Goal: Task Accomplishment & Management: Manage account settings

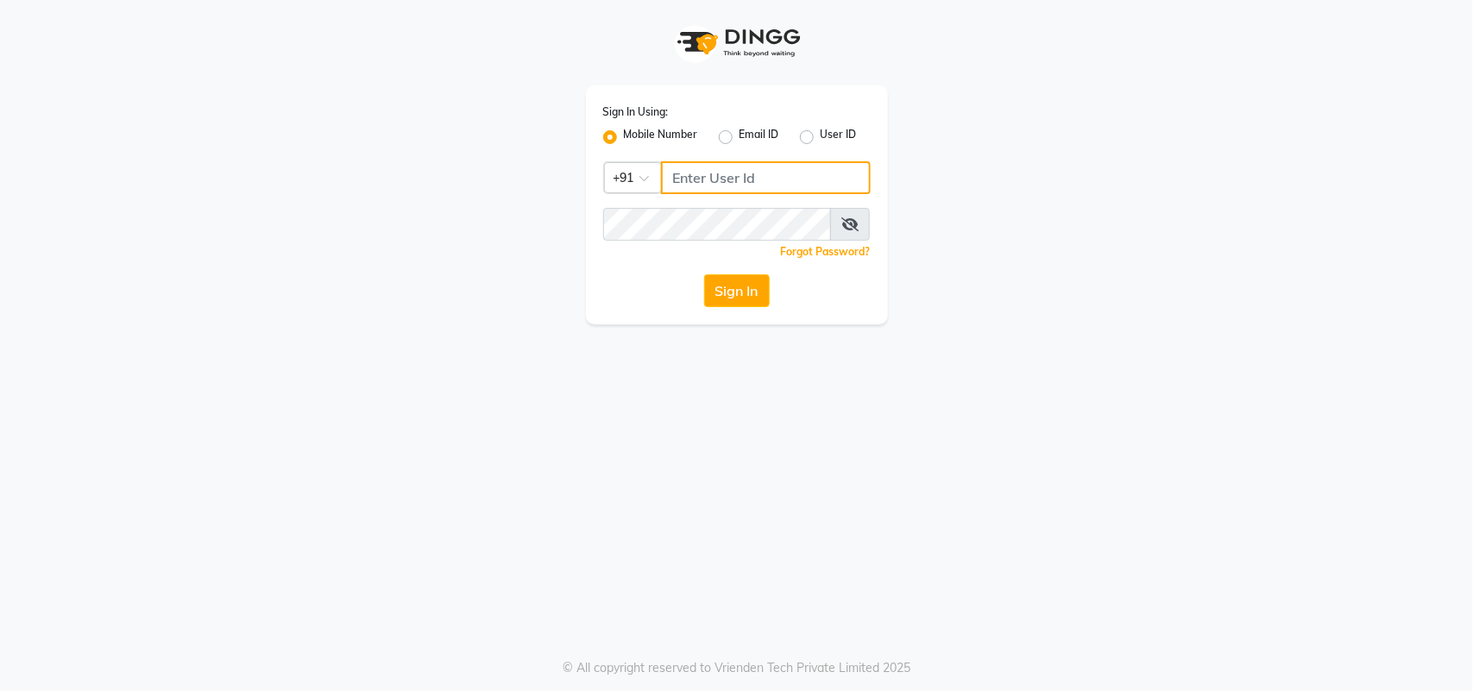
click at [686, 182] on input "Username" at bounding box center [766, 177] width 210 height 33
type input "123456000"
click at [743, 285] on button "Sign In" at bounding box center [737, 290] width 66 height 33
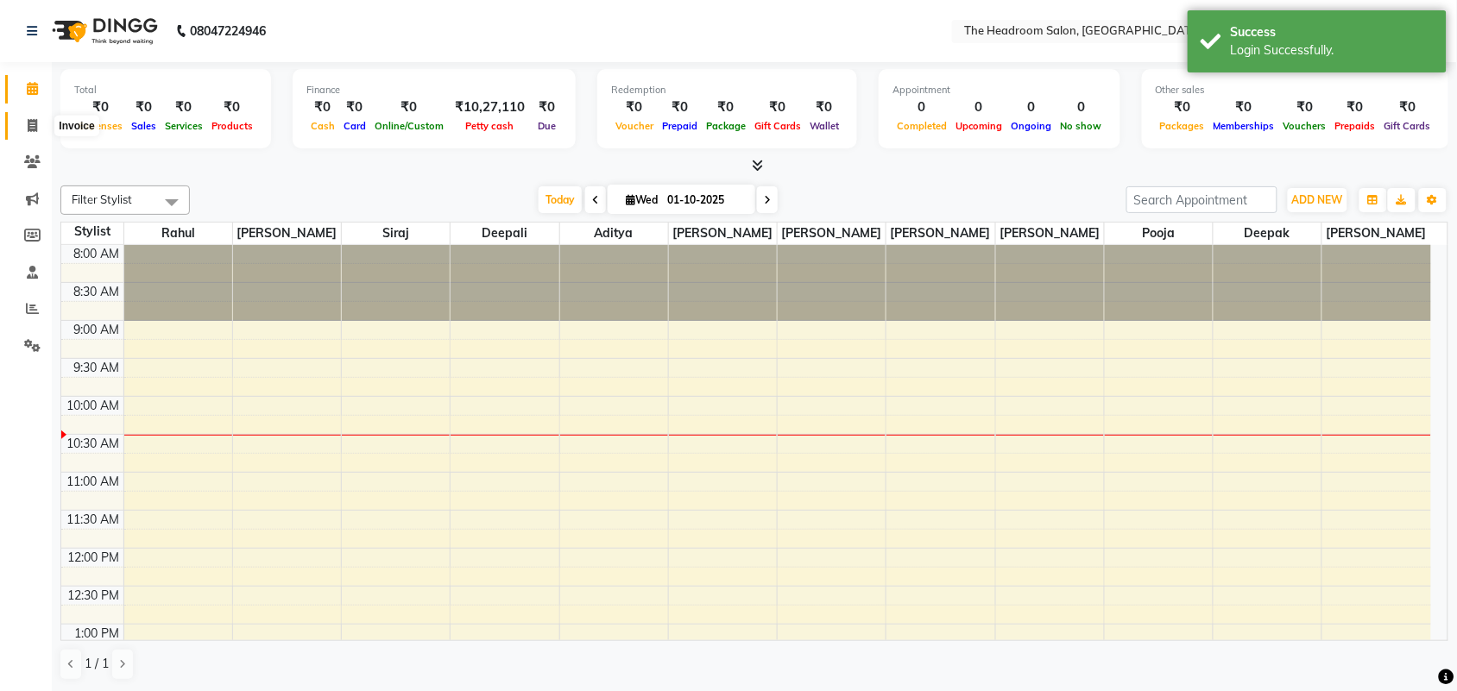
click at [22, 132] on span at bounding box center [32, 127] width 30 height 20
select select "service"
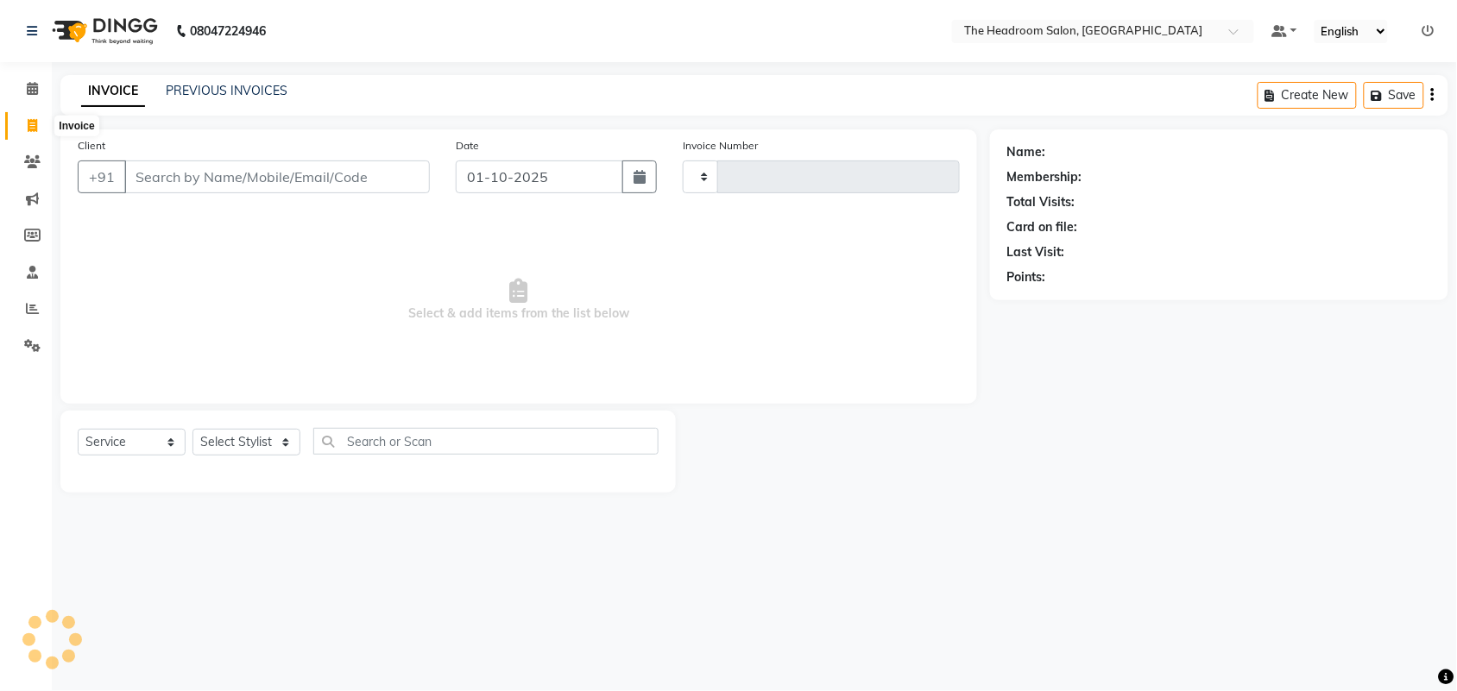
click at [182, 144] on div "Client +91" at bounding box center [254, 171] width 378 height 71
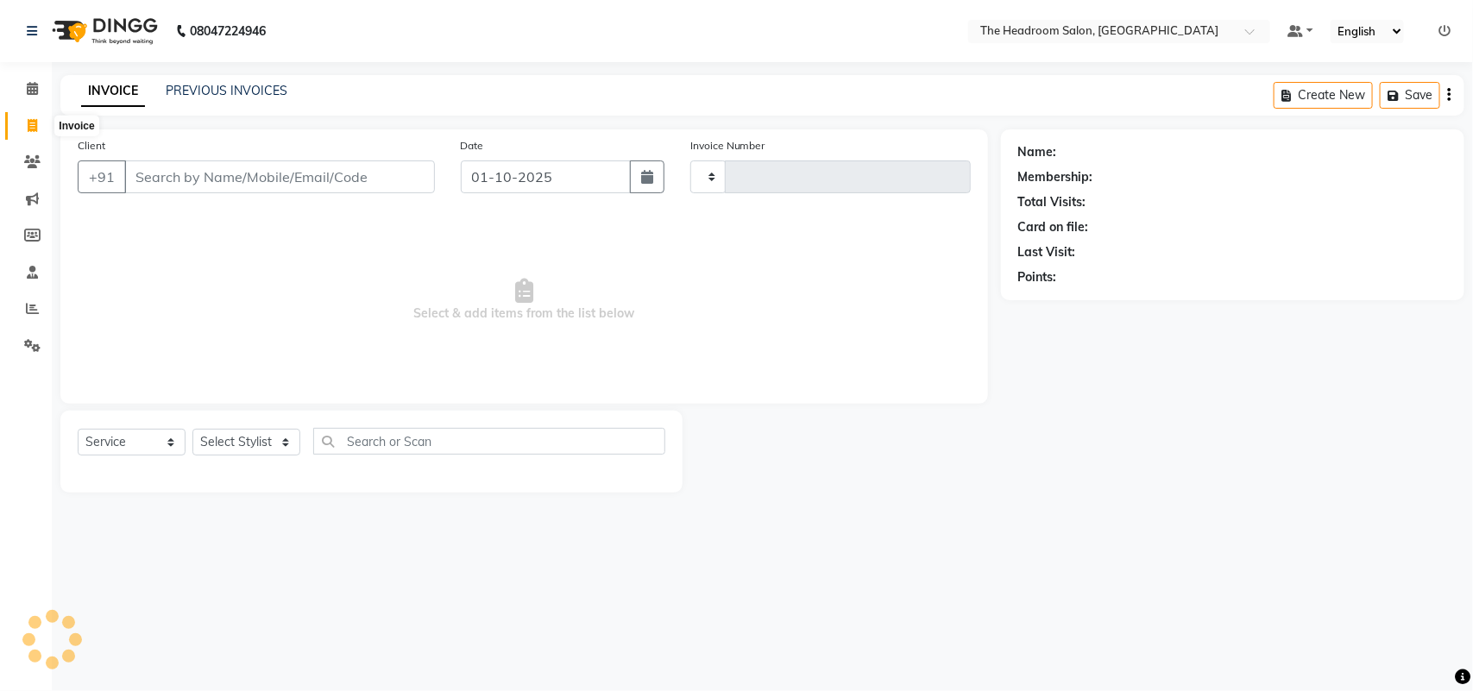
type input "3858"
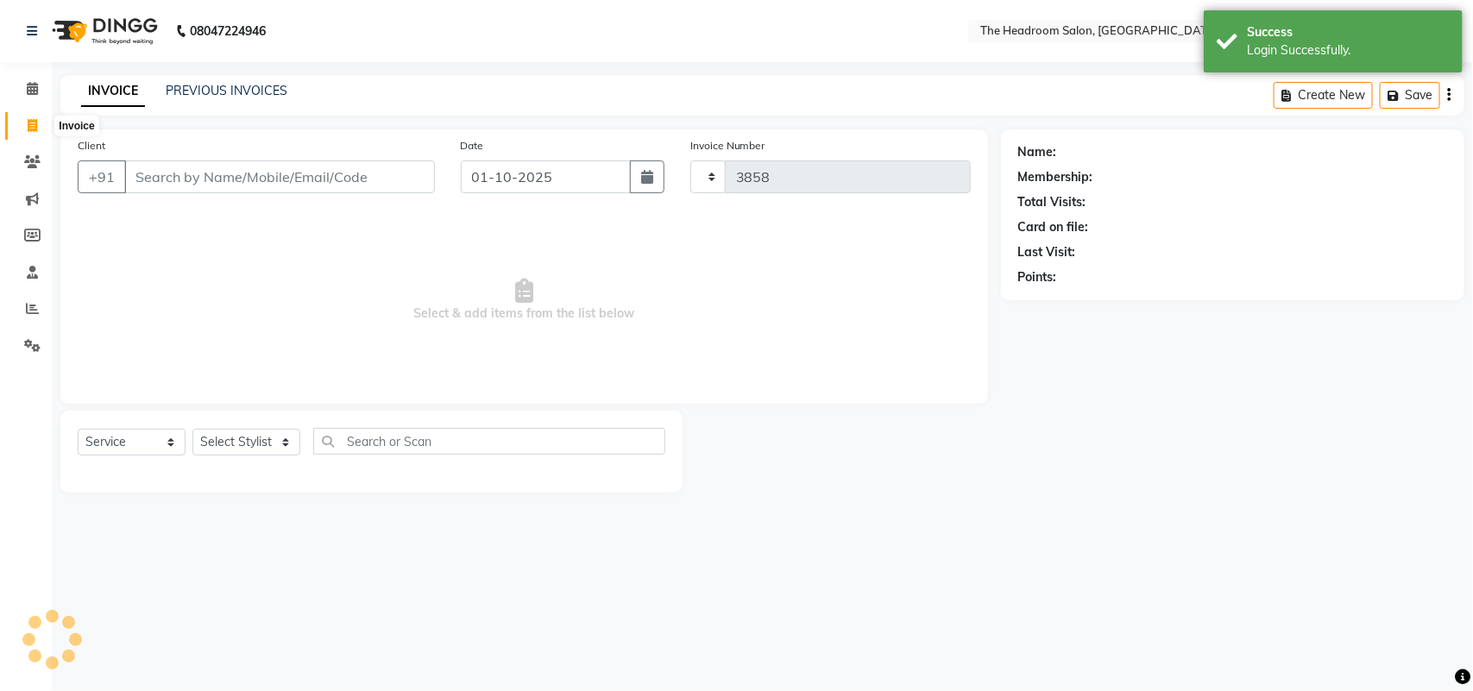
select select "6933"
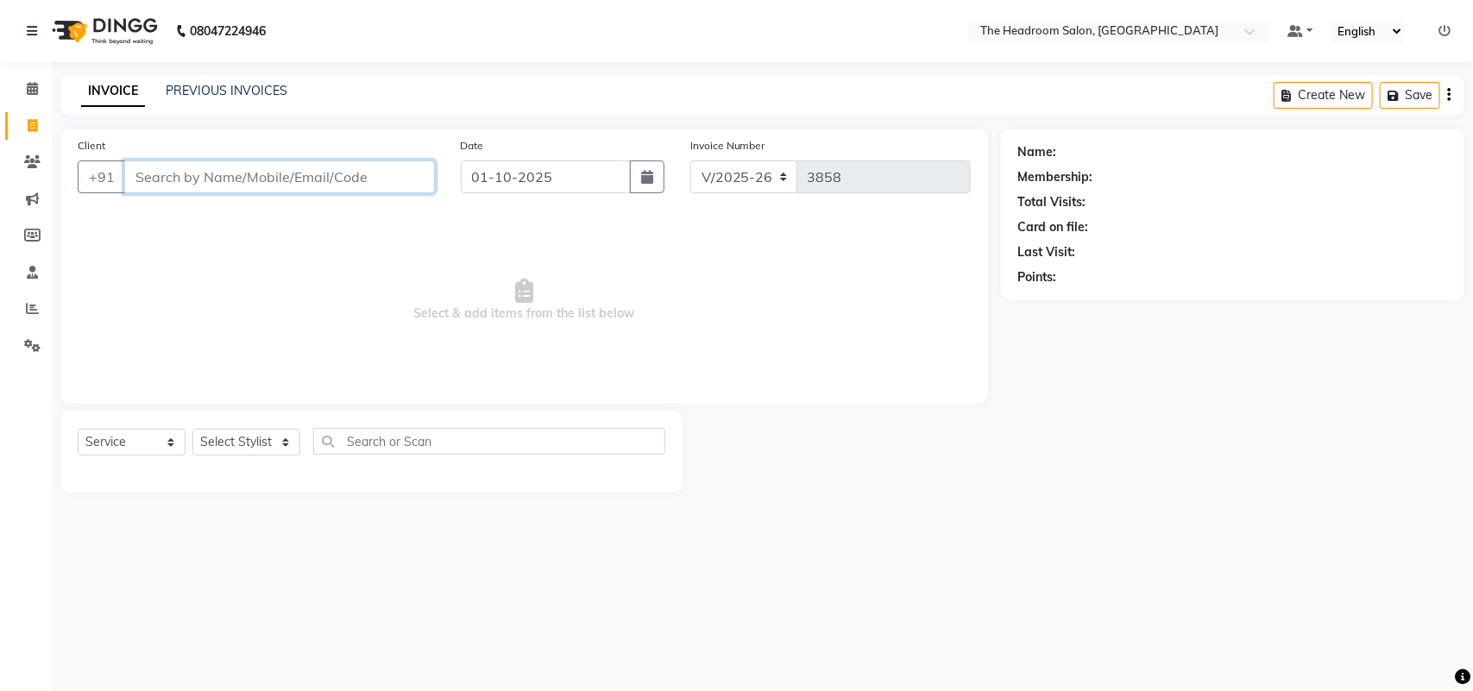
click at [181, 179] on input "Client" at bounding box center [279, 177] width 311 height 33
click at [23, 306] on span at bounding box center [32, 309] width 30 height 20
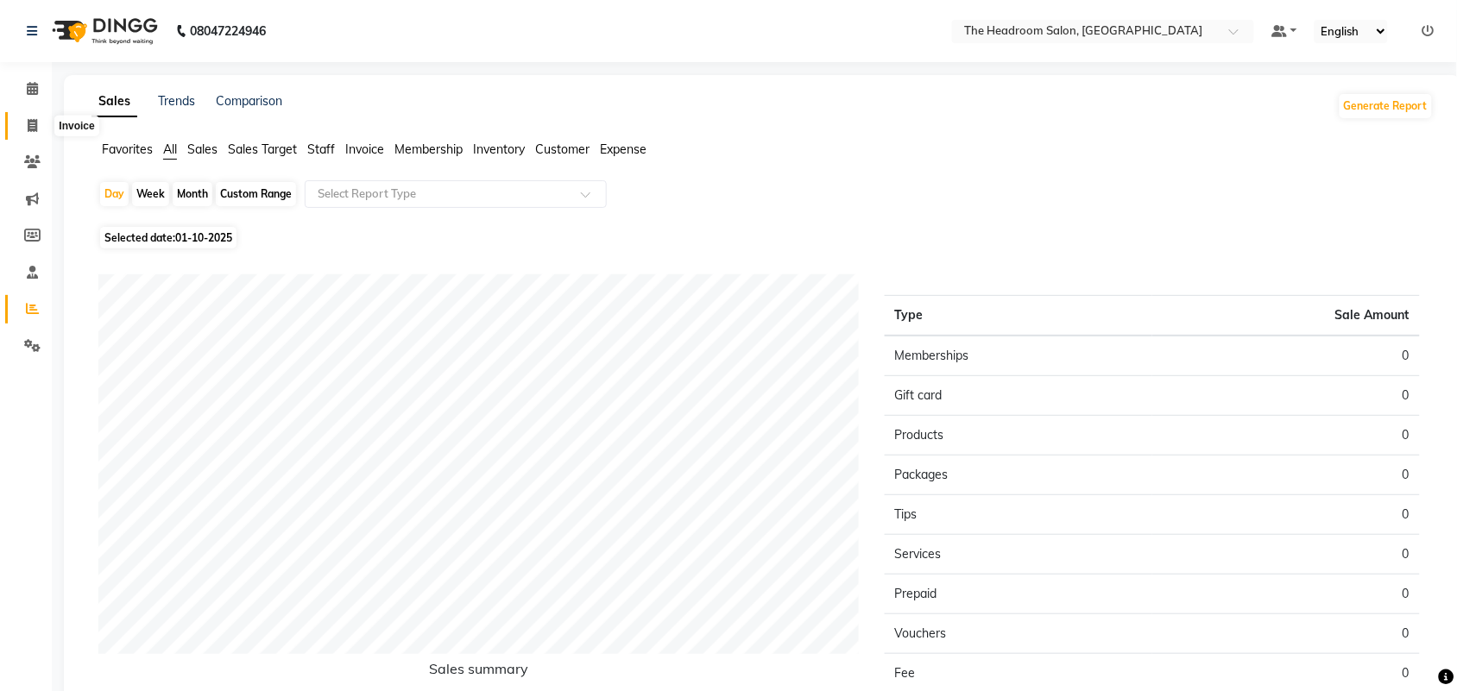
click at [22, 129] on span at bounding box center [32, 127] width 30 height 20
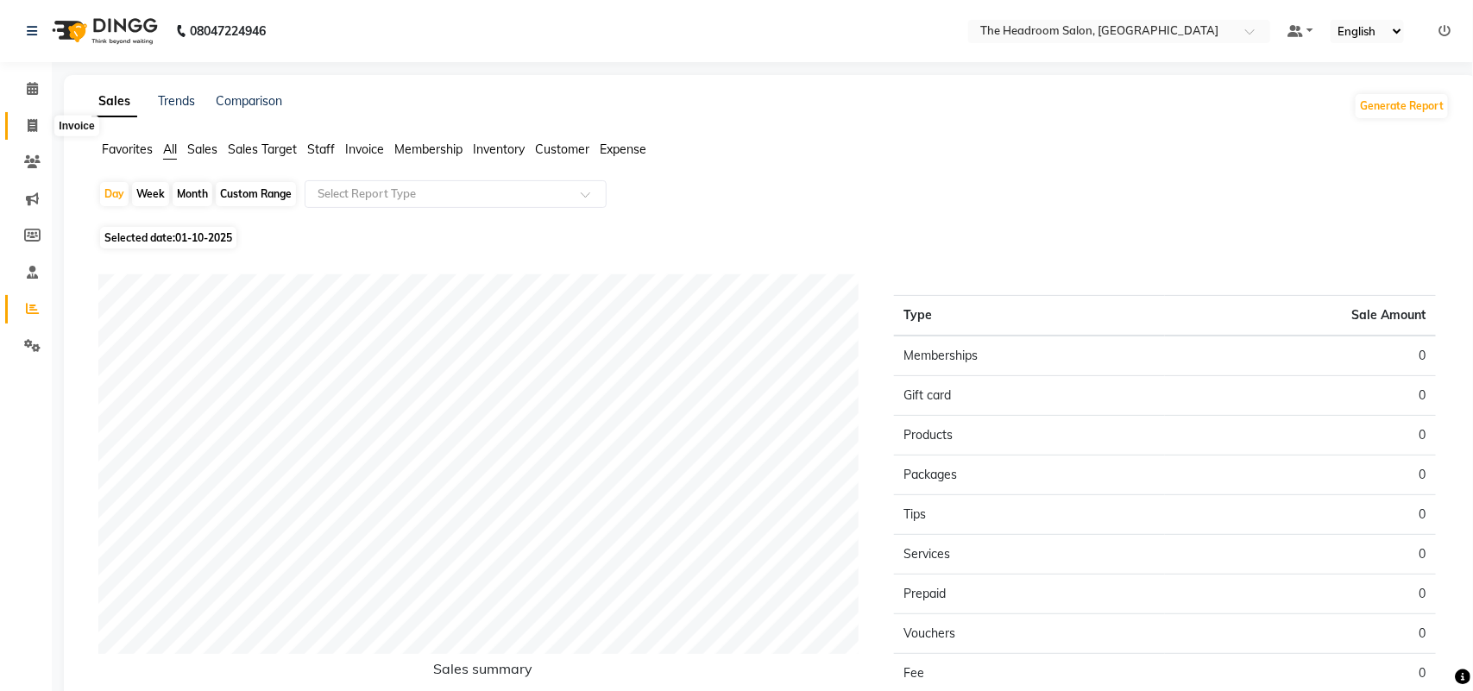
select select "service"
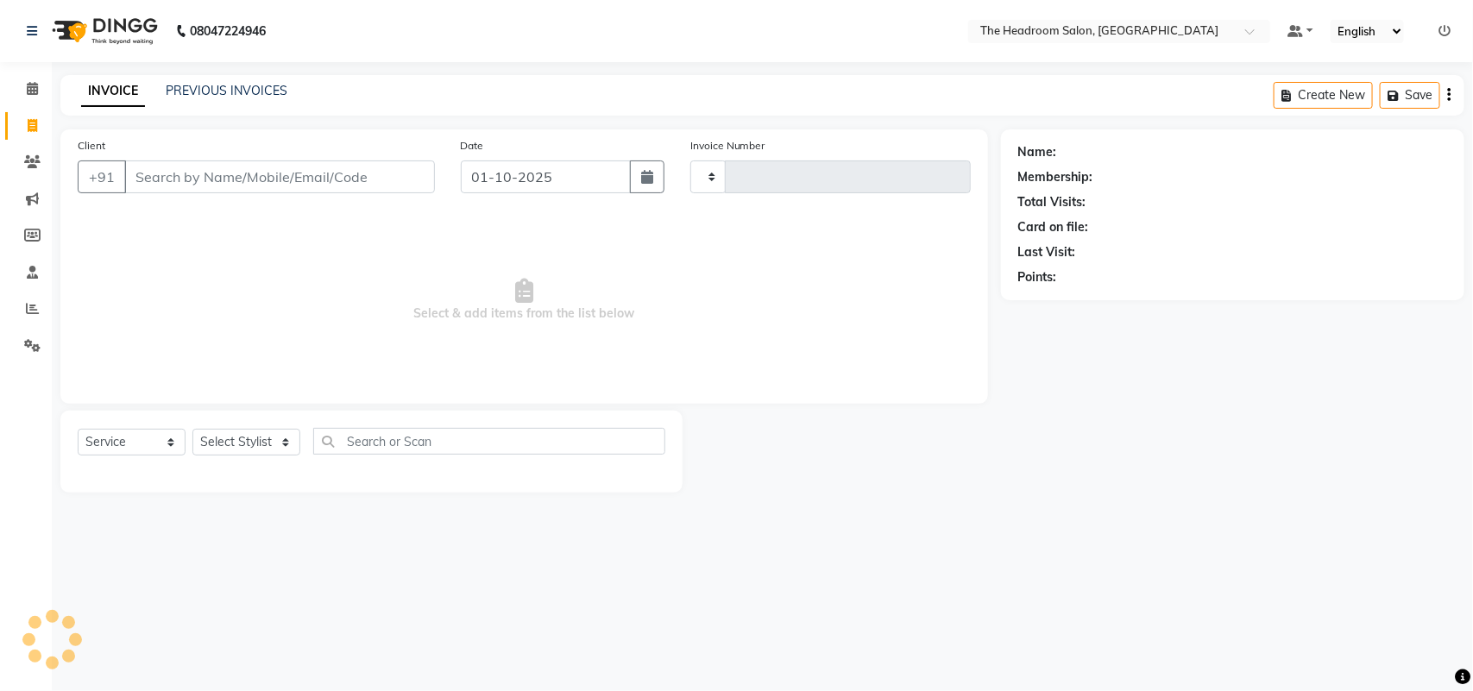
type input "3858"
select select "6933"
select select "58237"
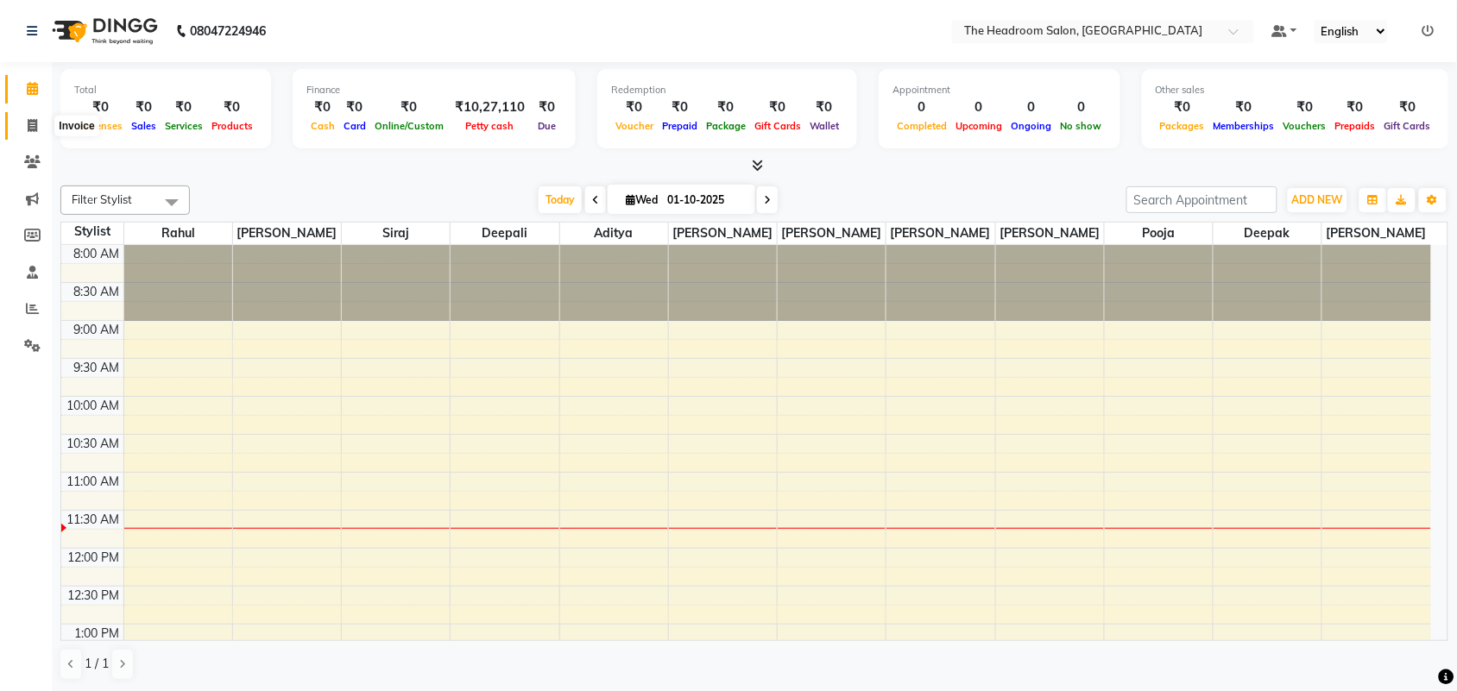
click at [33, 123] on icon at bounding box center [32, 125] width 9 height 13
select select "service"
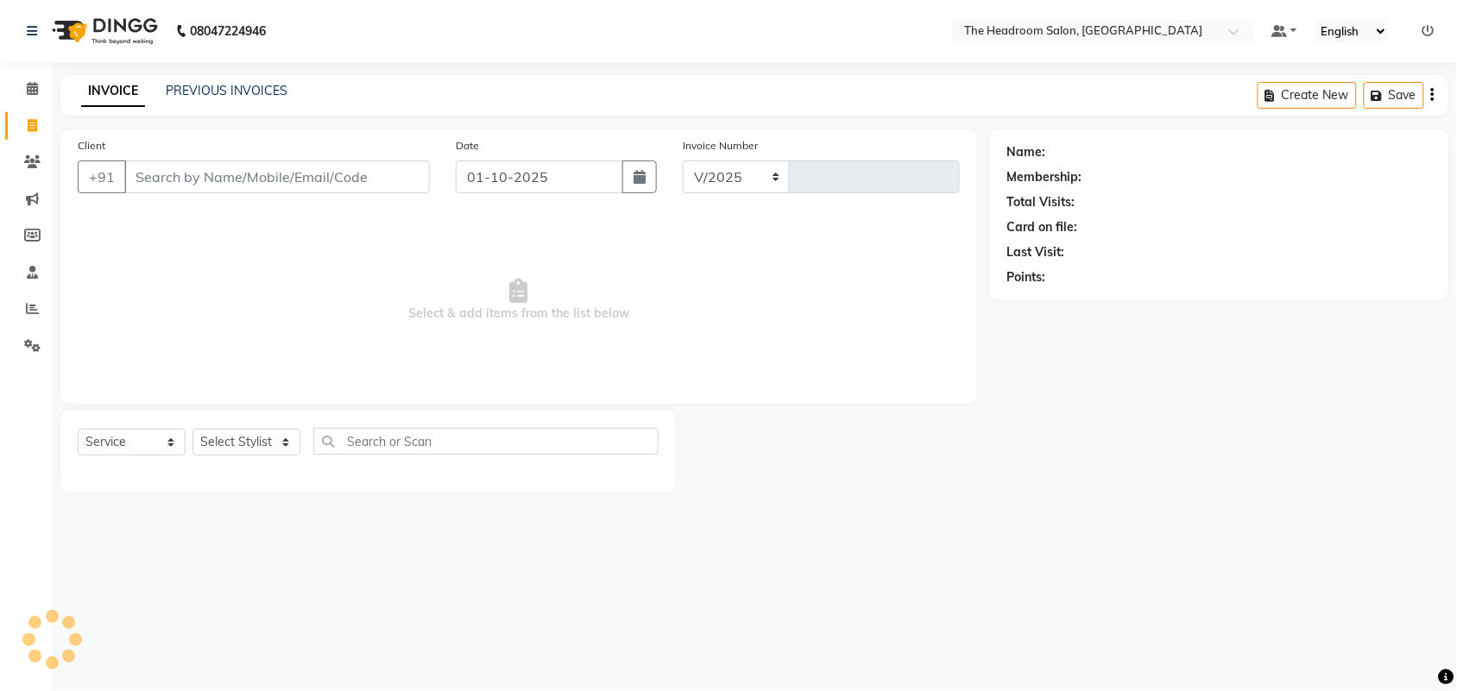
select select "6933"
type input "3858"
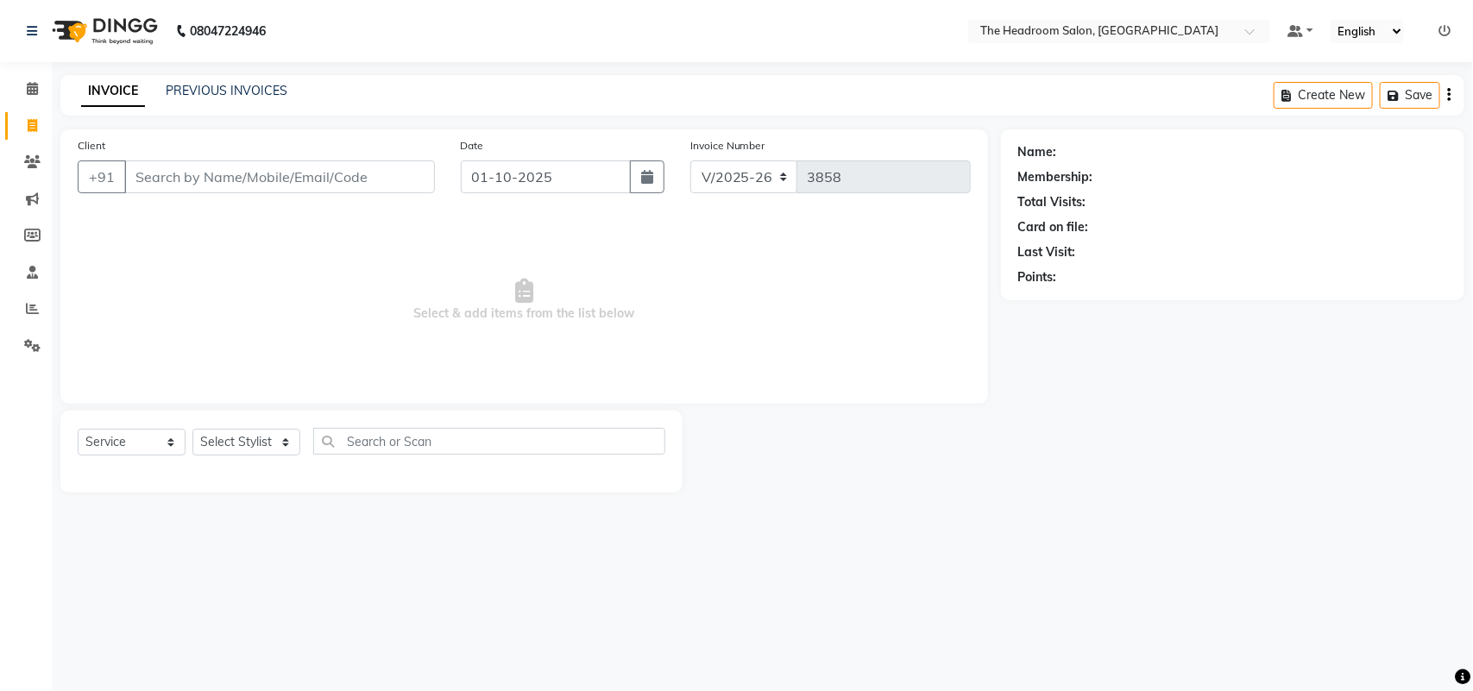
select select "58237"
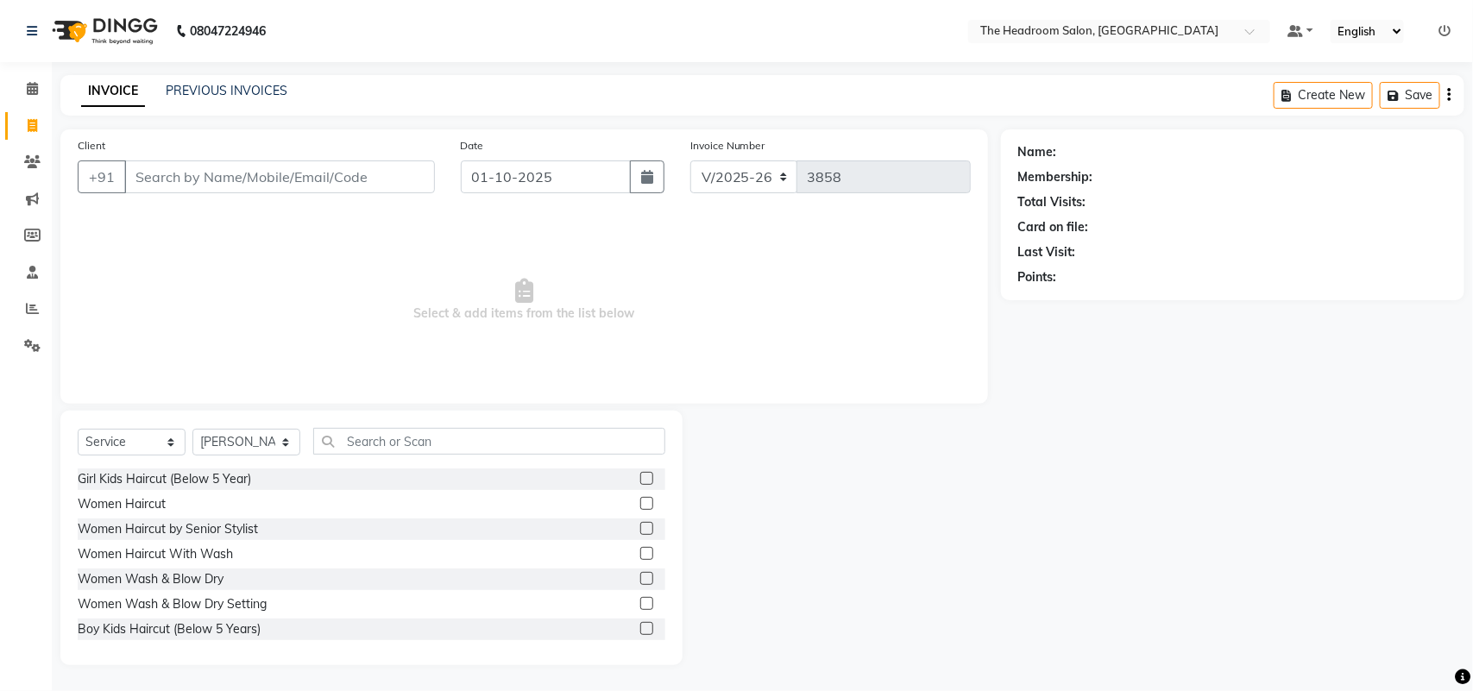
click at [33, 123] on icon at bounding box center [32, 125] width 9 height 13
select select "service"
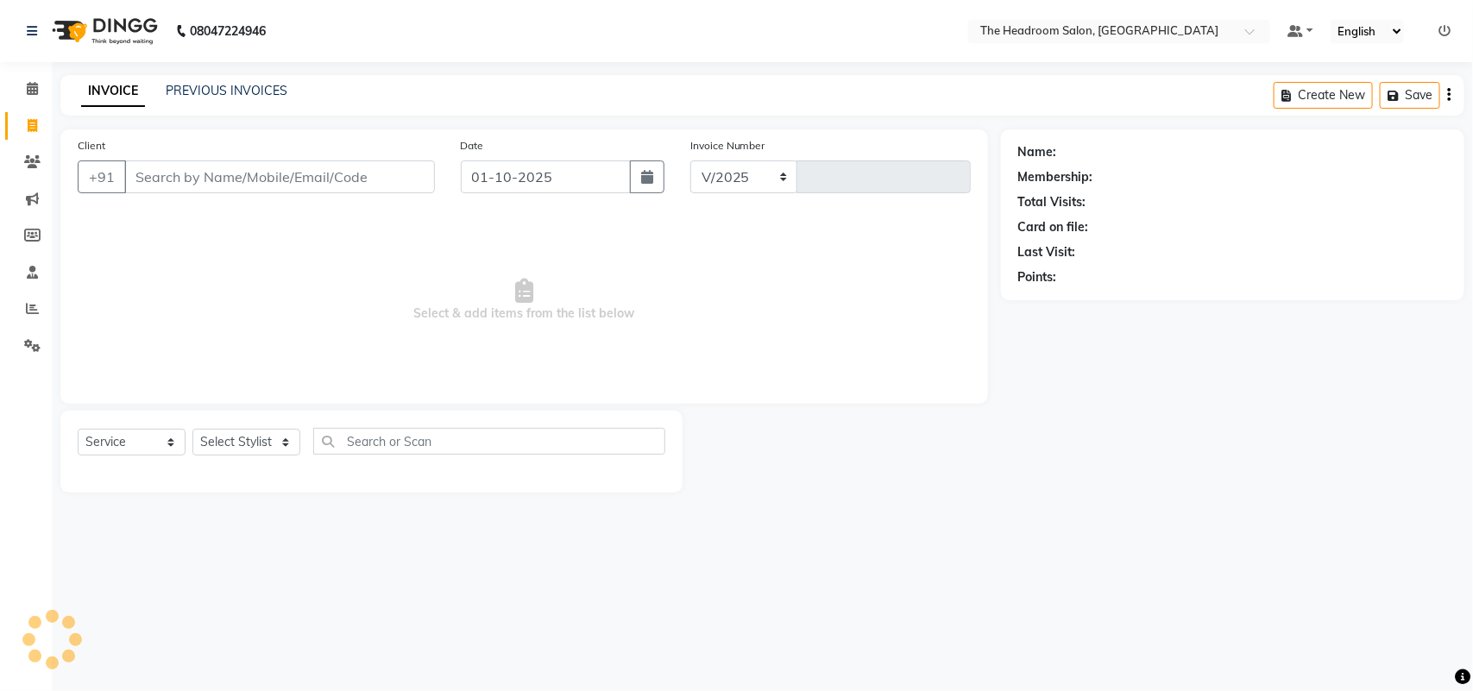
select select "6933"
type input "3858"
select select "58237"
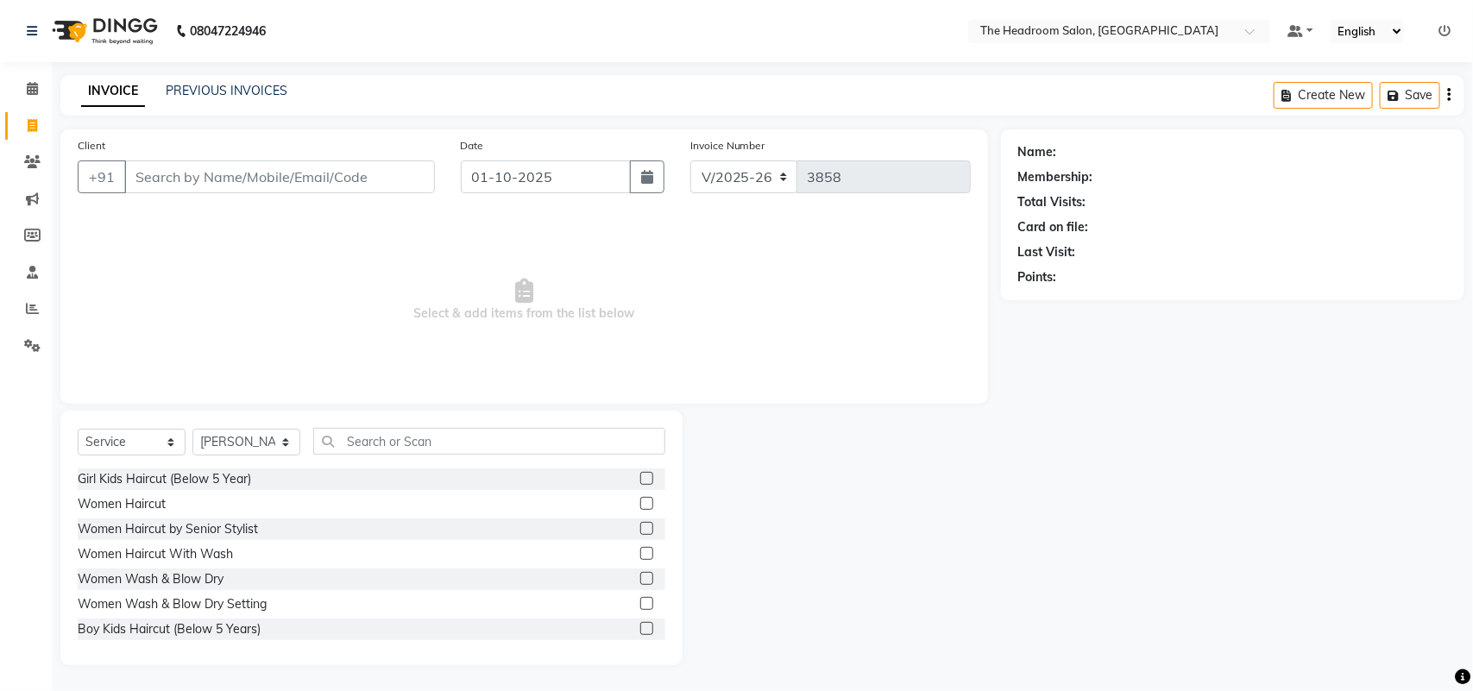
click at [35, 142] on li "Invoice" at bounding box center [26, 126] width 52 height 37
click at [194, 148] on div "Client +91" at bounding box center [256, 171] width 383 height 71
click at [195, 177] on input "Client" at bounding box center [279, 177] width 311 height 33
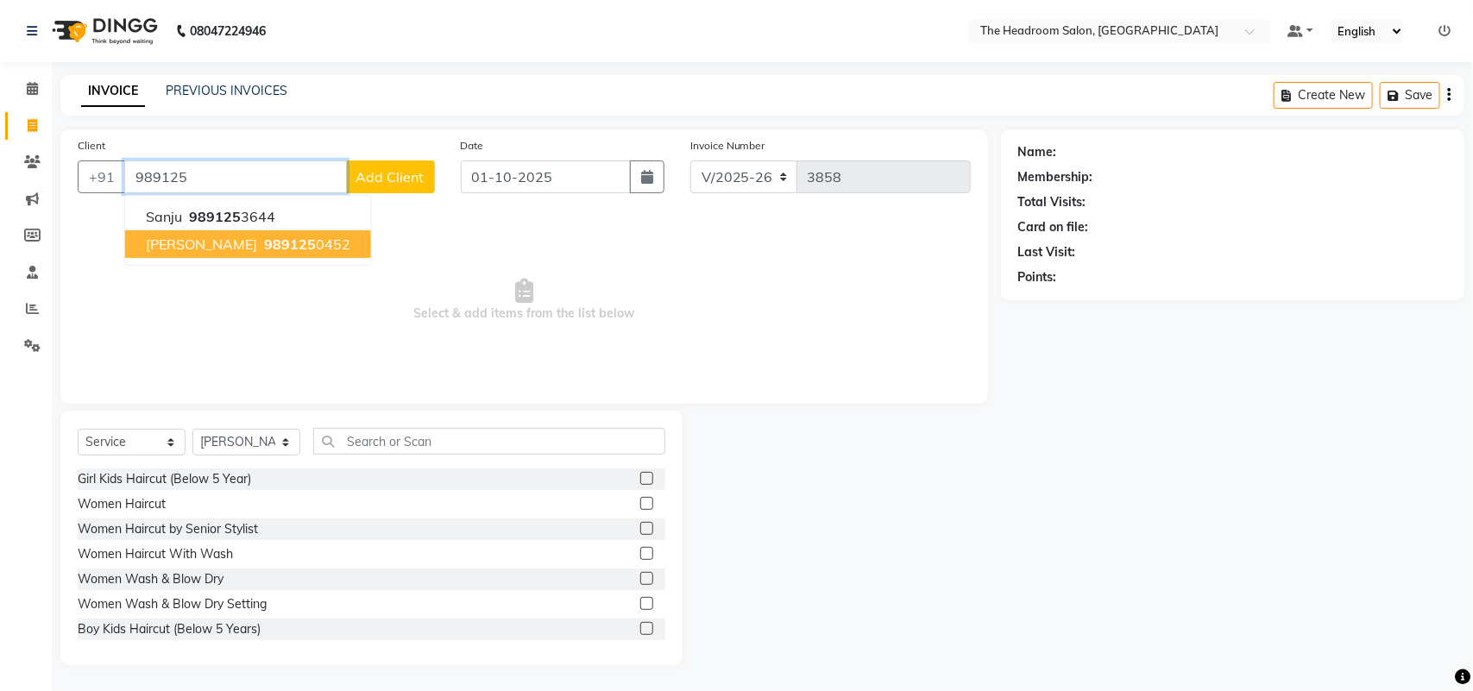
click at [179, 252] on button "VIRENDER 989125 0452" at bounding box center [248, 244] width 246 height 28
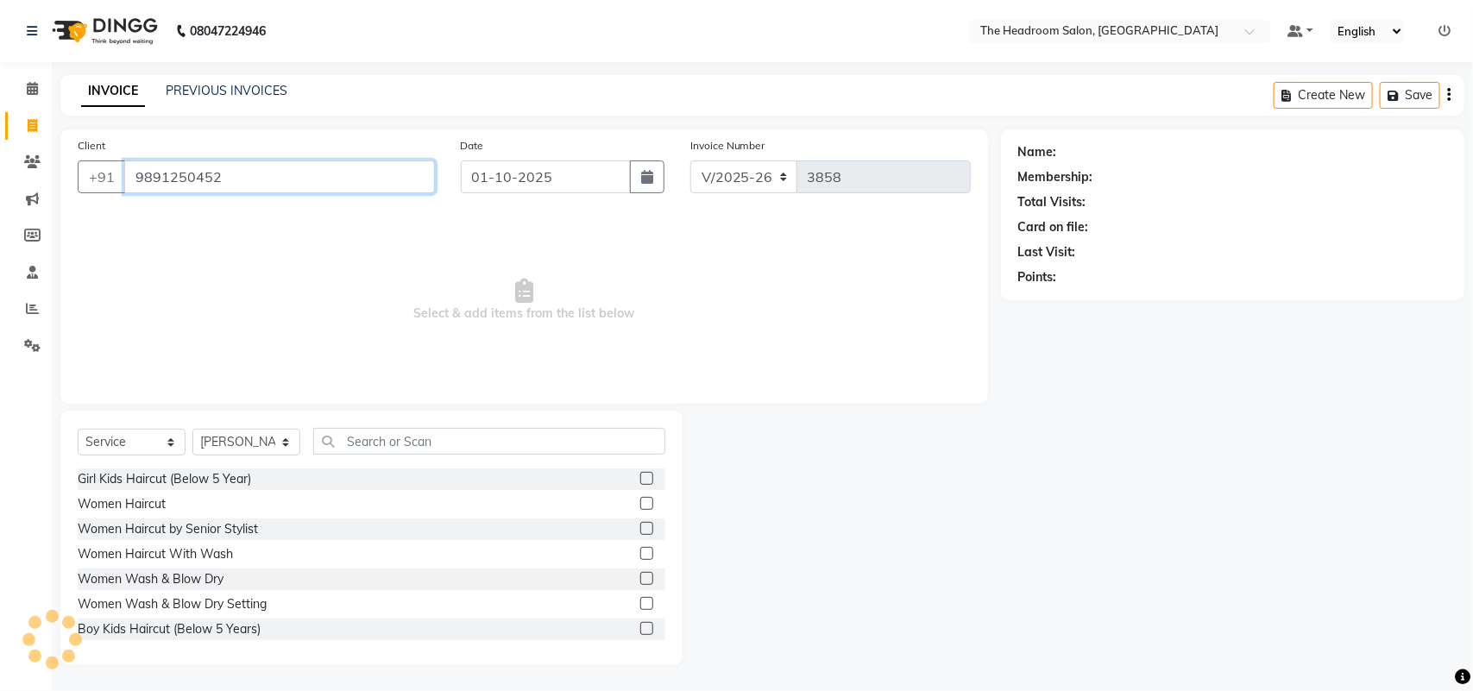
type input "9891250452"
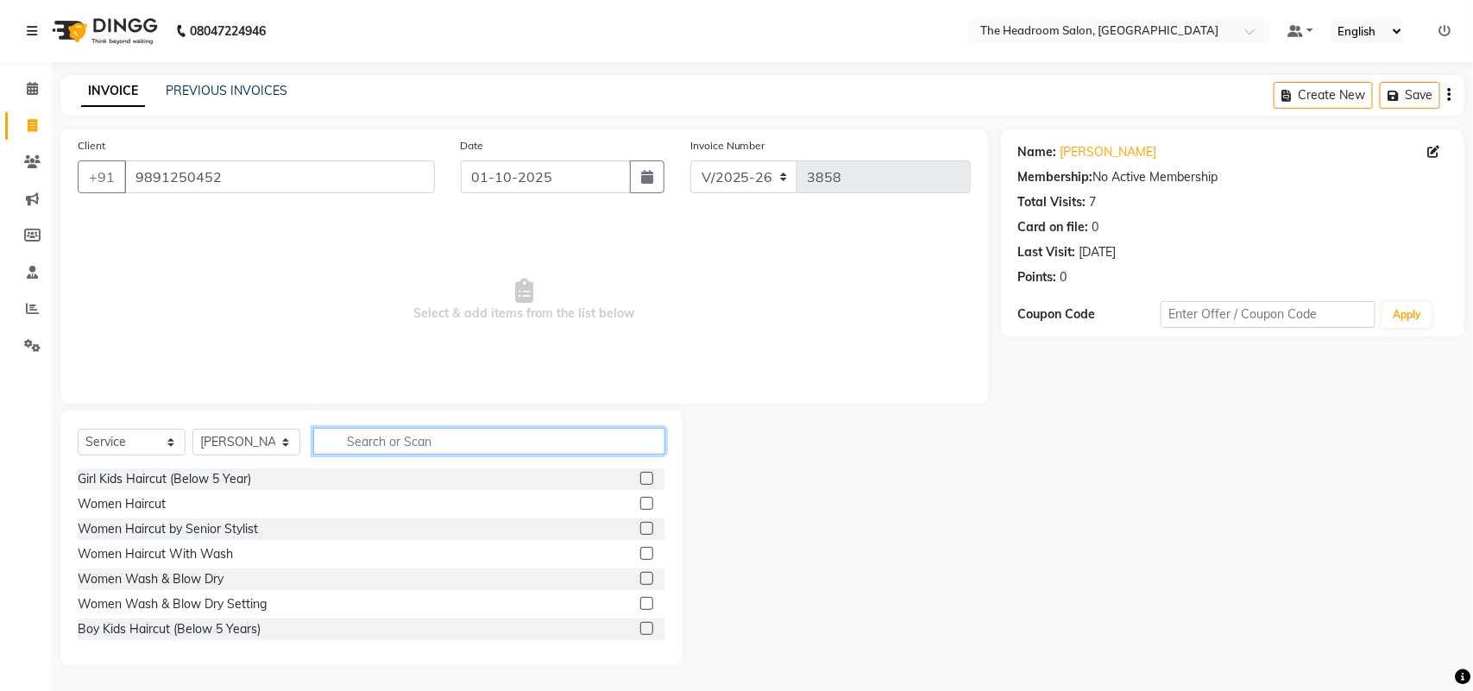
click at [354, 442] on input "text" at bounding box center [489, 441] width 352 height 27
click at [247, 428] on div "Select Service Product Membership Package Voucher Prepaid Gift Card Select Styl…" at bounding box center [372, 448] width 588 height 41
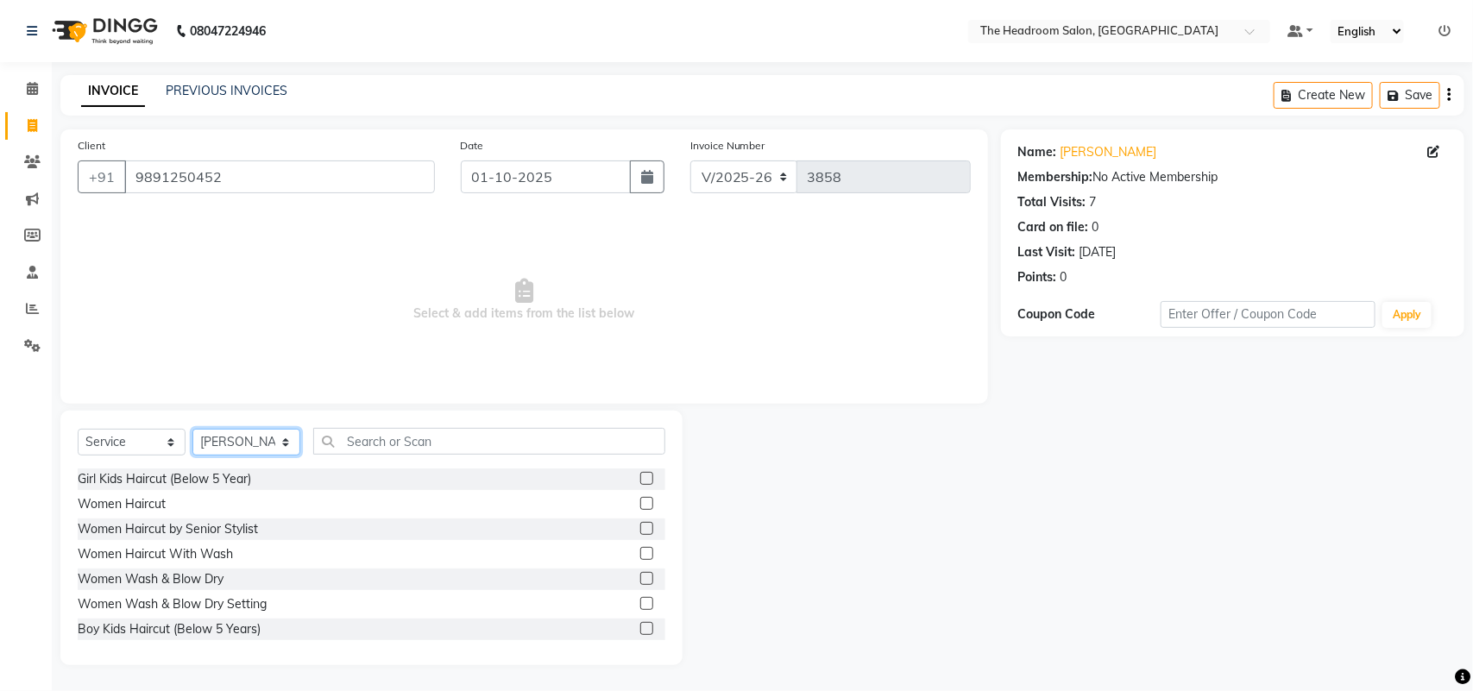
click at [252, 440] on select "Select Stylist [PERSON_NAME] Deepak [PERSON_NAME] [PERSON_NAME] Manager [PERSON…" at bounding box center [246, 442] width 108 height 27
select select "58235"
click at [192, 429] on select "Select Stylist [PERSON_NAME] Deepak [PERSON_NAME] [PERSON_NAME] Manager [PERSON…" at bounding box center [246, 442] width 108 height 27
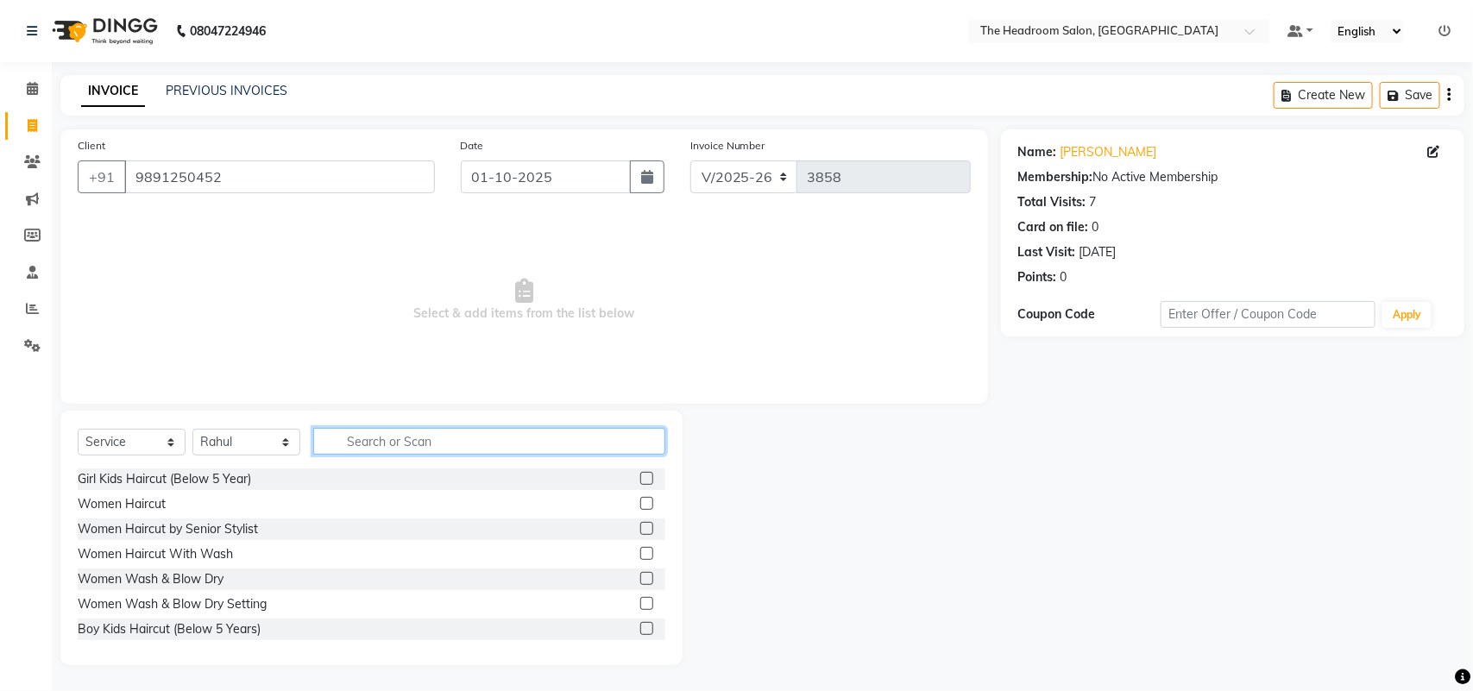
click at [429, 440] on input "text" at bounding box center [489, 441] width 352 height 27
type input "hair"
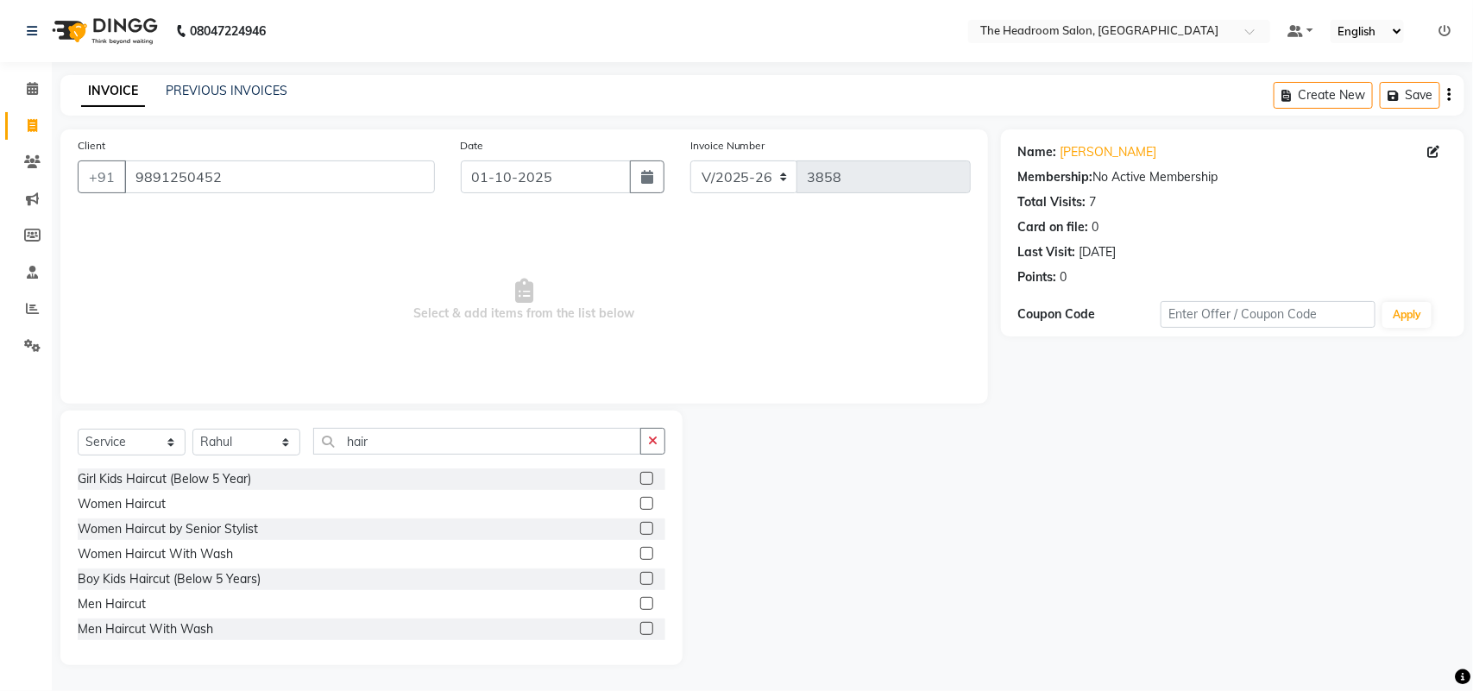
click at [153, 601] on div "Men Haircut" at bounding box center [372, 605] width 588 height 22
drag, startPoint x: 134, startPoint y: 602, endPoint x: 130, endPoint y: 594, distance: 9.3
click at [132, 602] on div "Men Haircut" at bounding box center [112, 604] width 68 height 18
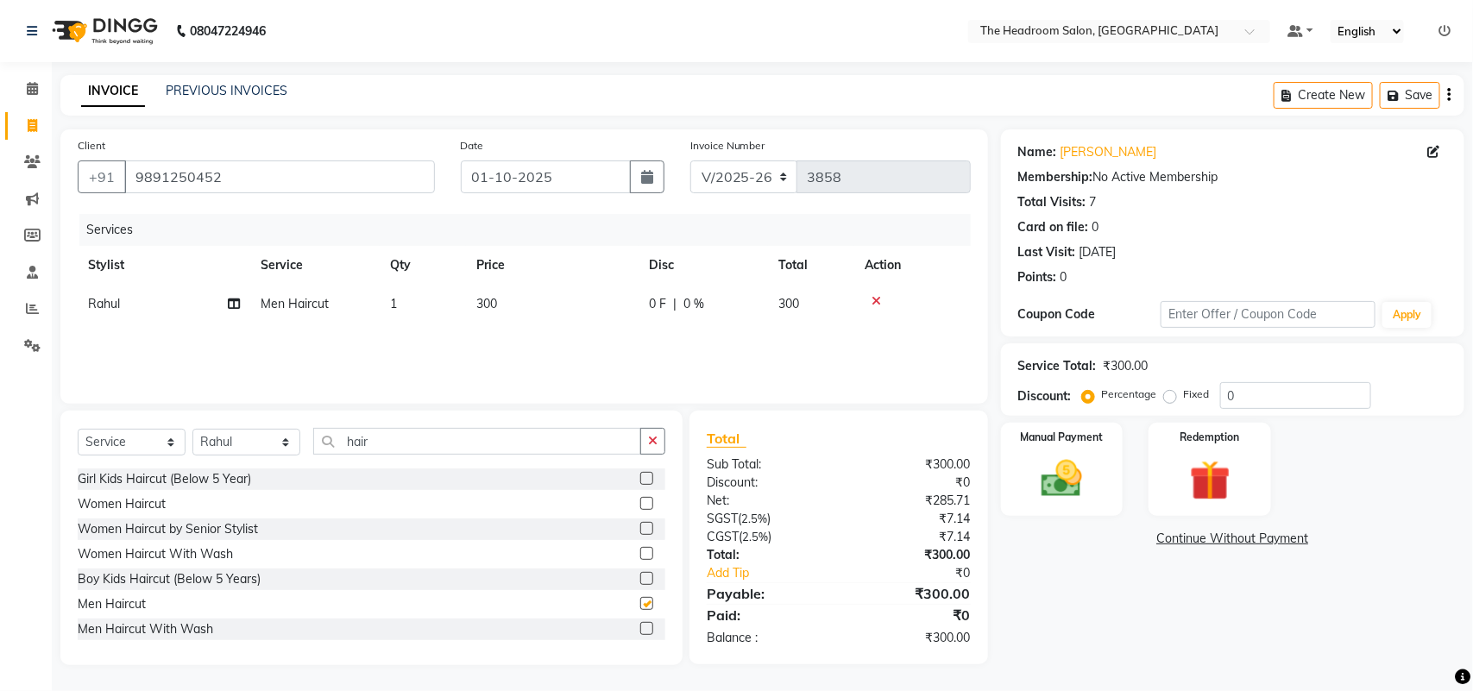
checkbox input "false"
click at [644, 449] on button "button" at bounding box center [652, 441] width 25 height 27
click at [1033, 463] on img at bounding box center [1062, 479] width 68 height 48
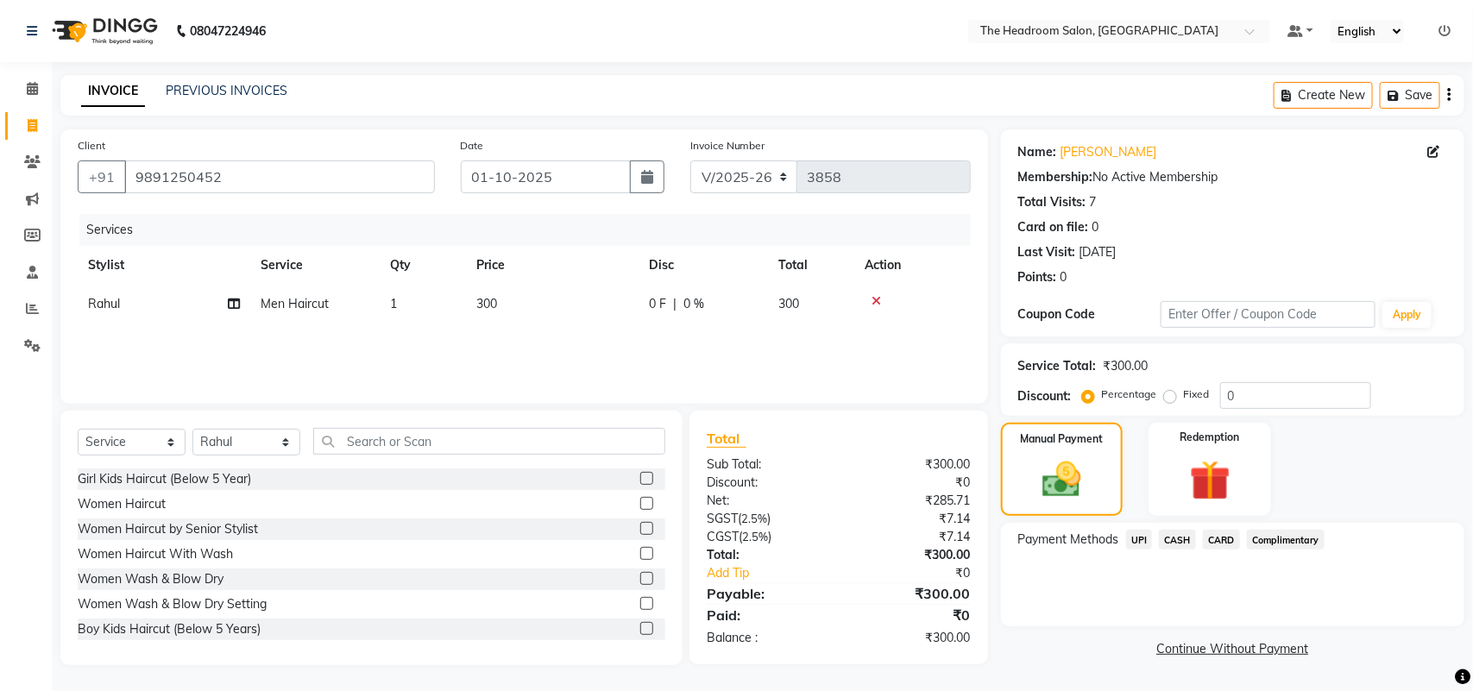
click at [1130, 532] on span "UPI" at bounding box center [1139, 540] width 27 height 20
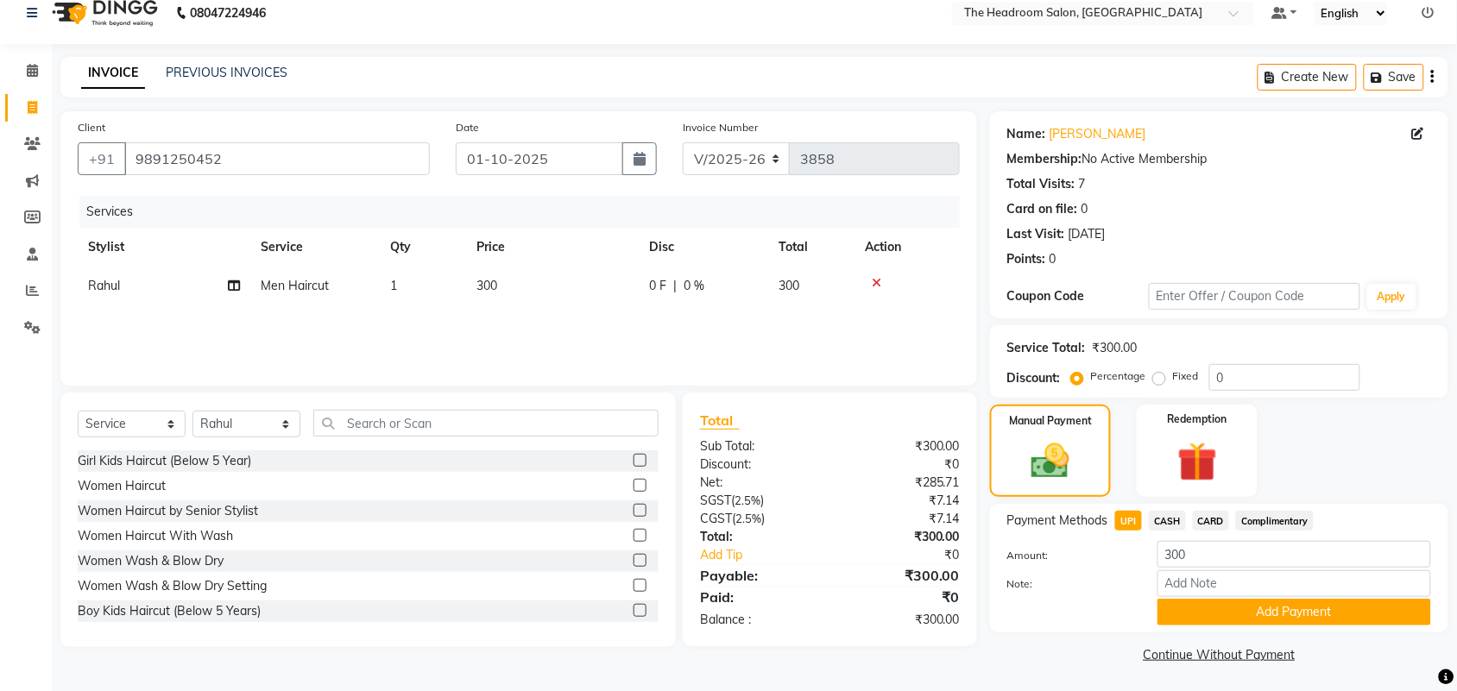
scroll to position [20, 0]
drag, startPoint x: 1230, startPoint y: 614, endPoint x: 1292, endPoint y: 404, distance: 219.5
click at [1228, 614] on button "Add Payment" at bounding box center [1294, 610] width 274 height 27
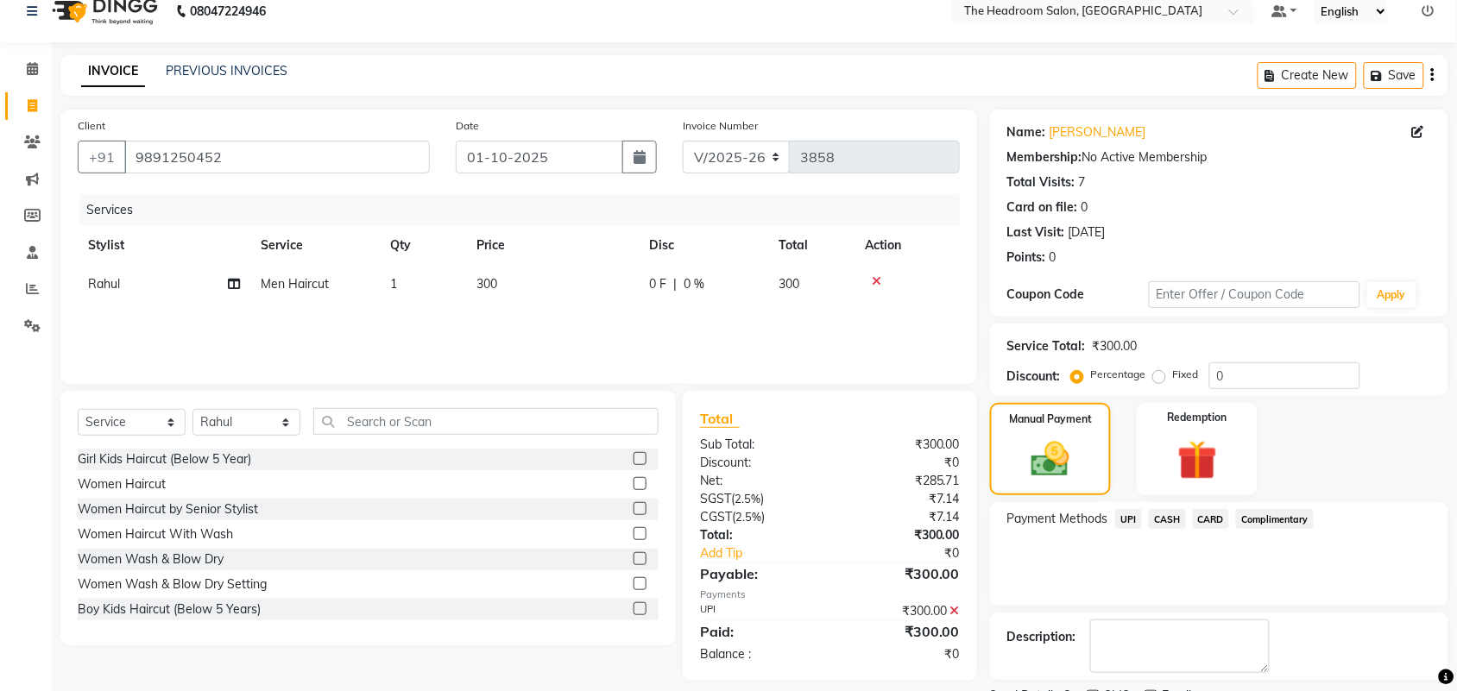
scroll to position [93, 0]
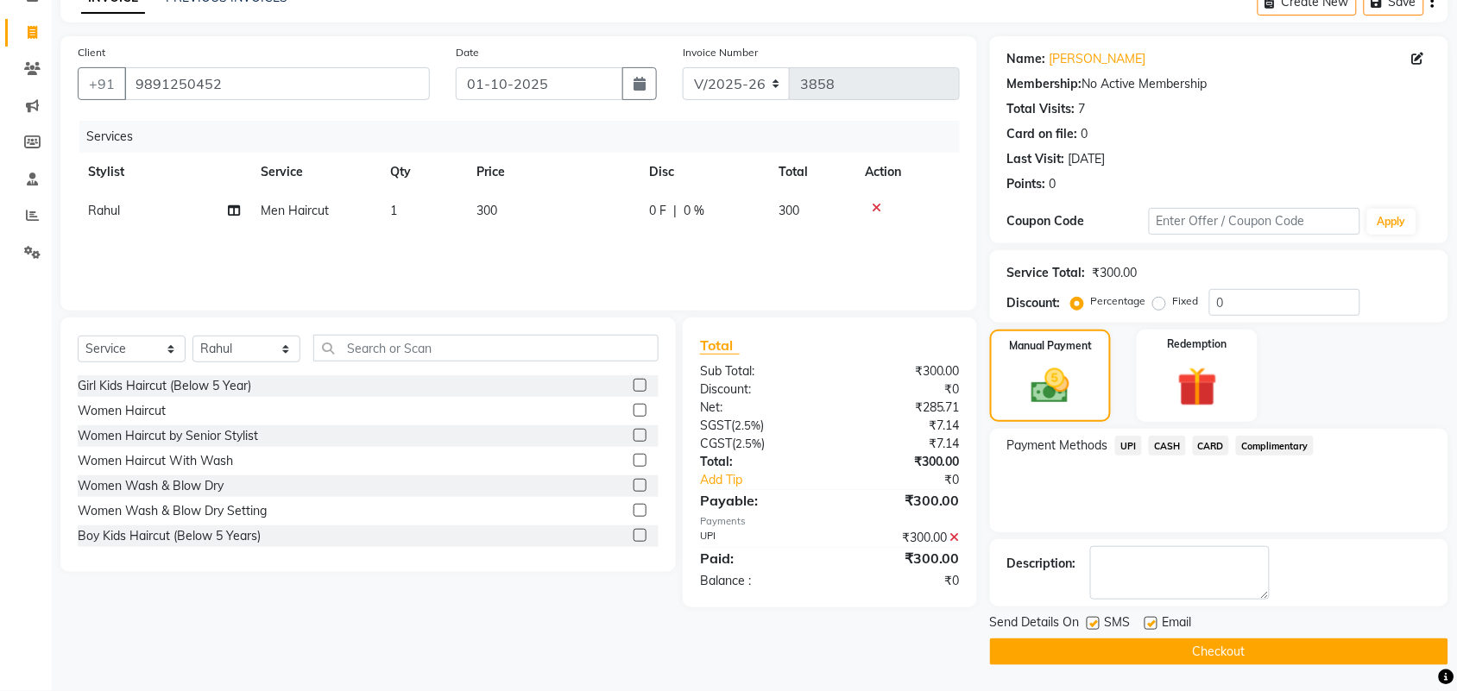
click at [1170, 438] on span "CASH" at bounding box center [1167, 446] width 37 height 20
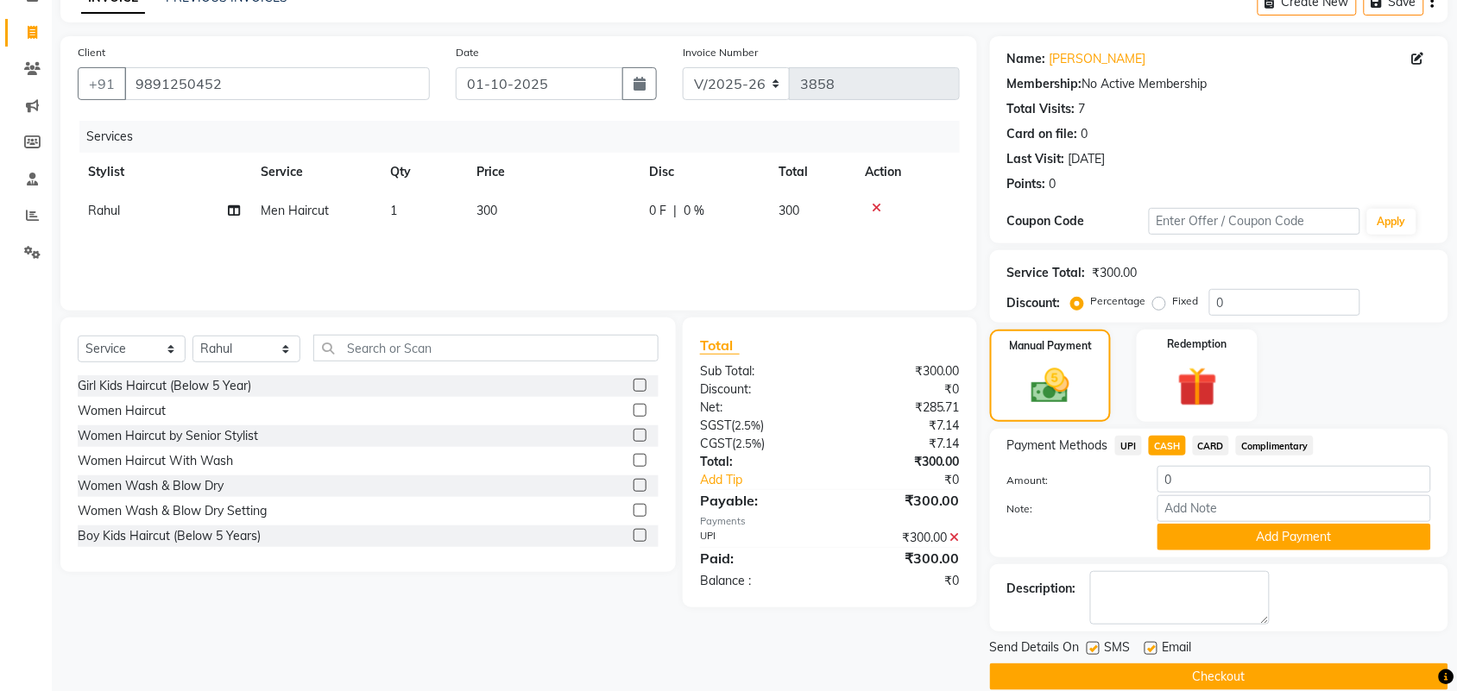
click at [952, 532] on icon at bounding box center [954, 538] width 9 height 12
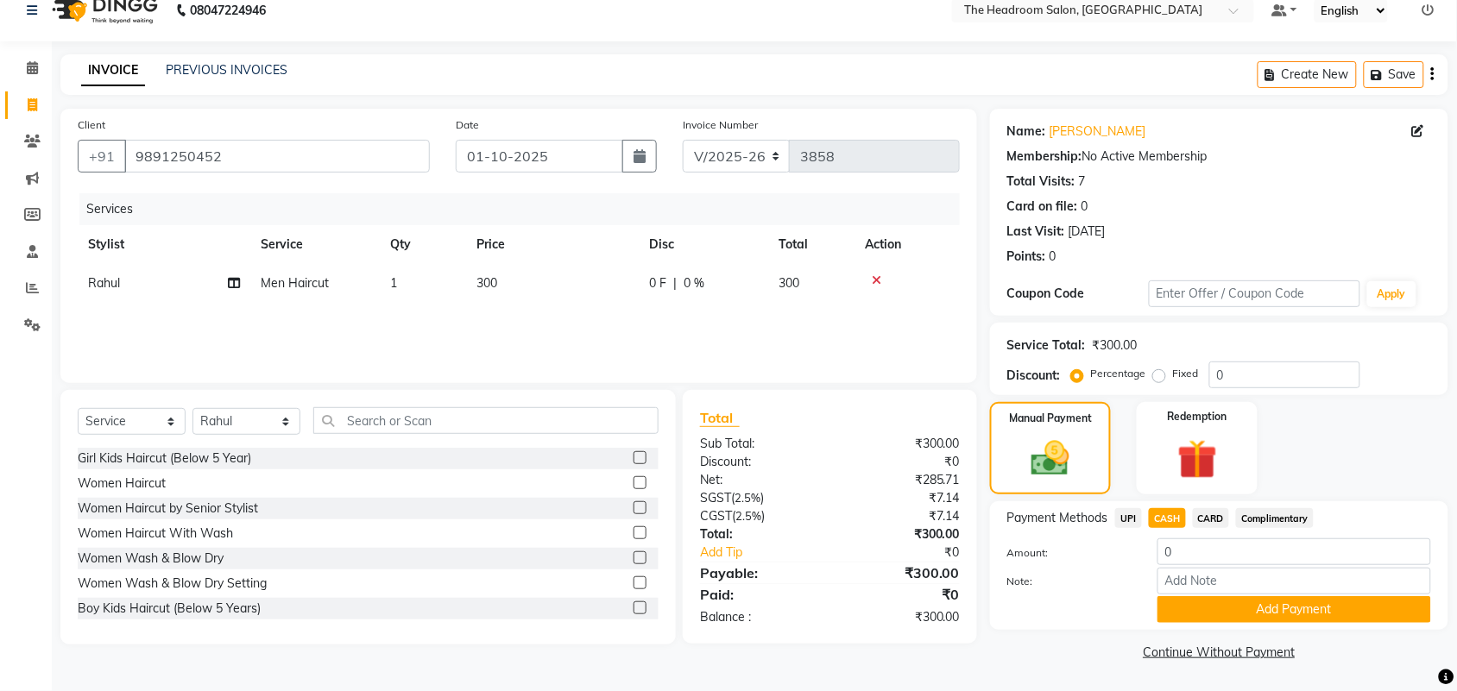
scroll to position [20, 0]
click at [1162, 514] on span "CASH" at bounding box center [1167, 519] width 37 height 20
type input "300"
click at [1245, 614] on button "Add Payment" at bounding box center [1294, 610] width 274 height 27
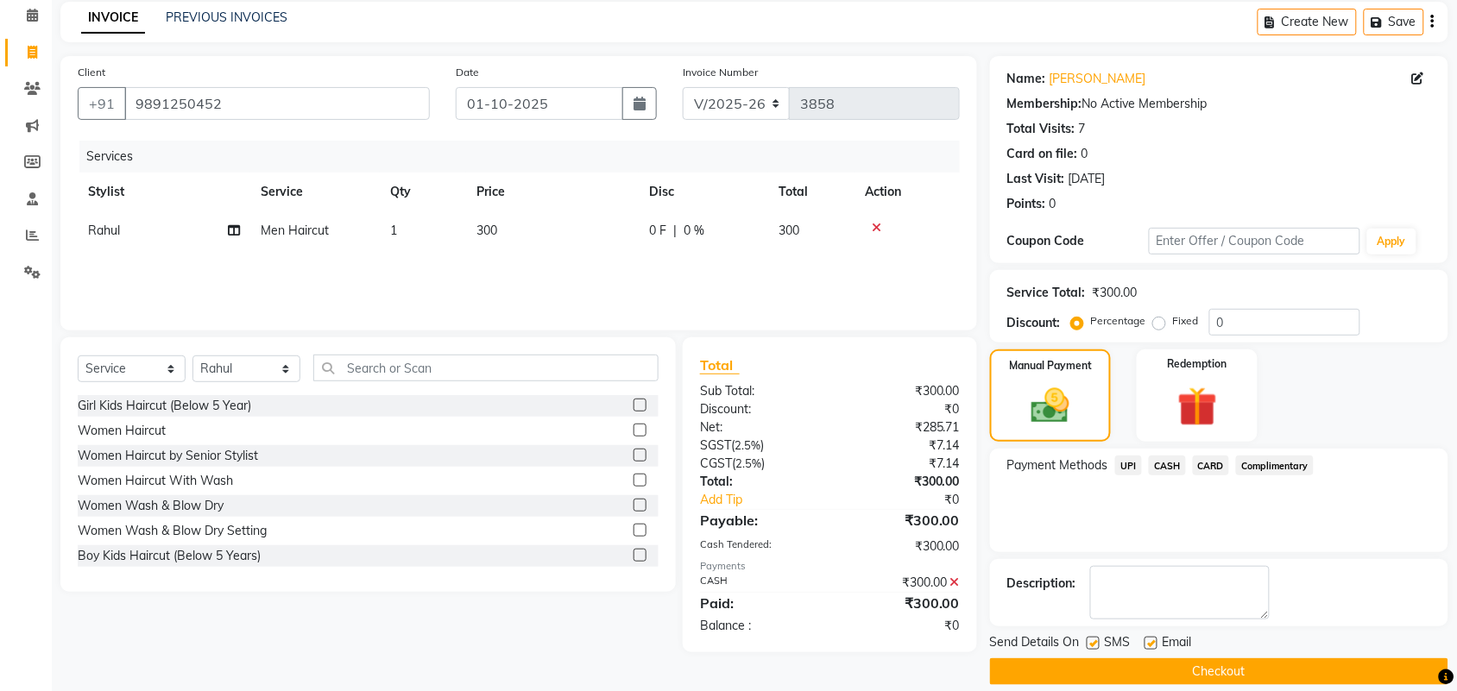
scroll to position [93, 0]
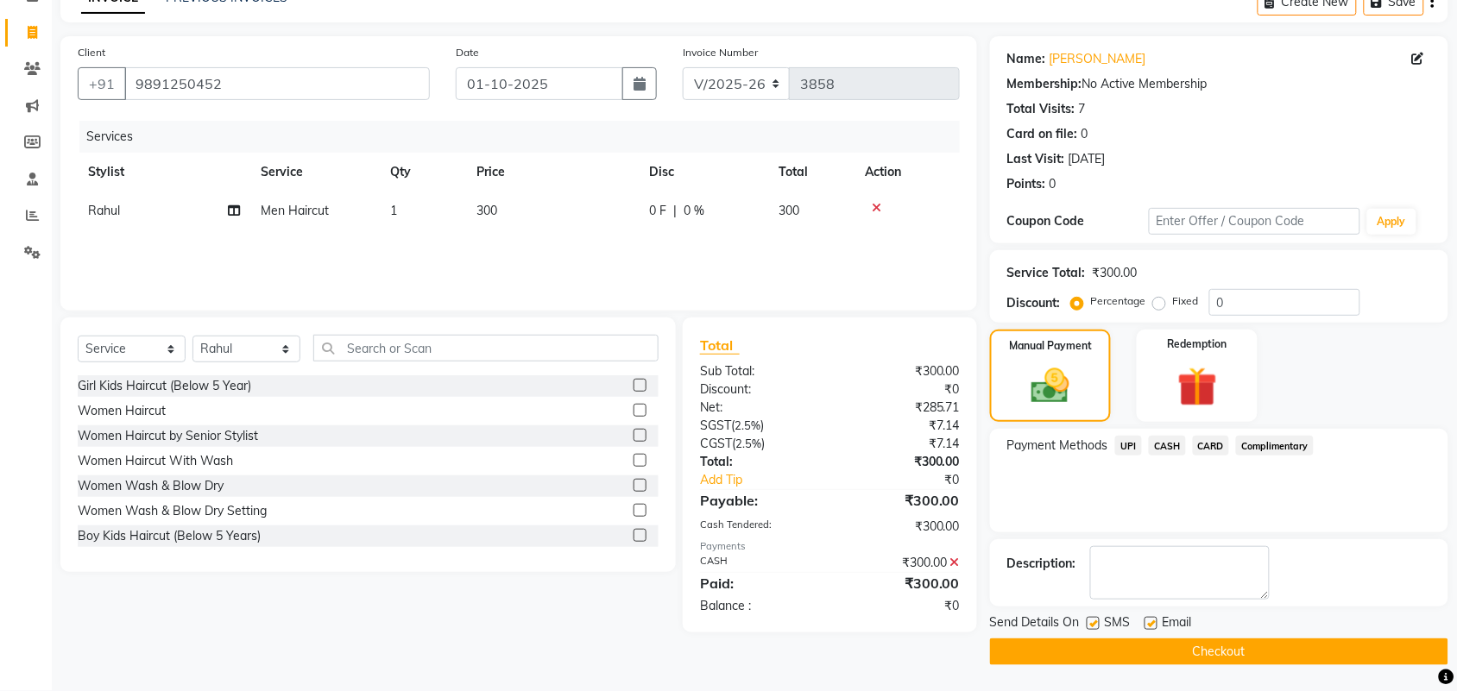
click at [1047, 660] on button "Checkout" at bounding box center [1219, 652] width 458 height 27
click at [1047, 660] on div "Checkout" at bounding box center [1219, 652] width 458 height 27
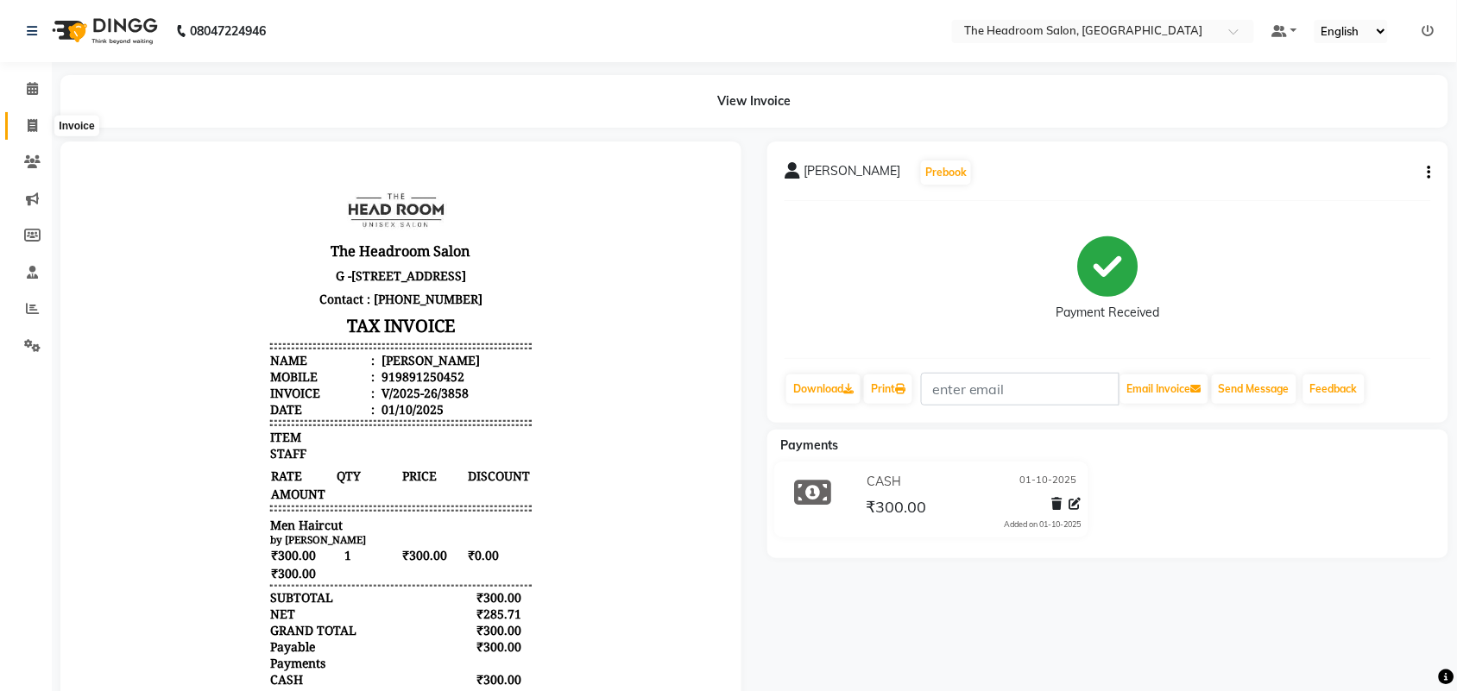
click at [33, 122] on icon at bounding box center [32, 125] width 9 height 13
select select "service"
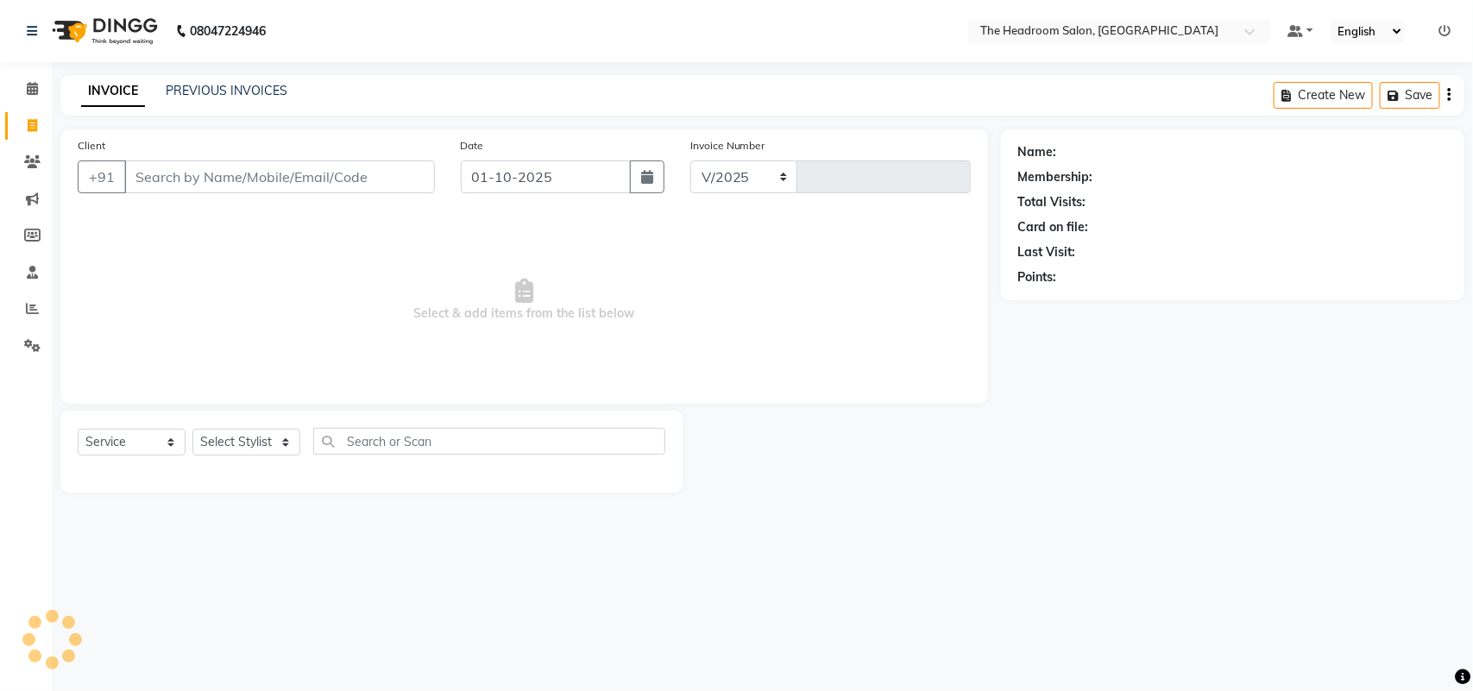
select select "6933"
type input "3859"
select select "58237"
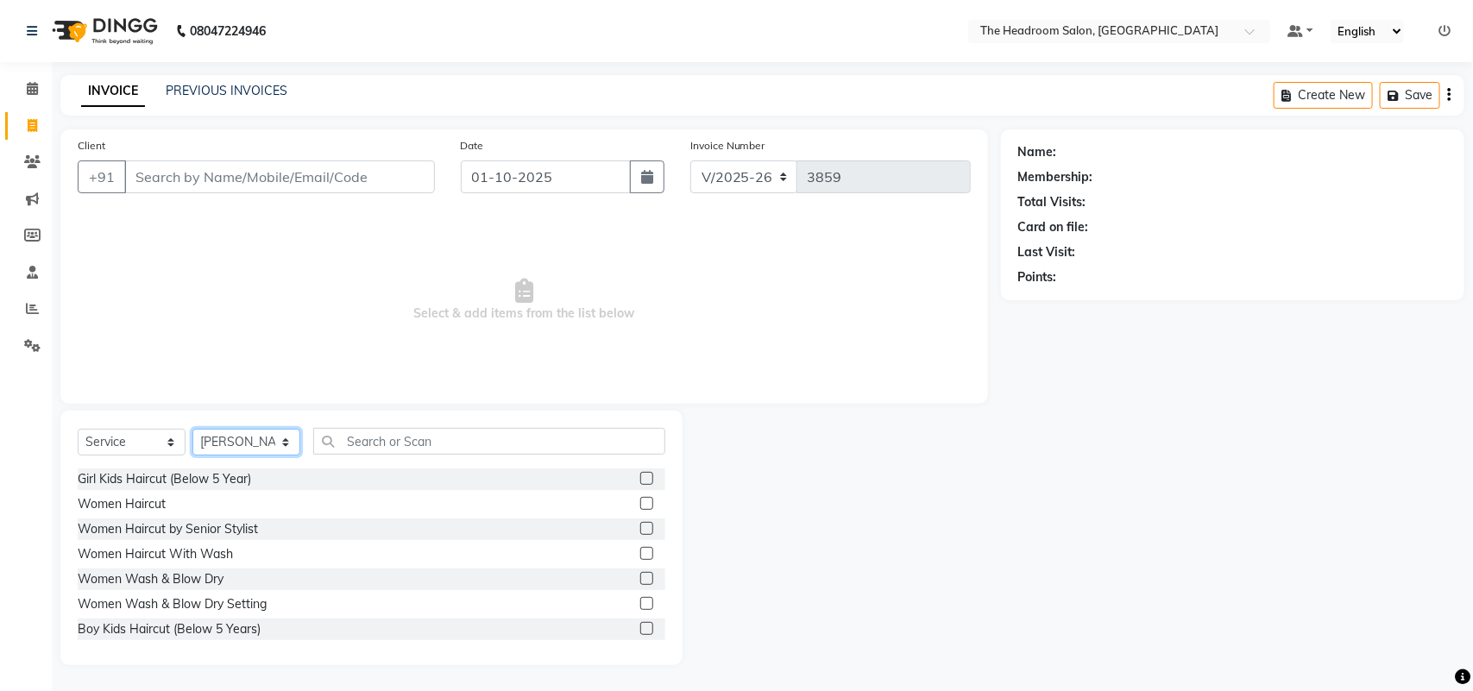
drag, startPoint x: 279, startPoint y: 440, endPoint x: 282, endPoint y: 431, distance: 9.3
click at [279, 440] on select "Select Stylist [PERSON_NAME] Deepak [PERSON_NAME] [PERSON_NAME] Manager [PERSON…" at bounding box center [246, 442] width 108 height 27
click at [502, 460] on div "Select Service Product Membership Package Voucher Prepaid Gift Card Select Styl…" at bounding box center [372, 448] width 588 height 41
click at [503, 459] on div "Select Service Product Membership Package Voucher Prepaid Gift Card Select Styl…" at bounding box center [372, 448] width 588 height 41
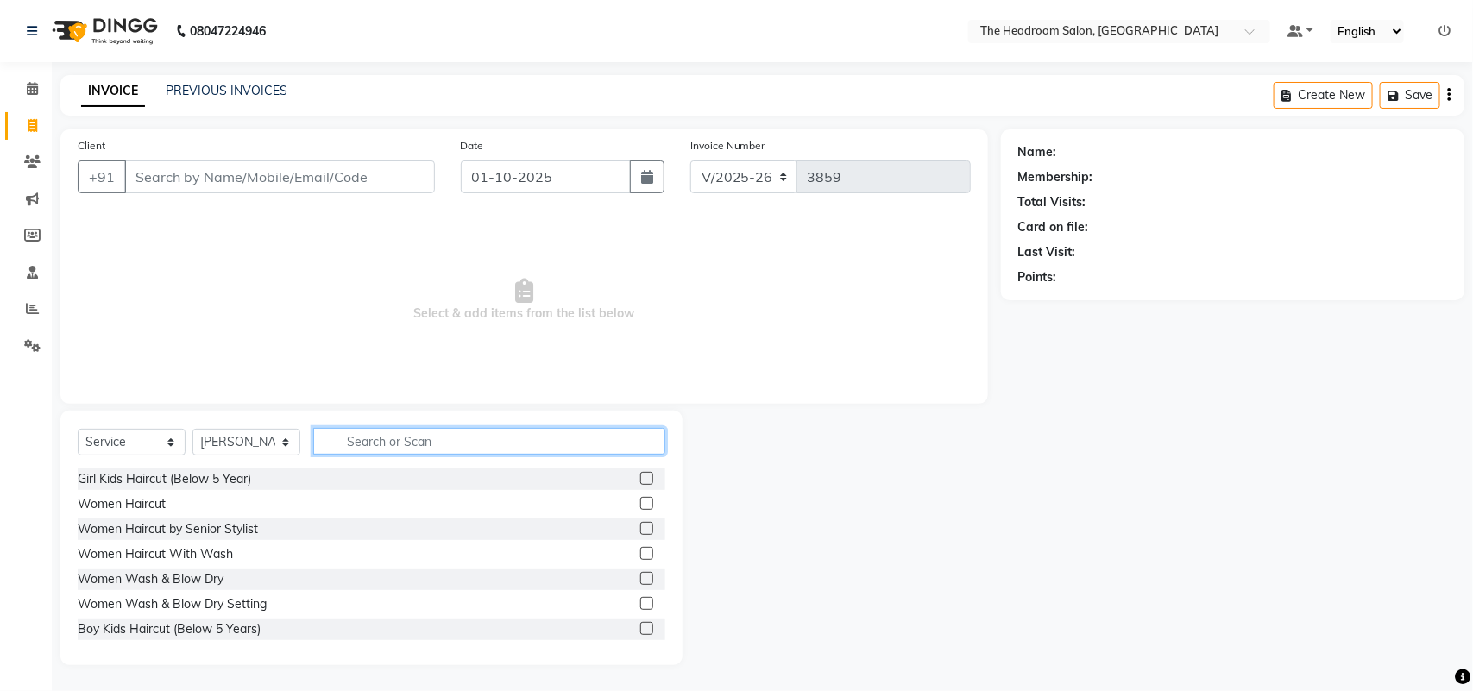
click at [614, 438] on input "text" at bounding box center [489, 441] width 352 height 27
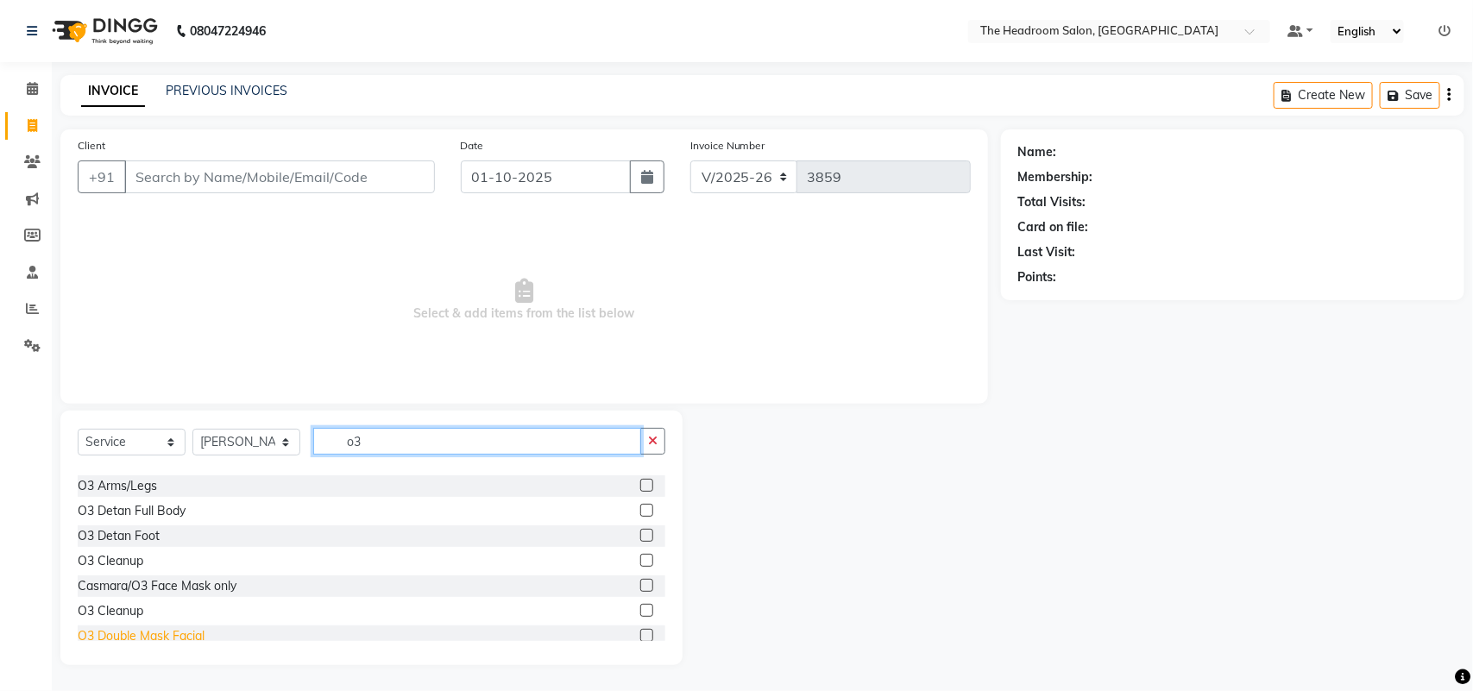
type input "o3"
click at [186, 637] on div "O3 Double Mask Facial" at bounding box center [141, 636] width 127 height 18
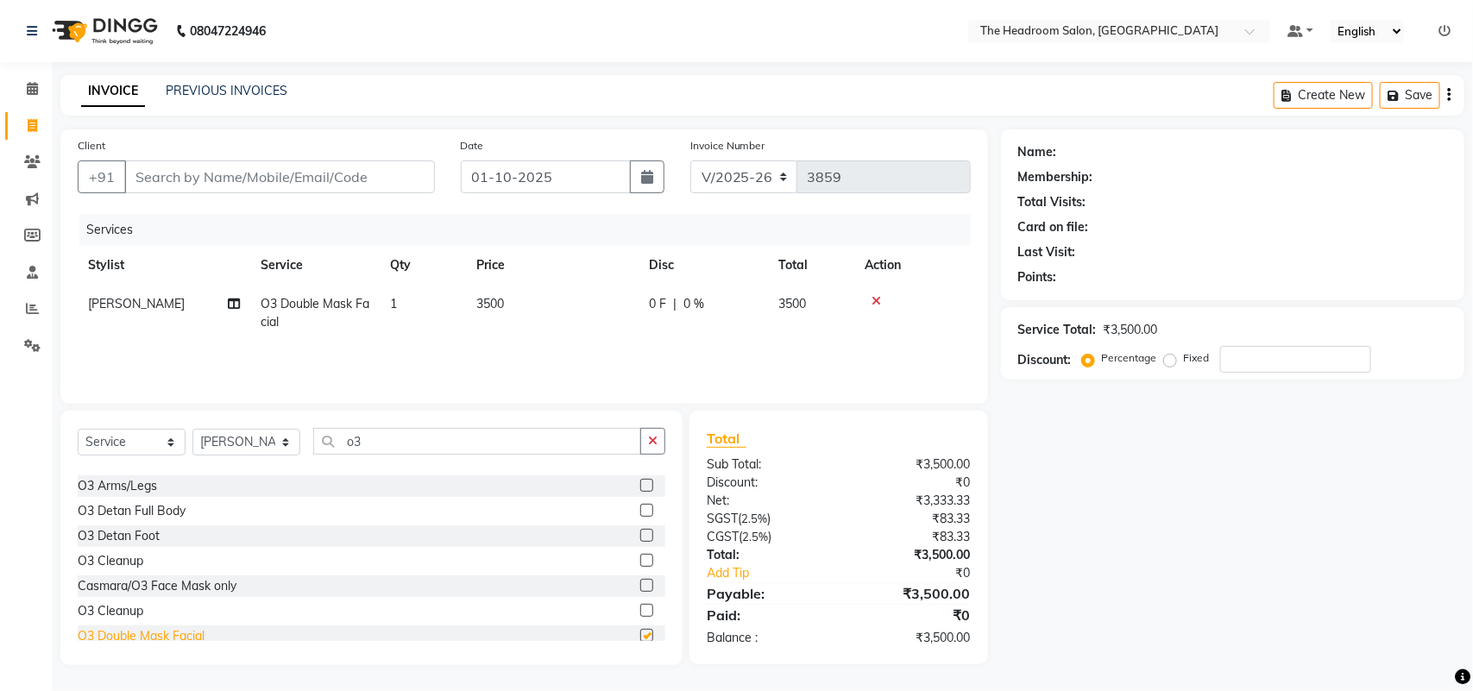
checkbox input "false"
click at [442, 437] on input "o3" at bounding box center [477, 441] width 328 height 27
type input "o"
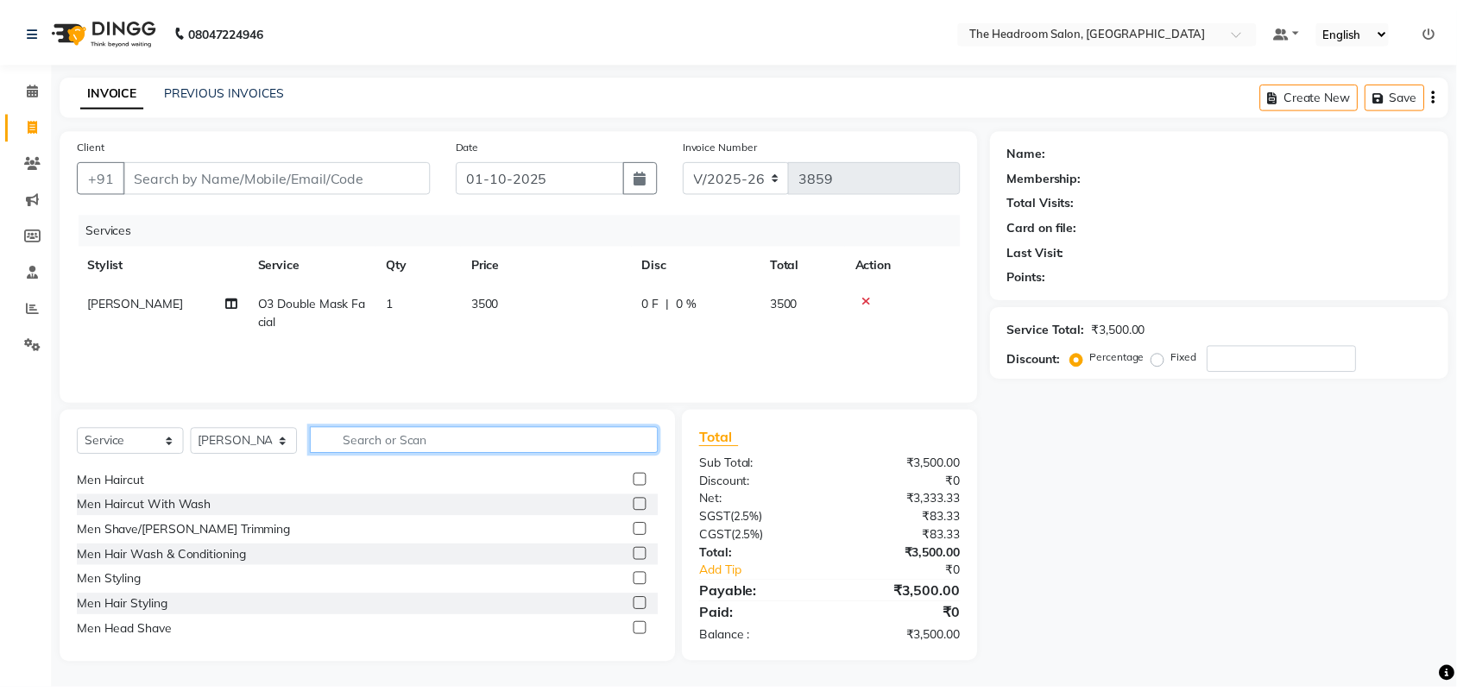
scroll to position [216, 0]
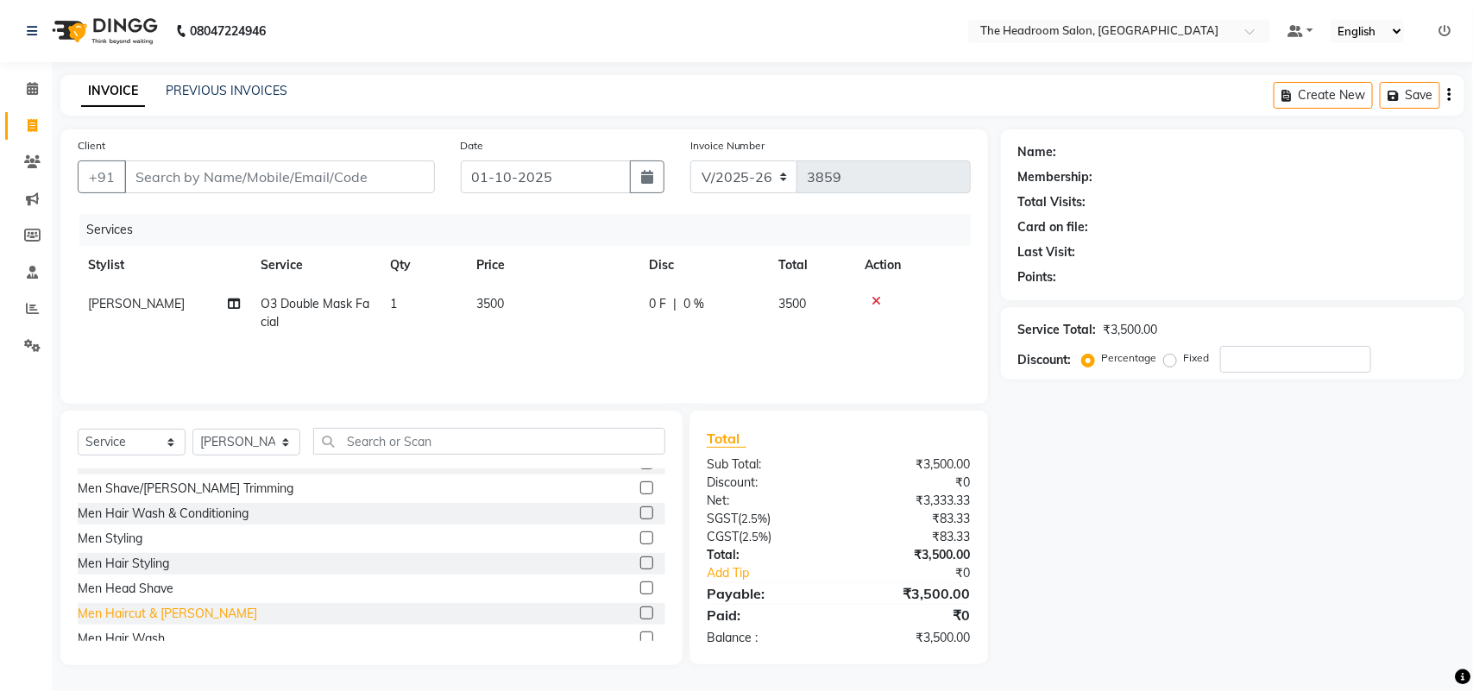
click at [148, 611] on div "Men Haircut & [PERSON_NAME]" at bounding box center [167, 614] width 179 height 18
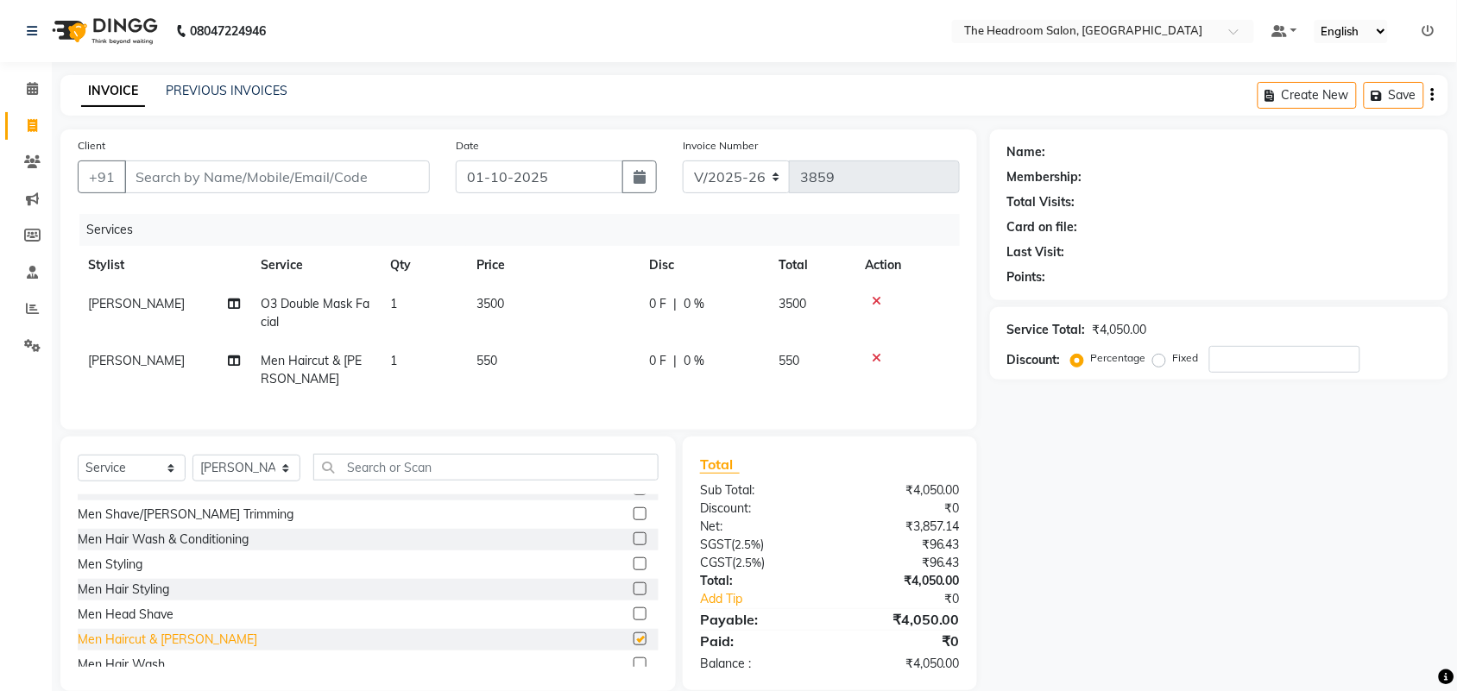
checkbox input "false"
click at [286, 173] on input "Client" at bounding box center [276, 177] width 305 height 33
type input "9"
type input "0"
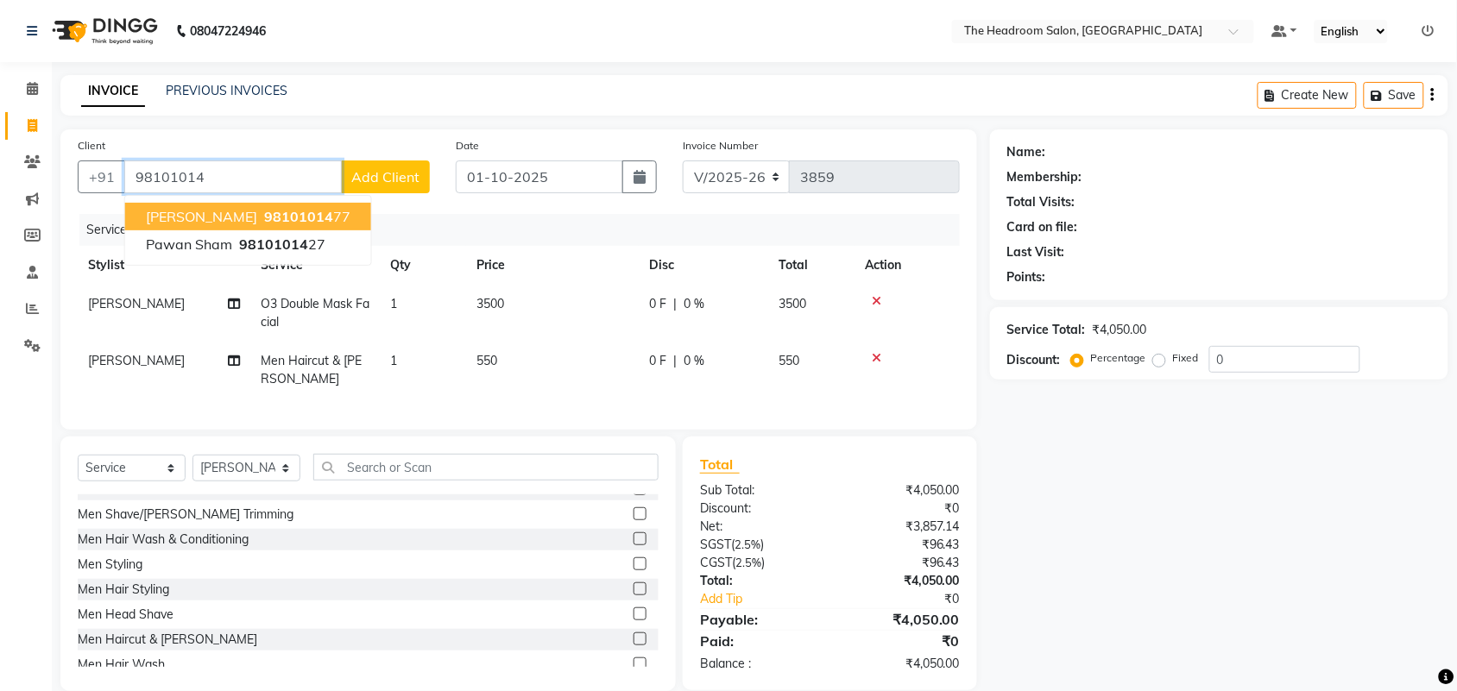
click at [264, 210] on span "98101014" at bounding box center [298, 216] width 69 height 17
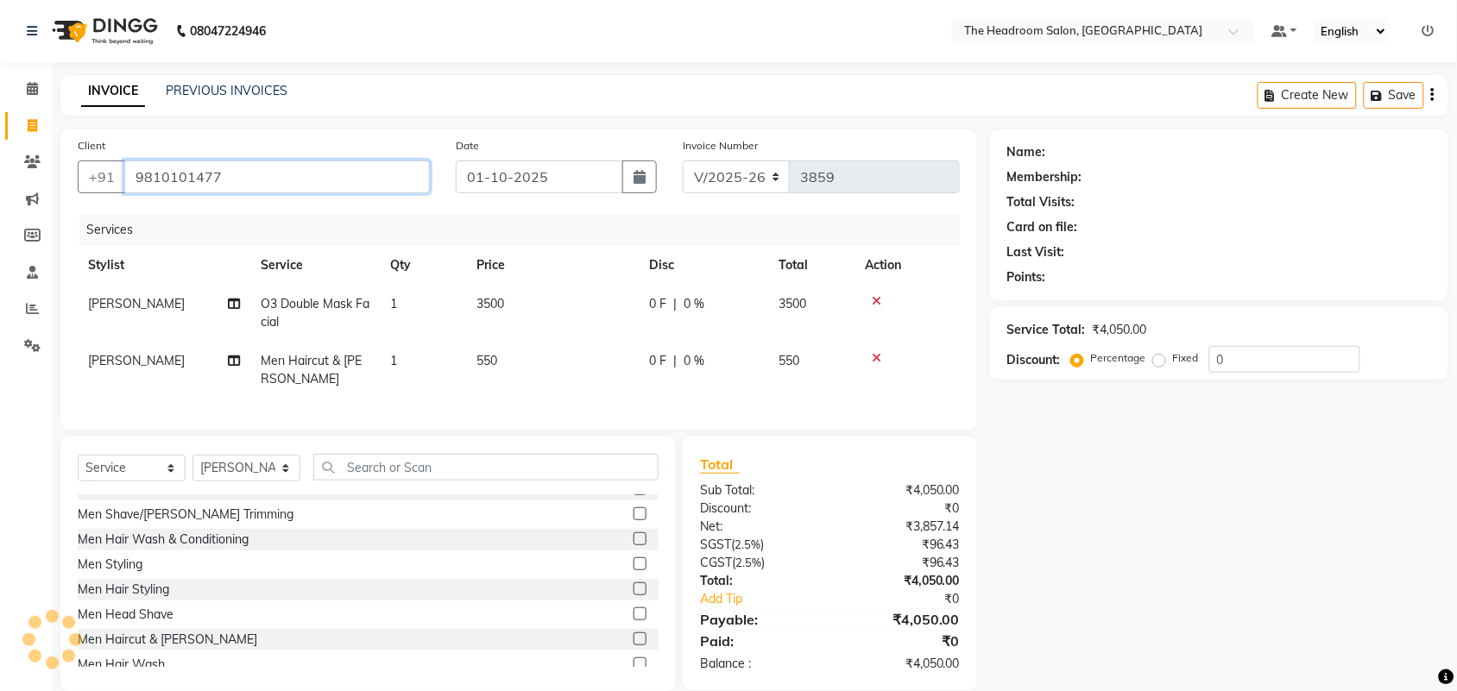
type input "9810101477"
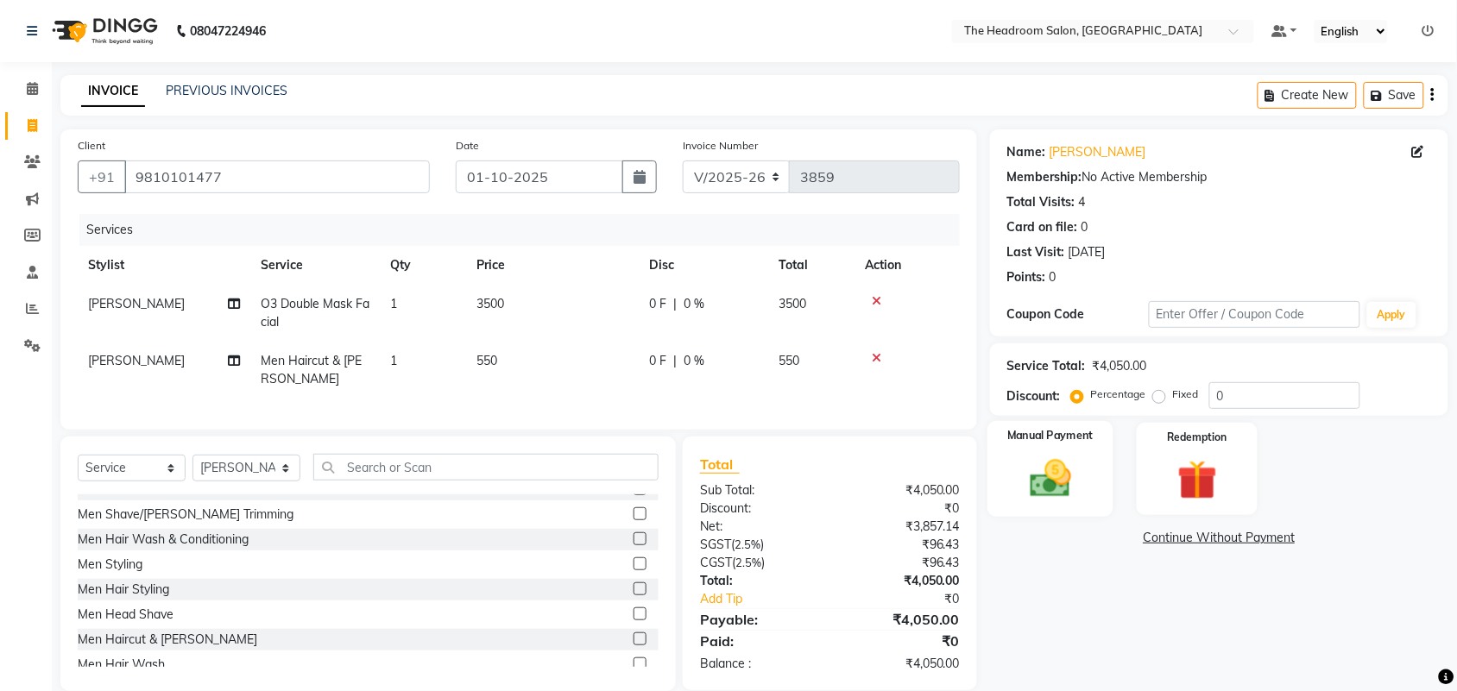
click at [1067, 507] on div "Manual Payment" at bounding box center [1050, 469] width 126 height 97
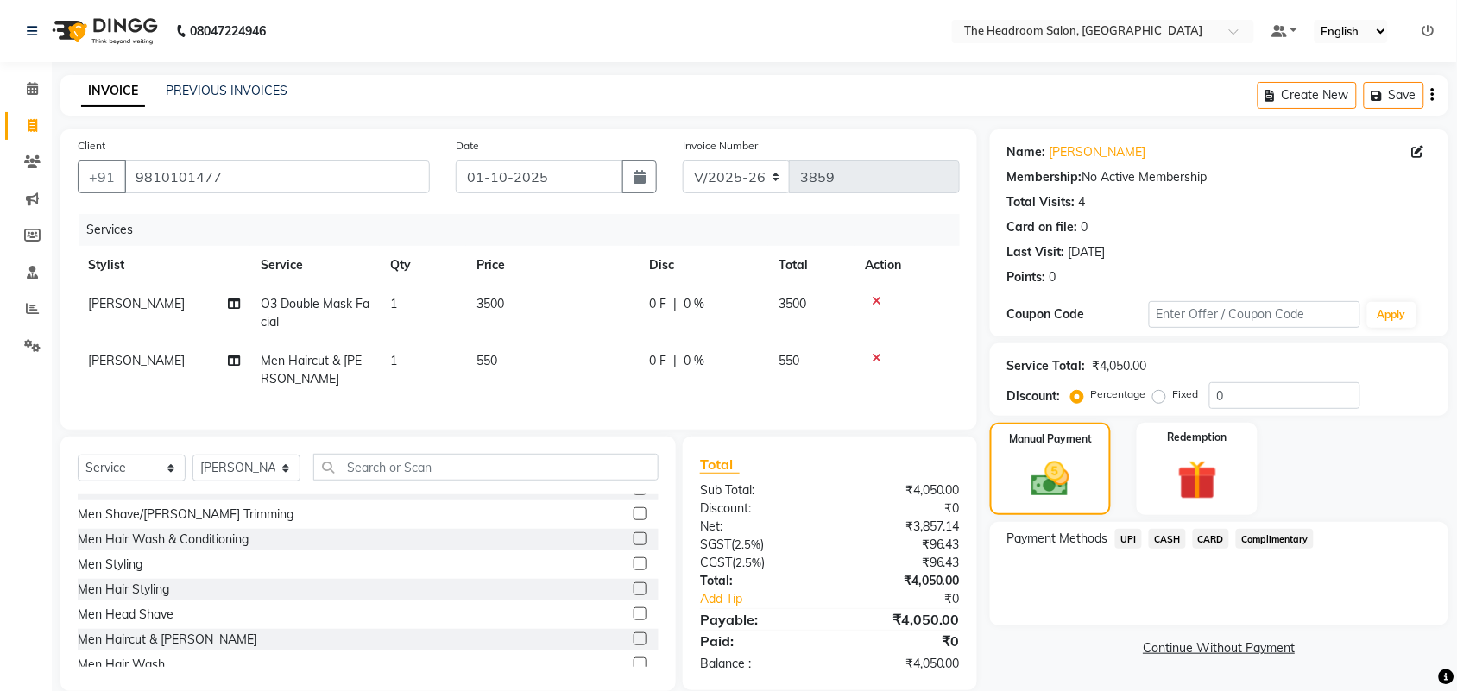
click at [1123, 537] on span "UPI" at bounding box center [1128, 539] width 27 height 20
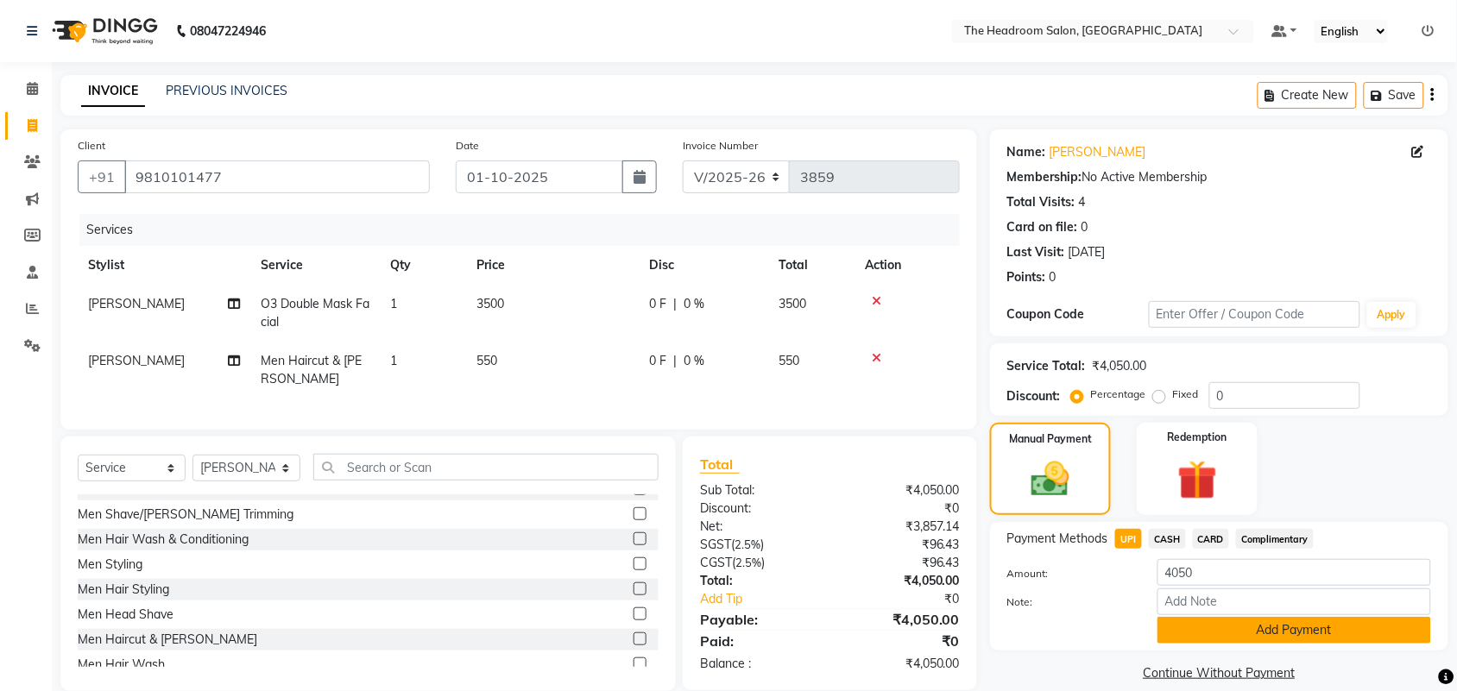
click at [1250, 628] on button "Add Payment" at bounding box center [1294, 630] width 274 height 27
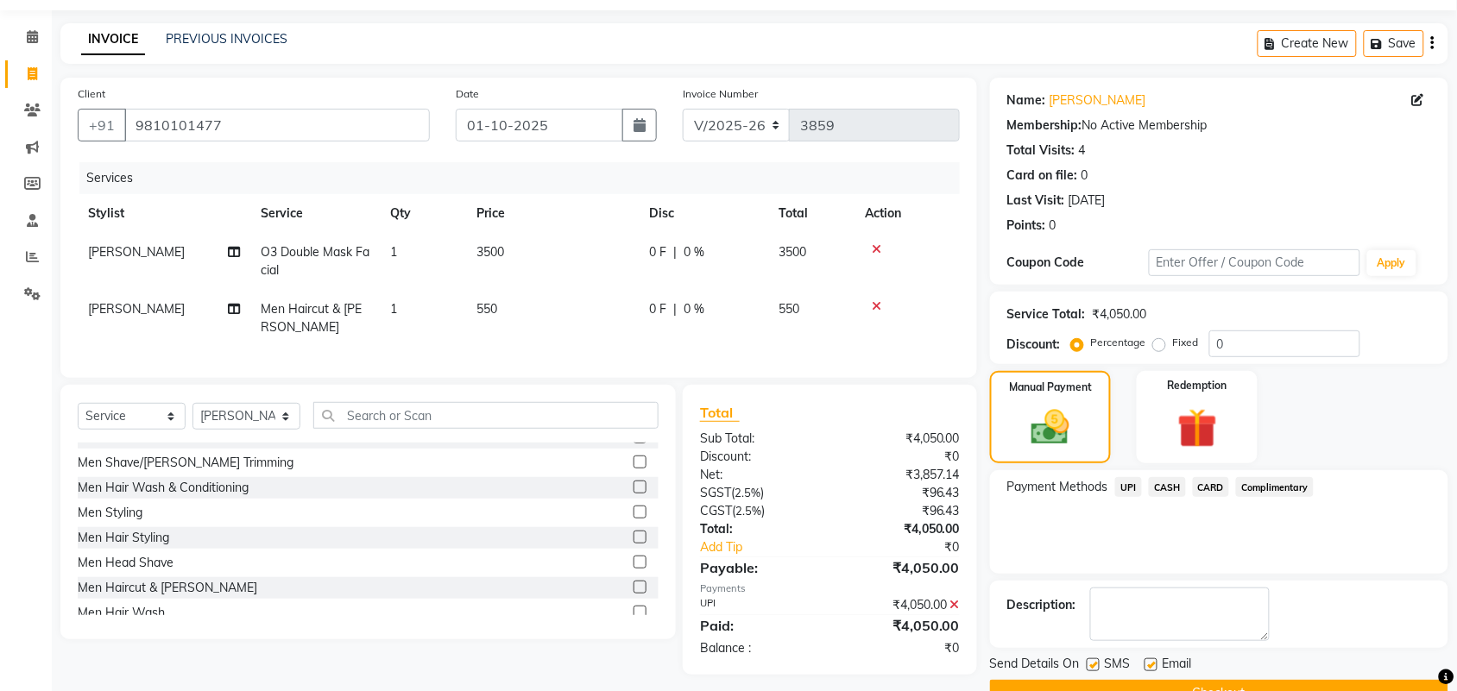
scroll to position [93, 0]
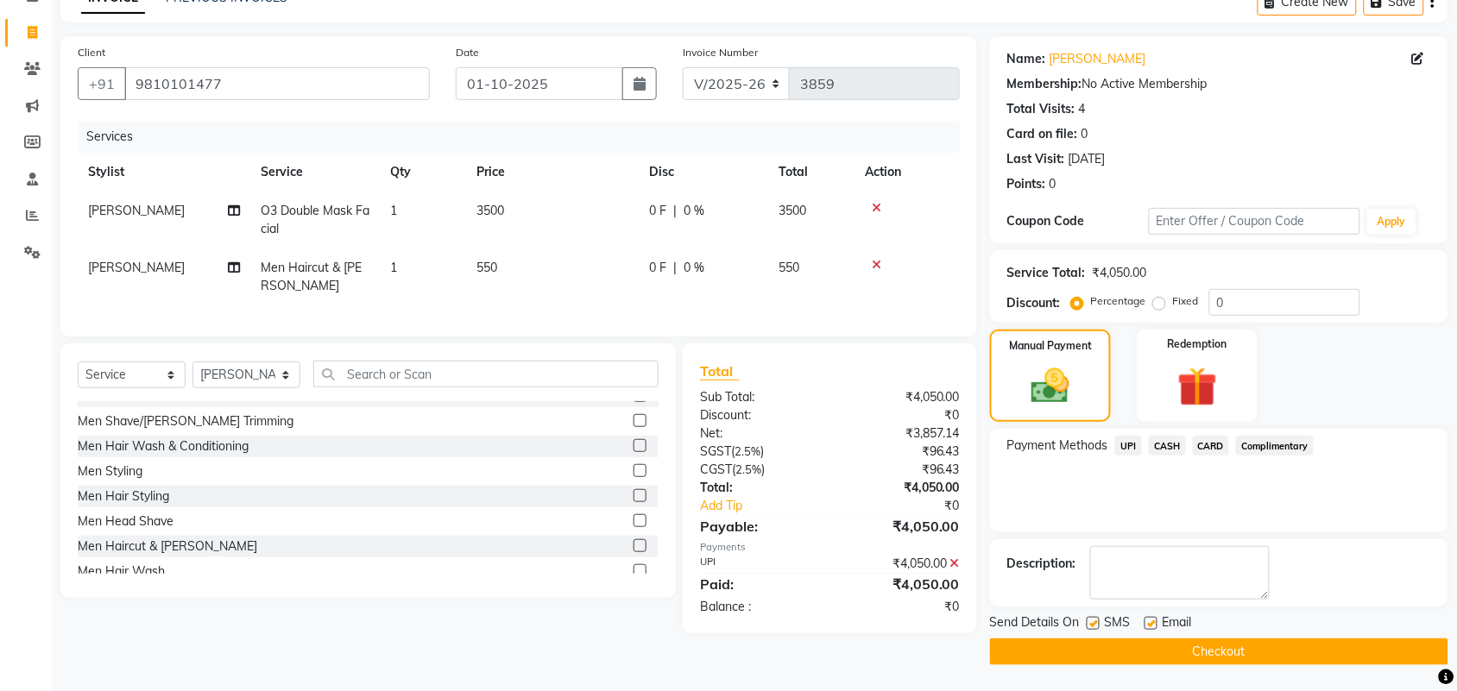
click at [1396, 646] on button "Checkout" at bounding box center [1219, 652] width 458 height 27
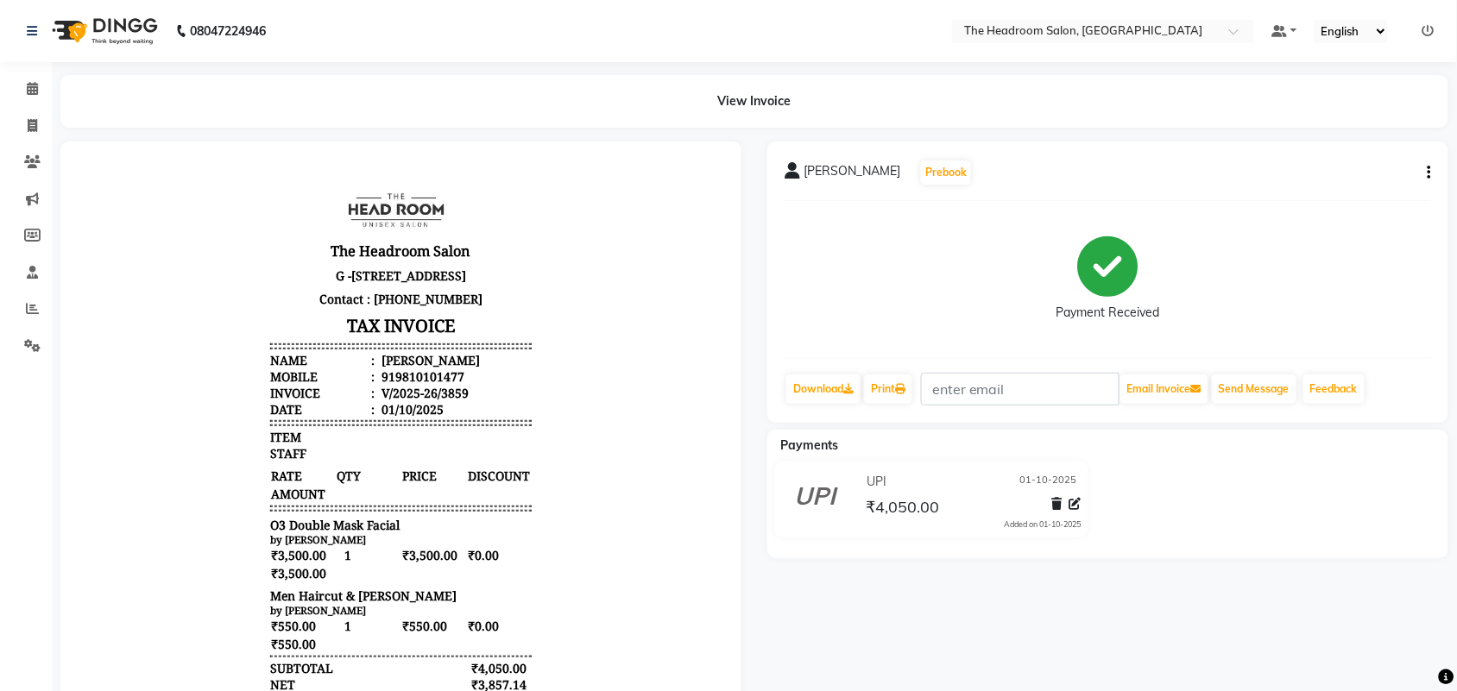
click at [1399, 641] on div "monika Prebook Payment Received Download Print Email Invoice Send Message Feedb…" at bounding box center [1107, 507] width 707 height 731
click at [0, 140] on li "Invoice" at bounding box center [26, 126] width 52 height 37
click at [30, 122] on icon at bounding box center [32, 125] width 9 height 13
select select "service"
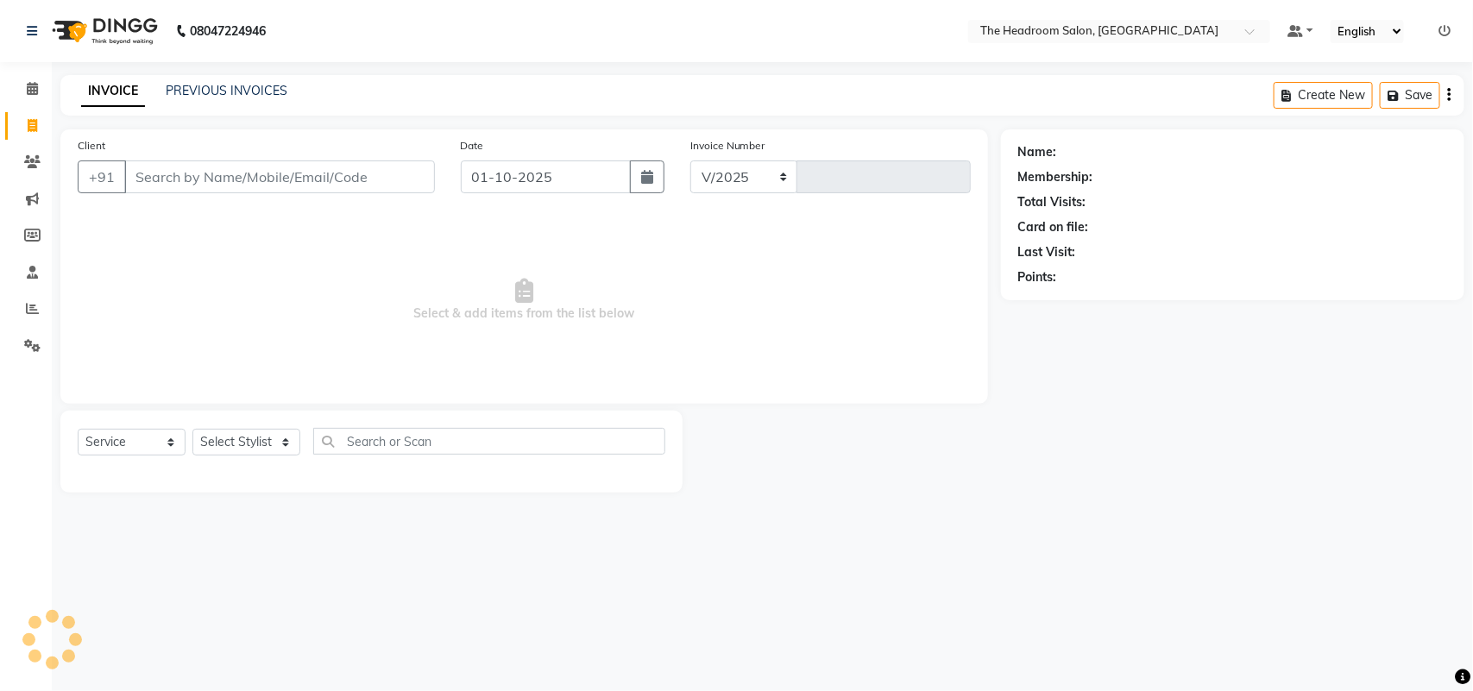
select select "6933"
type input "3860"
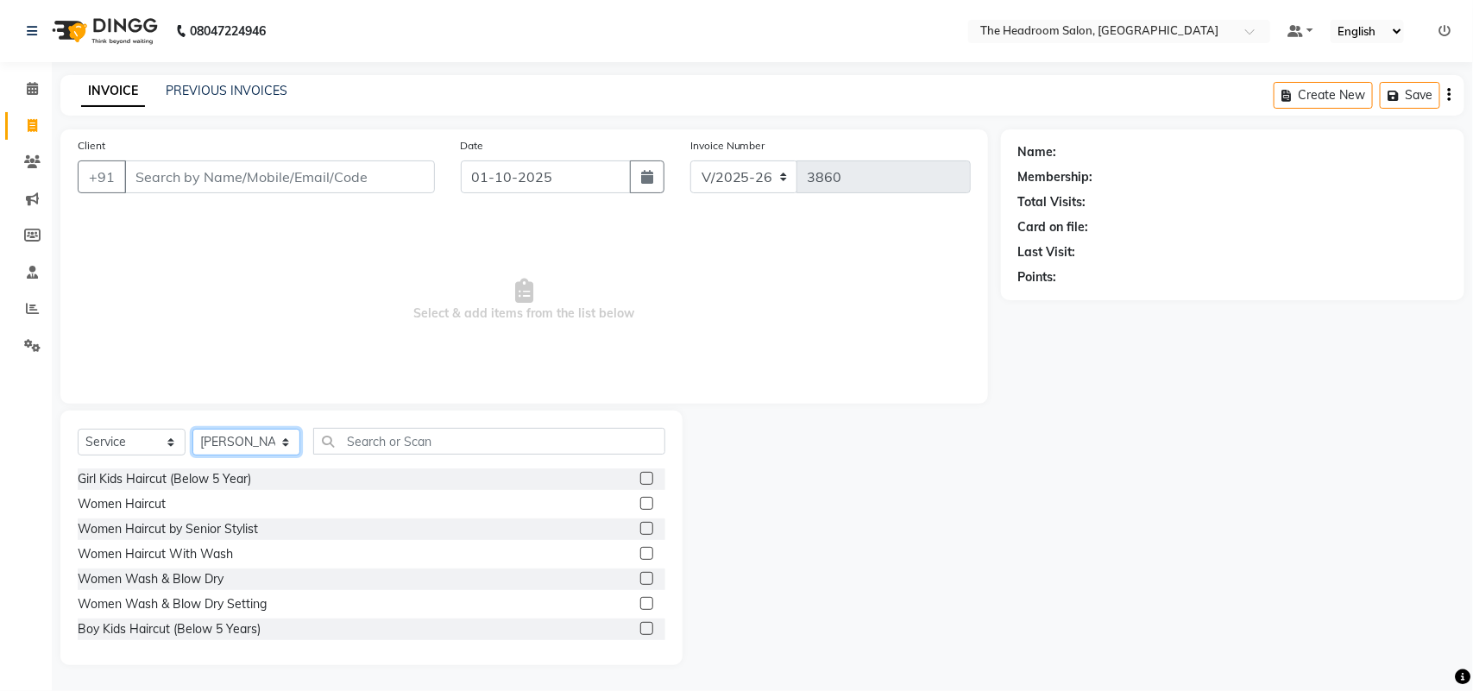
click at [273, 453] on select "Select Stylist [PERSON_NAME] Deepak [PERSON_NAME] [PERSON_NAME] Manager [PERSON…" at bounding box center [246, 442] width 108 height 27
select select "79453"
click at [192, 429] on select "Select Stylist [PERSON_NAME] Deepak [PERSON_NAME] [PERSON_NAME] Manager [PERSON…" at bounding box center [246, 442] width 108 height 27
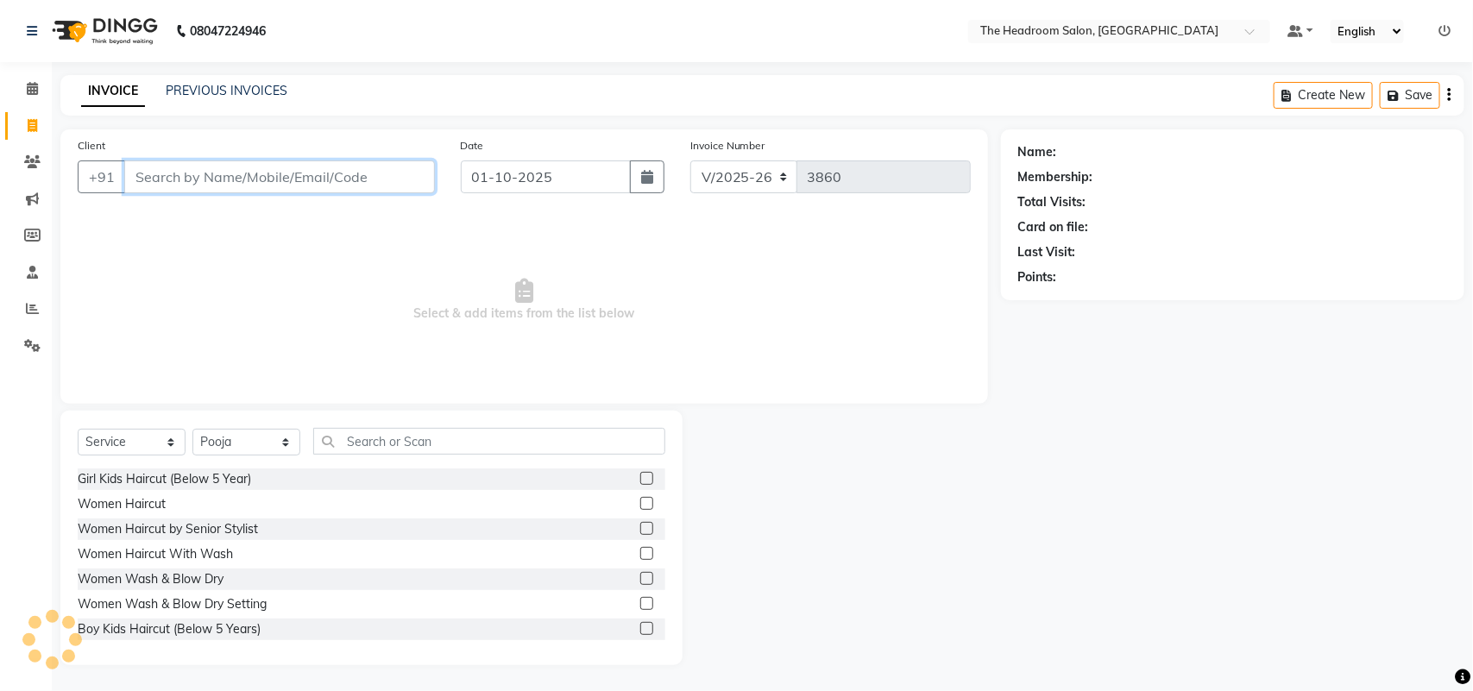
click at [326, 182] on input "Client" at bounding box center [279, 177] width 311 height 33
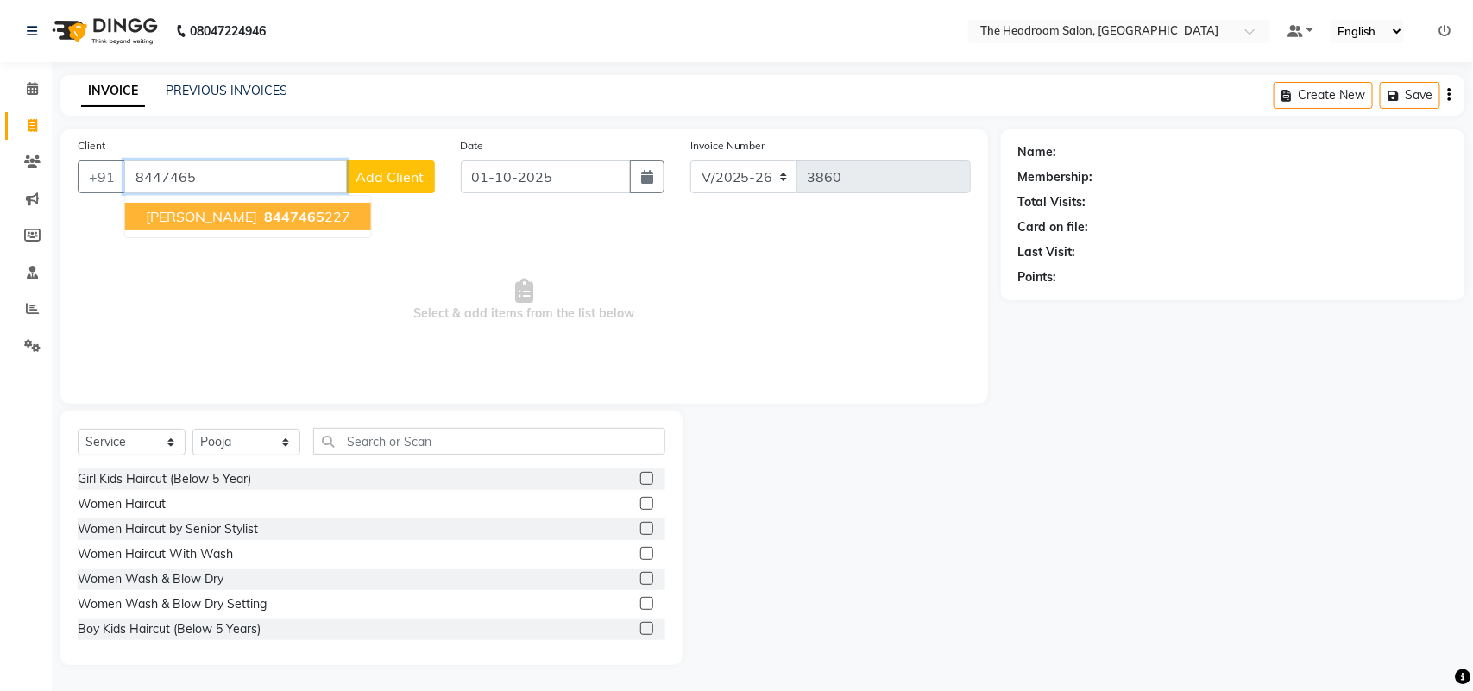
click at [223, 205] on button "SHRADHA 8447465 227" at bounding box center [248, 217] width 246 height 28
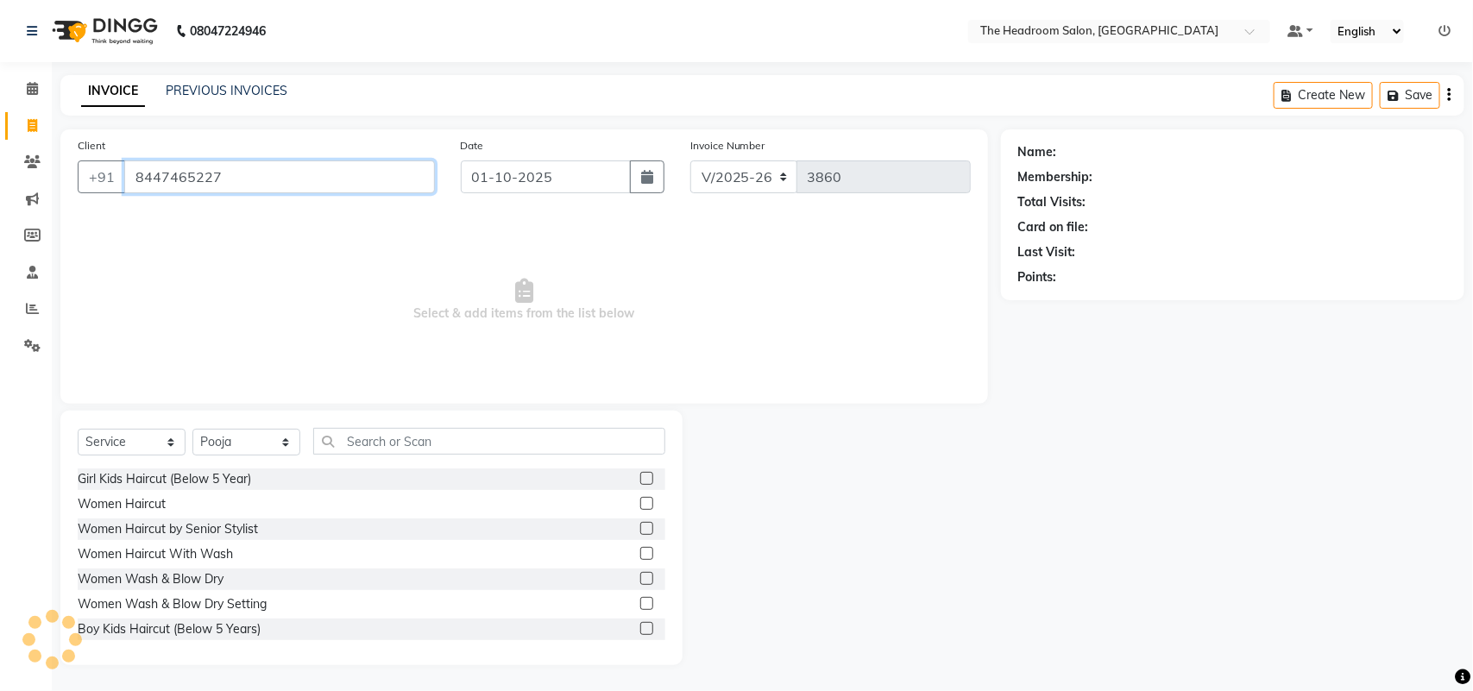
type input "8447465227"
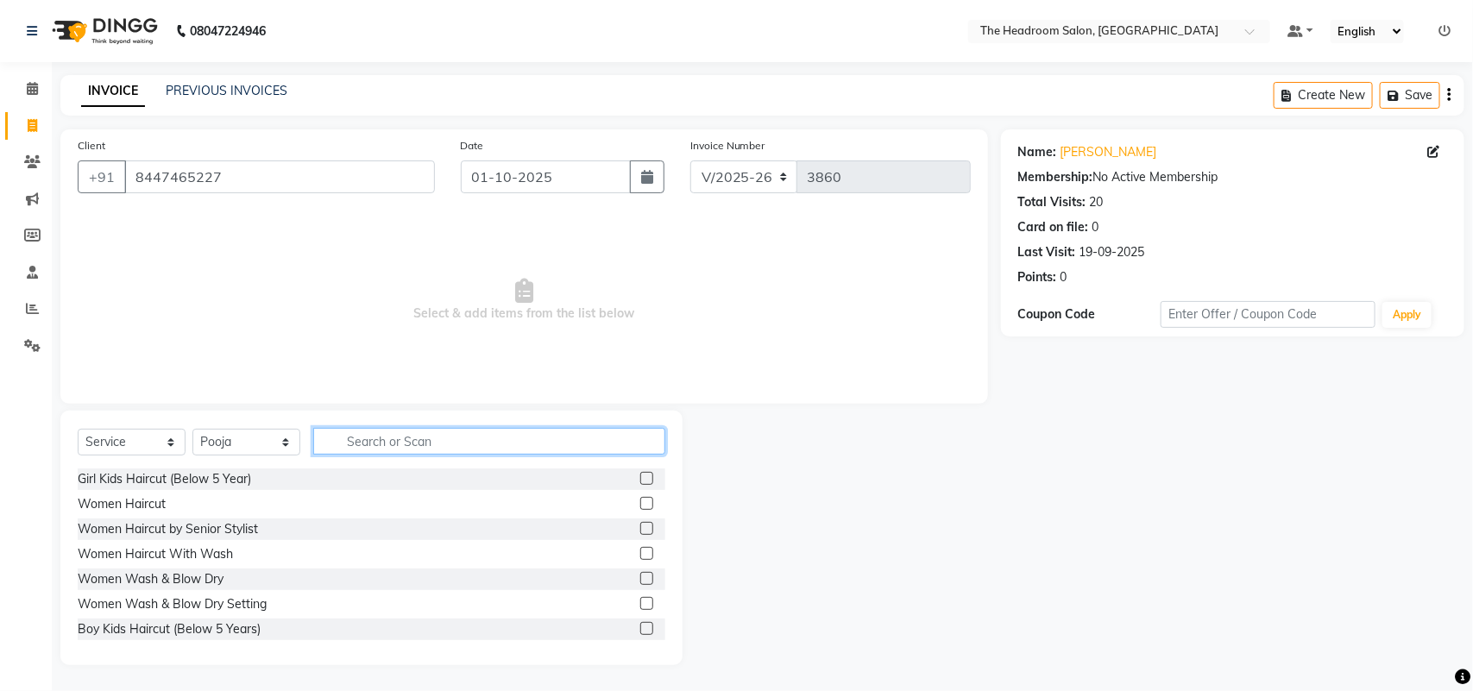
click at [400, 434] on input "text" at bounding box center [489, 441] width 352 height 27
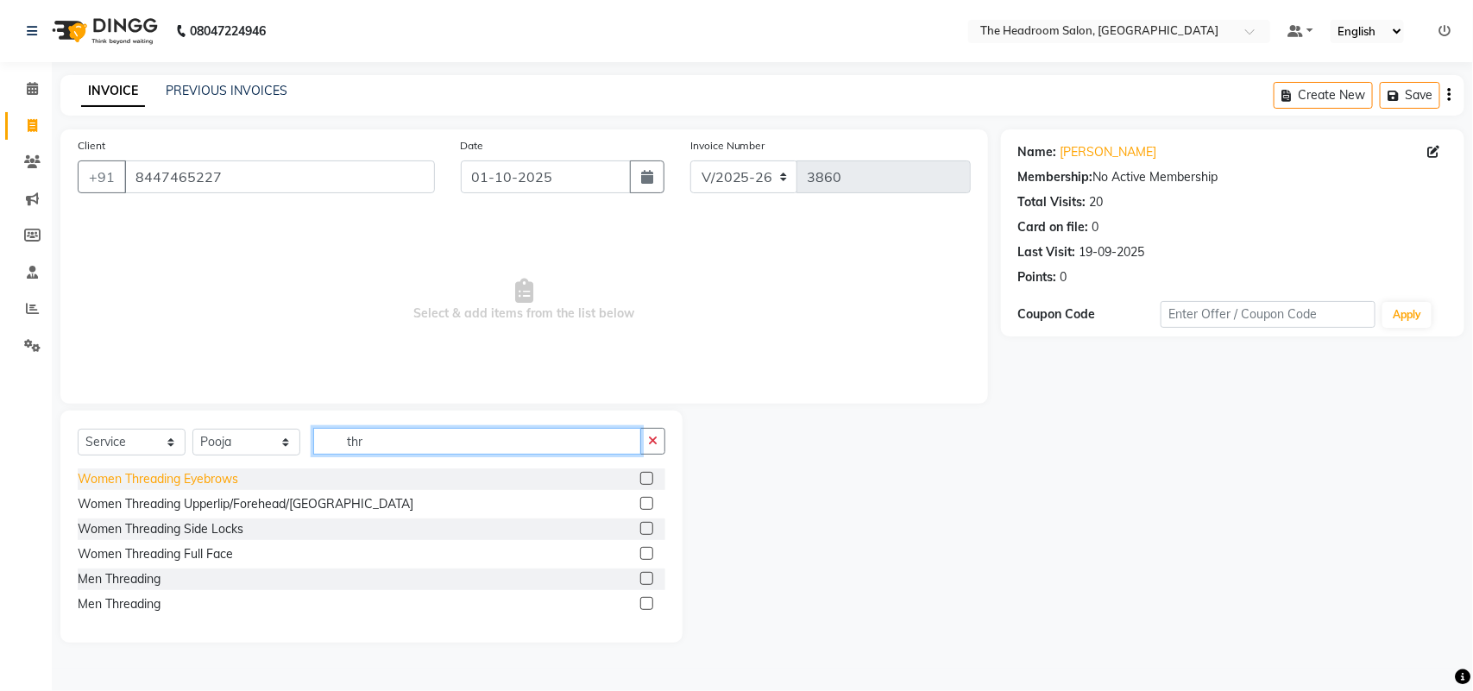
type input "thr"
click at [152, 479] on div "Women Threading Eyebrows" at bounding box center [158, 479] width 161 height 18
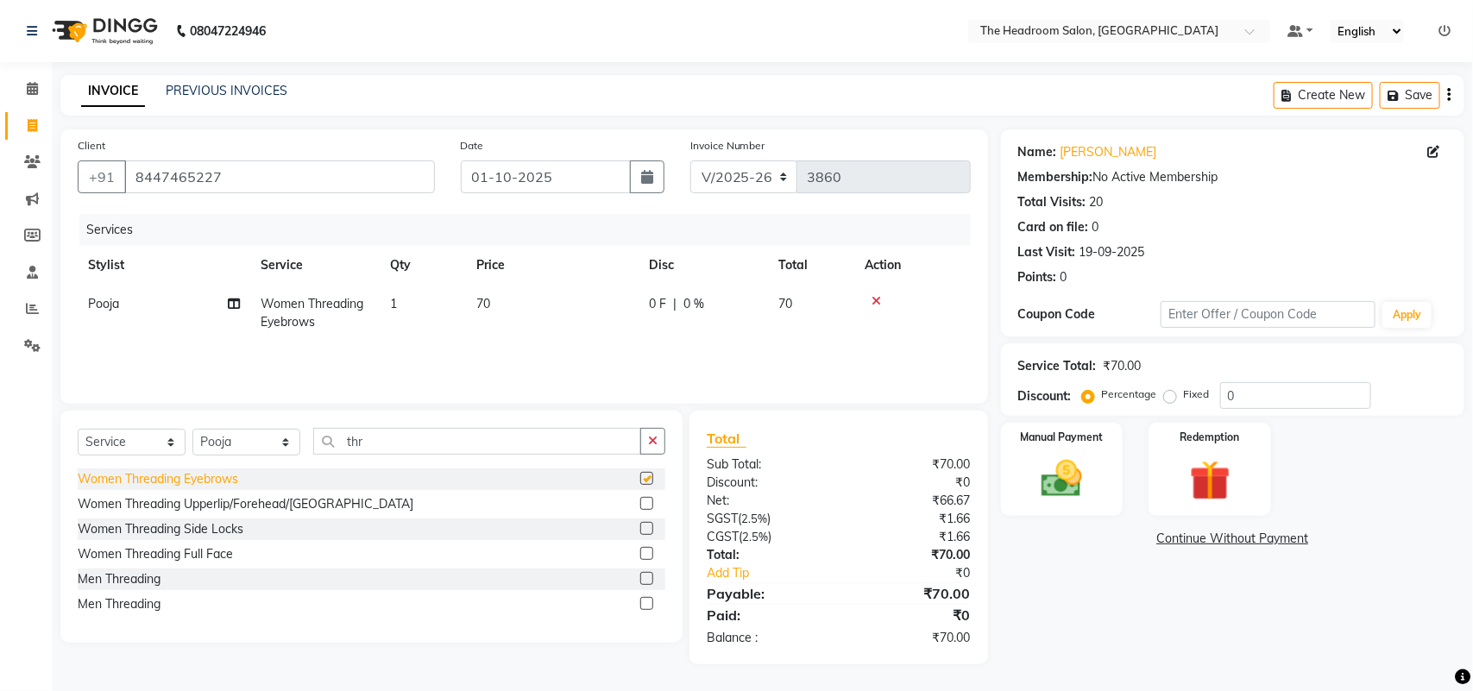
checkbox input "false"
click at [152, 506] on div "Women Threading Upperlip/Forehead/[GEOGRAPHIC_DATA]" at bounding box center [246, 504] width 336 height 18
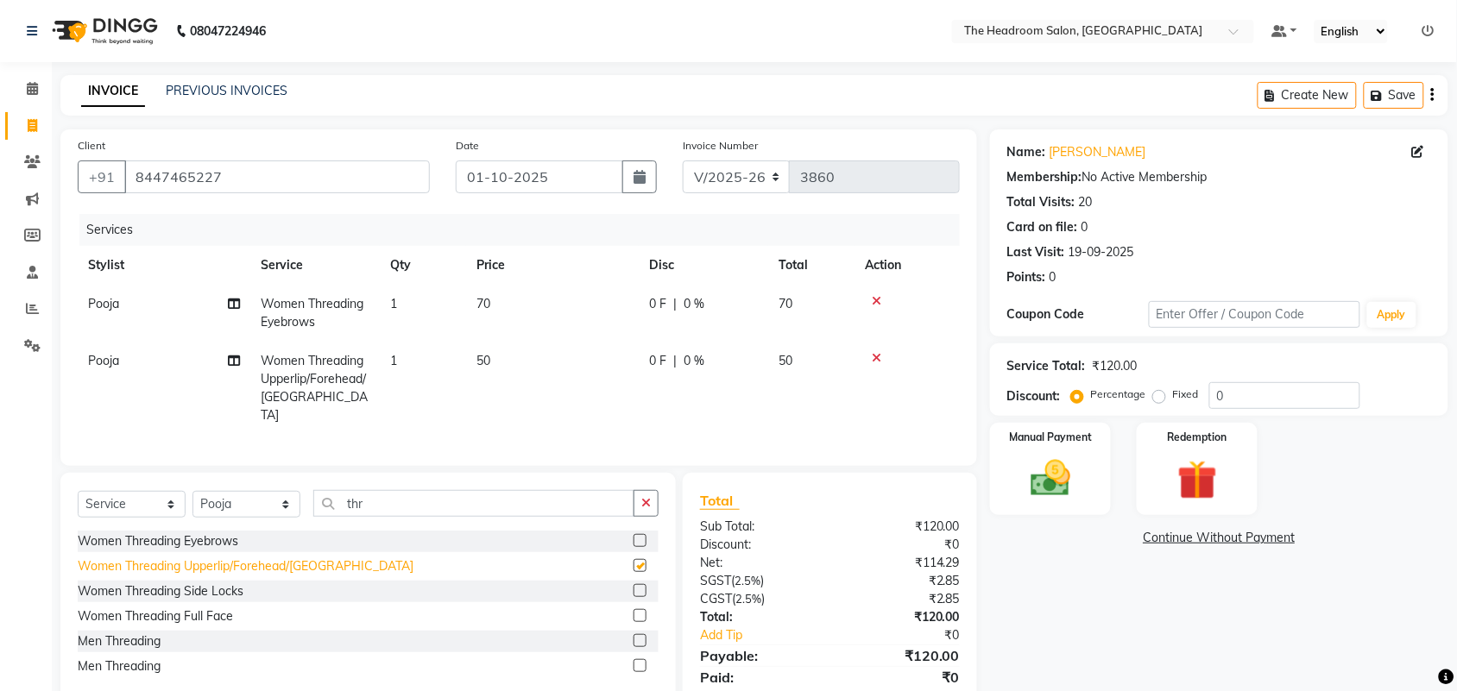
checkbox input "false"
click at [1038, 466] on img at bounding box center [1050, 478] width 67 height 47
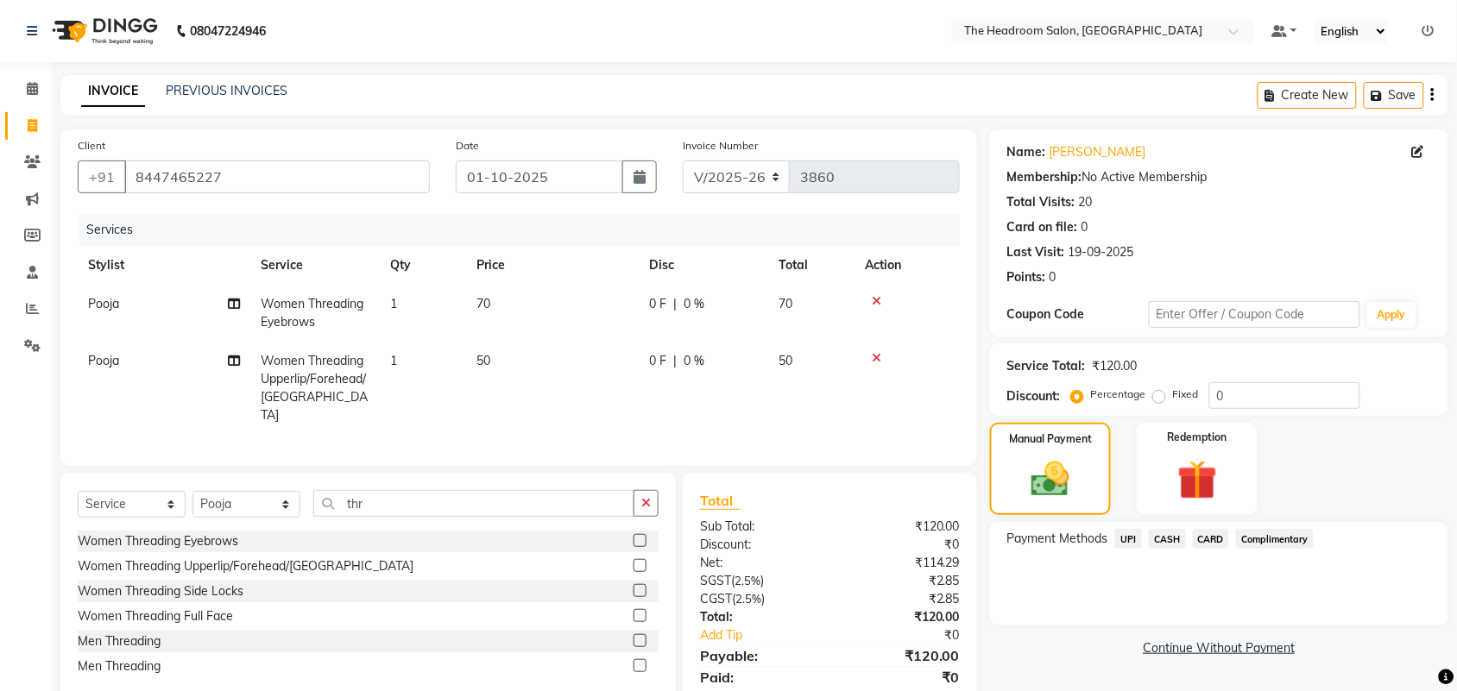
click at [1127, 535] on span "UPI" at bounding box center [1128, 539] width 27 height 20
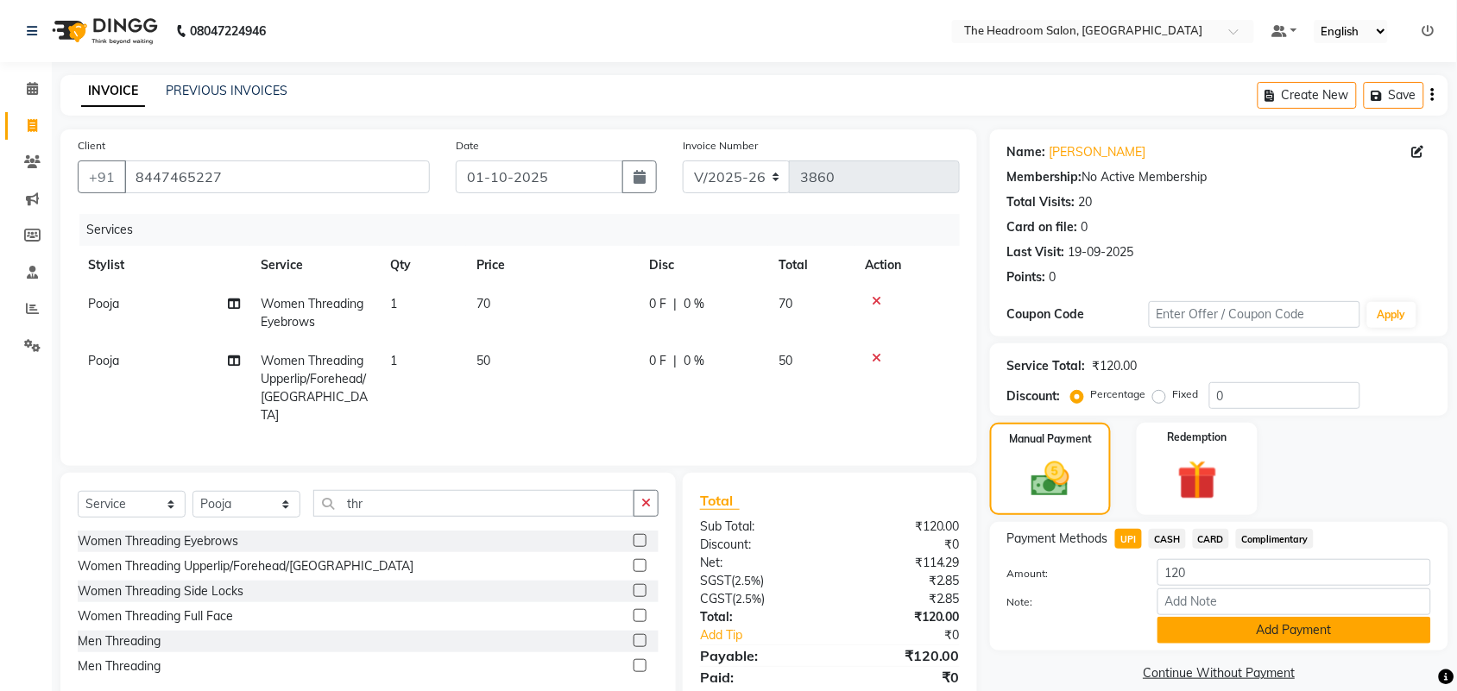
click at [1169, 627] on button "Add Payment" at bounding box center [1294, 630] width 274 height 27
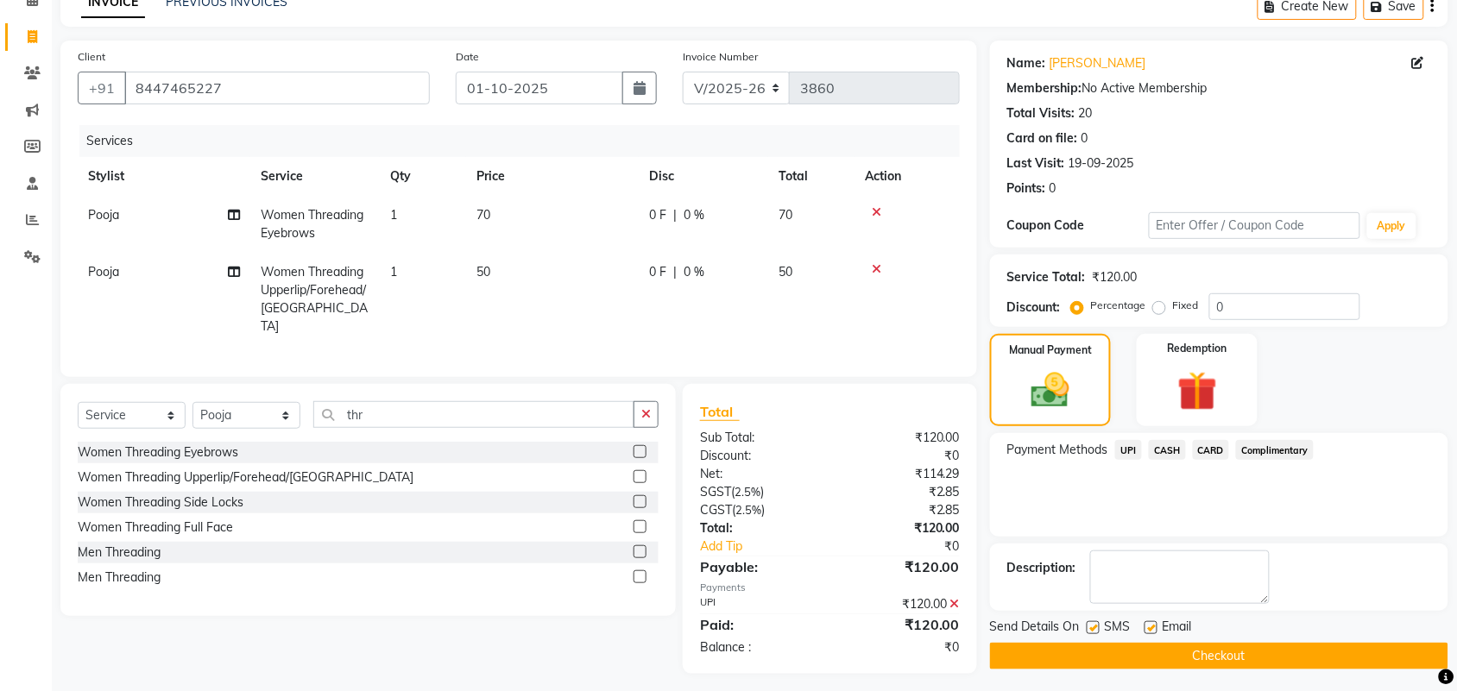
scroll to position [95, 0]
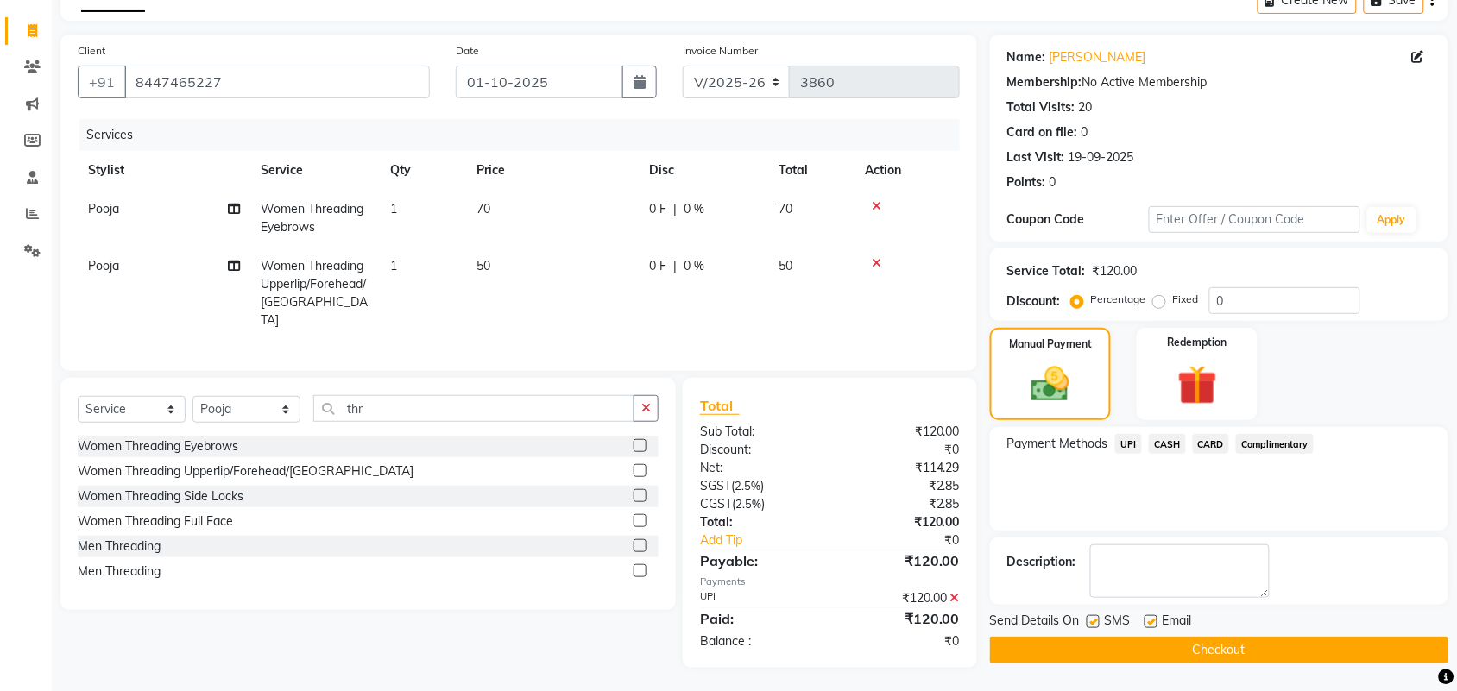
click at [1170, 639] on button "Checkout" at bounding box center [1219, 650] width 458 height 27
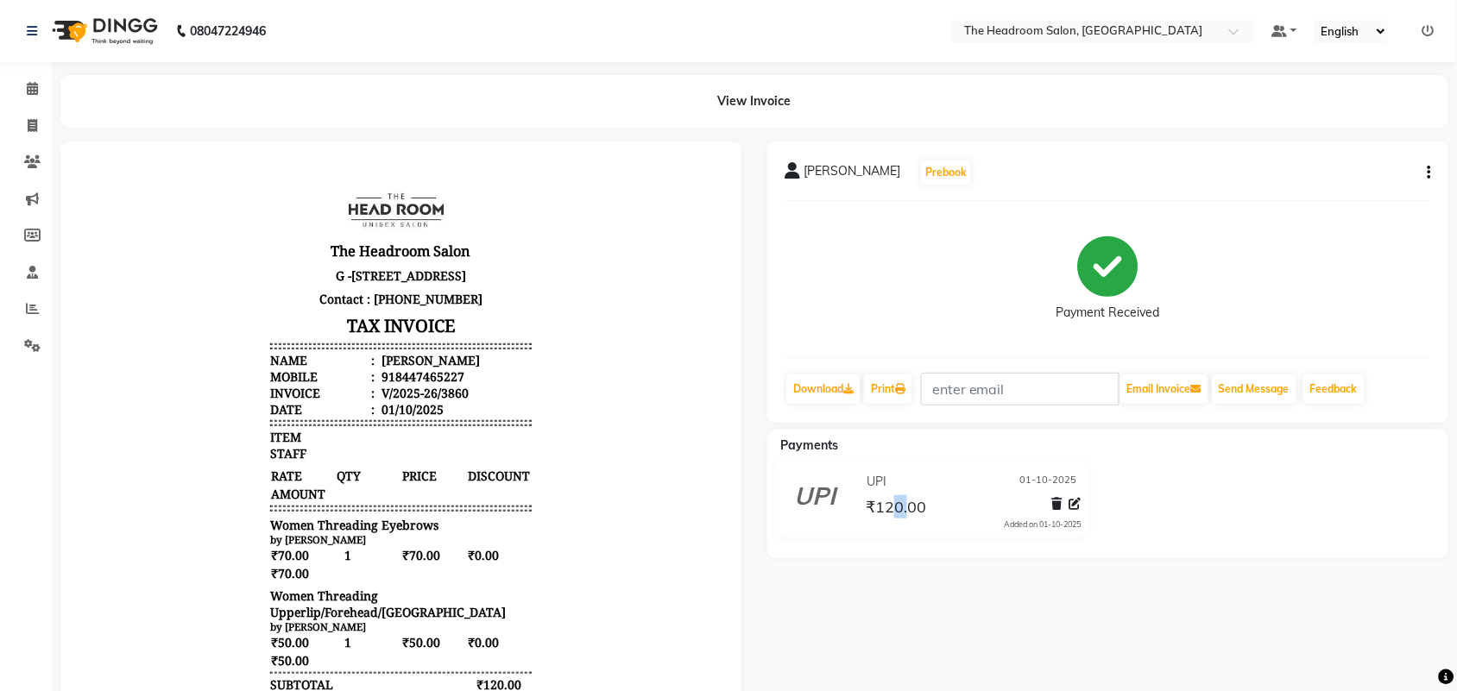
click at [906, 510] on span "₹120.00" at bounding box center [896, 509] width 60 height 24
click at [985, 142] on div "SHRADHA Prebook Payment Received Download Print Email Invoice Send Message Feed…" at bounding box center [1107, 282] width 681 height 281
click at [26, 127] on span at bounding box center [32, 127] width 30 height 20
select select "service"
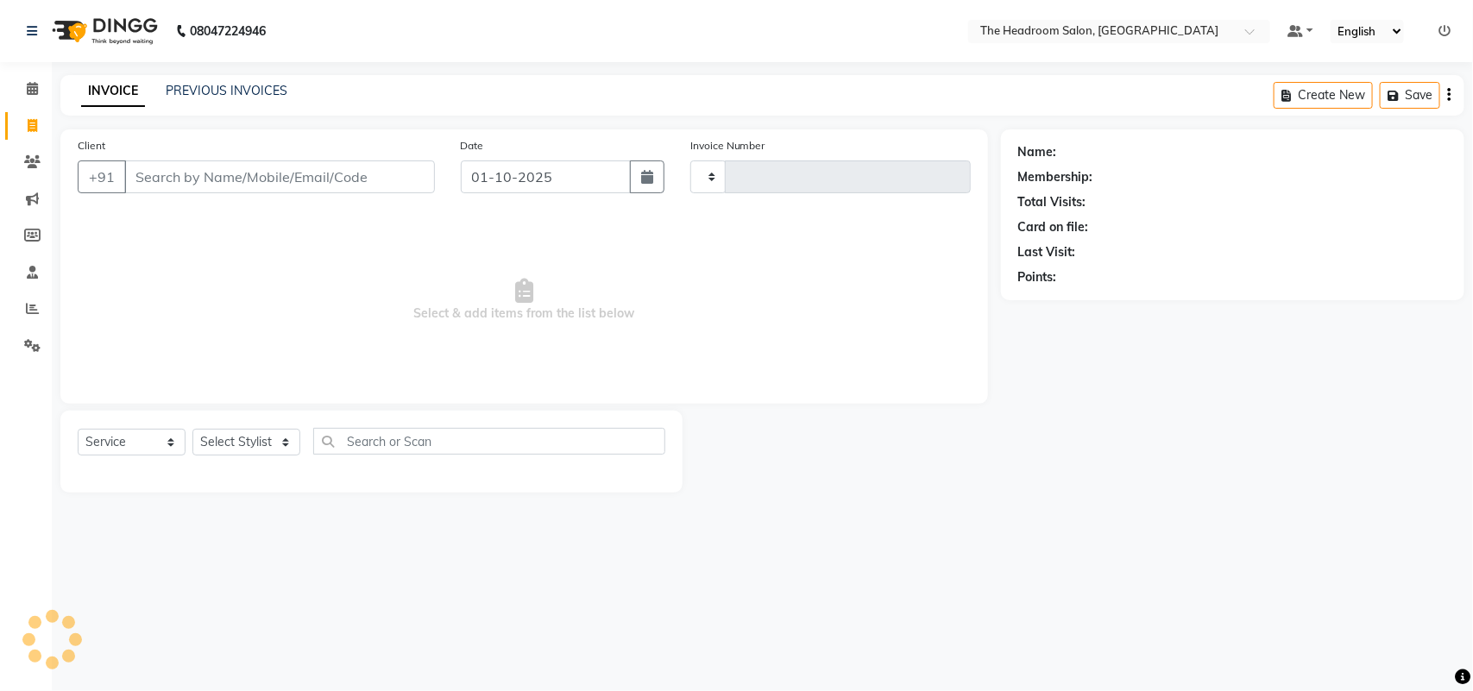
type input "3861"
select select "6933"
select select "58237"
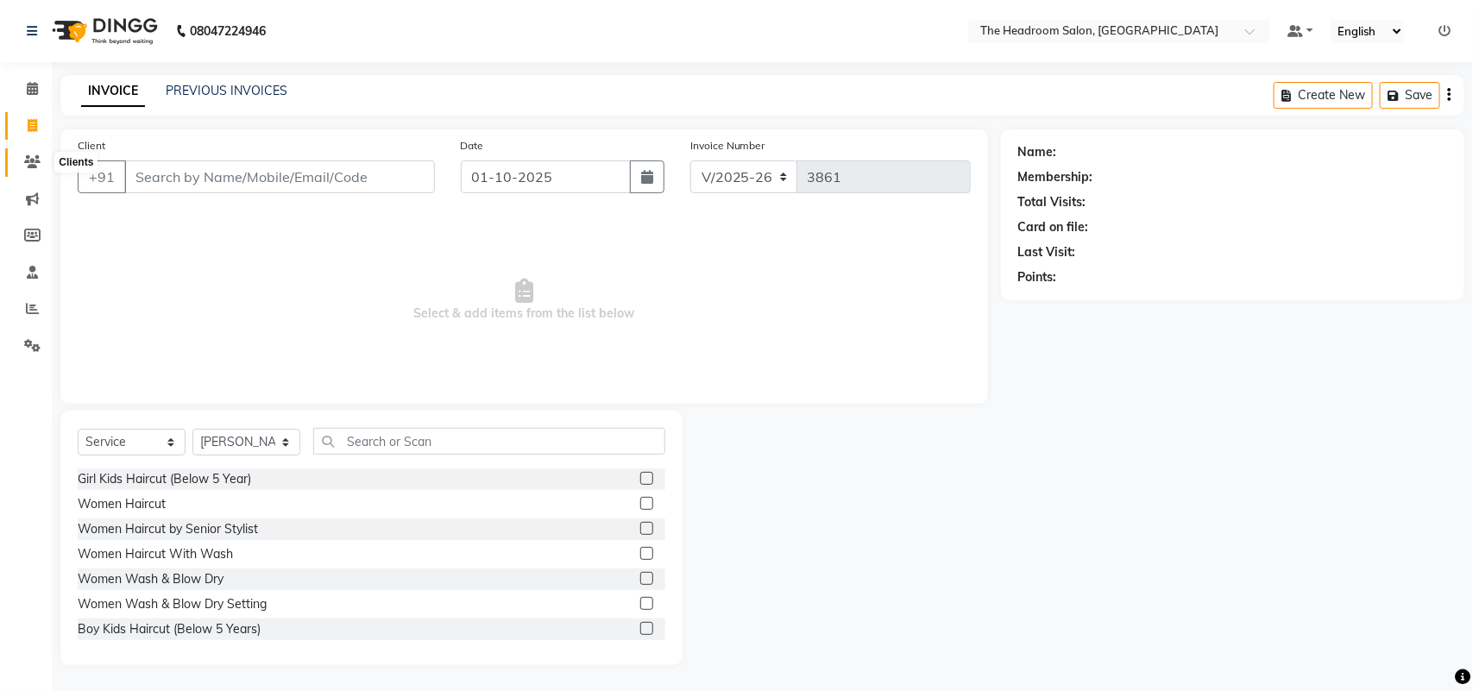
click at [35, 158] on icon at bounding box center [32, 161] width 16 height 13
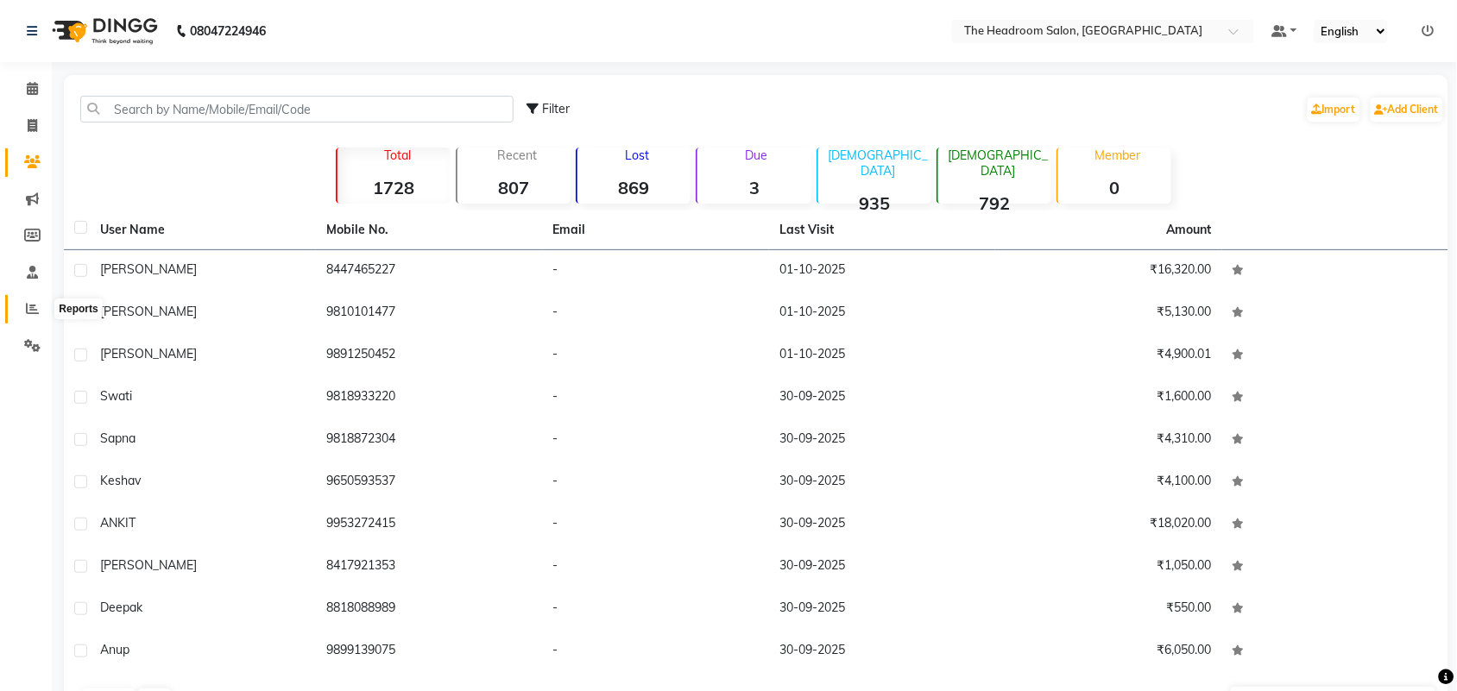
click at [33, 311] on icon at bounding box center [32, 308] width 13 height 13
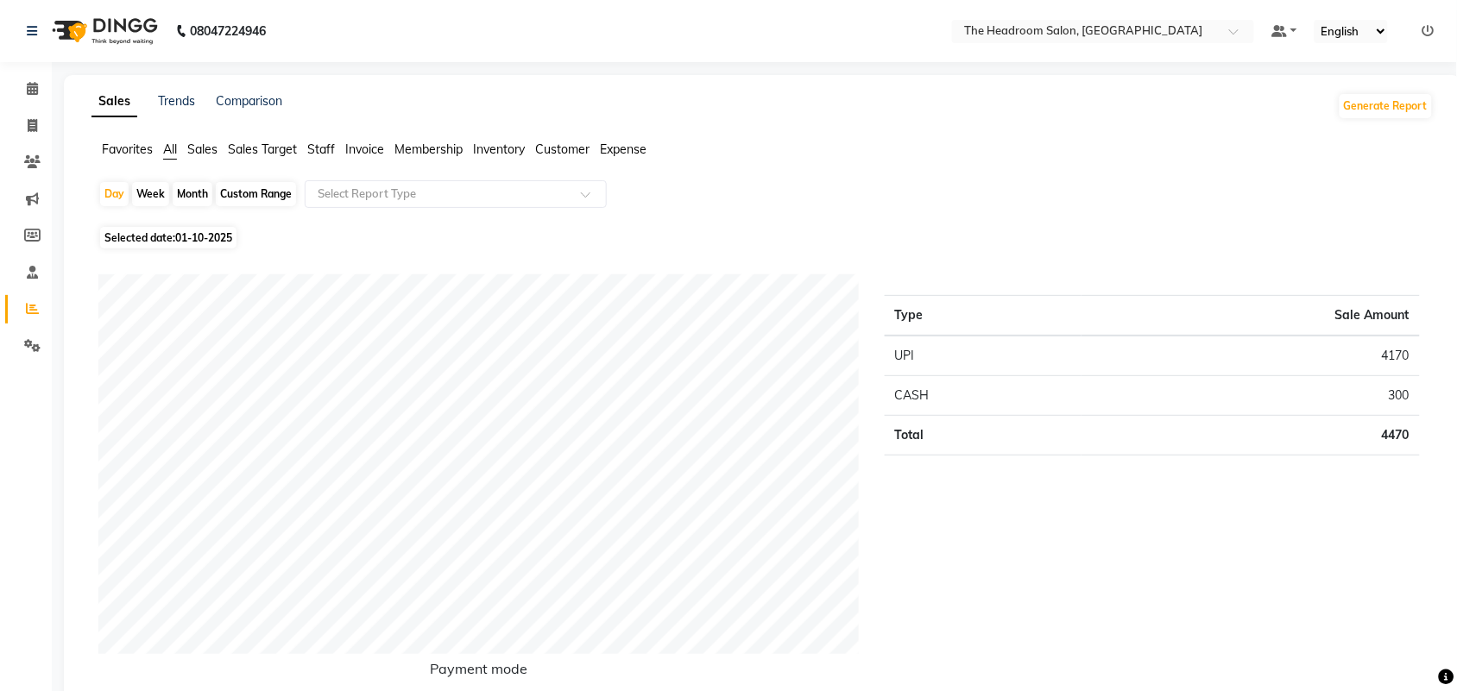
click at [198, 149] on span "Sales" at bounding box center [202, 150] width 30 height 16
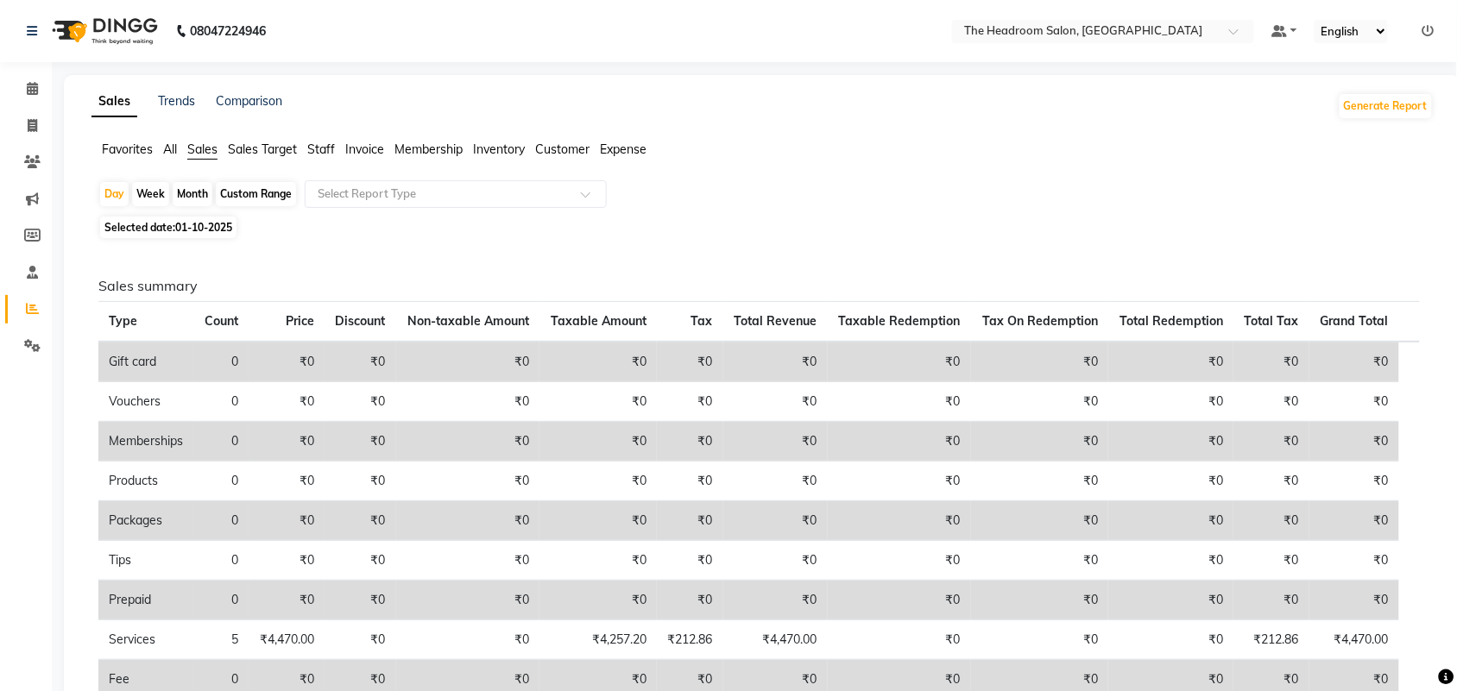
click at [187, 148] on span "Sales" at bounding box center [202, 150] width 30 height 16
click at [35, 128] on icon at bounding box center [32, 125] width 9 height 13
select select "service"
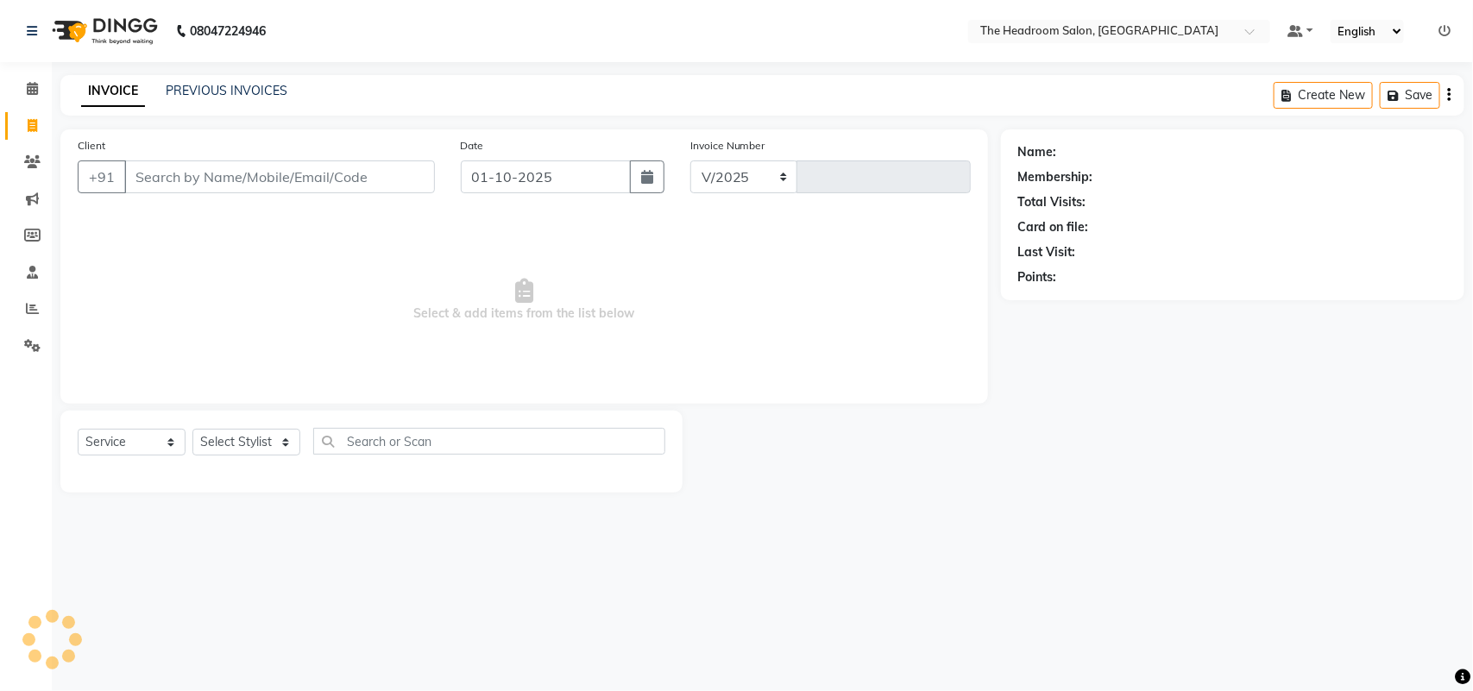
select select "6933"
type input "3861"
select select "58237"
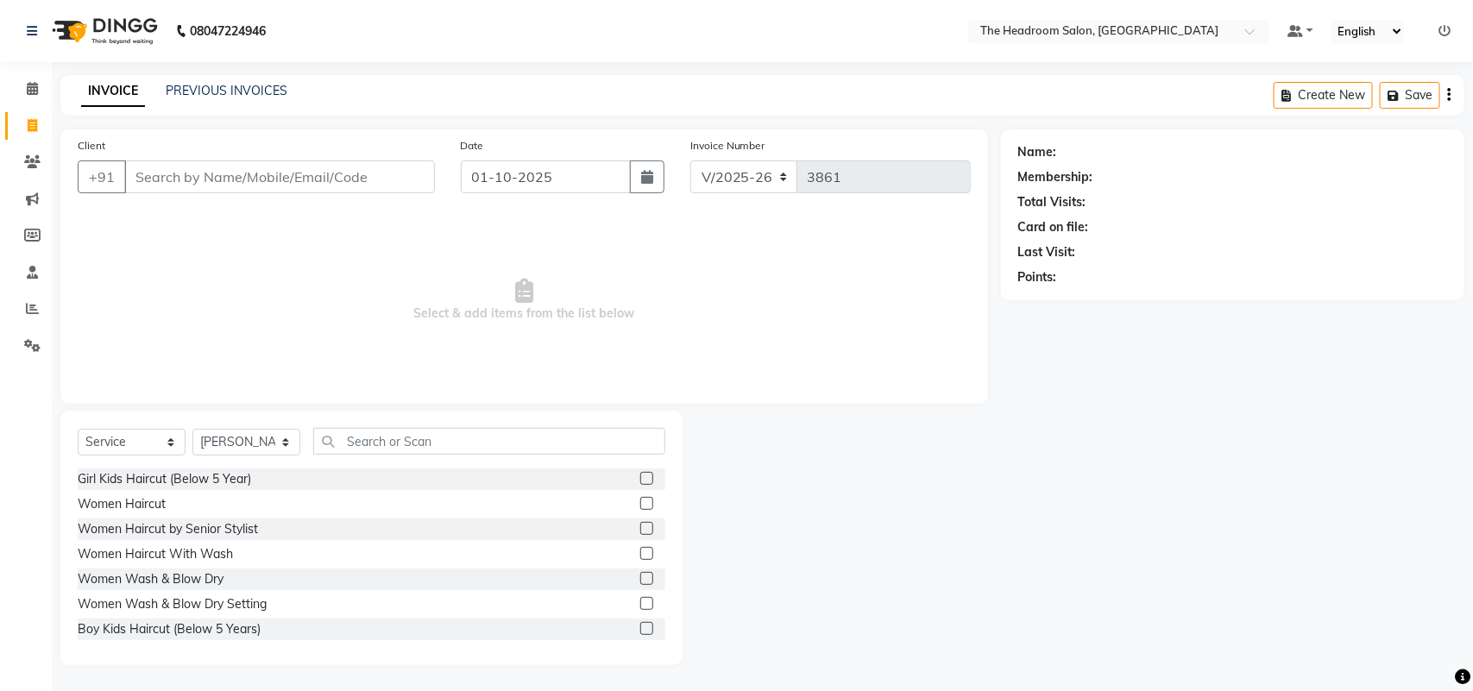
click at [187, 192] on input "Client" at bounding box center [279, 177] width 311 height 33
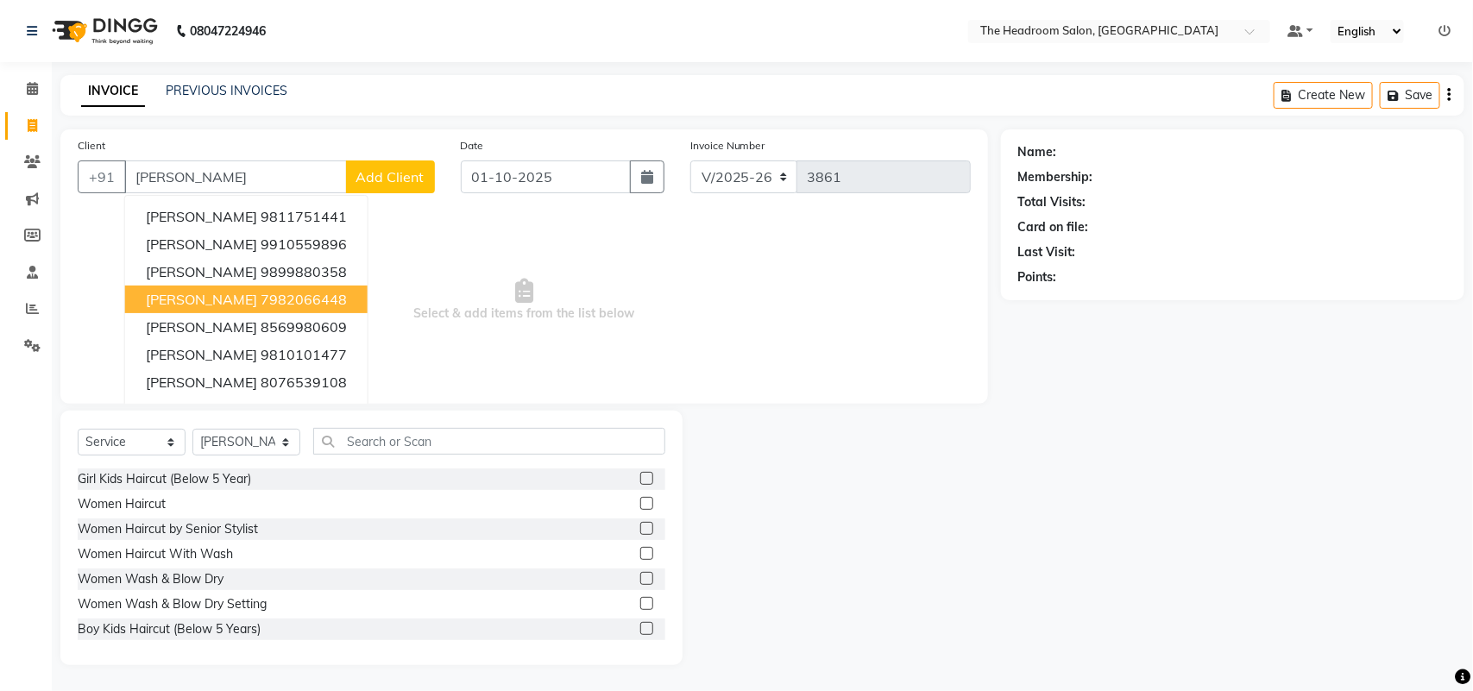
click at [803, 456] on div at bounding box center [842, 538] width 318 height 255
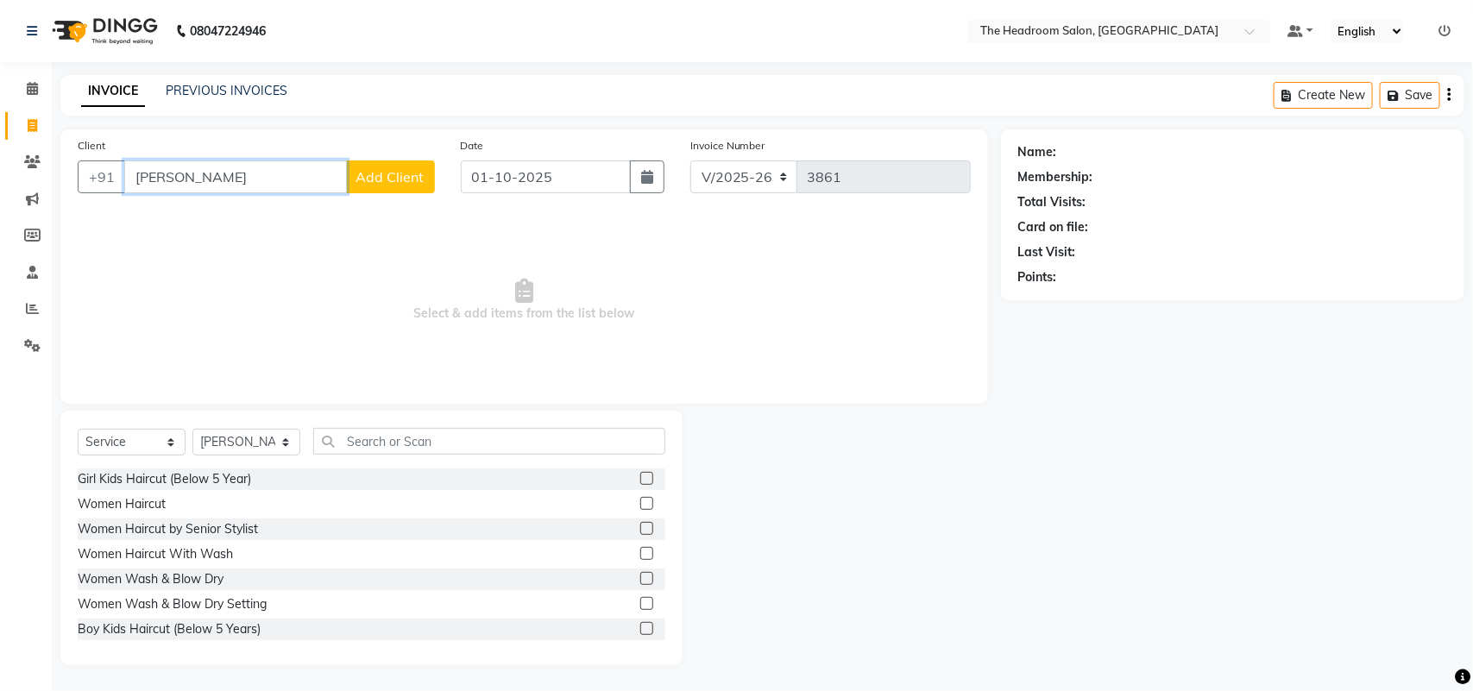
click at [217, 173] on input "monika" at bounding box center [235, 177] width 223 height 33
type input "m"
click at [276, 226] on button "vikas 996800000 7" at bounding box center [210, 217] width 170 height 28
type input "9968000007"
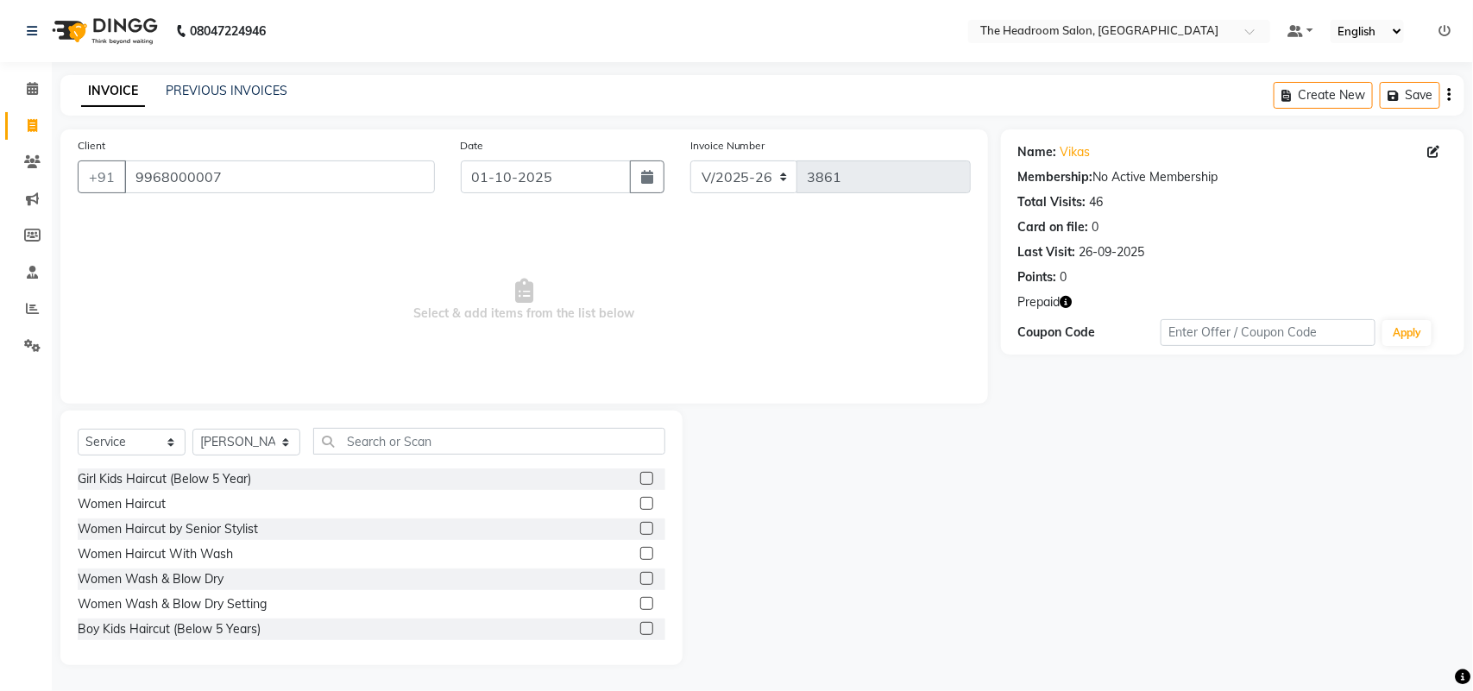
click at [1067, 308] on icon "button" at bounding box center [1067, 302] width 12 height 12
click at [1059, 480] on div "Name: Vikas Membership: No Active Membership Total Visits: 46 Card on file: 0 L…" at bounding box center [1239, 397] width 476 height 536
click at [375, 436] on input "text" at bounding box center [489, 441] width 352 height 27
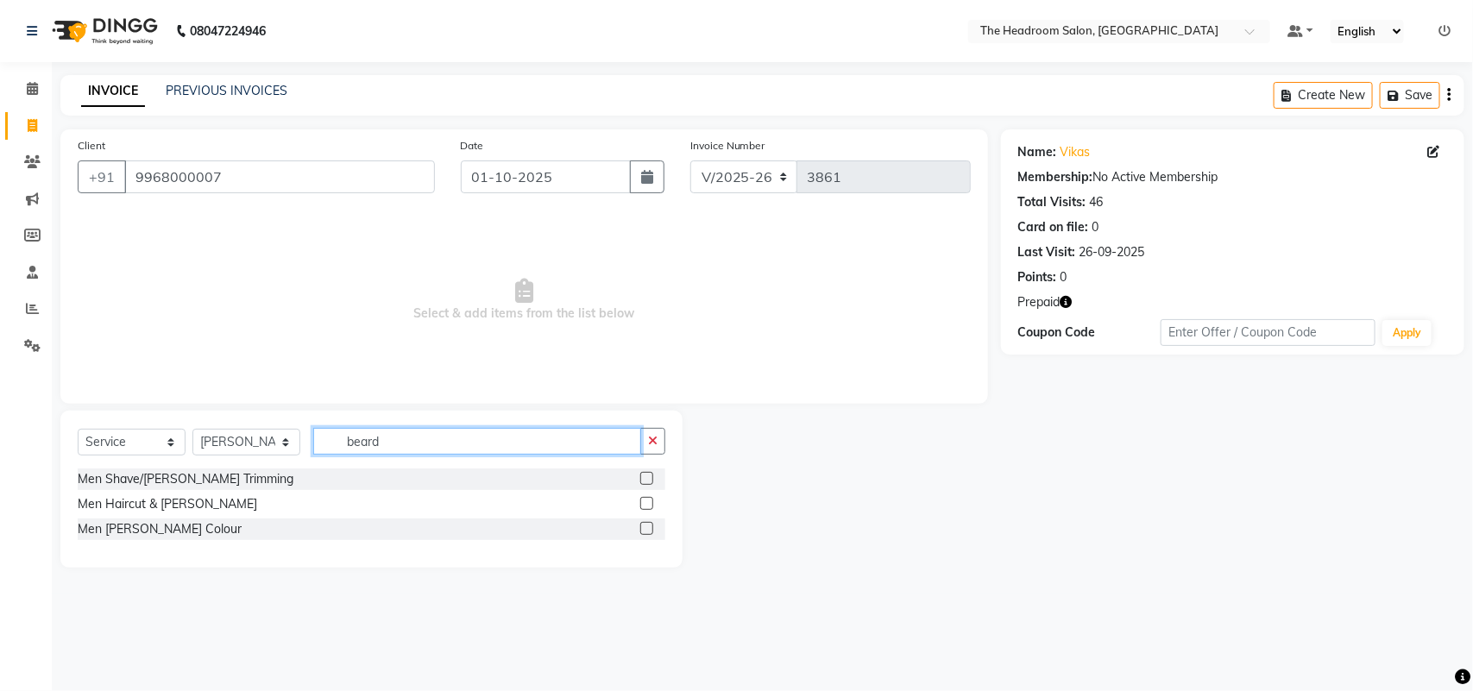
type input "beard"
click at [644, 475] on label at bounding box center [646, 478] width 13 height 13
click at [644, 475] on input "checkbox" at bounding box center [645, 479] width 11 height 11
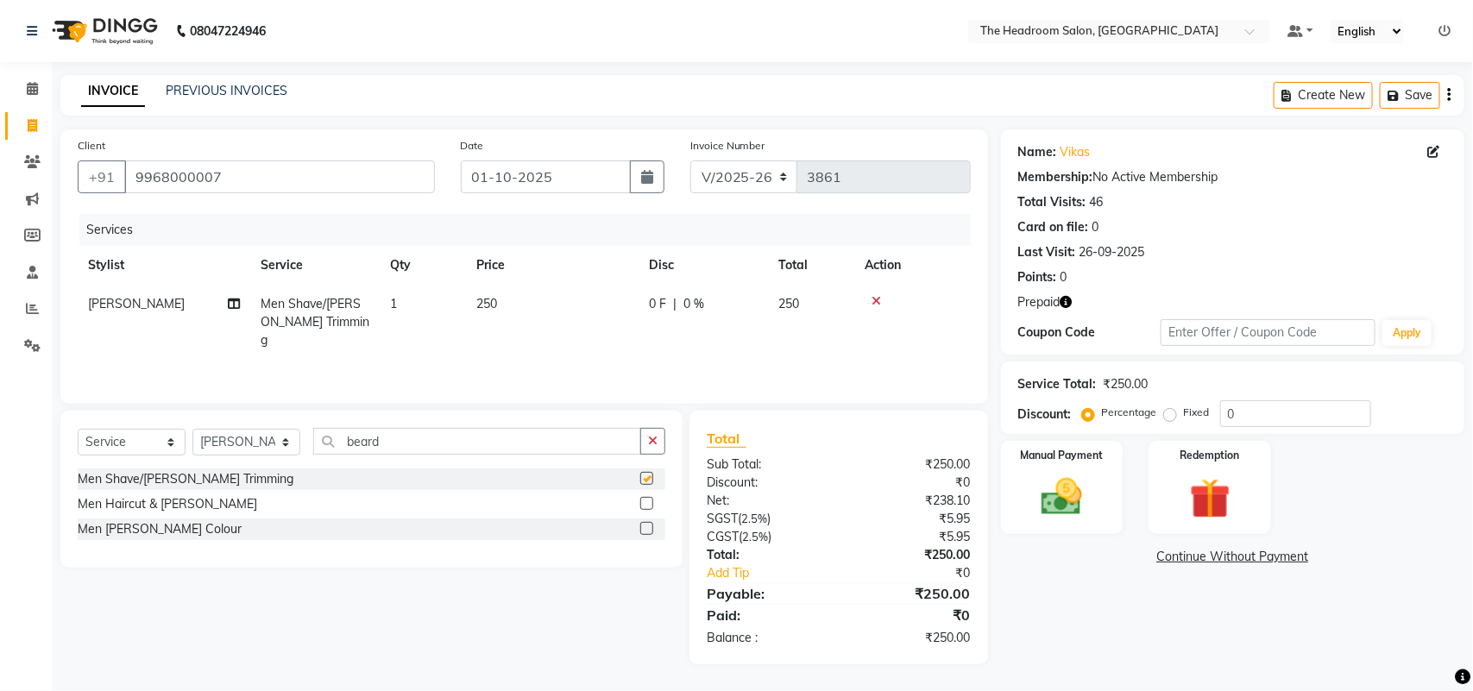
checkbox input "false"
click at [1187, 511] on img at bounding box center [1210, 499] width 68 height 53
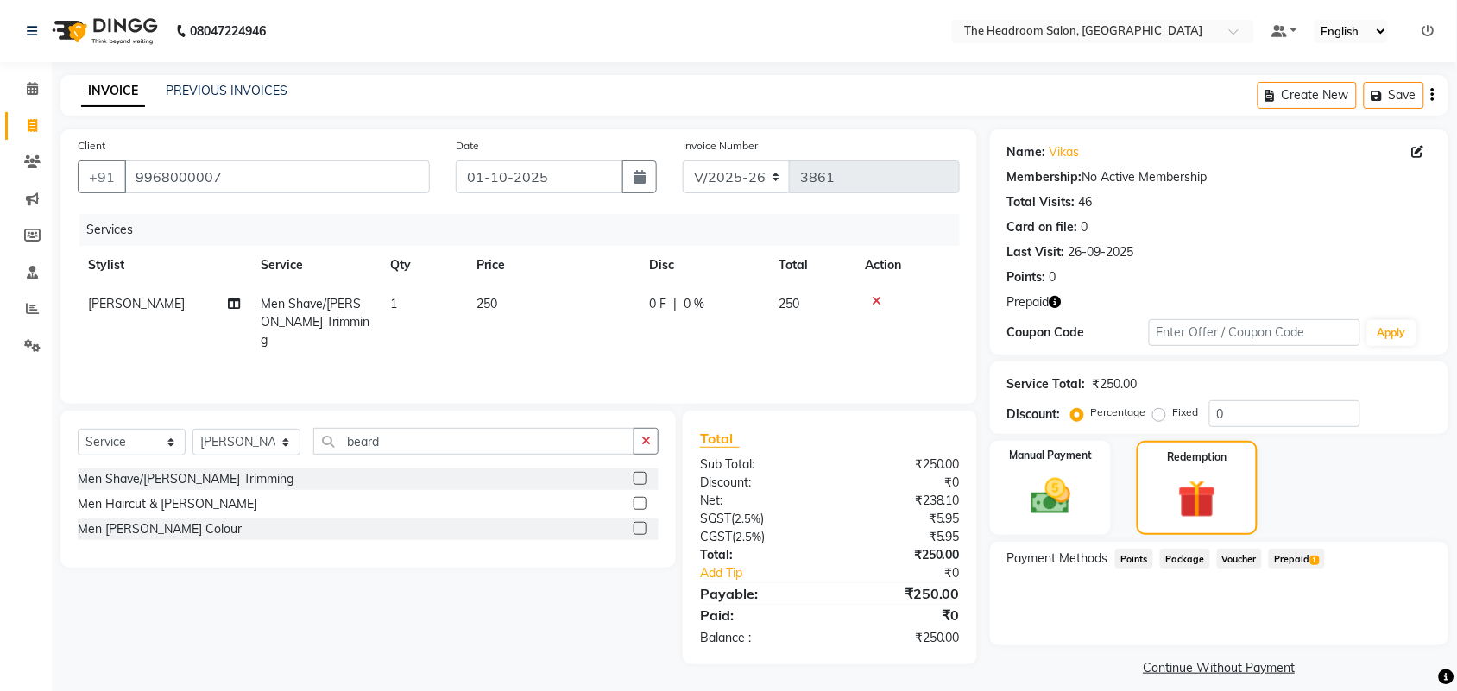
click at [1306, 561] on span "Prepaid 1" at bounding box center [1297, 559] width 56 height 20
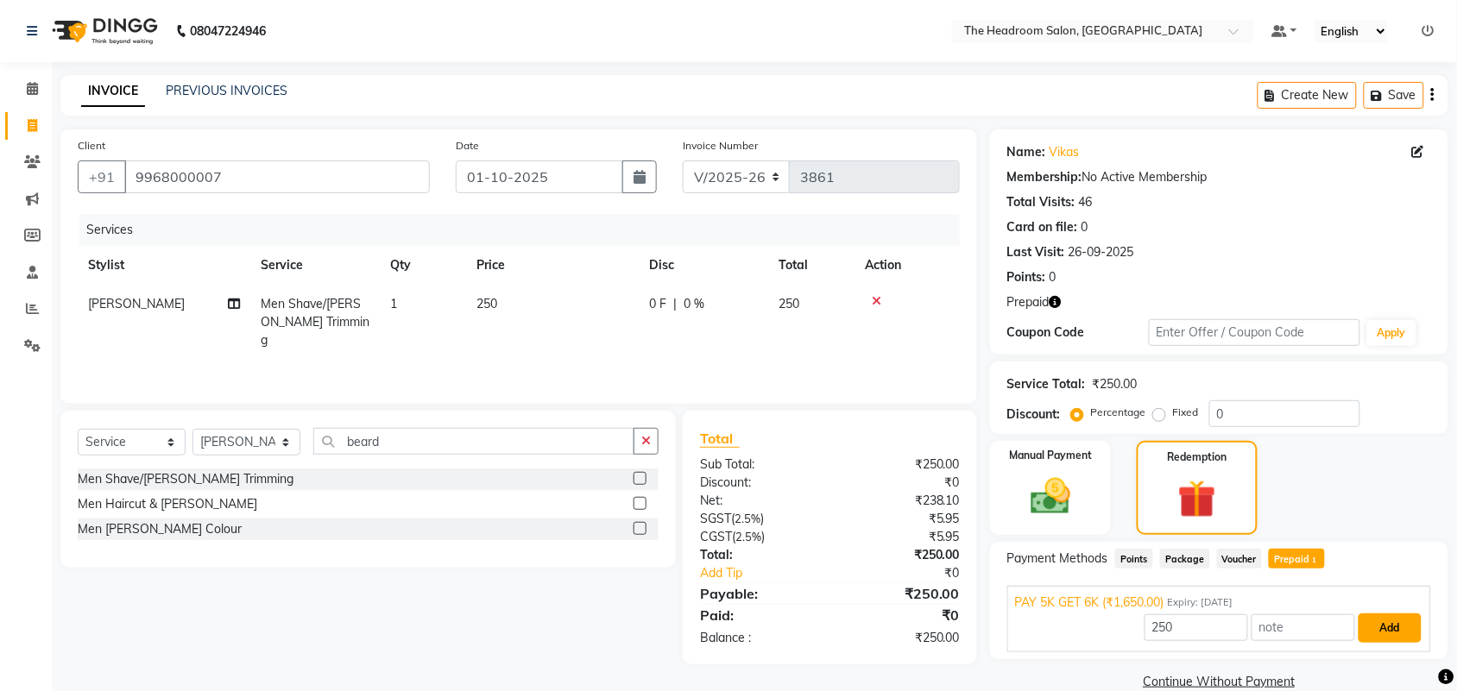
click at [1401, 624] on button "Add" at bounding box center [1389, 628] width 63 height 29
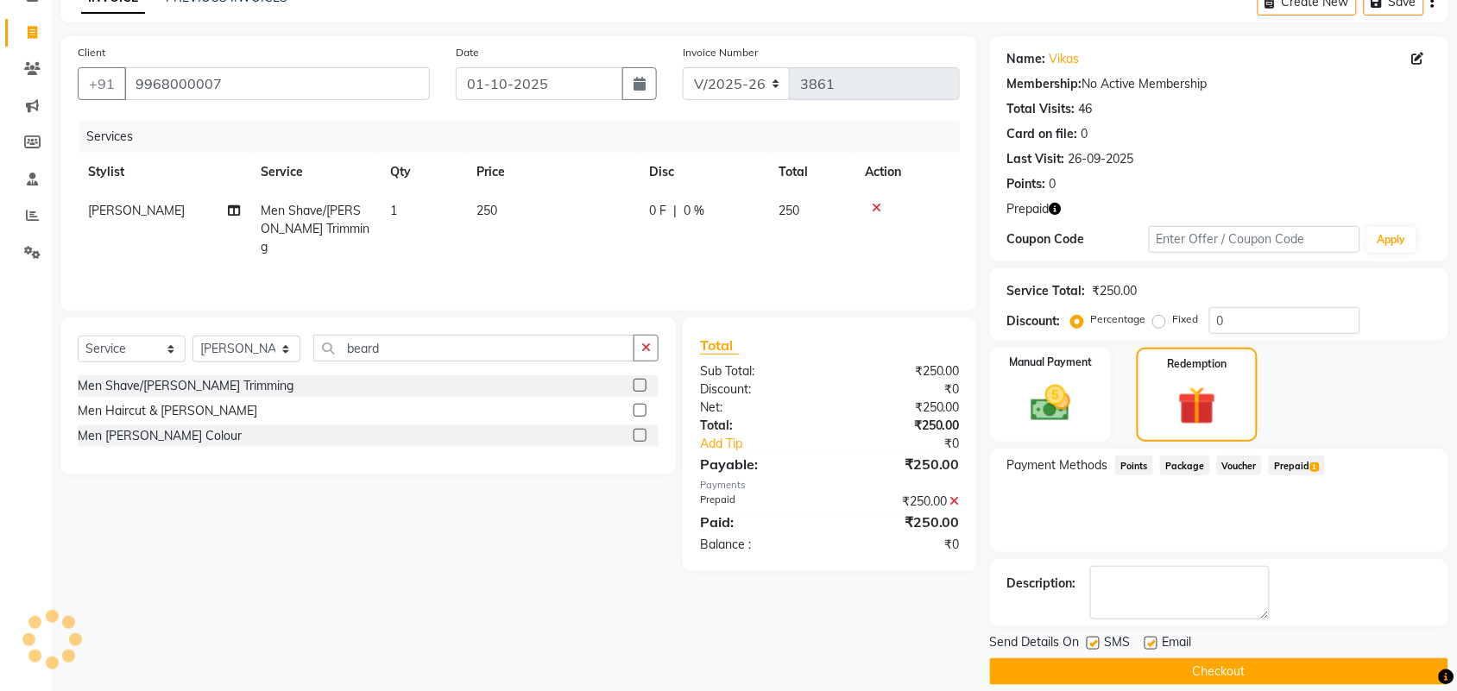
scroll to position [113, 0]
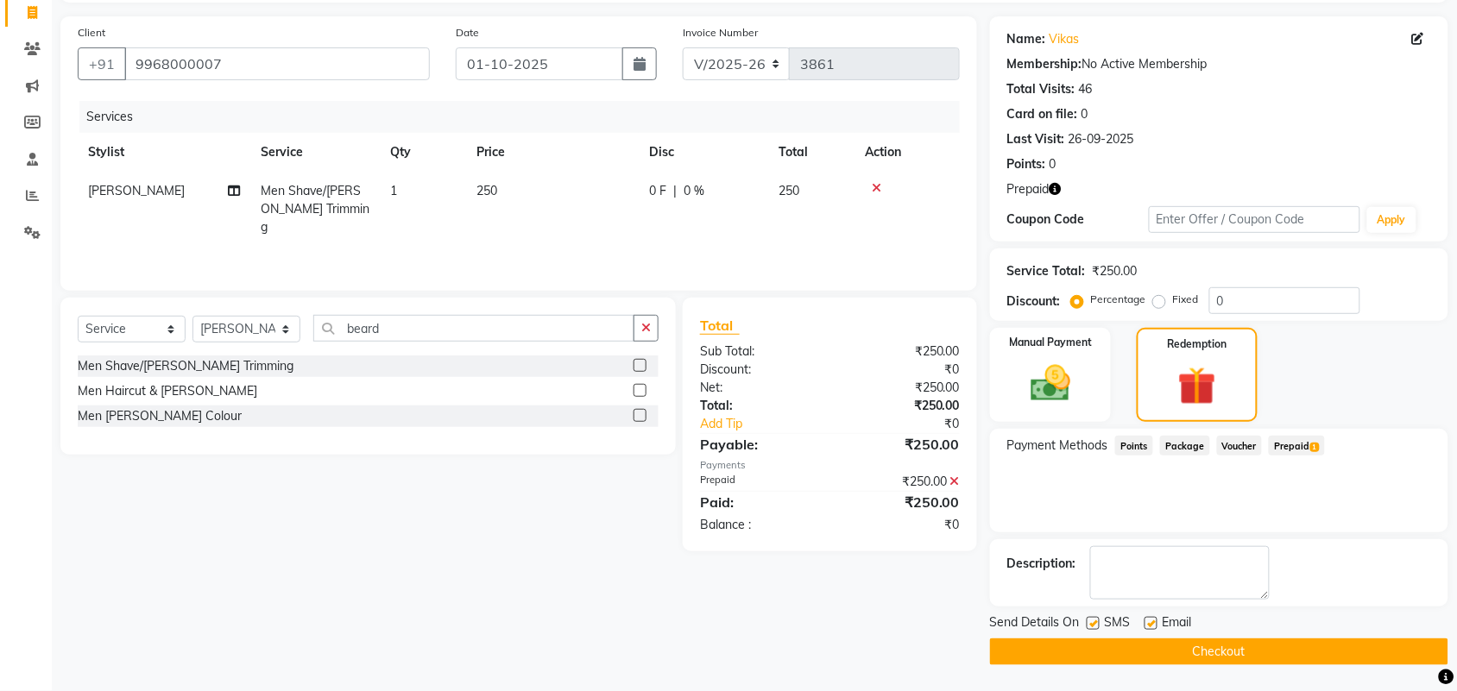
click at [1252, 648] on button "Checkout" at bounding box center [1219, 652] width 458 height 27
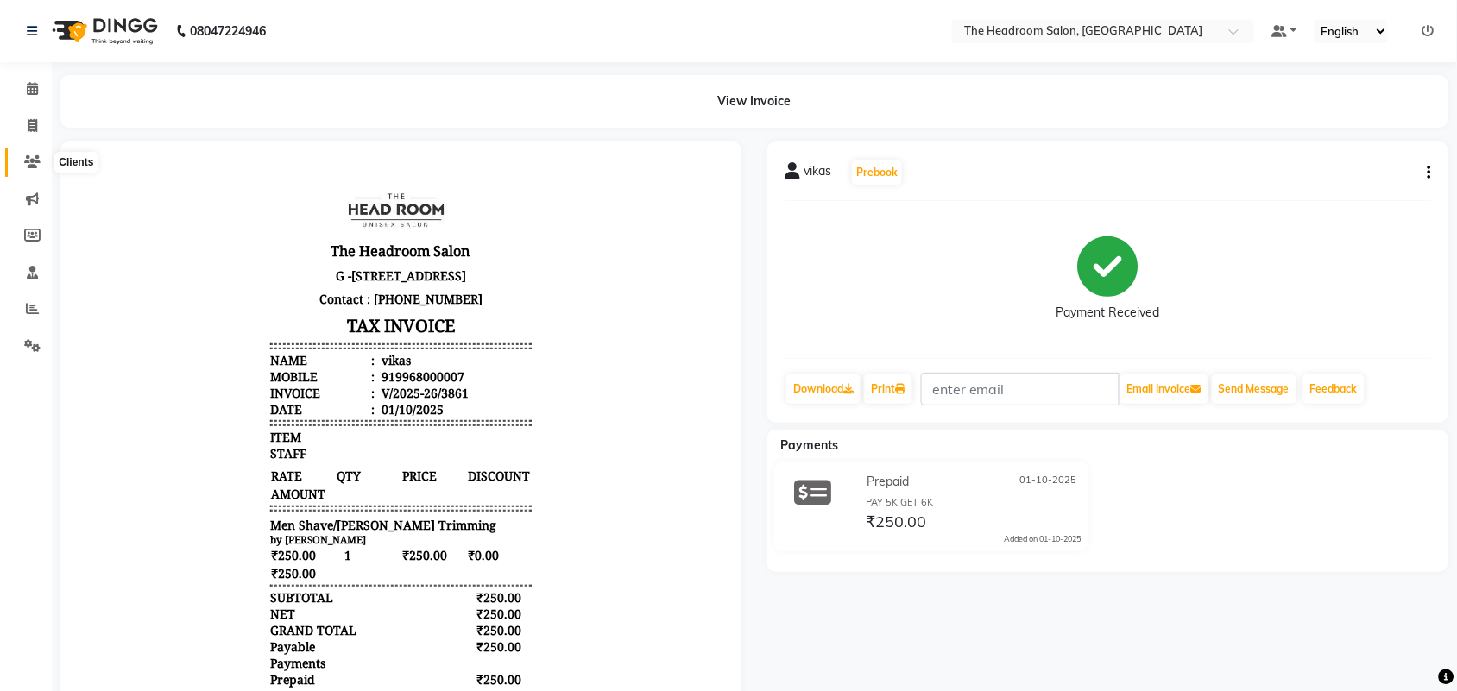
click at [36, 167] on icon at bounding box center [32, 161] width 16 height 13
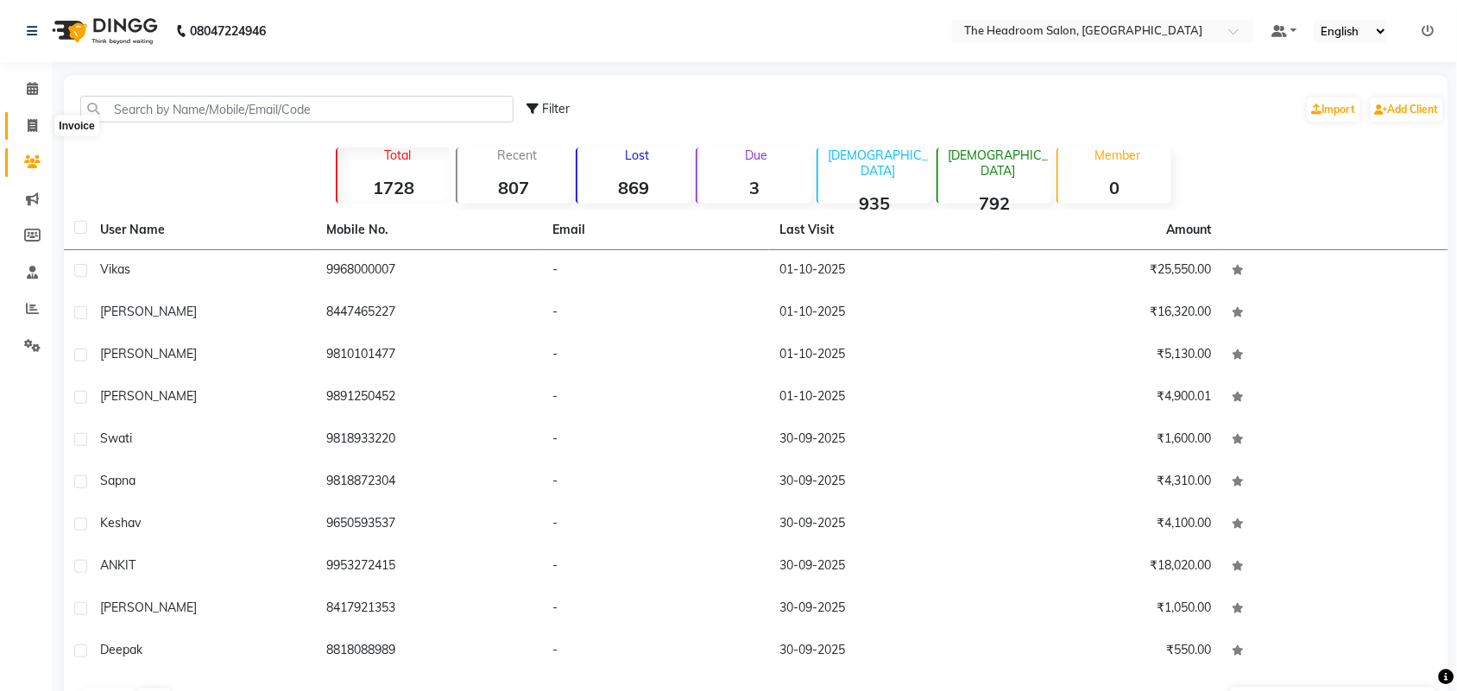
click at [36, 122] on icon at bounding box center [32, 125] width 9 height 13
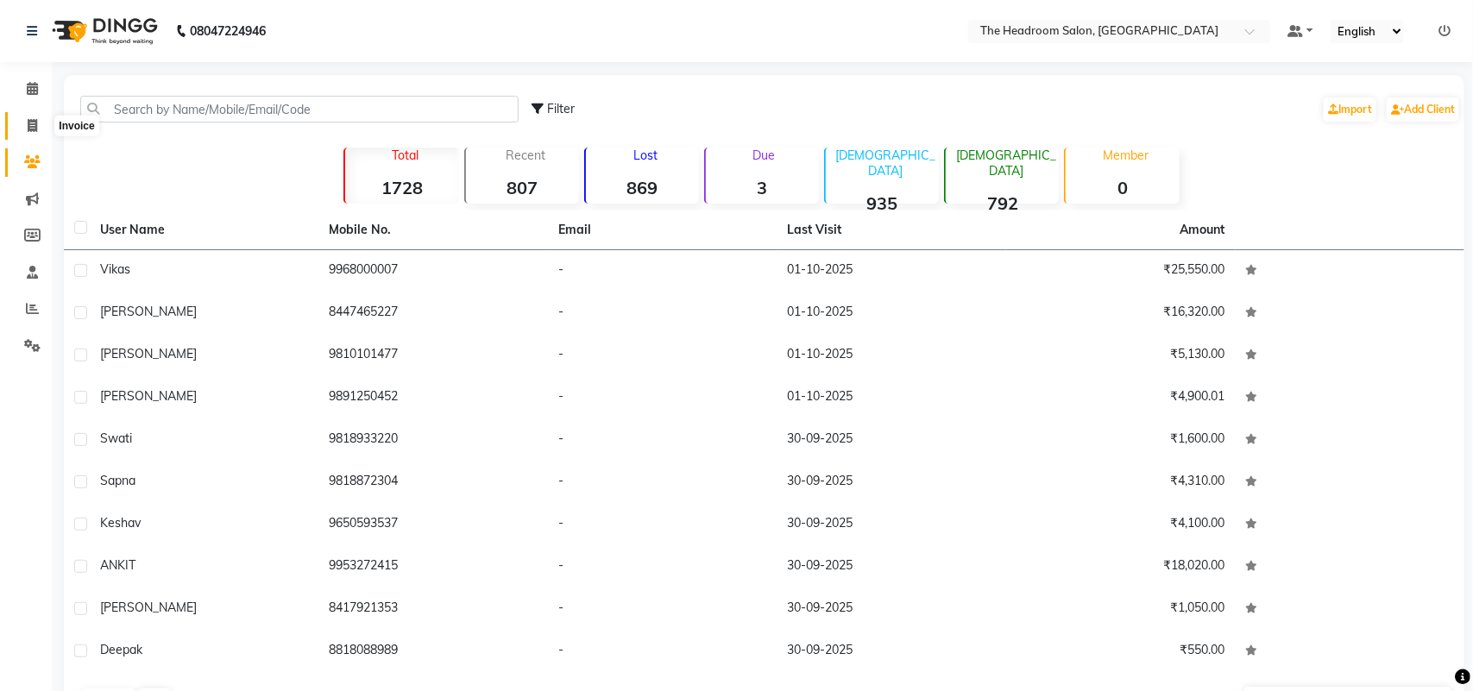
select select "service"
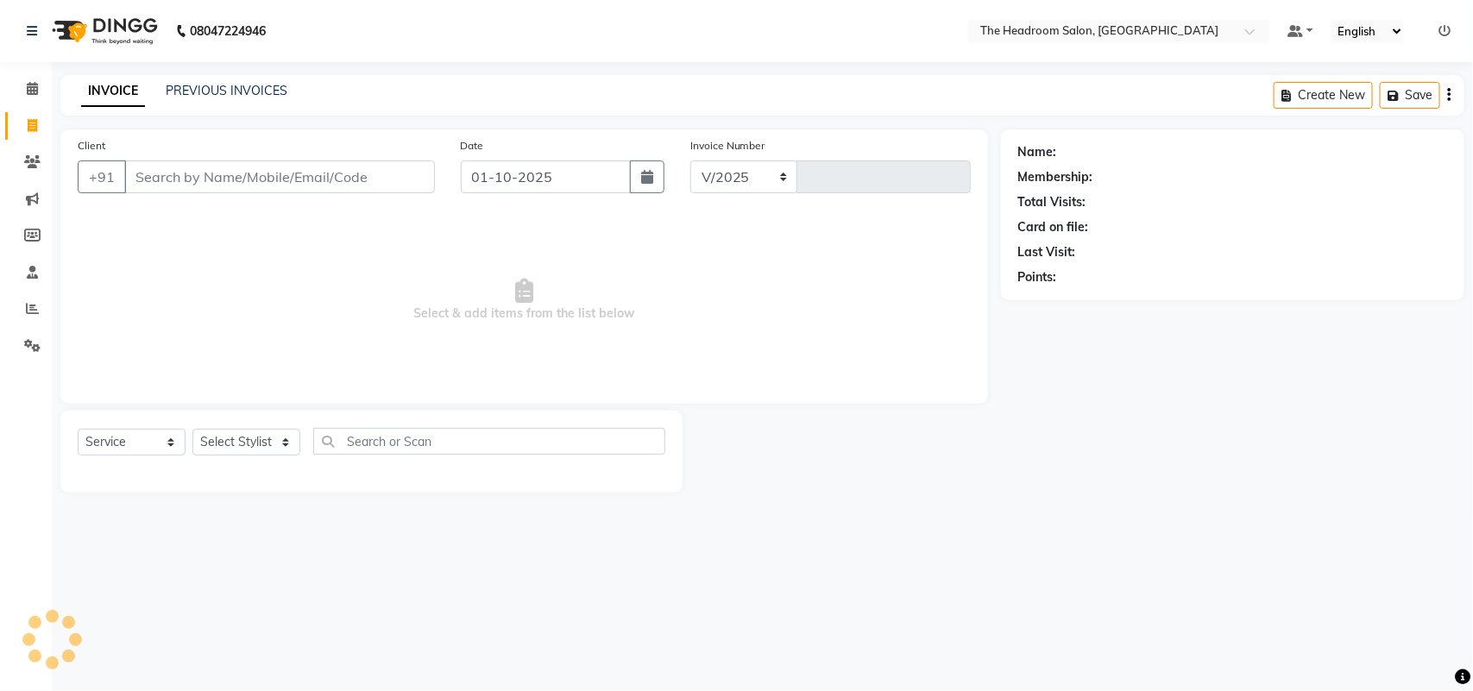
select select "6933"
type input "3862"
select select "58237"
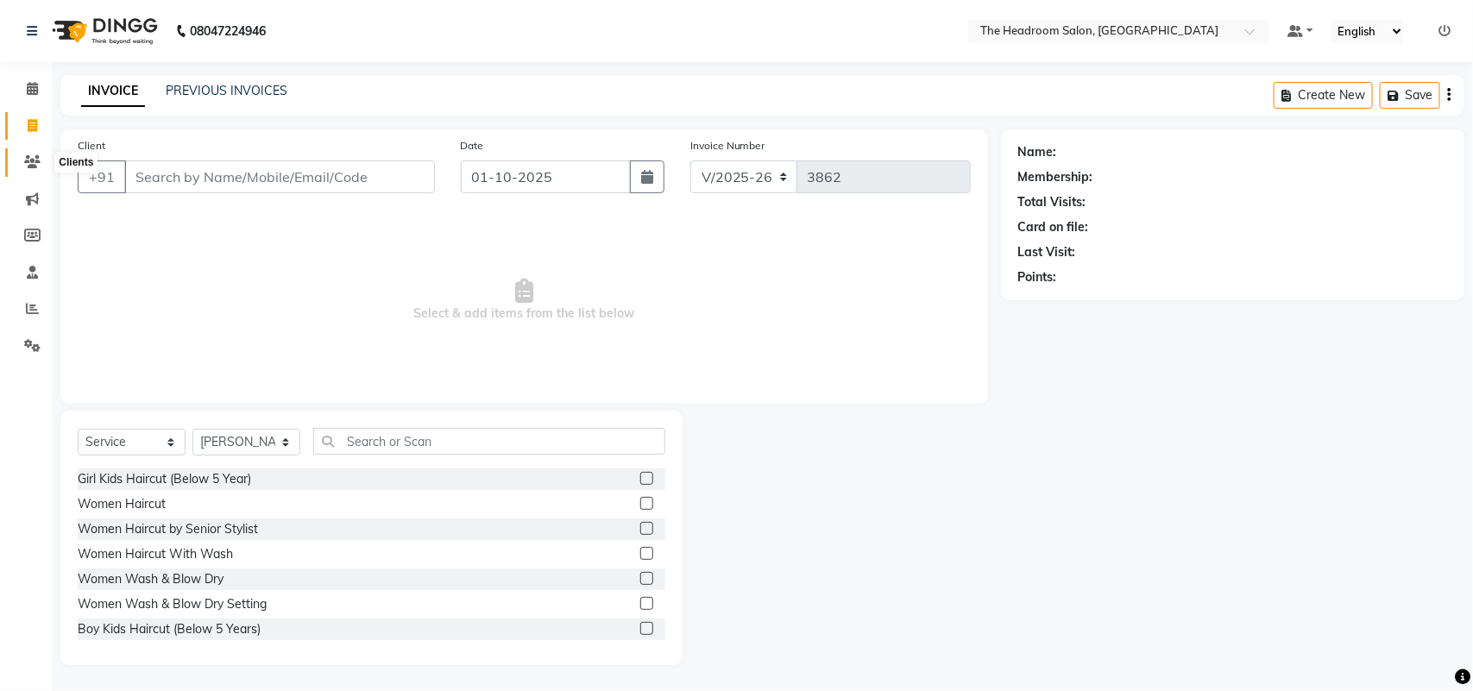
click at [27, 158] on icon at bounding box center [32, 161] width 16 height 13
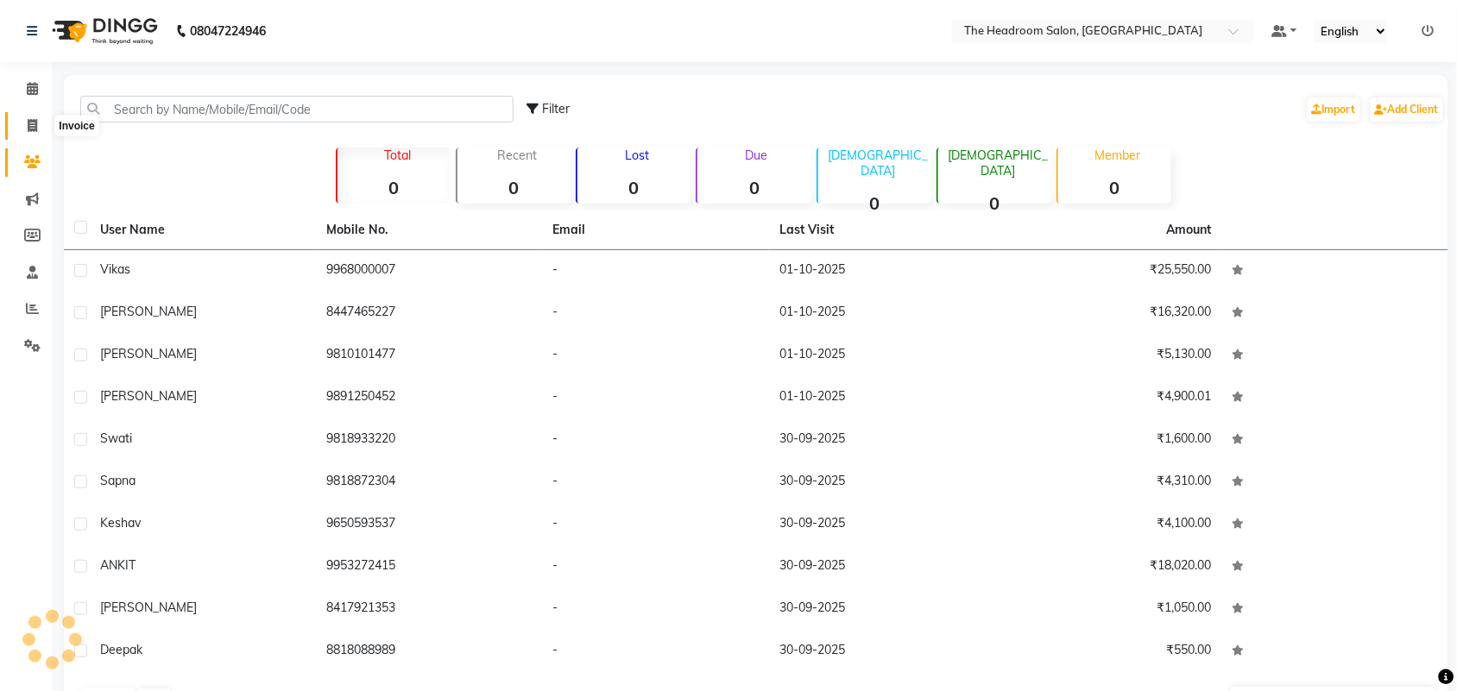
click at [33, 117] on span at bounding box center [32, 127] width 30 height 20
select select "service"
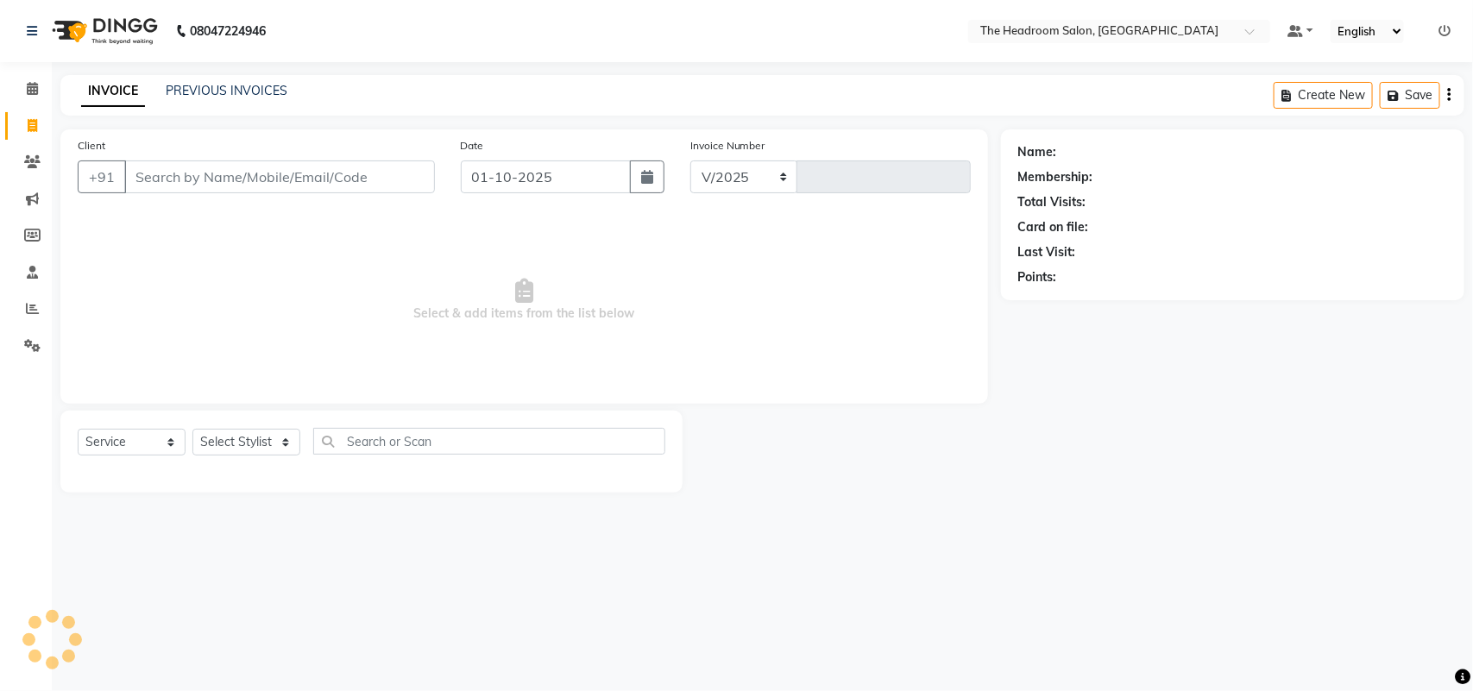
select select "6933"
type input "3862"
click at [247, 443] on select "Select Stylist" at bounding box center [246, 442] width 108 height 27
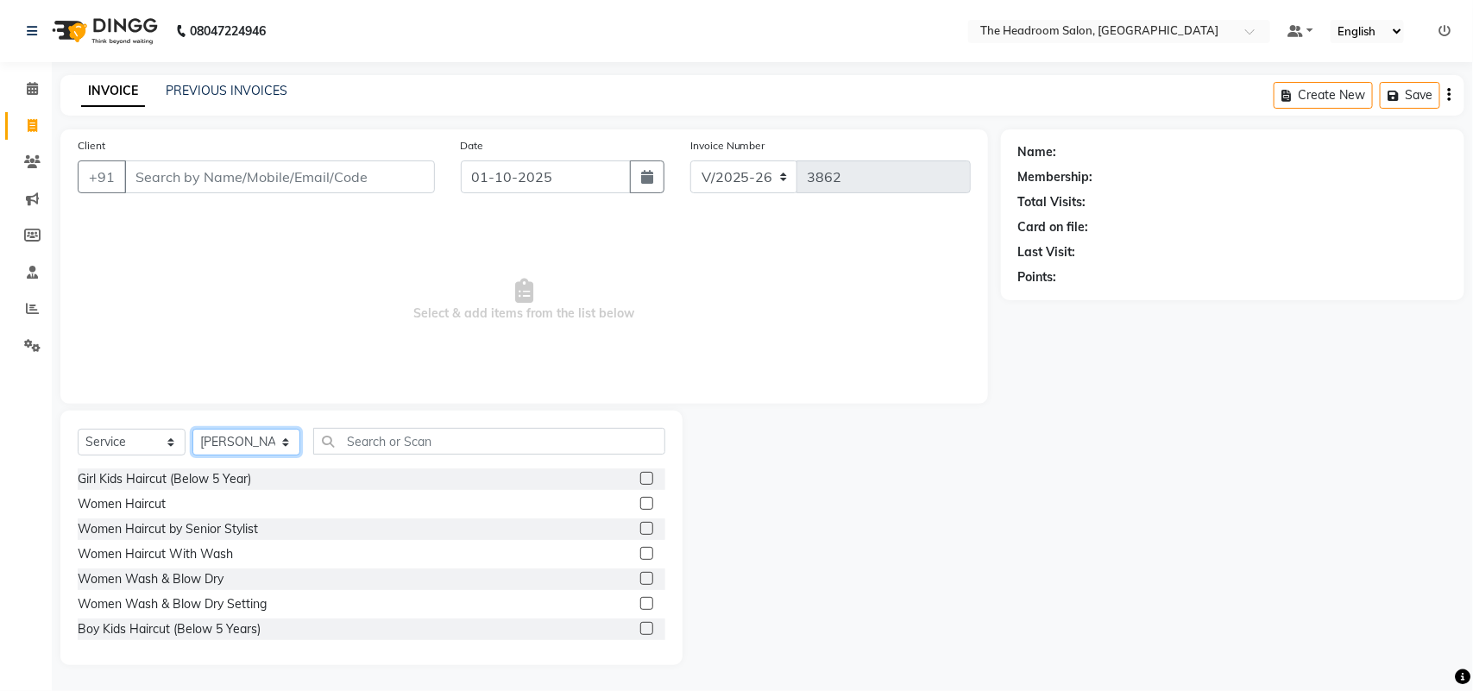
select select "79453"
click at [192, 429] on select "Select Stylist Aditya Anubha Deepak Deepali Faizan Firoz Manager Monika Nakul S…" at bounding box center [246, 442] width 108 height 27
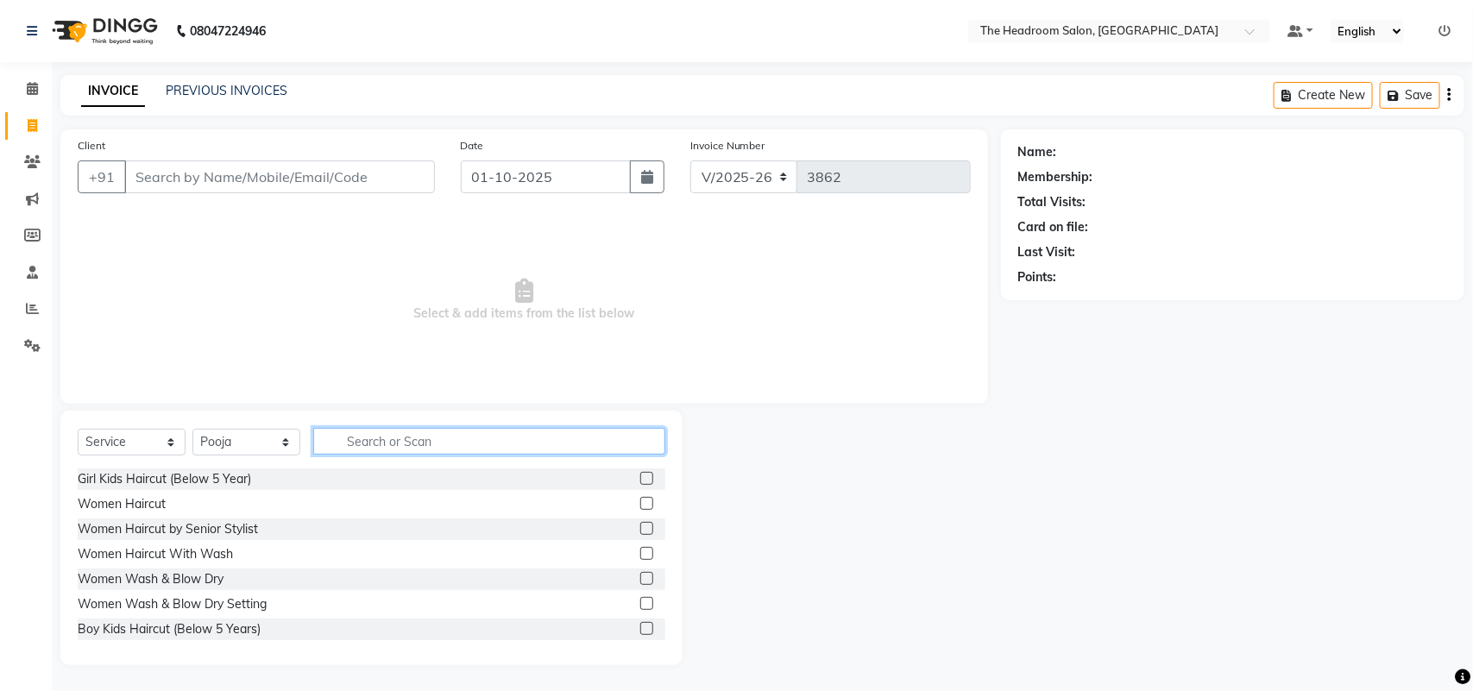
click at [337, 441] on input "text" at bounding box center [489, 441] width 352 height 27
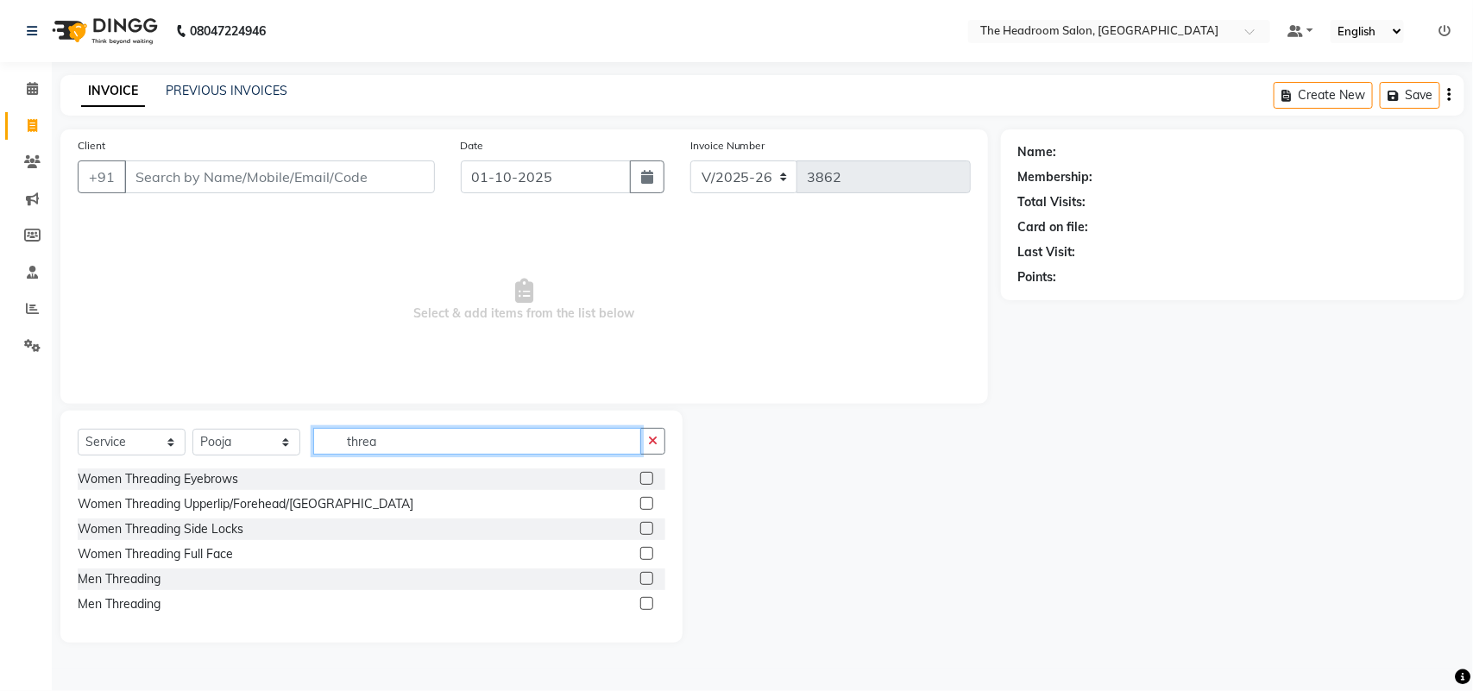
type input "threa"
click at [645, 477] on label at bounding box center [646, 478] width 13 height 13
click at [645, 477] on input "checkbox" at bounding box center [645, 479] width 11 height 11
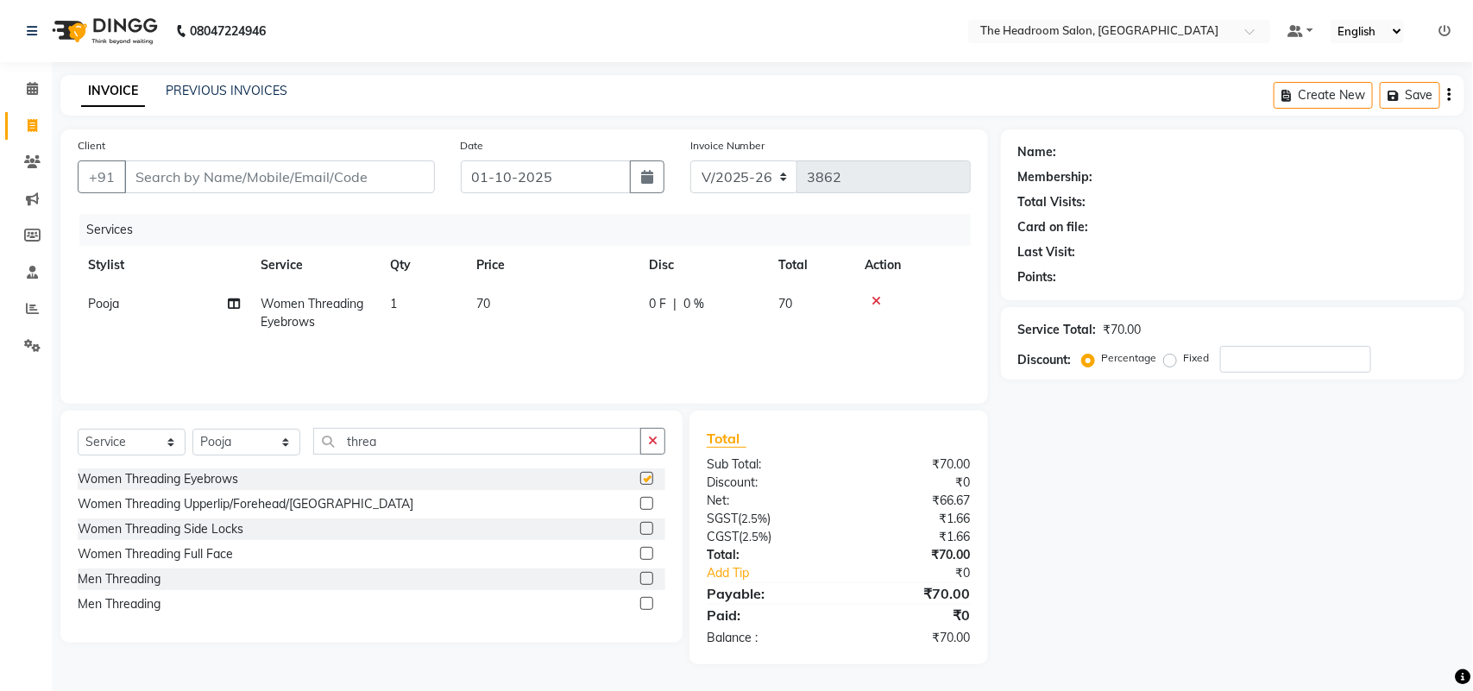
checkbox input "false"
click at [645, 509] on label at bounding box center [646, 503] width 13 height 13
click at [645, 509] on input "checkbox" at bounding box center [645, 504] width 11 height 11
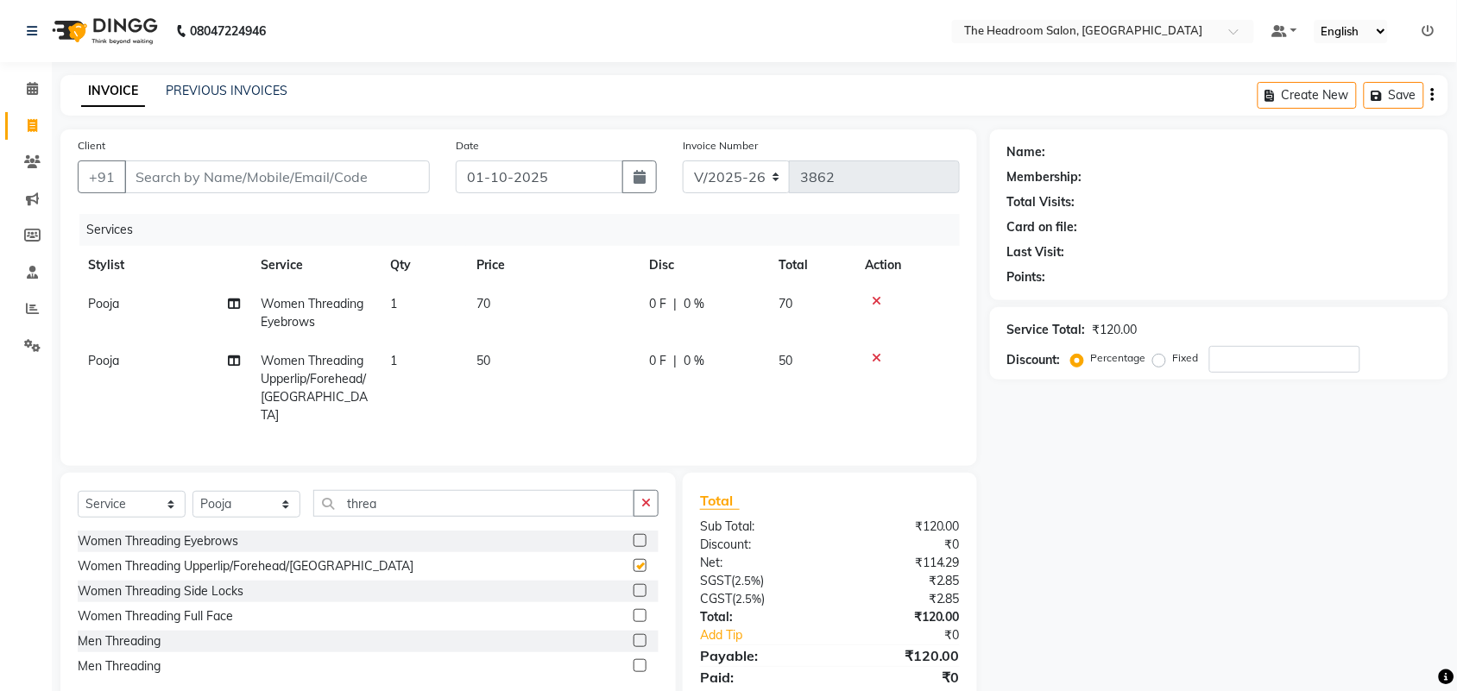
checkbox input "false"
click at [257, 505] on select "Select Stylist [PERSON_NAME] Deepak [PERSON_NAME] [PERSON_NAME] Manager [PERSON…" at bounding box center [246, 504] width 108 height 27
select select "58240"
click at [192, 491] on select "Select Stylist [PERSON_NAME] Deepak [PERSON_NAME] [PERSON_NAME] Manager [PERSON…" at bounding box center [246, 504] width 108 height 27
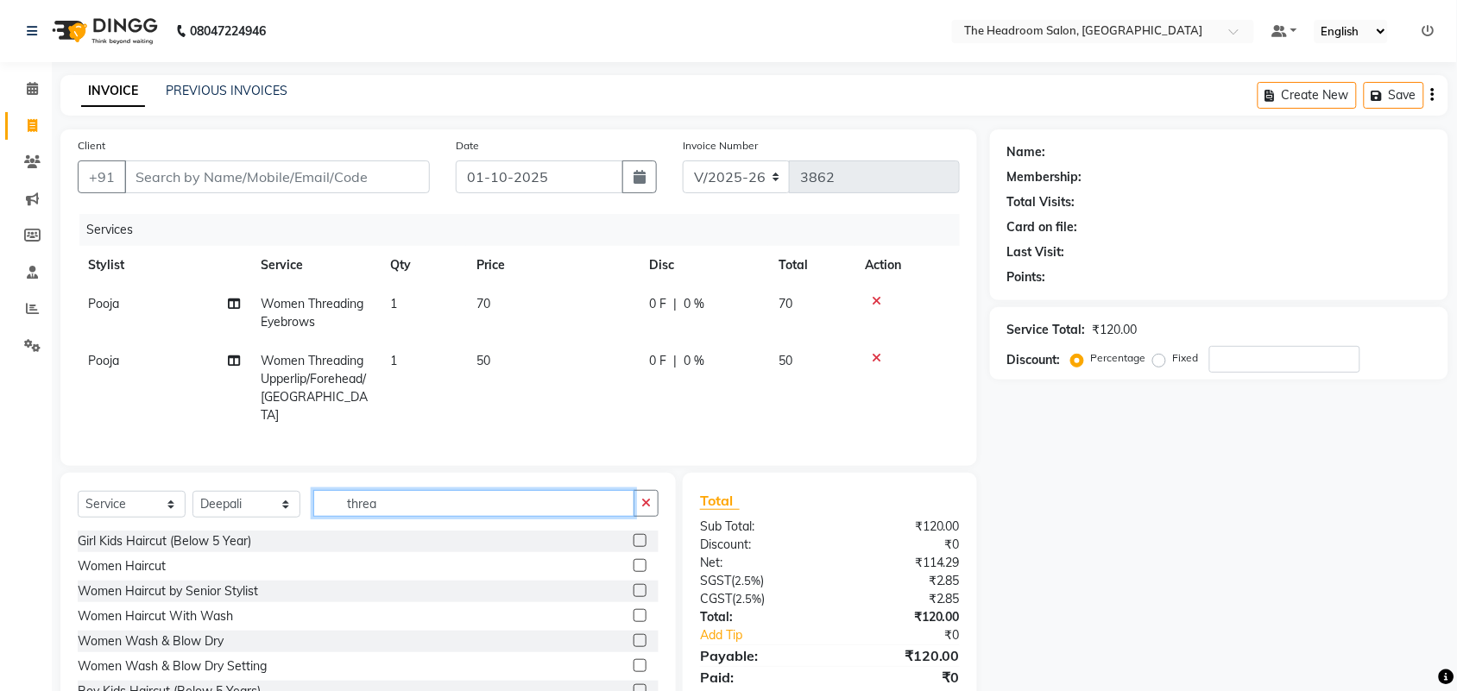
click at [385, 496] on input "threa" at bounding box center [473, 503] width 321 height 27
type input "t"
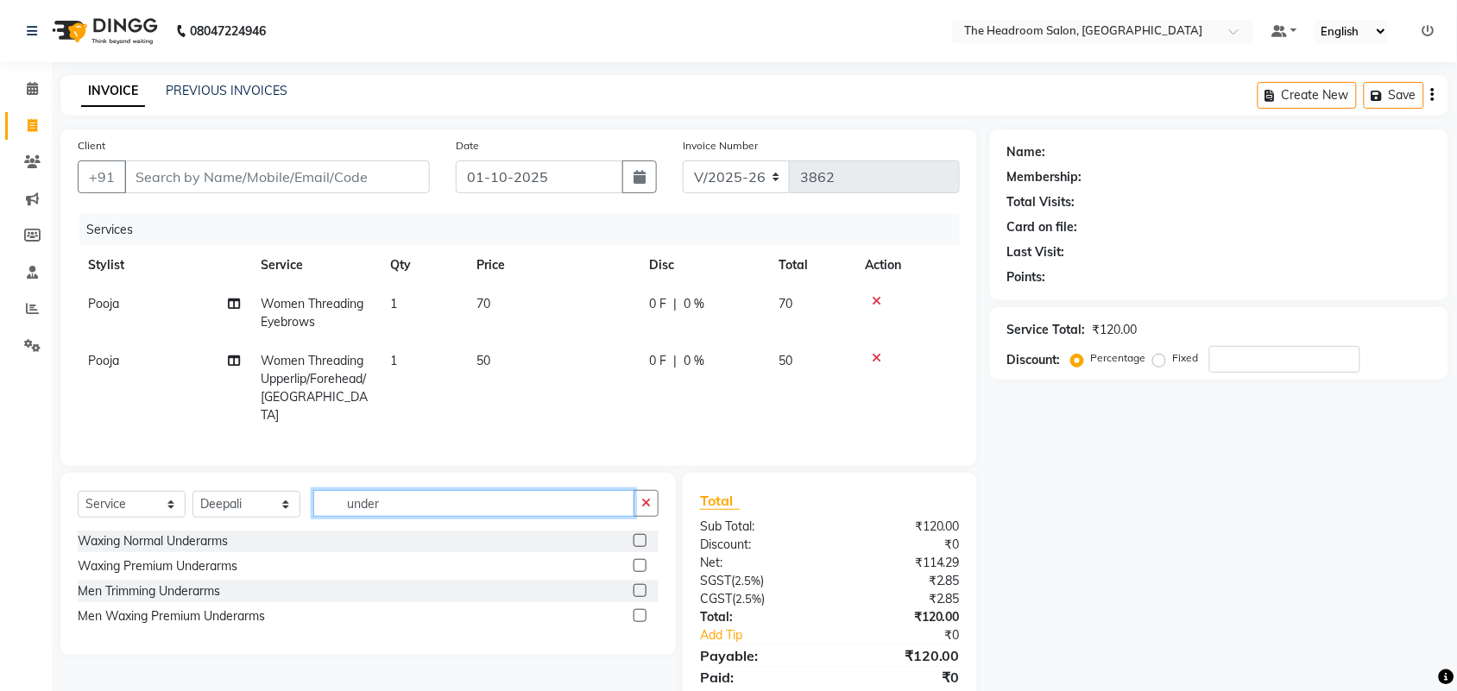
type input "under"
click at [639, 566] on label at bounding box center [639, 565] width 13 height 13
click at [639, 566] on input "checkbox" at bounding box center [638, 566] width 11 height 11
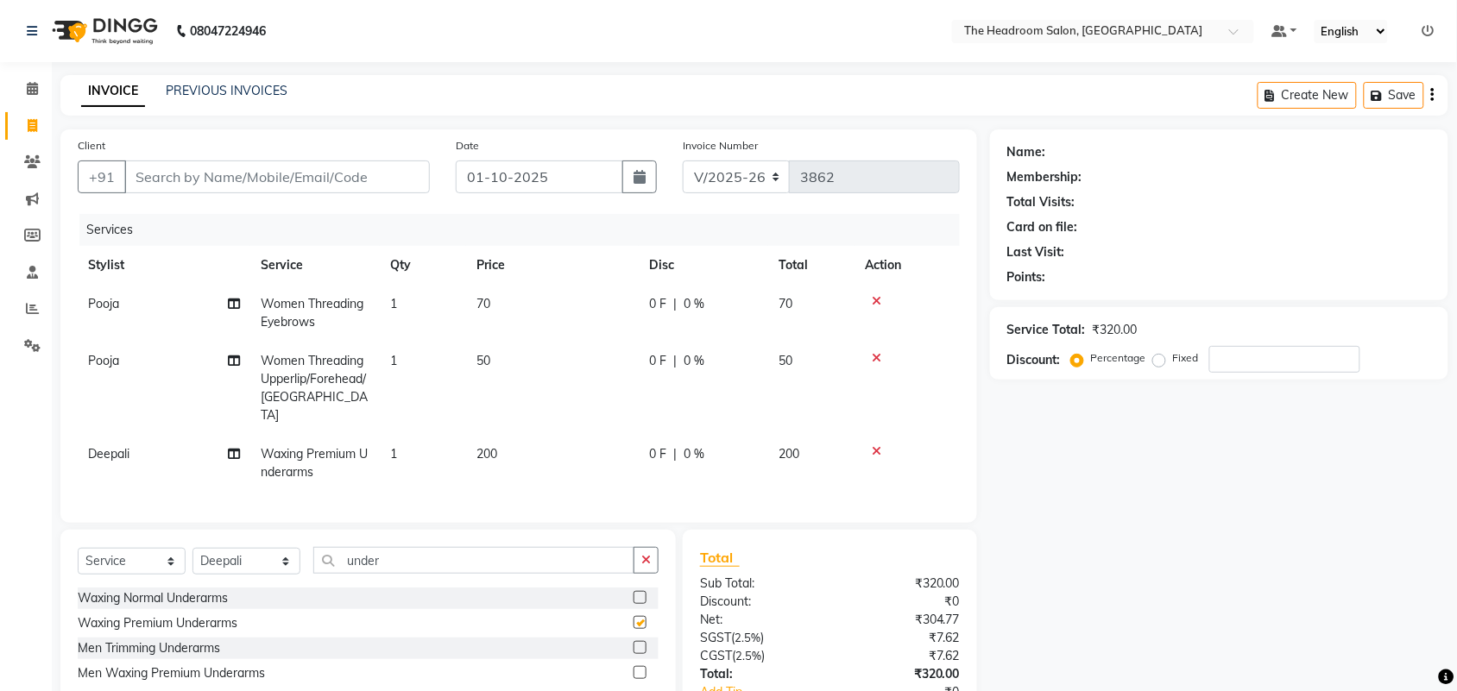
checkbox input "false"
click at [221, 562] on select "Select Stylist [PERSON_NAME] Deepak [PERSON_NAME] [PERSON_NAME] Manager [PERSON…" at bounding box center [246, 561] width 108 height 27
select select "79453"
click at [192, 548] on select "Select Stylist [PERSON_NAME] Deepak [PERSON_NAME] [PERSON_NAME] Manager [PERSON…" at bounding box center [246, 561] width 108 height 27
click at [401, 551] on input "under" at bounding box center [473, 560] width 321 height 27
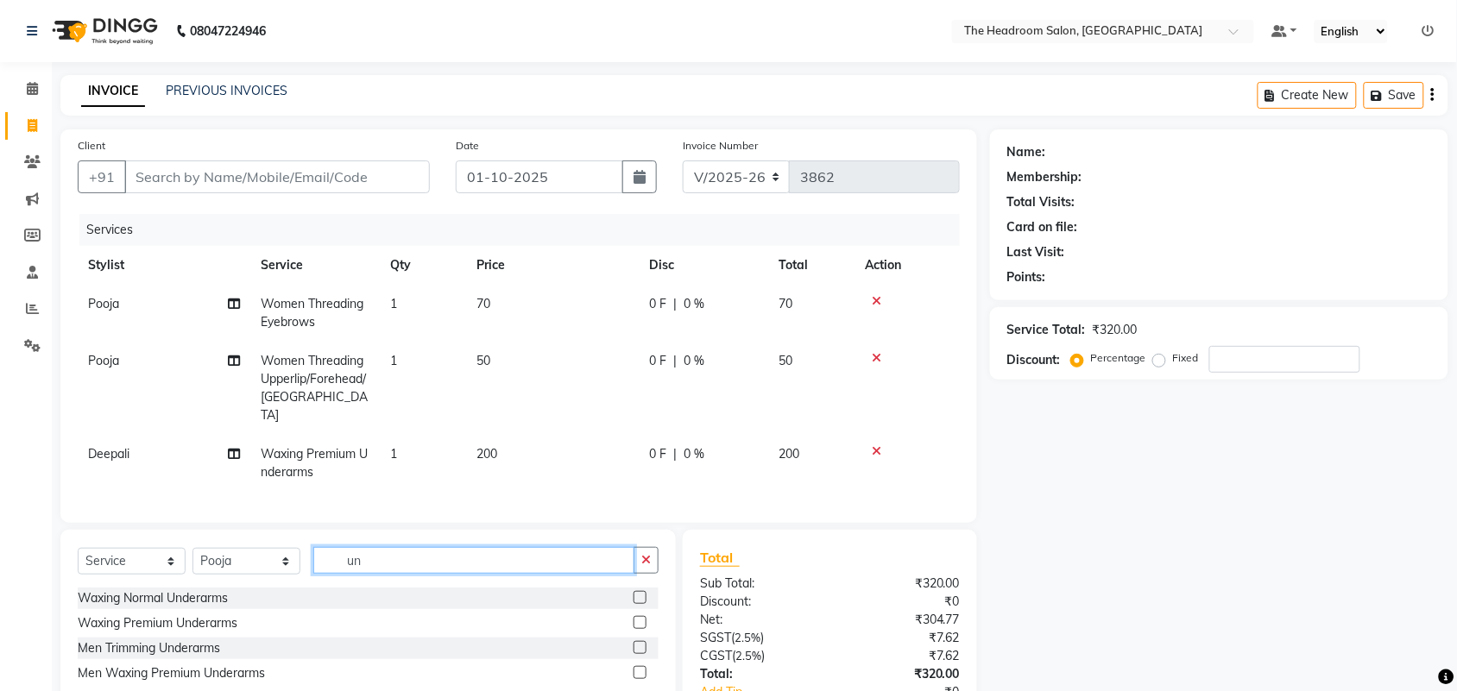
type input "u"
type input "thr"
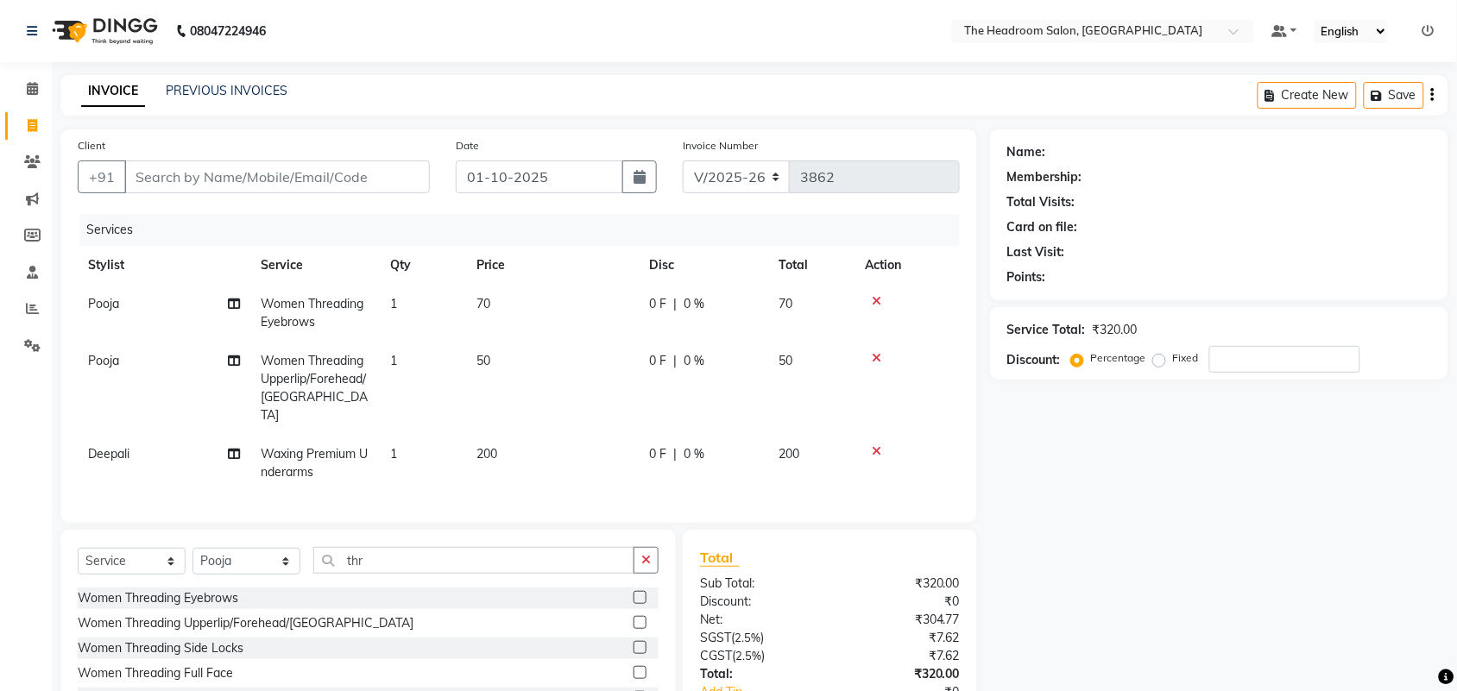
click at [640, 593] on label at bounding box center [639, 597] width 13 height 13
click at [640, 593] on input "checkbox" at bounding box center [638, 598] width 11 height 11
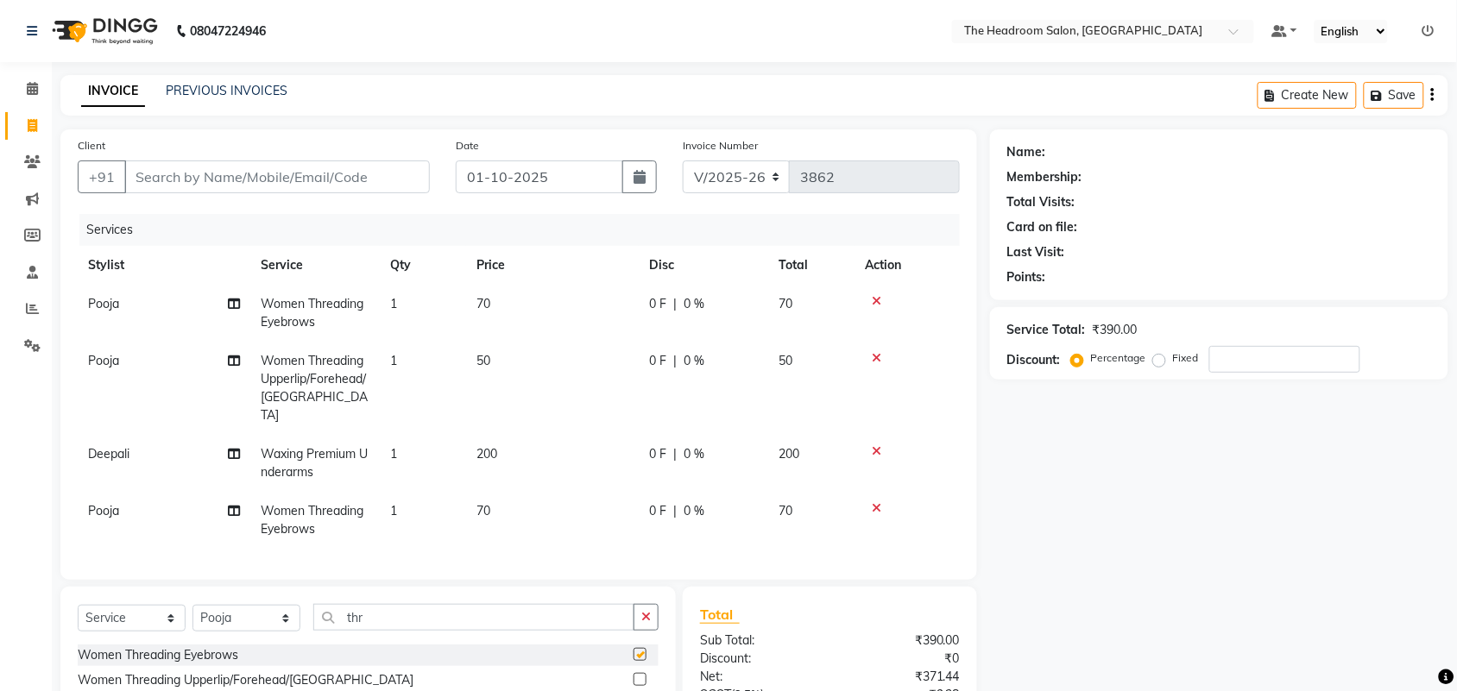
checkbox input "false"
click at [386, 614] on input "thr" at bounding box center [473, 617] width 321 height 27
type input "t"
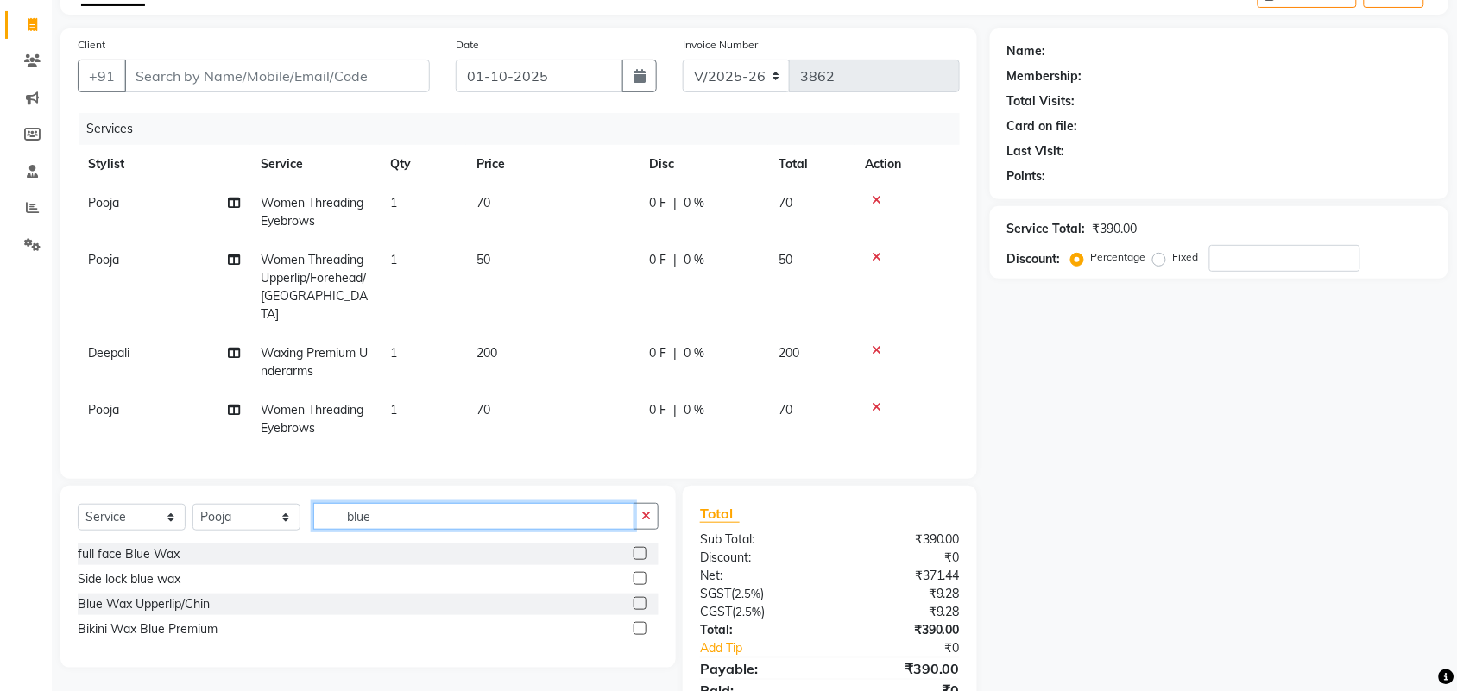
scroll to position [173, 0]
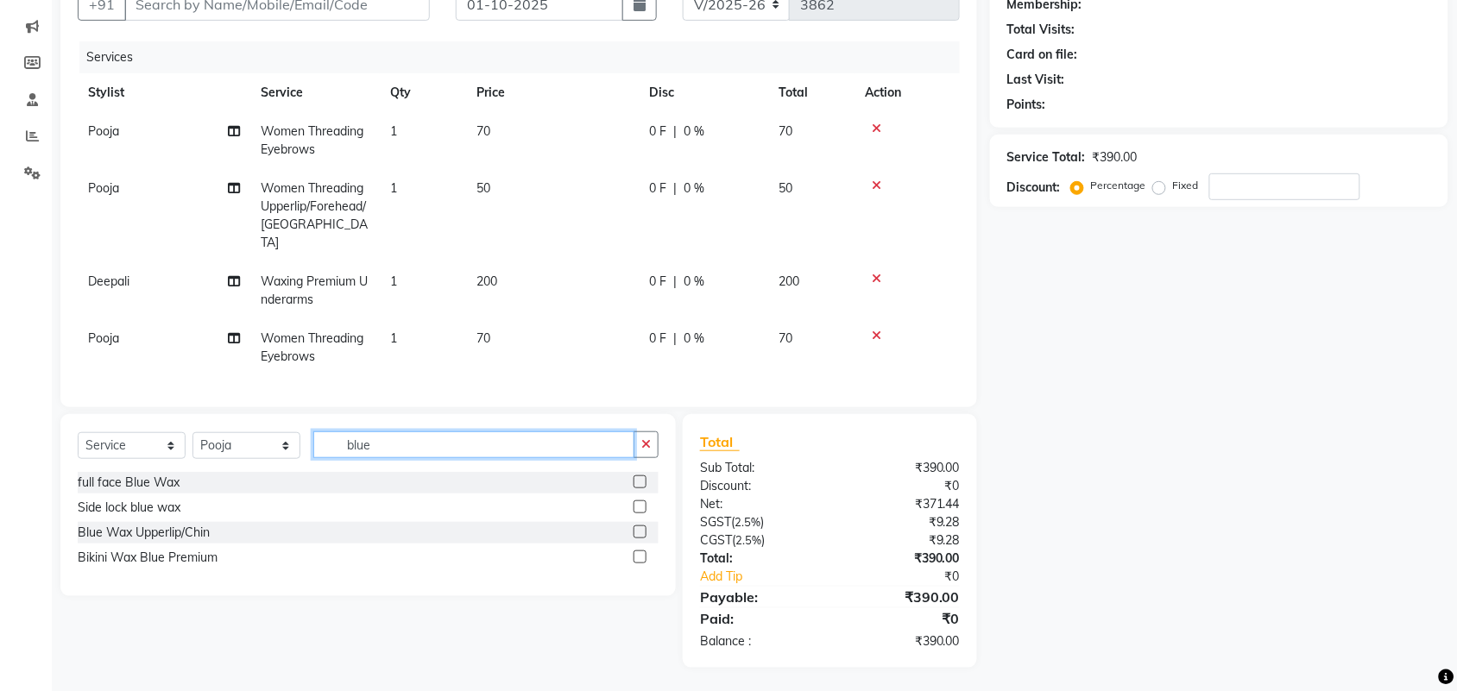
type input "blue"
click at [639, 539] on div at bounding box center [638, 535] width 11 height 18
click at [639, 531] on label at bounding box center [639, 532] width 13 height 13
click at [639, 531] on input "checkbox" at bounding box center [638, 532] width 11 height 11
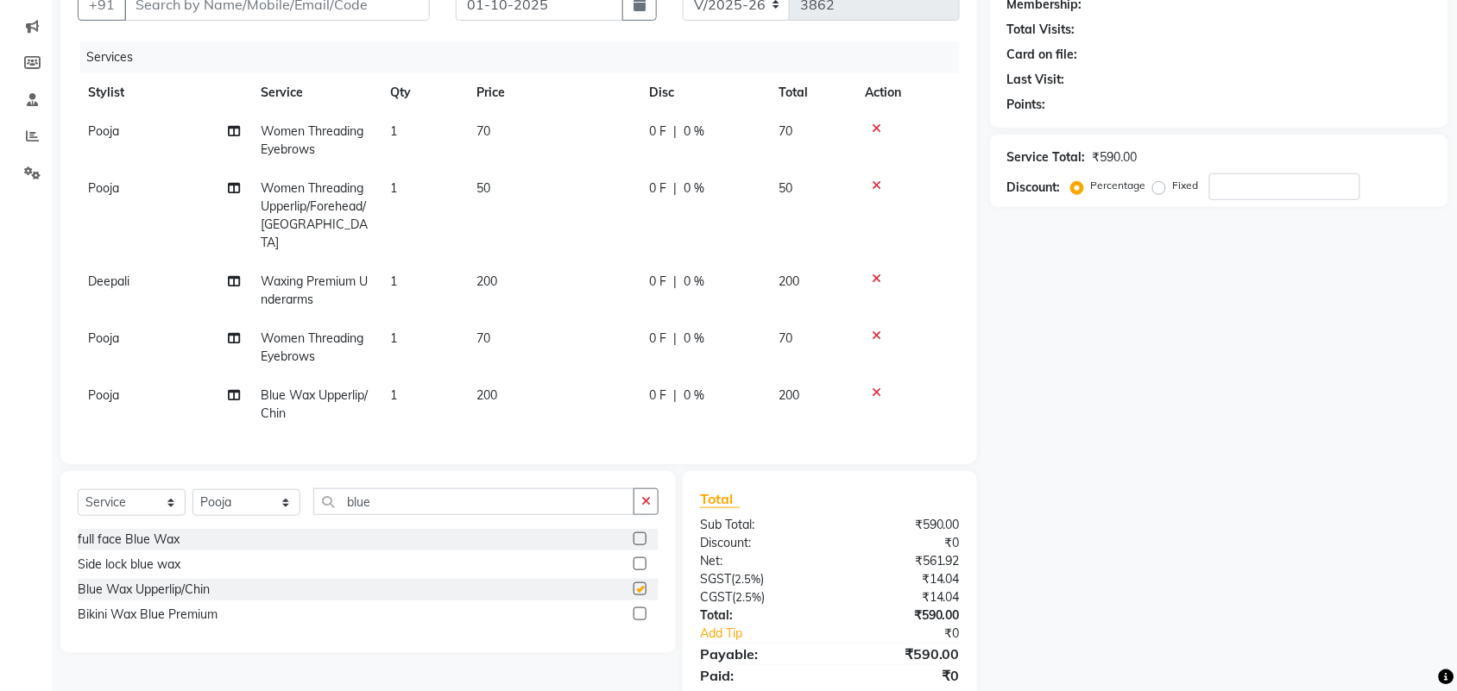
checkbox input "false"
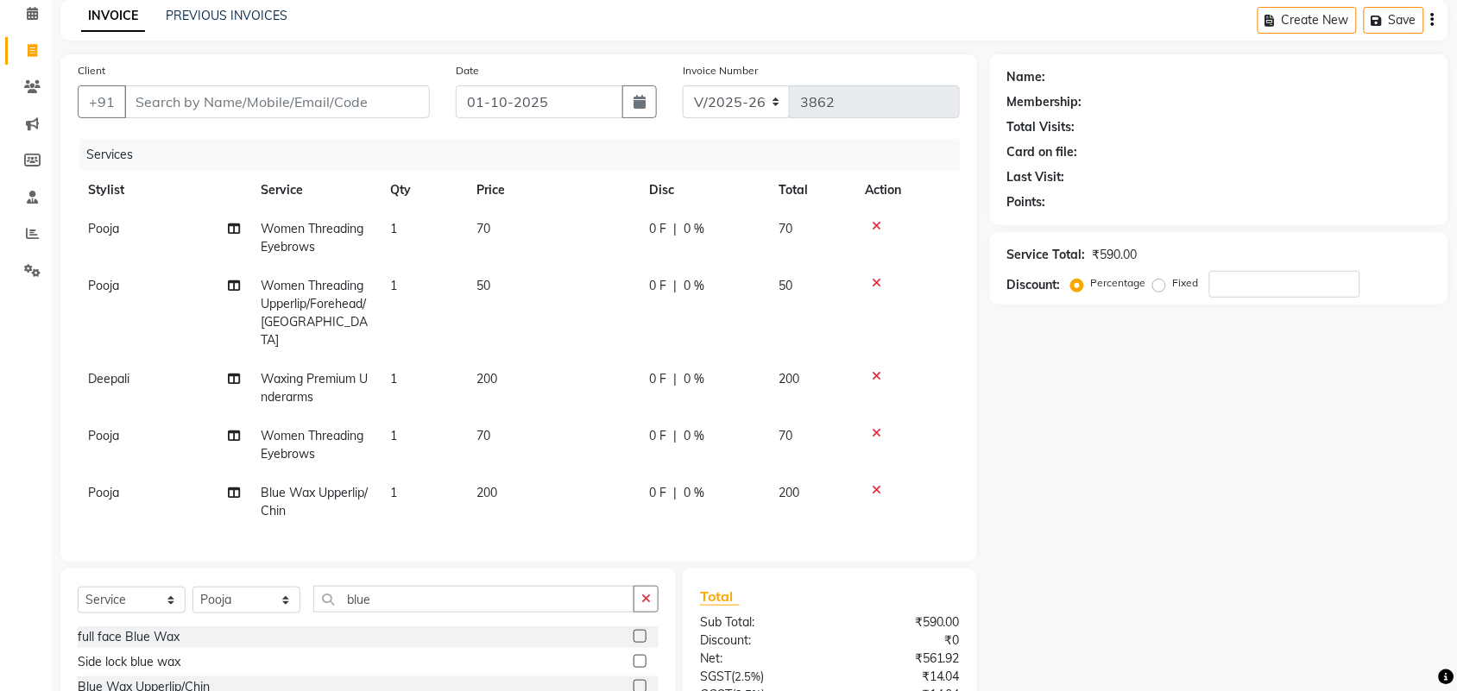
scroll to position [0, 0]
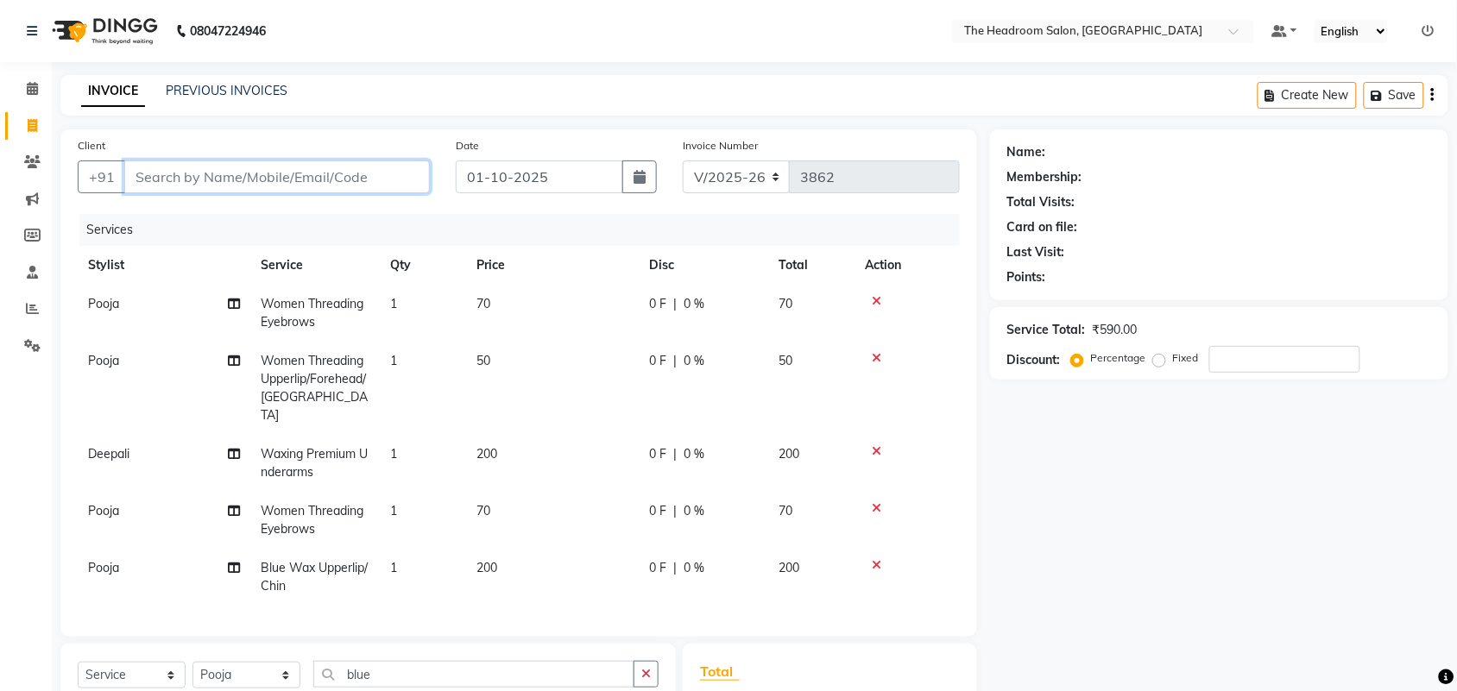
click at [157, 177] on input "Client" at bounding box center [276, 177] width 305 height 33
type input "m"
type input "0"
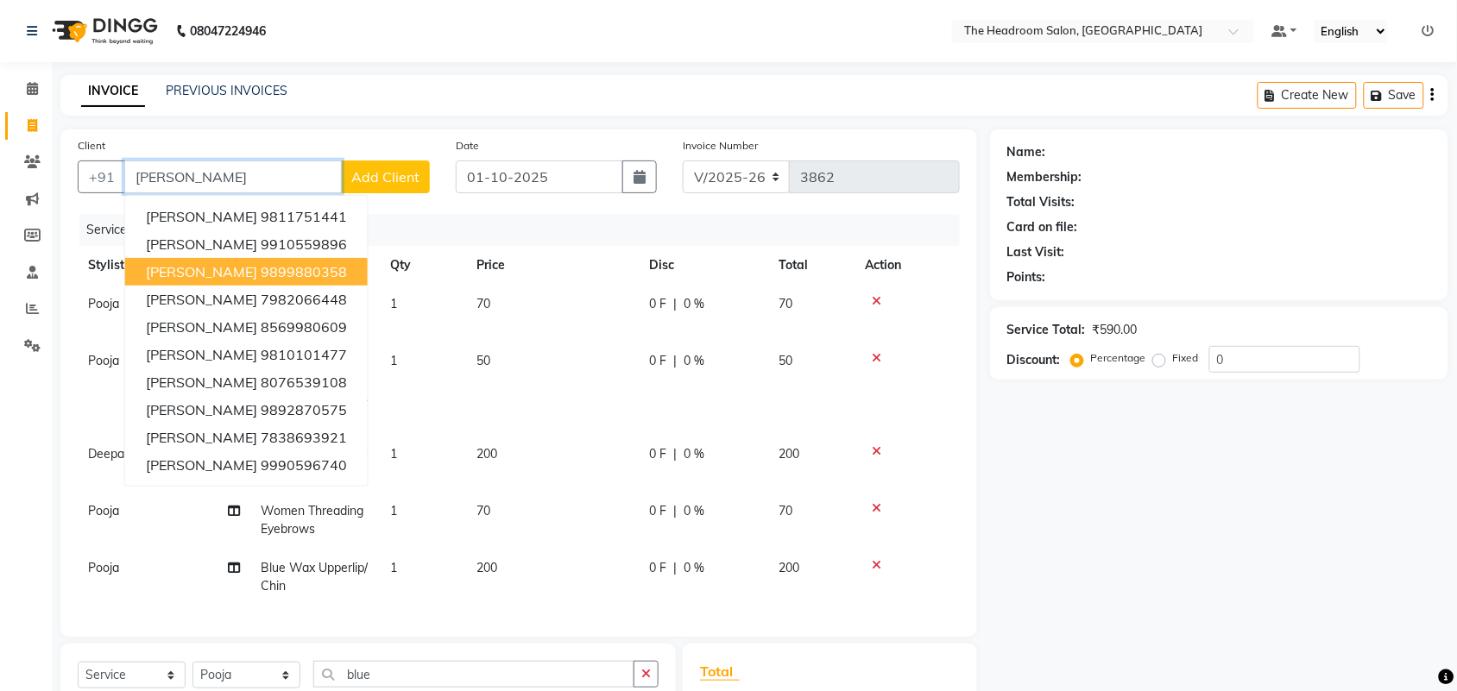
click at [299, 270] on ngb-highlight "9899880358" at bounding box center [304, 271] width 86 height 17
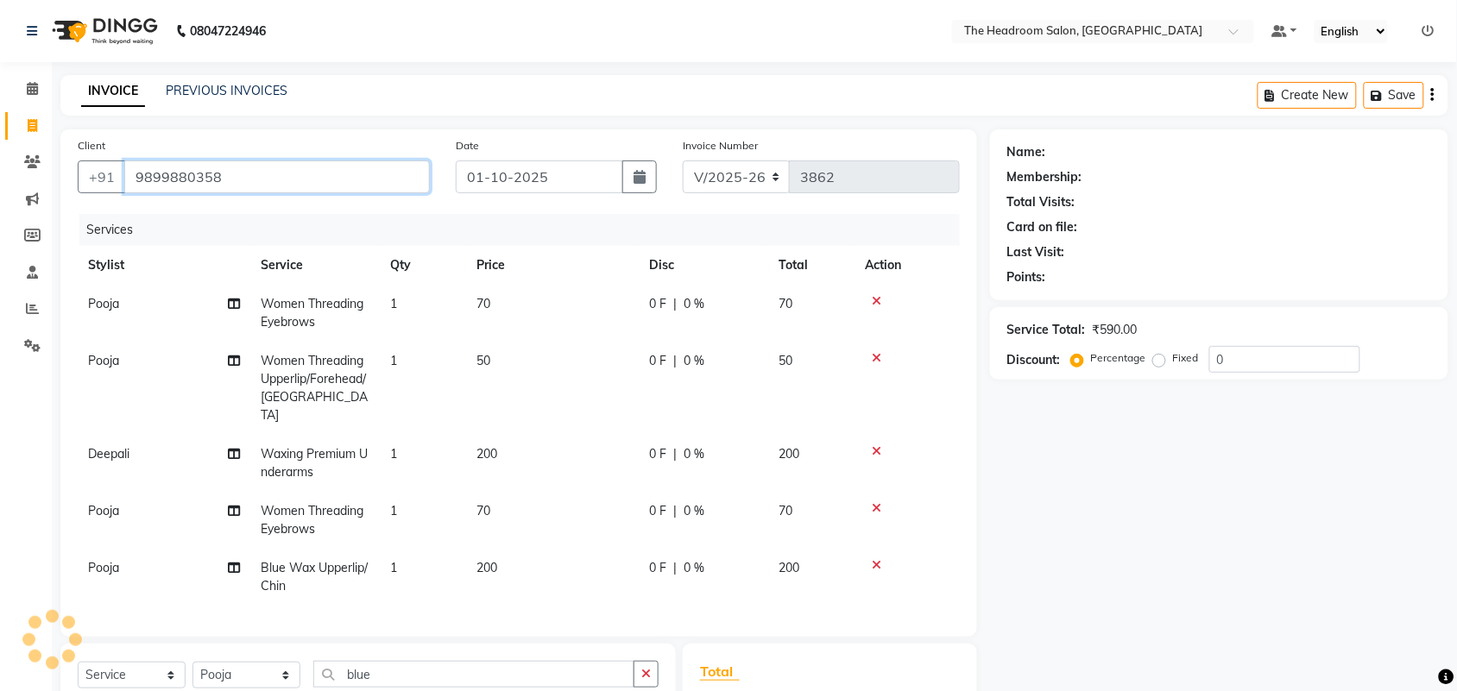
type input "9899880358"
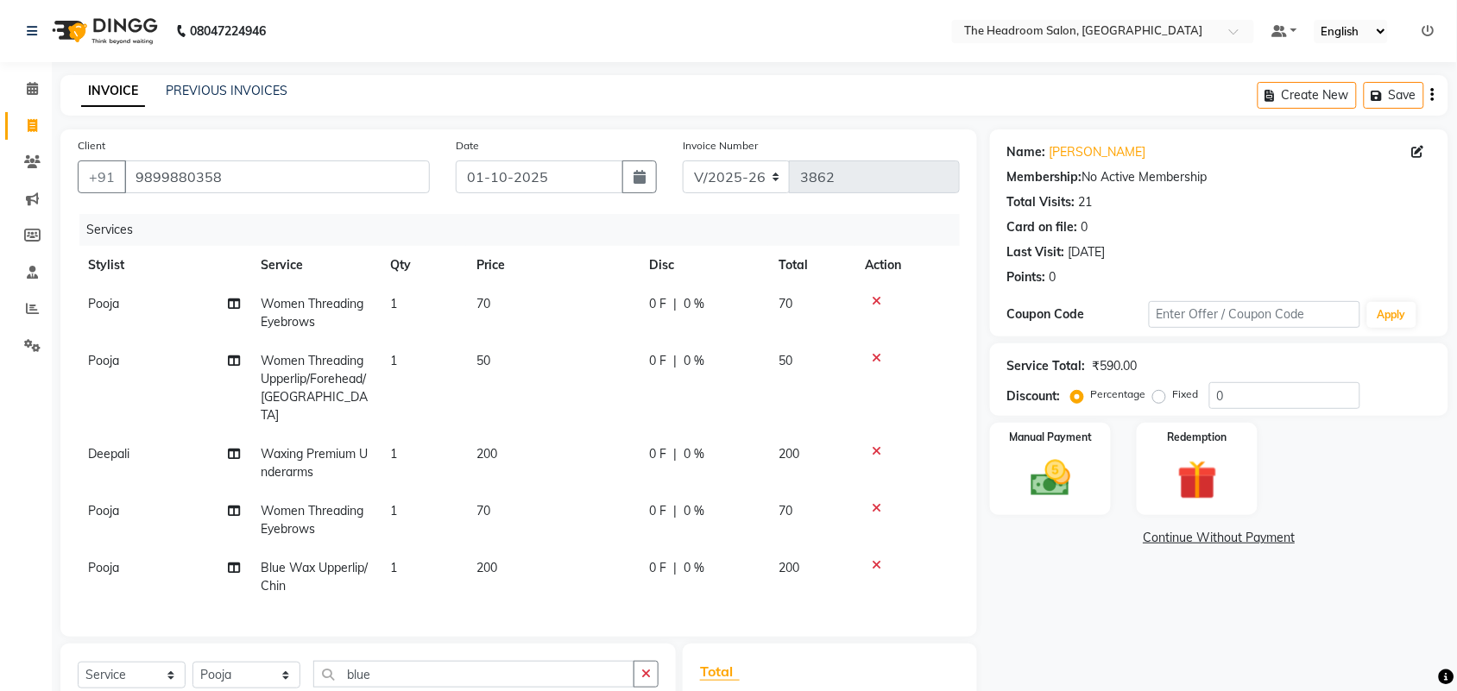
click at [1396, 134] on div "Name: Monika Shokeen Membership: No Active Membership Total Visits: 21 Card on …" at bounding box center [1219, 232] width 458 height 207
click at [1386, 85] on button "Save" at bounding box center [1393, 95] width 60 height 27
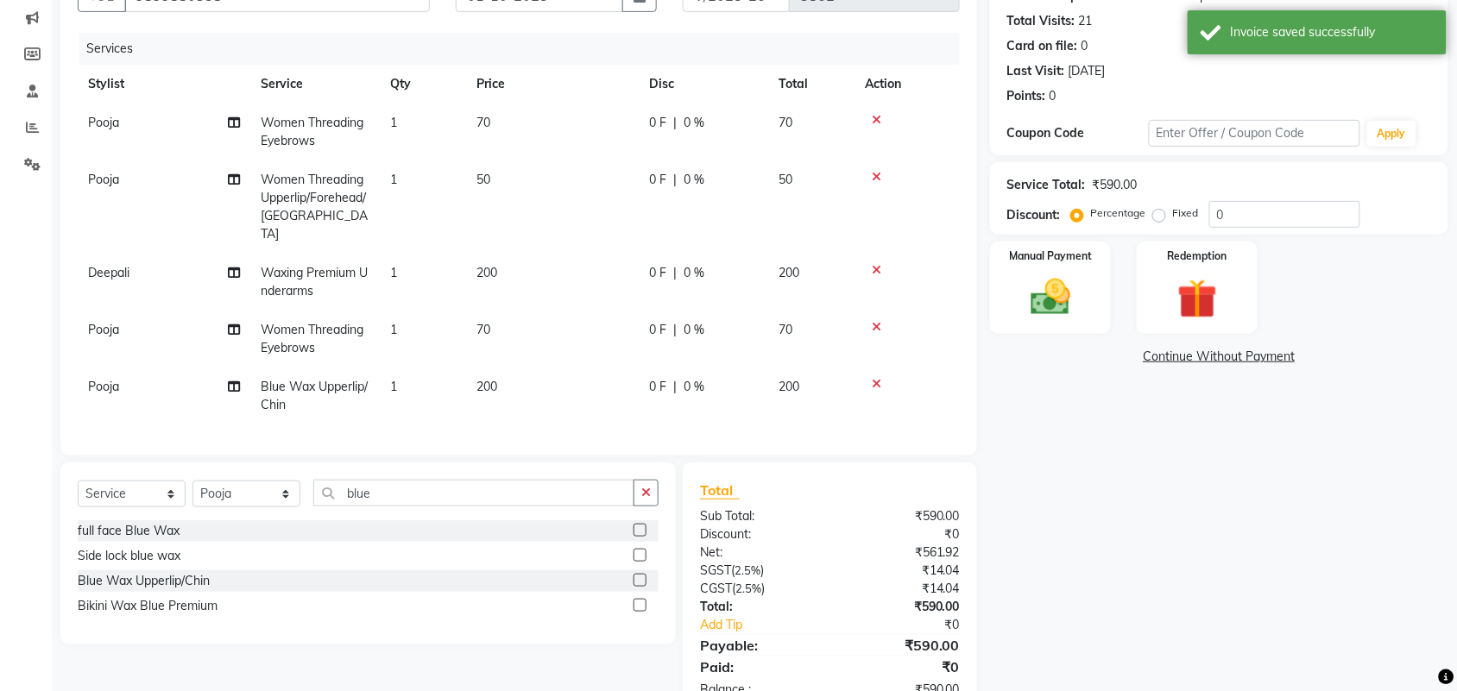
scroll to position [230, 0]
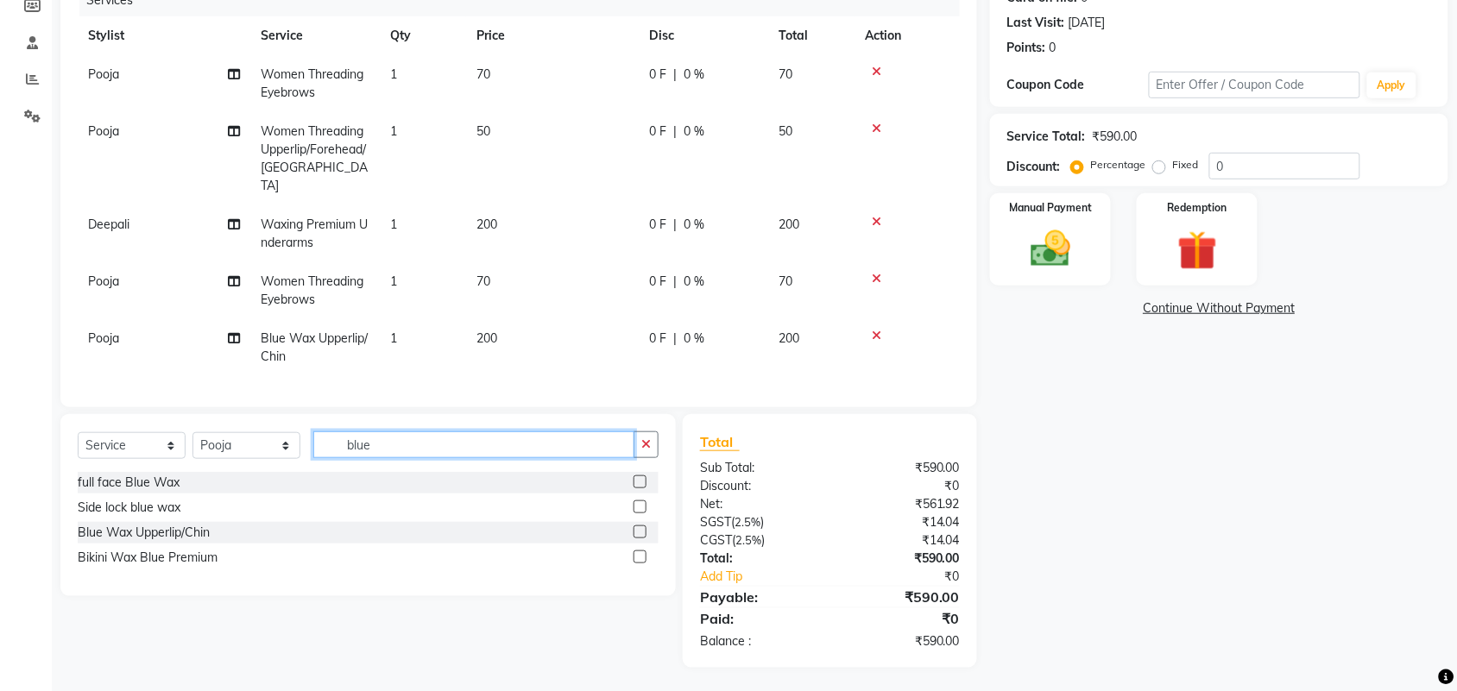
click at [374, 442] on input "blue" at bounding box center [473, 444] width 321 height 27
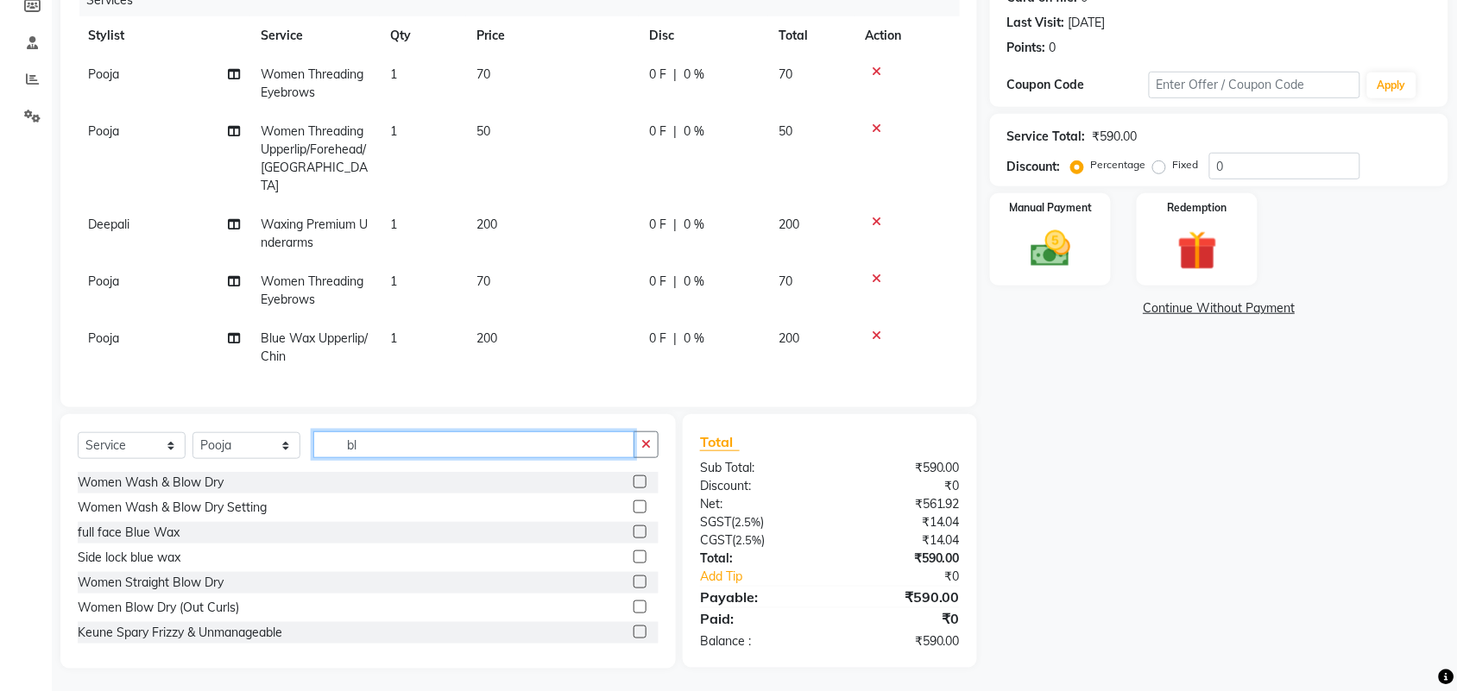
type input "b"
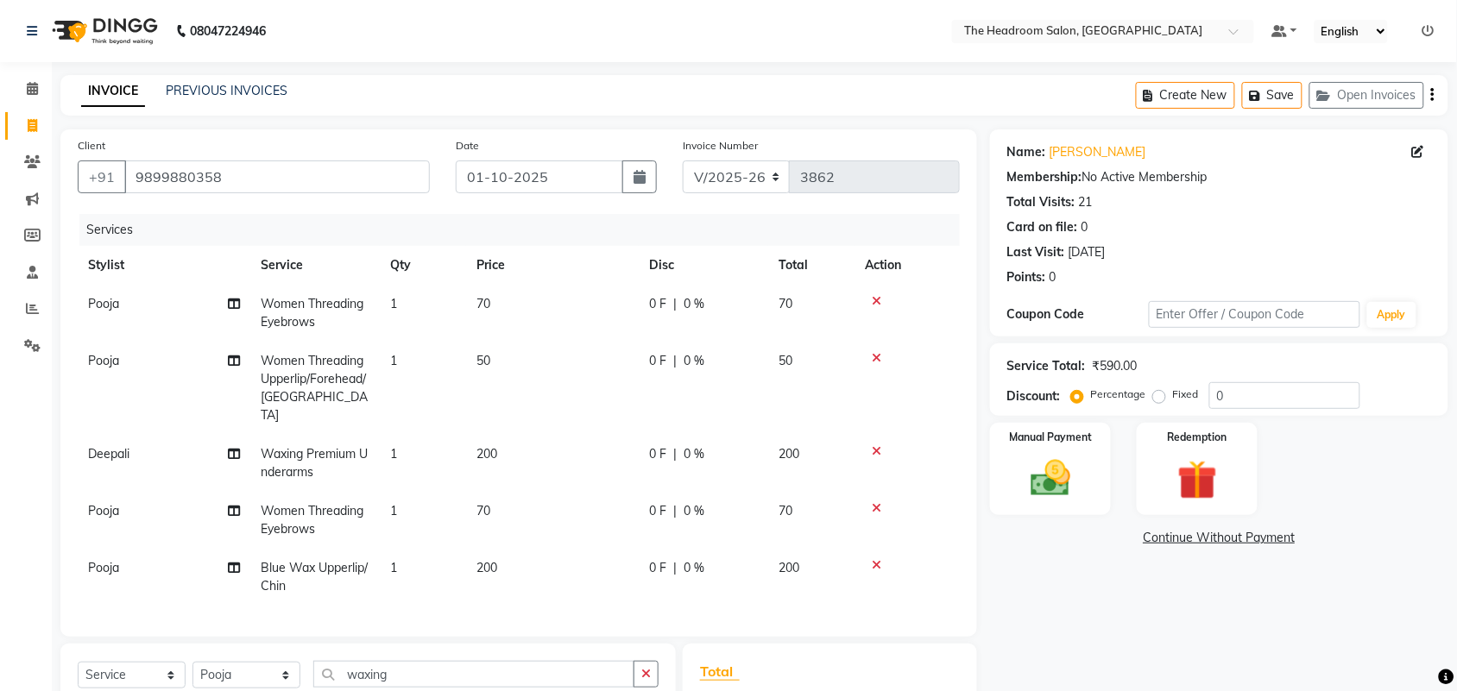
click at [876, 559] on icon at bounding box center [876, 565] width 9 height 12
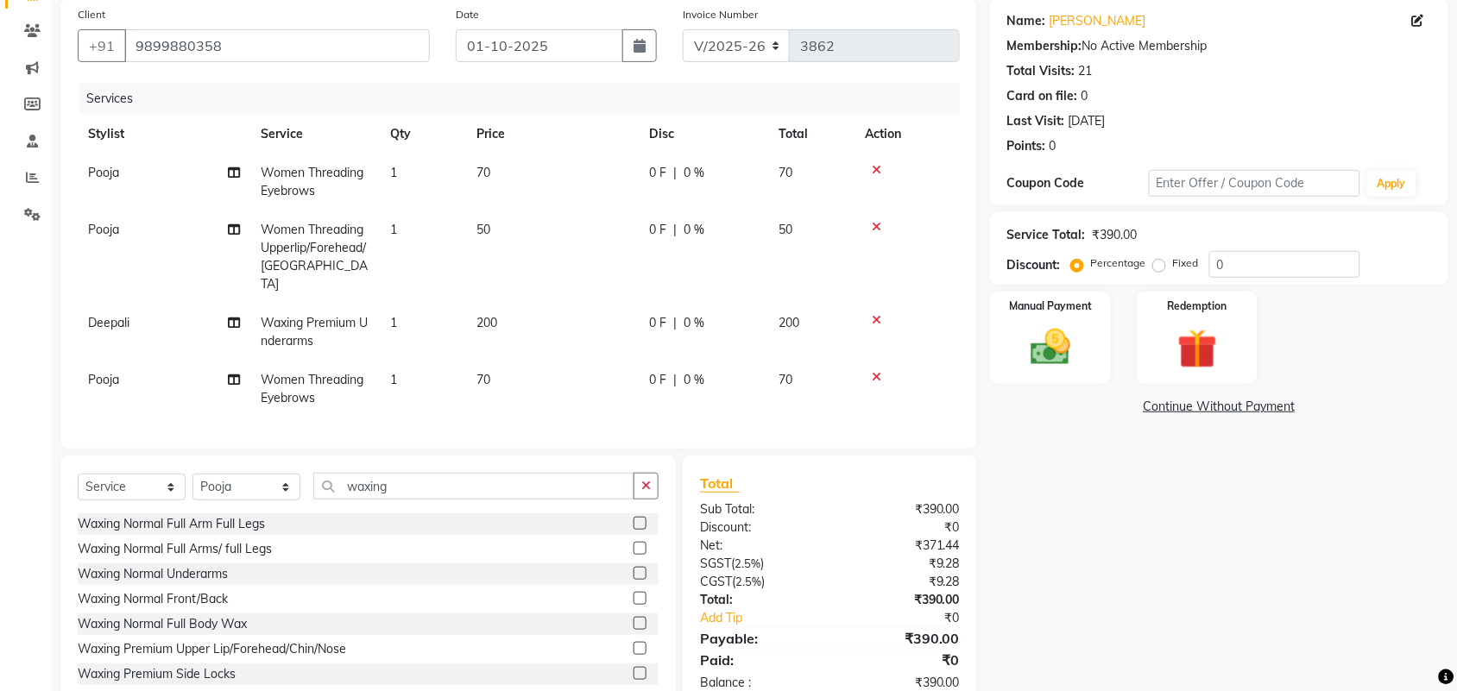
scroll to position [173, 0]
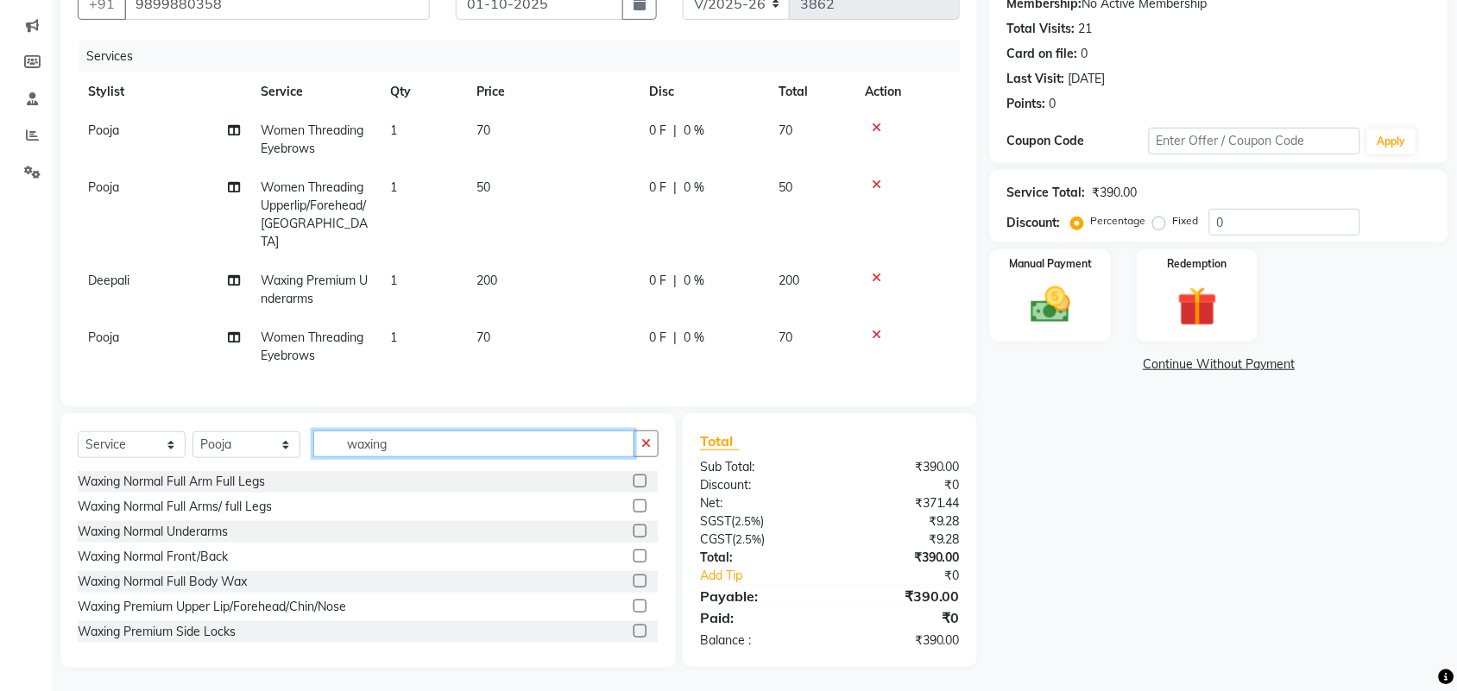
click at [406, 437] on input "waxing" at bounding box center [473, 444] width 321 height 27
type input "w"
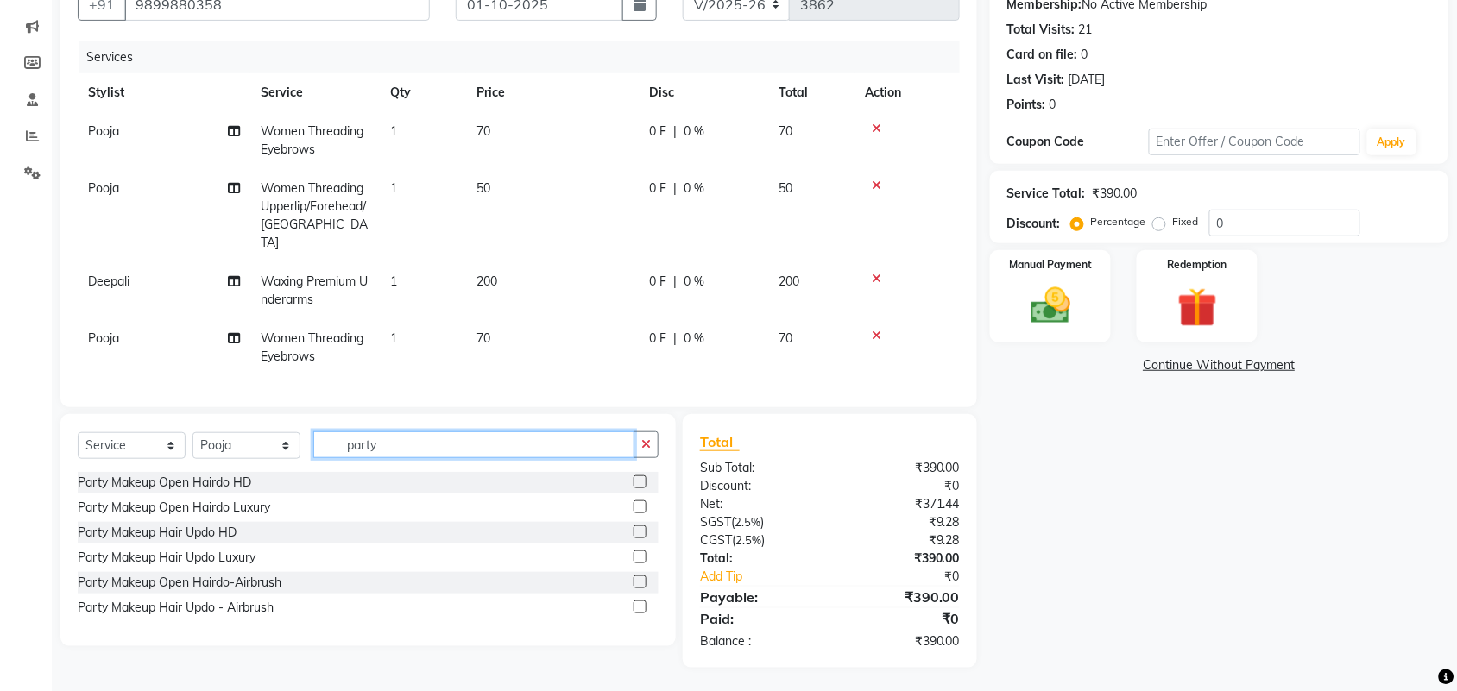
type input "party"
click at [634, 472] on div at bounding box center [645, 483] width 25 height 22
click at [640, 481] on label at bounding box center [639, 481] width 13 height 13
click at [640, 481] on input "checkbox" at bounding box center [638, 482] width 11 height 11
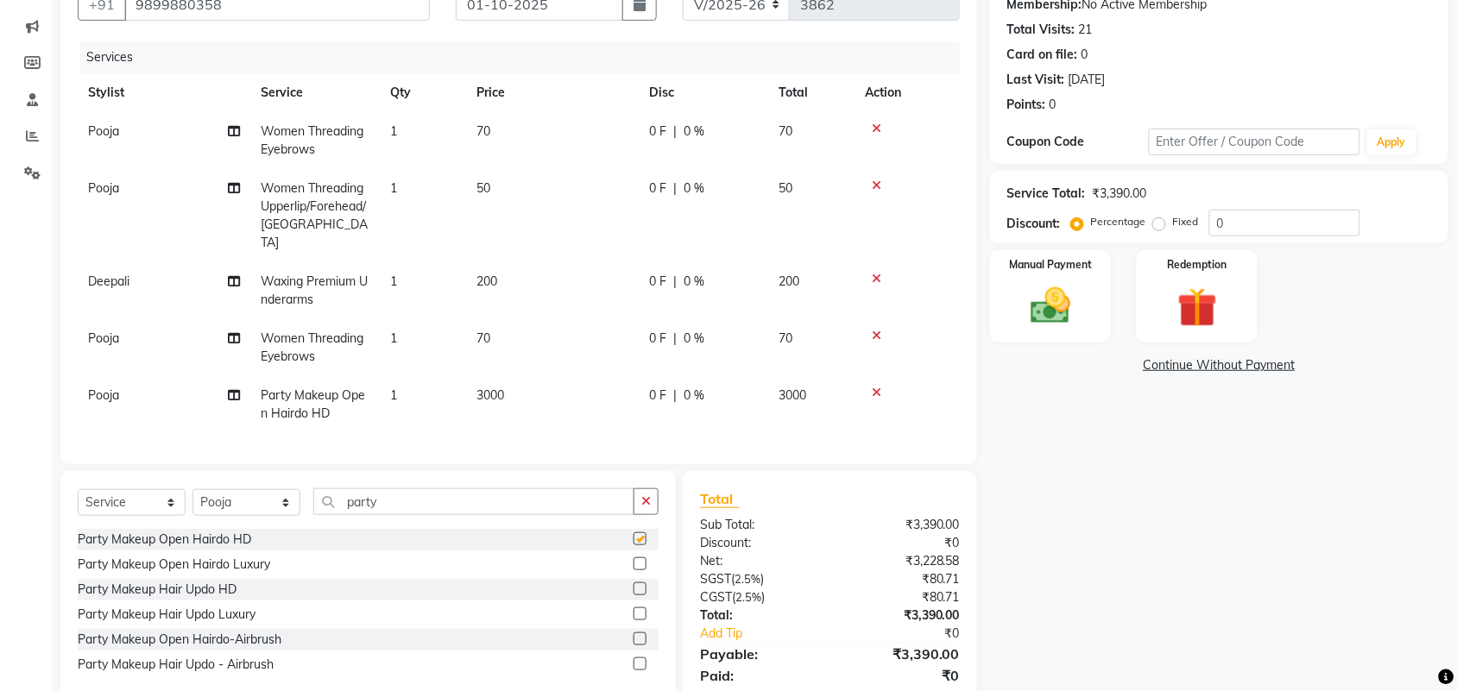
checkbox input "false"
click at [640, 559] on label at bounding box center [639, 563] width 13 height 13
click at [640, 559] on input "checkbox" at bounding box center [638, 564] width 11 height 11
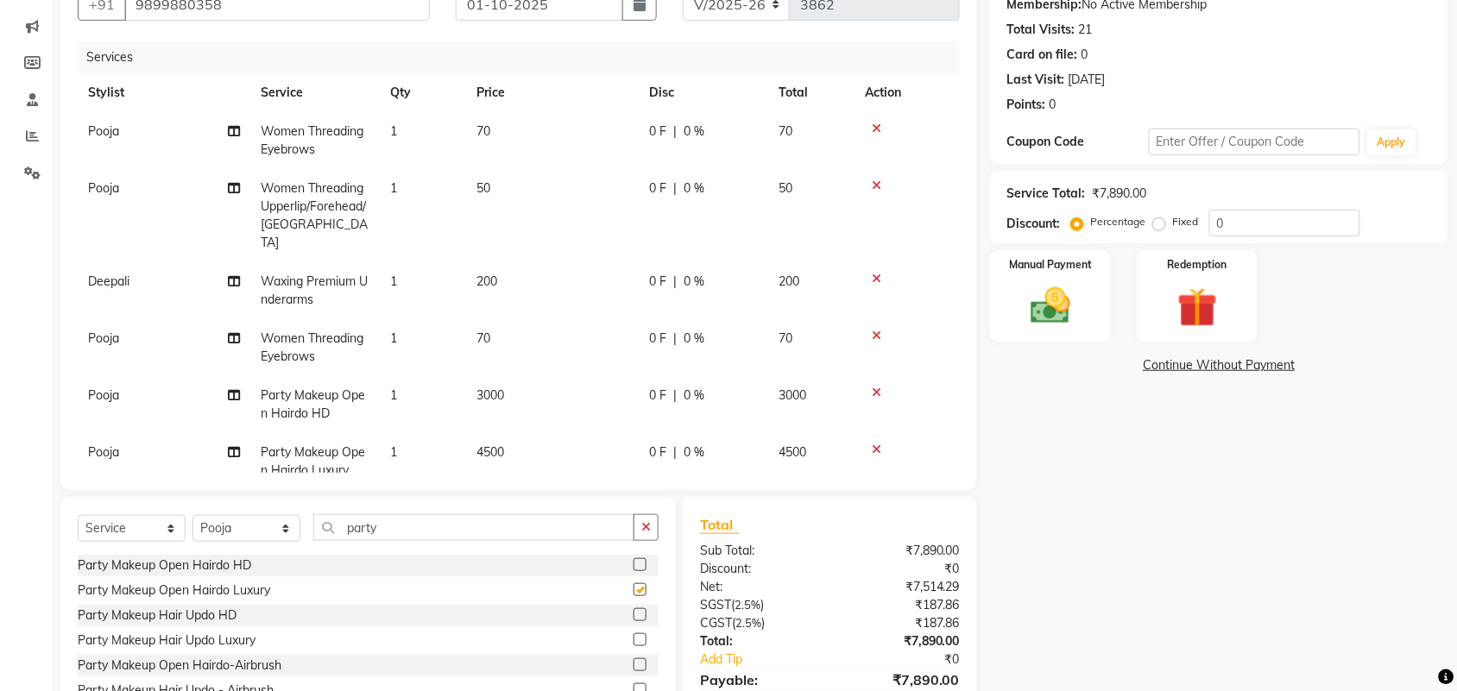
checkbox input "false"
click at [877, 444] on icon at bounding box center [876, 450] width 9 height 12
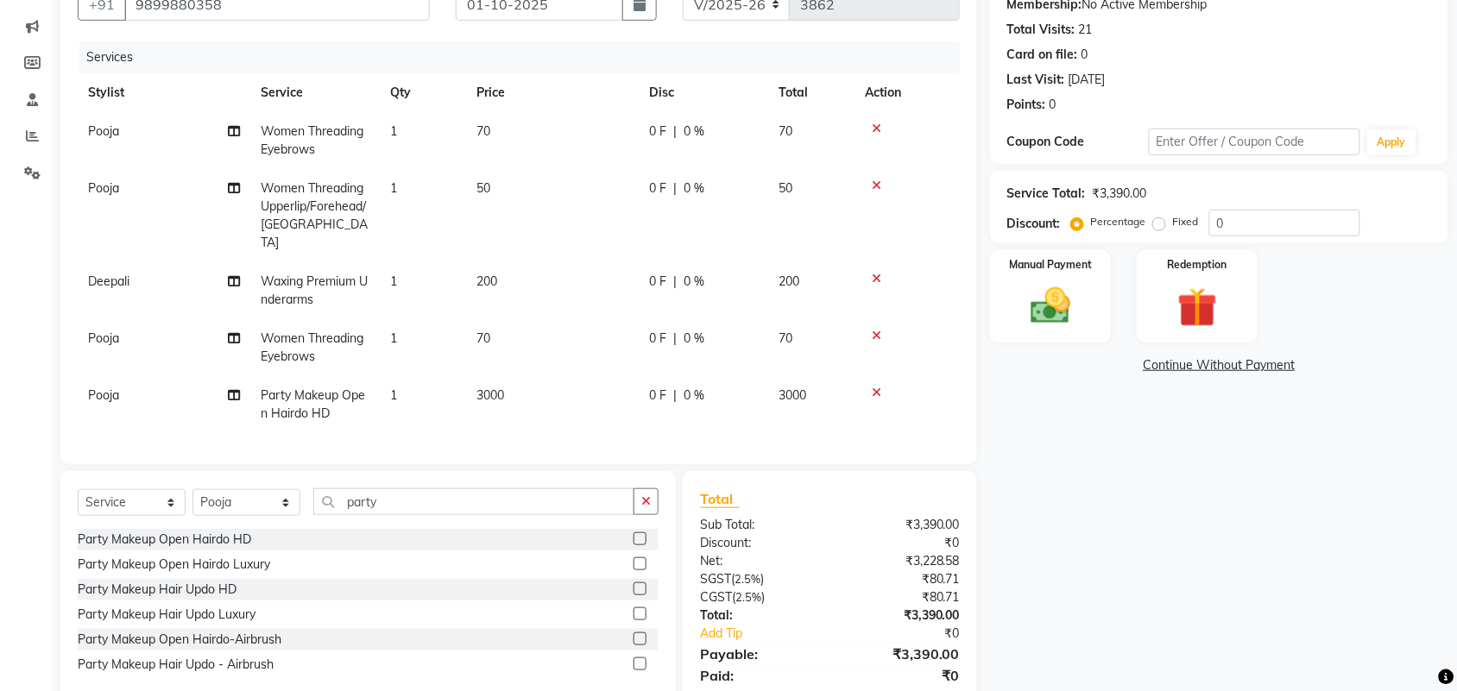
click at [876, 387] on icon at bounding box center [876, 393] width 9 height 12
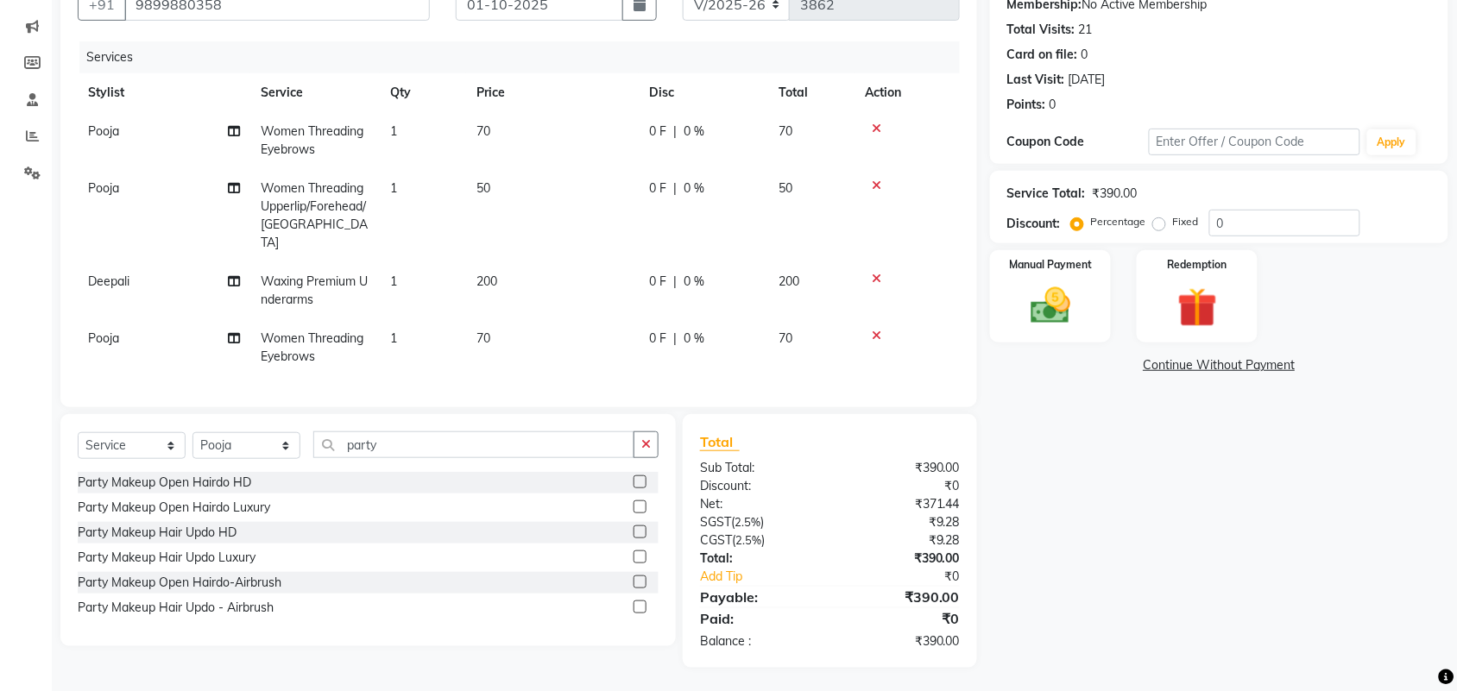
scroll to position [0, 0]
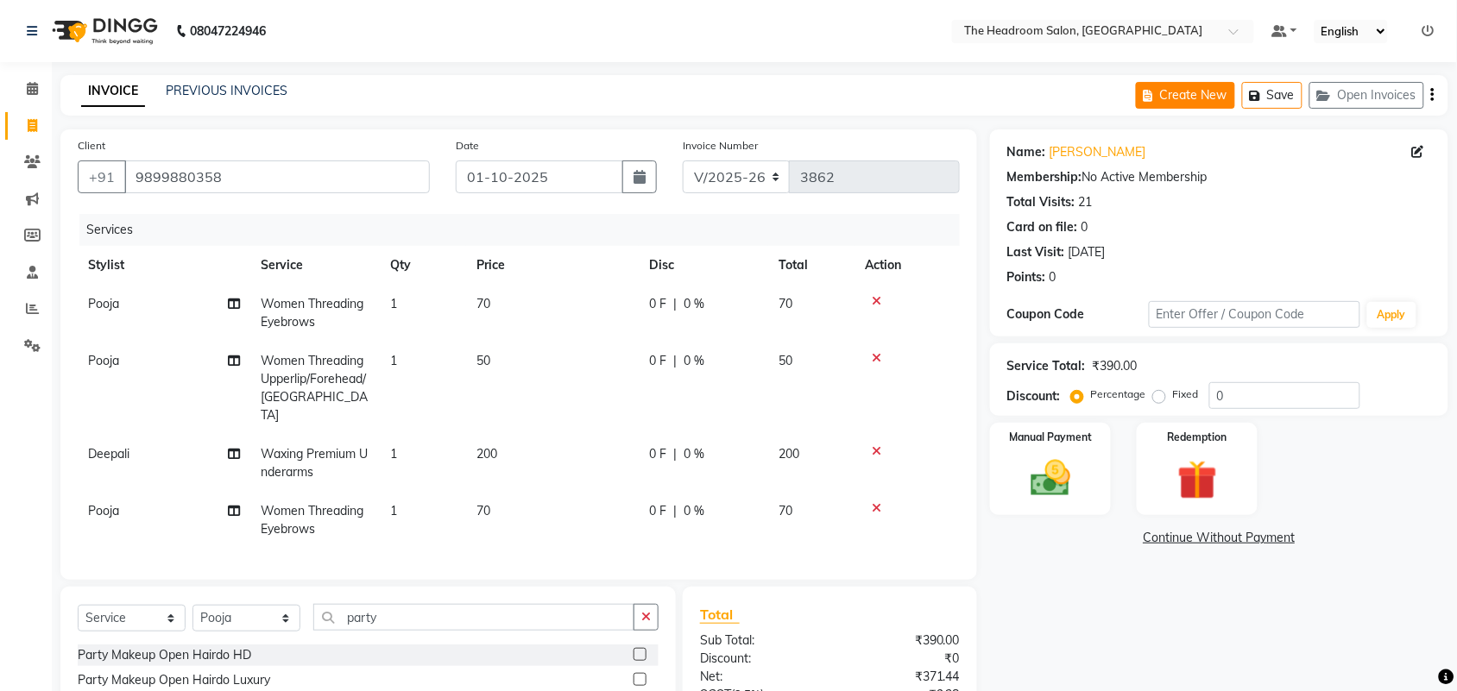
click at [1187, 95] on button "Create New" at bounding box center [1185, 95] width 99 height 27
click at [1284, 98] on button "Save" at bounding box center [1272, 95] width 60 height 27
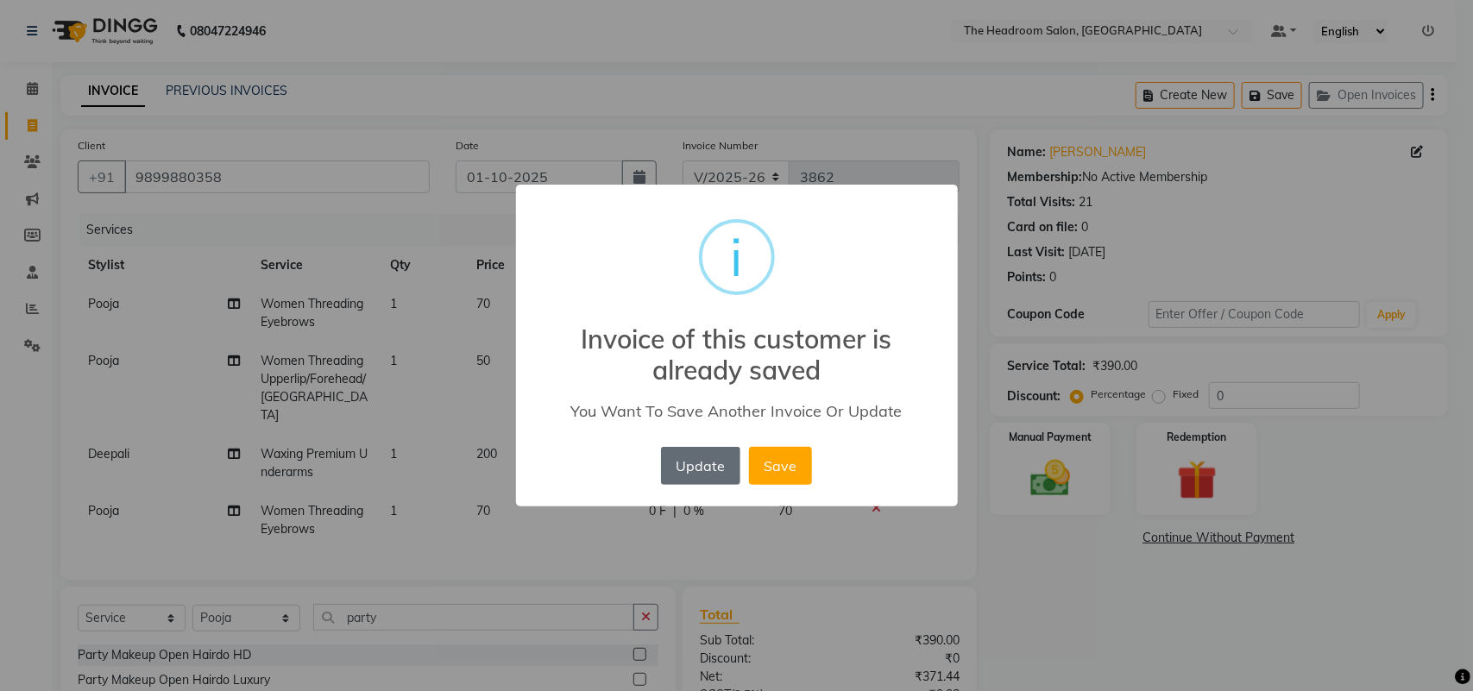
click at [699, 462] on button "Update" at bounding box center [700, 466] width 79 height 38
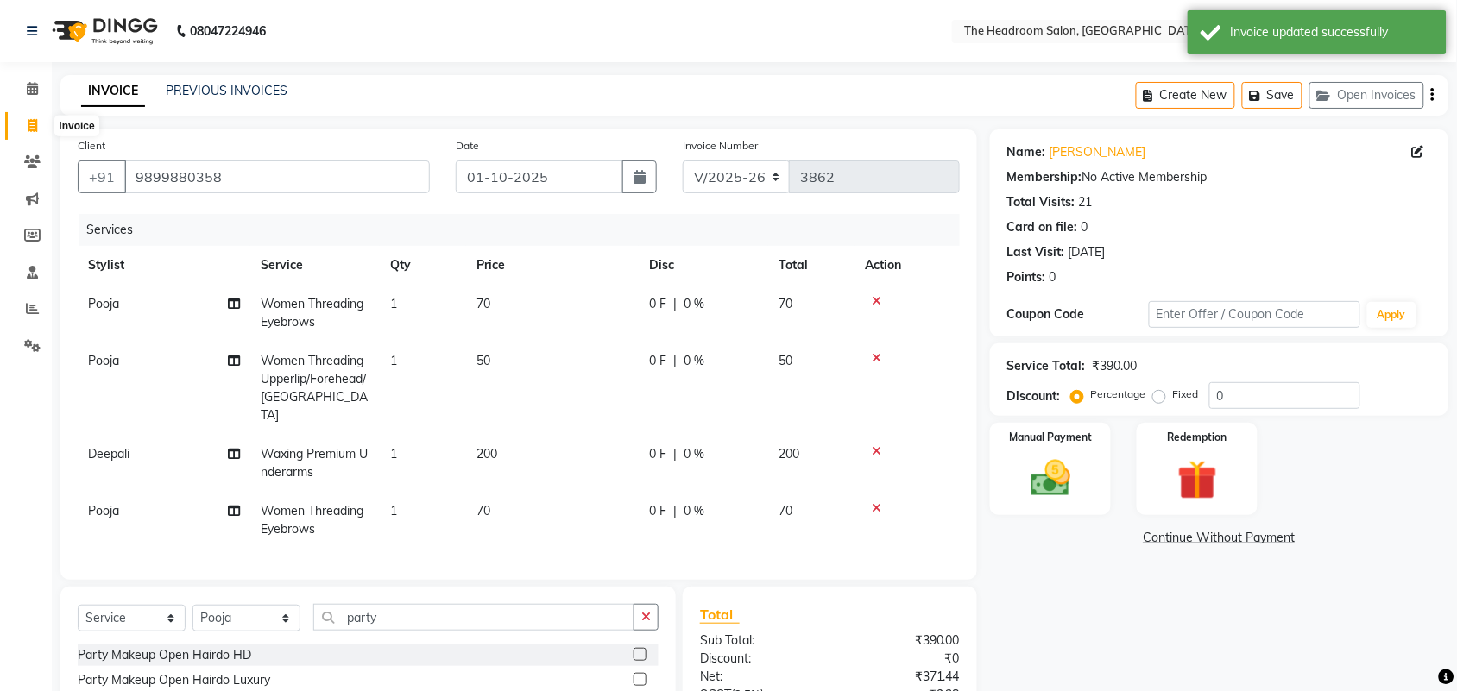
click at [35, 126] on icon at bounding box center [32, 125] width 9 height 13
select select "service"
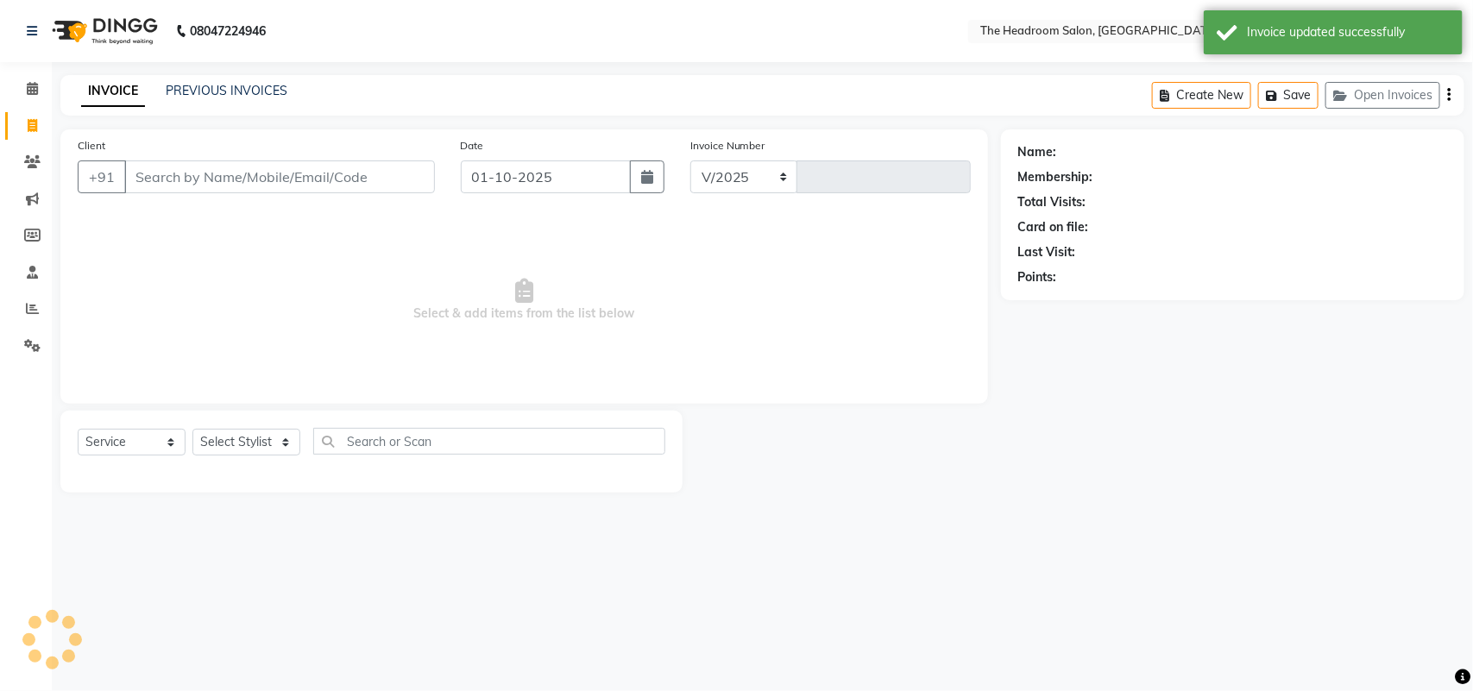
select select "6933"
type input "3862"
click at [136, 153] on div "Client +91" at bounding box center [256, 171] width 383 height 71
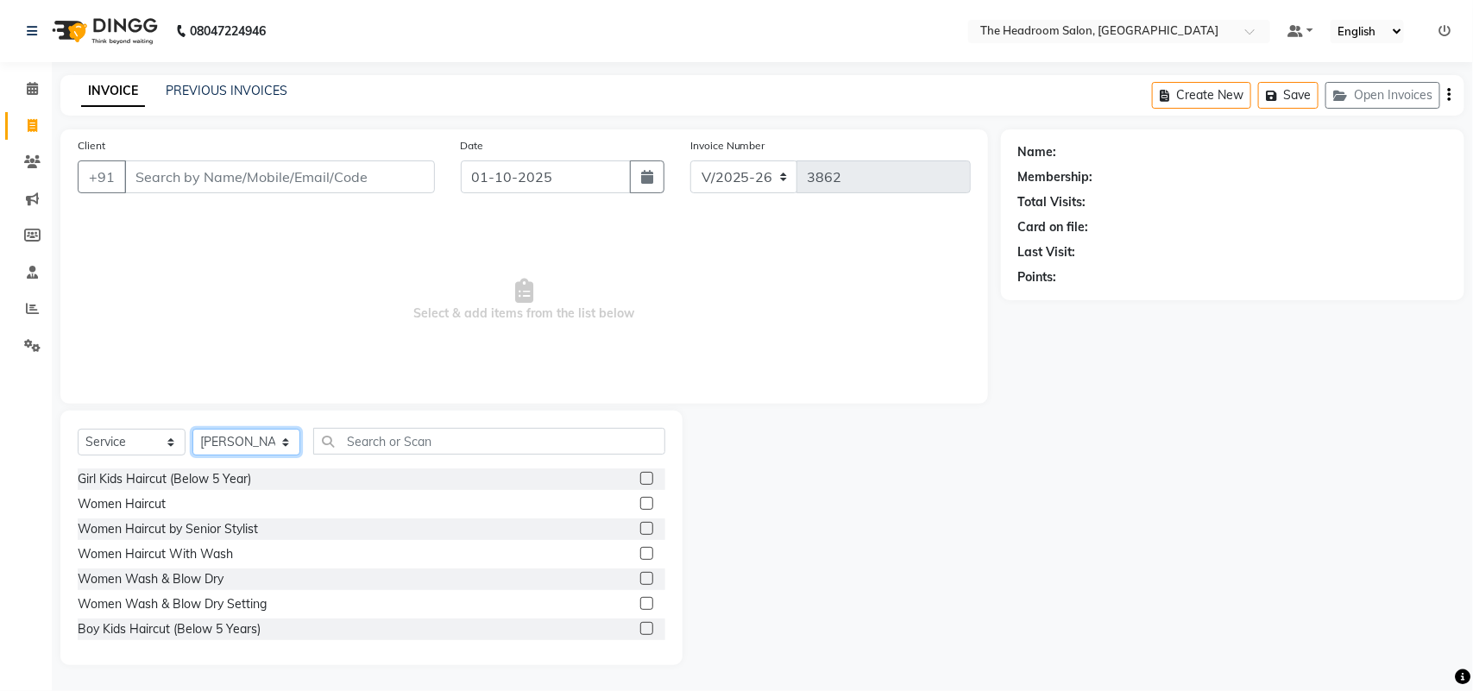
click at [272, 436] on select "Select Stylist [PERSON_NAME] Deepak [PERSON_NAME] [PERSON_NAME] Manager [PERSON…" at bounding box center [246, 442] width 108 height 27
select select "58238"
click at [192, 429] on select "Select Stylist [PERSON_NAME] Deepak [PERSON_NAME] [PERSON_NAME] Manager [PERSON…" at bounding box center [246, 442] width 108 height 27
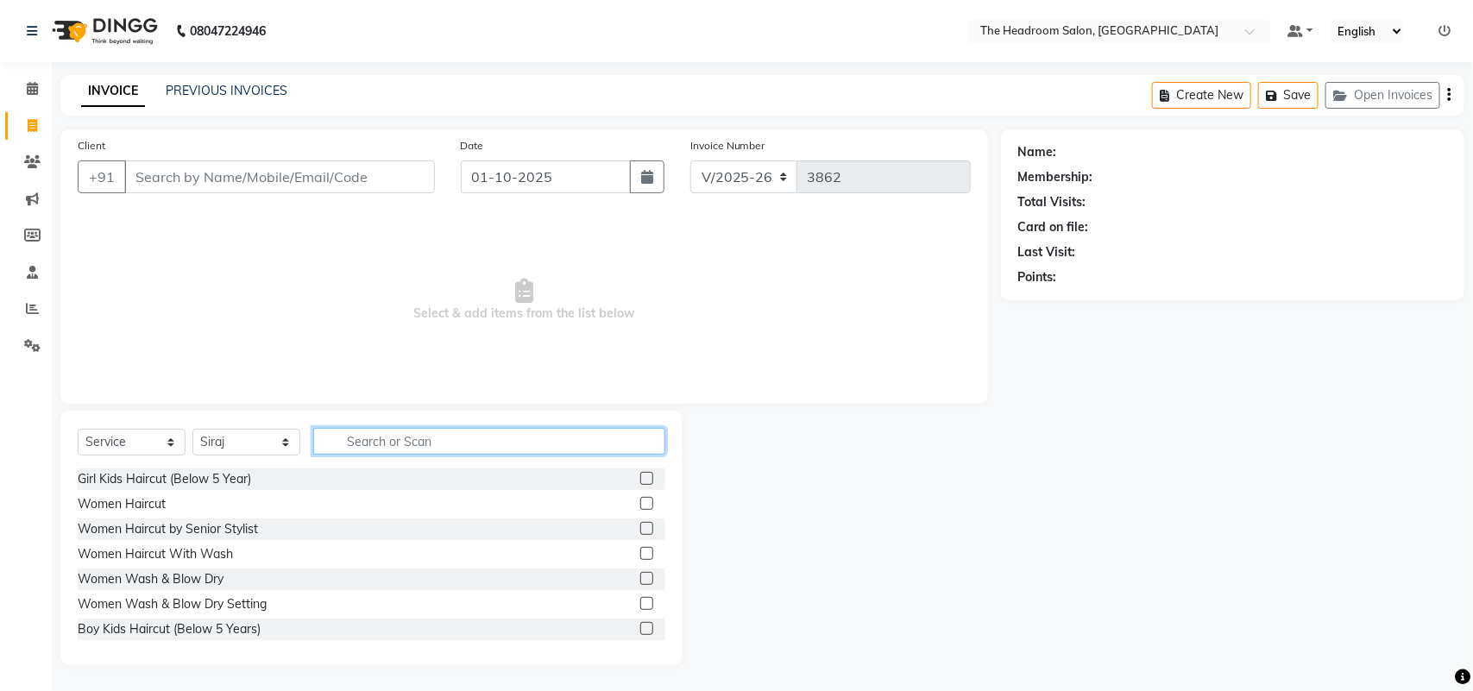
click at [360, 440] on input "text" at bounding box center [489, 441] width 352 height 27
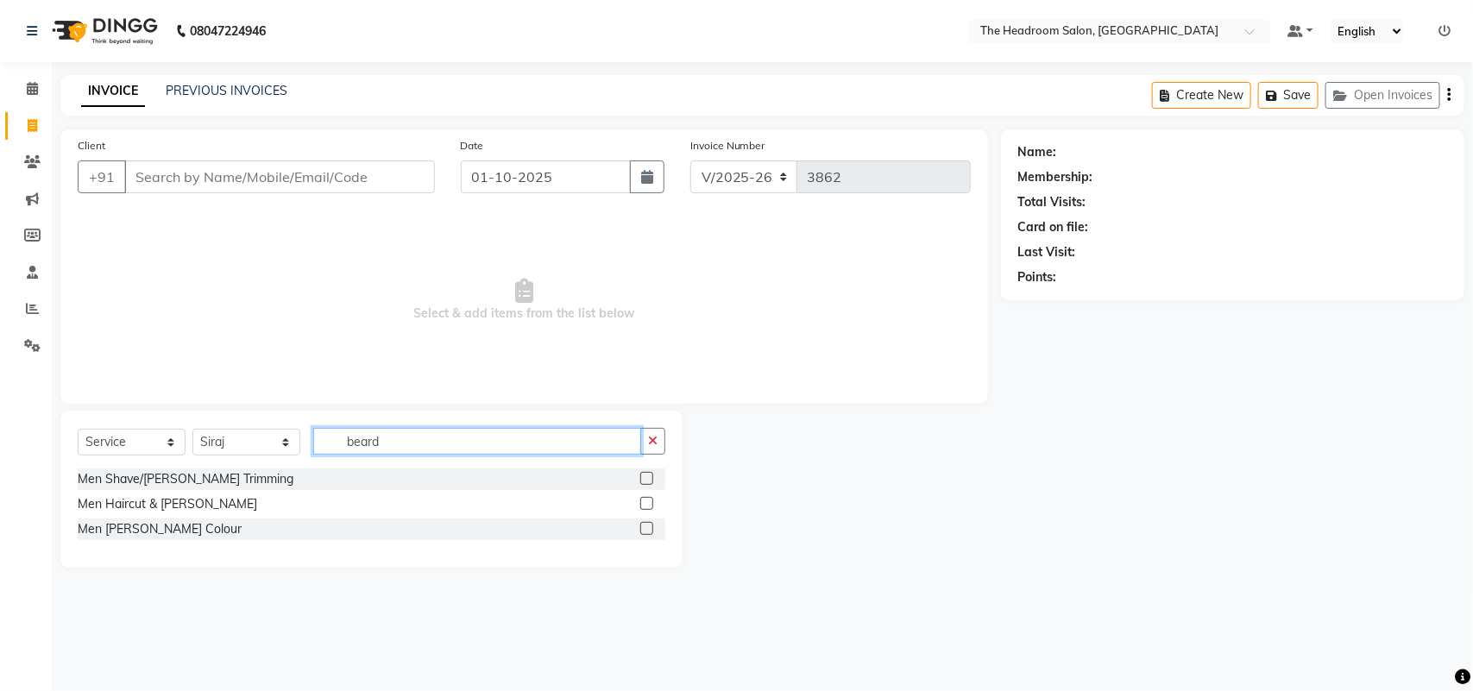
type input "beard"
click at [643, 477] on label at bounding box center [646, 478] width 13 height 13
click at [643, 477] on input "checkbox" at bounding box center [645, 479] width 11 height 11
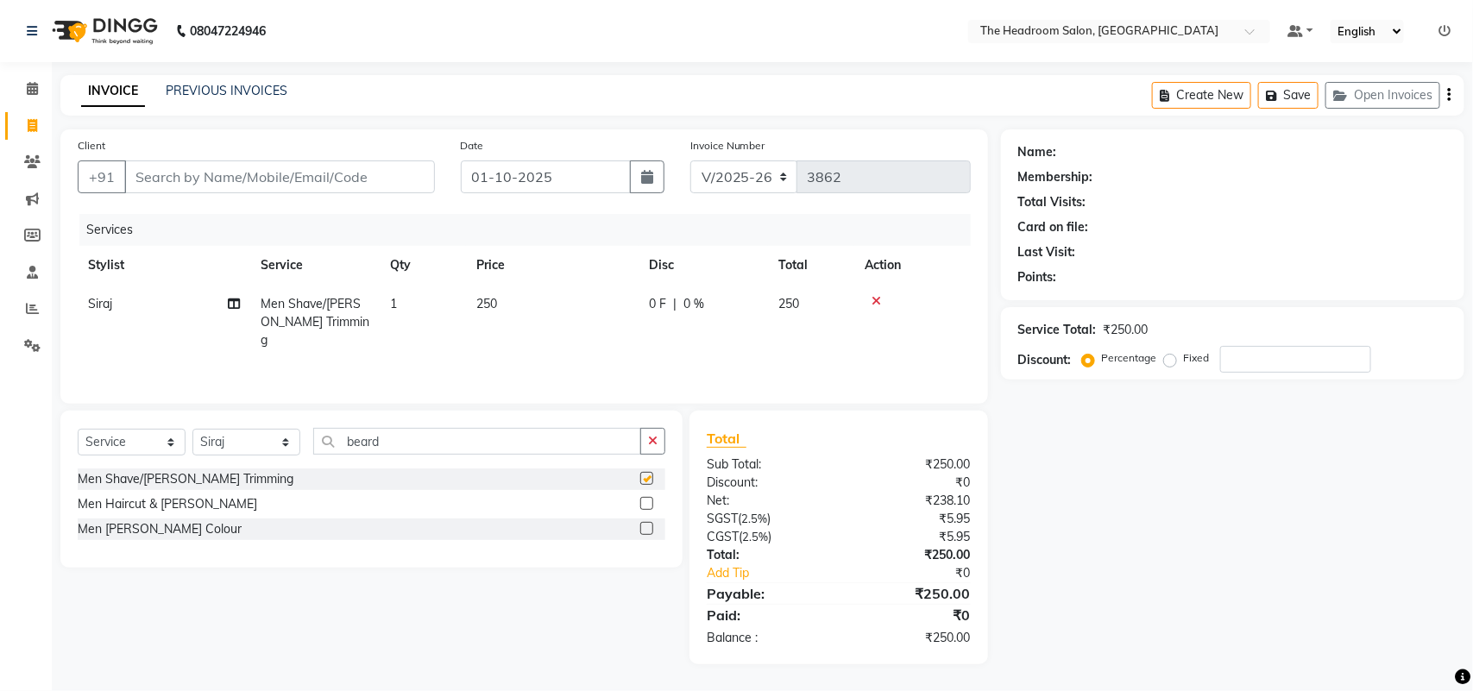
checkbox input "false"
click at [168, 181] on input "Client" at bounding box center [279, 177] width 311 height 33
type input "v"
type input "0"
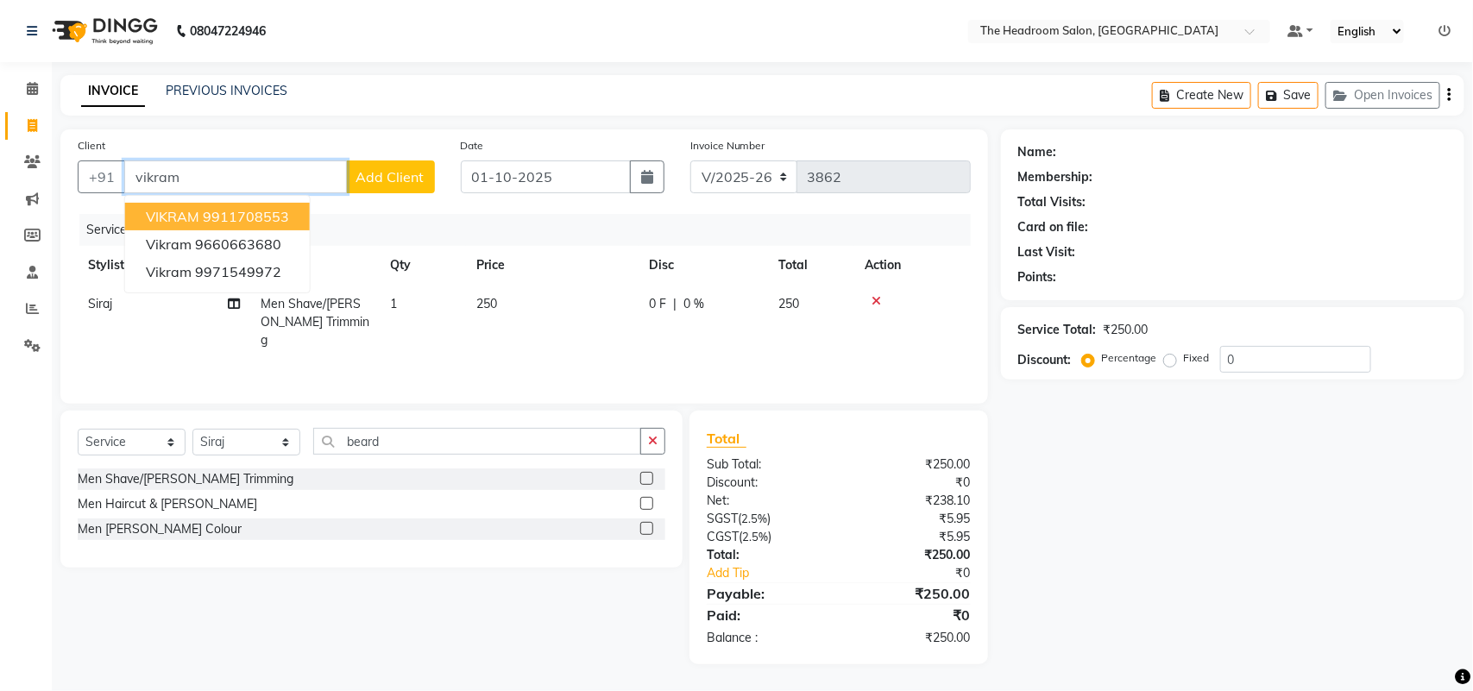
click at [281, 222] on ngb-highlight "9911708553" at bounding box center [246, 216] width 86 height 17
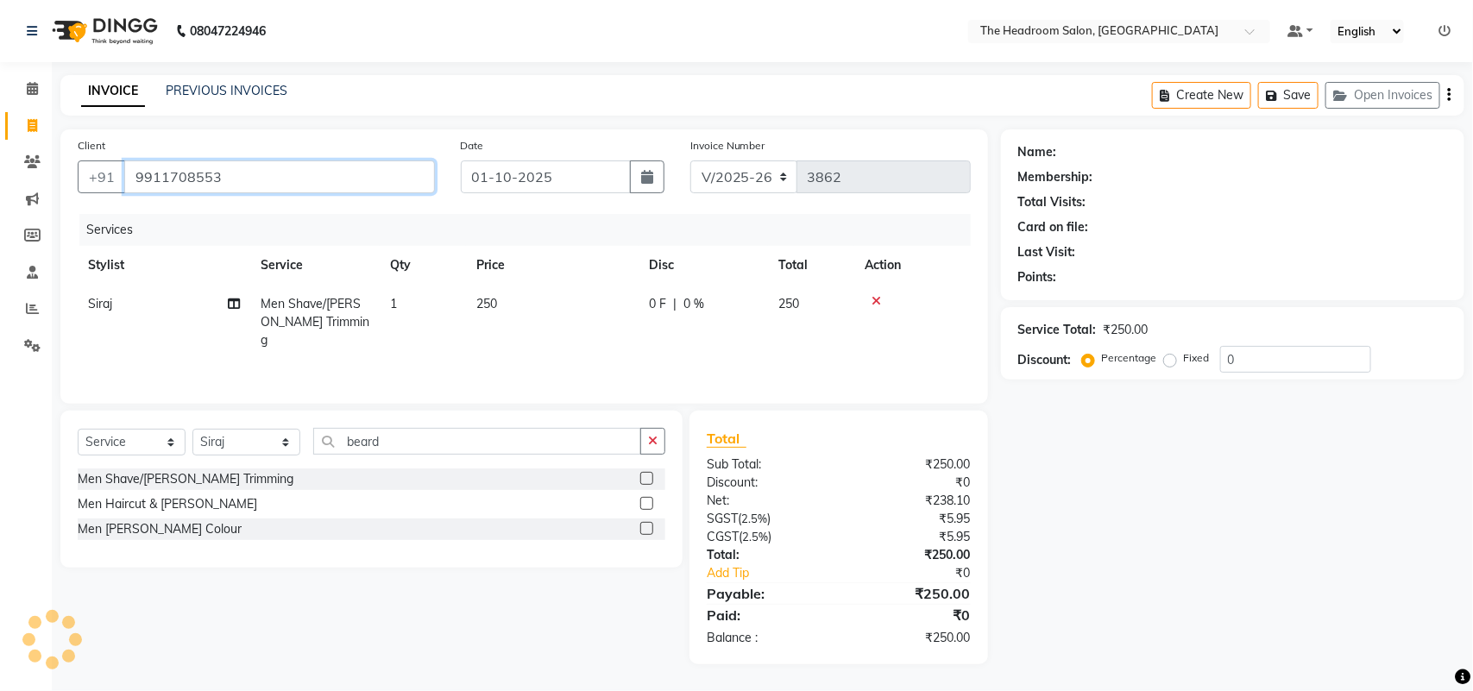
type input "9911708553"
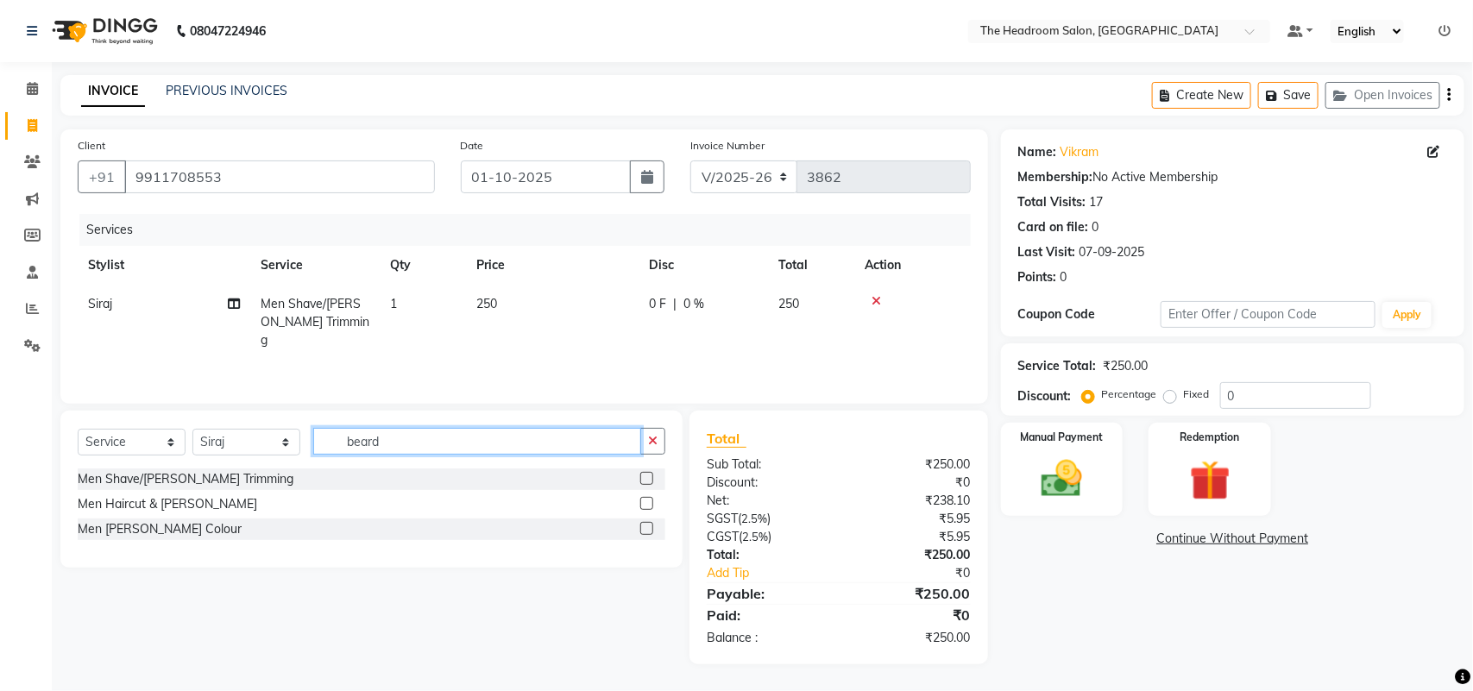
click at [415, 438] on input "beard" at bounding box center [477, 441] width 328 height 27
type input "b"
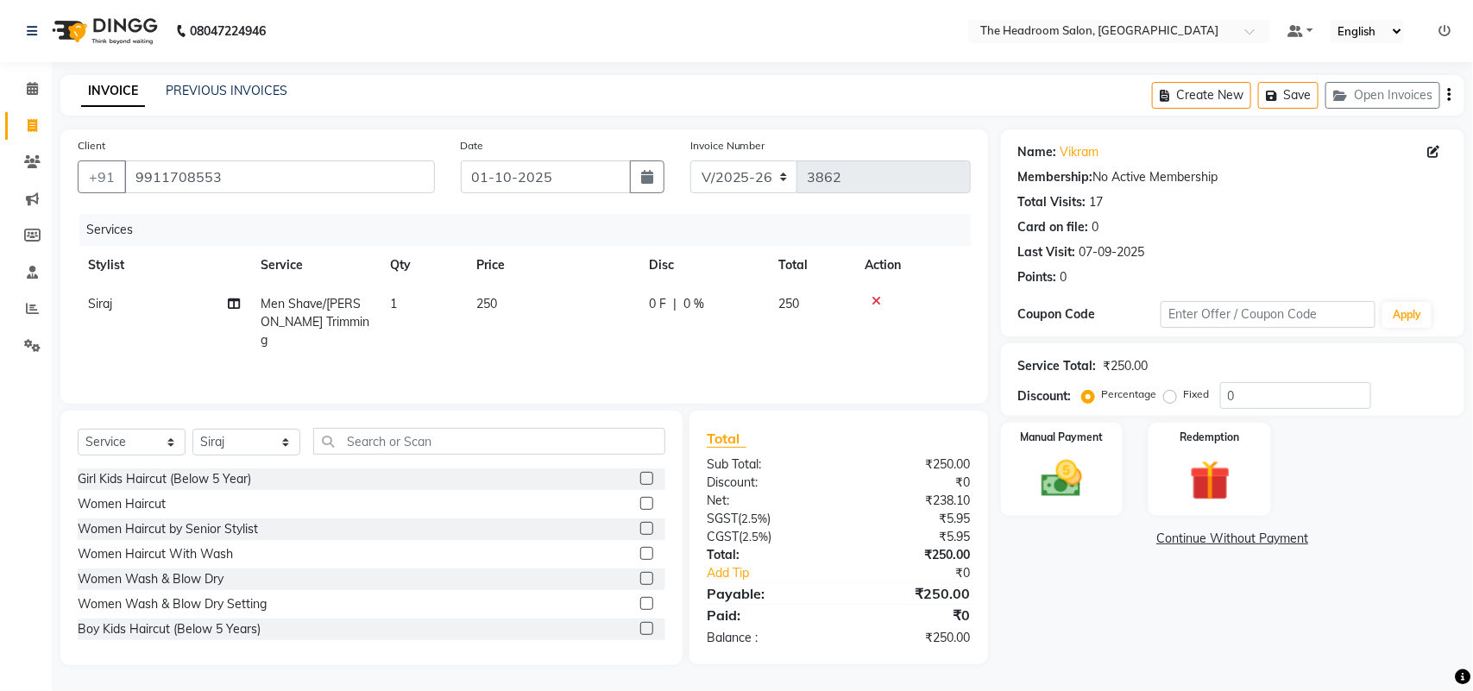
click at [877, 298] on icon at bounding box center [876, 301] width 9 height 12
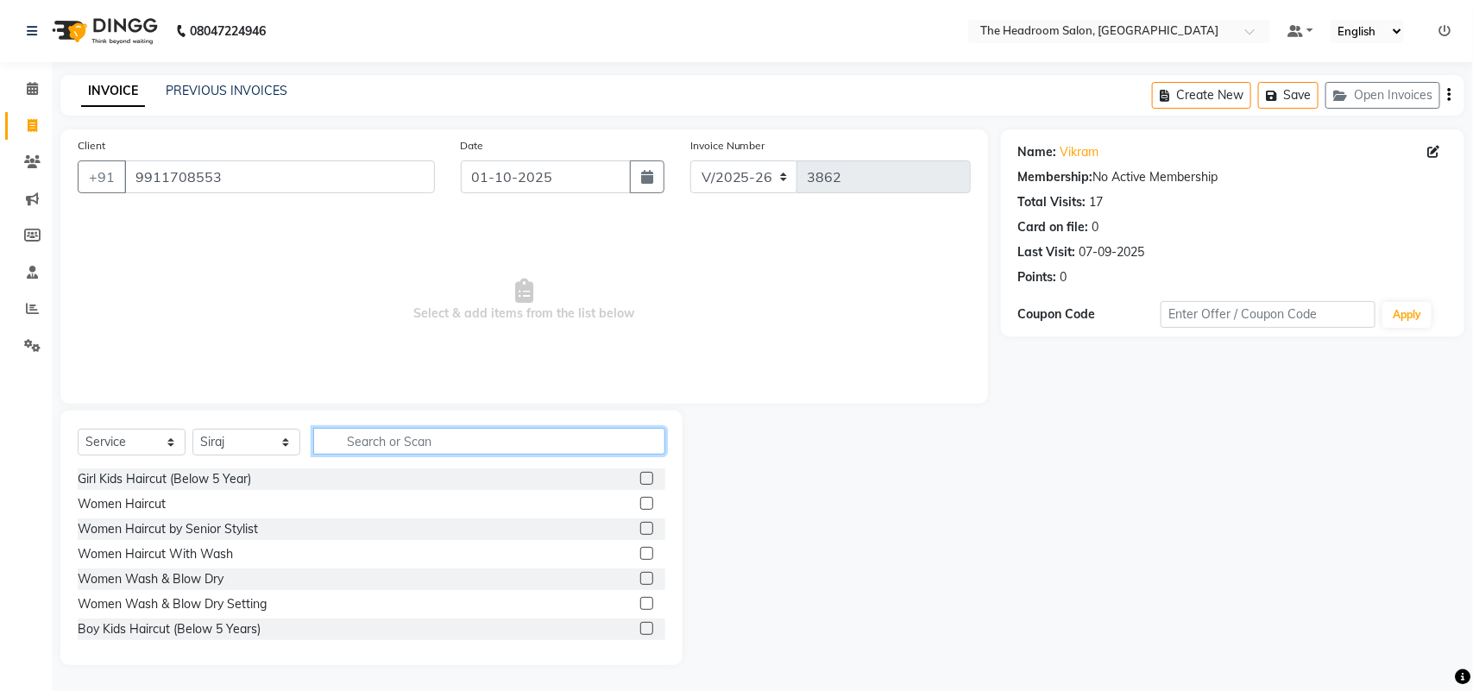
click at [345, 441] on input "text" at bounding box center [489, 441] width 352 height 27
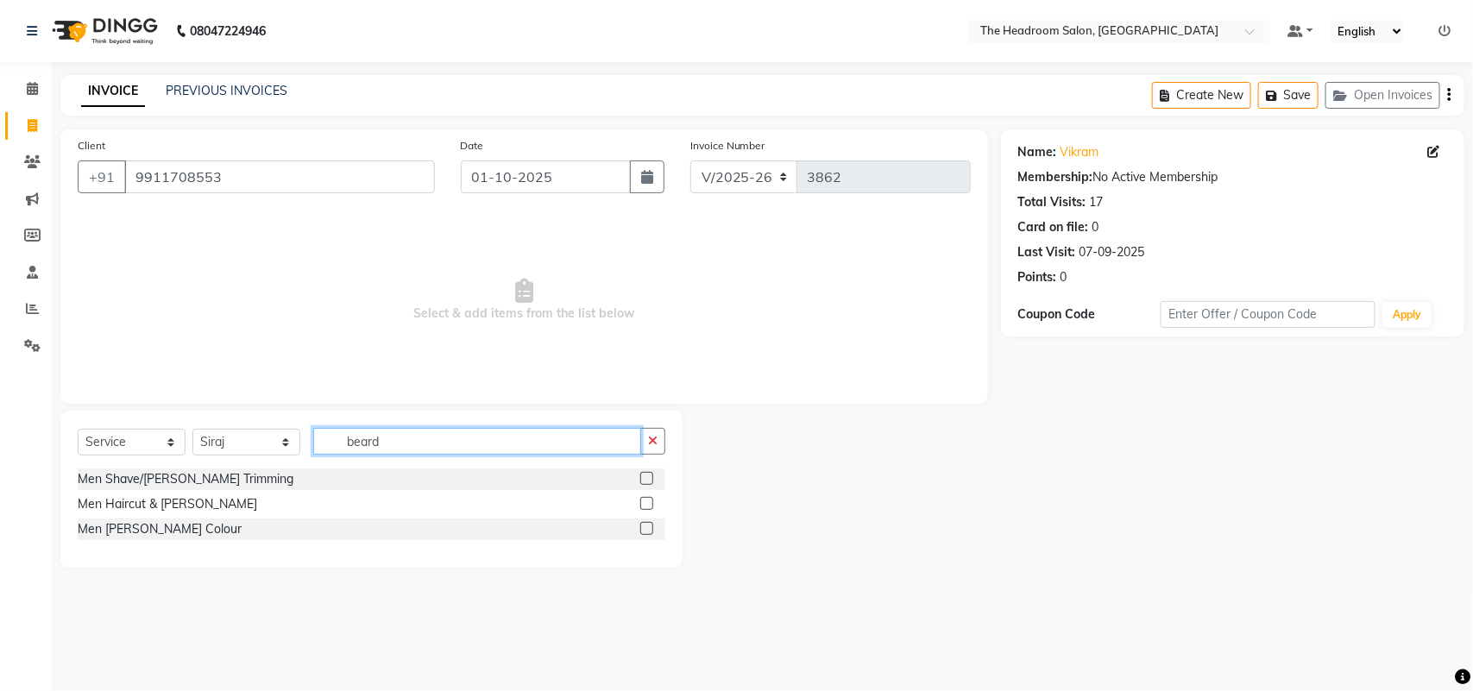
type input "beard"
click at [648, 526] on label at bounding box center [646, 528] width 13 height 13
click at [648, 526] on input "checkbox" at bounding box center [645, 529] width 11 height 11
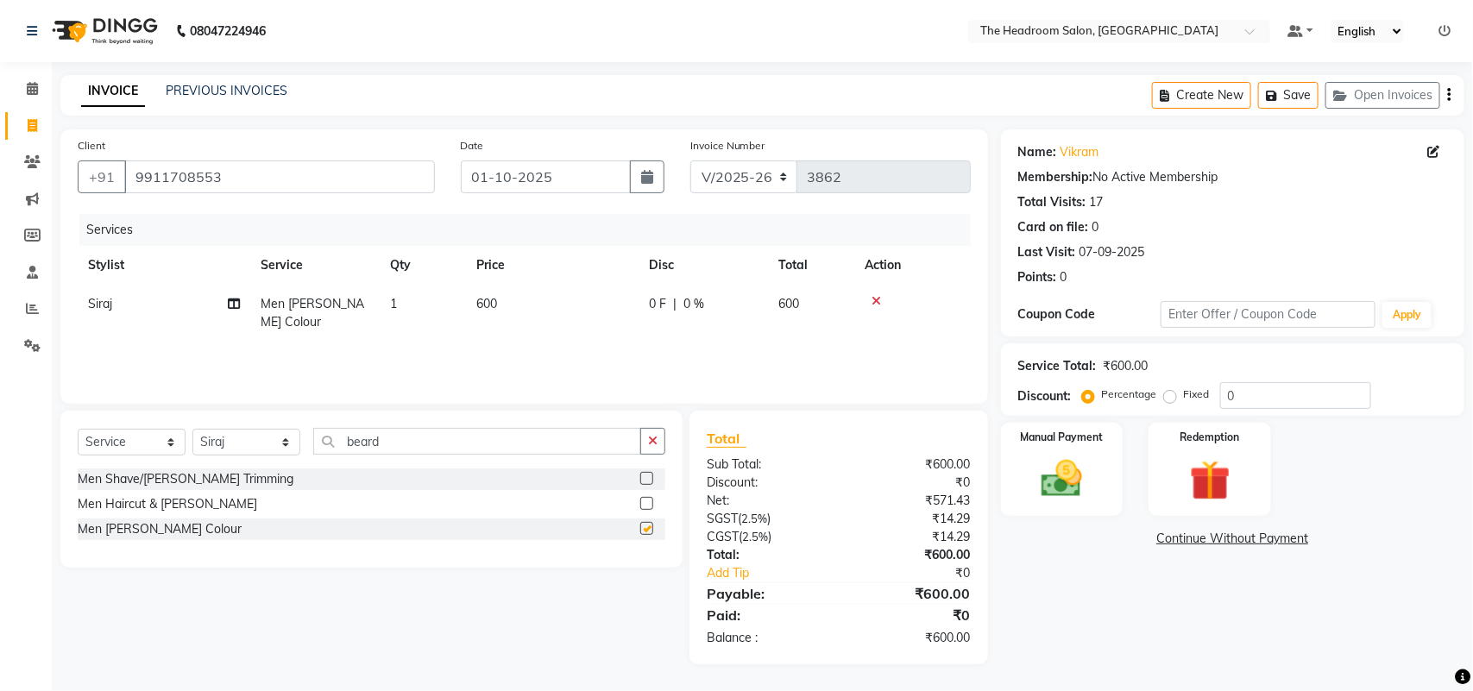
checkbox input "false"
click at [408, 438] on input "beard" at bounding box center [477, 441] width 328 height 27
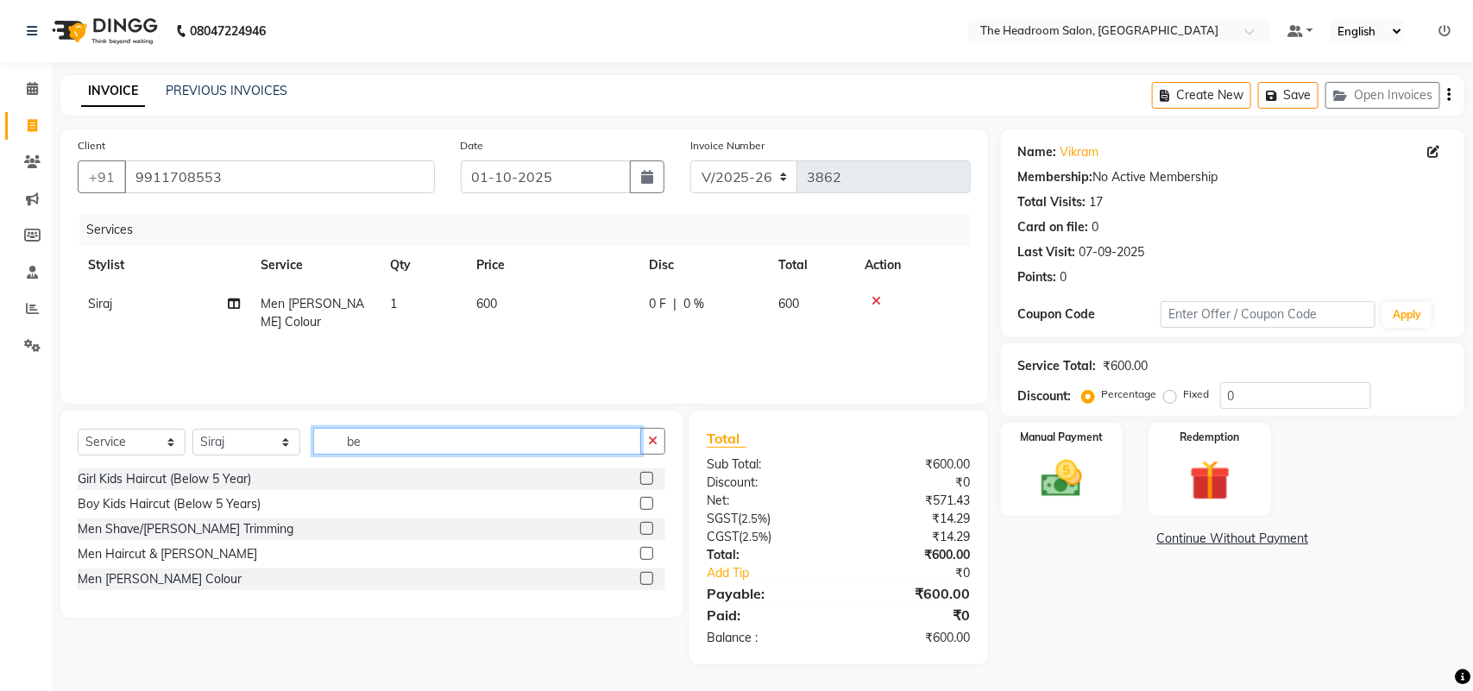
type input "b"
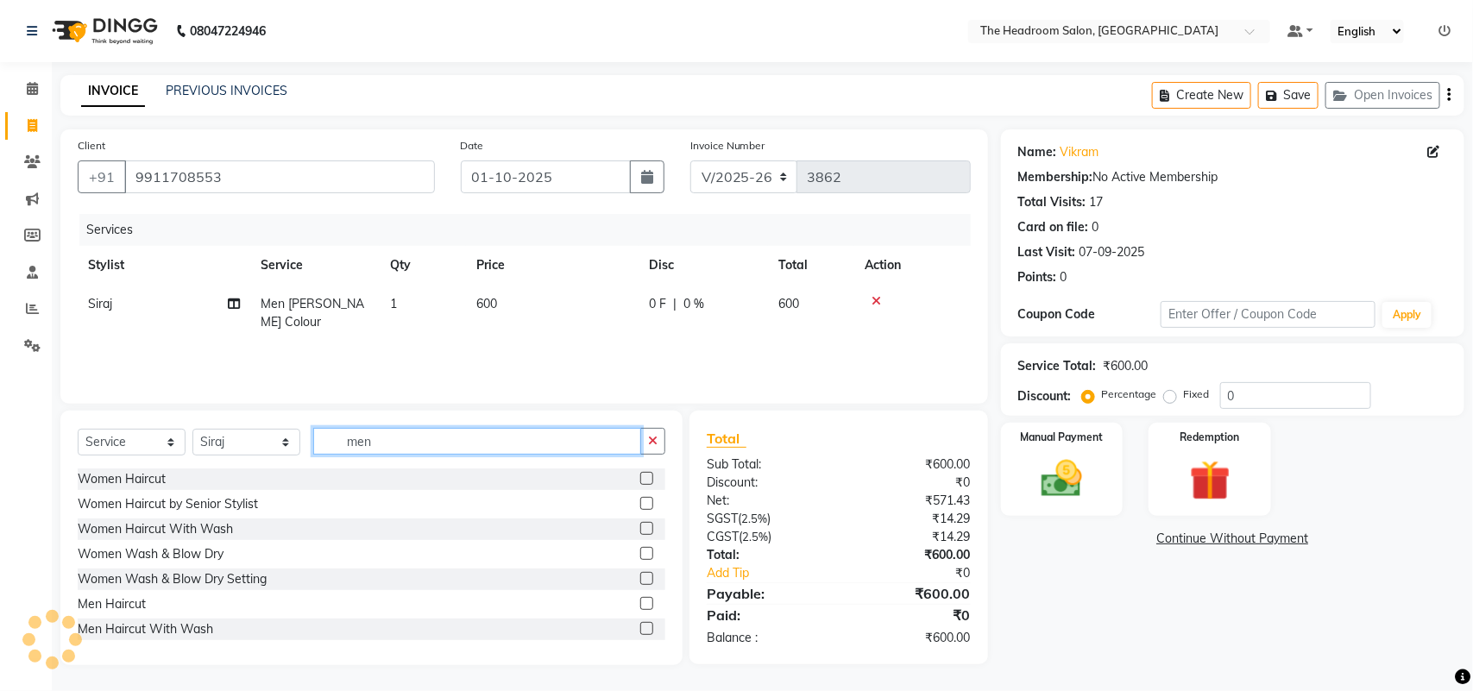
type input "men"
click at [640, 600] on label at bounding box center [646, 603] width 13 height 13
click at [640, 600] on input "checkbox" at bounding box center [645, 604] width 11 height 11
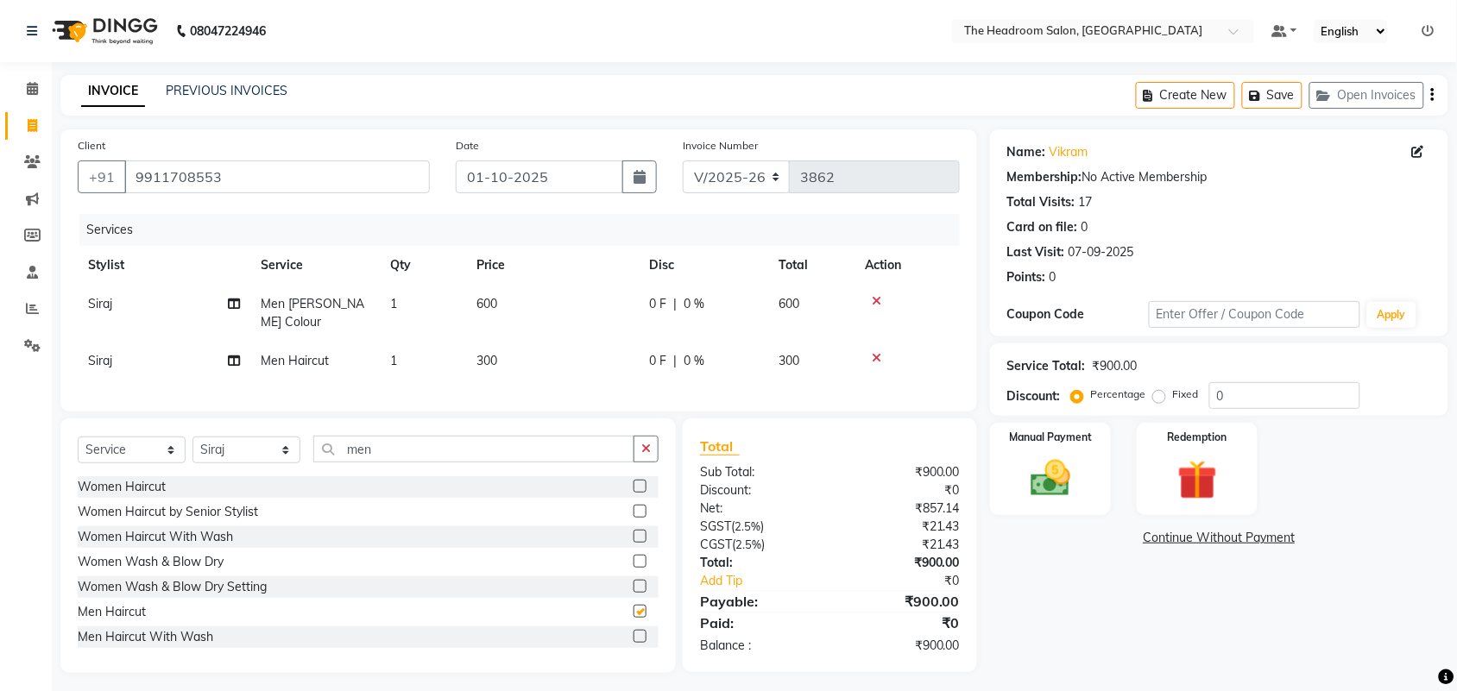
checkbox input "false"
click at [1032, 496] on img at bounding box center [1050, 478] width 67 height 47
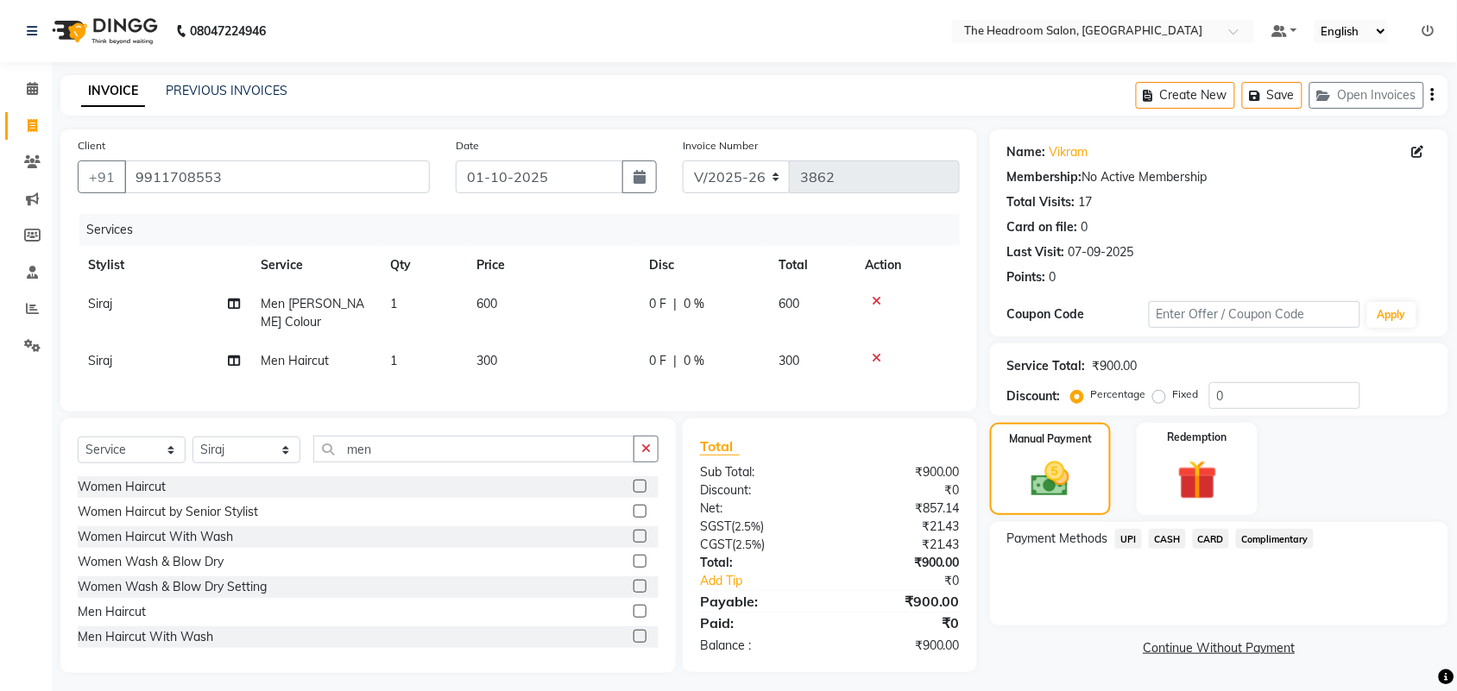
click at [1179, 545] on span "CASH" at bounding box center [1167, 539] width 37 height 20
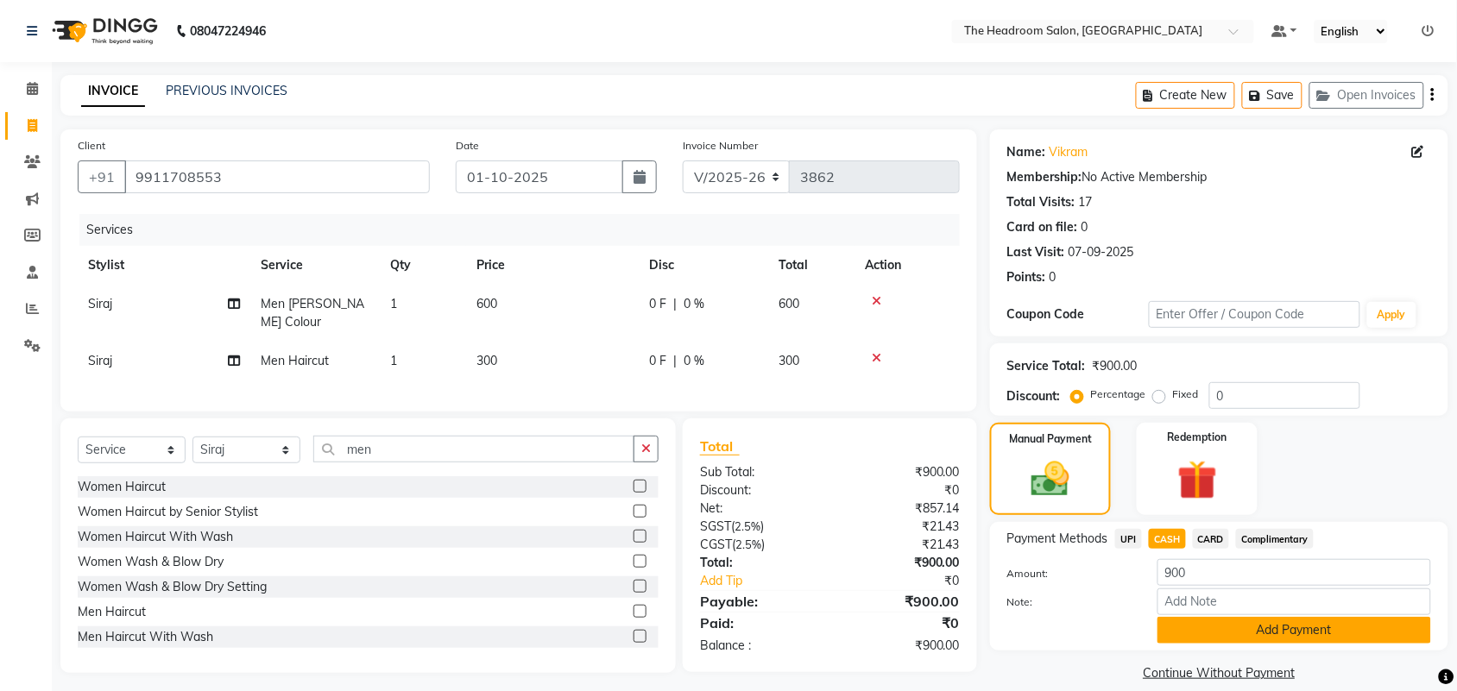
click at [1306, 623] on button "Add Payment" at bounding box center [1294, 630] width 274 height 27
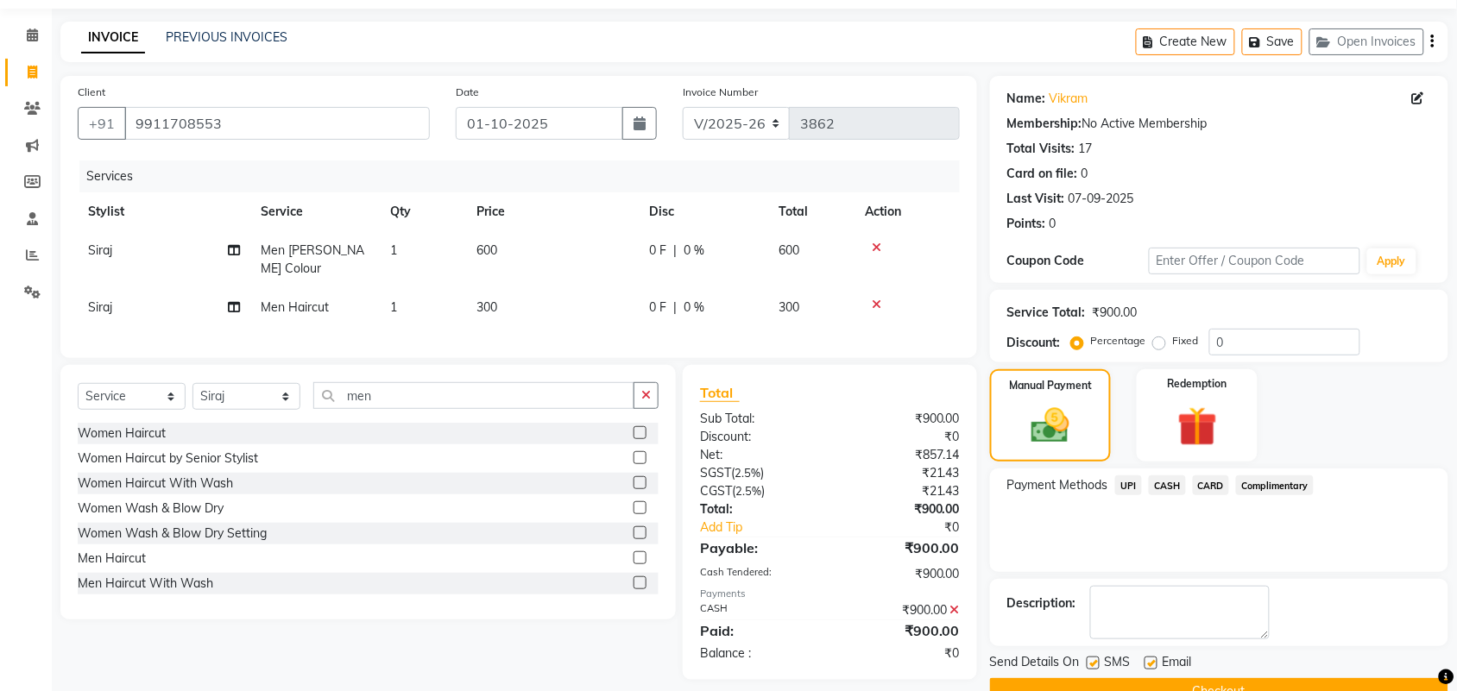
scroll to position [93, 0]
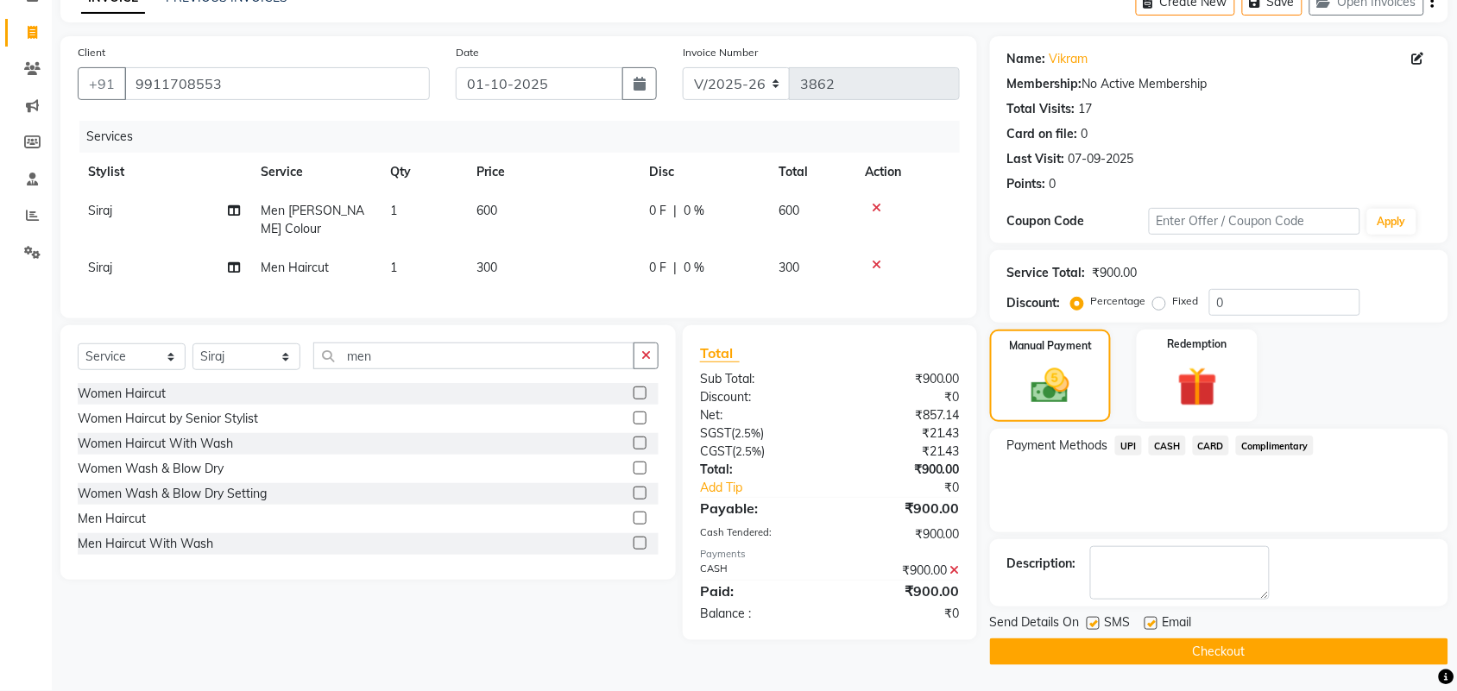
click at [1172, 665] on button "Checkout" at bounding box center [1219, 652] width 458 height 27
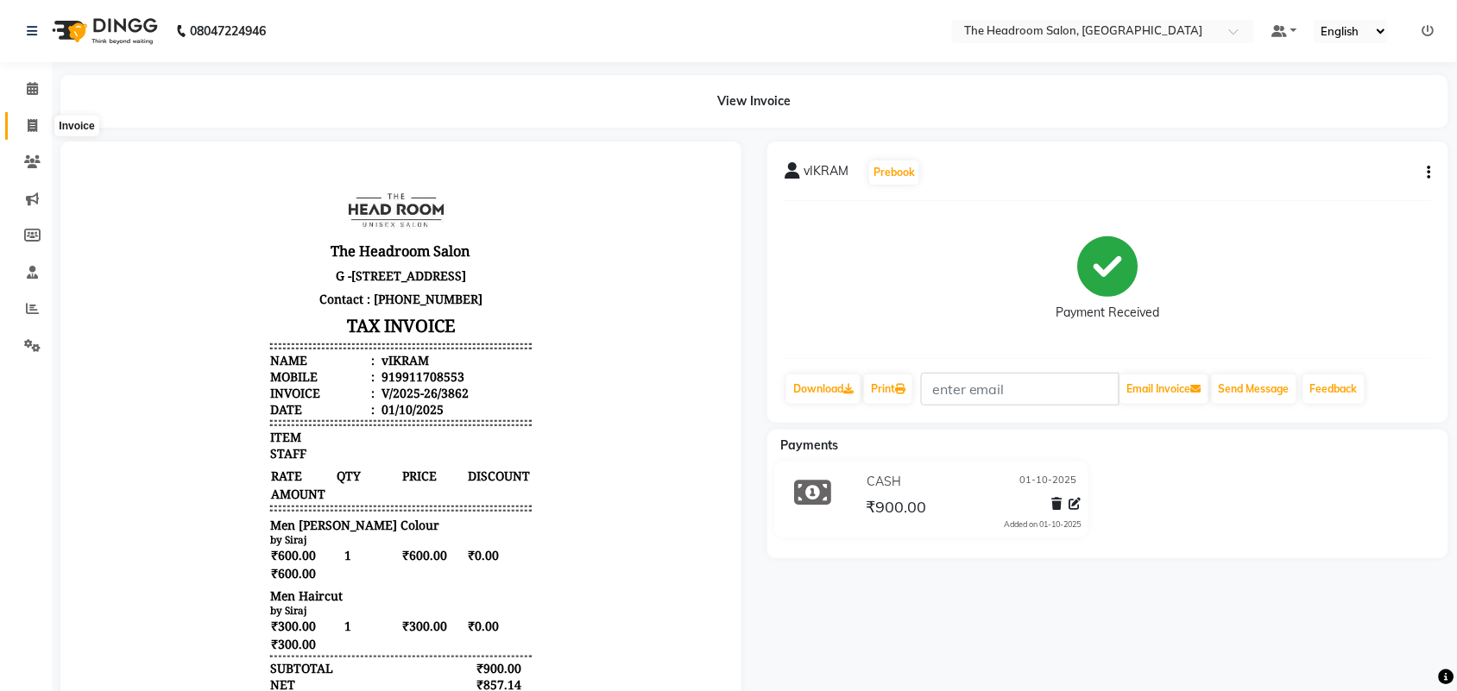
click at [28, 127] on icon at bounding box center [32, 125] width 9 height 13
select select "service"
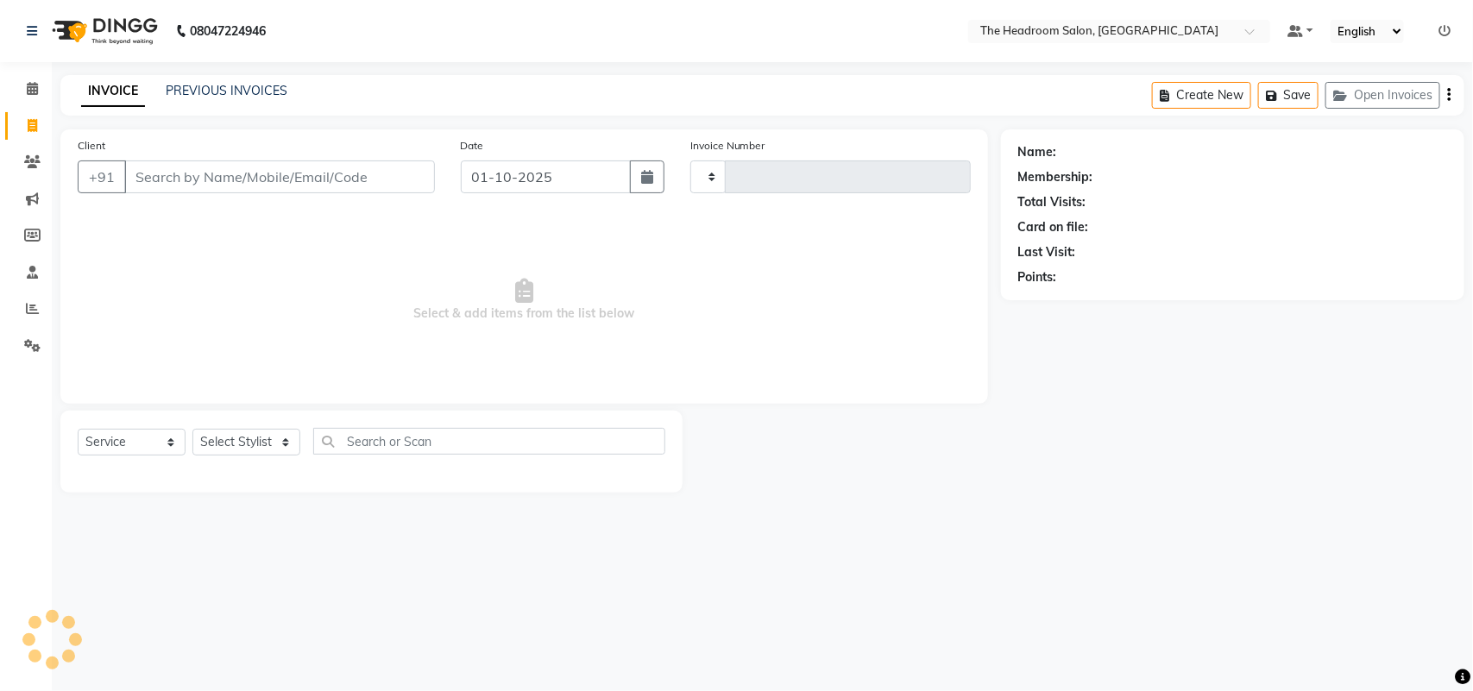
type input "3863"
select select "6933"
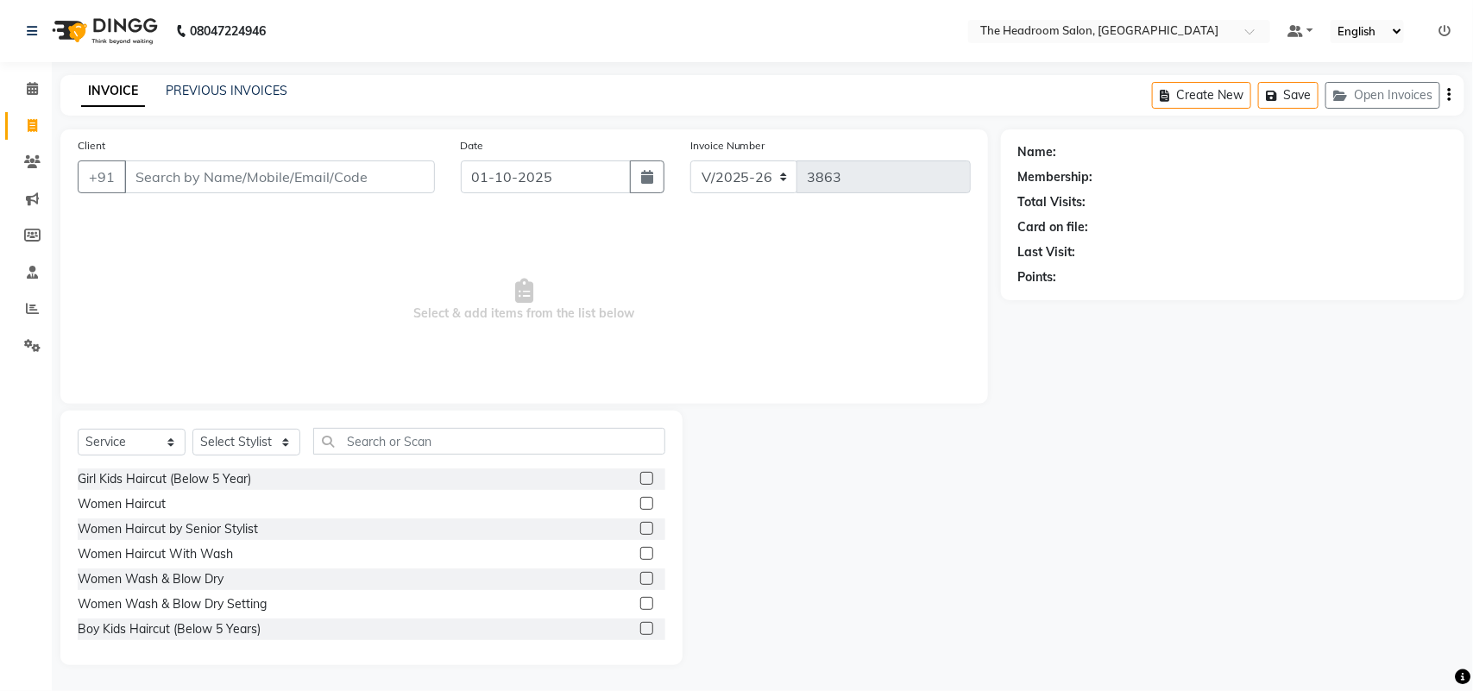
select select "58237"
click at [1201, 91] on button "Create New" at bounding box center [1201, 95] width 99 height 27
select select "service"
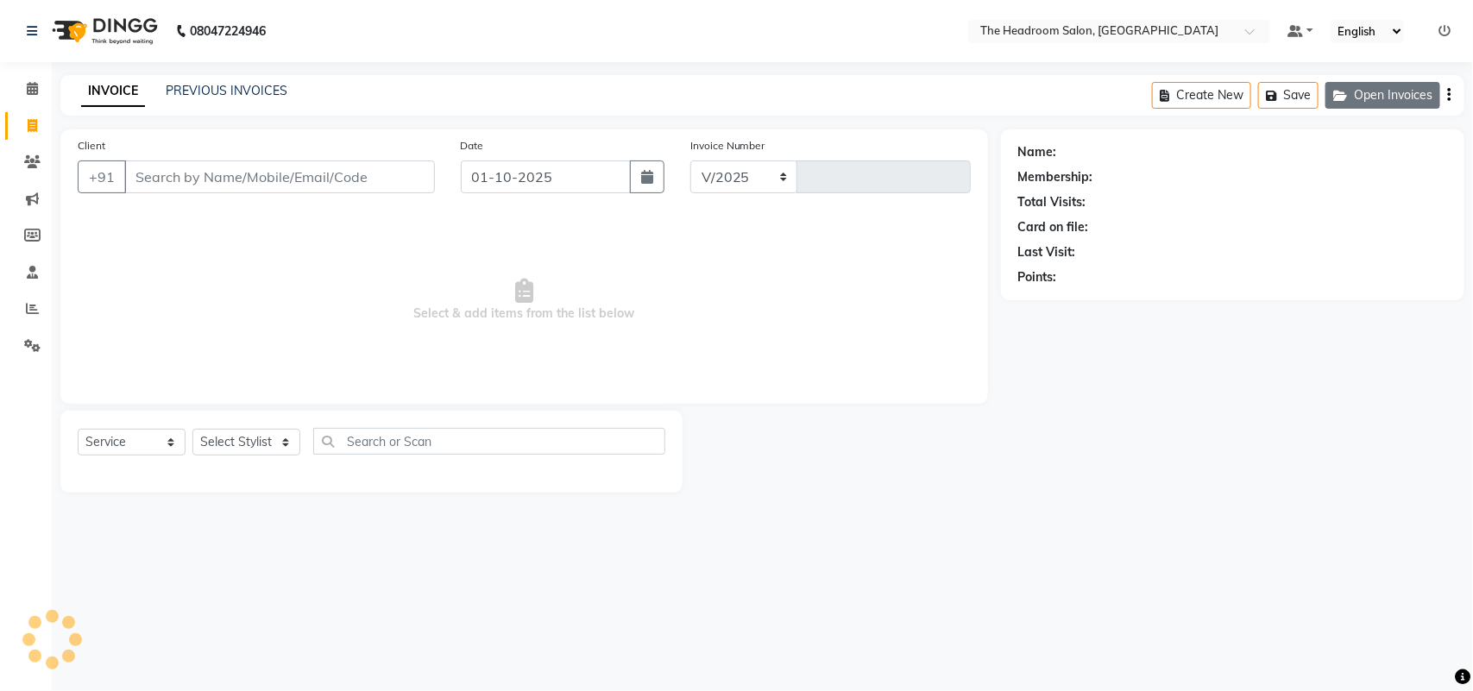
select select "6933"
type input "3863"
click at [1411, 86] on button "Open Invoices" at bounding box center [1383, 95] width 115 height 27
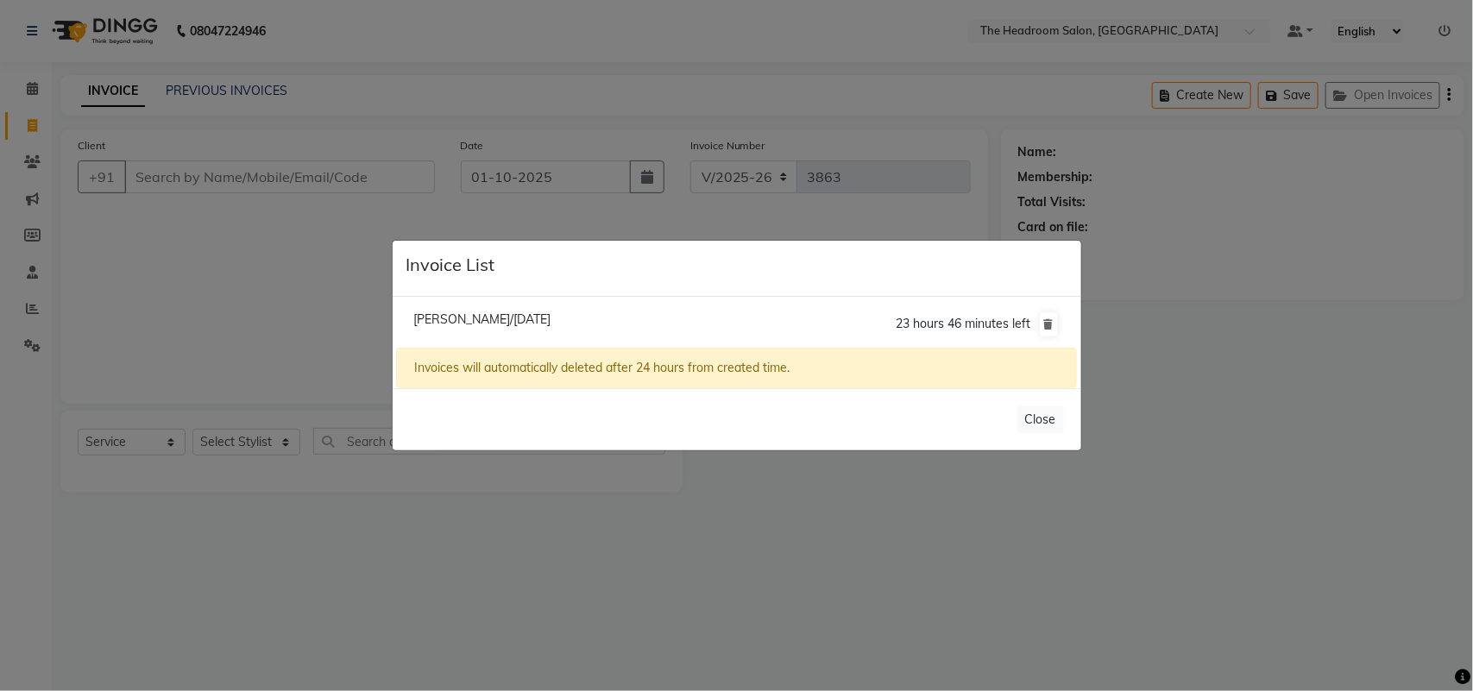
select select "58237"
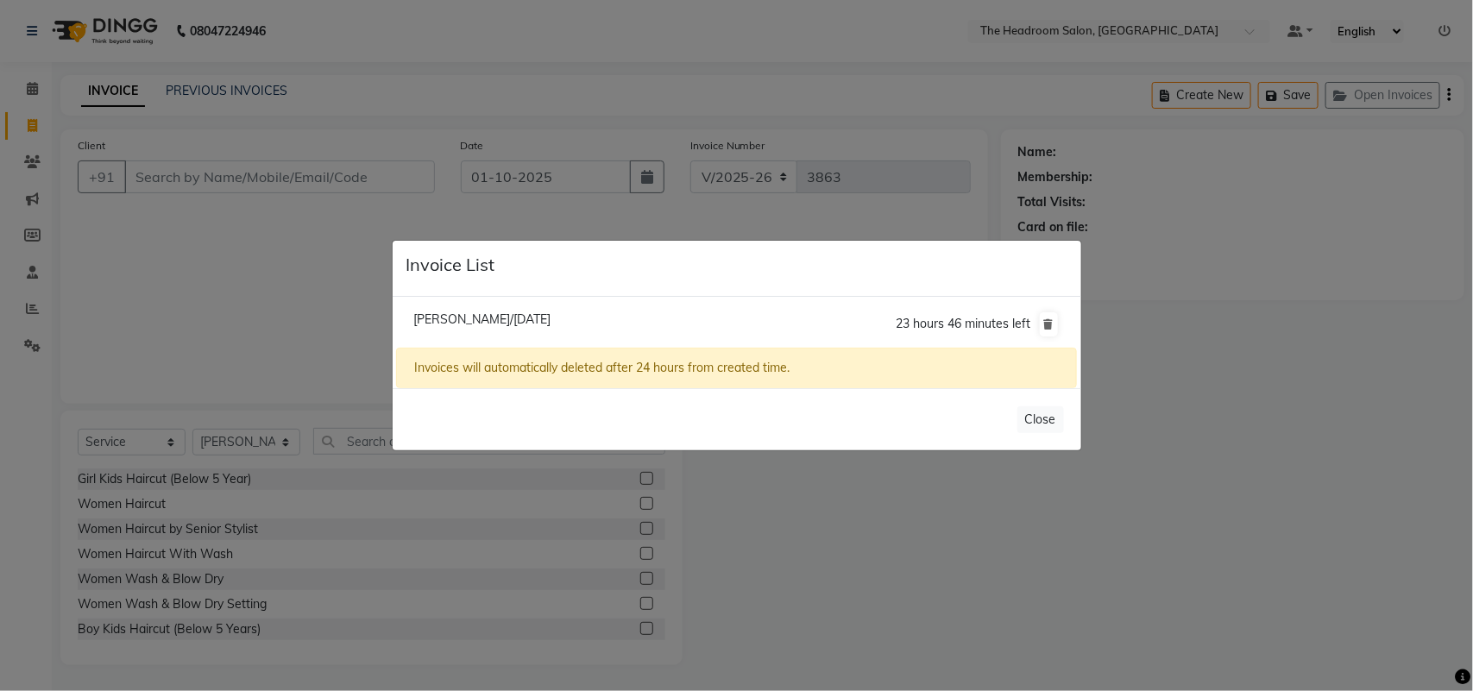
click at [488, 317] on span "[PERSON_NAME]/[DATE]" at bounding box center [481, 320] width 137 height 16
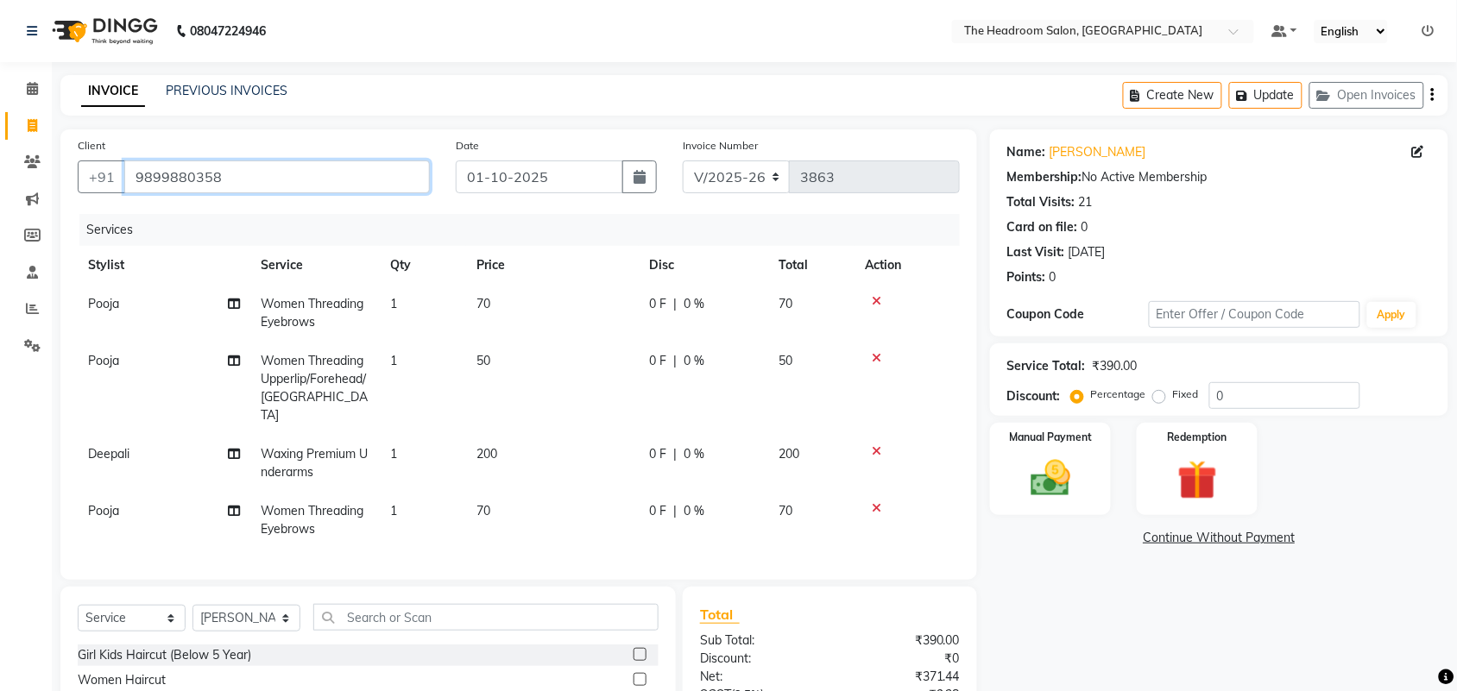
click at [243, 175] on input "9899880358" at bounding box center [276, 177] width 305 height 33
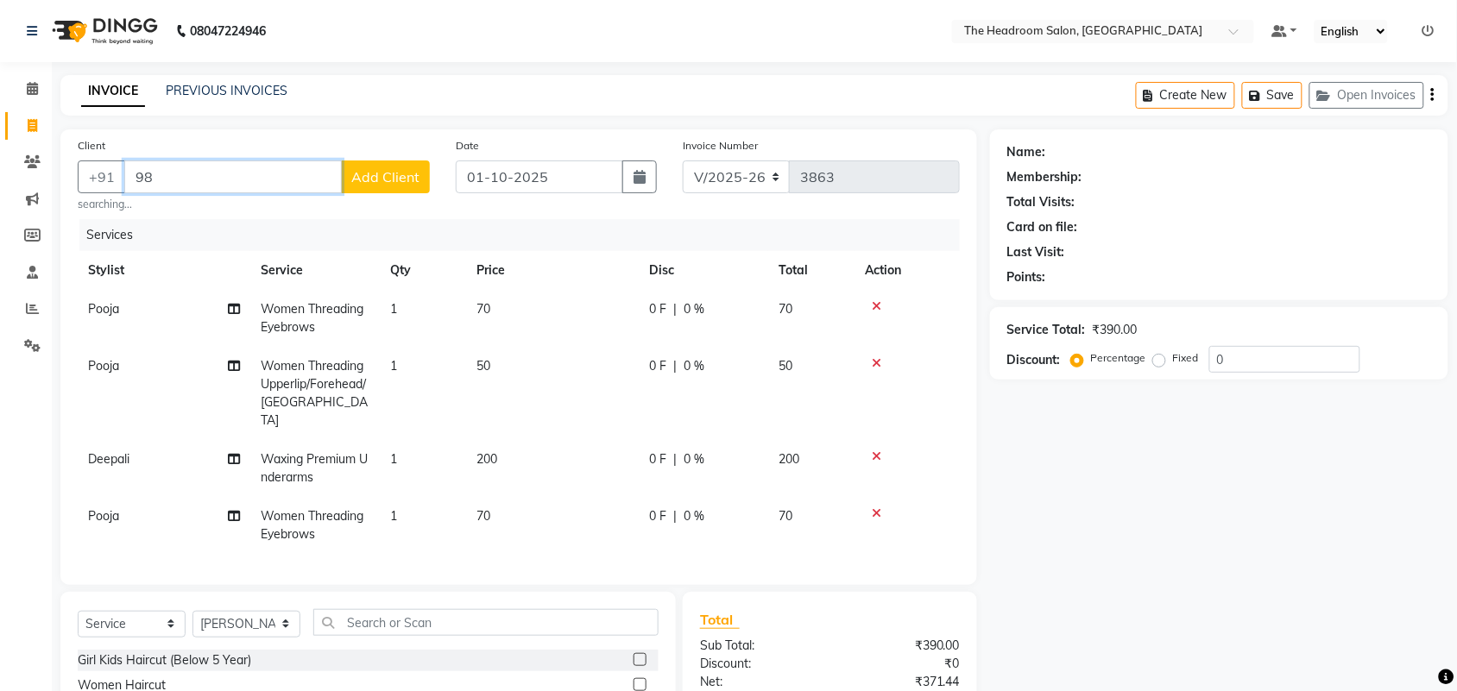
type input "9"
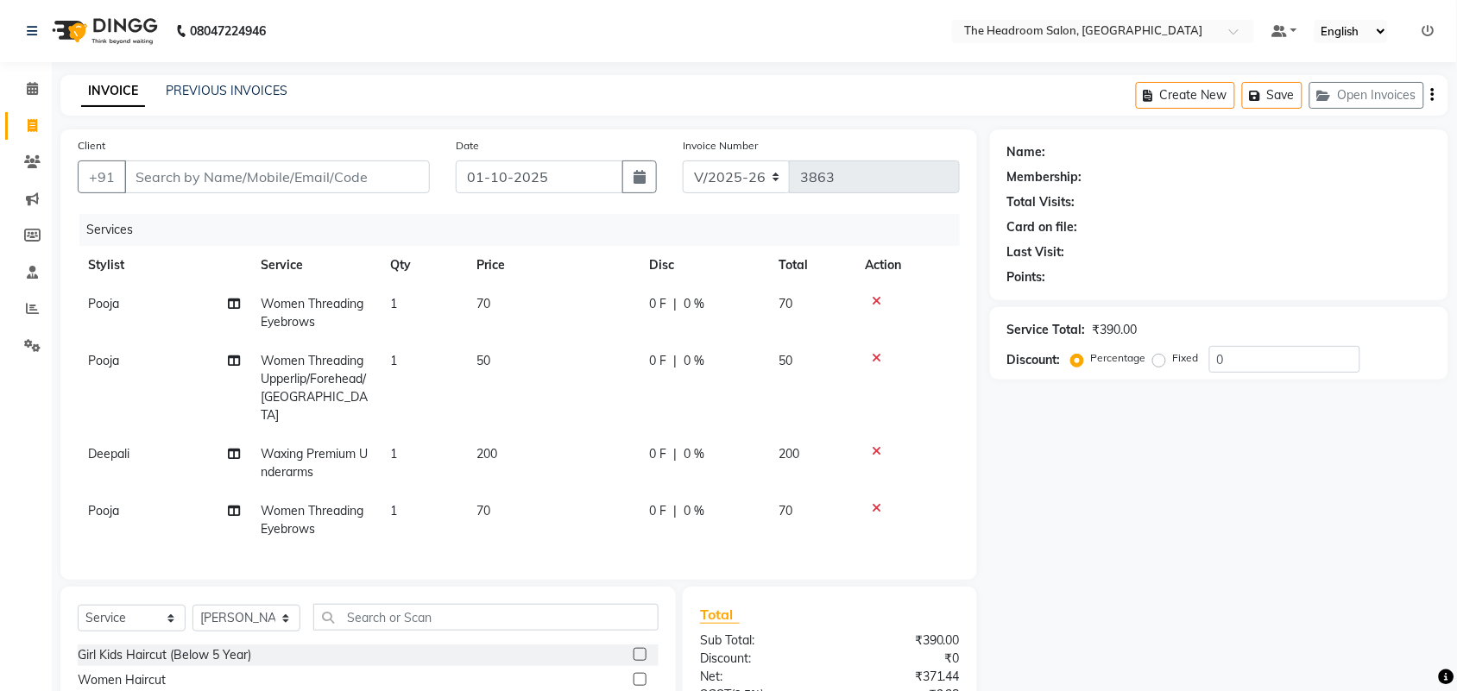
click at [873, 445] on icon at bounding box center [876, 451] width 9 height 12
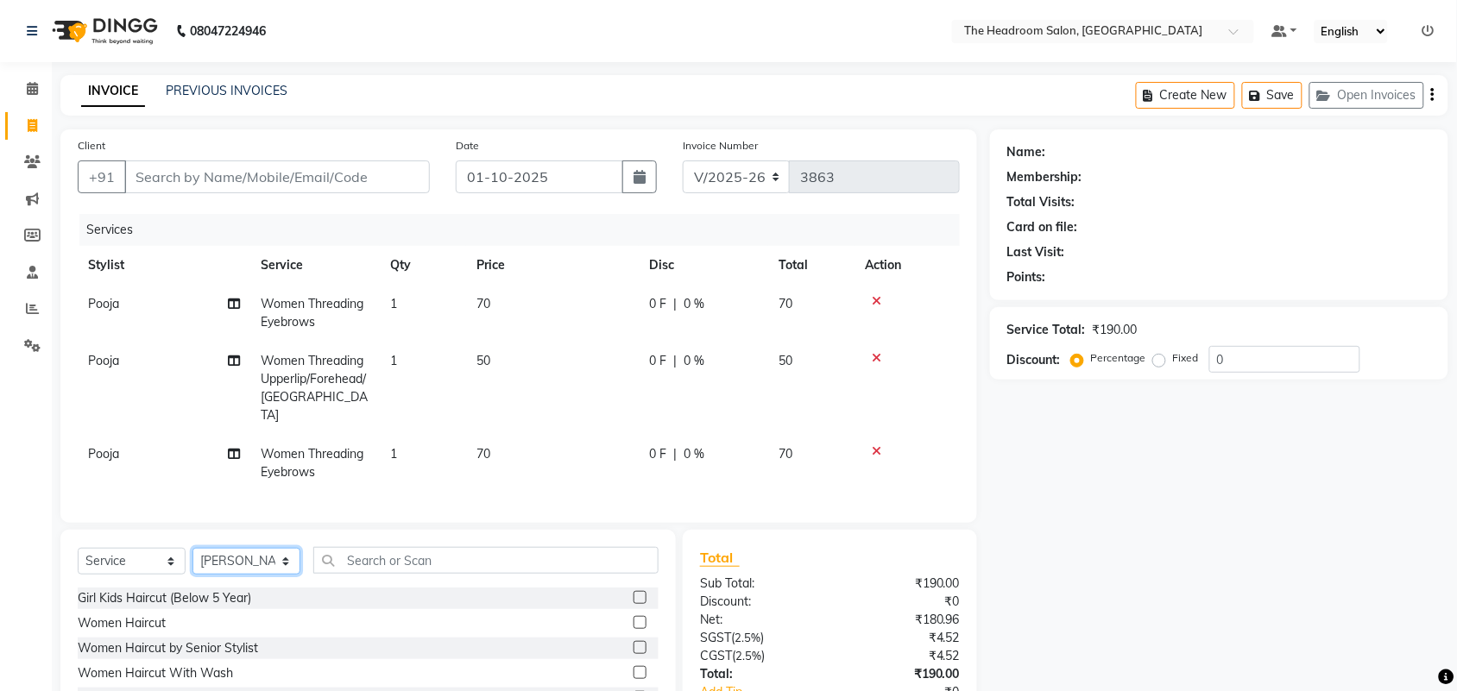
click at [266, 549] on select "Select Stylist [PERSON_NAME] Deepak [PERSON_NAME] [PERSON_NAME] Manager [PERSON…" at bounding box center [246, 561] width 108 height 27
select select "79453"
click at [192, 548] on select "Select Stylist [PERSON_NAME] Deepak [PERSON_NAME] [PERSON_NAME] Manager [PERSON…" at bounding box center [246, 561] width 108 height 27
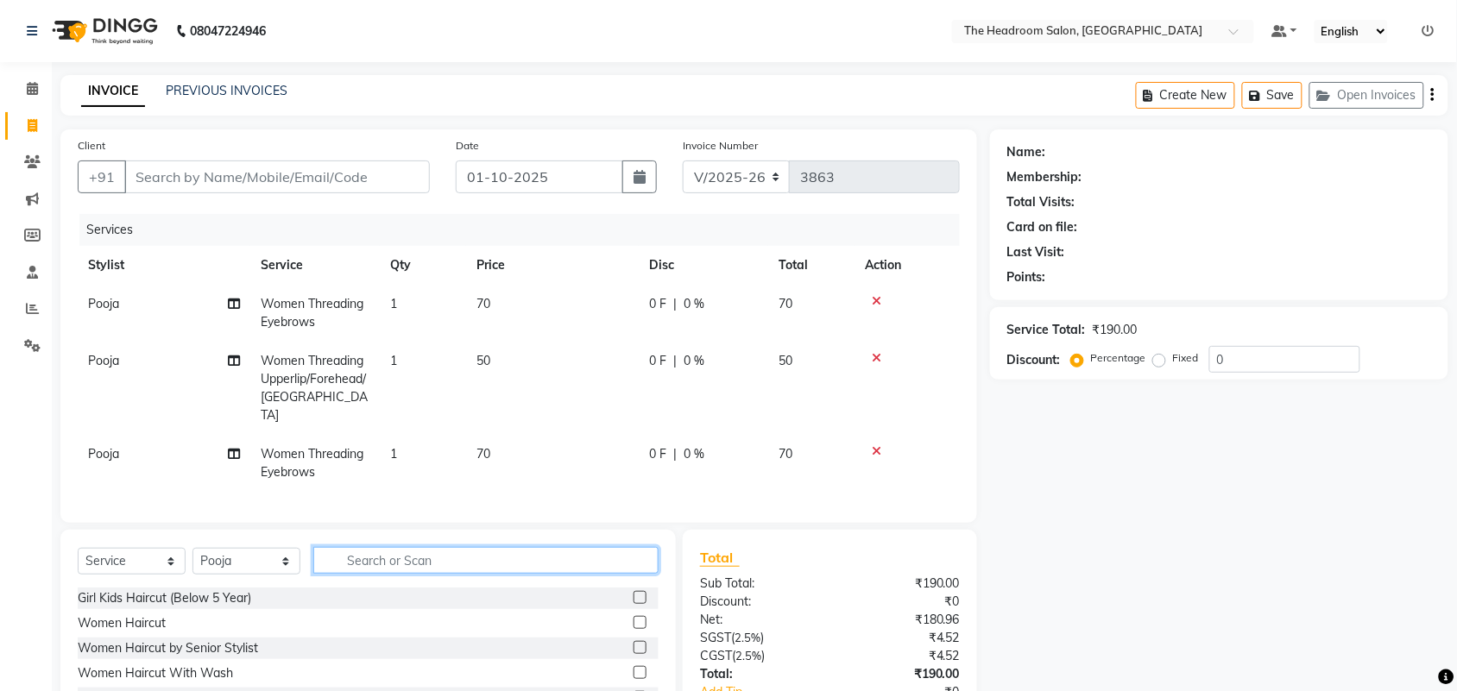
click at [363, 557] on input "text" at bounding box center [485, 560] width 345 height 27
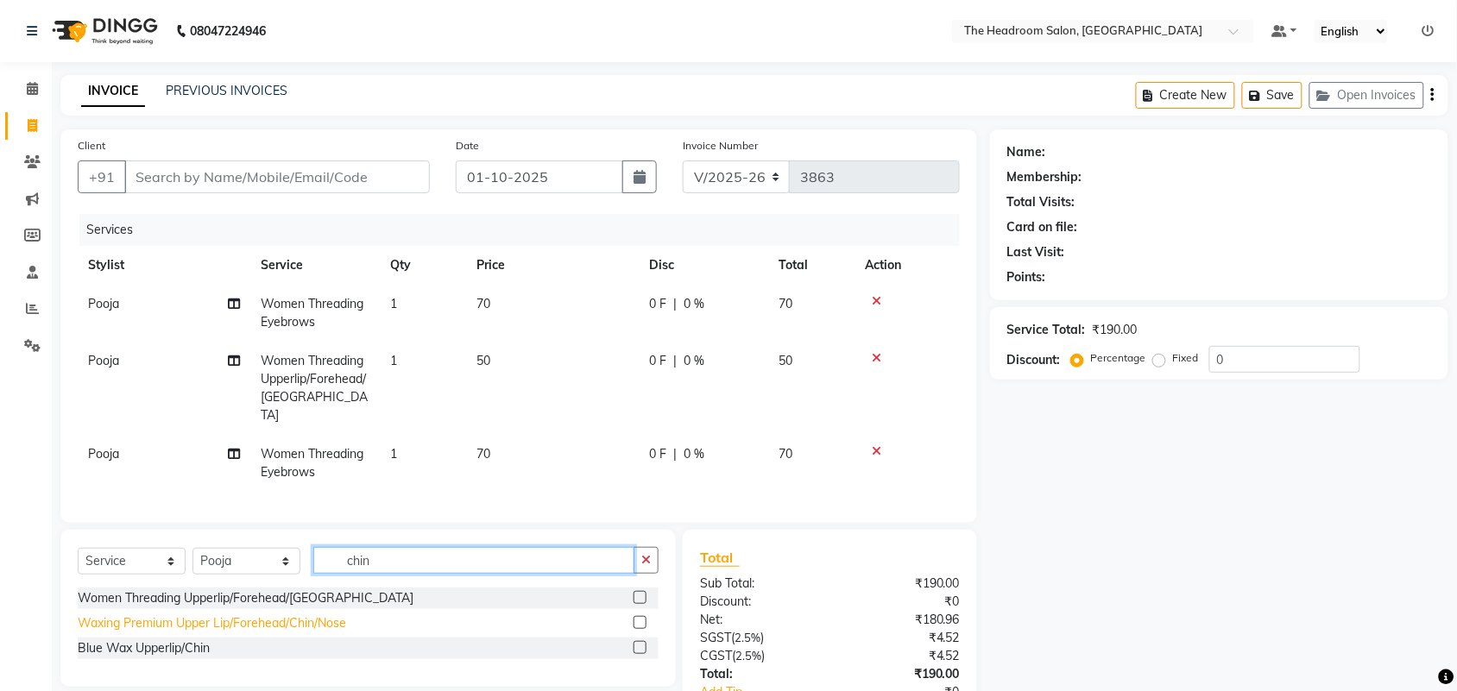
type input "chin"
click at [203, 614] on div "Waxing Premium Upper Lip/Forehead/Chin/Nose" at bounding box center [212, 623] width 268 height 18
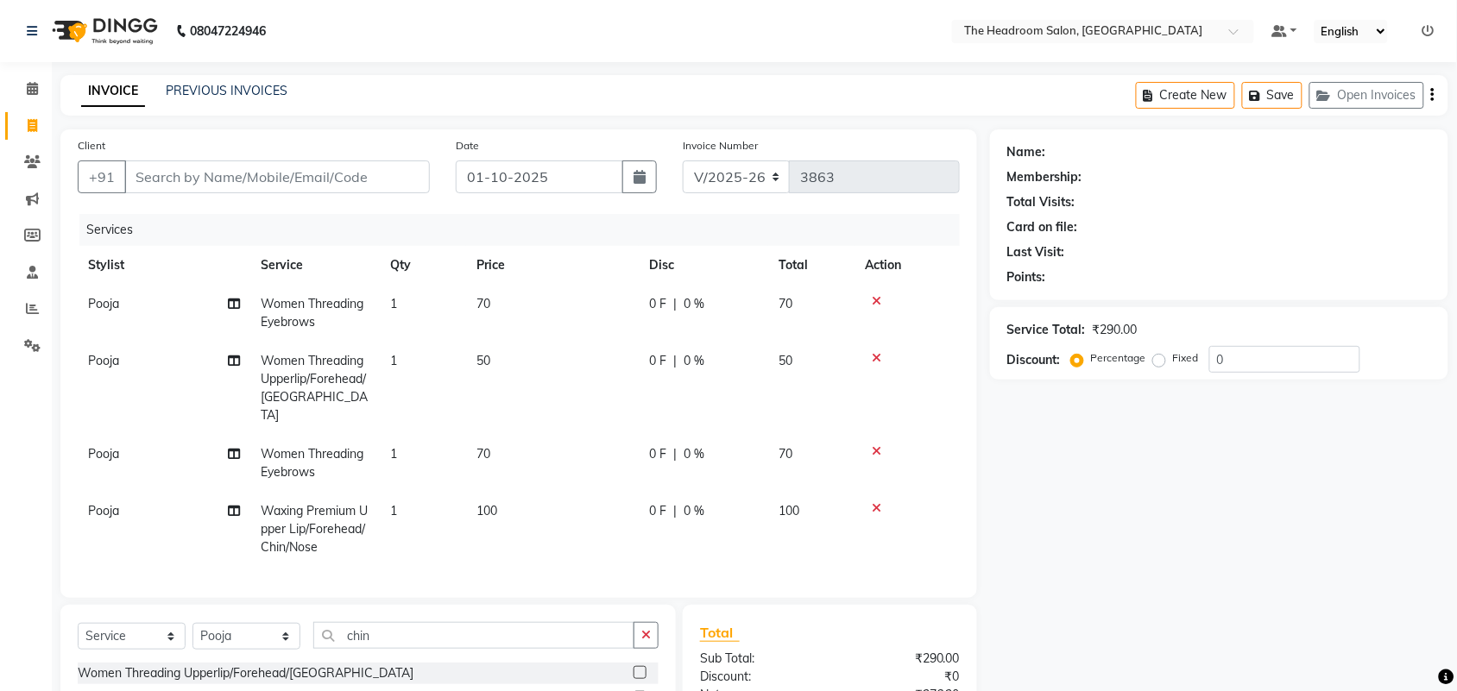
checkbox input "false"
click at [469, 492] on td "100" at bounding box center [552, 529] width 173 height 75
select select "79453"
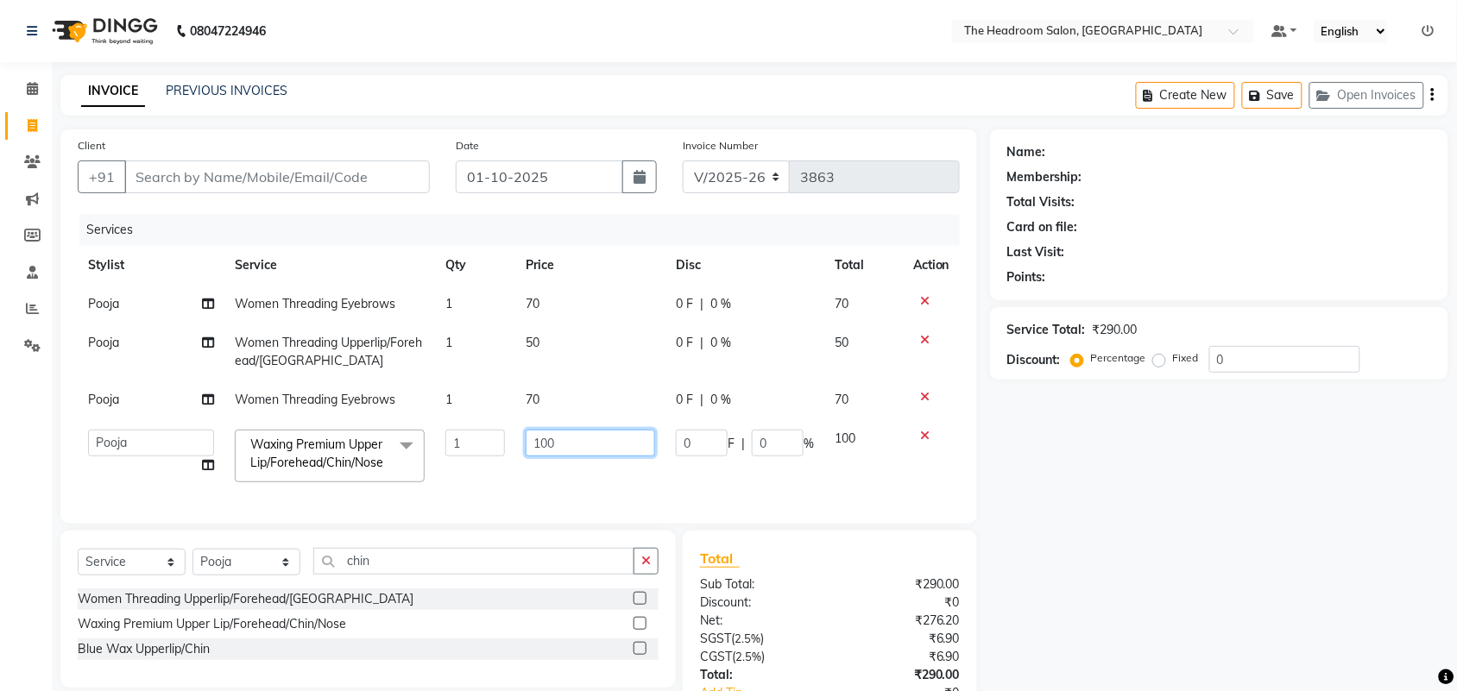
click at [600, 433] on input "100" at bounding box center [590, 443] width 129 height 27
type input "1"
type input "200"
click at [595, 369] on td "50" at bounding box center [590, 352] width 150 height 57
select select "79453"
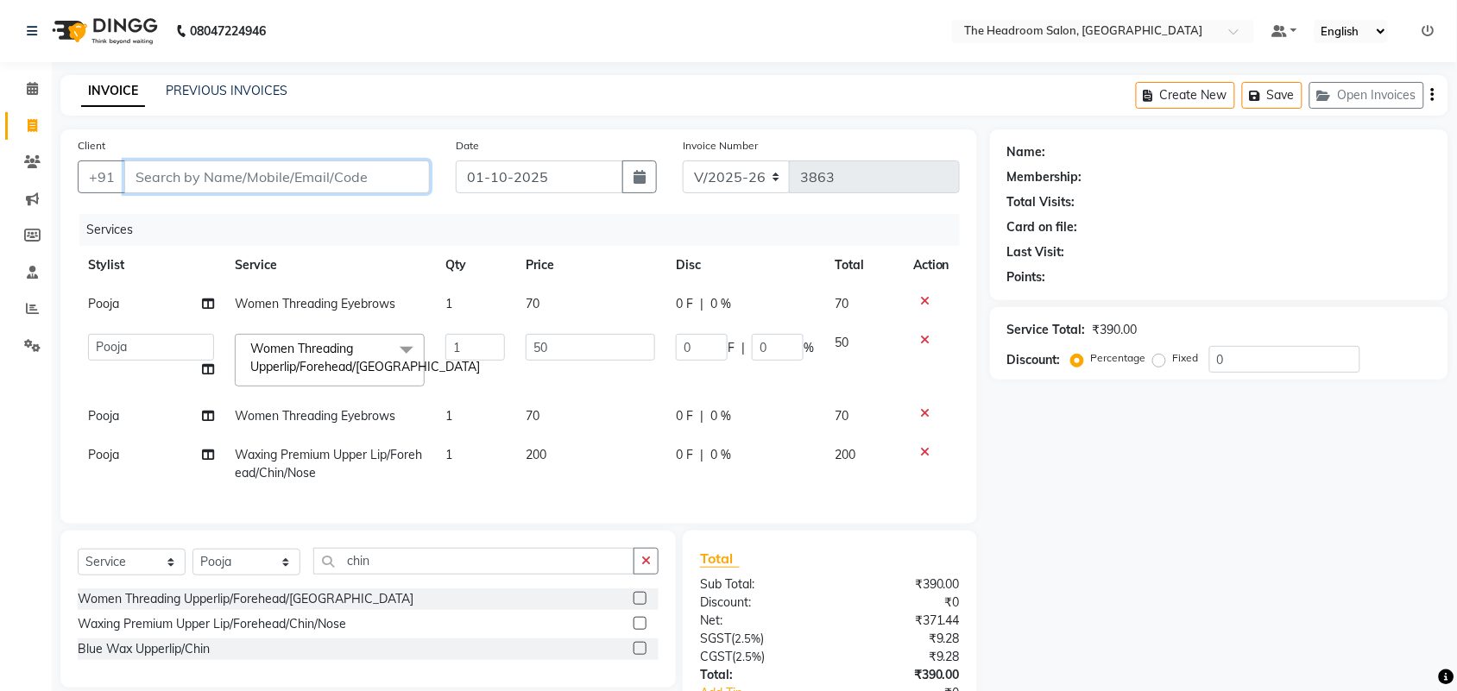
click at [255, 181] on input "Client" at bounding box center [276, 177] width 305 height 33
click at [811, 569] on div "Total" at bounding box center [830, 558] width 260 height 21
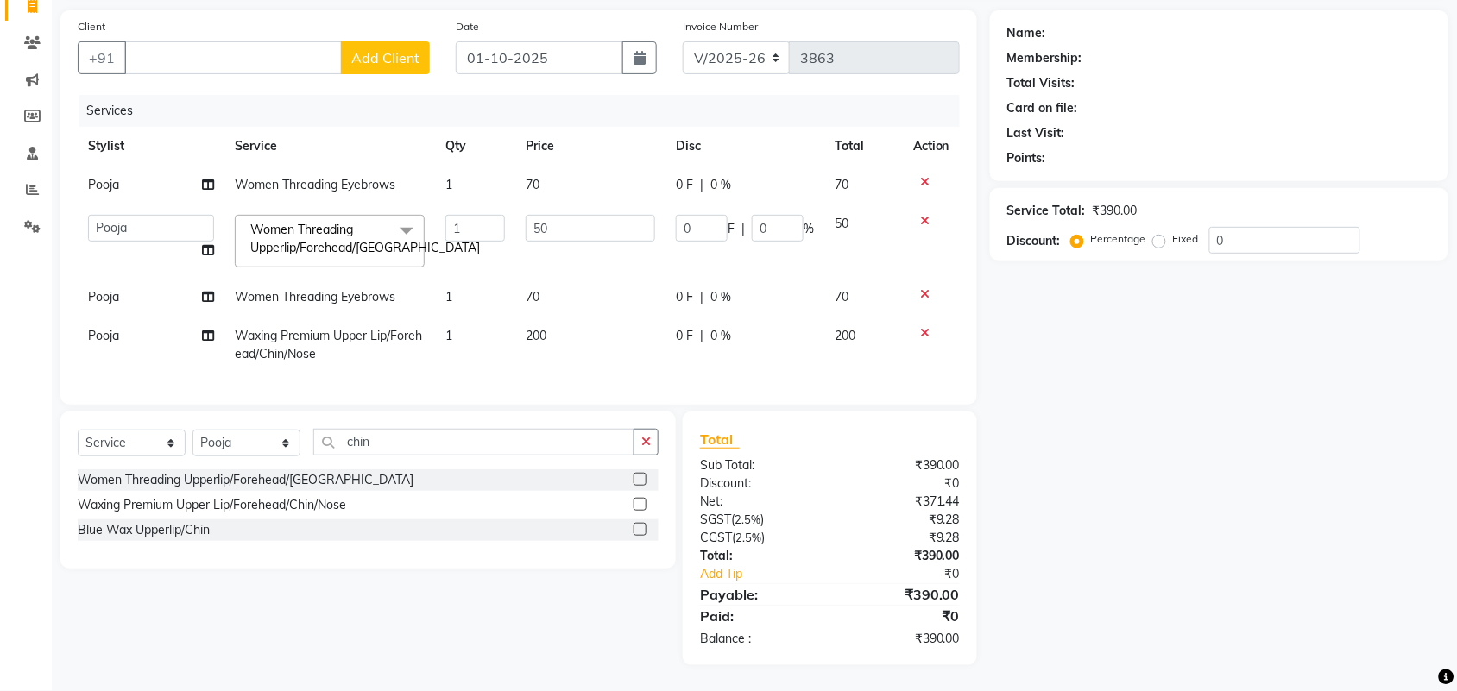
scroll to position [135, 0]
click at [274, 48] on input "Client" at bounding box center [232, 57] width 217 height 33
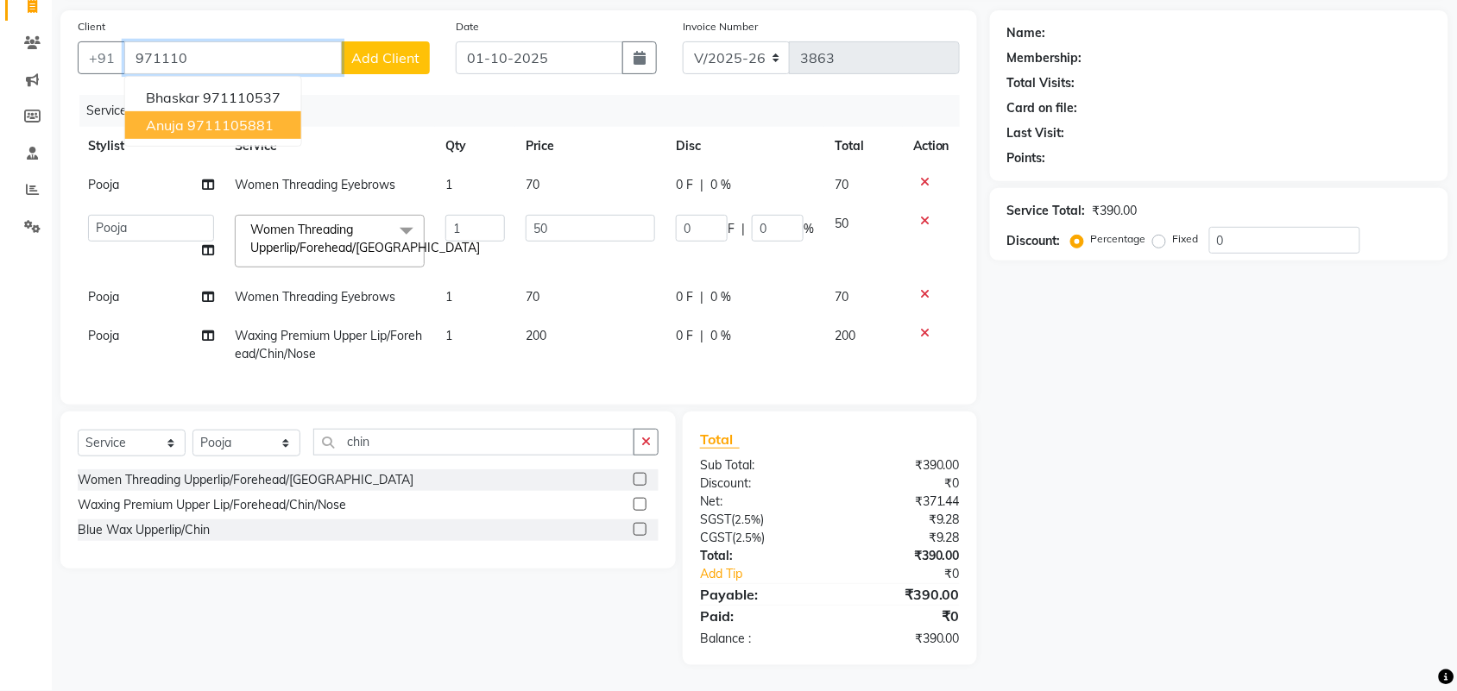
click at [194, 117] on ngb-highlight "9711105881" at bounding box center [230, 125] width 86 height 17
type input "9711105881"
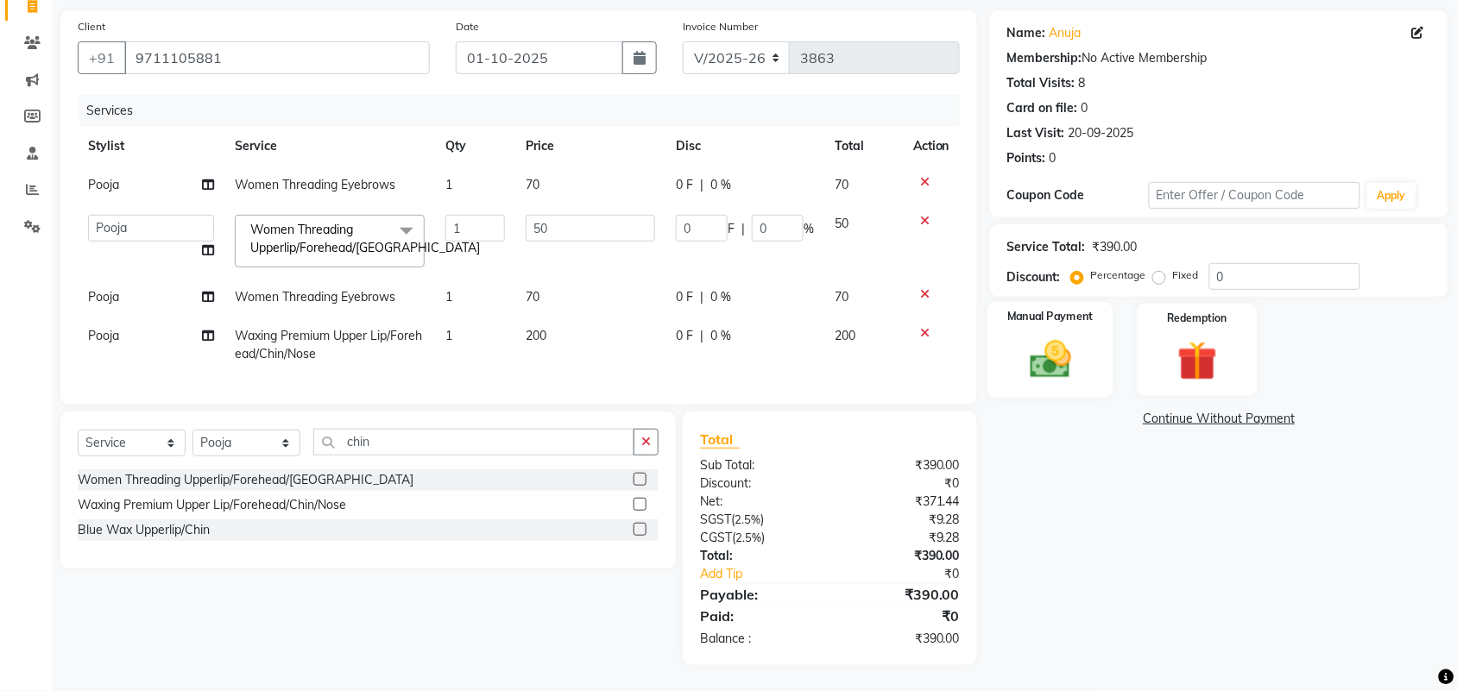
click at [1044, 336] on img at bounding box center [1050, 359] width 67 height 47
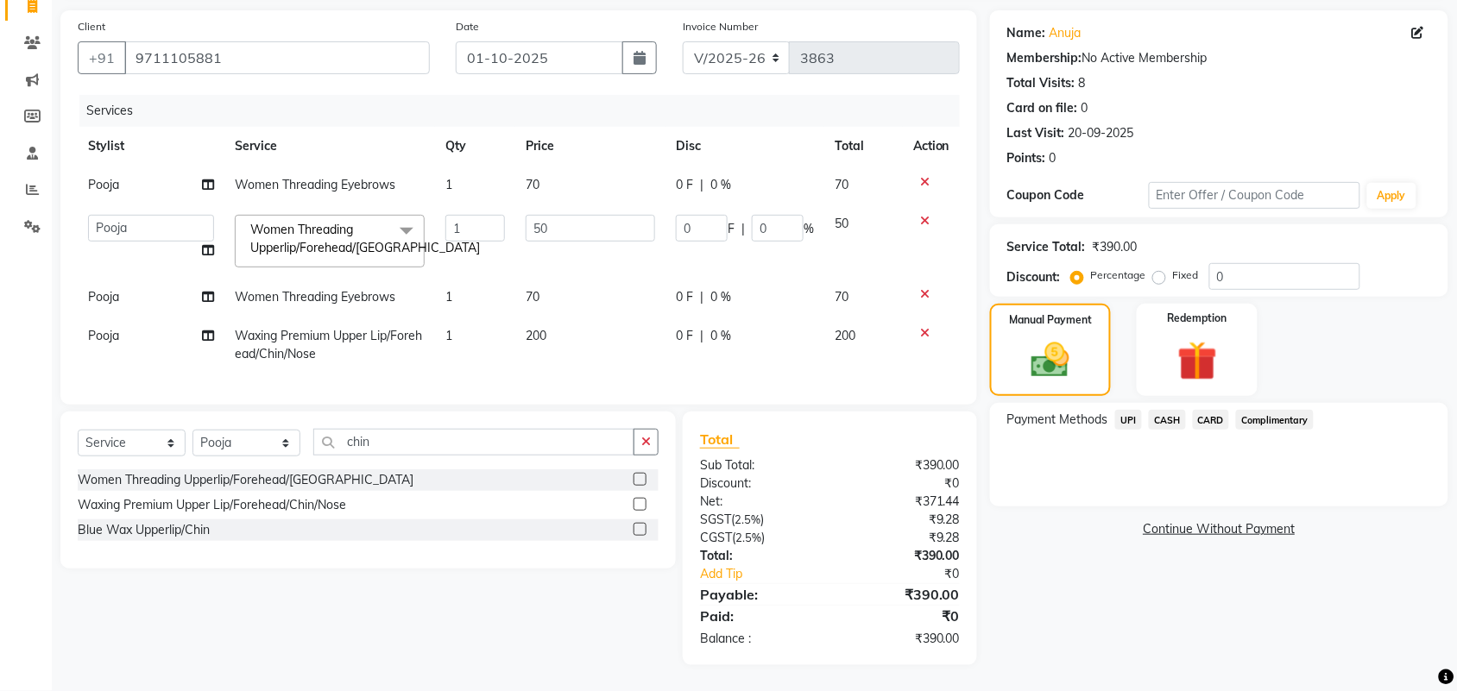
click at [1127, 410] on span "UPI" at bounding box center [1128, 420] width 27 height 20
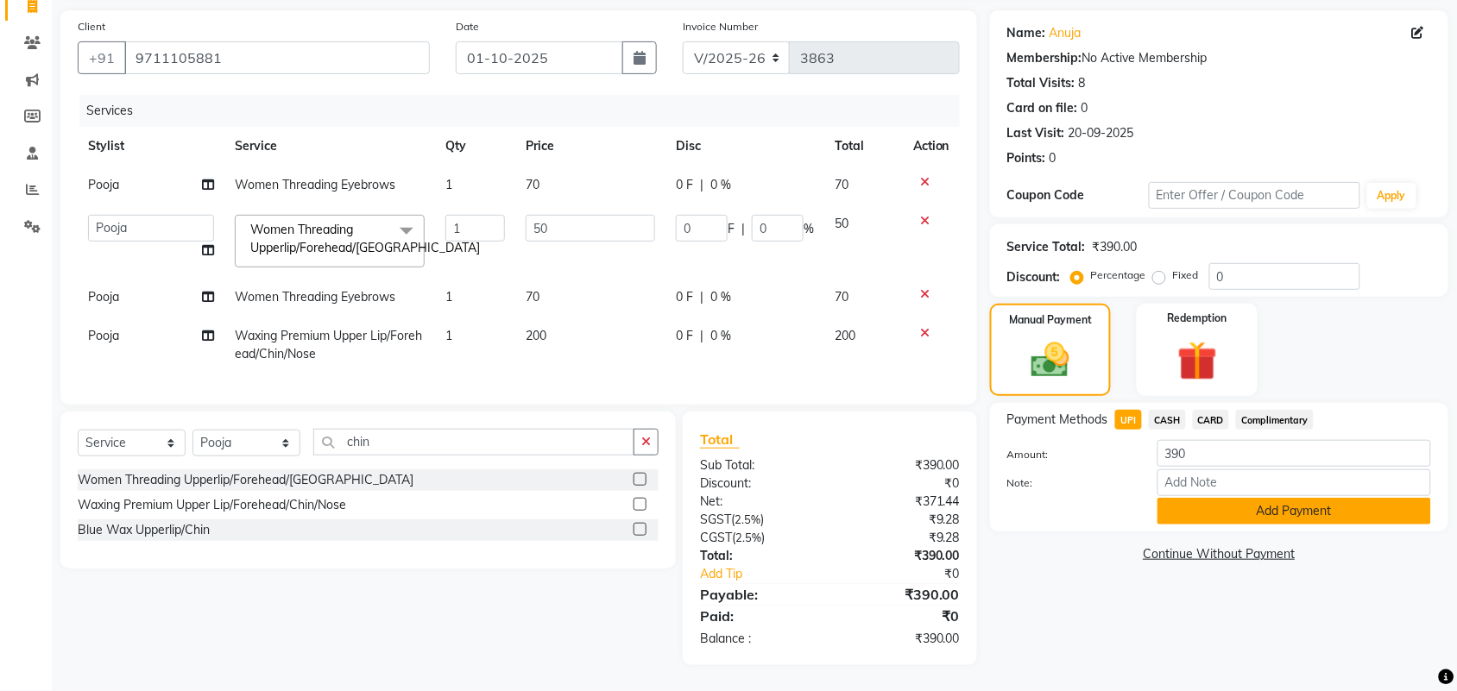
click at [1193, 498] on button "Add Payment" at bounding box center [1294, 511] width 274 height 27
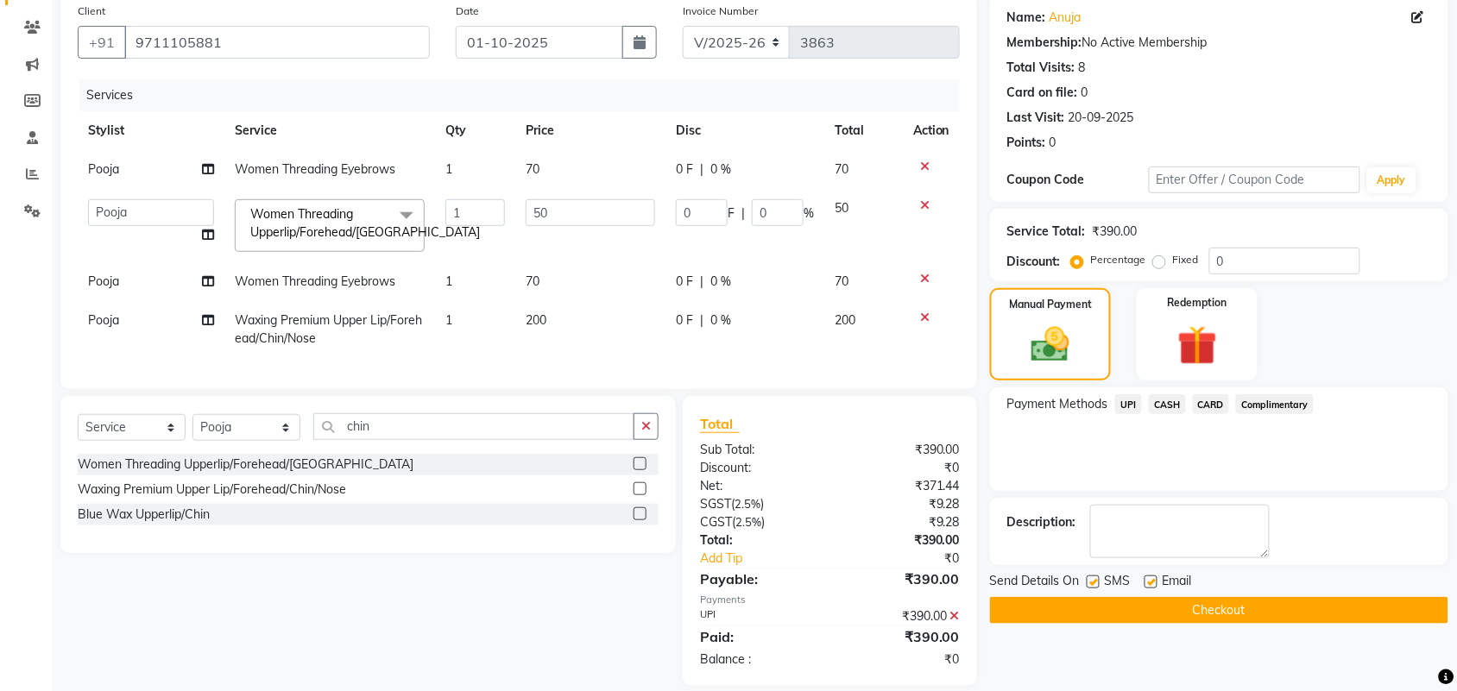
click at [1010, 601] on button "Checkout" at bounding box center [1219, 610] width 458 height 27
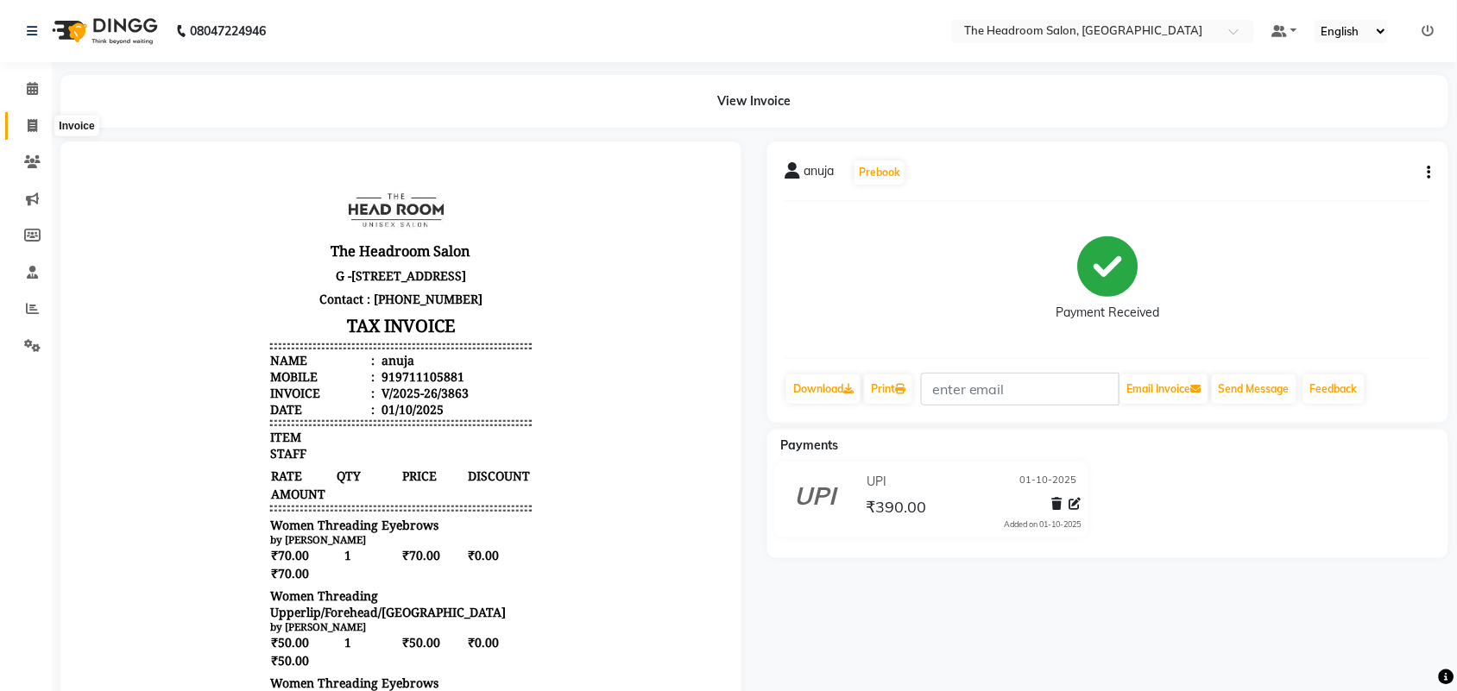
click at [32, 127] on icon at bounding box center [32, 125] width 9 height 13
select select "service"
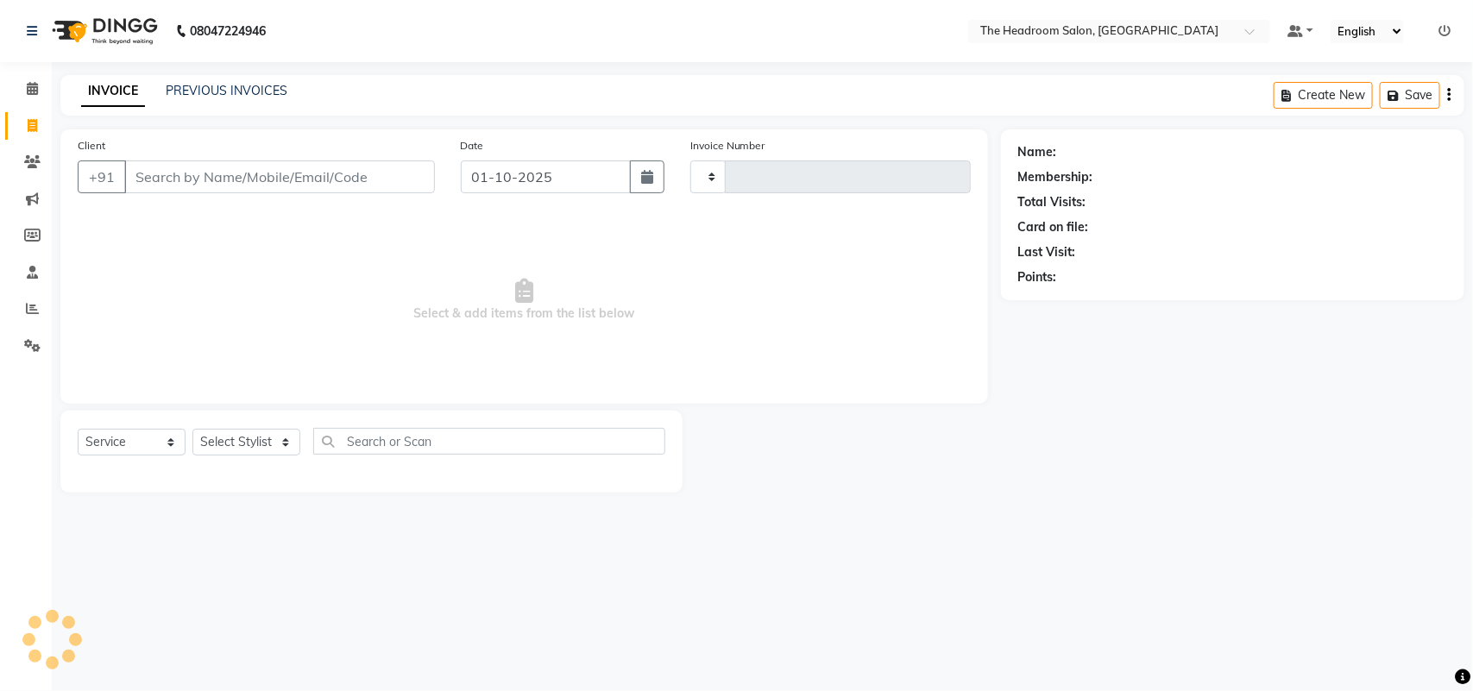
type input "3864"
select select "6933"
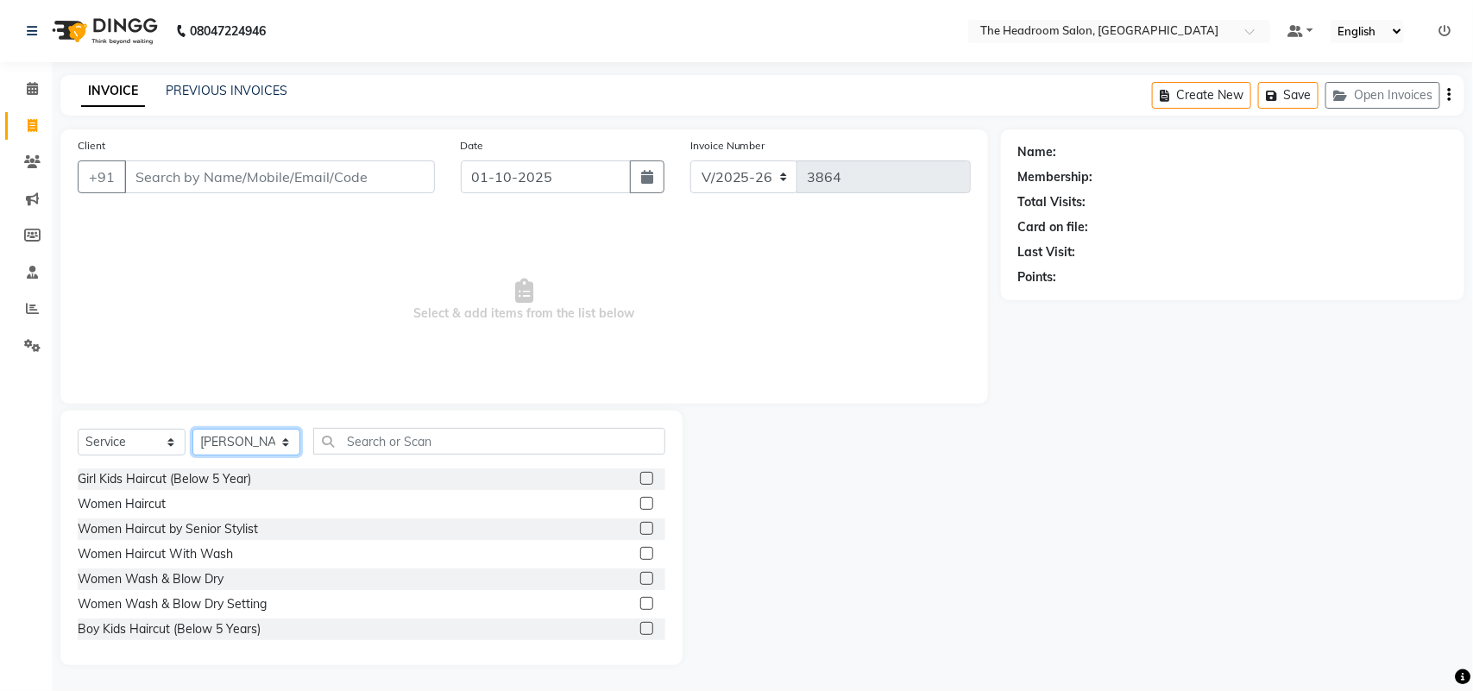
click at [274, 437] on select "Select Stylist [PERSON_NAME] Deepak [PERSON_NAME] [PERSON_NAME] Manager [PERSON…" at bounding box center [246, 442] width 108 height 27
select select "58235"
click at [192, 429] on select "Select Stylist [PERSON_NAME] Deepak [PERSON_NAME] [PERSON_NAME] Manager [PERSON…" at bounding box center [246, 442] width 108 height 27
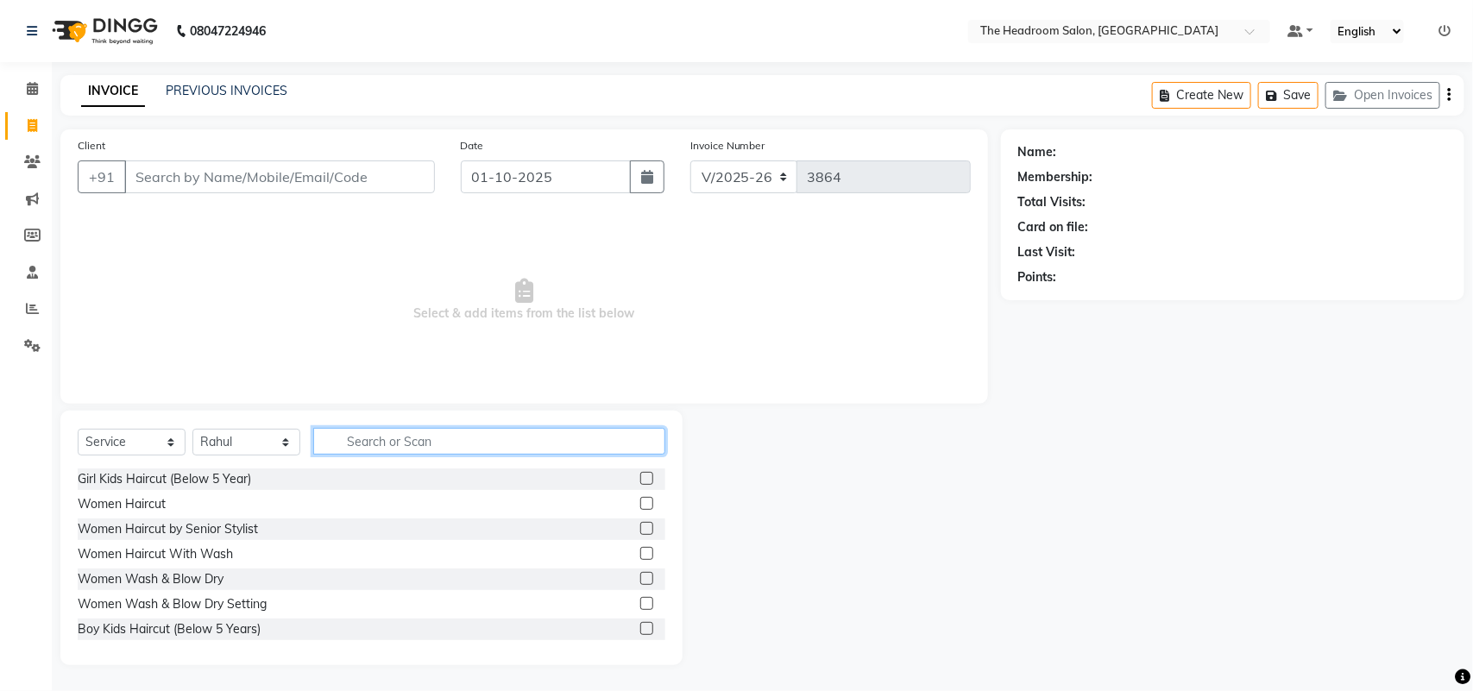
click at [355, 442] on input "text" at bounding box center [489, 441] width 352 height 27
click at [352, 438] on input "text" at bounding box center [489, 441] width 352 height 27
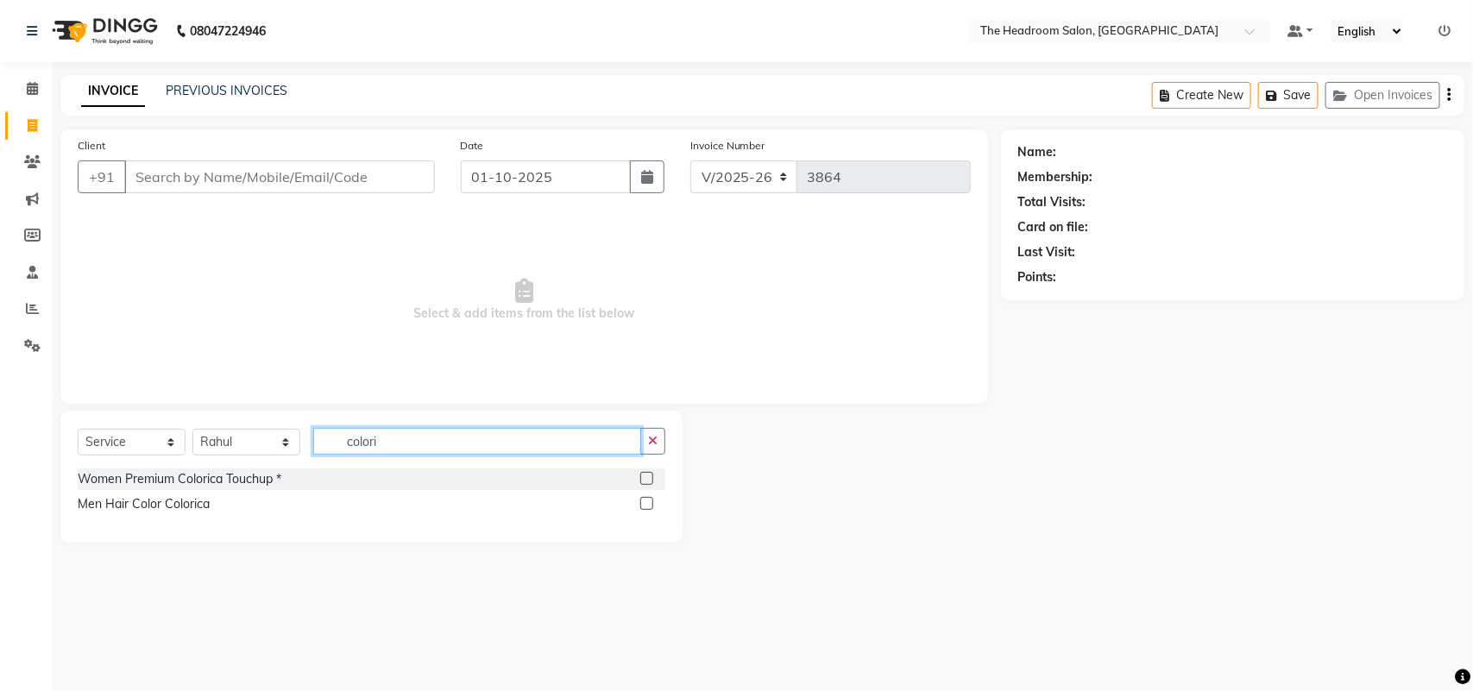
type input "colori"
click at [645, 479] on label at bounding box center [646, 478] width 13 height 13
click at [645, 479] on input "checkbox" at bounding box center [645, 479] width 11 height 11
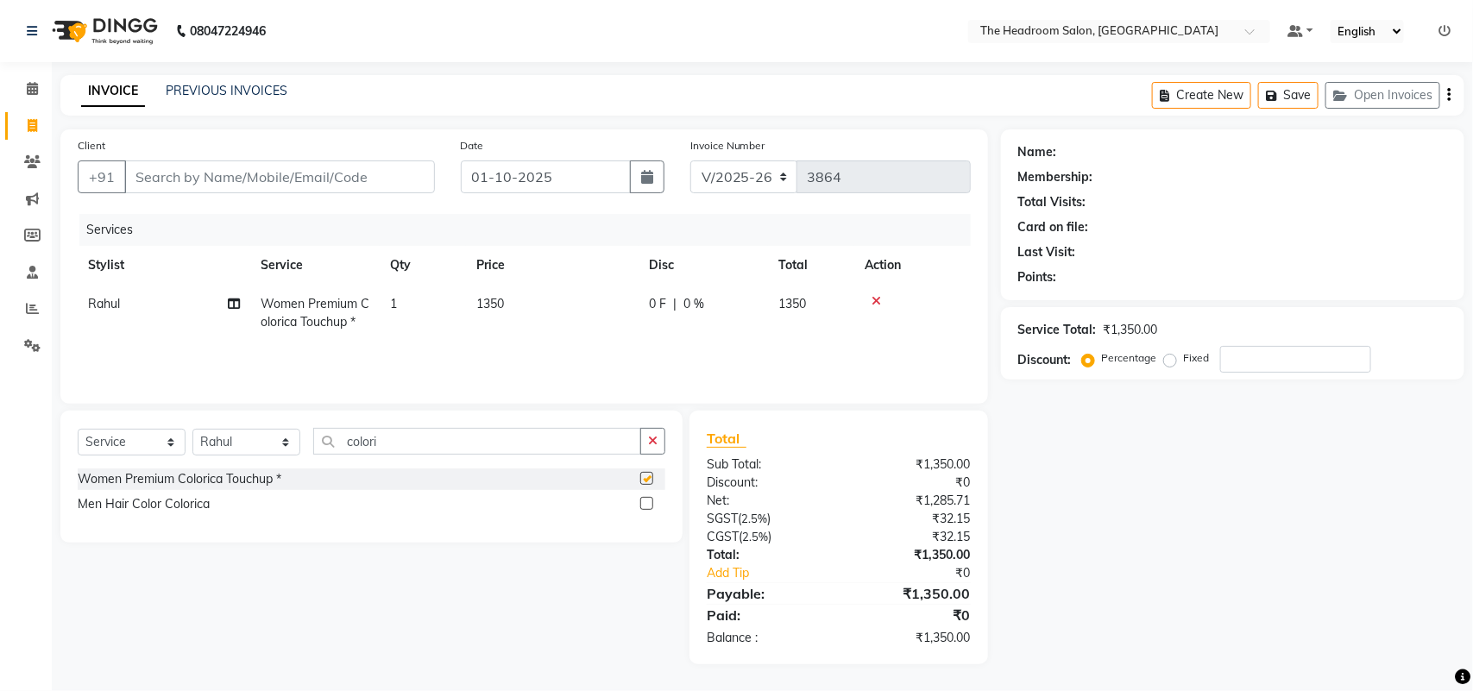
checkbox input "false"
click at [532, 302] on td "1350" at bounding box center [552, 313] width 173 height 57
select select "58235"
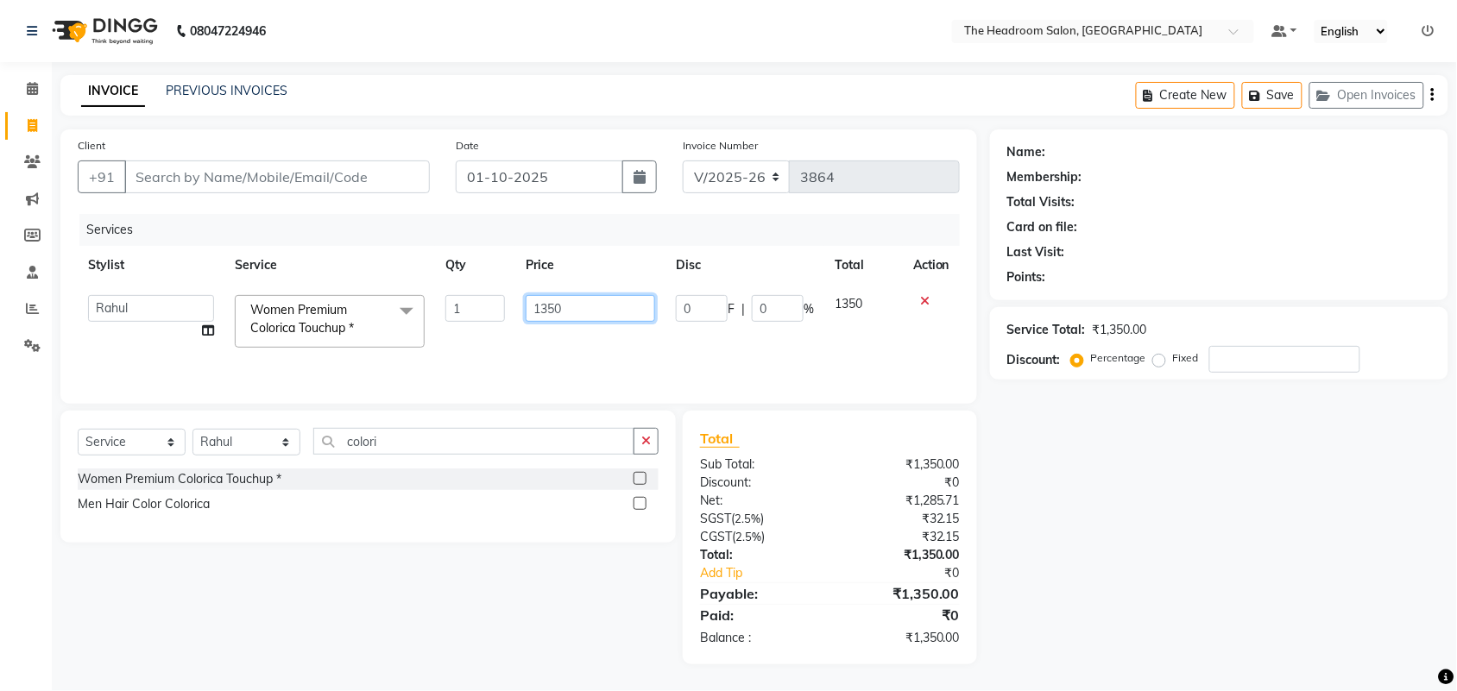
click at [574, 313] on input "1350" at bounding box center [590, 308] width 129 height 27
type input "1250"
click at [1123, 419] on div "Name: Membership: Total Visits: Card on file: Last Visit: Points: Service Total…" at bounding box center [1225, 396] width 471 height 535
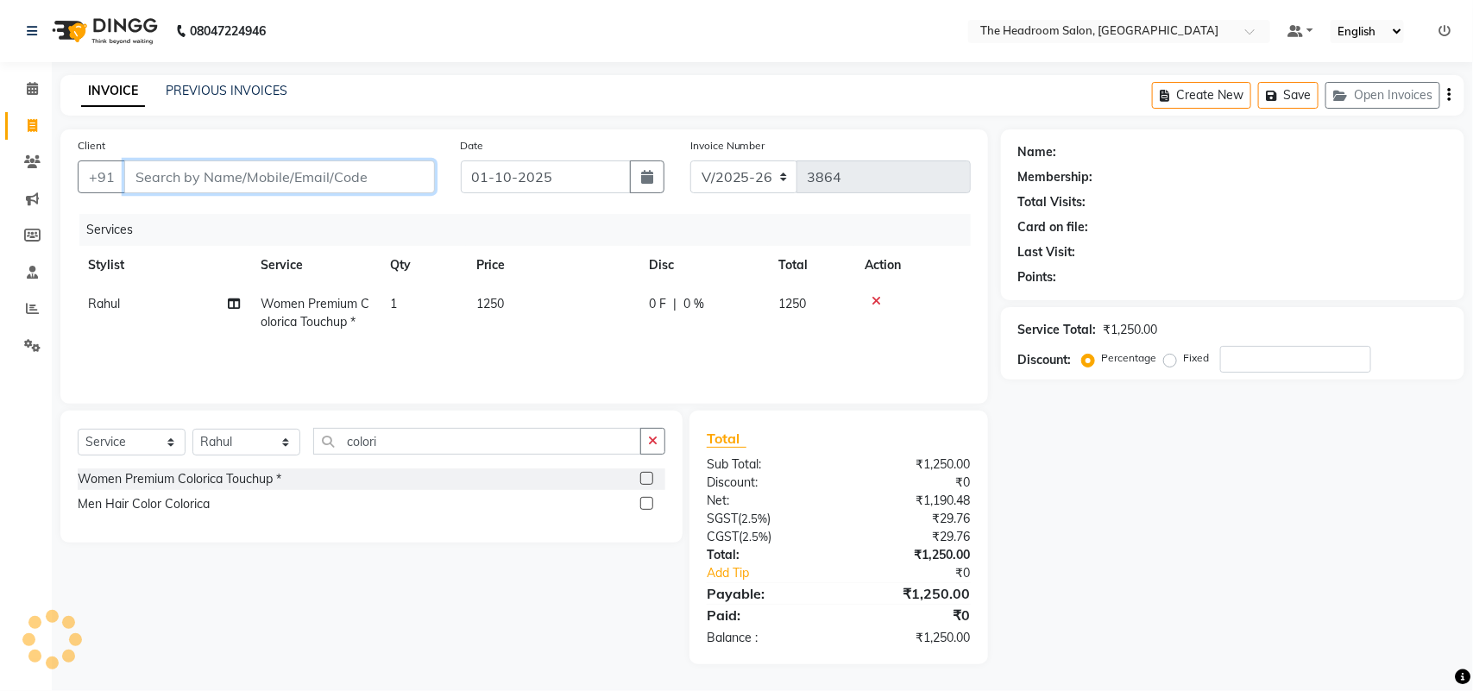
click at [158, 179] on input "Client" at bounding box center [279, 177] width 311 height 33
type input "8"
type input "0"
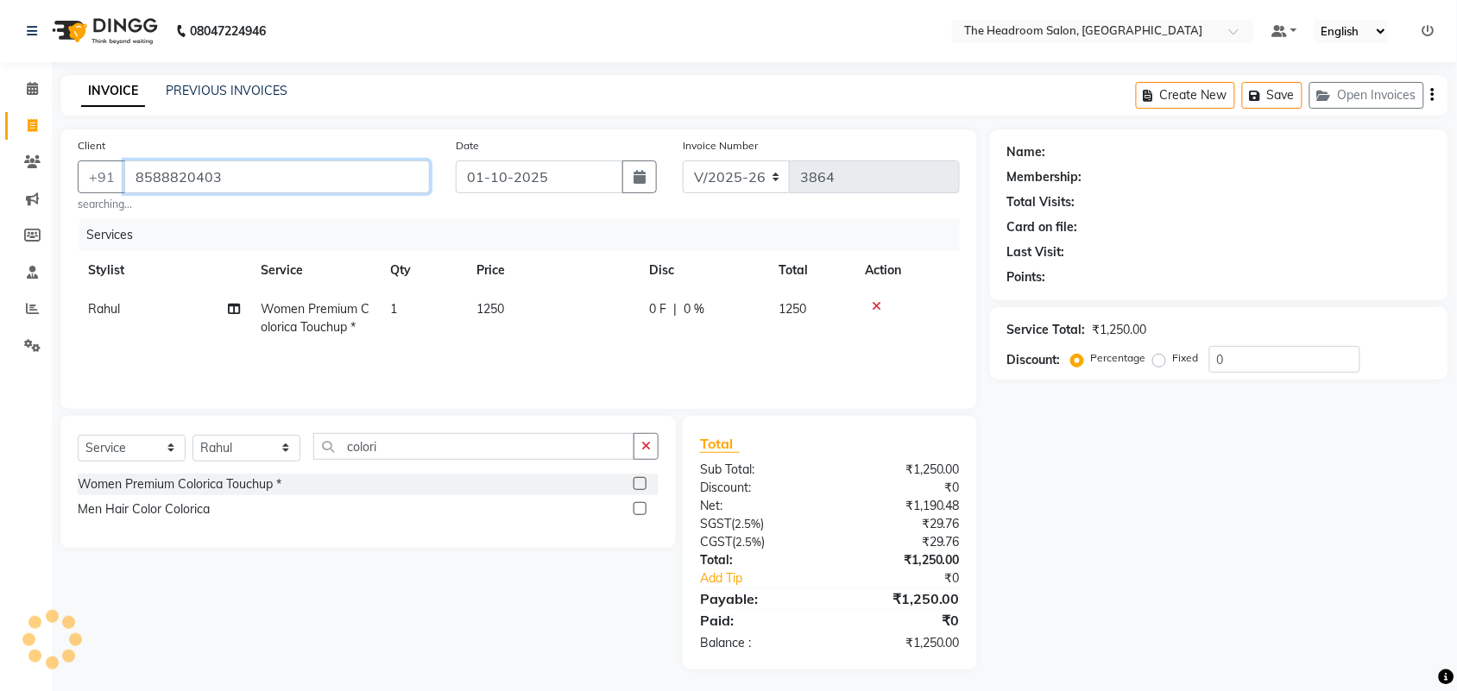
click at [157, 178] on input "8588820403" at bounding box center [276, 177] width 305 height 33
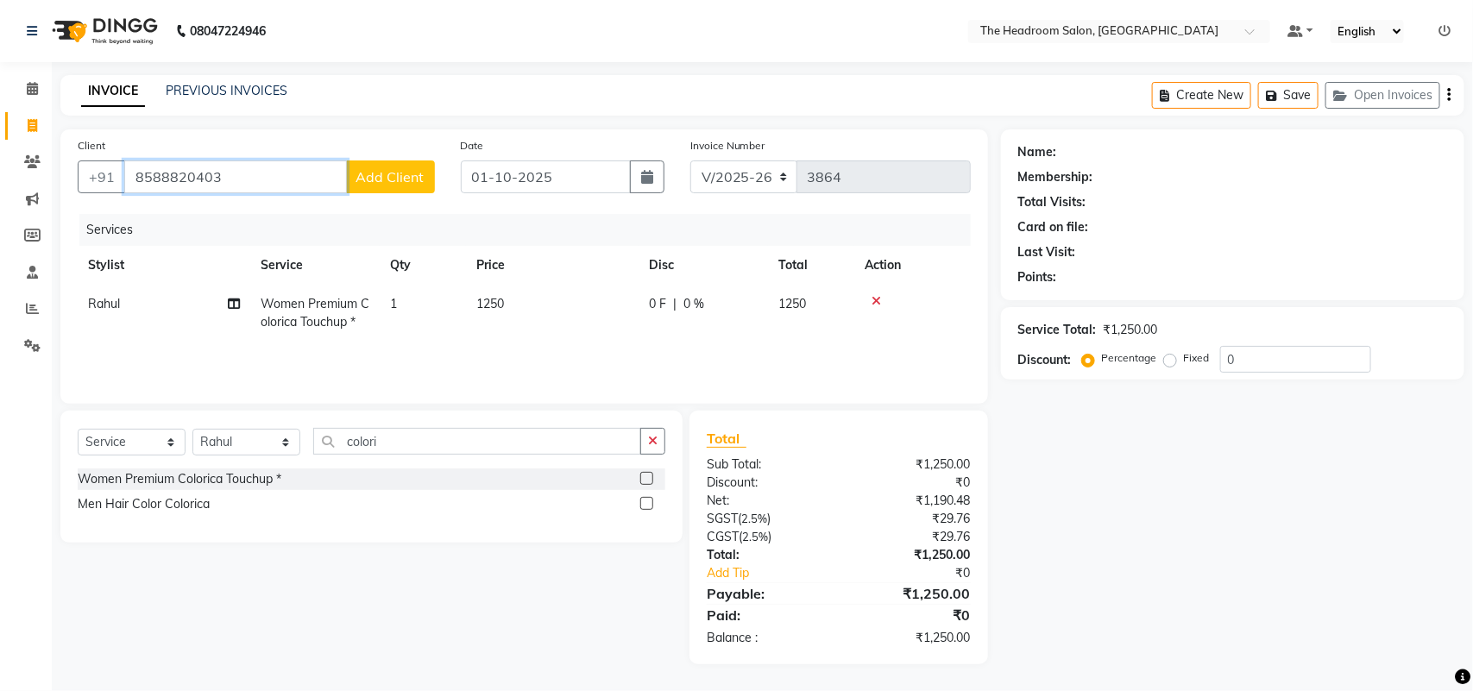
type input "8588820403"
click at [381, 184] on span "Add Client" at bounding box center [390, 176] width 68 height 17
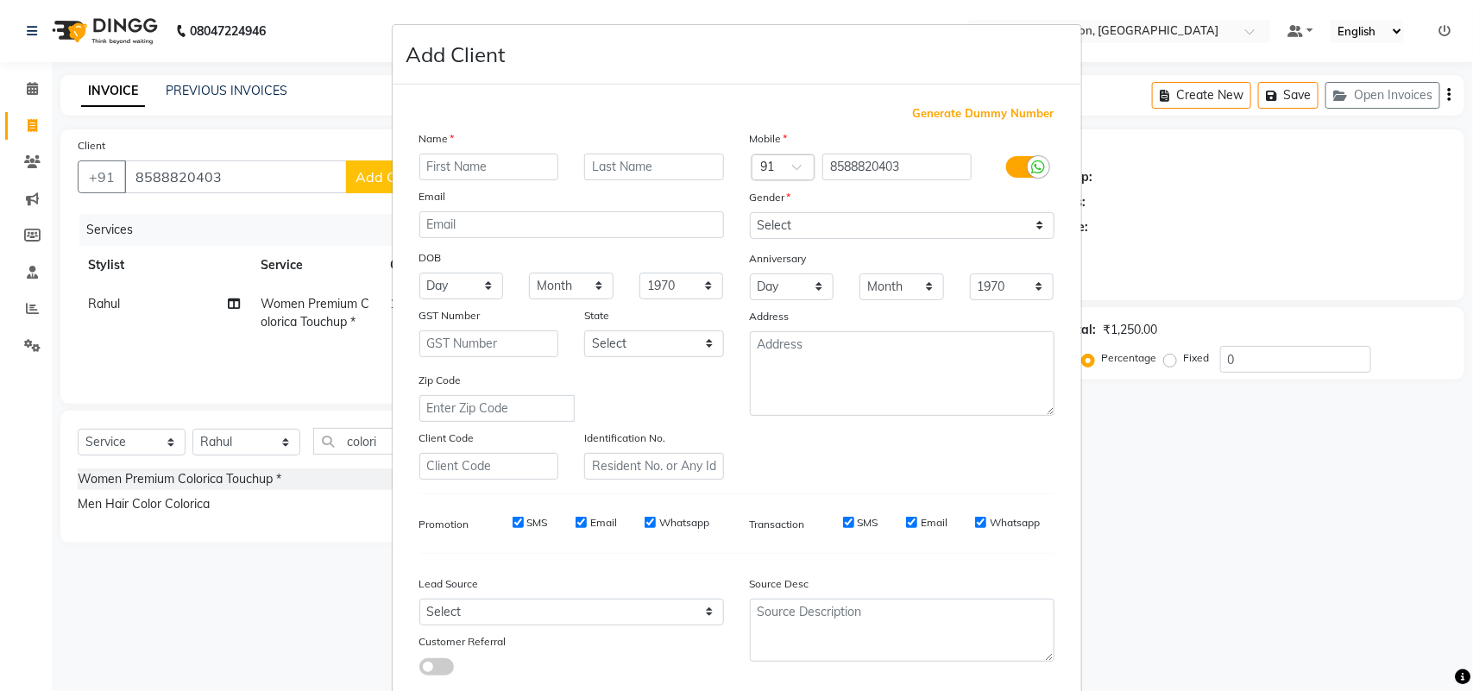
click at [442, 167] on input "text" at bounding box center [489, 167] width 140 height 27
type input "saroj"
click at [812, 230] on select "Select Male Female Other Prefer Not To Say" at bounding box center [902, 225] width 305 height 27
select select "female"
click at [750, 212] on select "Select Male Female Other Prefer Not To Say" at bounding box center [902, 225] width 305 height 27
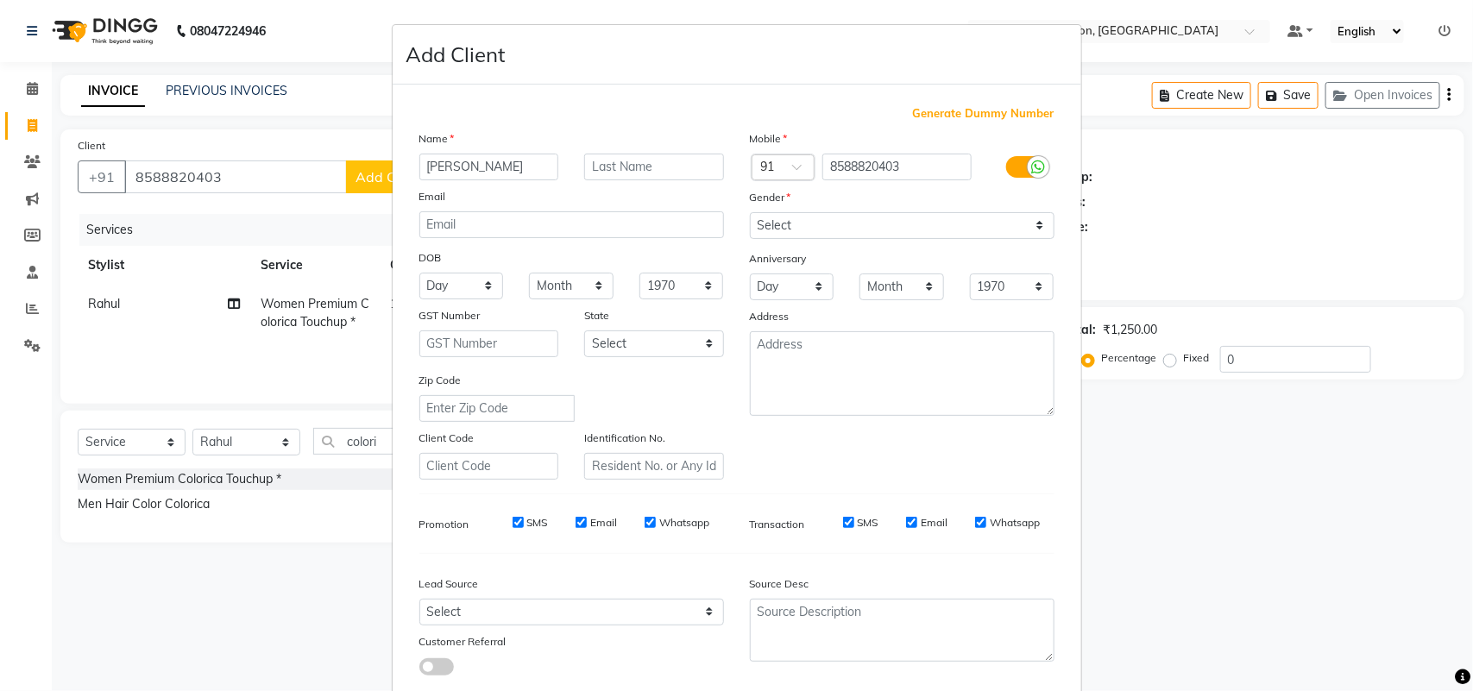
scroll to position [99, 0]
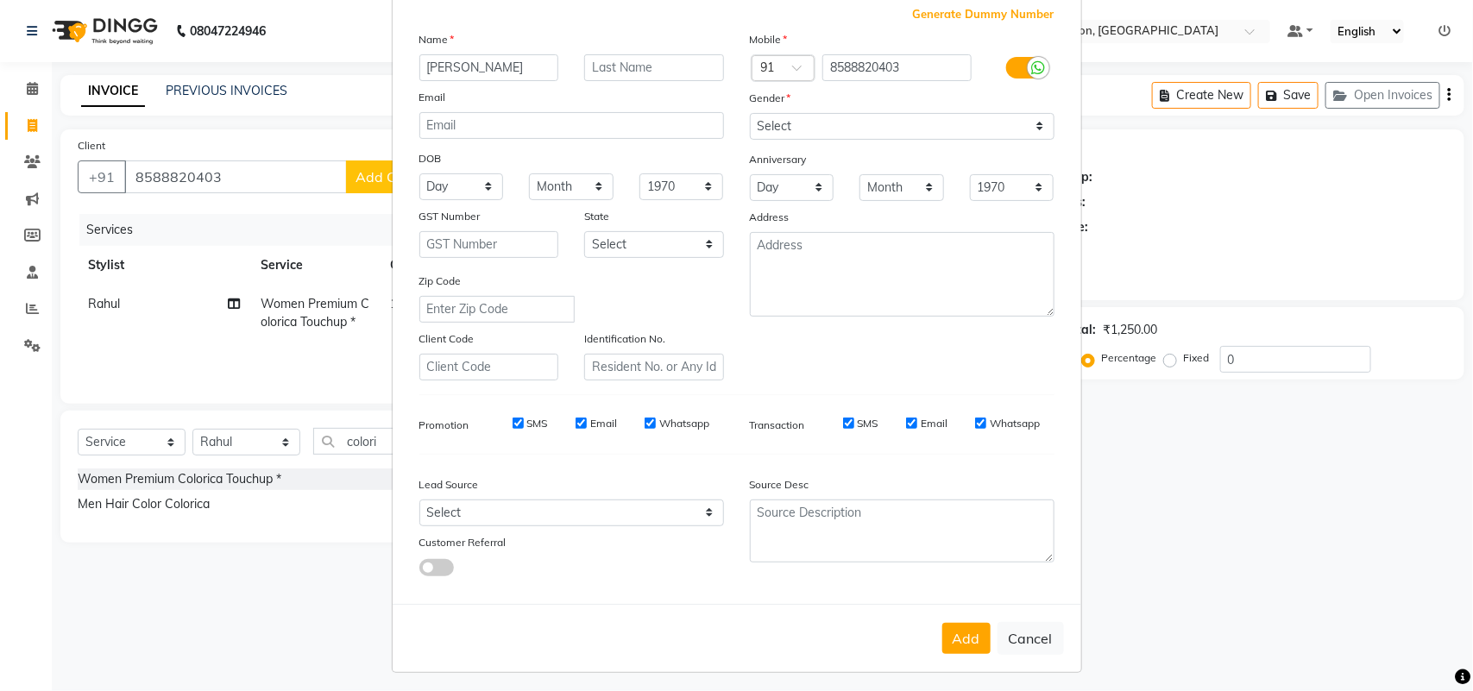
click at [1187, 614] on ngb-modal-window "Add Client Generate Dummy Number Name saroj Email DOB Day 01 02 03 04 05 06 07 …" at bounding box center [736, 345] width 1473 height 691
click at [947, 634] on button "Add" at bounding box center [966, 638] width 48 height 31
select select
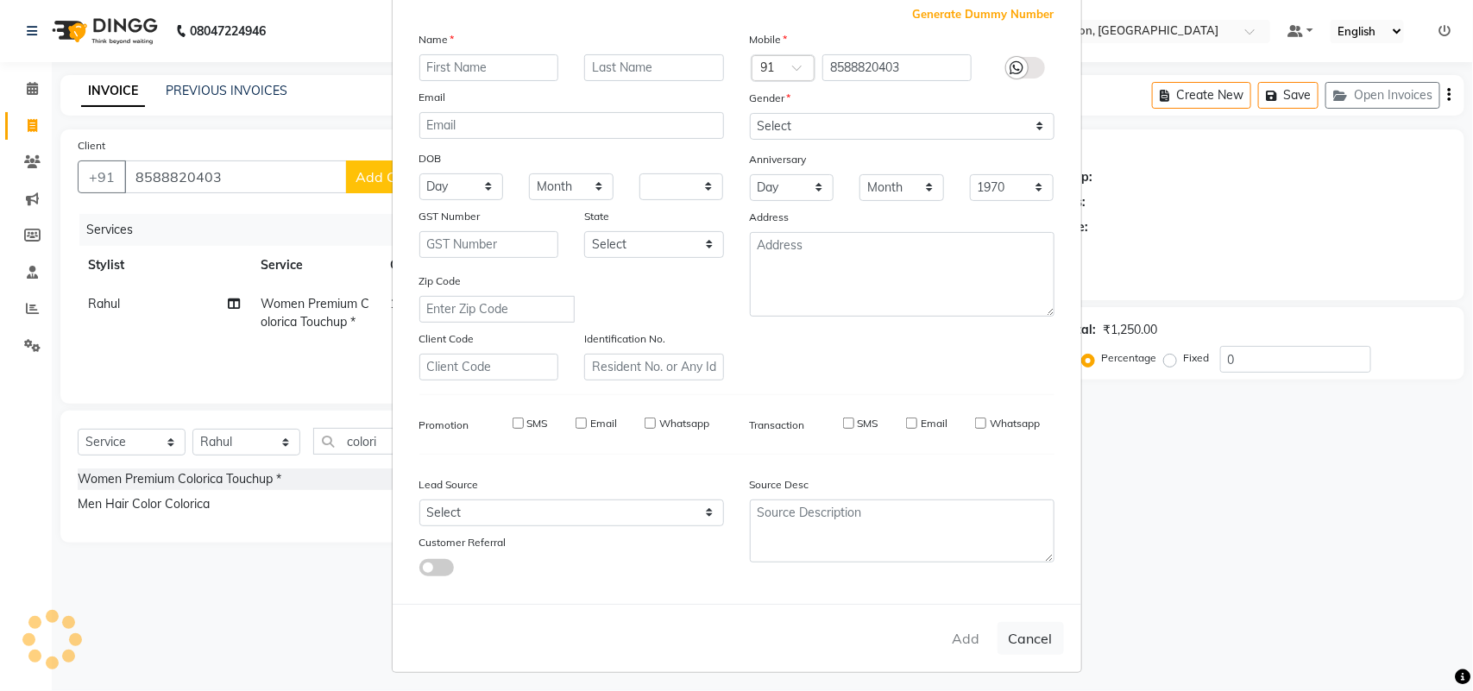
select select
checkbox input "false"
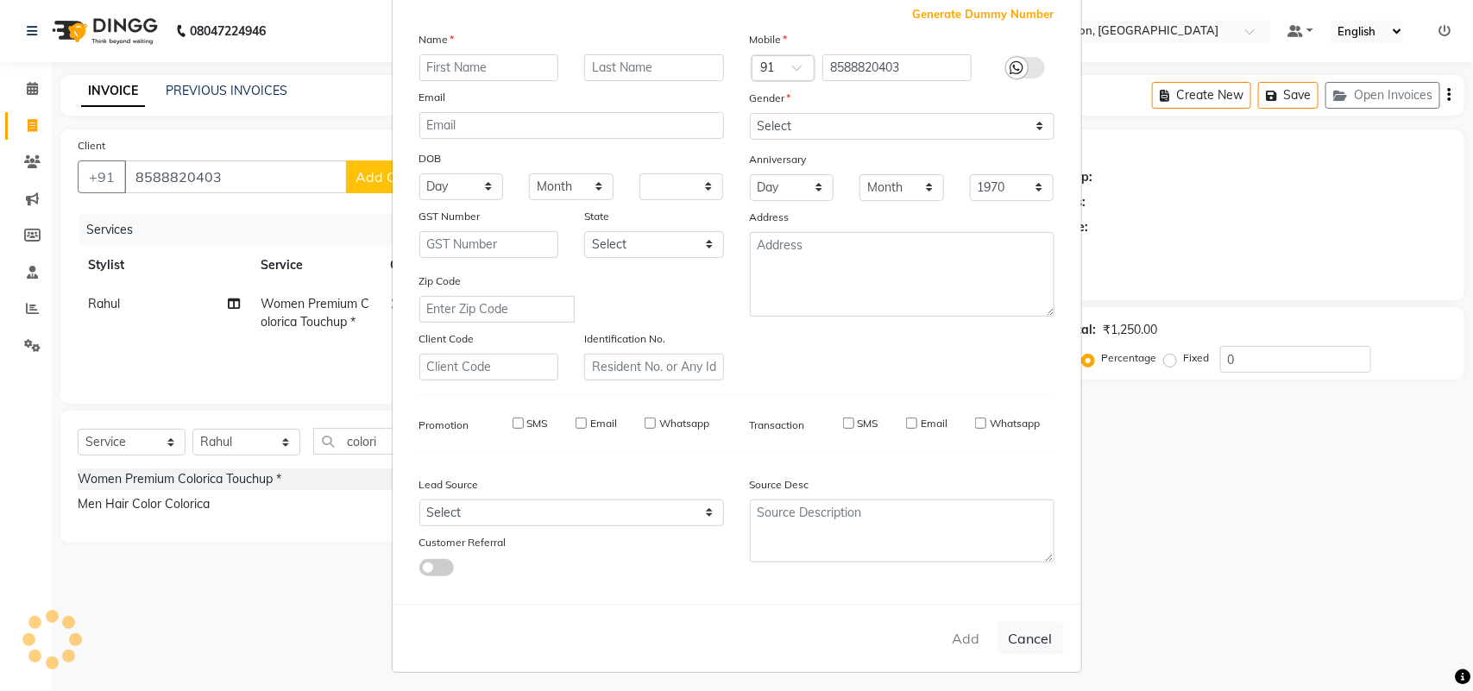
checkbox input "false"
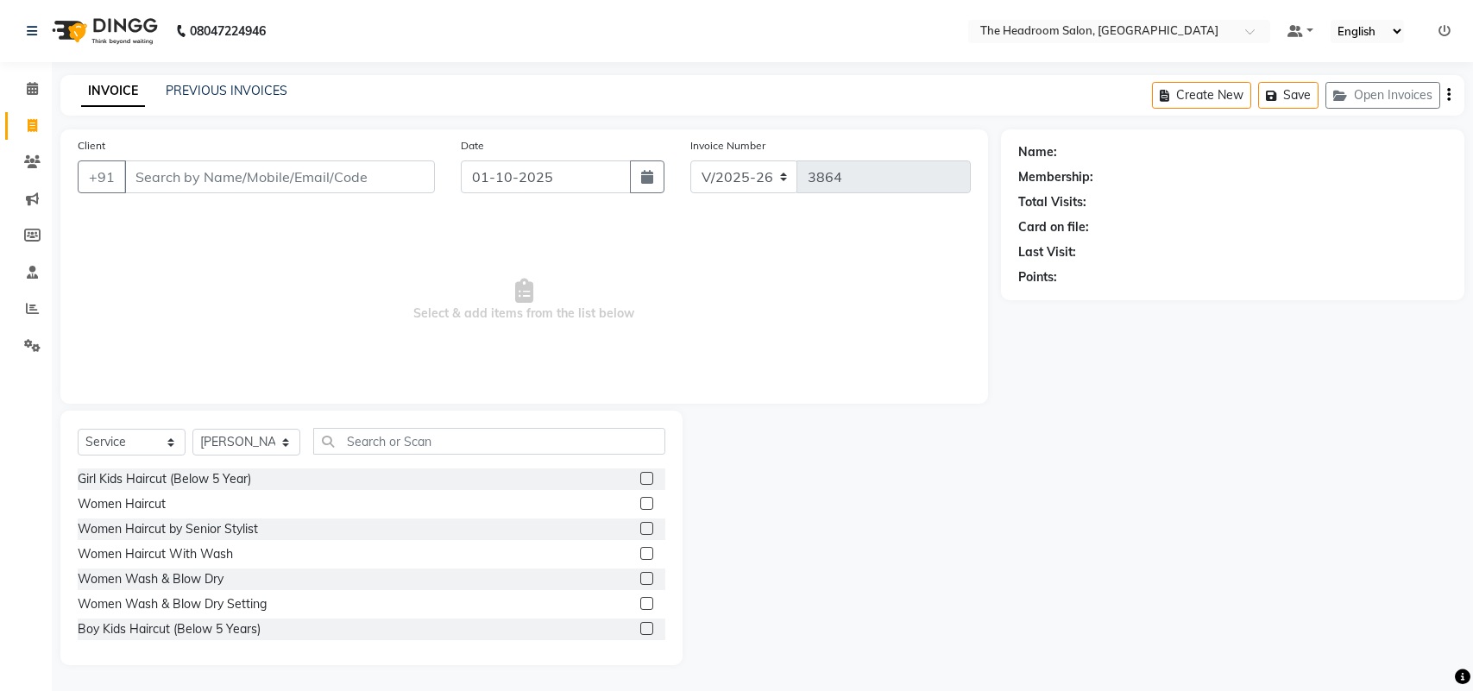
select select "6933"
select select "service"
select select "58237"
drag, startPoint x: 0, startPoint y: 0, endPoint x: 1394, endPoint y: 99, distance: 1397.2
click at [1394, 99] on button "Open Invoices" at bounding box center [1383, 95] width 115 height 27
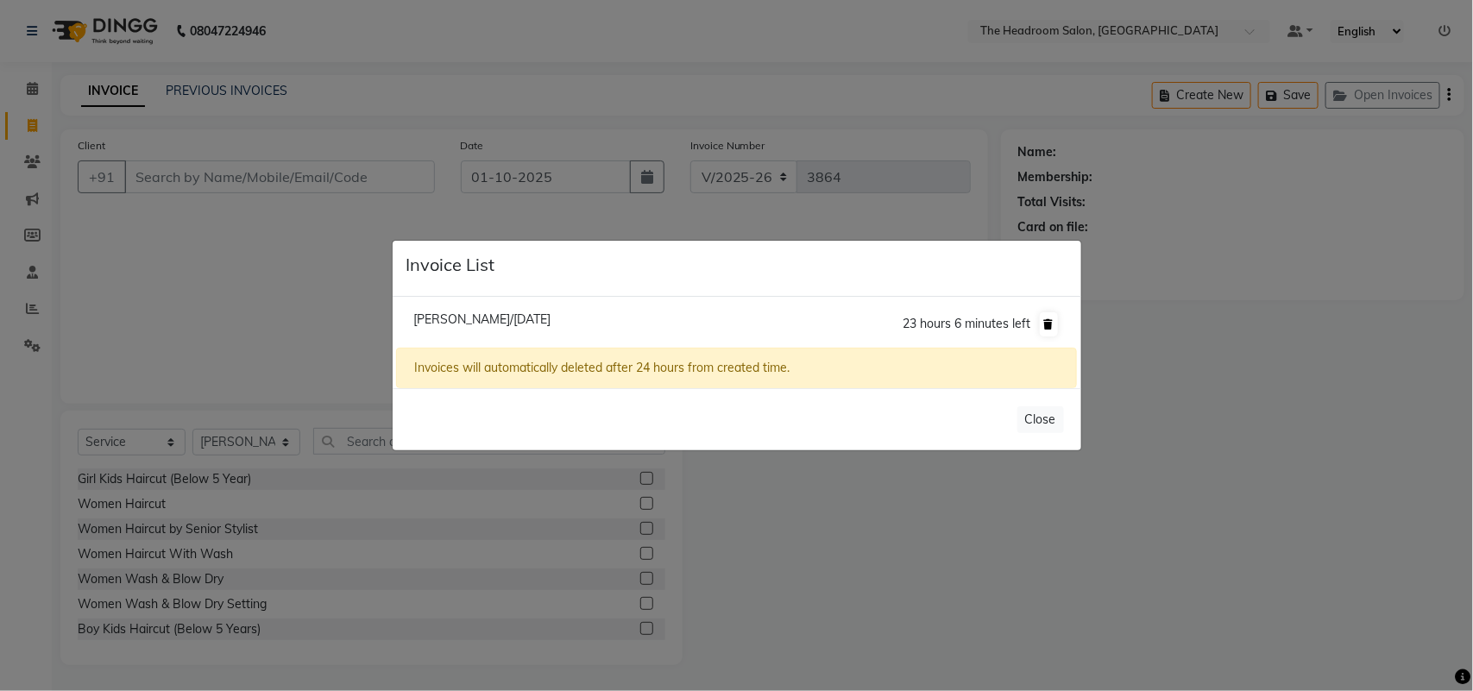
click at [1051, 325] on icon at bounding box center [1048, 324] width 9 height 10
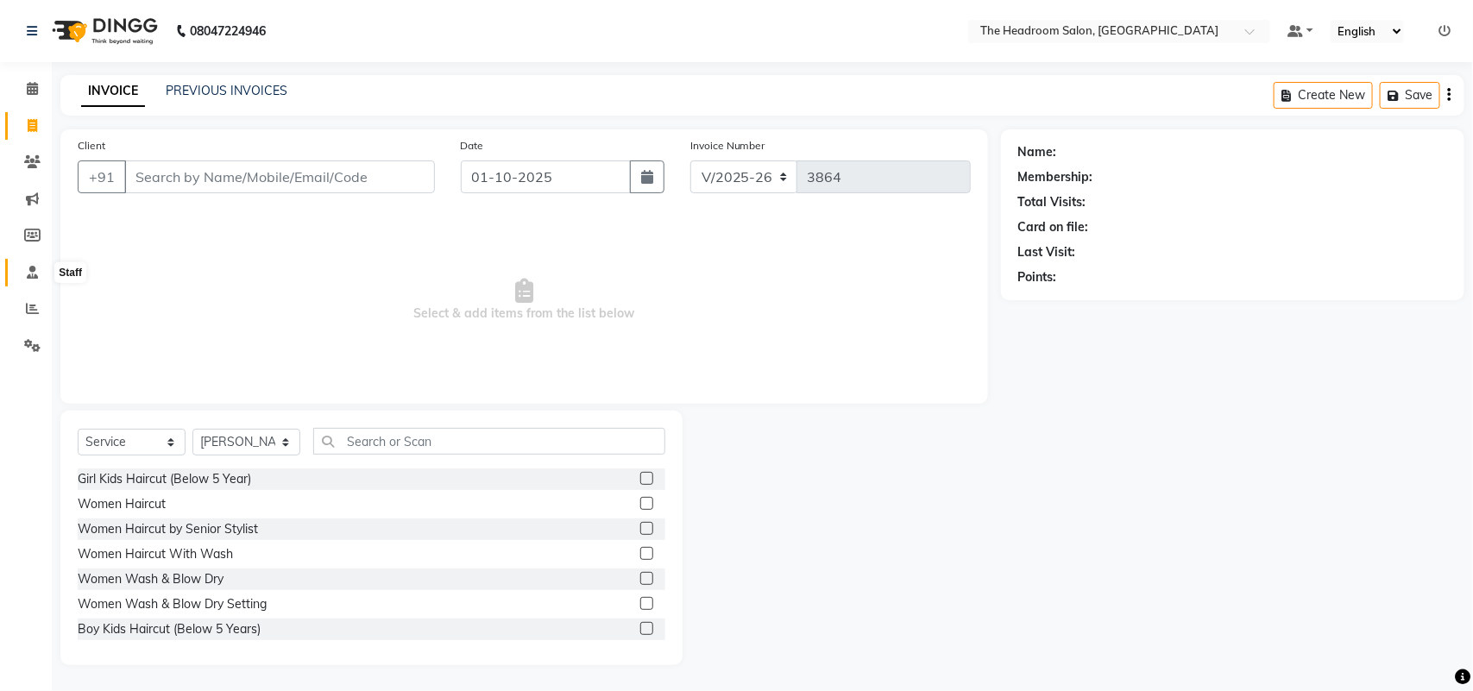
click at [31, 280] on span at bounding box center [32, 273] width 30 height 20
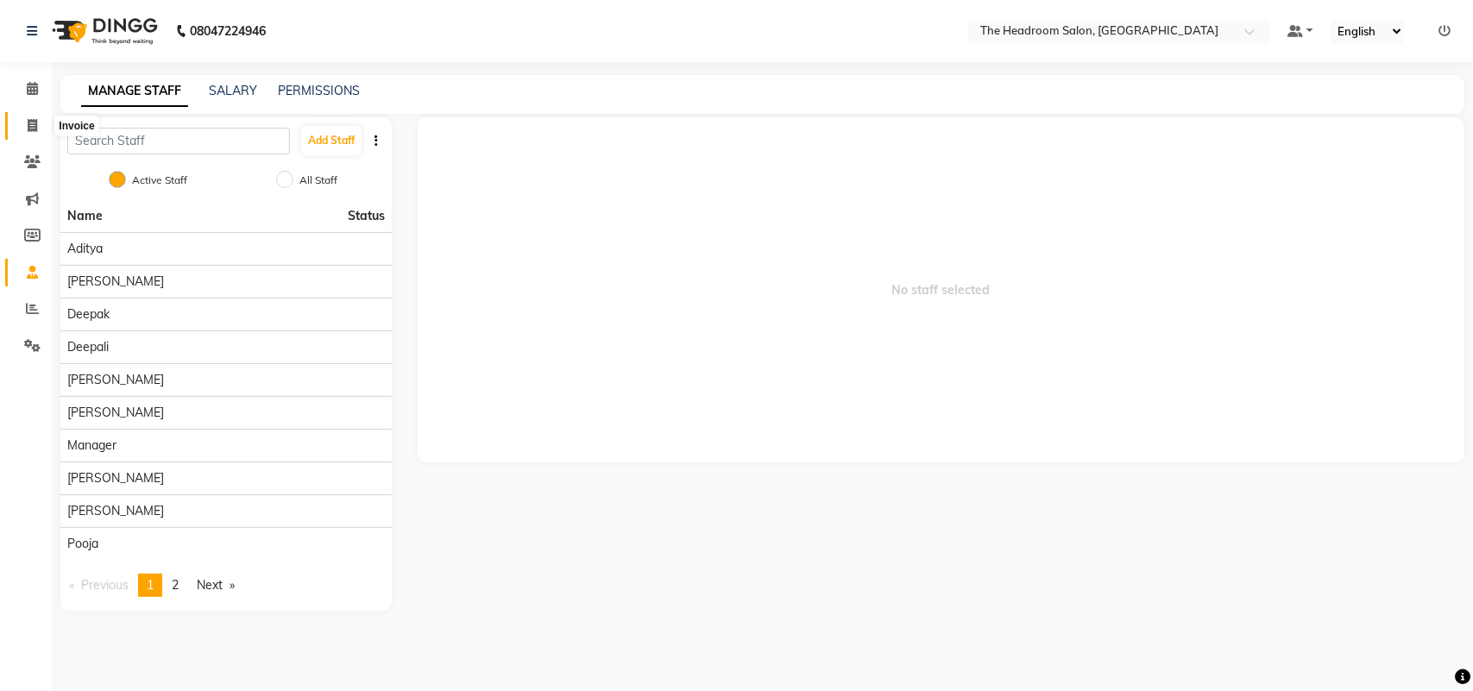
click at [30, 130] on icon at bounding box center [32, 125] width 9 height 13
select select "service"
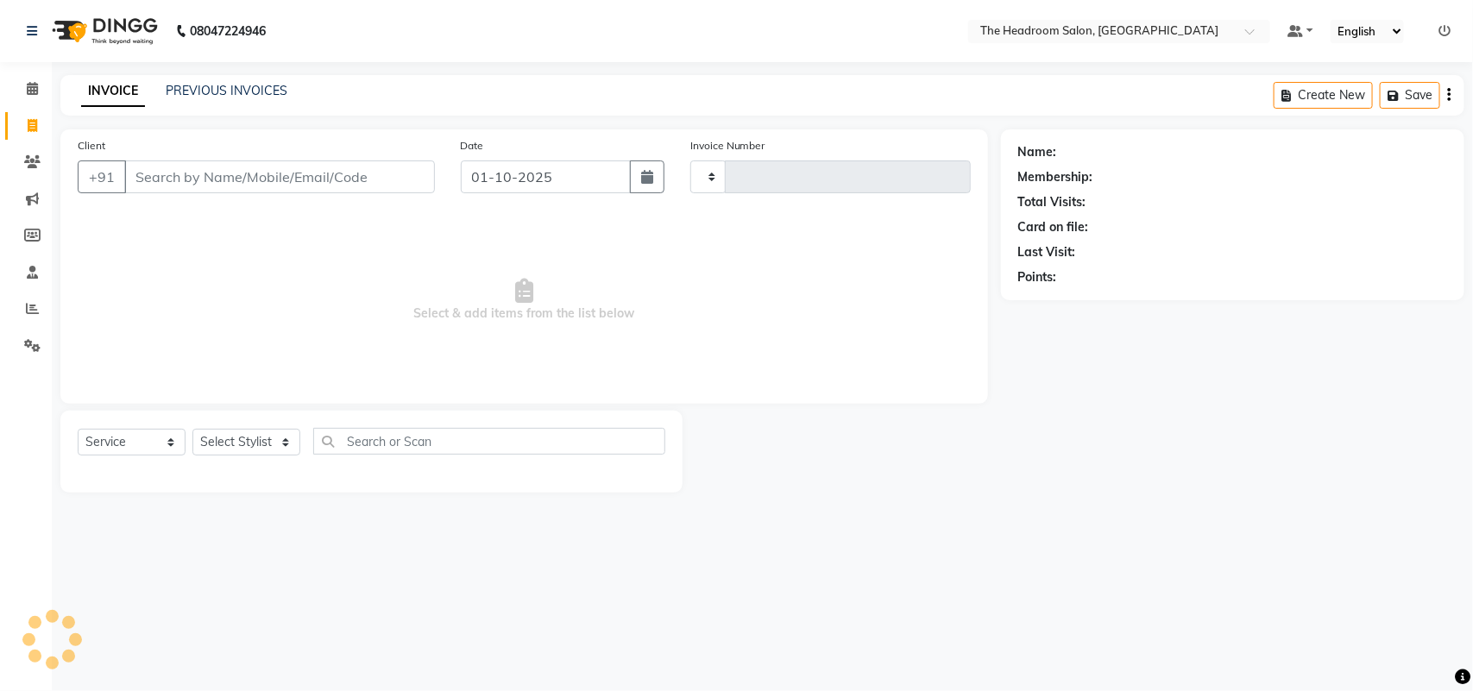
type input "3864"
select select "6933"
click at [187, 89] on link "PREVIOUS INVOICES" at bounding box center [227, 91] width 122 height 16
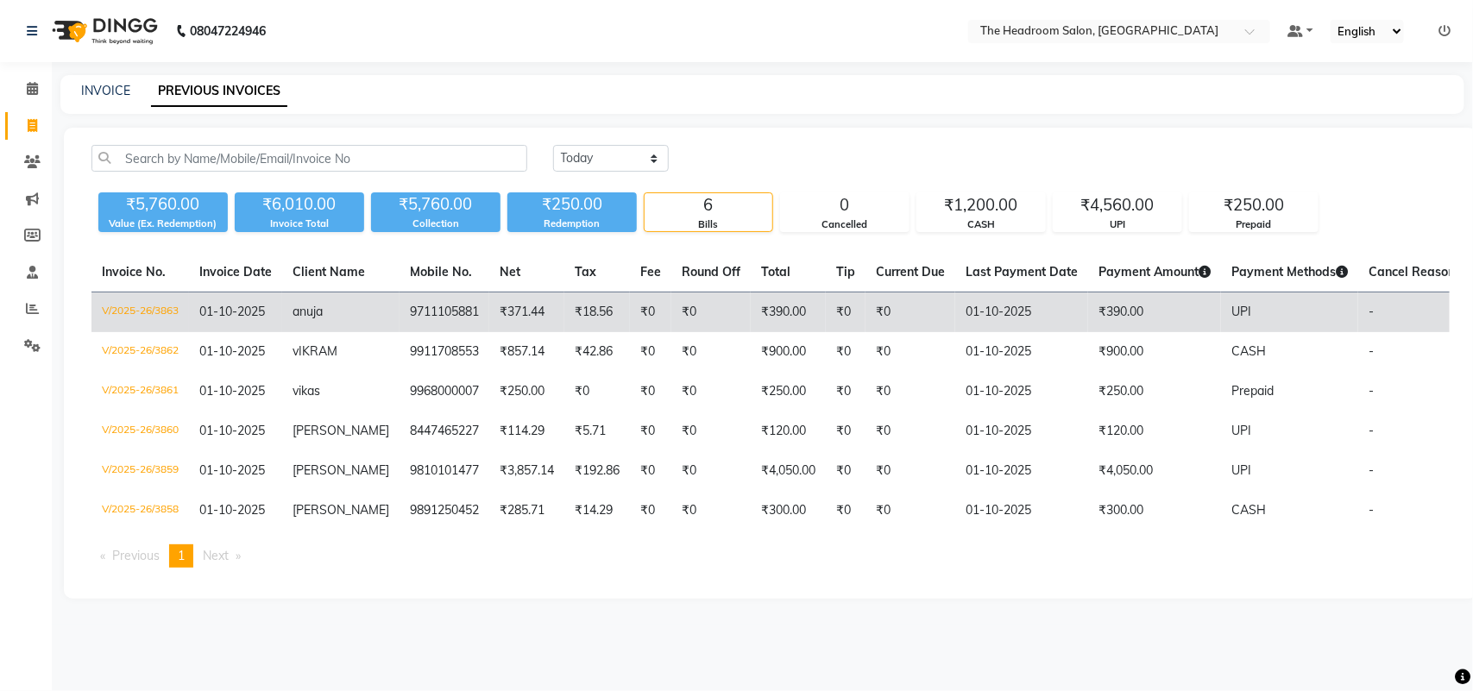
click at [419, 311] on td "9711105881" at bounding box center [445, 313] width 90 height 41
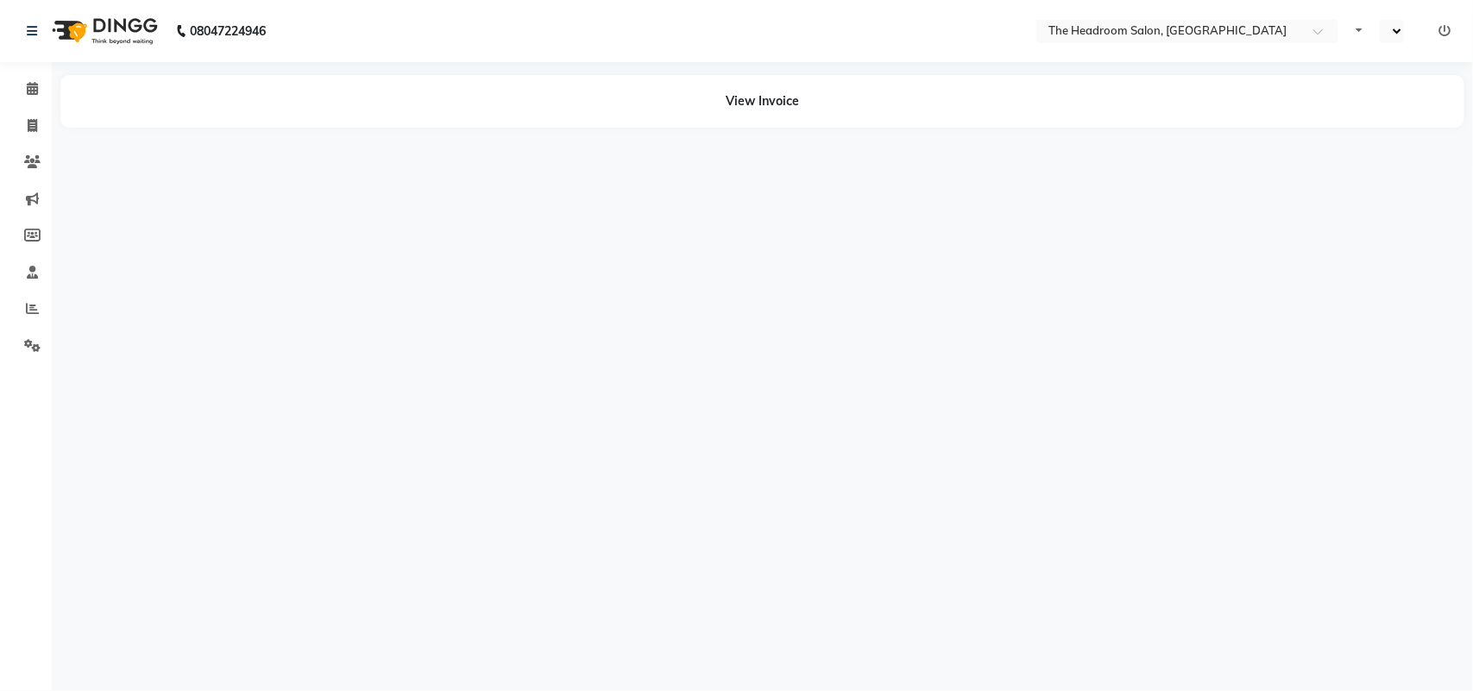
select select "en"
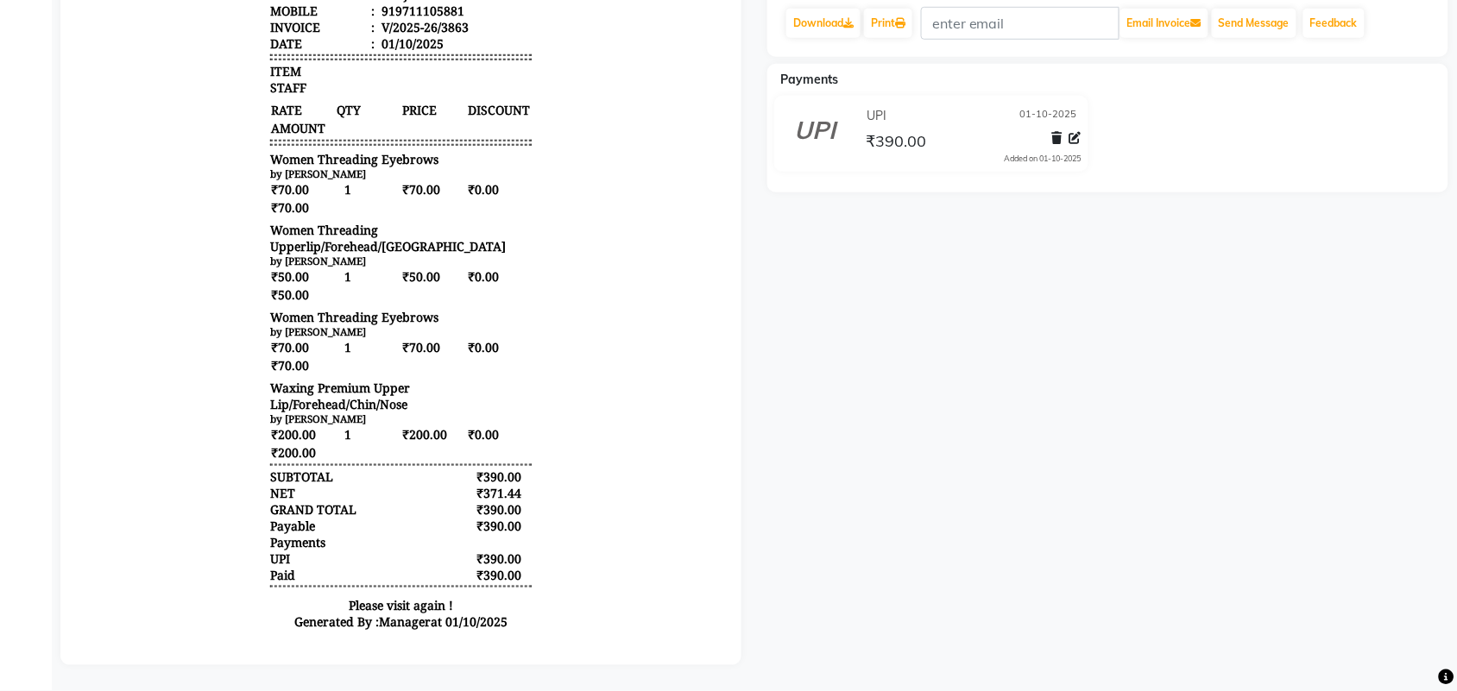
scroll to position [13, 0]
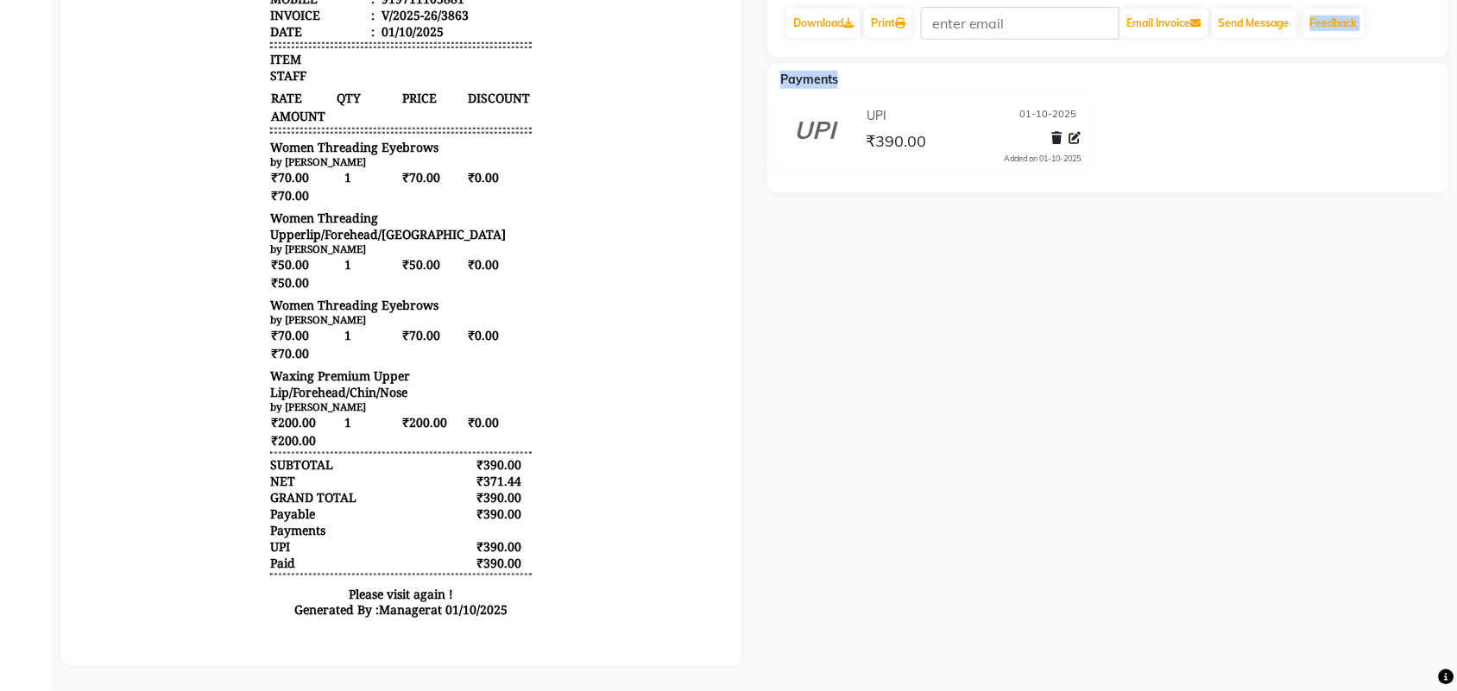
drag, startPoint x: 1433, startPoint y: 44, endPoint x: 1465, endPoint y: 35, distance: 33.1
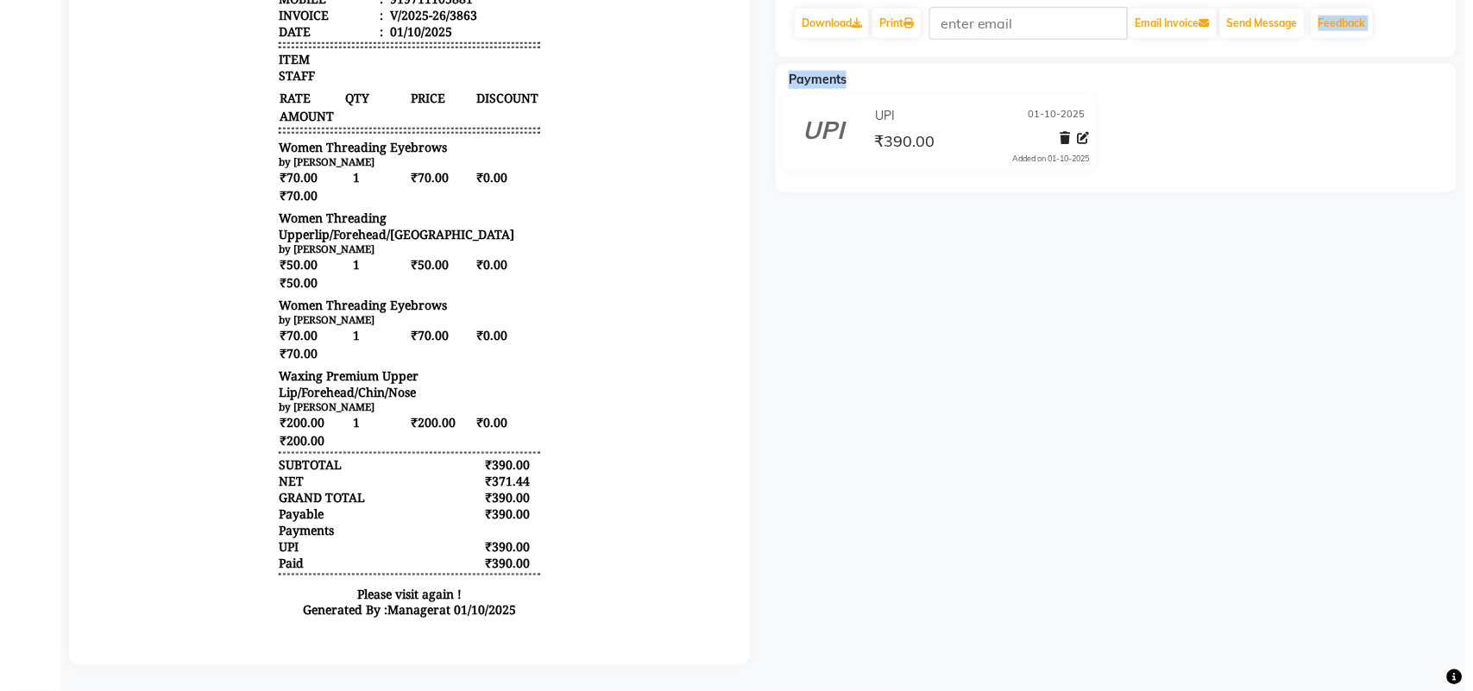
scroll to position [0, 0]
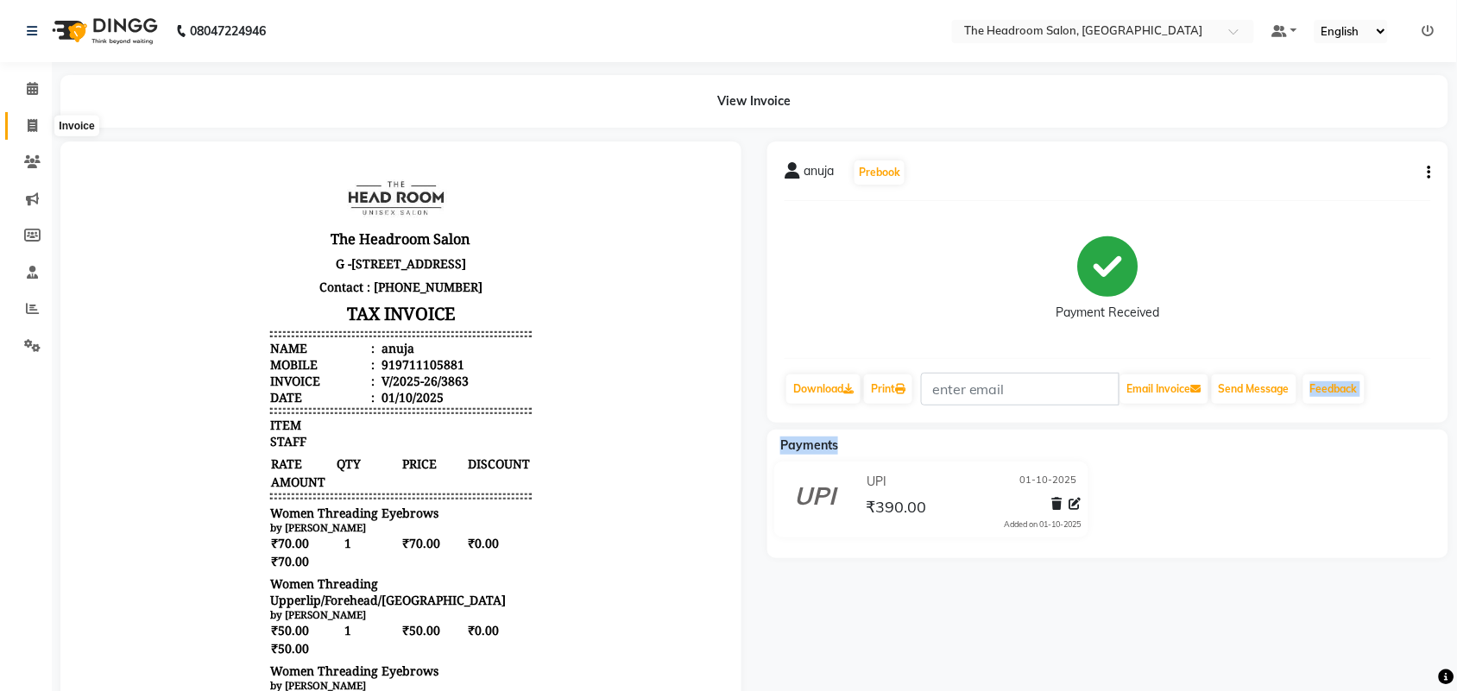
click at [28, 132] on span at bounding box center [32, 127] width 30 height 20
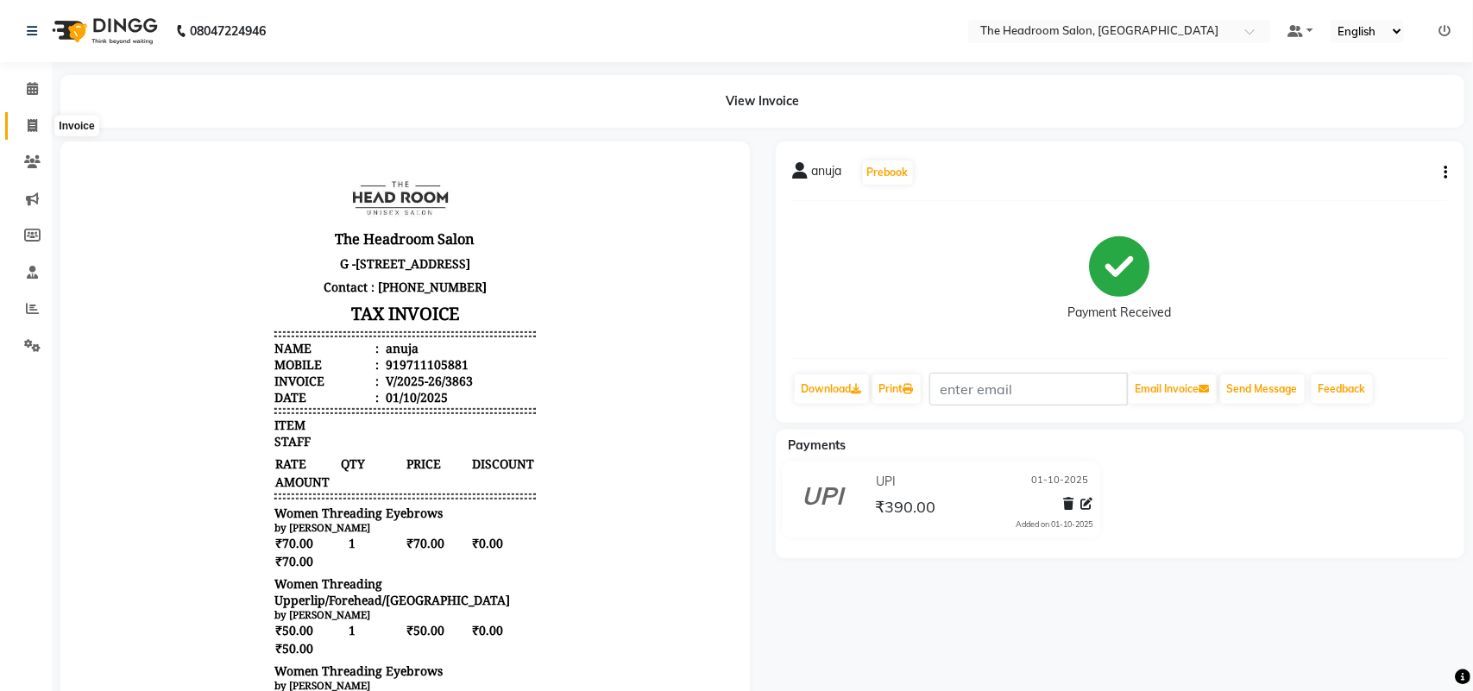
select select "service"
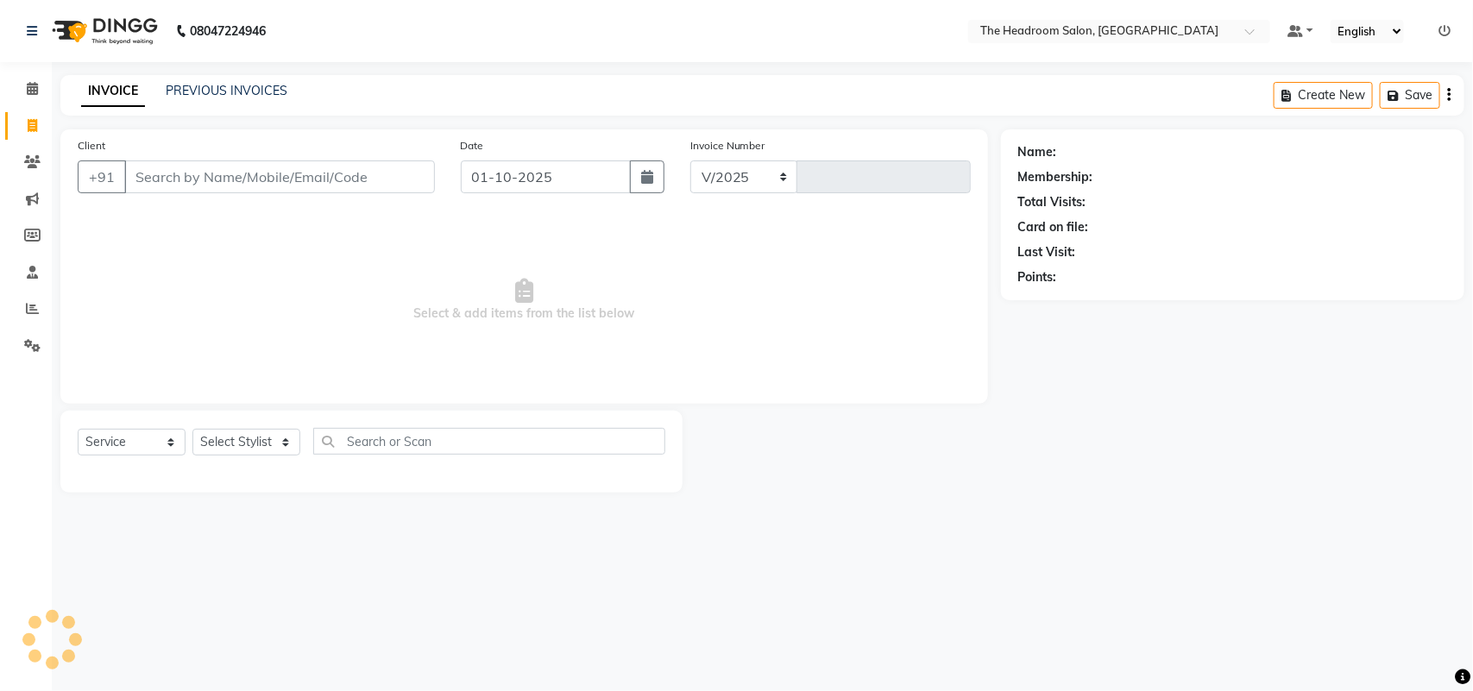
select select "6933"
type input "3864"
select select "58237"
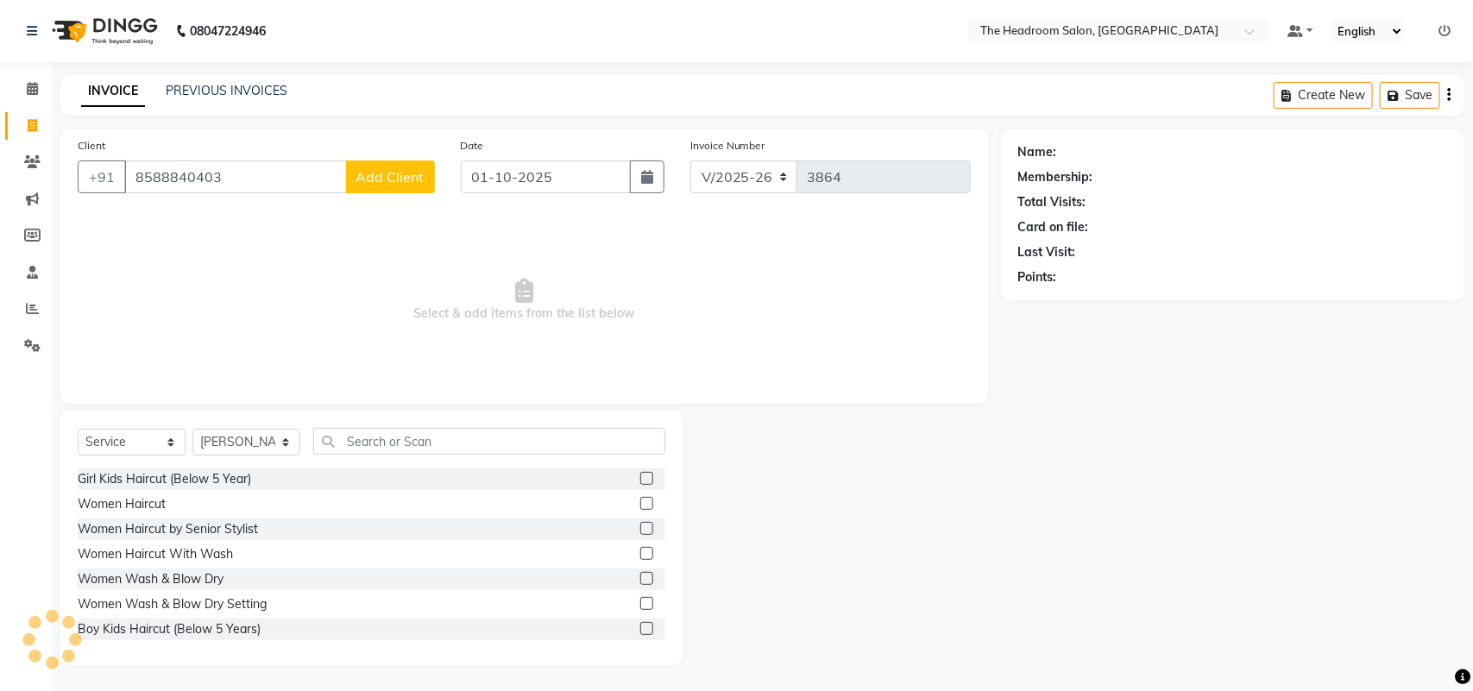
type input "8588840403"
click at [420, 165] on button "Add Client" at bounding box center [390, 177] width 89 height 33
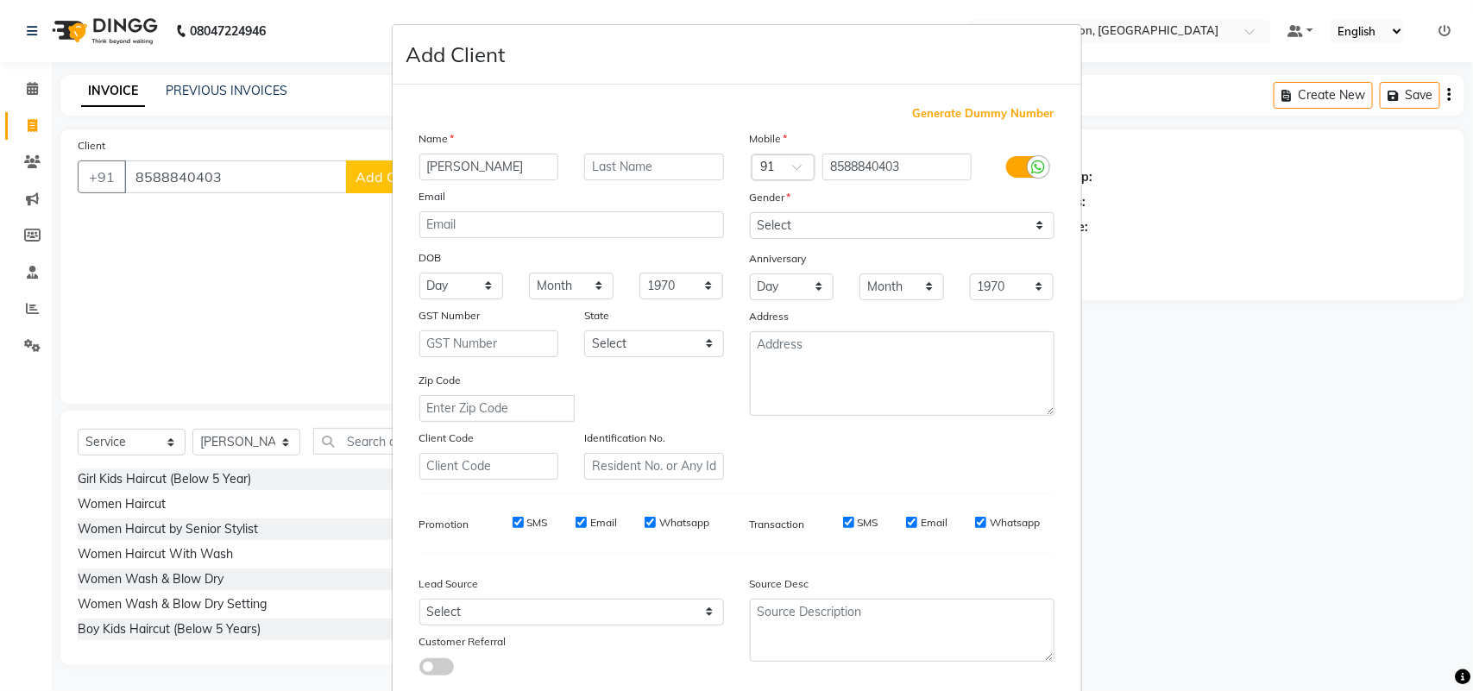
type input "saroj"
click at [771, 212] on select "Select [DEMOGRAPHIC_DATA] [DEMOGRAPHIC_DATA] Other Prefer Not To Say" at bounding box center [902, 225] width 305 height 27
select select "[DEMOGRAPHIC_DATA]"
click at [750, 212] on select "Select [DEMOGRAPHIC_DATA] [DEMOGRAPHIC_DATA] Other Prefer Not To Say" at bounding box center [902, 225] width 305 height 27
click at [1093, 559] on ngb-modal-window "Add Client Generate Dummy Number Name saroj Email DOB Day 01 02 03 04 05 06 07 …" at bounding box center [736, 345] width 1473 height 691
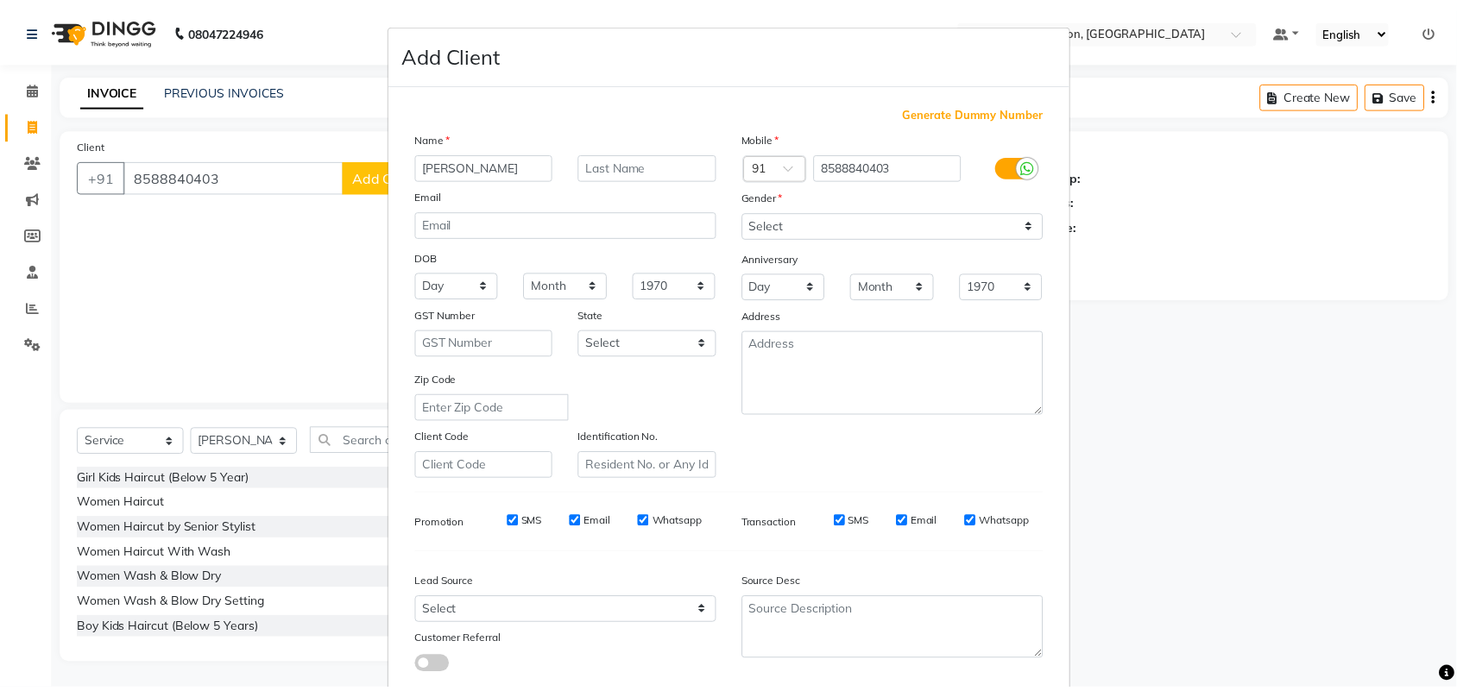
scroll to position [99, 0]
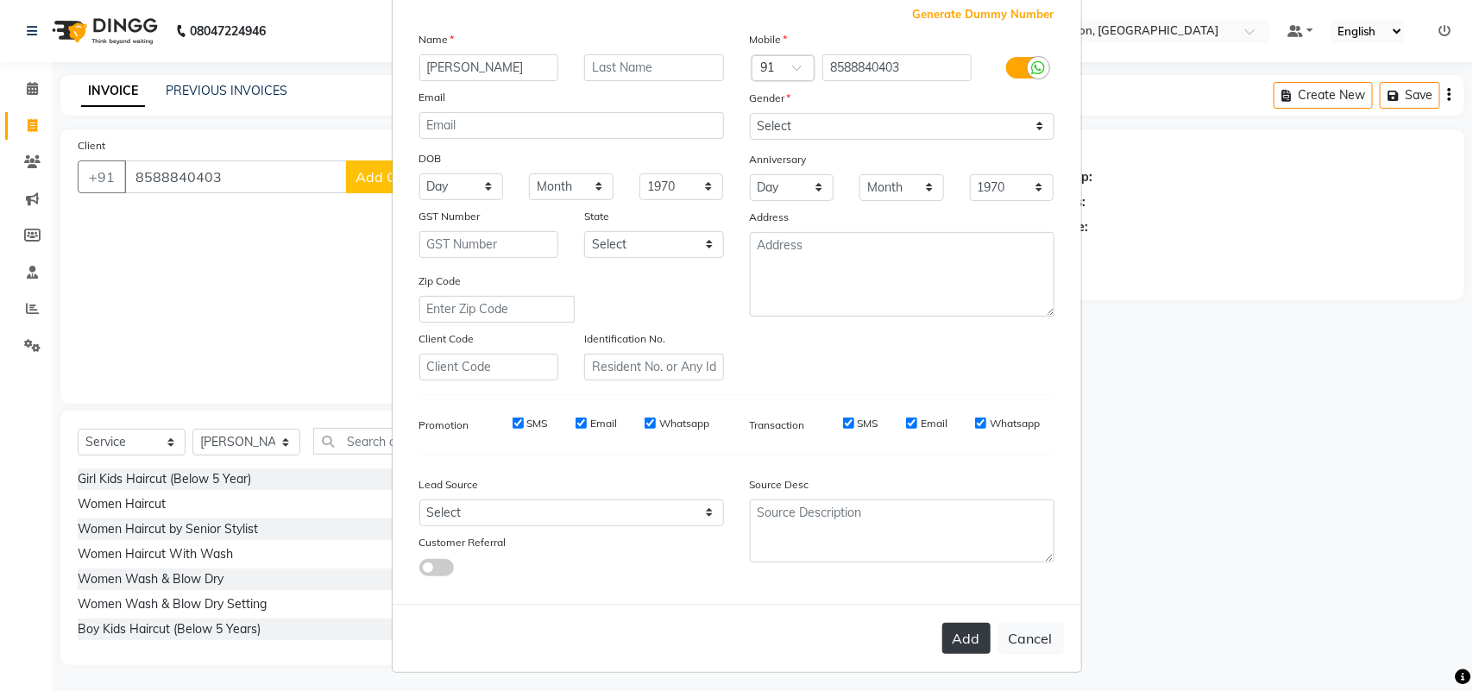
click at [954, 637] on button "Add" at bounding box center [966, 638] width 48 height 31
select select
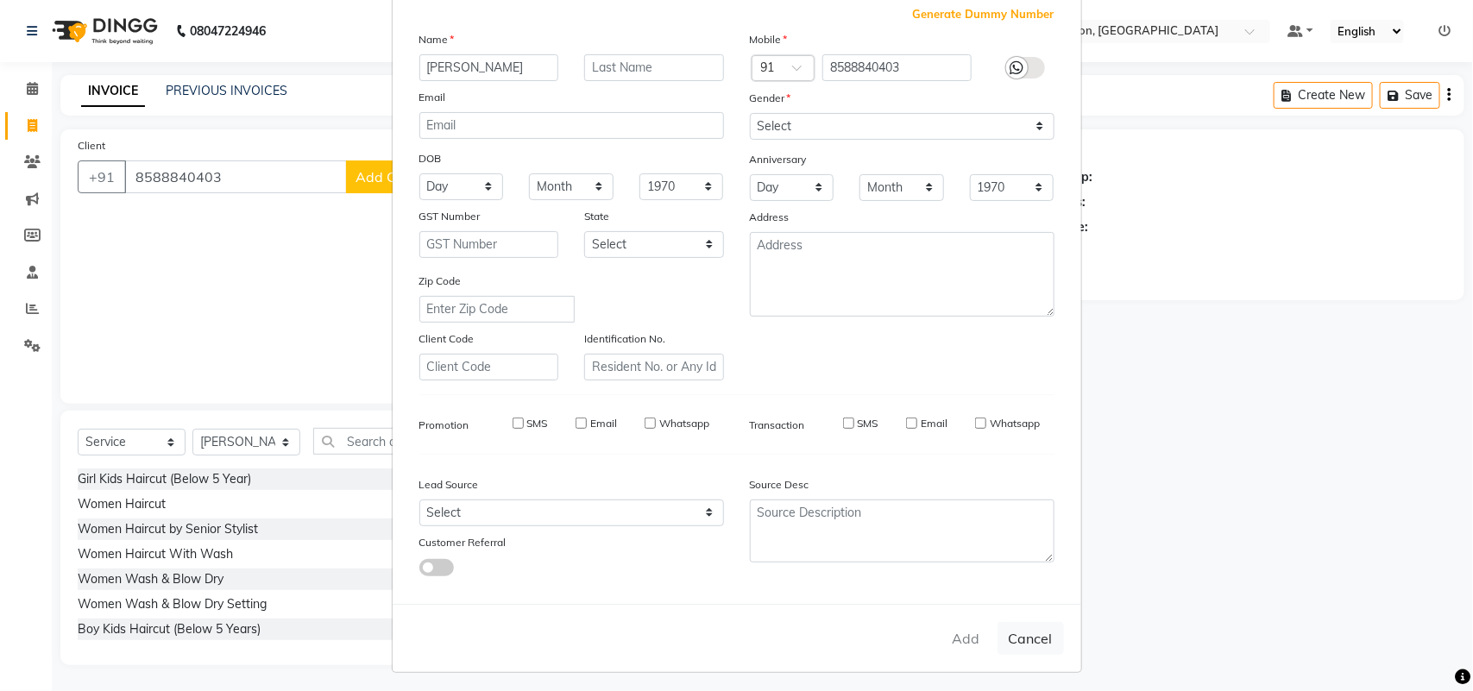
select select
checkbox input "false"
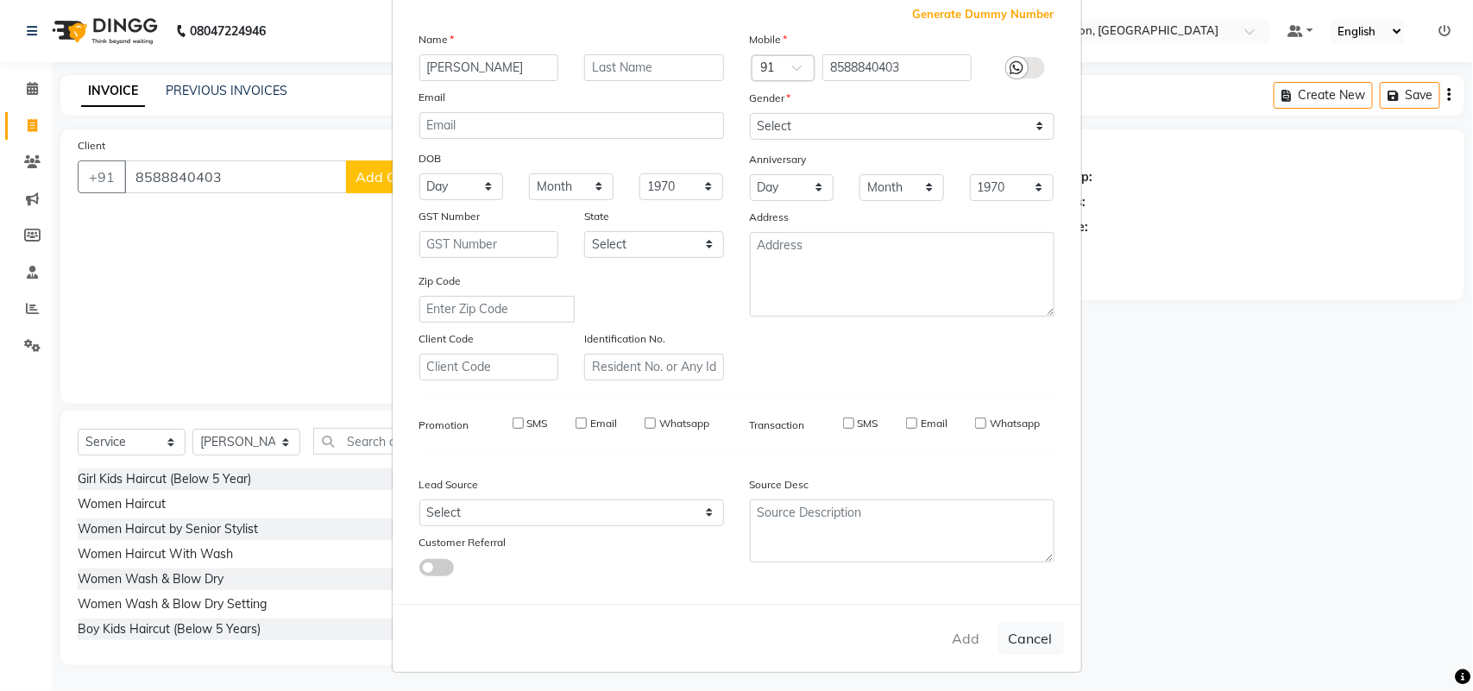
checkbox input "false"
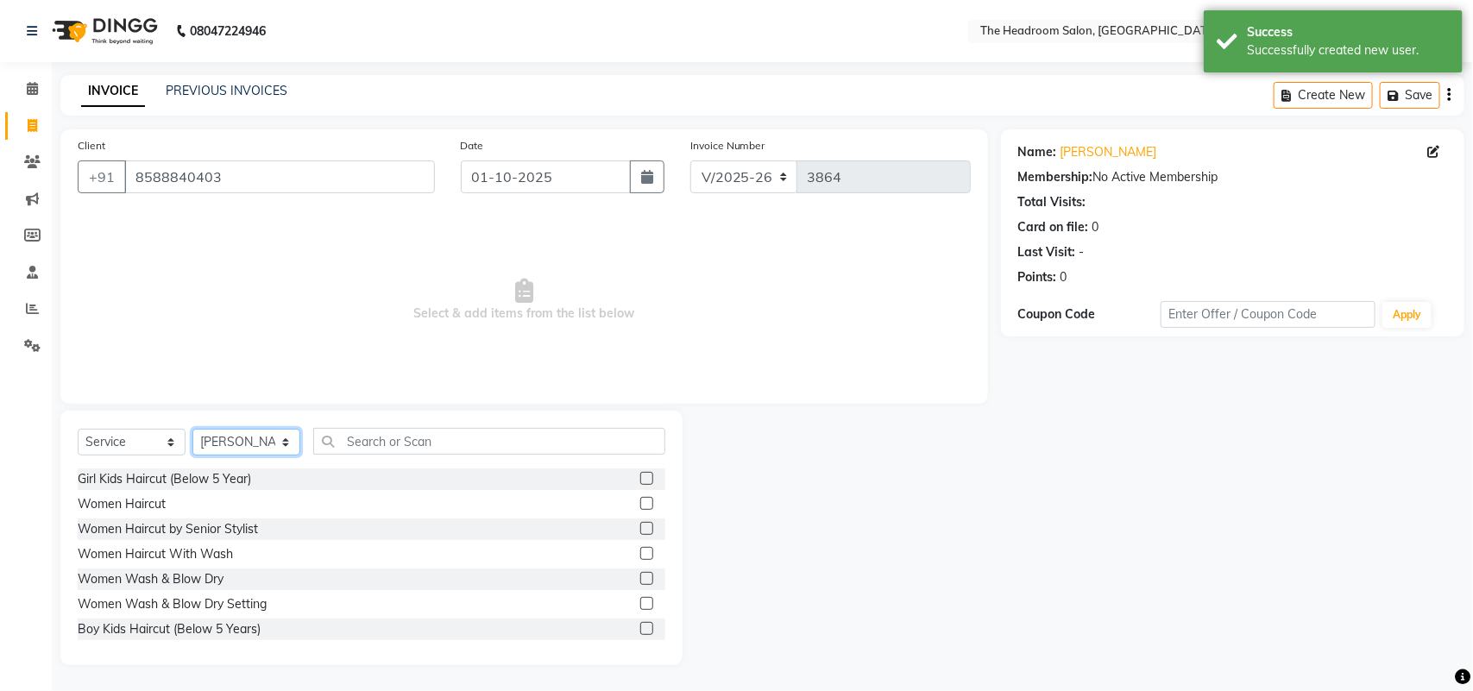
click at [242, 440] on select "Select Stylist [PERSON_NAME] Deepak [PERSON_NAME] [PERSON_NAME] Manager [PERSON…" at bounding box center [246, 442] width 108 height 27
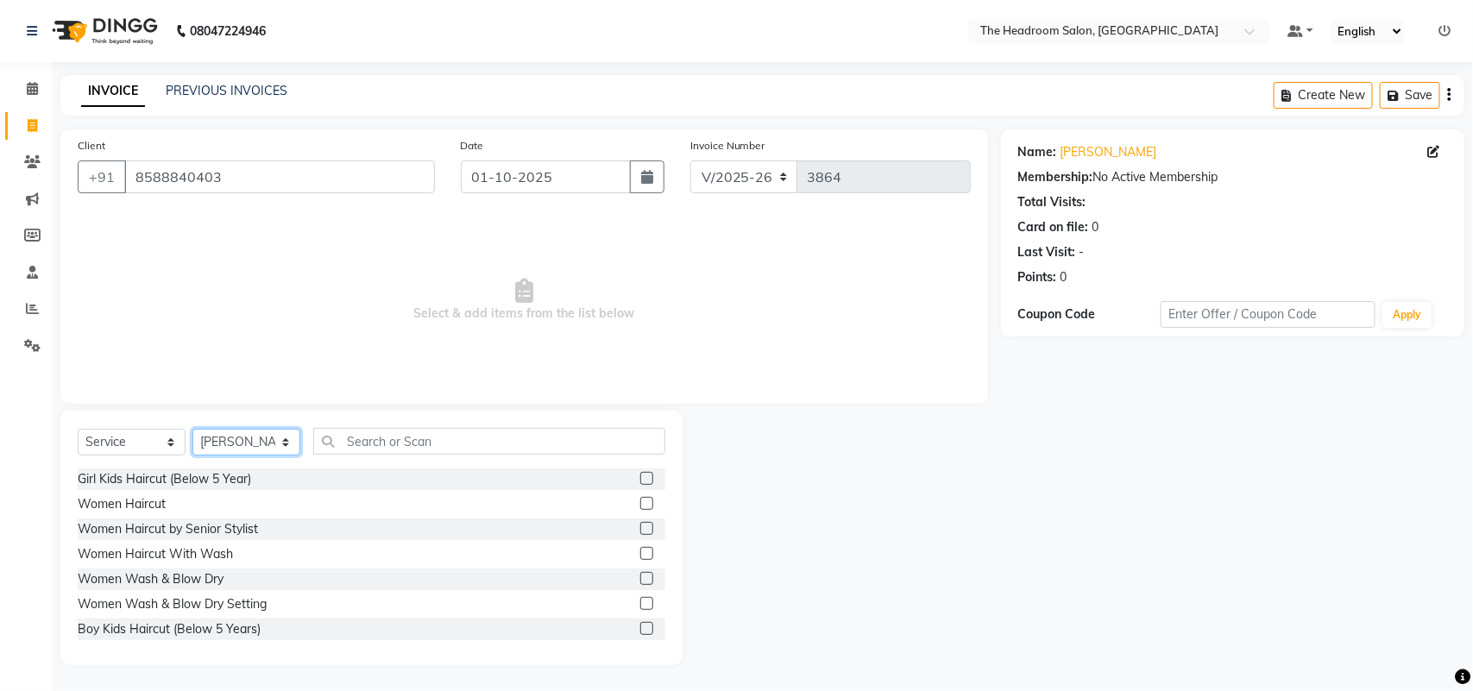
select select "58235"
click at [192, 429] on select "Select Stylist [PERSON_NAME] Deepak [PERSON_NAME] [PERSON_NAME] Manager [PERSON…" at bounding box center [246, 442] width 108 height 27
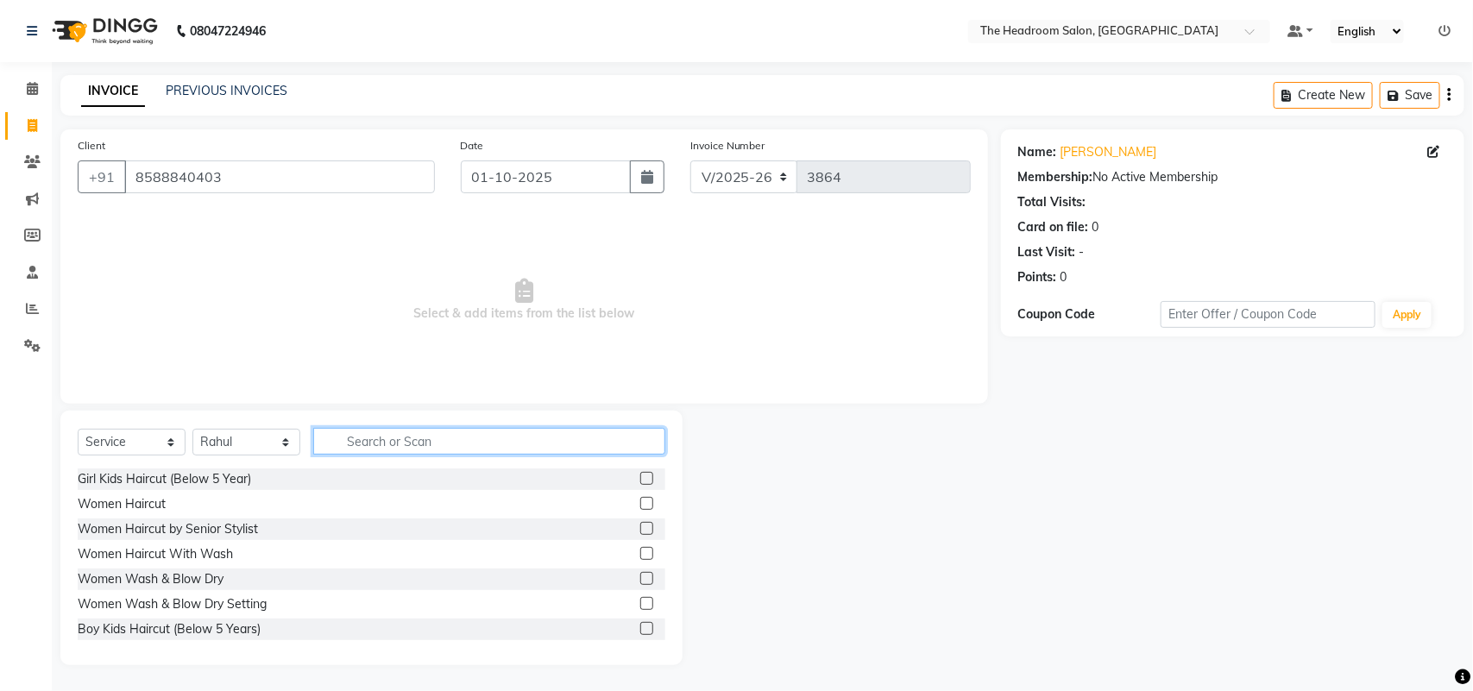
click at [339, 438] on input "text" at bounding box center [489, 441] width 352 height 27
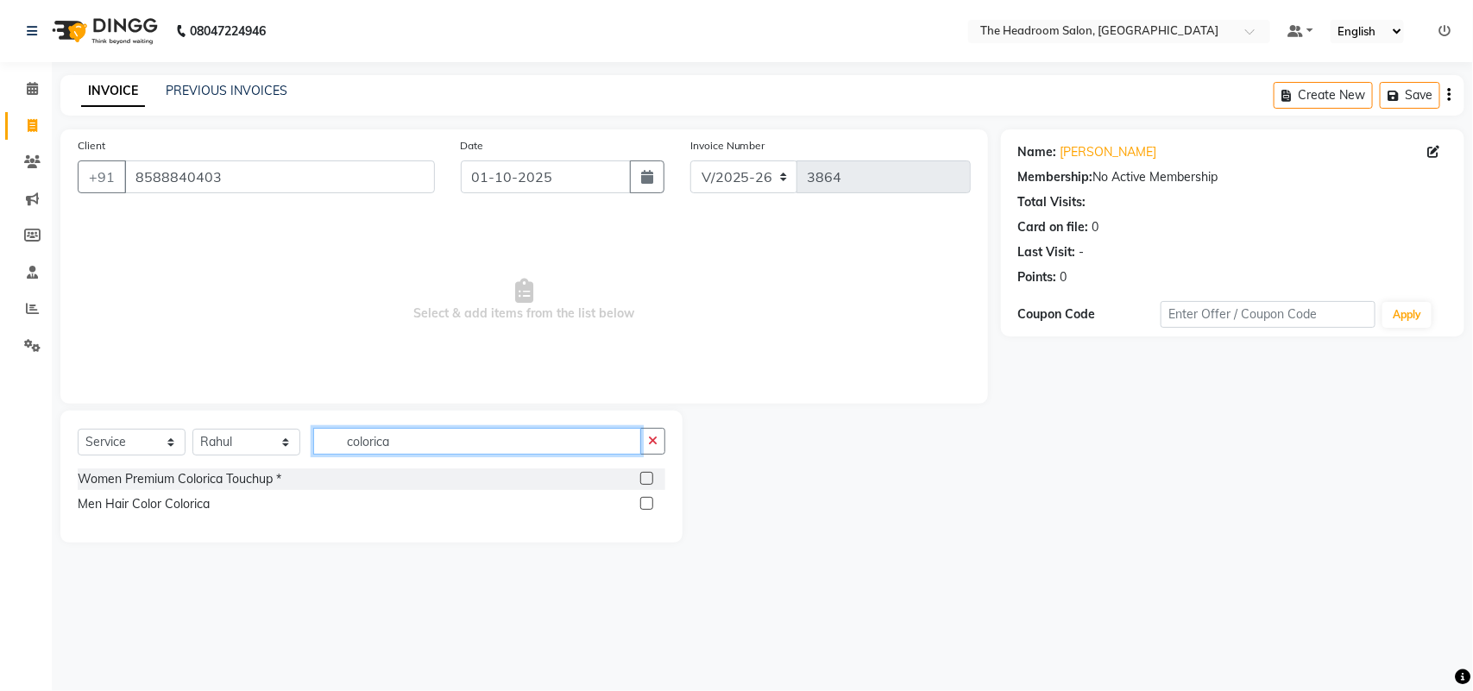
type input "colorica"
click at [650, 476] on label at bounding box center [646, 478] width 13 height 13
click at [650, 476] on input "checkbox" at bounding box center [645, 479] width 11 height 11
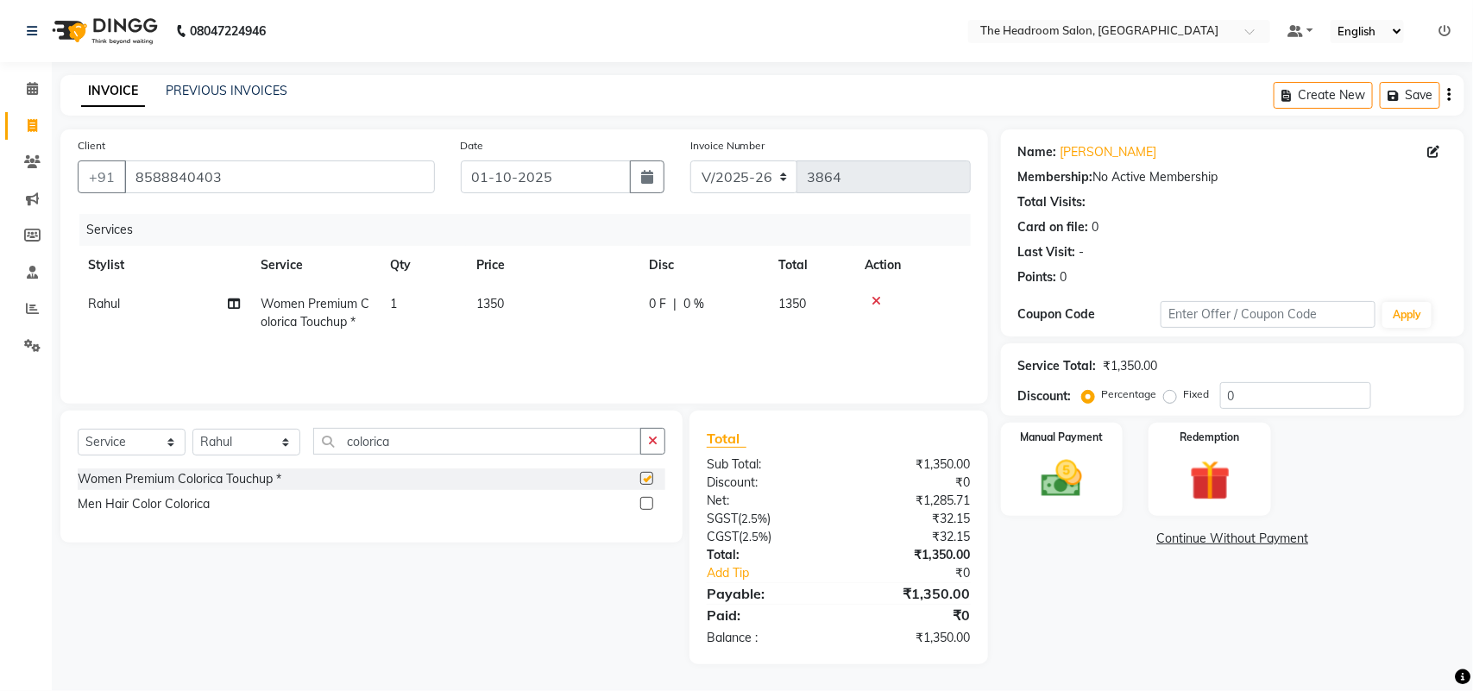
checkbox input "false"
click at [686, 295] on span "0 %" at bounding box center [693, 304] width 21 height 18
select select "58235"
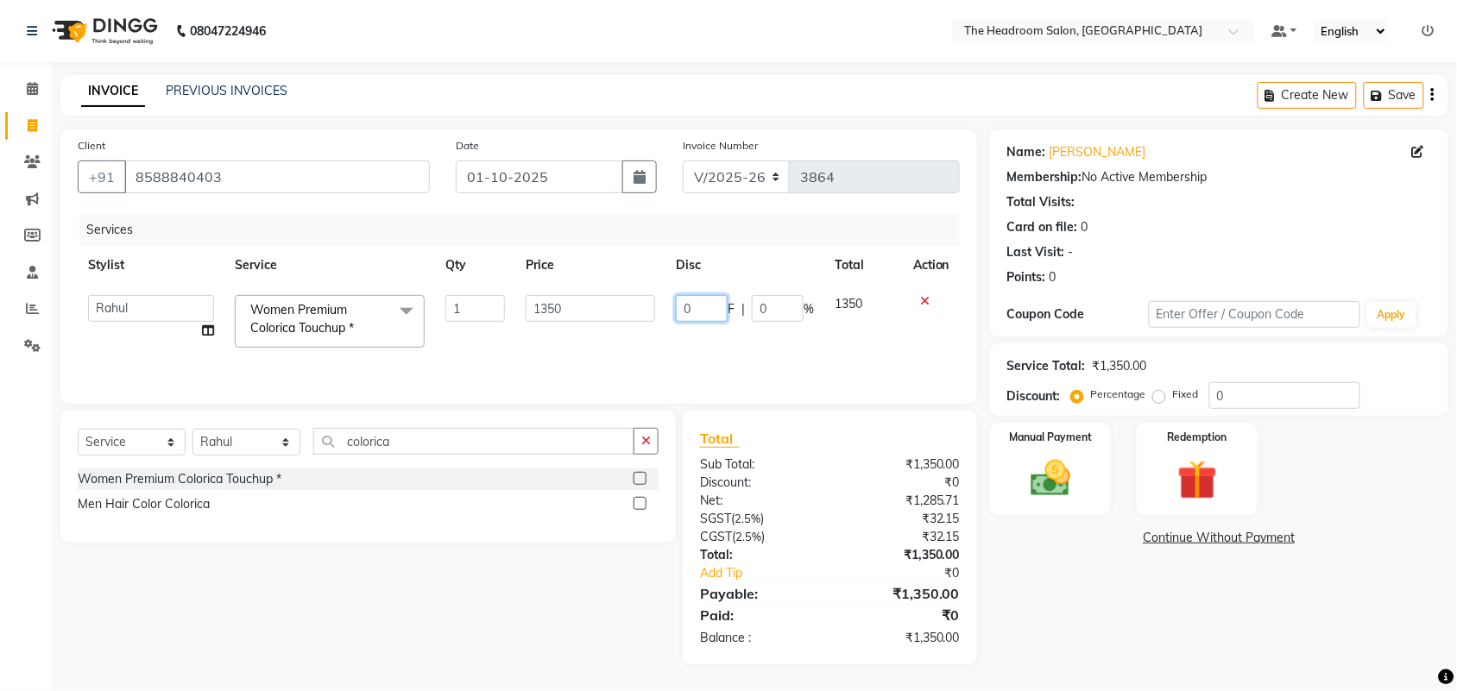
click at [712, 308] on input "0" at bounding box center [702, 308] width 52 height 27
type input "100"
click at [1094, 640] on div "Name: Saroj Membership: No Active Membership Total Visits: Card on file: 0 Last…" at bounding box center [1225, 396] width 471 height 535
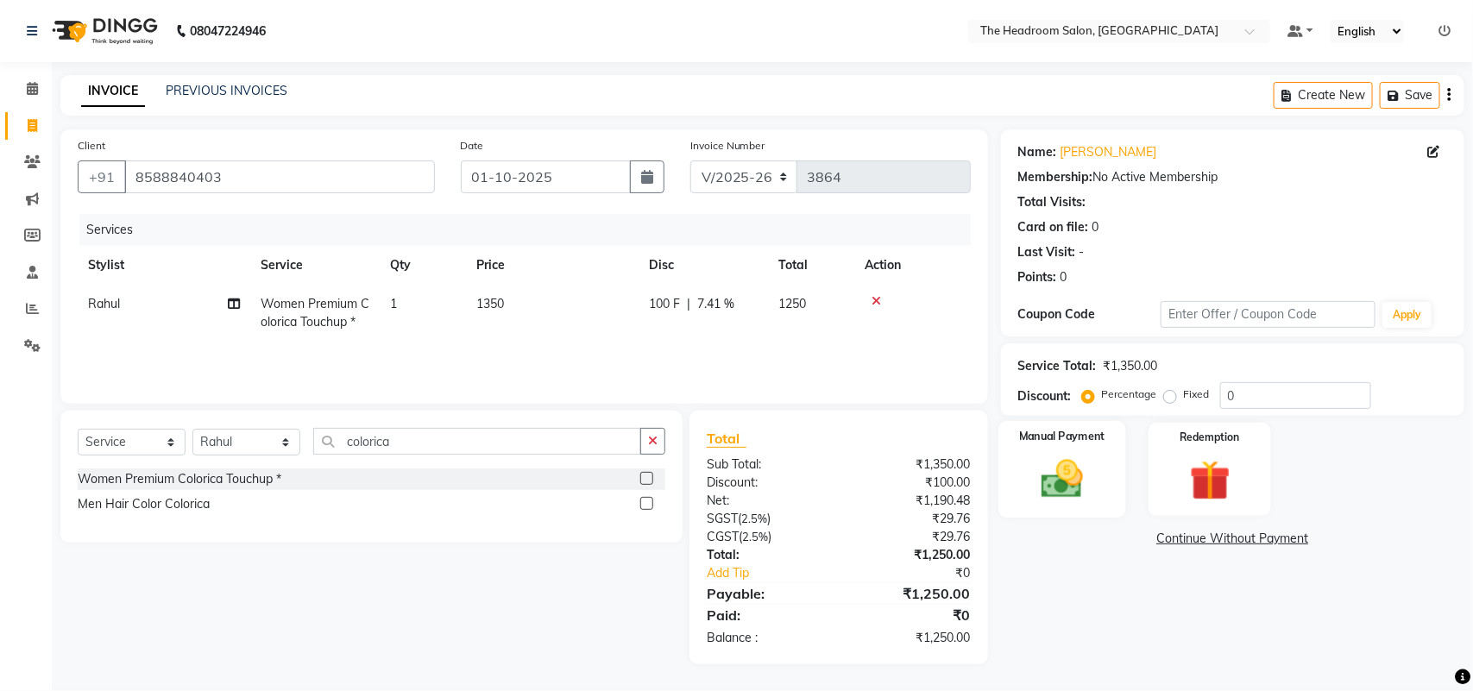
click at [1115, 476] on div "Manual Payment" at bounding box center [1062, 470] width 128 height 98
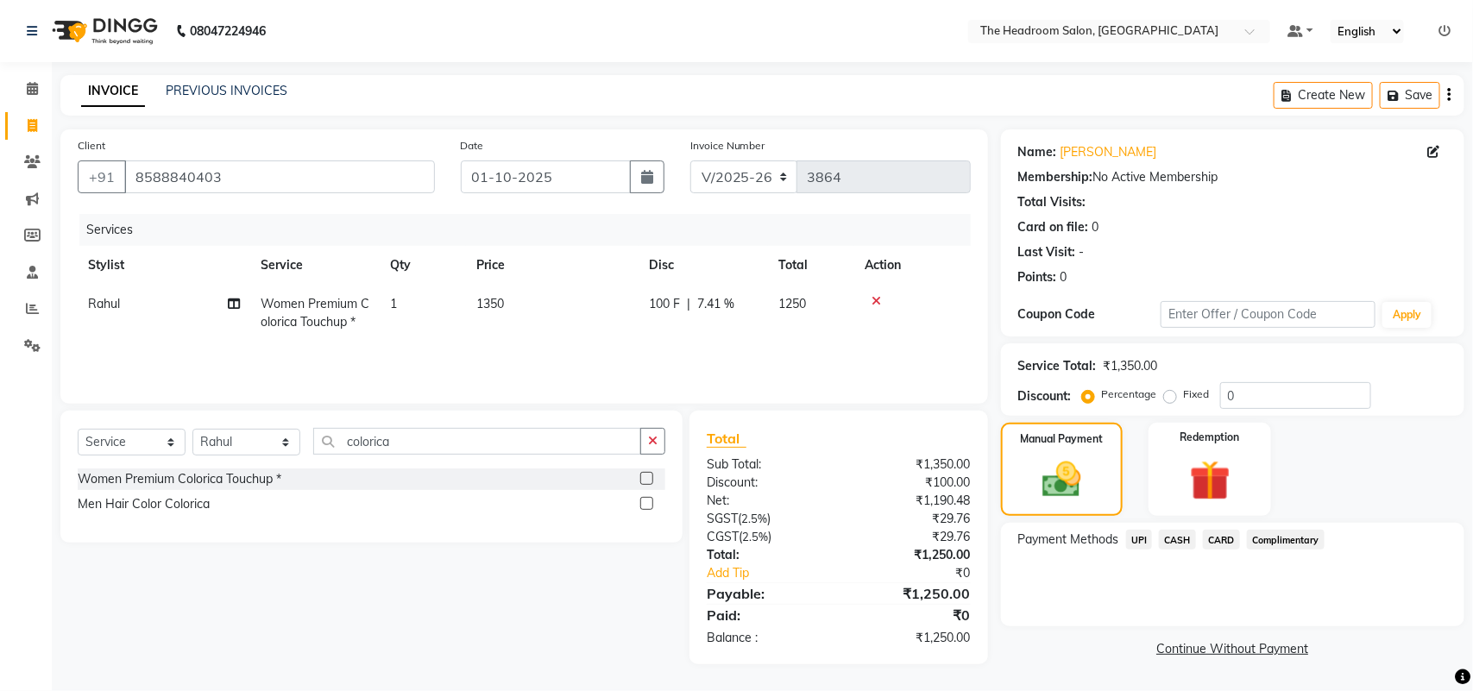
click at [1139, 540] on span "UPI" at bounding box center [1139, 540] width 27 height 20
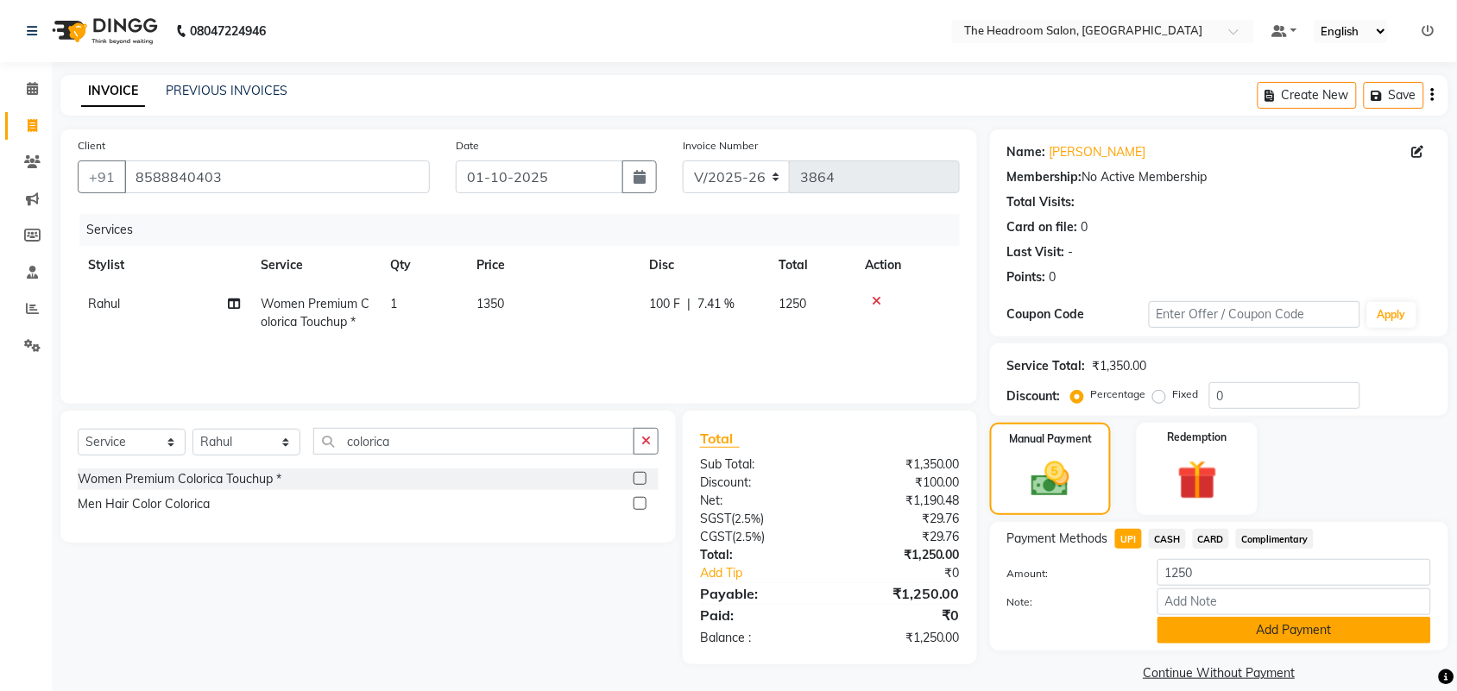
click at [1256, 624] on button "Add Payment" at bounding box center [1294, 630] width 274 height 27
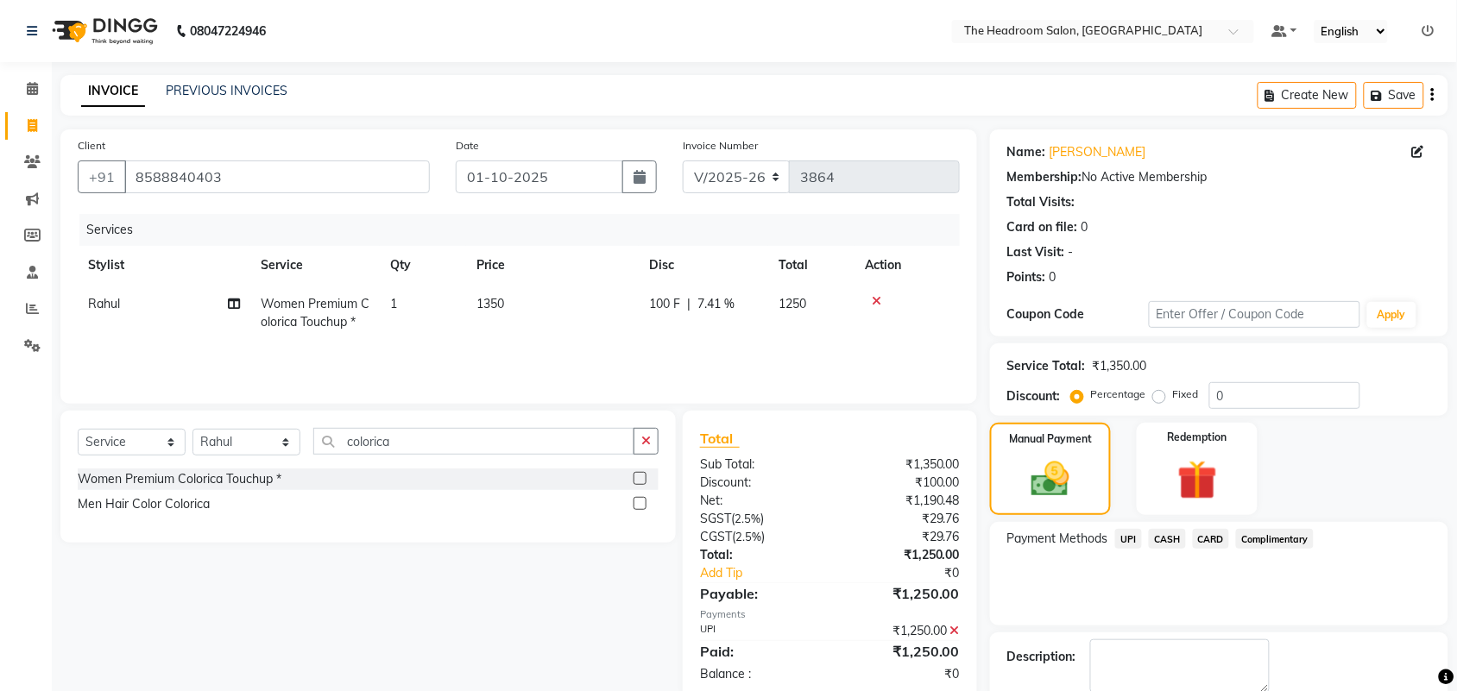
scroll to position [93, 0]
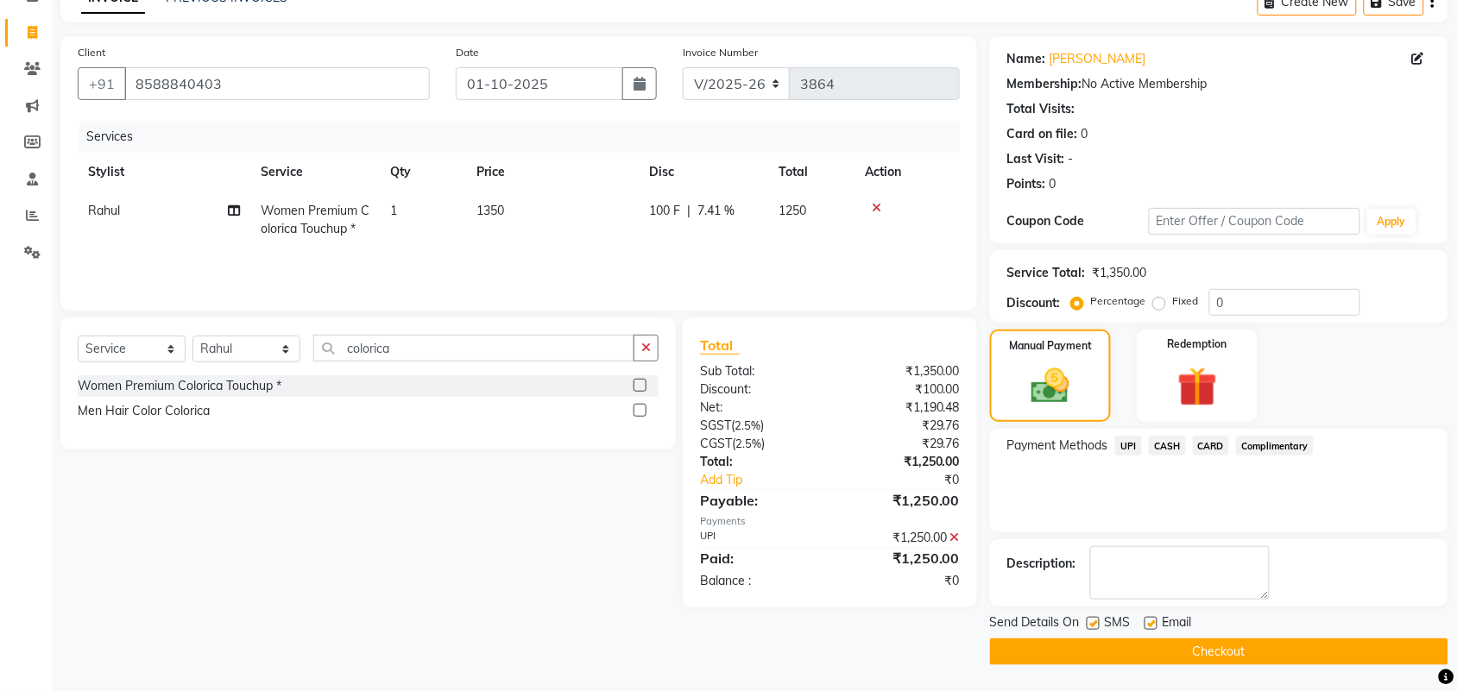
click at [1219, 644] on button "Checkout" at bounding box center [1219, 652] width 458 height 27
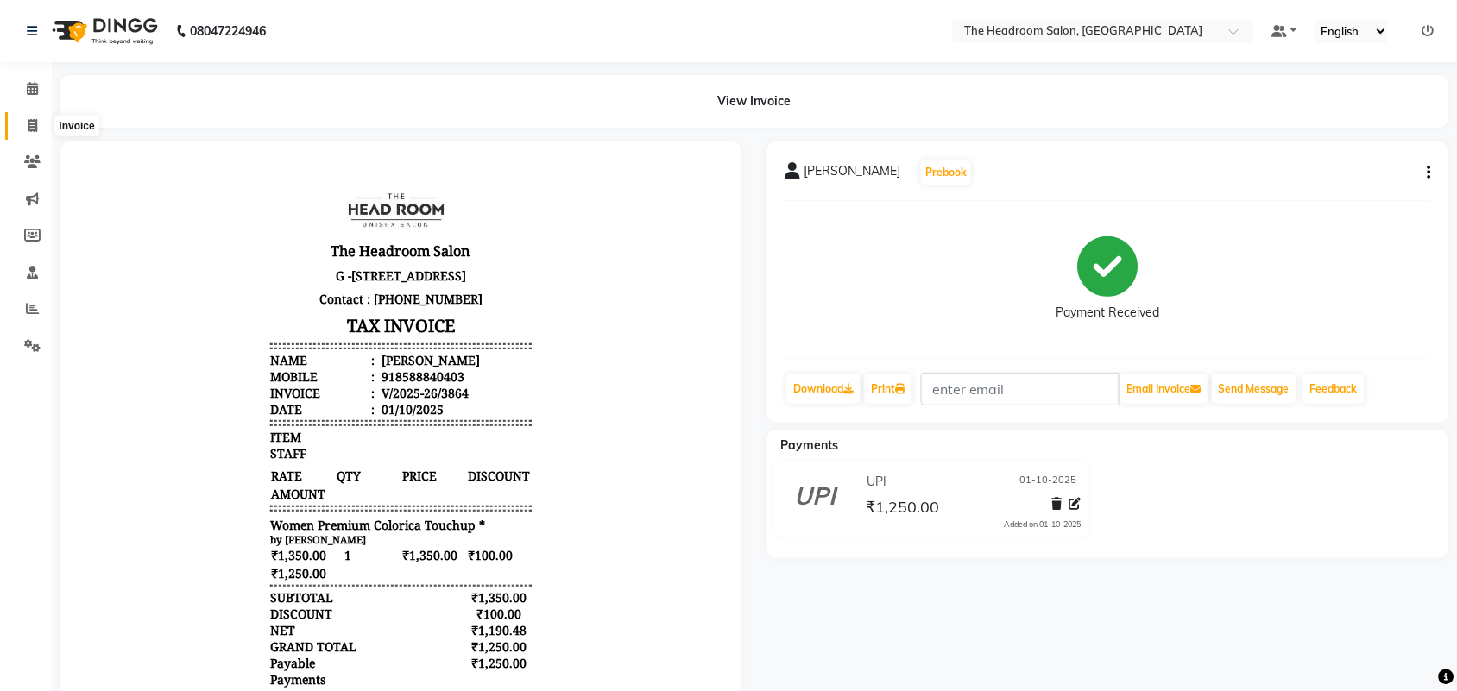
click at [31, 131] on icon at bounding box center [32, 125] width 9 height 13
select select "service"
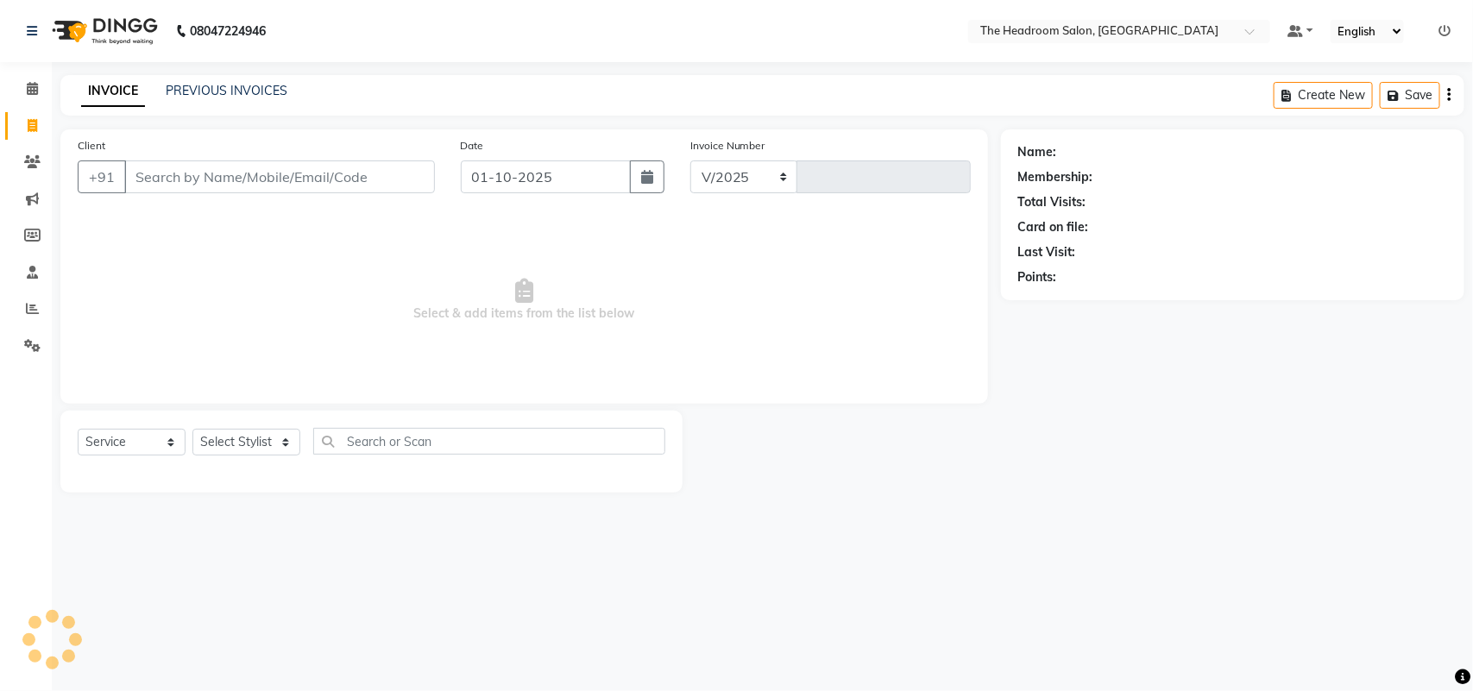
select select "6933"
type input "3865"
select select "58237"
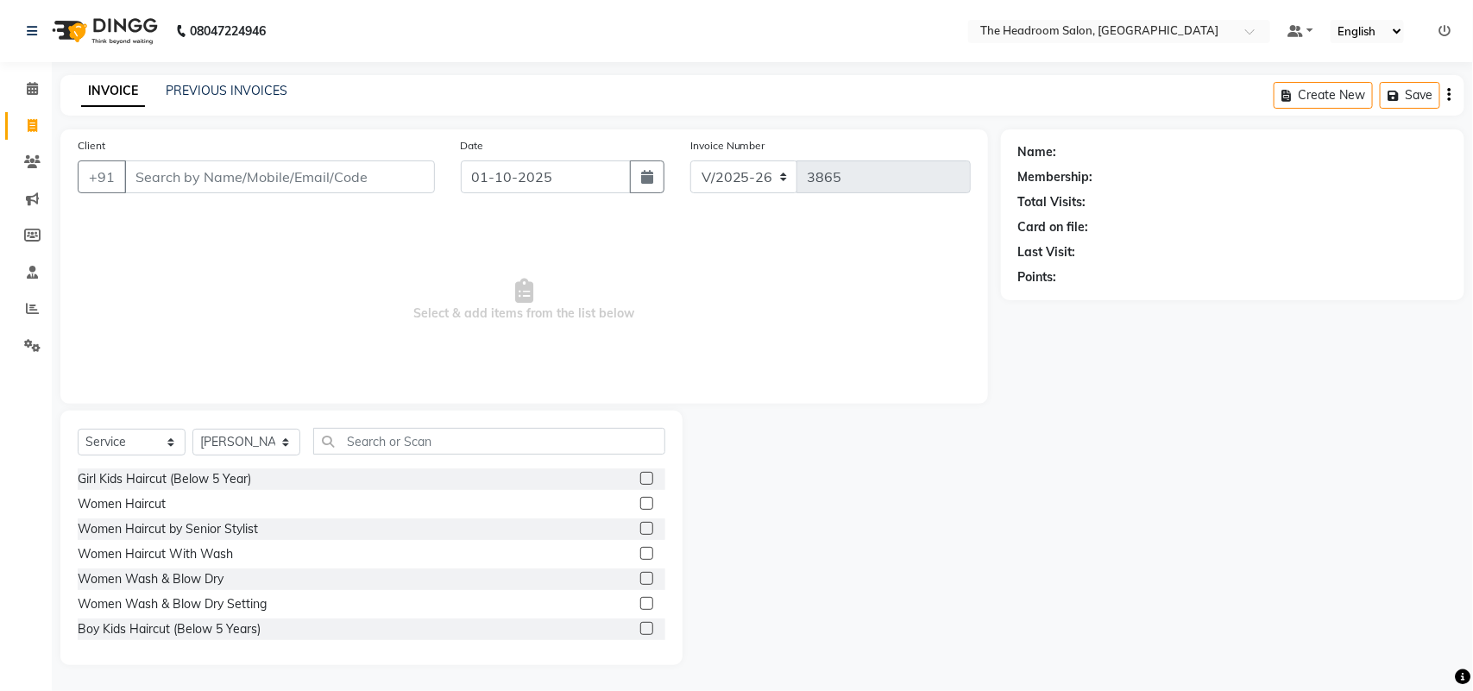
click at [212, 179] on input "Client" at bounding box center [279, 177] width 311 height 33
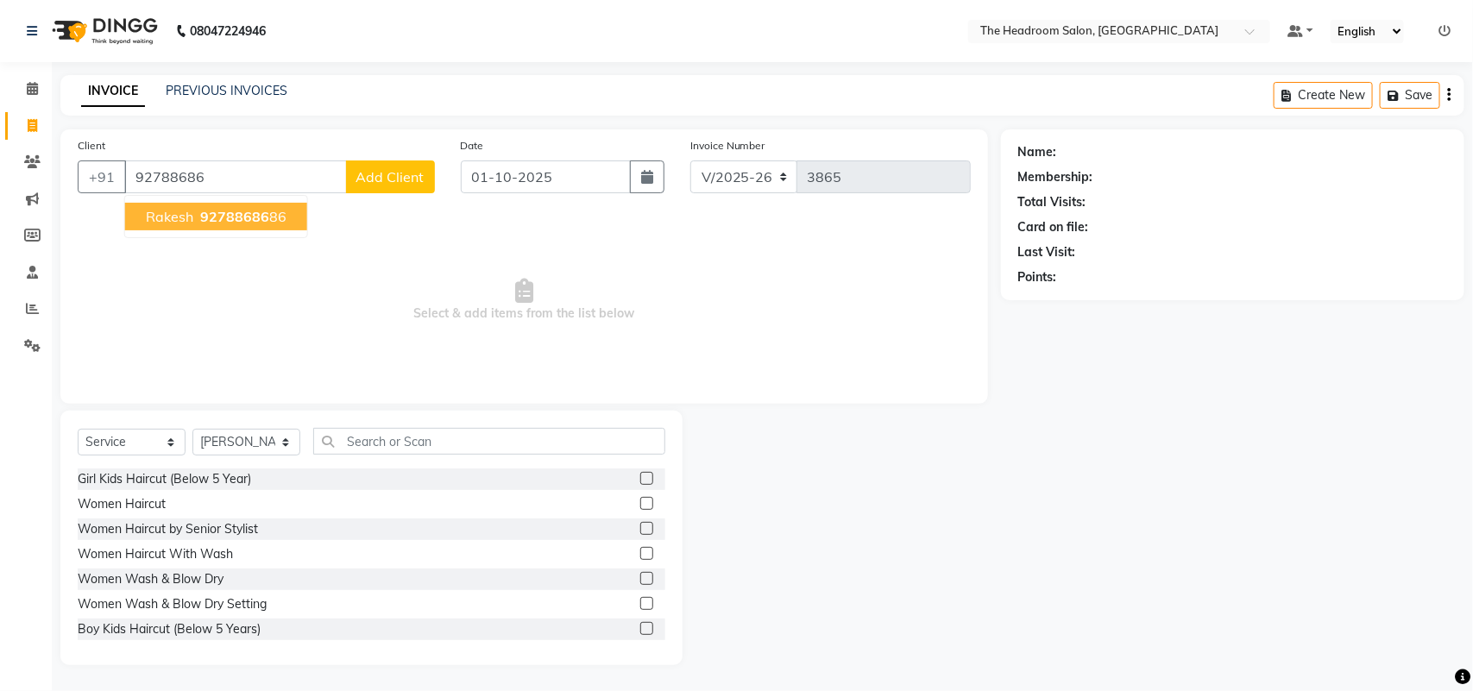
click at [214, 229] on button "rakesh 92788686 86" at bounding box center [216, 217] width 182 height 28
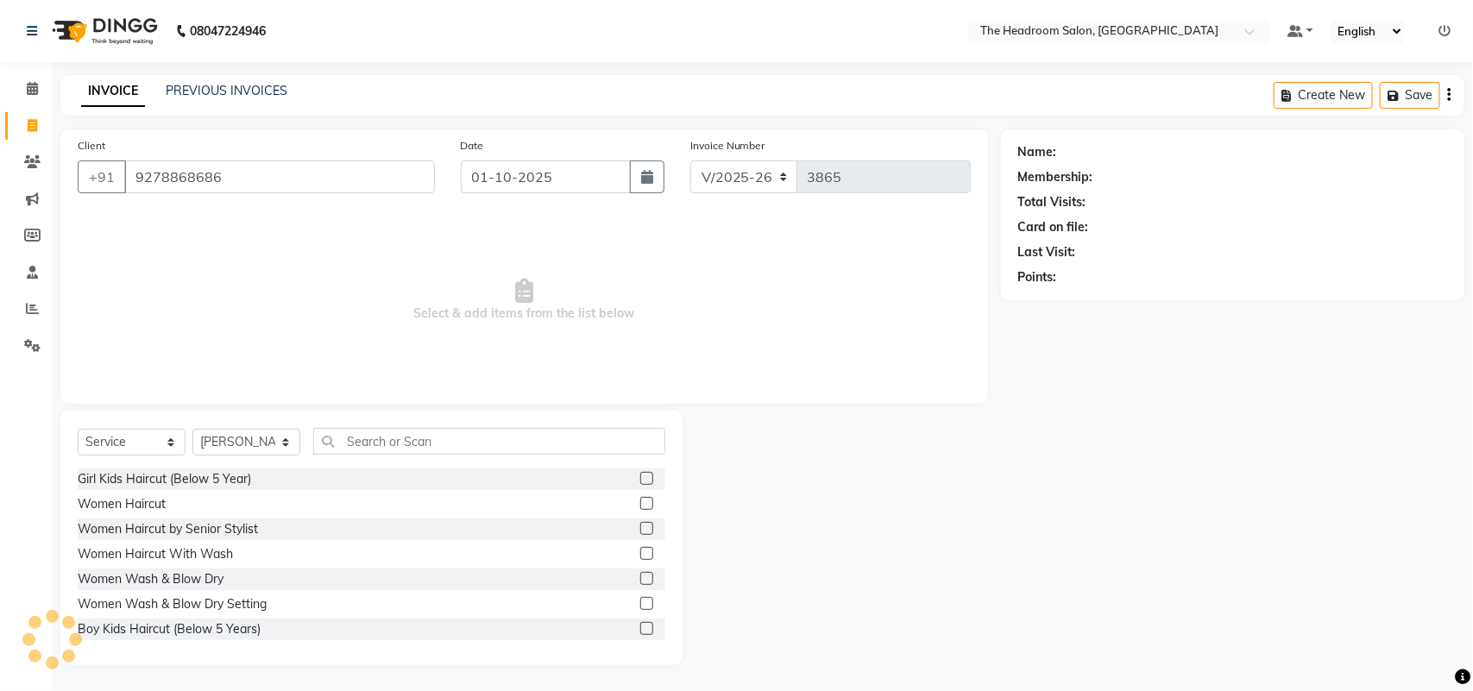
type input "9278868686"
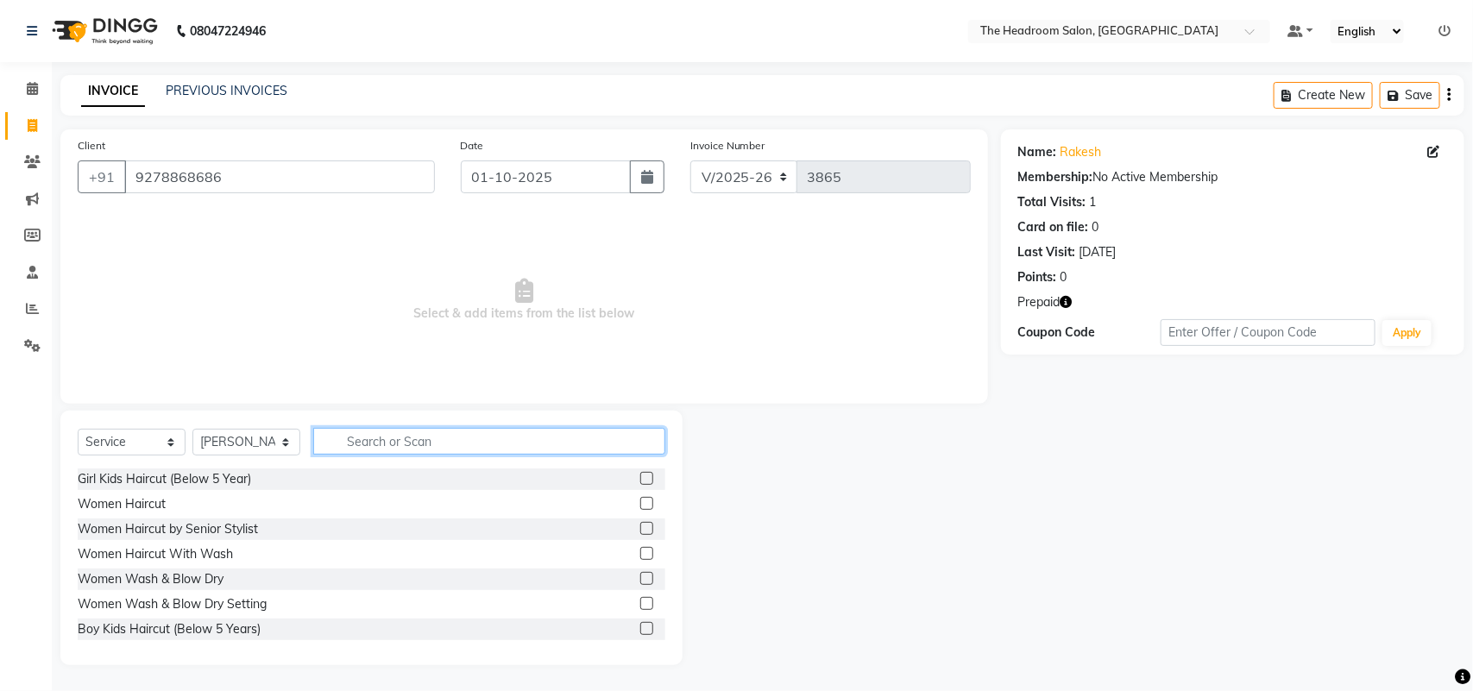
click at [608, 429] on input "text" at bounding box center [489, 441] width 352 height 27
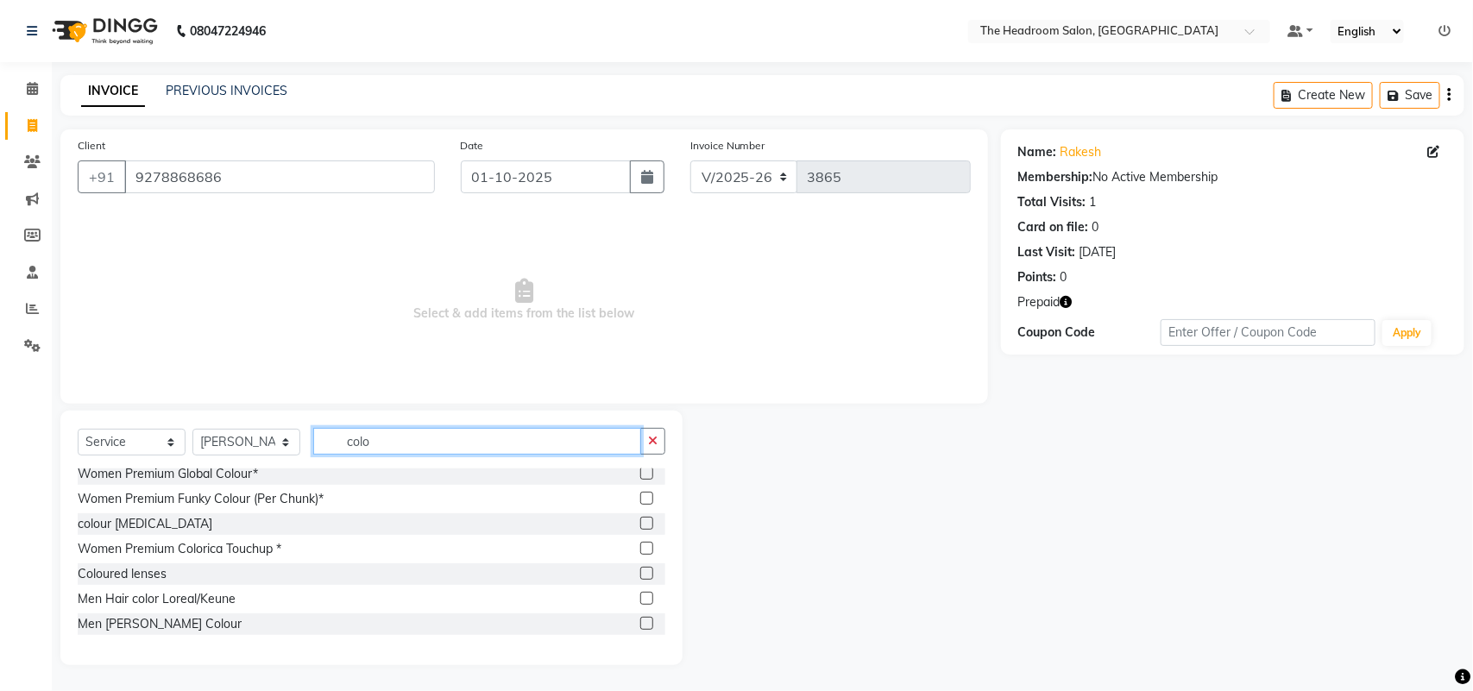
scroll to position [151, 0]
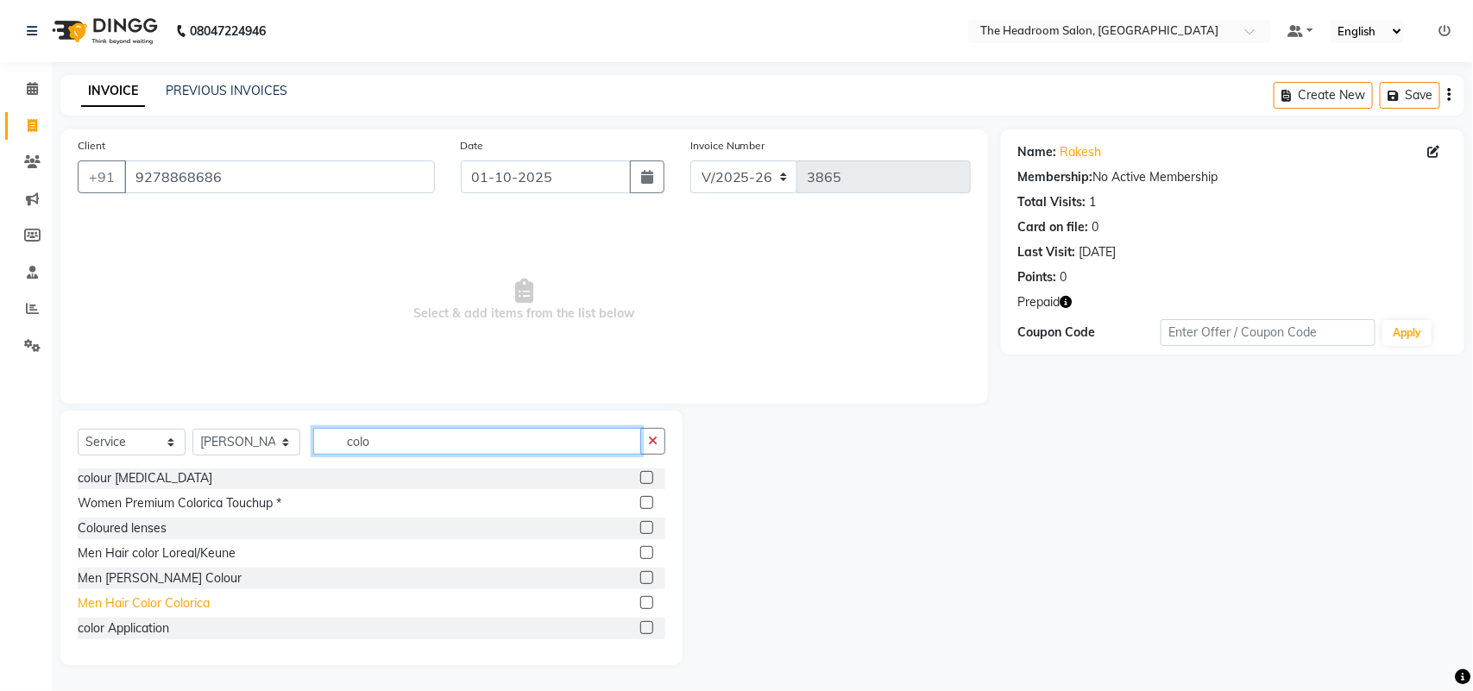
type input "colo"
click at [117, 597] on div "Men Hair Color Colorica" at bounding box center [144, 604] width 132 height 18
checkbox input "false"
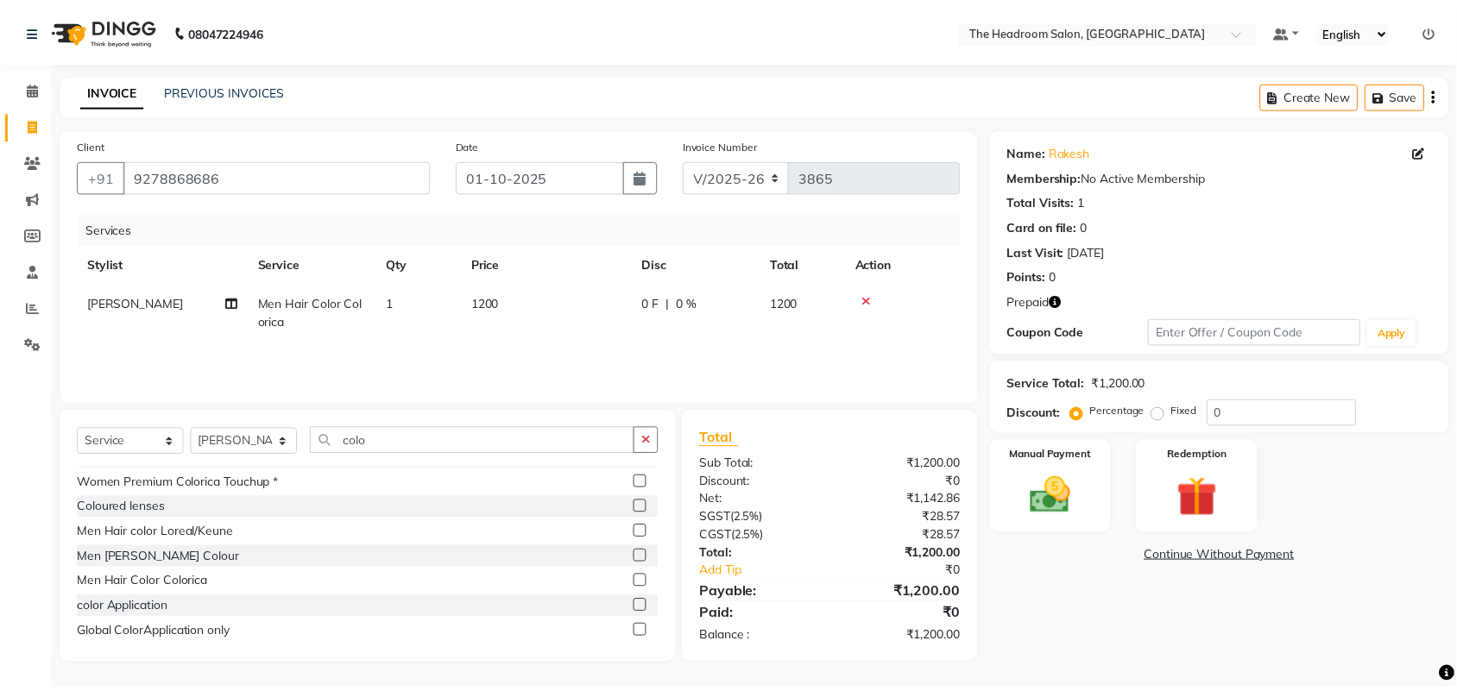
scroll to position [177, 0]
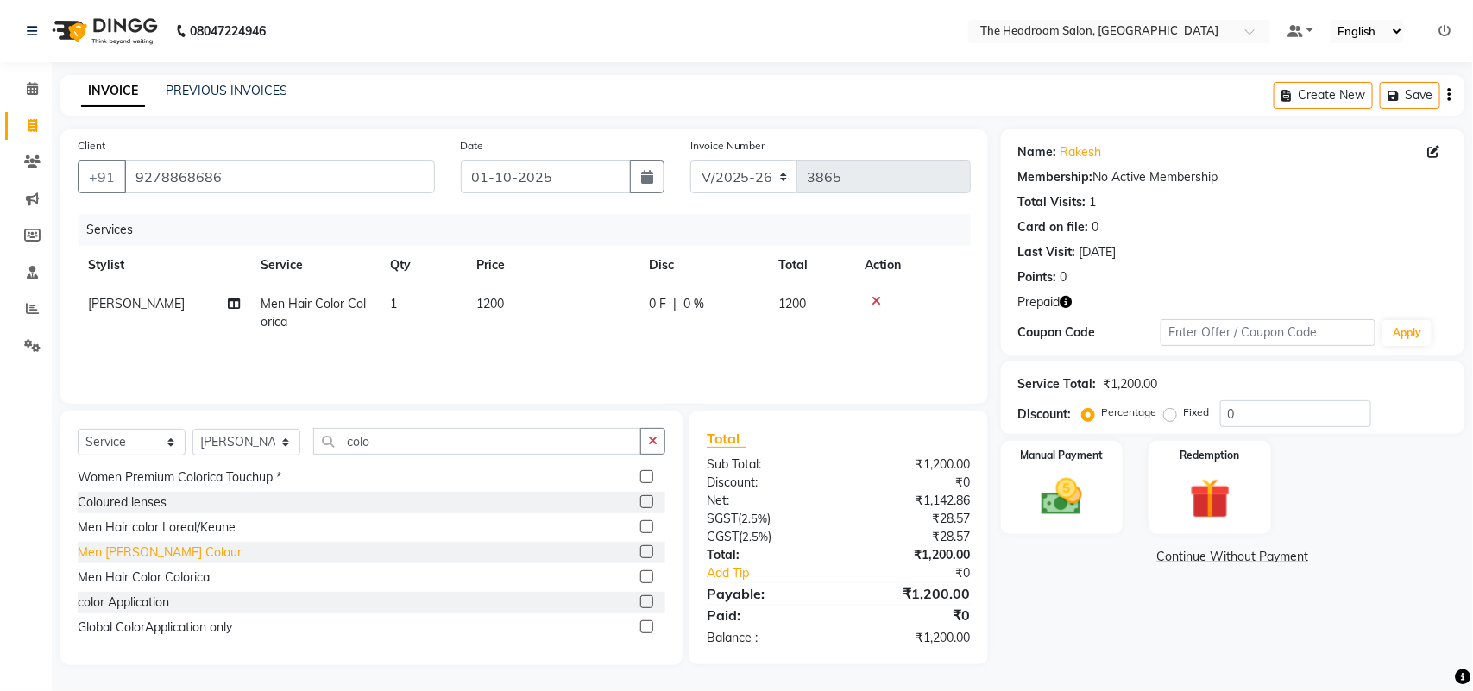
click at [139, 553] on div "Men [PERSON_NAME] Colour" at bounding box center [160, 553] width 164 height 18
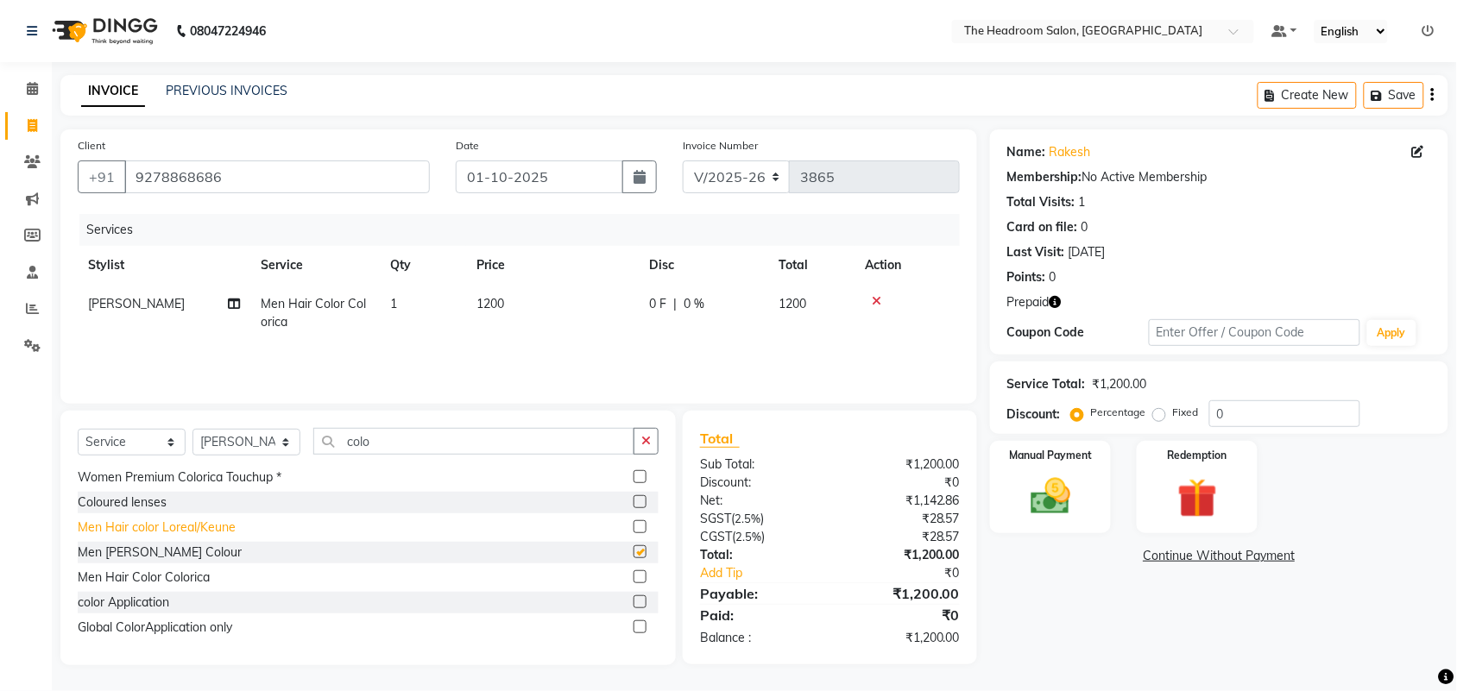
checkbox input "false"
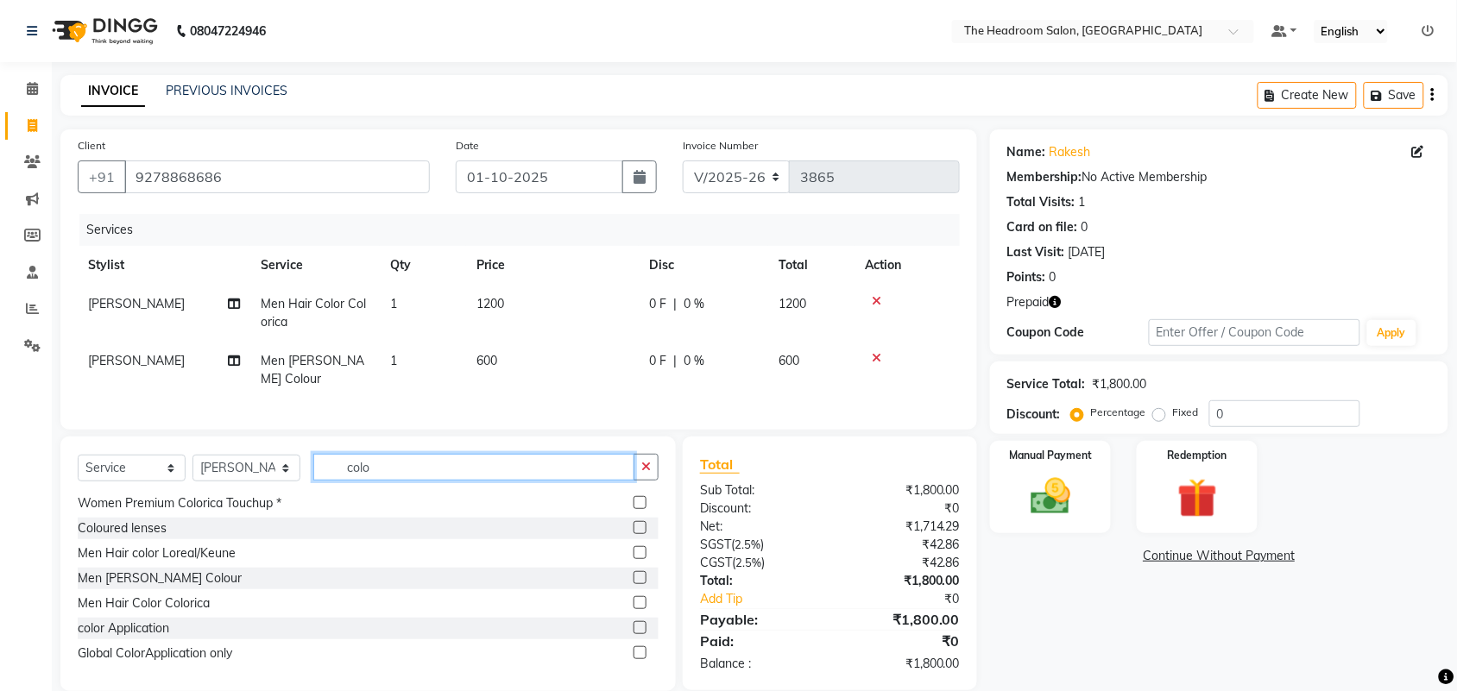
click at [417, 460] on input "colo" at bounding box center [473, 467] width 321 height 27
type input "c"
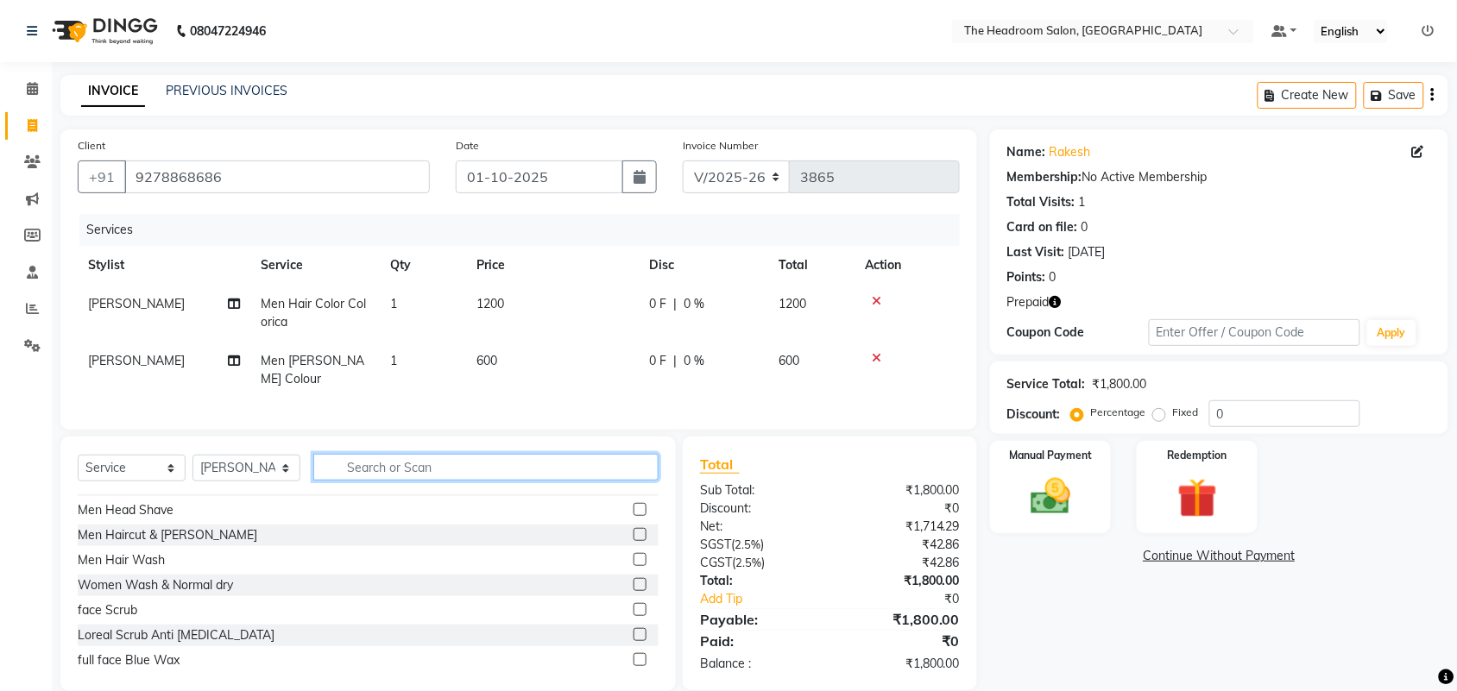
scroll to position [272, 0]
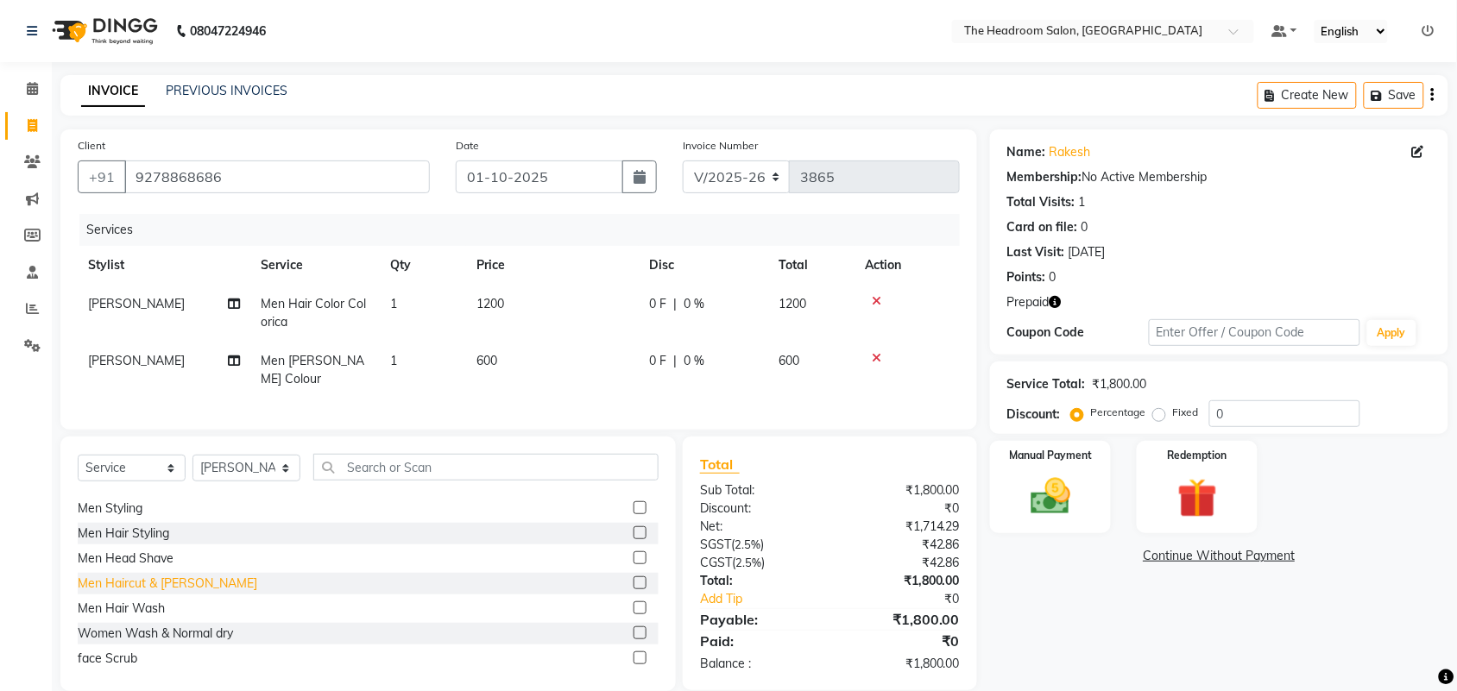
click at [148, 580] on div "Men Haircut & [PERSON_NAME]" at bounding box center [167, 584] width 179 height 18
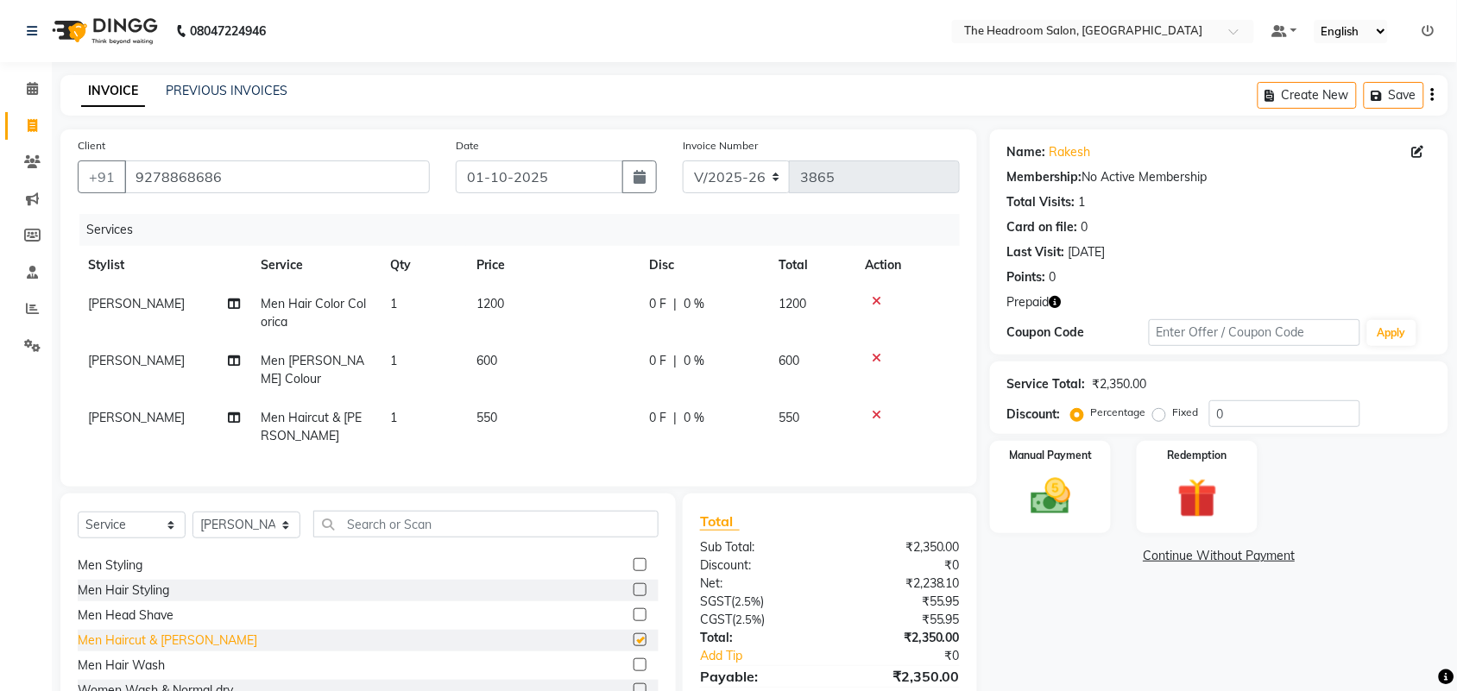
checkbox input "false"
click at [1053, 300] on icon "button" at bounding box center [1055, 302] width 12 height 12
click at [1176, 528] on div "Redemption" at bounding box center [1197, 487] width 126 height 97
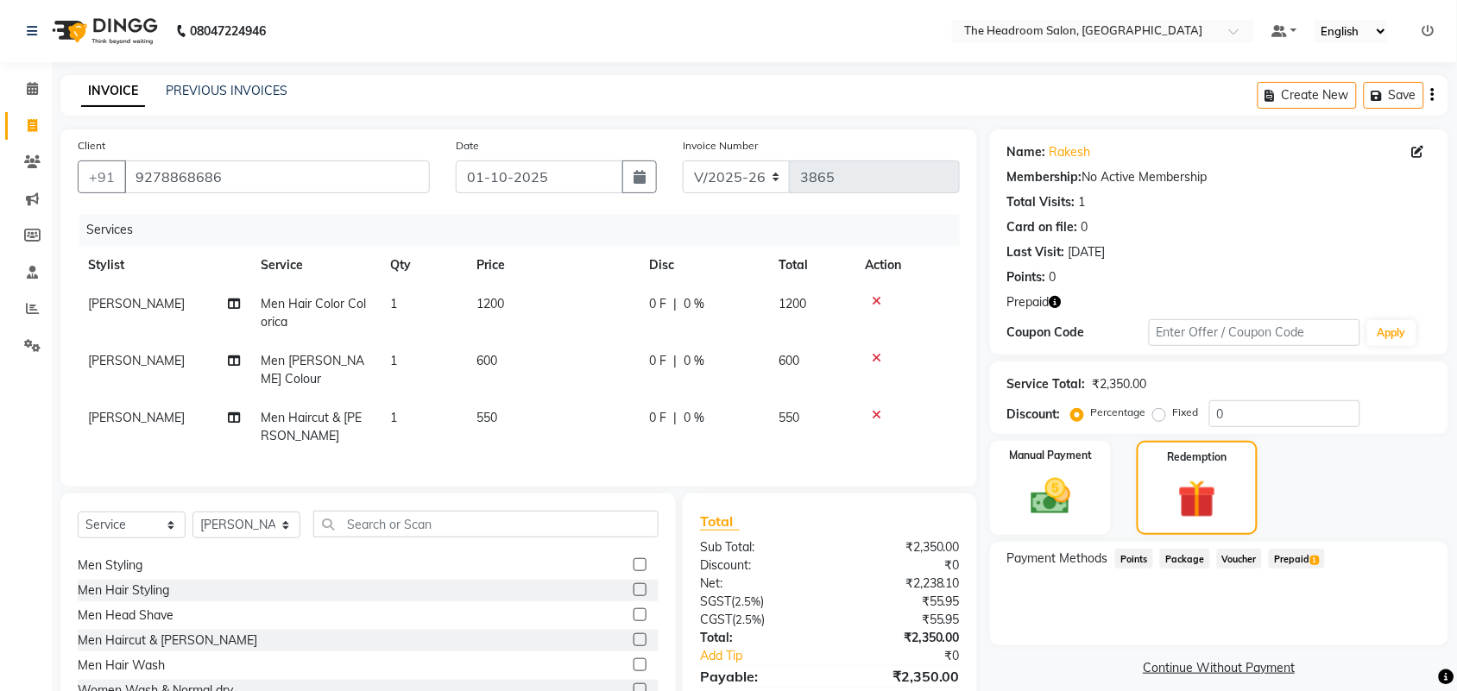
click at [1287, 557] on span "Prepaid 1" at bounding box center [1297, 559] width 56 height 20
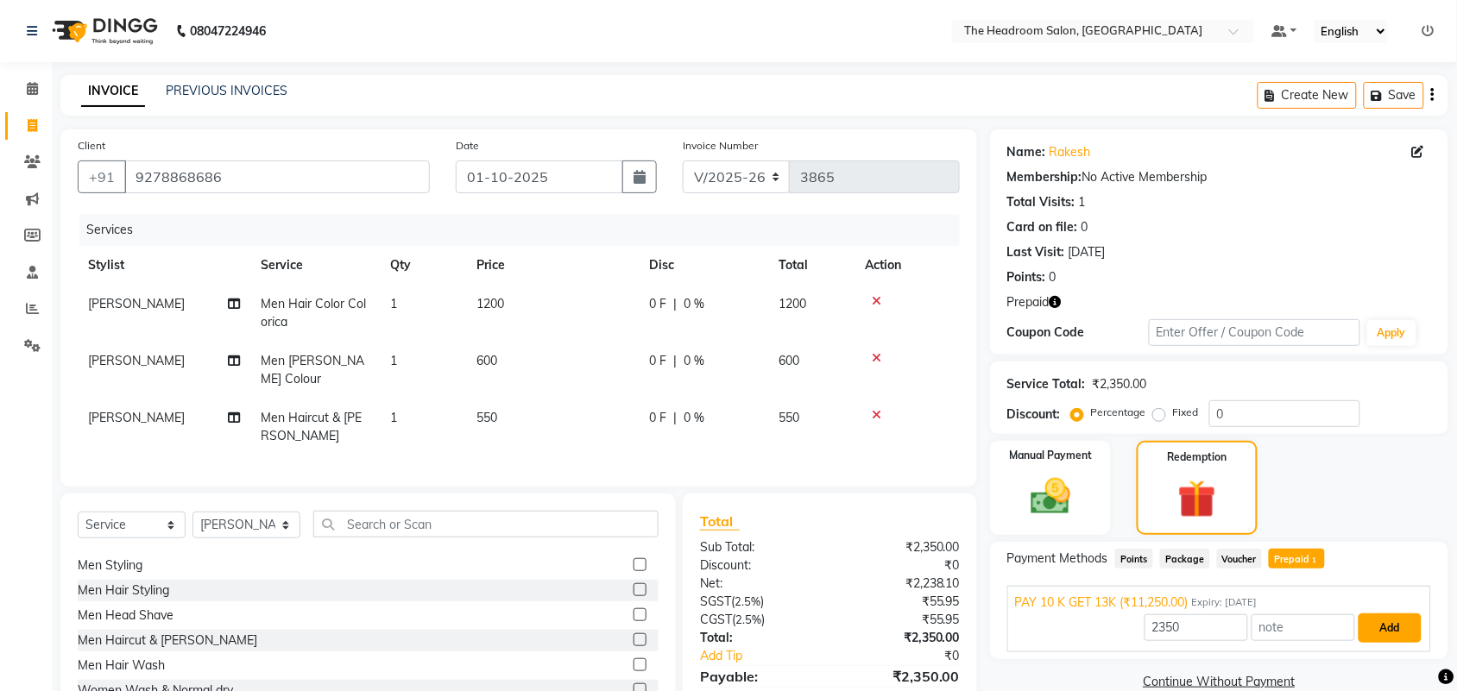
click at [1399, 620] on button "Add" at bounding box center [1389, 628] width 63 height 29
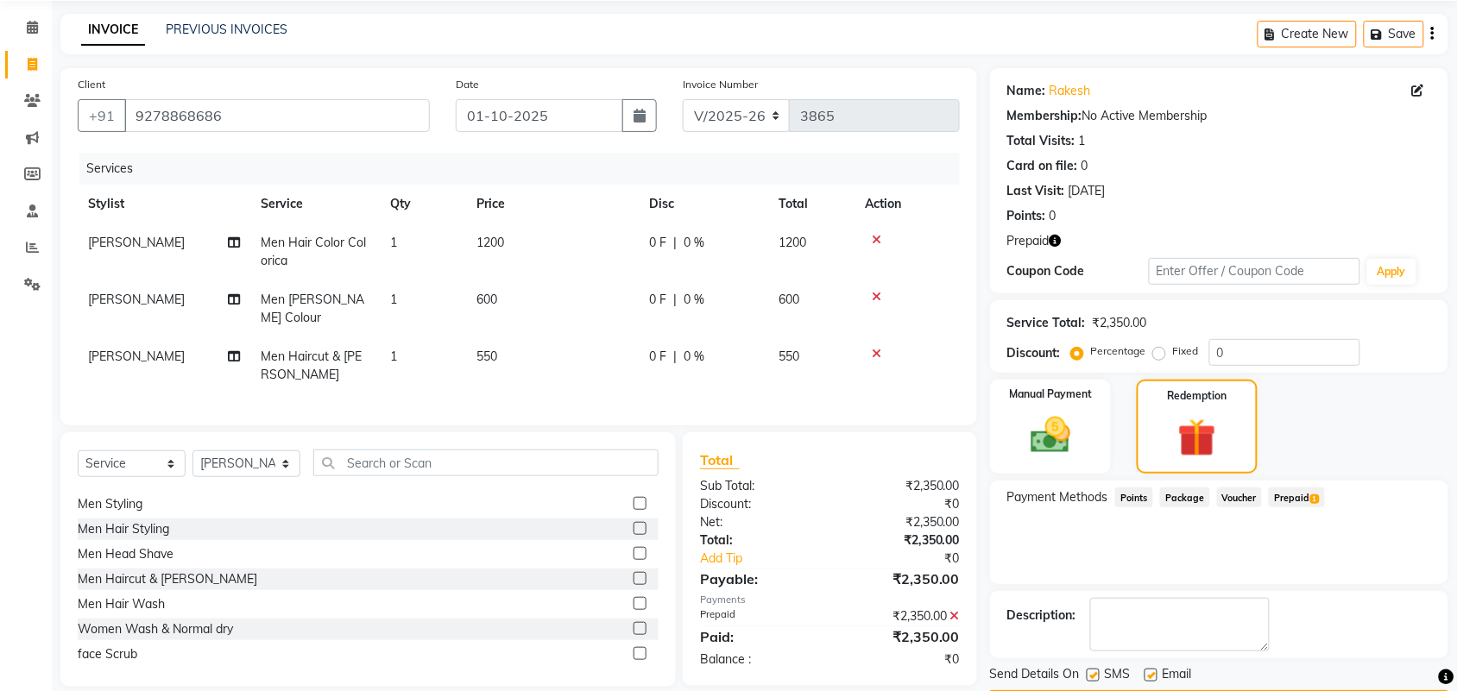
scroll to position [113, 0]
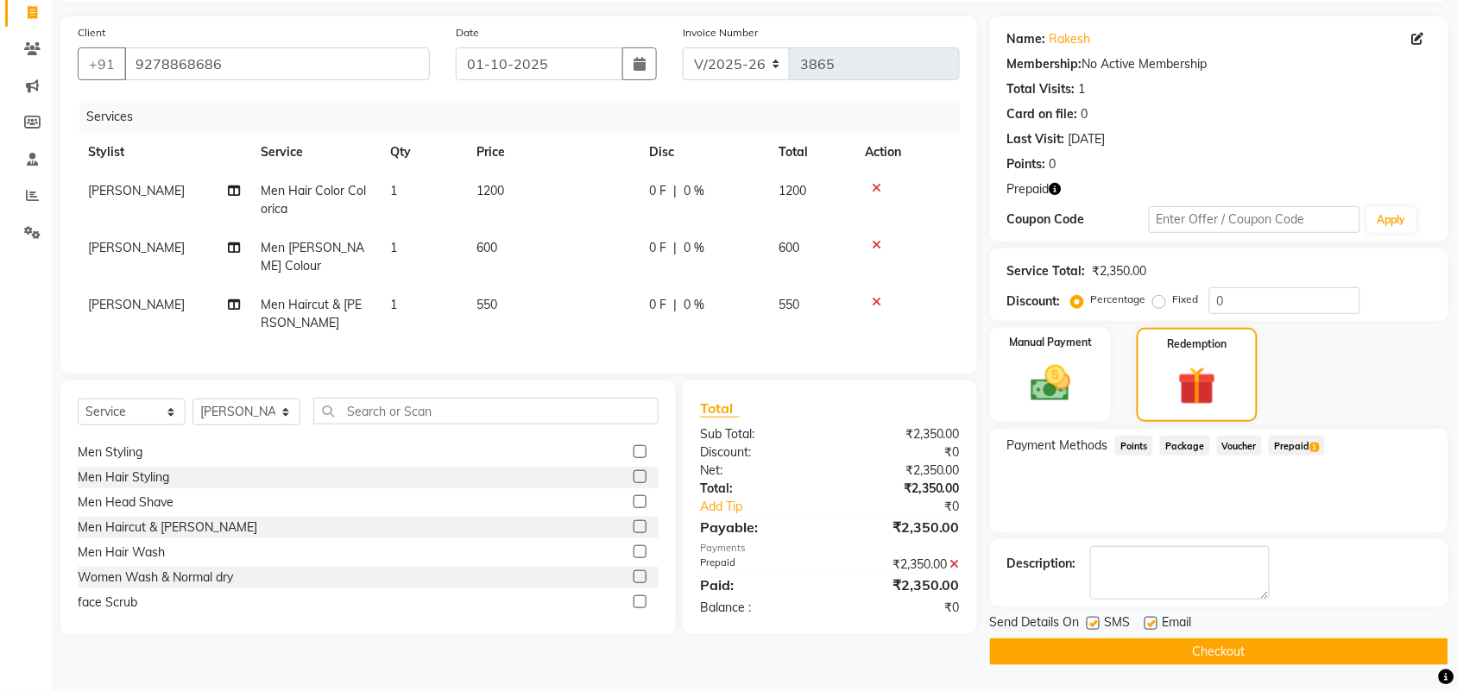
click at [1390, 645] on button "Checkout" at bounding box center [1219, 652] width 458 height 27
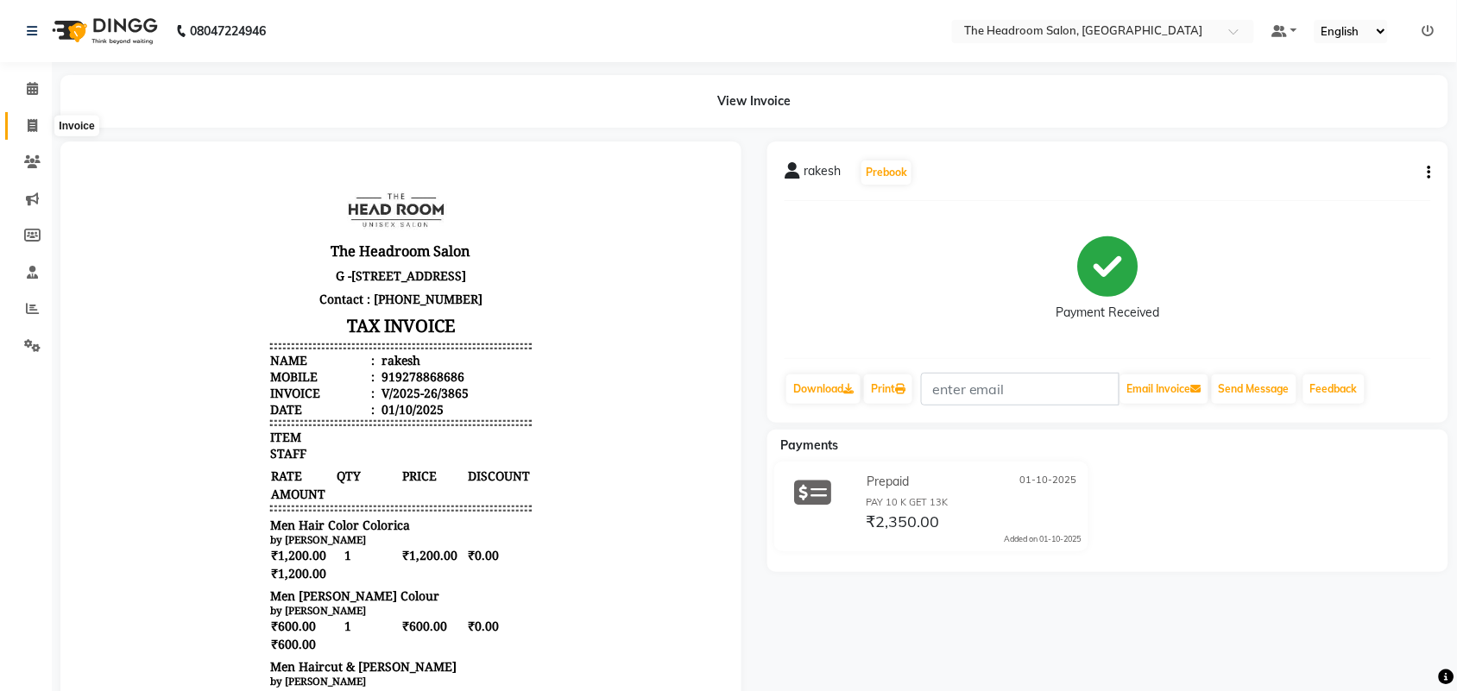
click at [36, 121] on icon at bounding box center [32, 125] width 9 height 13
select select "service"
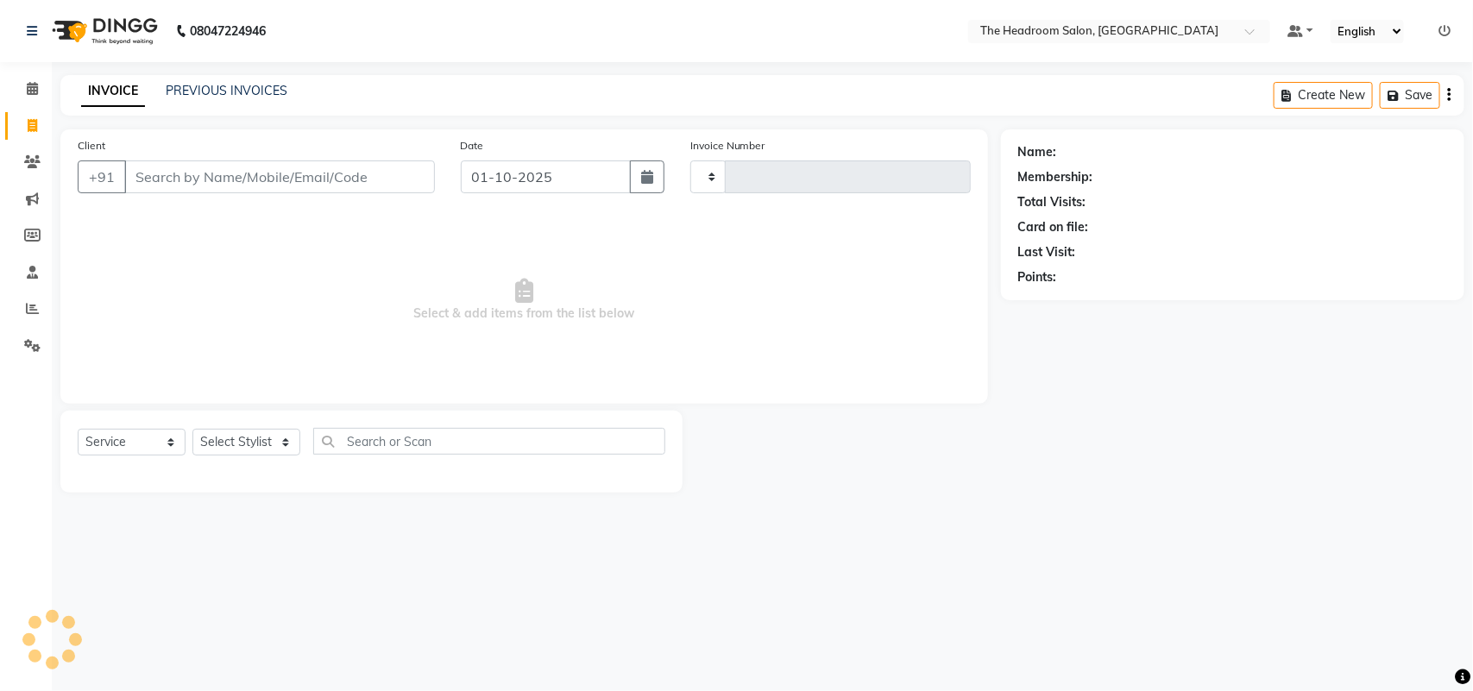
click at [274, 178] on input "Client" at bounding box center [279, 177] width 311 height 33
select select "6933"
type input "3866"
select select "58237"
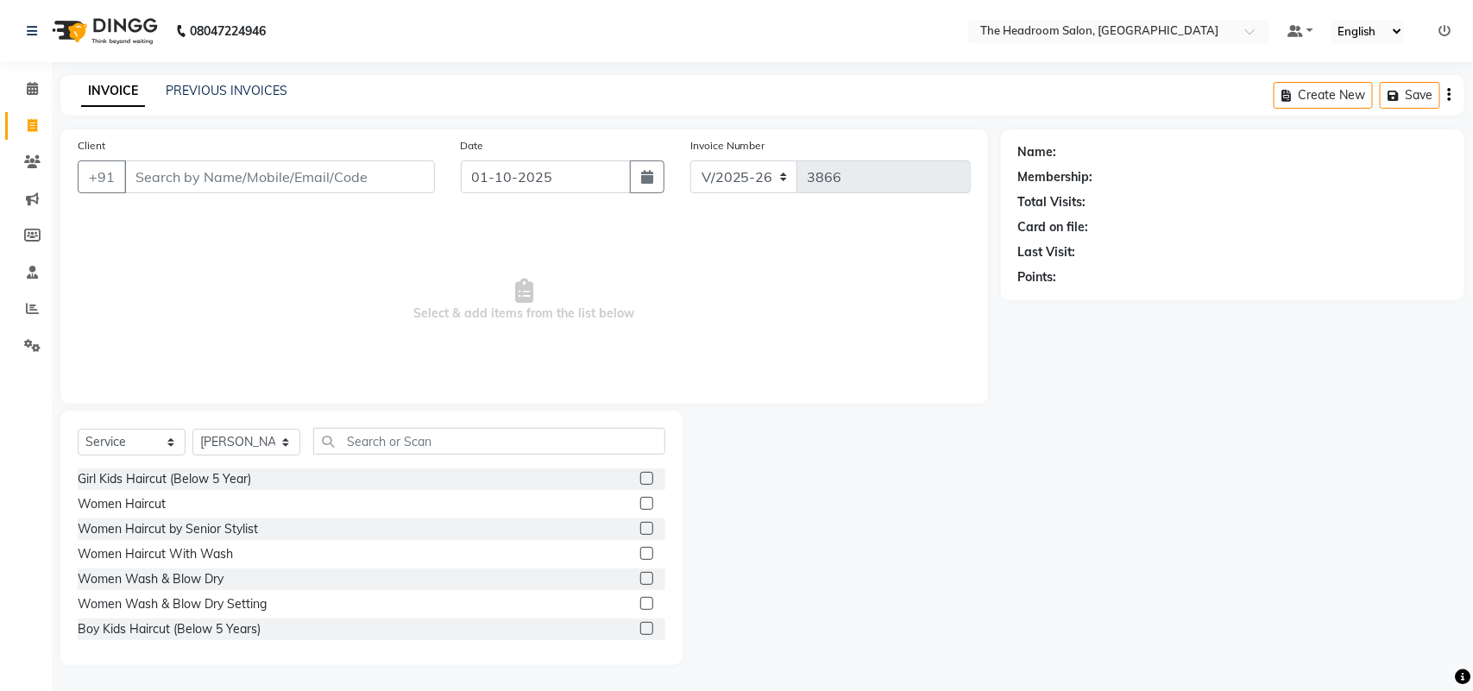
click at [217, 173] on input "Client" at bounding box center [279, 177] width 311 height 33
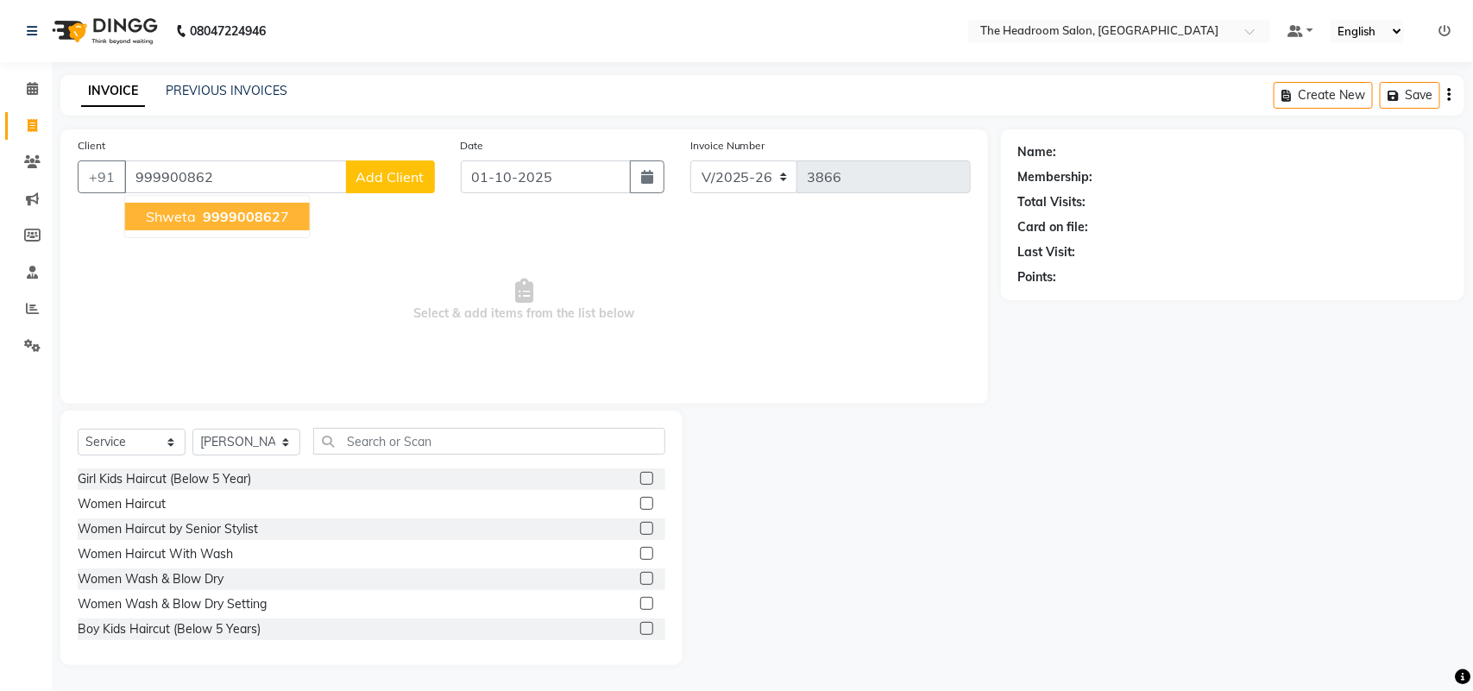
click at [186, 211] on span "shweta" at bounding box center [171, 216] width 50 height 17
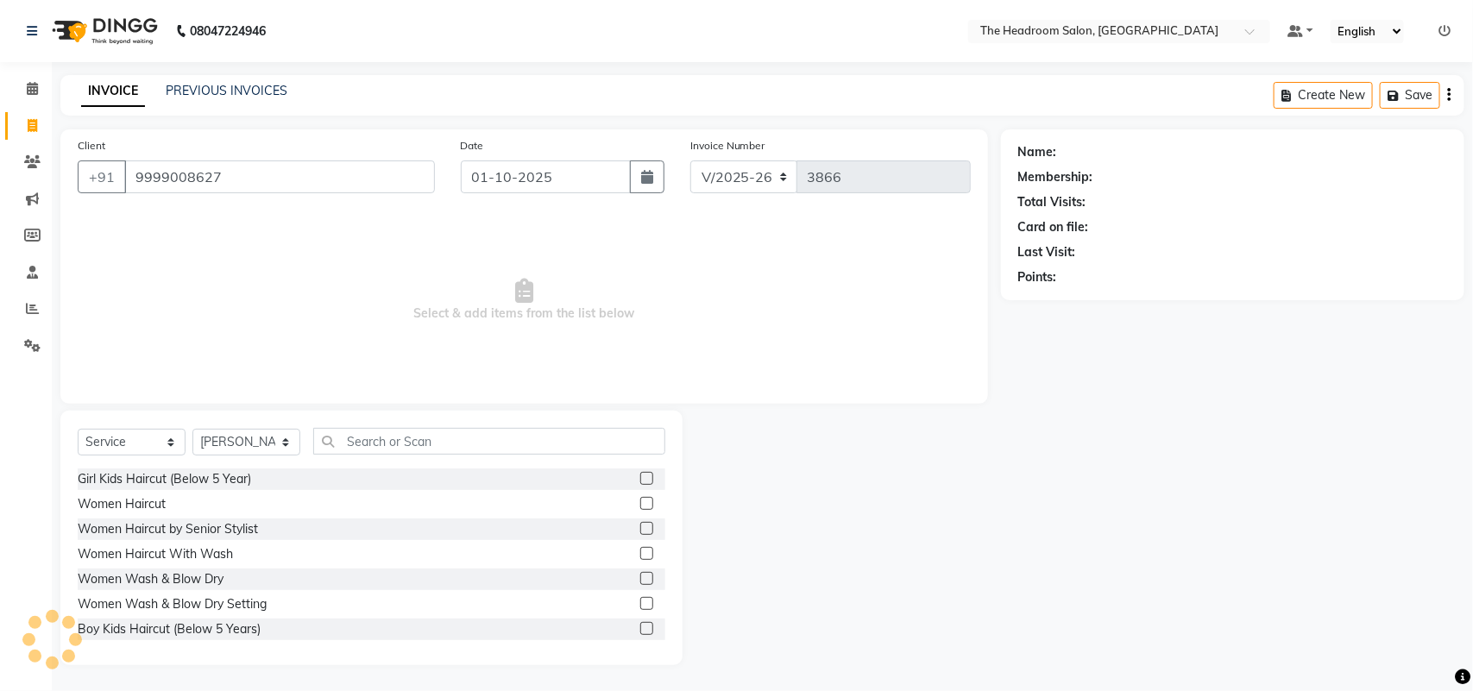
type input "9999008627"
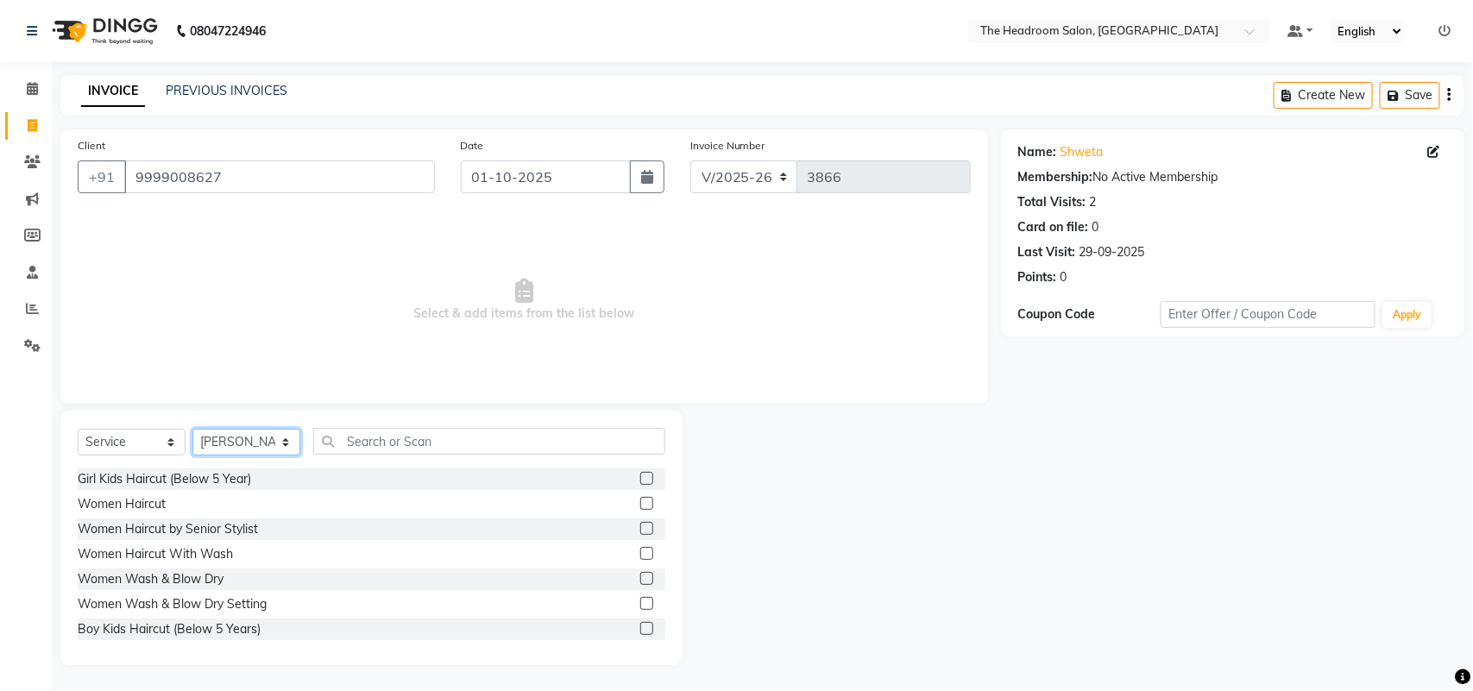
click at [289, 437] on select "Select Stylist [PERSON_NAME] Deepak [PERSON_NAME] [PERSON_NAME] Manager [PERSON…" at bounding box center [246, 442] width 108 height 27
select select "58238"
click at [192, 429] on select "Select Stylist [PERSON_NAME] Deepak [PERSON_NAME] [PERSON_NAME] Manager [PERSON…" at bounding box center [246, 442] width 108 height 27
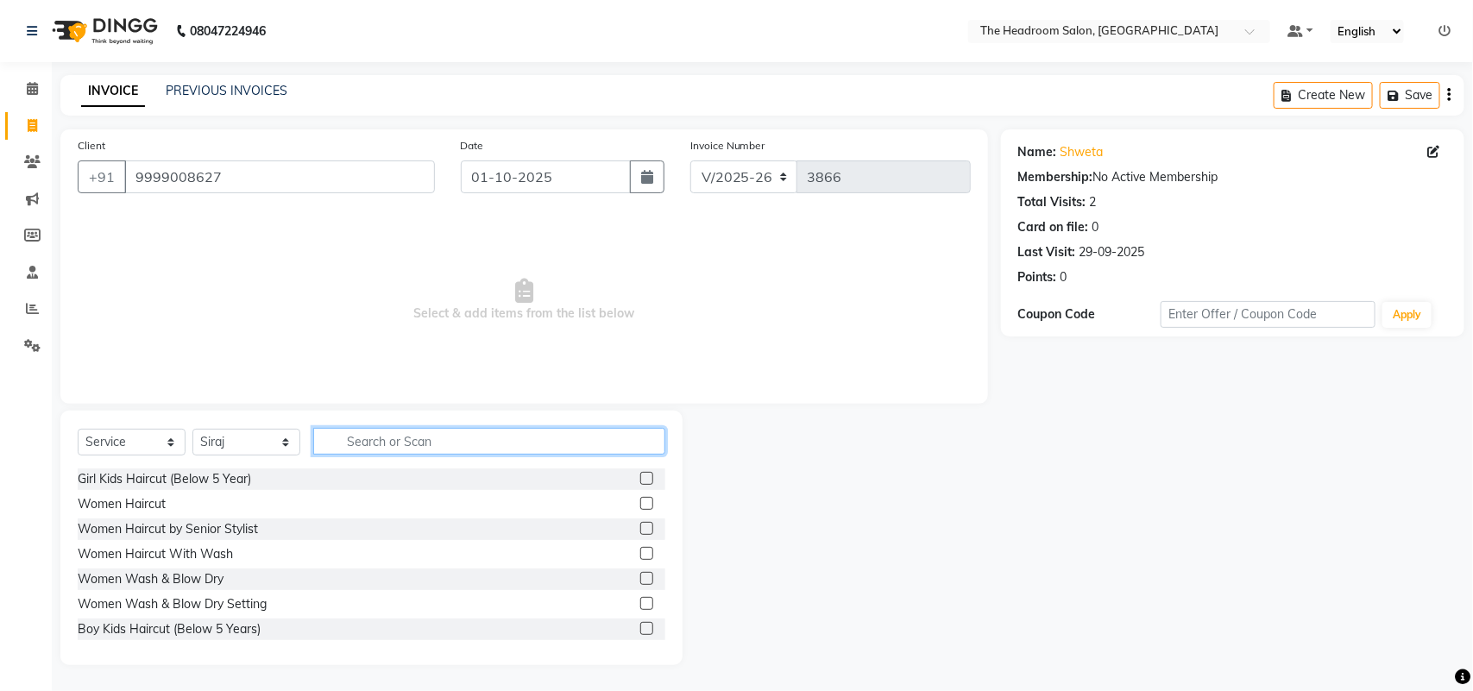
click at [387, 440] on input "text" at bounding box center [489, 441] width 352 height 27
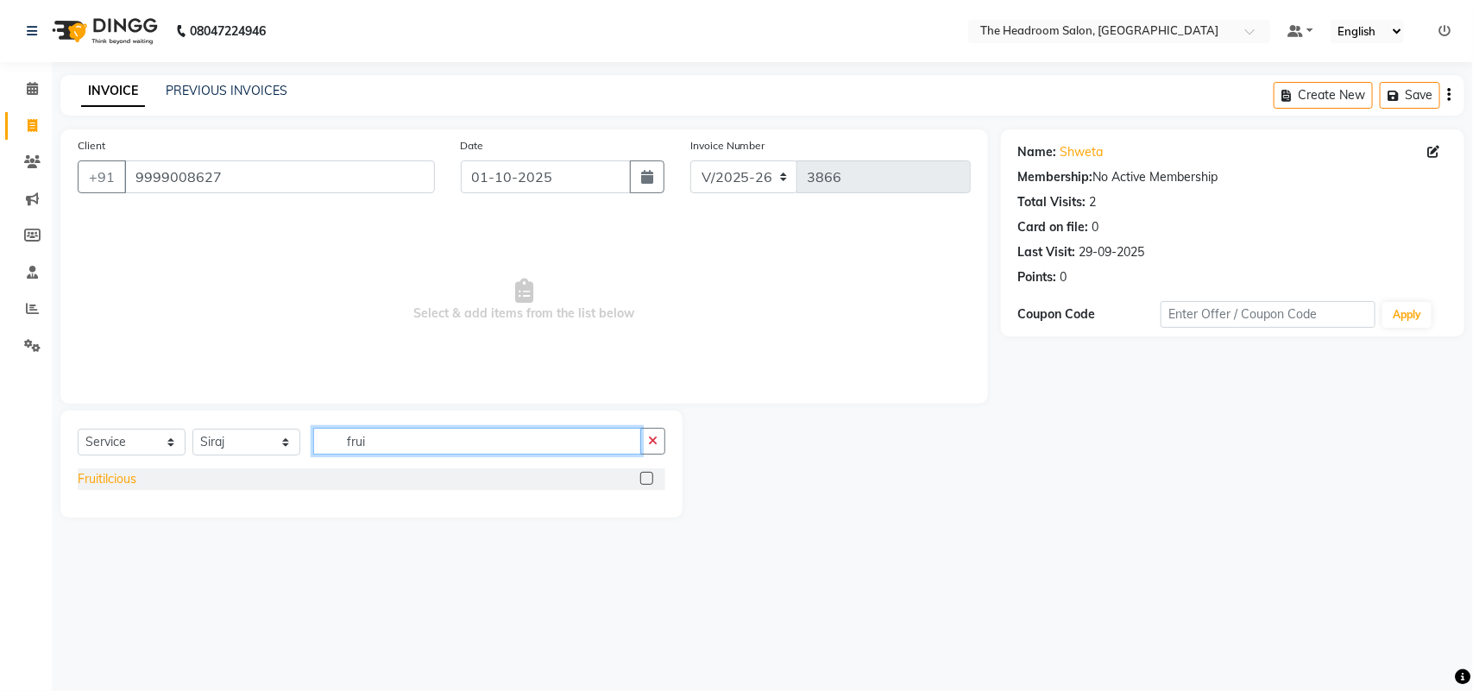
type input "frui"
click at [132, 477] on div "Fruitilcious" at bounding box center [107, 479] width 59 height 18
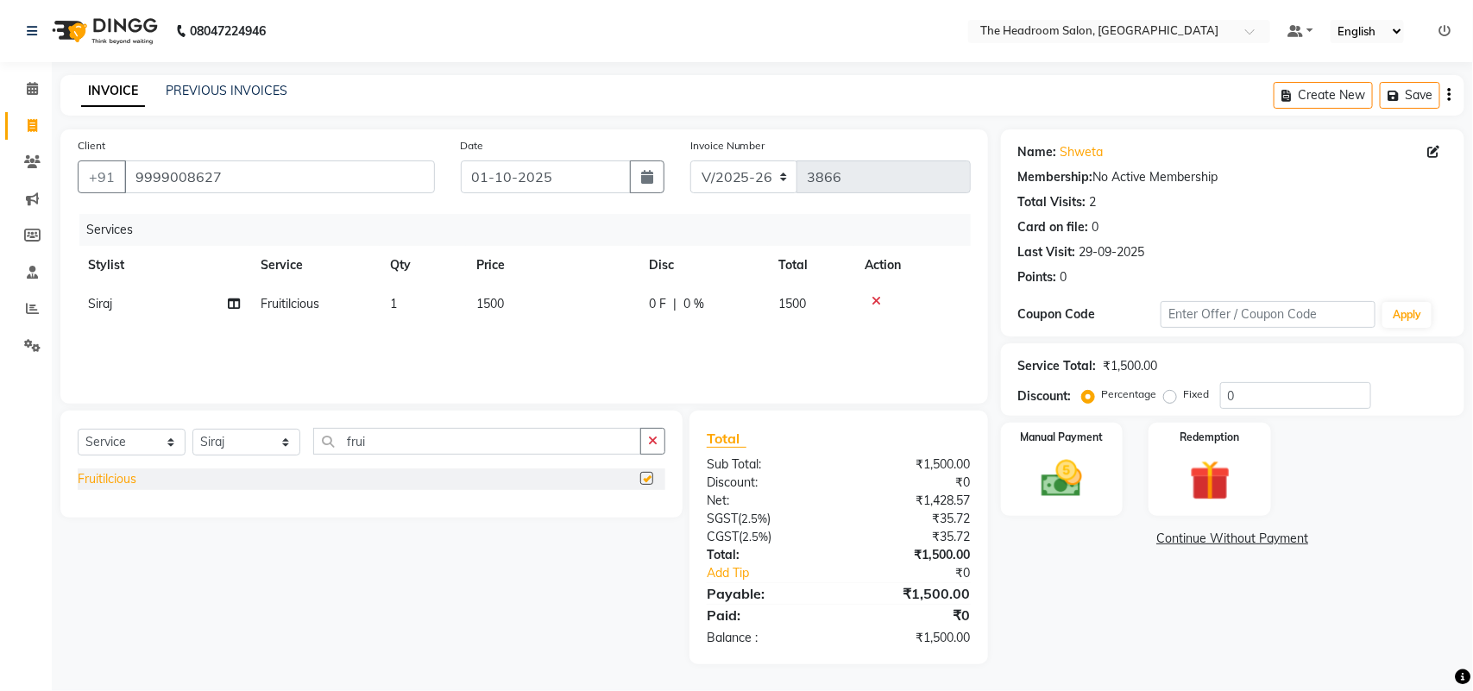
checkbox input "false"
click at [281, 443] on select "Select Stylist [PERSON_NAME] Deepak [PERSON_NAME] [PERSON_NAME] Manager [PERSON…" at bounding box center [246, 442] width 108 height 27
select select "92208"
click at [192, 429] on select "Select Stylist [PERSON_NAME] Deepak [PERSON_NAME] [PERSON_NAME] Manager [PERSON…" at bounding box center [246, 442] width 108 height 27
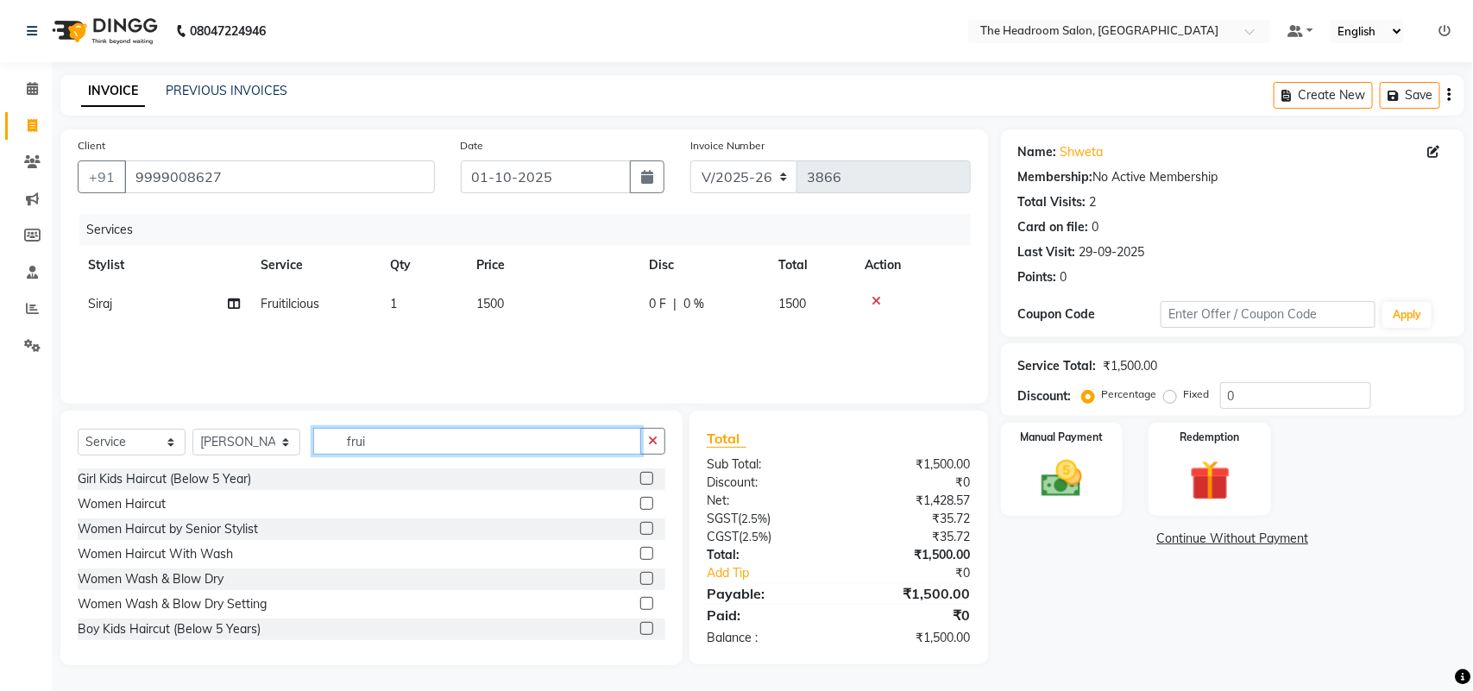
click at [390, 432] on input "frui" at bounding box center [477, 441] width 328 height 27
type input "f"
type input "ped"
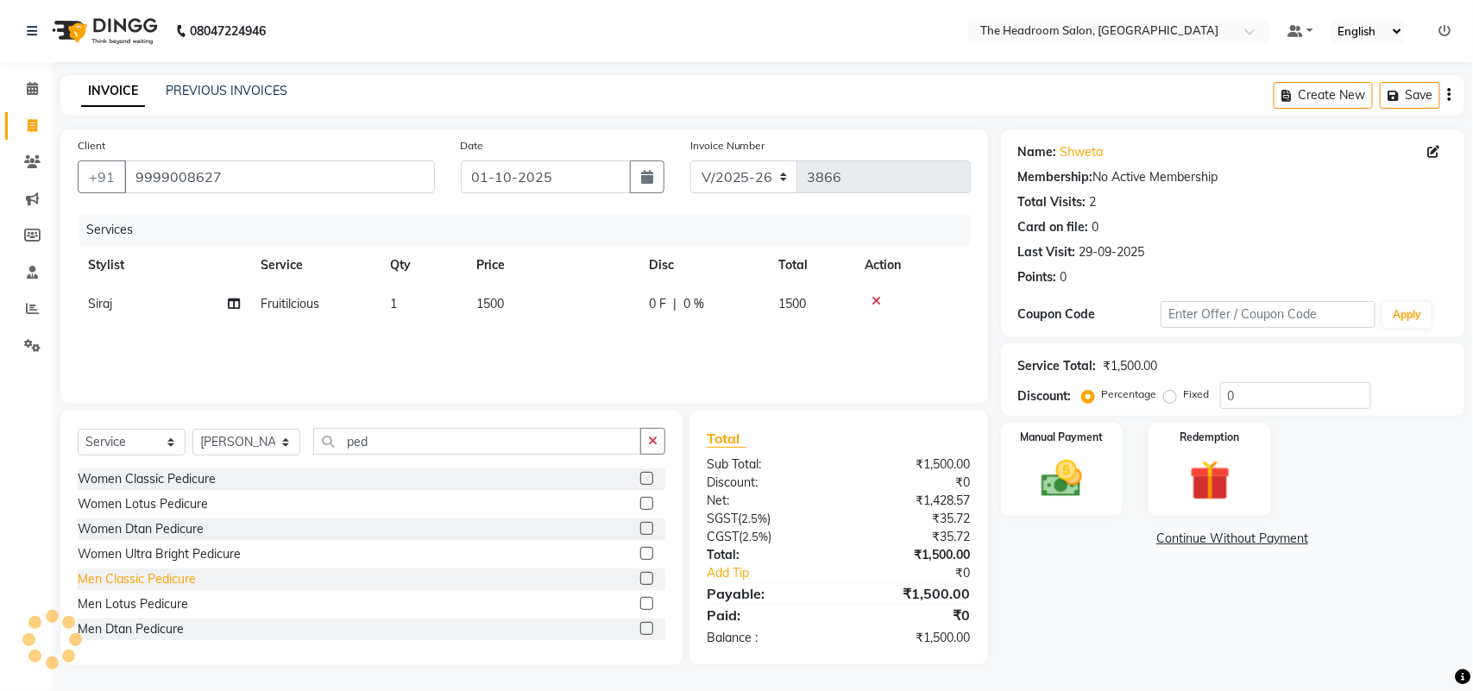
click at [167, 571] on div "Men Classic Pedicure" at bounding box center [137, 579] width 118 height 18
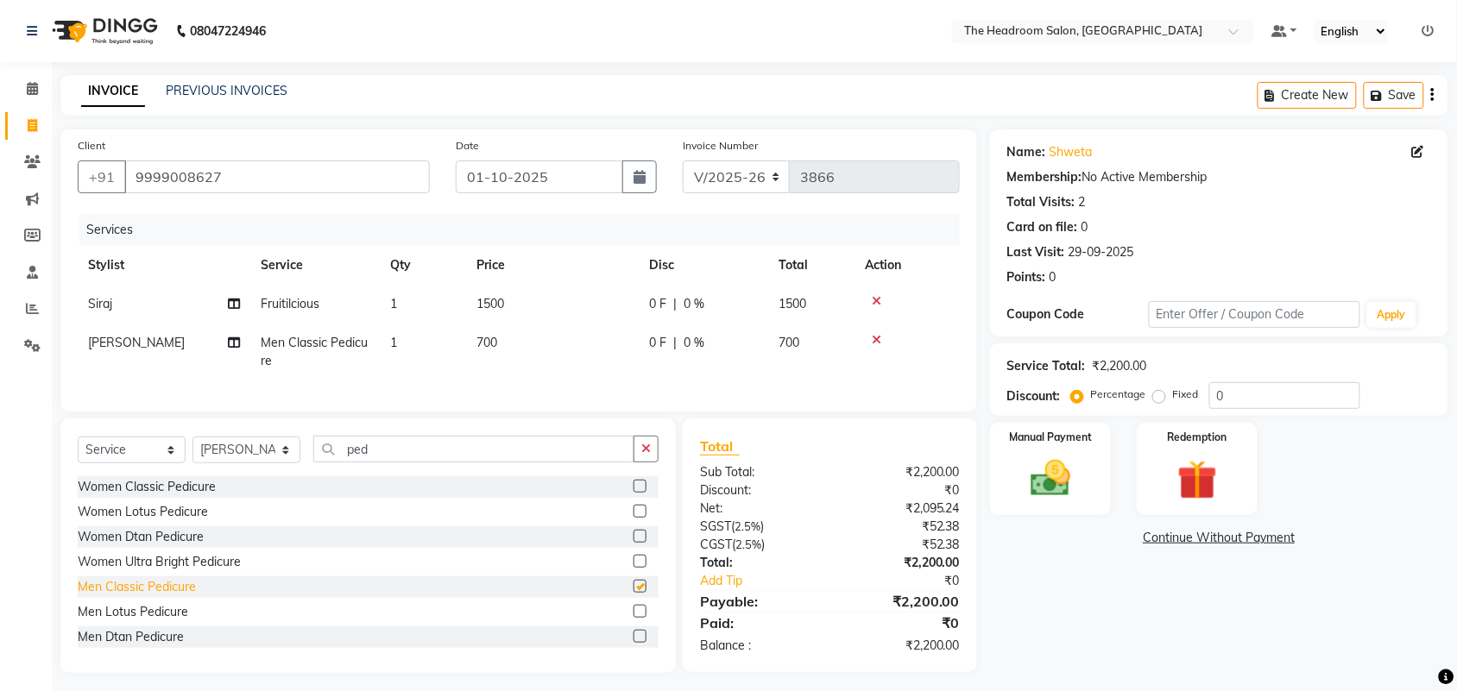
checkbox input "false"
click at [1096, 471] on div "Manual Payment" at bounding box center [1050, 469] width 126 height 97
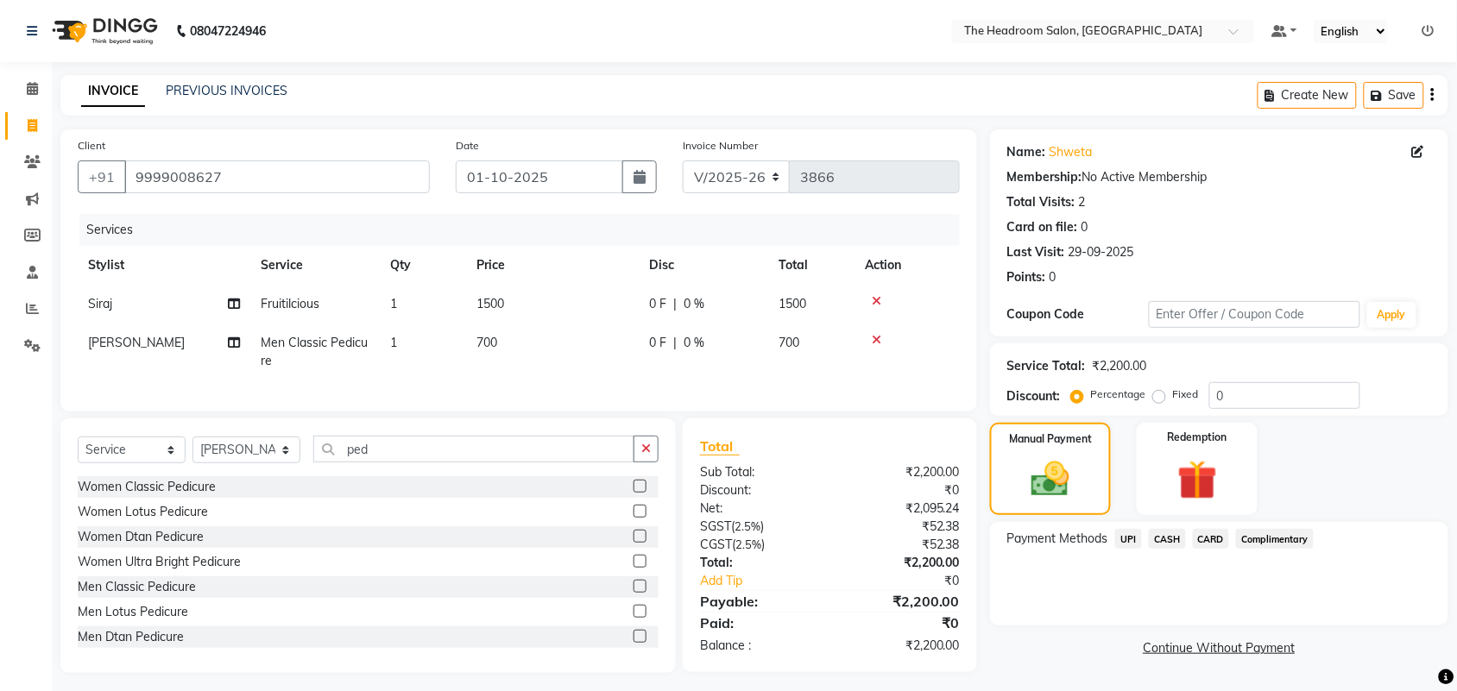
click at [1175, 536] on span "CASH" at bounding box center [1167, 539] width 37 height 20
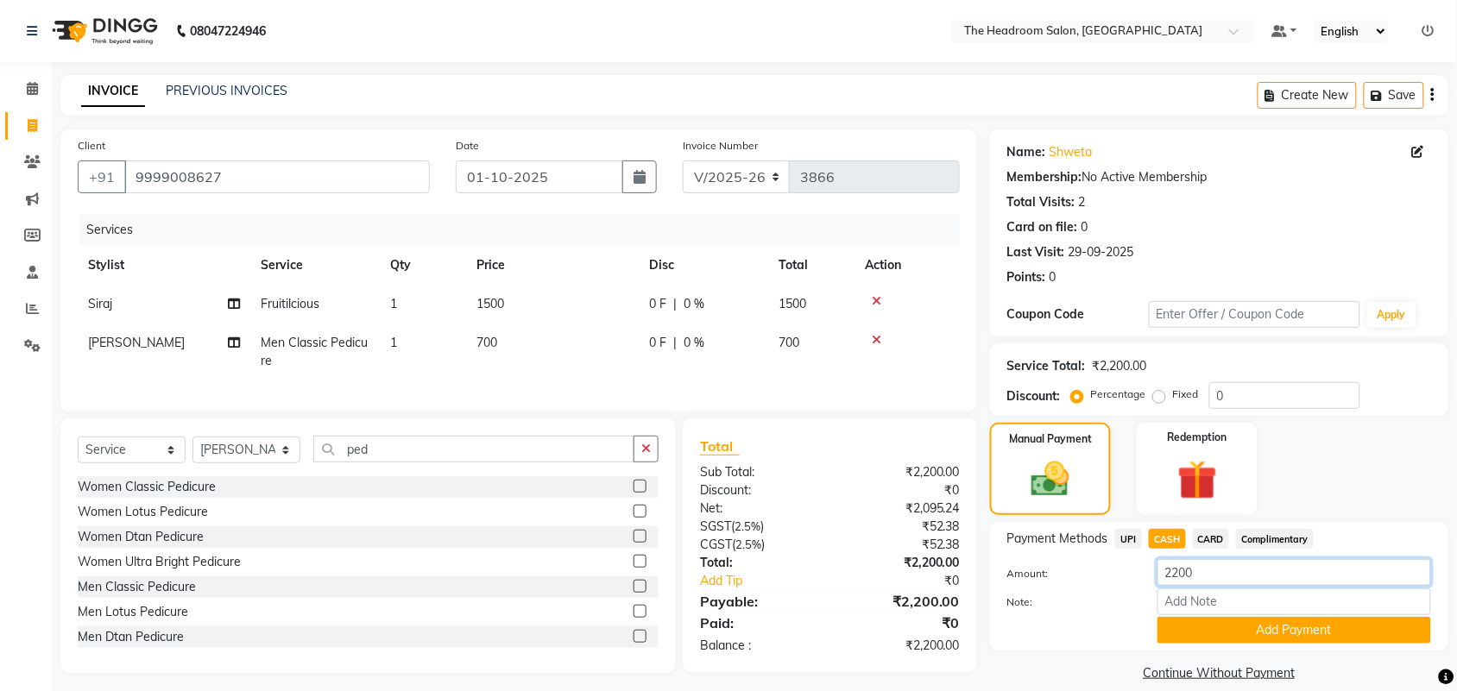
click at [1227, 571] on input "2200" at bounding box center [1294, 572] width 274 height 27
type input "2000"
click at [1304, 627] on button "Add Payment" at bounding box center [1294, 630] width 274 height 27
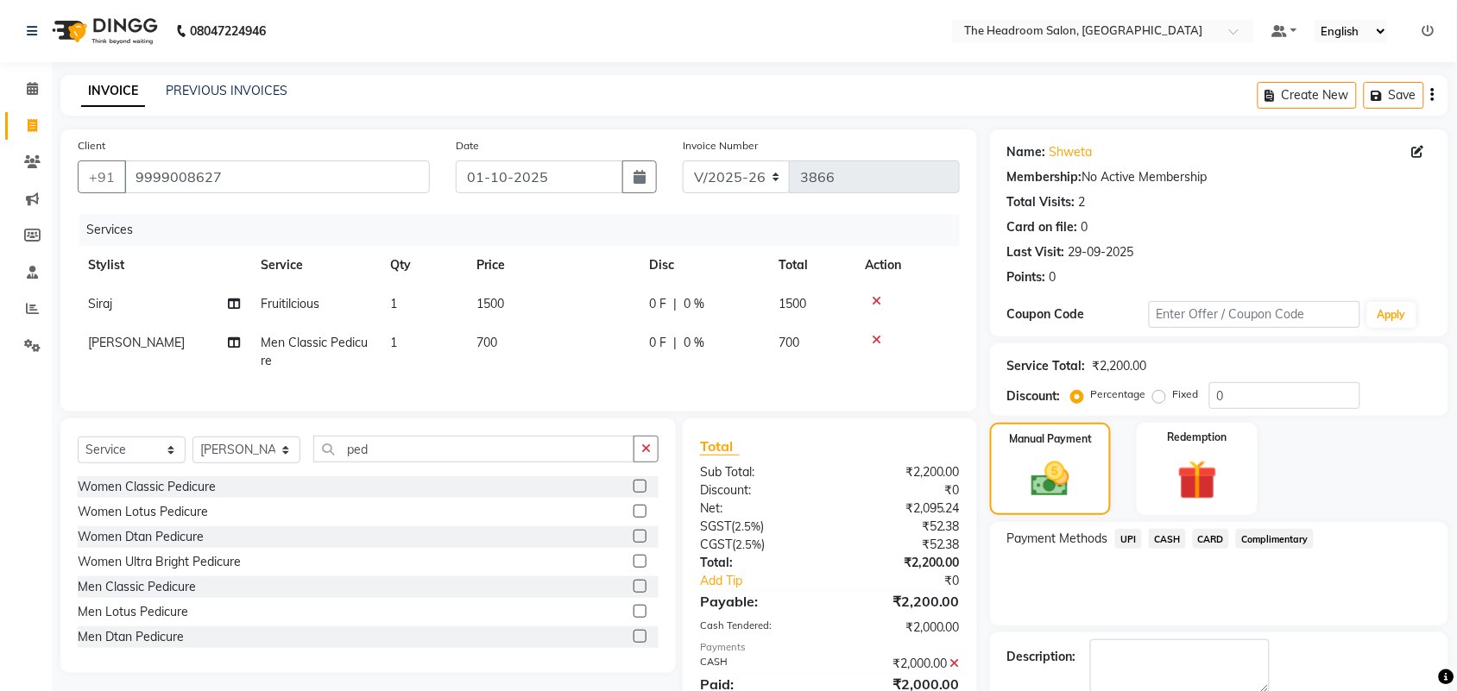
click at [1126, 538] on span "UPI" at bounding box center [1128, 539] width 27 height 20
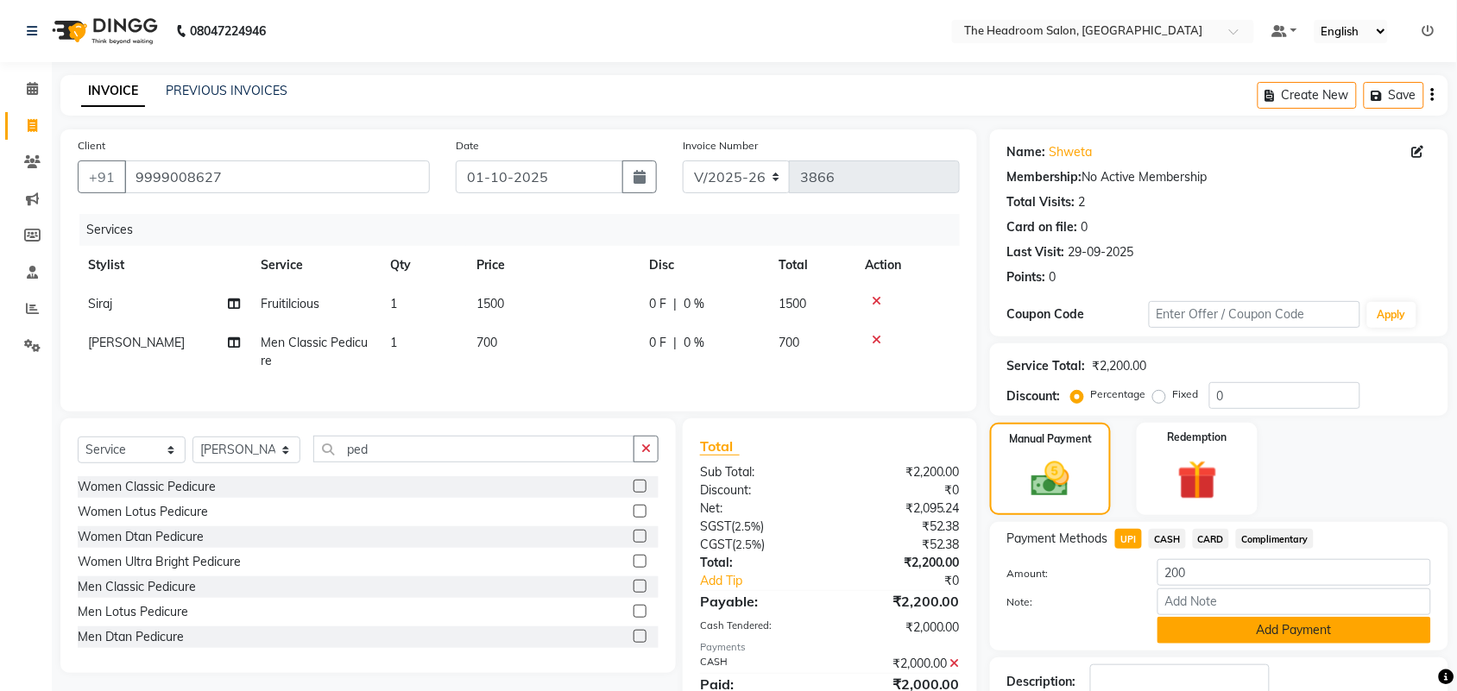
click at [1211, 635] on button "Add Payment" at bounding box center [1294, 630] width 274 height 27
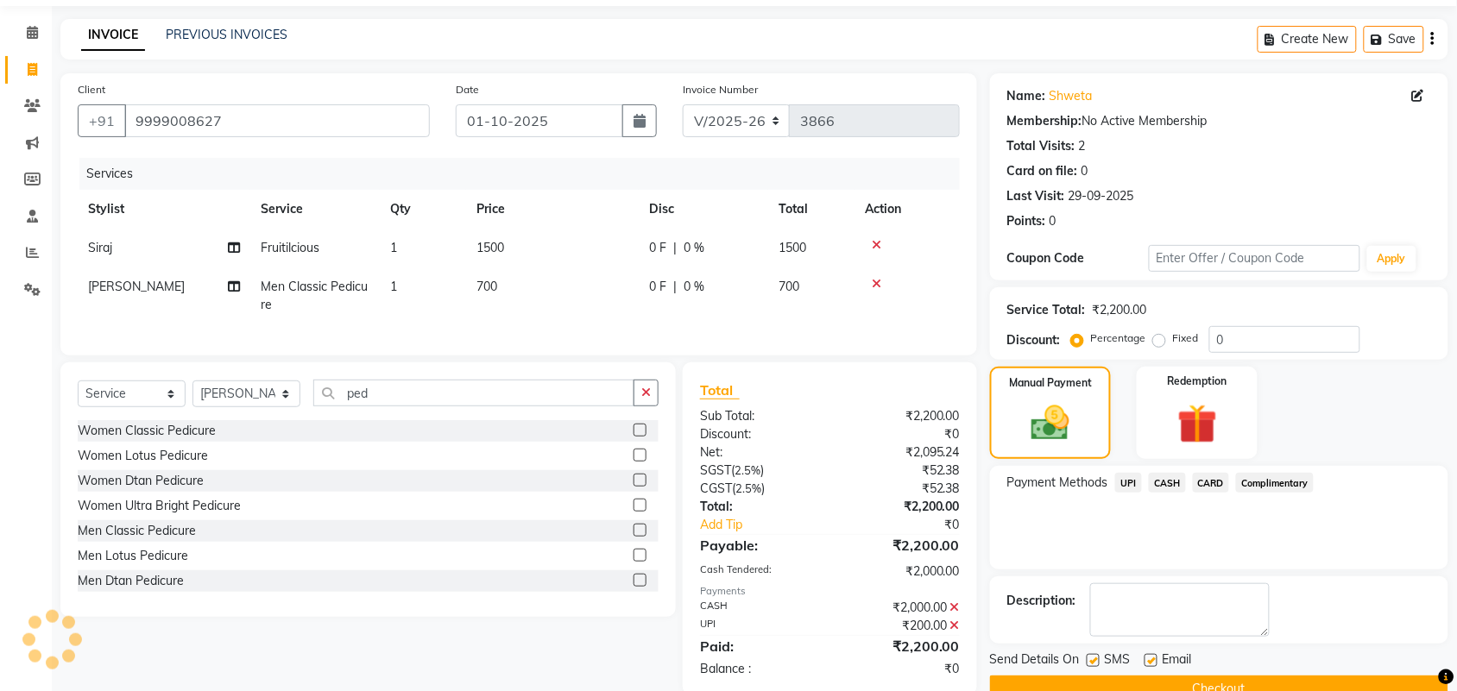
scroll to position [102, 0]
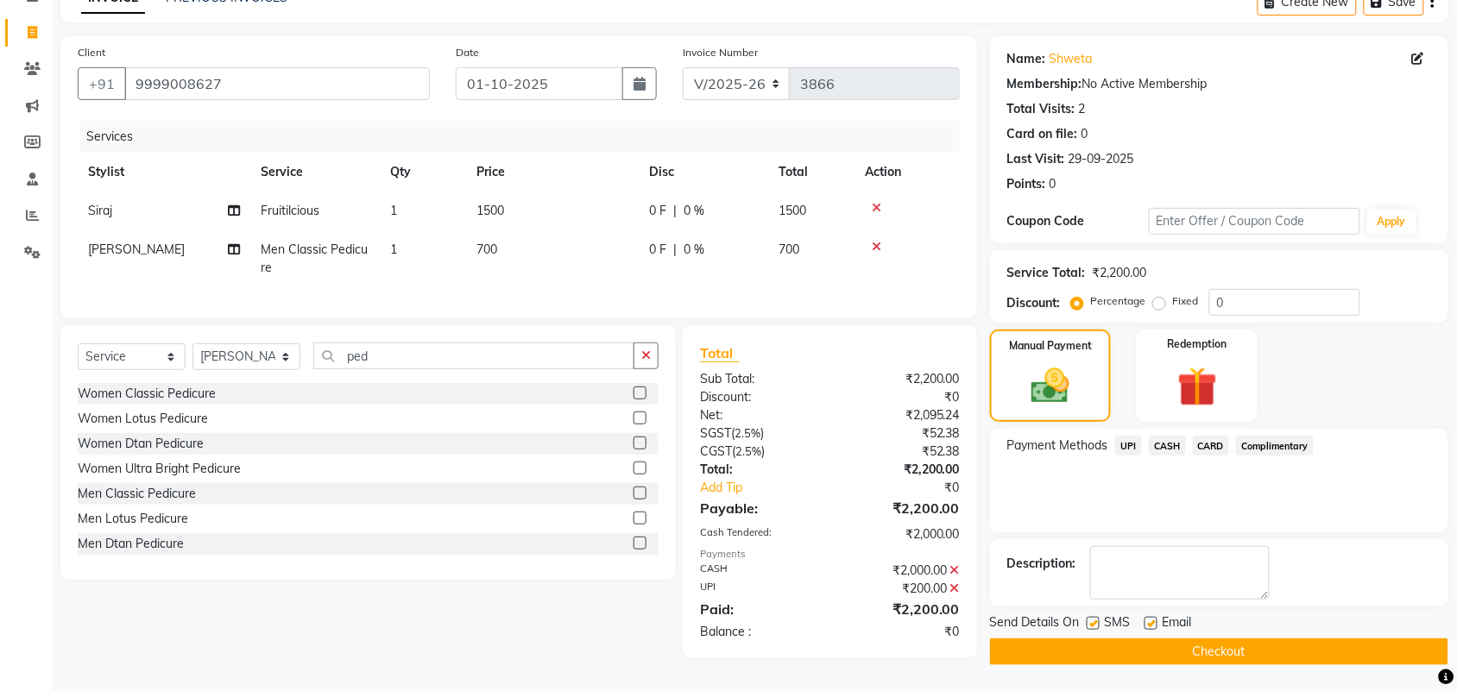
click at [1420, 639] on button "Checkout" at bounding box center [1219, 652] width 458 height 27
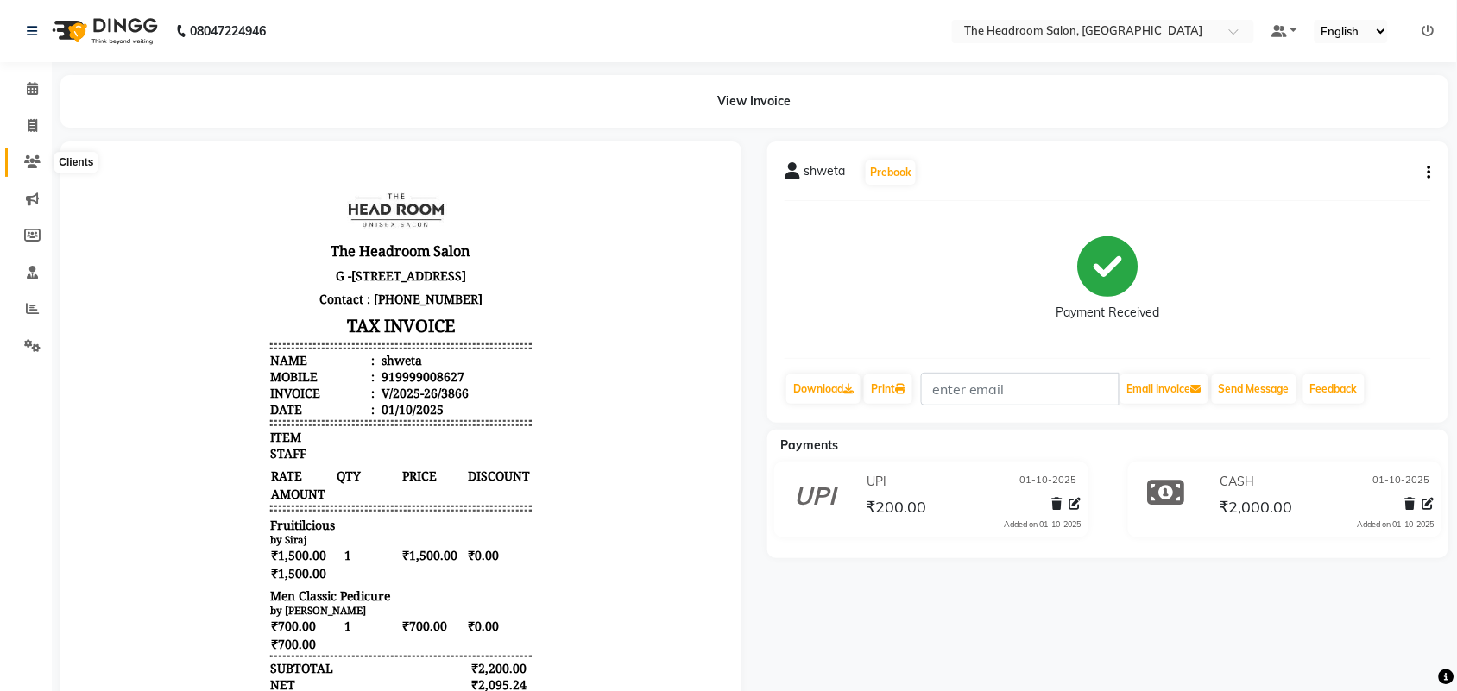
click at [24, 162] on icon at bounding box center [32, 161] width 16 height 13
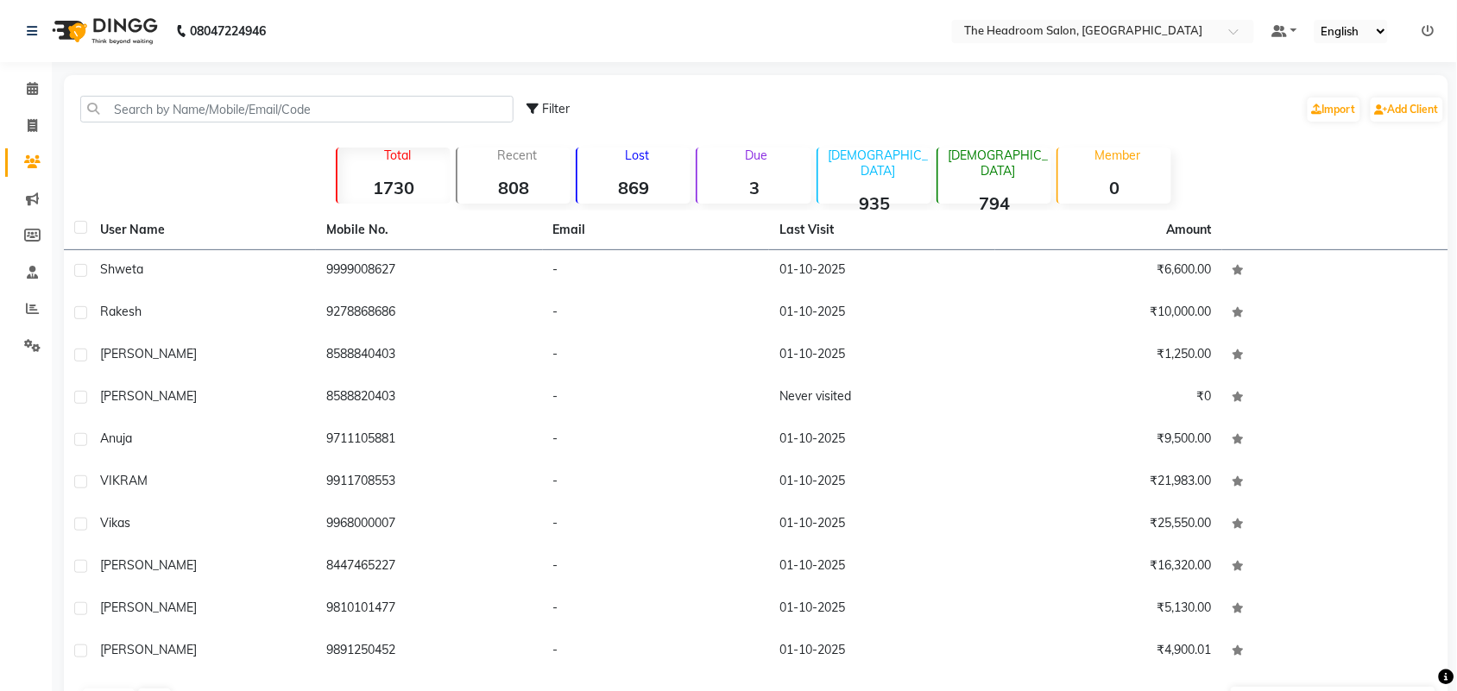
click at [24, 162] on icon at bounding box center [32, 161] width 16 height 13
click at [28, 132] on span at bounding box center [32, 127] width 30 height 20
select select "service"
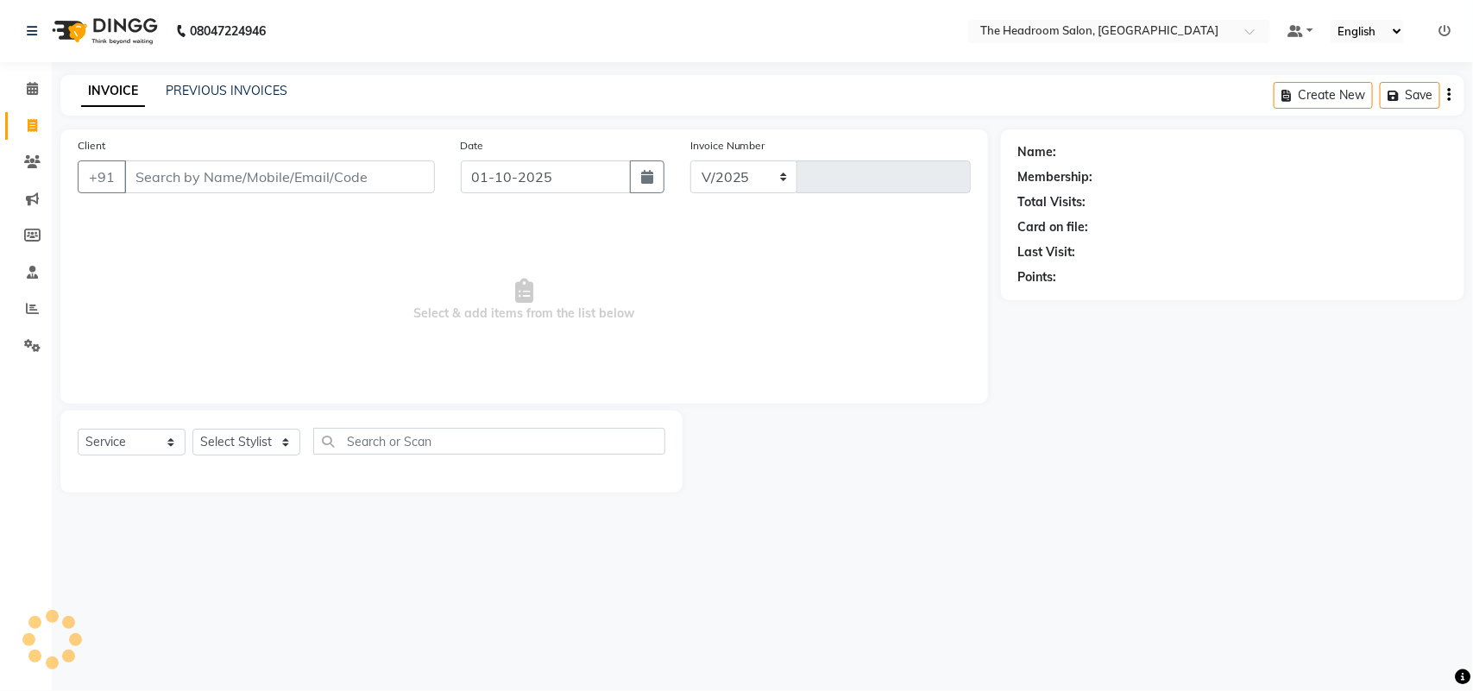
select select "6933"
type input "3867"
select select "58237"
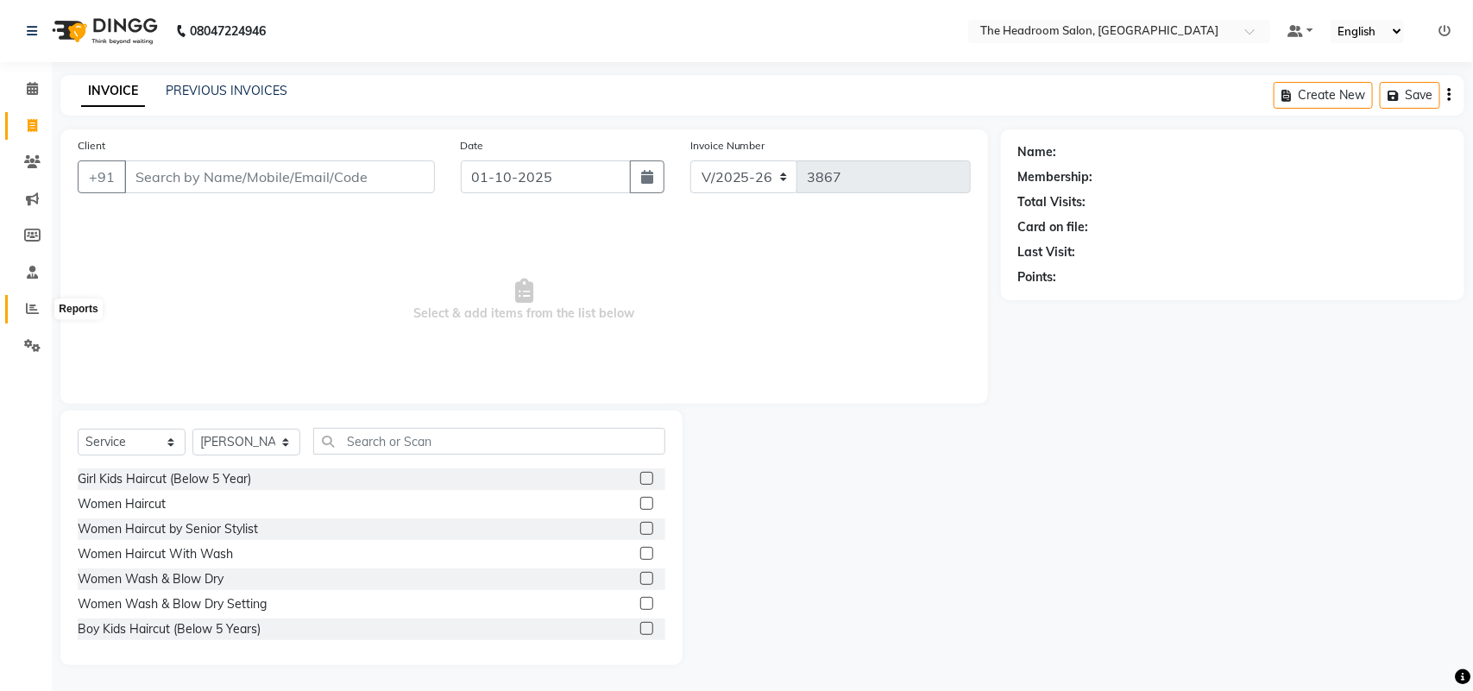
click at [35, 309] on icon at bounding box center [32, 308] width 13 height 13
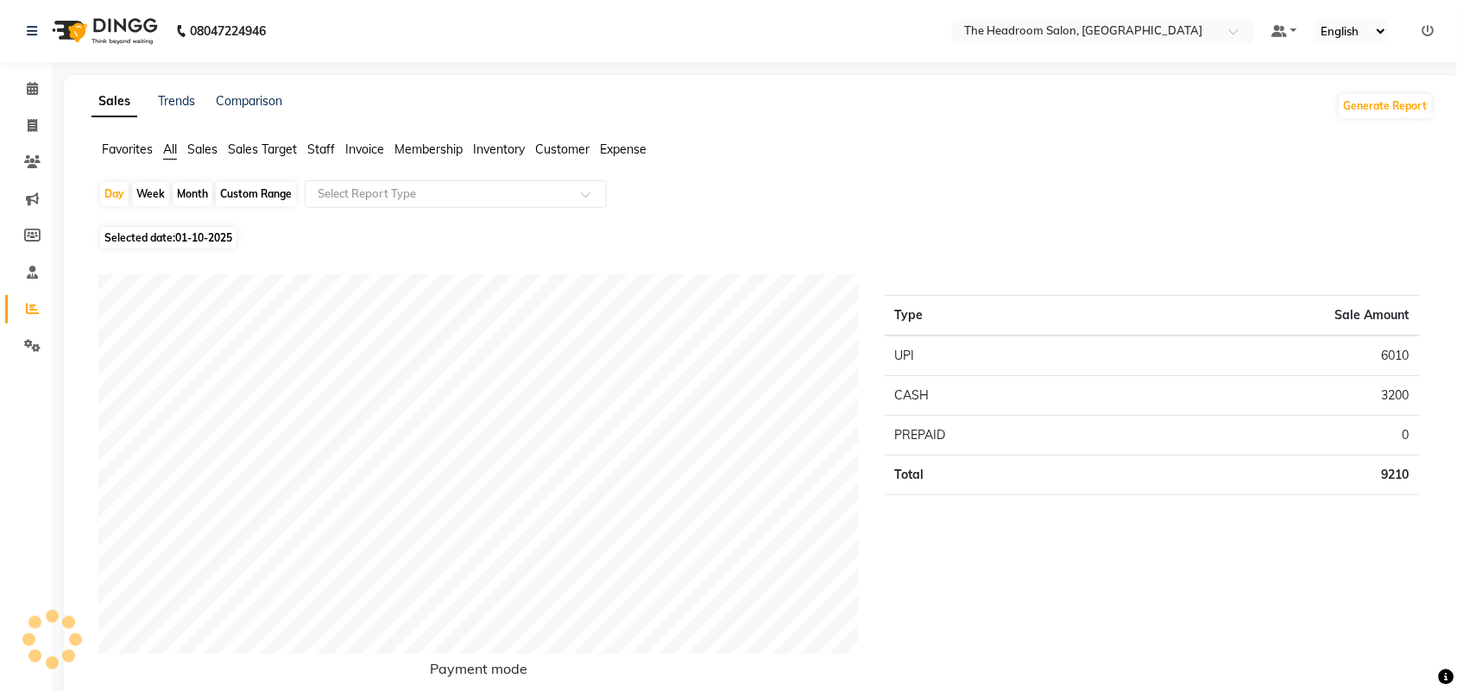
click at [203, 149] on span "Sales" at bounding box center [202, 150] width 30 height 16
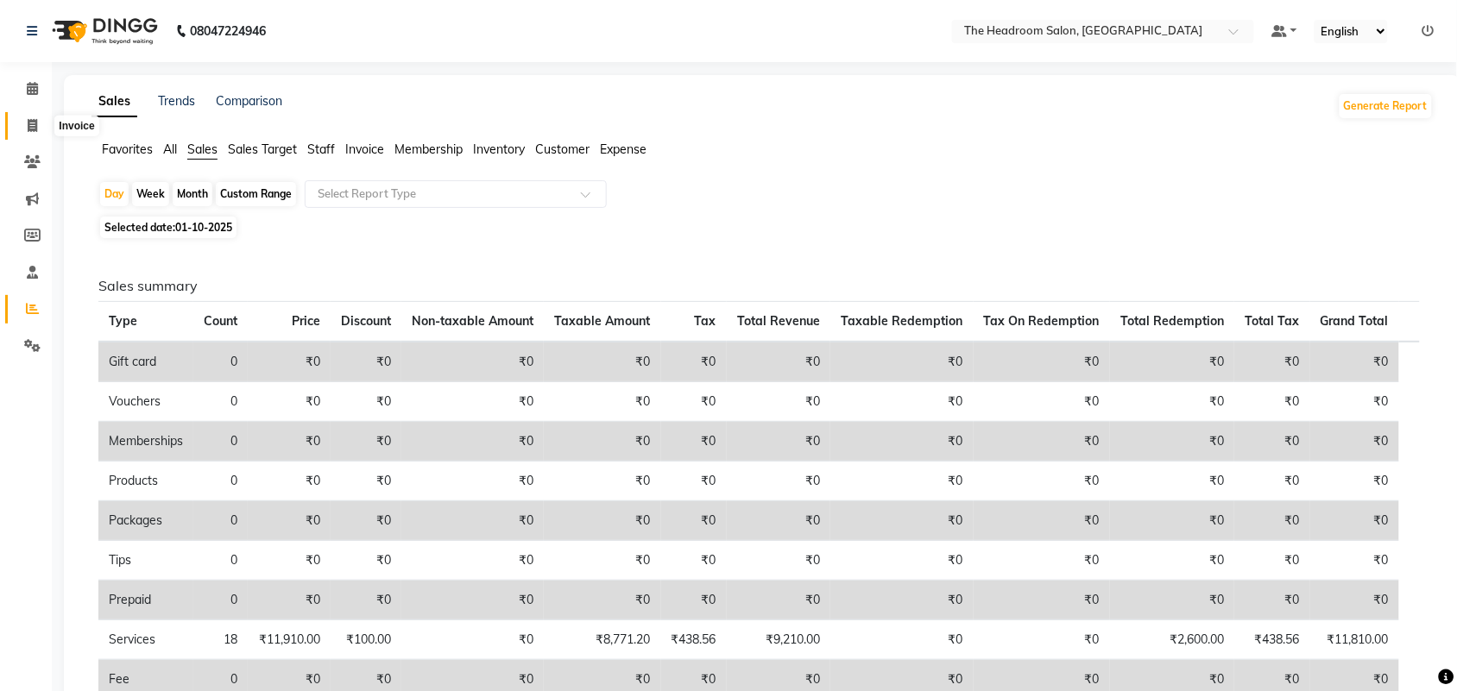
click at [30, 119] on icon at bounding box center [32, 125] width 9 height 13
select select "service"
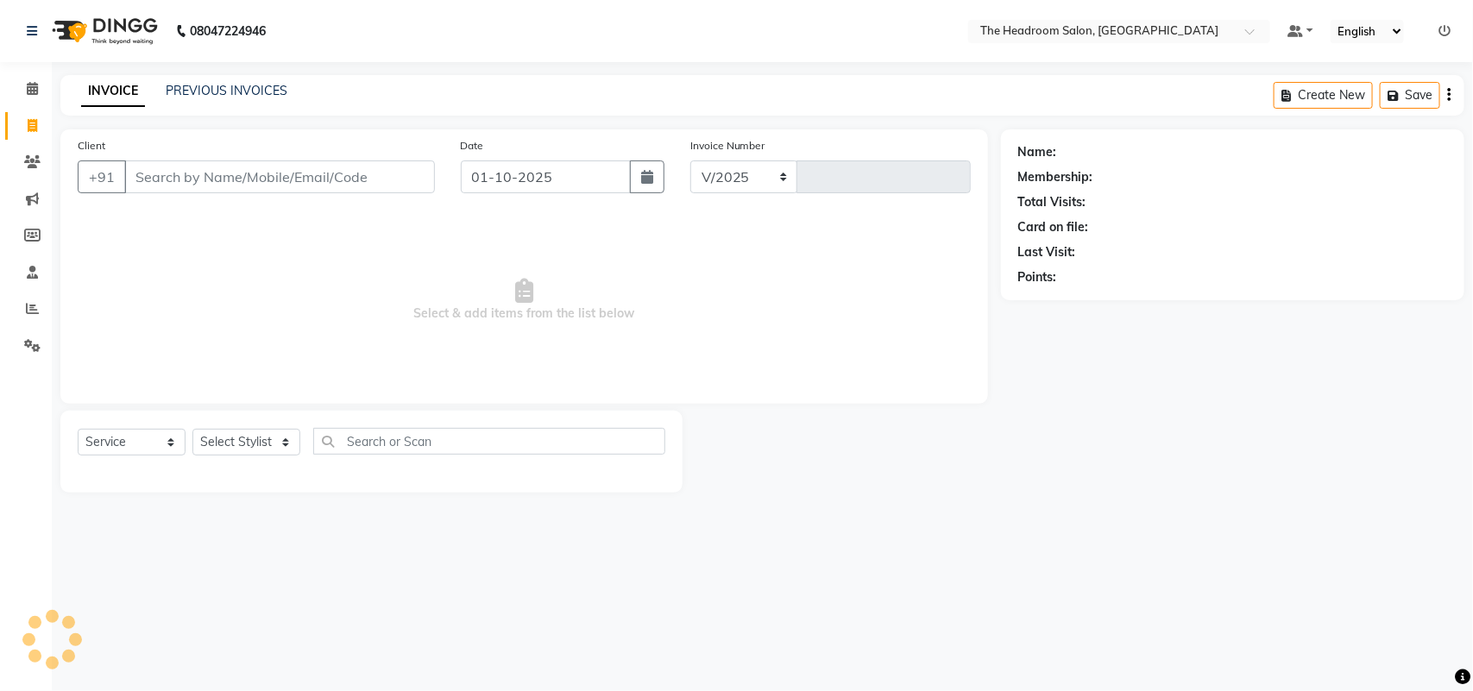
select select "6933"
type input "3867"
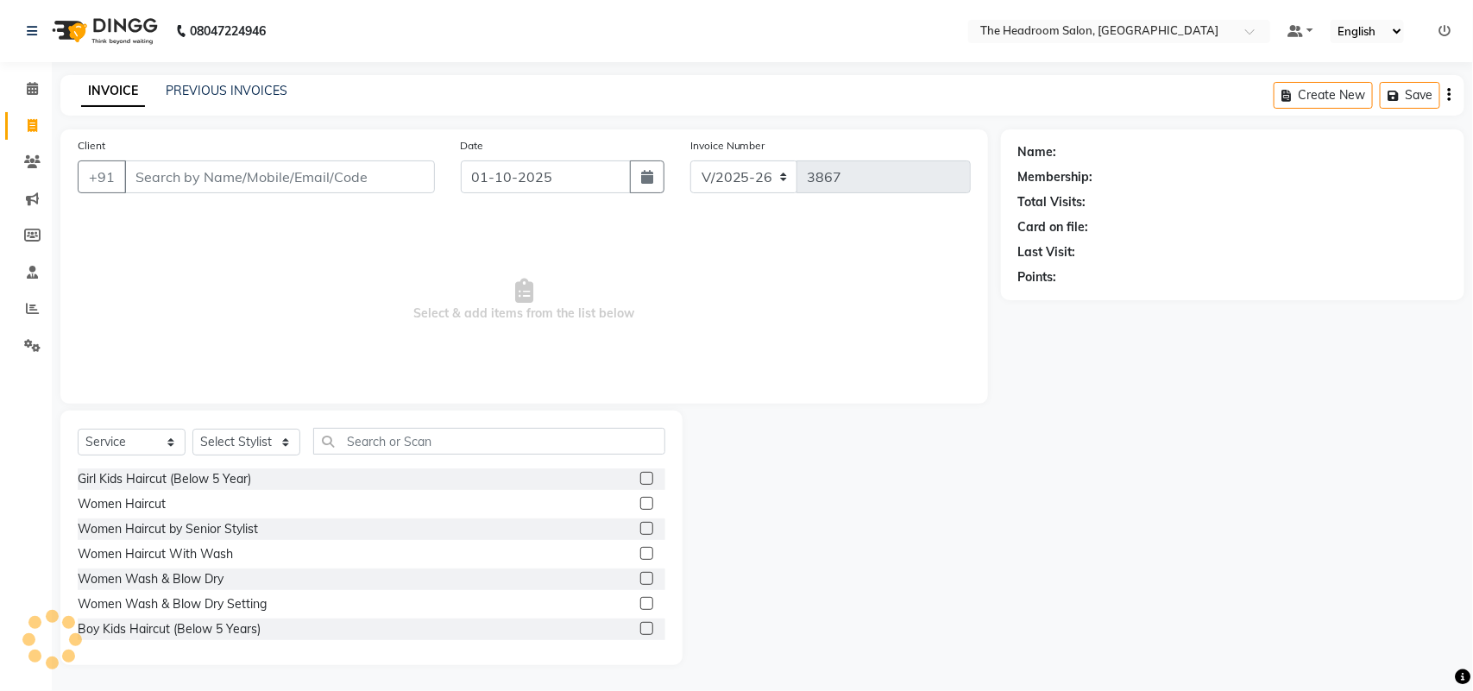
select select "58237"
click at [41, 126] on span at bounding box center [32, 127] width 30 height 20
select select "service"
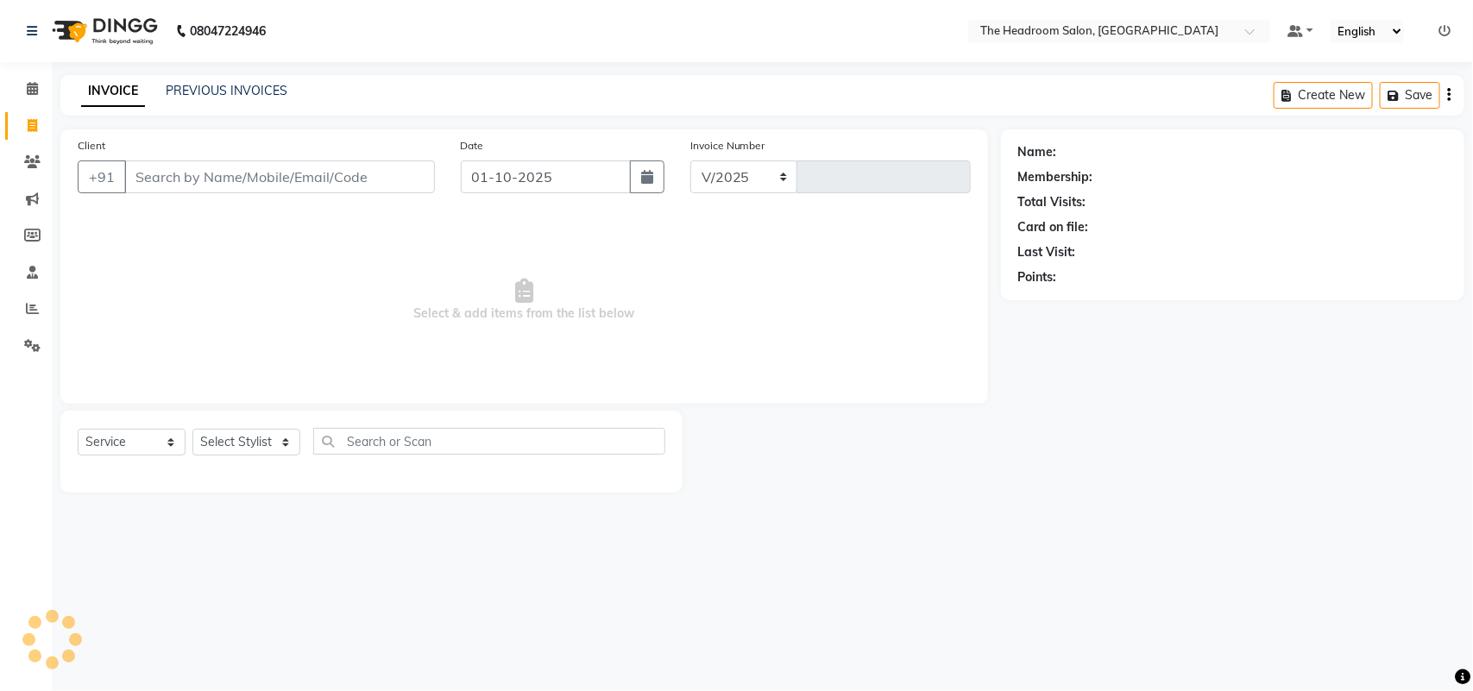
select select "6933"
type input "3867"
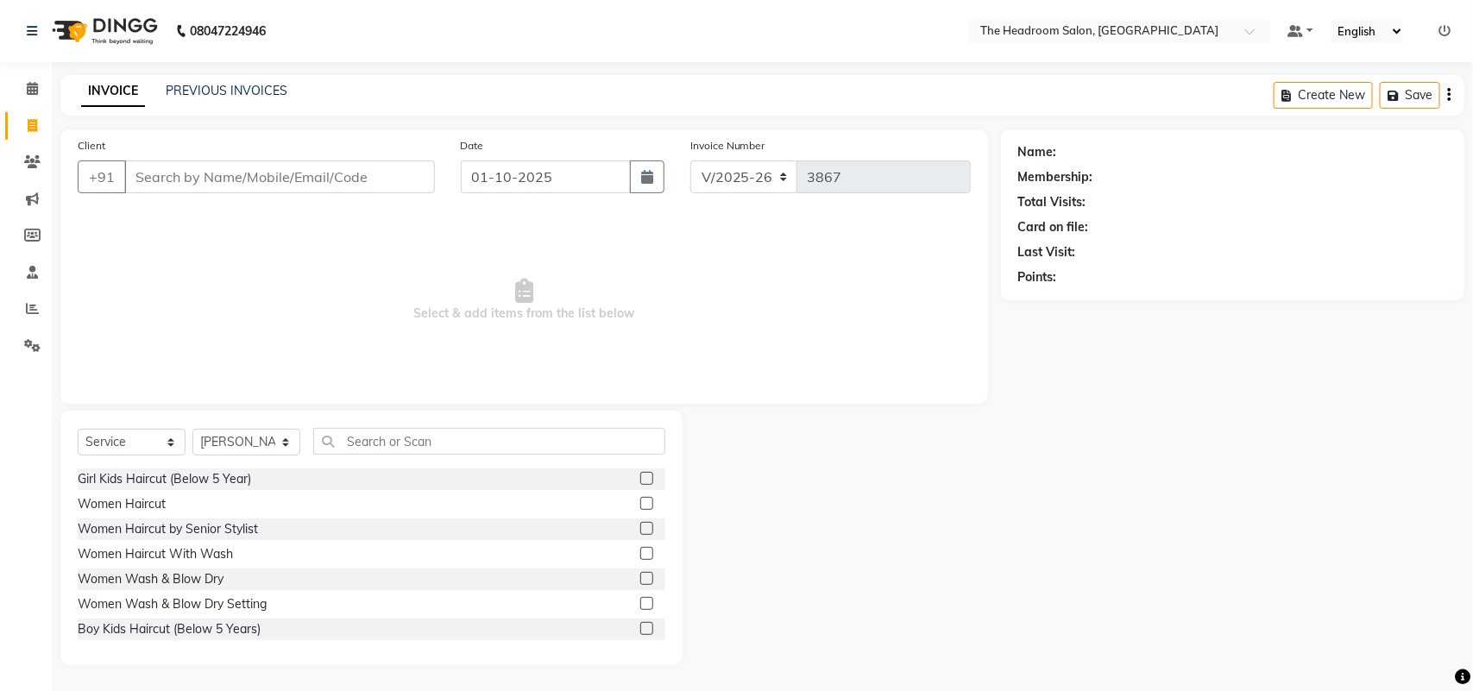
click at [1, 144] on li "Clients" at bounding box center [26, 162] width 52 height 37
click at [244, 449] on select "Select Stylist [PERSON_NAME] Deepak [PERSON_NAME] [PERSON_NAME] Manager [PERSON…" at bounding box center [246, 442] width 108 height 27
select select "58240"
click at [192, 429] on select "Select Stylist [PERSON_NAME] Deepak [PERSON_NAME] [PERSON_NAME] Manager [PERSON…" at bounding box center [246, 442] width 108 height 27
click at [346, 447] on input "text" at bounding box center [489, 441] width 352 height 27
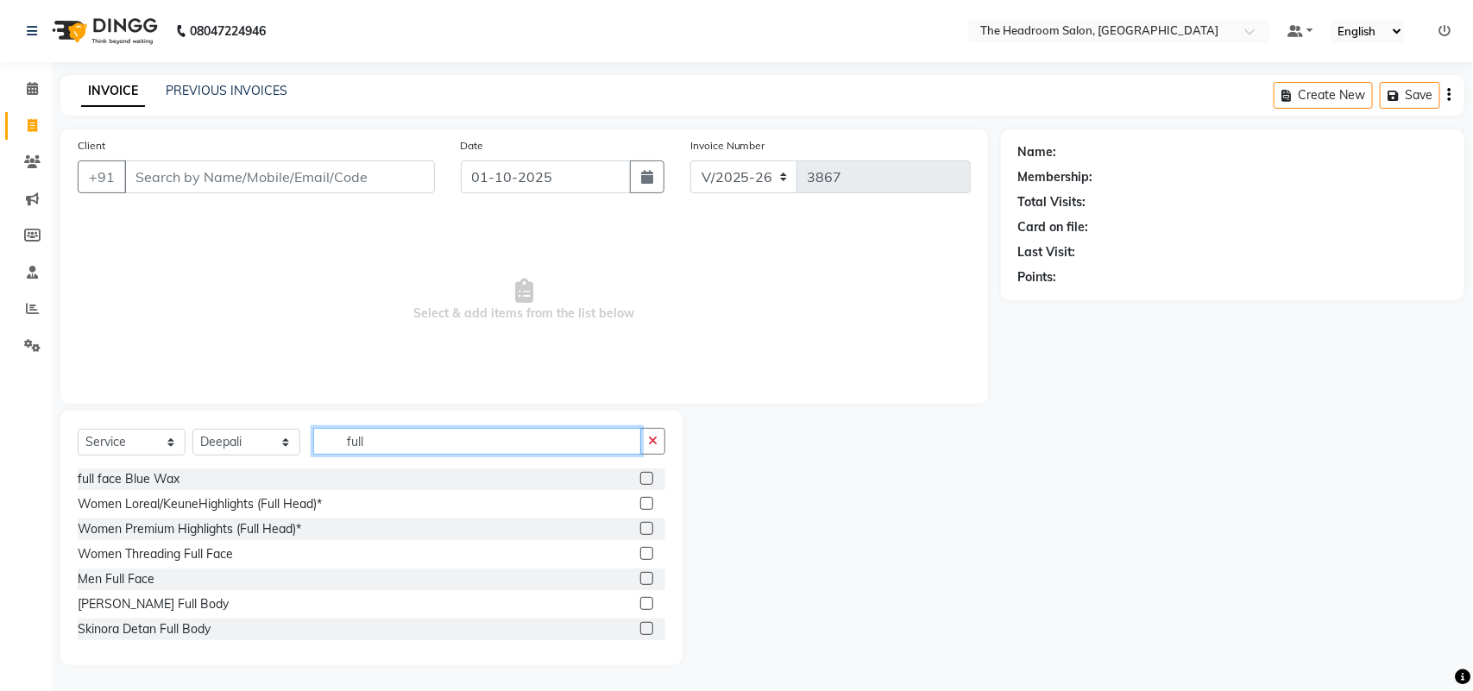
type input "full"
click at [640, 475] on label at bounding box center [646, 478] width 13 height 13
click at [640, 475] on input "checkbox" at bounding box center [645, 479] width 11 height 11
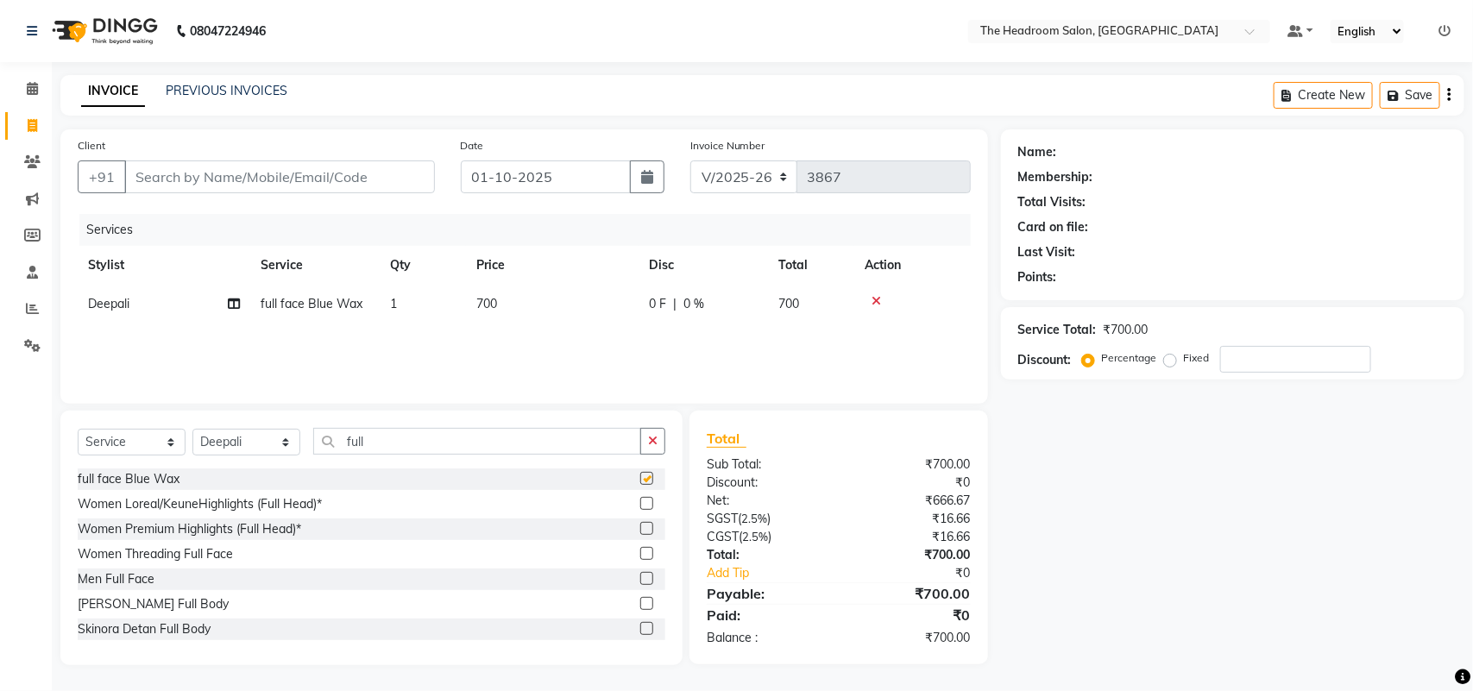
checkbox input "false"
click at [201, 179] on input "Client" at bounding box center [279, 177] width 311 height 33
type input "m"
type input "0"
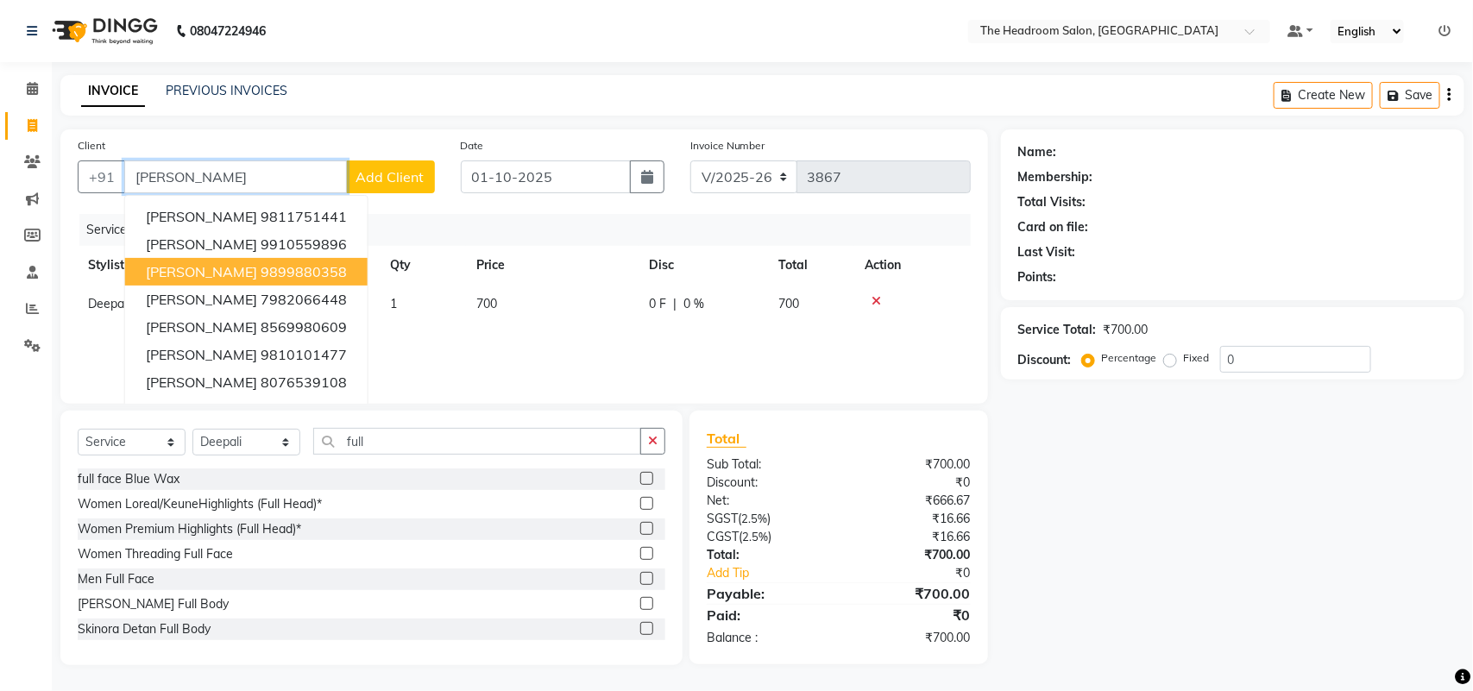
click at [295, 269] on ngb-highlight "9899880358" at bounding box center [304, 271] width 86 height 17
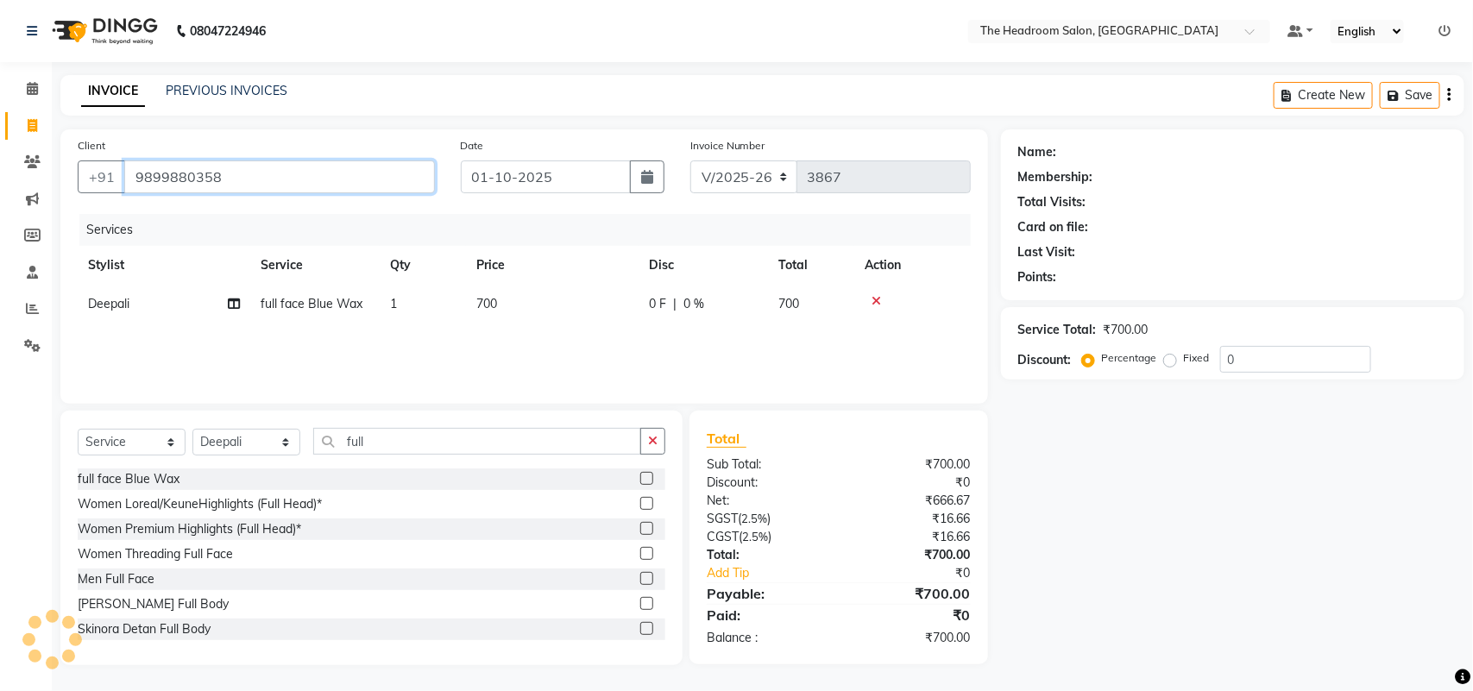
type input "9899880358"
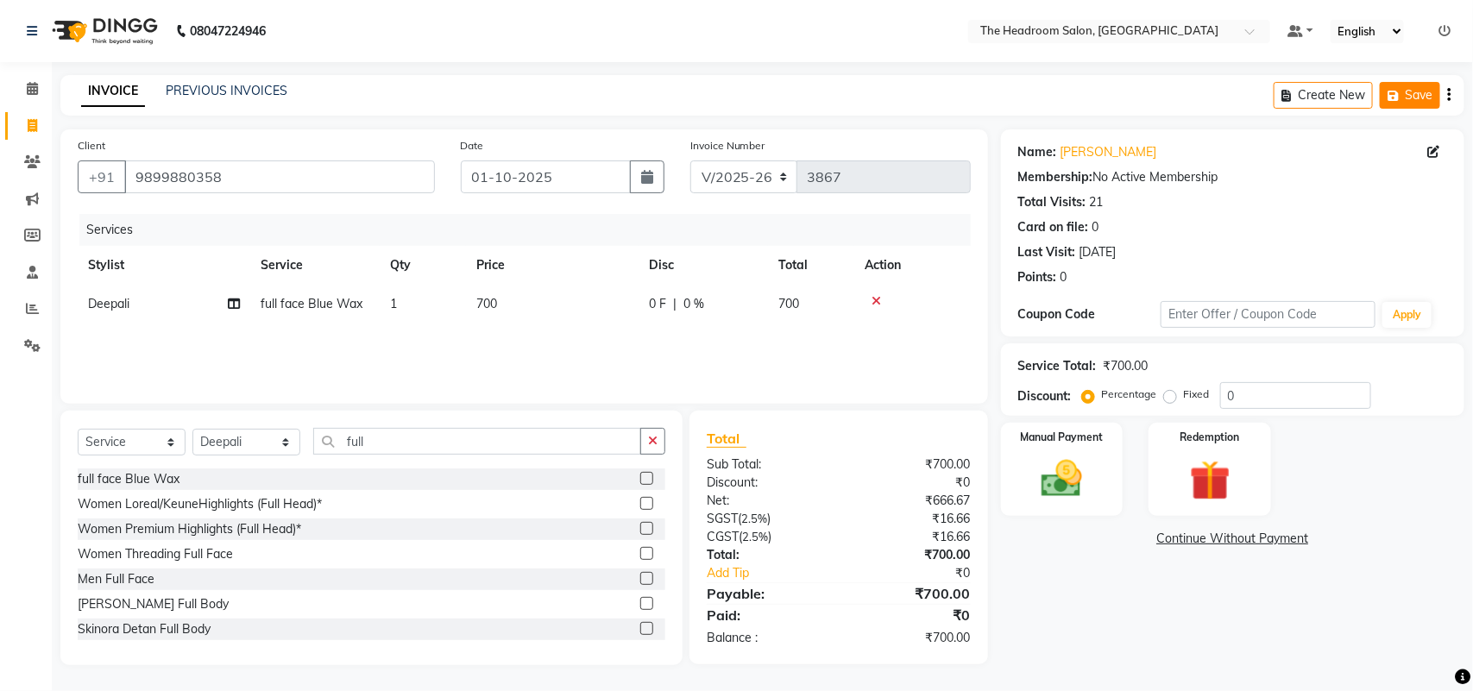
click at [1408, 91] on button "Save" at bounding box center [1410, 95] width 60 height 27
click at [270, 444] on select "Select Stylist [PERSON_NAME] Deepak [PERSON_NAME] [PERSON_NAME] Manager [PERSON…" at bounding box center [246, 442] width 108 height 27
select select "59608"
click at [192, 429] on select "Select Stylist [PERSON_NAME] Deepak [PERSON_NAME] [PERSON_NAME] Manager [PERSON…" at bounding box center [246, 442] width 108 height 27
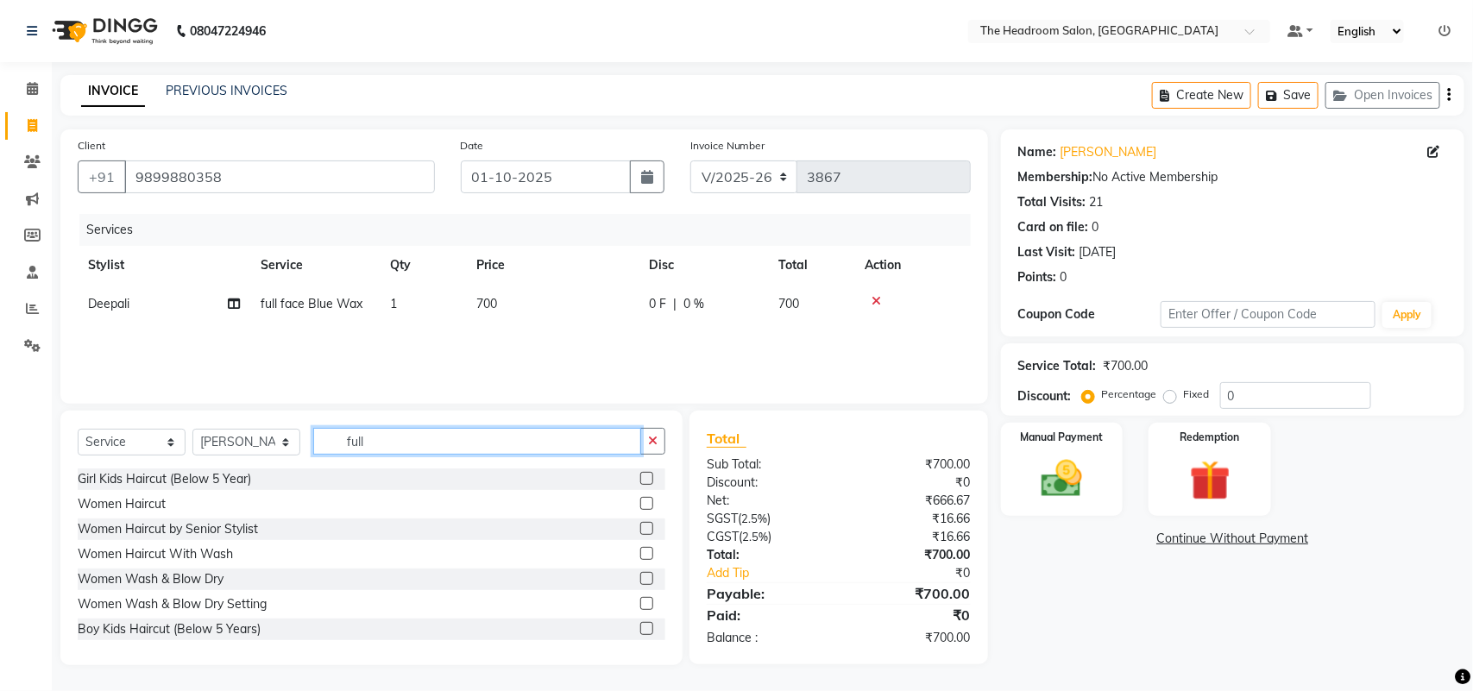
click at [479, 438] on input "full" at bounding box center [477, 441] width 328 height 27
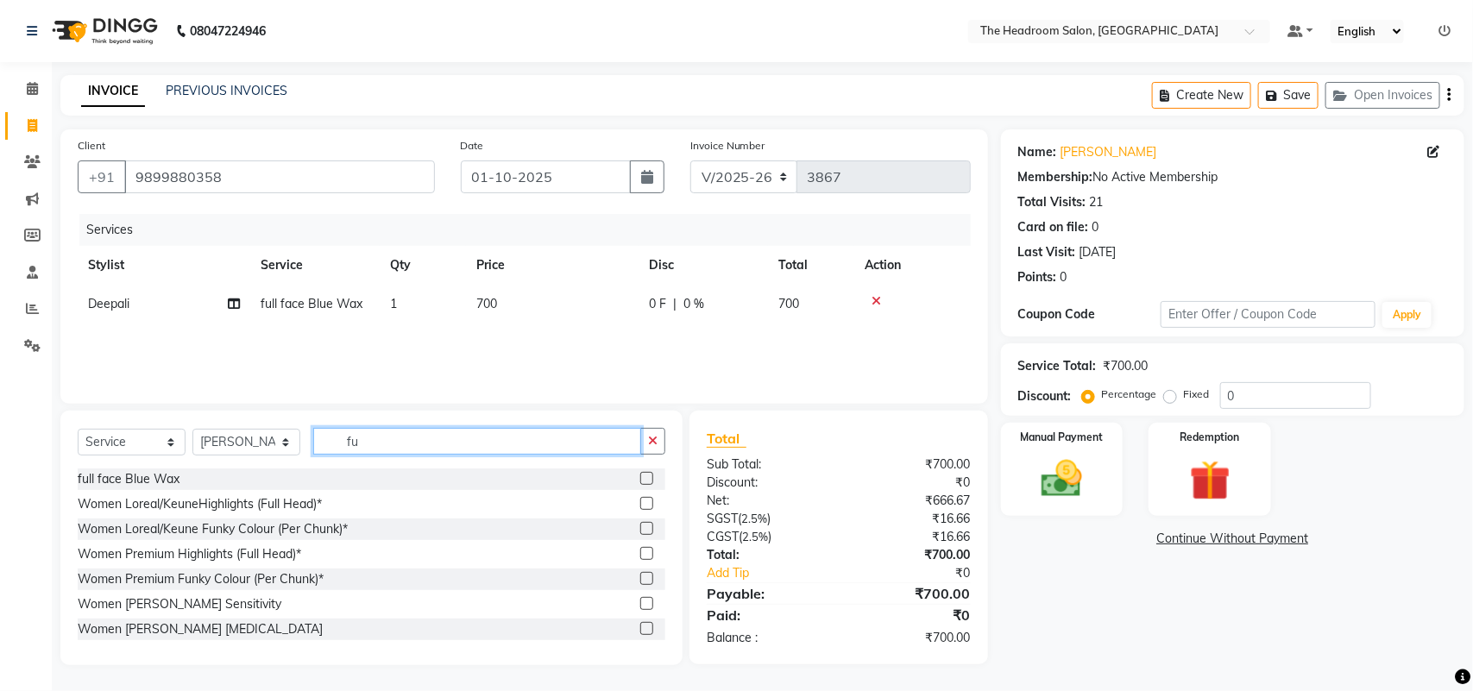
type input "f"
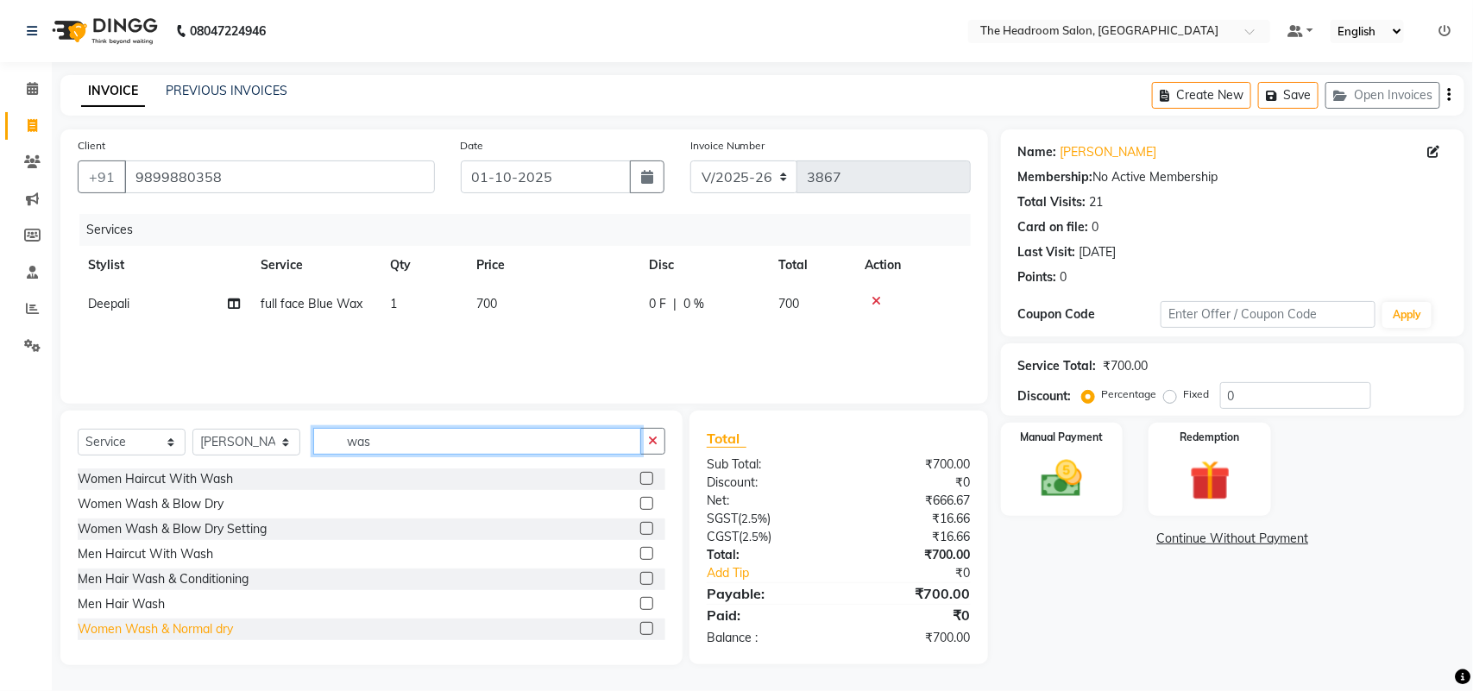
type input "was"
click at [140, 631] on div "Women Wash & Normal dry" at bounding box center [155, 629] width 155 height 18
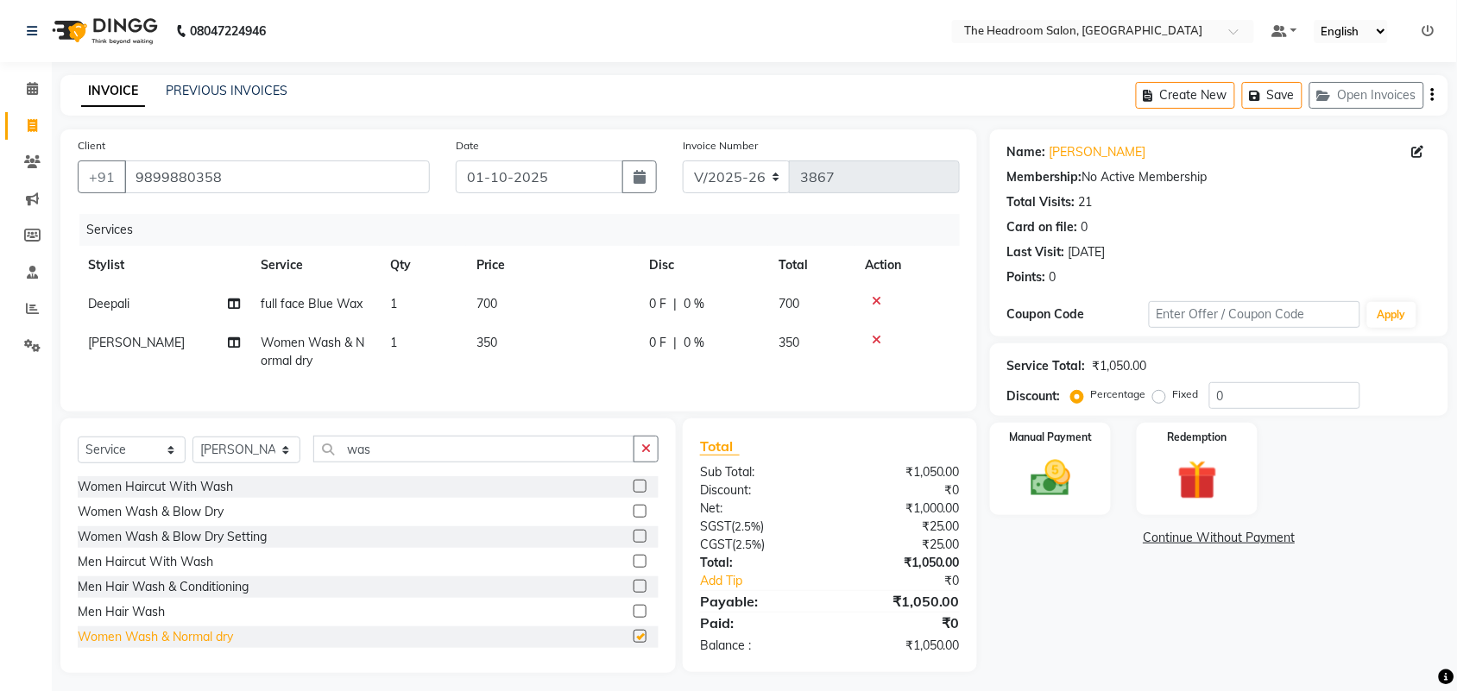
checkbox input "false"
click at [391, 450] on div "Select Service Product Membership Package Voucher Prepaid Gift Card Select Styl…" at bounding box center [367, 546] width 615 height 255
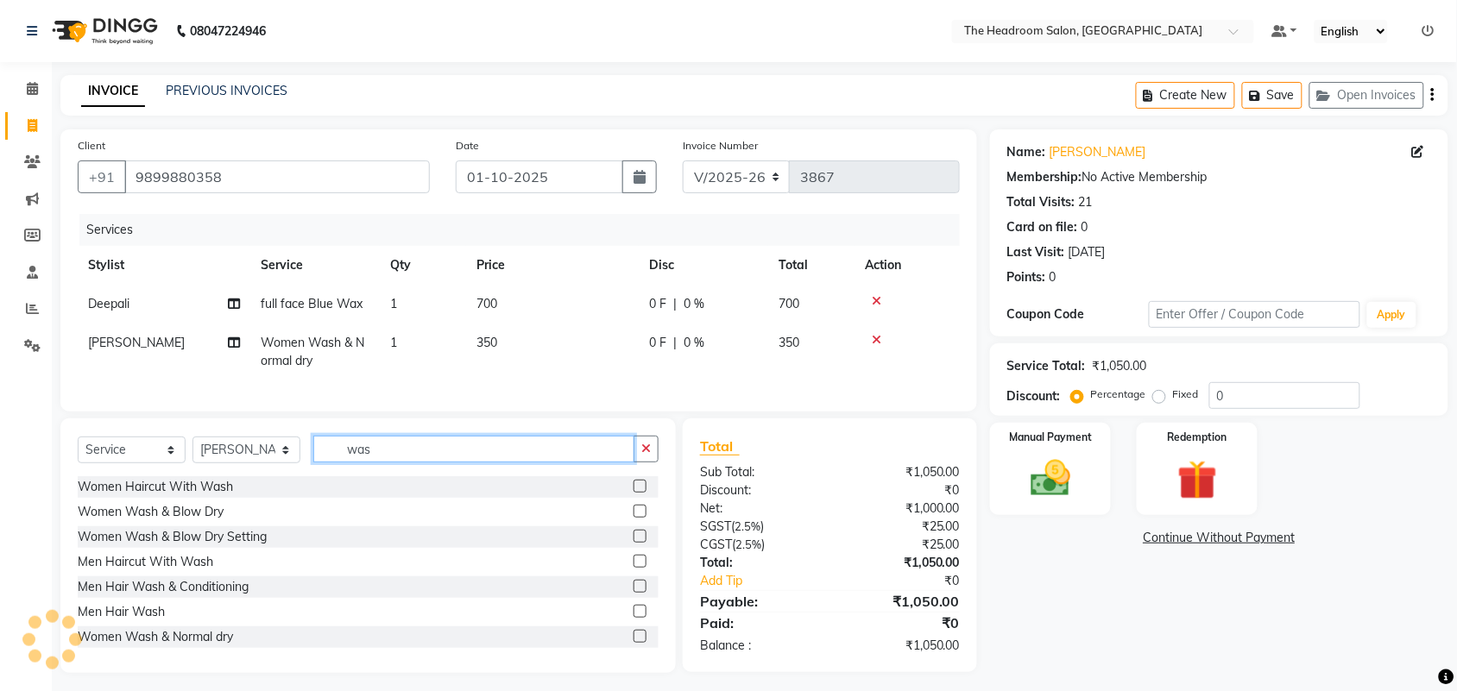
click at [393, 454] on input "was" at bounding box center [473, 449] width 321 height 27
type input "w"
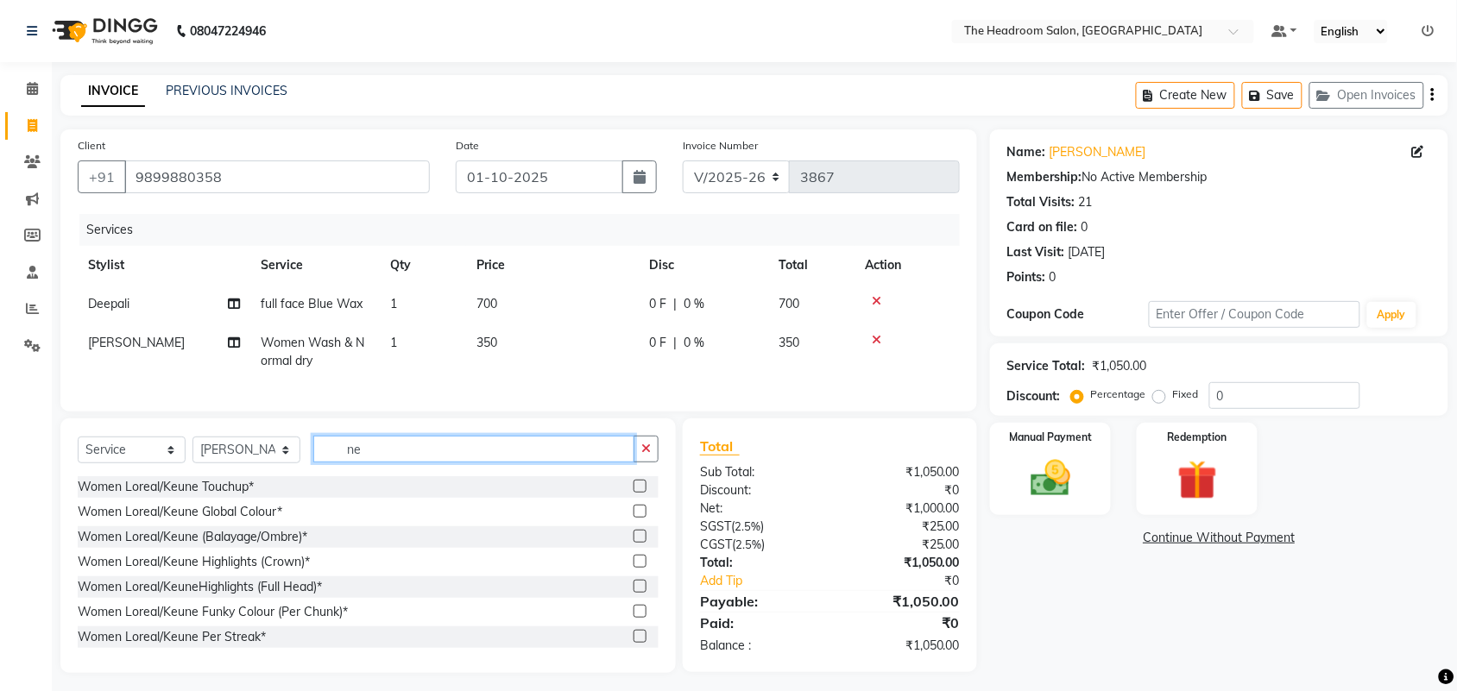
type input "n"
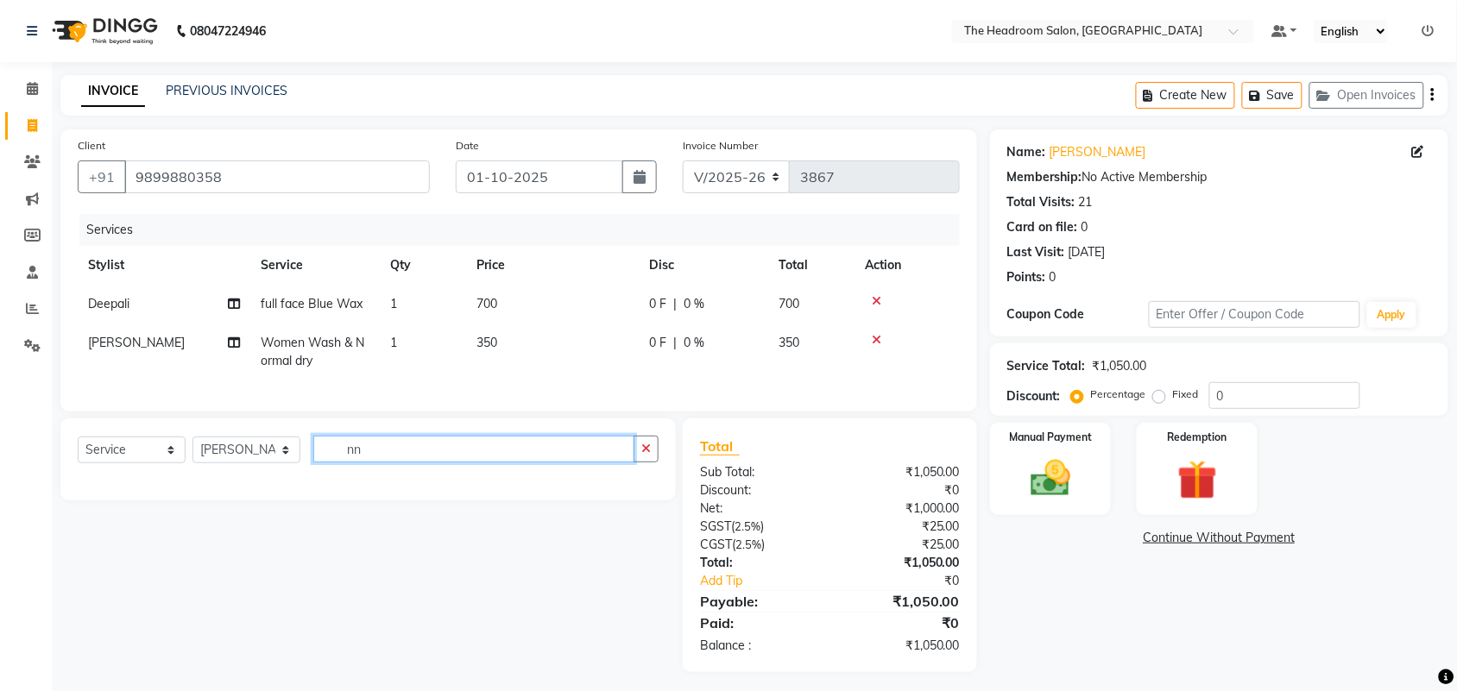
type input "n"
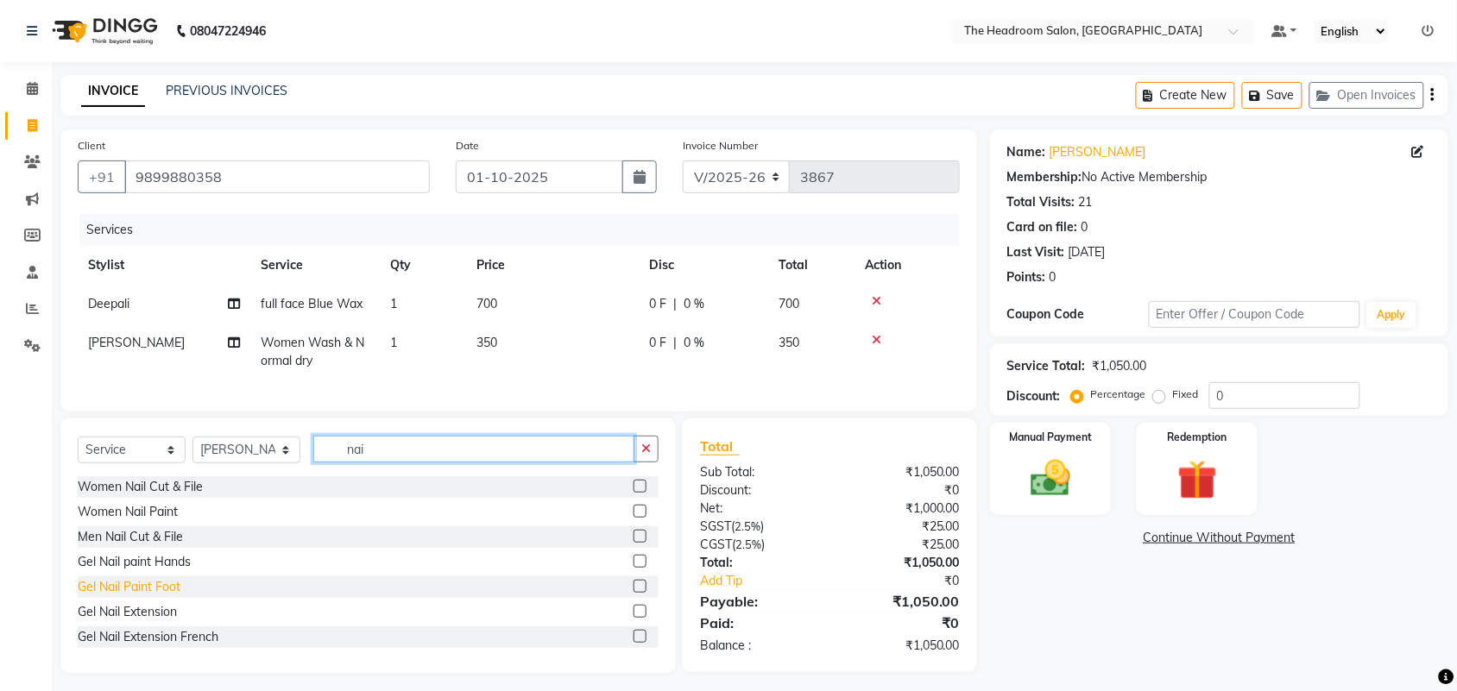
type input "nai"
click at [156, 596] on div "Gel Nail Paint Foot" at bounding box center [129, 587] width 103 height 18
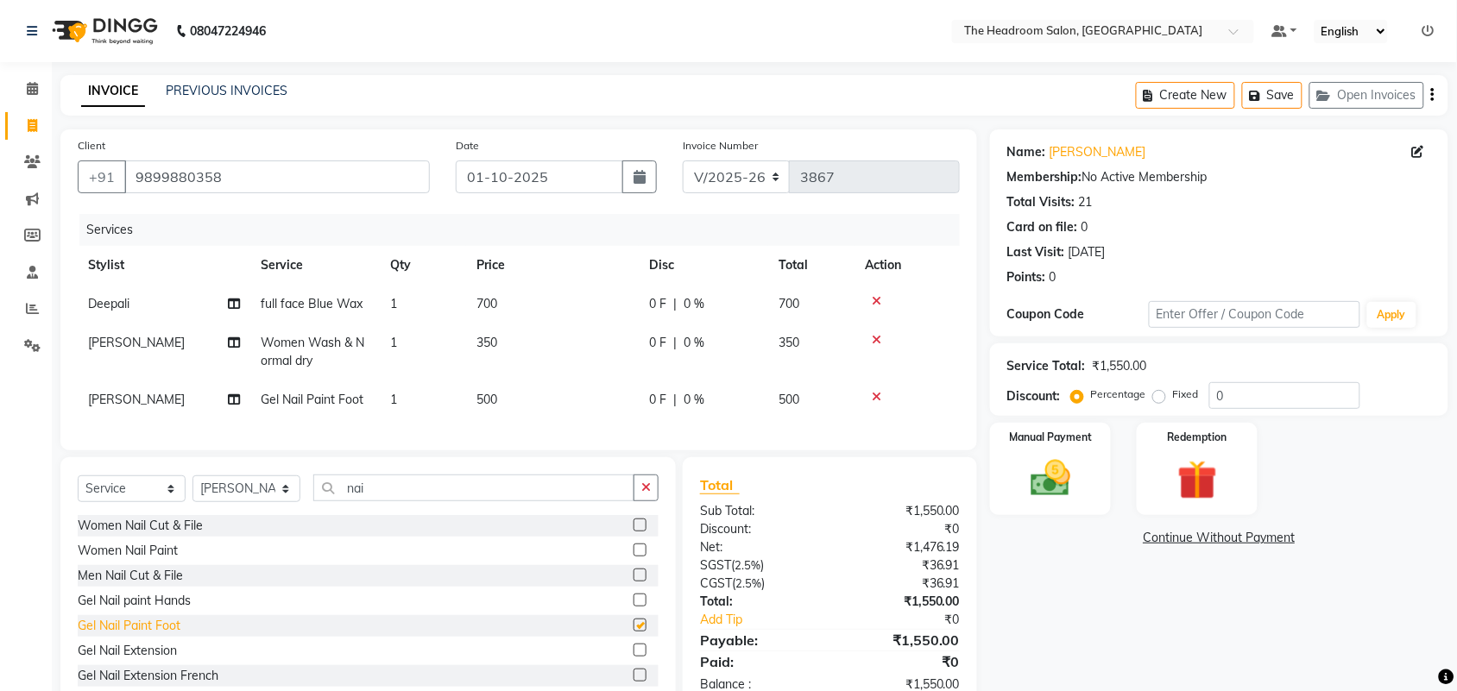
checkbox input "false"
click at [161, 560] on div "Women Nail Paint" at bounding box center [128, 551] width 100 height 18
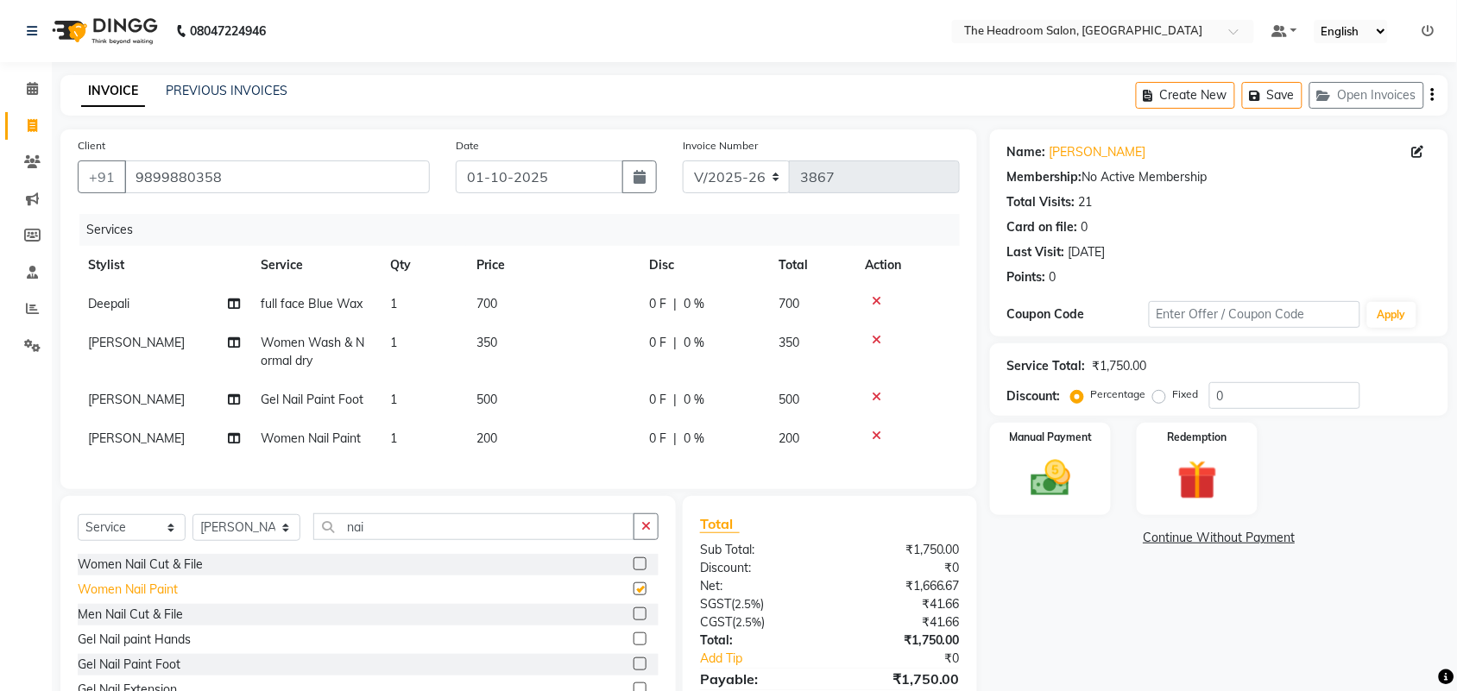
checkbox input "false"
click at [879, 394] on icon at bounding box center [876, 397] width 9 height 12
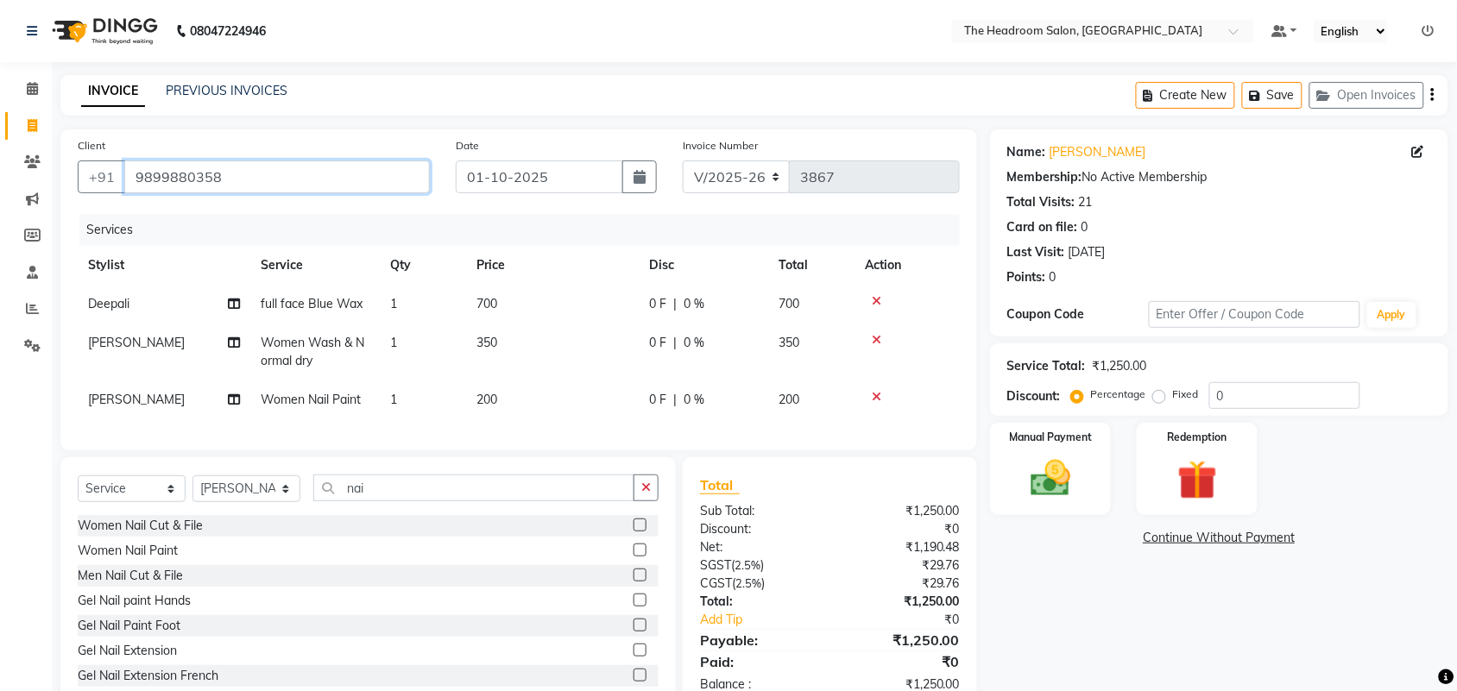
click at [359, 181] on input "9899880358" at bounding box center [276, 177] width 305 height 33
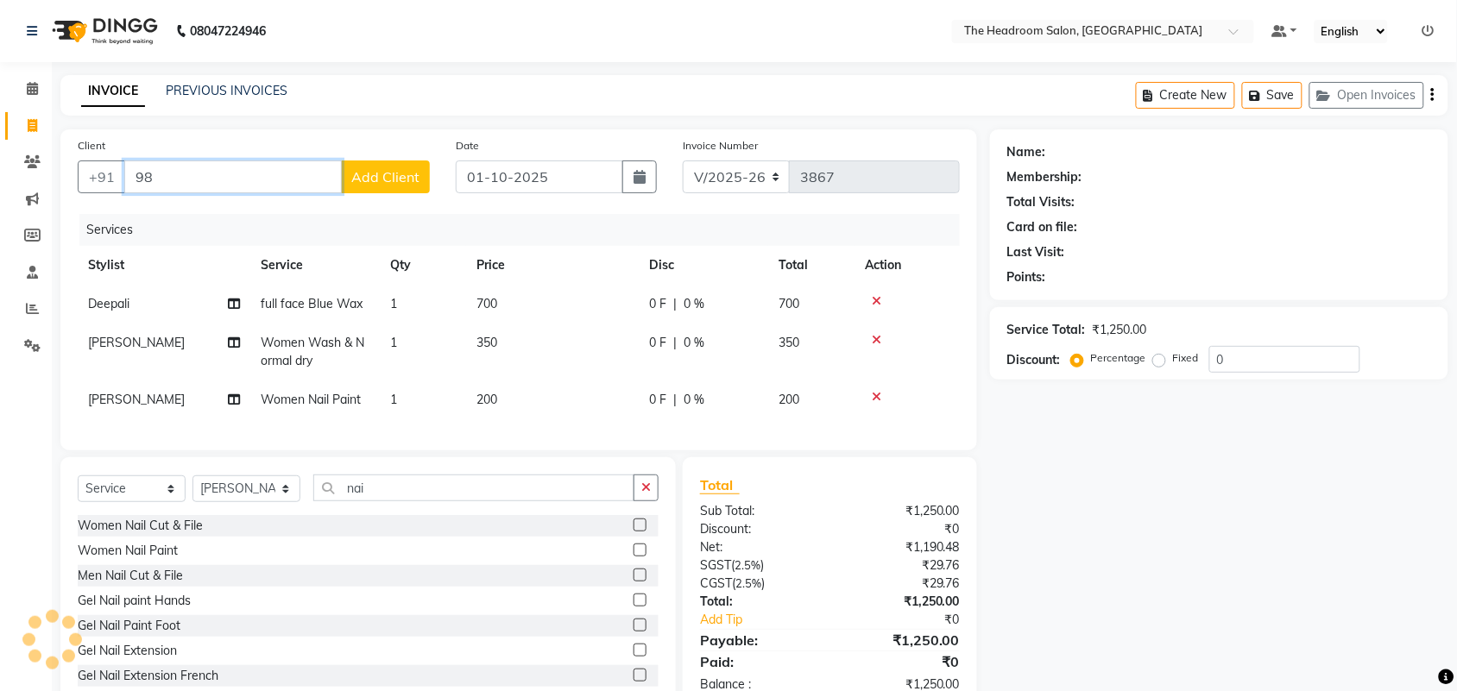
type input "9"
click at [363, 217] on div "Services" at bounding box center [525, 230] width 893 height 32
click at [249, 156] on div "Client +91 910135 Add Client" at bounding box center [254, 171] width 378 height 71
click at [231, 171] on input "910135" at bounding box center [232, 177] width 217 height 33
click at [227, 217] on span "910131515" at bounding box center [221, 216] width 78 height 17
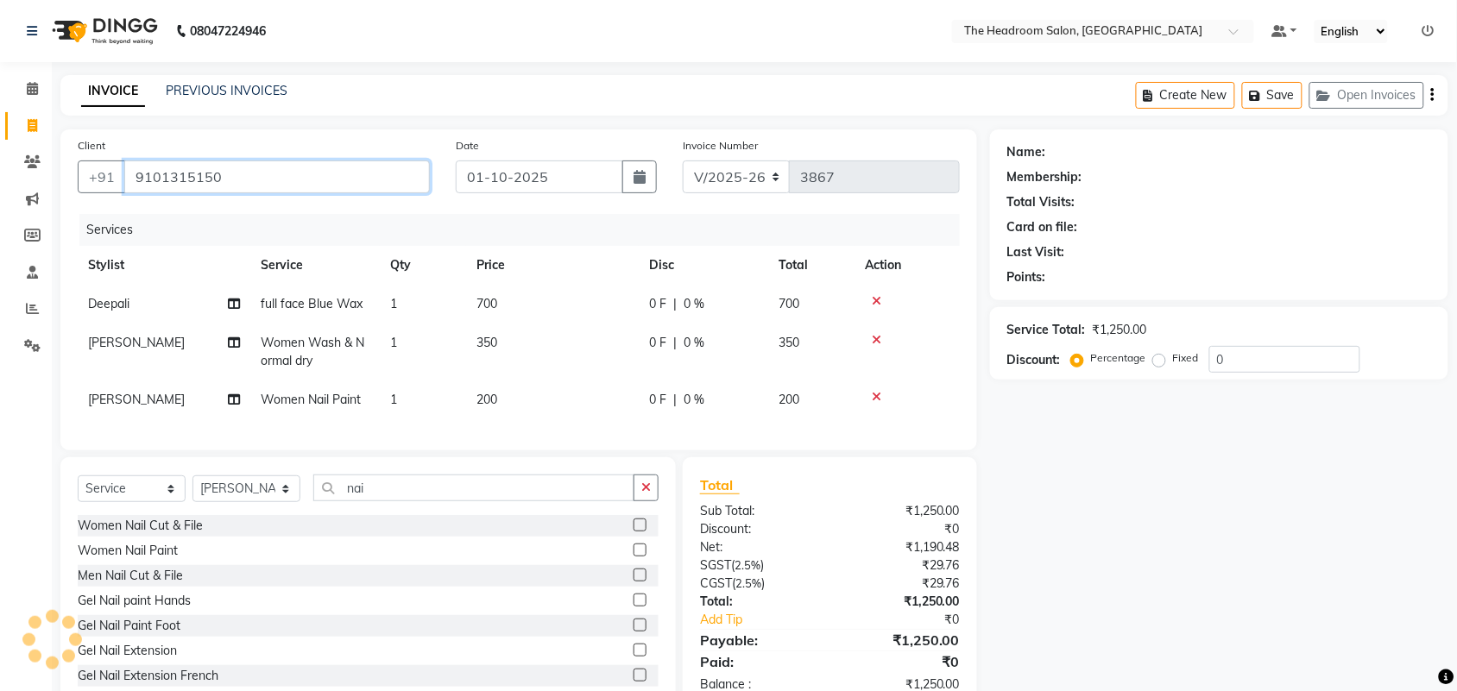
type input "9101315150"
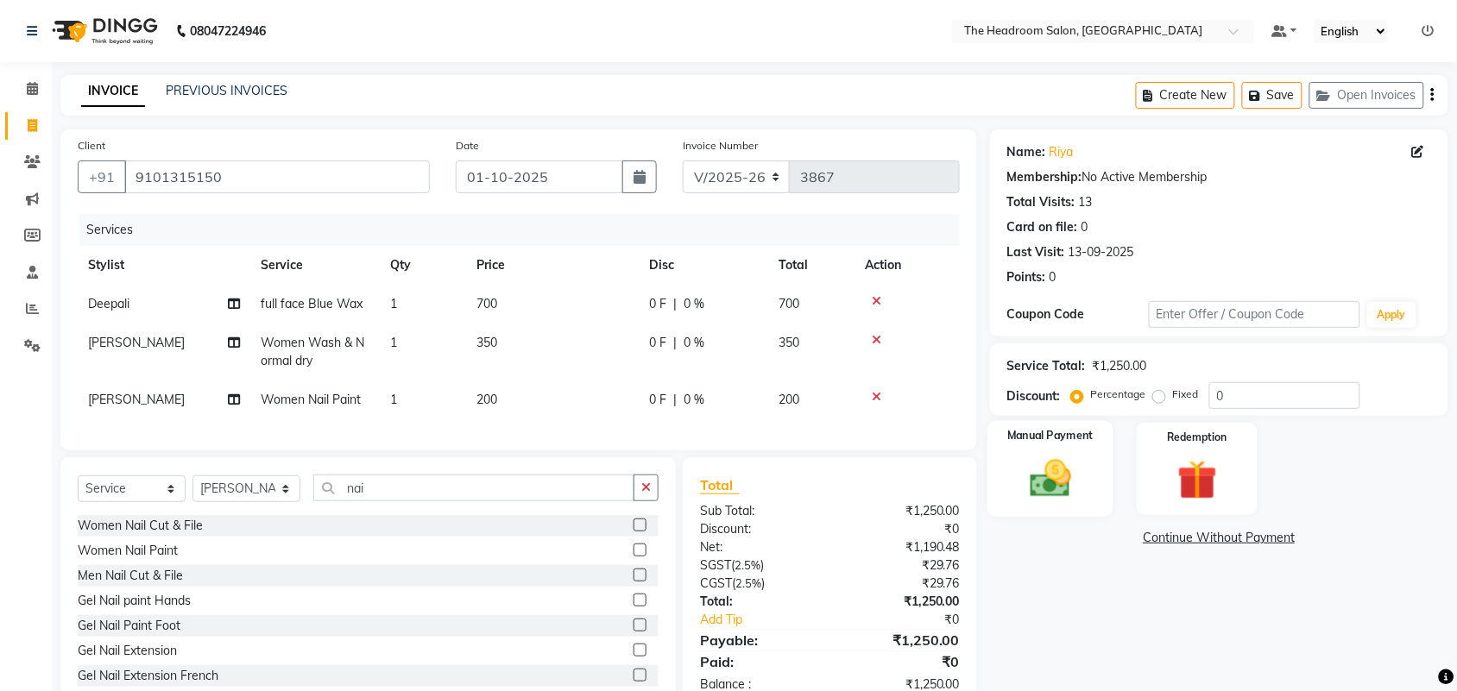
click at [1101, 507] on div "Manual Payment" at bounding box center [1050, 469] width 126 height 97
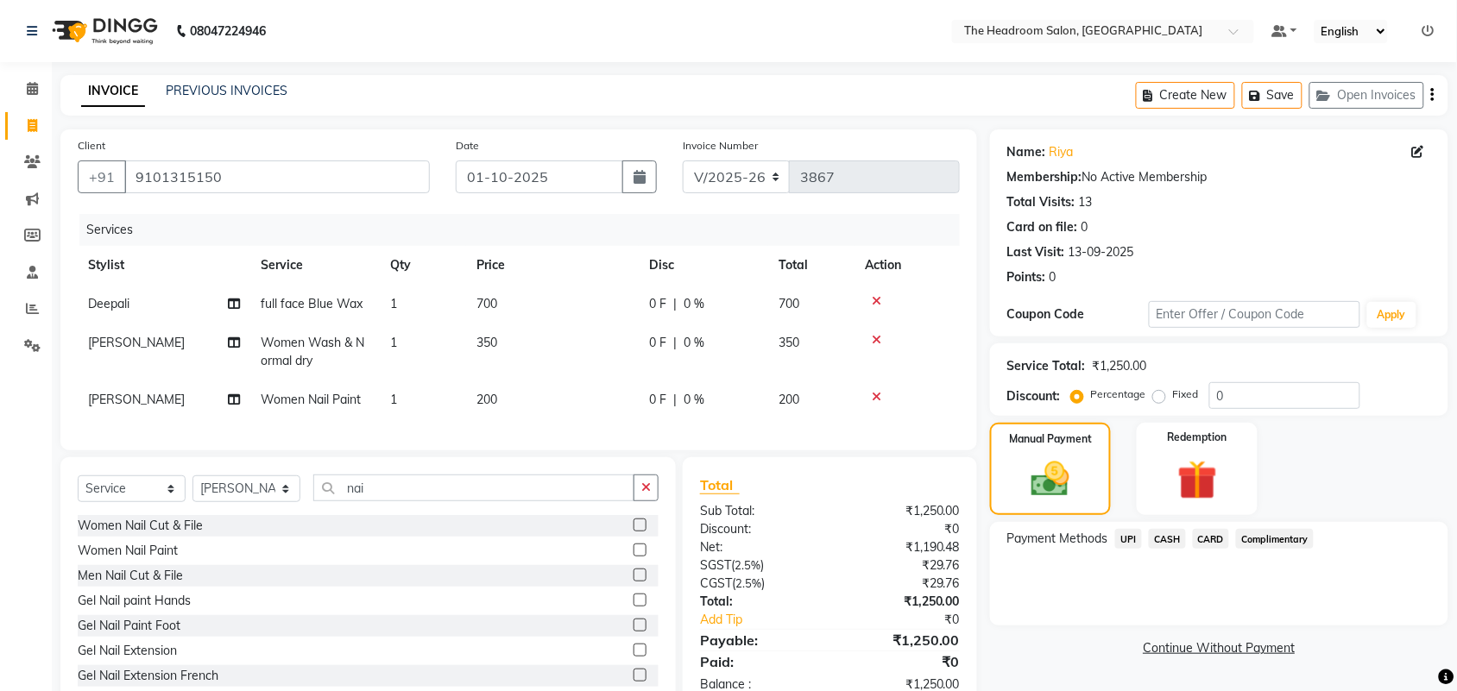
click at [1163, 540] on span "CASH" at bounding box center [1167, 539] width 37 height 20
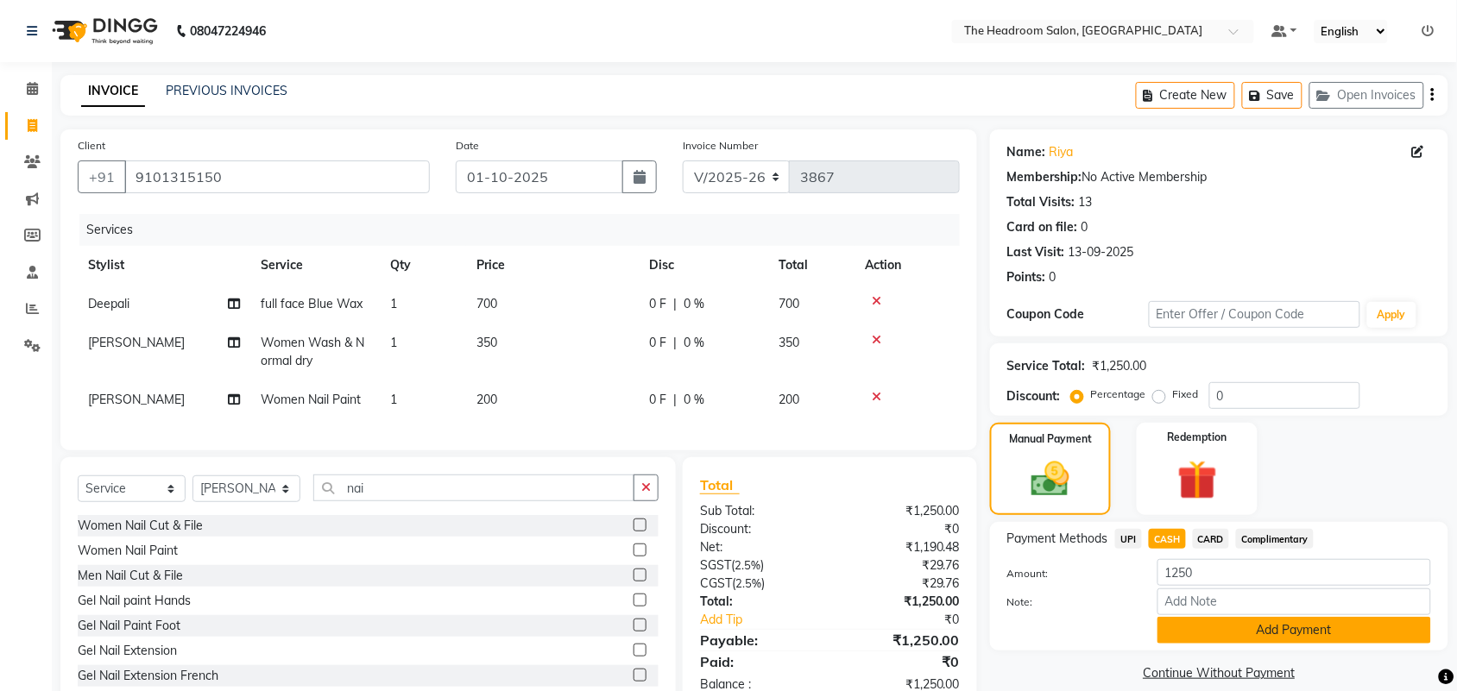
click at [1304, 636] on button "Add Payment" at bounding box center [1294, 630] width 274 height 27
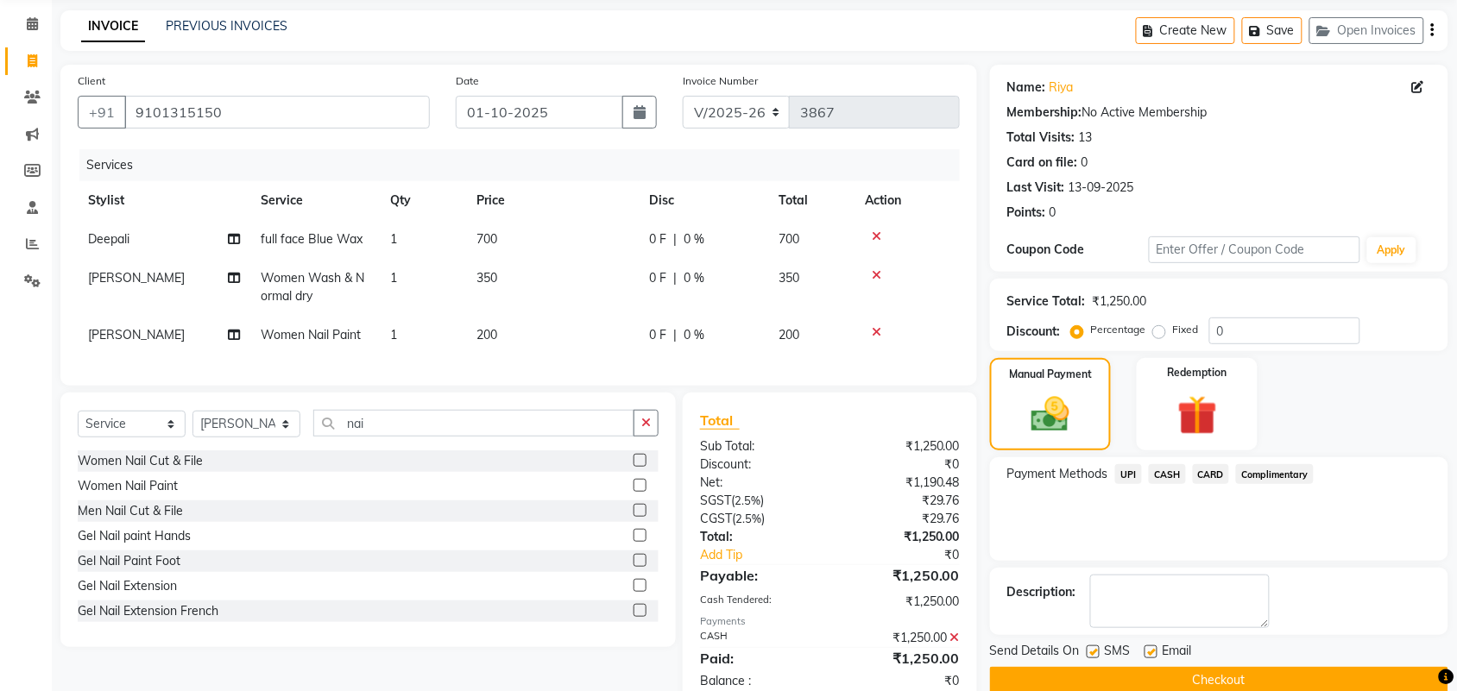
scroll to position [123, 0]
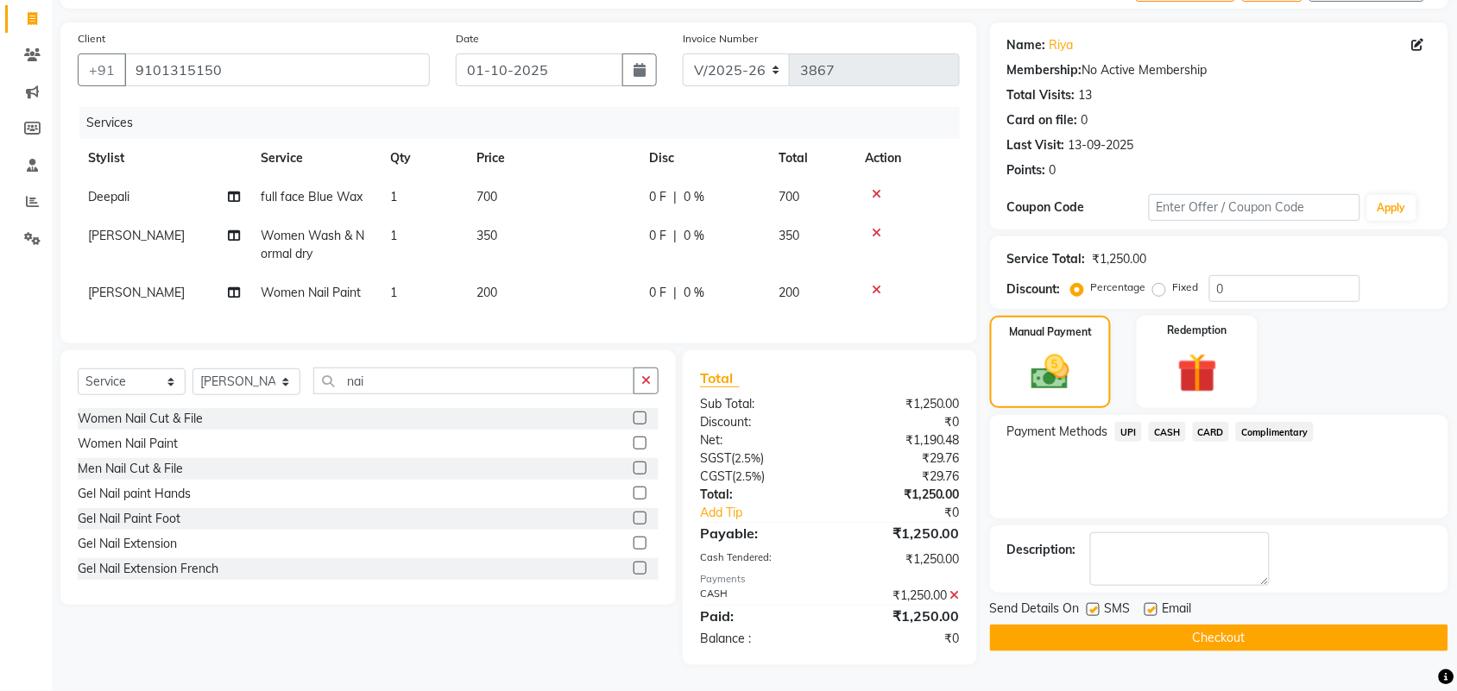
click at [1433, 625] on button "Checkout" at bounding box center [1219, 638] width 458 height 27
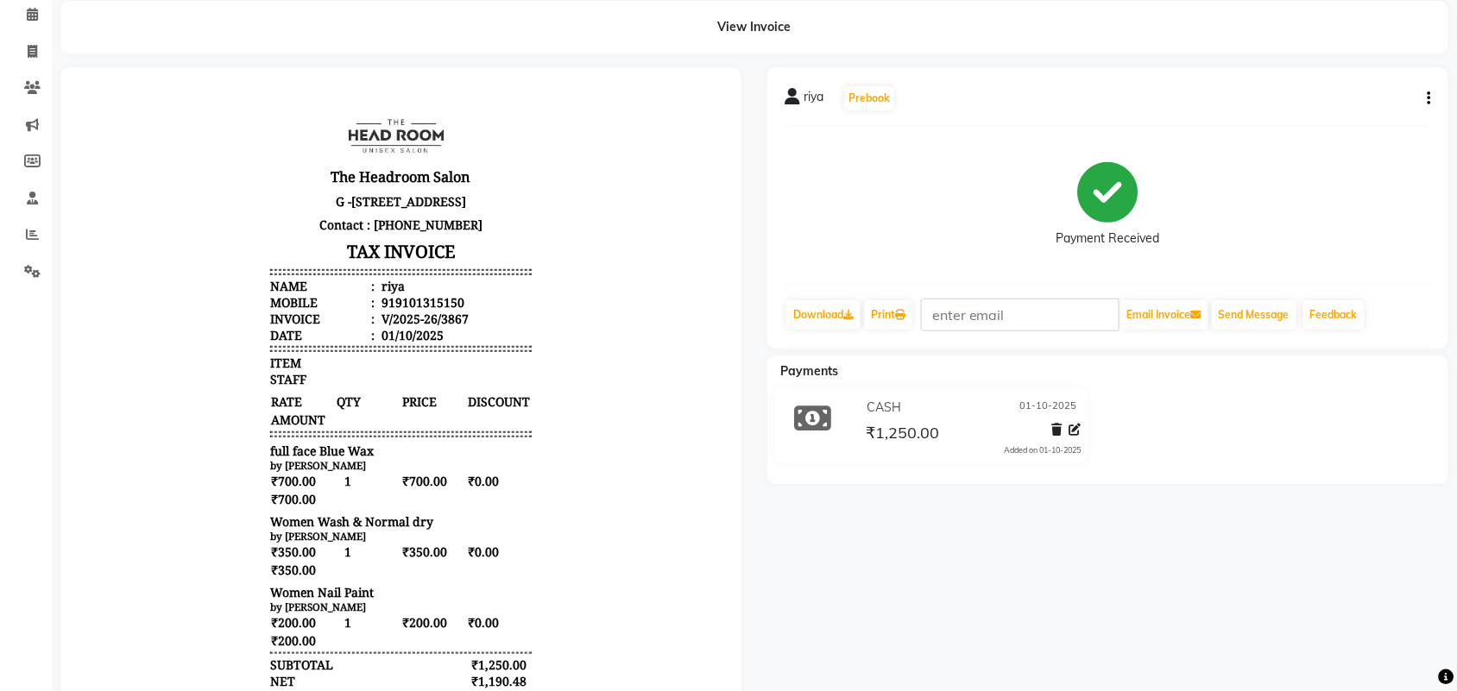
scroll to position [108, 0]
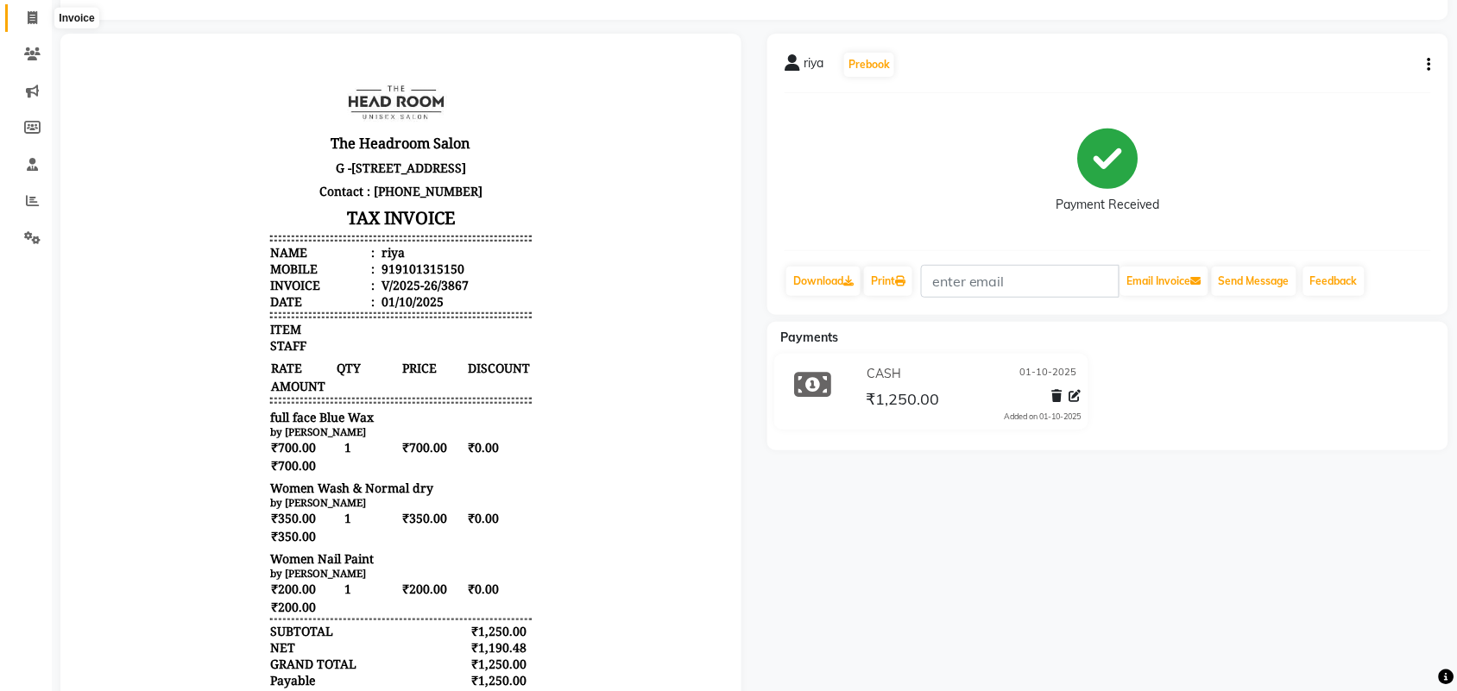
drag, startPoint x: 35, startPoint y: 16, endPoint x: 423, endPoint y: 30, distance: 388.6
click at [35, 16] on icon at bounding box center [32, 17] width 9 height 13
select select "service"
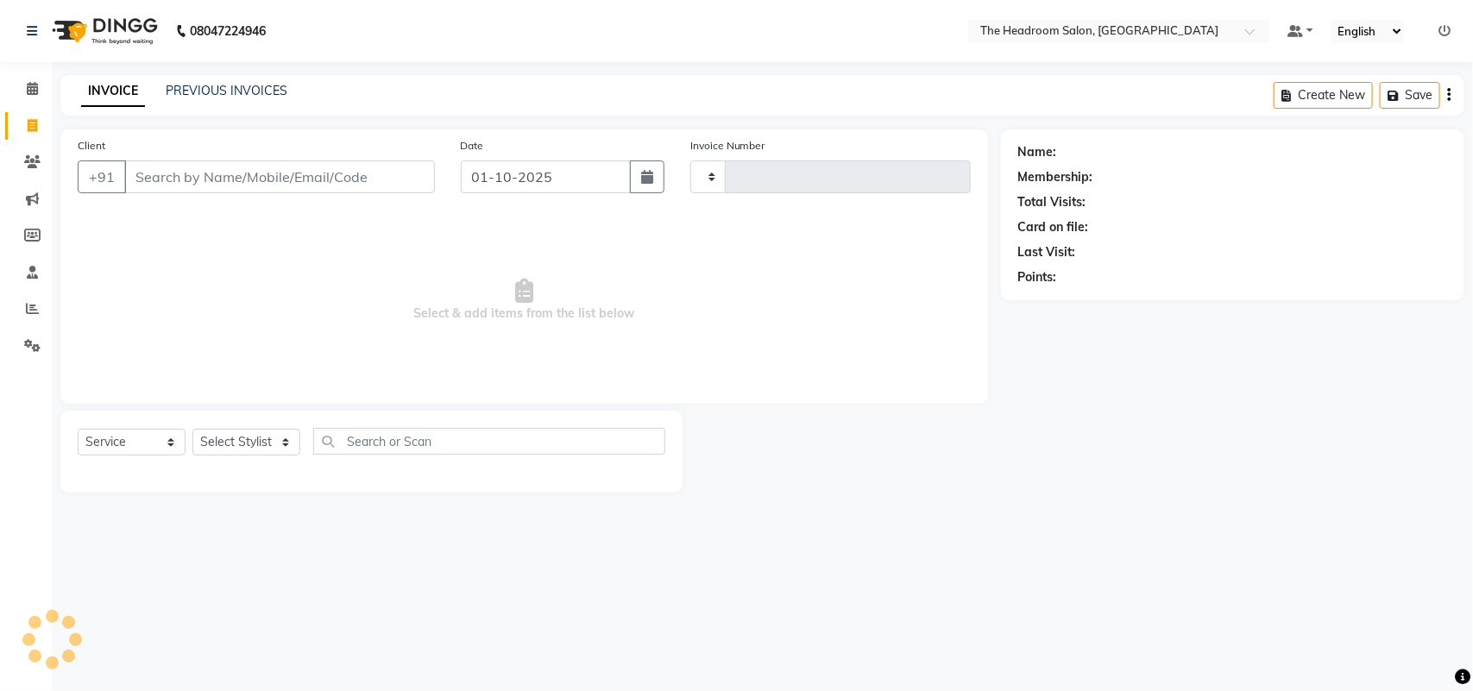
type input "3868"
select select "6933"
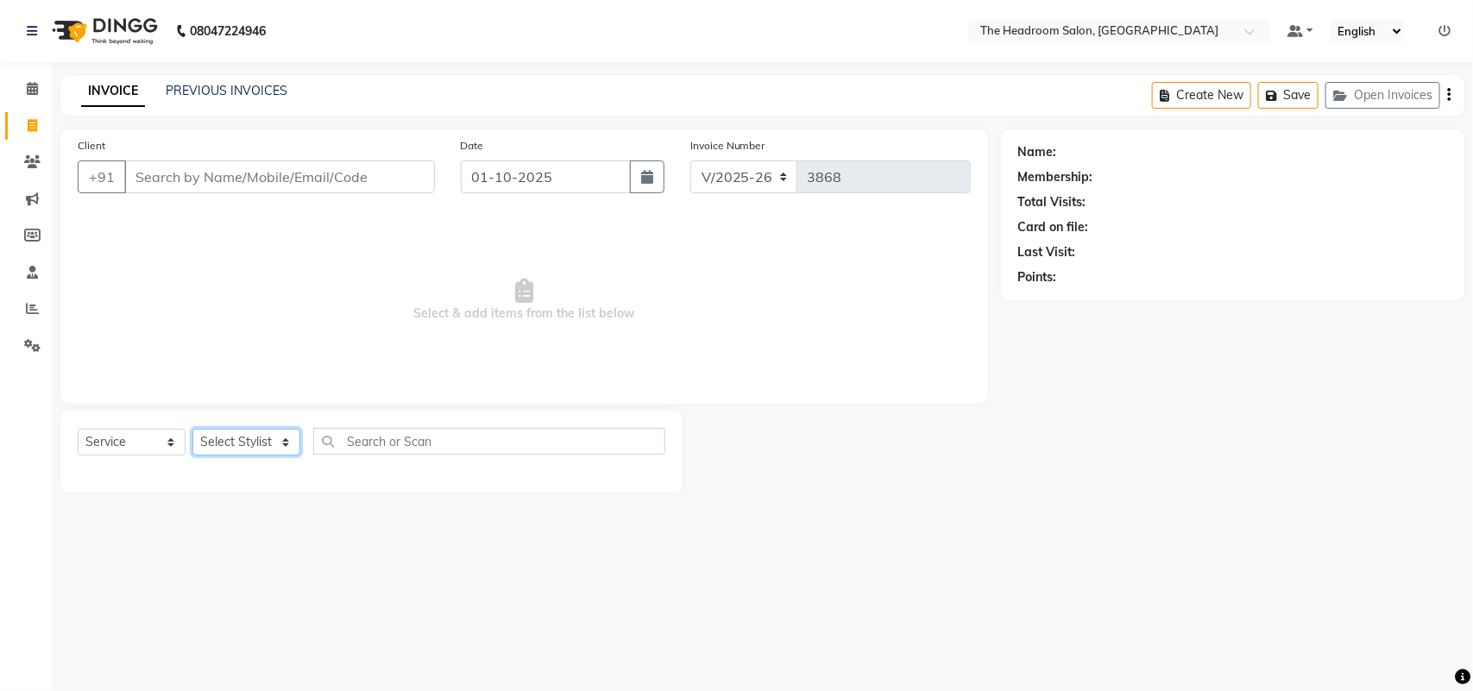
click at [269, 441] on select "Select Stylist" at bounding box center [246, 442] width 108 height 27
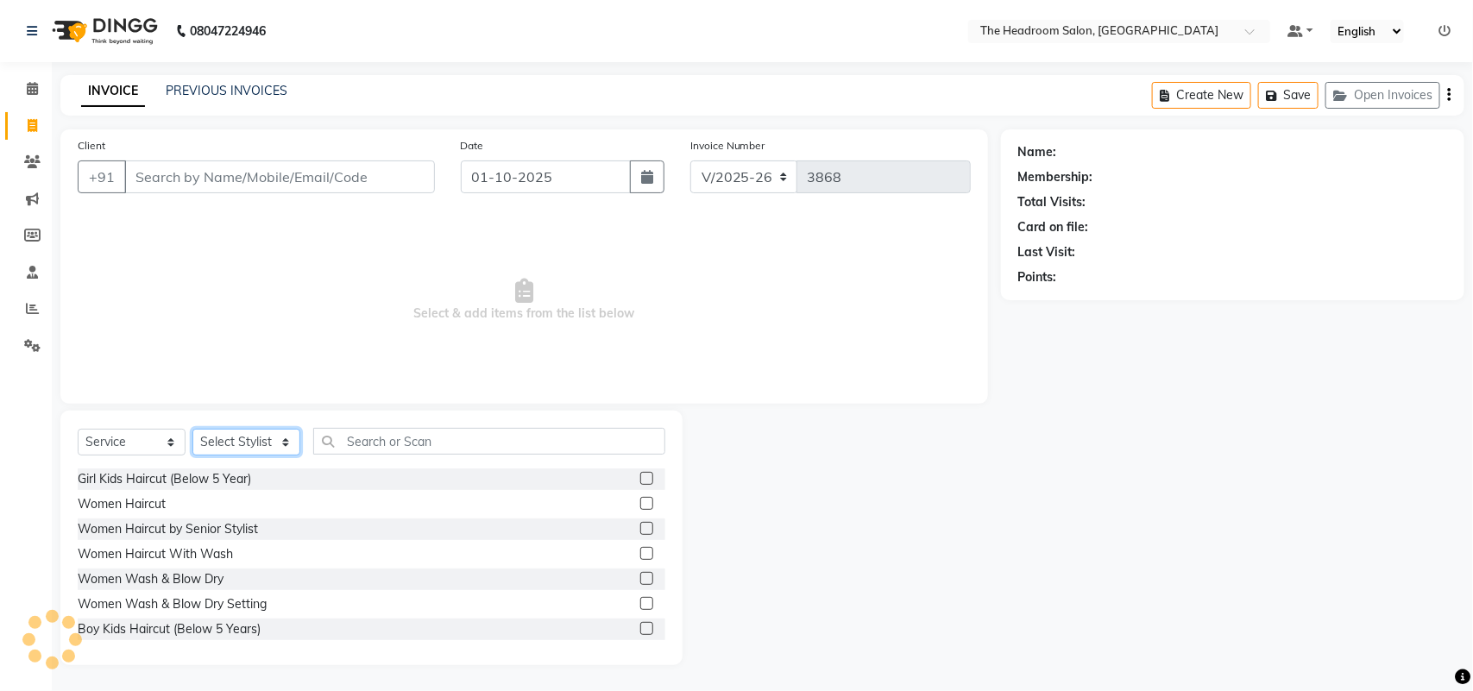
select select "58237"
click at [151, 169] on input "Client" at bounding box center [279, 177] width 311 height 33
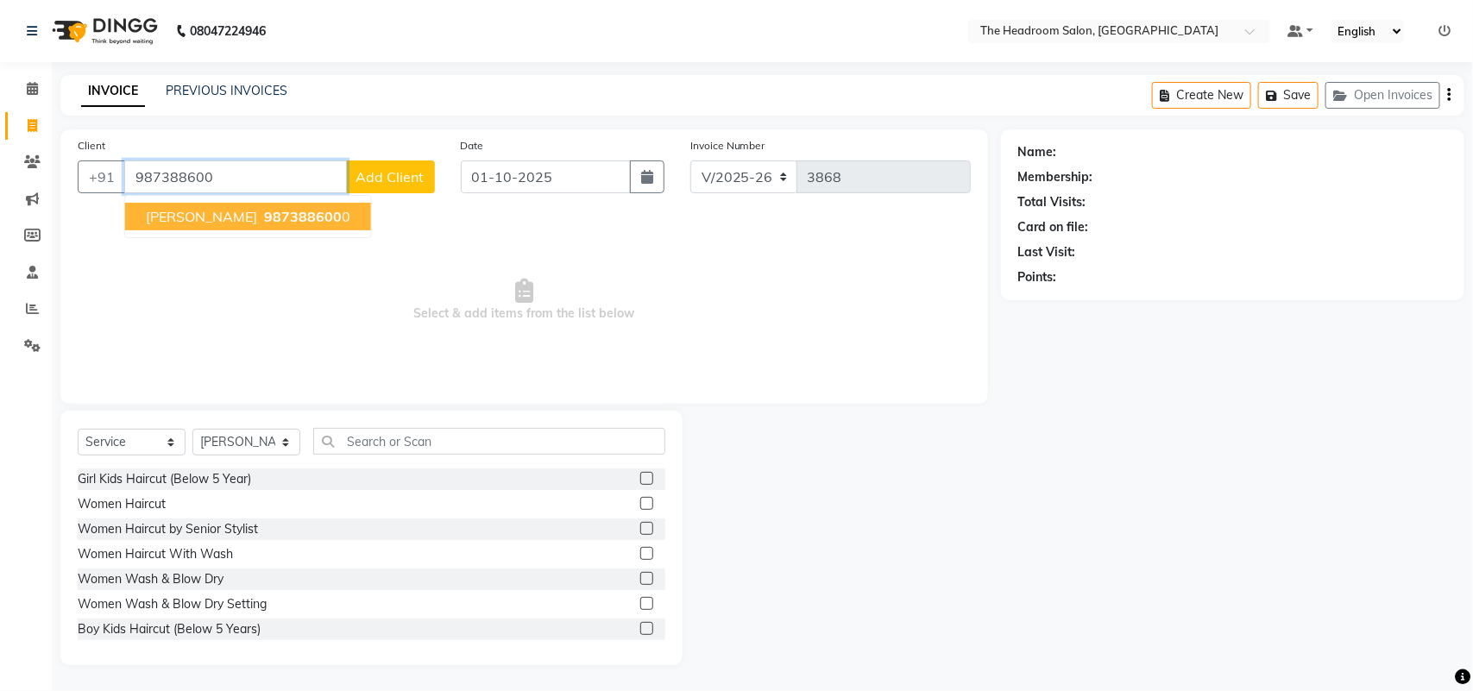
click at [160, 218] on span "kanav" at bounding box center [201, 216] width 111 height 17
type input "9873886000"
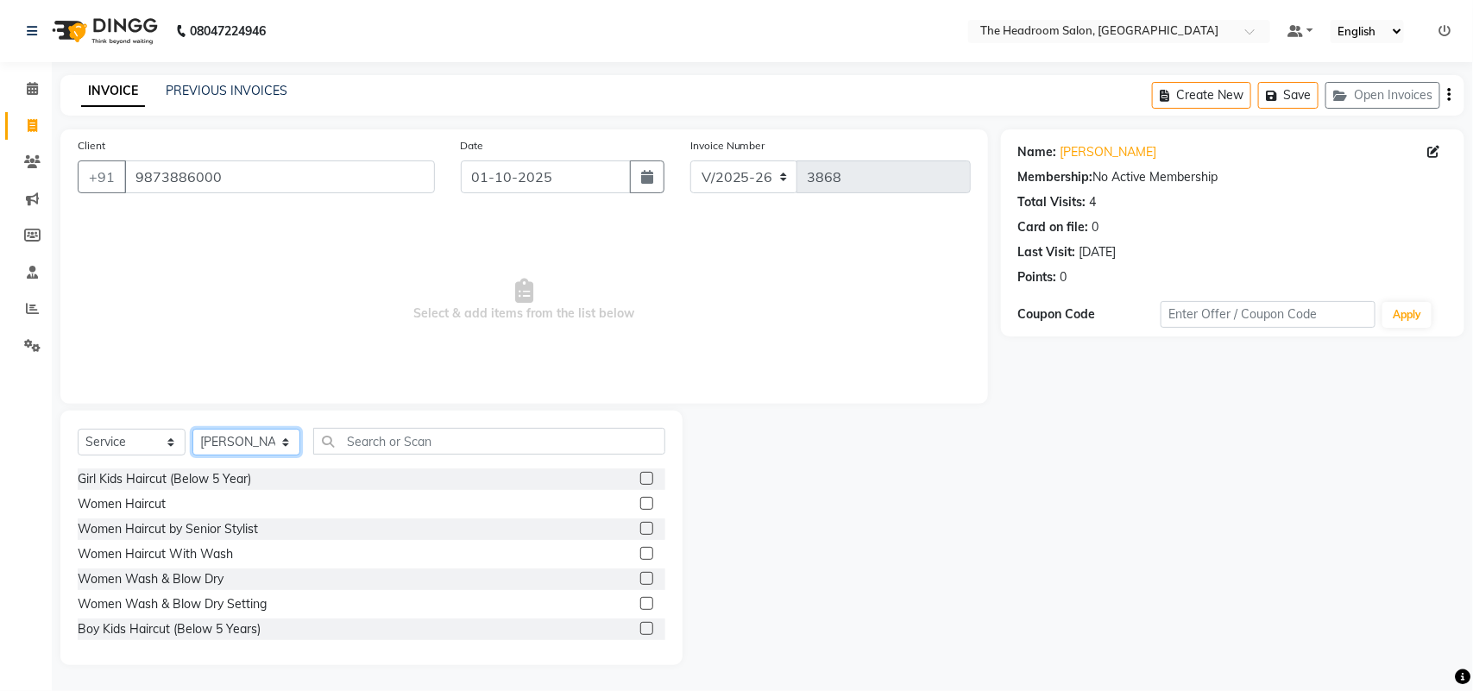
click at [252, 441] on select "Select Stylist [PERSON_NAME] Deepak [PERSON_NAME] [PERSON_NAME] Manager [PERSON…" at bounding box center [246, 442] width 108 height 27
select select "58238"
click at [192, 429] on select "Select Stylist [PERSON_NAME] Deepak [PERSON_NAME] [PERSON_NAME] Manager [PERSON…" at bounding box center [246, 442] width 108 height 27
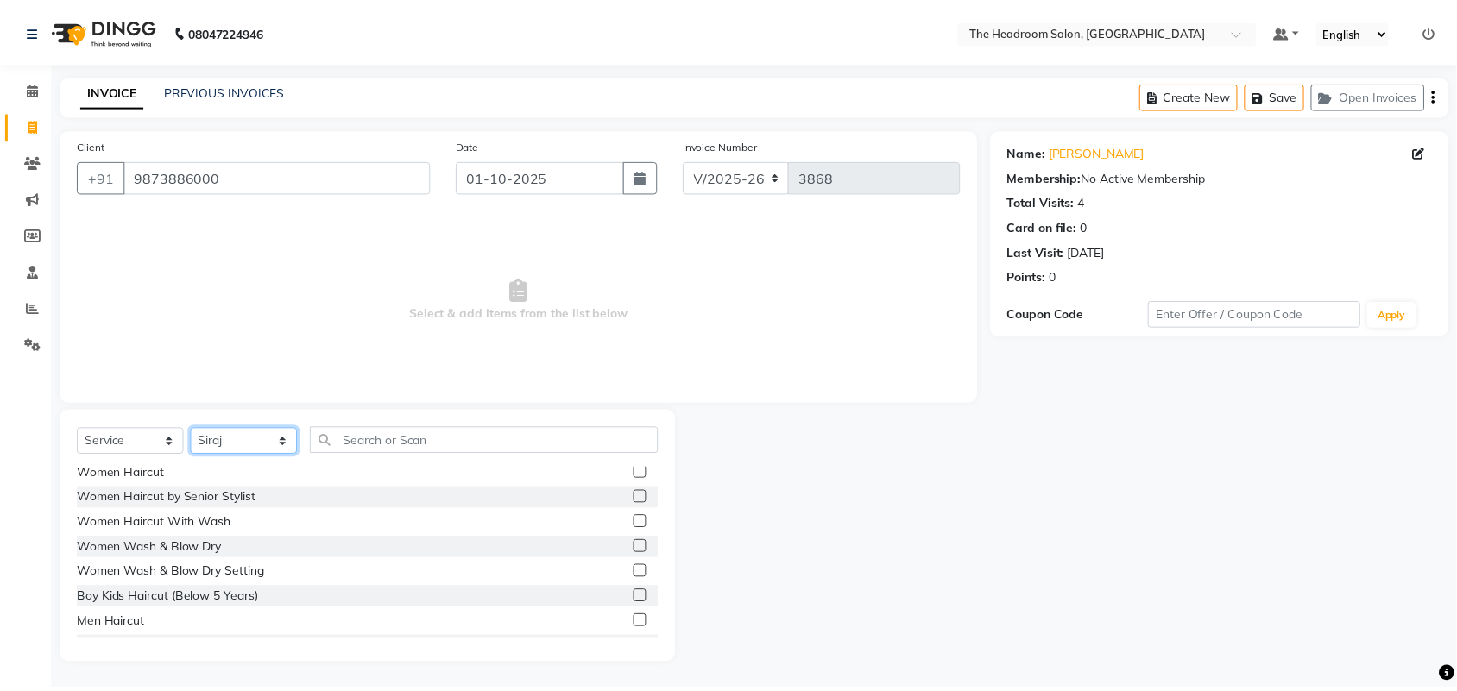
scroll to position [43, 0]
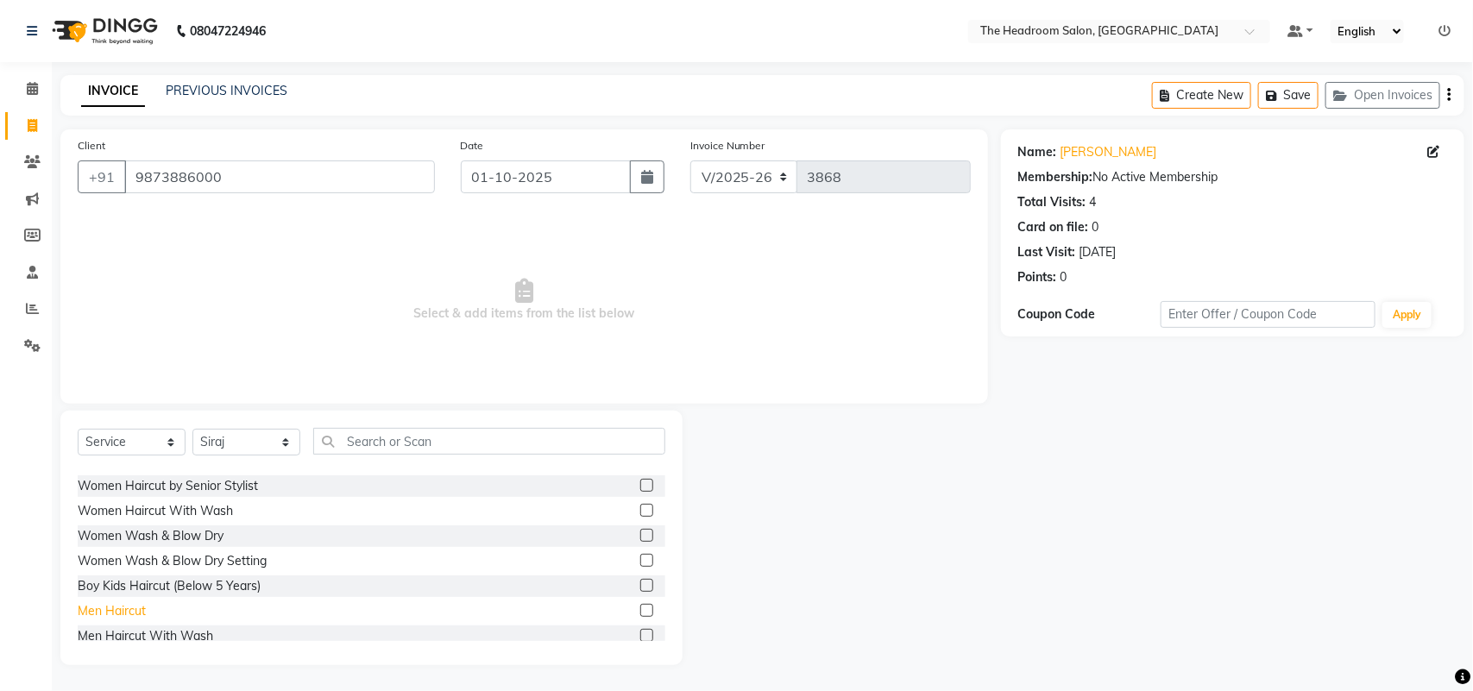
click at [126, 610] on div "Men Haircut" at bounding box center [112, 611] width 68 height 18
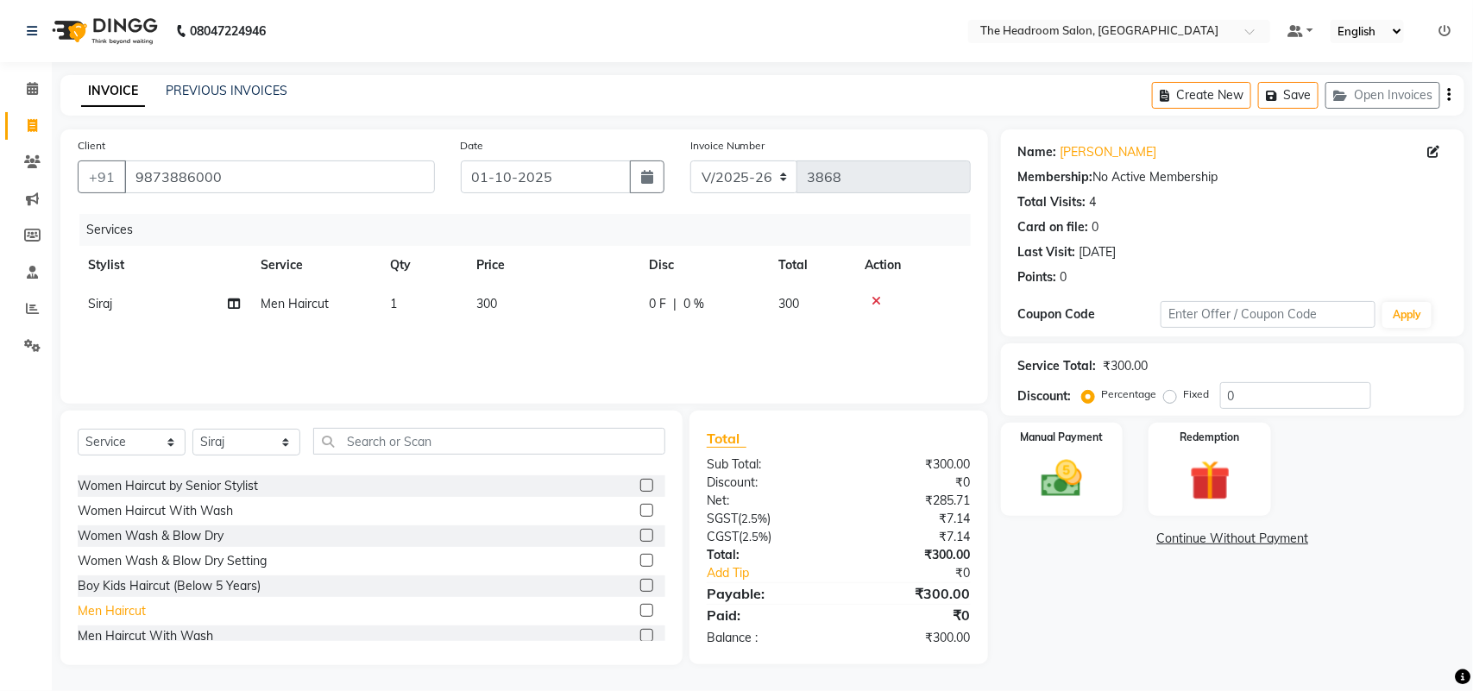
click at [126, 610] on div "Men Haircut" at bounding box center [112, 611] width 68 height 18
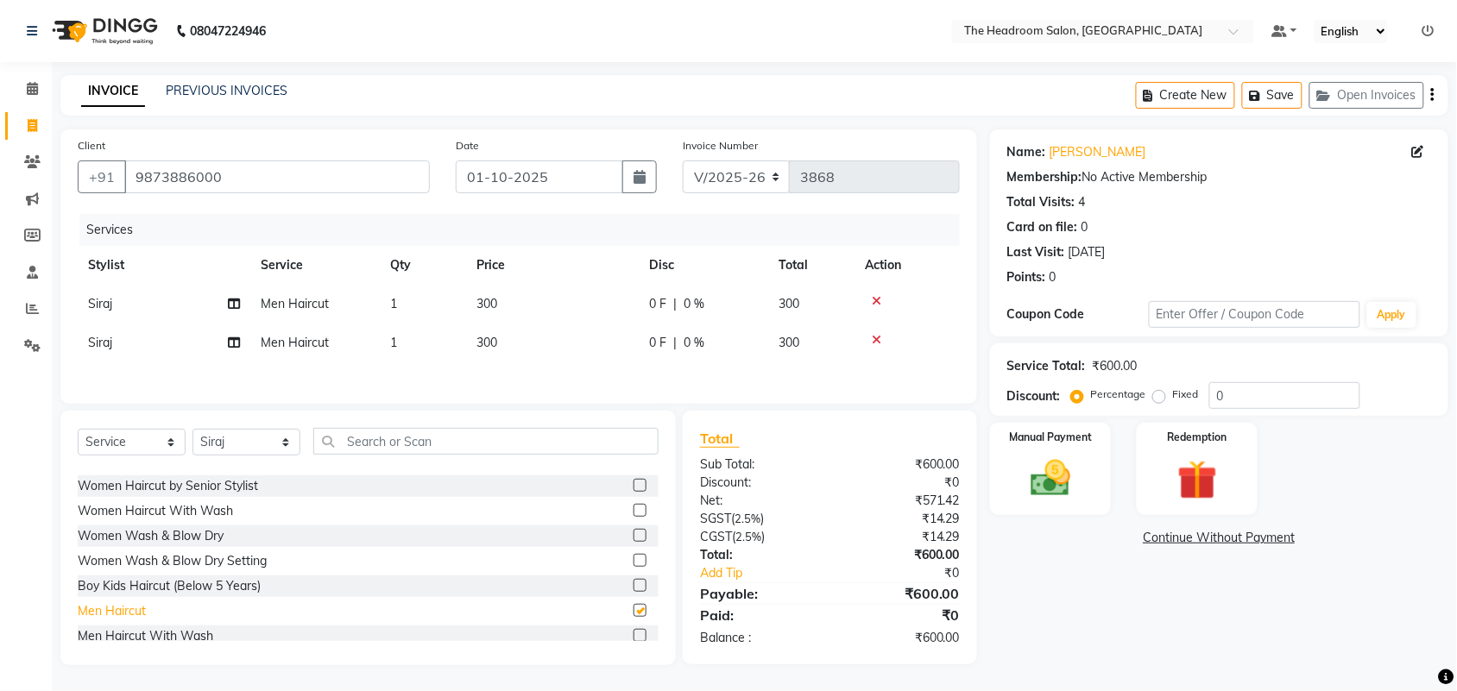
checkbox input "false"
click at [1080, 506] on div "Manual Payment" at bounding box center [1050, 469] width 126 height 97
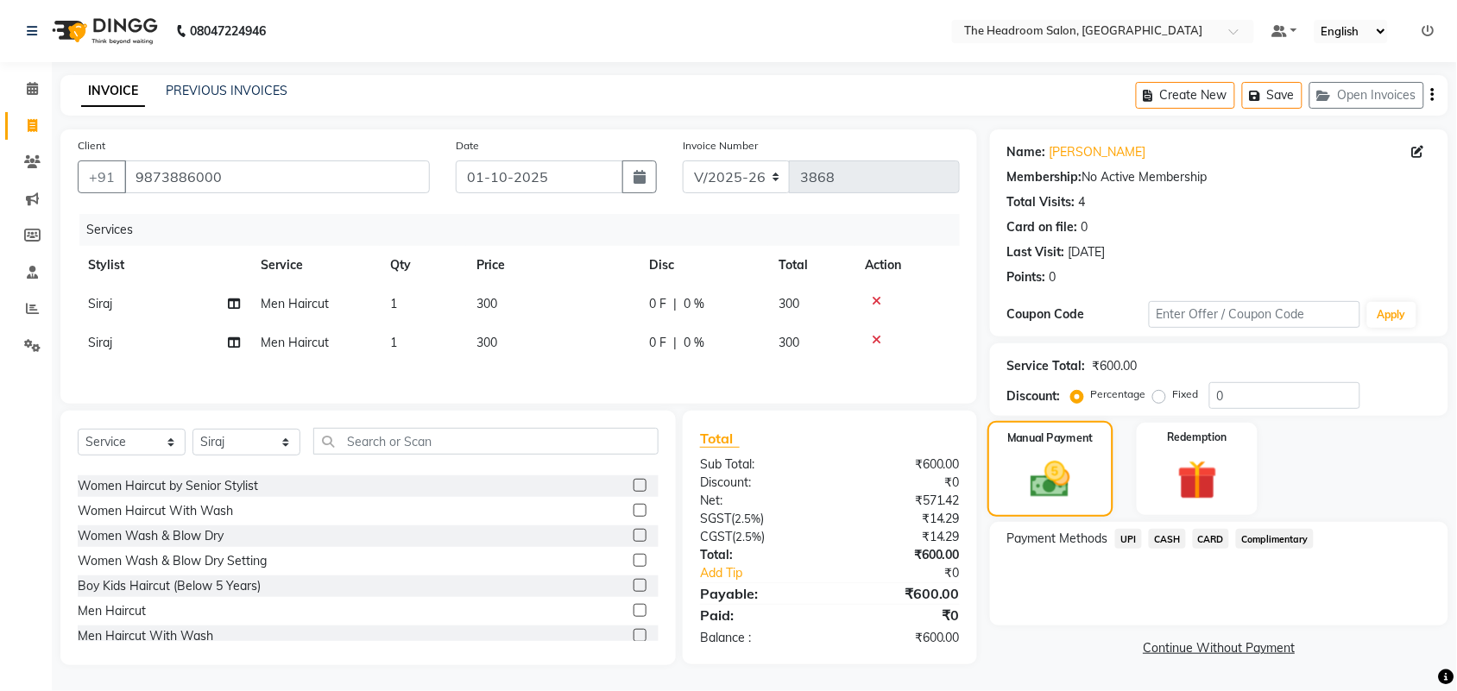
scroll to position [5, 0]
click at [1130, 536] on span "UPI" at bounding box center [1128, 539] width 27 height 20
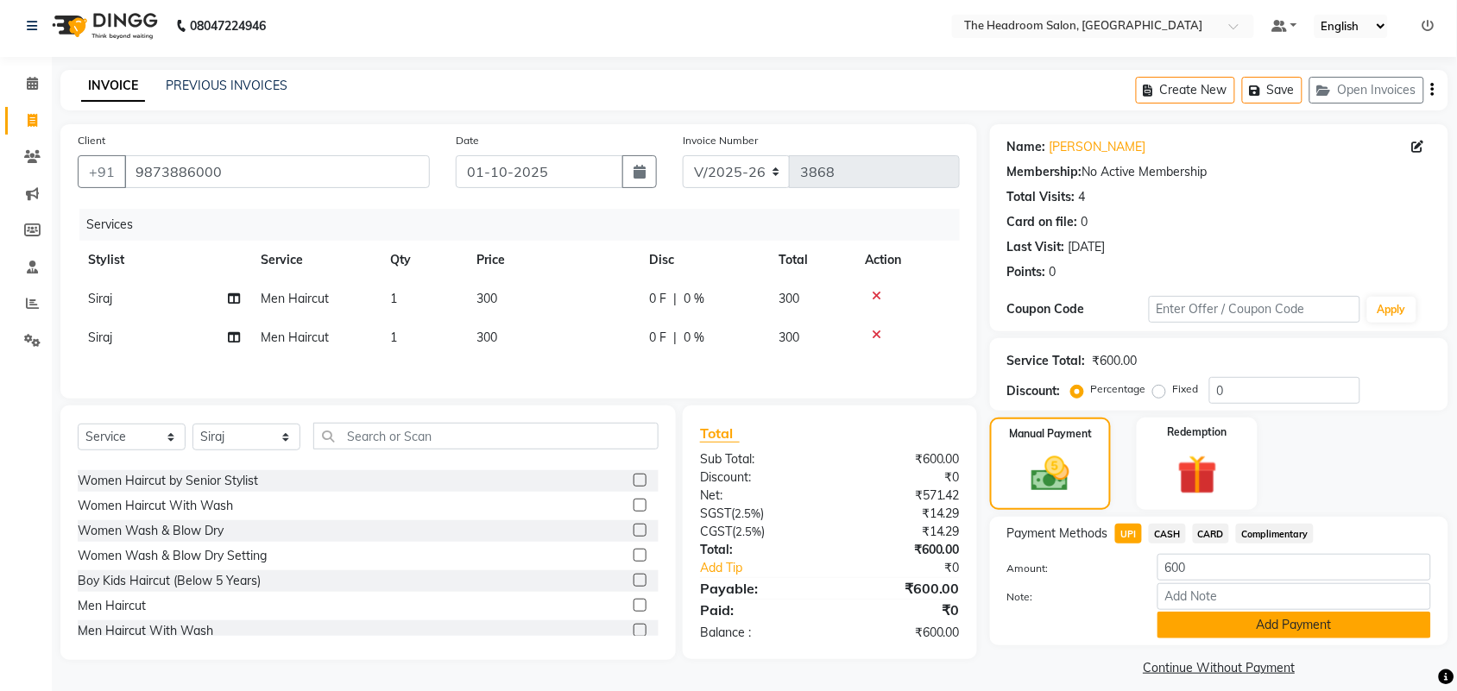
click at [1200, 613] on button "Add Payment" at bounding box center [1294, 625] width 274 height 27
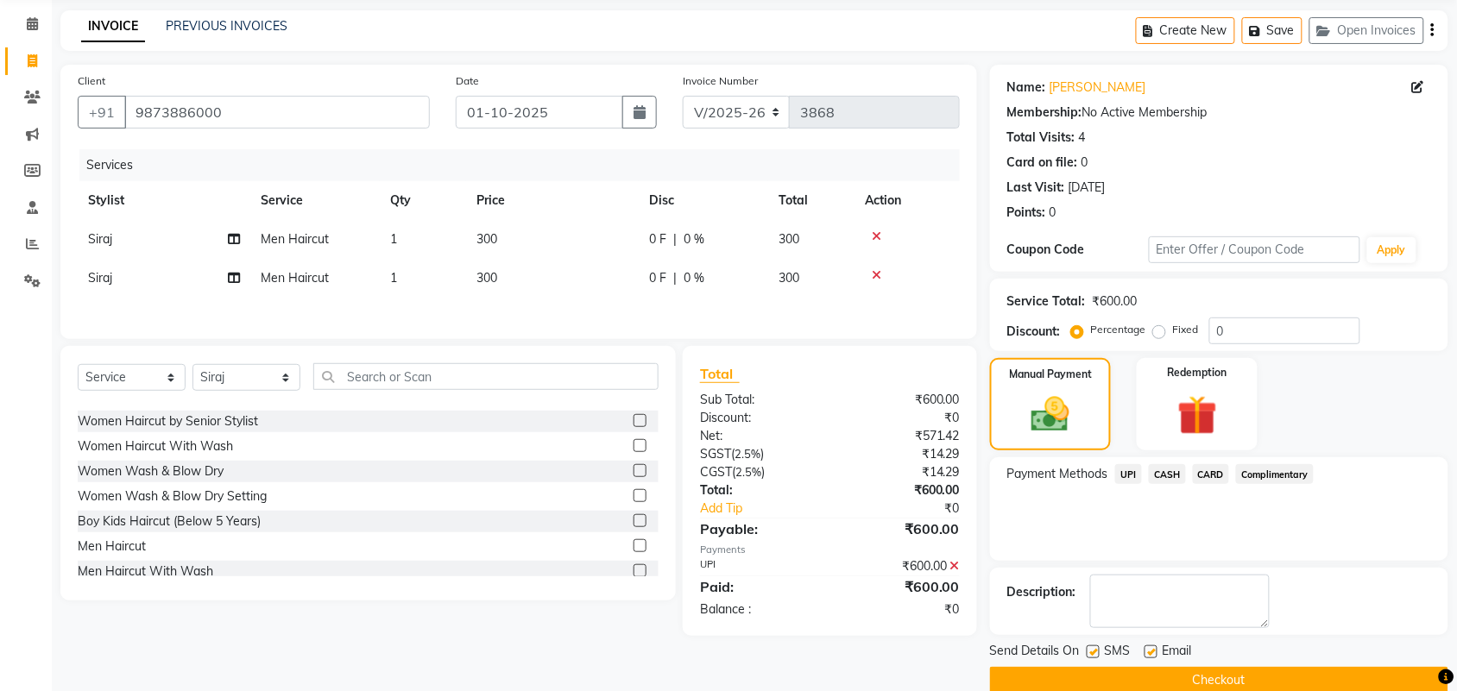
scroll to position [93, 0]
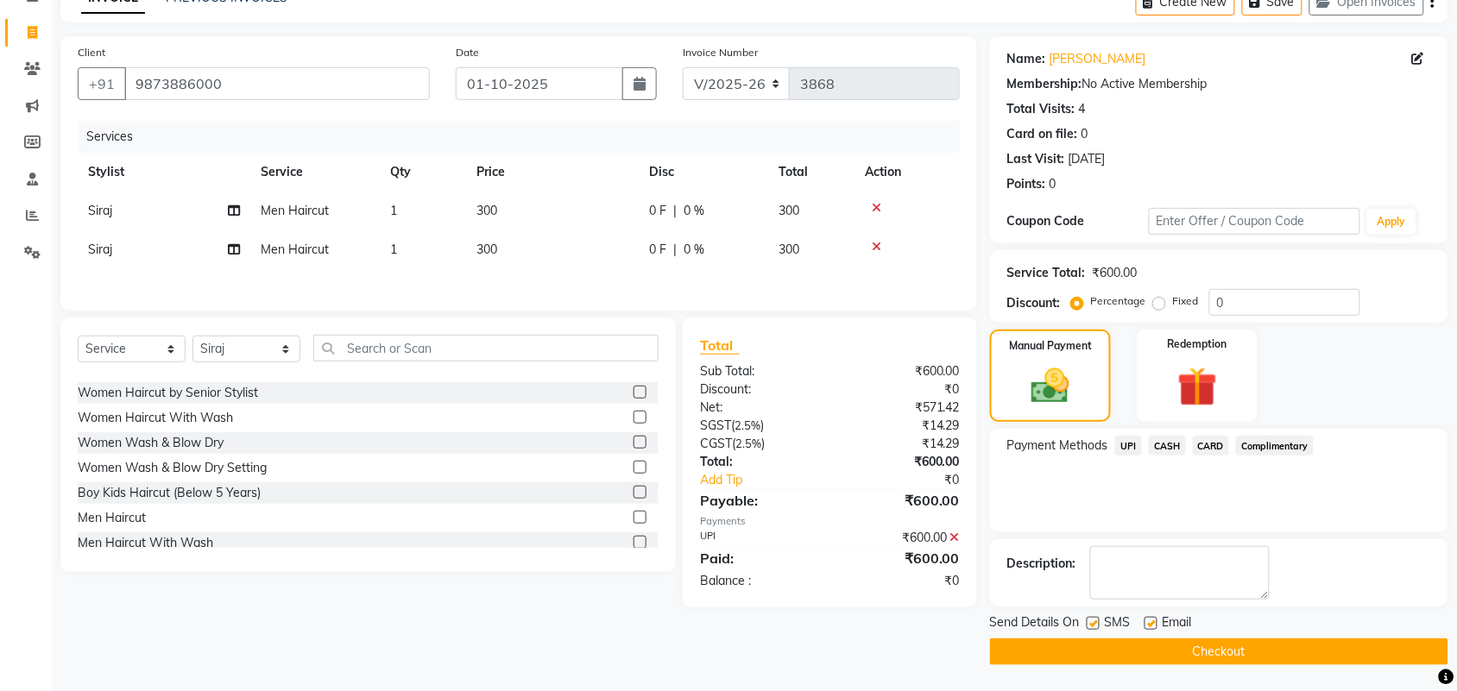
click at [1352, 646] on button "Checkout" at bounding box center [1219, 652] width 458 height 27
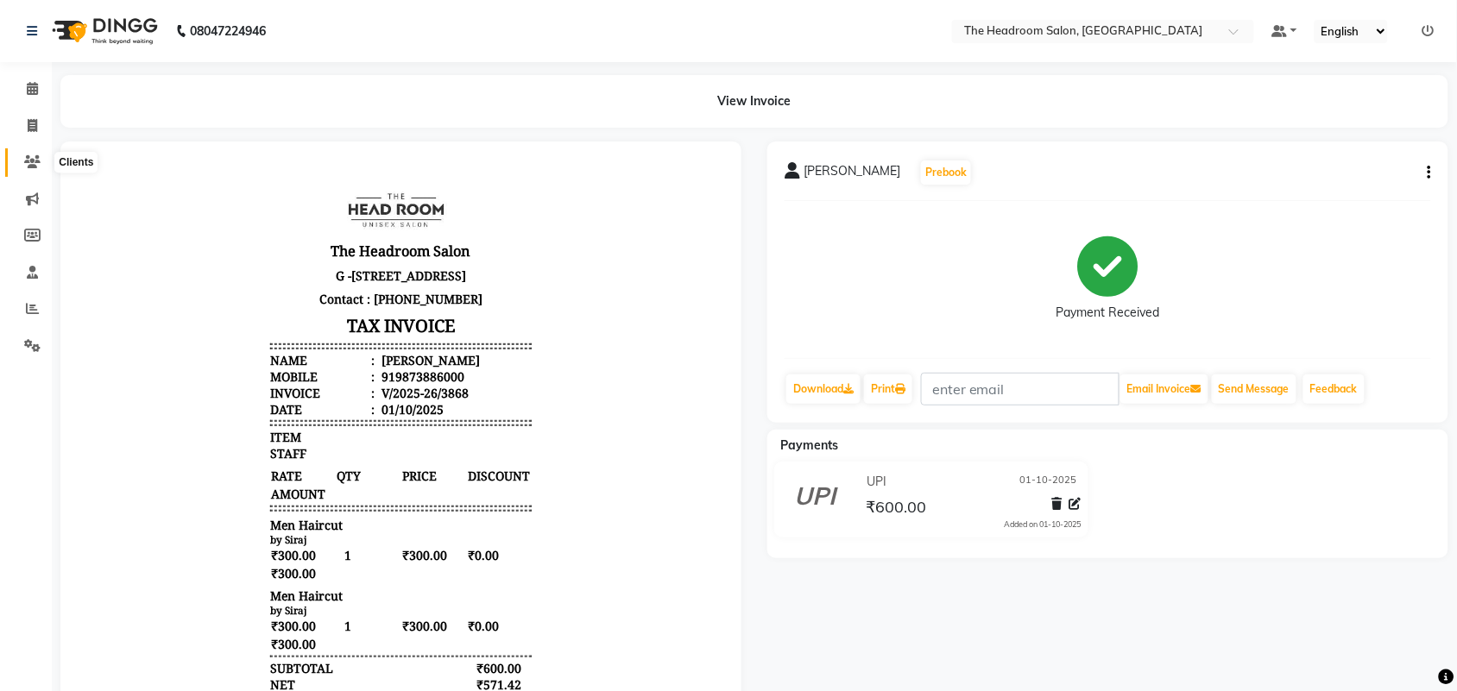
click at [35, 158] on icon at bounding box center [32, 161] width 16 height 13
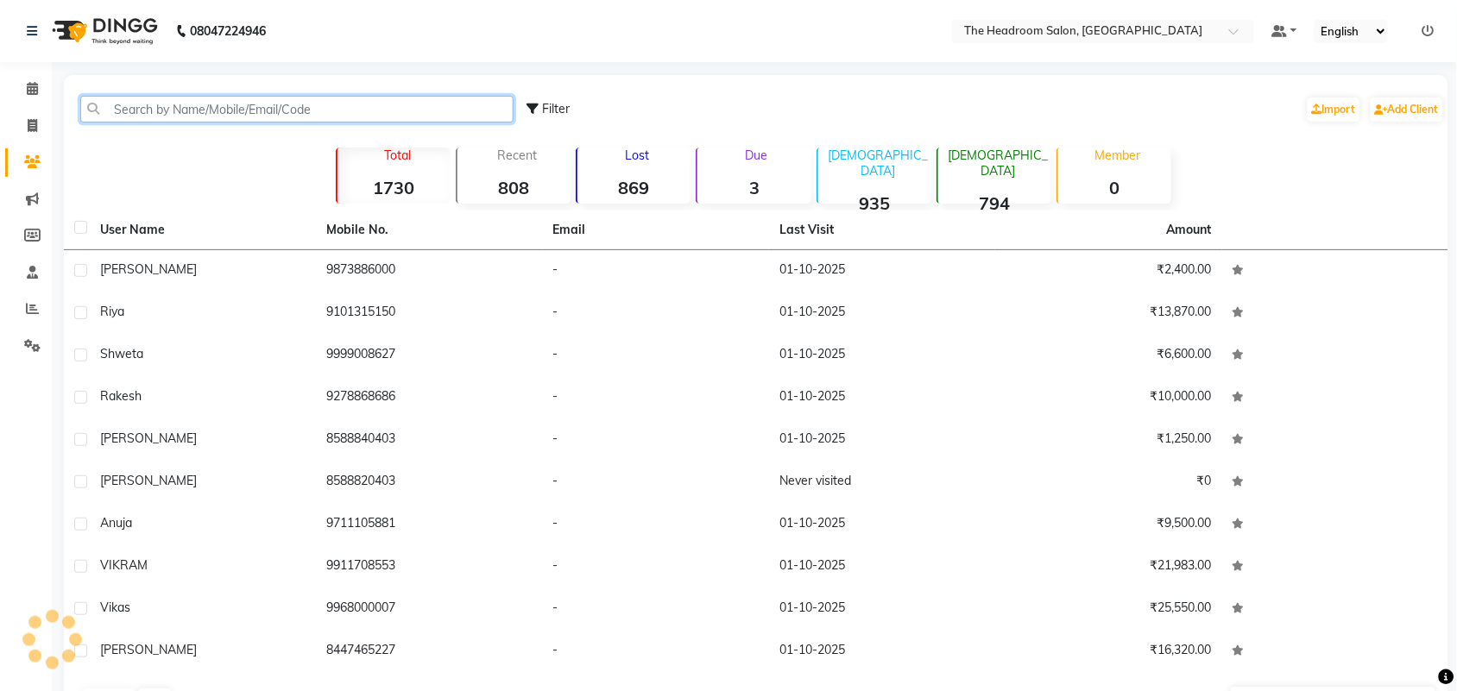
click at [196, 97] on input "text" at bounding box center [296, 109] width 433 height 27
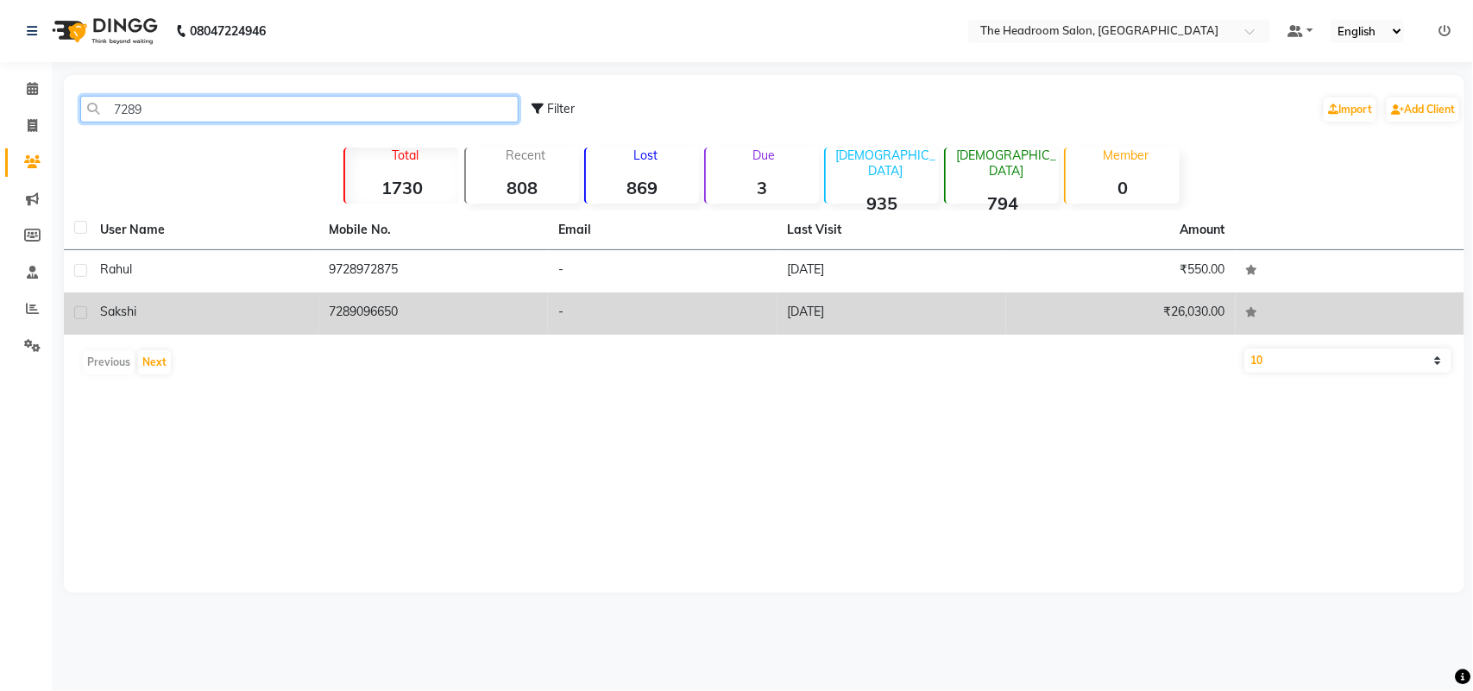
type input "7289"
click at [130, 313] on span "sakshi" at bounding box center [118, 312] width 36 height 16
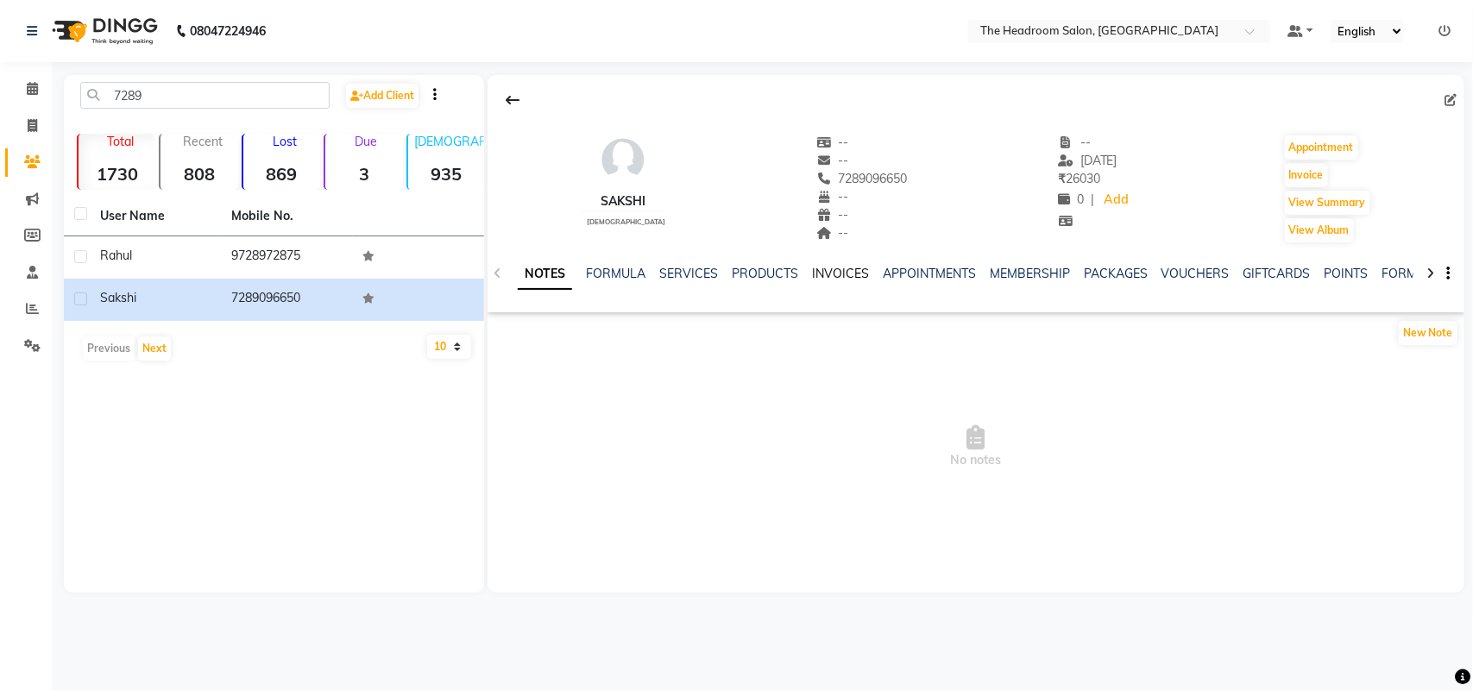
click at [834, 270] on link "INVOICES" at bounding box center [840, 274] width 57 height 16
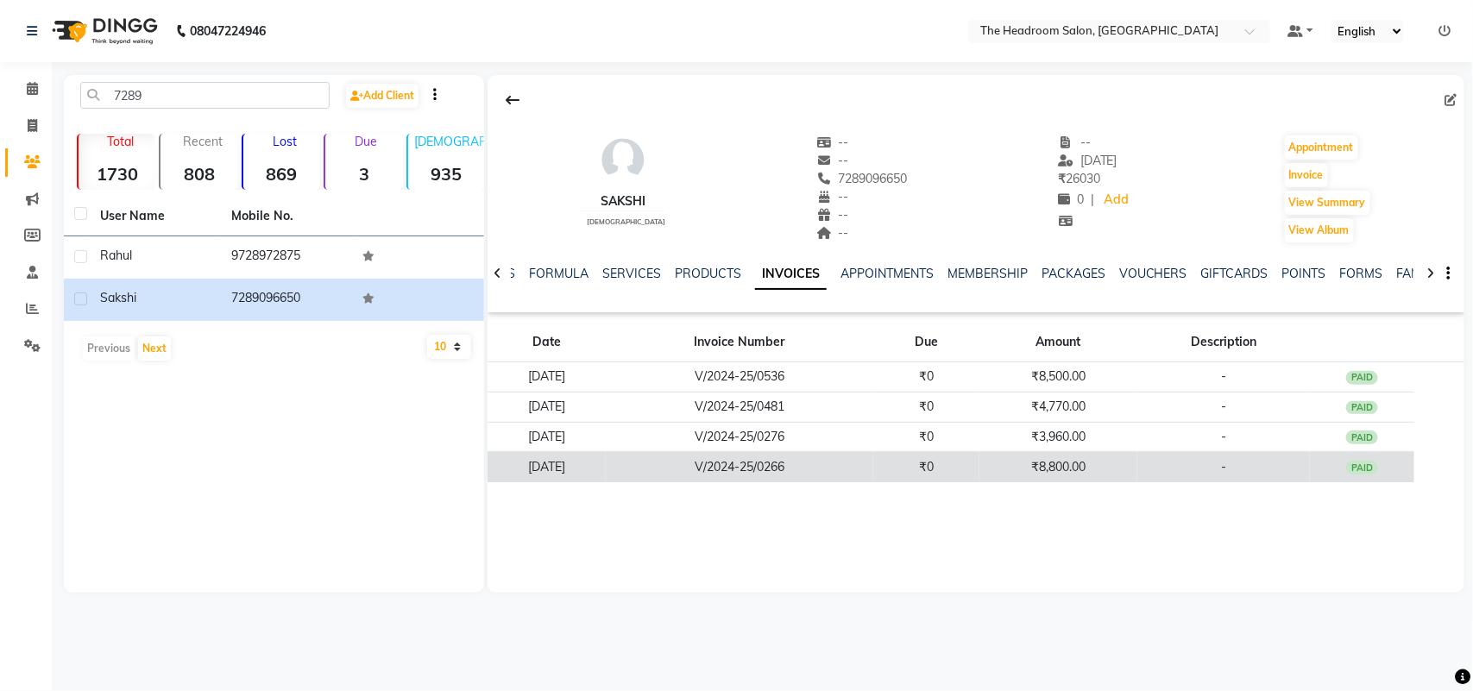
click at [1042, 468] on td "₹8,800.00" at bounding box center [1058, 467] width 158 height 30
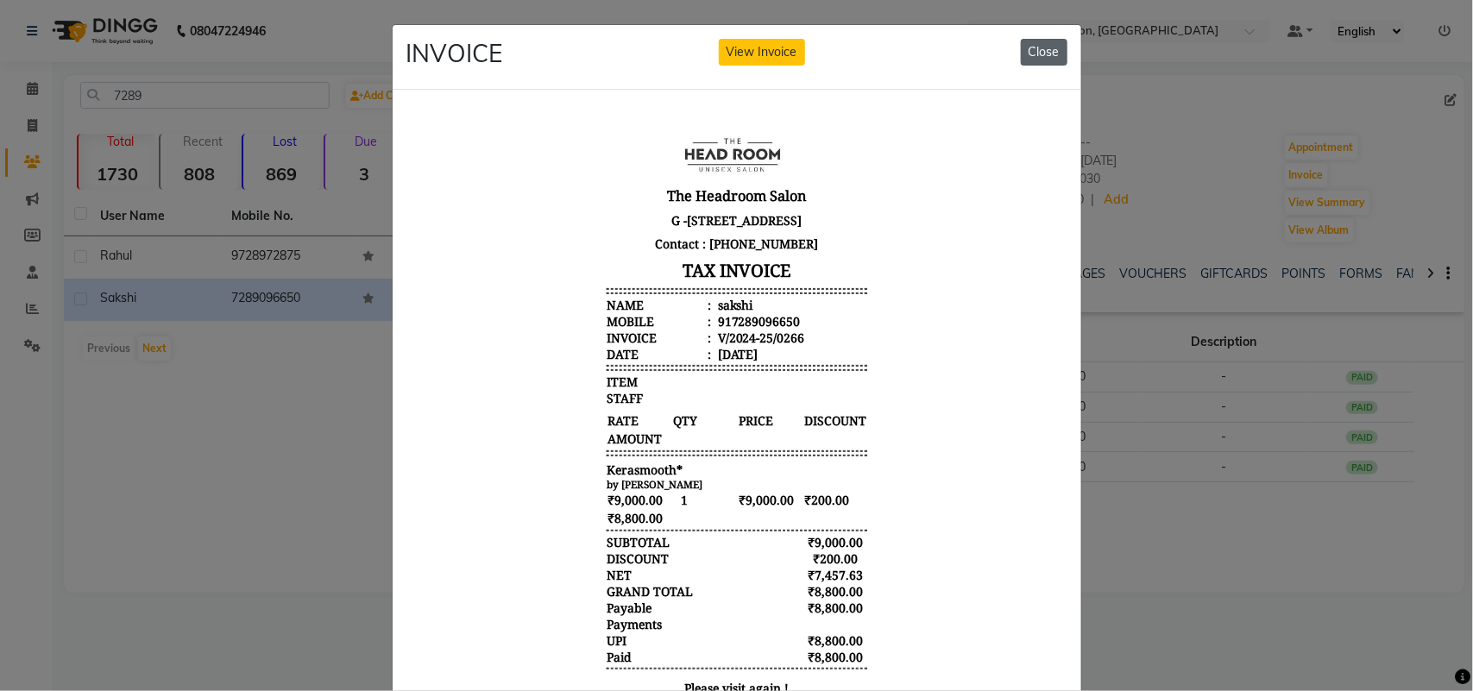
click at [1050, 53] on button "Close" at bounding box center [1044, 52] width 47 height 27
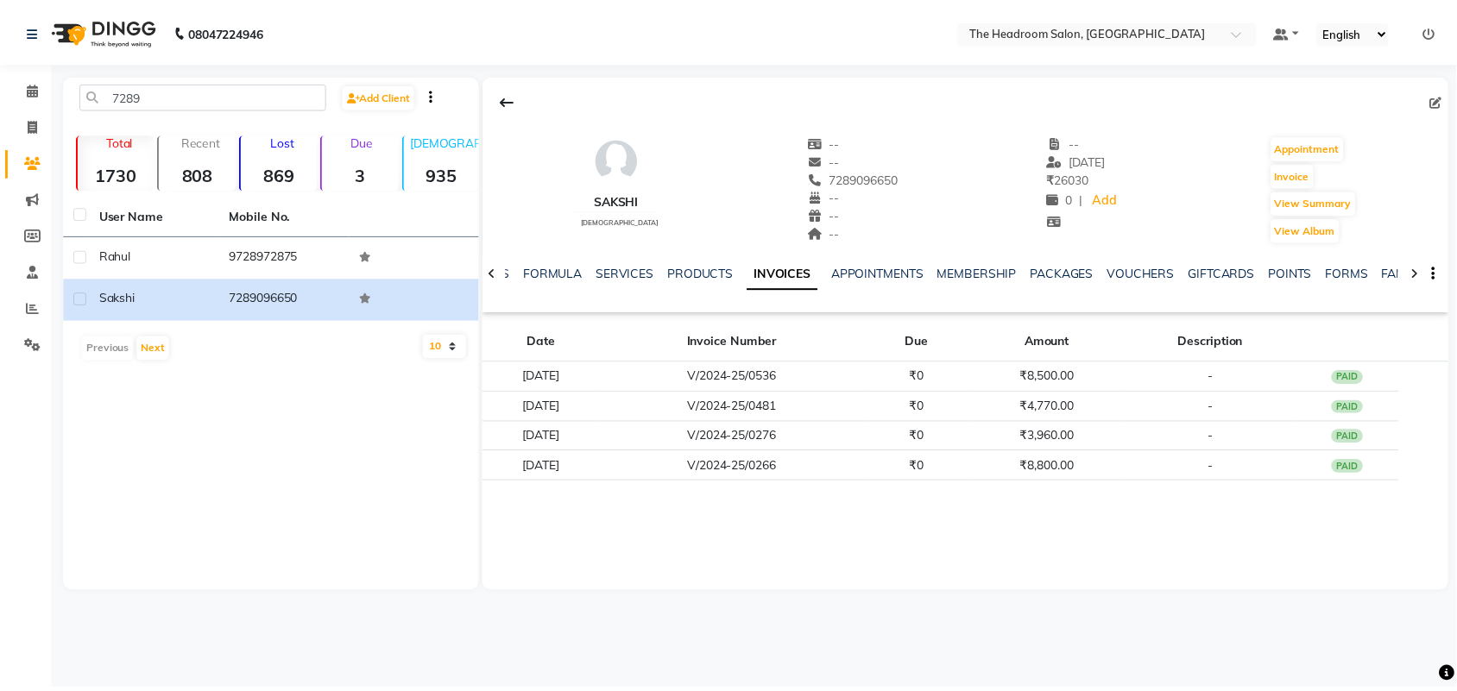
scroll to position [4, 0]
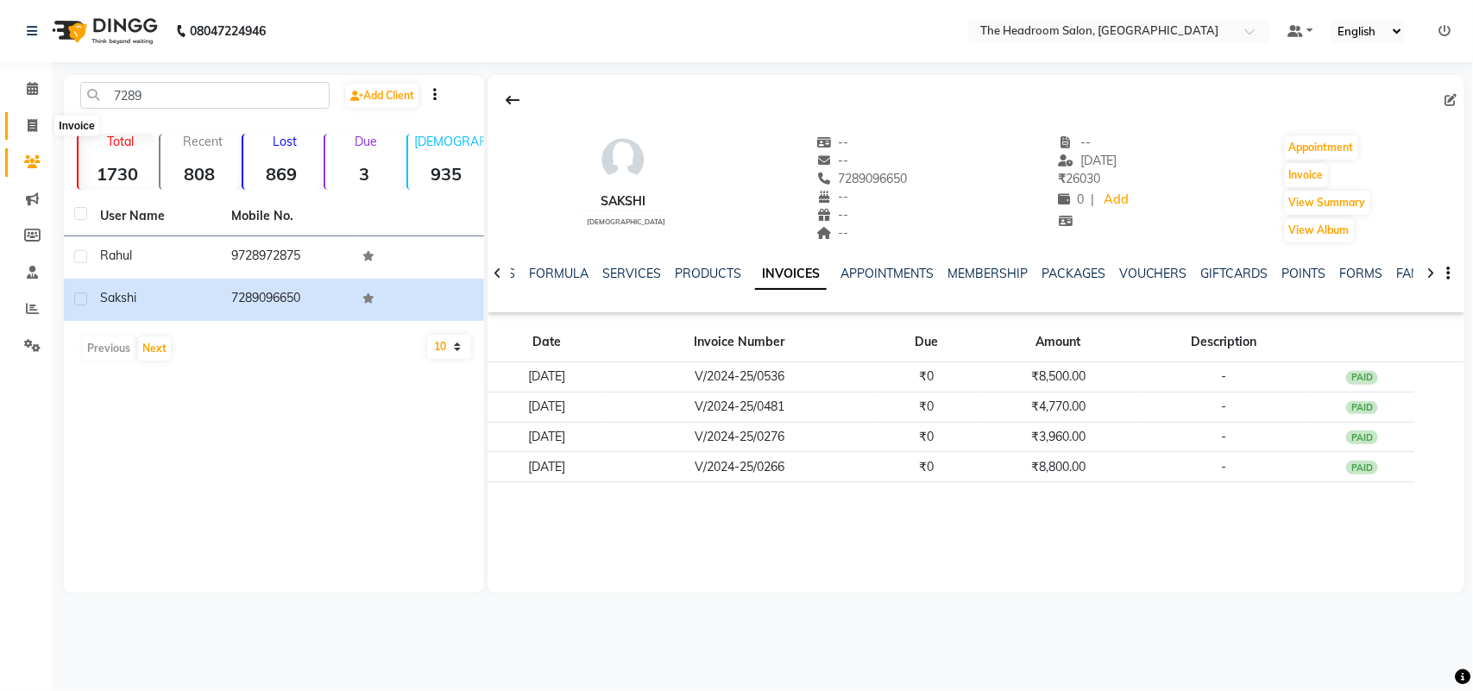
click at [35, 117] on span at bounding box center [32, 127] width 30 height 20
select select "service"
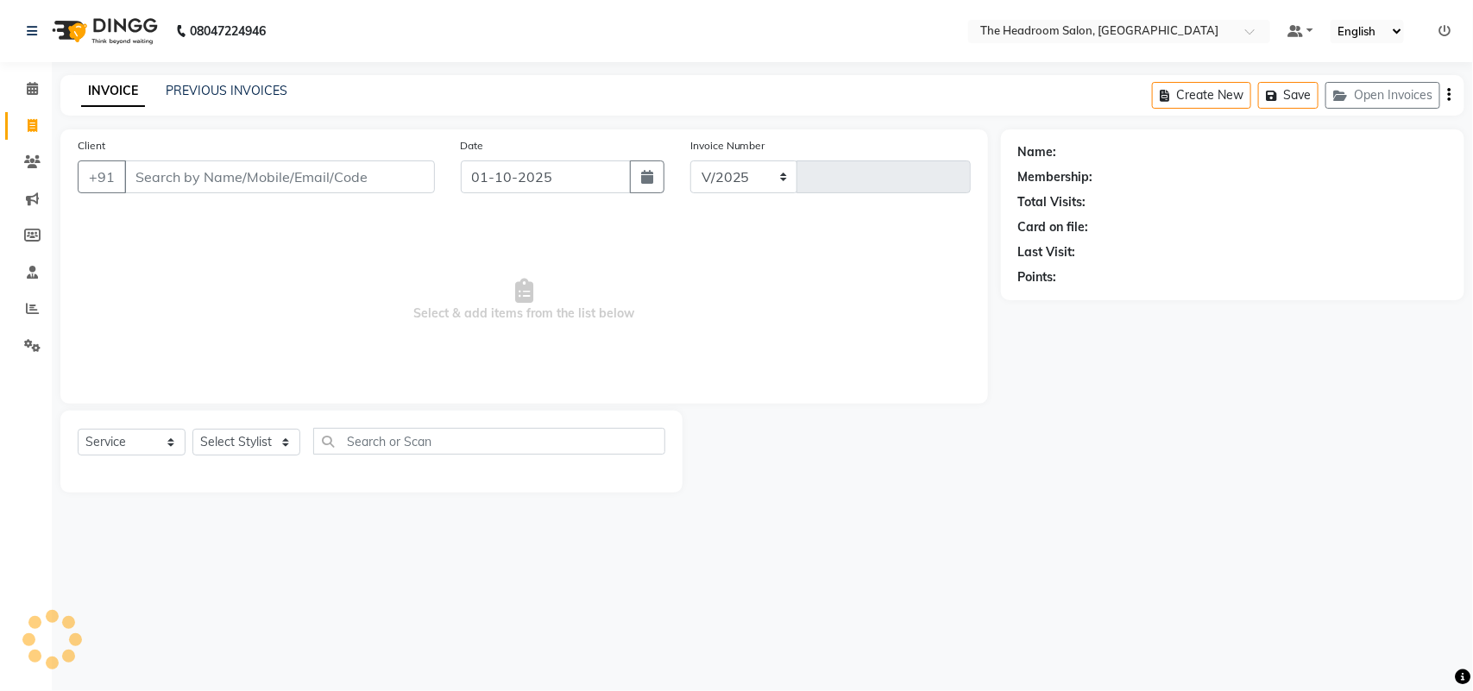
select select "6933"
type input "3869"
select select "58237"
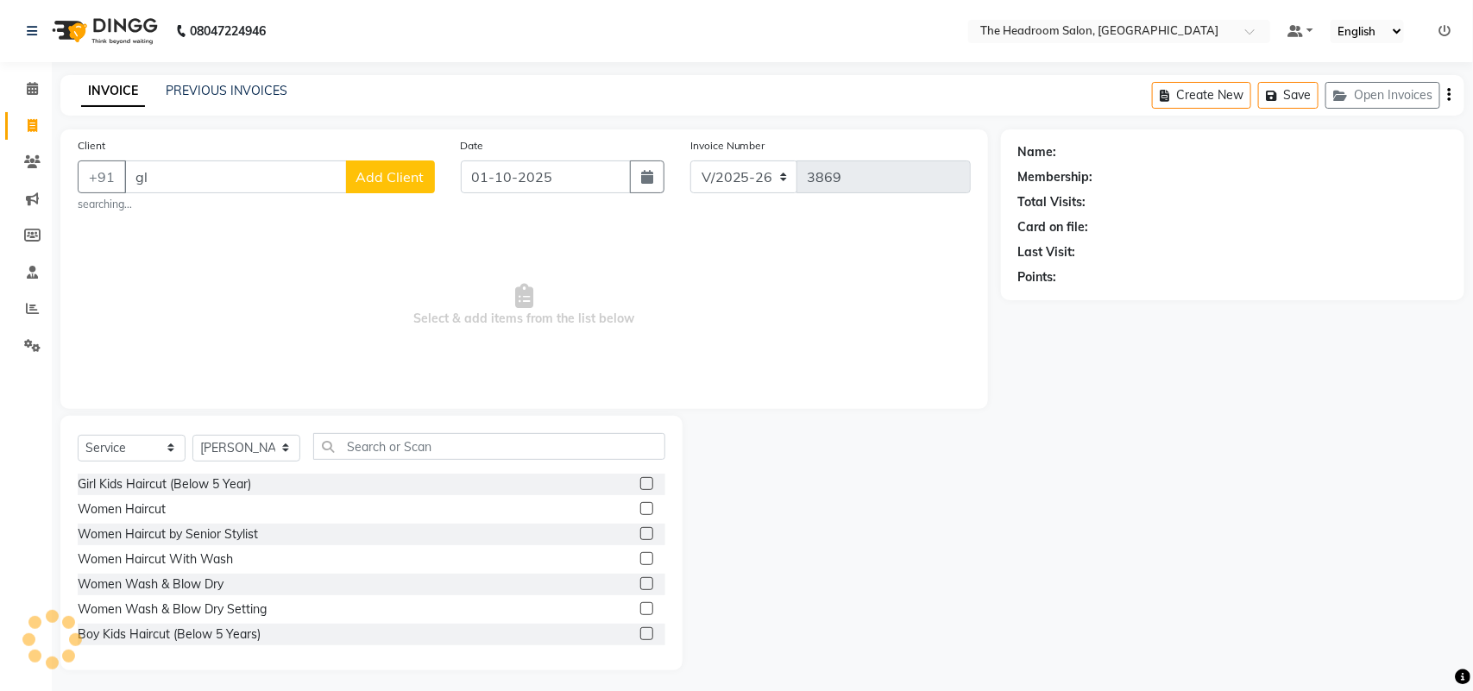
type input "g"
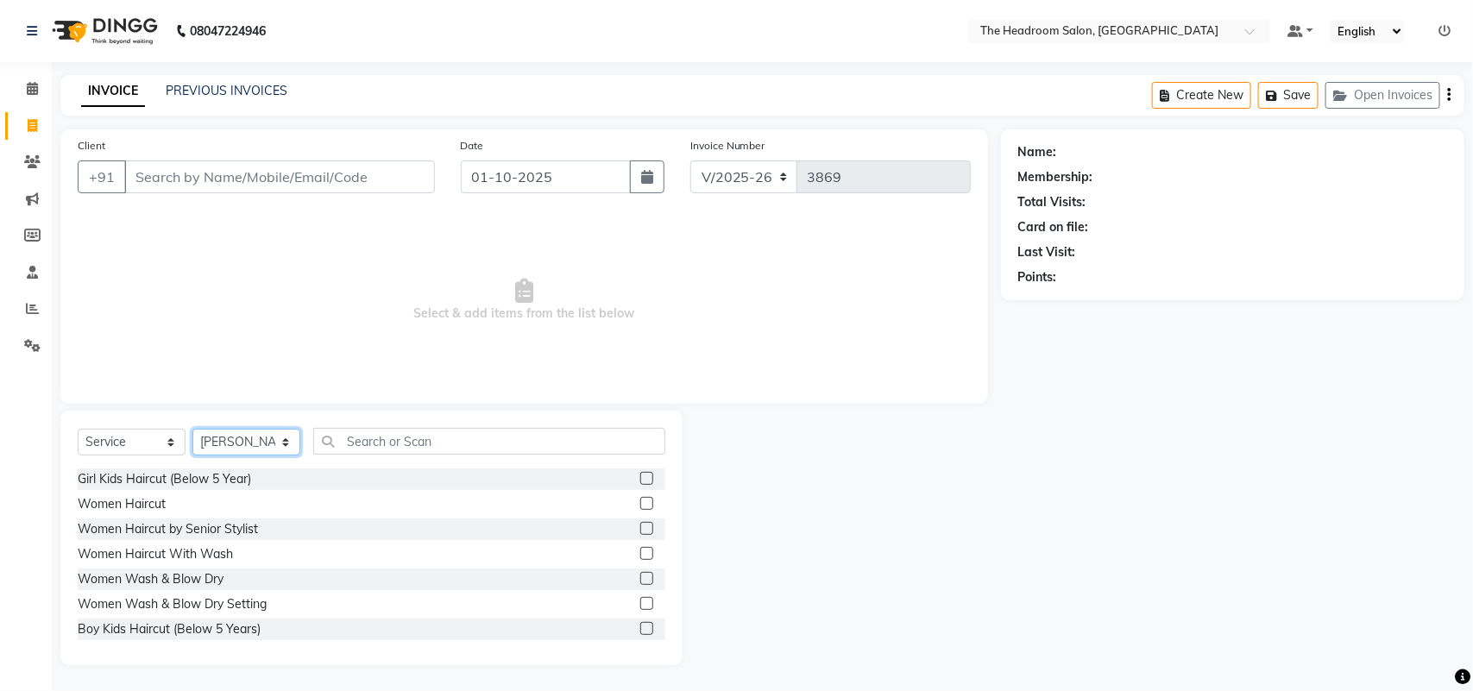
click at [239, 444] on select "Select Stylist [PERSON_NAME] Deepak [PERSON_NAME] [PERSON_NAME] Manager [PERSON…" at bounding box center [246, 442] width 108 height 27
select select "79453"
click at [192, 429] on select "Select Stylist [PERSON_NAME] Deepak [PERSON_NAME] [PERSON_NAME] Manager [PERSON…" at bounding box center [246, 442] width 108 height 27
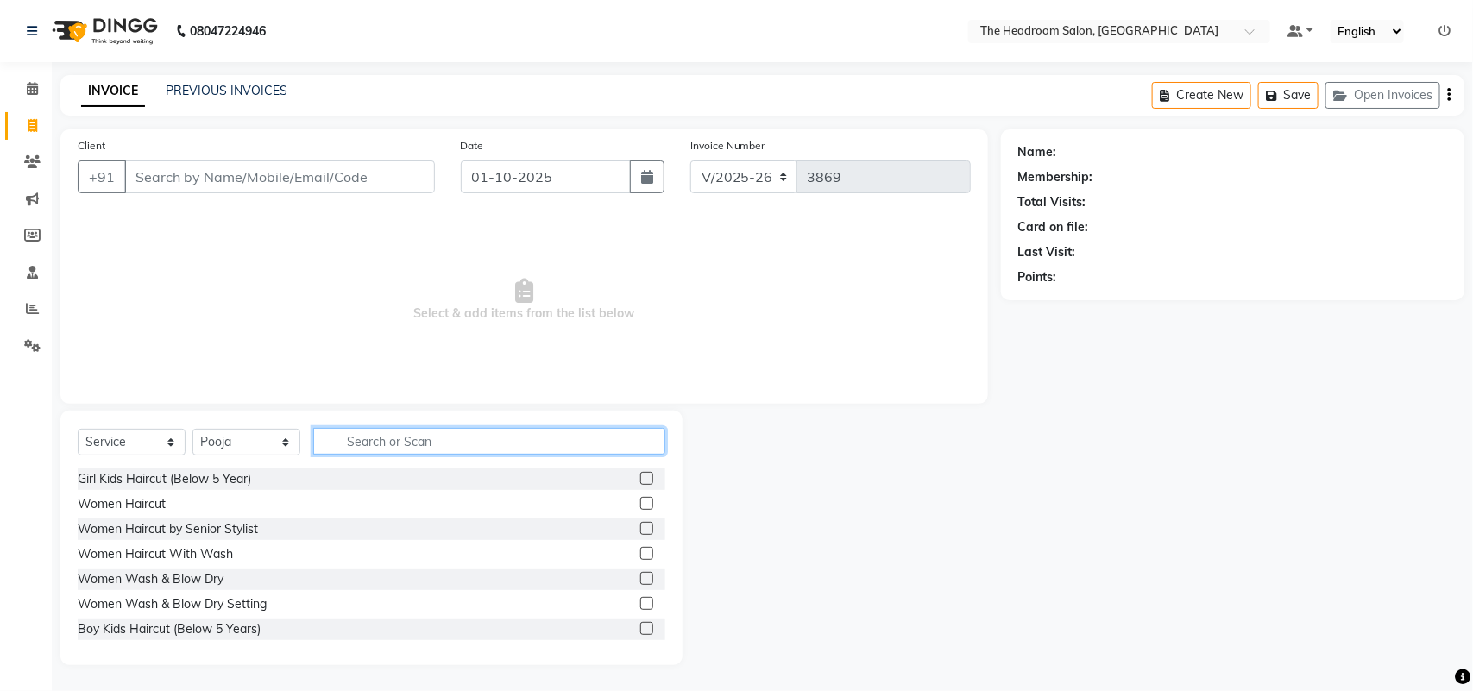
click at [450, 431] on input "text" at bounding box center [489, 441] width 352 height 27
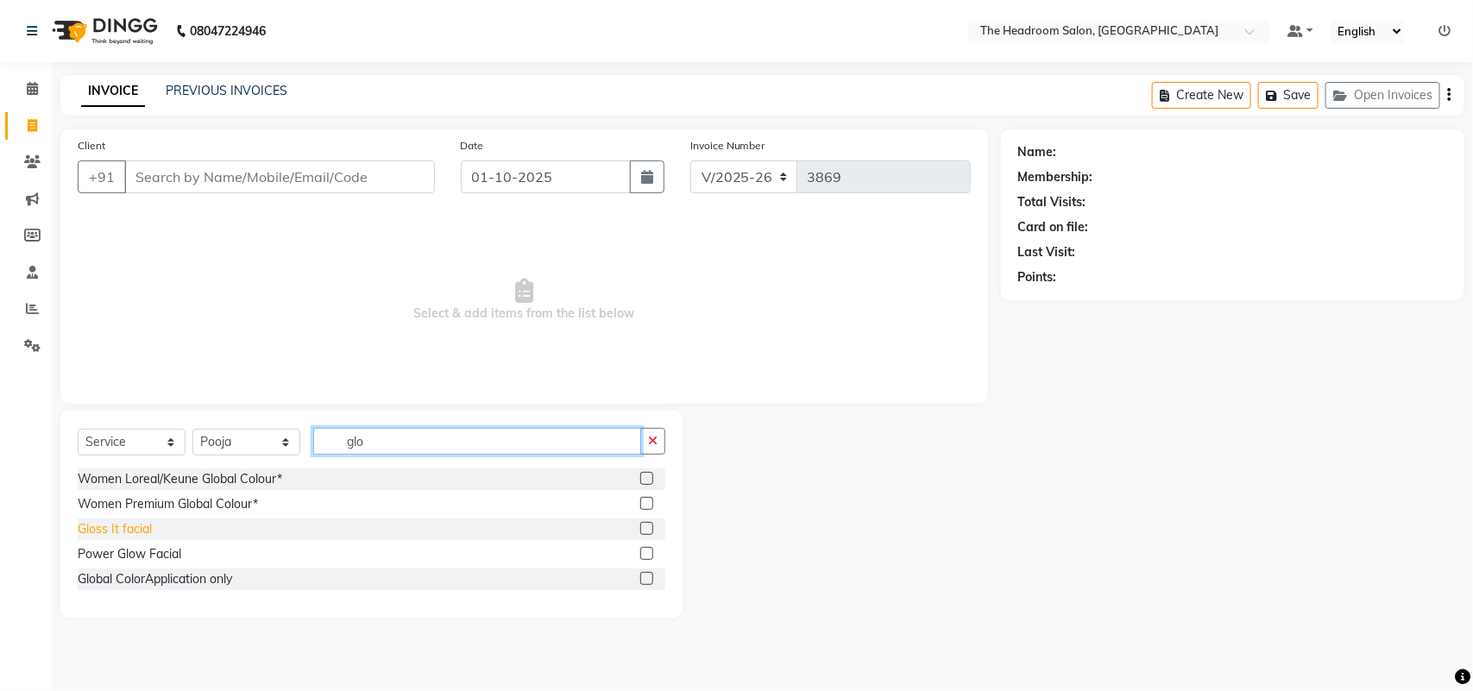
type input "glo"
click at [136, 532] on div "Gloss It facial" at bounding box center [115, 529] width 74 height 18
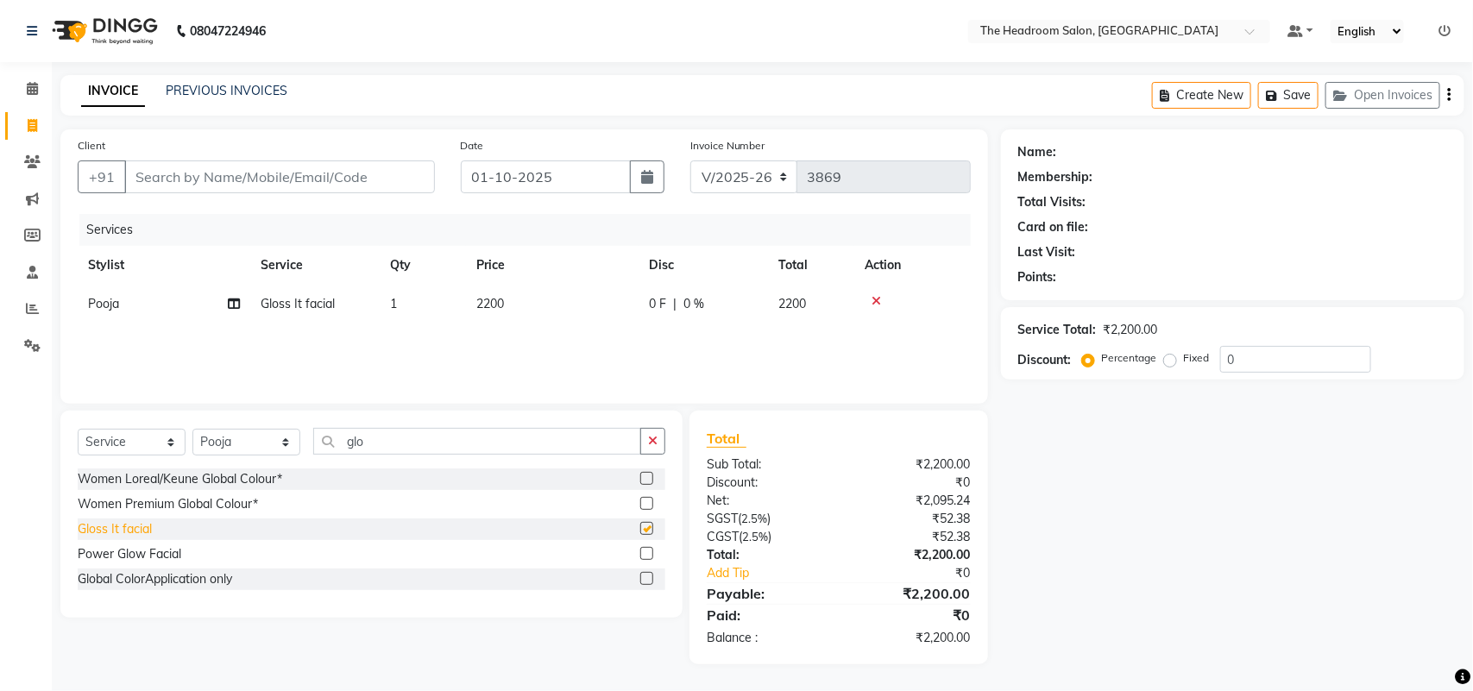
checkbox input "false"
click at [519, 445] on input "glo" at bounding box center [477, 441] width 328 height 27
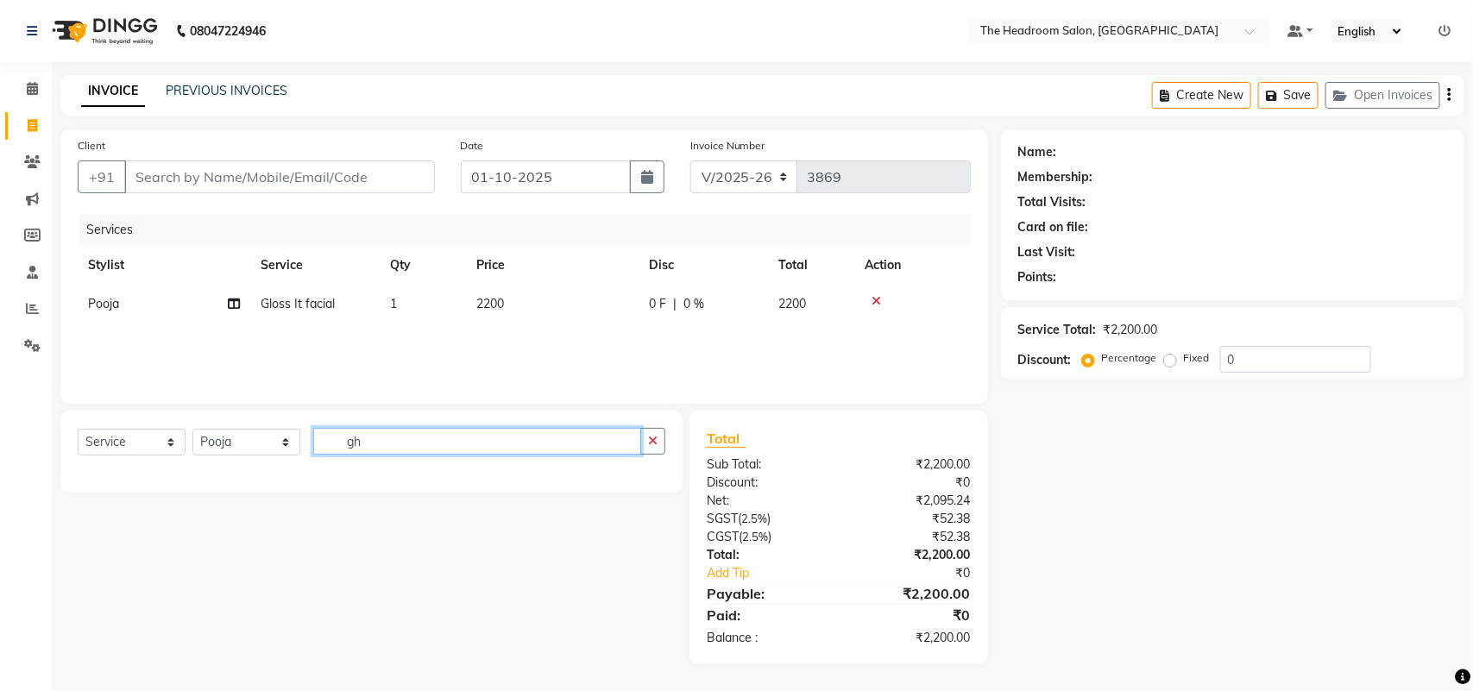
type input "g"
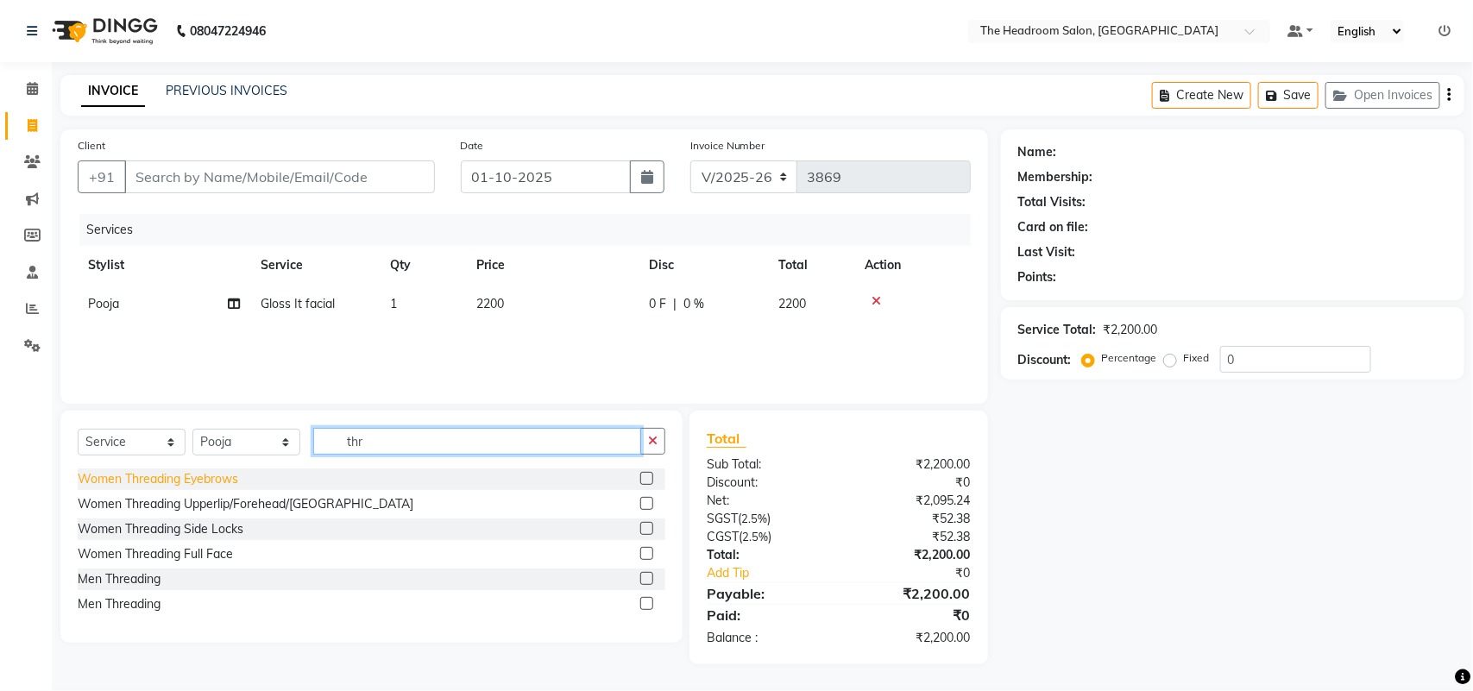
type input "thr"
click at [213, 475] on div "Women Threading Eyebrows" at bounding box center [158, 479] width 161 height 18
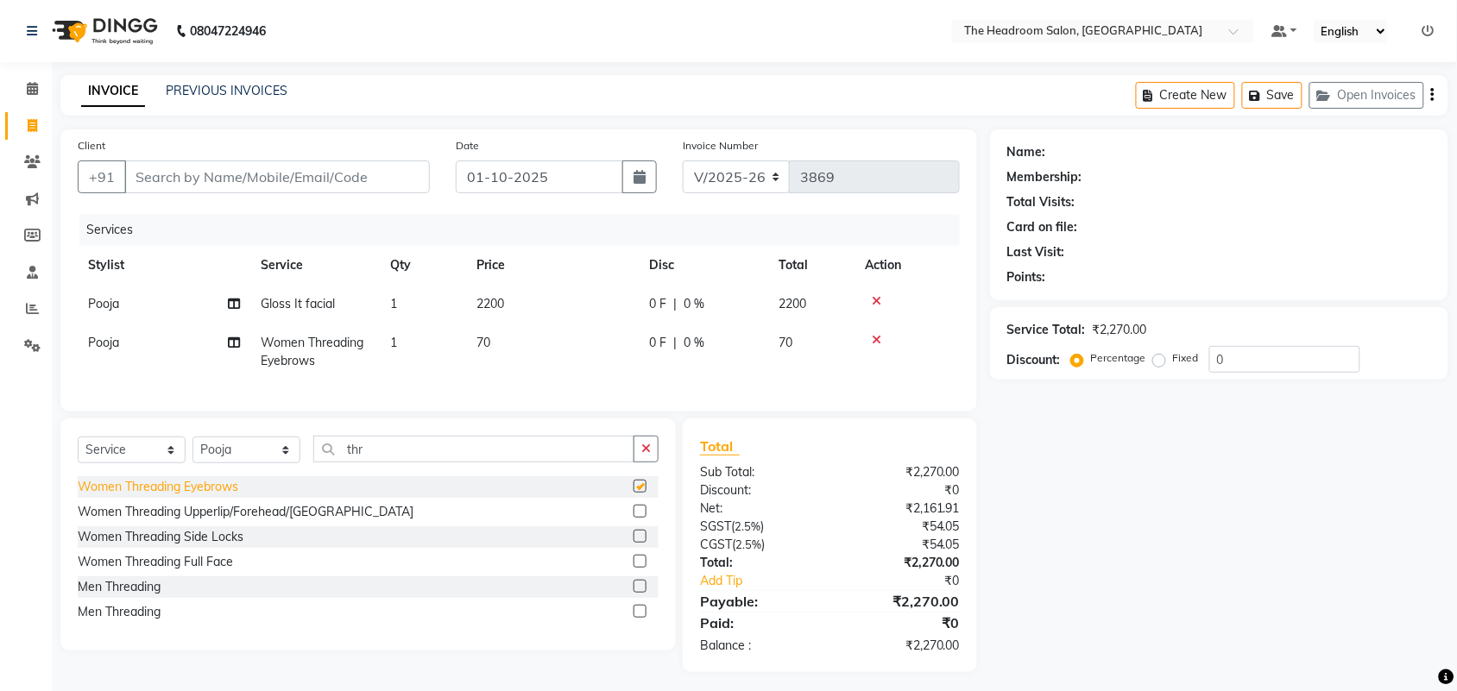
checkbox input "false"
click at [229, 521] on div "Women Threading Upperlip/Forehead/[GEOGRAPHIC_DATA]" at bounding box center [246, 512] width 336 height 18
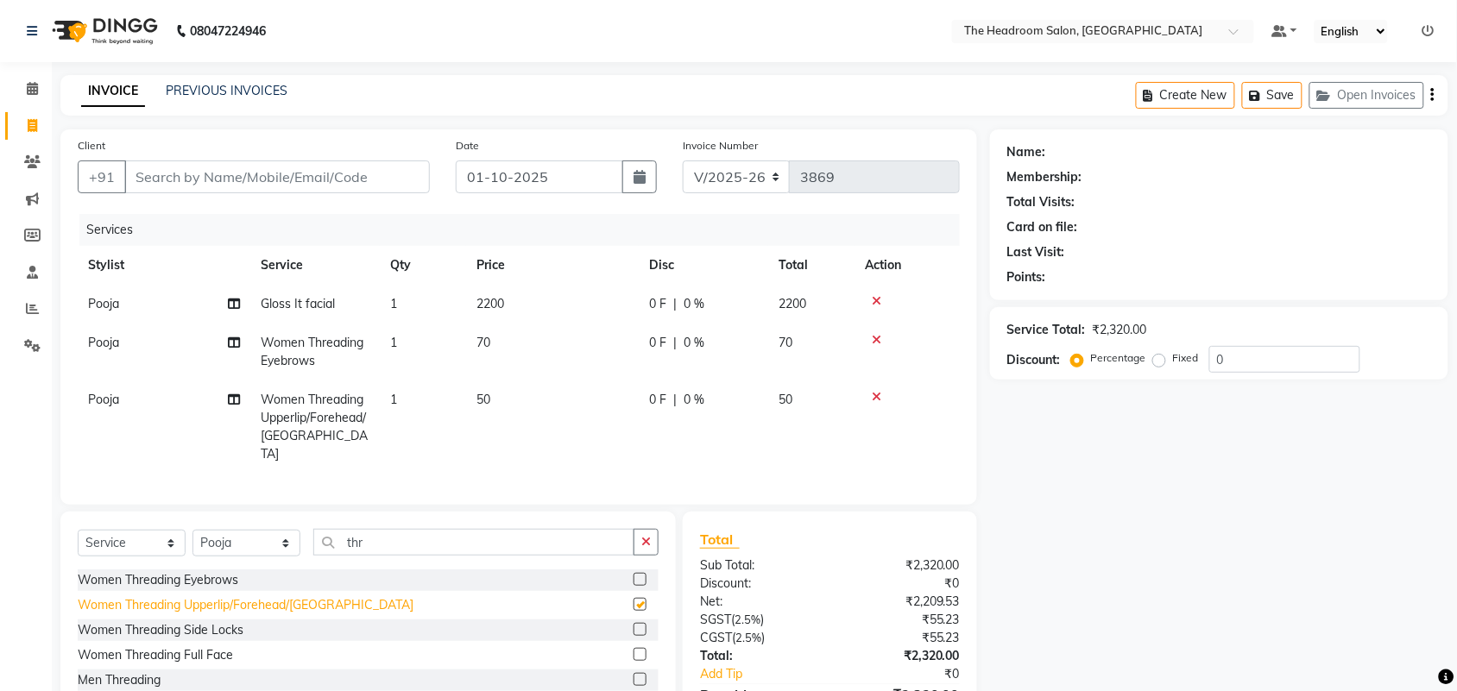
checkbox input "false"
click at [227, 520] on div "Select Service Product Membership Package Voucher Prepaid Gift Card Select Styl…" at bounding box center [367, 628] width 615 height 232
click at [220, 174] on input "Client" at bounding box center [276, 177] width 305 height 33
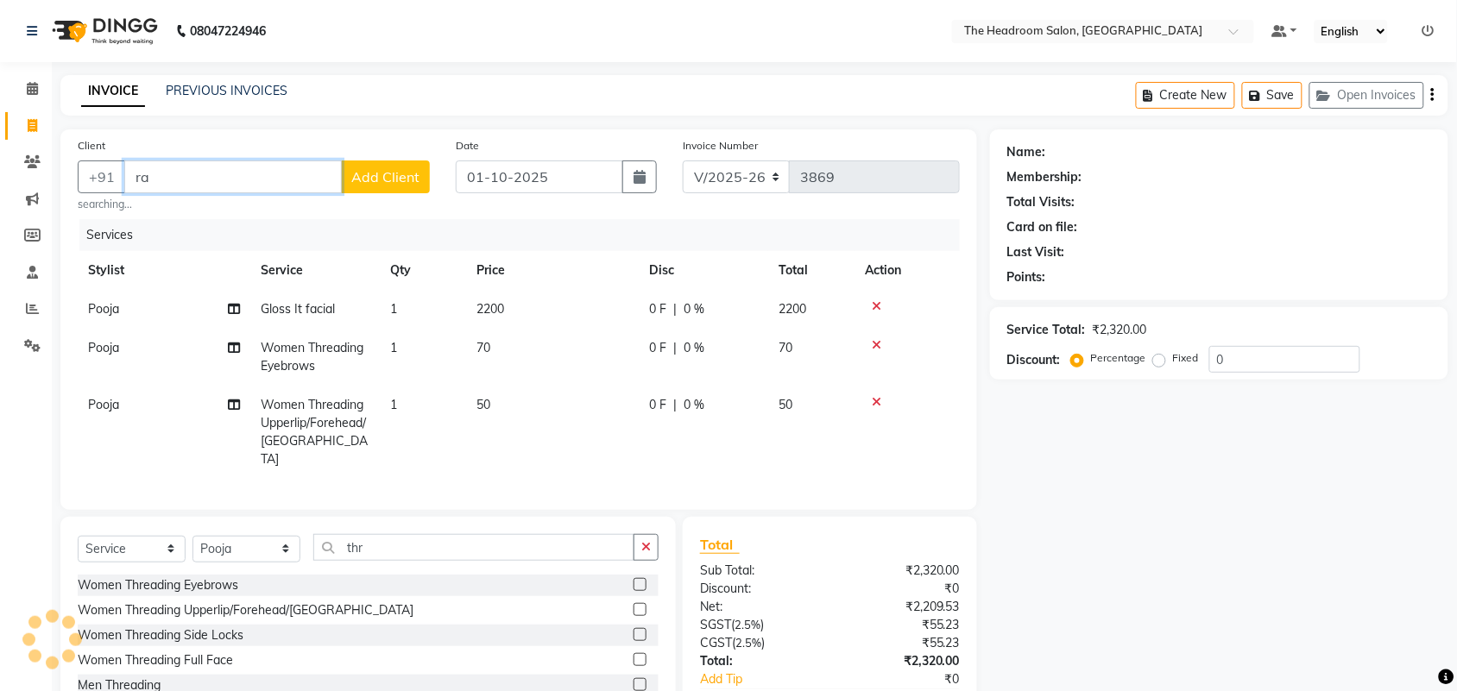
type input "r"
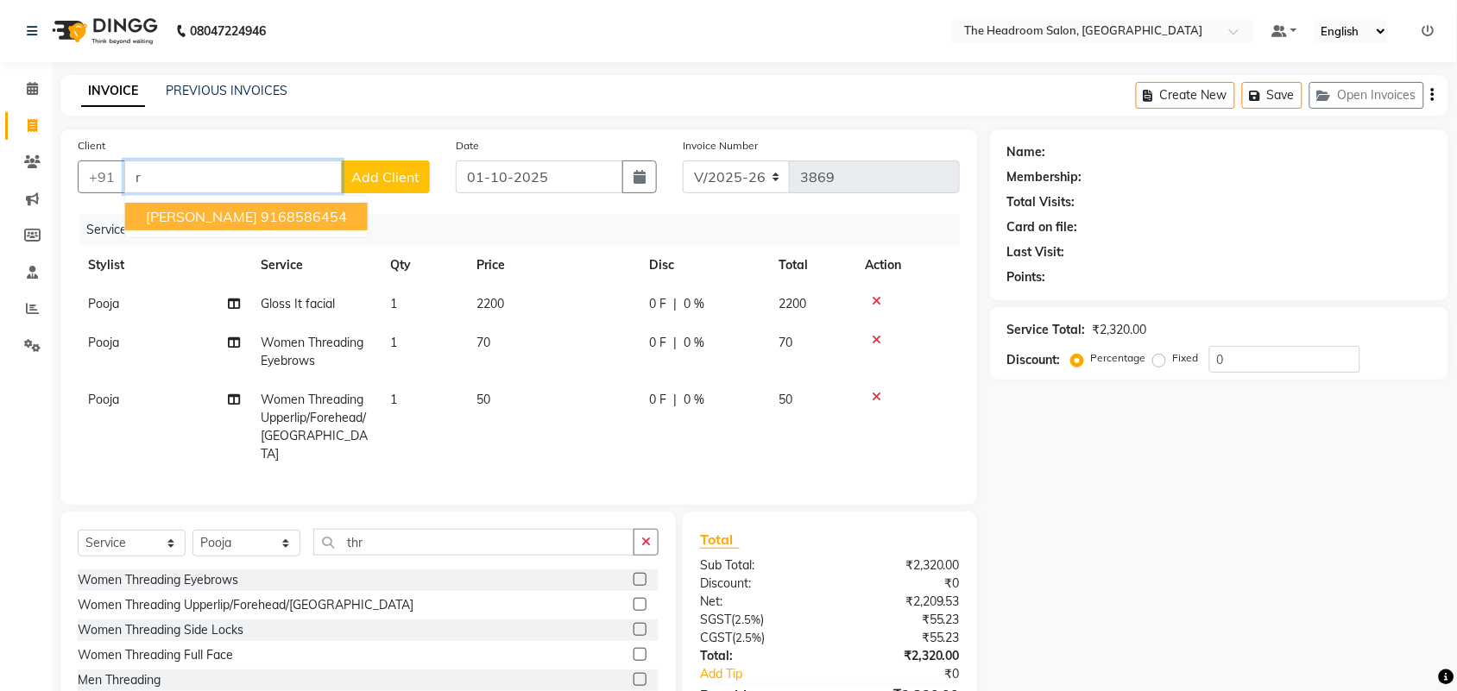
type input "r"
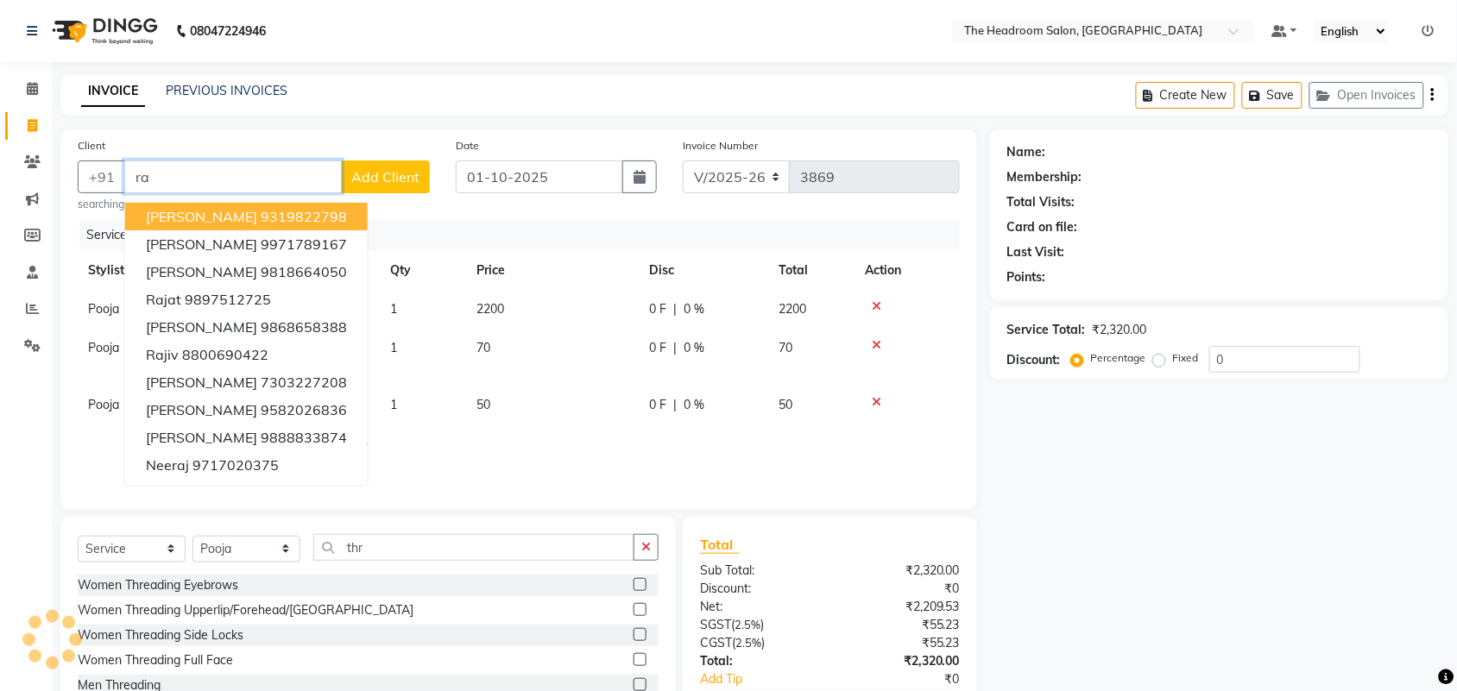
type input "r"
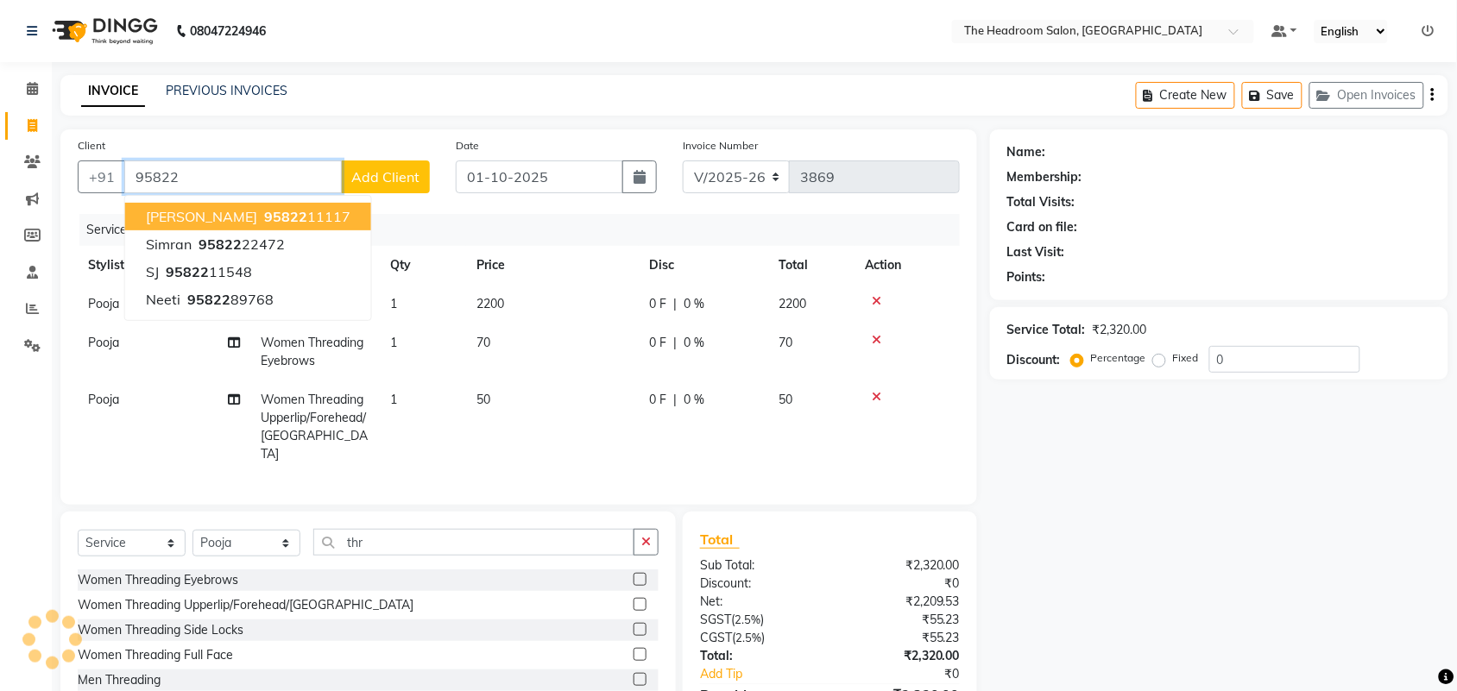
click at [264, 209] on span "95822" at bounding box center [285, 216] width 43 height 17
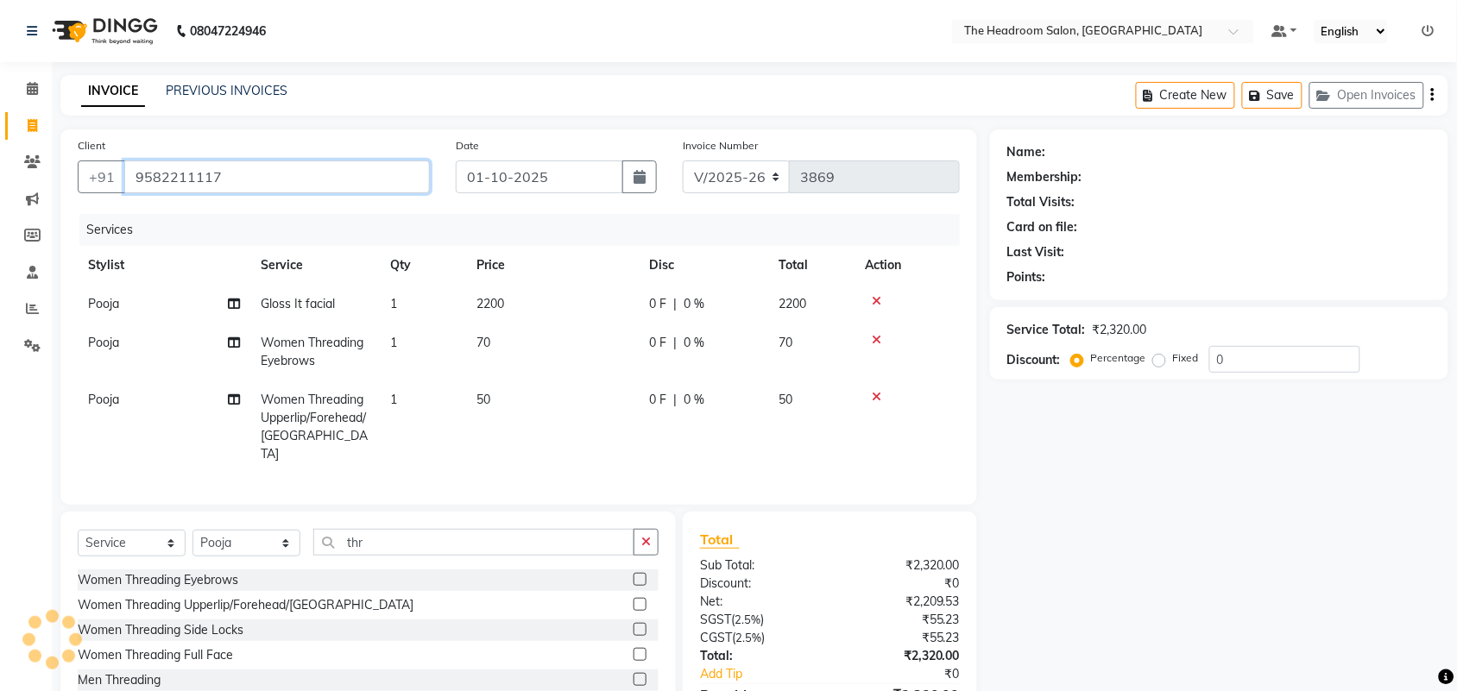
type input "9582211117"
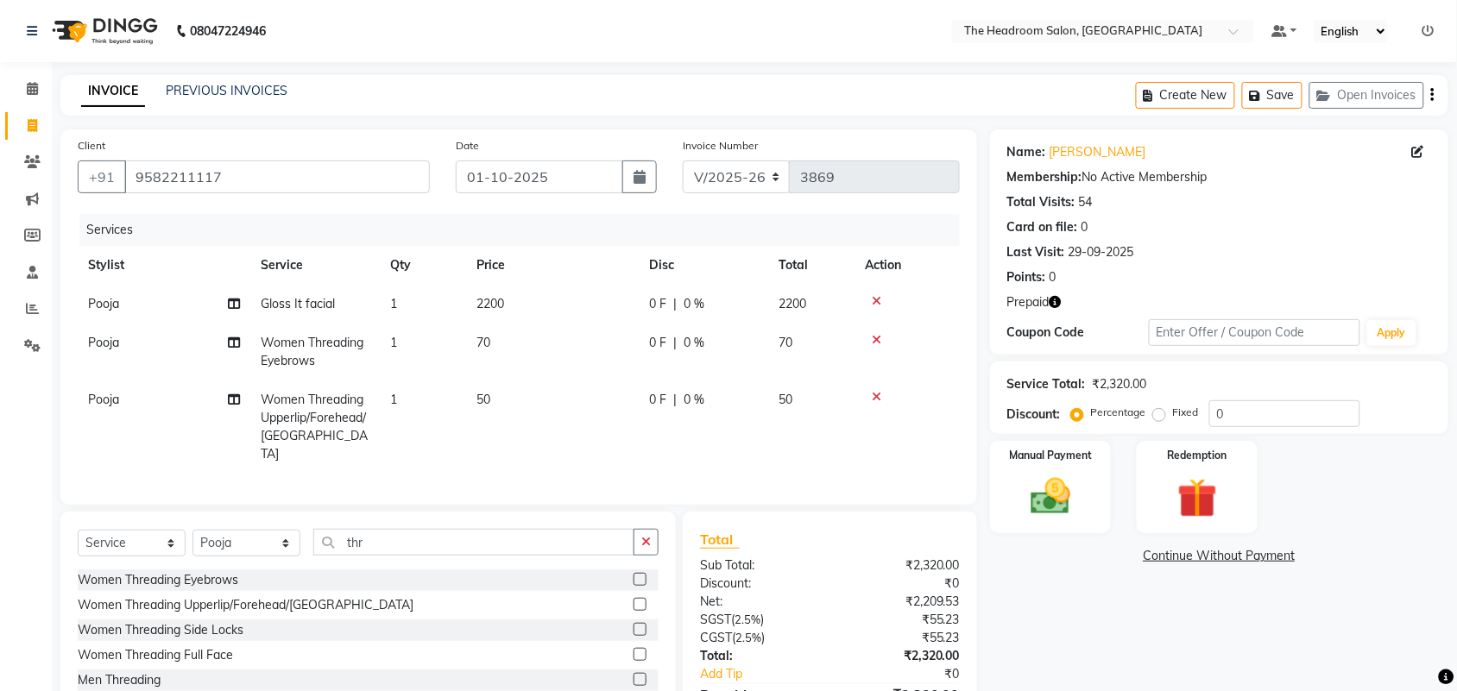
click at [868, 394] on div at bounding box center [907, 397] width 85 height 12
click at [873, 394] on icon at bounding box center [876, 397] width 9 height 12
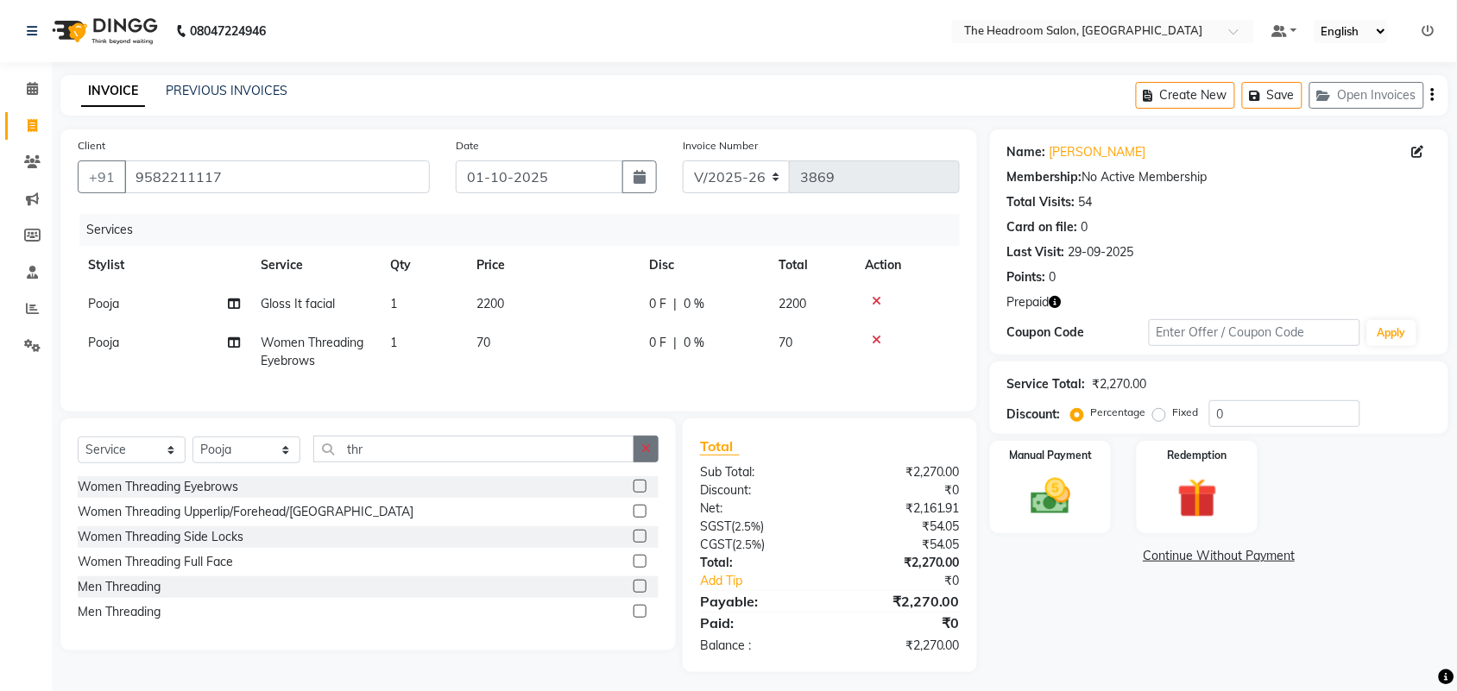
click at [640, 463] on button "button" at bounding box center [645, 449] width 25 height 27
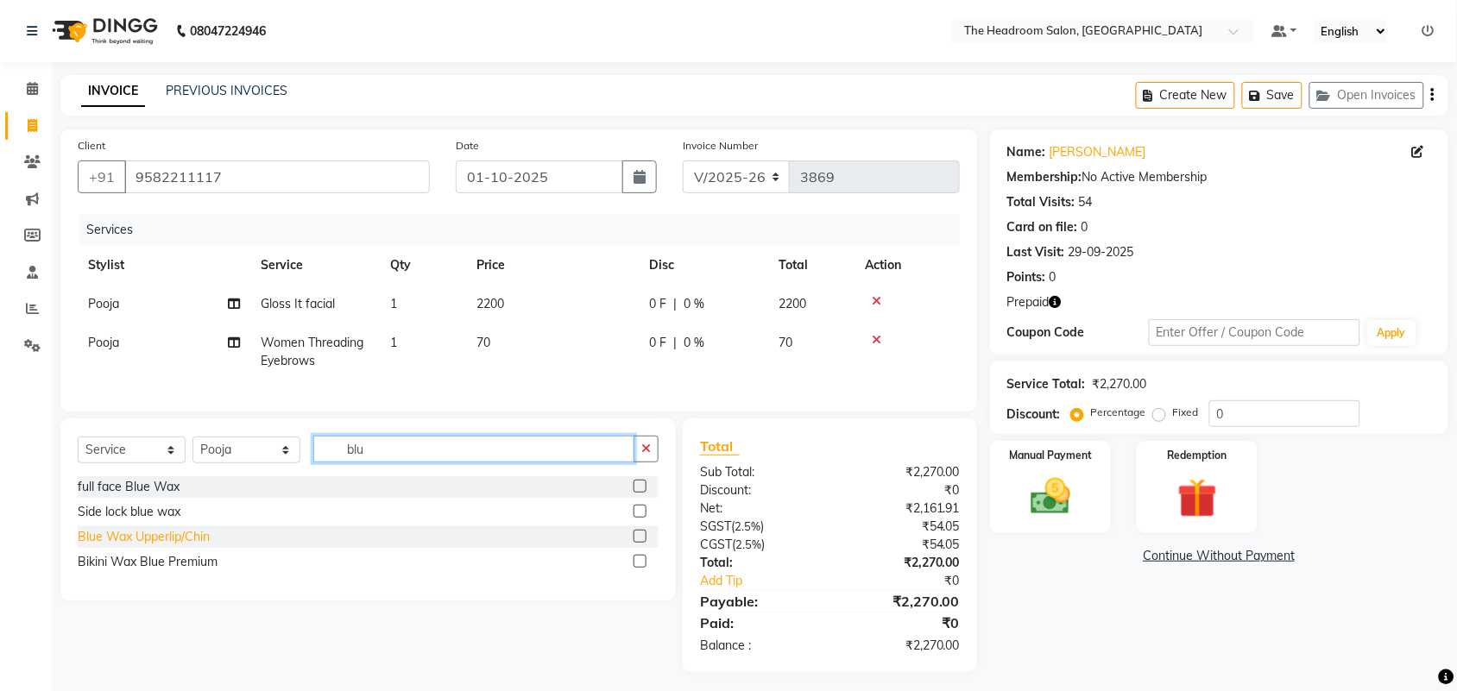
type input "blu"
click at [156, 546] on div "Blue Wax Upperlip/Chin" at bounding box center [144, 537] width 132 height 18
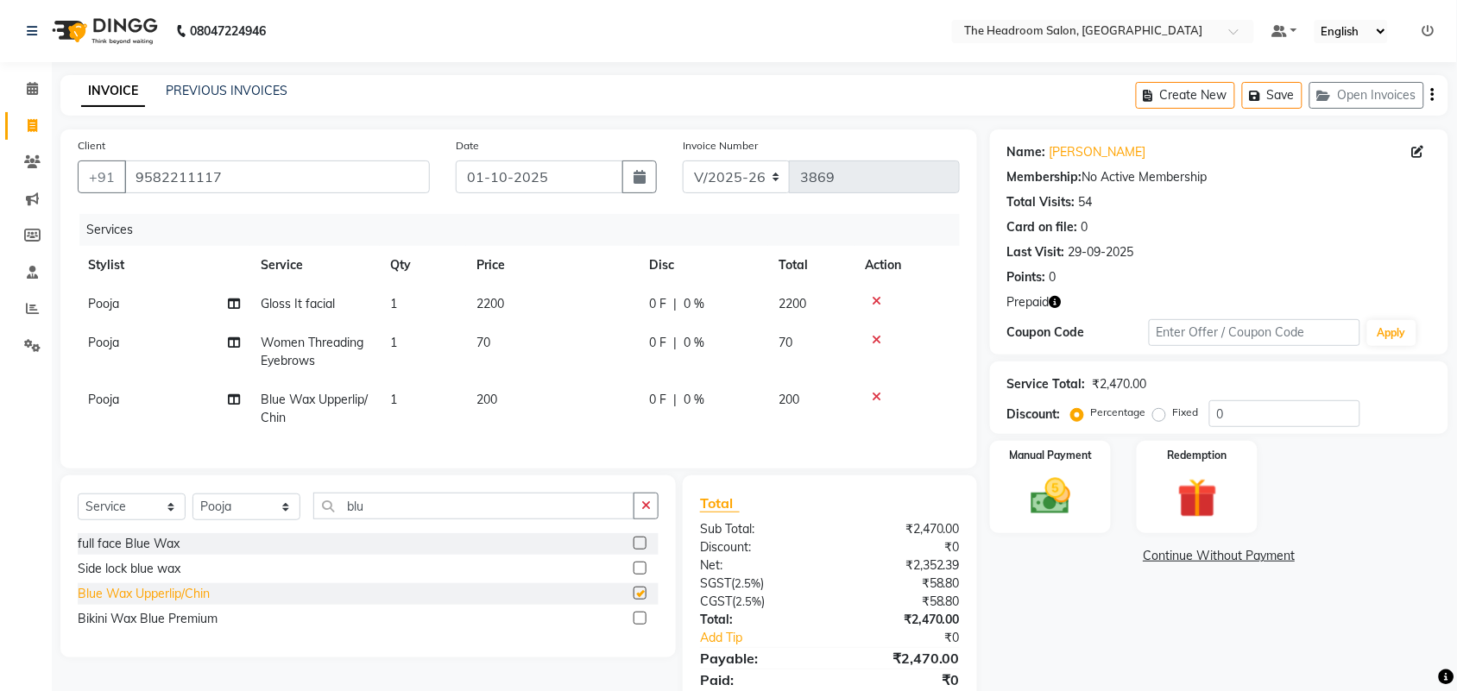
checkbox input "false"
click at [1280, 89] on button "Save" at bounding box center [1272, 95] width 60 height 27
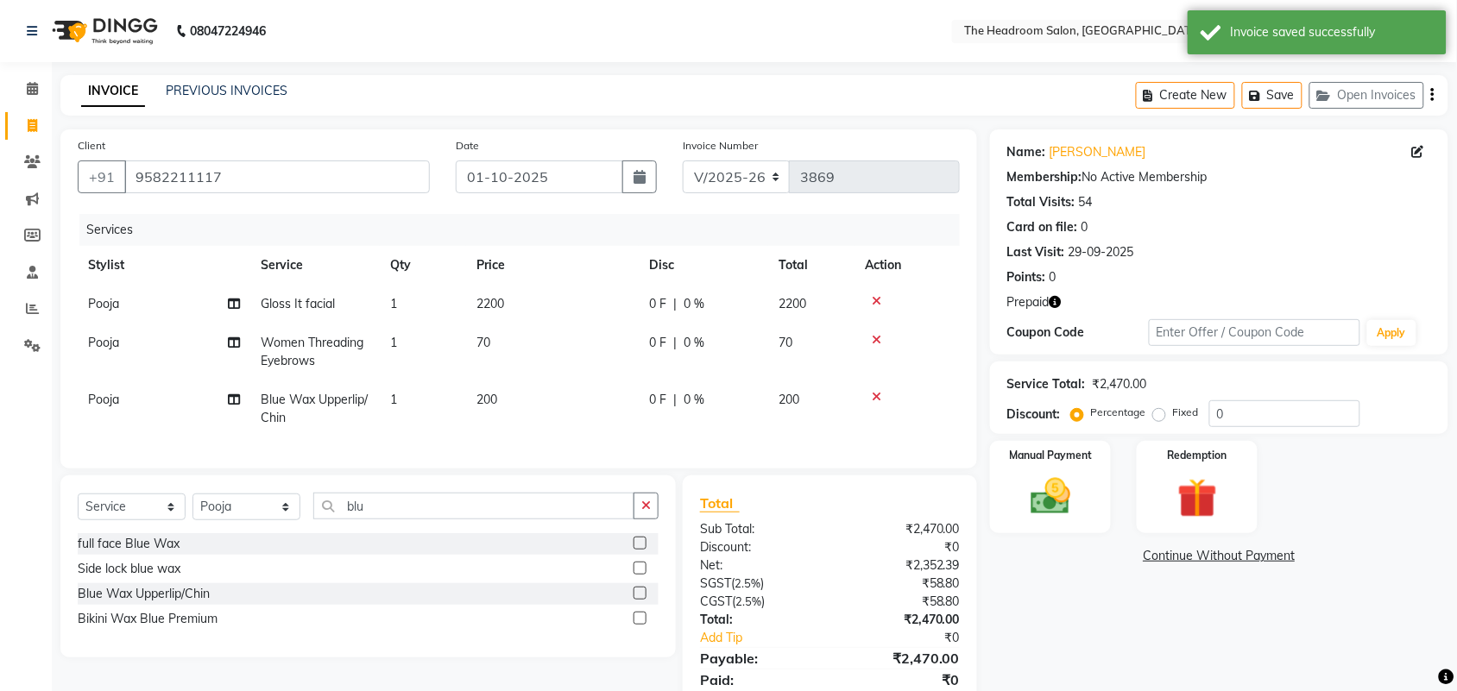
click at [30, 123] on icon at bounding box center [32, 125] width 9 height 13
select select "service"
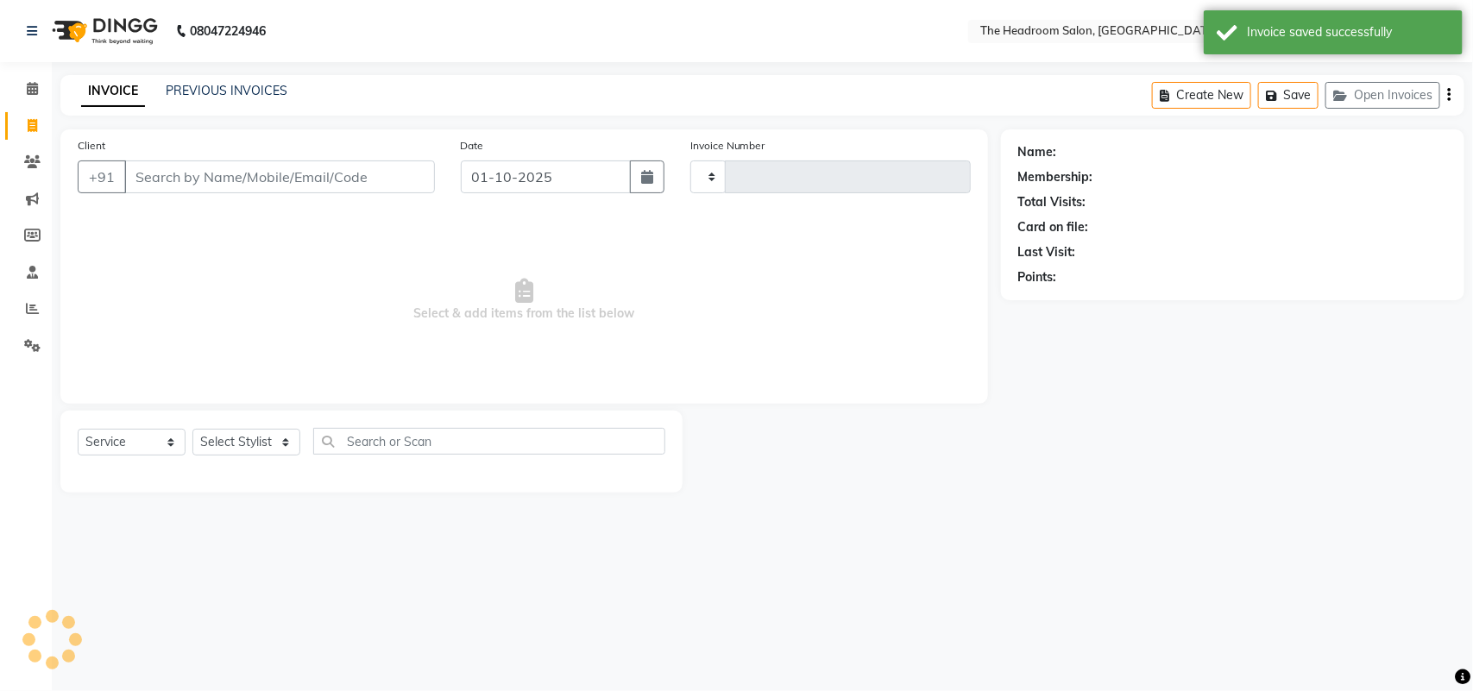
click at [182, 171] on input "Client" at bounding box center [279, 177] width 311 height 33
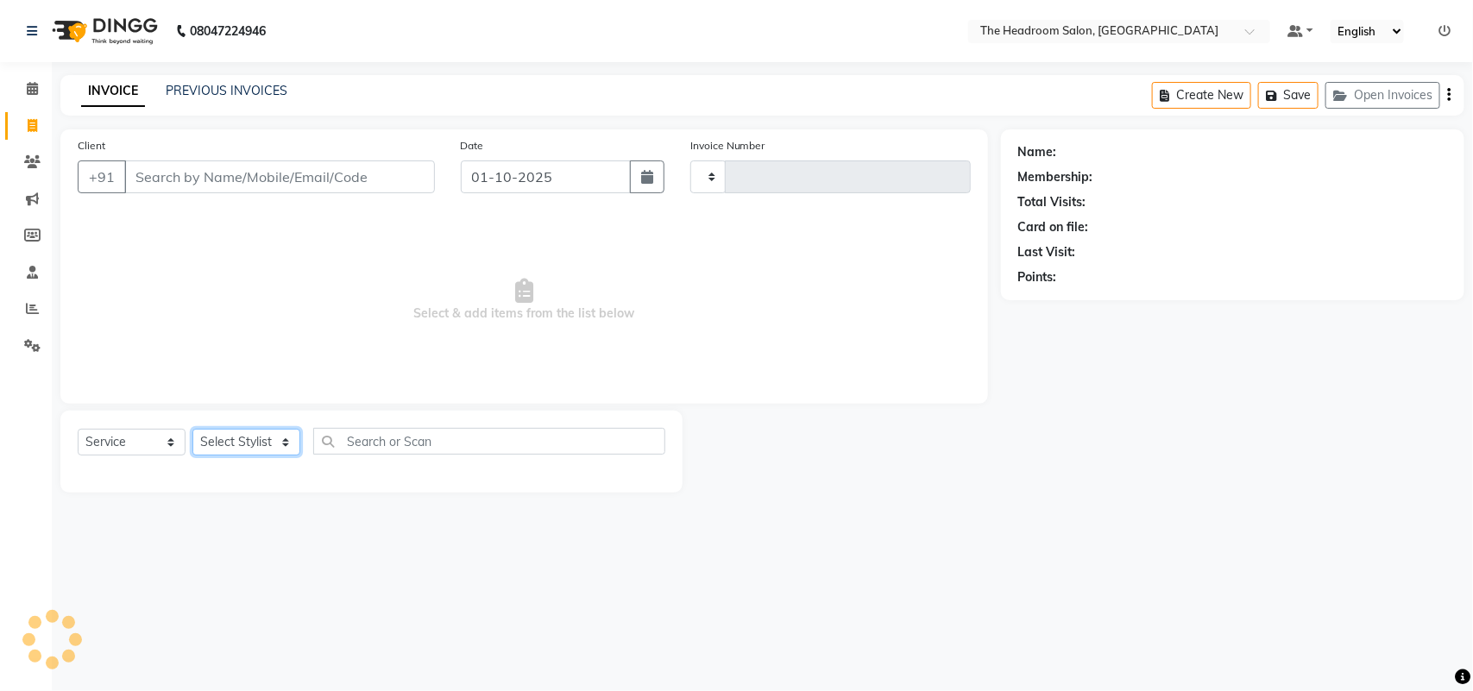
click at [286, 440] on select "Select Stylist" at bounding box center [246, 442] width 108 height 27
click at [278, 440] on select "Select Stylist" at bounding box center [246, 442] width 108 height 27
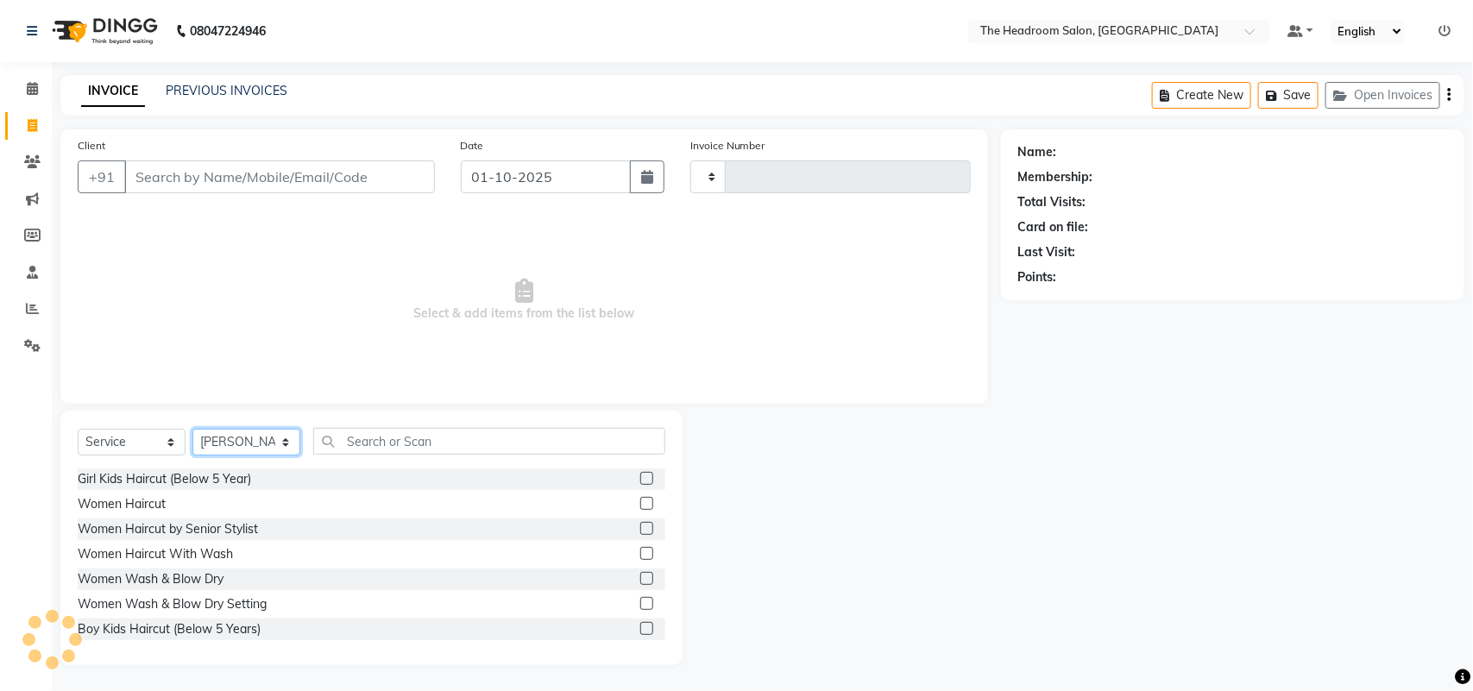
click at [278, 440] on select "Select Stylist [PERSON_NAME] Deepak [PERSON_NAME] [PERSON_NAME] Manager [PERSON…" at bounding box center [246, 442] width 108 height 27
click at [279, 442] on select "Select Stylist [PERSON_NAME] Deepak [PERSON_NAME] [PERSON_NAME] Manager [PERSON…" at bounding box center [246, 442] width 108 height 27
select select "58238"
click at [192, 429] on select "Select Stylist [PERSON_NAME] Deepak [PERSON_NAME] [PERSON_NAME] Manager [PERSON…" at bounding box center [246, 442] width 108 height 27
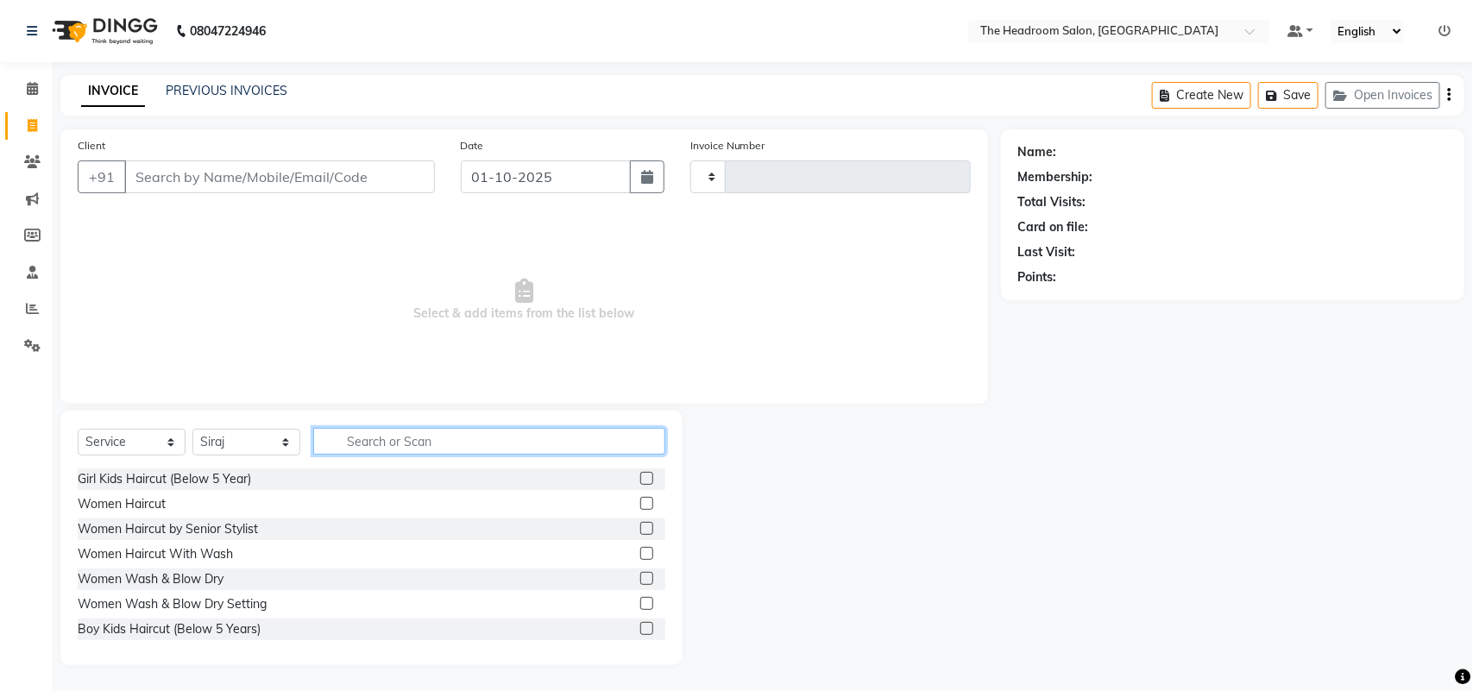
click at [425, 428] on input "text" at bounding box center [489, 441] width 352 height 27
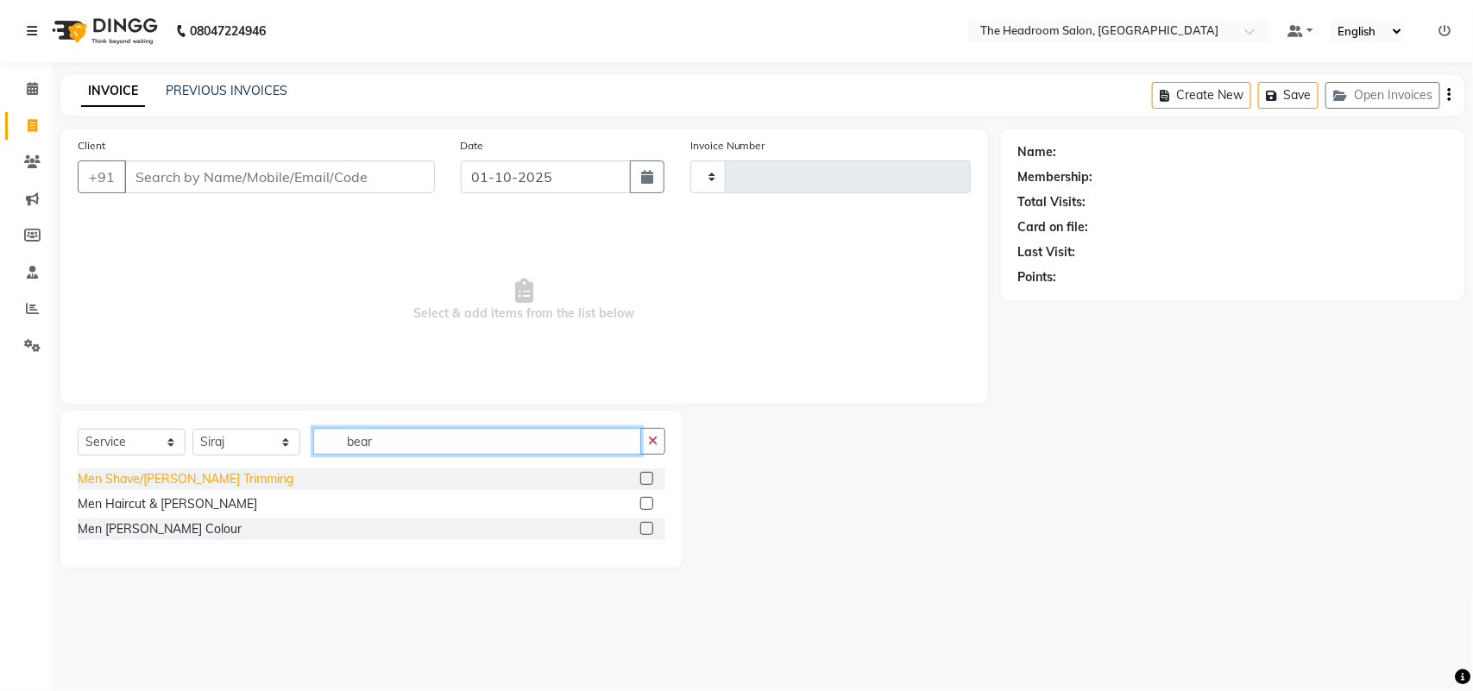
type input "bear"
click at [138, 471] on div "Men Shave/[PERSON_NAME] Trimming" at bounding box center [186, 479] width 216 height 18
checkbox input "false"
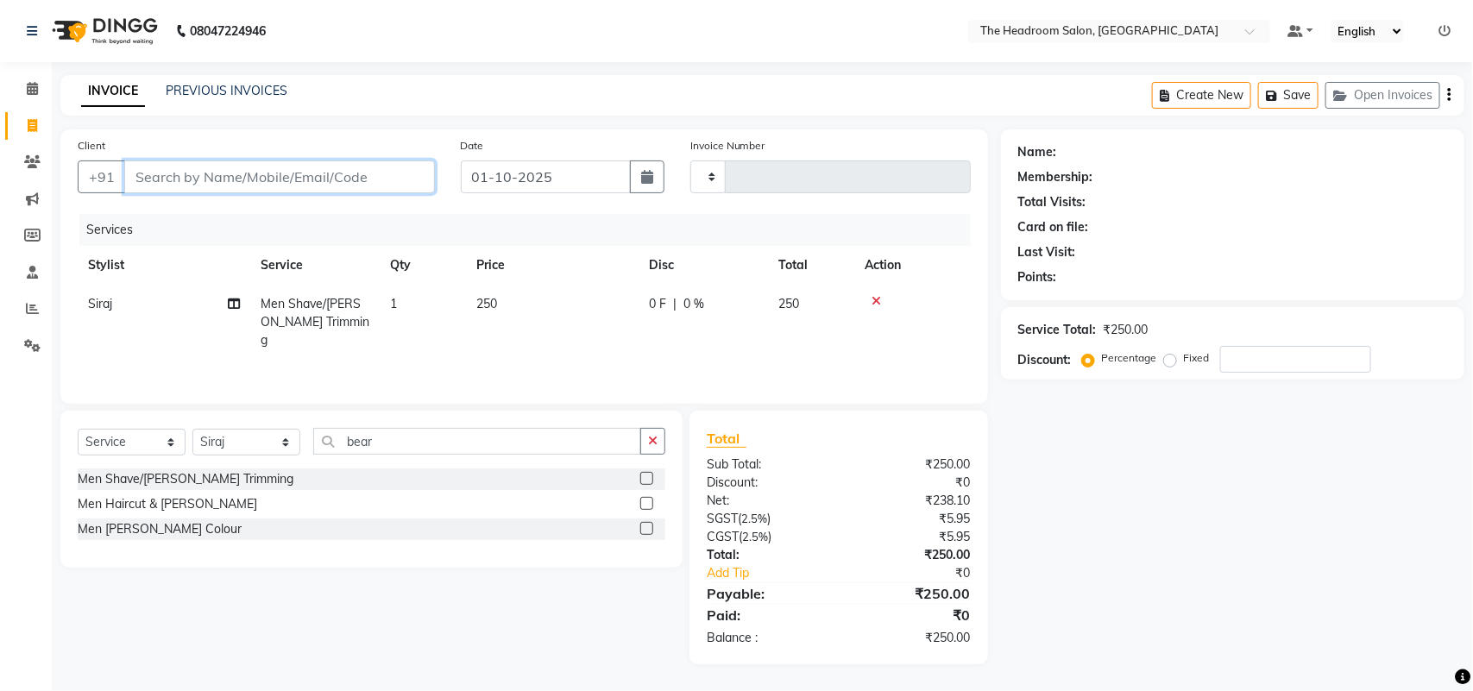
click at [234, 179] on input "Client" at bounding box center [279, 177] width 311 height 33
type input "9"
type input "0"
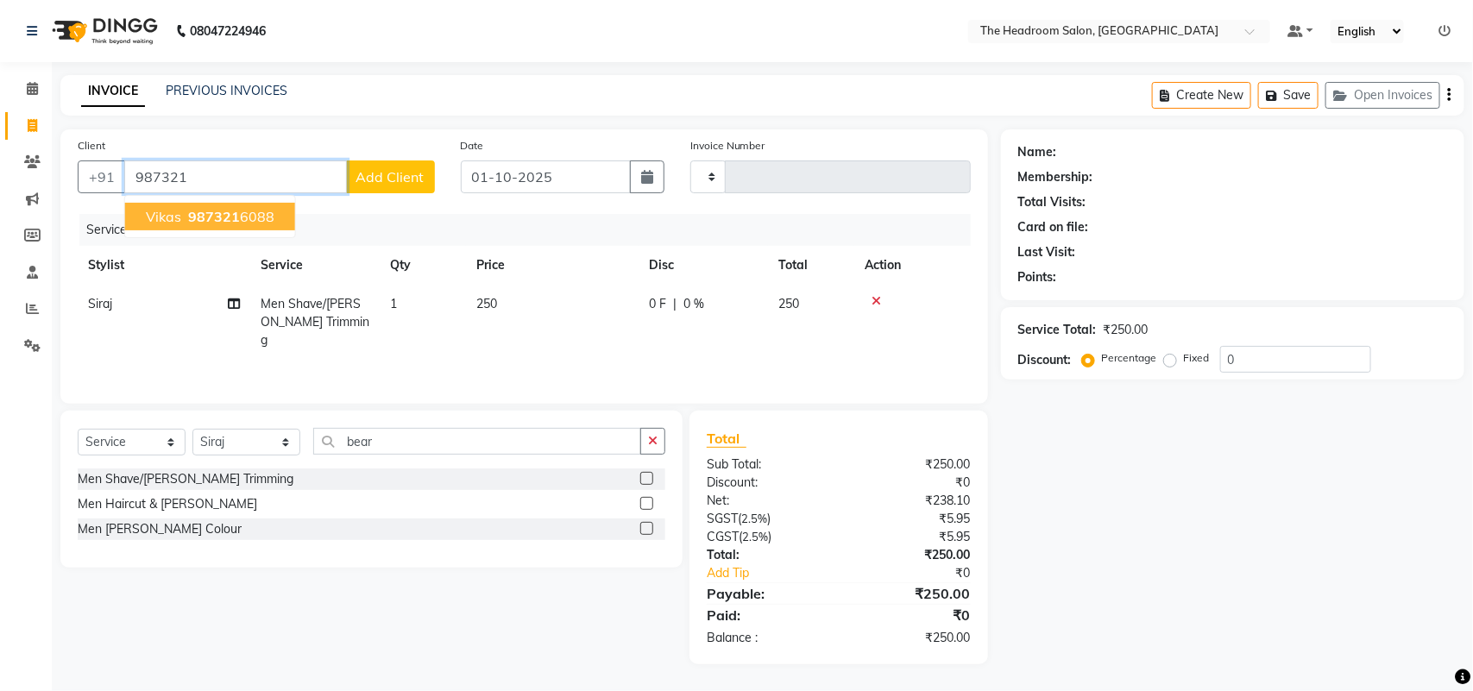
click at [195, 211] on span "987321" at bounding box center [214, 216] width 52 height 17
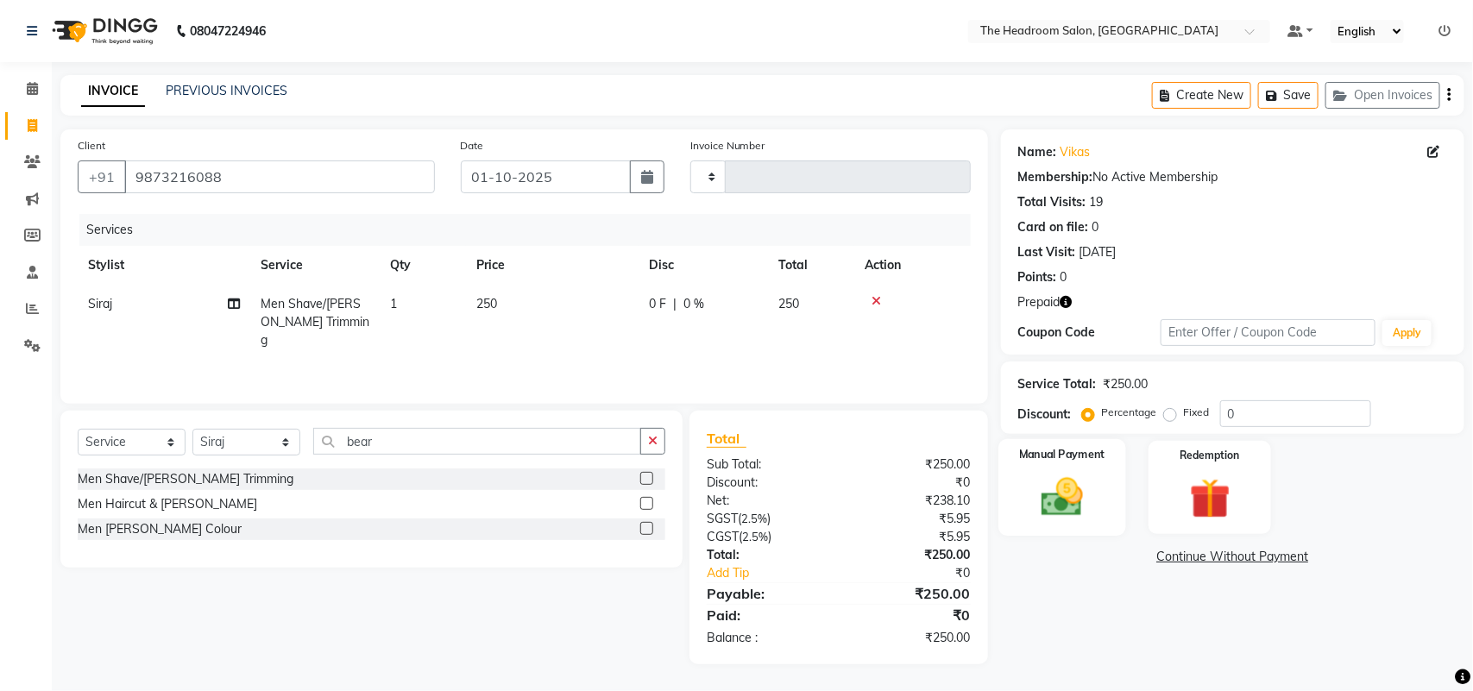
click at [1051, 496] on img at bounding box center [1062, 497] width 68 height 48
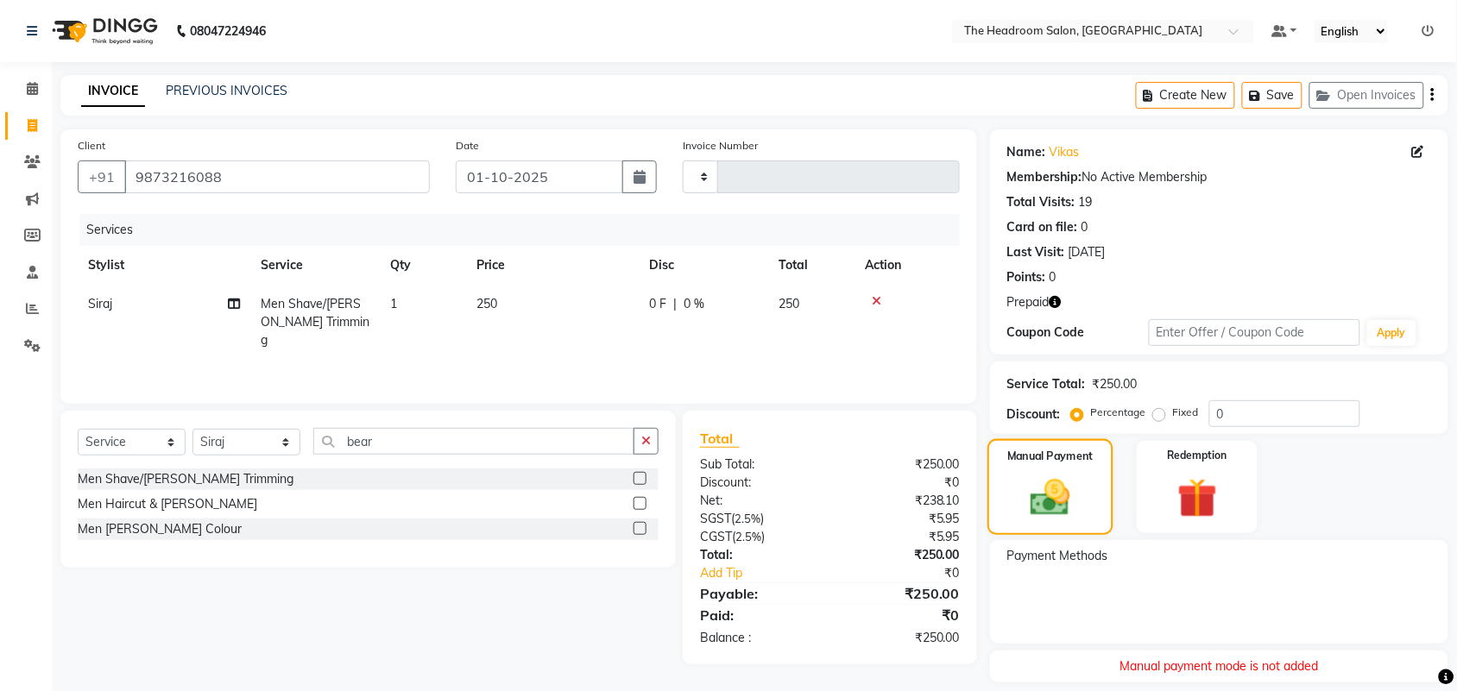
click at [1053, 480] on img at bounding box center [1050, 498] width 65 height 46
click at [1032, 509] on img at bounding box center [1050, 498] width 65 height 46
click at [909, 309] on td at bounding box center [906, 322] width 105 height 75
click at [404, 171] on input "9873216088" at bounding box center [276, 177] width 305 height 33
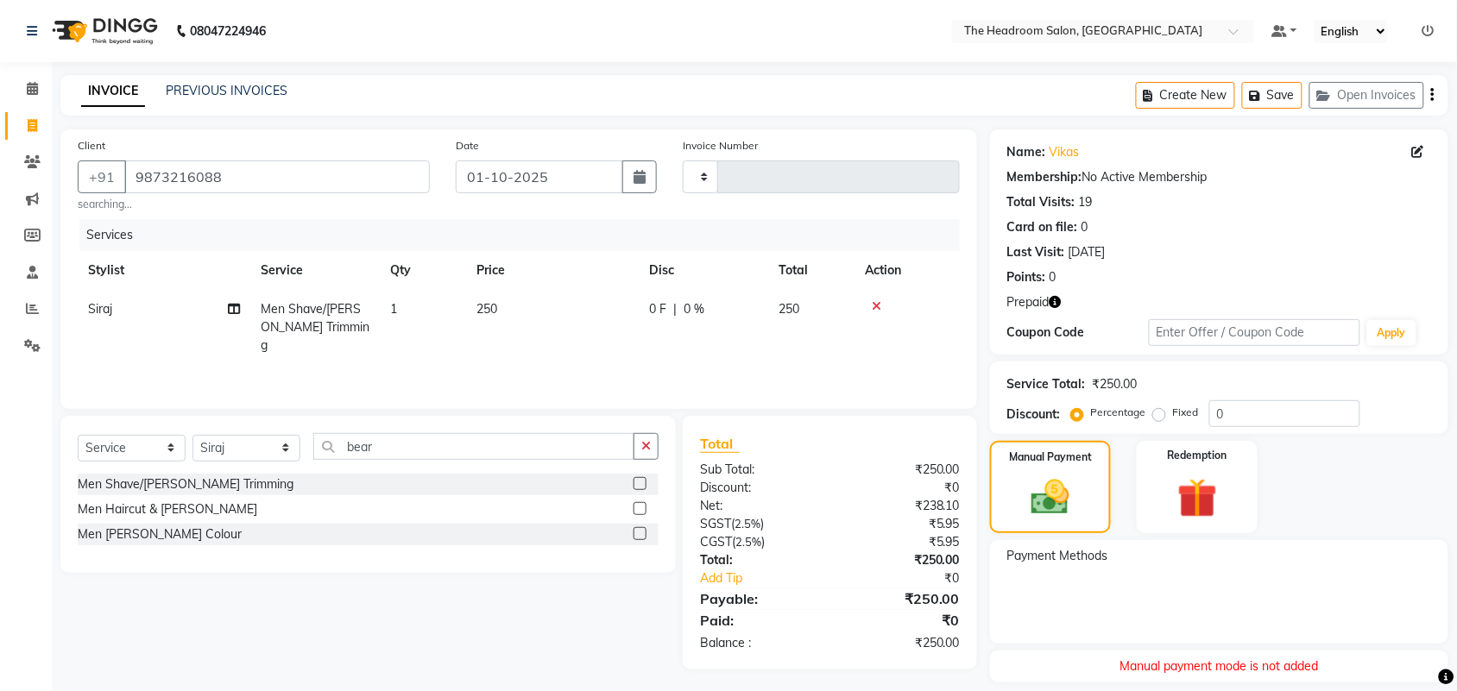
click at [1051, 307] on icon "button" at bounding box center [1055, 302] width 12 height 12
click at [1093, 514] on div "Manual Payment" at bounding box center [1050, 487] width 126 height 97
click at [1077, 510] on img at bounding box center [1050, 498] width 65 height 46
click at [1058, 522] on div "Manual Payment" at bounding box center [1050, 487] width 126 height 97
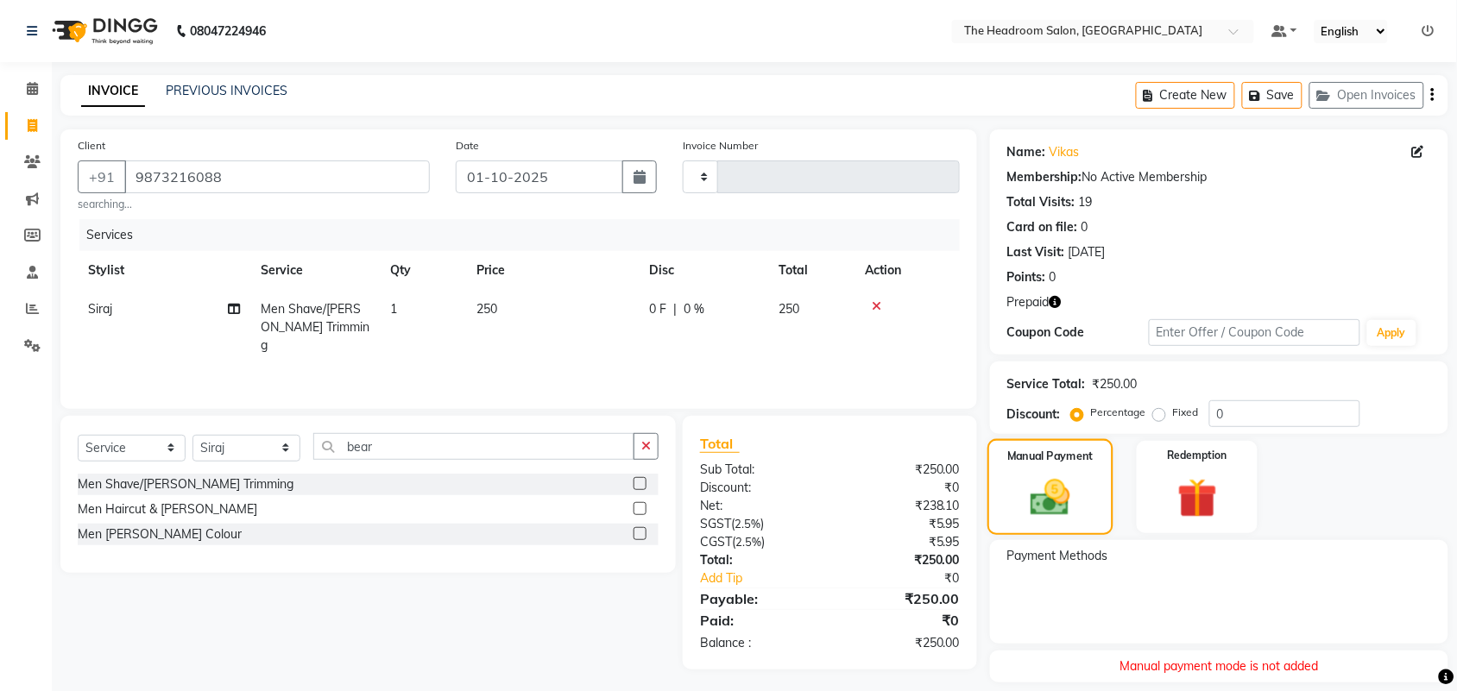
click at [1049, 466] on div "Manual Payment" at bounding box center [1050, 487] width 126 height 97
click at [1049, 467] on div "Manual Payment" at bounding box center [1050, 487] width 126 height 97
click at [1357, 483] on div "Manual Payment Redemption" at bounding box center [1219, 487] width 484 height 92
click at [1023, 503] on img at bounding box center [1050, 498] width 65 height 46
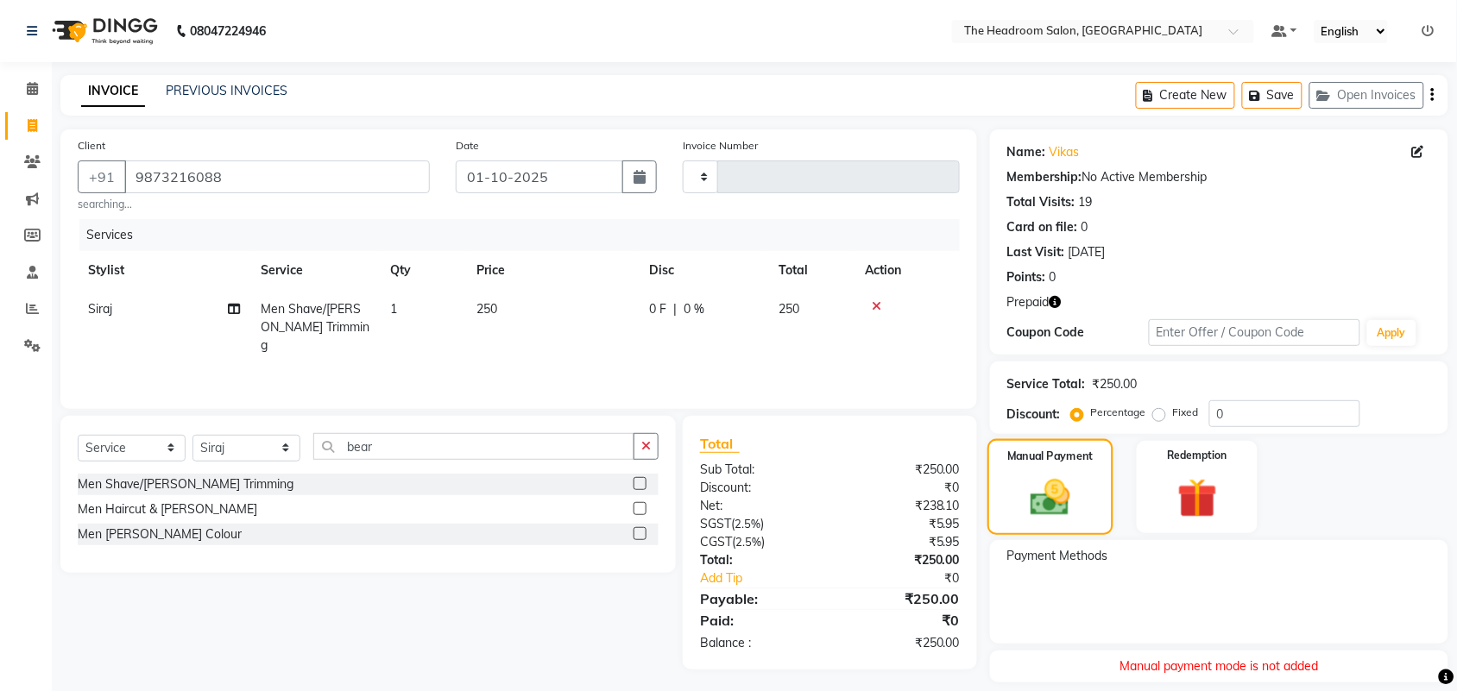
click at [1051, 499] on img at bounding box center [1050, 498] width 65 height 46
click at [1051, 501] on img at bounding box center [1050, 498] width 65 height 46
click at [1034, 499] on img at bounding box center [1050, 498] width 65 height 46
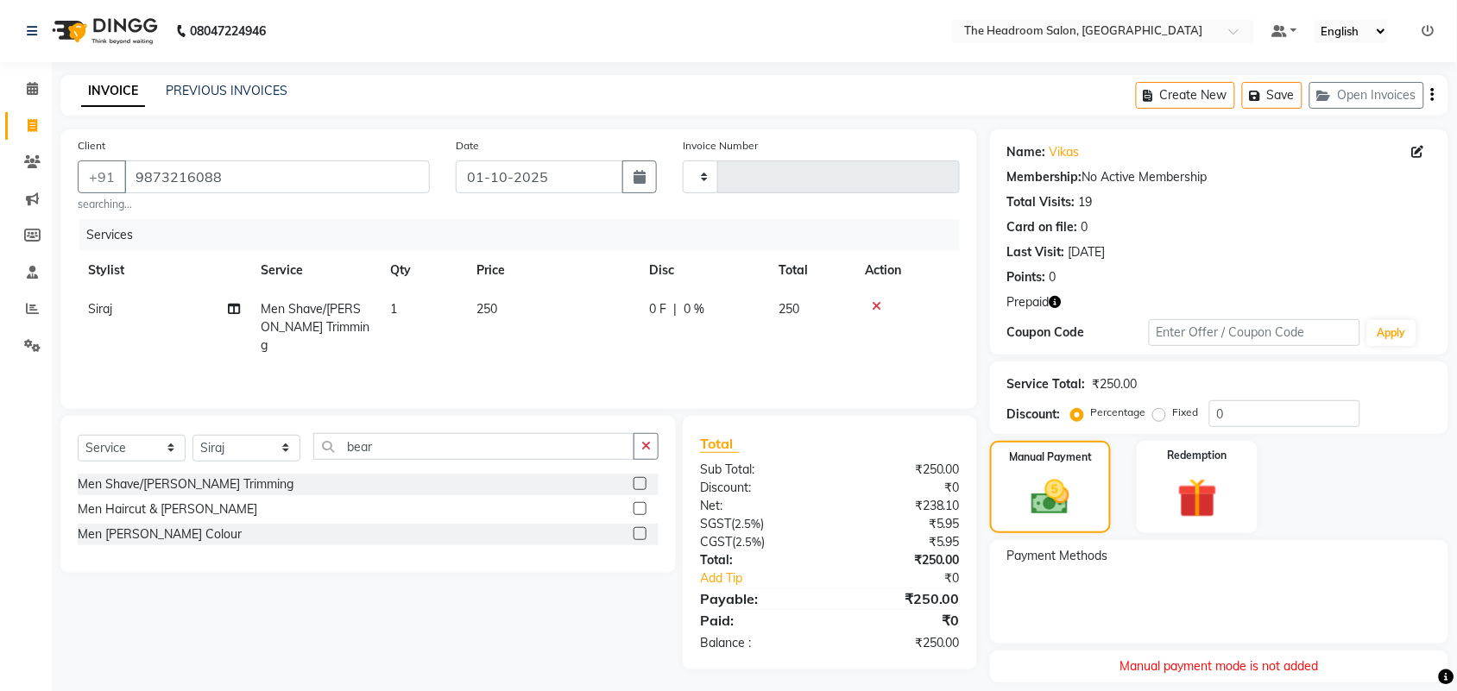
click at [1243, 614] on div "Payment Methods" at bounding box center [1219, 592] width 458 height 104
click at [240, 174] on input "9873216088" at bounding box center [276, 177] width 305 height 33
click at [240, 174] on input "987321608" at bounding box center [232, 177] width 217 height 33
click at [1067, 501] on img at bounding box center [1050, 498] width 65 height 46
click at [1067, 488] on img at bounding box center [1050, 498] width 65 height 46
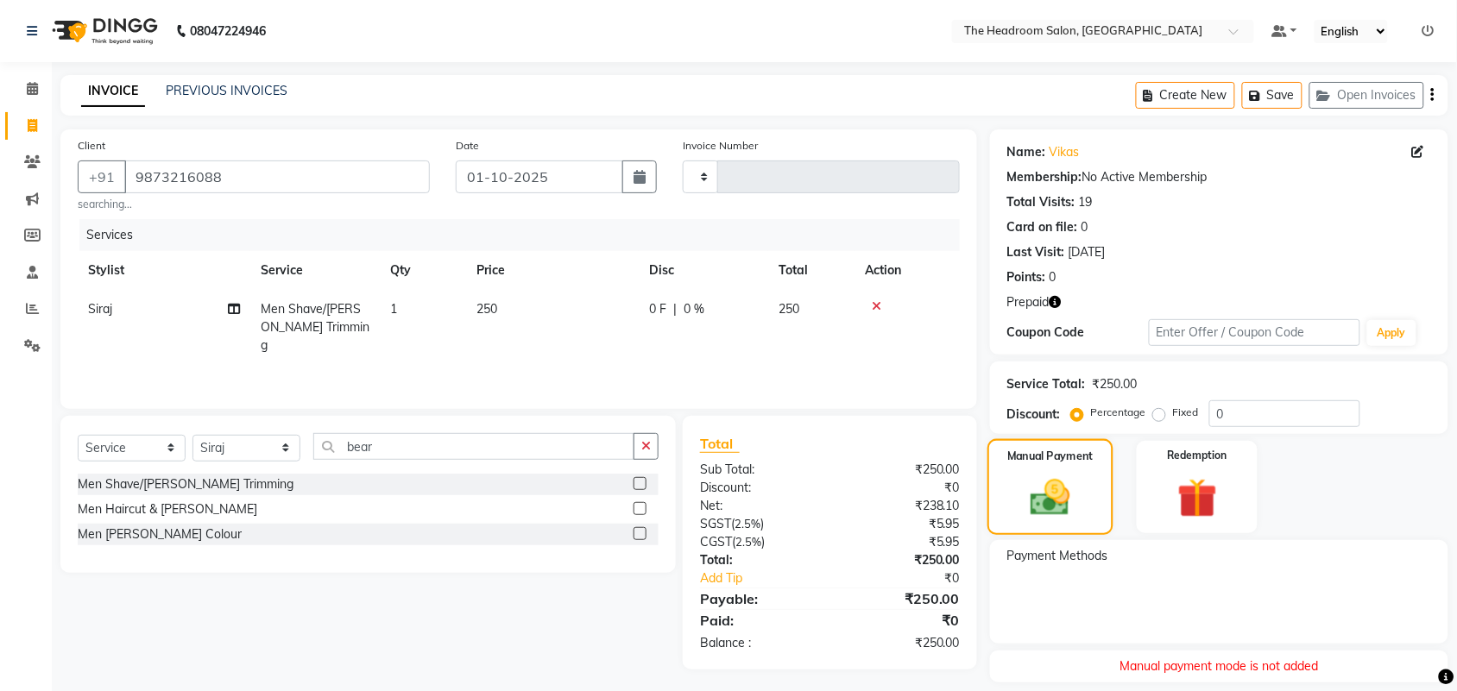
click at [1067, 488] on img at bounding box center [1050, 498] width 65 height 46
click at [1068, 481] on img at bounding box center [1050, 498] width 65 height 46
click at [1029, 494] on img at bounding box center [1050, 498] width 65 height 46
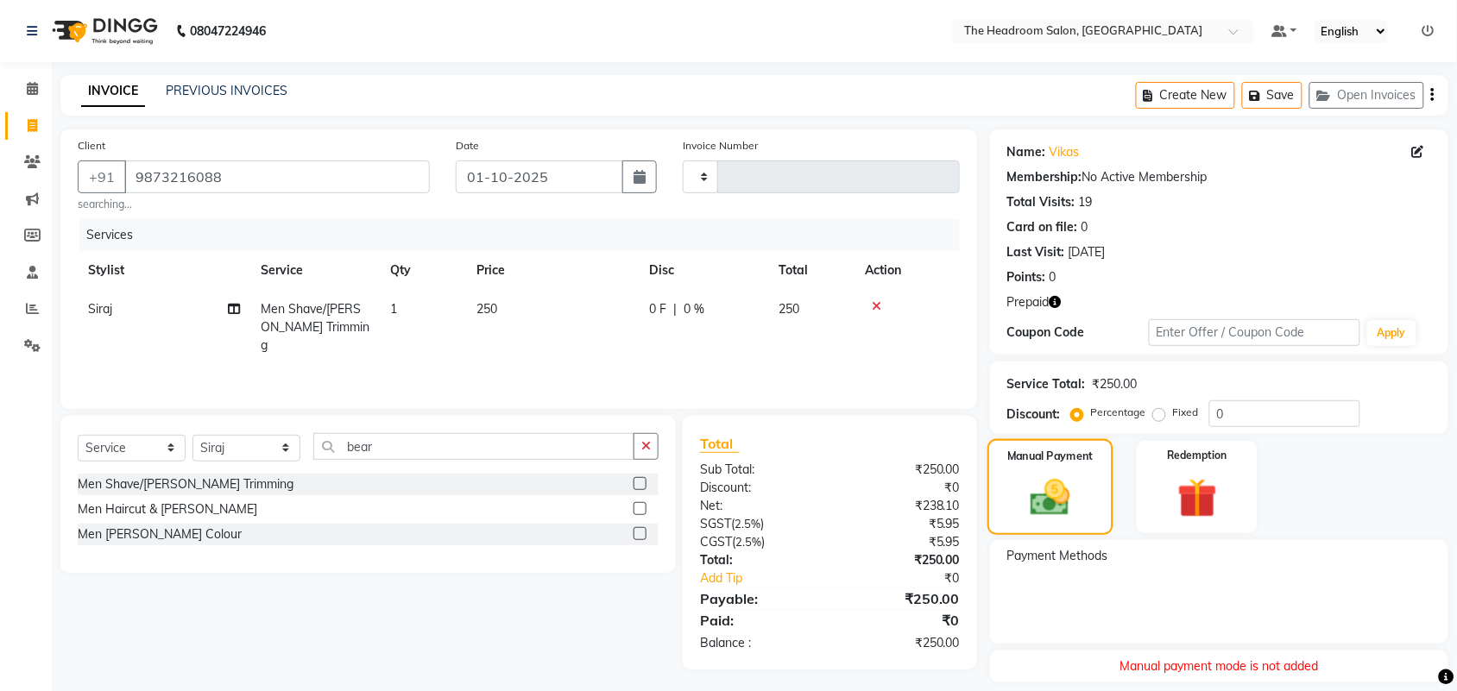
click at [1029, 496] on img at bounding box center [1050, 498] width 65 height 46
click at [1030, 502] on img at bounding box center [1050, 498] width 65 height 46
click at [1073, 493] on img at bounding box center [1050, 498] width 65 height 46
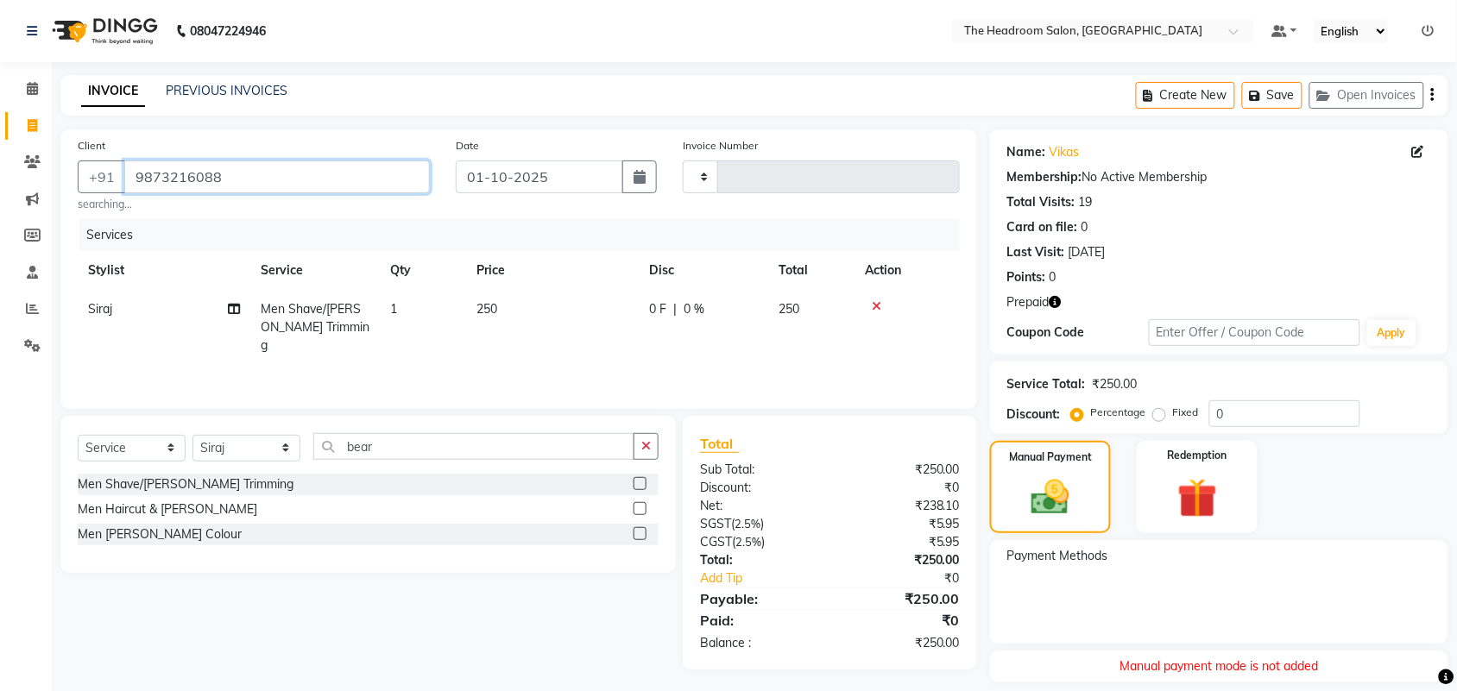
click at [244, 169] on input "9873216088" at bounding box center [276, 177] width 305 height 33
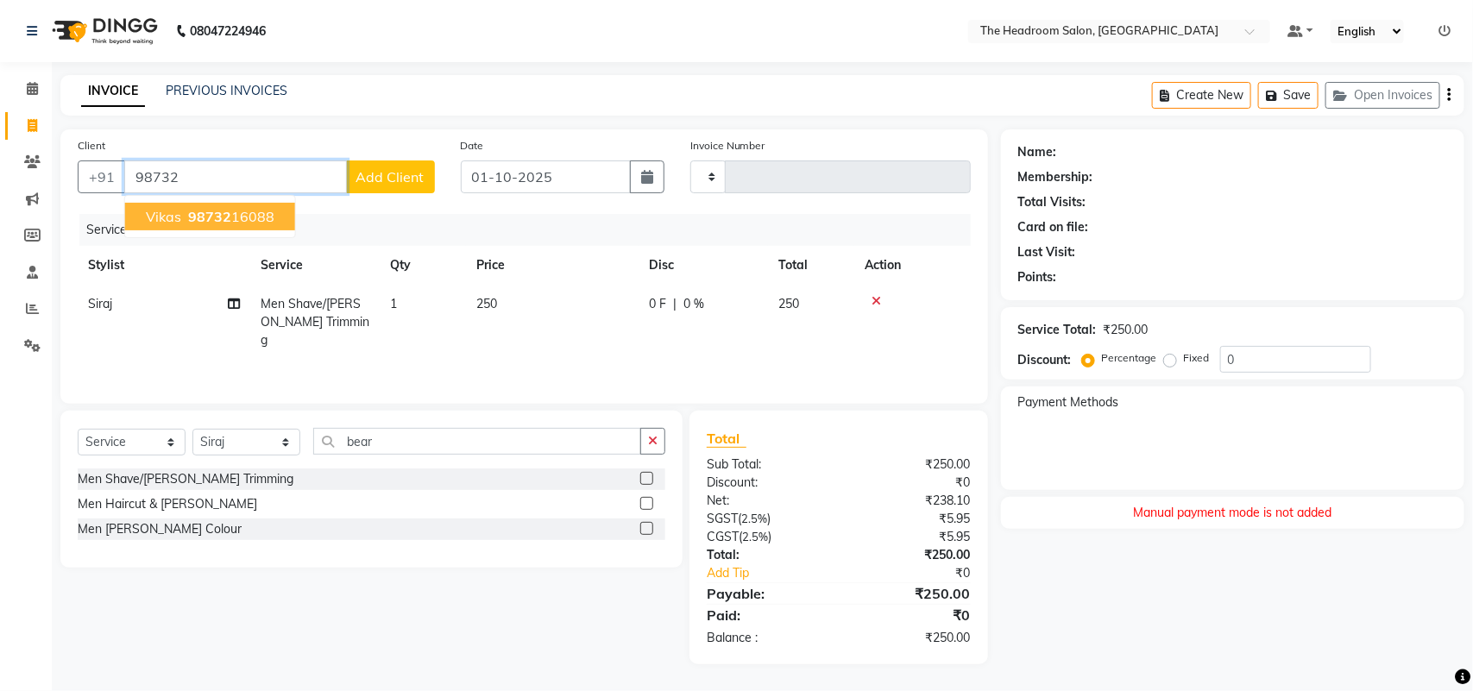
click at [269, 208] on ngb-highlight "98732 16088" at bounding box center [230, 216] width 90 height 17
type input "9873216088"
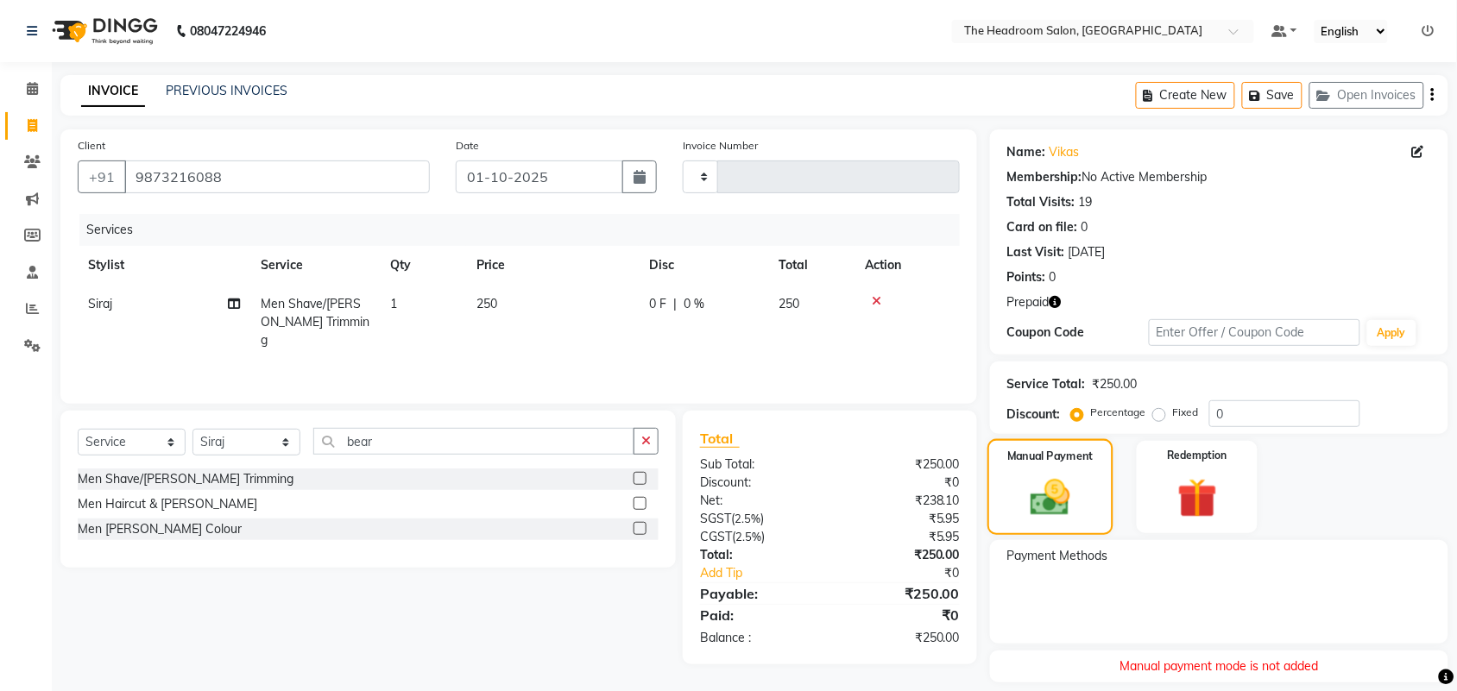
click at [1055, 512] on img at bounding box center [1050, 498] width 65 height 46
click at [1055, 511] on img at bounding box center [1050, 498] width 65 height 46
click at [1240, 498] on div "Redemption" at bounding box center [1197, 487] width 126 height 97
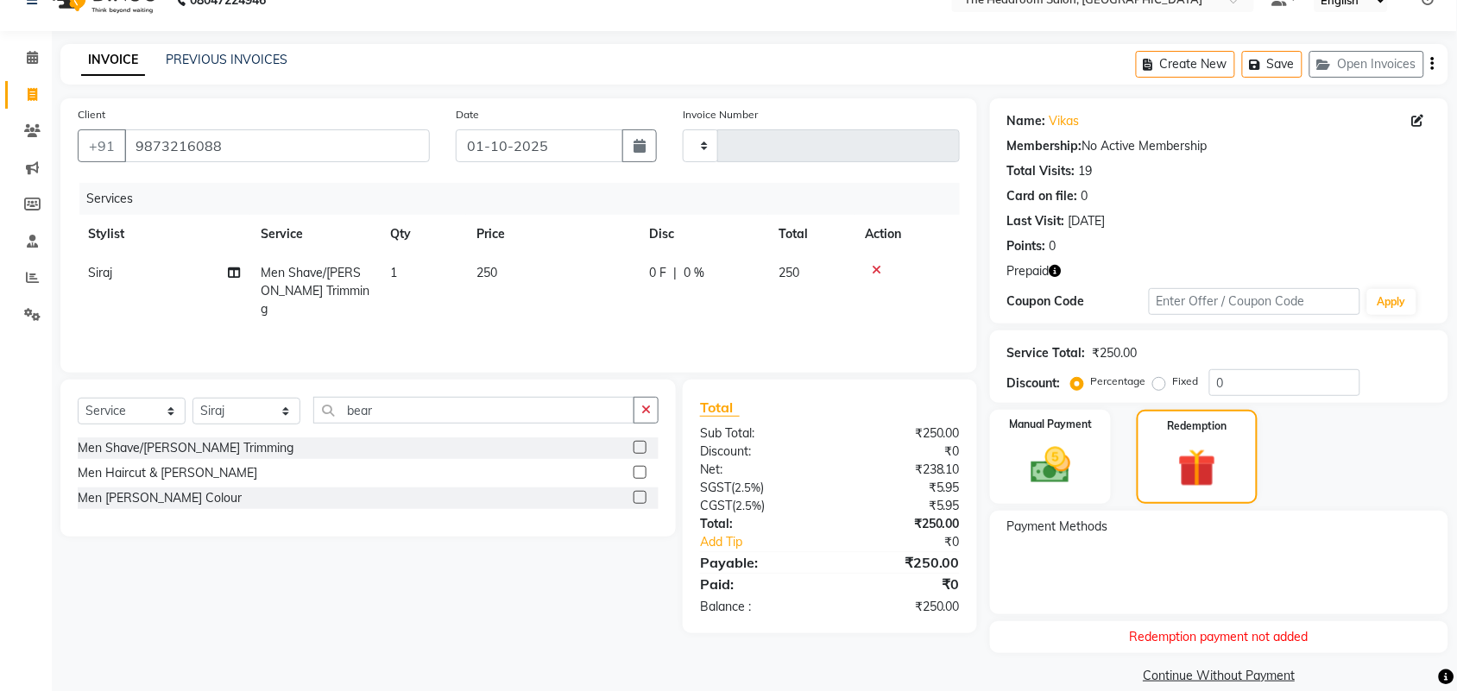
scroll to position [54, 0]
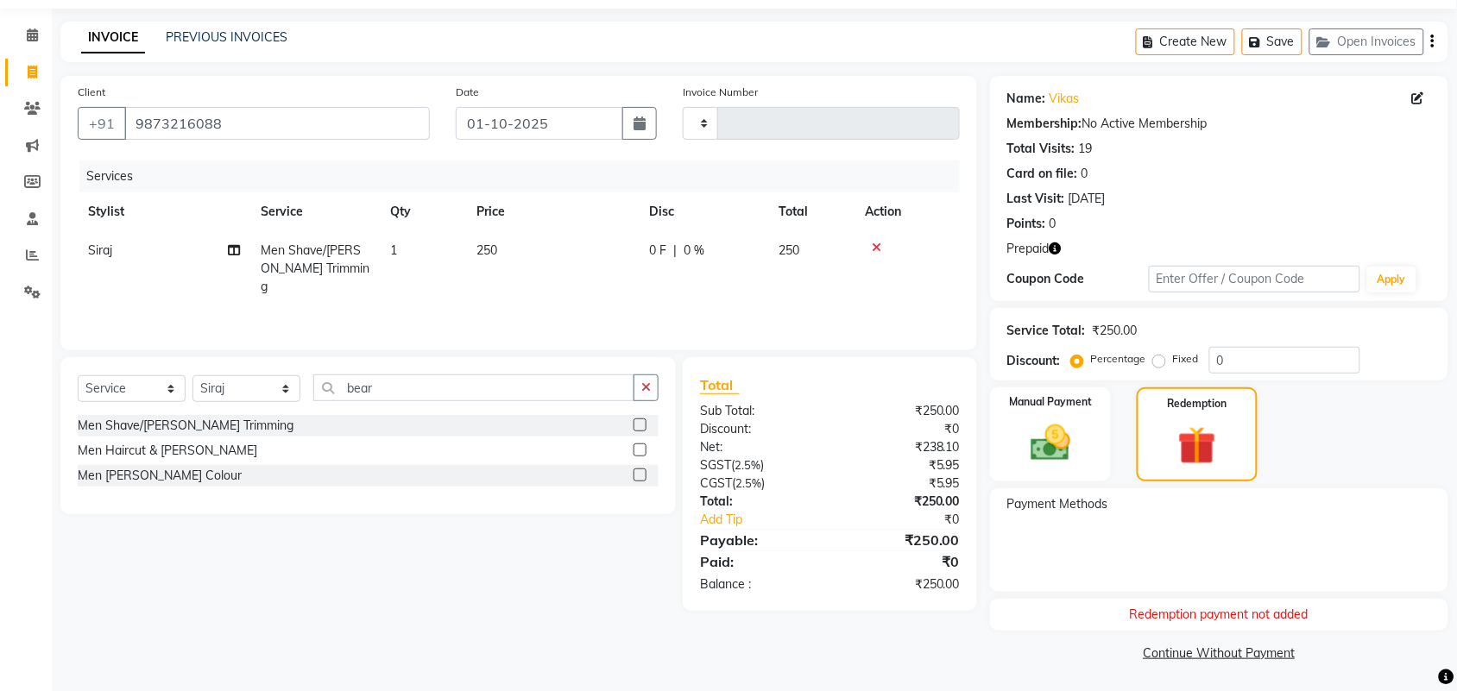
click at [519, 548] on div "Select Service Product Membership Package Voucher Prepaid Gift Card Select Styl…" at bounding box center [361, 484] width 628 height 254
click at [1058, 247] on icon "button" at bounding box center [1055, 248] width 12 height 12
click at [1046, 447] on img at bounding box center [1050, 442] width 67 height 47
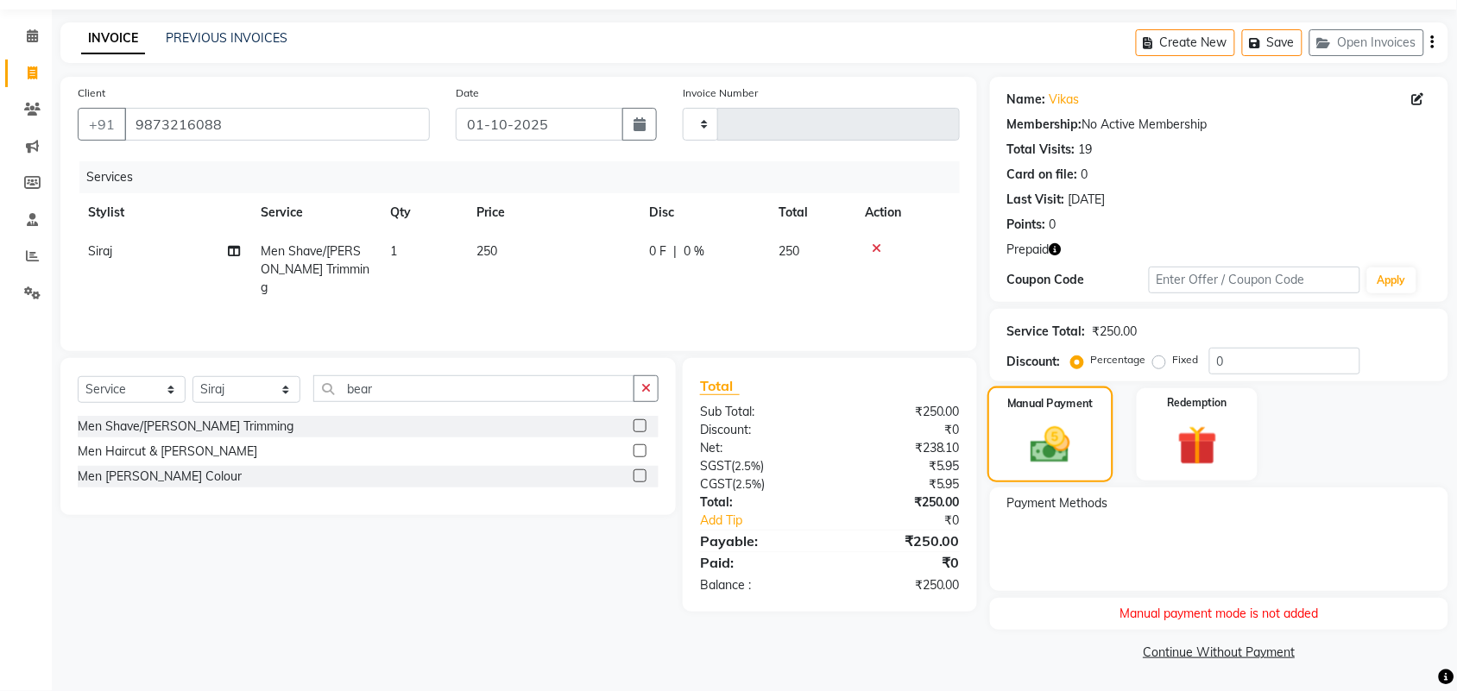
click at [1047, 458] on img at bounding box center [1050, 445] width 65 height 46
click at [880, 242] on icon at bounding box center [876, 248] width 9 height 12
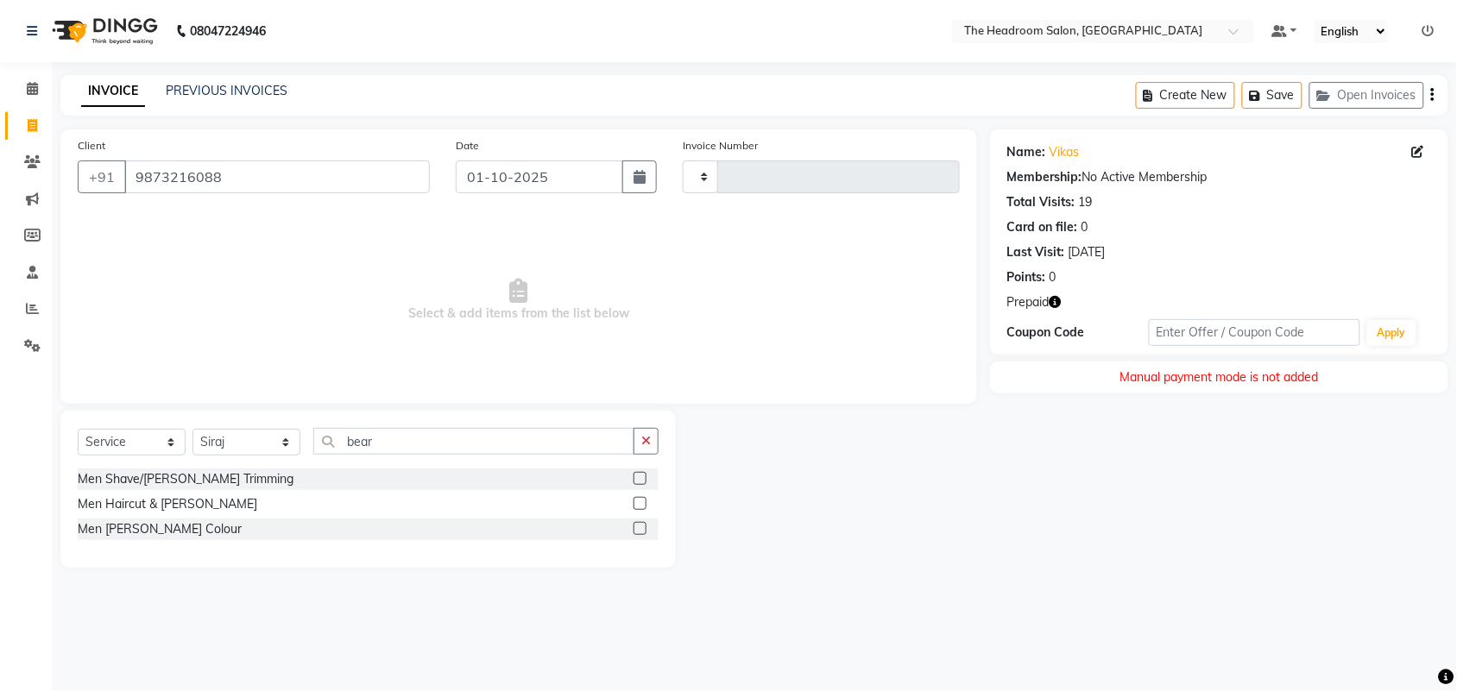
scroll to position [0, 0]
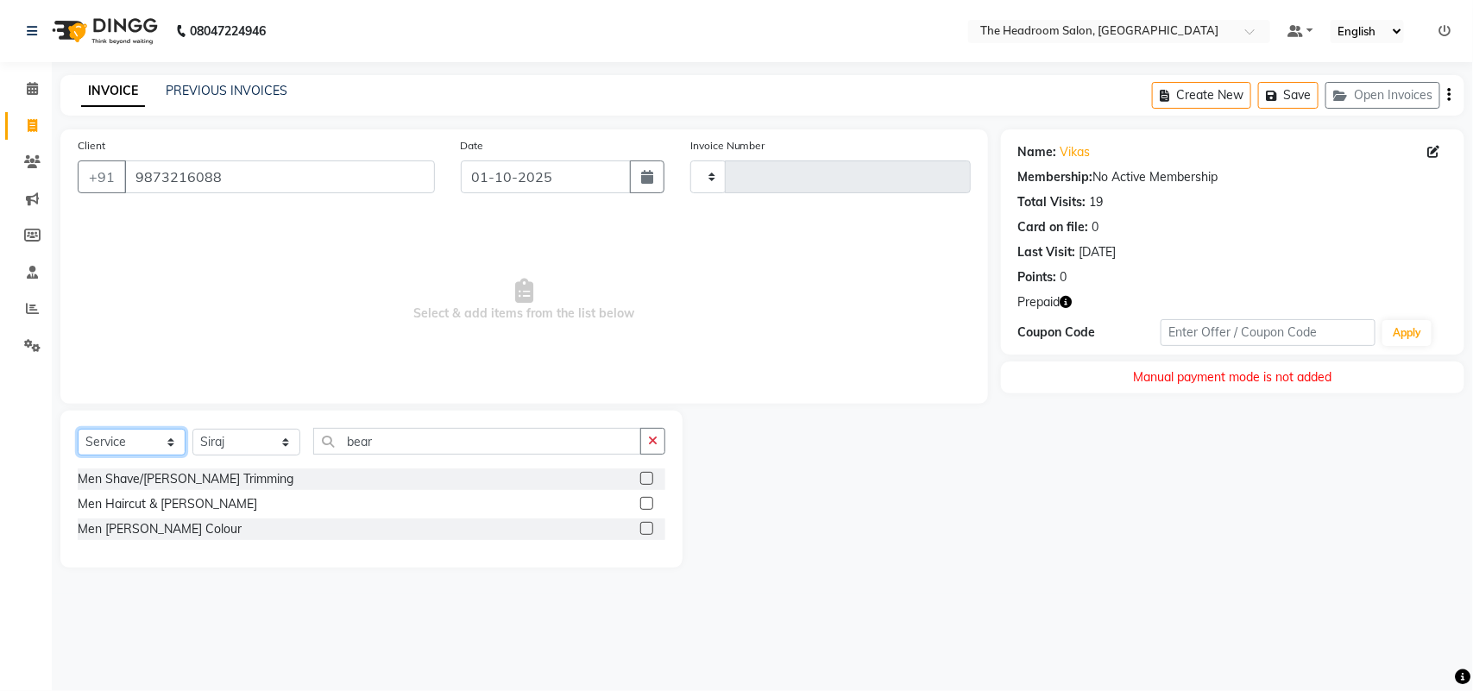
click at [117, 443] on select "Select Service Product Membership Package Voucher Prepaid Gift Card" at bounding box center [132, 442] width 108 height 27
click at [390, 438] on input "bear" at bounding box center [477, 441] width 328 height 27
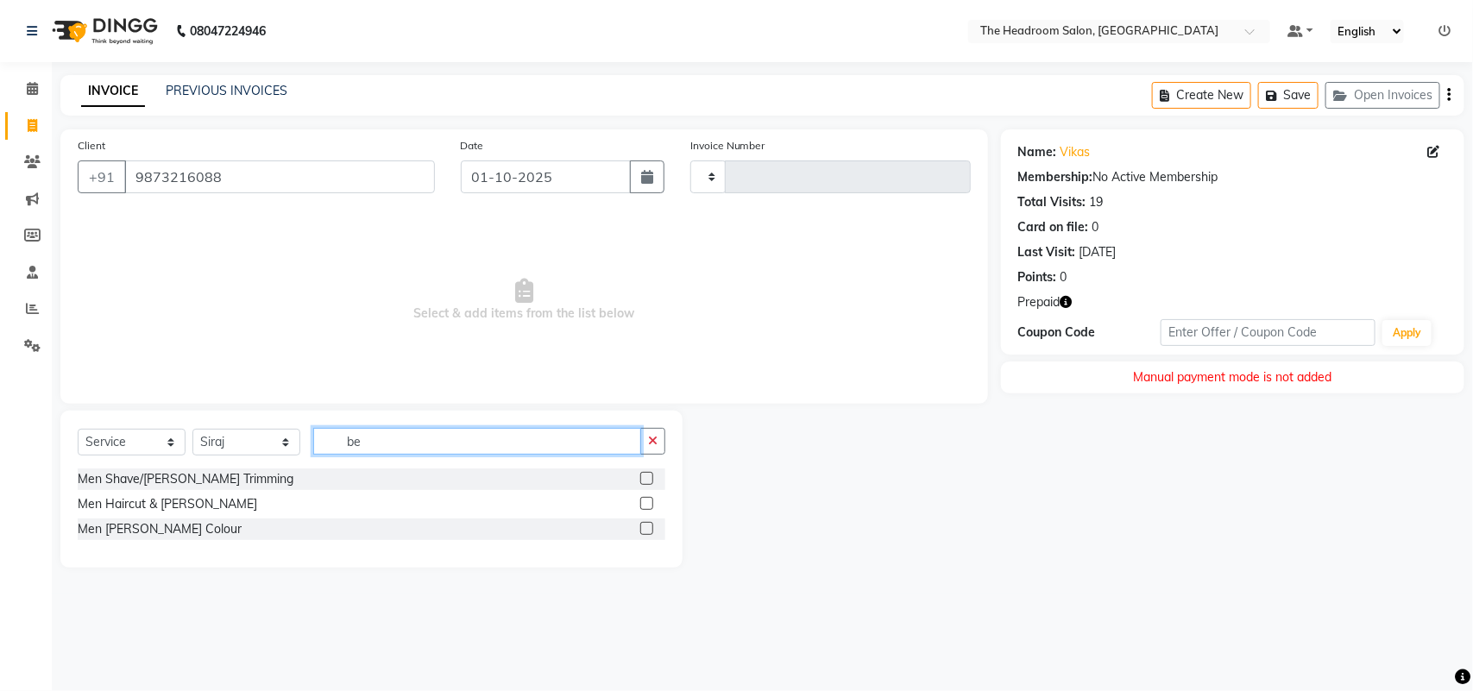
type input "b"
type input "beard"
click at [648, 477] on label at bounding box center [646, 478] width 13 height 13
click at [648, 477] on input "checkbox" at bounding box center [645, 479] width 11 height 11
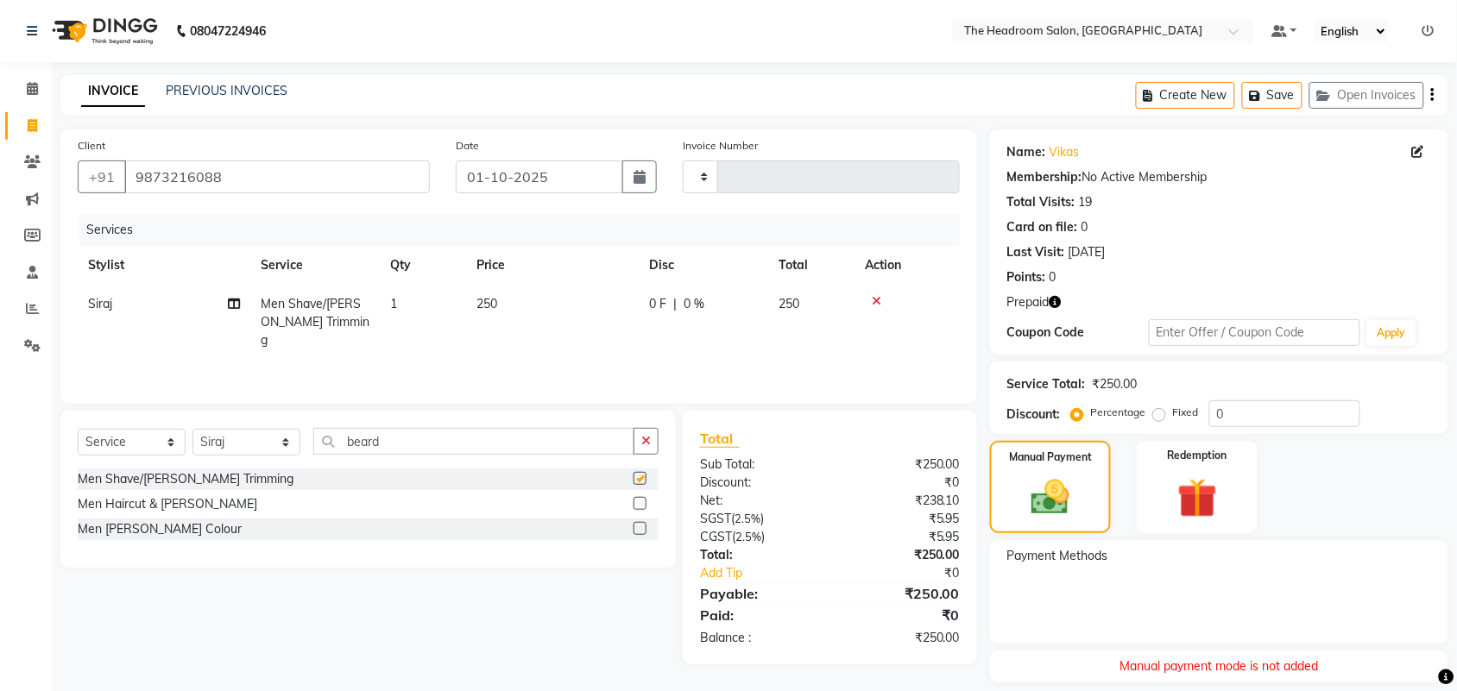
checkbox input "false"
click at [1011, 510] on div "Manual Payment" at bounding box center [1050, 487] width 126 height 97
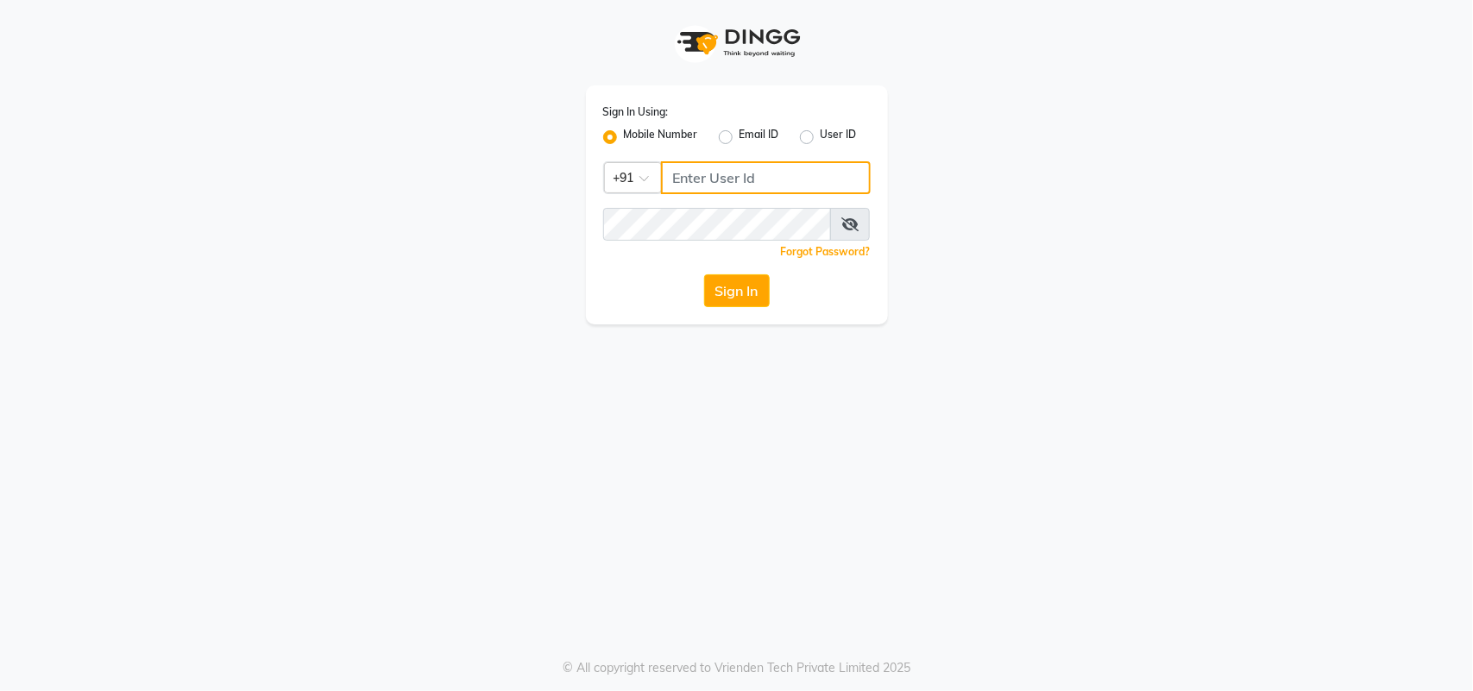
click at [695, 175] on input "Username" at bounding box center [766, 177] width 210 height 33
type input "123456000"
click at [727, 289] on button "Sign In" at bounding box center [737, 290] width 66 height 33
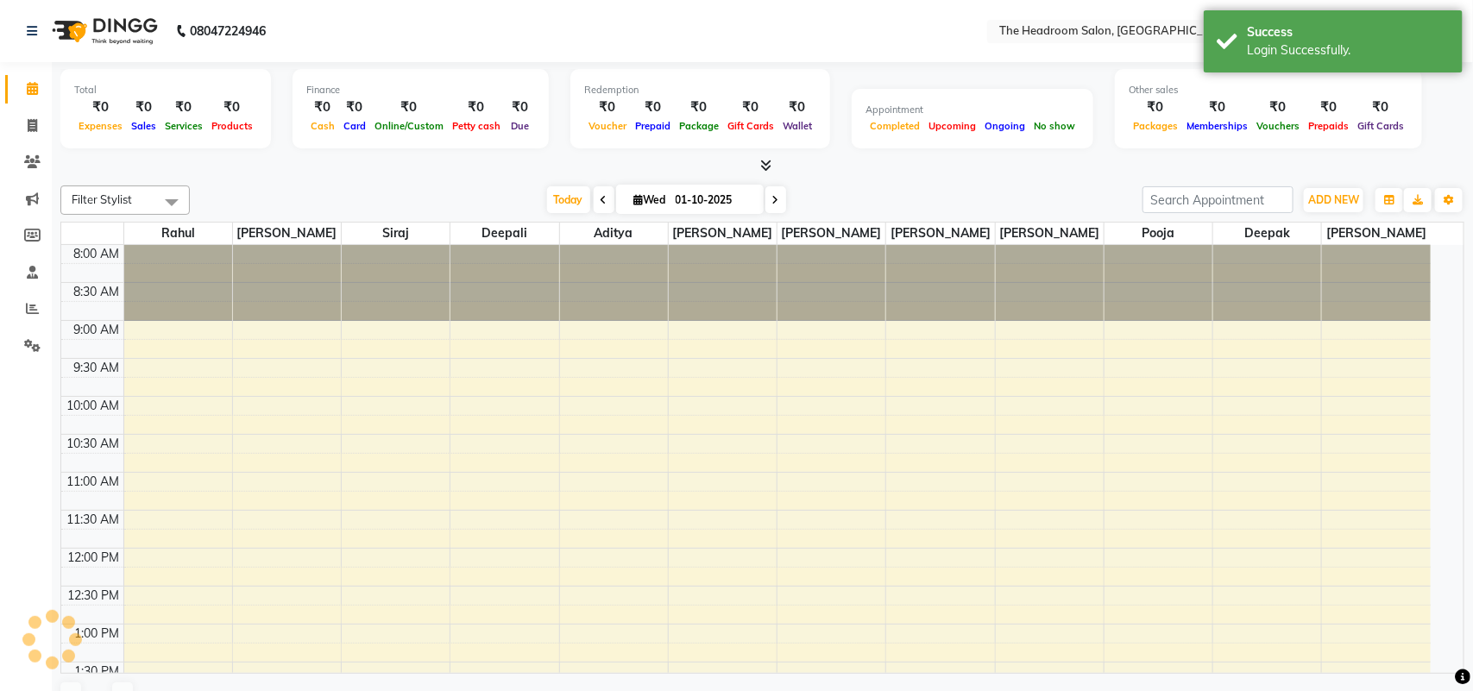
select select "en"
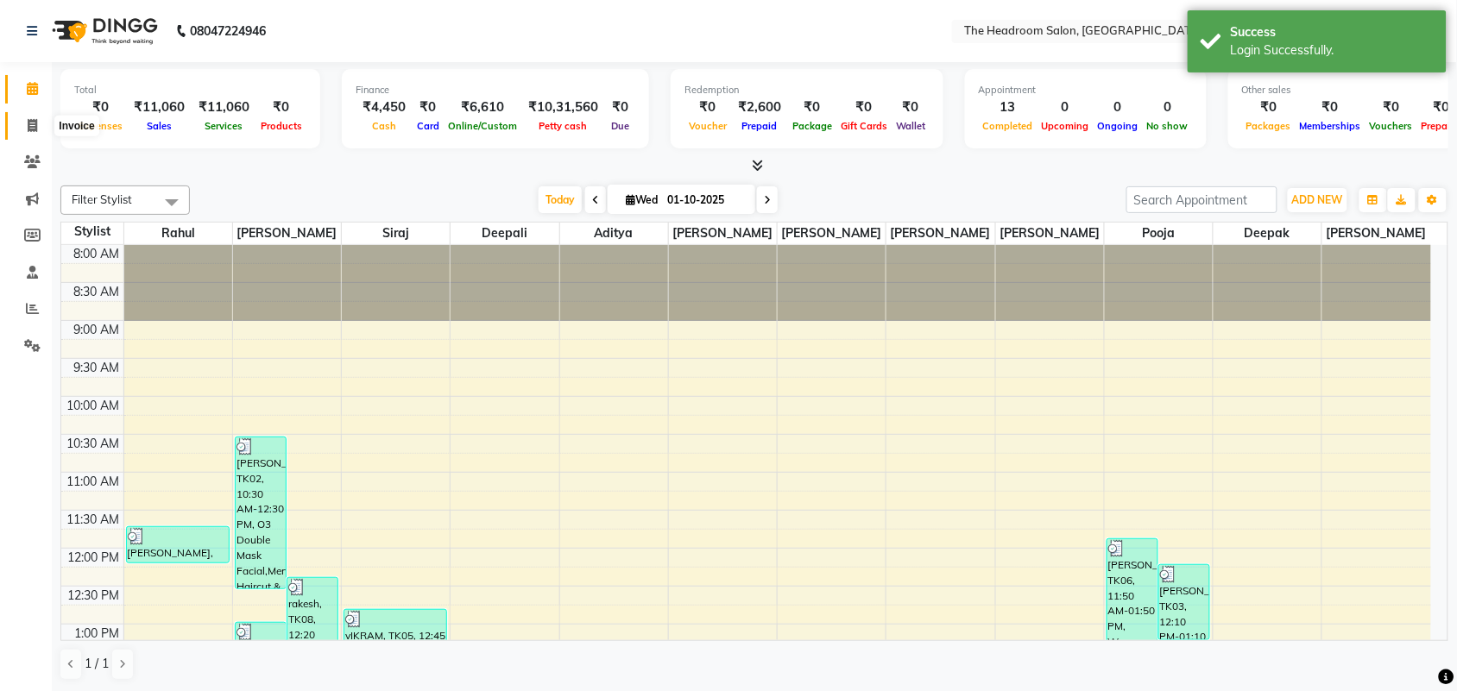
click at [31, 123] on icon at bounding box center [32, 125] width 9 height 13
select select "service"
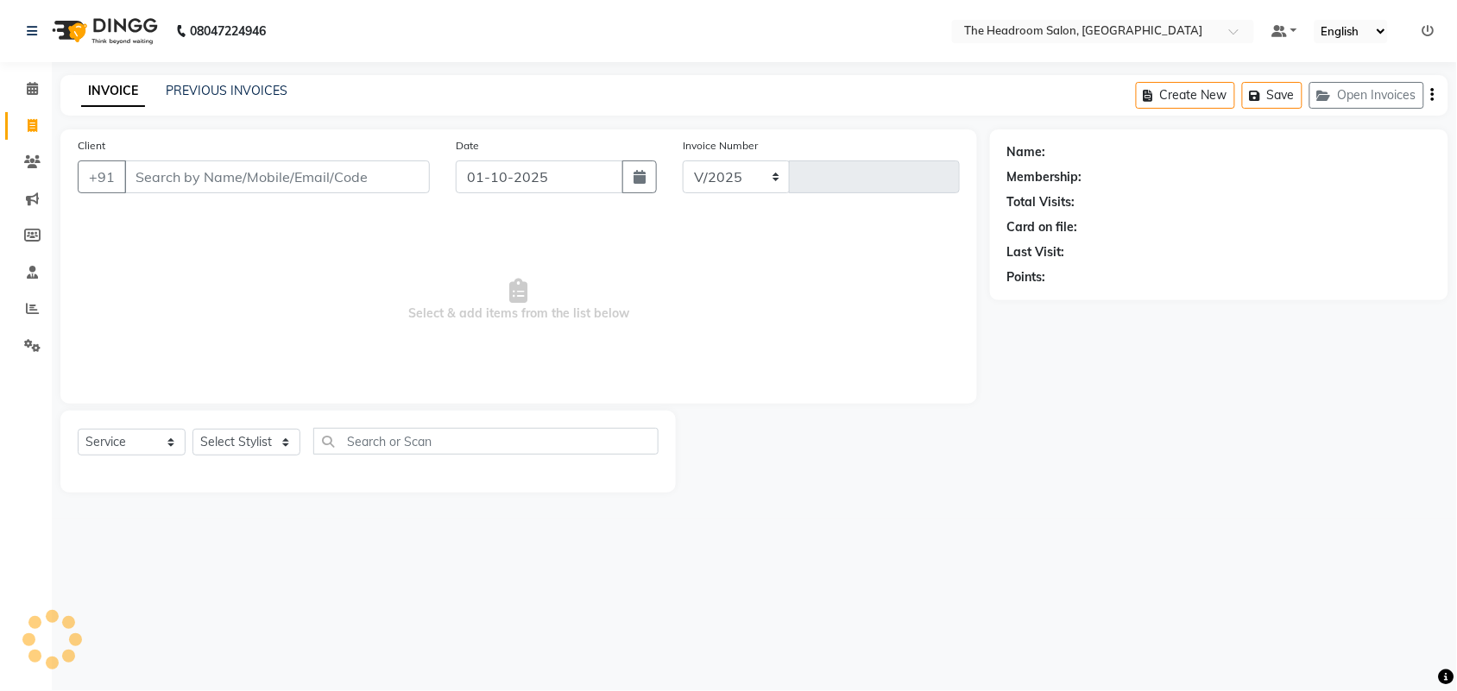
select select "6933"
type input "3869"
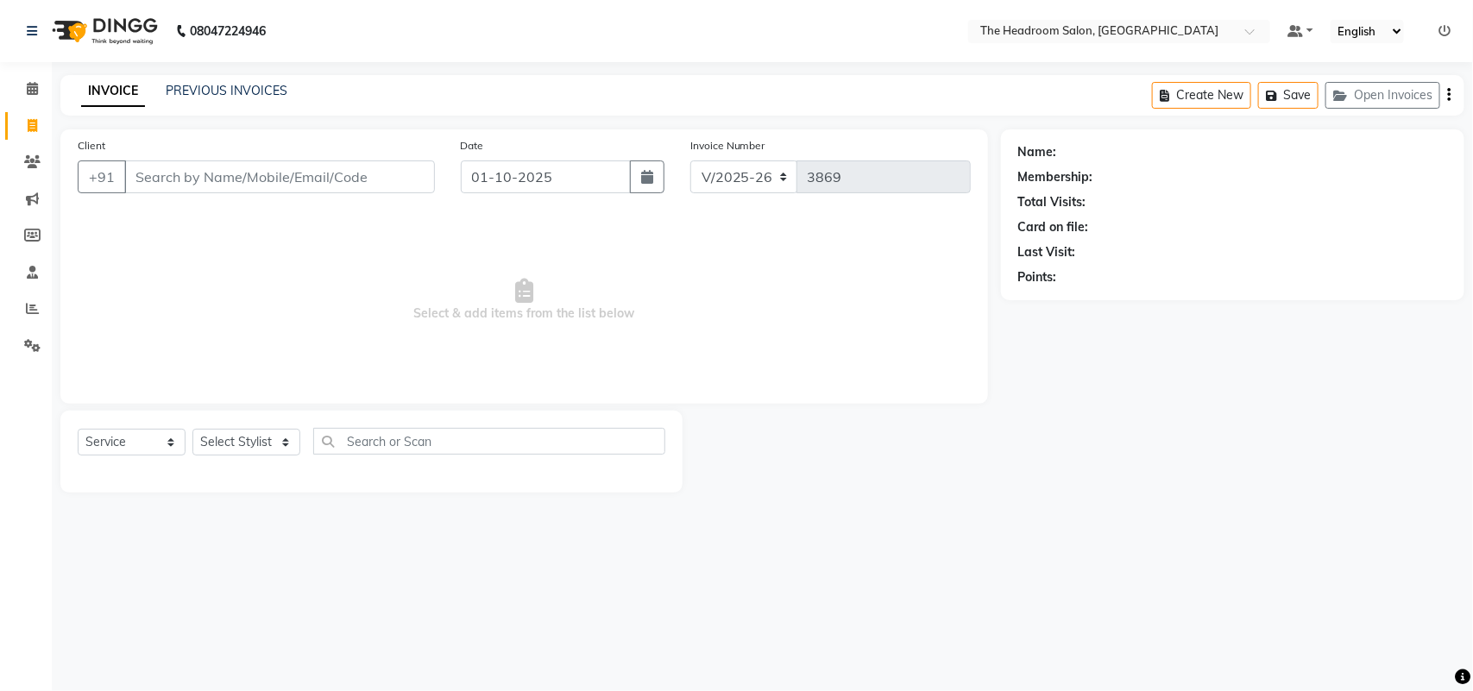
select select "58237"
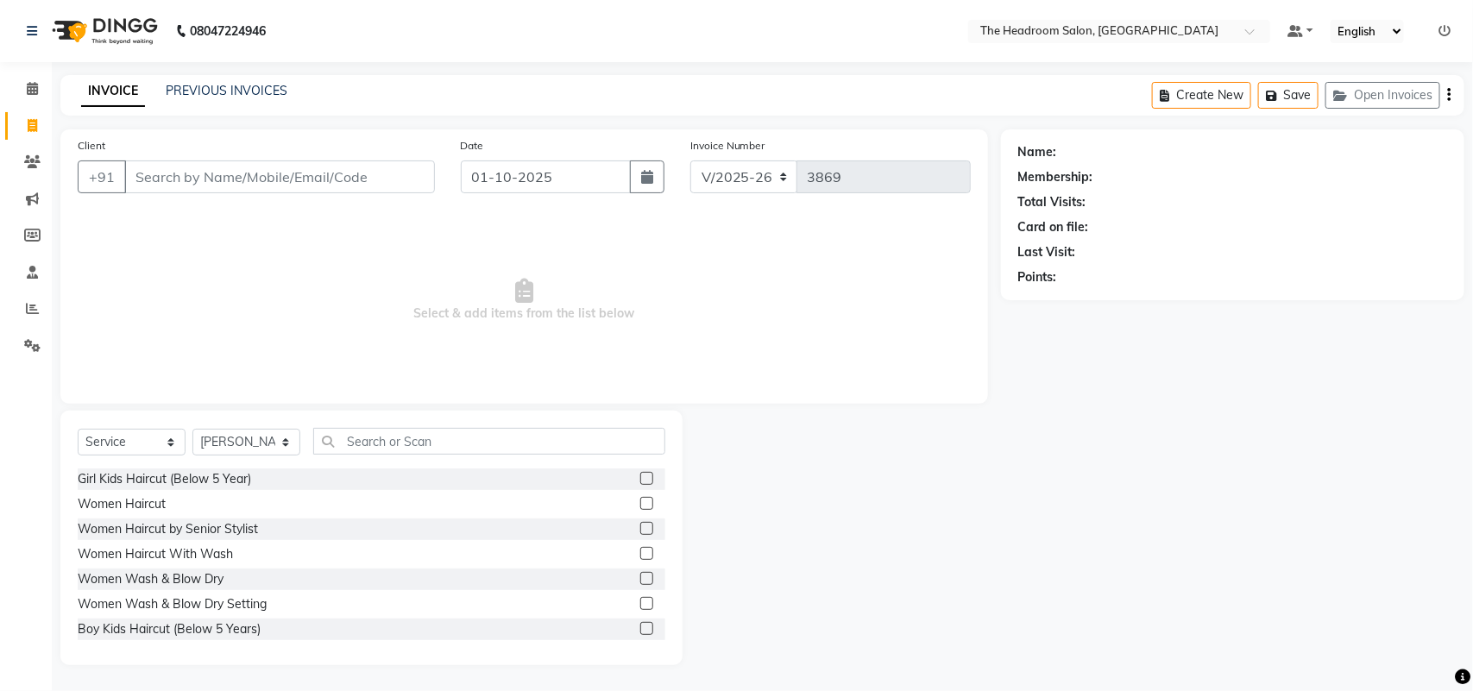
click at [31, 123] on icon at bounding box center [32, 125] width 9 height 13
select select "service"
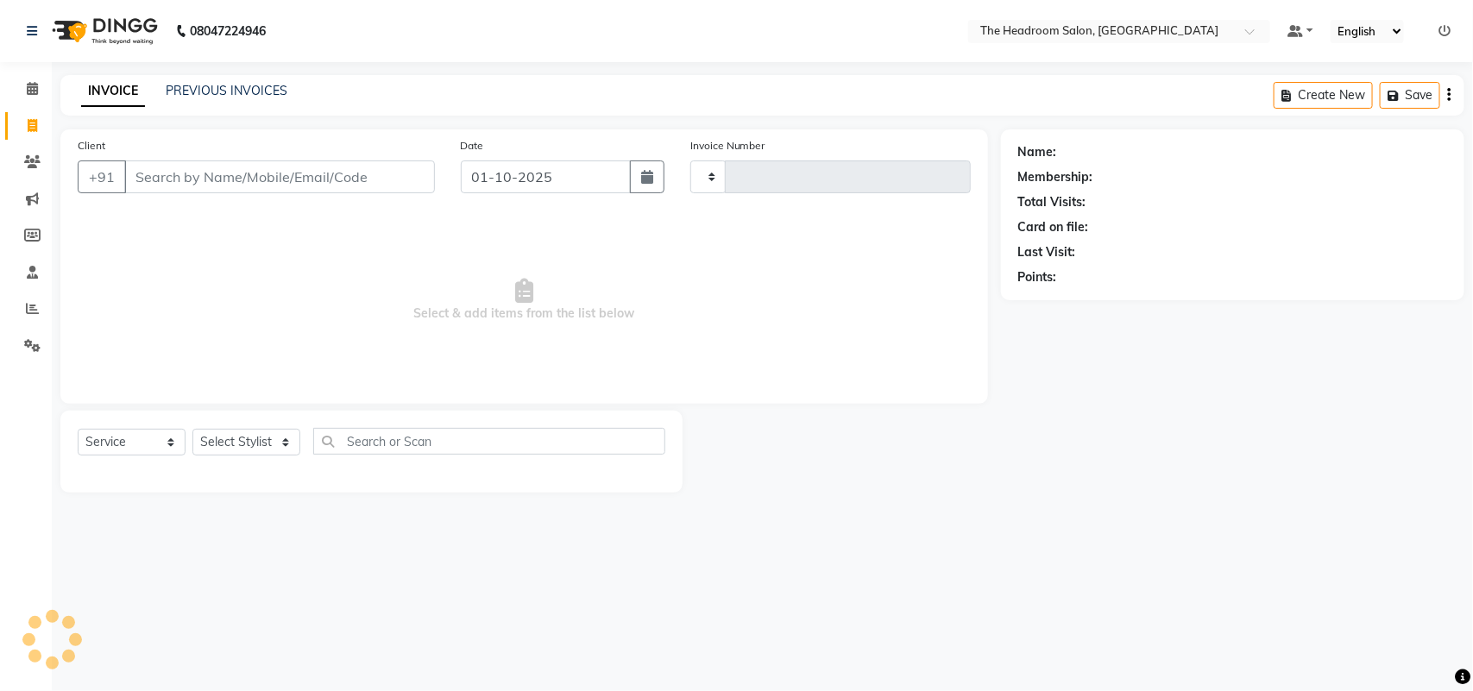
type input "3869"
select select "6933"
select select "58237"
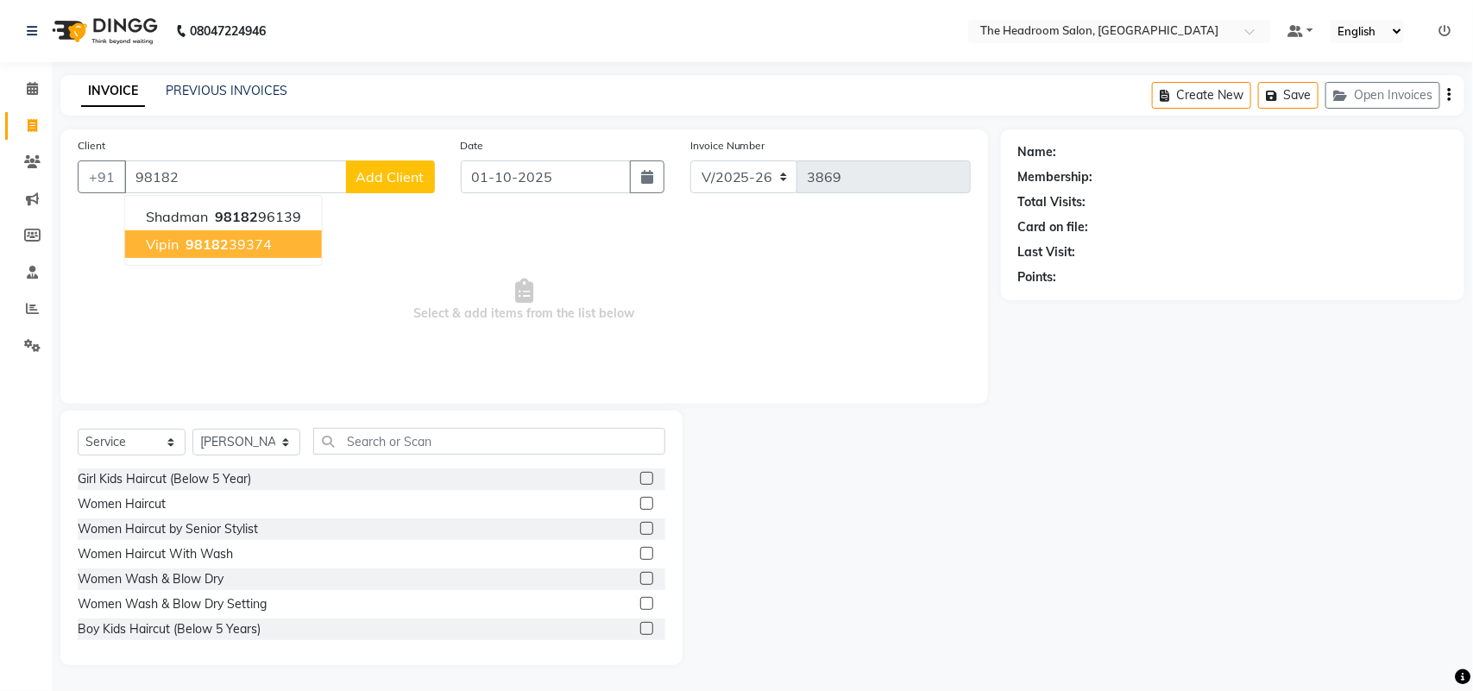
click at [213, 247] on span "98182" at bounding box center [207, 244] width 43 height 17
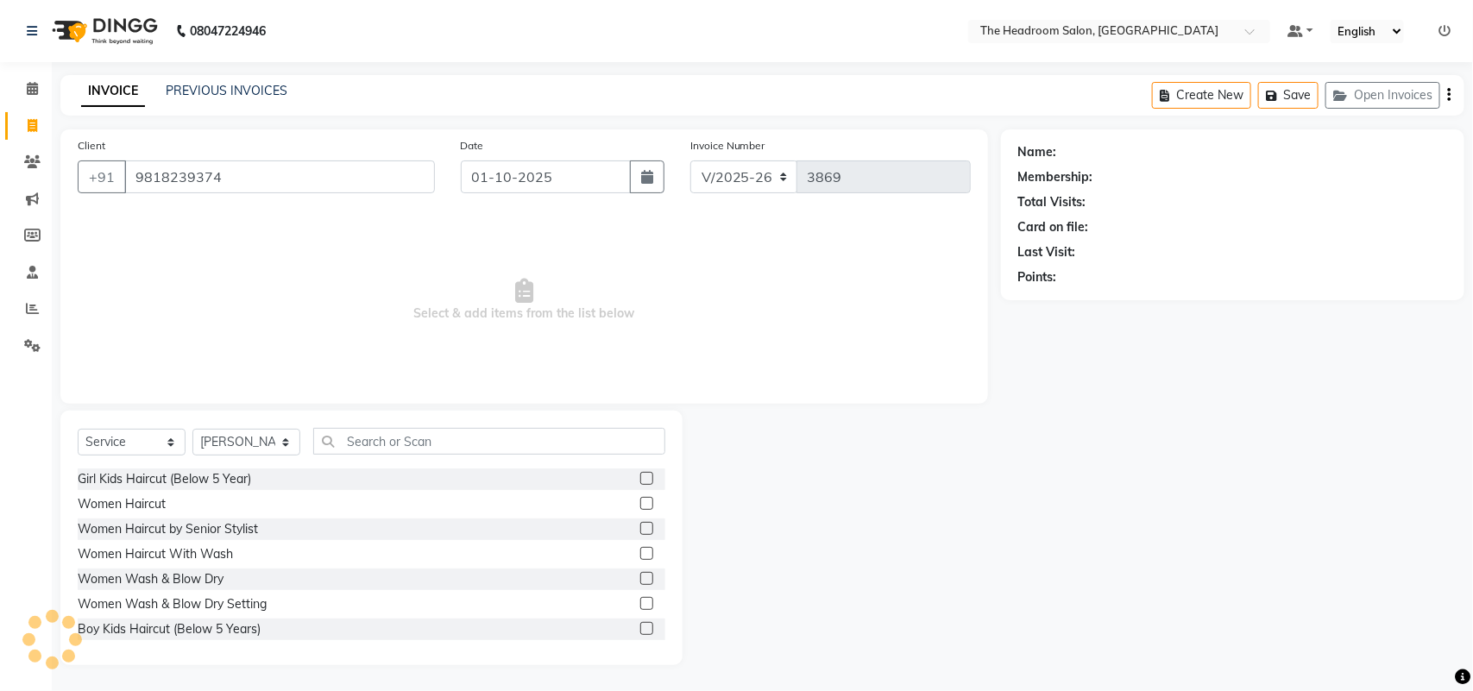
type input "9818239374"
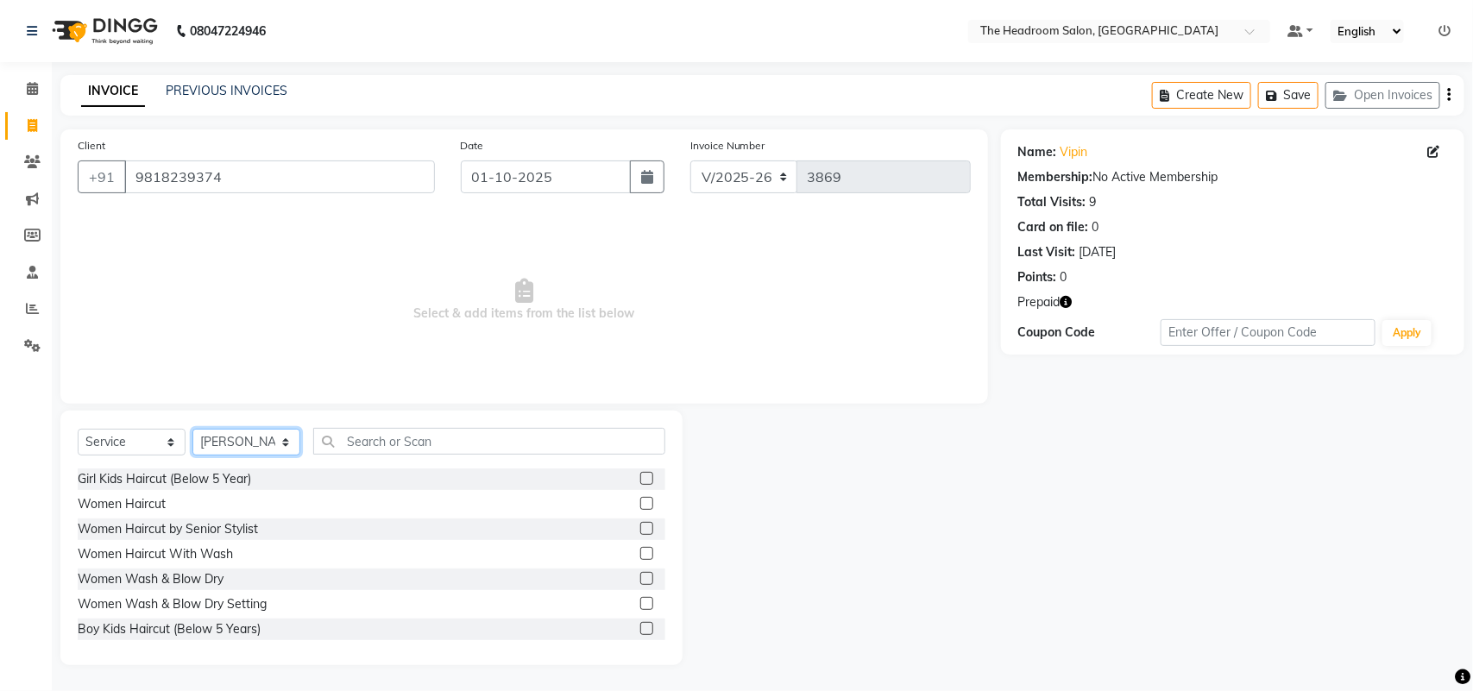
click at [246, 444] on select "Select Stylist [PERSON_NAME] Deepak [PERSON_NAME] [PERSON_NAME] Manager [PERSON…" at bounding box center [246, 442] width 108 height 27
select select "58235"
click at [192, 429] on select "Select Stylist [PERSON_NAME] Deepak [PERSON_NAME] [PERSON_NAME] Manager [PERSON…" at bounding box center [246, 442] width 108 height 27
click at [356, 457] on div "Select Service Product Membership Package Voucher Prepaid Gift Card Select Styl…" at bounding box center [372, 448] width 588 height 41
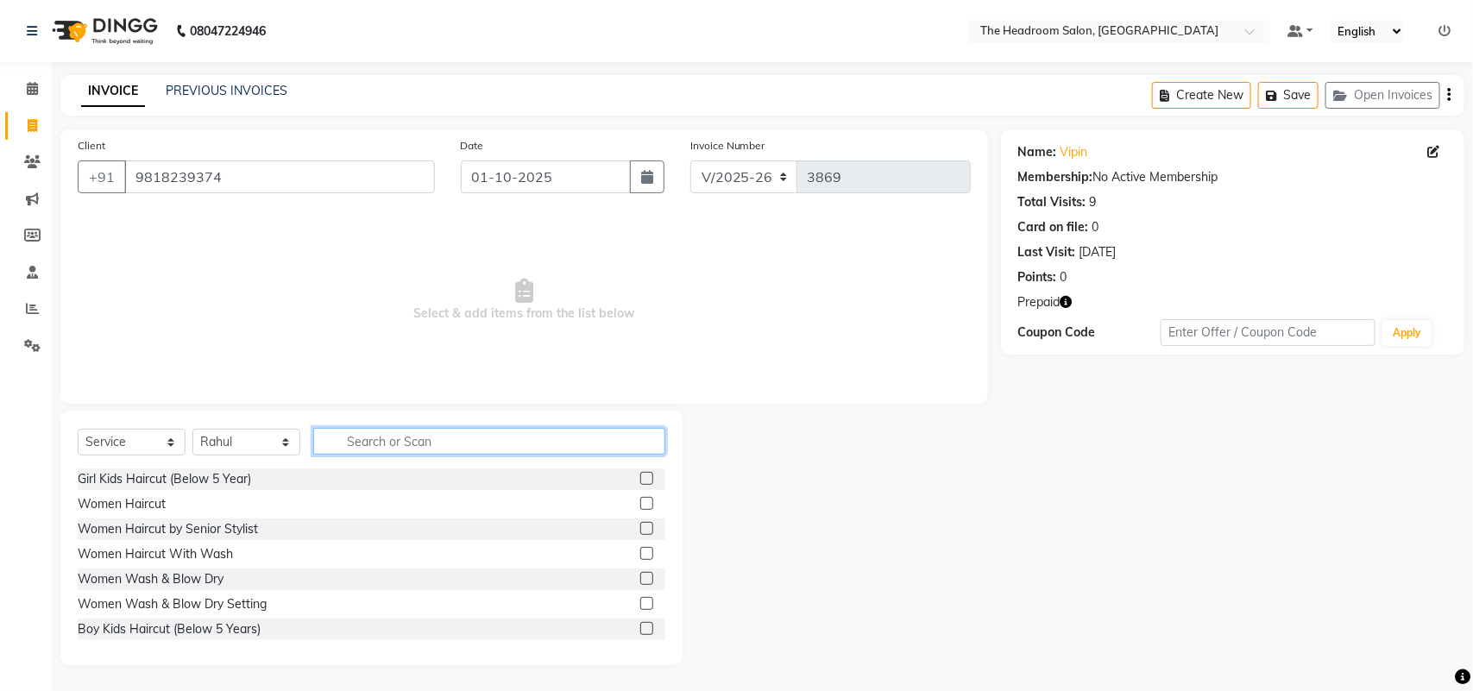
click at [350, 437] on input "text" at bounding box center [489, 441] width 352 height 27
type input "men"
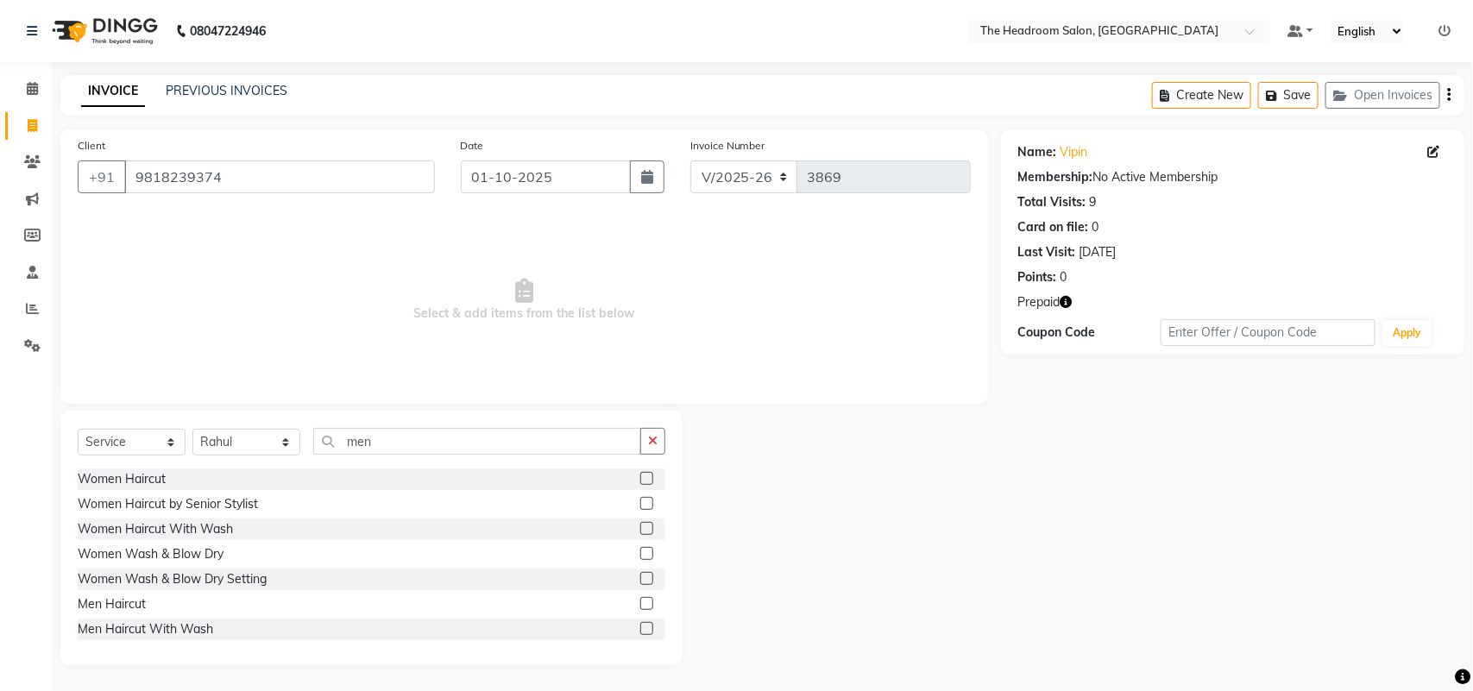
click at [640, 605] on label at bounding box center [646, 603] width 13 height 13
click at [640, 605] on input "checkbox" at bounding box center [645, 604] width 11 height 11
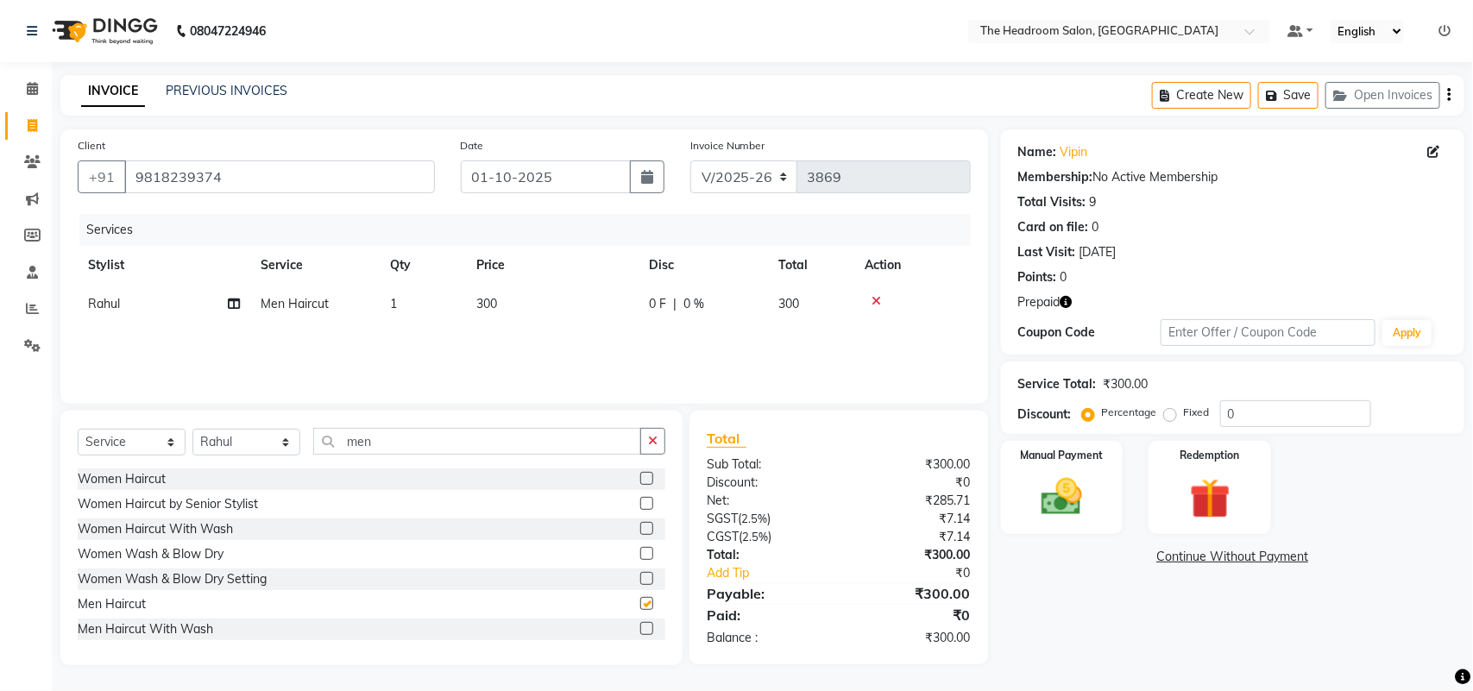
checkbox input "false"
click at [1089, 485] on img at bounding box center [1062, 497] width 68 height 48
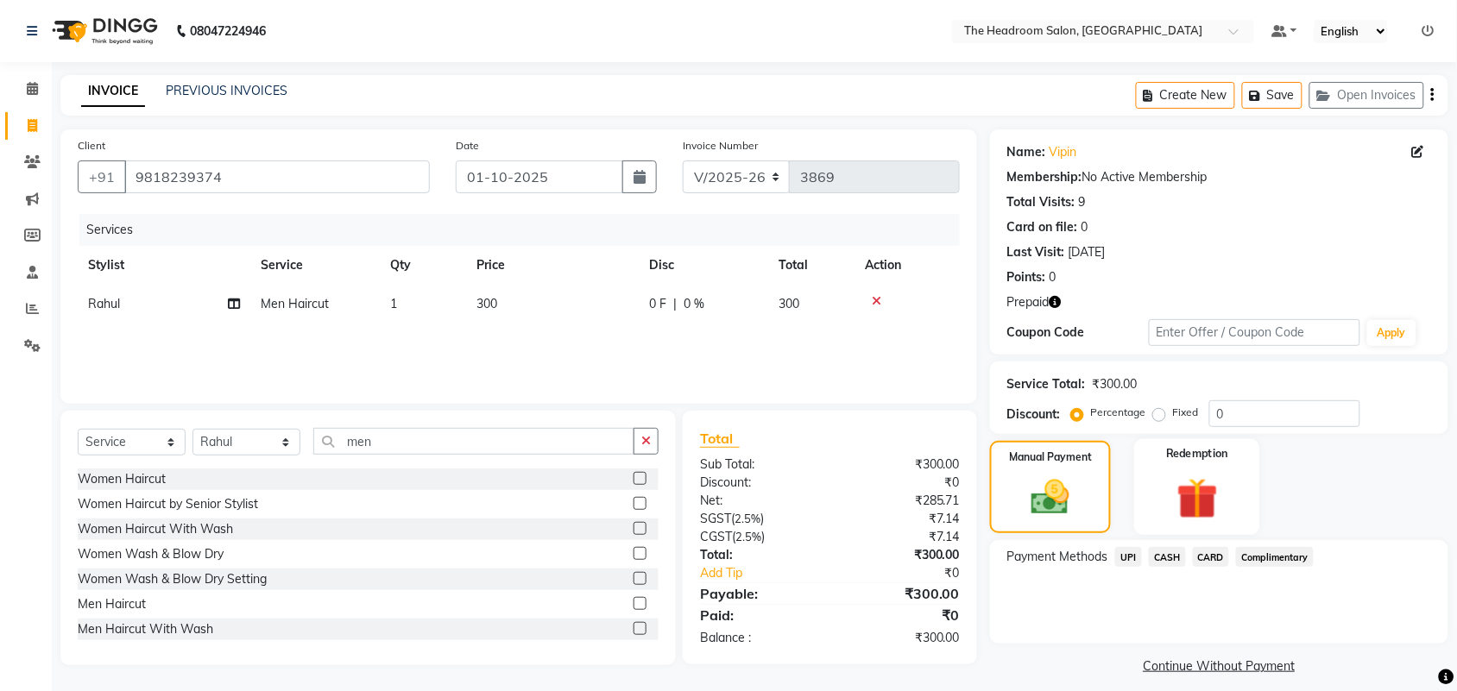
click at [1232, 497] on div "Redemption" at bounding box center [1197, 487] width 126 height 97
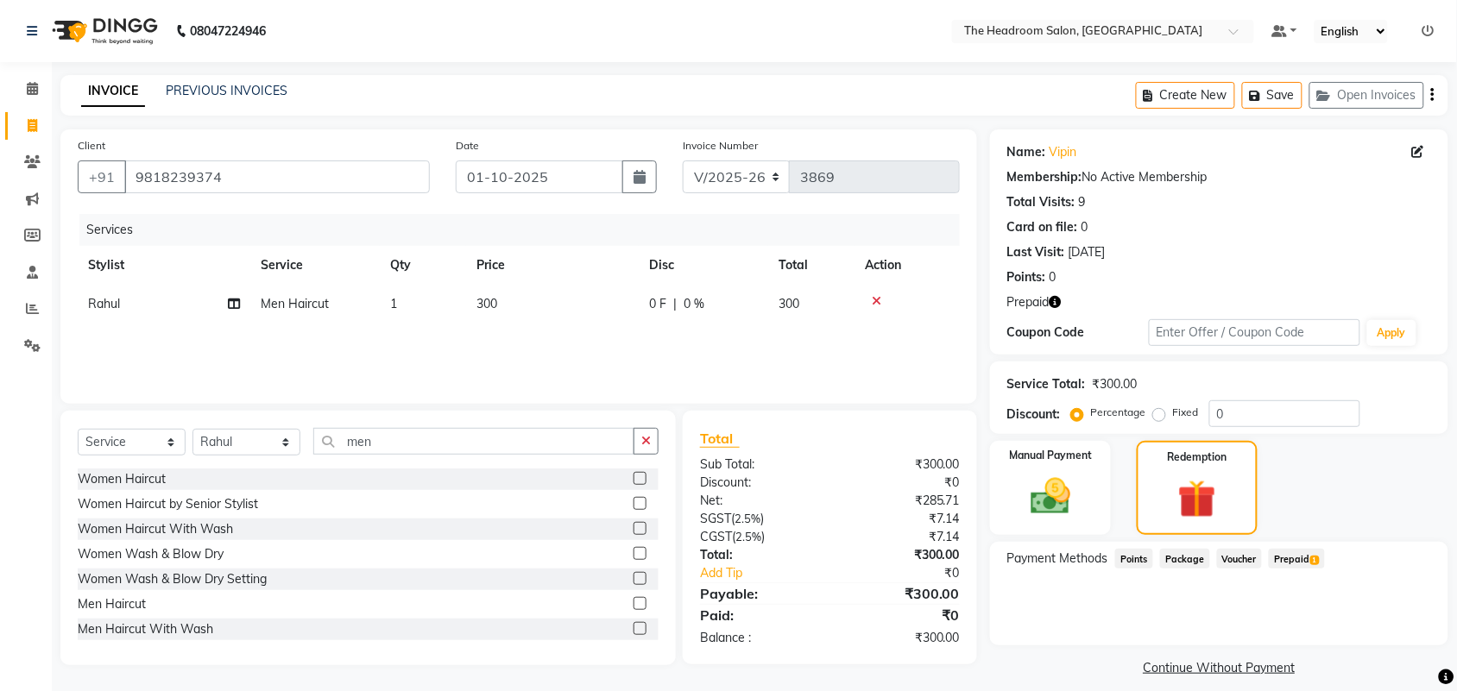
click at [1060, 302] on icon "button" at bounding box center [1055, 302] width 12 height 12
click at [1309, 557] on span "Prepaid 1" at bounding box center [1297, 559] width 56 height 20
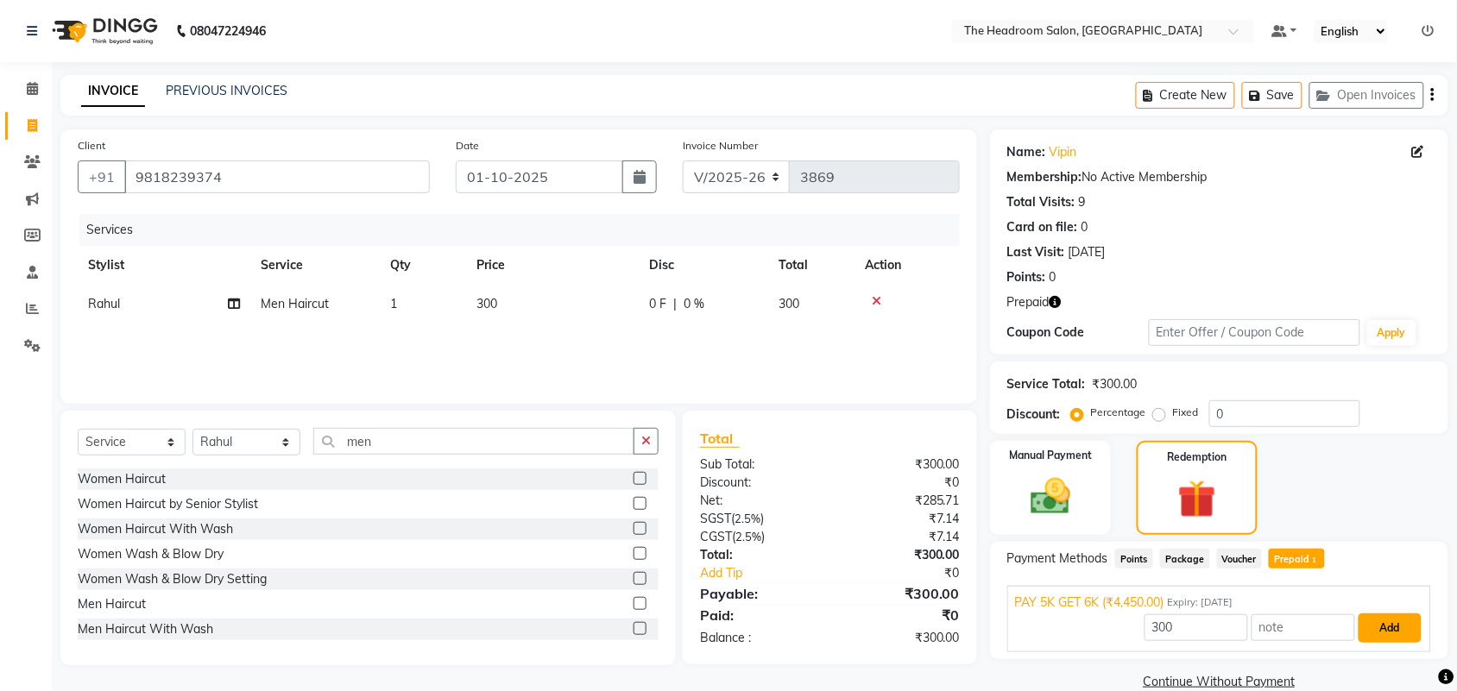
click at [1400, 632] on button "Add" at bounding box center [1389, 628] width 63 height 29
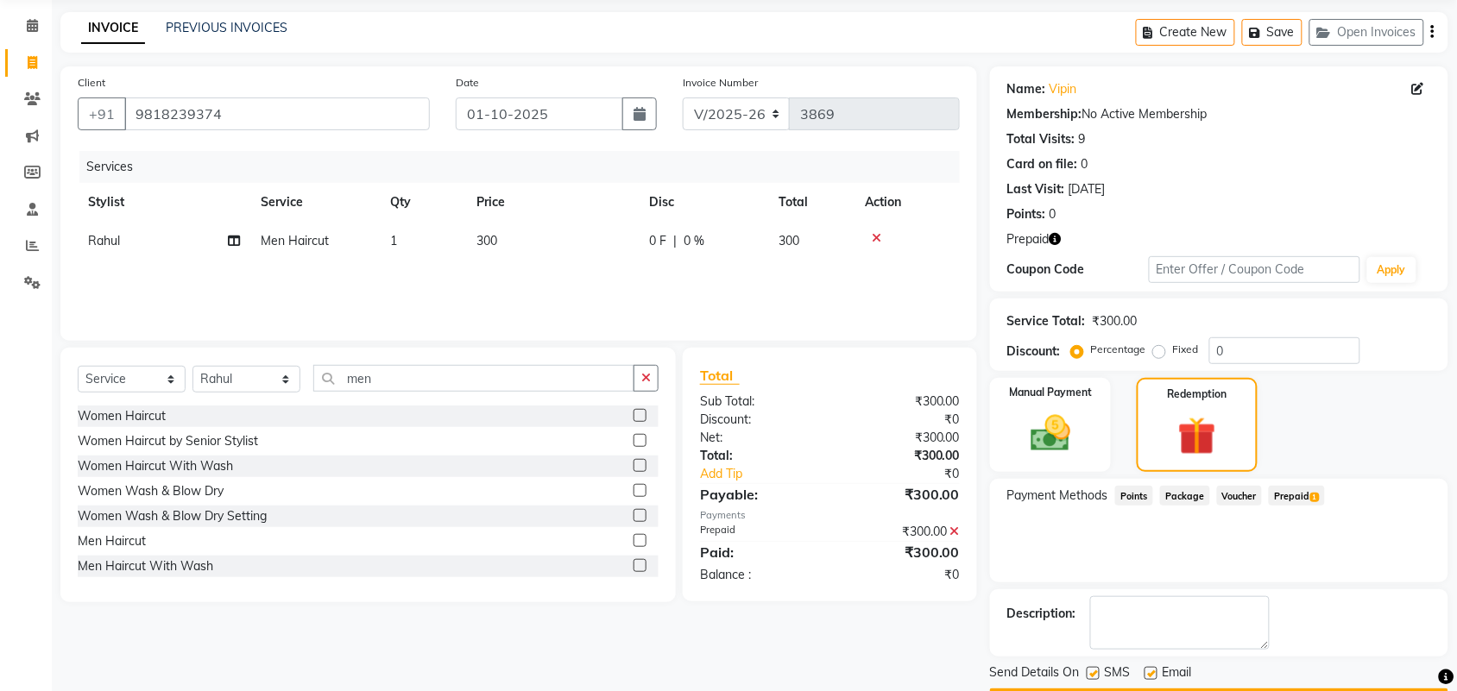
scroll to position [113, 0]
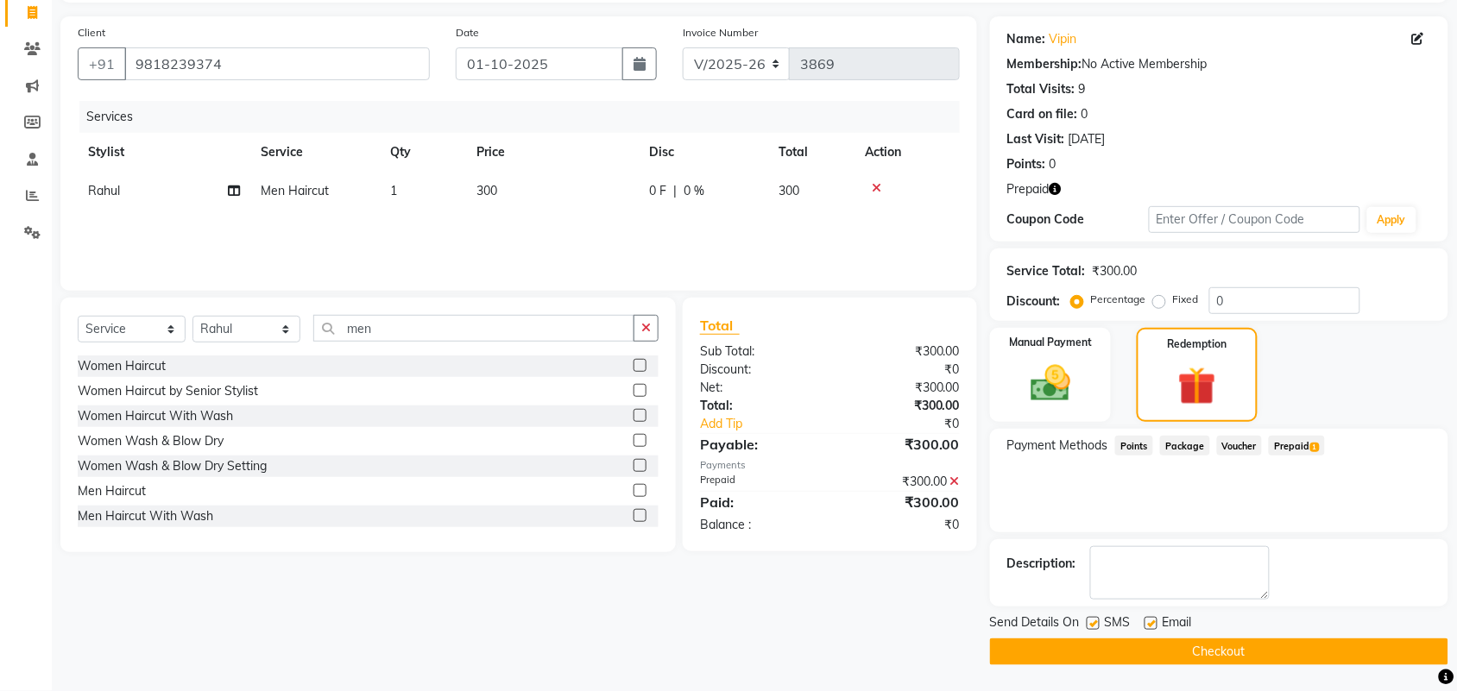
click at [1200, 656] on button "Checkout" at bounding box center [1219, 652] width 458 height 27
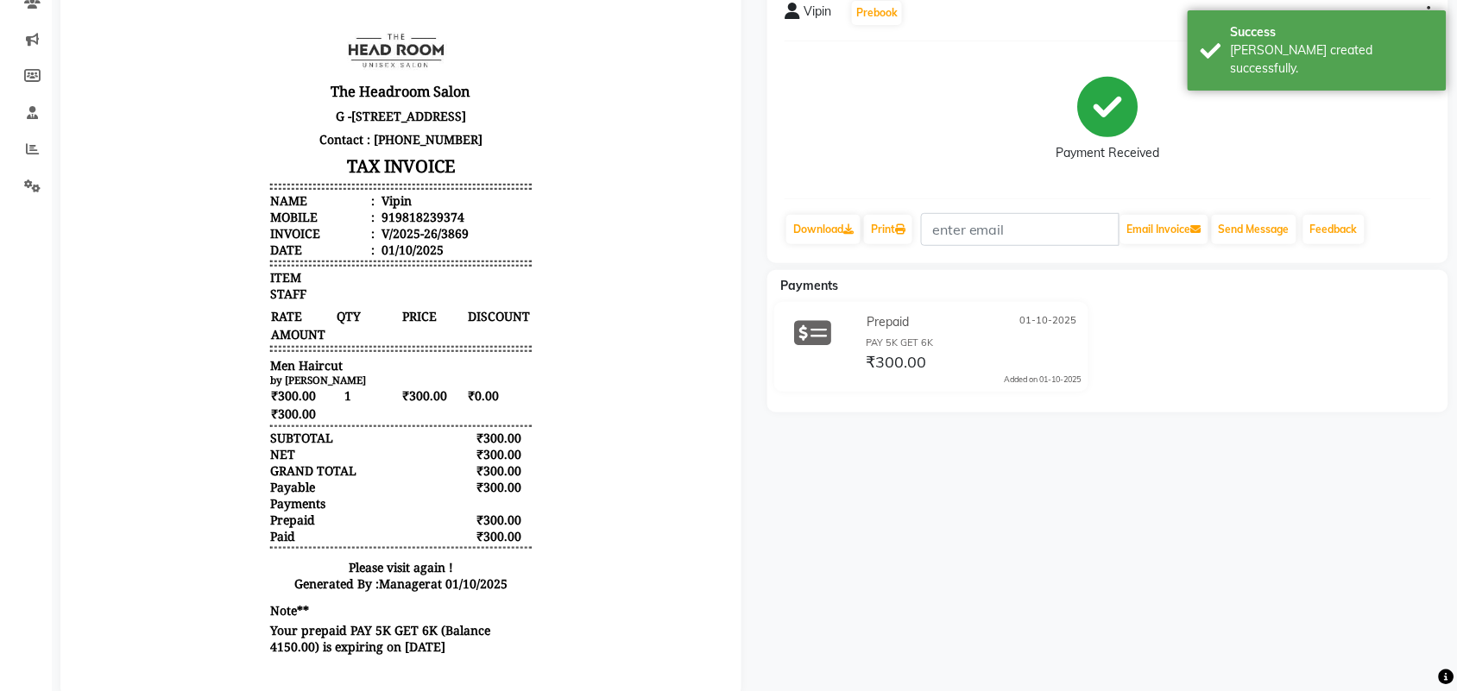
scroll to position [207, 0]
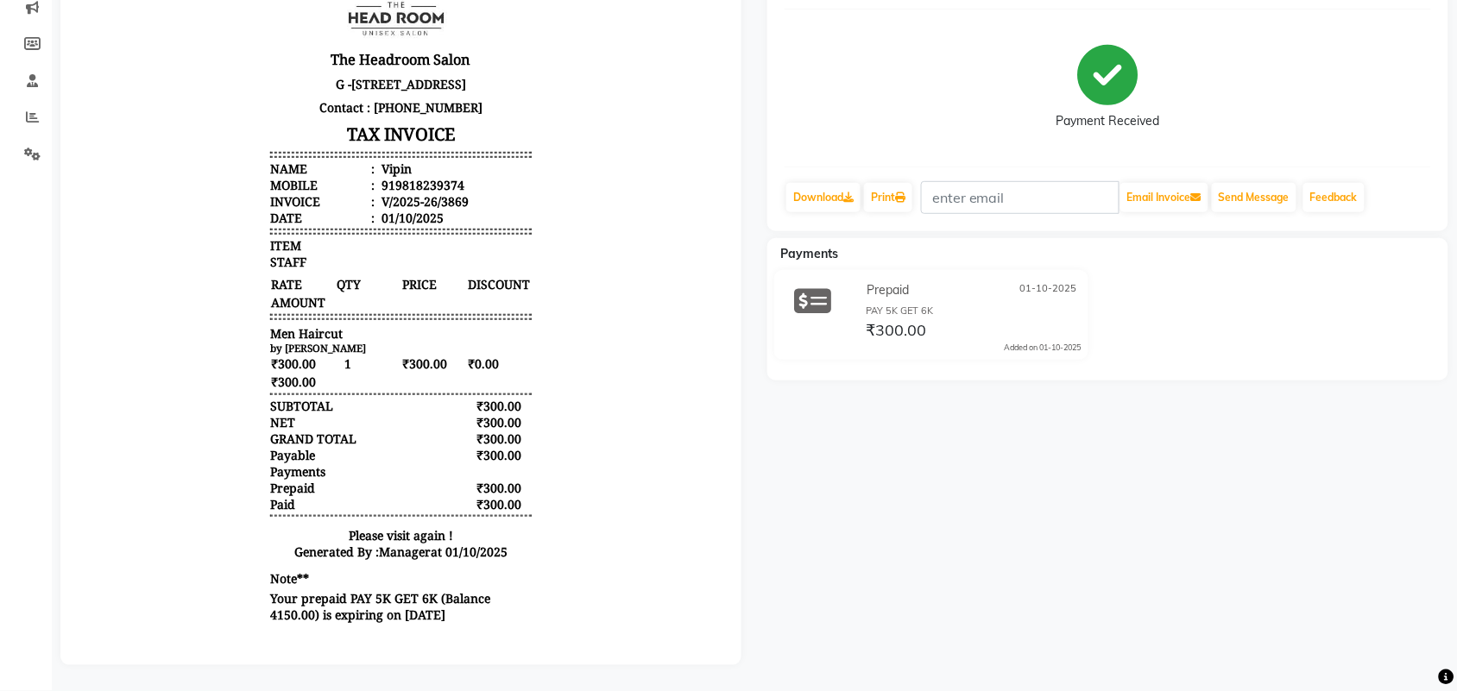
click at [1456, 54] on div "Vipin Prebook Payment Received Download Print Email Invoice Send Message Feedba…" at bounding box center [1107, 307] width 707 height 715
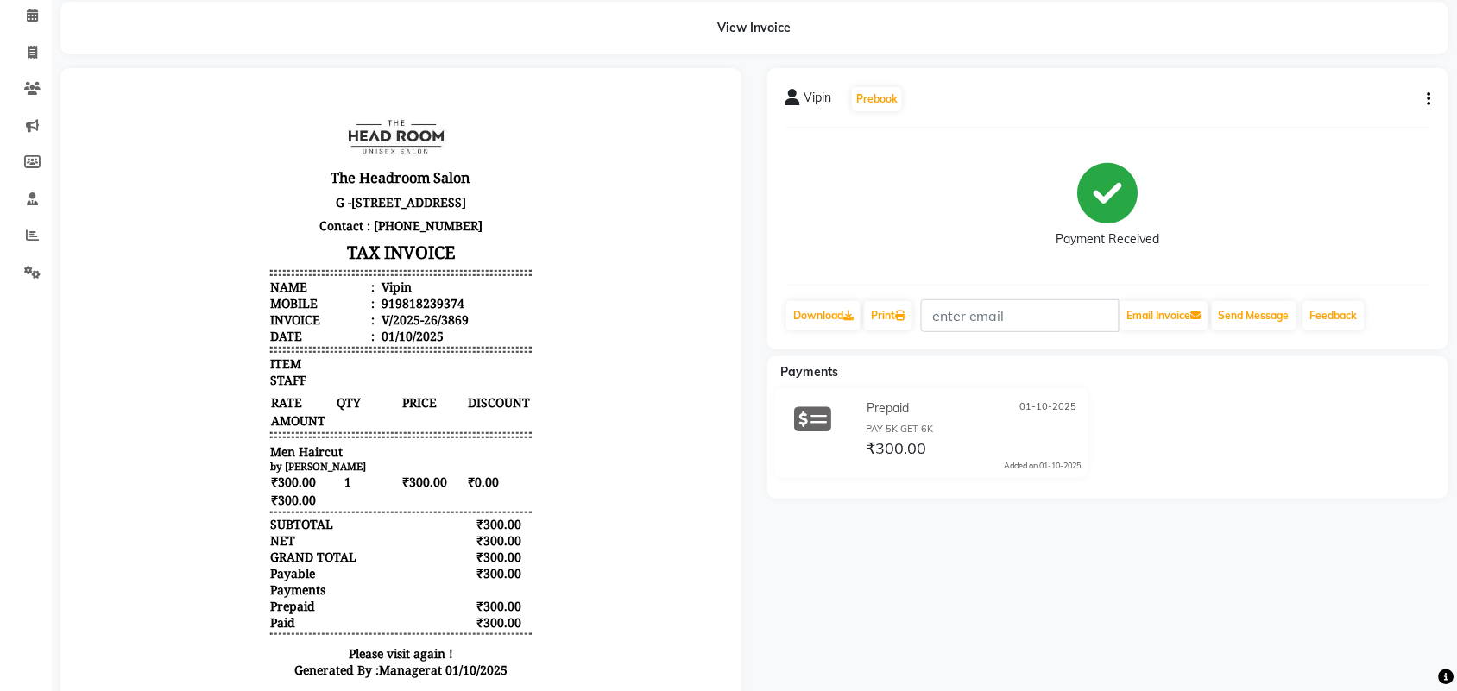
scroll to position [0, 0]
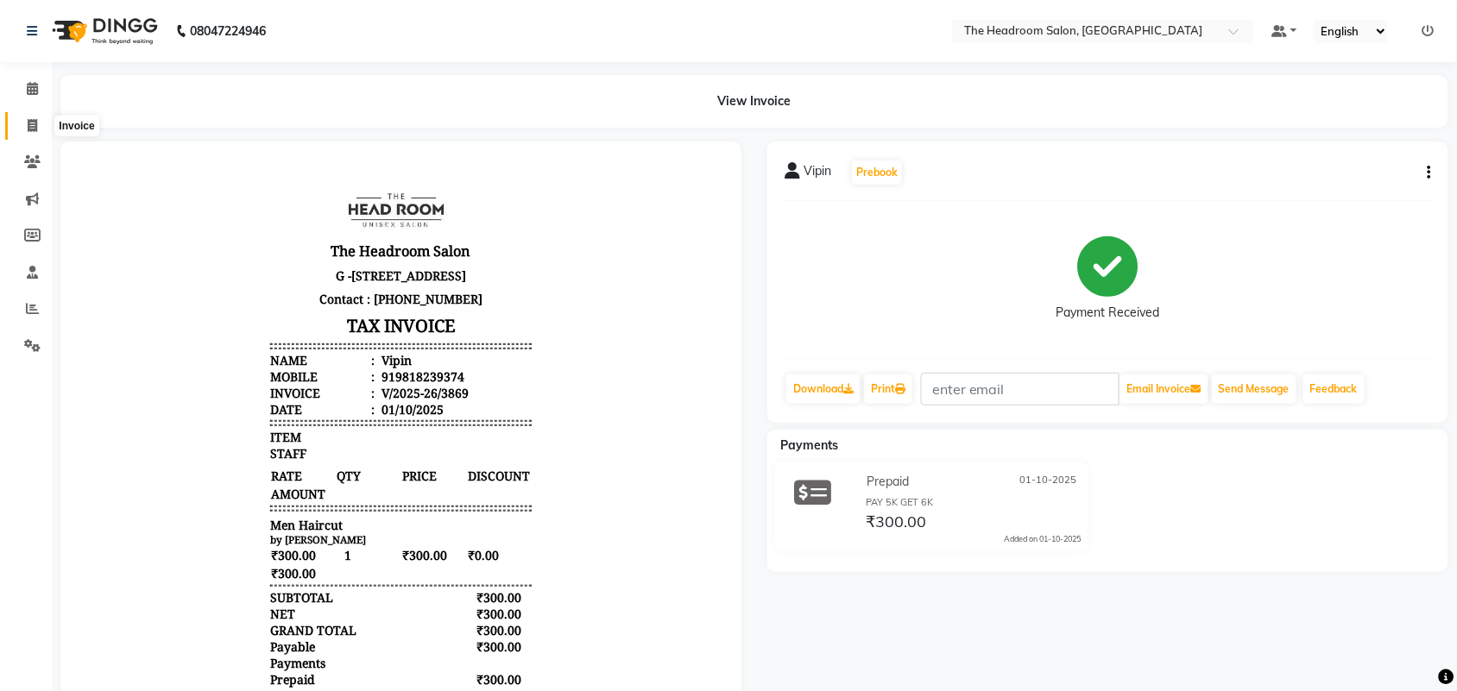
click at [35, 123] on icon at bounding box center [32, 125] width 9 height 13
select select "service"
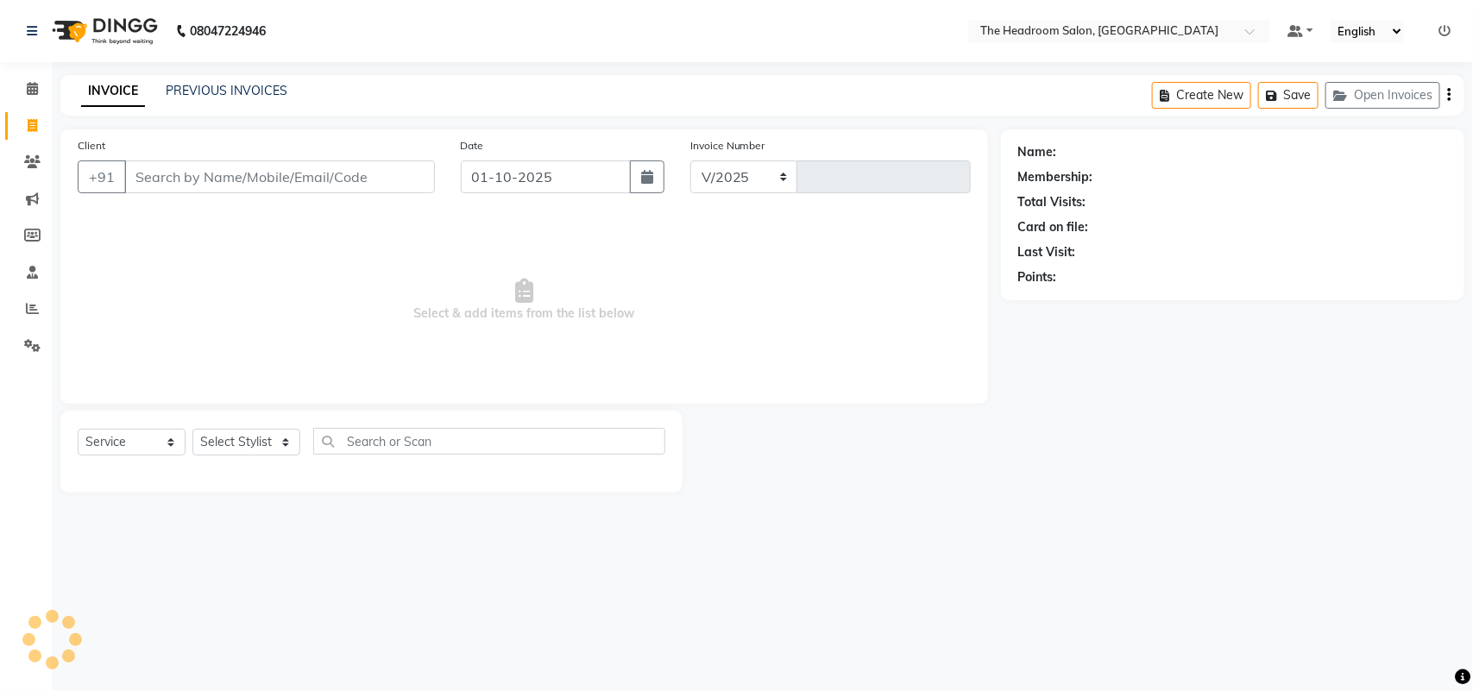
select select "6933"
type input "3870"
click at [161, 179] on input "Client" at bounding box center [279, 177] width 311 height 33
select select "58237"
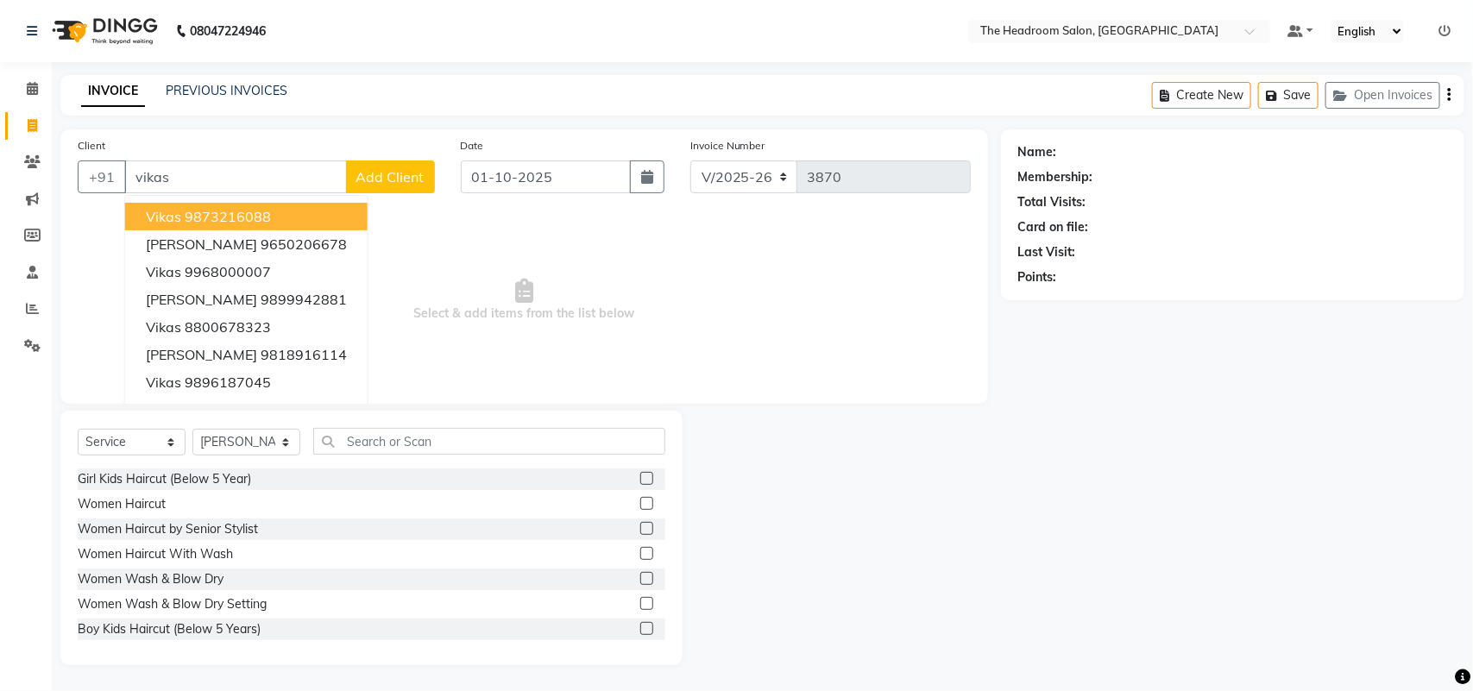
click at [257, 216] on ngb-highlight "9873216088" at bounding box center [228, 216] width 86 height 17
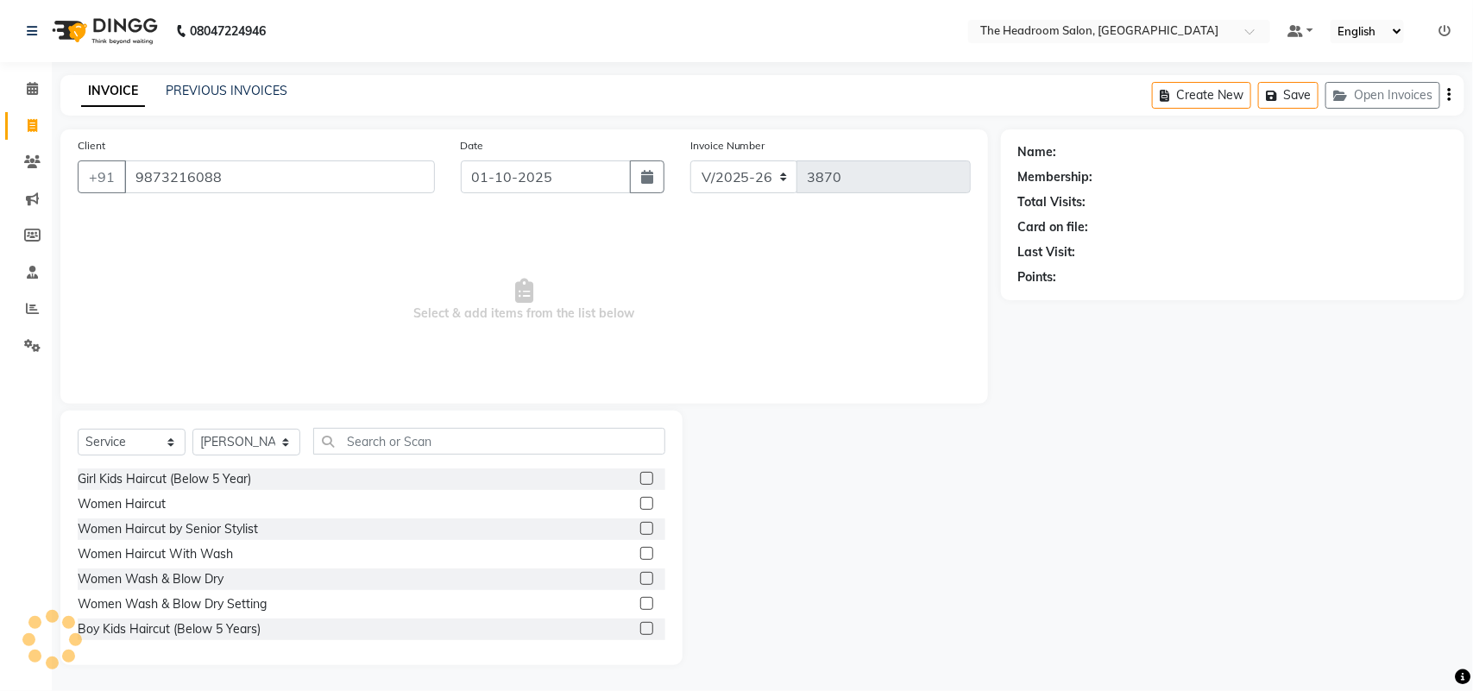
type input "9873216088"
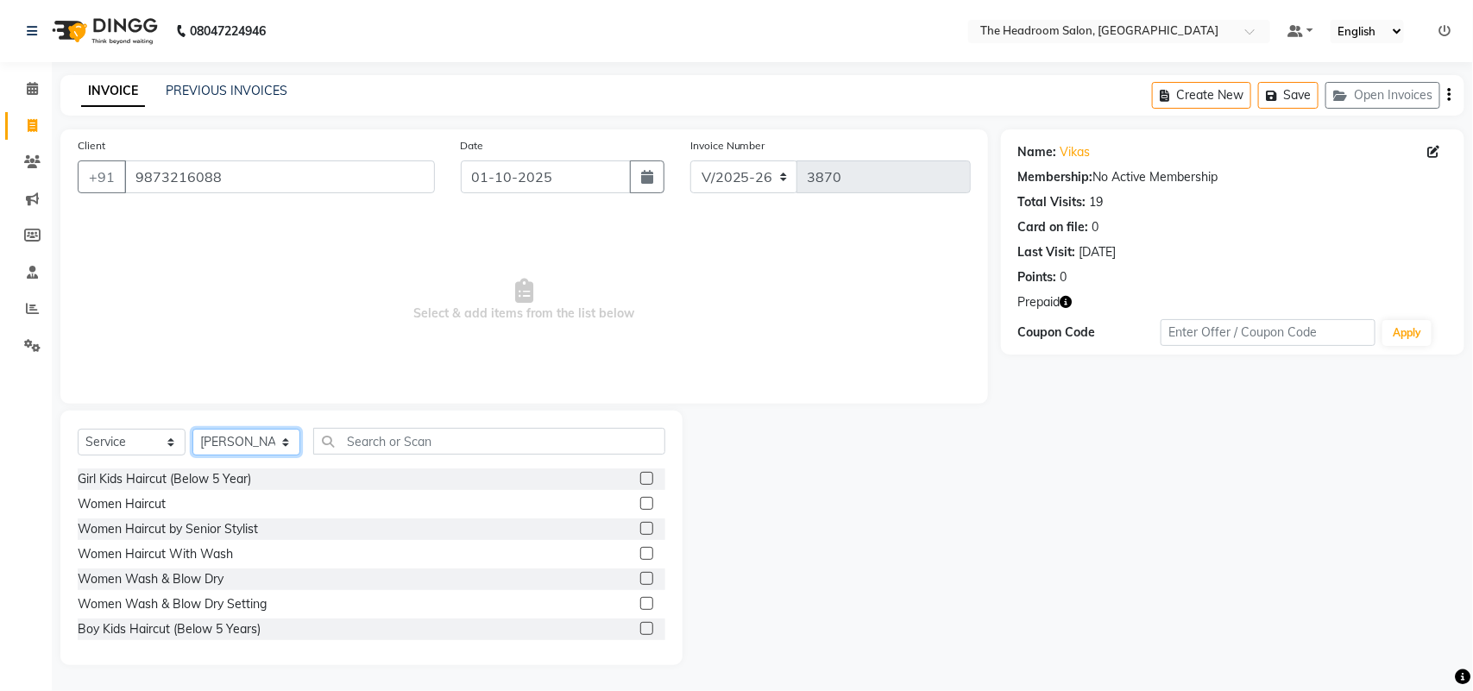
click at [269, 445] on select "Select Stylist [PERSON_NAME] Deepak [PERSON_NAME] [PERSON_NAME] Manager [PERSON…" at bounding box center [246, 442] width 108 height 27
select select "58238"
click at [192, 429] on select "Select Stylist [PERSON_NAME] Deepak [PERSON_NAME] [PERSON_NAME] Manager [PERSON…" at bounding box center [246, 442] width 108 height 27
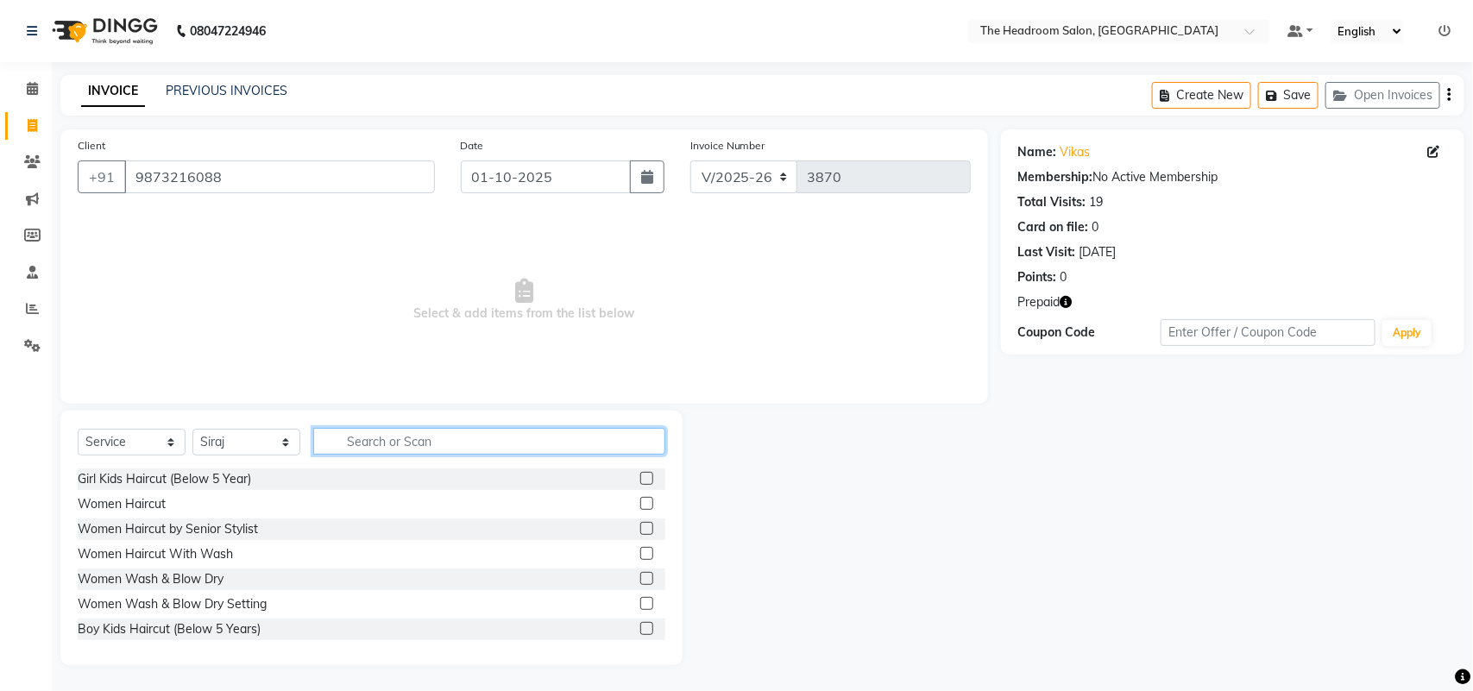
click at [375, 450] on input "text" at bounding box center [489, 441] width 352 height 27
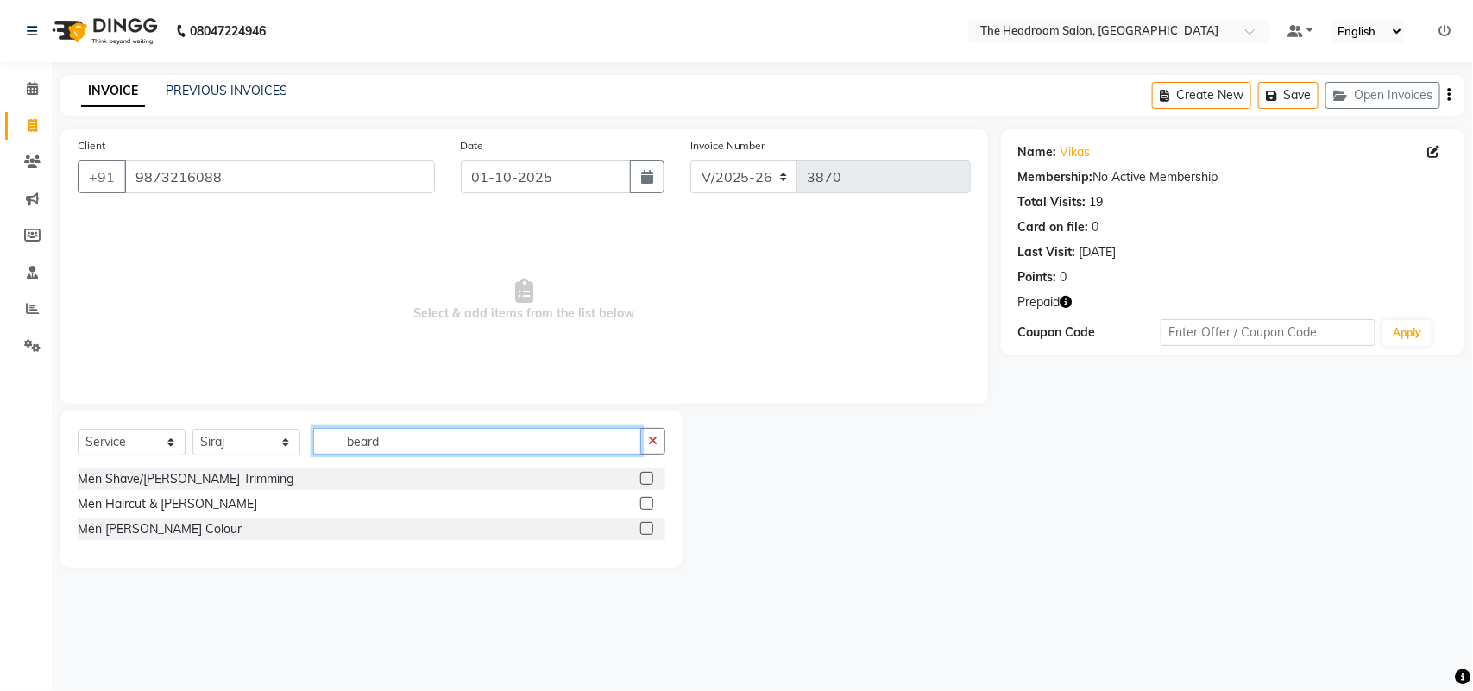
type input "beard"
click at [647, 481] on label at bounding box center [646, 478] width 13 height 13
click at [647, 481] on input "checkbox" at bounding box center [645, 479] width 11 height 11
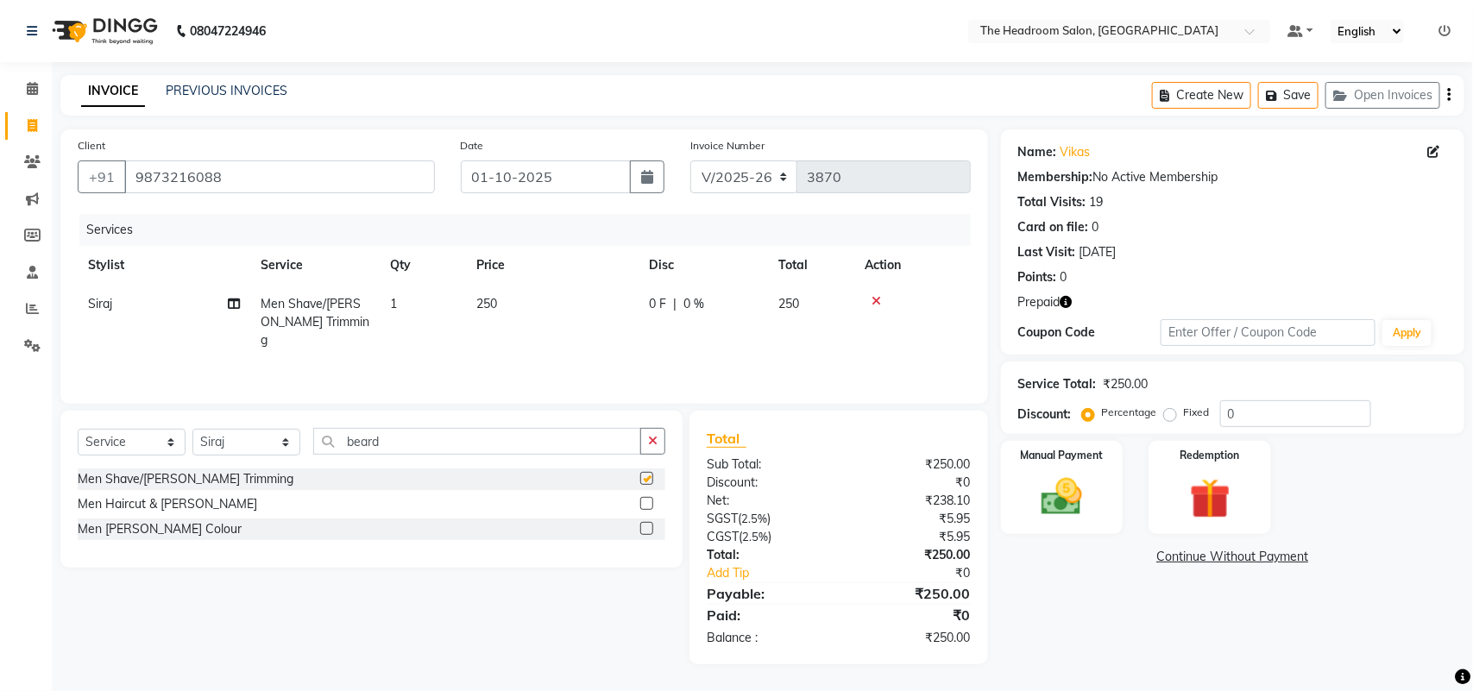
checkbox input "false"
click at [1083, 493] on img at bounding box center [1062, 497] width 68 height 48
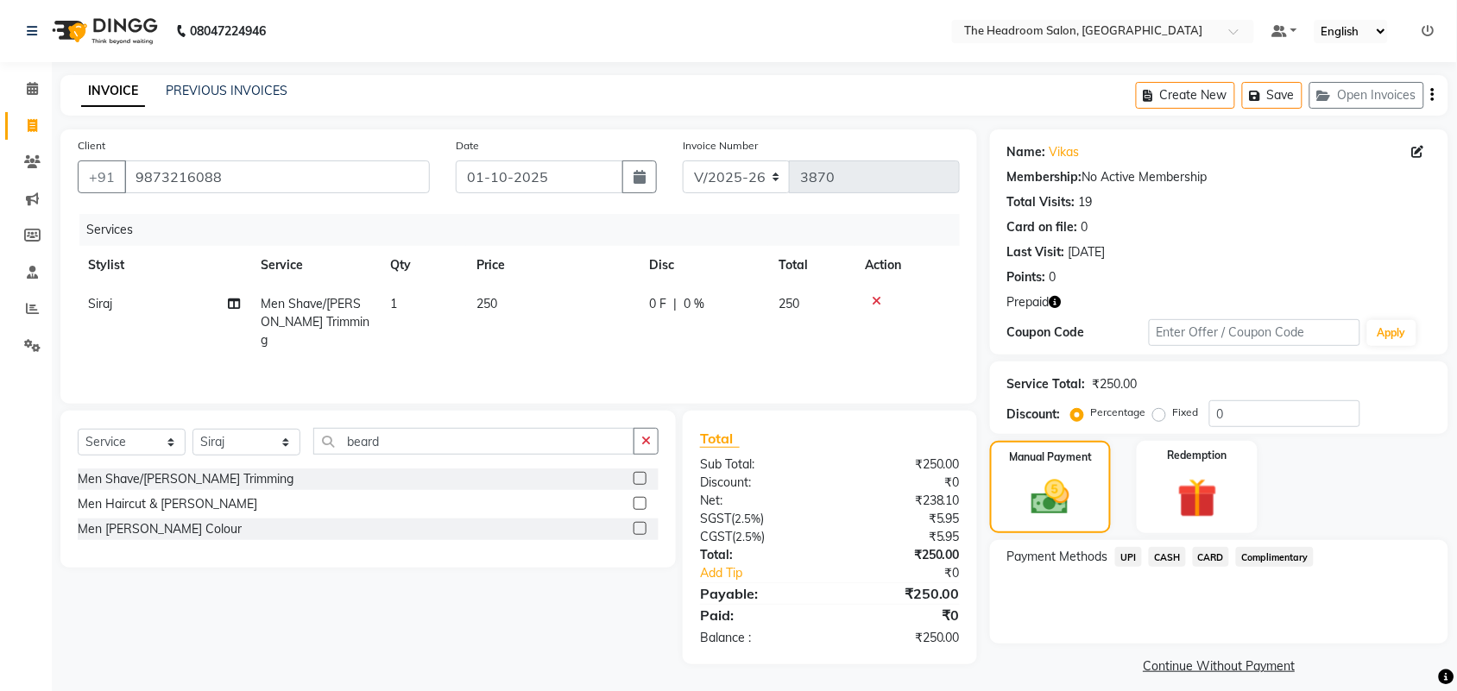
click at [1129, 552] on span "UPI" at bounding box center [1128, 557] width 27 height 20
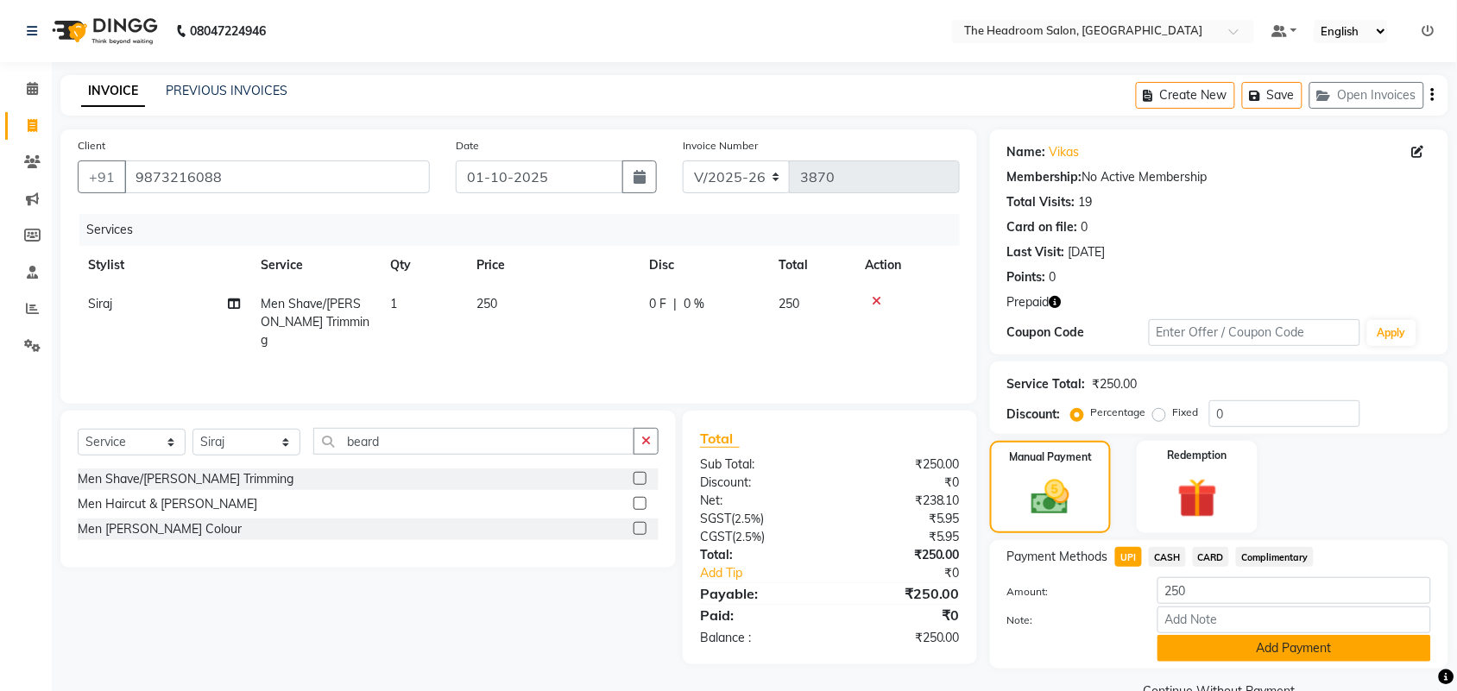
click at [1286, 640] on button "Add Payment" at bounding box center [1294, 648] width 274 height 27
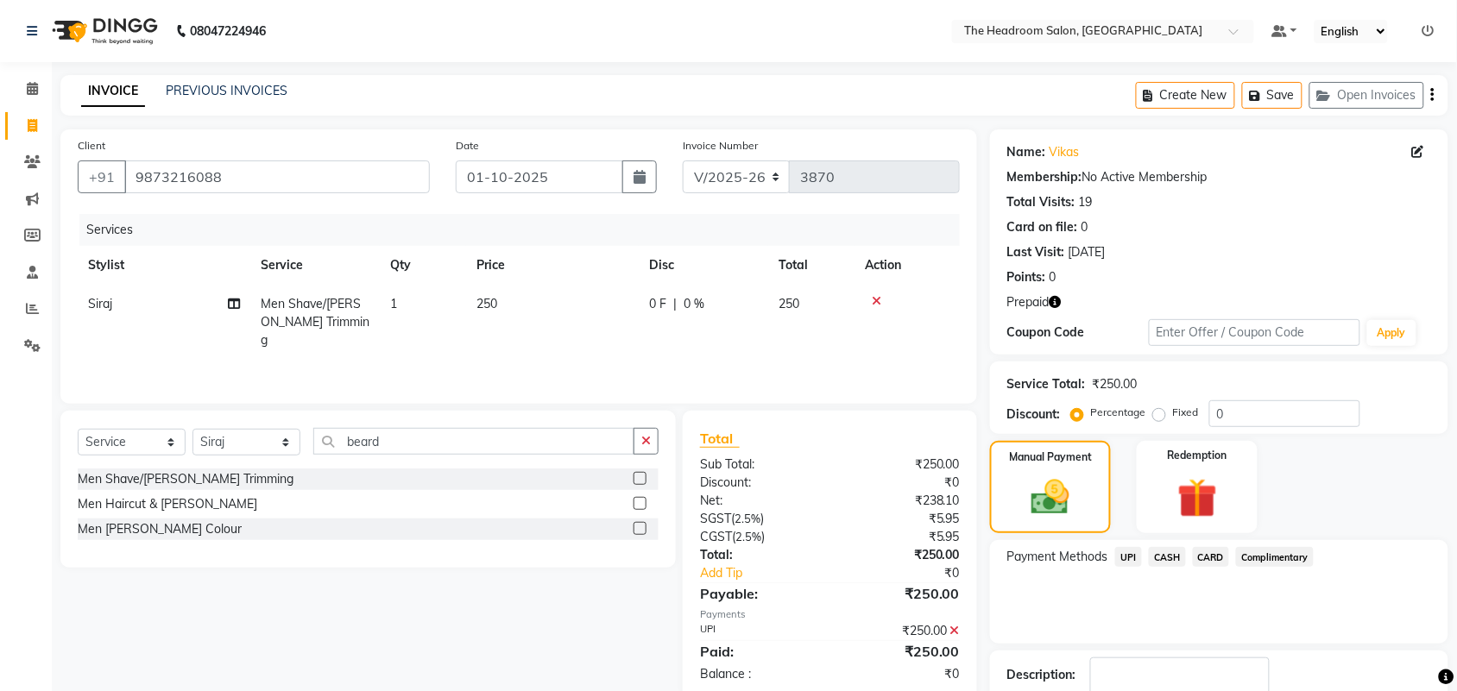
scroll to position [112, 0]
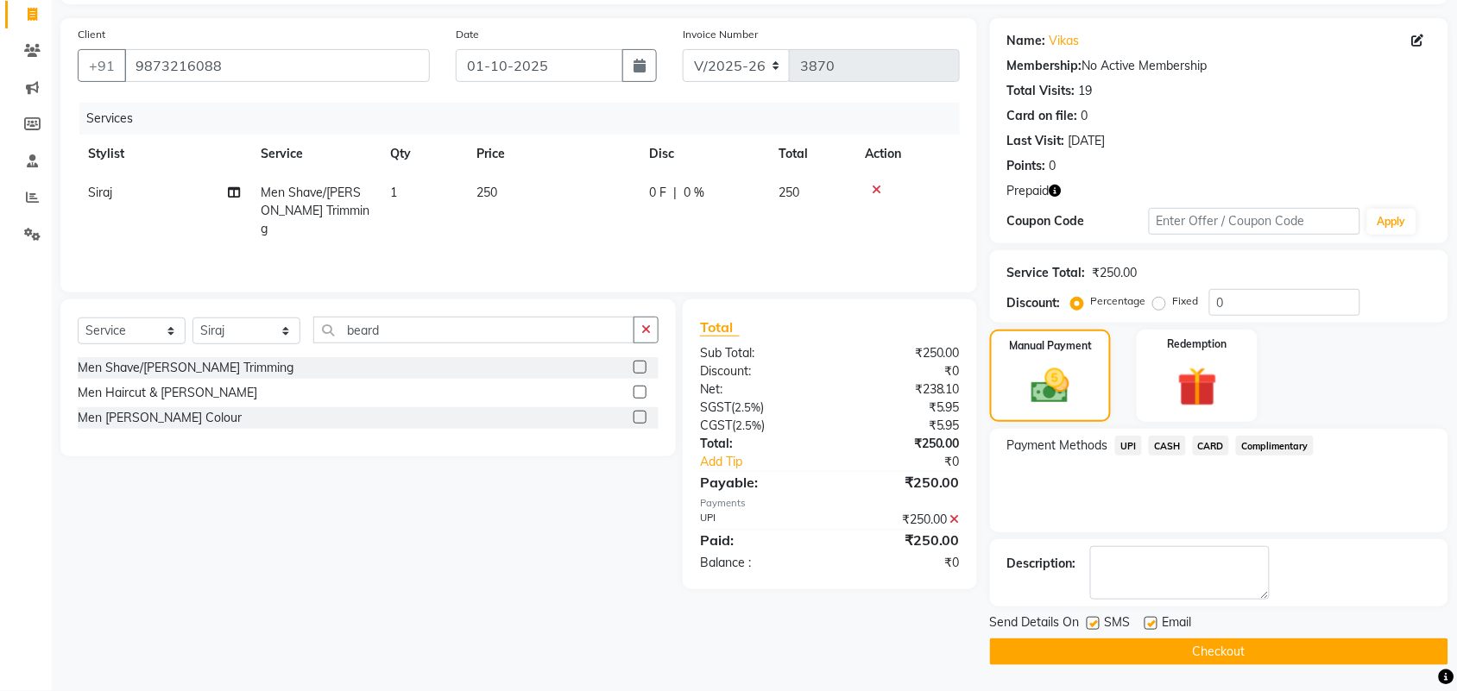
click at [1212, 648] on button "Checkout" at bounding box center [1219, 652] width 458 height 27
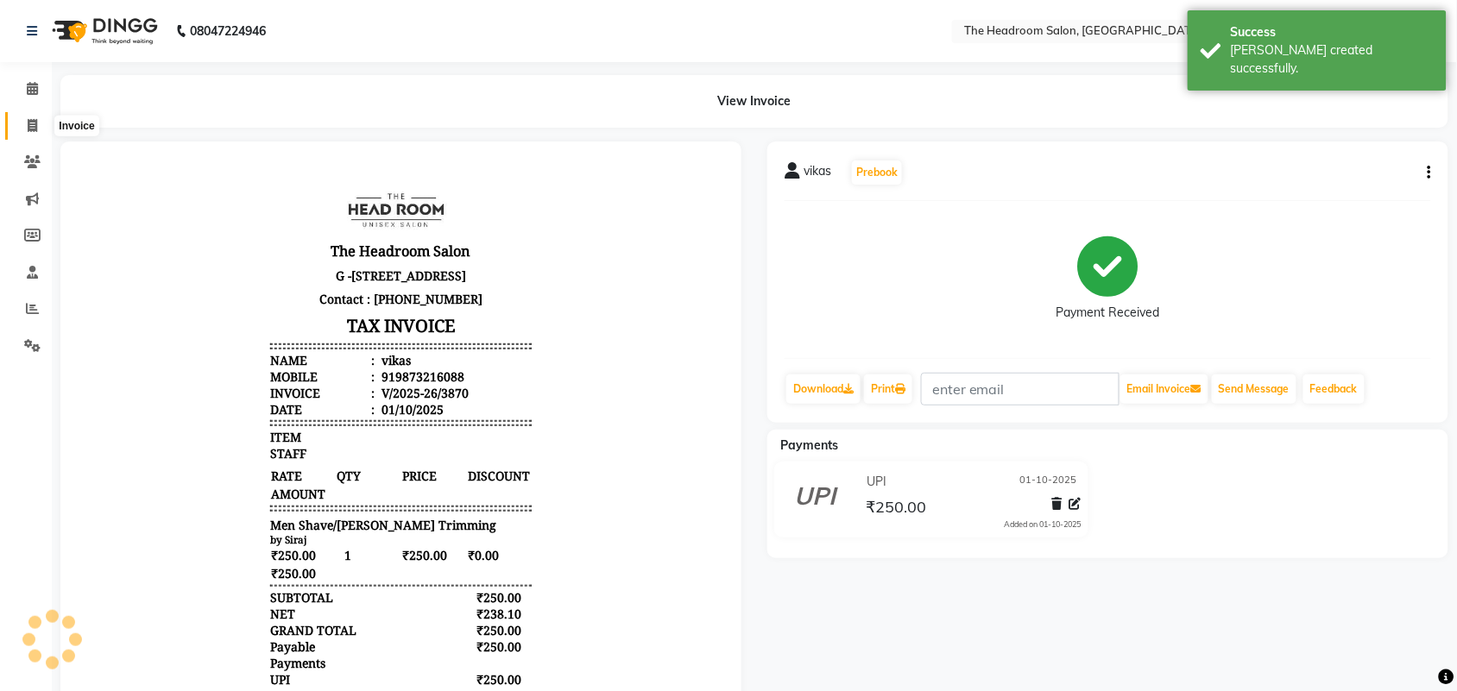
click at [32, 128] on icon at bounding box center [32, 125] width 9 height 13
select select "service"
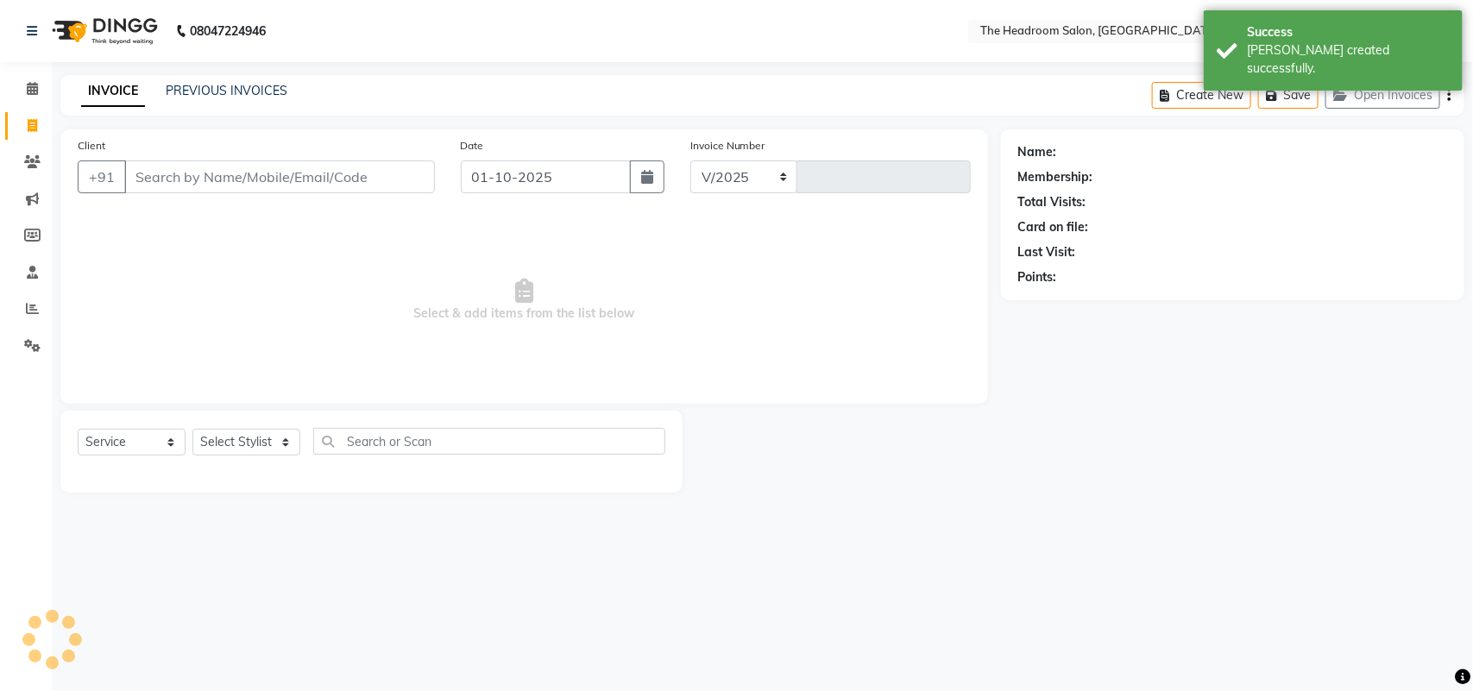
select select "6933"
type input "3871"
select select "58237"
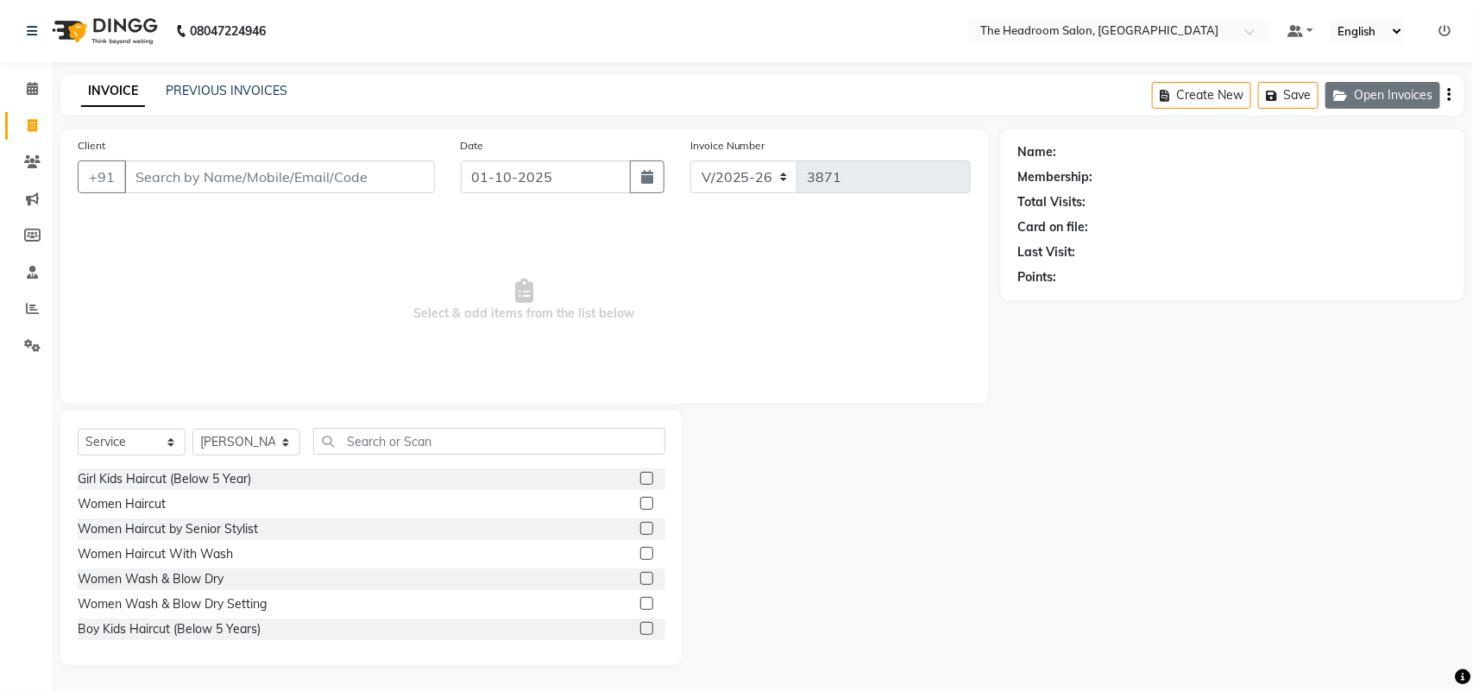
click at [1370, 91] on button "Open Invoices" at bounding box center [1383, 95] width 115 height 27
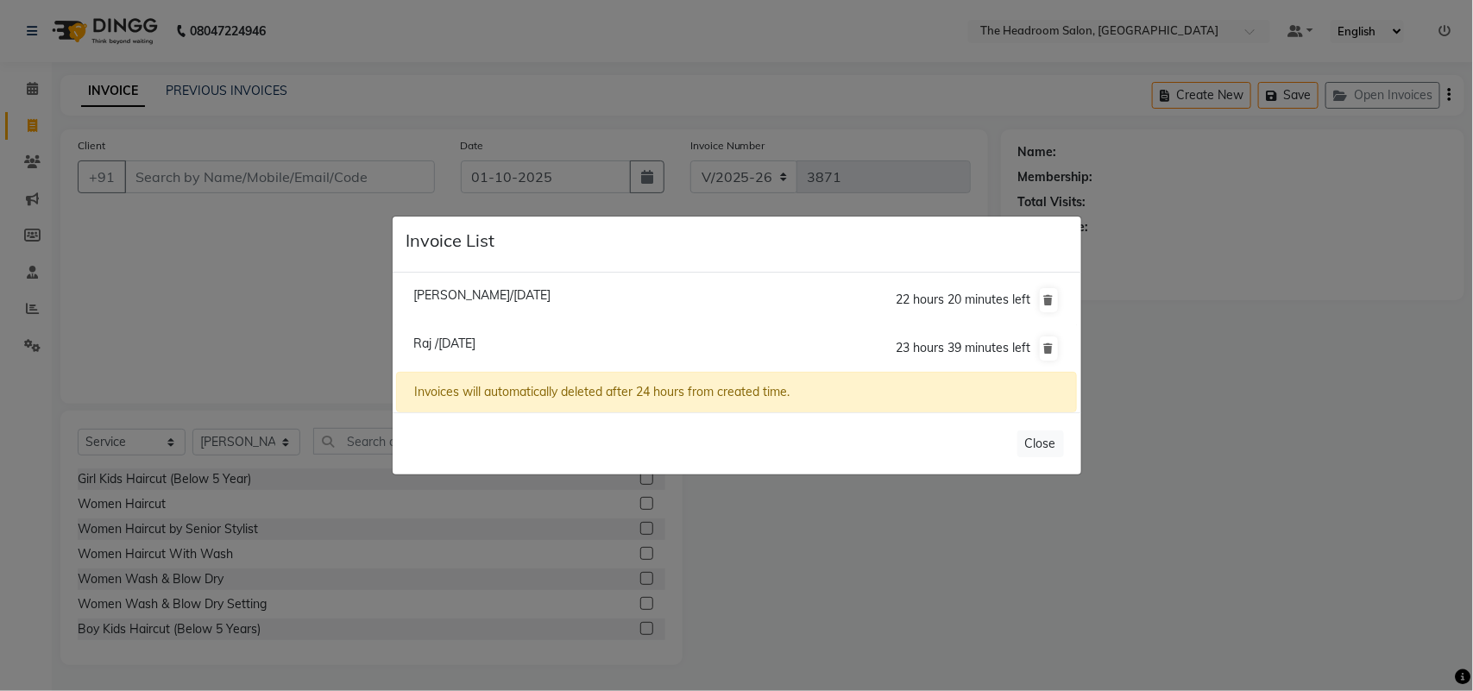
click at [464, 343] on span "Raj /[DATE]" at bounding box center [444, 344] width 62 height 16
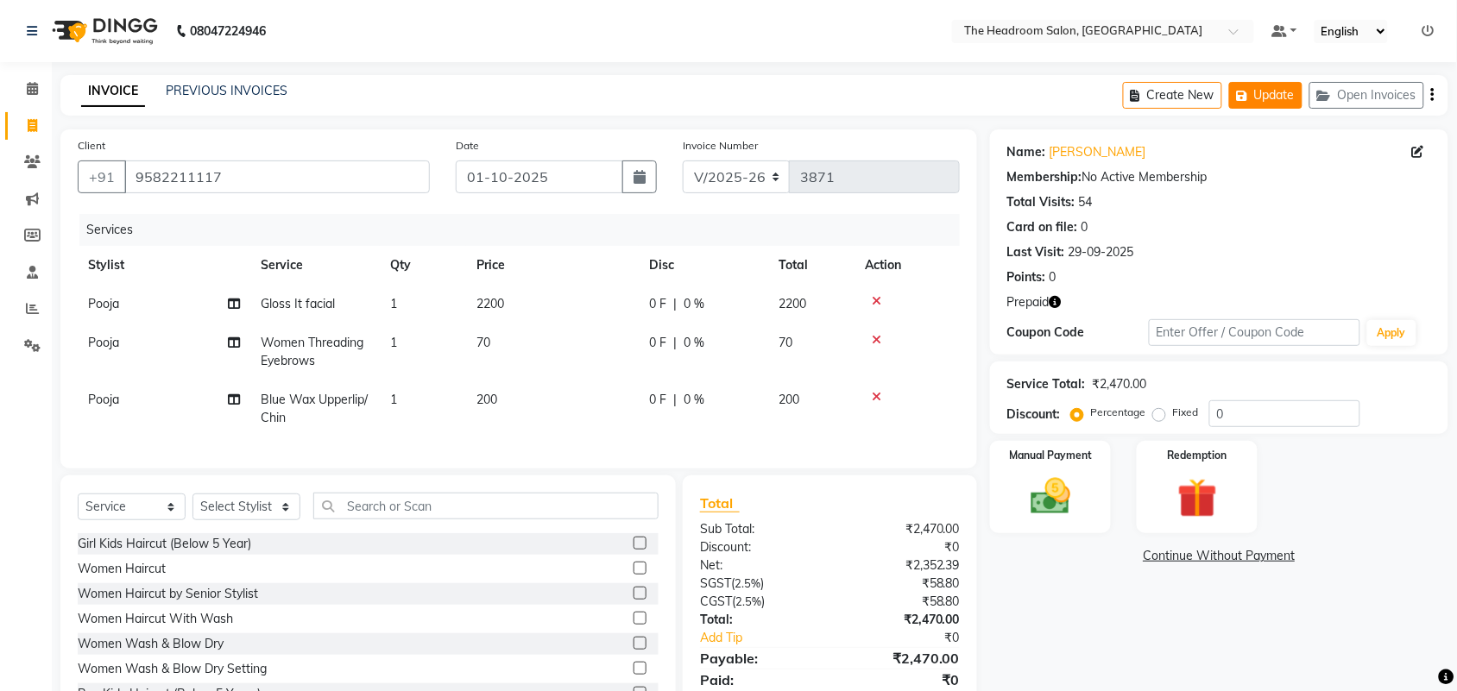
click at [1256, 92] on button "Update" at bounding box center [1265, 95] width 73 height 27
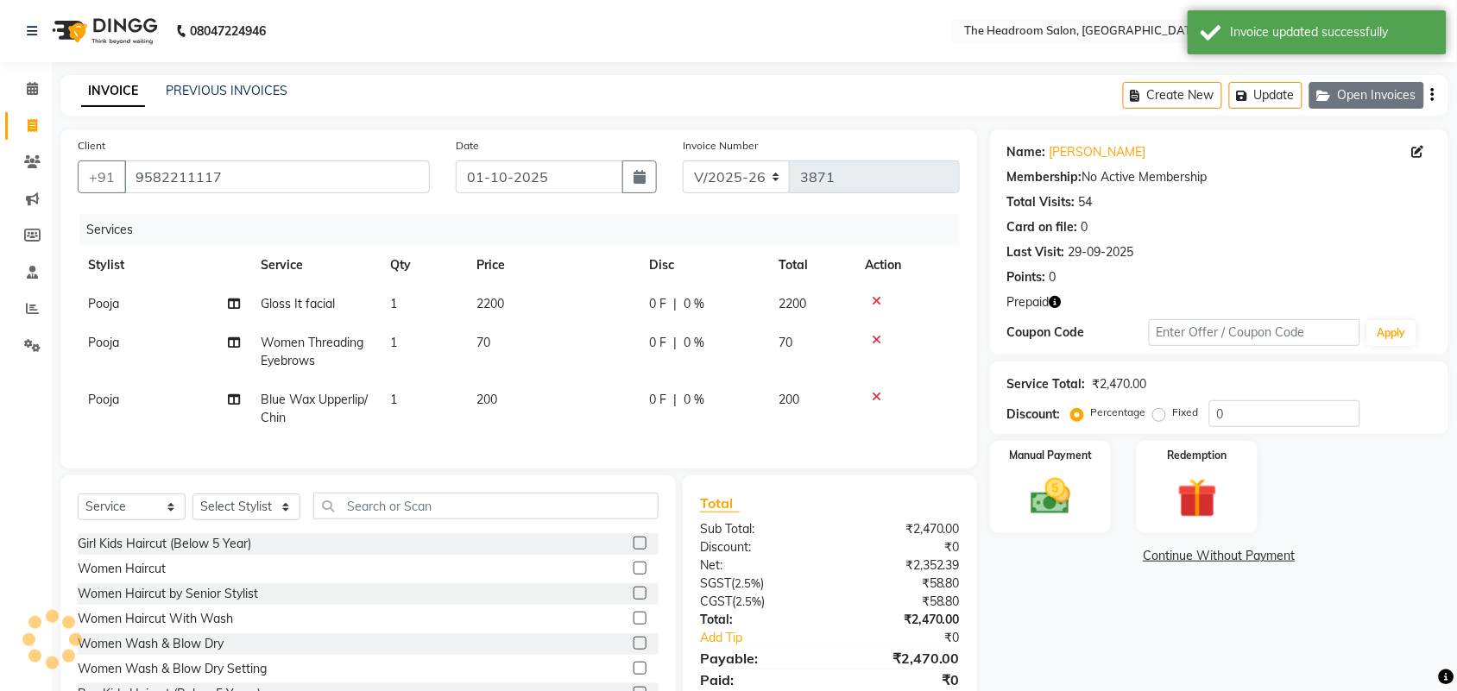
click at [1381, 83] on button "Open Invoices" at bounding box center [1366, 95] width 115 height 27
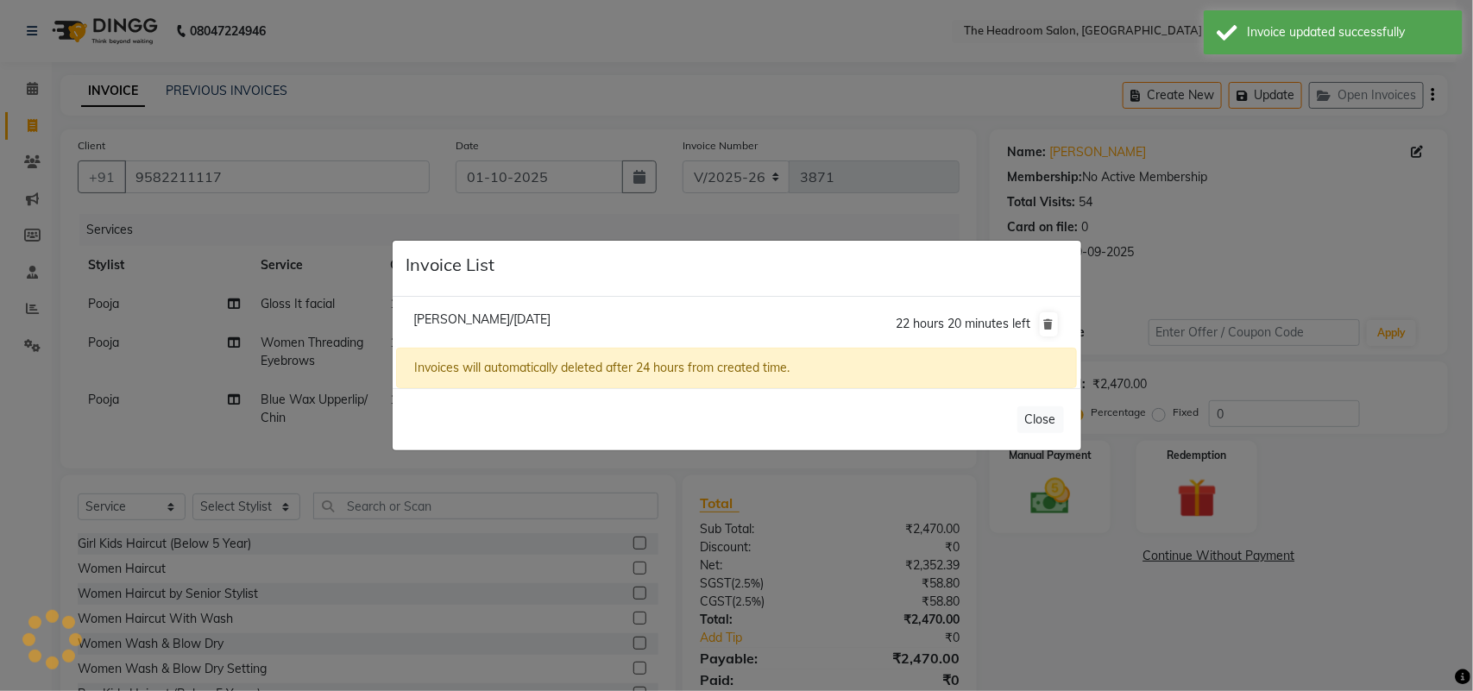
click at [428, 316] on span "[PERSON_NAME]/[DATE]" at bounding box center [481, 320] width 137 height 16
type input "9899880358"
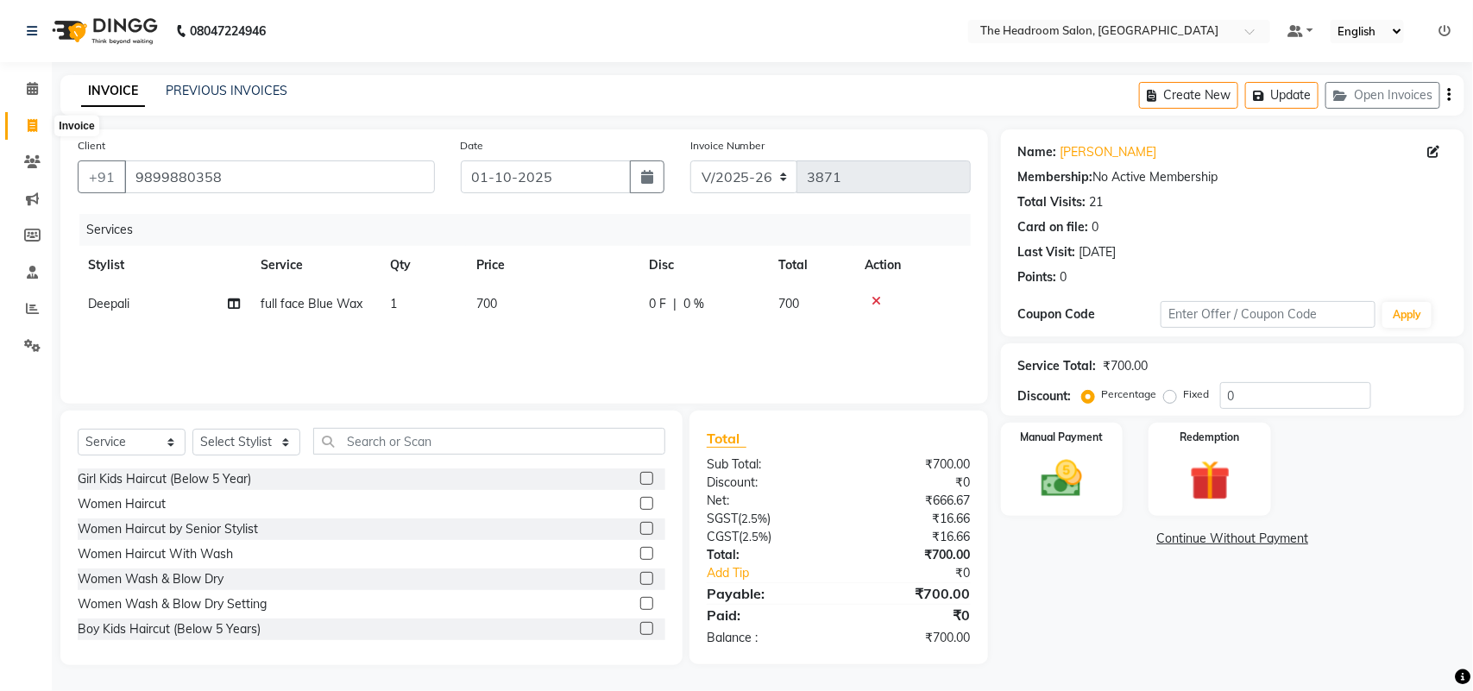
click at [28, 125] on icon at bounding box center [32, 125] width 9 height 13
select select "service"
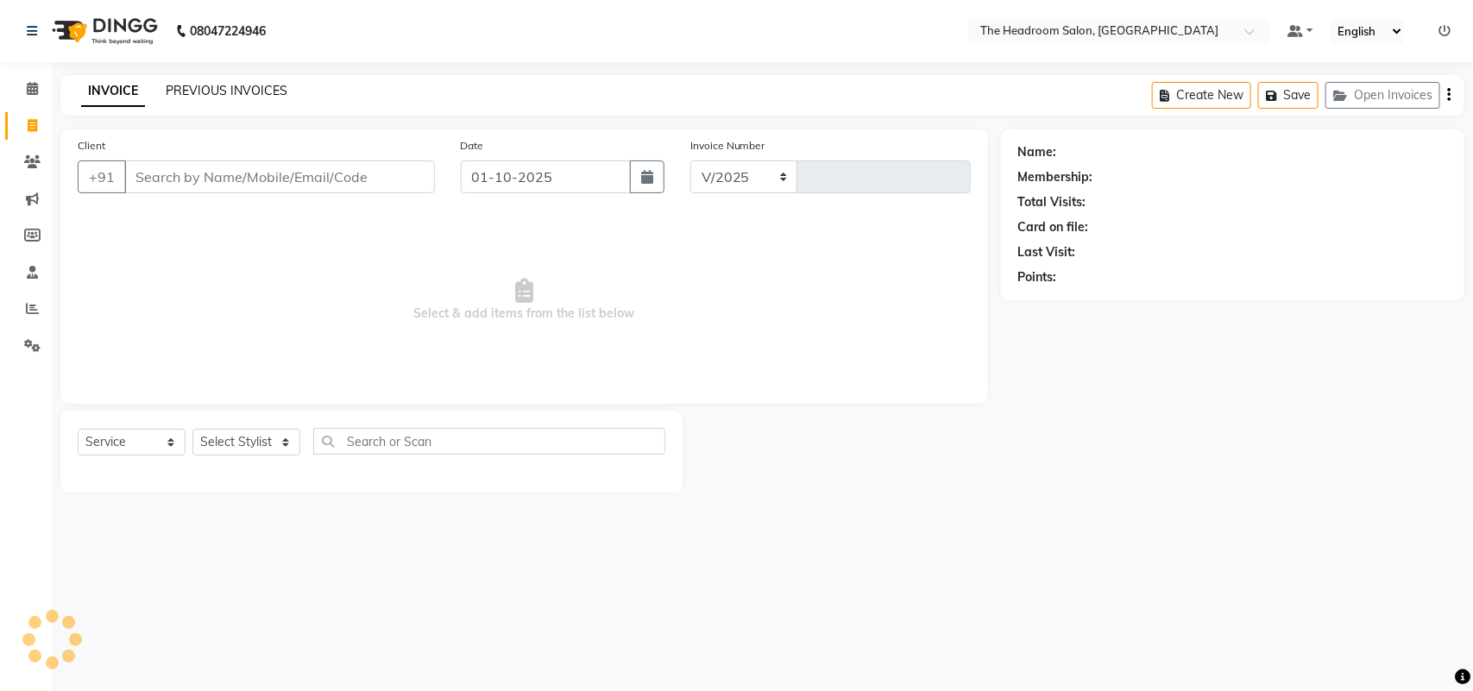
select select "6933"
type input "3871"
click at [227, 92] on link "PREVIOUS INVOICES" at bounding box center [227, 91] width 122 height 16
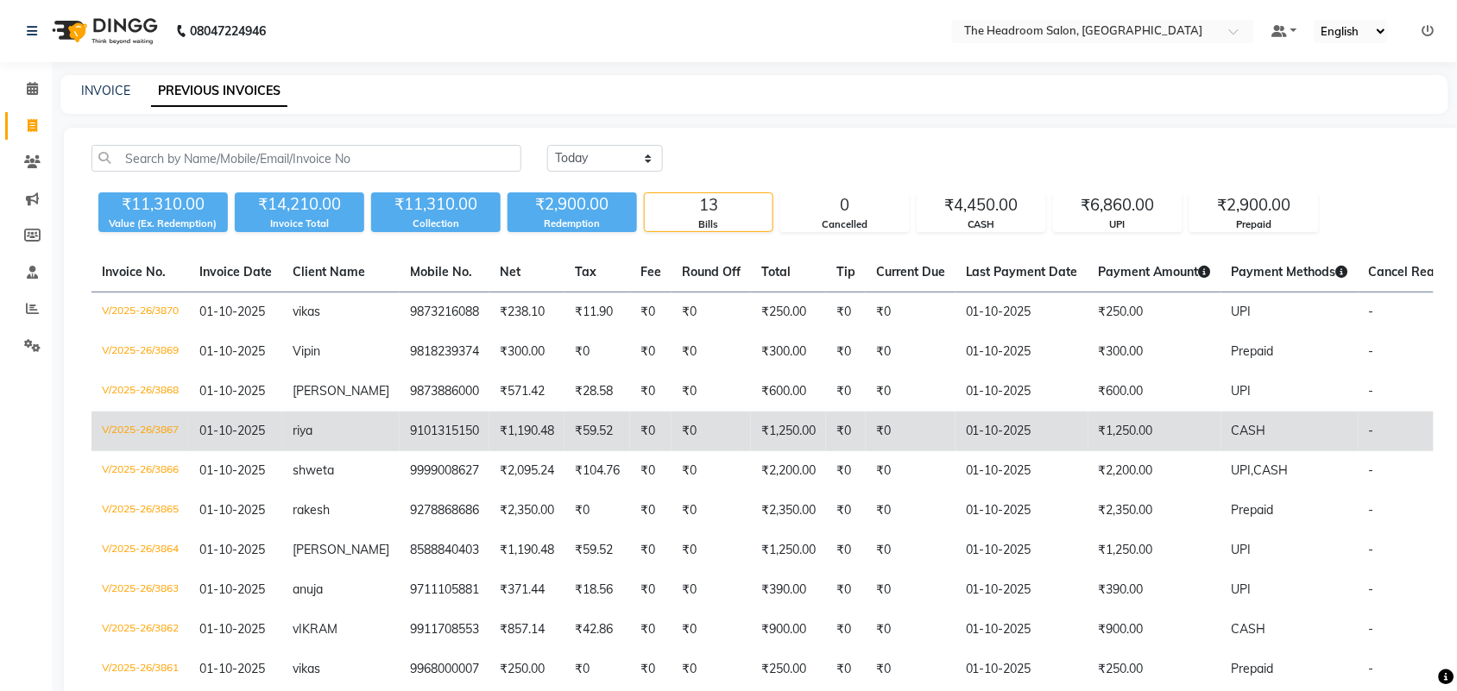
click at [305, 433] on span "riya" at bounding box center [303, 431] width 20 height 16
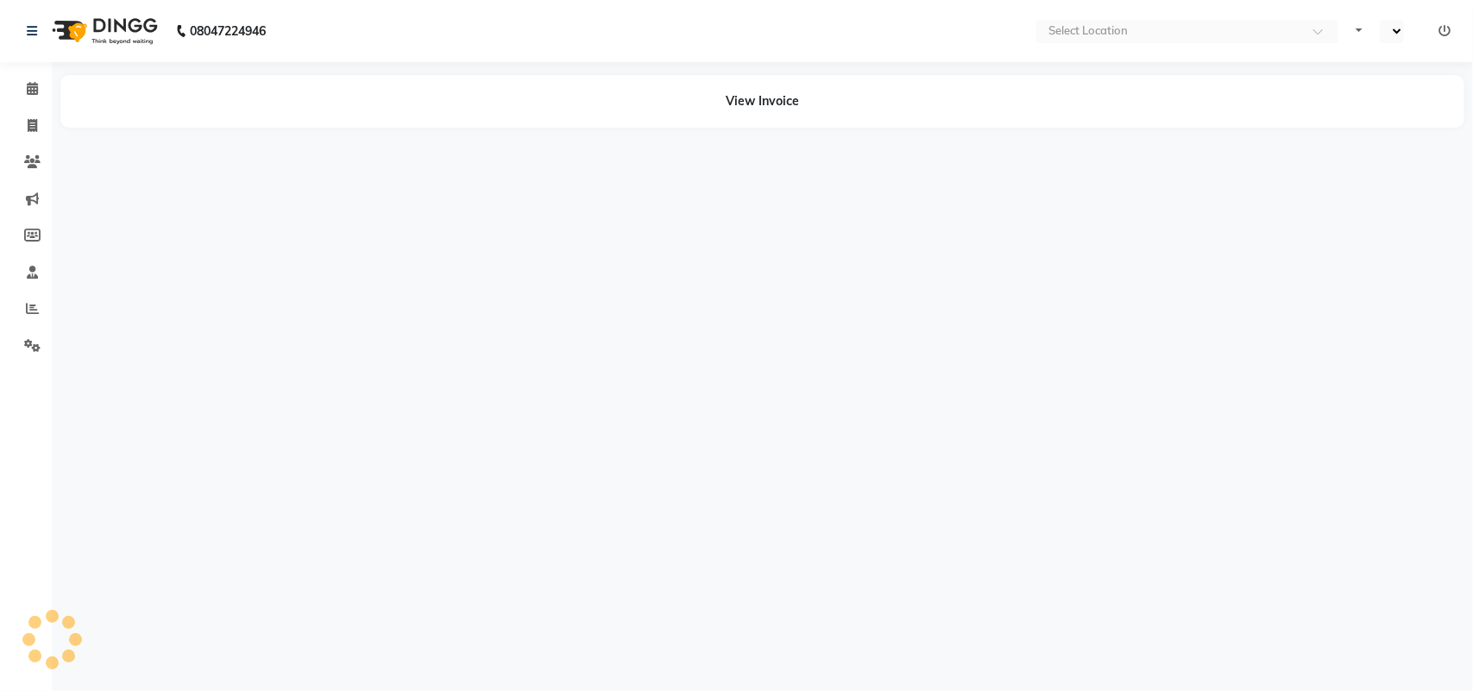
select select "en"
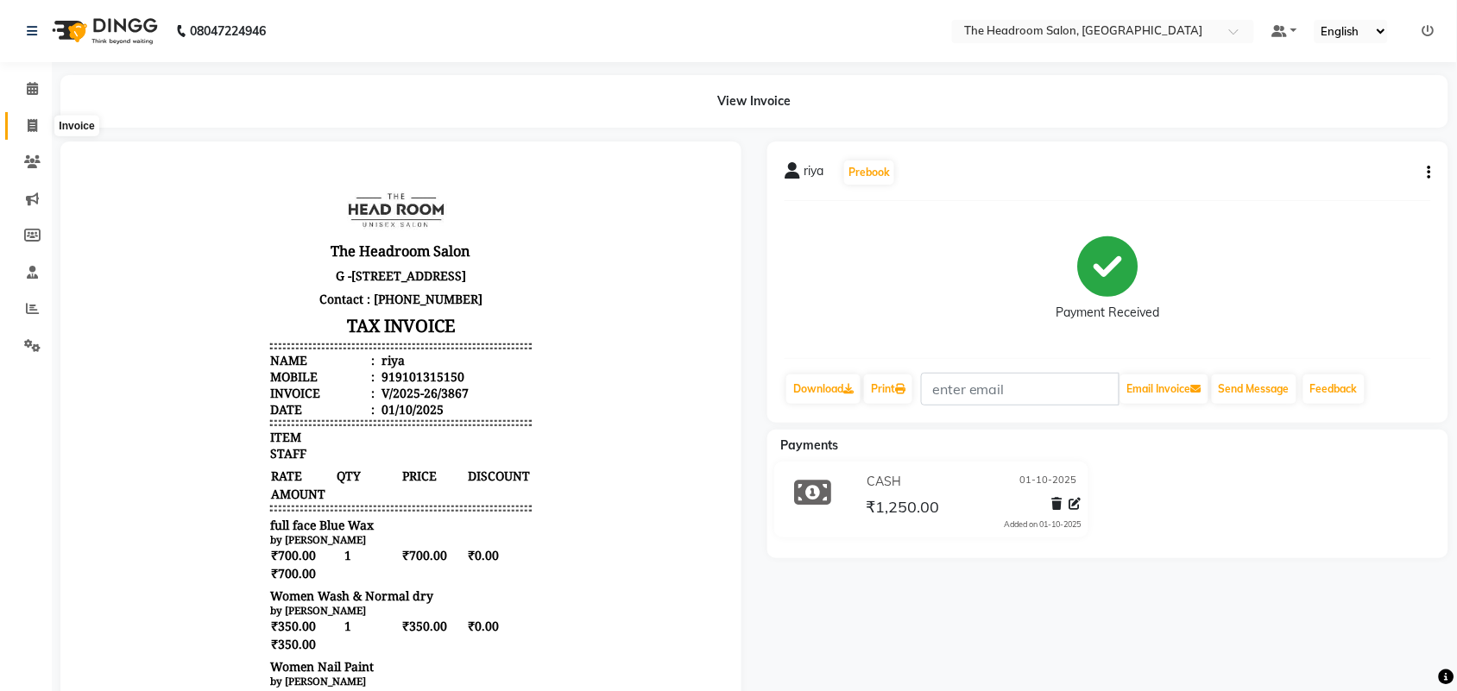
click at [28, 126] on icon at bounding box center [32, 125] width 9 height 13
select select "6933"
select select "service"
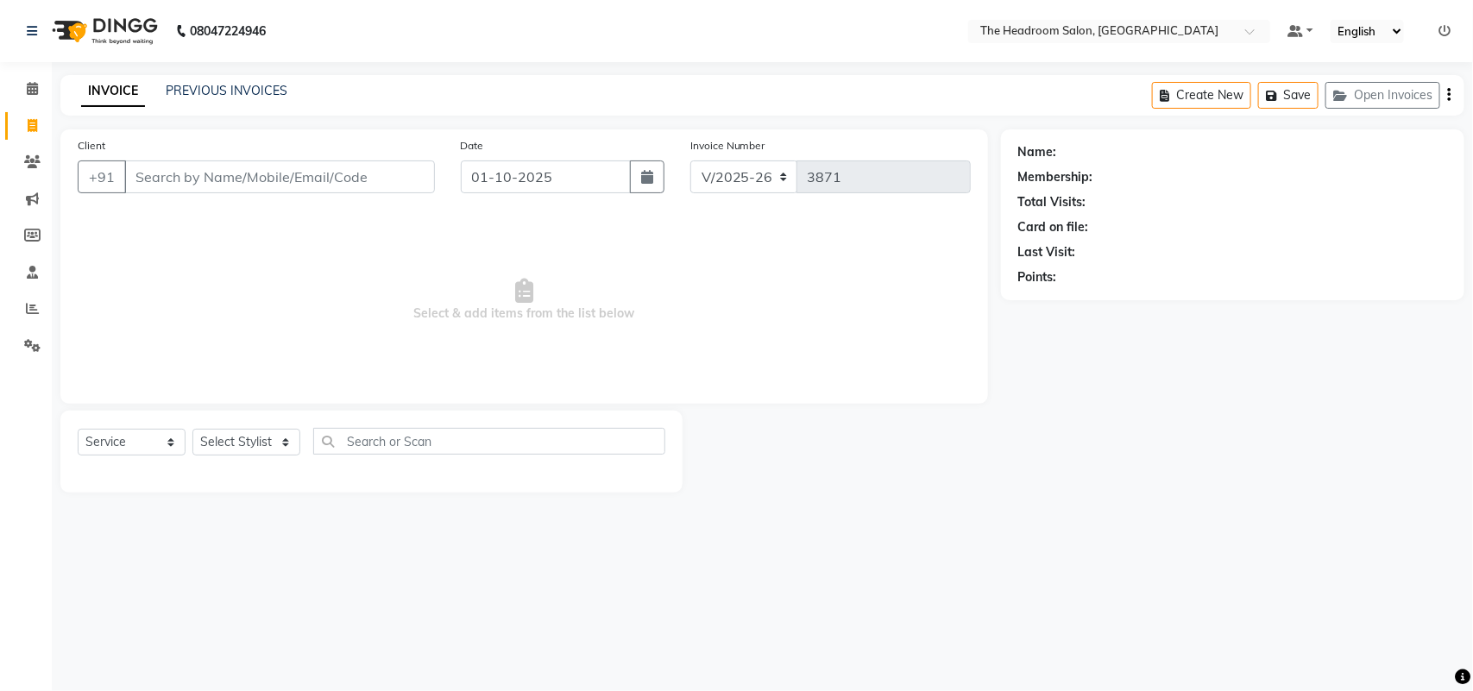
select select "58237"
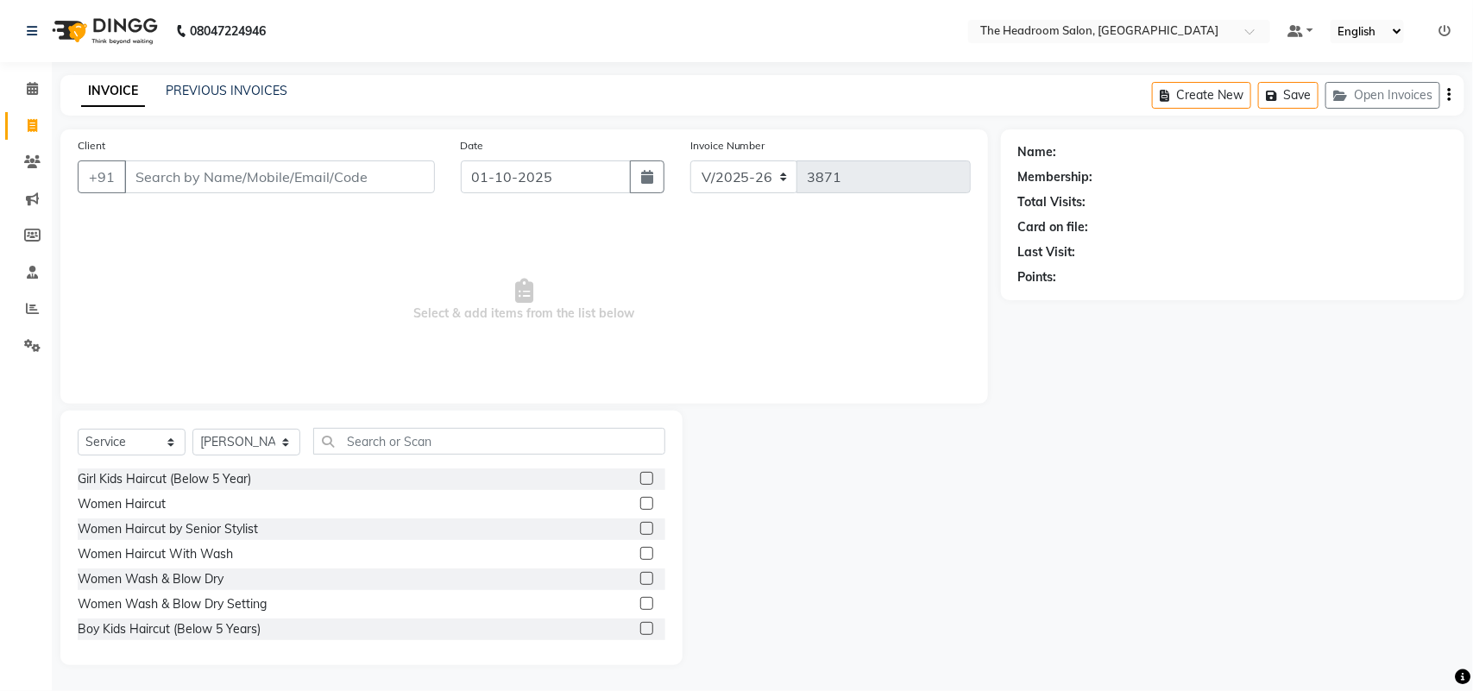
click at [142, 186] on input "Client" at bounding box center [279, 177] width 311 height 33
type input "9811240548"
click at [372, 177] on span "Add Client" at bounding box center [390, 176] width 68 height 17
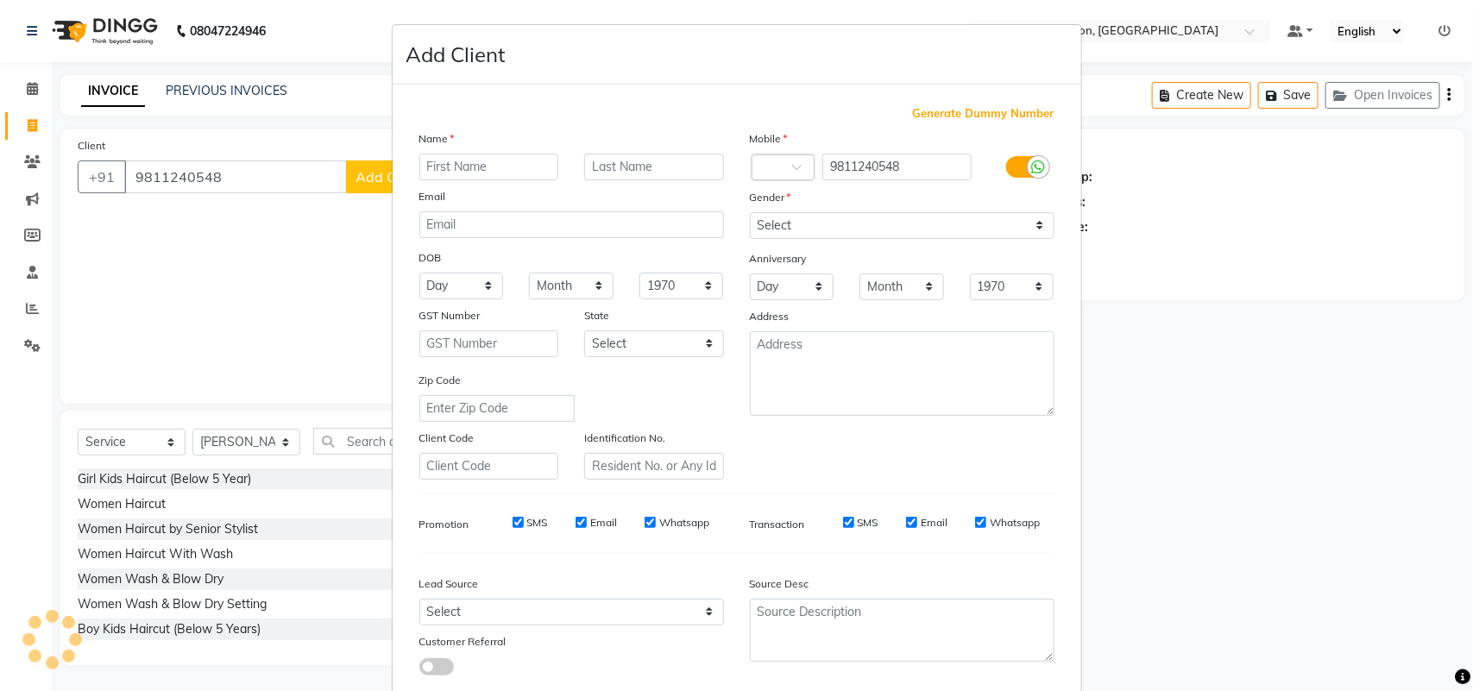
click at [427, 170] on input "text" at bounding box center [489, 167] width 140 height 27
type input "aditya"
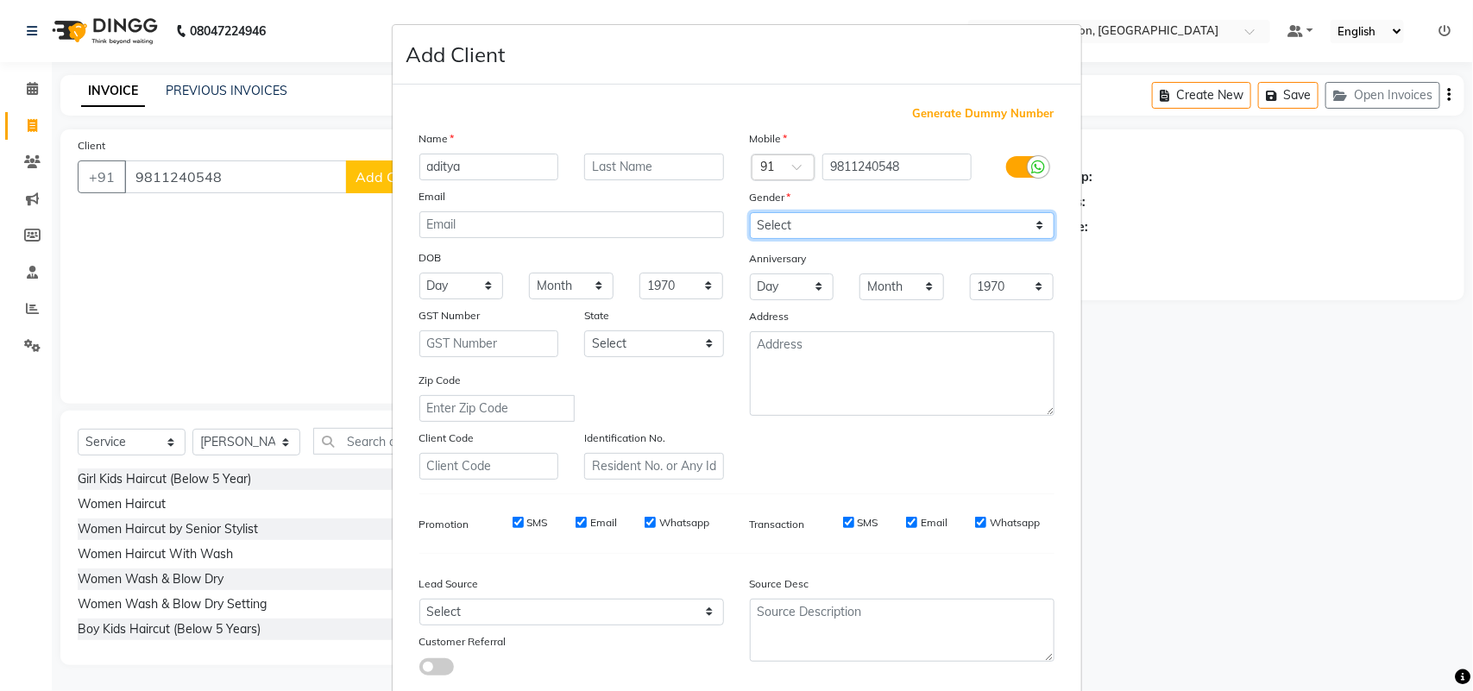
click at [796, 220] on select "Select [DEMOGRAPHIC_DATA] [DEMOGRAPHIC_DATA] Other Prefer Not To Say" at bounding box center [902, 225] width 305 height 27
select select "[DEMOGRAPHIC_DATA]"
click at [750, 212] on select "Select [DEMOGRAPHIC_DATA] [DEMOGRAPHIC_DATA] Other Prefer Not To Say" at bounding box center [902, 225] width 305 height 27
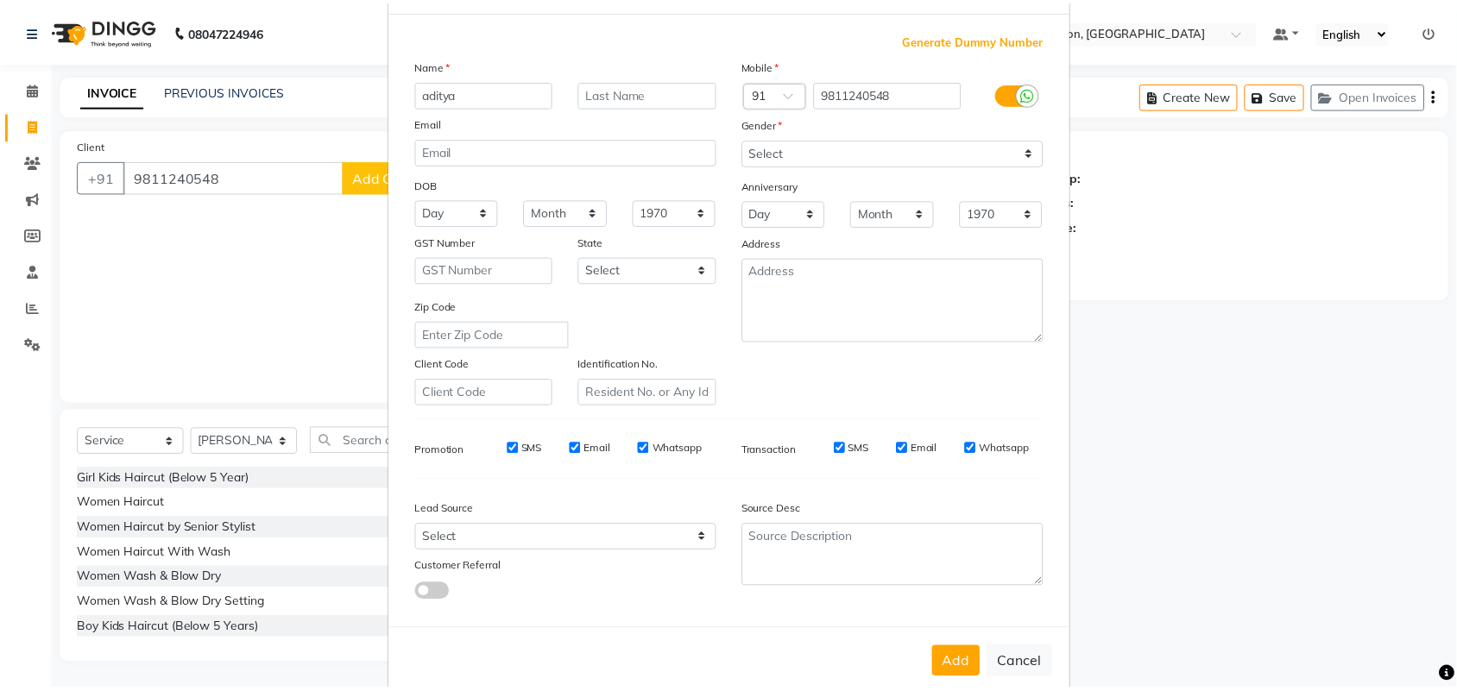
scroll to position [99, 0]
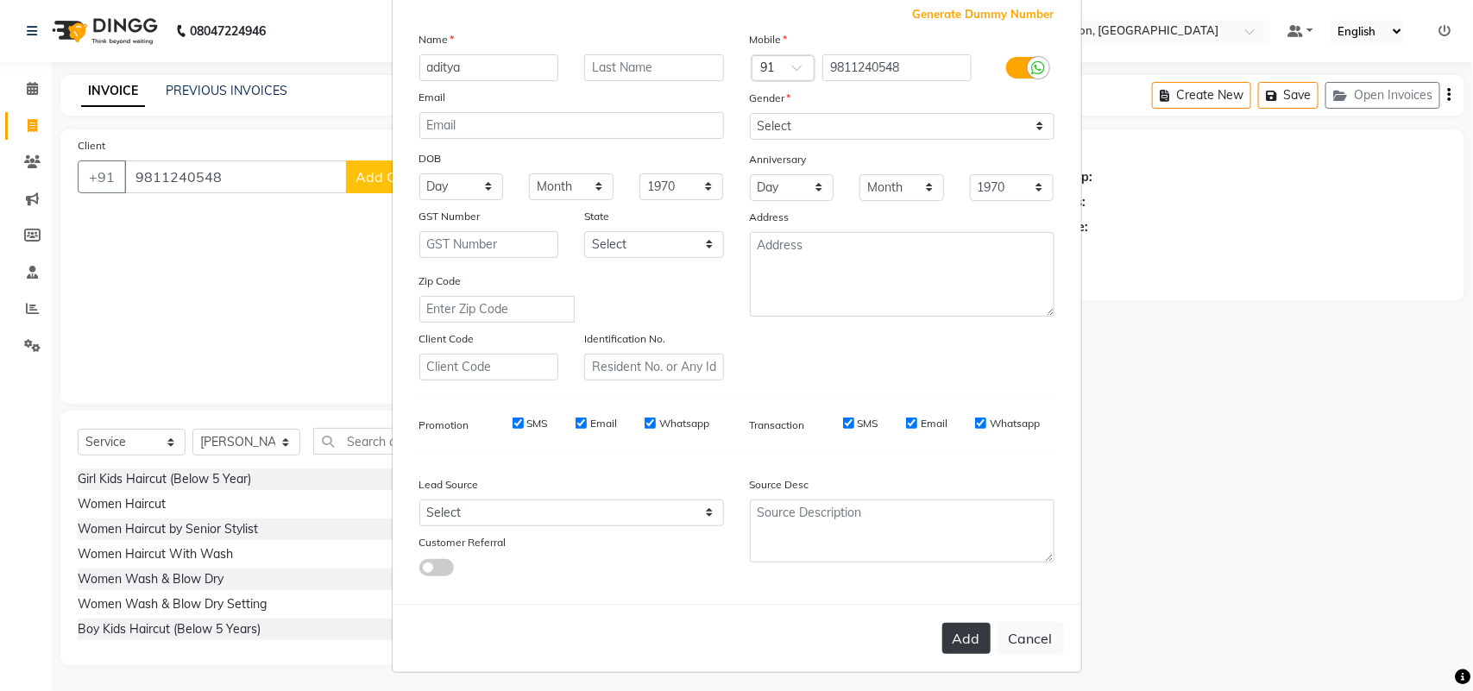
click at [951, 634] on button "Add" at bounding box center [966, 638] width 48 height 31
select select
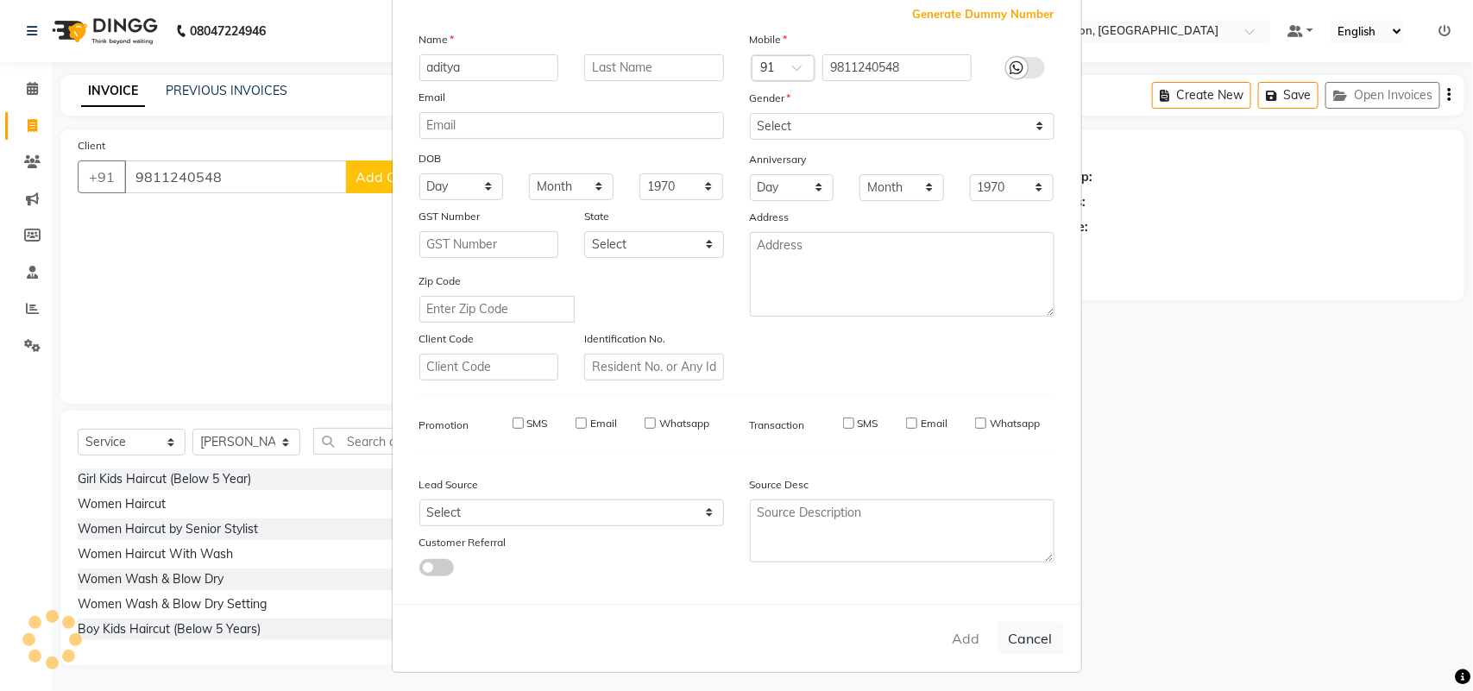
select select
checkbox input "false"
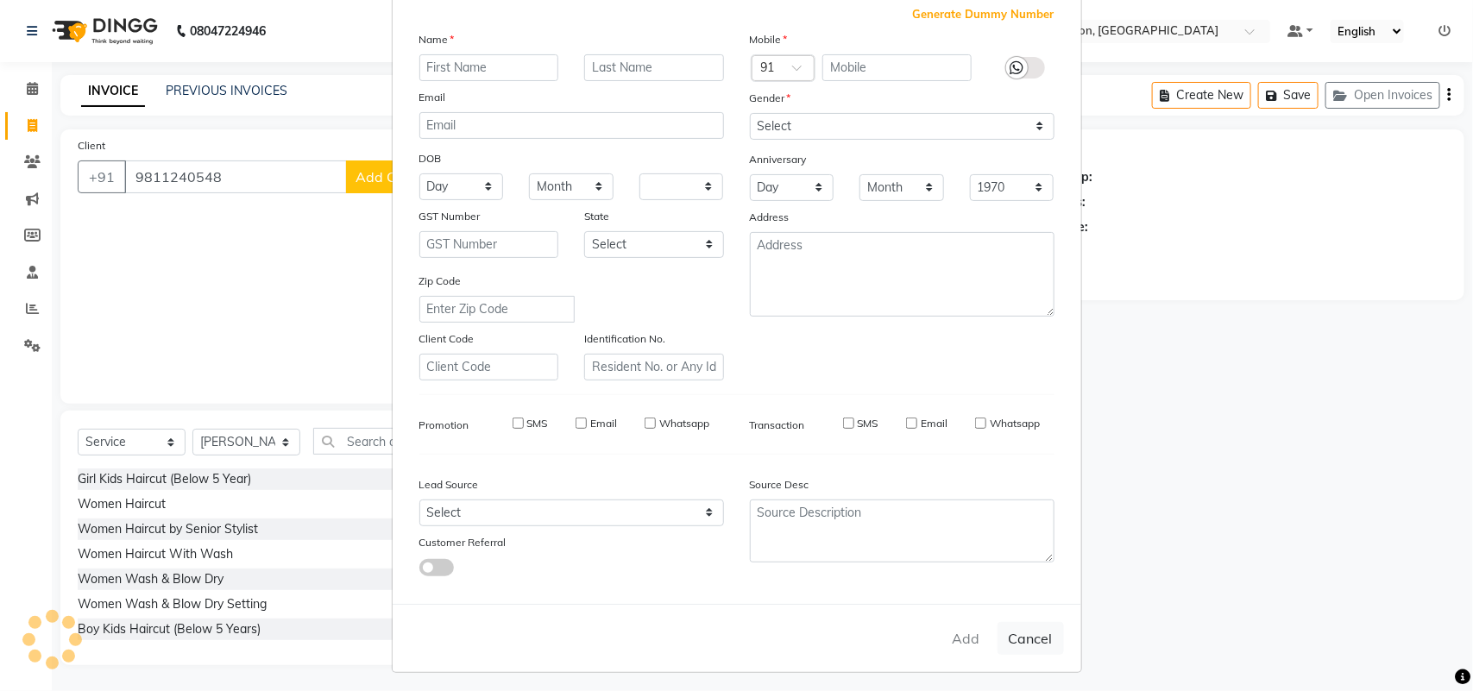
checkbox input "false"
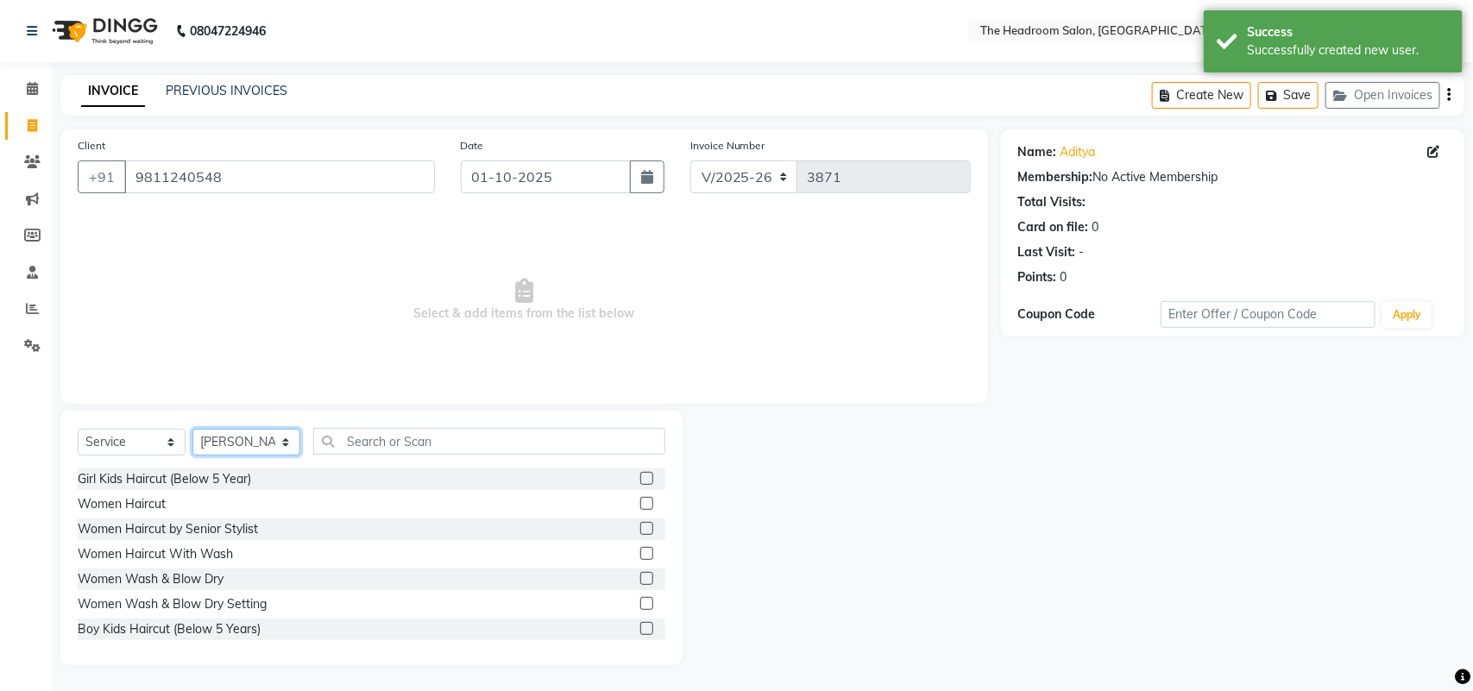
click at [260, 441] on select "Select Stylist [PERSON_NAME] Deepak [PERSON_NAME] [PERSON_NAME] Manager [PERSON…" at bounding box center [246, 442] width 108 height 27
select select "58238"
click at [192, 429] on select "Select Stylist [PERSON_NAME] Deepak [PERSON_NAME] [PERSON_NAME] Manager [PERSON…" at bounding box center [246, 442] width 108 height 27
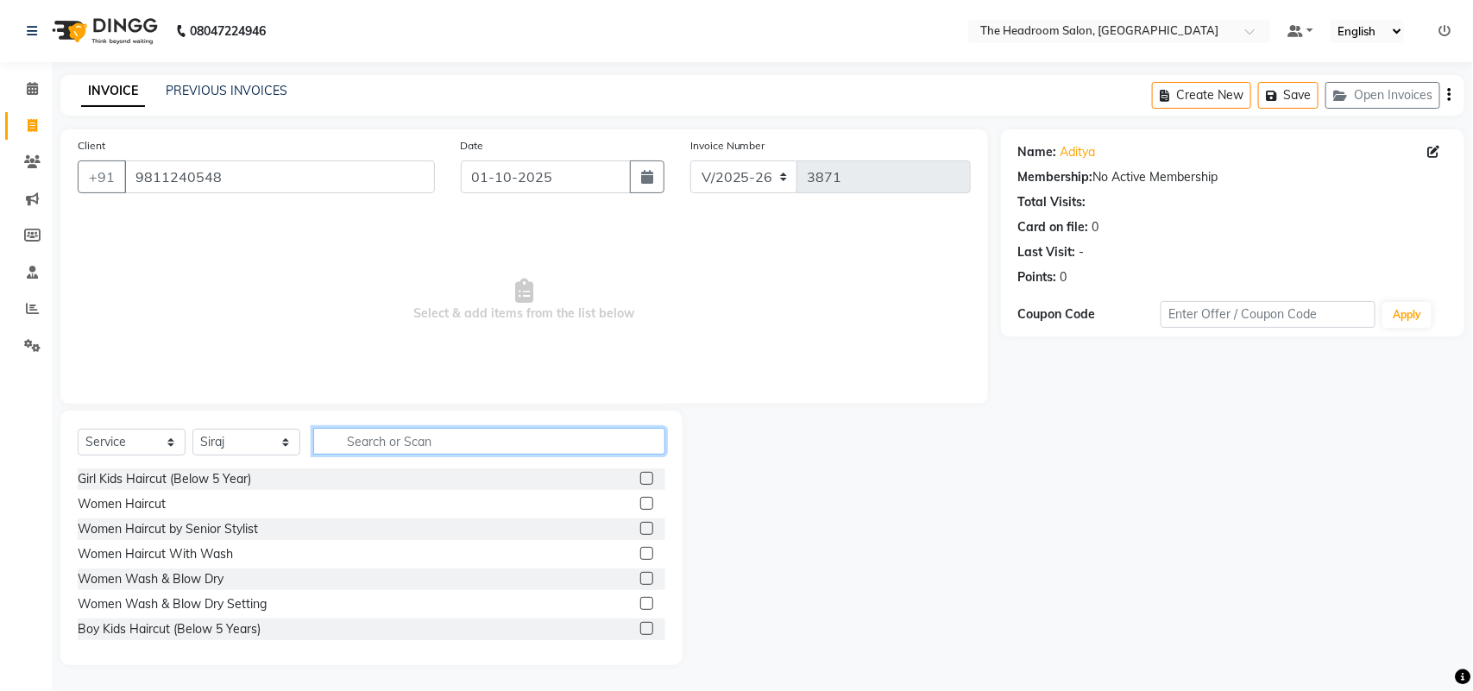
click at [368, 437] on input "text" at bounding box center [489, 441] width 352 height 27
type input "men"
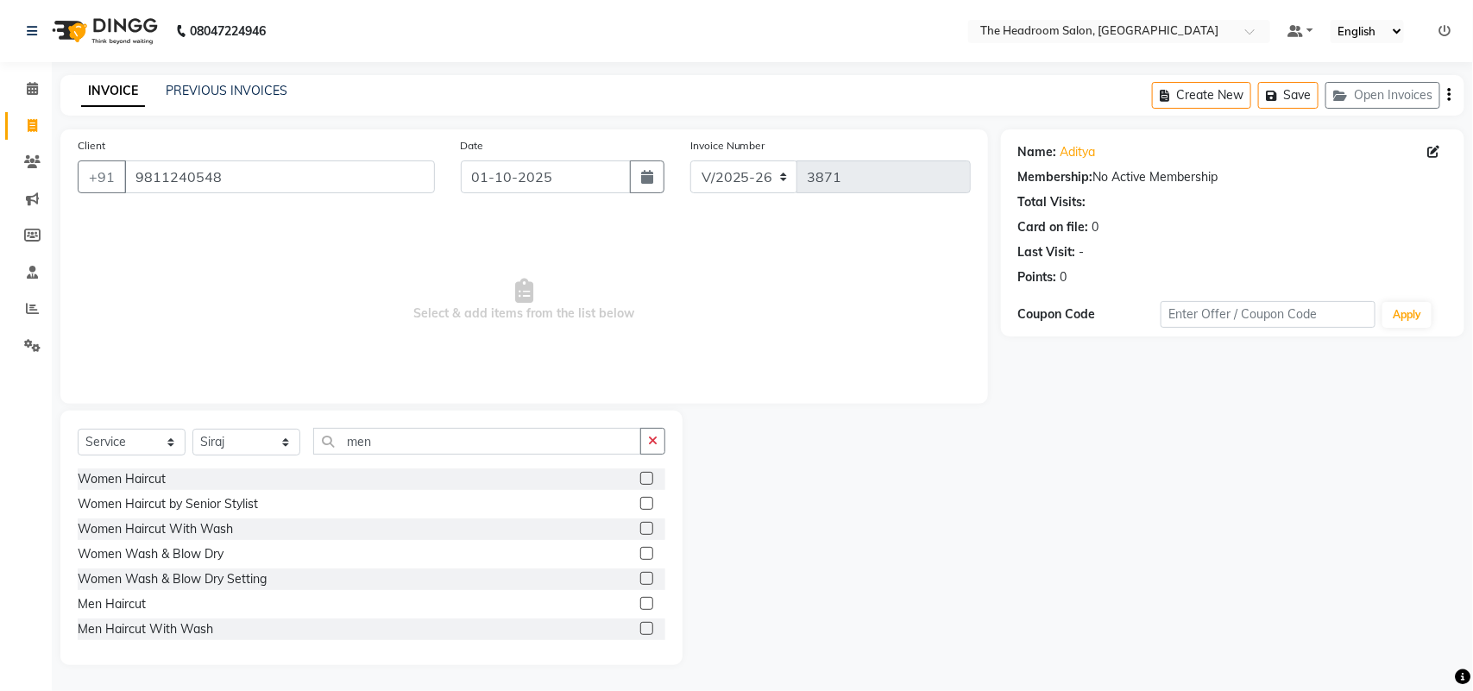
click at [640, 597] on label at bounding box center [646, 603] width 13 height 13
click at [640, 599] on input "checkbox" at bounding box center [645, 604] width 11 height 11
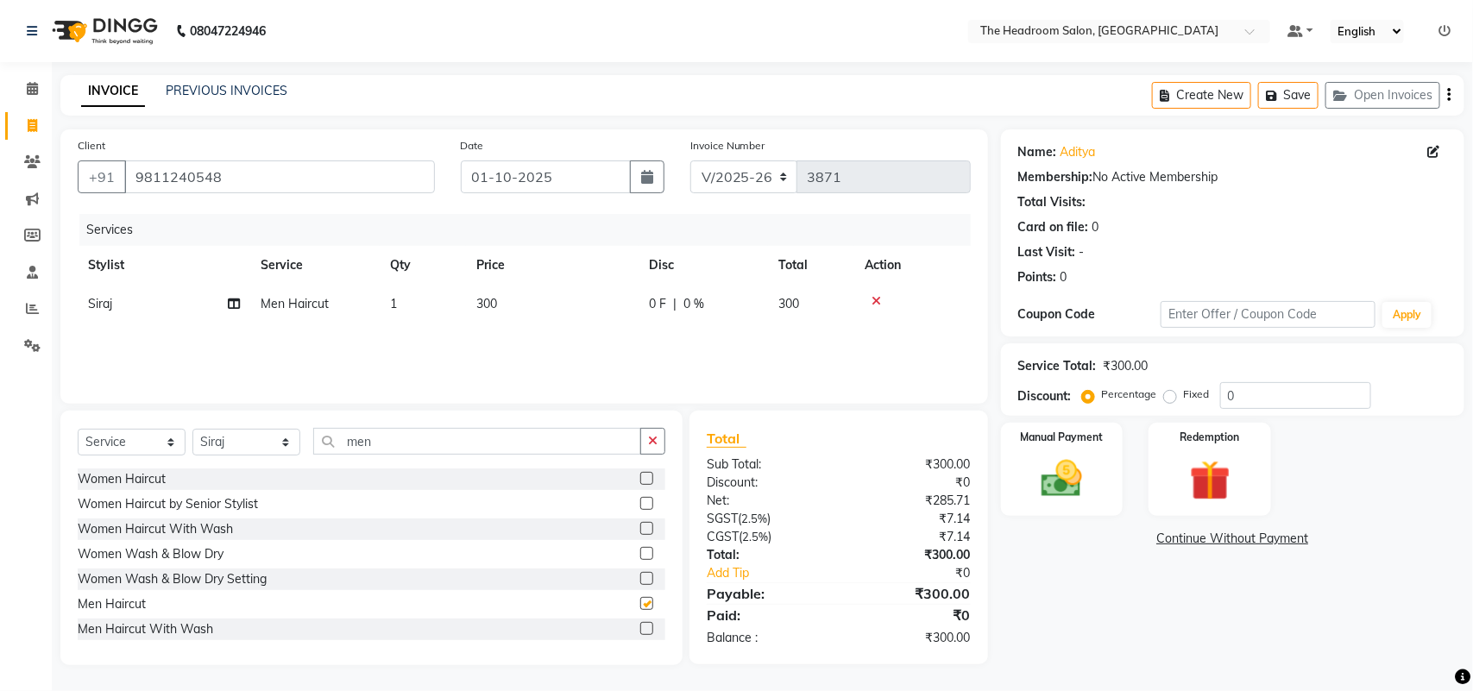
checkbox input "false"
click at [1067, 473] on img at bounding box center [1062, 479] width 68 height 48
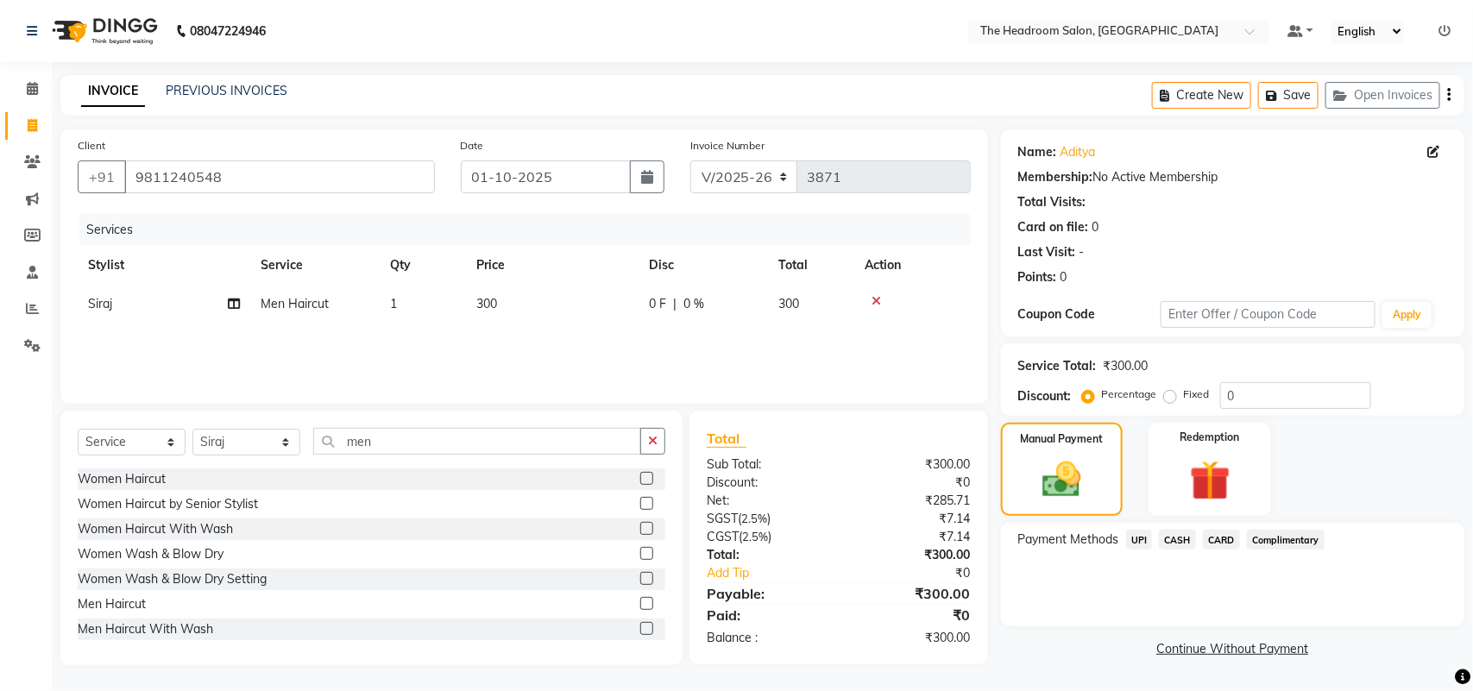
click at [1145, 544] on span "UPI" at bounding box center [1139, 540] width 27 height 20
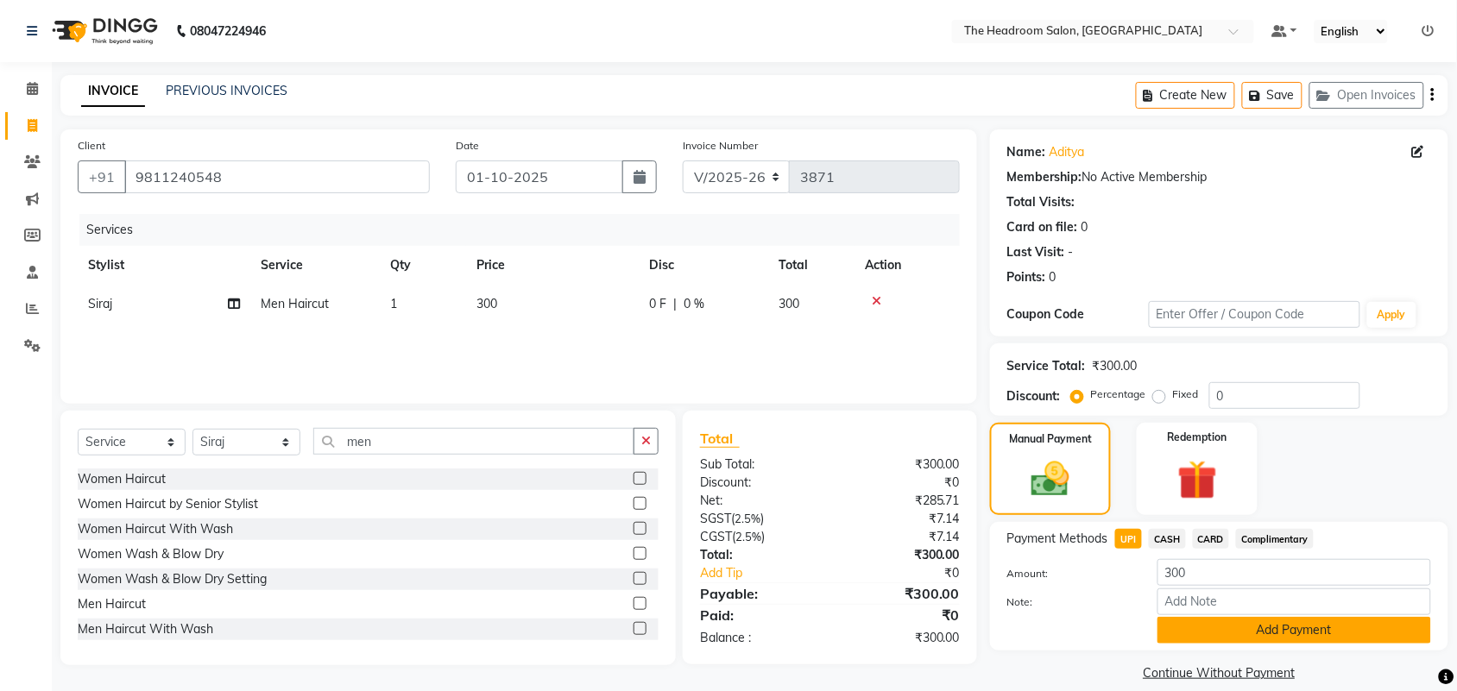
click at [1297, 624] on button "Add Payment" at bounding box center [1294, 630] width 274 height 27
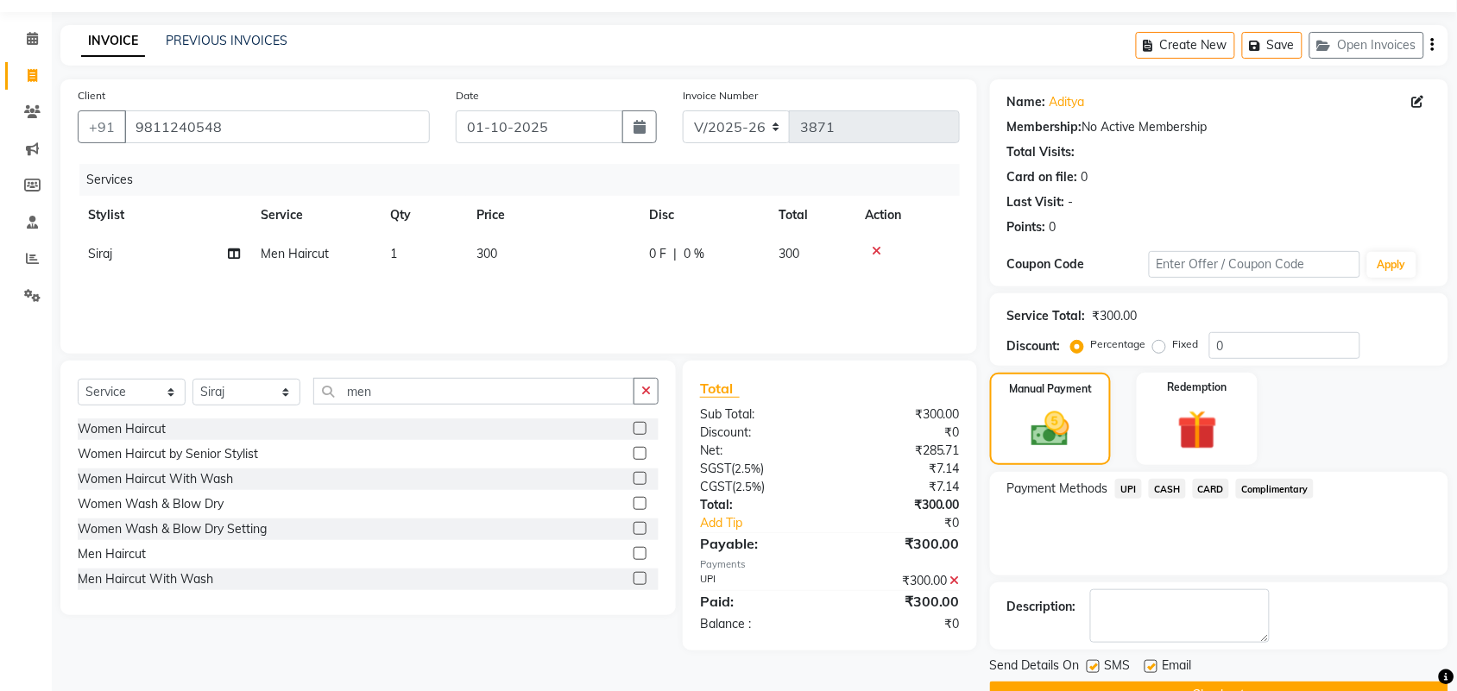
scroll to position [93, 0]
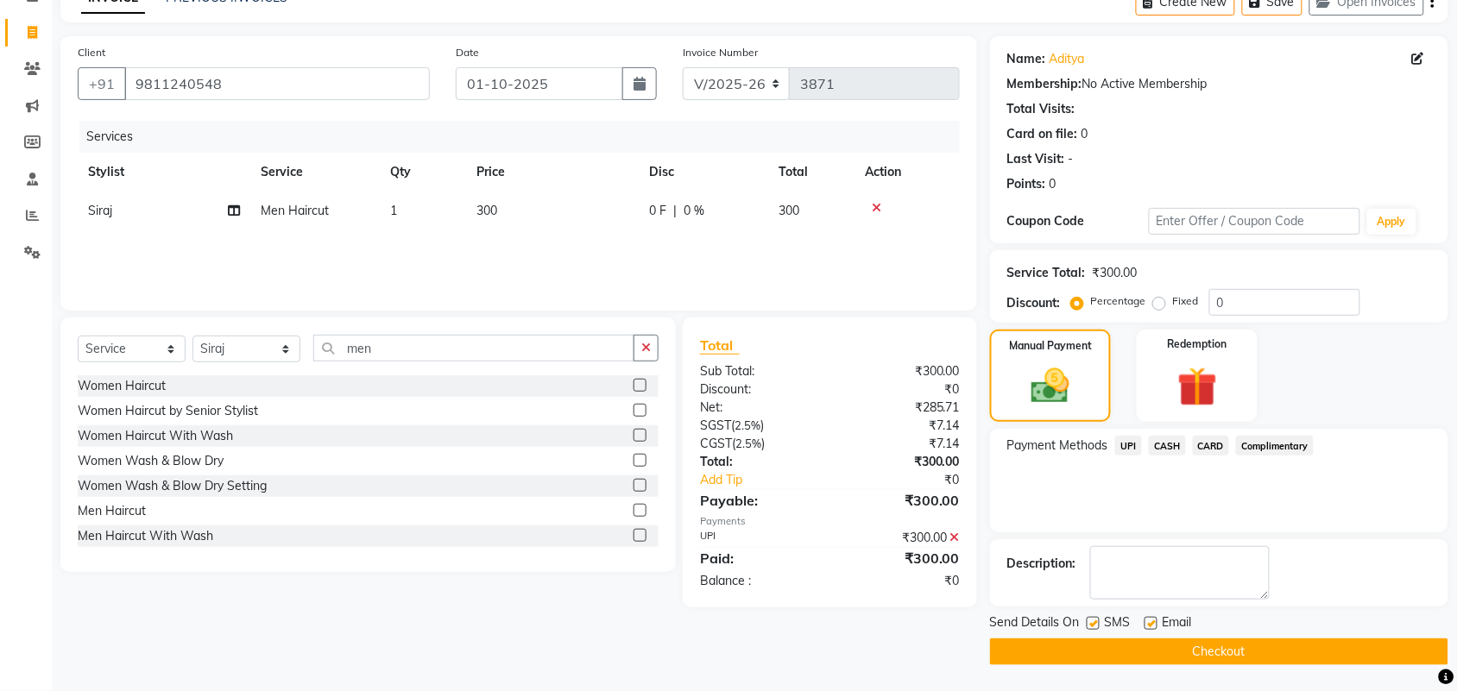
click at [1159, 640] on button "Checkout" at bounding box center [1219, 652] width 458 height 27
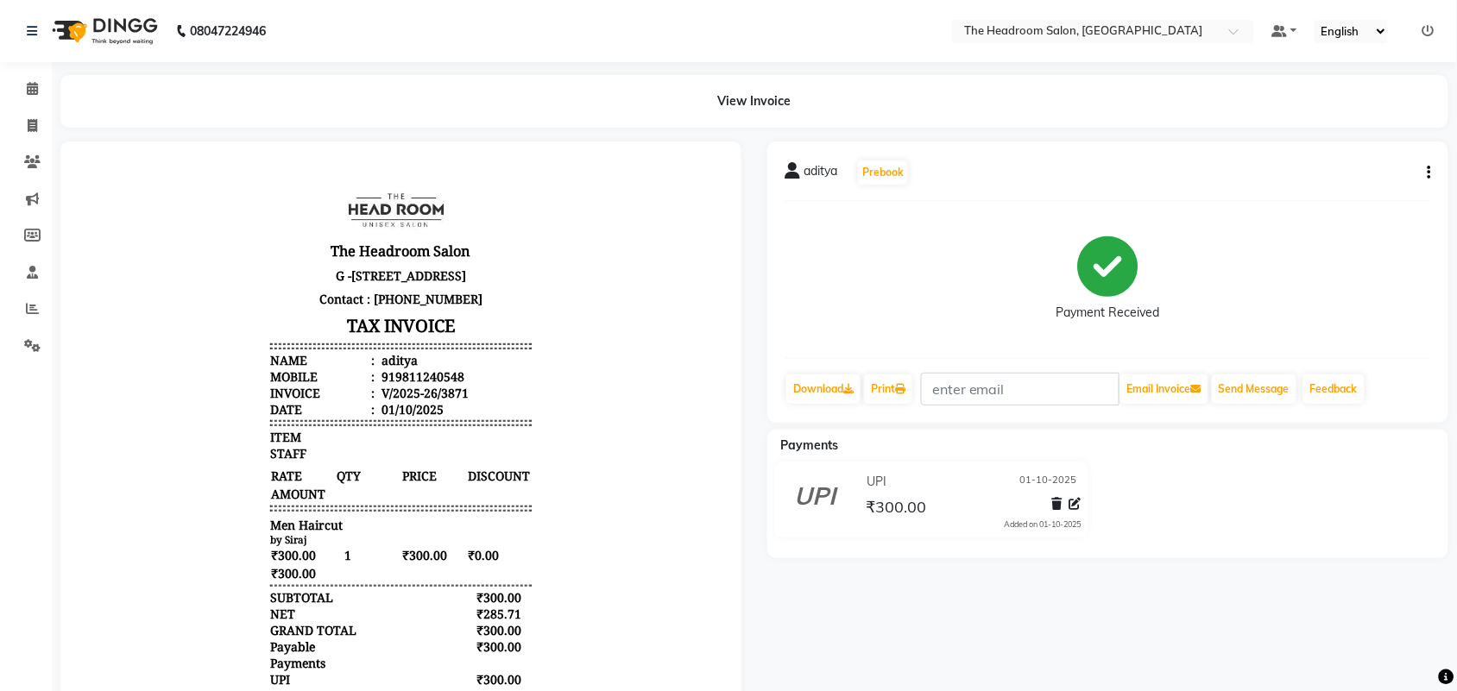
click at [816, 578] on div "aditya Prebook Payment Received Download Print Email Invoice Send Message Feedb…" at bounding box center [1107, 471] width 707 height 659
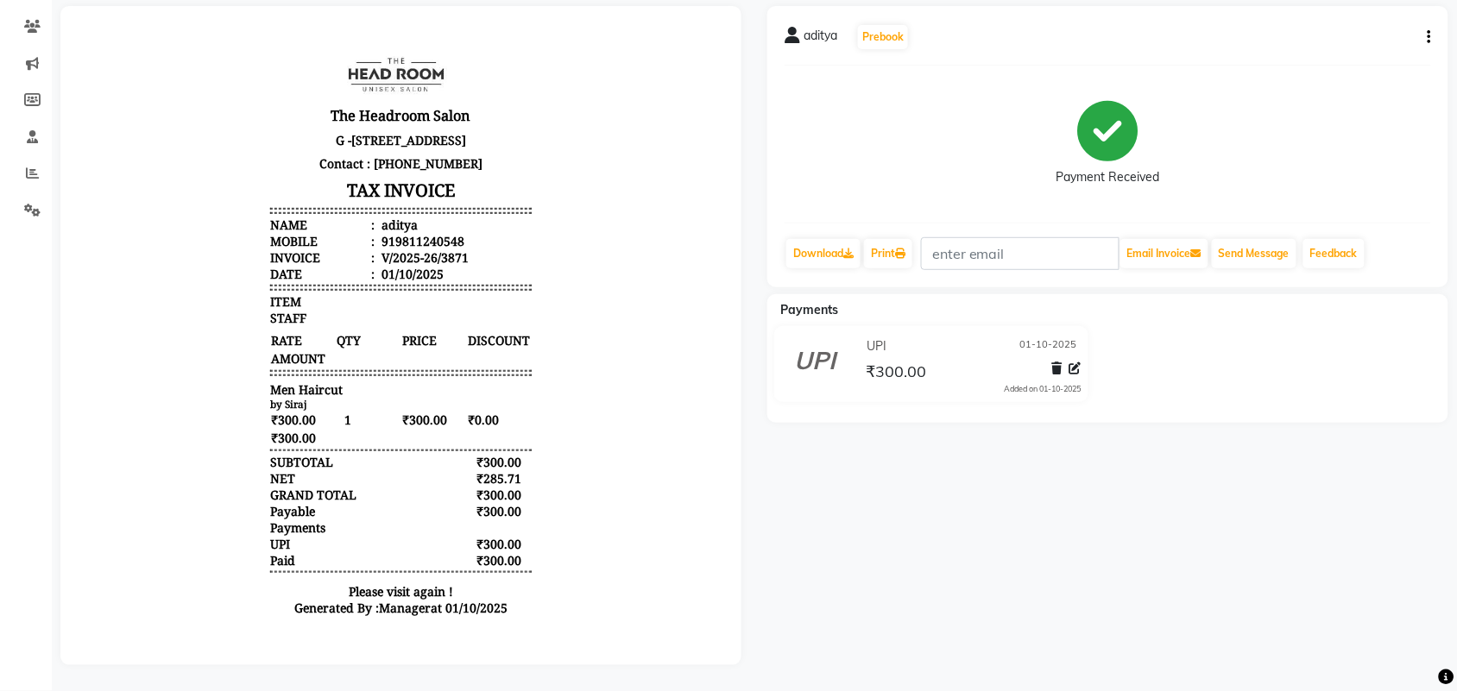
click at [1339, 204] on div "aditya Prebook Payment Received Download Print Email Invoice Send Message Feedb…" at bounding box center [1107, 146] width 681 height 281
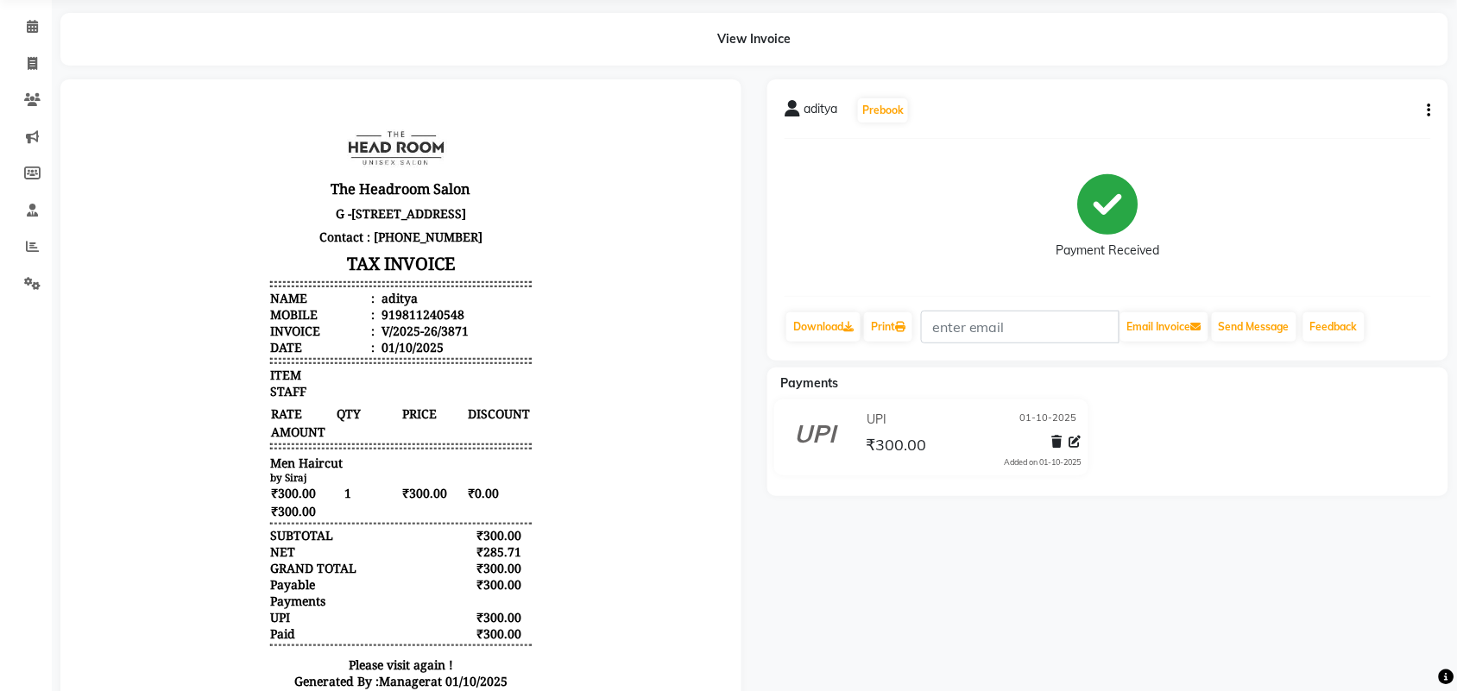
scroll to position [0, 0]
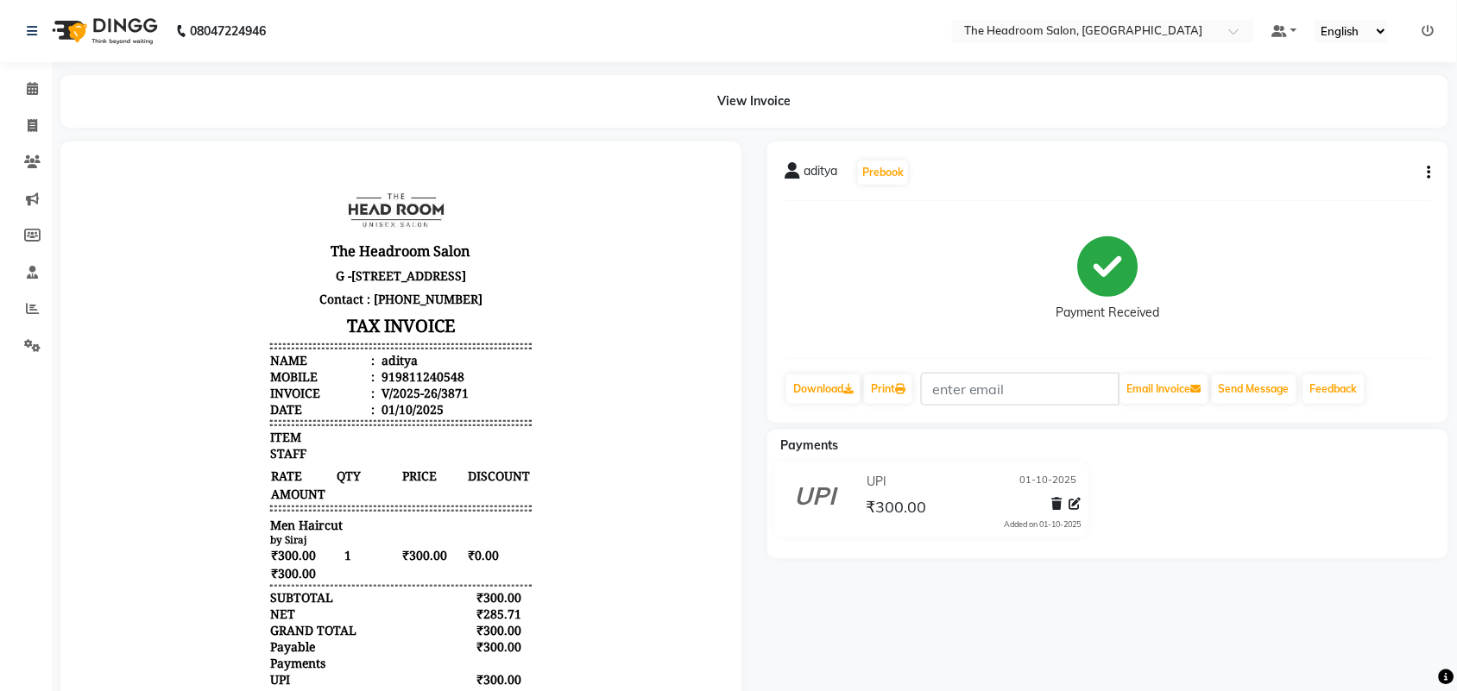
click at [325, 138] on main "View Invoice aditya Prebook Payment Received Download Print Email Invoice Send …" at bounding box center [754, 451] width 1405 height 752
click at [28, 123] on icon at bounding box center [32, 125] width 9 height 13
select select "service"
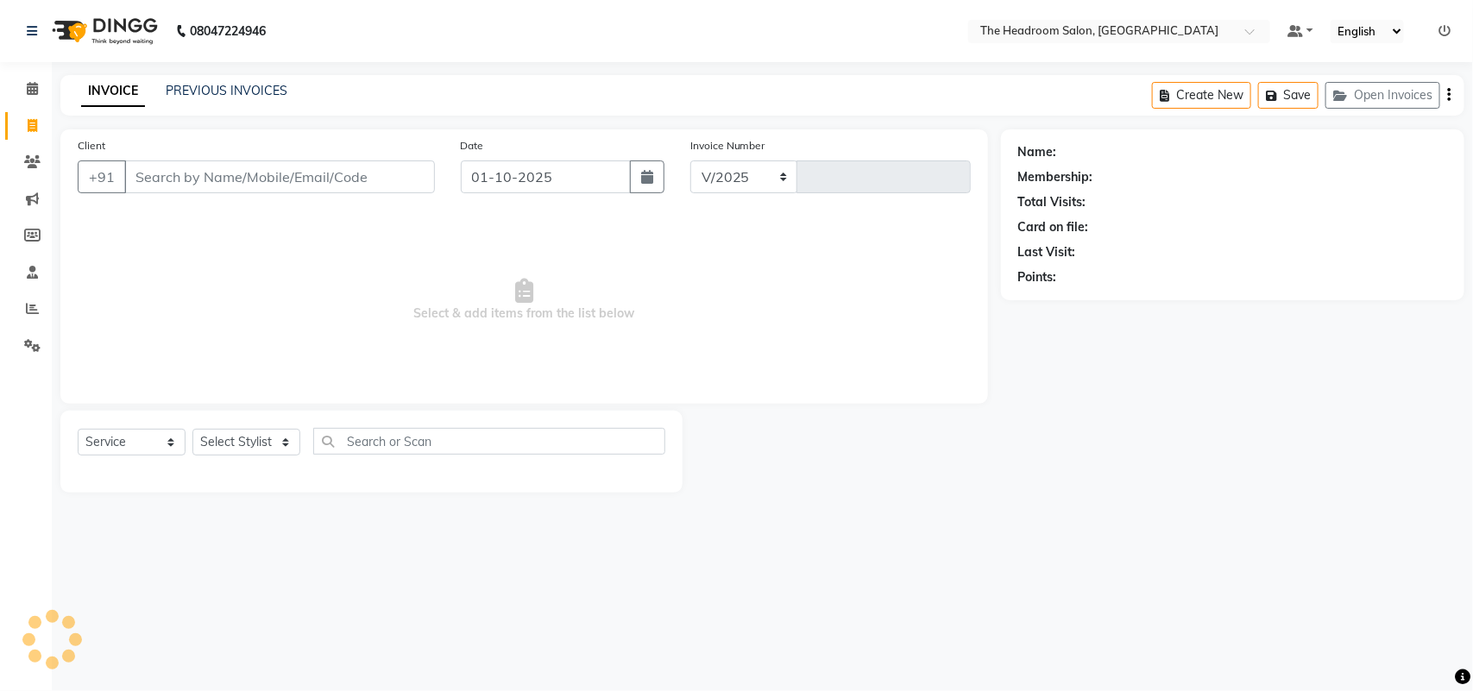
select select "6933"
type input "3872"
select select "58237"
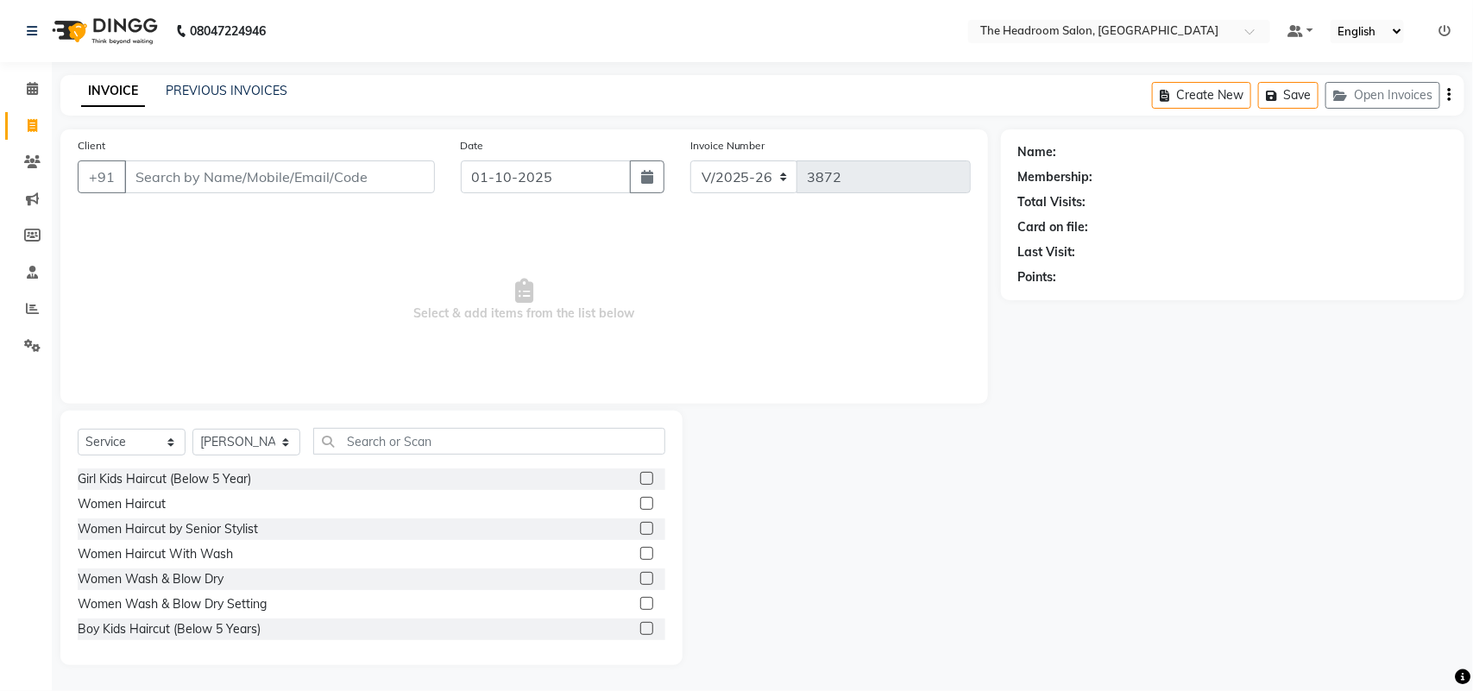
click at [0, 113] on li "Invoice" at bounding box center [26, 126] width 52 height 37
click at [152, 174] on input "Client" at bounding box center [279, 177] width 311 height 33
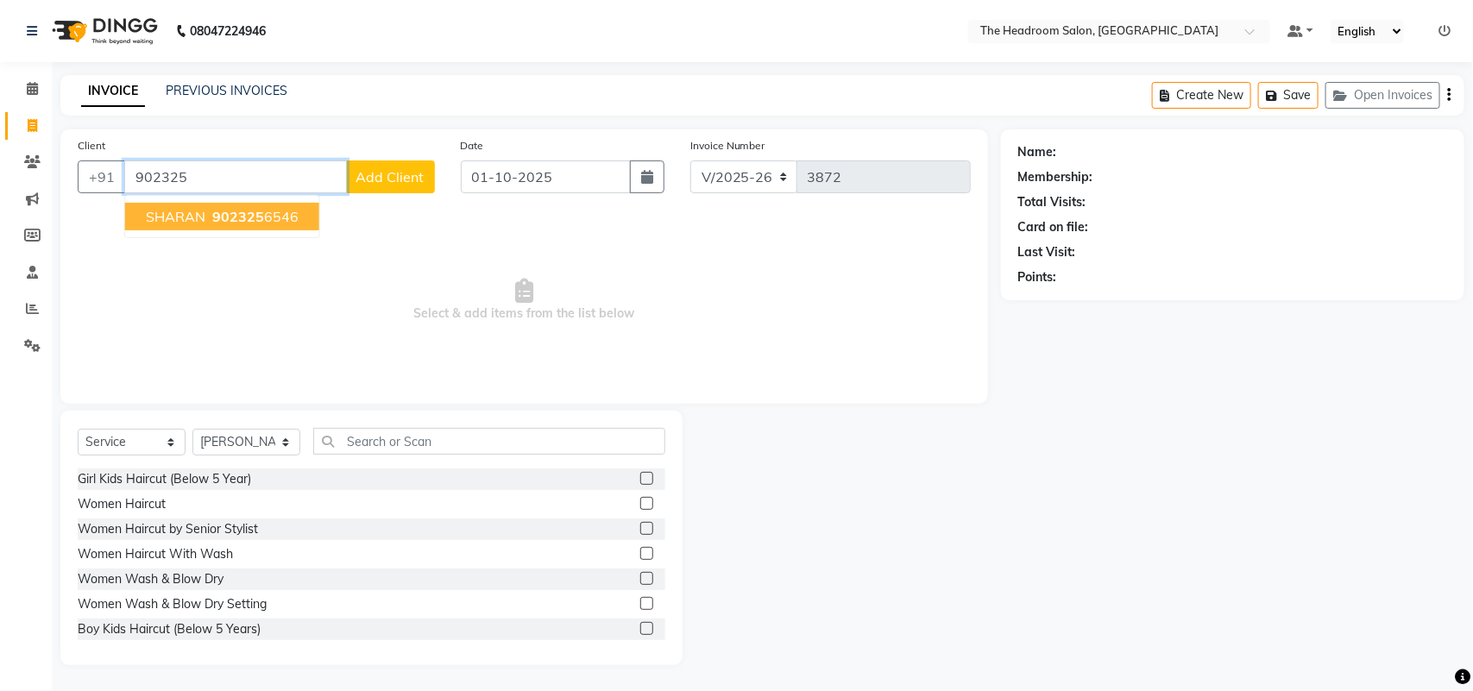
click at [146, 209] on span "SHARAN" at bounding box center [176, 216] width 60 height 17
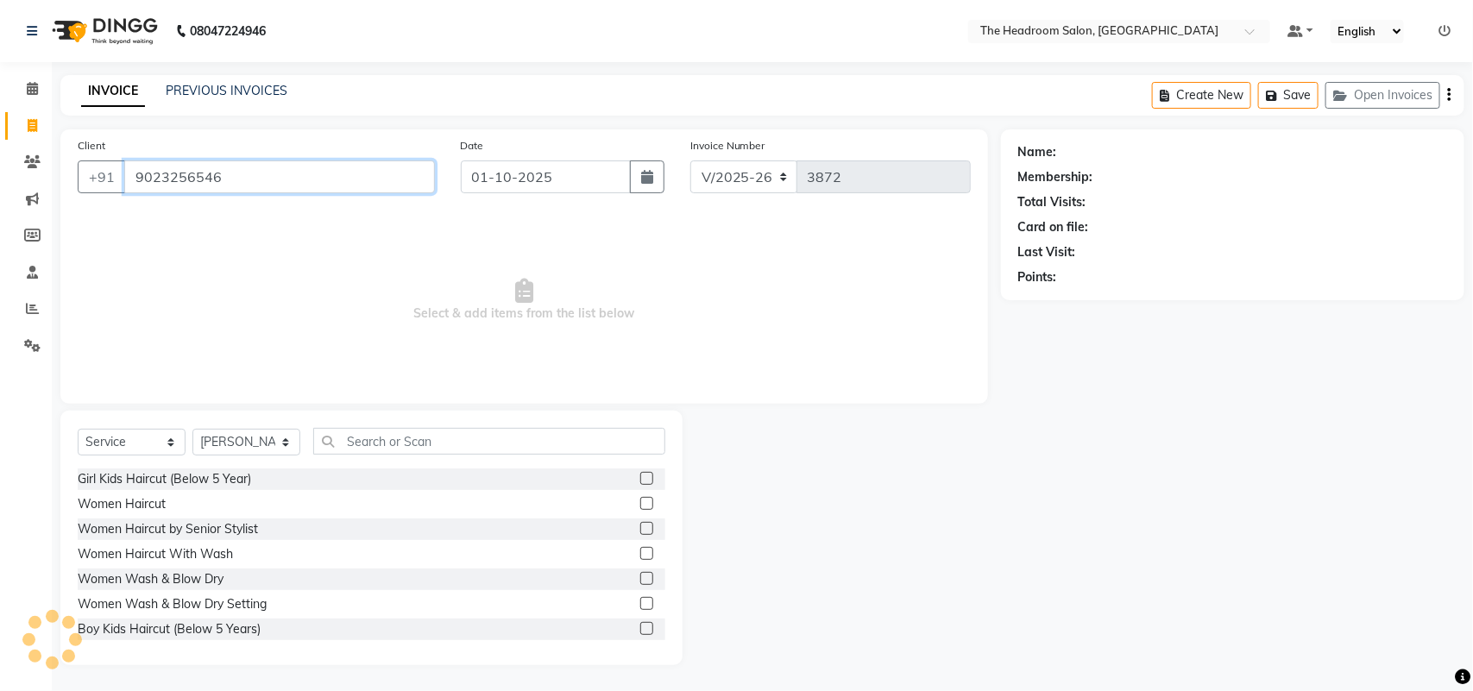
type input "9023256546"
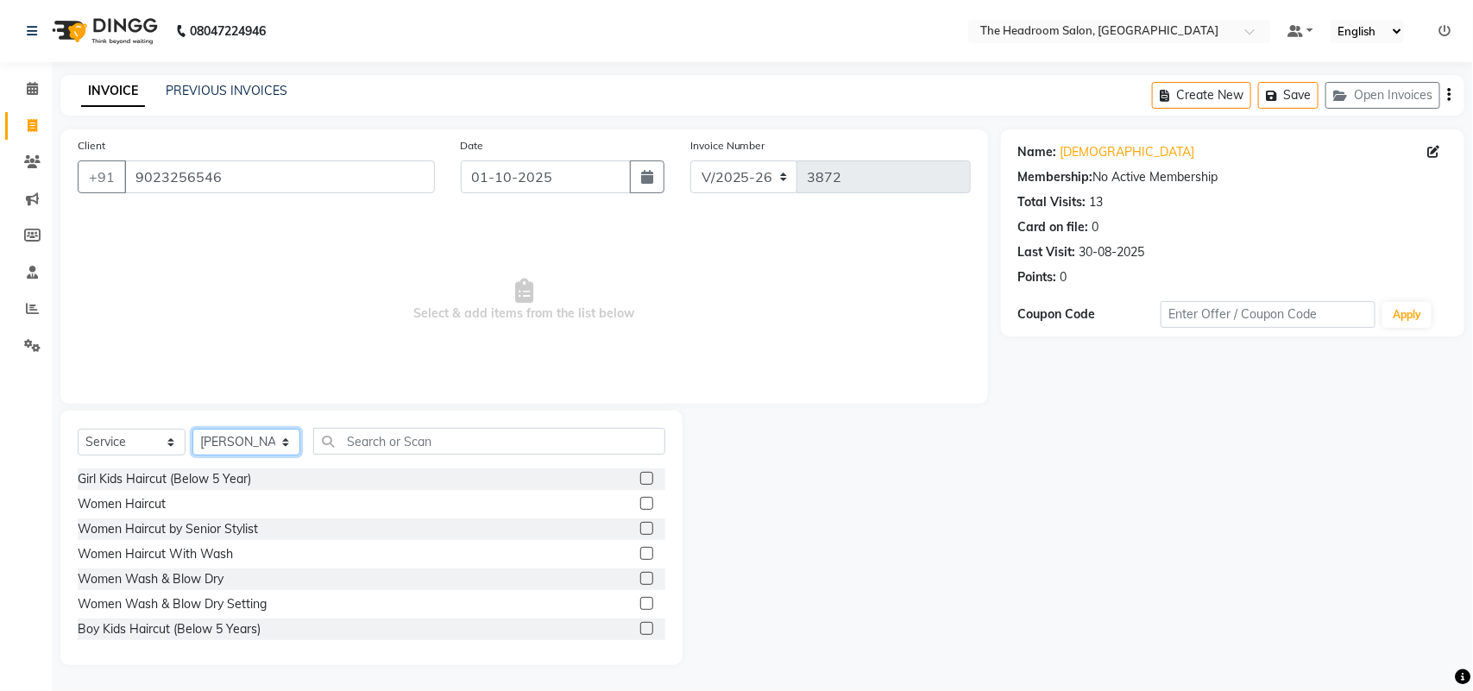
click at [247, 446] on select "Select Stylist [PERSON_NAME] Deepak [PERSON_NAME] [PERSON_NAME] Manager [PERSON…" at bounding box center [246, 442] width 108 height 27
select select "79453"
click at [192, 429] on select "Select Stylist [PERSON_NAME] Deepak [PERSON_NAME] [PERSON_NAME] Manager [PERSON…" at bounding box center [246, 442] width 108 height 27
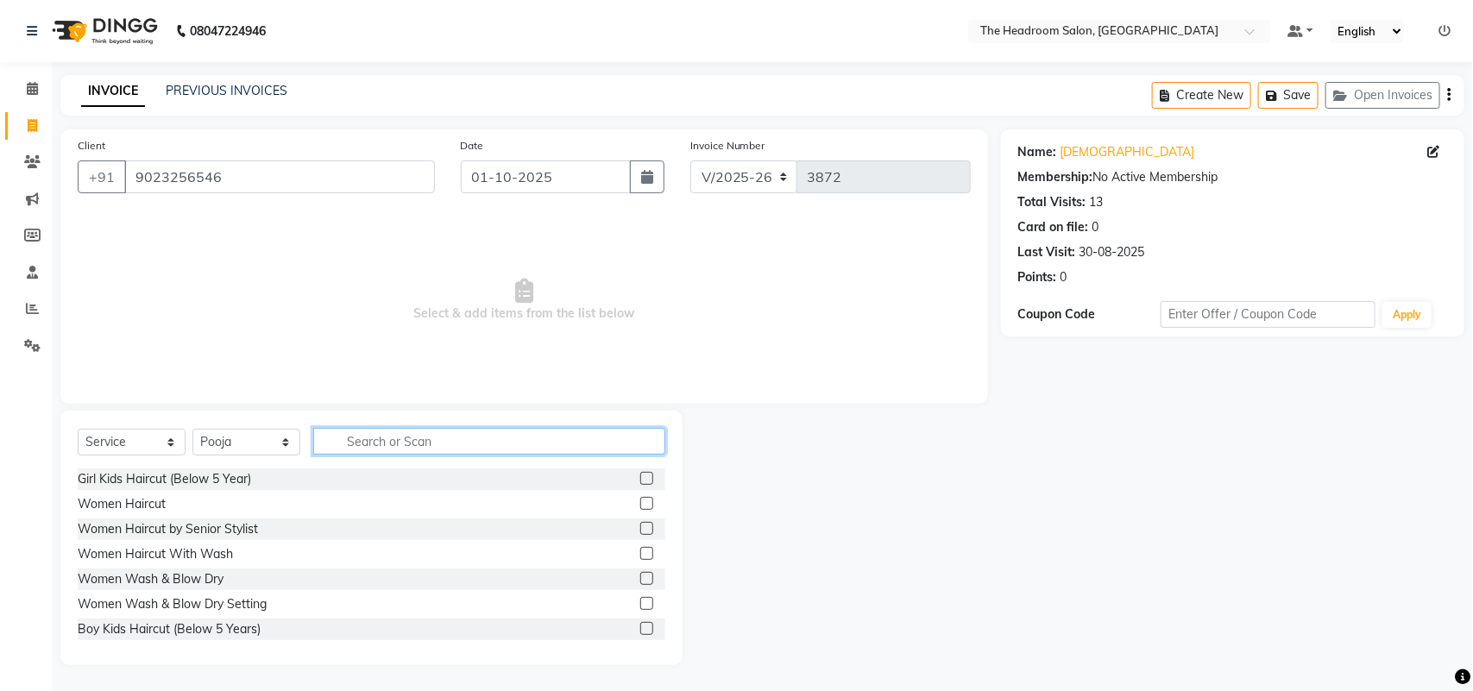
click at [350, 436] on input "text" at bounding box center [489, 441] width 352 height 27
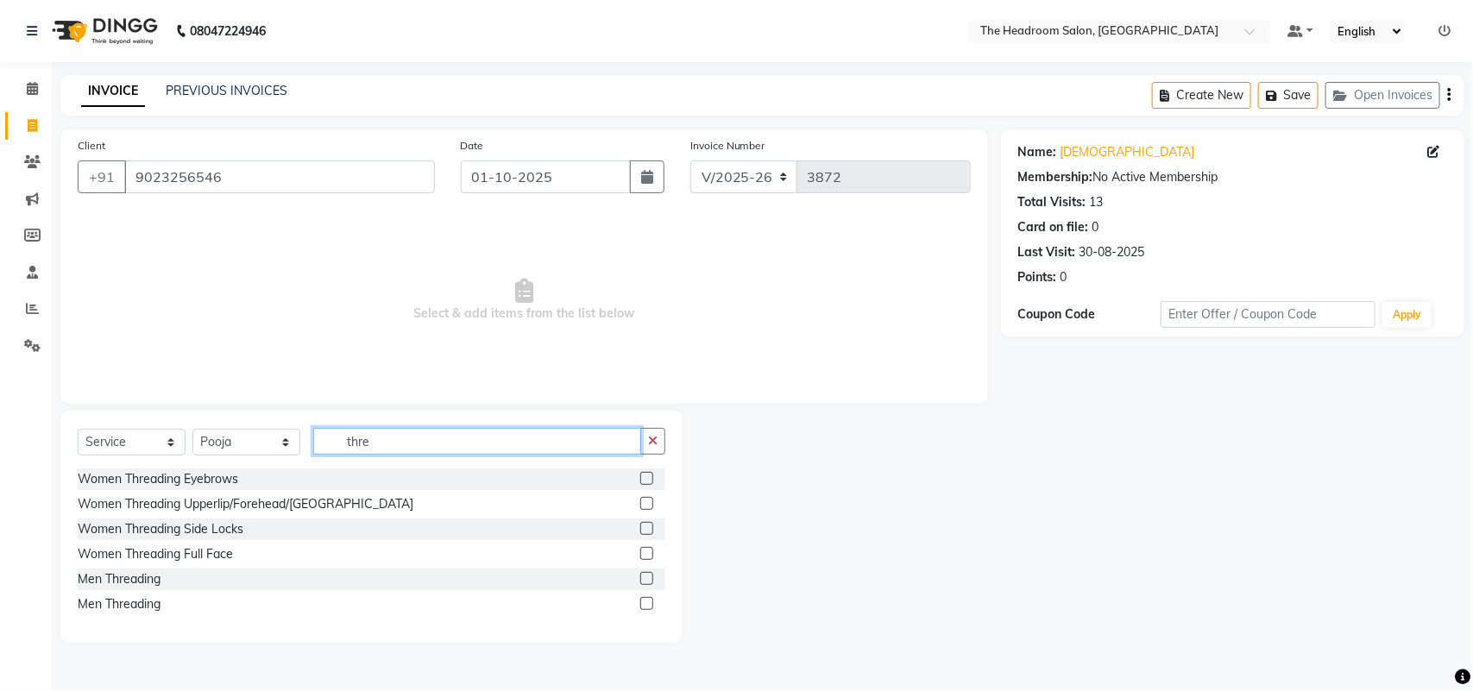
type input "thre"
click at [647, 476] on label at bounding box center [646, 478] width 13 height 13
click at [647, 476] on input "checkbox" at bounding box center [645, 479] width 11 height 11
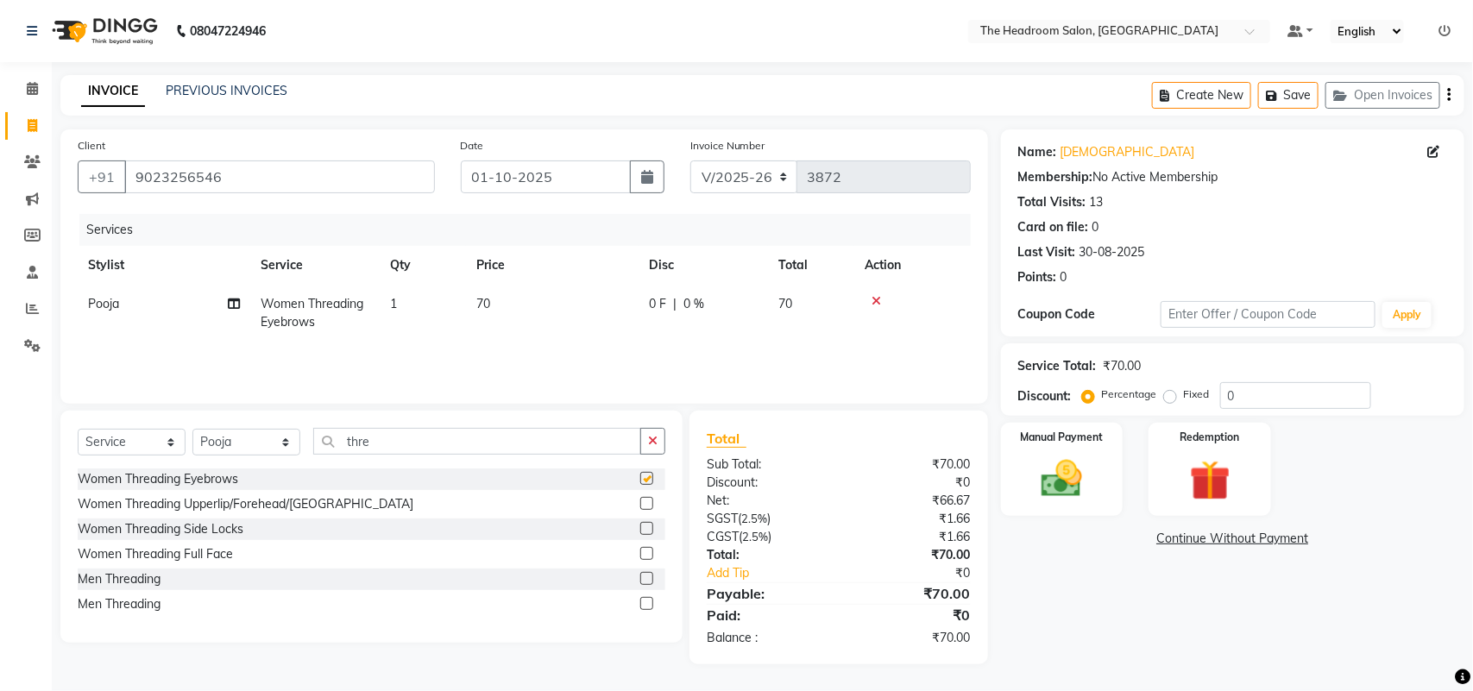
checkbox input "false"
click at [649, 506] on label at bounding box center [646, 503] width 13 height 13
click at [649, 506] on input "checkbox" at bounding box center [645, 504] width 11 height 11
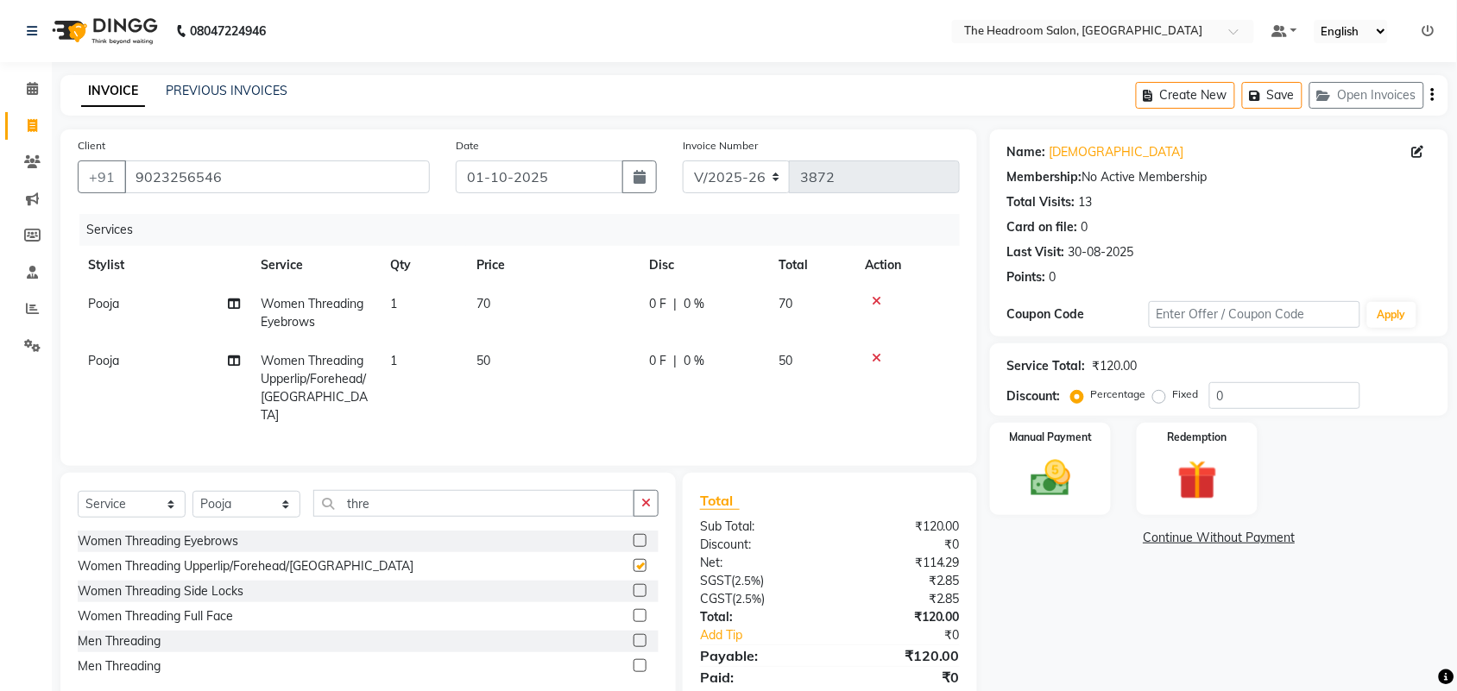
checkbox input "false"
click at [1074, 479] on img at bounding box center [1050, 478] width 67 height 47
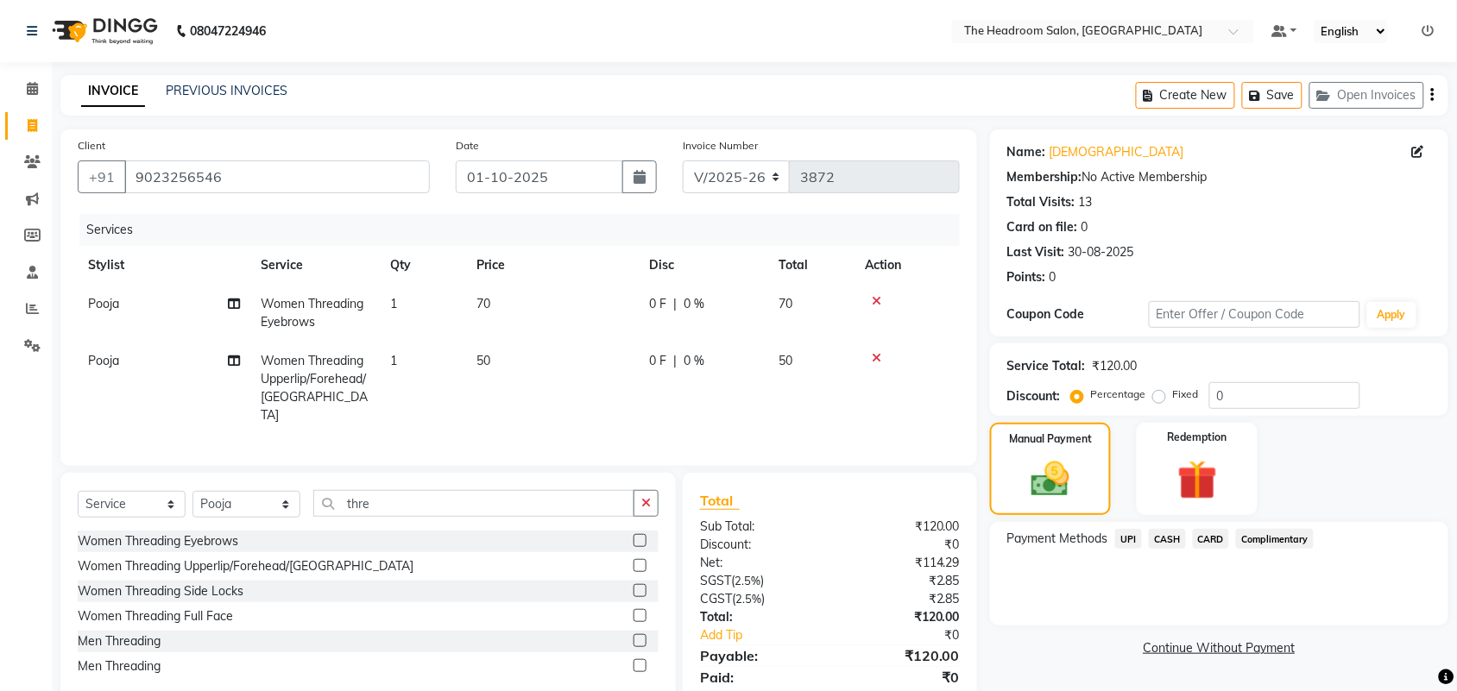
click at [1124, 536] on span "UPI" at bounding box center [1128, 539] width 27 height 20
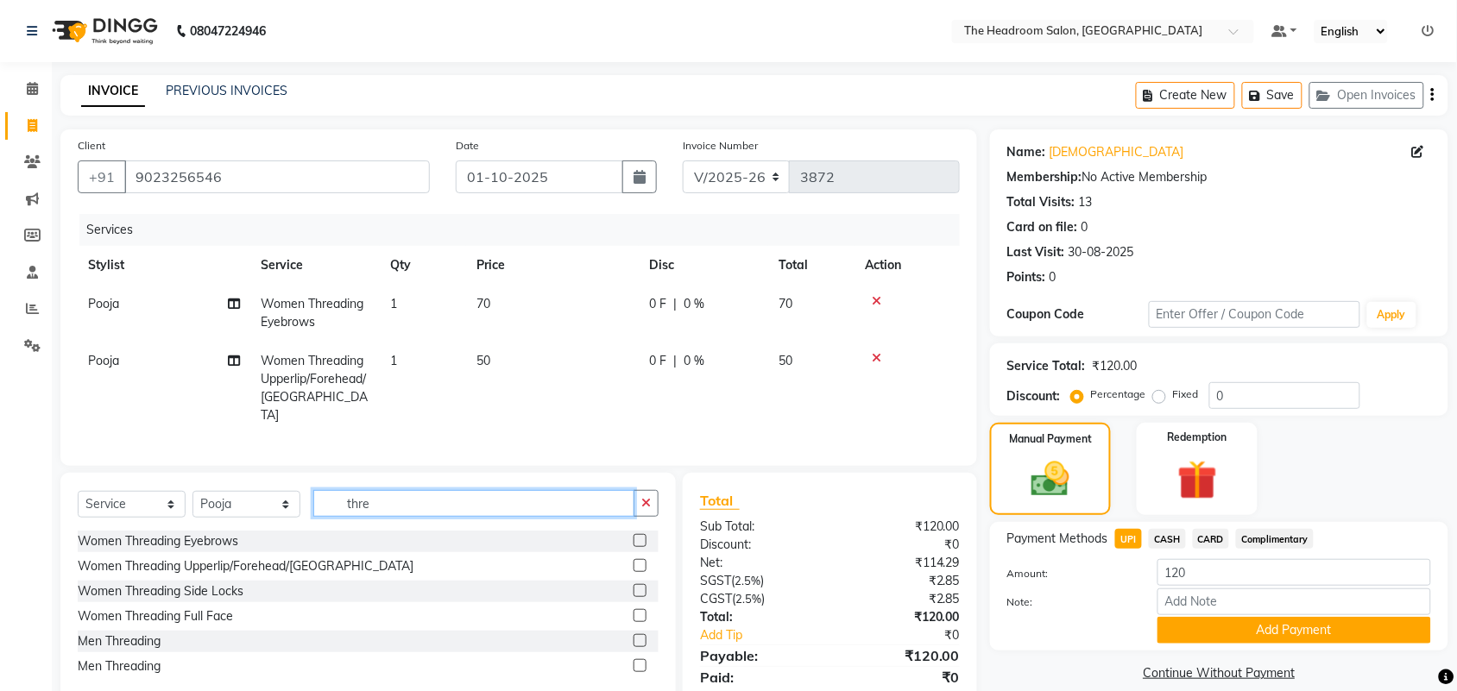
click at [387, 502] on input "thre" at bounding box center [473, 503] width 321 height 27
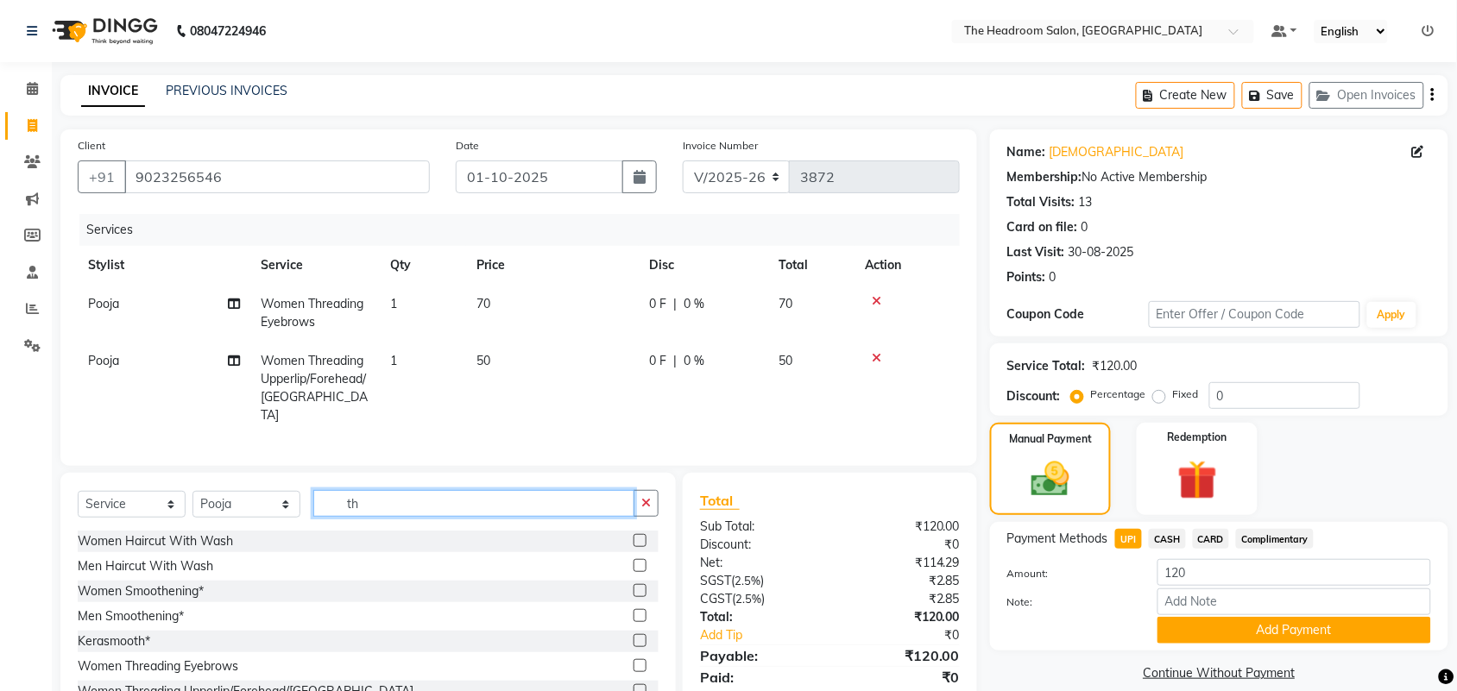
type input "t"
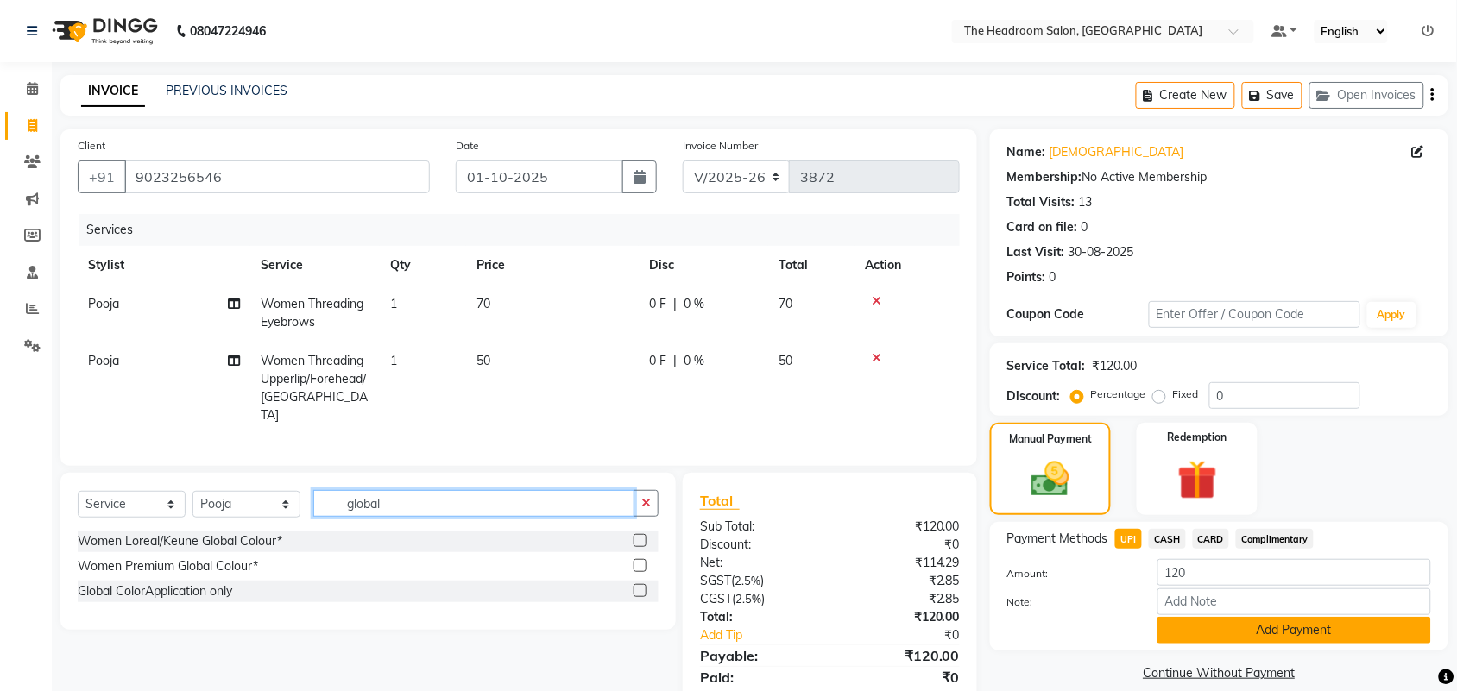
type input "global"
click at [1286, 619] on button "Add Payment" at bounding box center [1294, 630] width 274 height 27
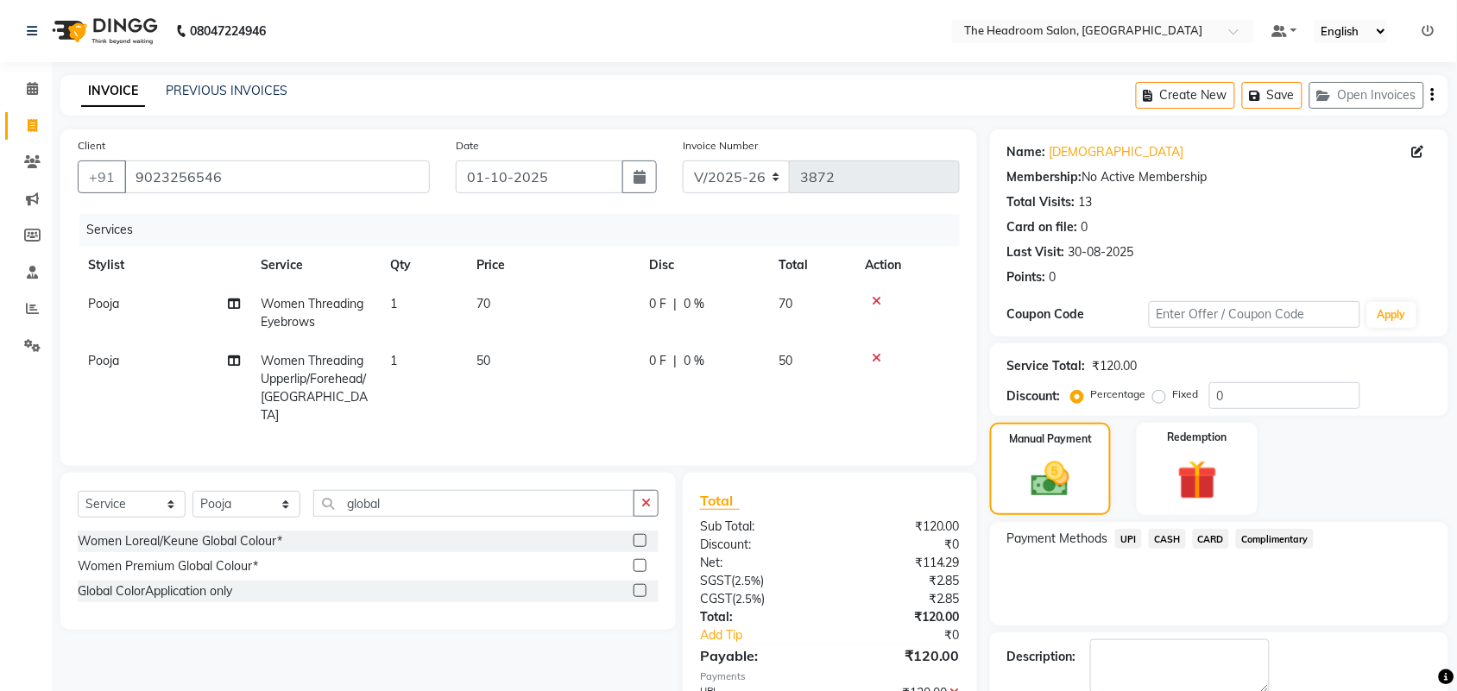
click at [1131, 535] on span "UPI" at bounding box center [1128, 539] width 27 height 20
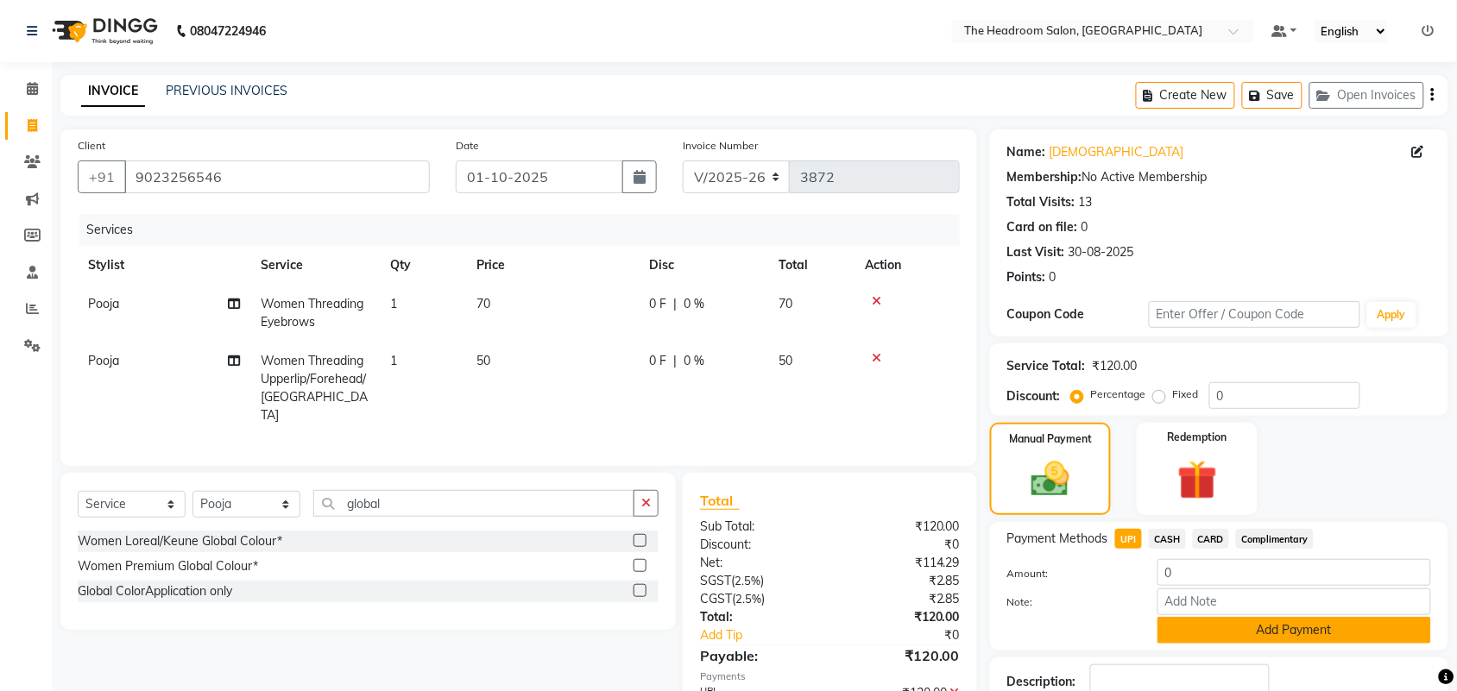
click at [1277, 627] on button "Add Payment" at bounding box center [1294, 630] width 274 height 27
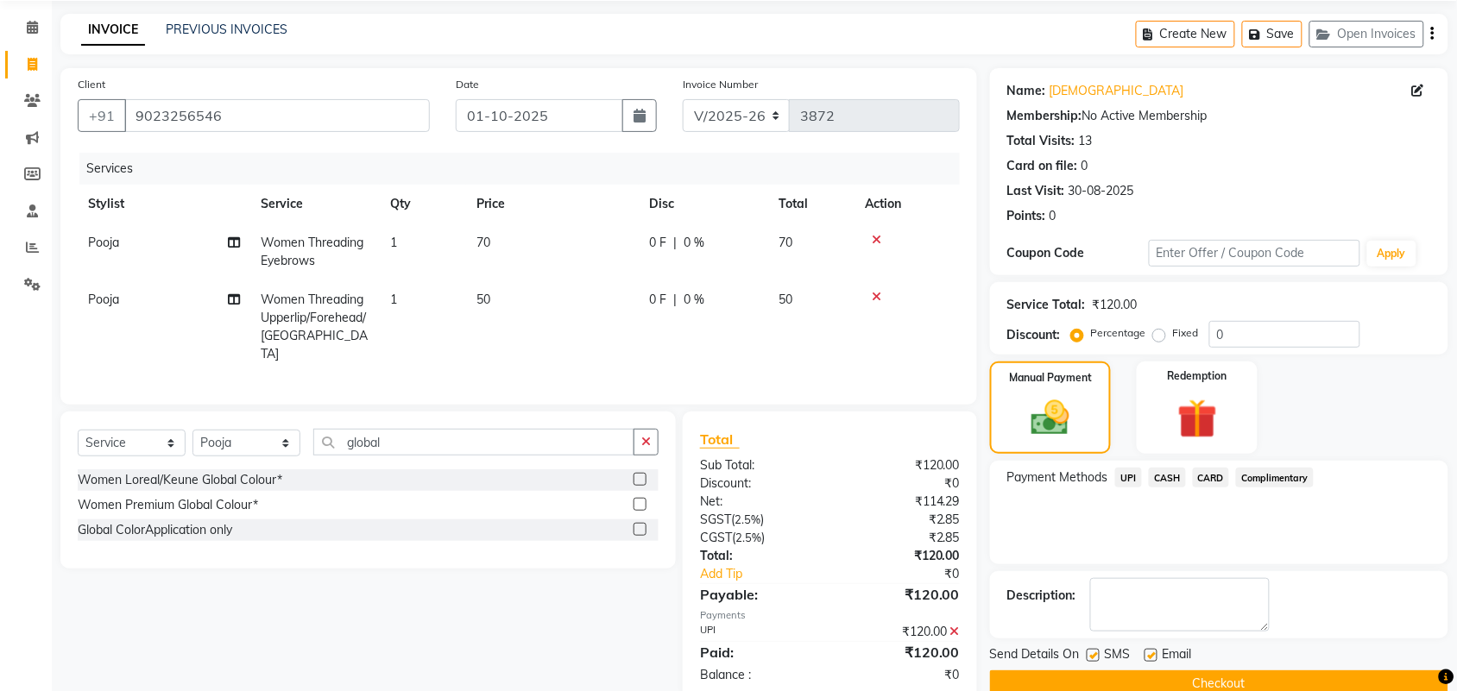
scroll to position [95, 0]
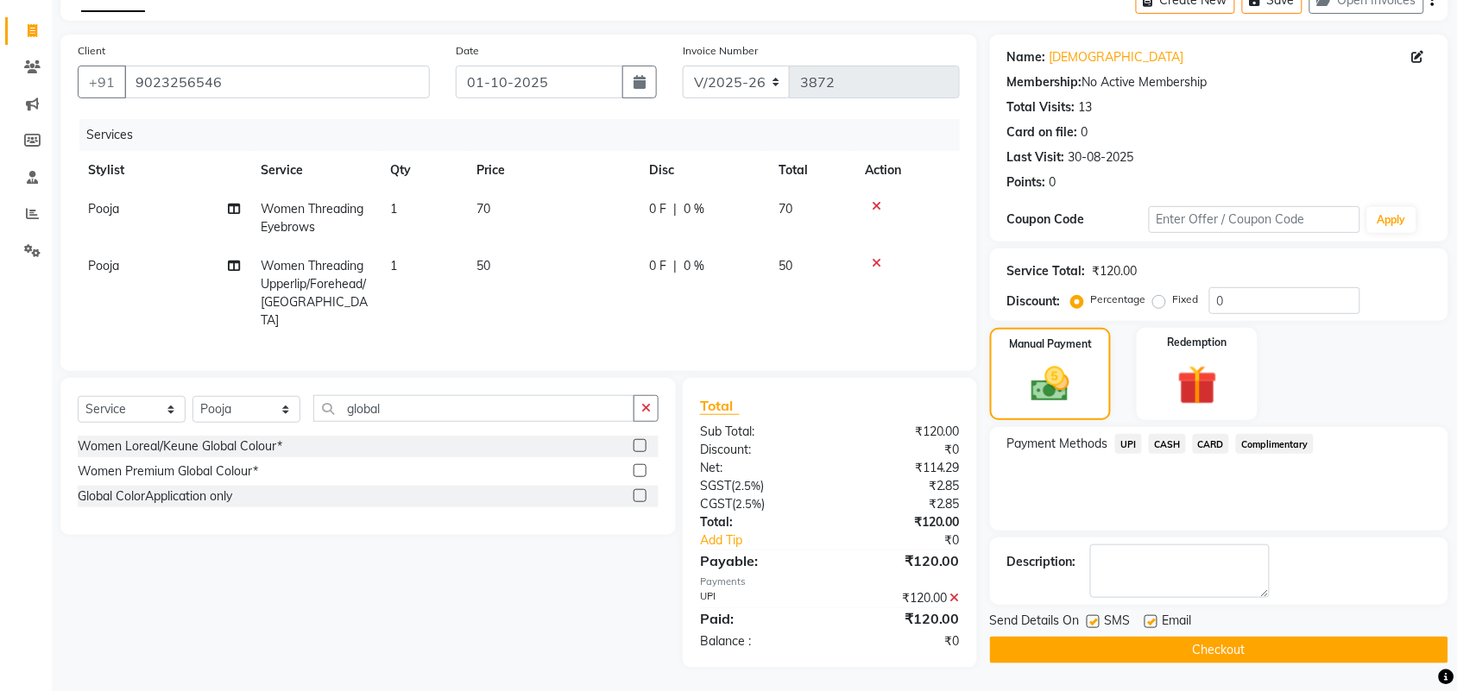
click at [1201, 657] on button "Checkout" at bounding box center [1219, 650] width 458 height 27
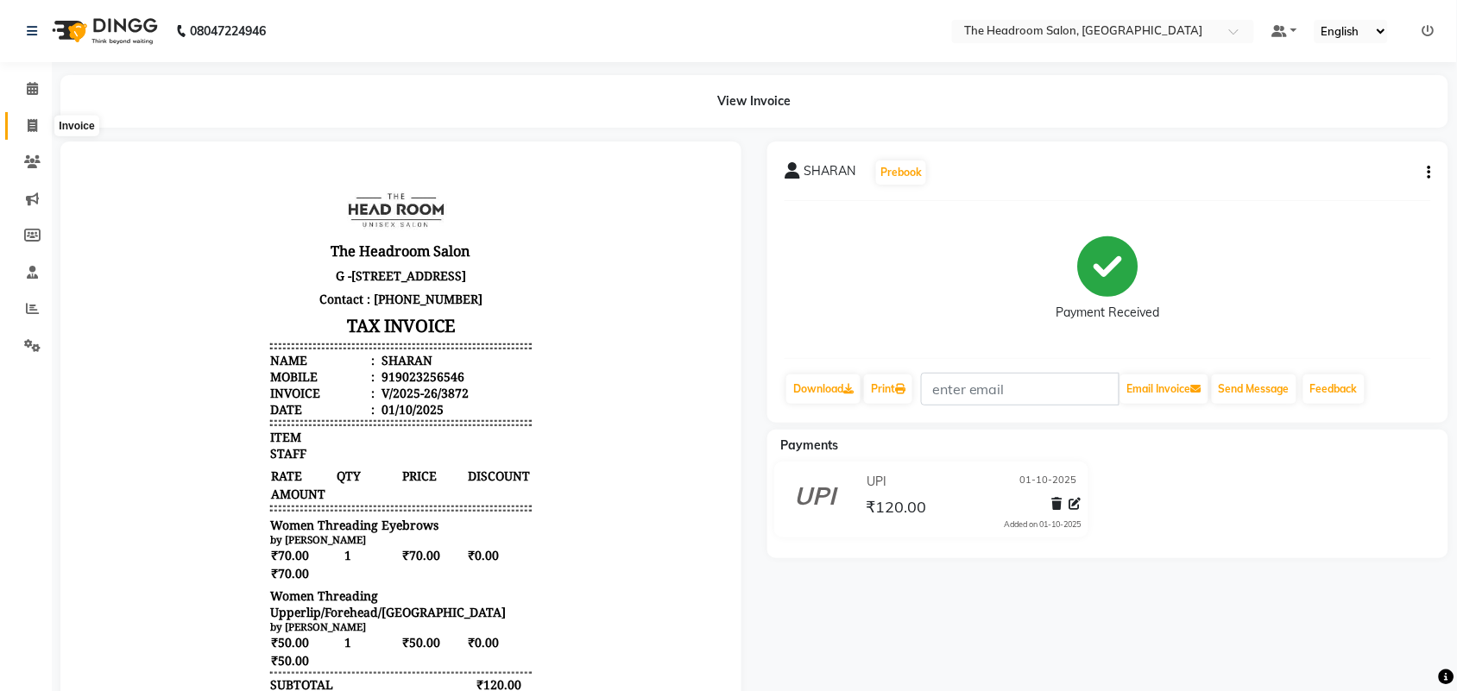
click at [28, 129] on icon at bounding box center [32, 125] width 9 height 13
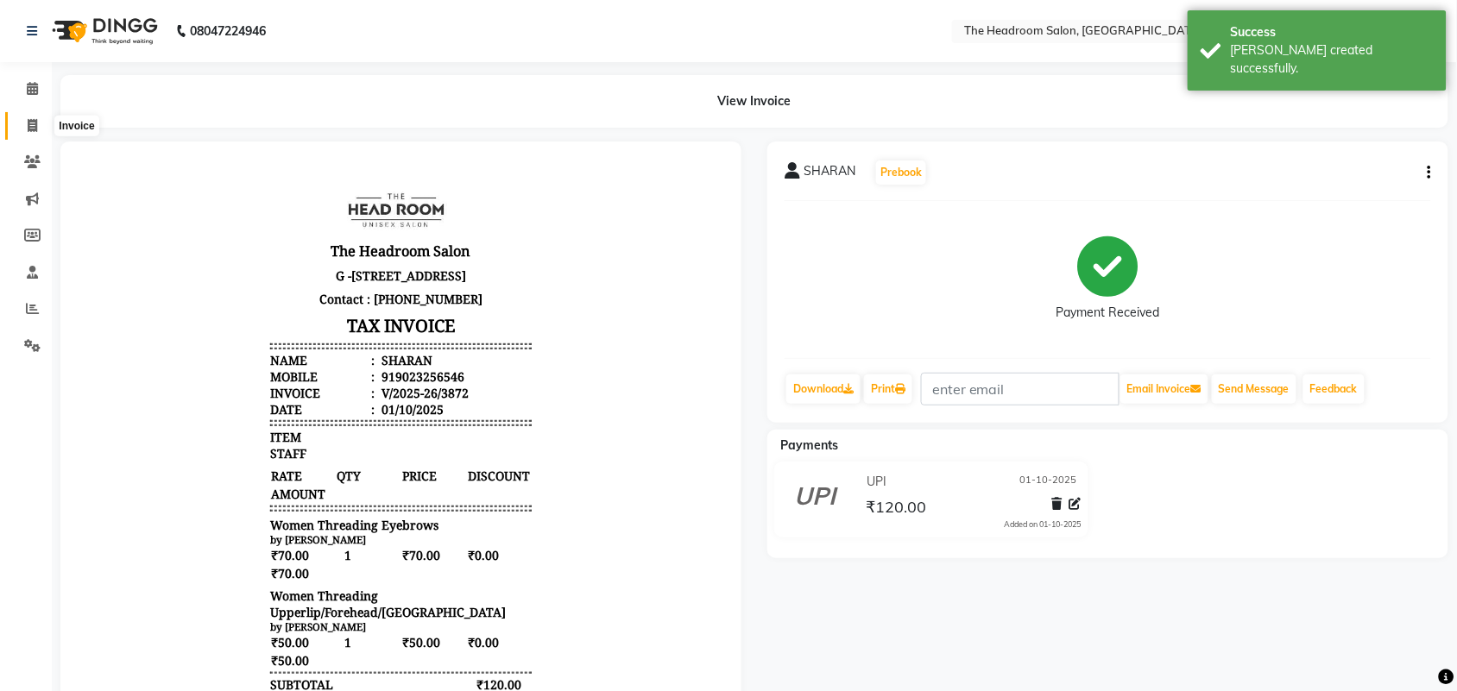
select select "service"
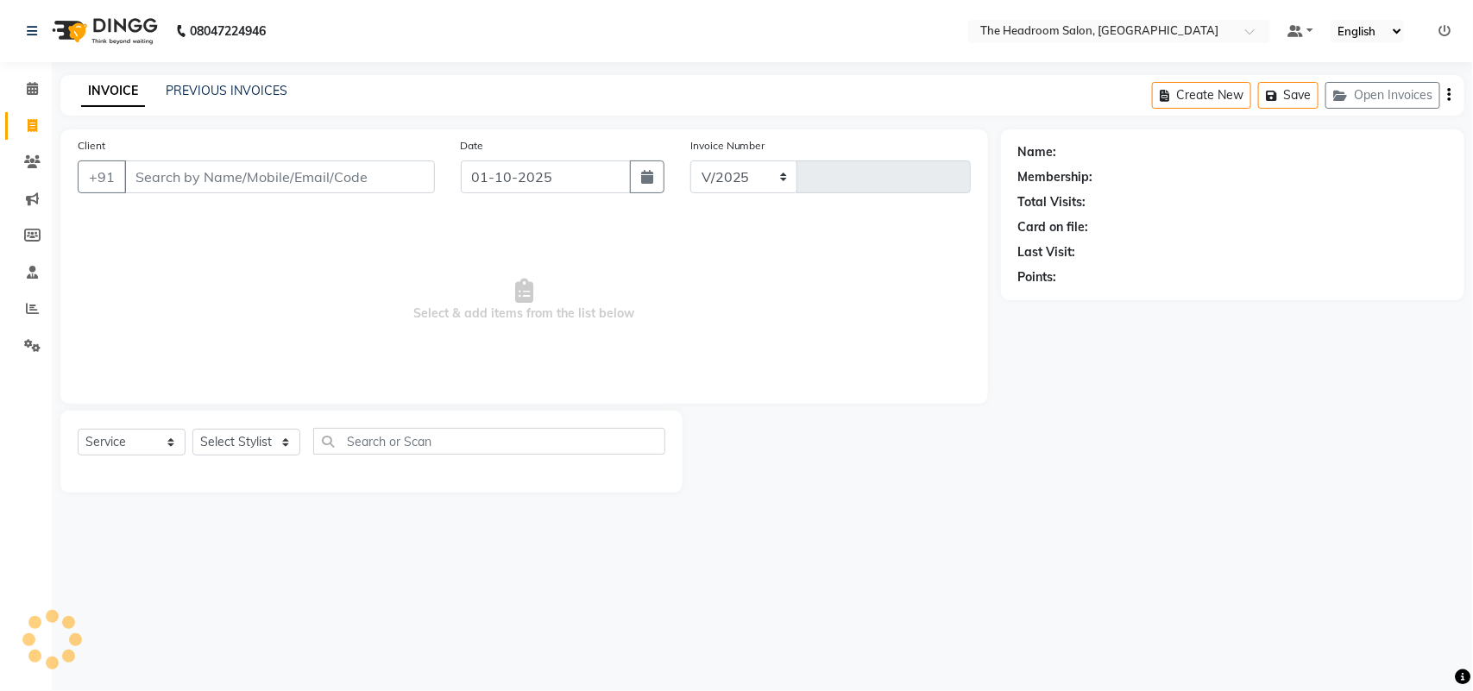
select select "6933"
type input "3873"
click at [248, 445] on select "Select Stylist" at bounding box center [246, 442] width 108 height 27
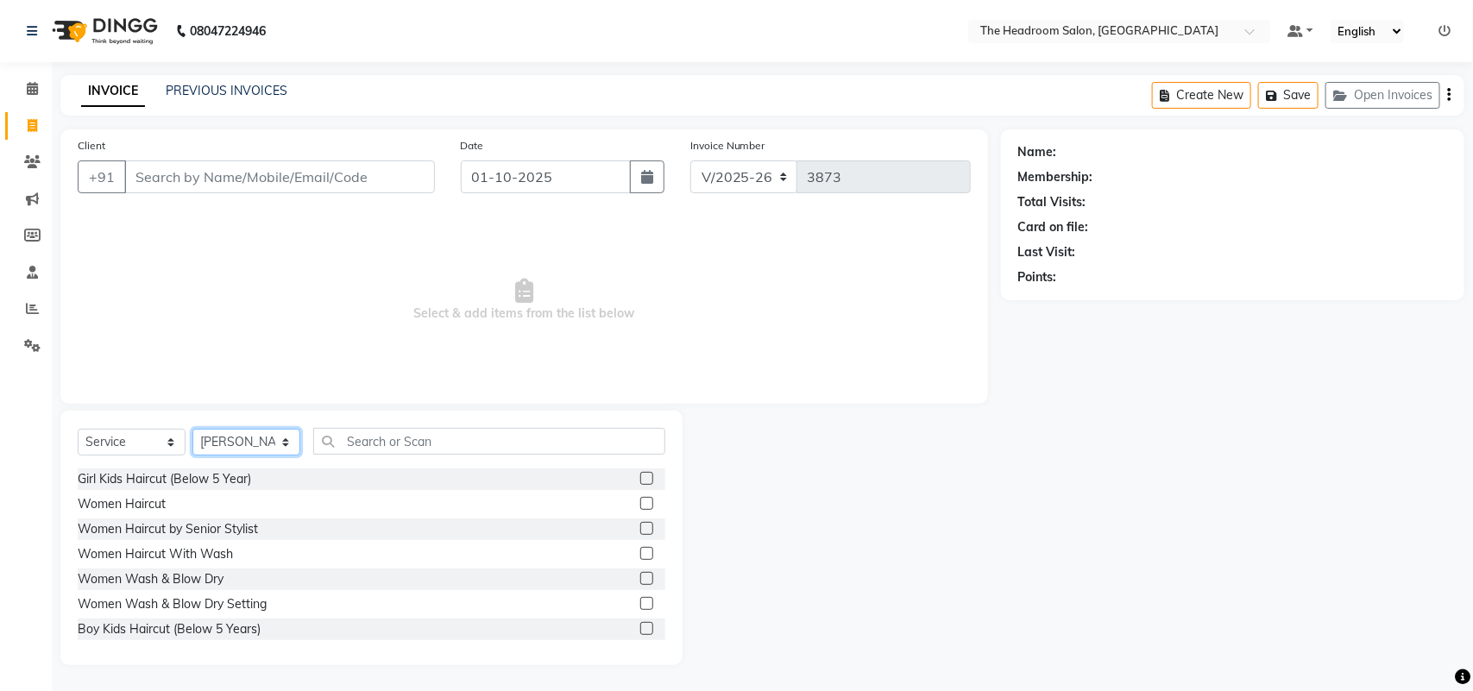
click at [248, 445] on select "Select Stylist [PERSON_NAME] Deepak [PERSON_NAME] [PERSON_NAME] Manager [PERSON…" at bounding box center [246, 442] width 108 height 27
click at [248, 446] on select "Select Stylist [PERSON_NAME] Deepak [PERSON_NAME] [PERSON_NAME] Manager [PERSON…" at bounding box center [246, 442] width 108 height 27
select select "79453"
click at [192, 429] on select "Select Stylist [PERSON_NAME] Deepak [PERSON_NAME] [PERSON_NAME] Manager [PERSON…" at bounding box center [246, 442] width 108 height 27
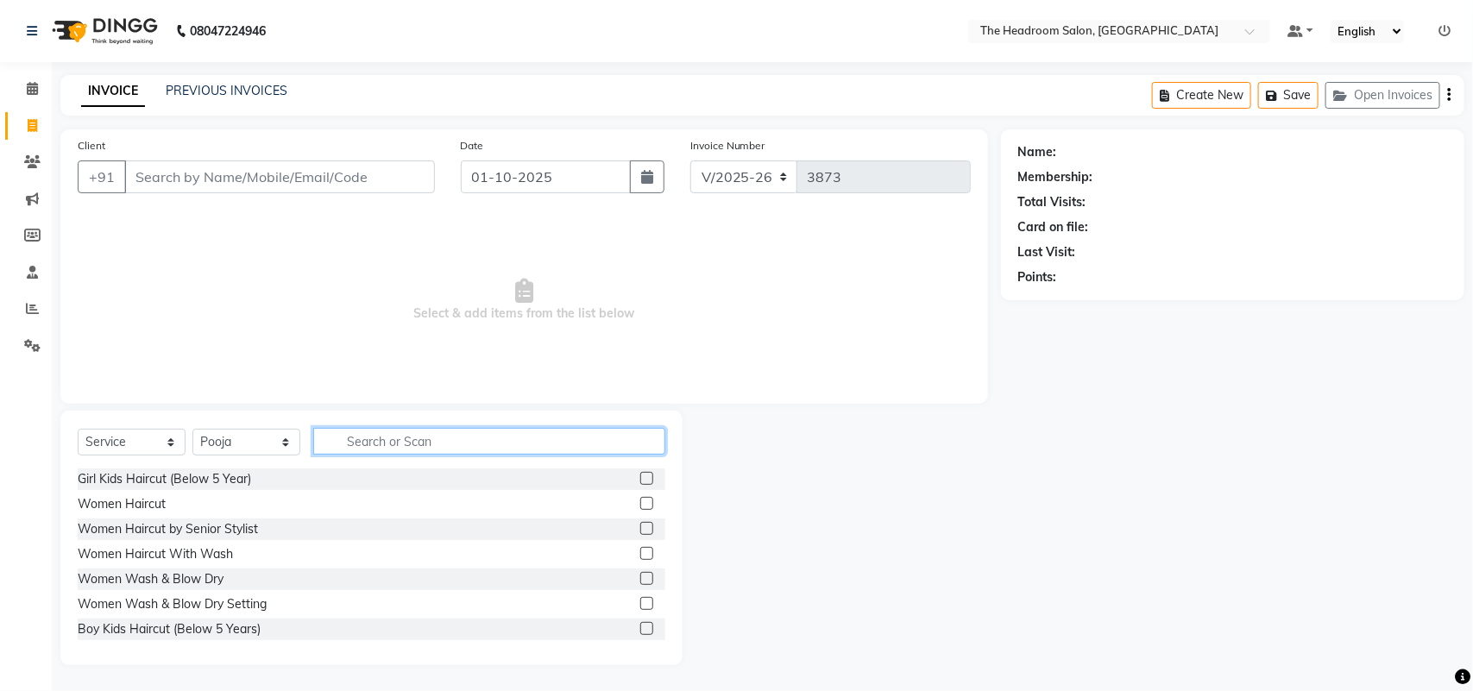
click at [364, 440] on input "text" at bounding box center [489, 441] width 352 height 27
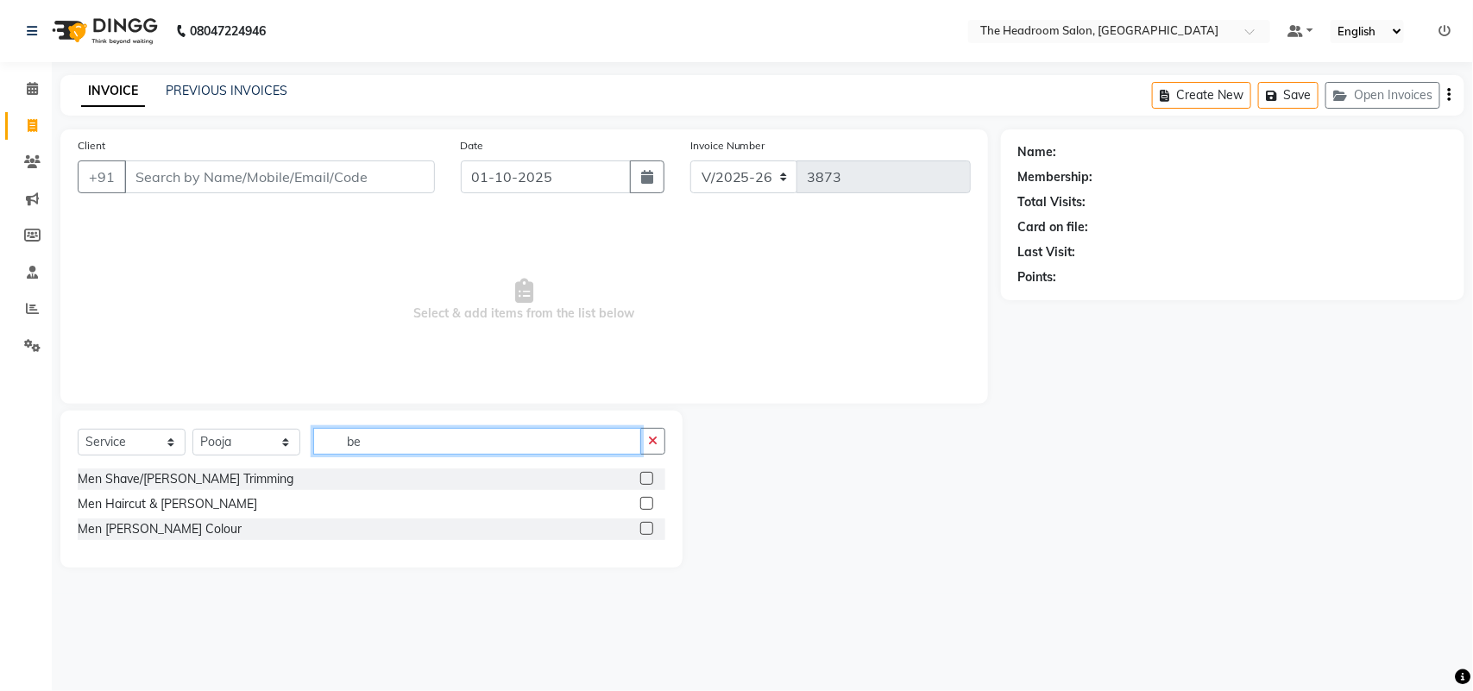
type input "b"
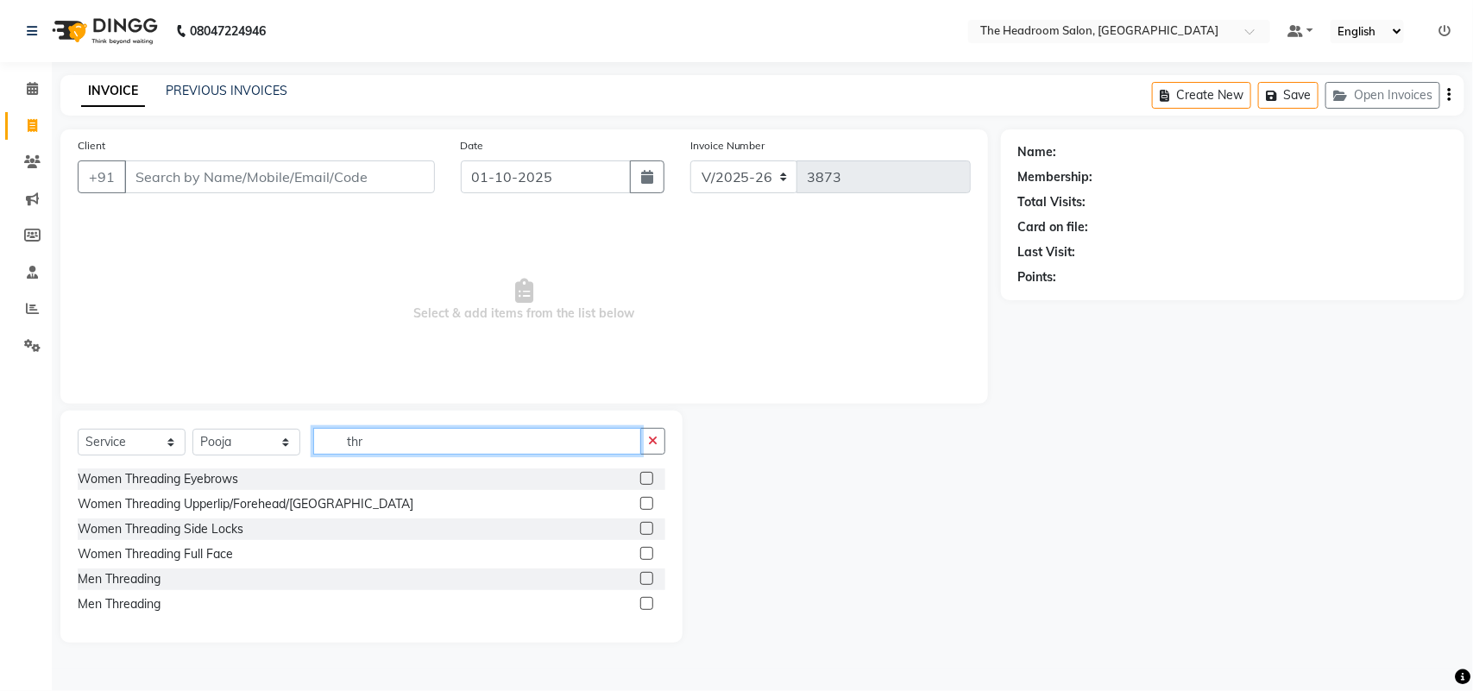
type input "thr"
click at [647, 479] on label at bounding box center [646, 478] width 13 height 13
click at [647, 479] on input "checkbox" at bounding box center [645, 479] width 11 height 11
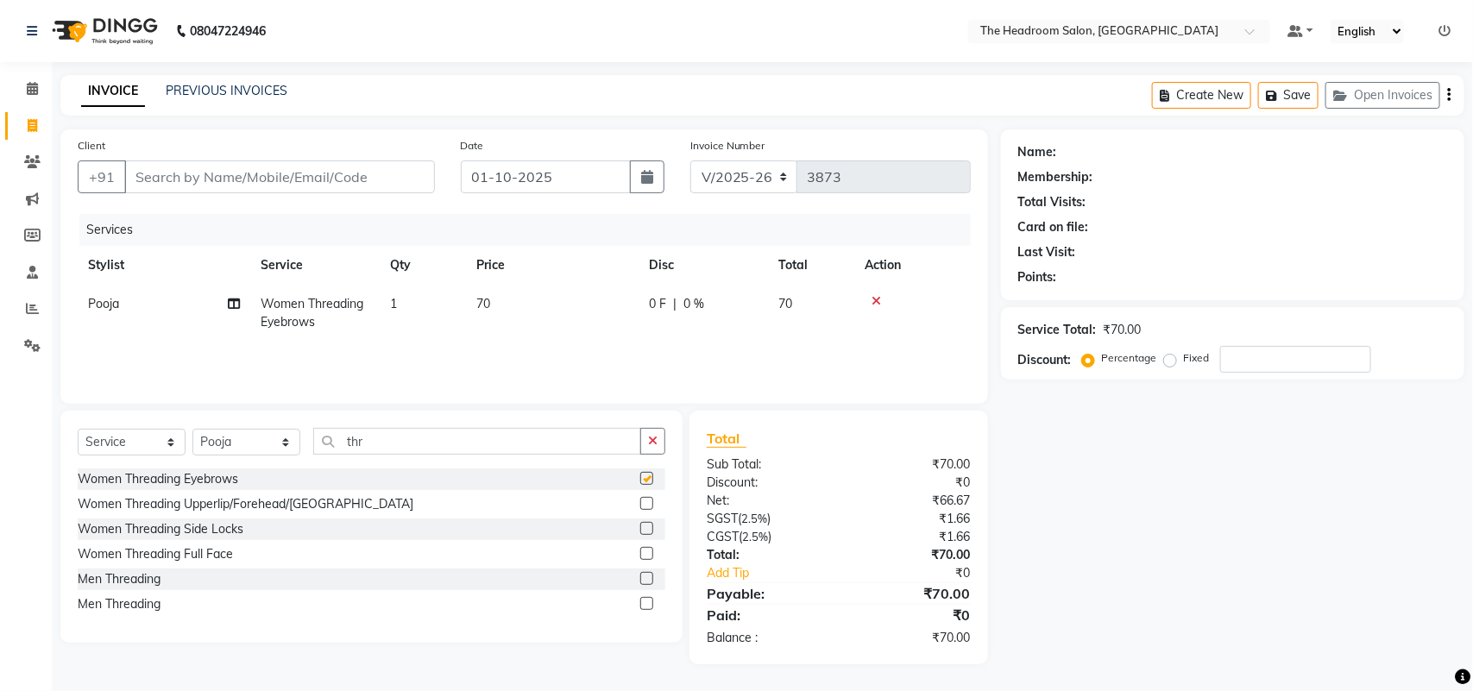
checkbox input "false"
click at [647, 503] on label at bounding box center [646, 503] width 13 height 13
click at [647, 503] on input "checkbox" at bounding box center [645, 504] width 11 height 11
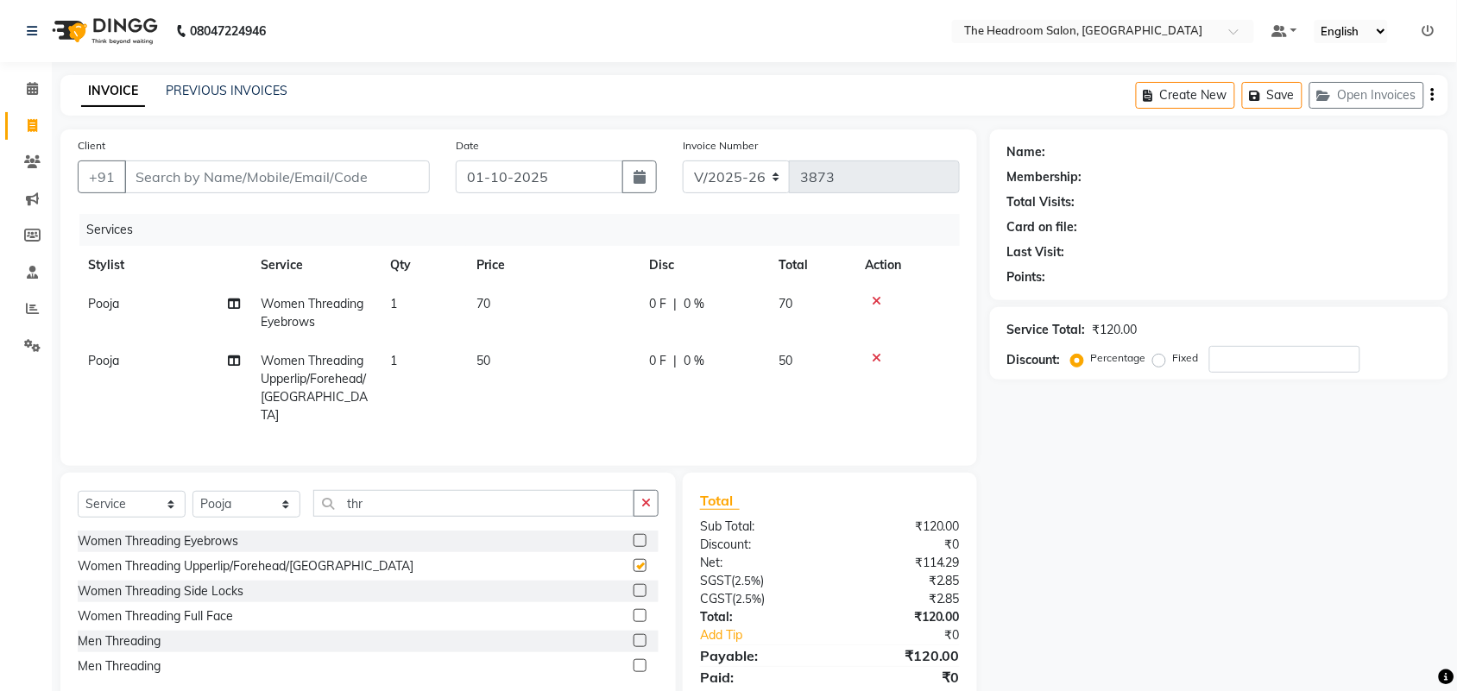
checkbox input "false"
click at [1146, 502] on div "Name: Membership: Total Visits: Card on file: Last Visit: Points: Service Total…" at bounding box center [1225, 427] width 471 height 597
click at [145, 177] on input "Client" at bounding box center [276, 177] width 305 height 33
type input "8"
type input "0"
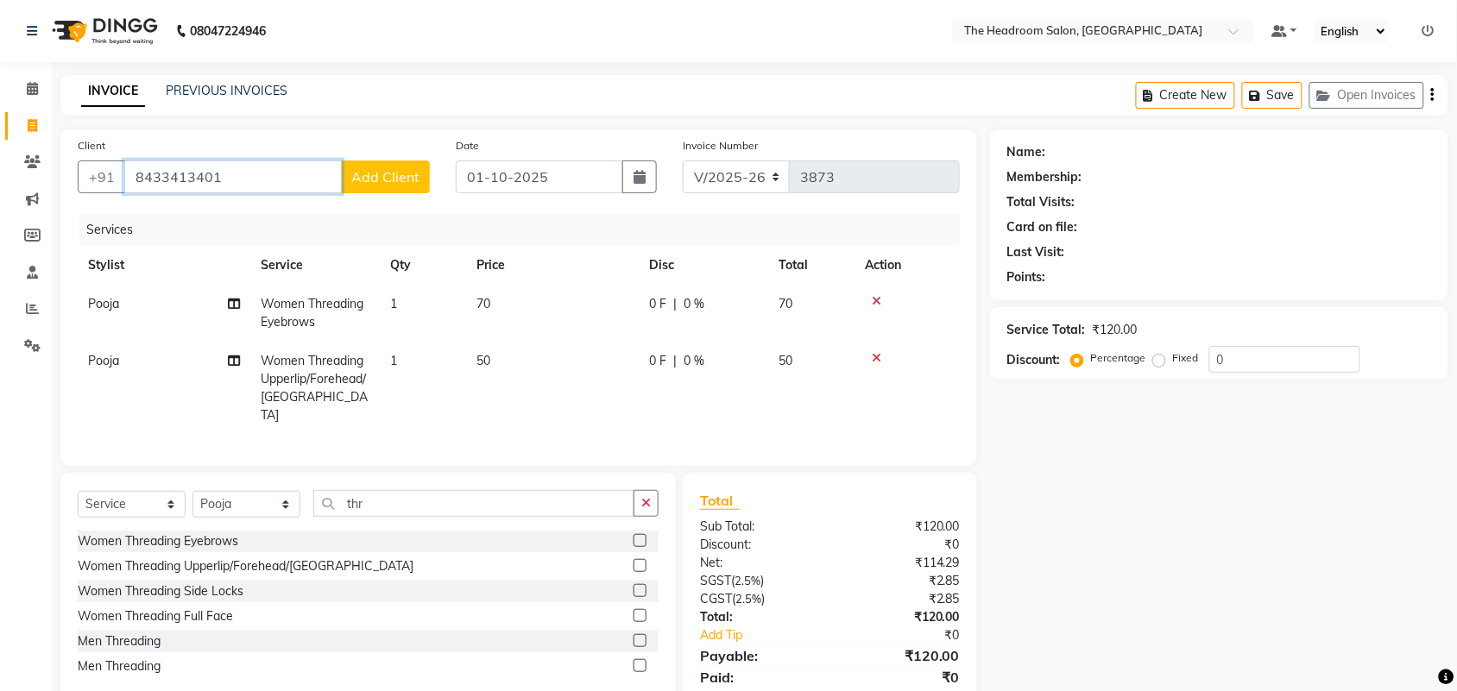
type input "8433413401"
click at [404, 181] on span "Add Client" at bounding box center [385, 176] width 68 height 17
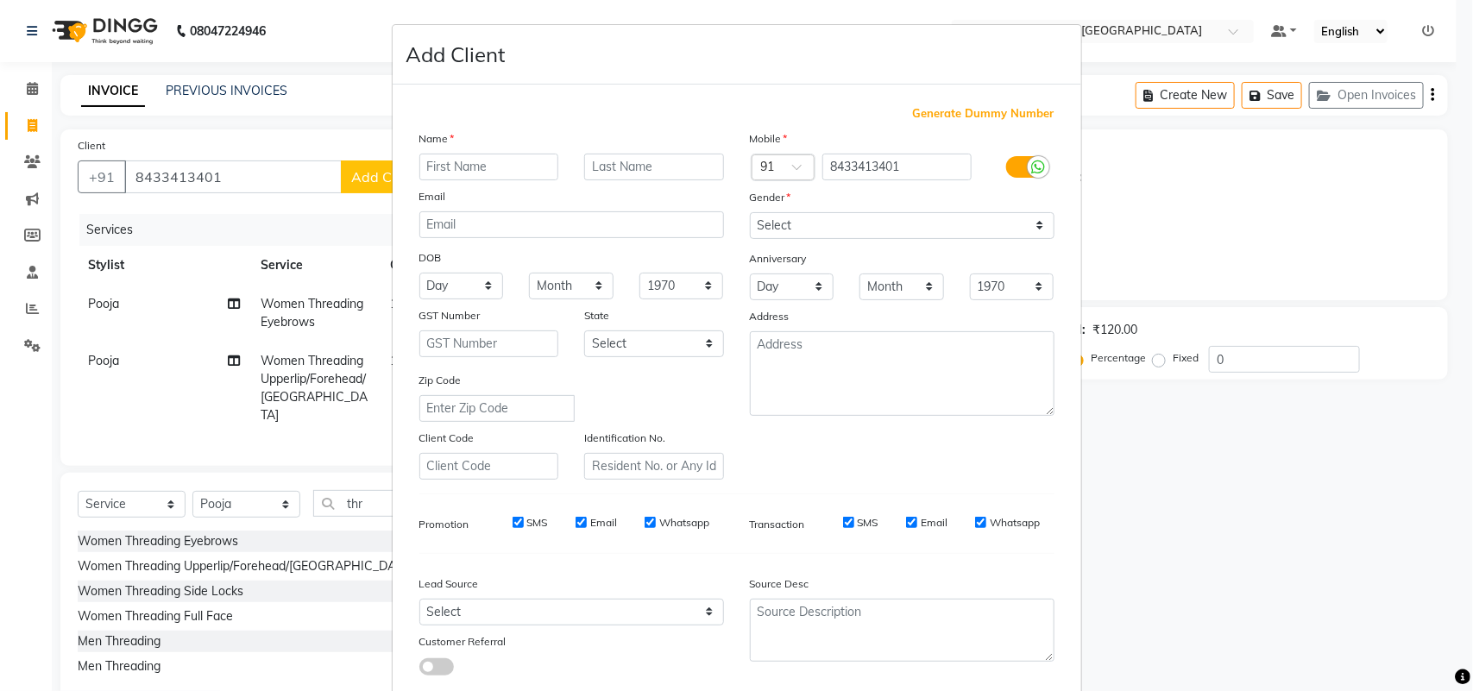
click at [432, 167] on input "text" at bounding box center [489, 167] width 140 height 27
type input "reena"
click at [784, 224] on select "Select [DEMOGRAPHIC_DATA] [DEMOGRAPHIC_DATA] Other Prefer Not To Say" at bounding box center [902, 225] width 305 height 27
select select "[DEMOGRAPHIC_DATA]"
click at [750, 212] on select "Select [DEMOGRAPHIC_DATA] [DEMOGRAPHIC_DATA] Other Prefer Not To Say" at bounding box center [902, 225] width 305 height 27
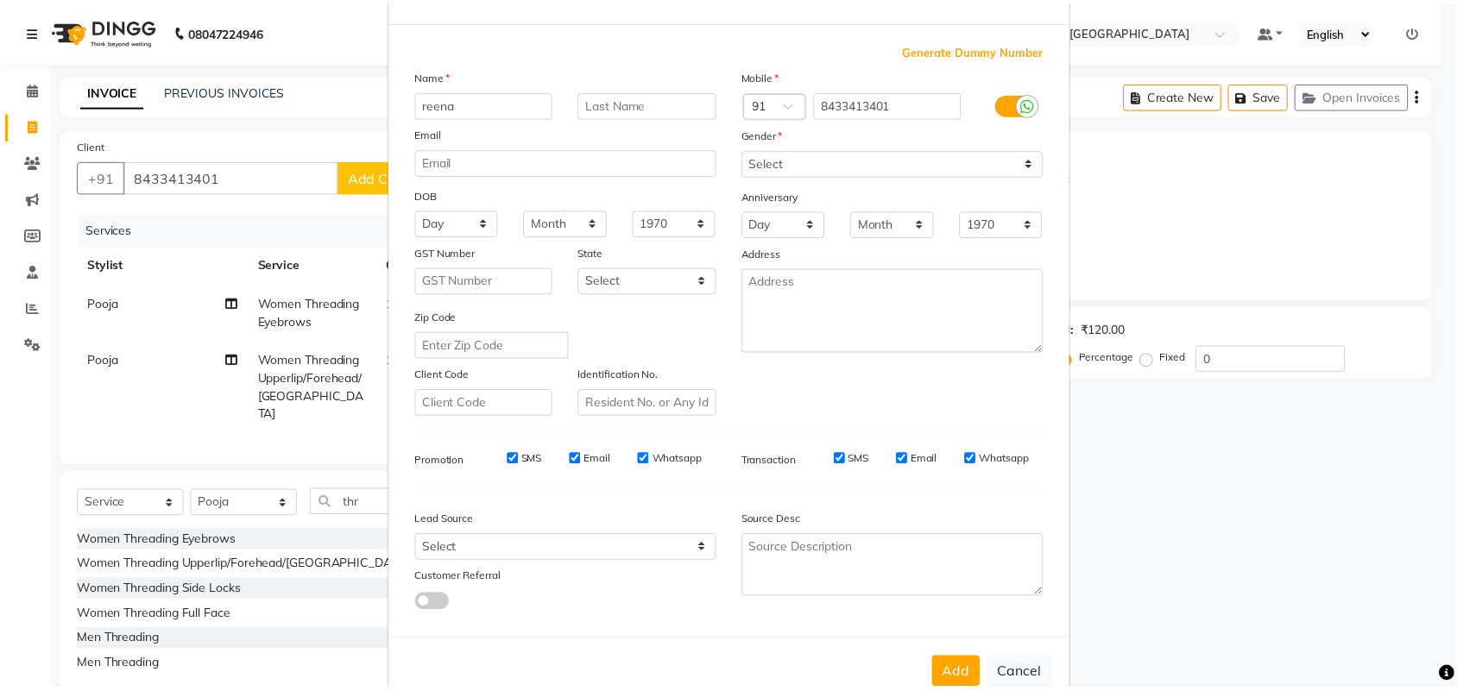
scroll to position [99, 0]
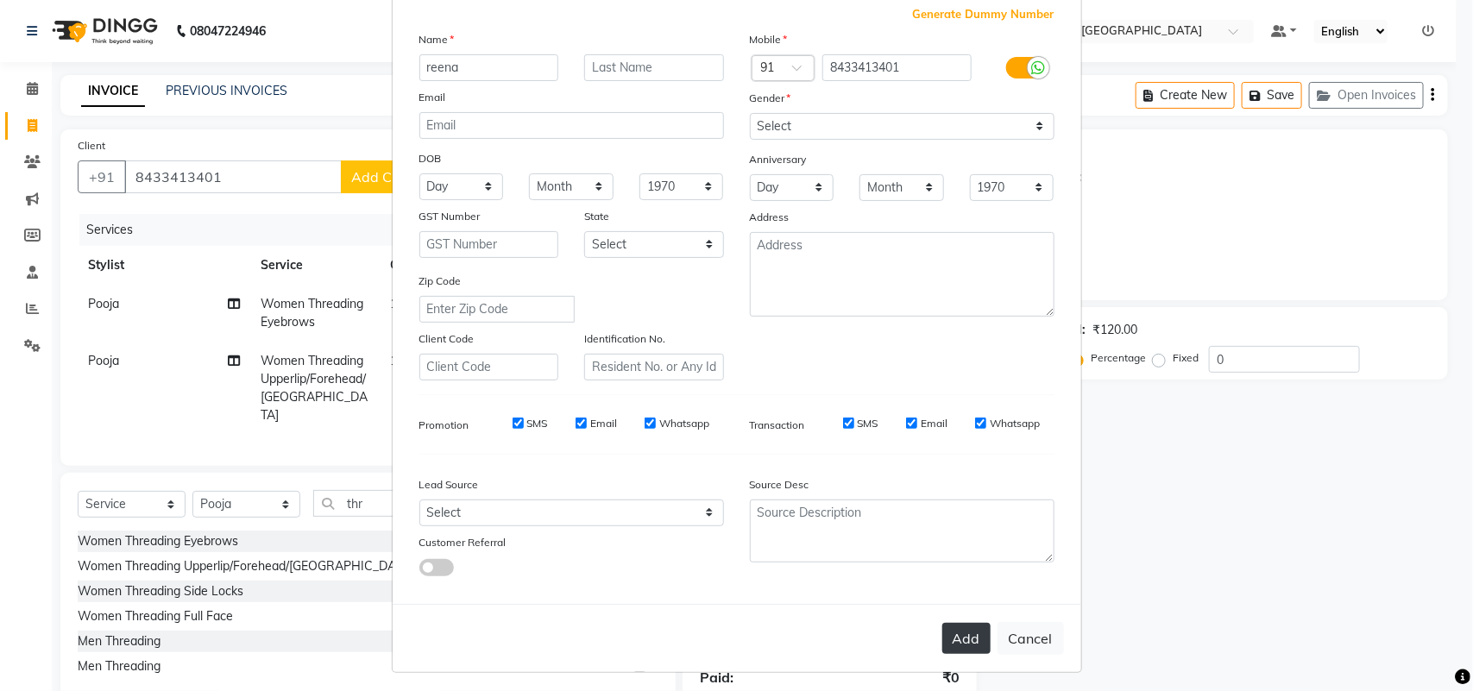
click at [963, 623] on button "Add" at bounding box center [966, 638] width 48 height 31
select select
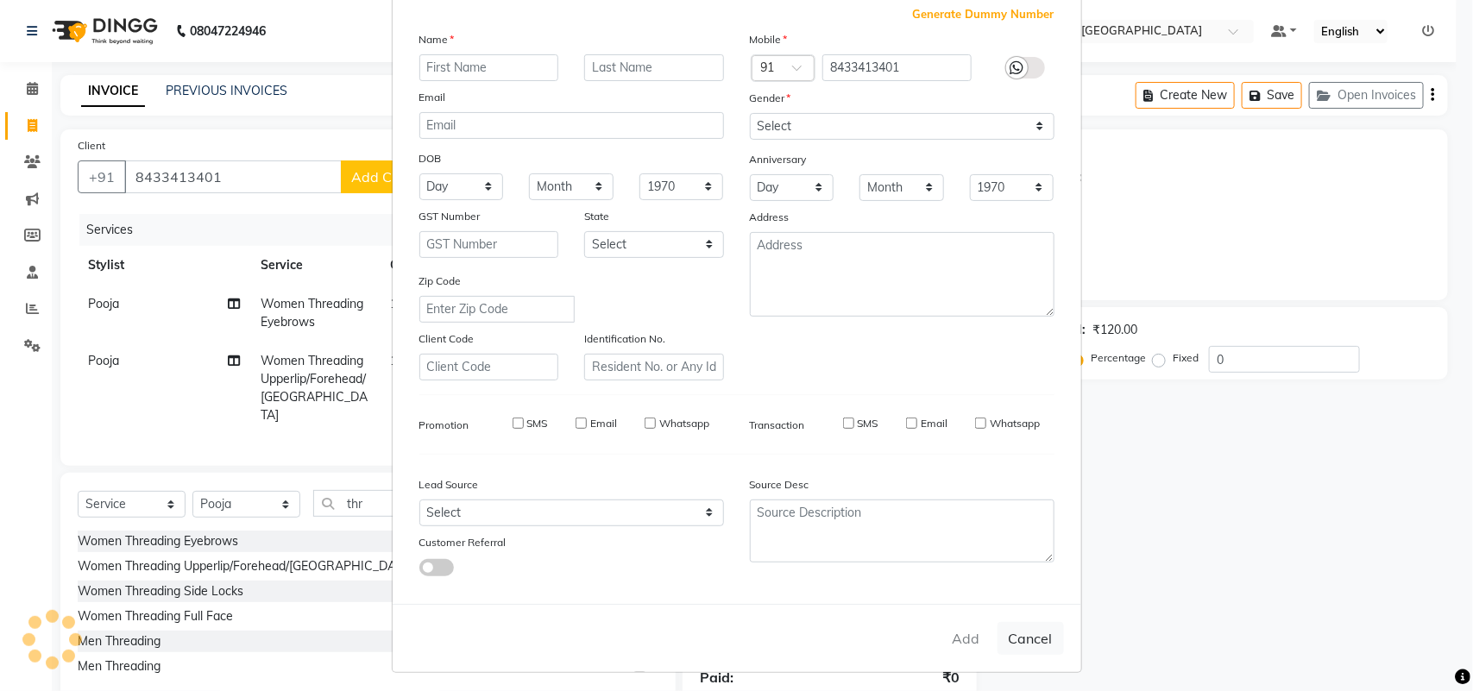
select select
checkbox input "false"
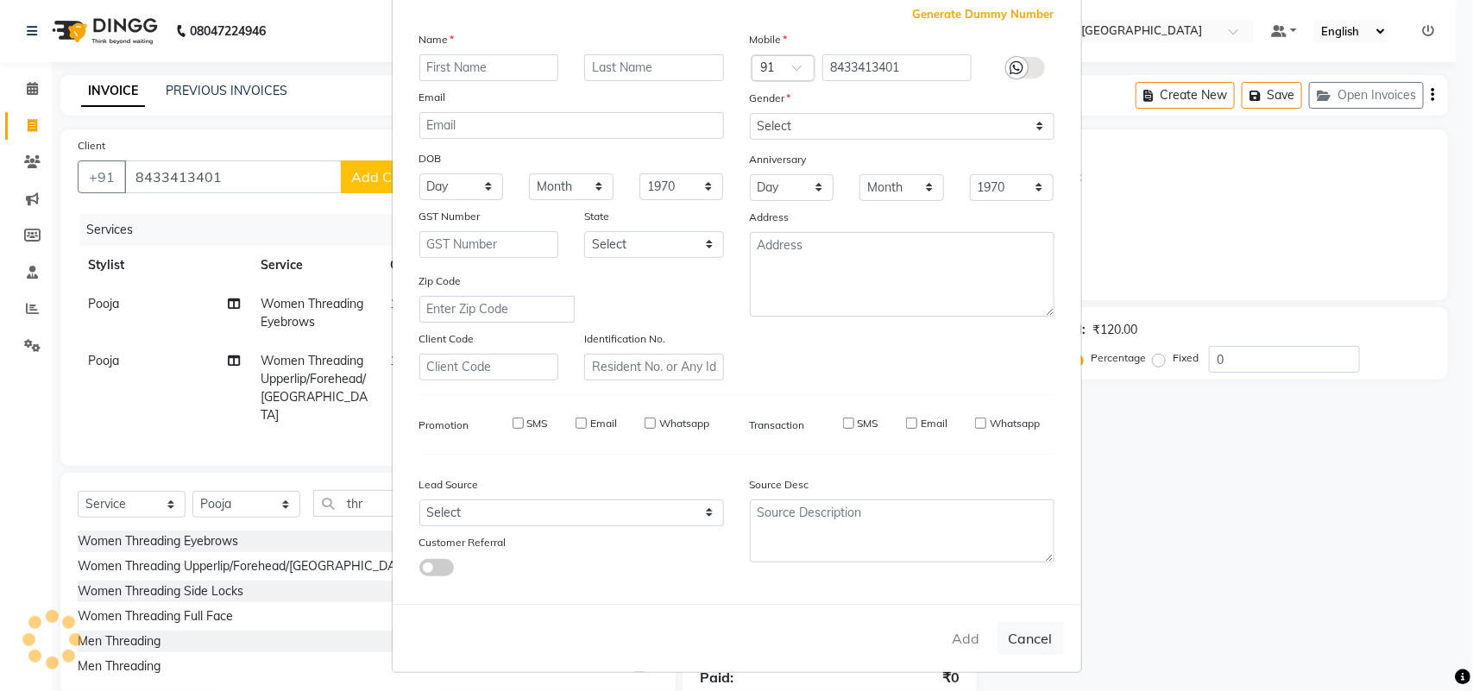
checkbox input "false"
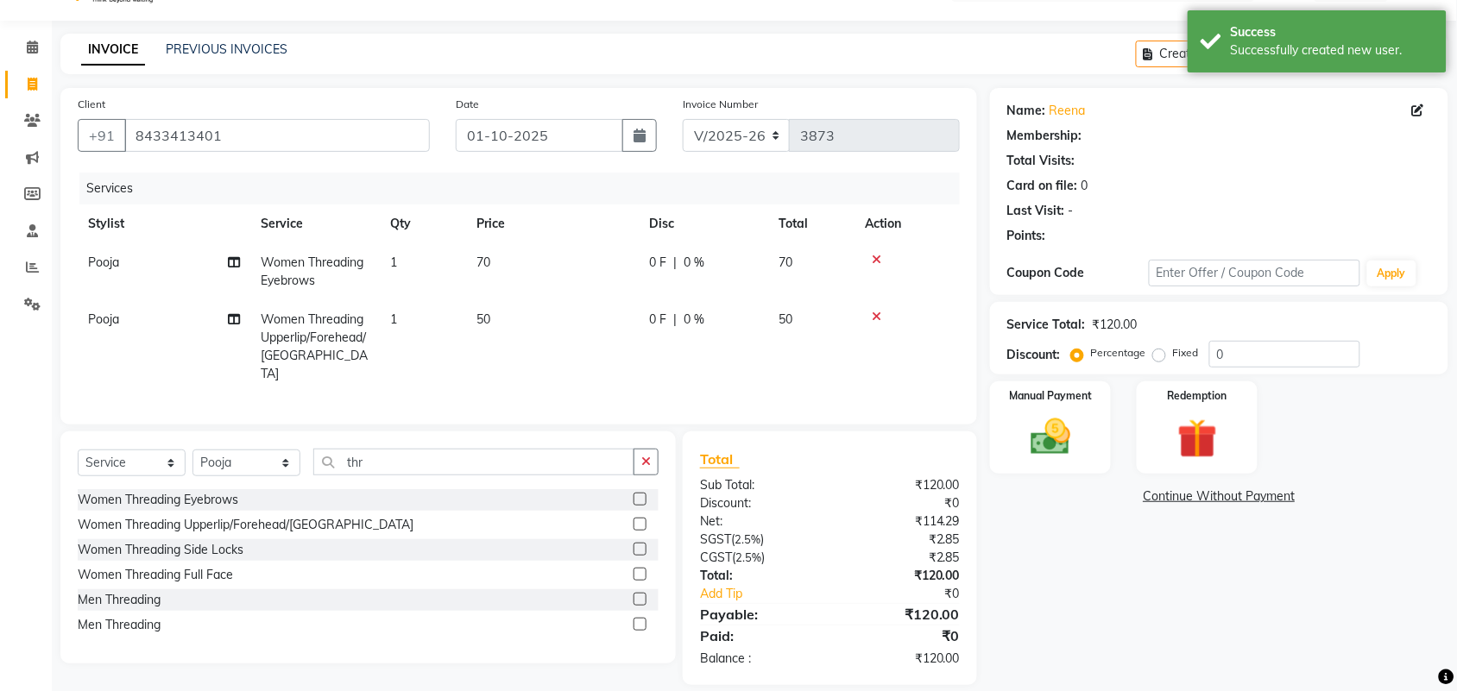
scroll to position [59, 0]
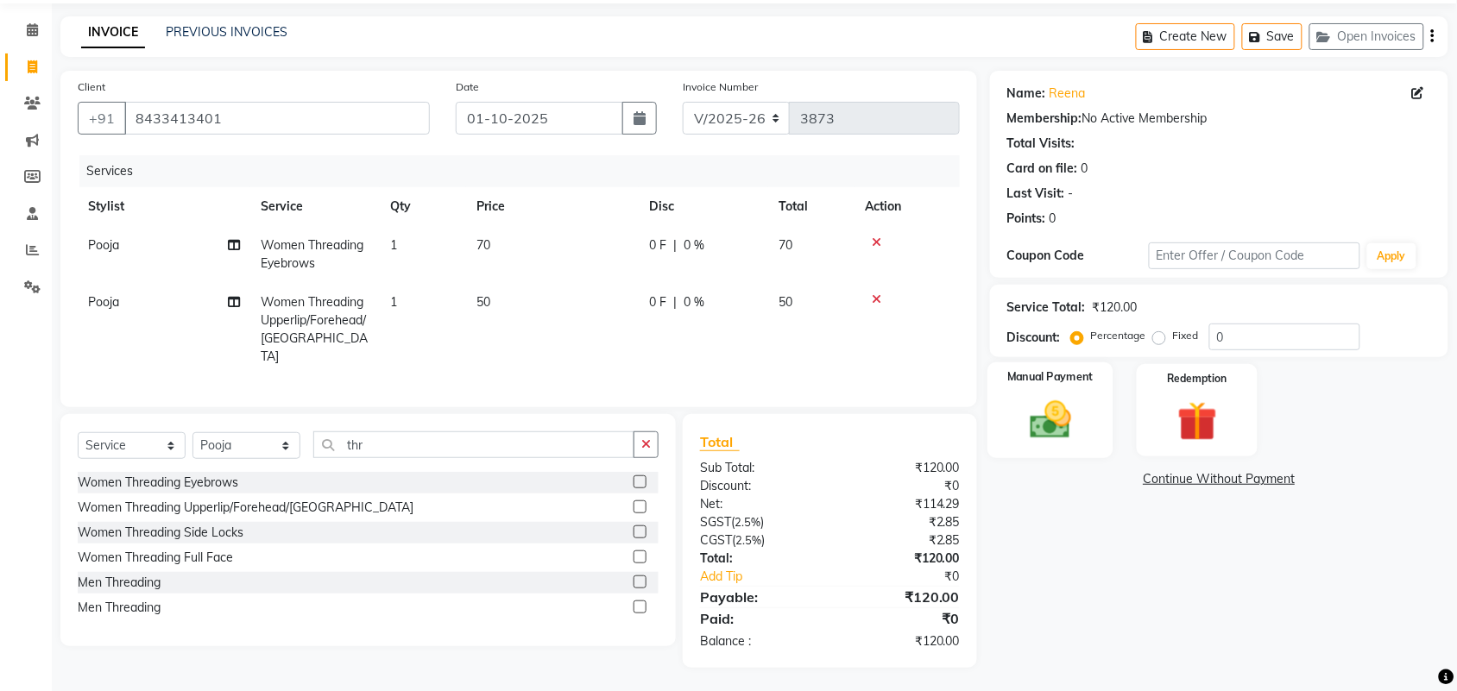
click at [1055, 423] on img at bounding box center [1050, 419] width 67 height 47
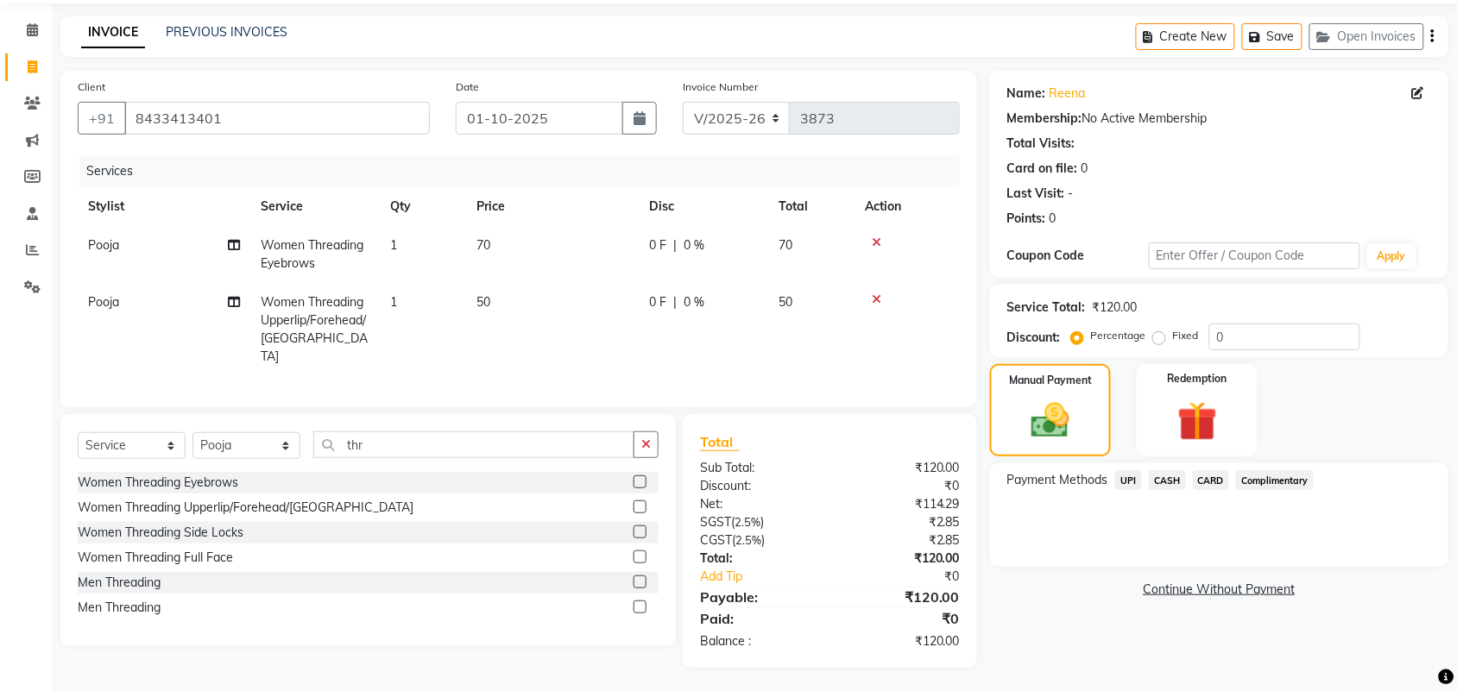
click at [1162, 477] on span "CASH" at bounding box center [1167, 480] width 37 height 20
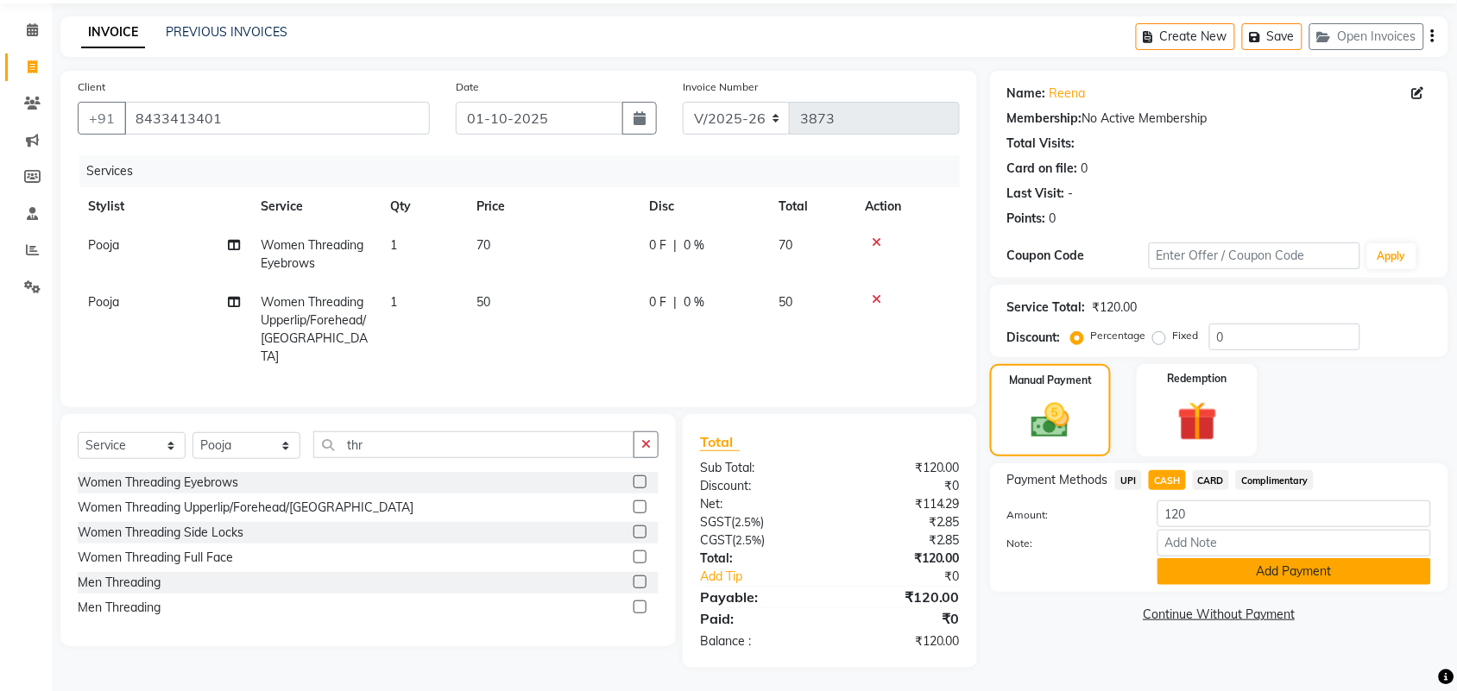
click at [1291, 565] on button "Add Payment" at bounding box center [1294, 571] width 274 height 27
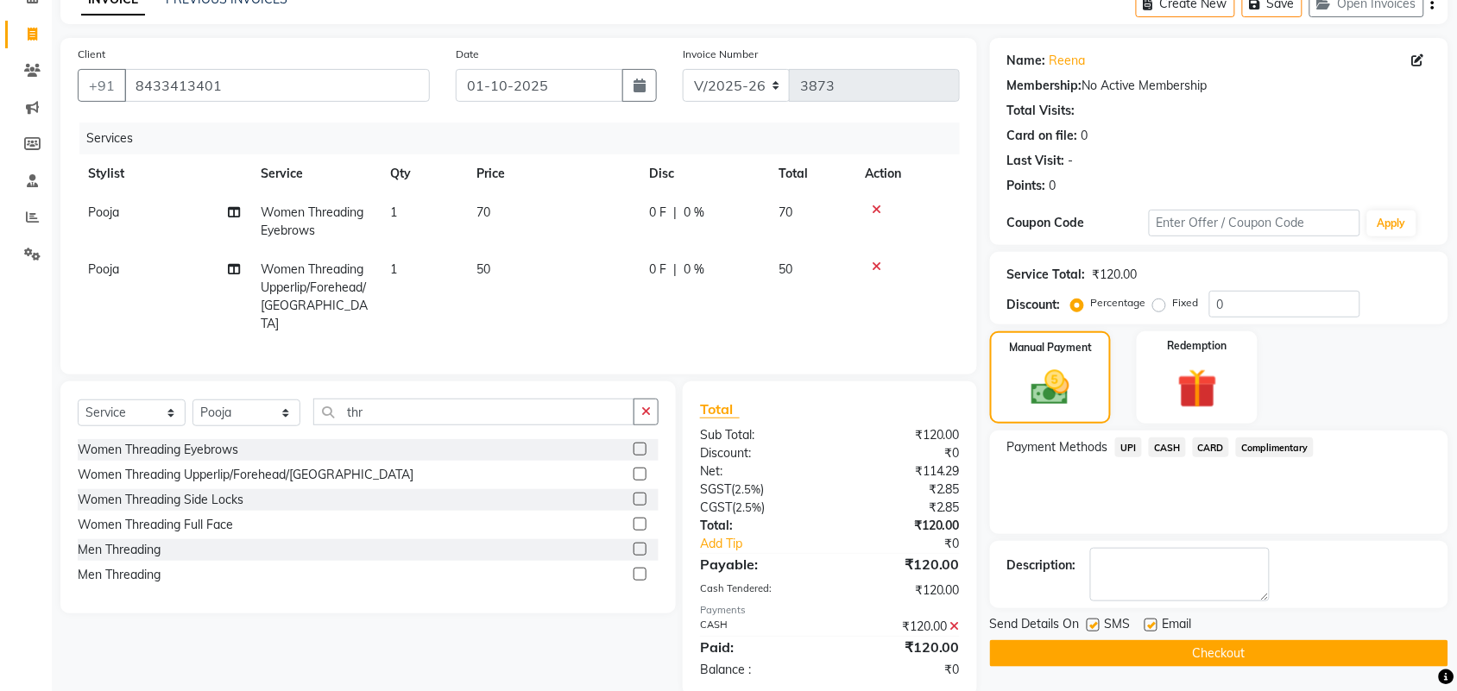
scroll to position [119, 0]
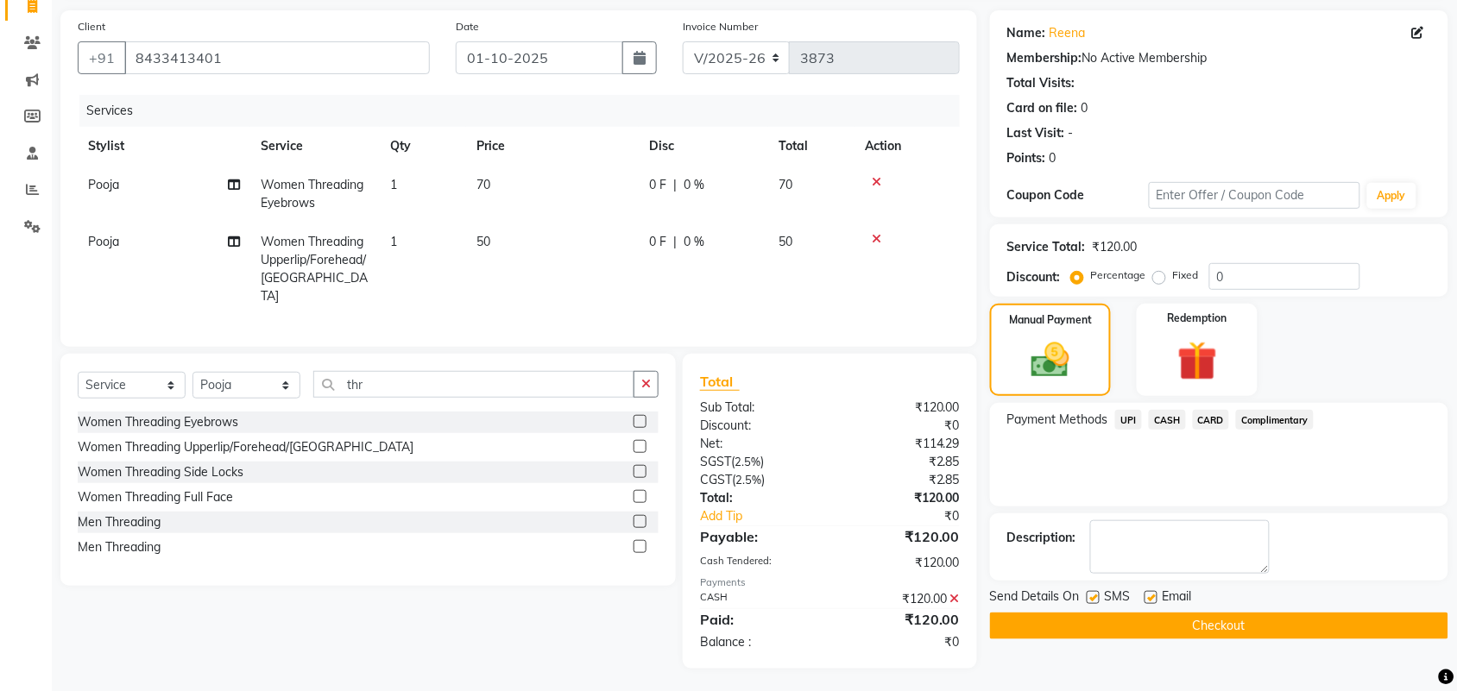
click at [1184, 631] on button "Checkout" at bounding box center [1219, 626] width 458 height 27
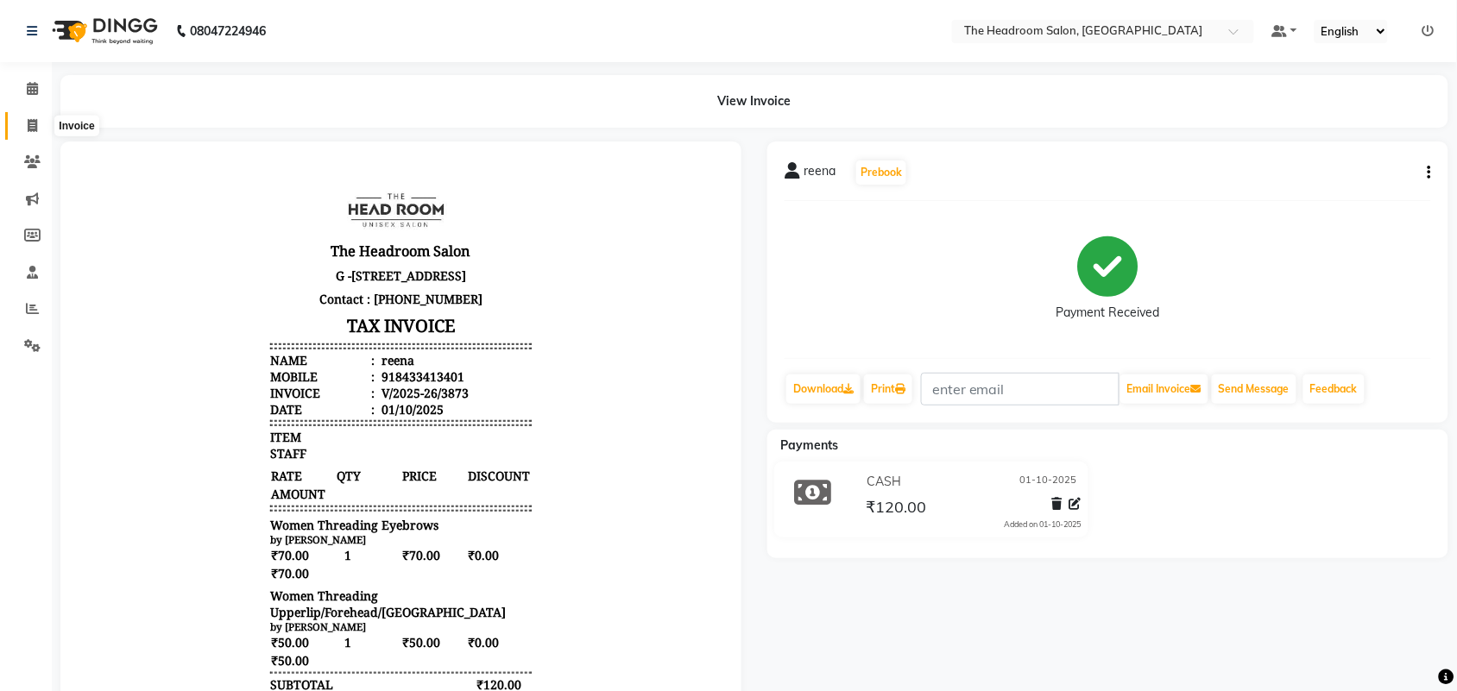
click at [28, 126] on icon at bounding box center [32, 125] width 9 height 13
select select "service"
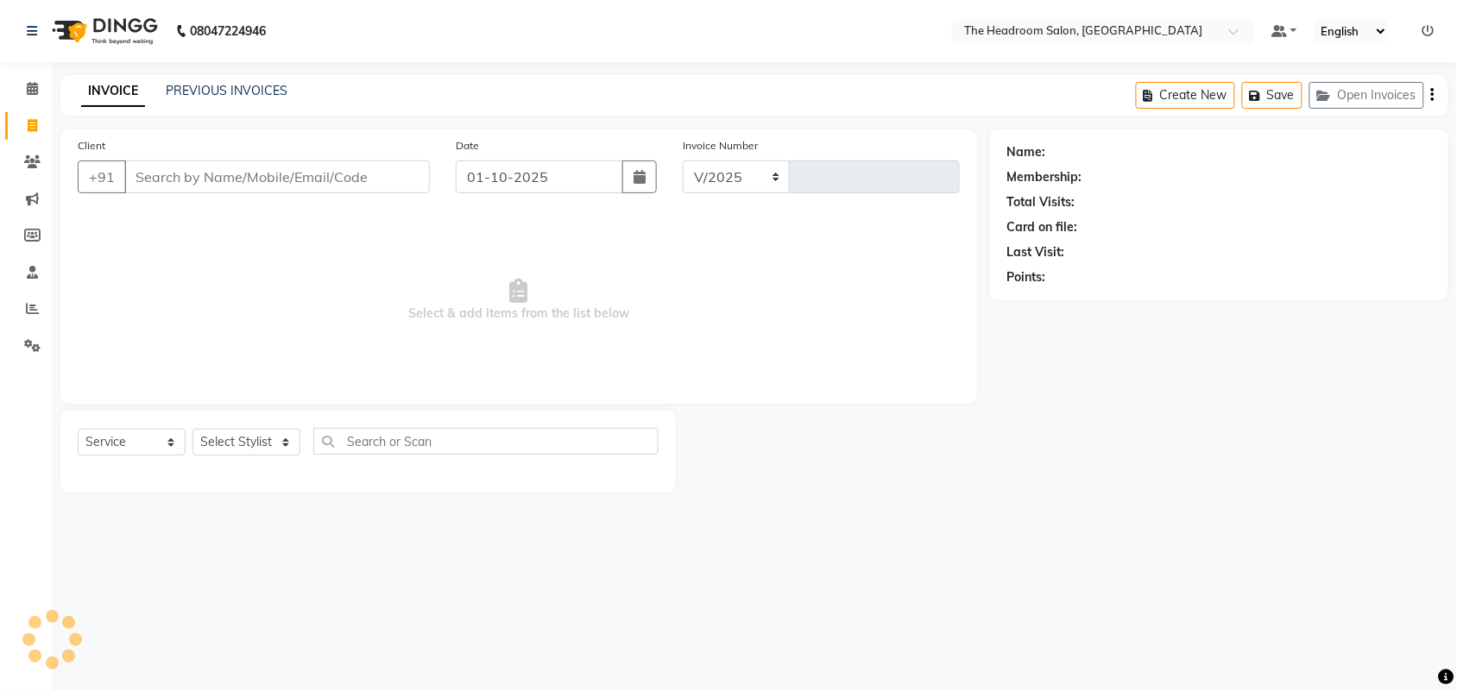
select select "6933"
type input "3874"
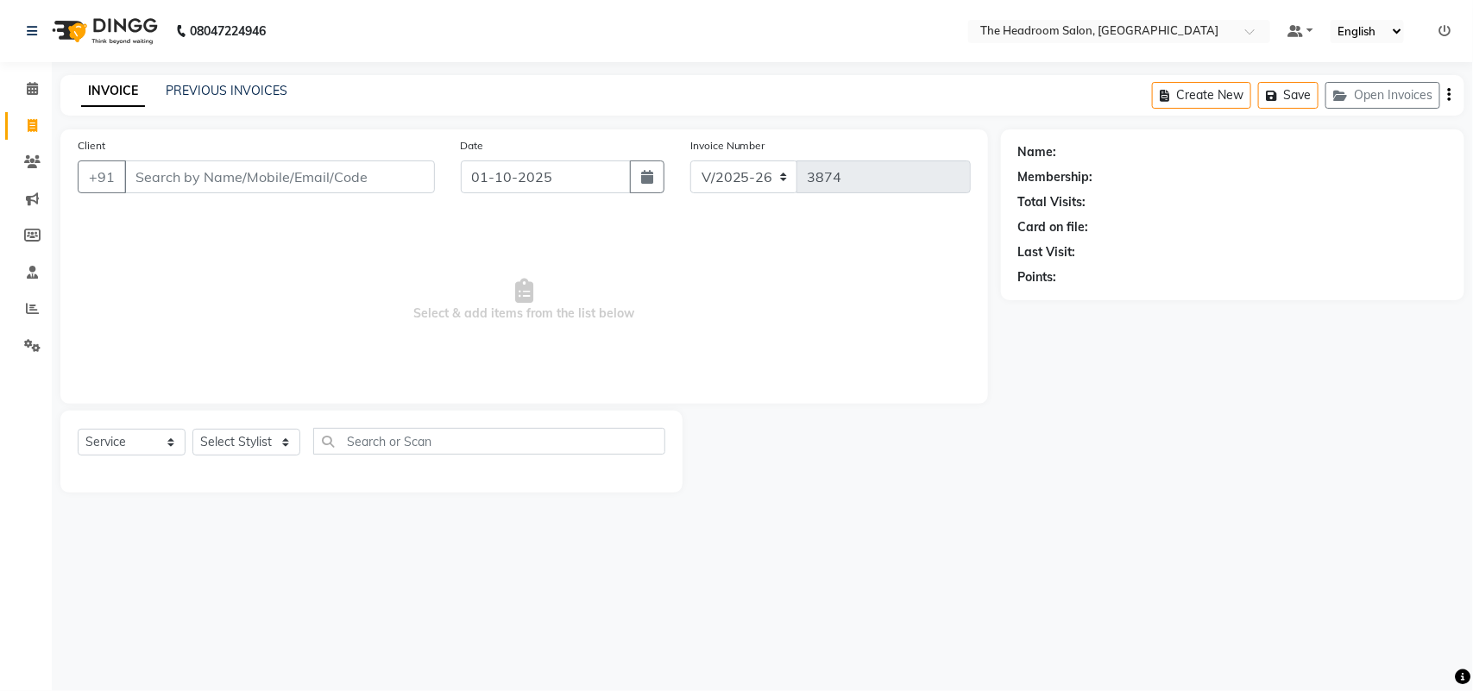
select select "58237"
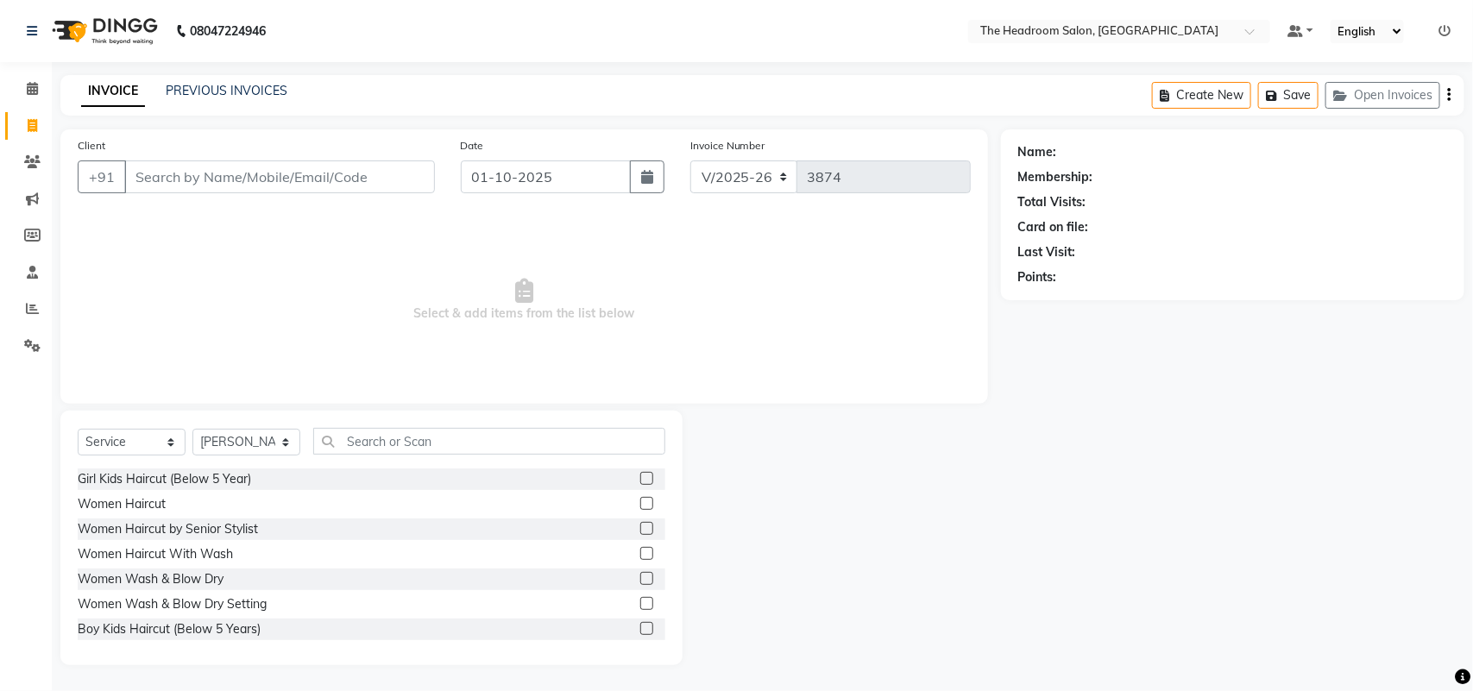
click at [967, 123] on main "INVOICE PREVIOUS INVOICES Create New Save Open Invoices Client +91 Date [DATE] …" at bounding box center [762, 383] width 1421 height 616
click at [1391, 91] on button "Open Invoices" at bounding box center [1383, 95] width 115 height 27
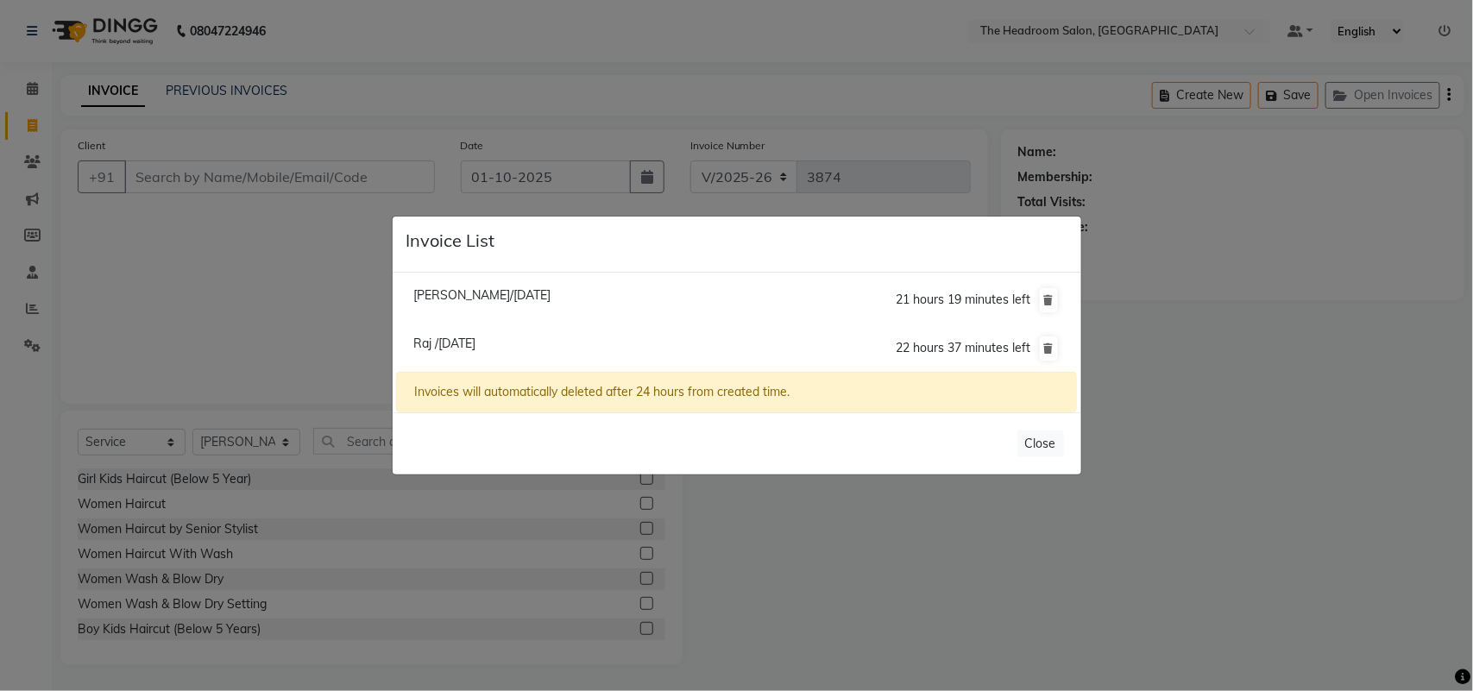
click at [486, 287] on span "[PERSON_NAME]/[DATE]" at bounding box center [481, 295] width 137 height 16
type input "9899880358"
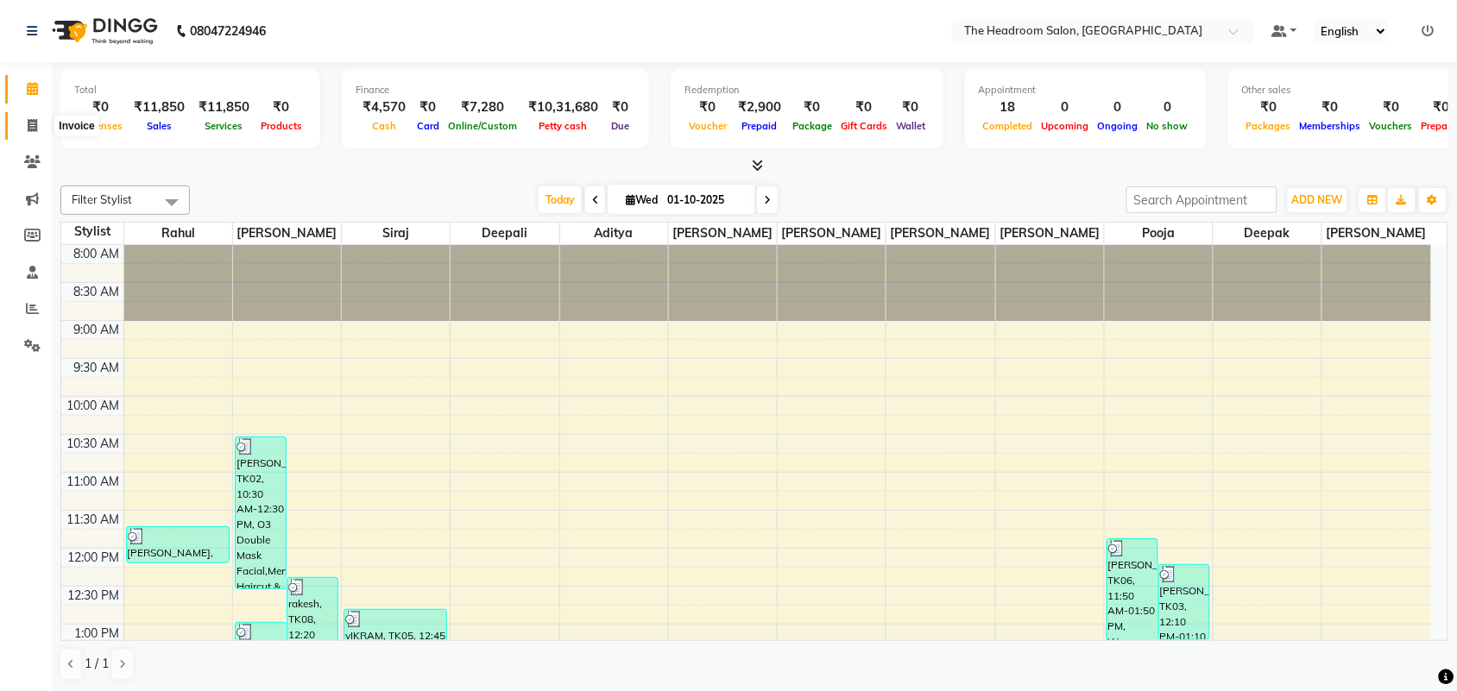
click at [30, 122] on icon at bounding box center [32, 125] width 9 height 13
click at [28, 119] on icon at bounding box center [32, 125] width 9 height 13
select select "service"
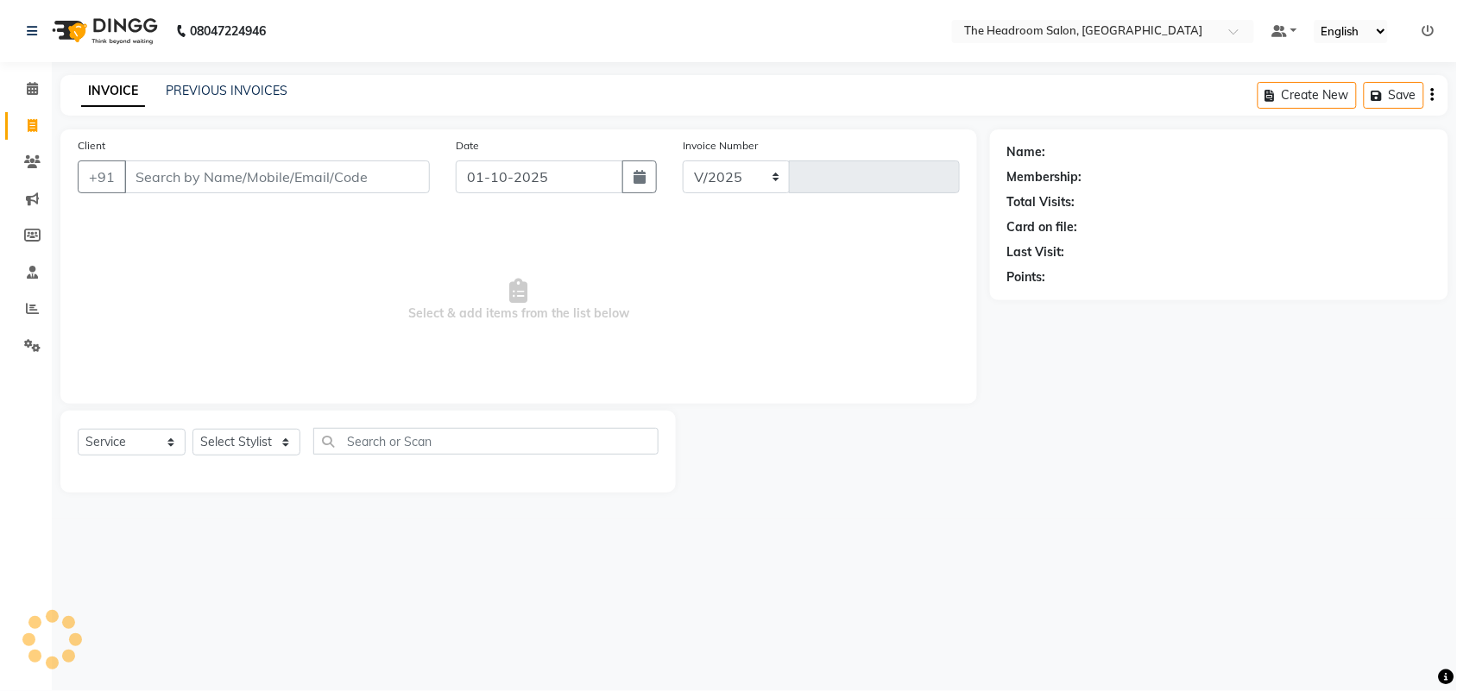
select select "6933"
type input "3874"
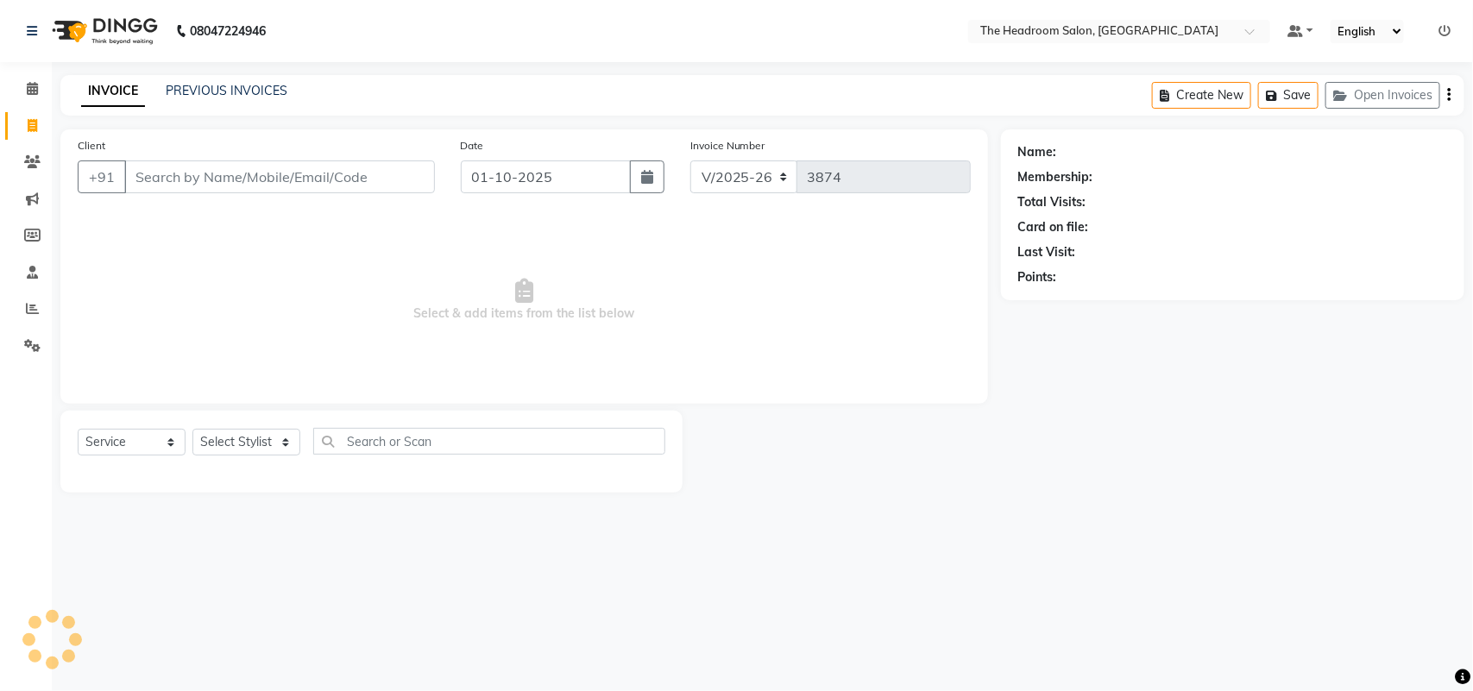
select select "58237"
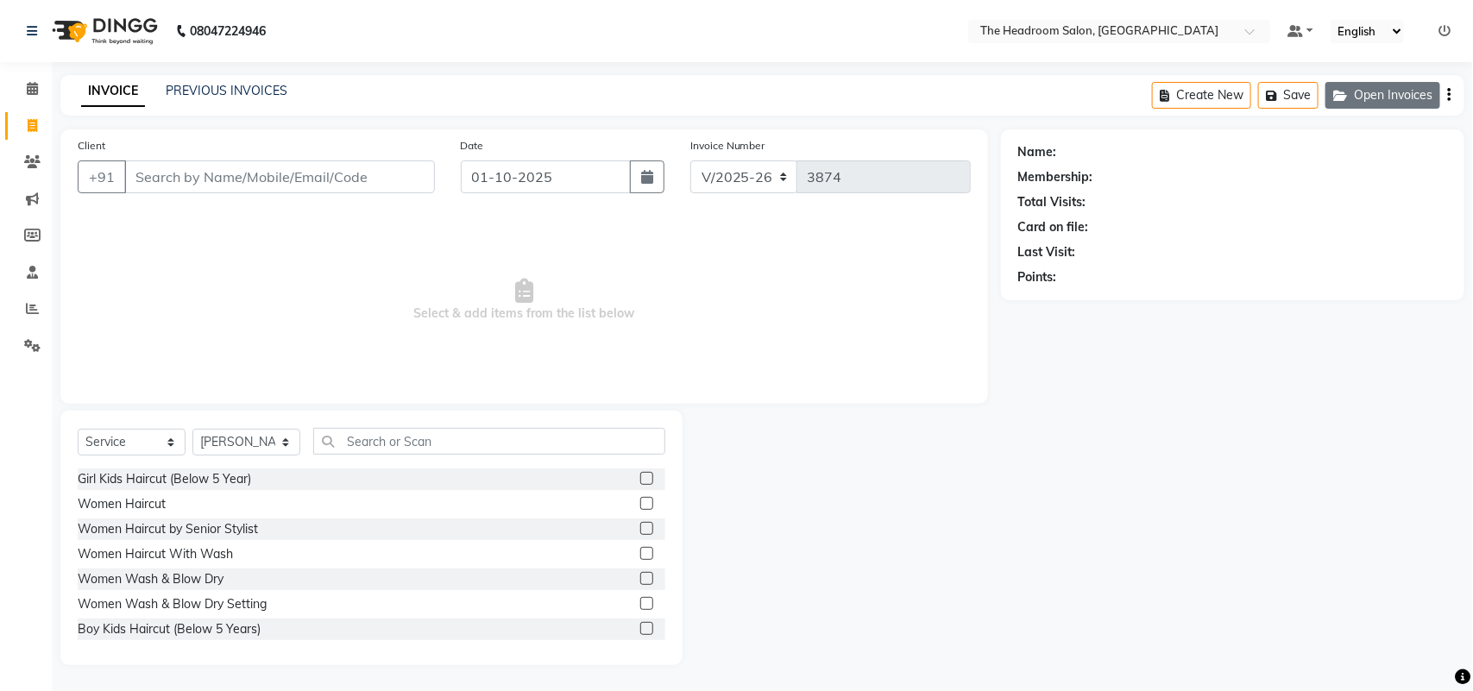
click at [1362, 87] on button "Open Invoices" at bounding box center [1383, 95] width 115 height 27
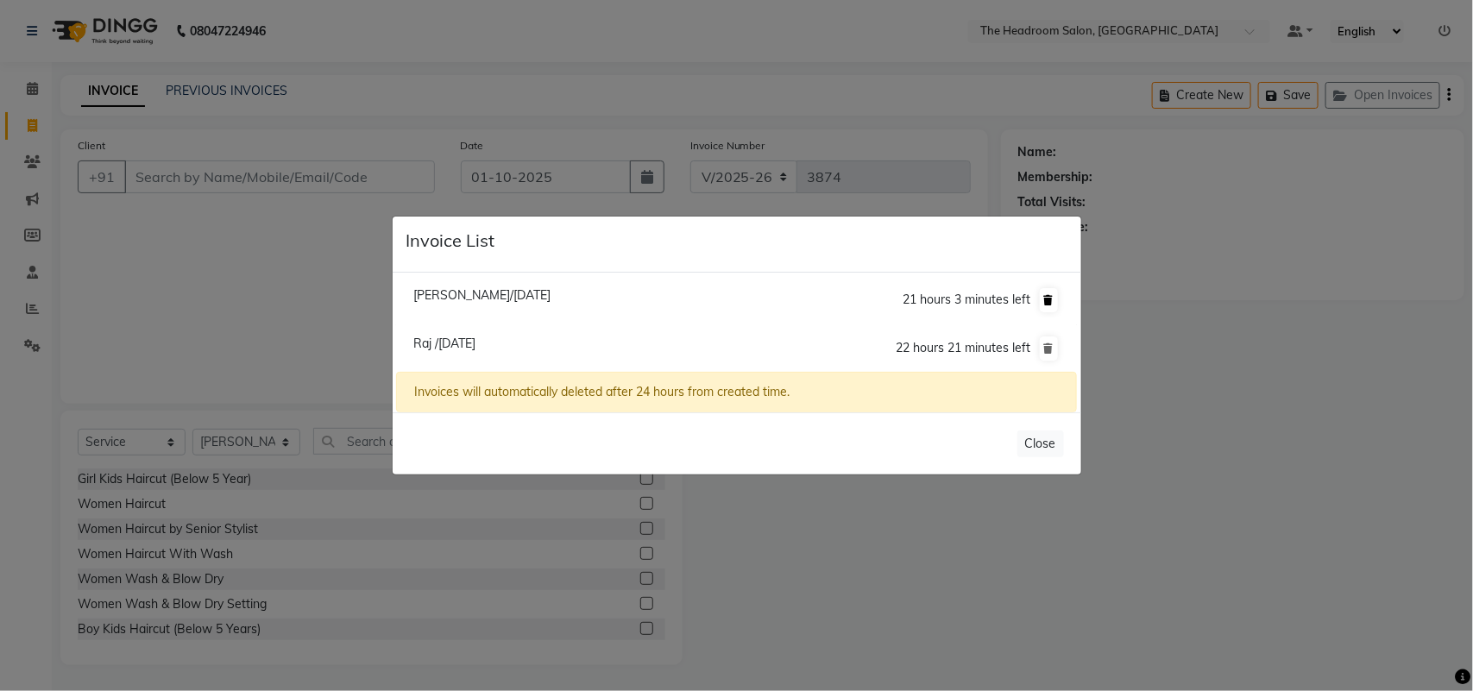
click at [1049, 299] on icon at bounding box center [1048, 300] width 9 height 10
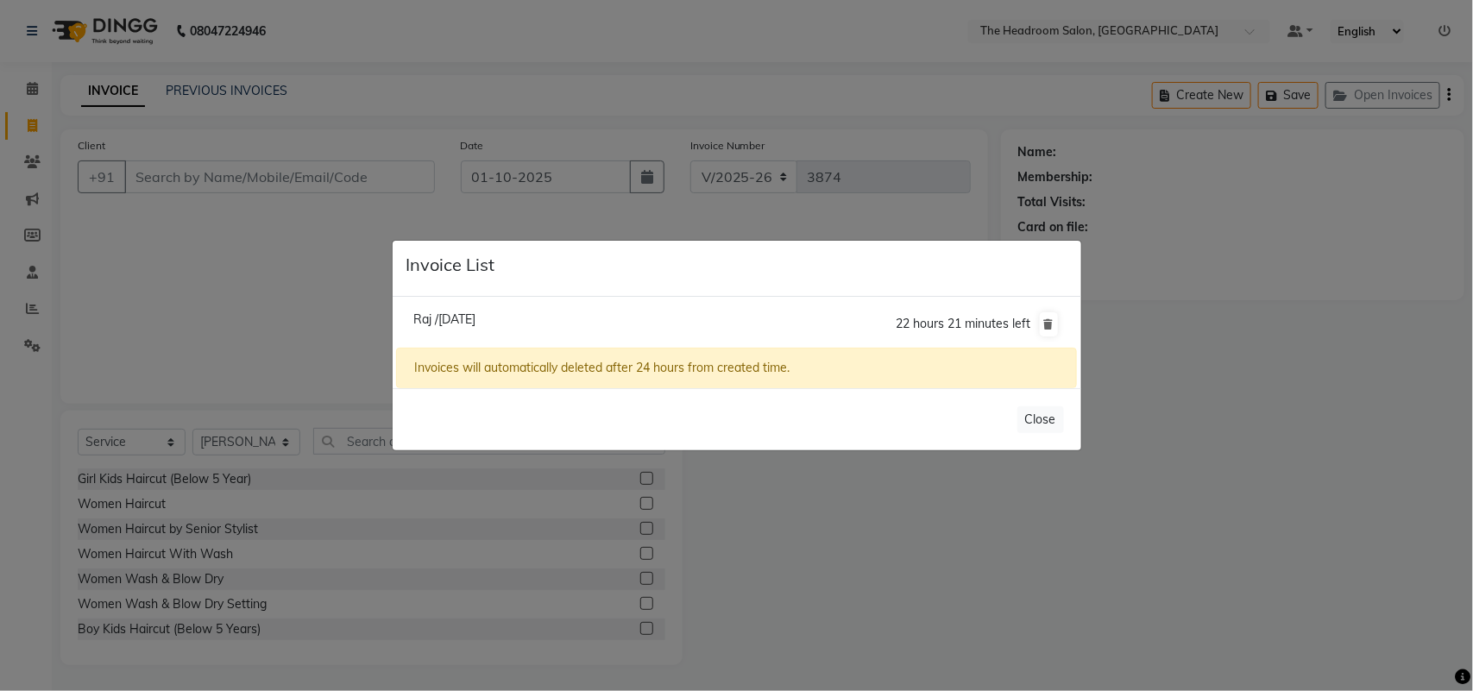
click at [507, 332] on li "Raj /01 October 2025 22 hours 21 minutes left" at bounding box center [736, 324] width 680 height 48
click at [463, 312] on span "Raj /01 October 2025" at bounding box center [444, 320] width 62 height 16
type input "9582211117"
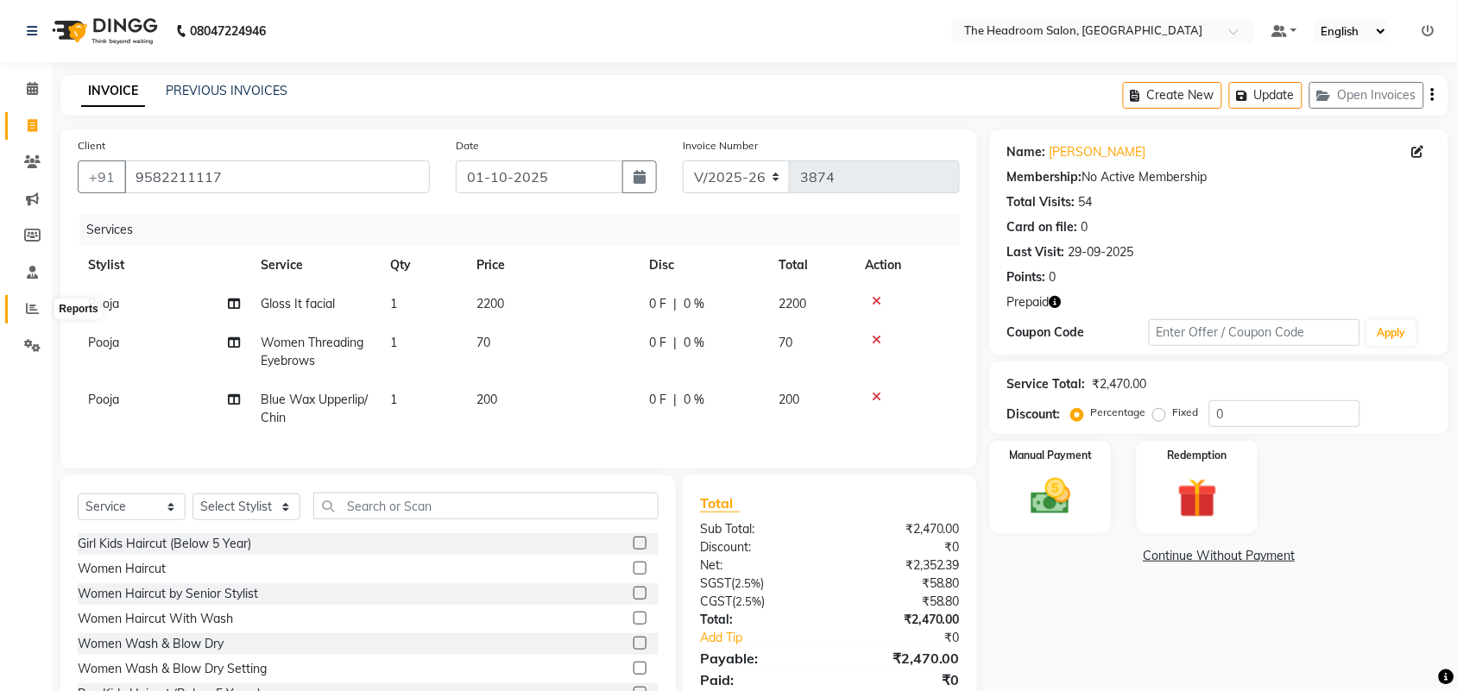
click at [32, 317] on span at bounding box center [32, 309] width 30 height 20
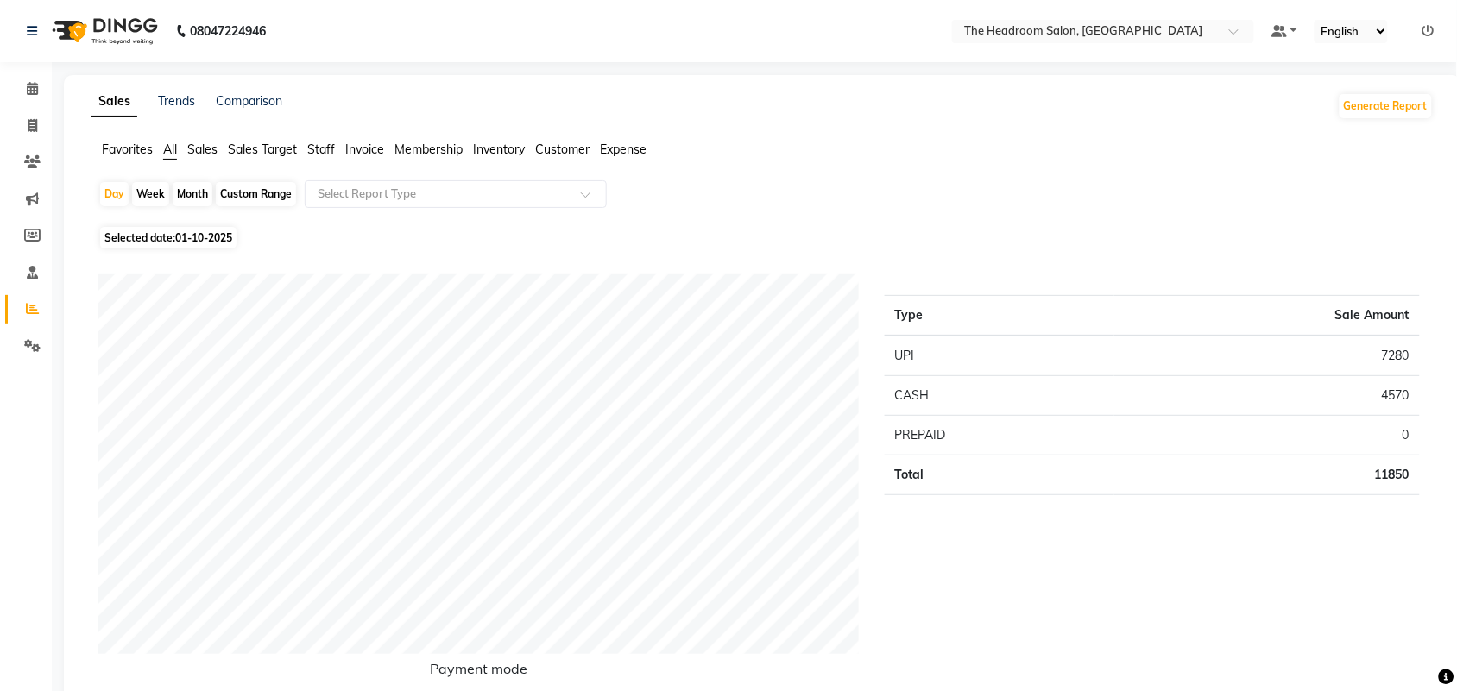
click at [204, 151] on span "Sales" at bounding box center [202, 150] width 30 height 16
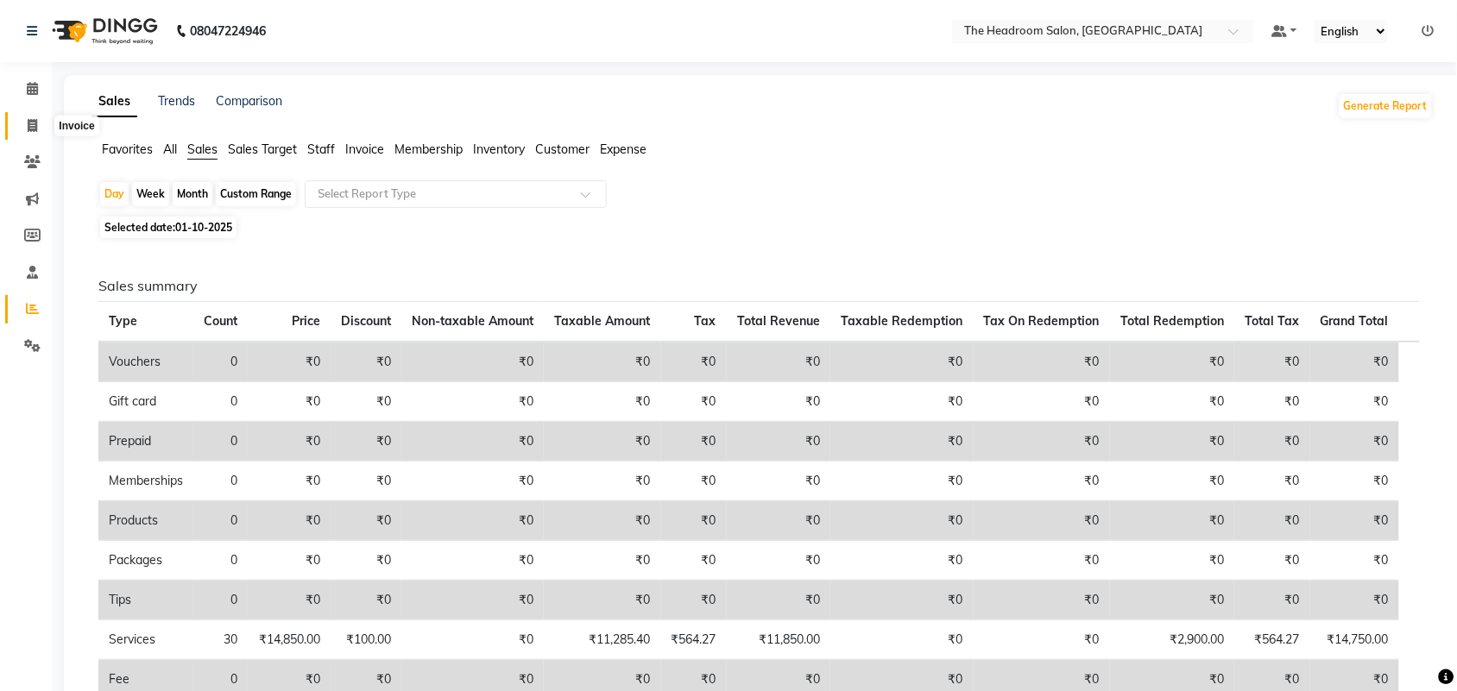
click at [28, 129] on icon at bounding box center [32, 125] width 9 height 13
select select "service"
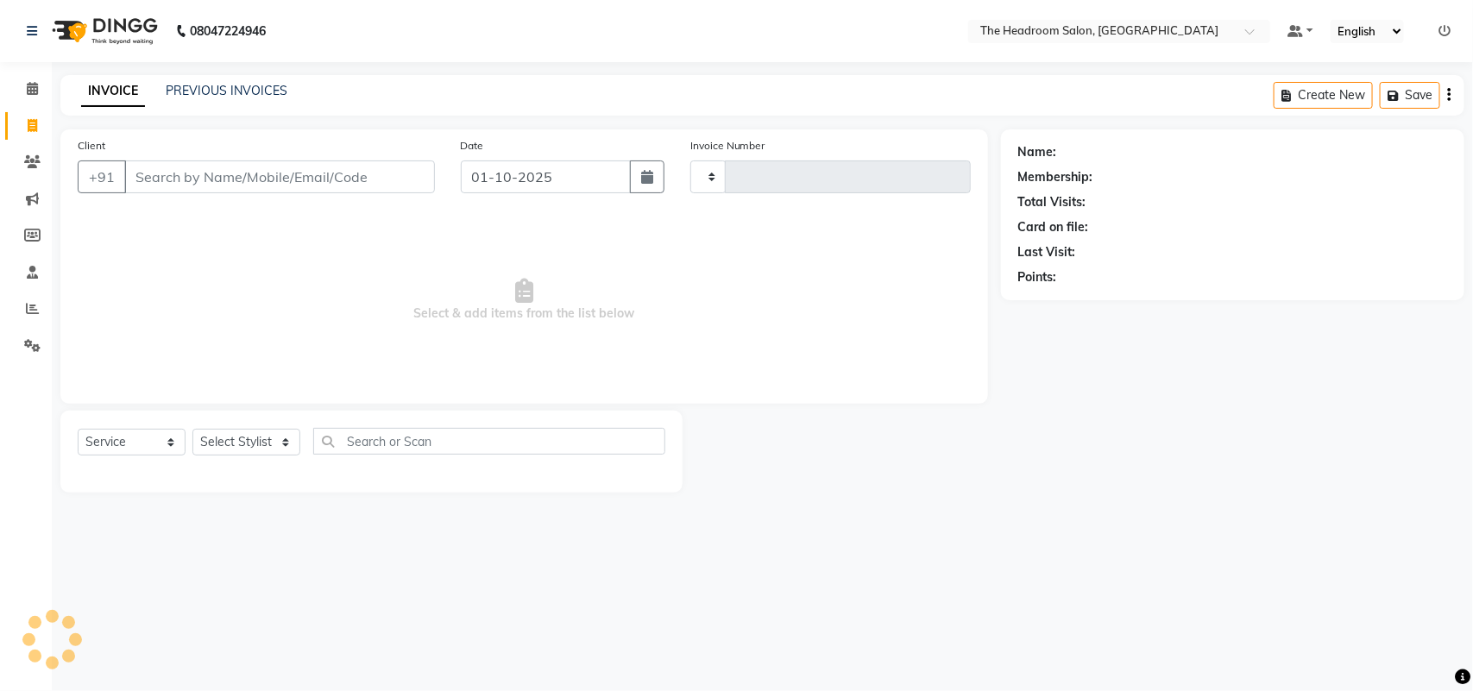
type input "3874"
select select "6933"
select select "58237"
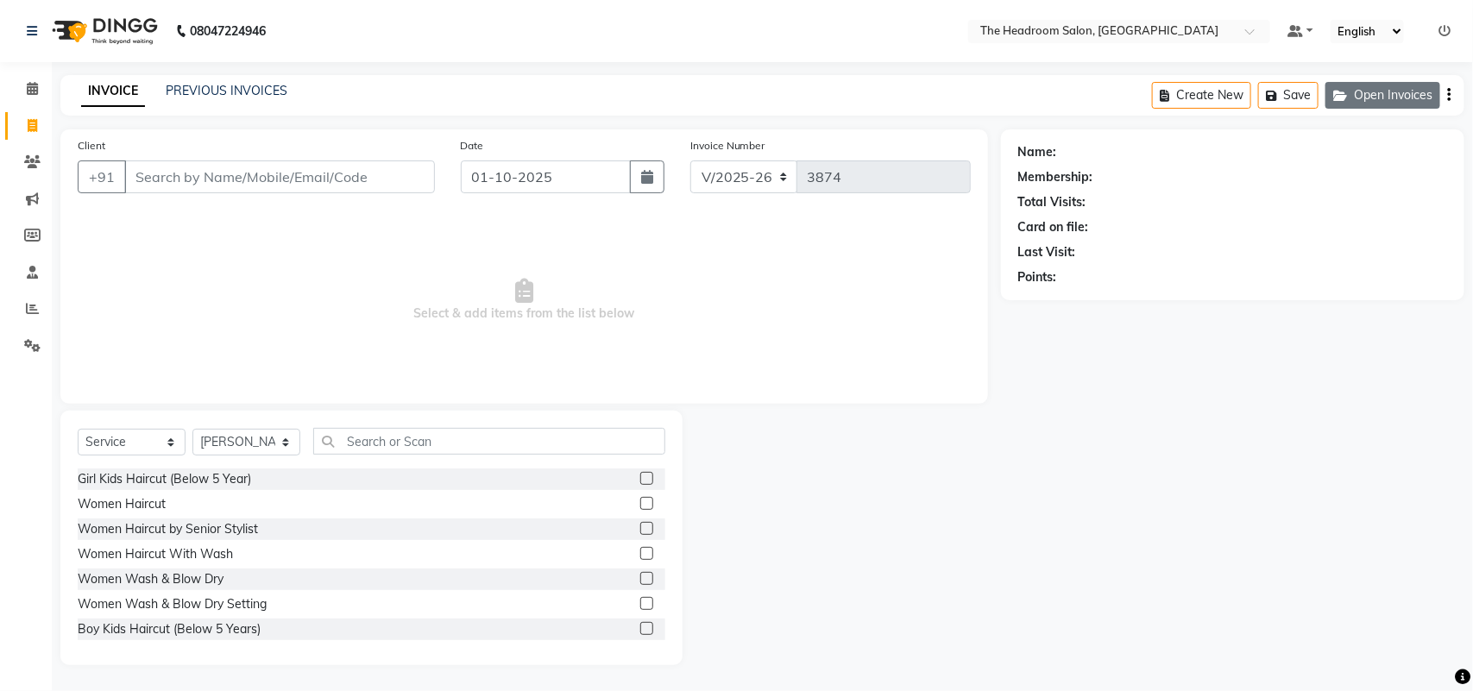
click at [1370, 87] on button "Open Invoices" at bounding box center [1383, 95] width 115 height 27
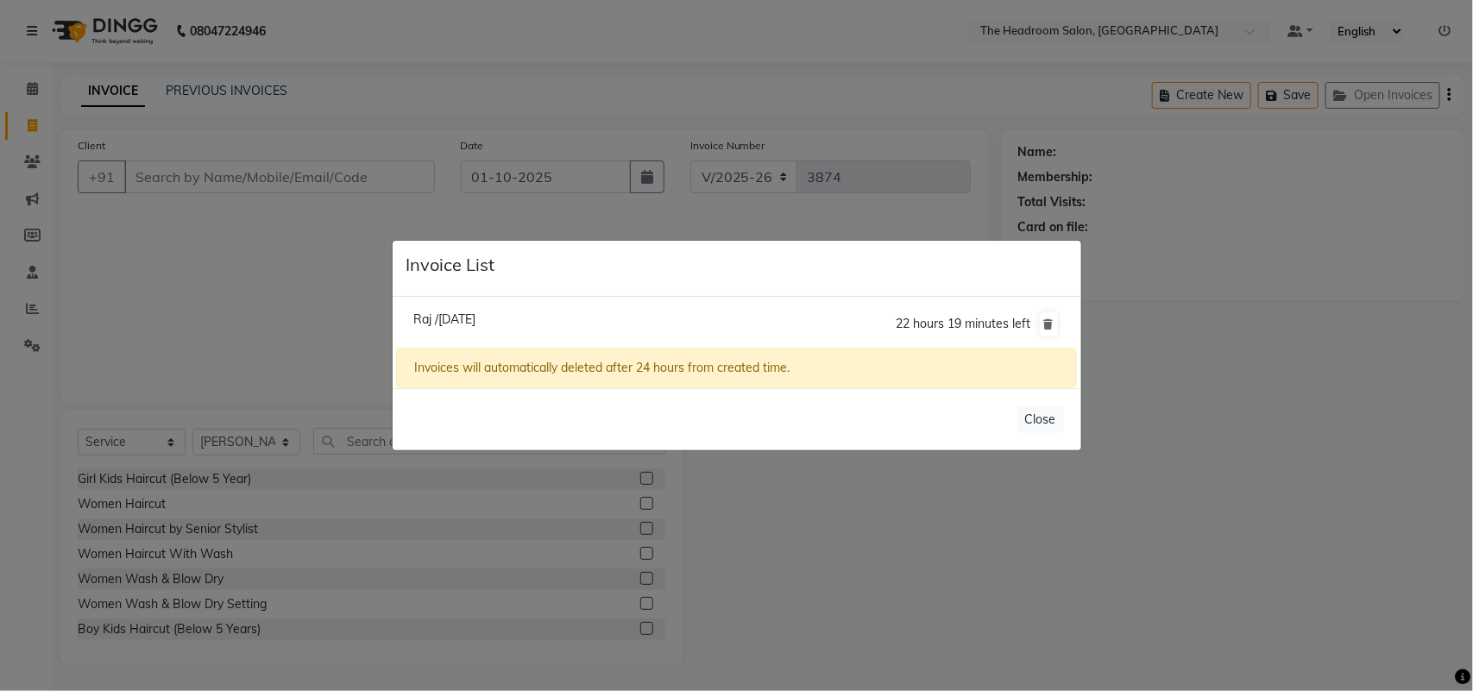
click at [423, 318] on span "Raj /01 October 2025" at bounding box center [444, 320] width 62 height 16
type input "9582211117"
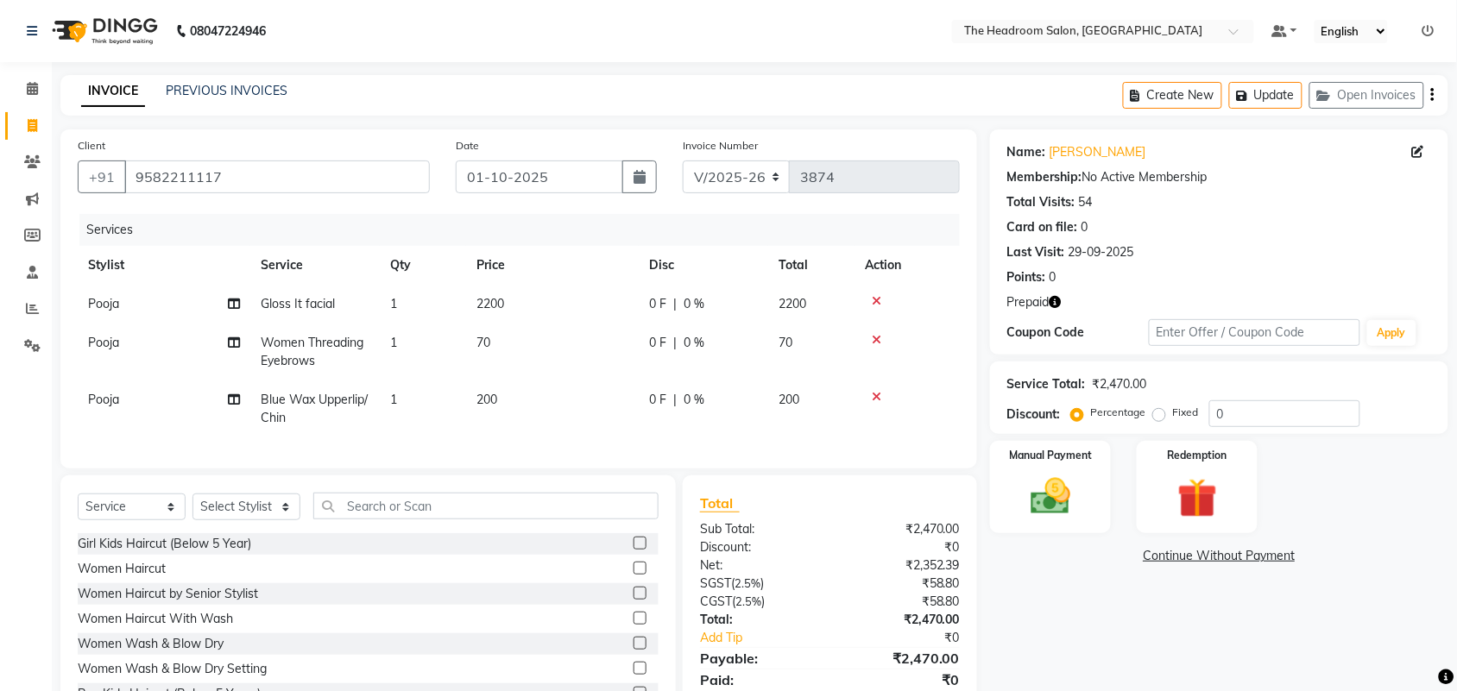
click at [261, 533] on div "Select Service Product Membership Package Voucher Prepaid Gift Card Select Styl…" at bounding box center [368, 513] width 581 height 41
click at [263, 520] on select "Select Stylist [PERSON_NAME] Deepak [PERSON_NAME] [PERSON_NAME] Manager [PERSON…" at bounding box center [246, 507] width 108 height 27
select select "58240"
click at [192, 509] on select "Select Stylist [PERSON_NAME] Deepak [PERSON_NAME] [PERSON_NAME] Manager [PERSON…" at bounding box center [246, 507] width 108 height 27
click at [337, 515] on input "text" at bounding box center [485, 506] width 345 height 27
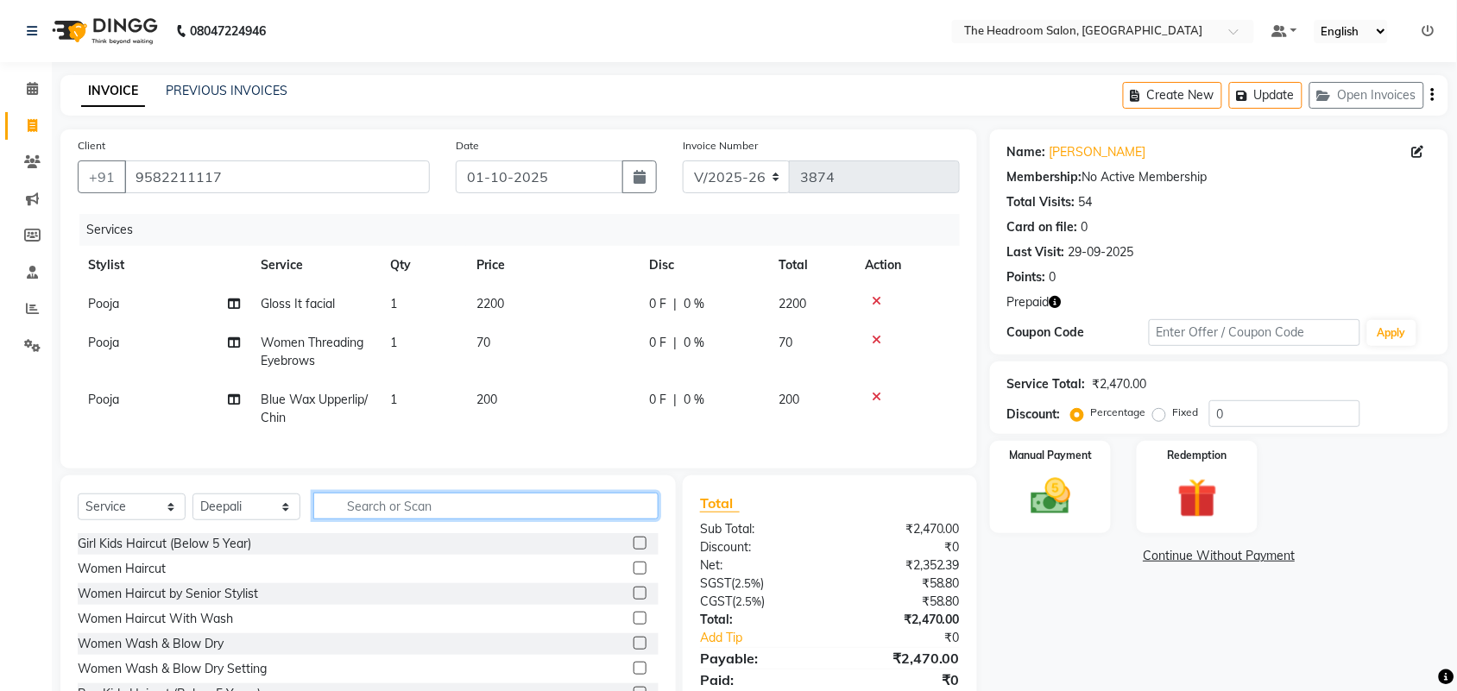
click at [341, 520] on input "text" at bounding box center [485, 506] width 345 height 27
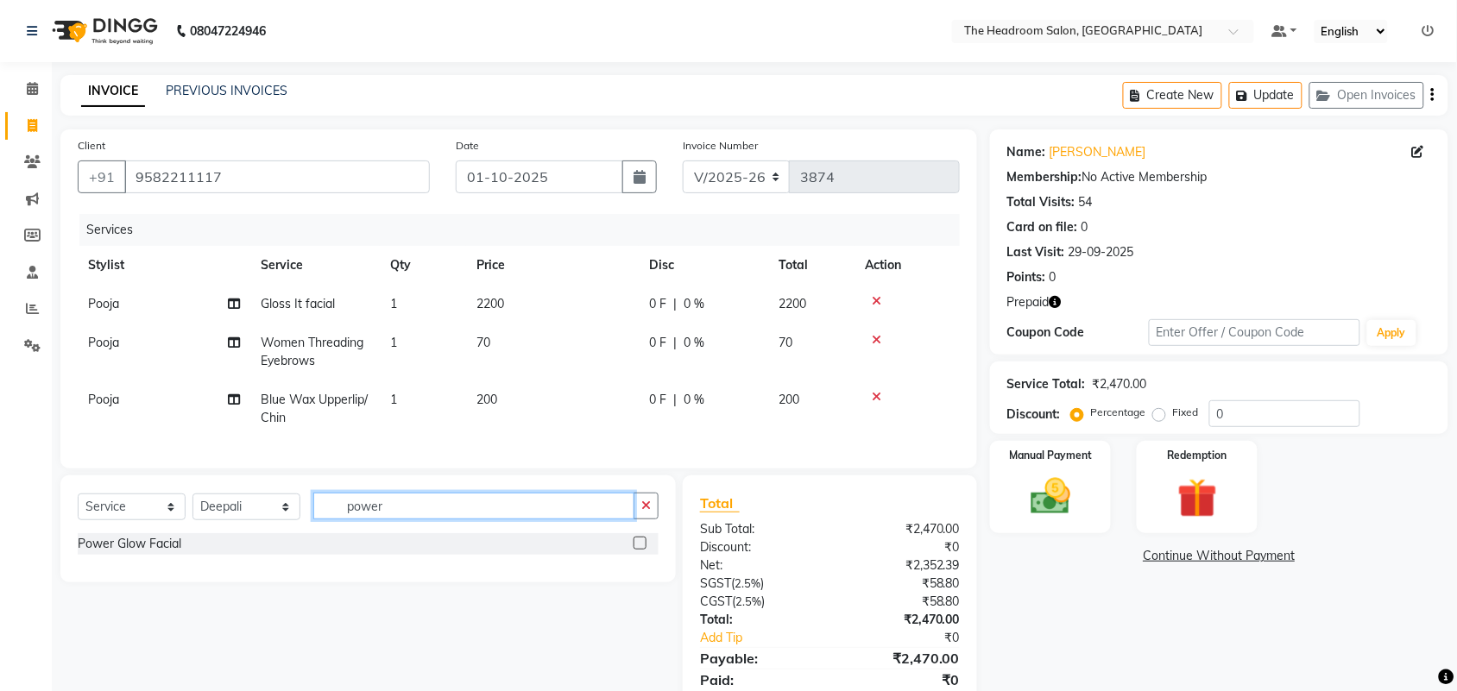
type input "power"
click at [639, 550] on label at bounding box center [639, 543] width 13 height 13
click at [639, 550] on input "checkbox" at bounding box center [638, 543] width 11 height 11
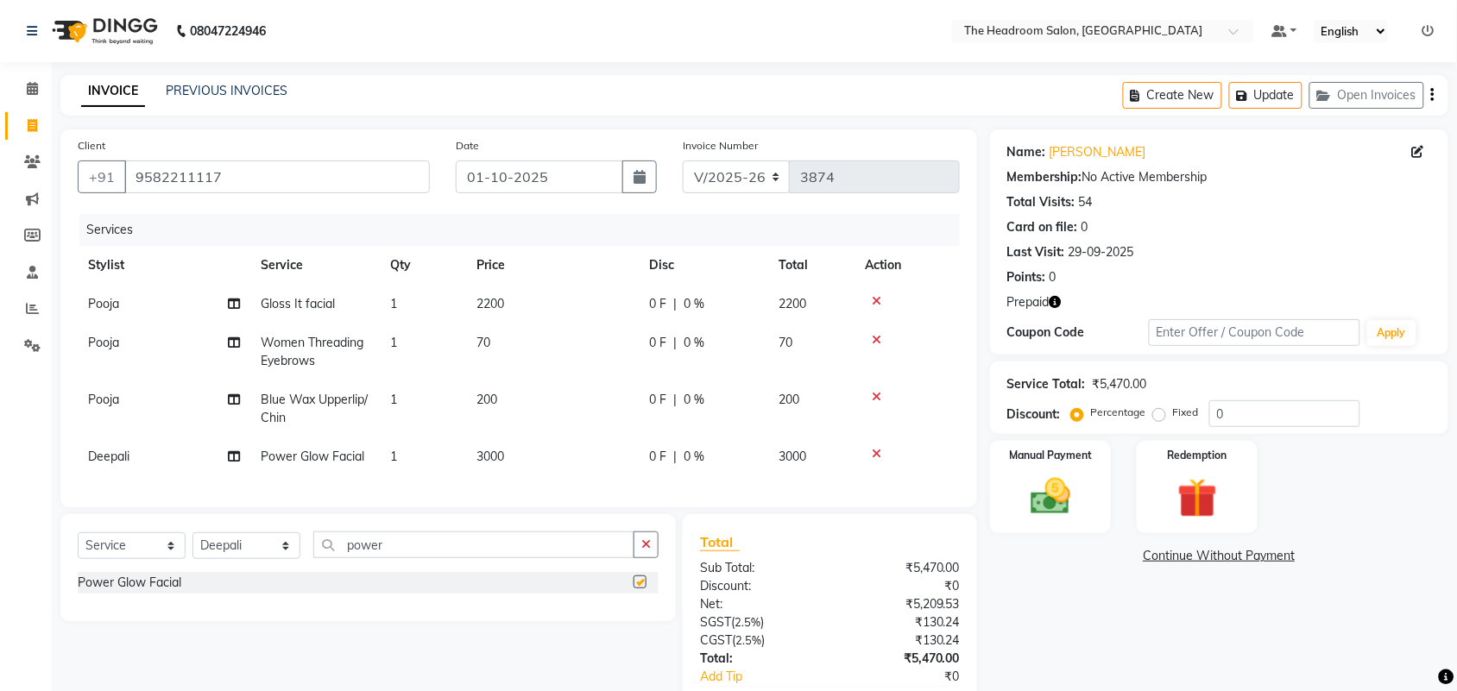
checkbox input "false"
click at [390, 558] on input "power" at bounding box center [473, 545] width 321 height 27
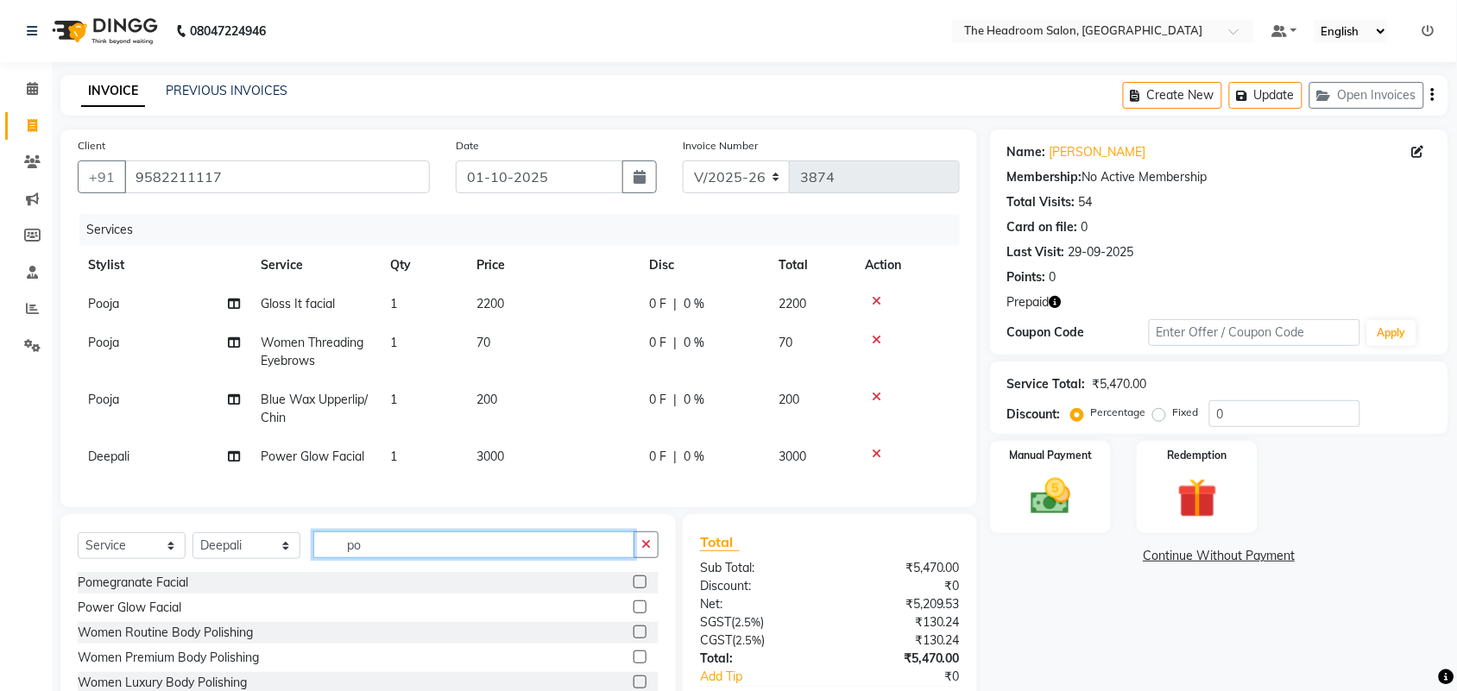
type input "p"
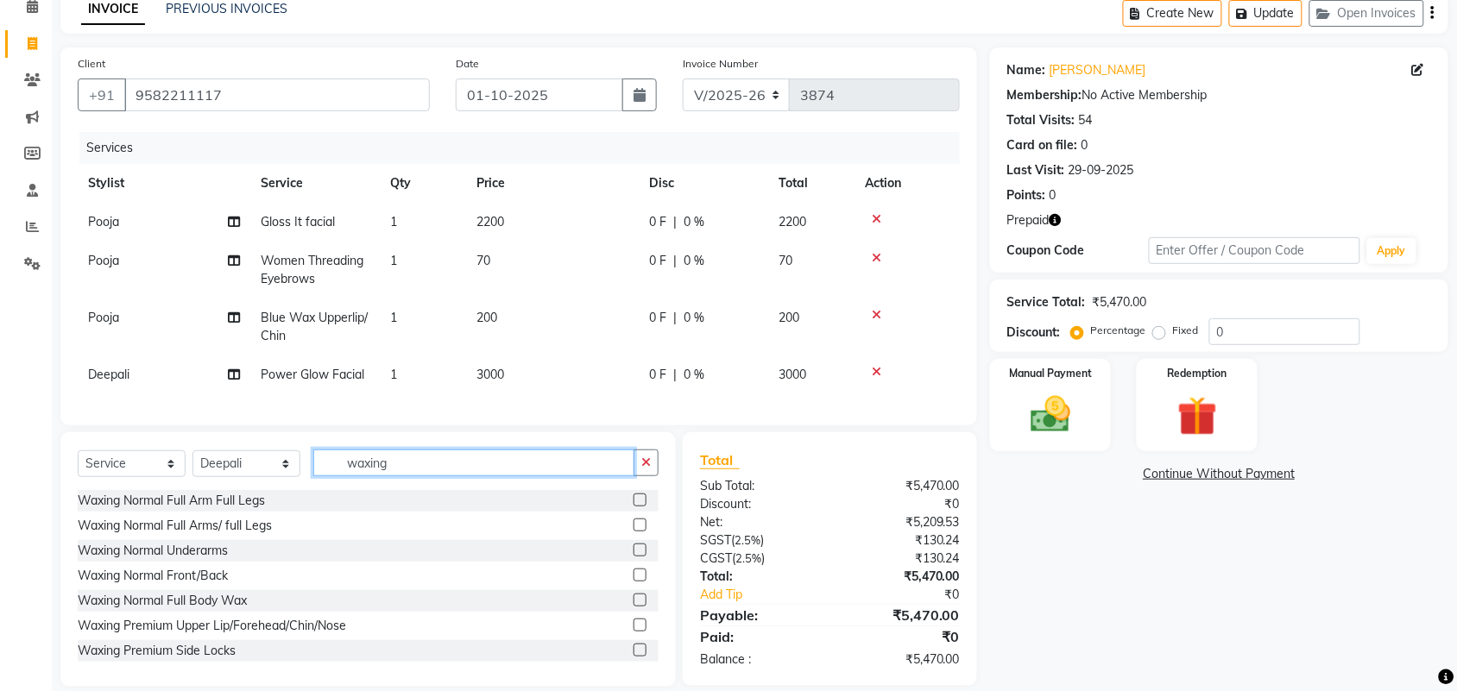
scroll to position [119, 0]
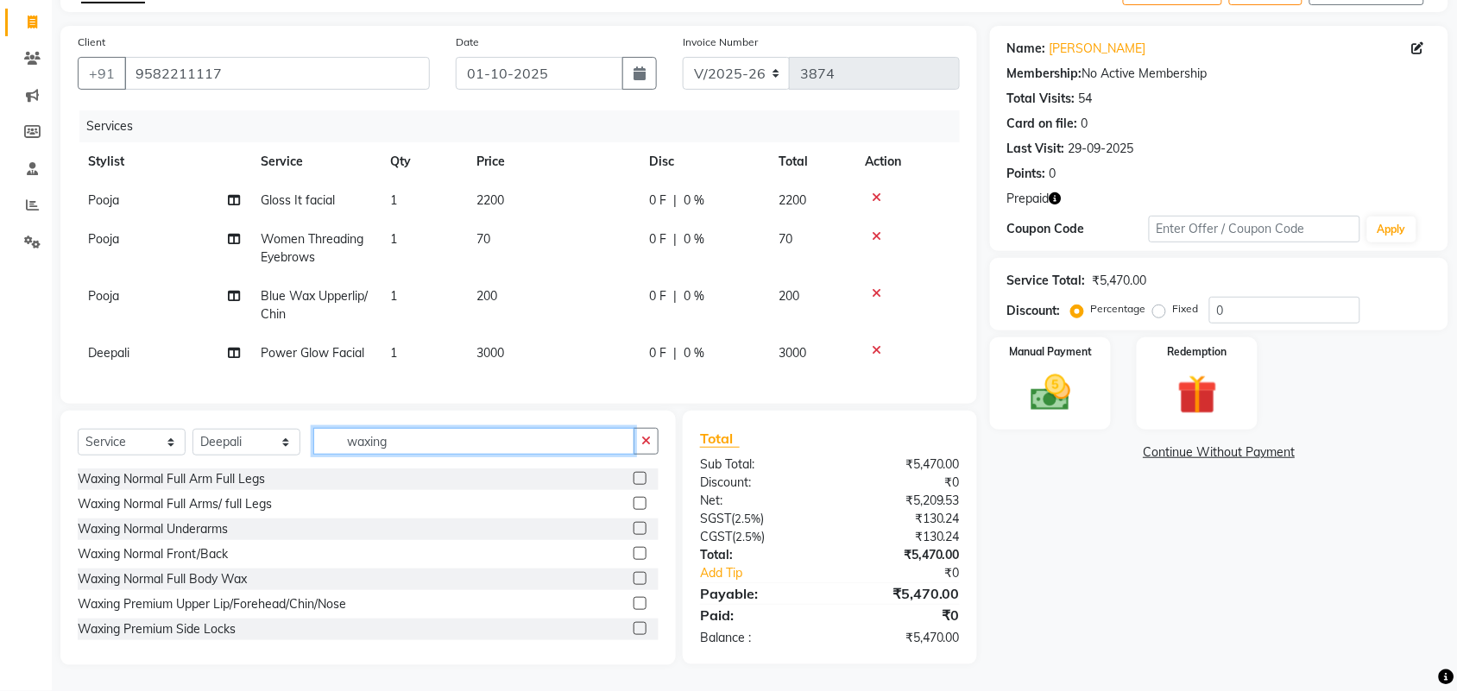
type input "waxing"
click at [1178, 683] on main "INVOICE PREVIOUS INVOICES Create New Update Open Invoices Client +91 9582211117…" at bounding box center [754, 332] width 1405 height 720
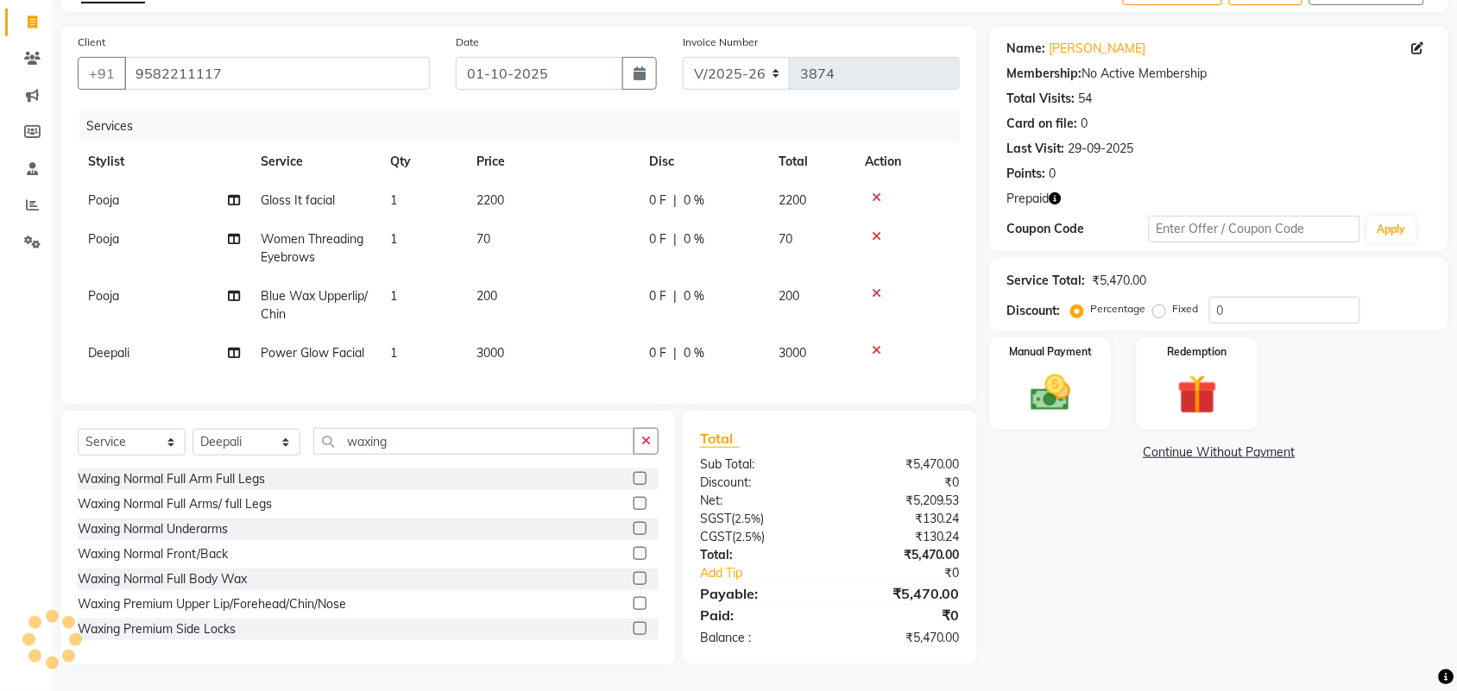
click at [533, 485] on div "Waxing Normal Full Arm Full Legs" at bounding box center [368, 480] width 581 height 22
click at [633, 522] on label at bounding box center [639, 527] width 13 height 13
click at [633, 523] on input "checkbox" at bounding box center [638, 528] width 11 height 11
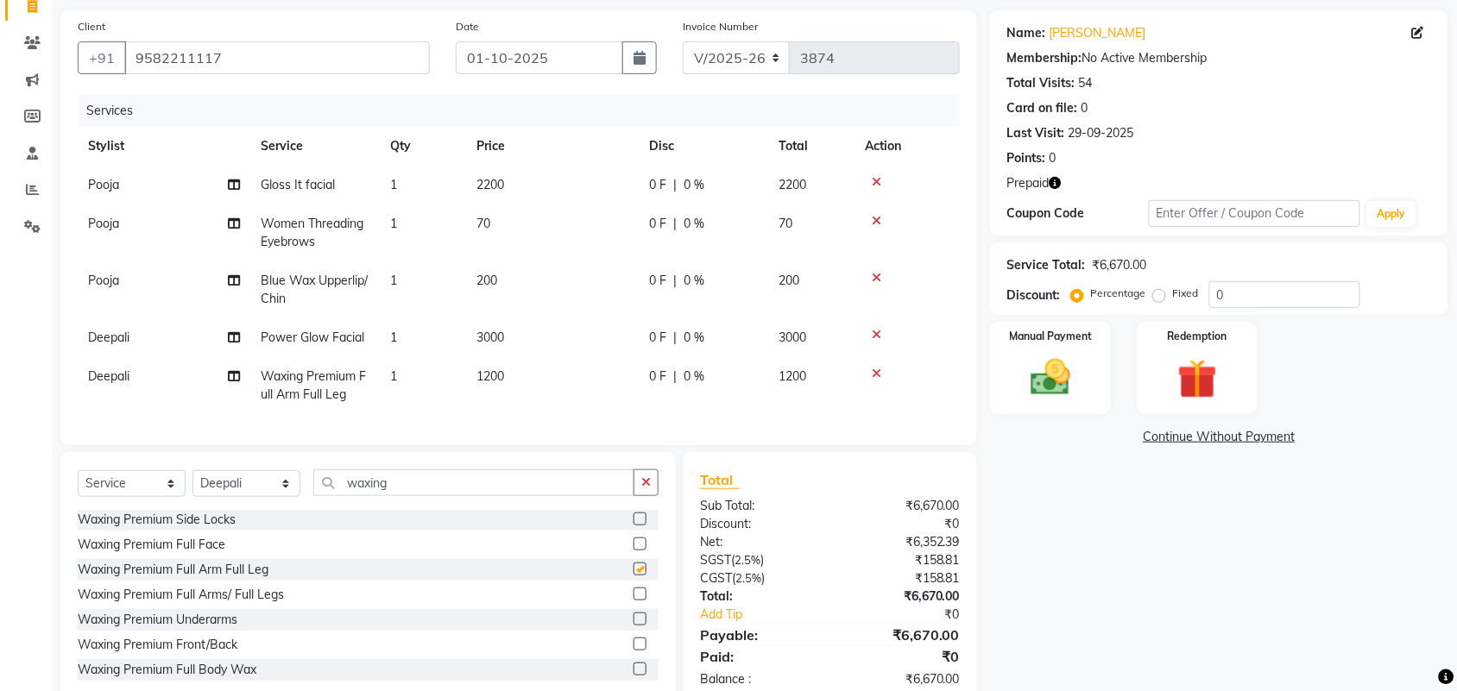
checkbox input "false"
click at [633, 651] on label at bounding box center [639, 644] width 13 height 13
click at [633, 651] on input "checkbox" at bounding box center [638, 644] width 11 height 11
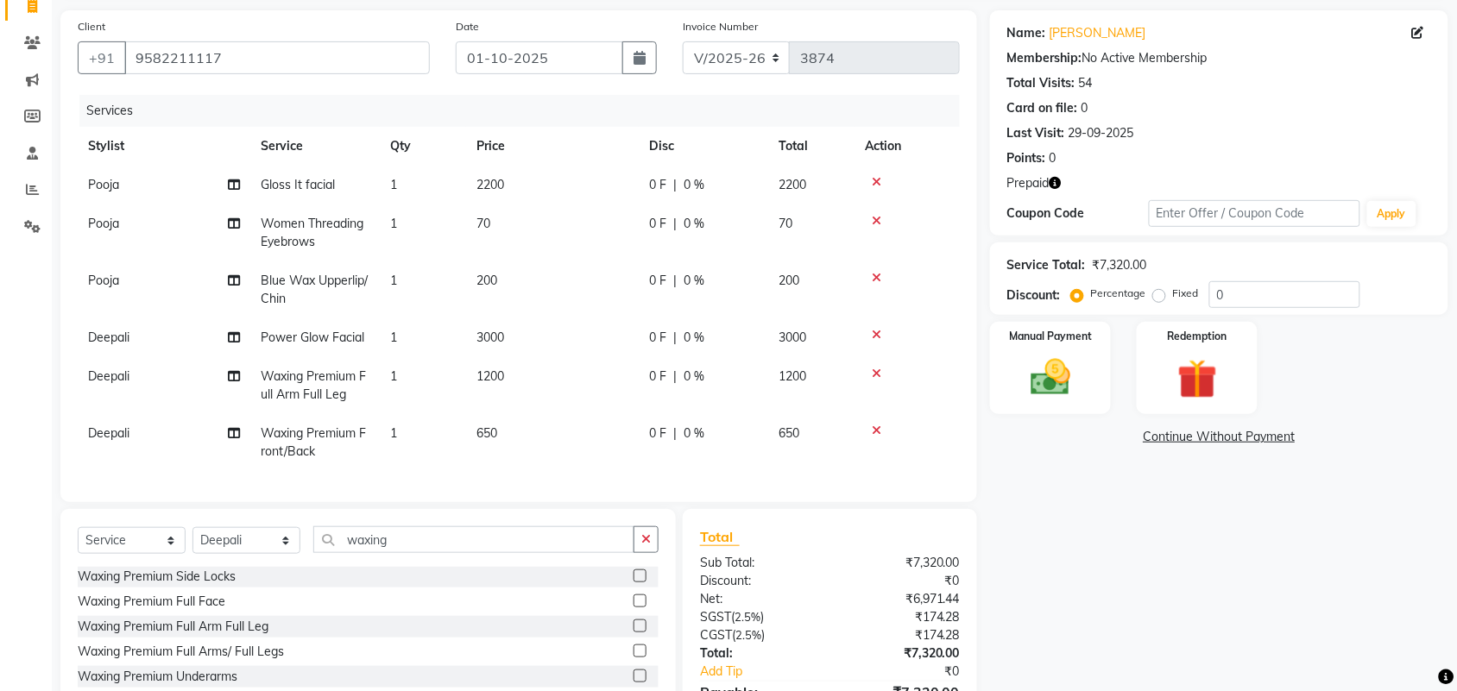
checkbox input "false"
click at [428, 428] on td "1" at bounding box center [423, 442] width 86 height 57
select select "58240"
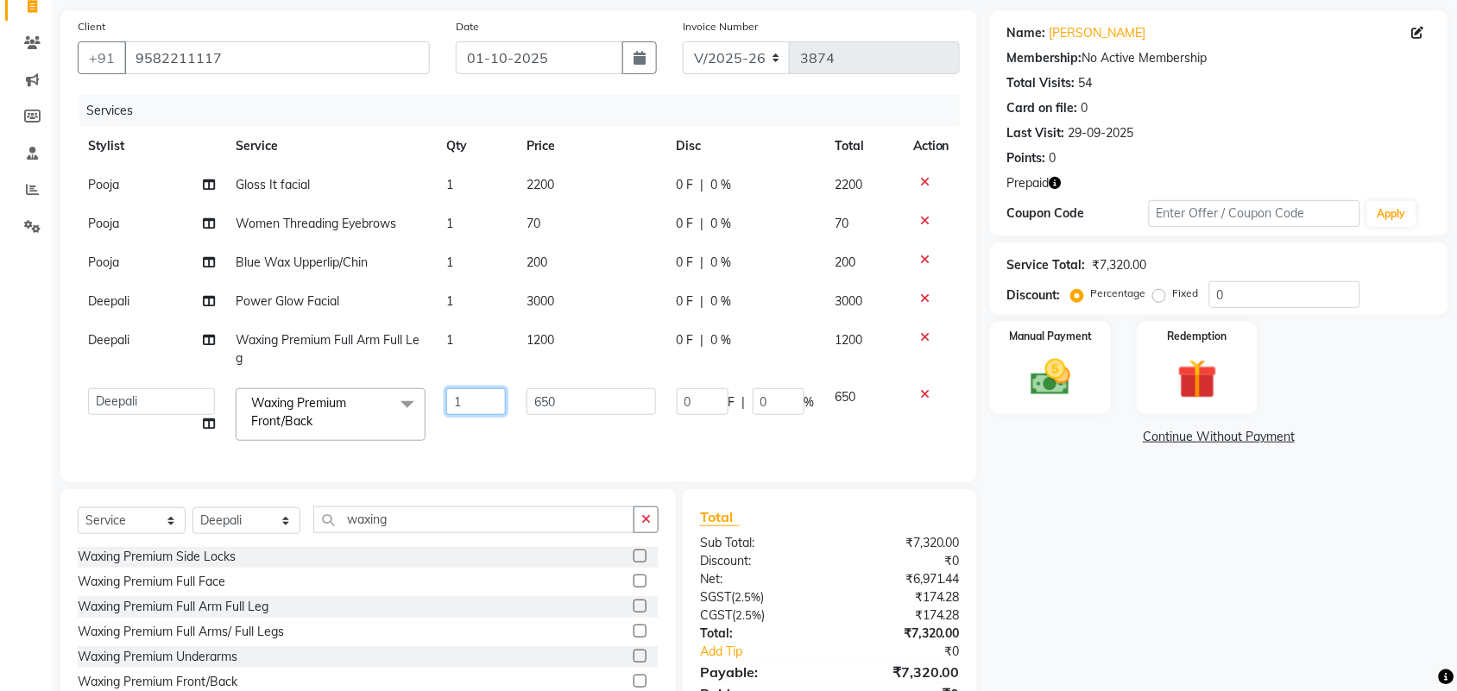
click at [475, 395] on input "1" at bounding box center [476, 401] width 60 height 27
type input "2"
click at [1120, 592] on div "Name: Raj Membership: No Active Membership Total Visits: 54 Card on file: 0 Las…" at bounding box center [1225, 377] width 471 height 734
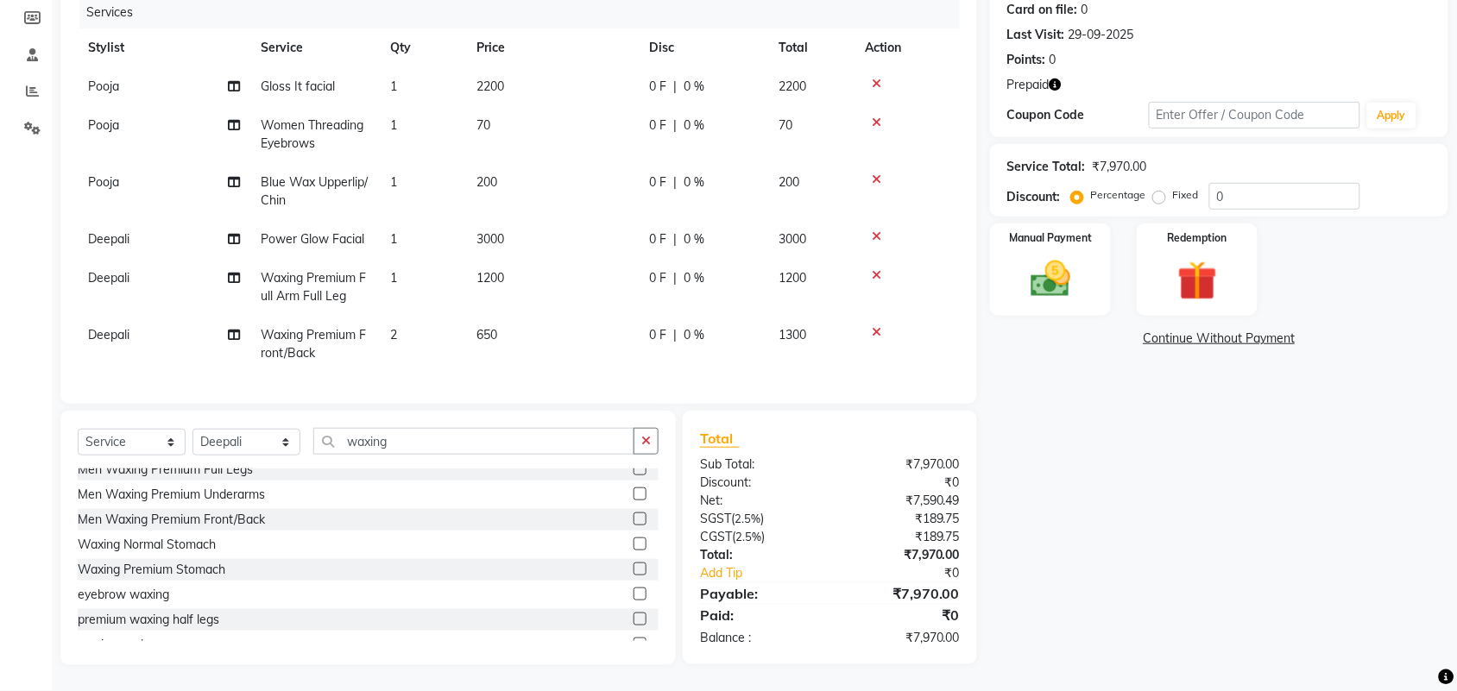
scroll to position [427, 0]
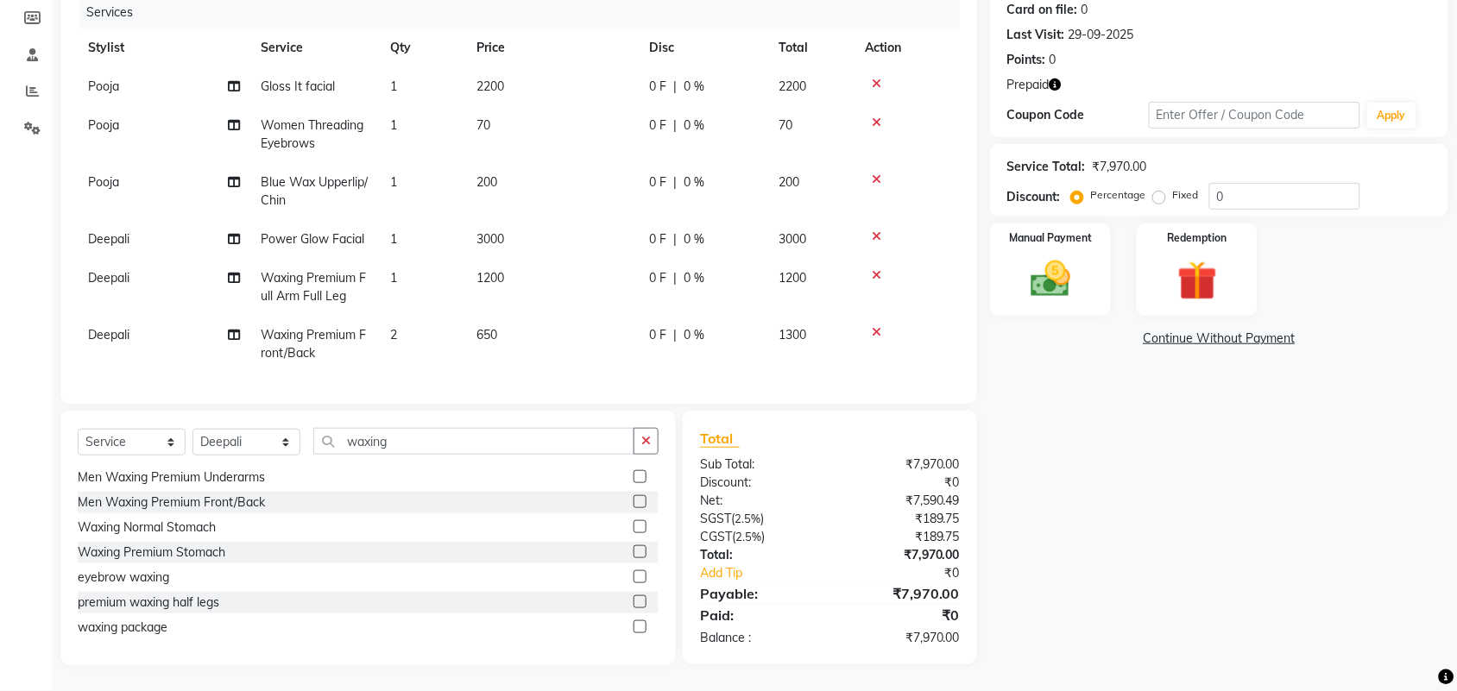
click at [1257, 399] on div "Name: Raj Membership: No Active Membership Total Visits: 54 Card on file: 0 Las…" at bounding box center [1225, 288] width 471 height 753
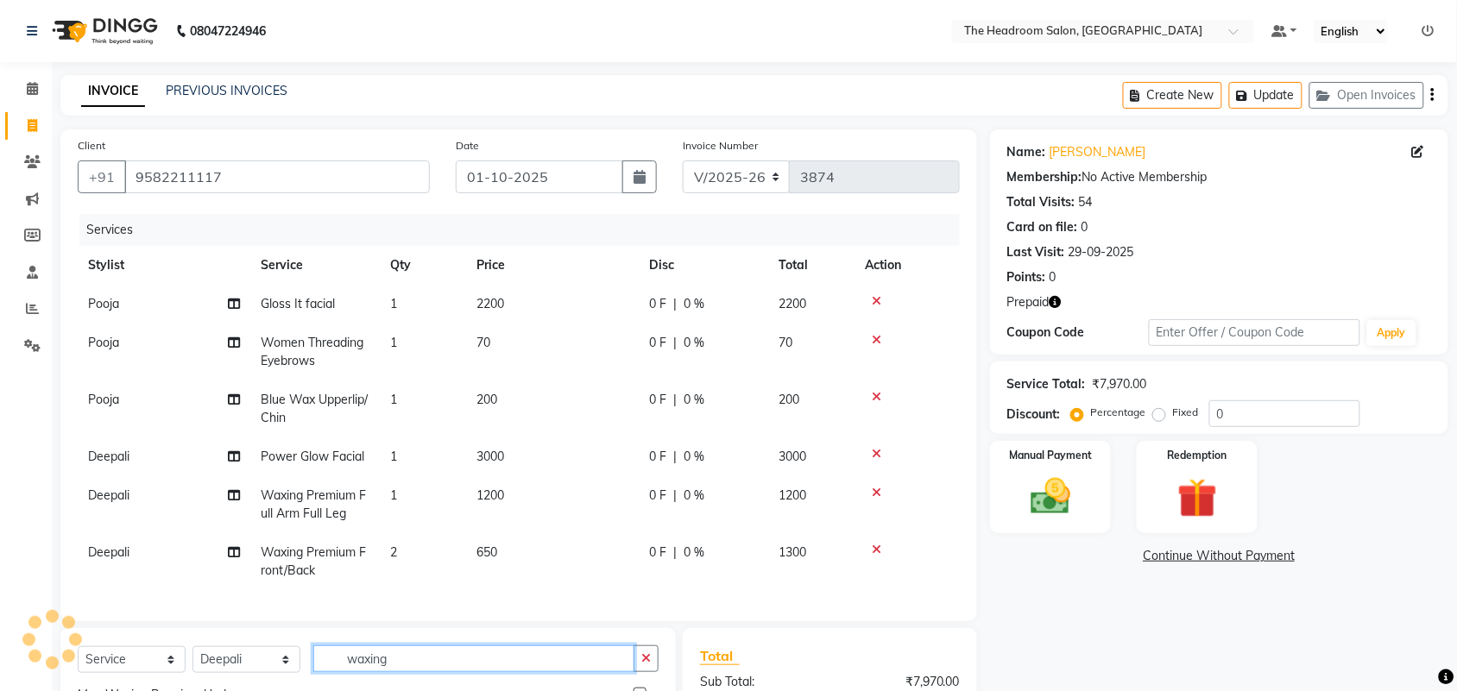
click at [408, 672] on input "waxing" at bounding box center [473, 659] width 321 height 27
type input "w"
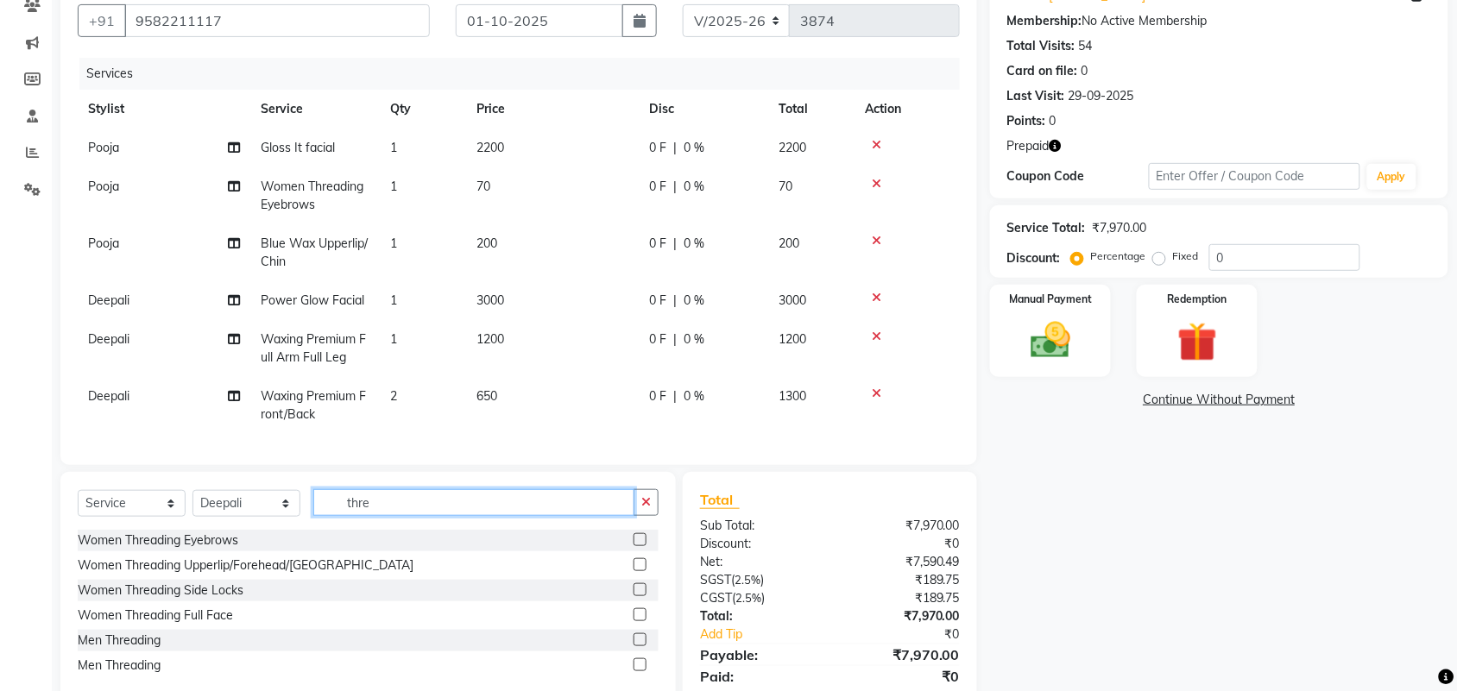
scroll to position [231, 0]
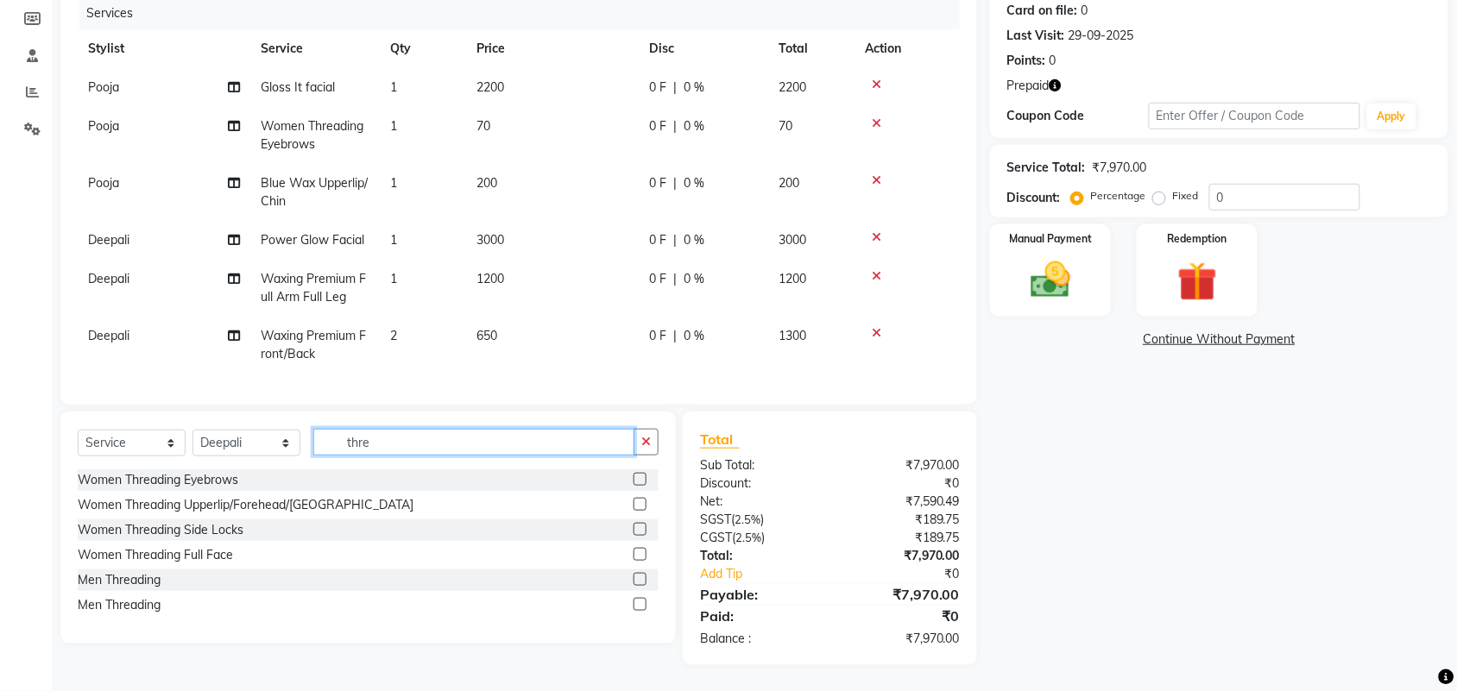
type input "thre"
click at [1118, 592] on div "Name: Raj Membership: No Active Membership Total Visits: 54 Card on file: 0 Las…" at bounding box center [1225, 289] width 471 height 753
click at [641, 501] on label at bounding box center [639, 504] width 13 height 13
click at [641, 501] on input "checkbox" at bounding box center [638, 505] width 11 height 11
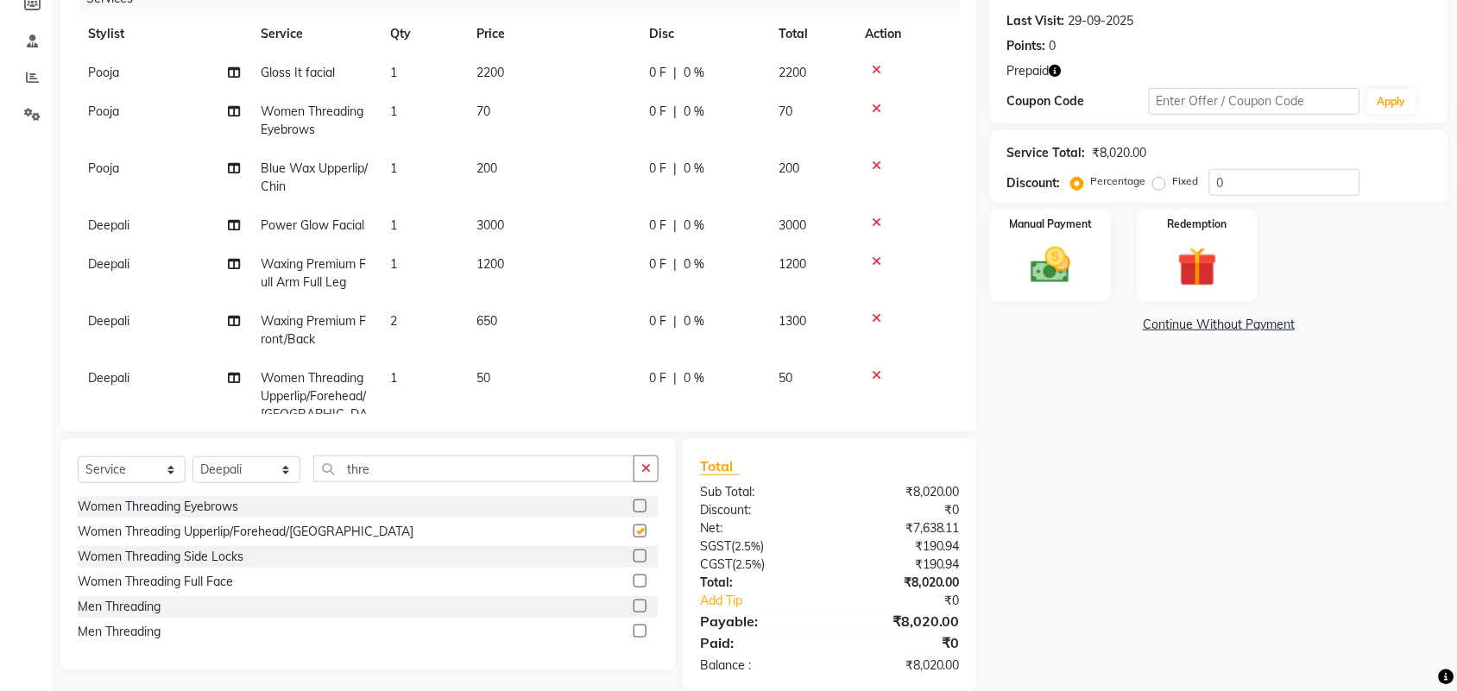
checkbox input "false"
click at [634, 507] on label at bounding box center [639, 506] width 13 height 13
click at [634, 507] on input "checkbox" at bounding box center [638, 506] width 11 height 11
checkbox input "false"
click at [1114, 470] on div "Name: Raj Membership: No Active Membership Total Visits: 54 Card on file: 0 Las…" at bounding box center [1225, 295] width 471 height 794
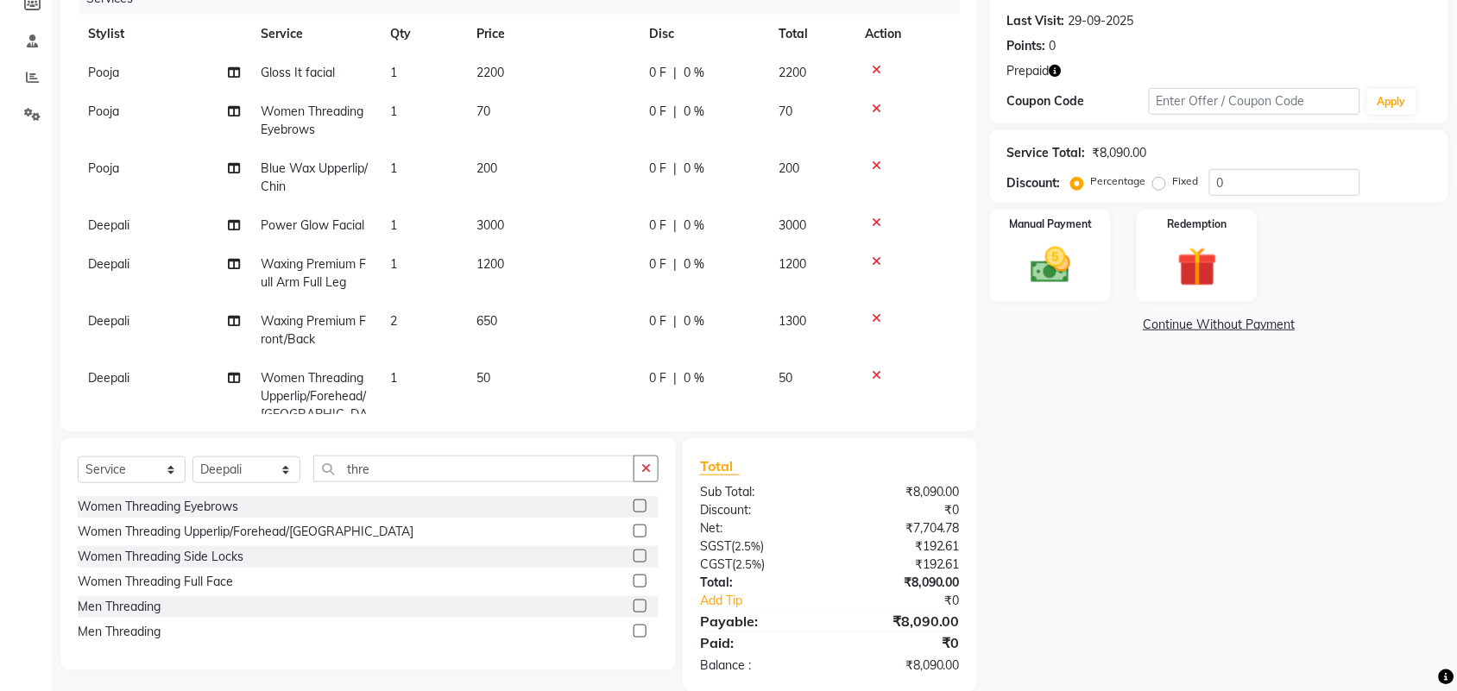
click at [1058, 71] on icon "button" at bounding box center [1055, 71] width 12 height 12
click at [1211, 450] on div "Name: Raj Membership: No Active Membership Total Visits: 54 Card on file: 0 Las…" at bounding box center [1225, 295] width 471 height 794
click at [263, 471] on select "Select Stylist [PERSON_NAME] Deepak [PERSON_NAME] [PERSON_NAME] Manager [PERSON…" at bounding box center [246, 470] width 108 height 27
select select "92208"
click at [192, 457] on select "Select Stylist [PERSON_NAME] Deepak [PERSON_NAME] [PERSON_NAME] Manager [PERSON…" at bounding box center [246, 470] width 108 height 27
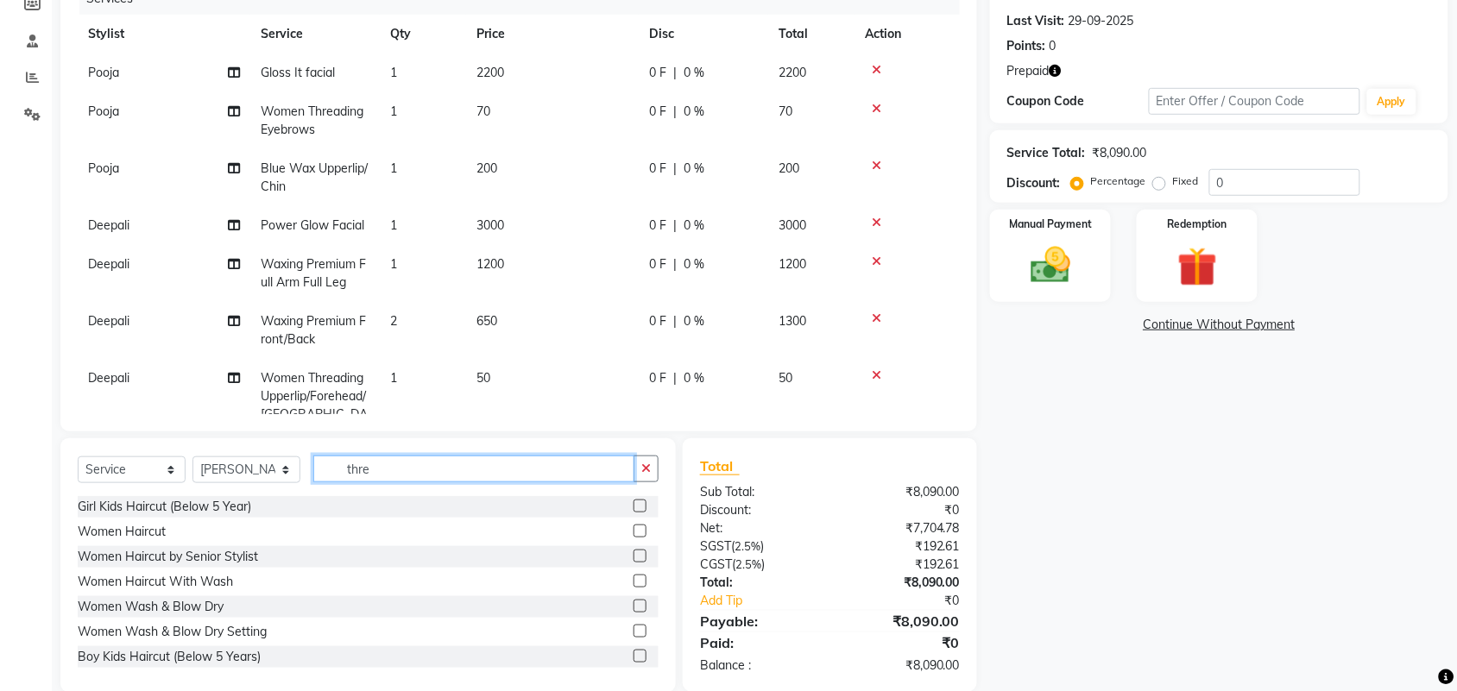
click at [389, 468] on input "thre" at bounding box center [473, 469] width 321 height 27
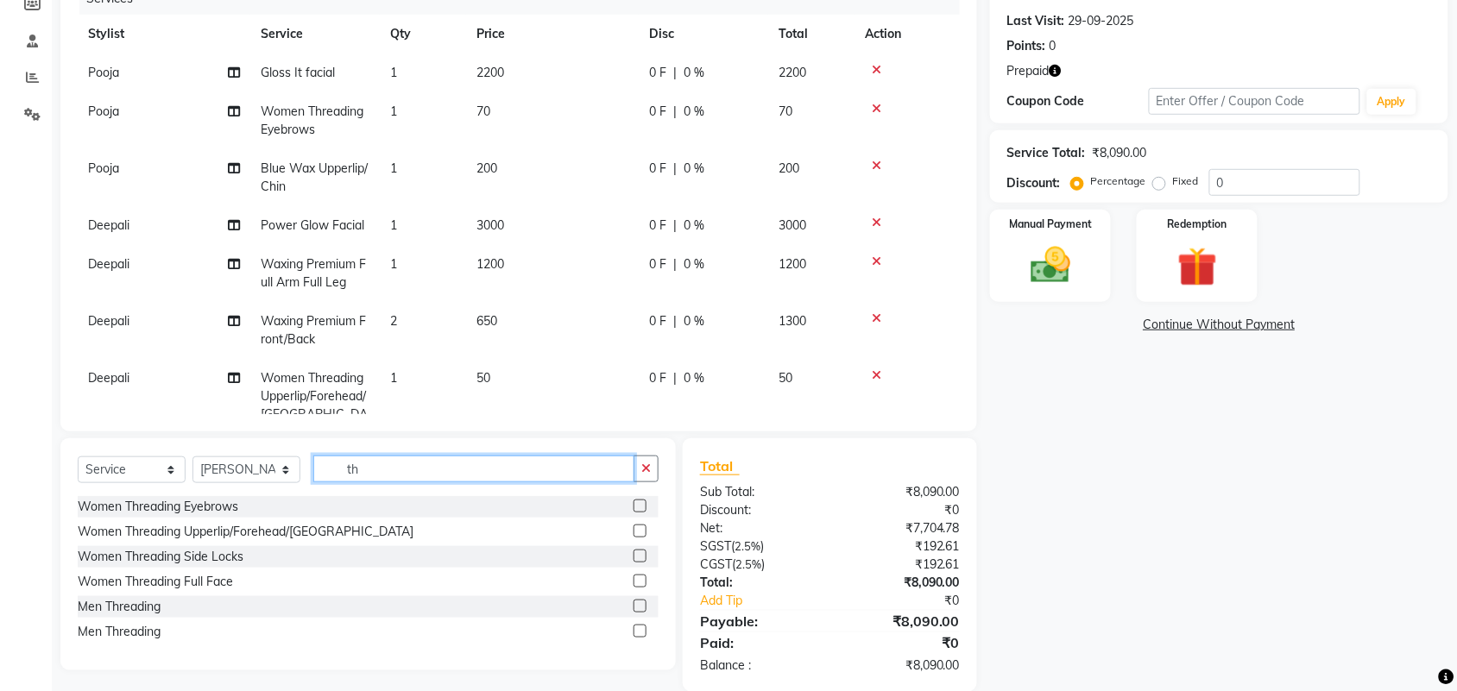
type input "t"
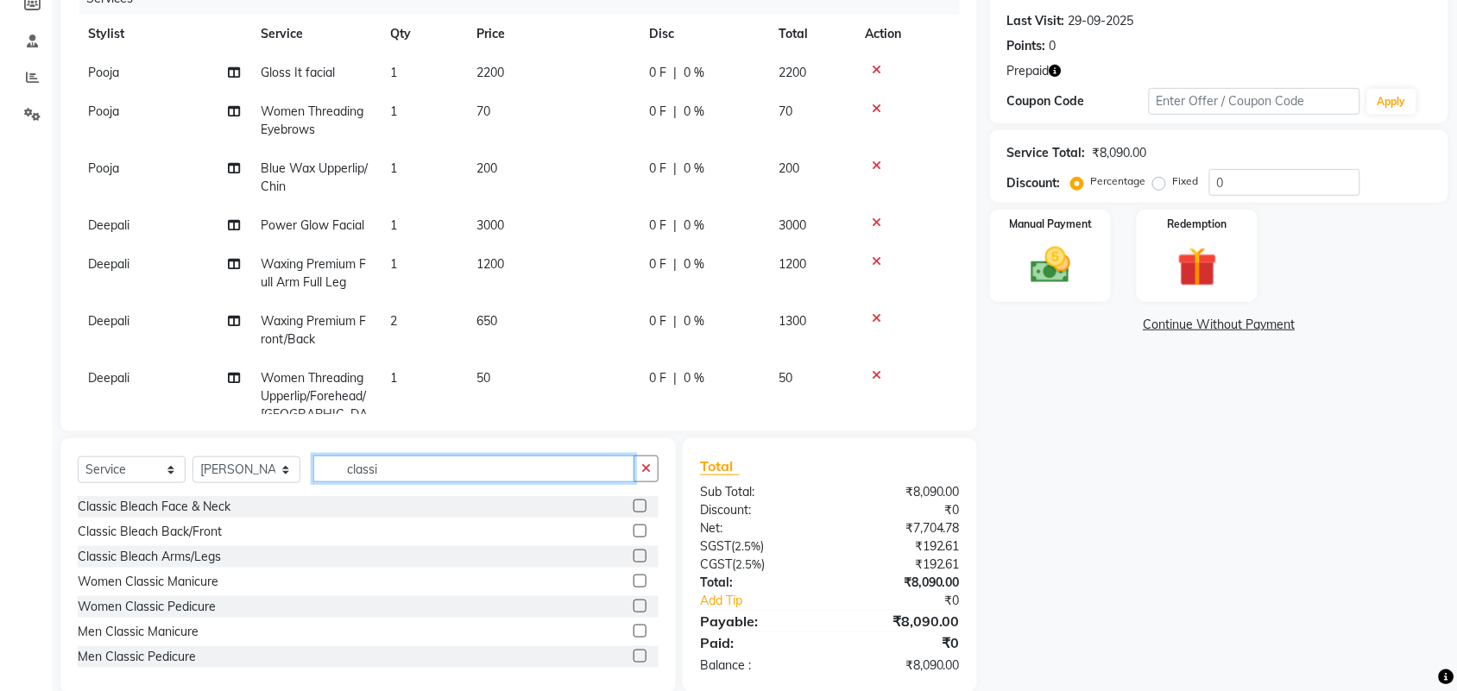
type input "classi"
click at [633, 657] on label at bounding box center [639, 656] width 13 height 13
click at [633, 657] on input "checkbox" at bounding box center [638, 657] width 11 height 11
checkbox input "false"
click at [1097, 540] on div "Name: Raj Membership: No Active Membership Total Visits: 54 Card on file: 0 Las…" at bounding box center [1225, 295] width 471 height 795
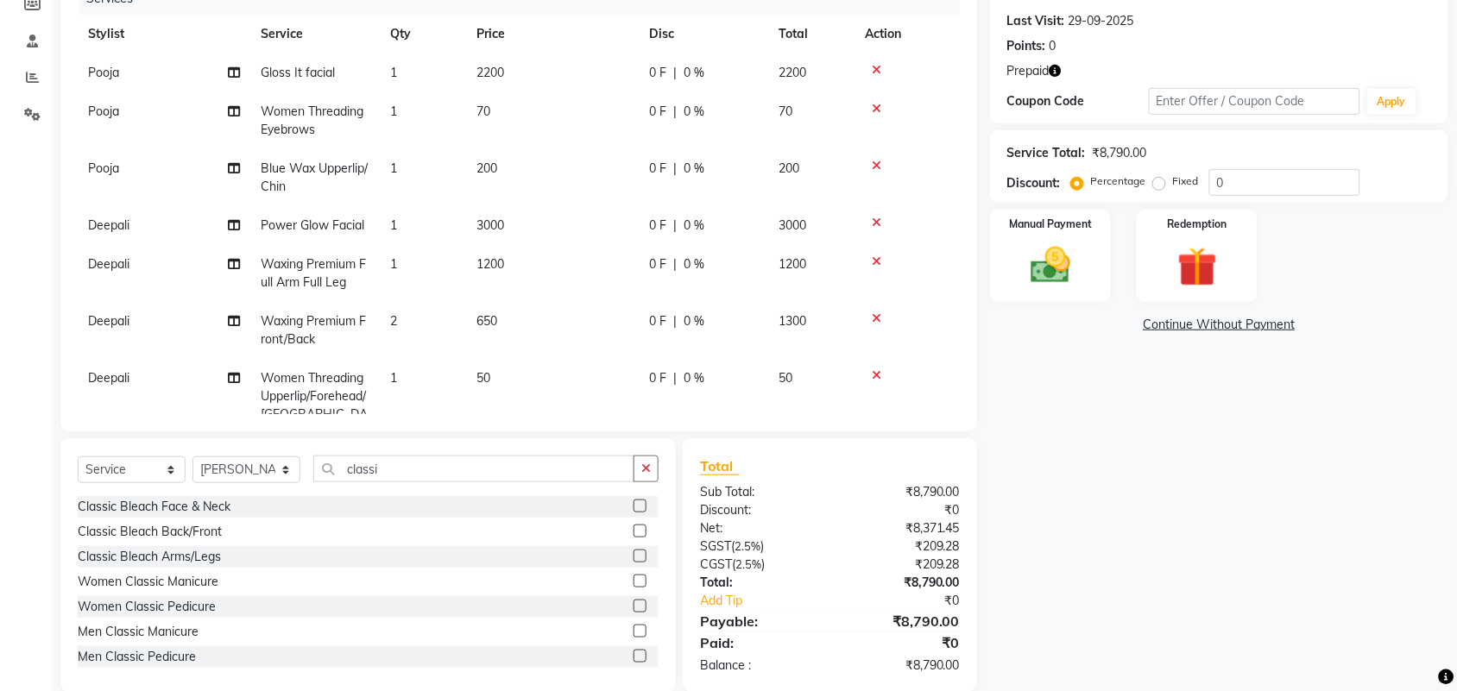
scroll to position [0, 0]
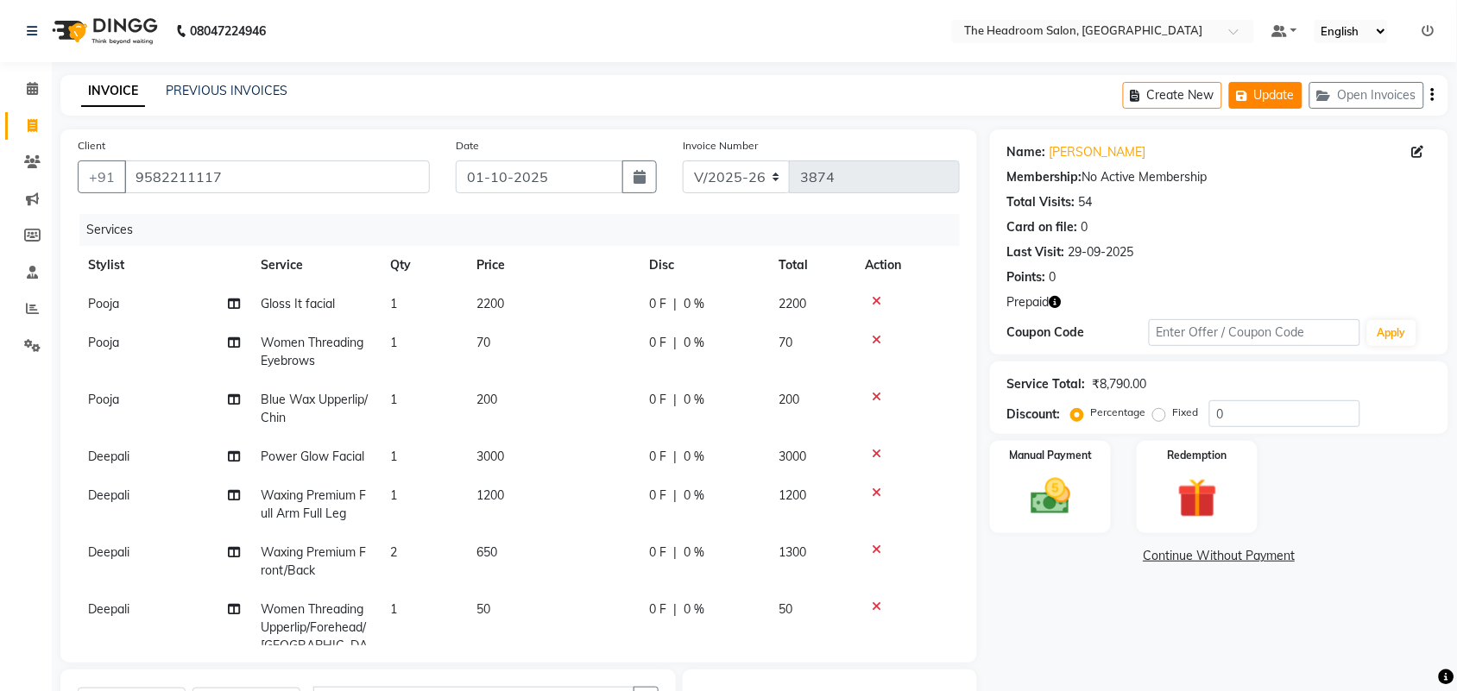
click at [1264, 88] on button "Update" at bounding box center [1265, 95] width 73 height 27
click at [1378, 514] on div "Manual Payment Redemption" at bounding box center [1219, 487] width 484 height 92
click at [1143, 96] on icon "button" at bounding box center [1138, 96] width 16 height 12
select select "service"
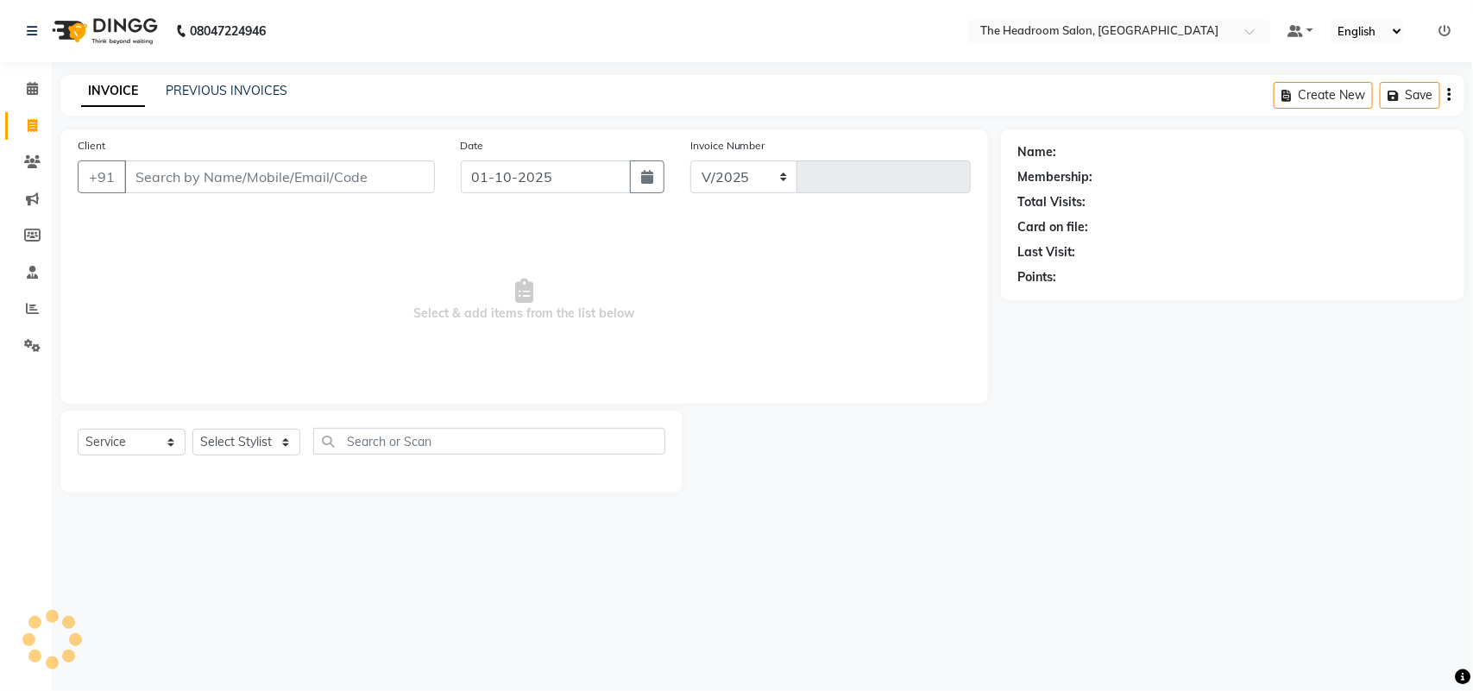
select select "6933"
type input "3874"
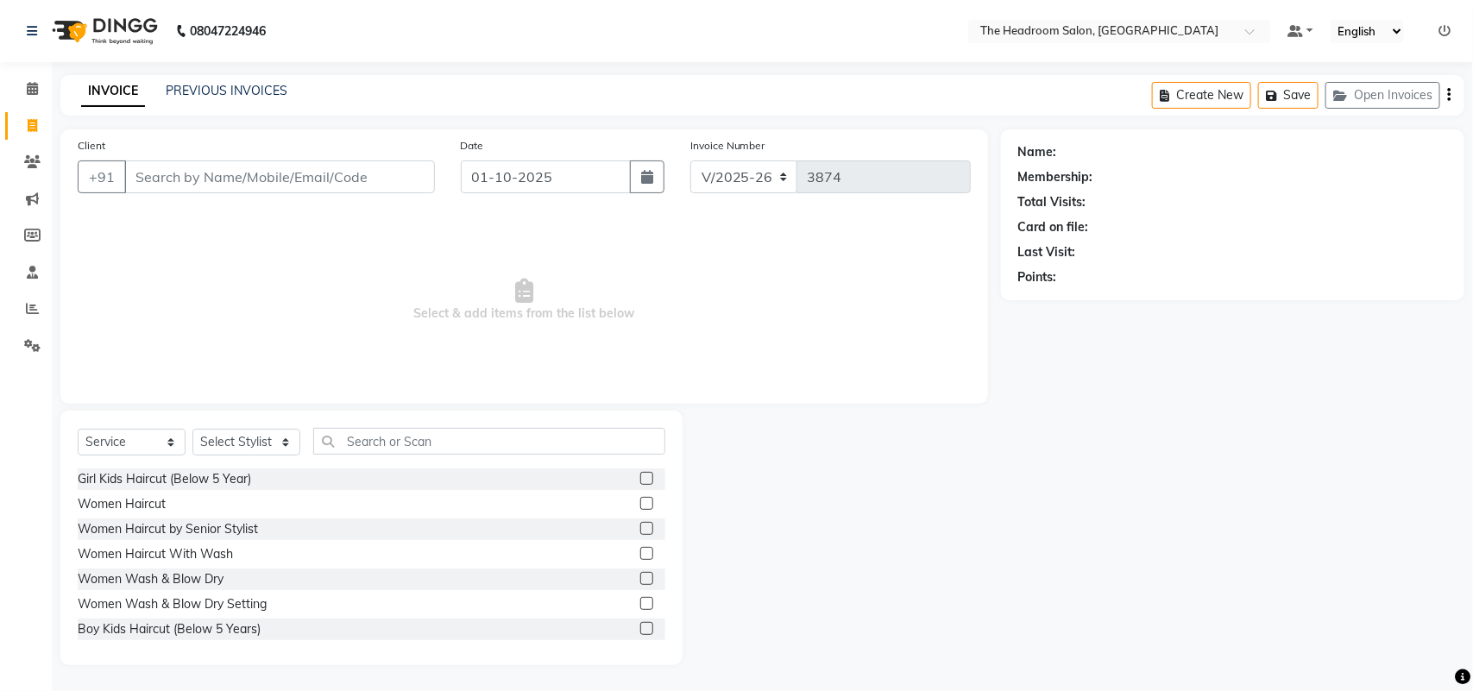
select select "58237"
click at [136, 179] on input "Client" at bounding box center [279, 177] width 311 height 33
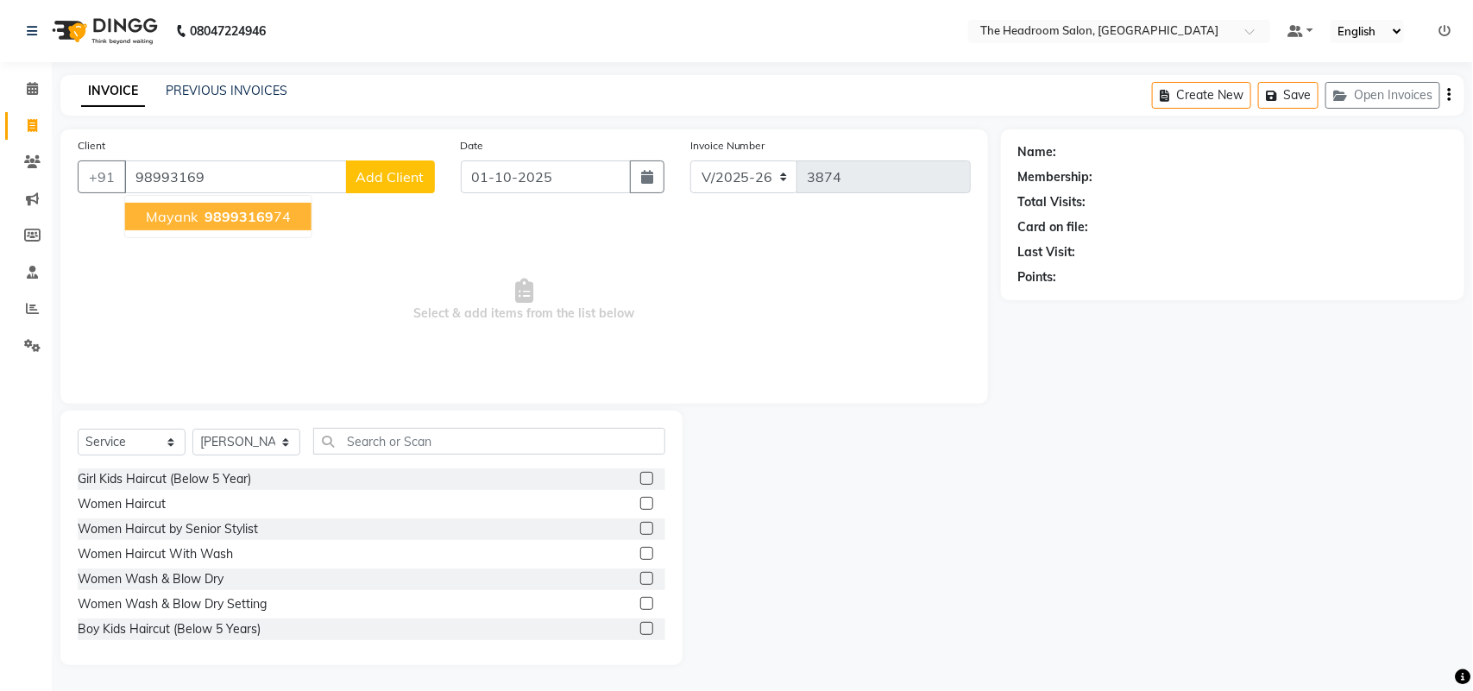
click at [214, 217] on span "98993169" at bounding box center [239, 216] width 69 height 17
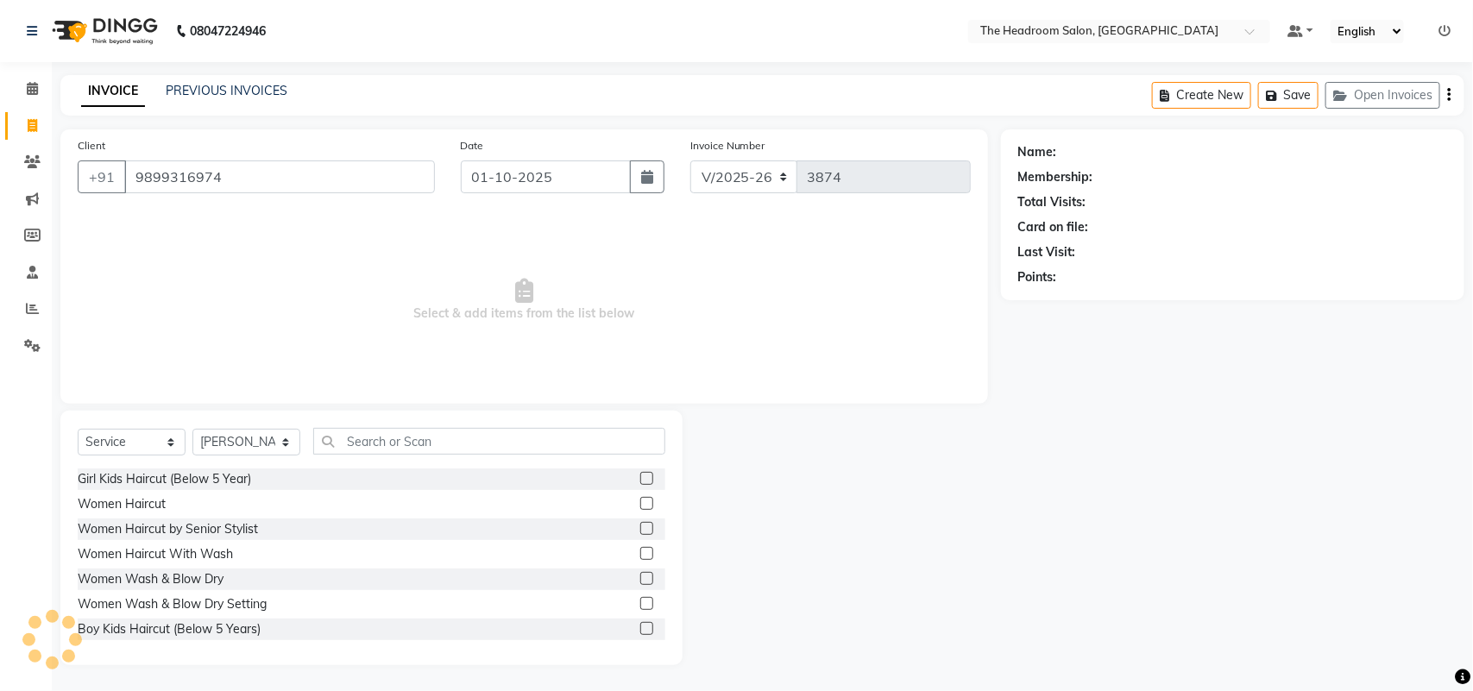
type input "9899316974"
click at [217, 445] on select "Select Stylist [PERSON_NAME] Deepak [PERSON_NAME] [PERSON_NAME] Manager [PERSON…" at bounding box center [246, 442] width 108 height 27
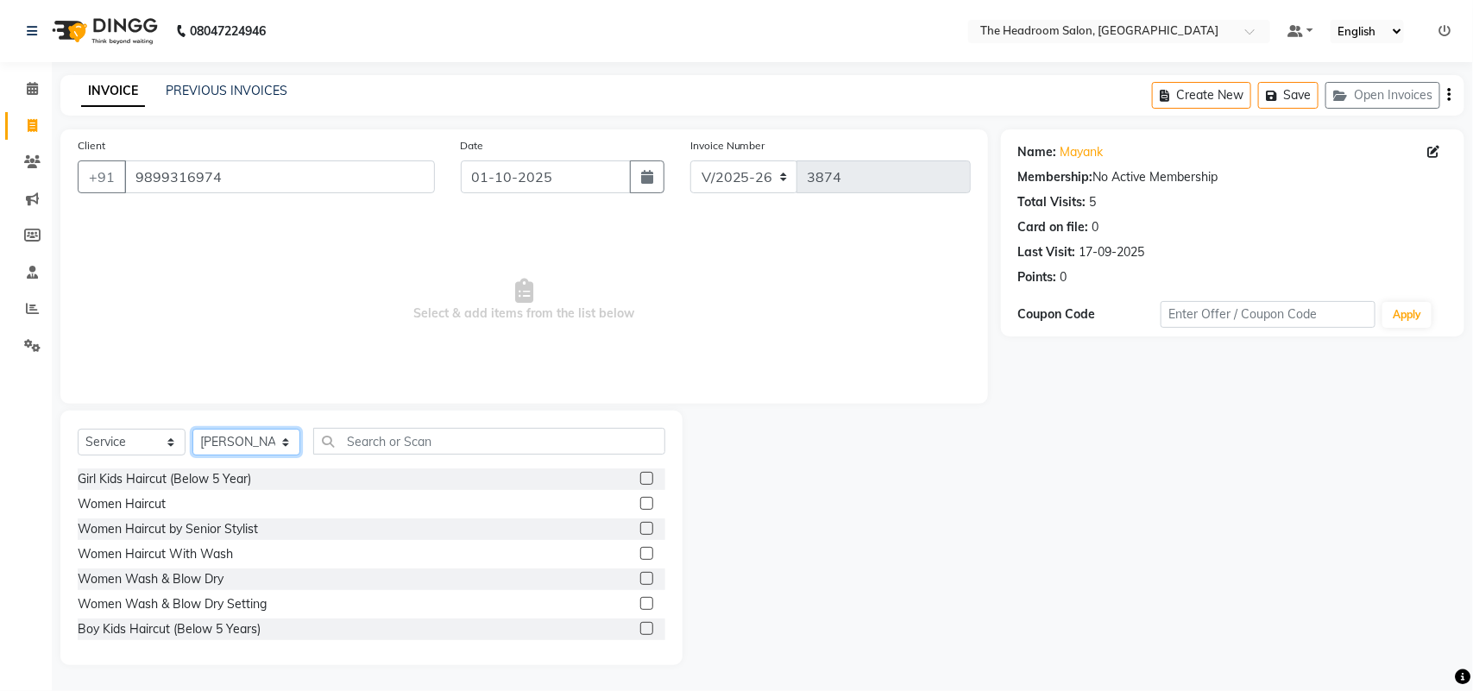
select select "79453"
click at [192, 429] on select "Select Stylist [PERSON_NAME] Deepak [PERSON_NAME] [PERSON_NAME] Manager [PERSON…" at bounding box center [246, 442] width 108 height 27
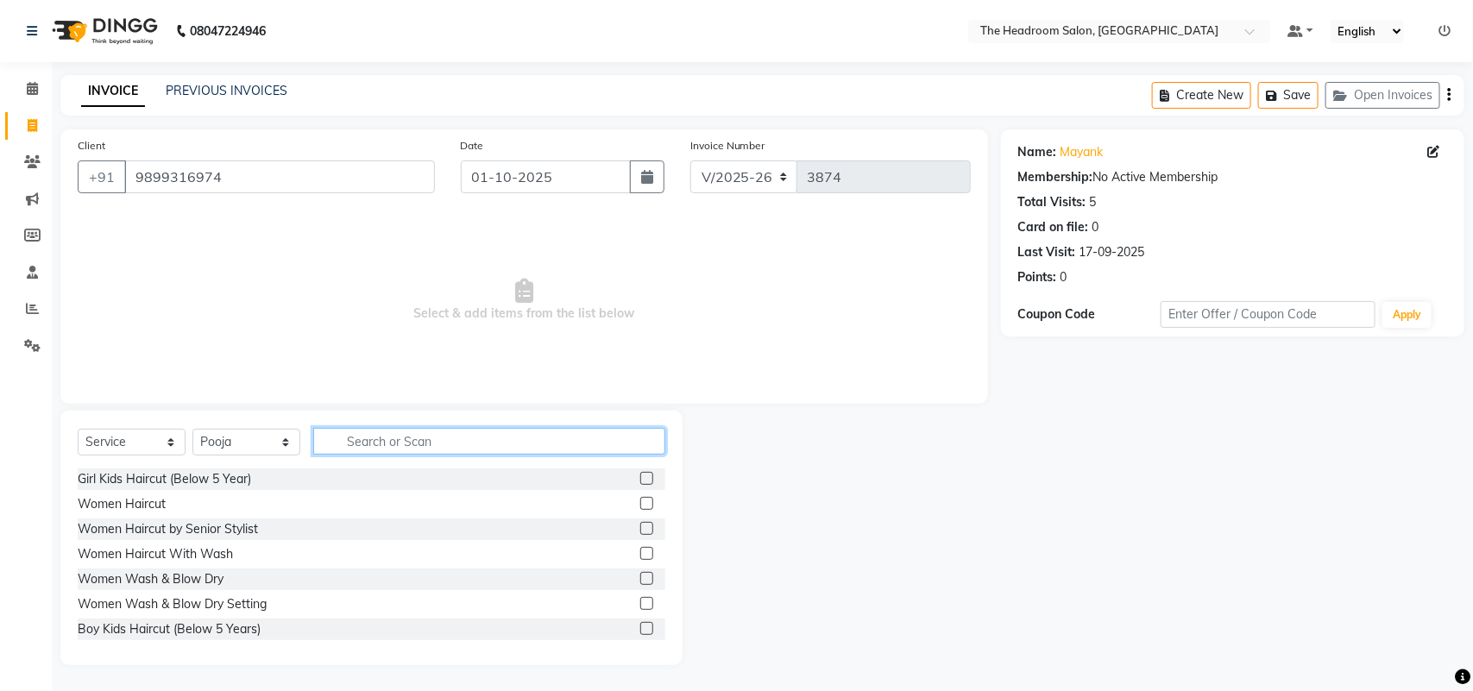
click at [348, 438] on input "text" at bounding box center [489, 441] width 352 height 27
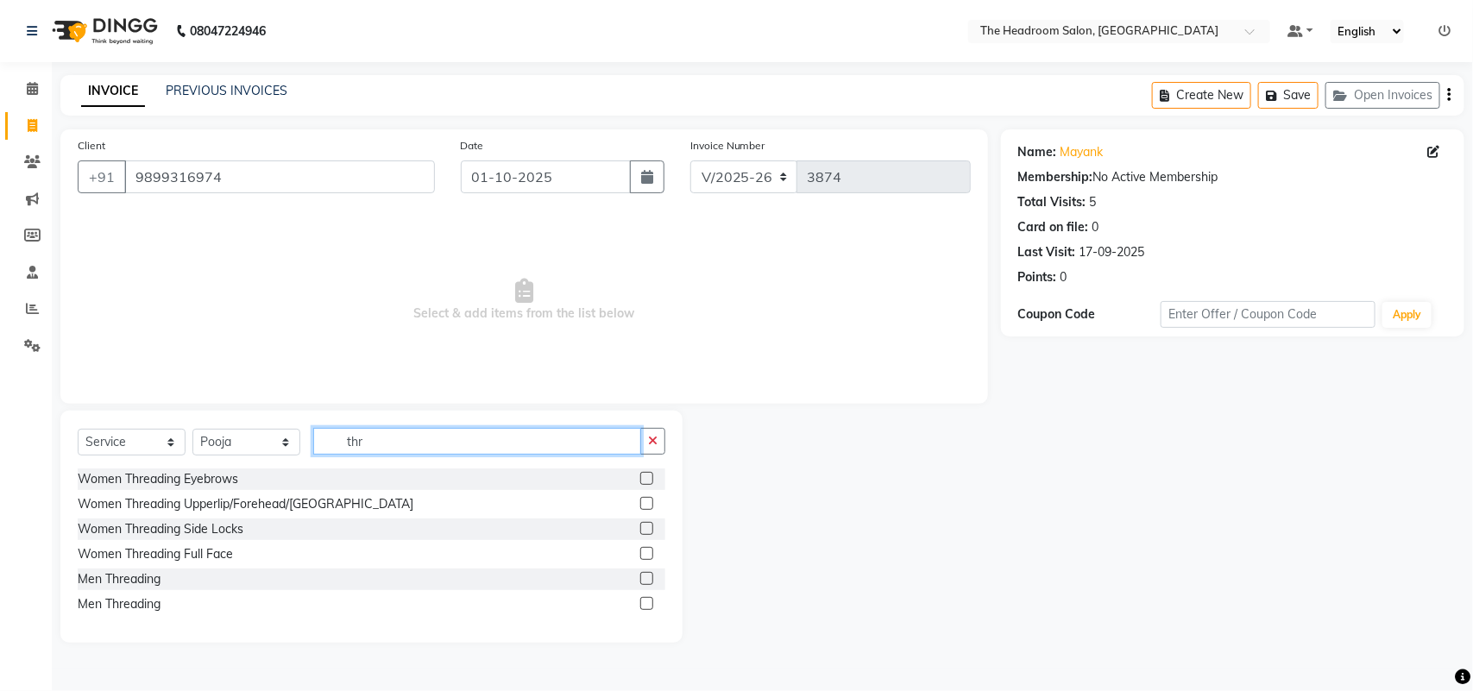
type input "thr"
click at [653, 475] on label at bounding box center [646, 478] width 13 height 13
click at [652, 475] on input "checkbox" at bounding box center [645, 479] width 11 height 11
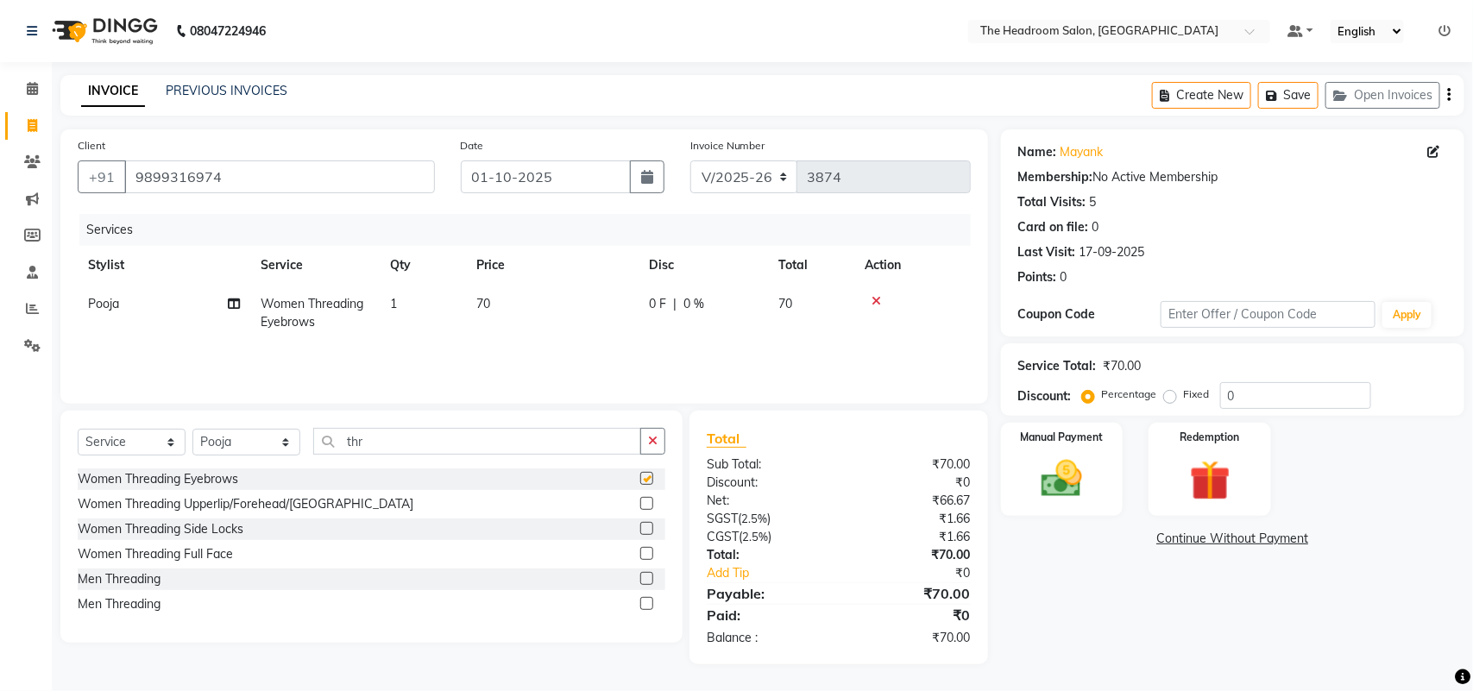
checkbox input "false"
click at [646, 501] on label at bounding box center [646, 503] width 13 height 13
click at [646, 501] on input "checkbox" at bounding box center [645, 504] width 11 height 11
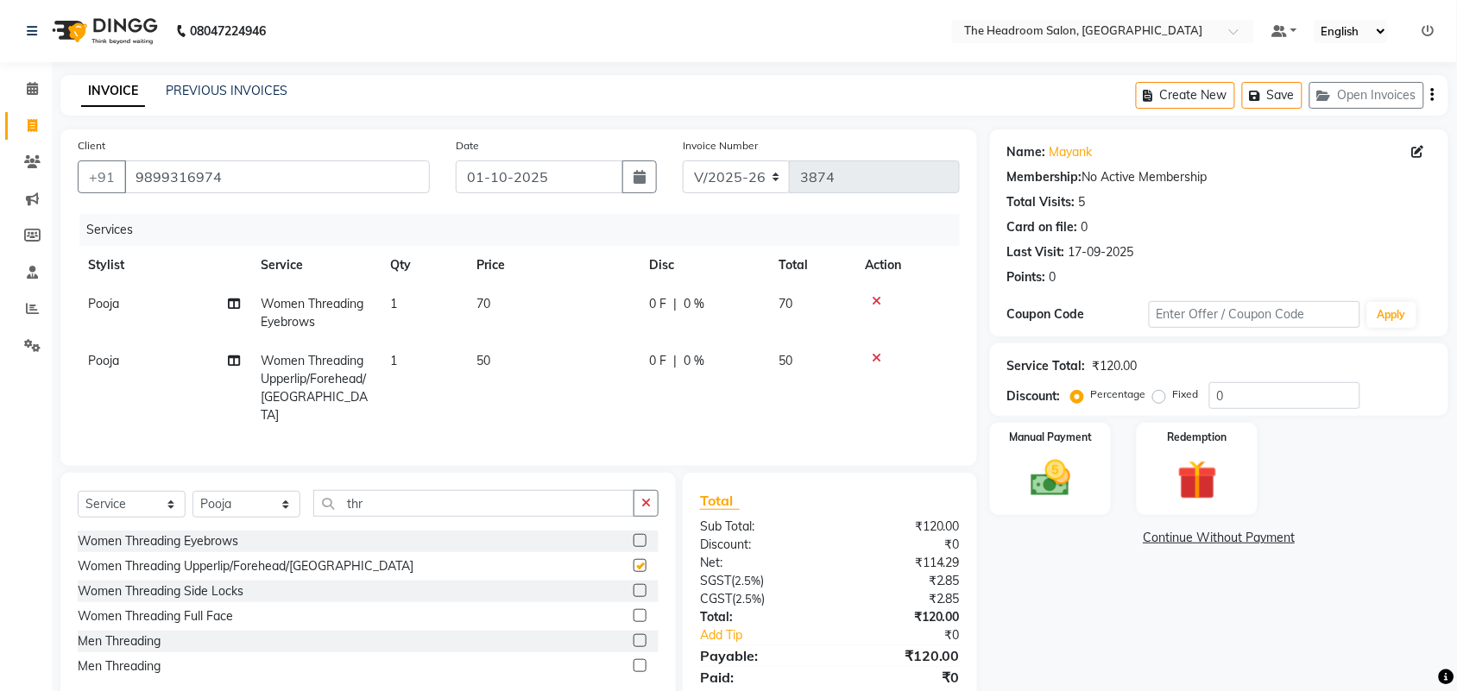
checkbox input "false"
click at [1080, 480] on img at bounding box center [1050, 478] width 67 height 47
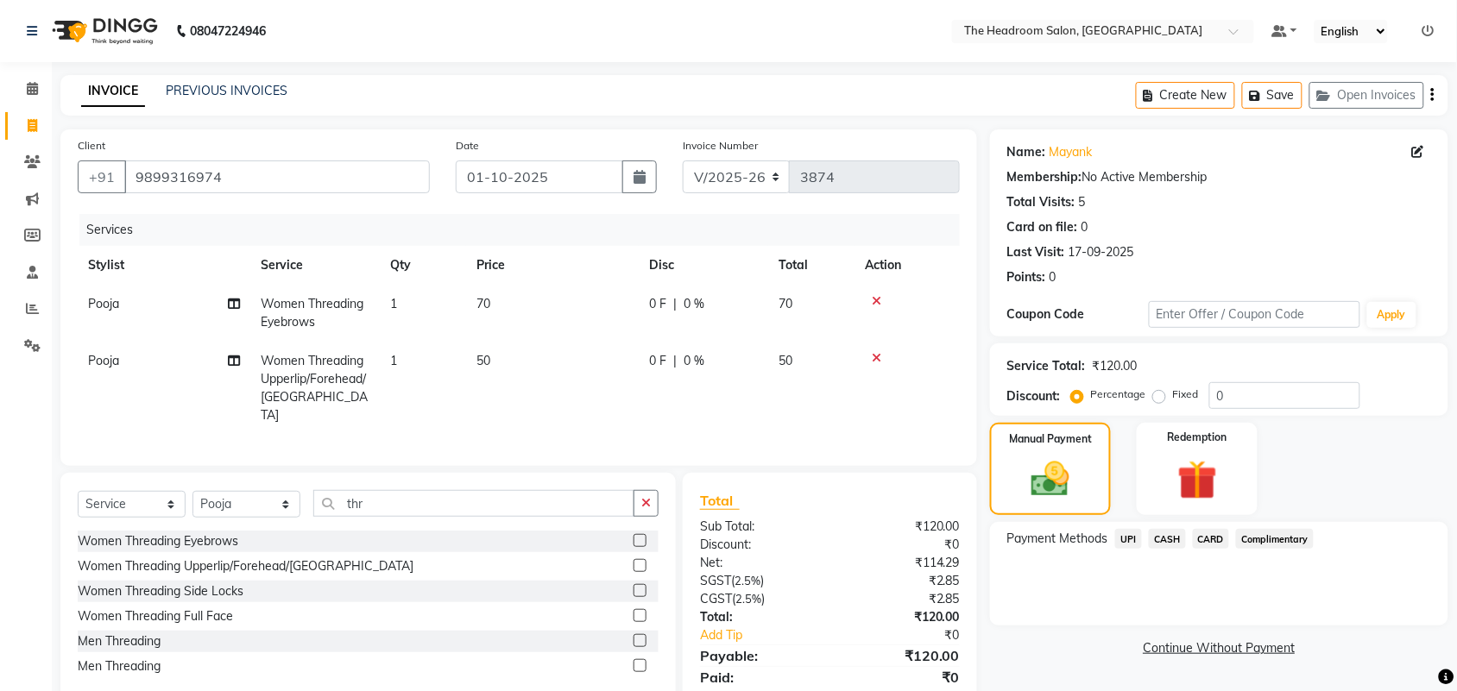
click at [1128, 538] on span "UPI" at bounding box center [1128, 539] width 27 height 20
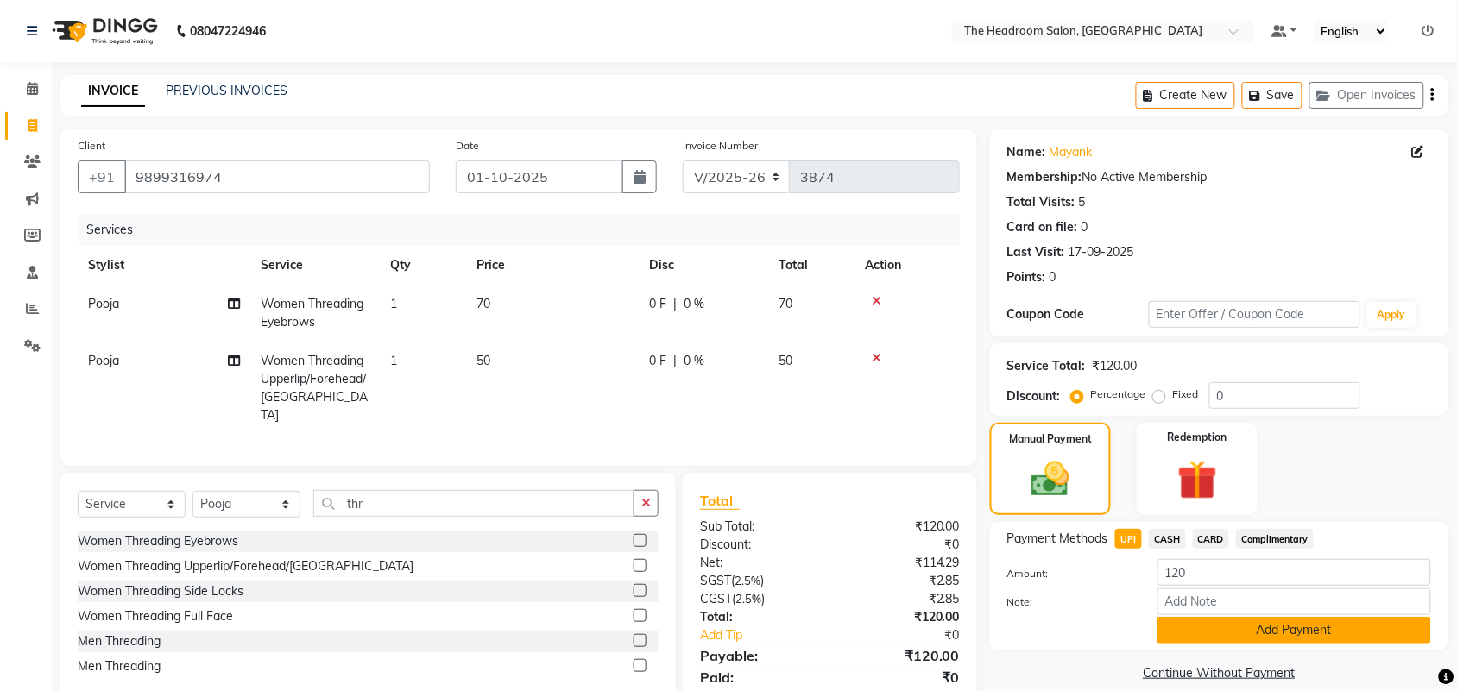
click at [1228, 622] on button "Add Payment" at bounding box center [1294, 630] width 274 height 27
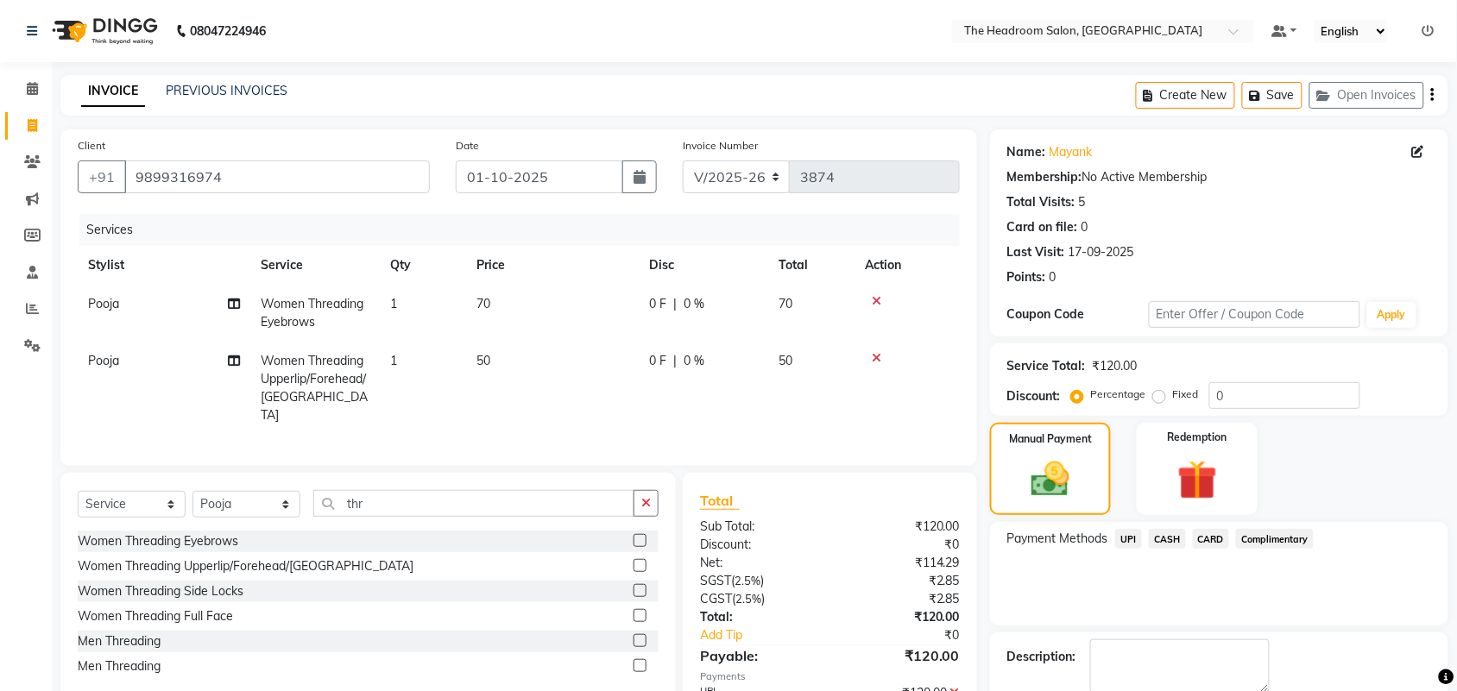
scroll to position [95, 0]
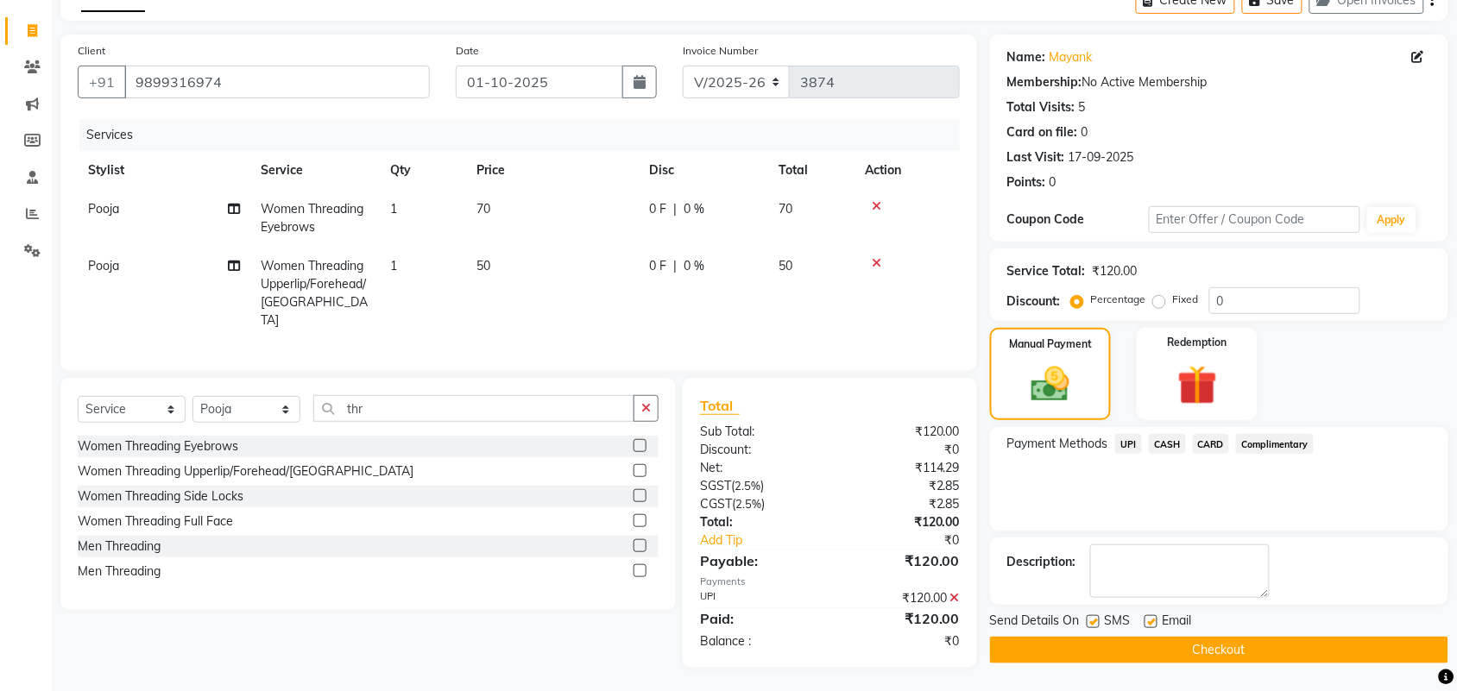
click at [1217, 654] on button "Checkout" at bounding box center [1219, 650] width 458 height 27
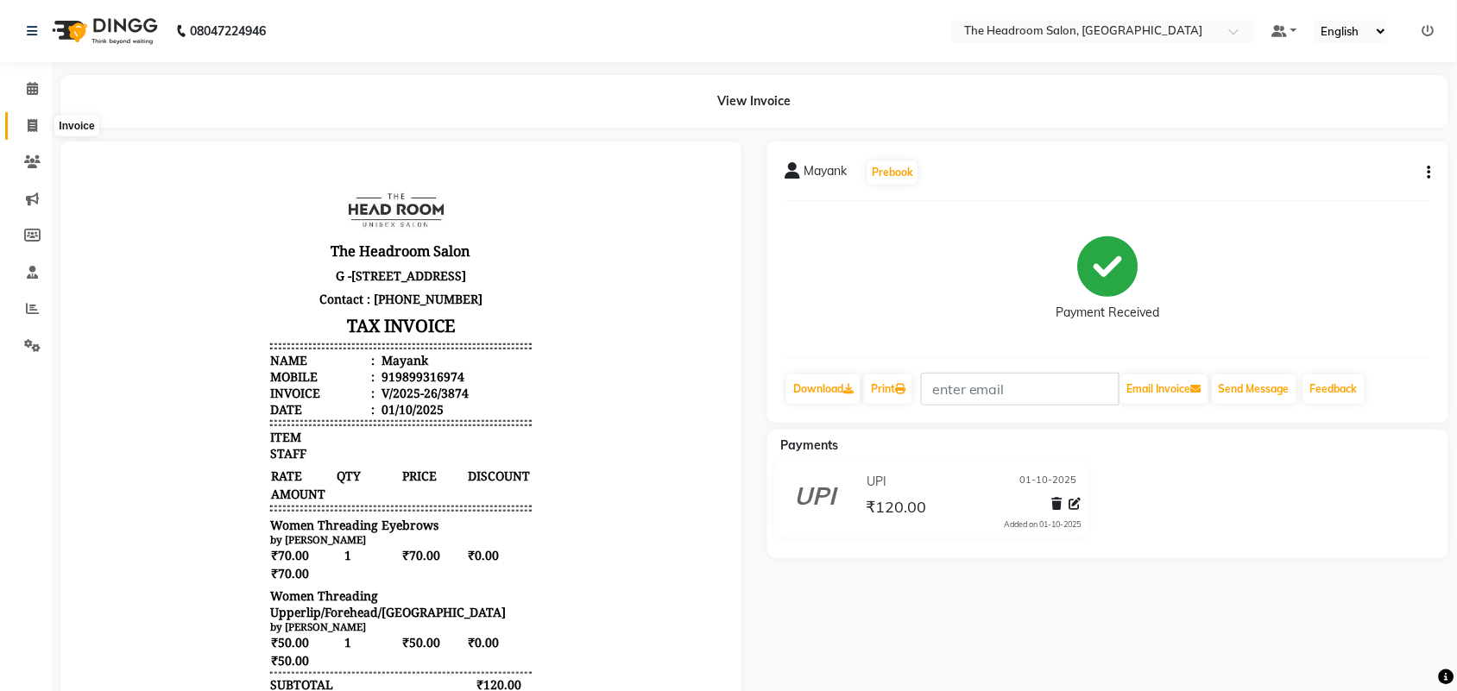
click at [30, 117] on span at bounding box center [32, 127] width 30 height 20
select select "service"
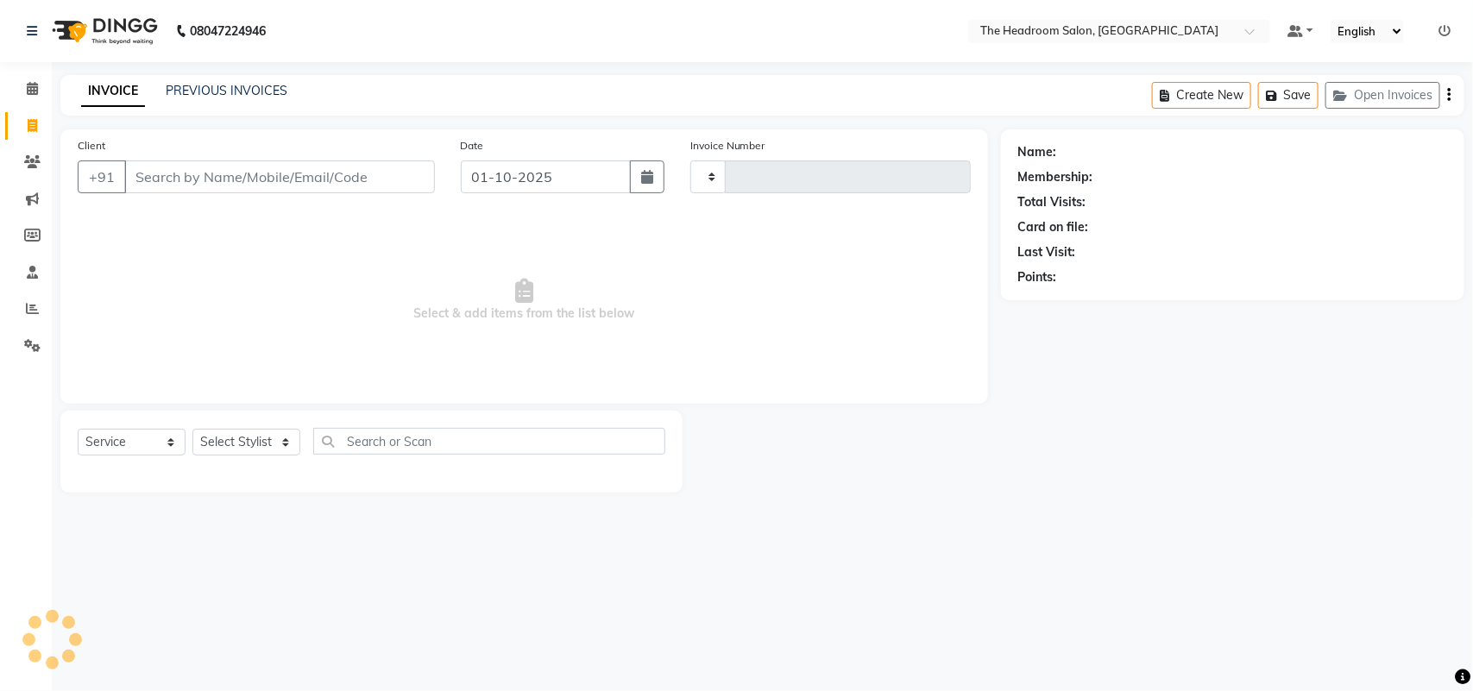
type input "3875"
select select "6933"
click at [1403, 91] on button "Open Invoices" at bounding box center [1383, 95] width 115 height 27
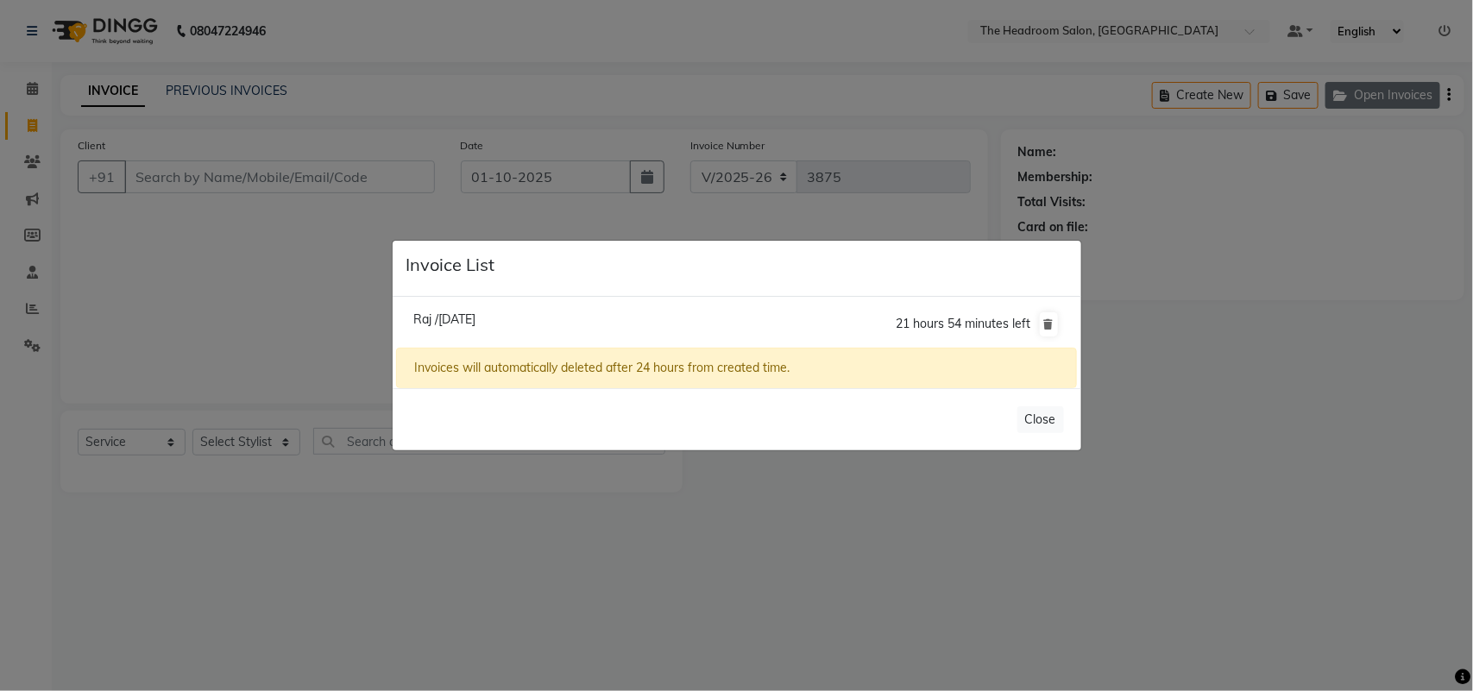
select select "58237"
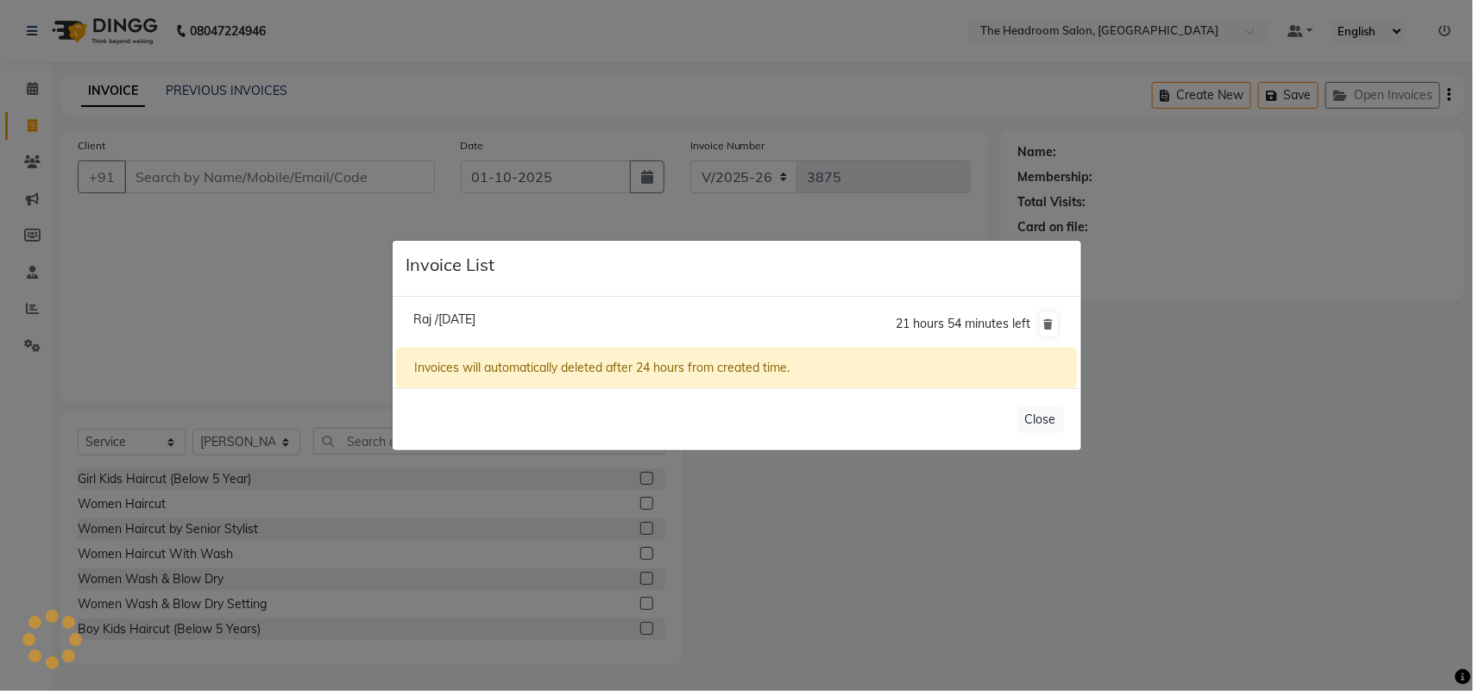
click at [470, 321] on span "Raj /01 October 2025" at bounding box center [444, 320] width 62 height 16
type input "9582211117"
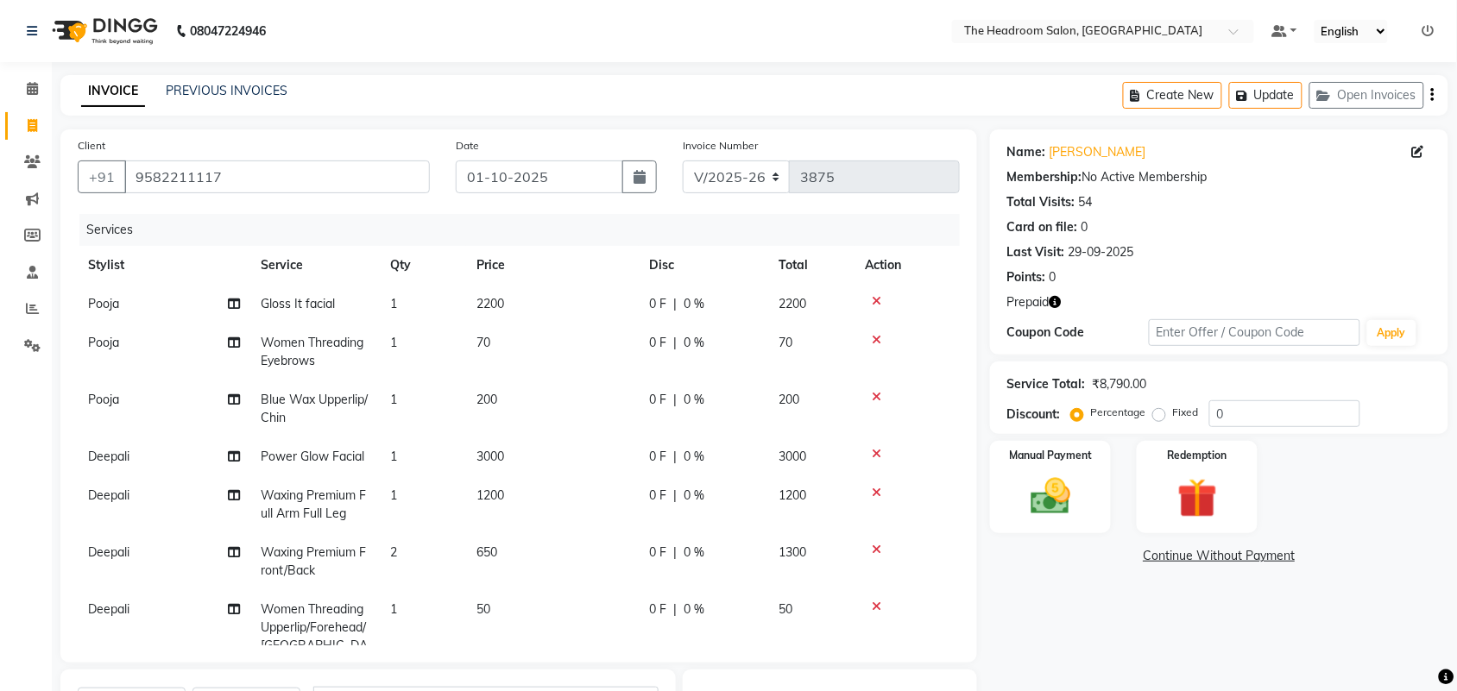
click at [1055, 291] on div "Name: Raj Membership: No Active Membership Total Visits: 54 Card on file: 0 Las…" at bounding box center [1219, 241] width 458 height 225
click at [1055, 299] on icon "button" at bounding box center [1055, 302] width 12 height 12
click at [1089, 570] on div "Name: Raj Membership: No Active Membership Total Visits: 54 Card on file: 0 Las…" at bounding box center [1225, 526] width 471 height 795
click at [1288, 86] on button "Update" at bounding box center [1265, 95] width 73 height 27
click at [1261, 95] on button "Update" at bounding box center [1265, 95] width 73 height 27
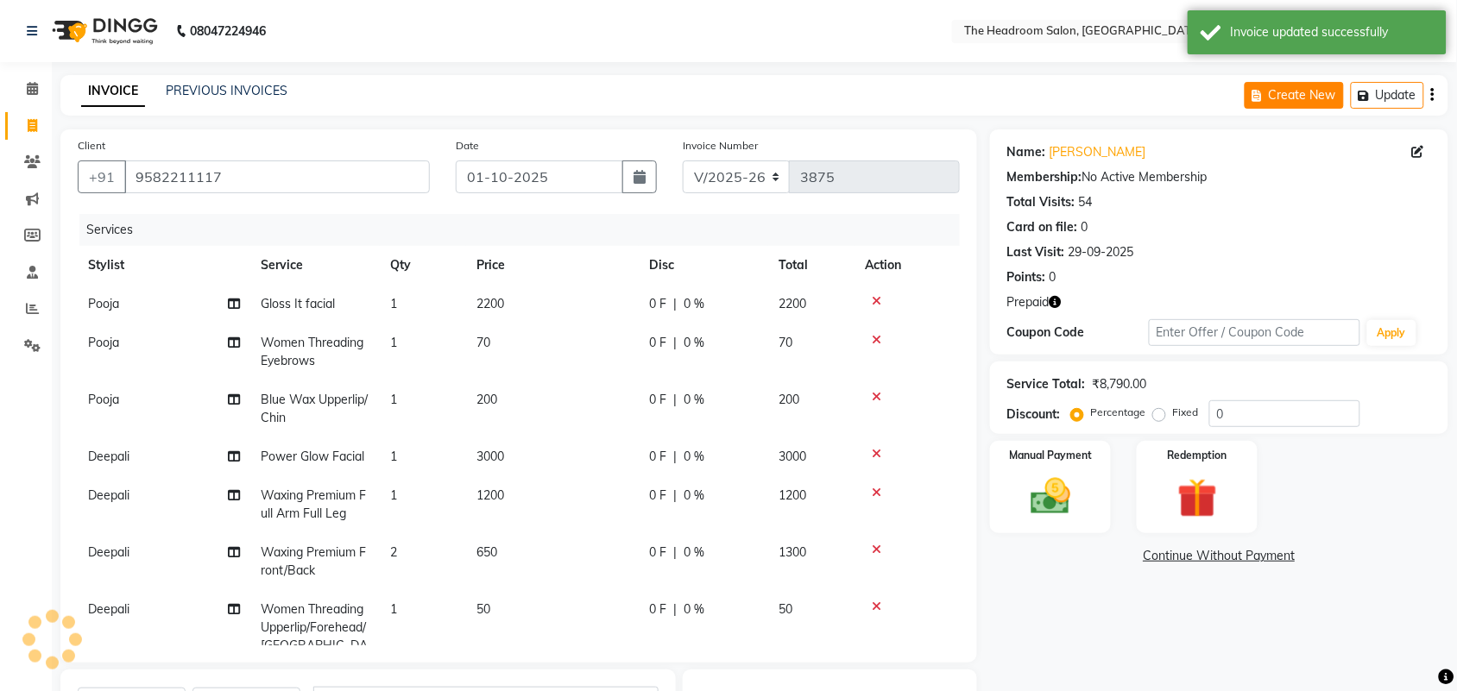
click at [1283, 93] on button "Create New" at bounding box center [1293, 95] width 99 height 27
select select "service"
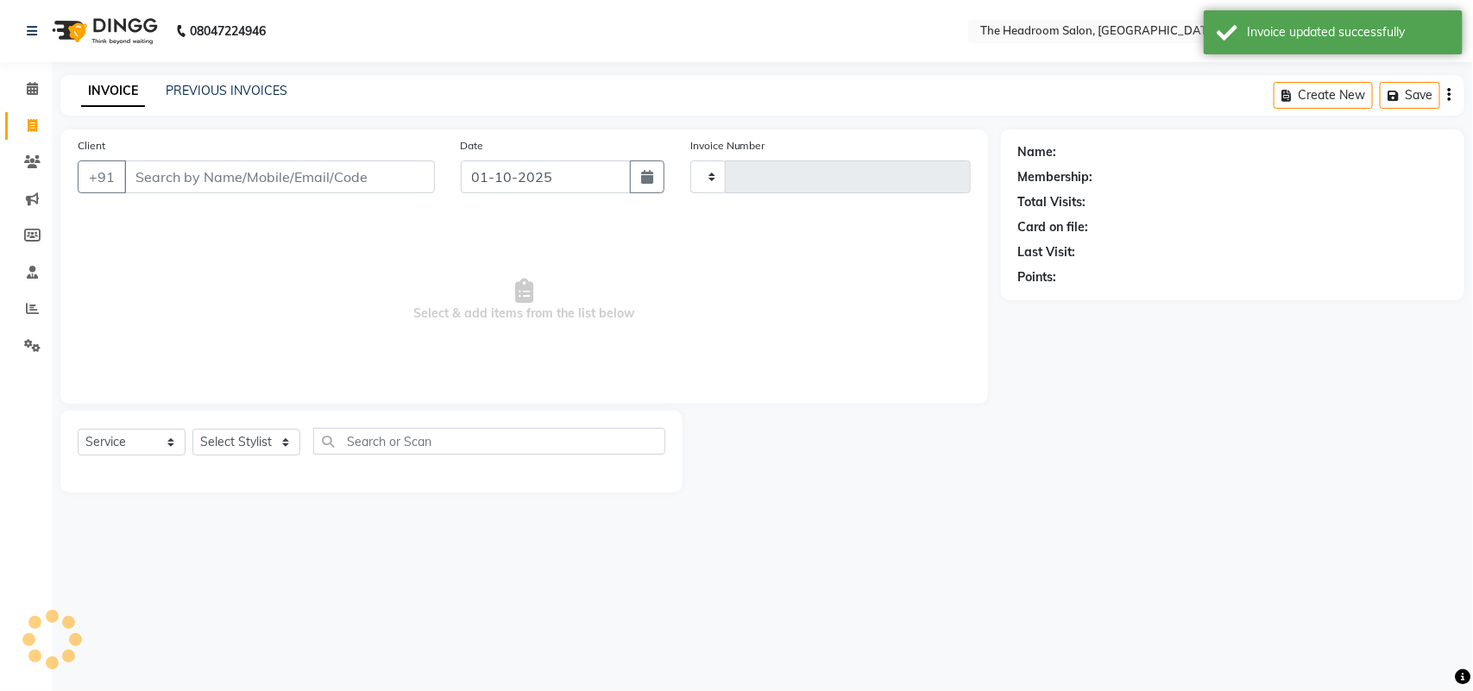
type input "3875"
select select "6933"
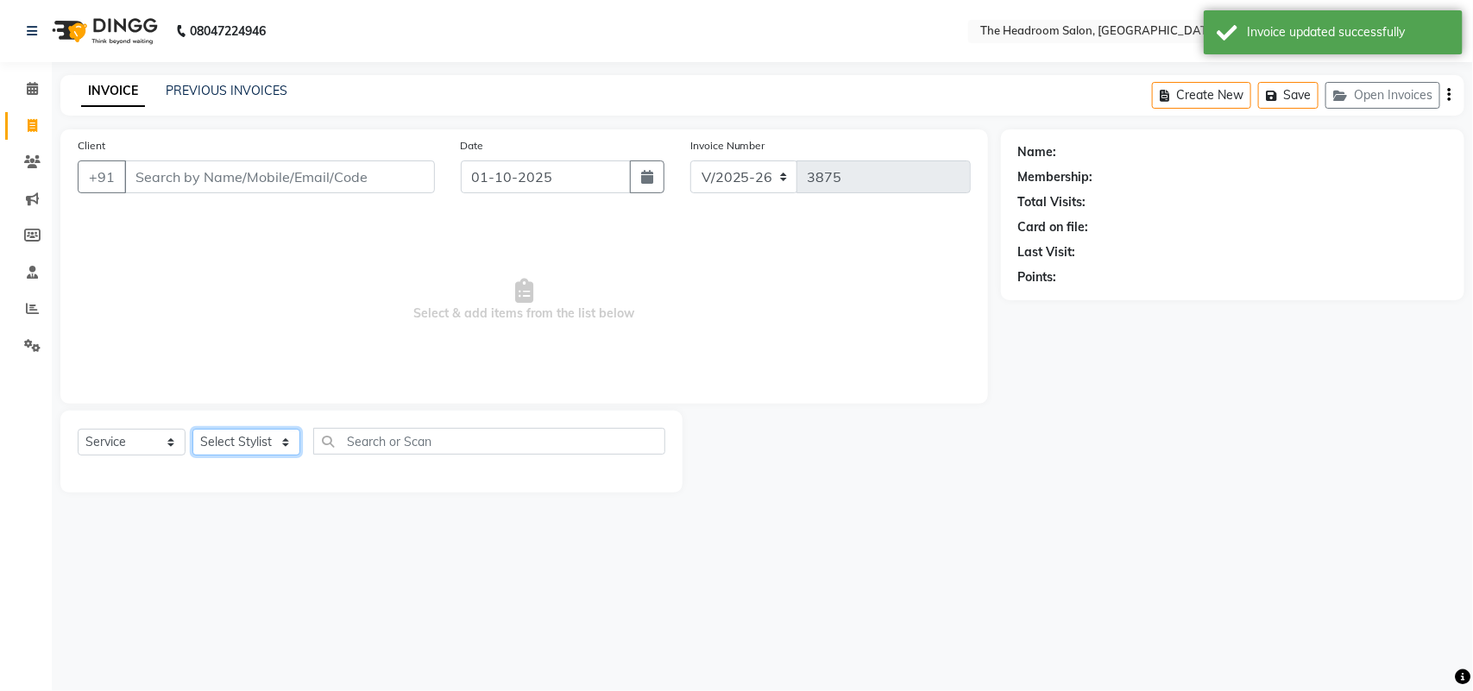
click at [280, 443] on select "Select Stylist" at bounding box center [246, 442] width 108 height 27
click at [263, 443] on select "Select Stylist" at bounding box center [246, 442] width 108 height 27
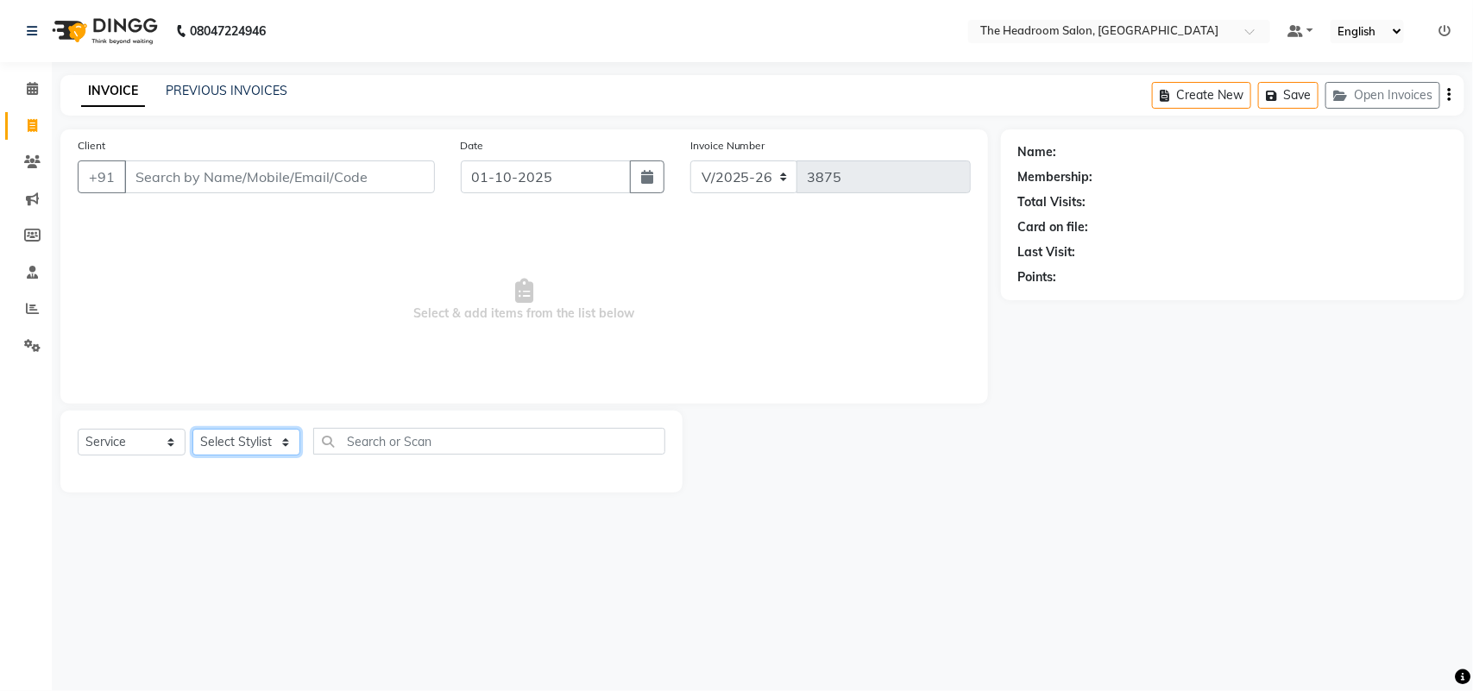
click at [263, 449] on select "Select Stylist" at bounding box center [246, 442] width 108 height 27
click at [207, 441] on select "Select Stylist" at bounding box center [246, 442] width 108 height 27
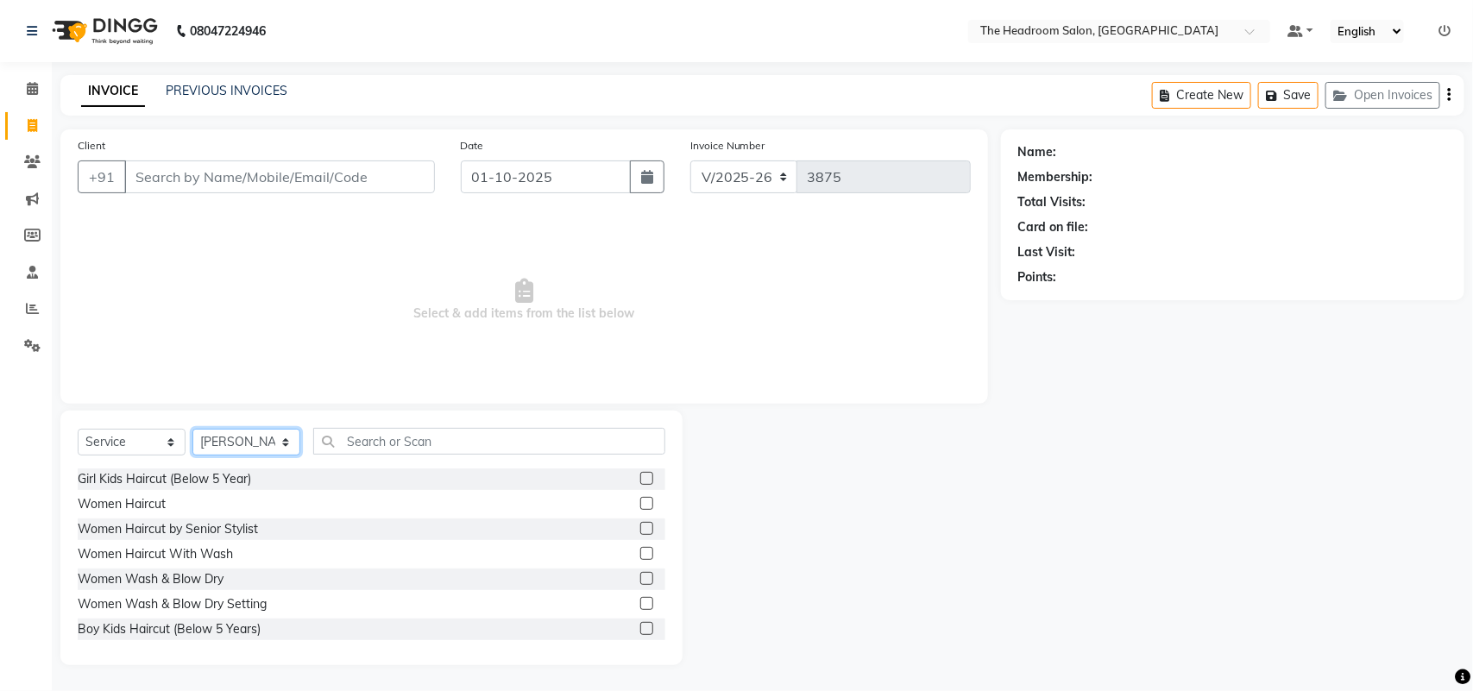
click at [207, 441] on select "Select Stylist [PERSON_NAME] Deepak [PERSON_NAME] [PERSON_NAME] Manager [PERSON…" at bounding box center [246, 442] width 108 height 27
select select "58235"
click at [192, 429] on select "Select Stylist [PERSON_NAME] Deepak [PERSON_NAME] [PERSON_NAME] Manager [PERSON…" at bounding box center [246, 442] width 108 height 27
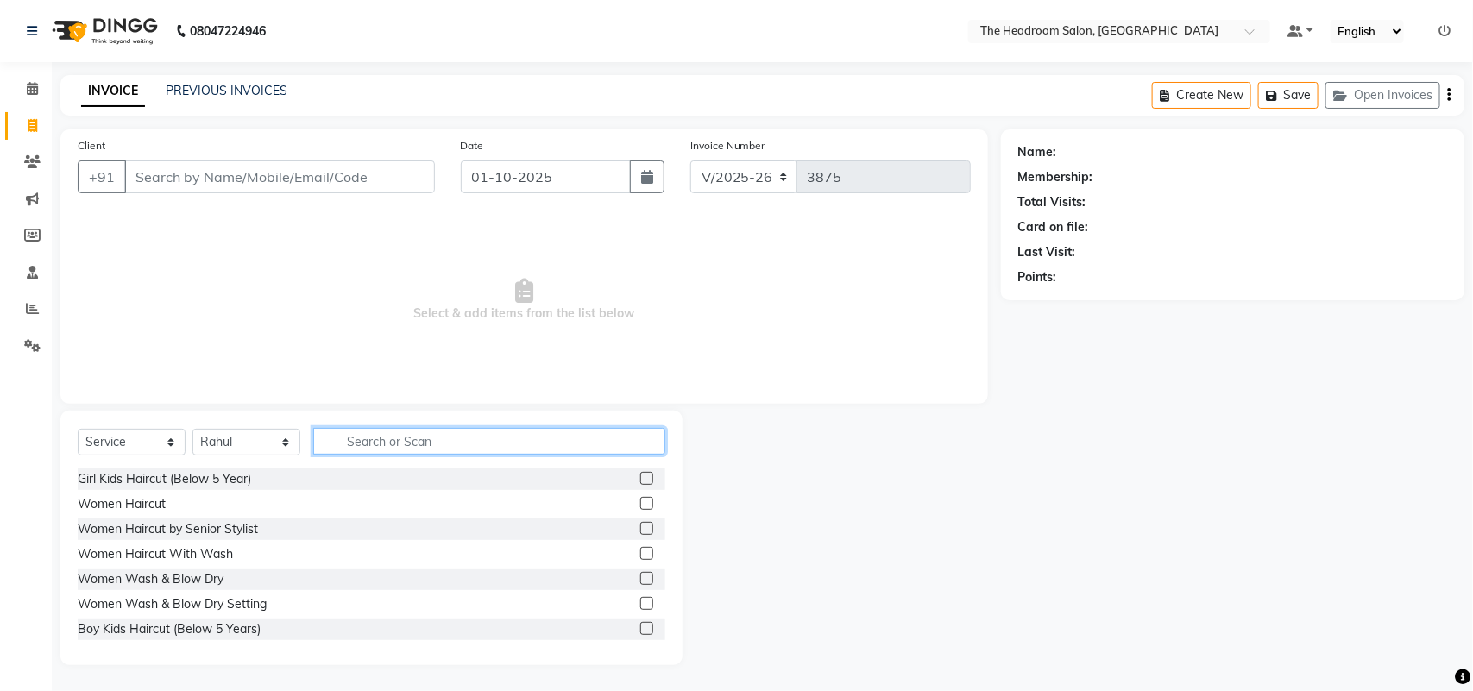
click at [346, 438] on input "text" at bounding box center [489, 441] width 352 height 27
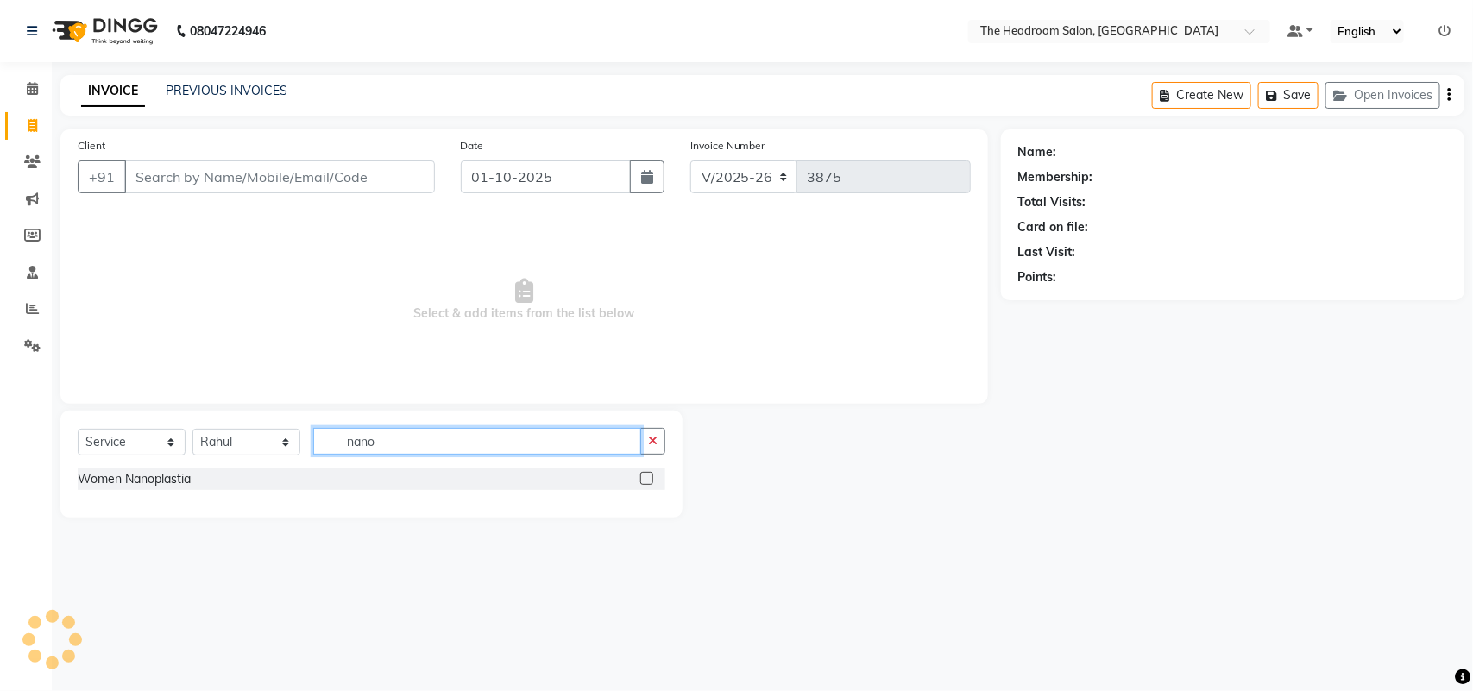
type input "nano"
click at [647, 481] on label at bounding box center [646, 478] width 13 height 13
click at [647, 481] on input "checkbox" at bounding box center [645, 479] width 11 height 11
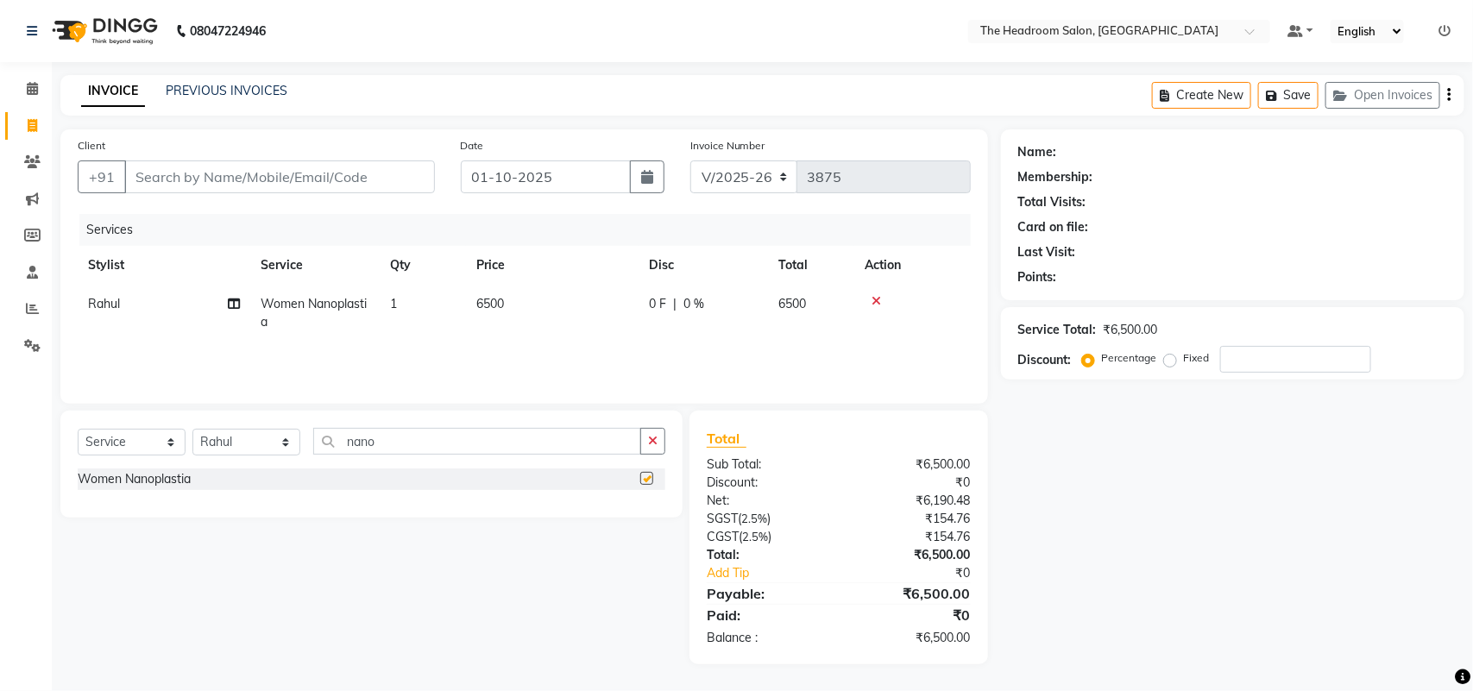
checkbox input "false"
click at [878, 302] on icon at bounding box center [876, 301] width 9 height 12
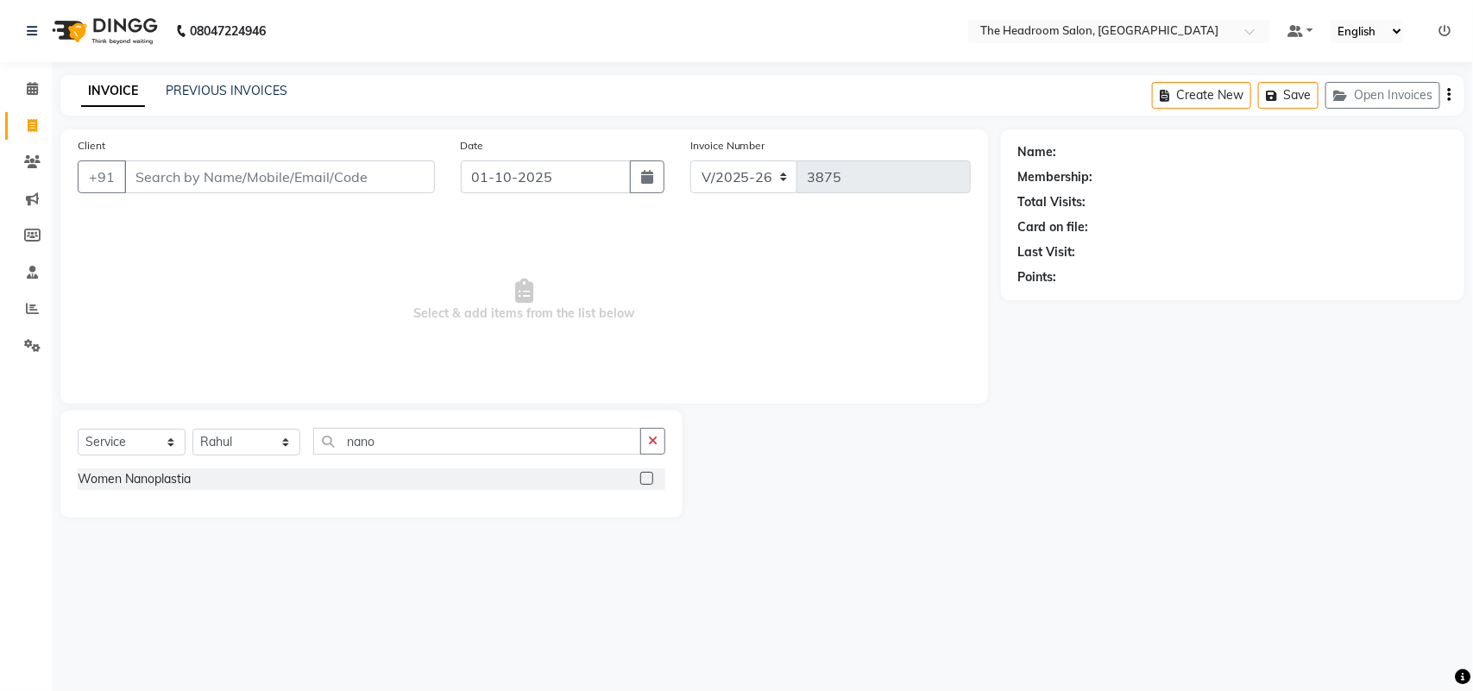
click at [878, 302] on span "Select & add items from the list below" at bounding box center [524, 300] width 893 height 173
click at [404, 447] on input "nano" at bounding box center [477, 441] width 328 height 27
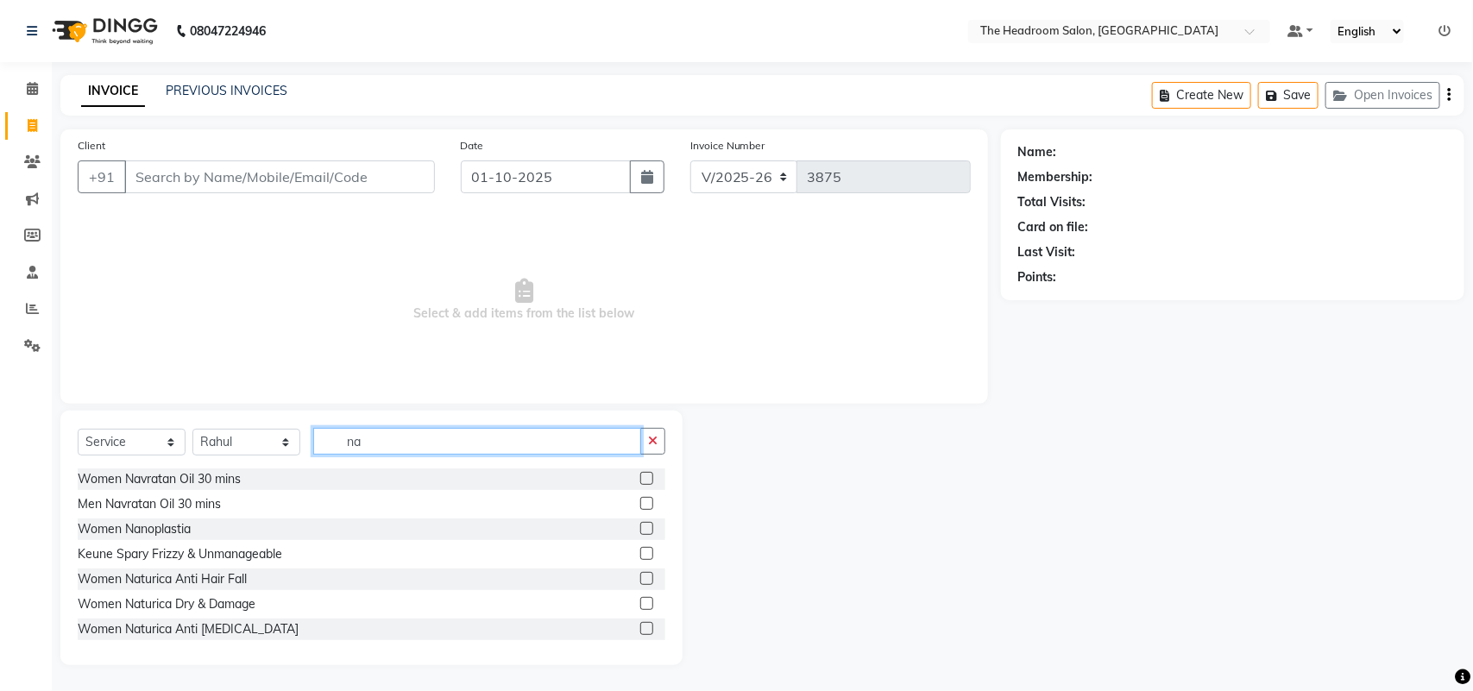
type input "n"
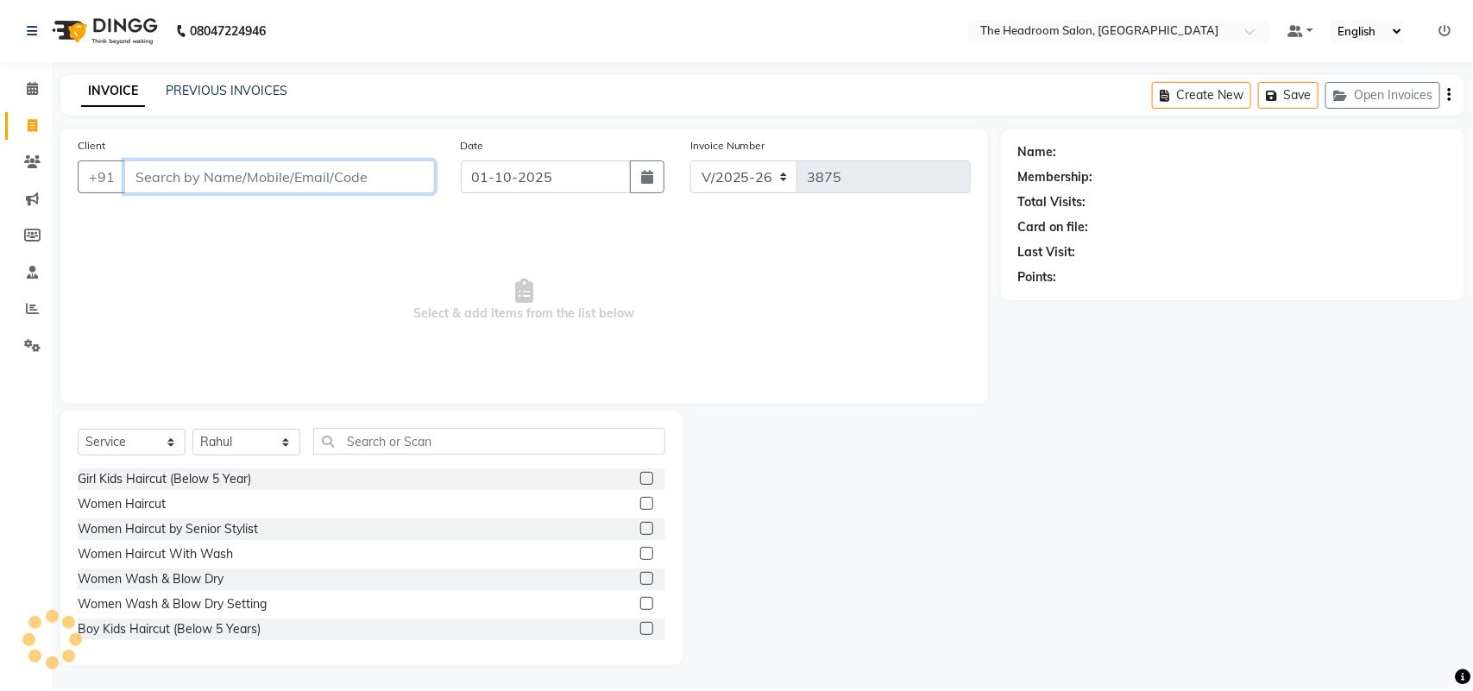
click at [158, 173] on input "Client" at bounding box center [279, 177] width 311 height 33
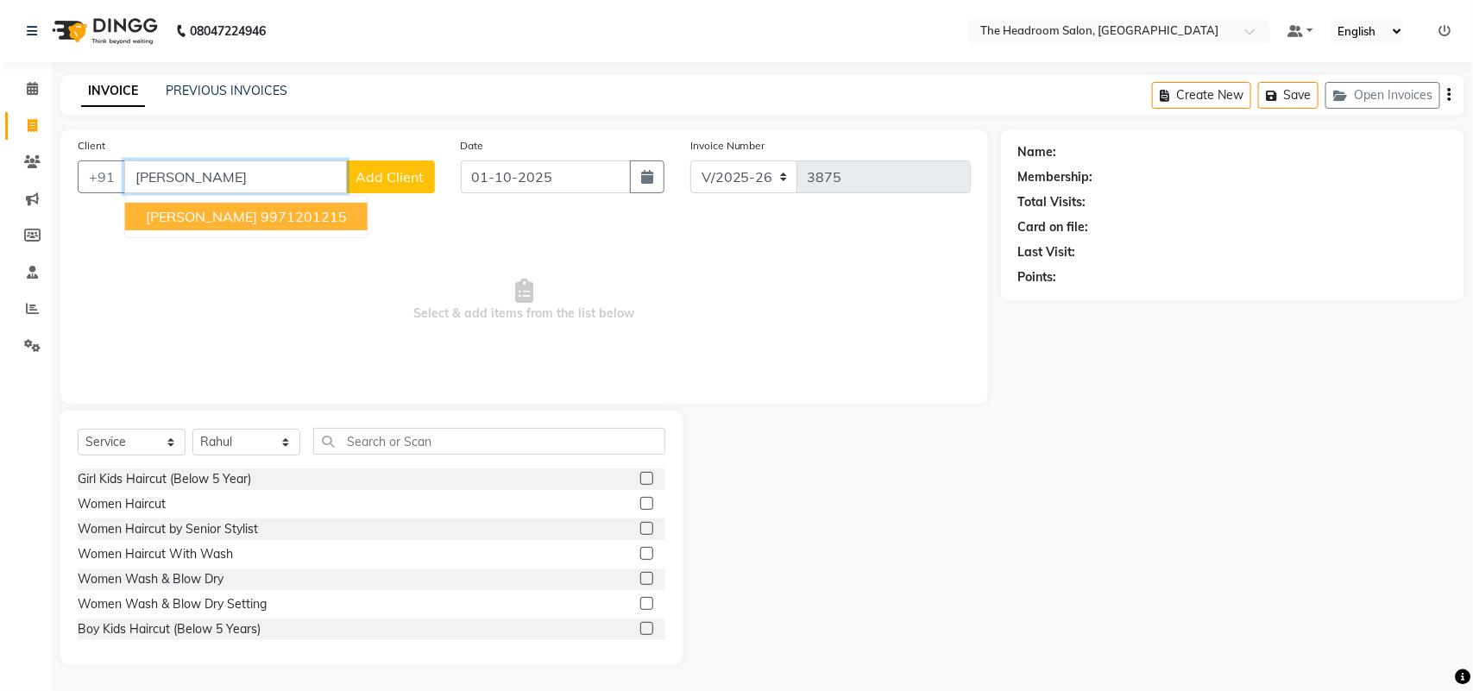
click at [261, 220] on ngb-highlight "9971201215" at bounding box center [304, 216] width 86 height 17
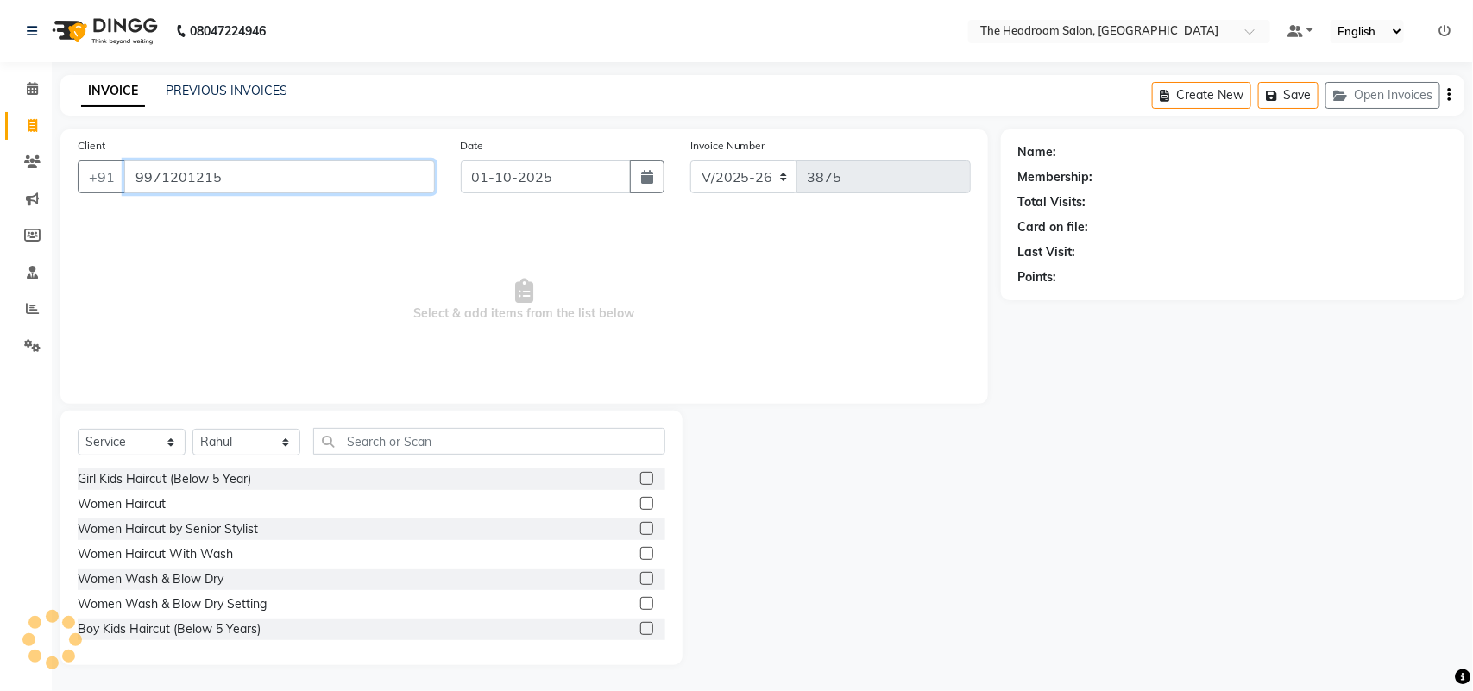
type input "9971201215"
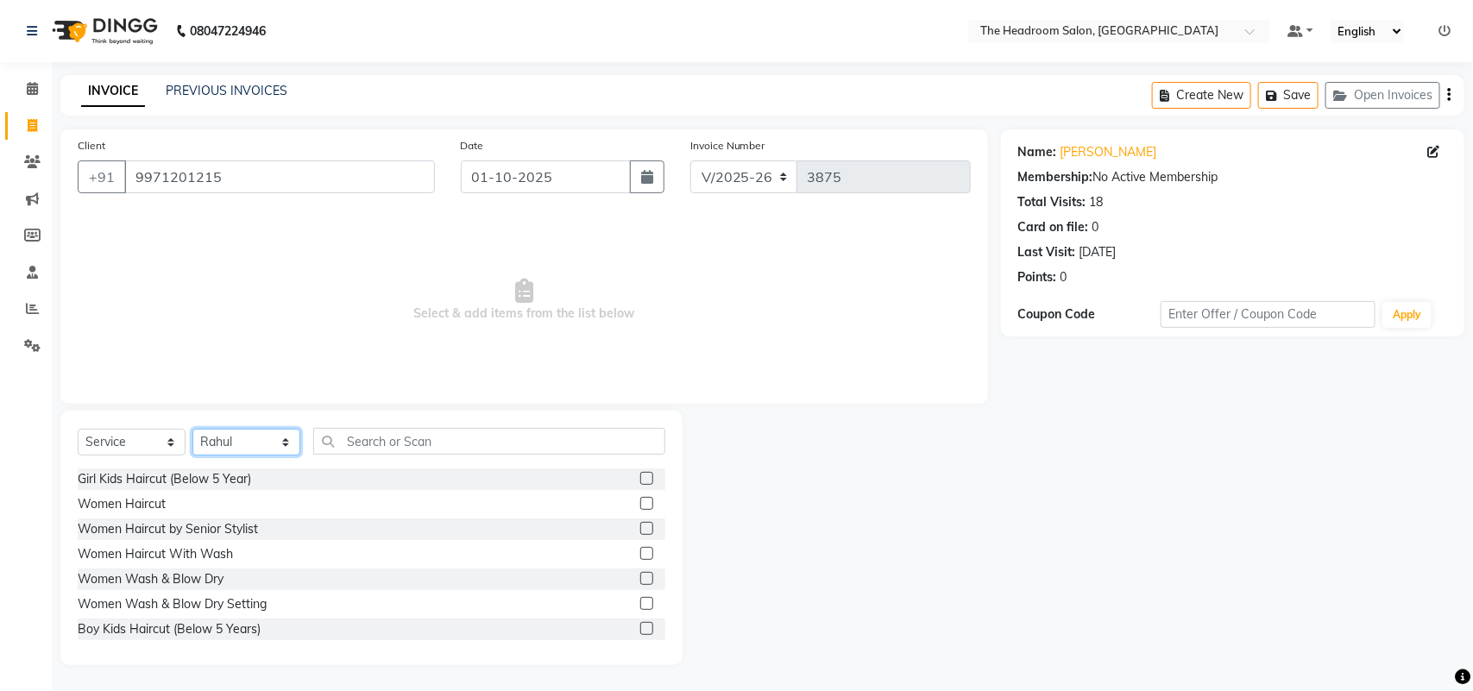
click at [238, 447] on select "Select Stylist [PERSON_NAME] Deepak [PERSON_NAME] [PERSON_NAME] Manager [PERSON…" at bounding box center [246, 442] width 108 height 27
select select "79453"
click at [192, 429] on select "Select Stylist [PERSON_NAME] Deepak [PERSON_NAME] [PERSON_NAME] Manager [PERSON…" at bounding box center [246, 442] width 108 height 27
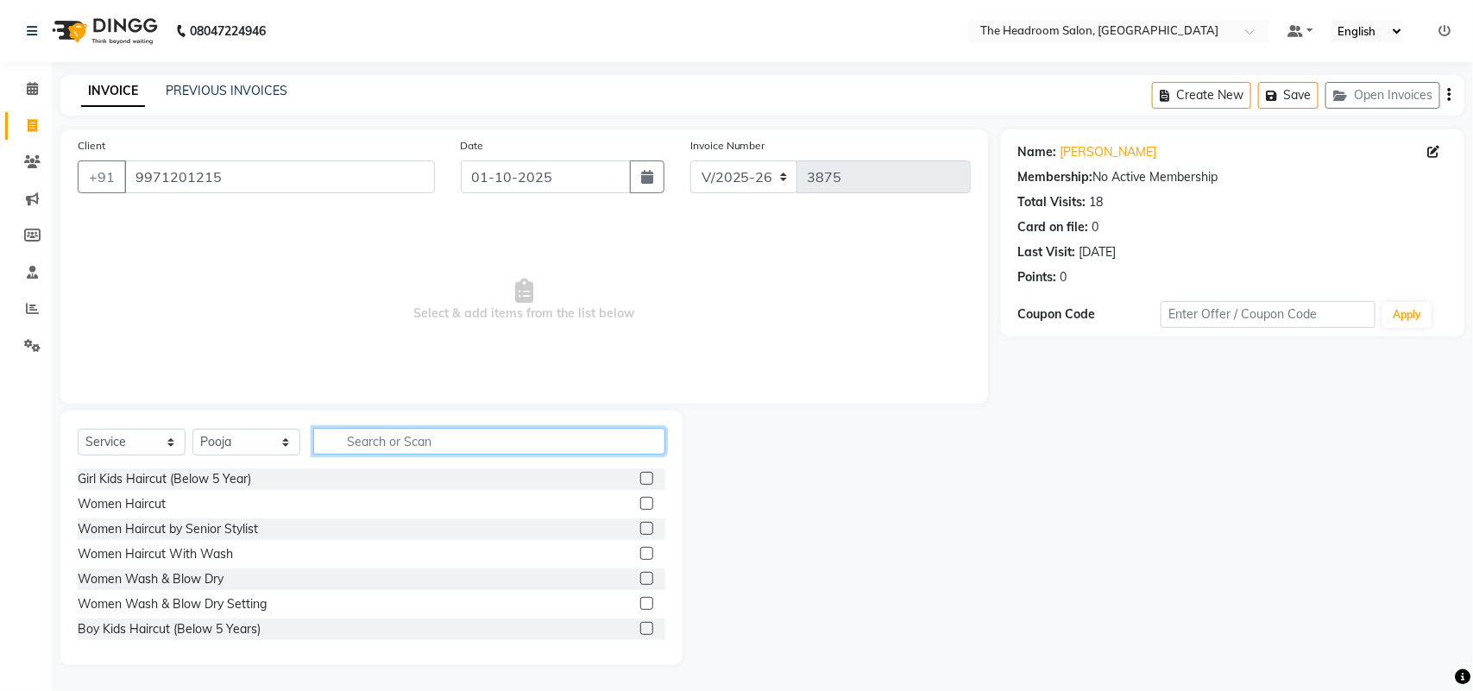
click at [343, 446] on input "text" at bounding box center [489, 441] width 352 height 27
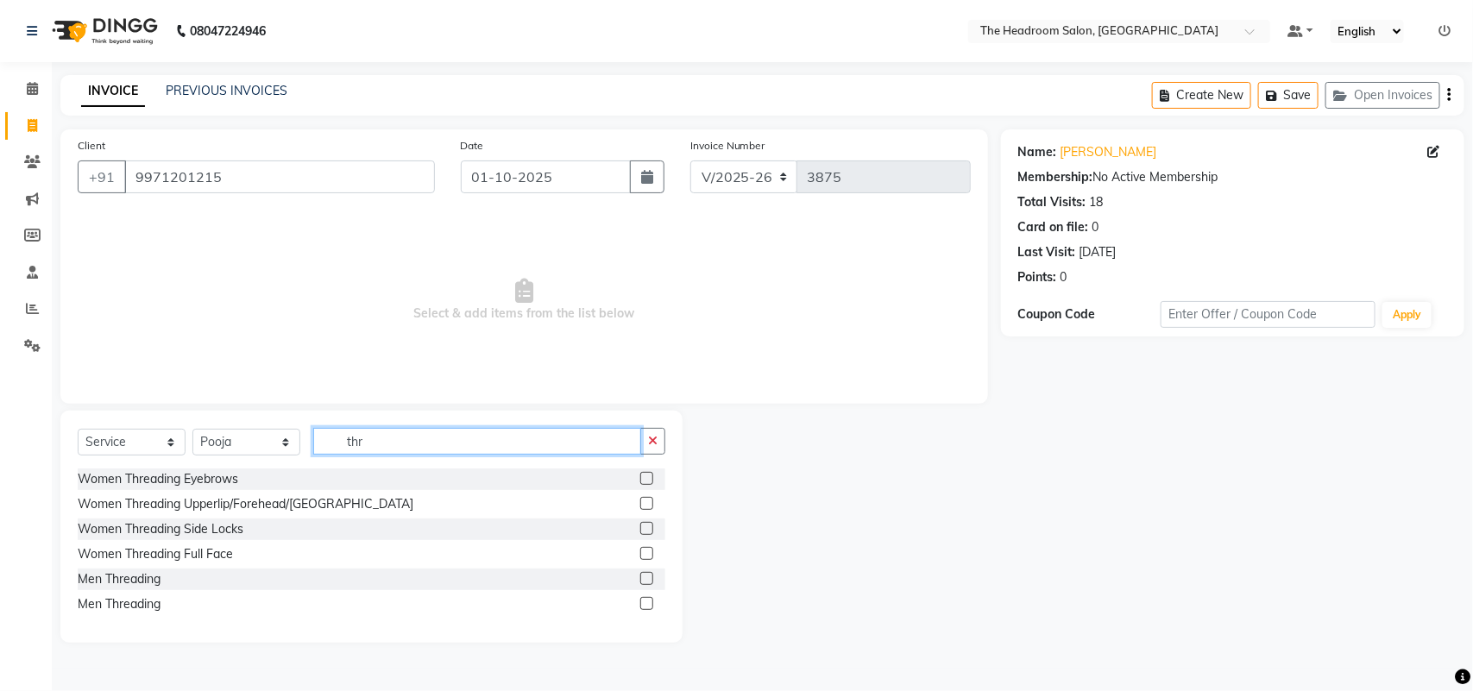
type input "thr"
click at [645, 477] on label at bounding box center [646, 478] width 13 height 13
click at [645, 477] on input "checkbox" at bounding box center [645, 479] width 11 height 11
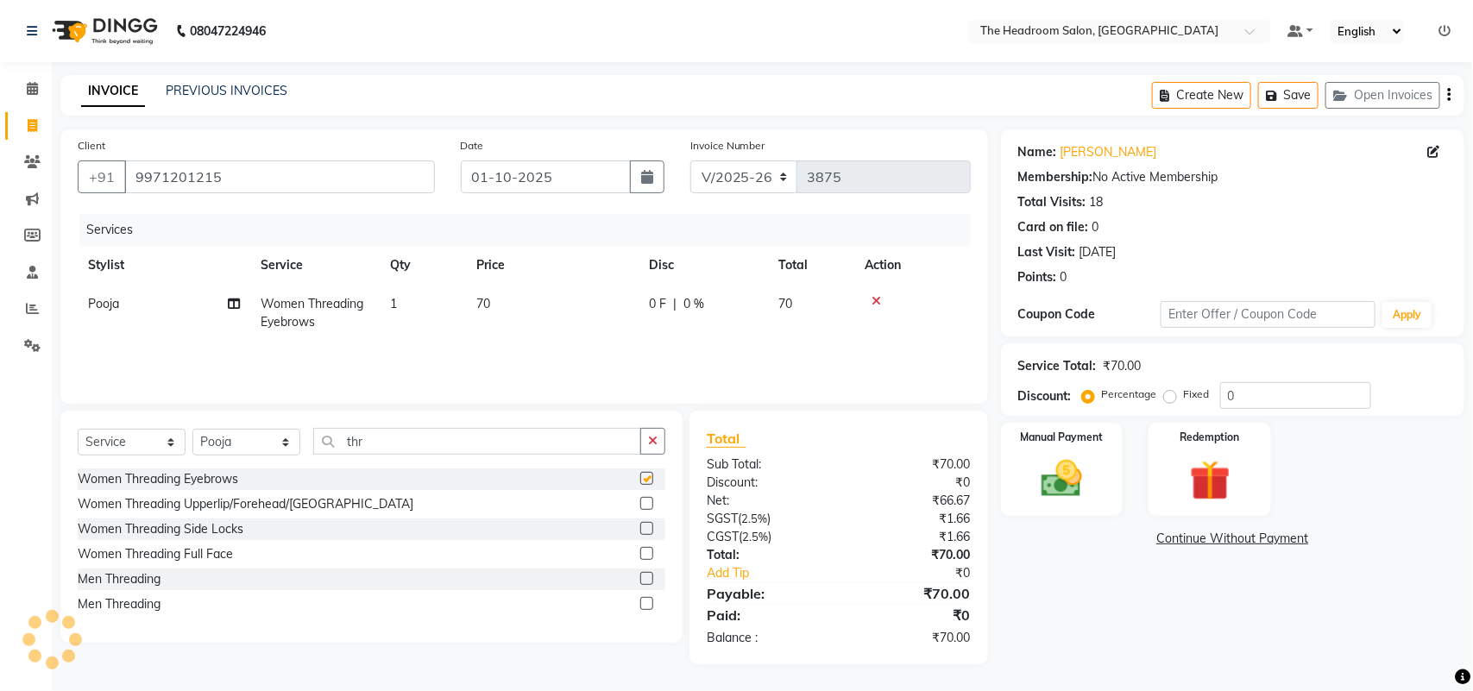
checkbox input "false"
click at [647, 503] on label at bounding box center [646, 503] width 13 height 13
click at [647, 503] on input "checkbox" at bounding box center [645, 504] width 11 height 11
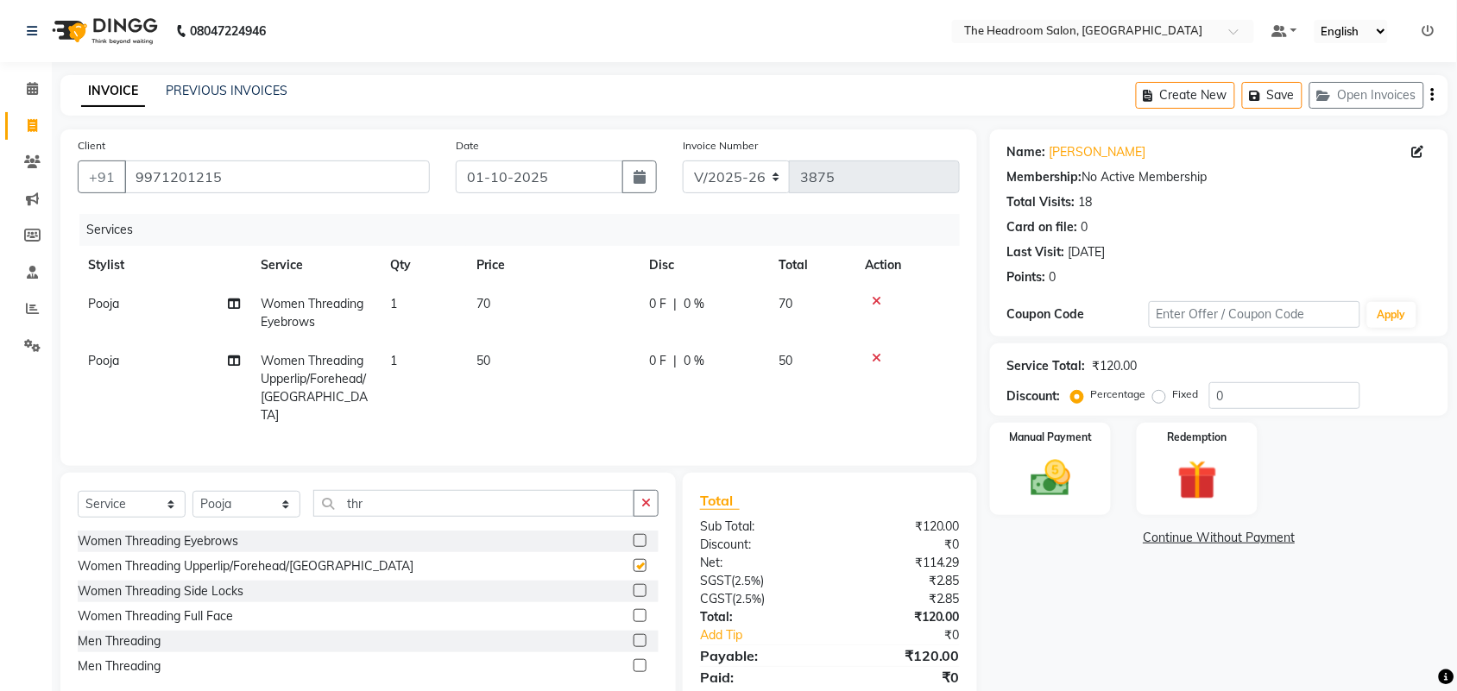
checkbox input "false"
click at [877, 355] on icon at bounding box center [876, 358] width 9 height 12
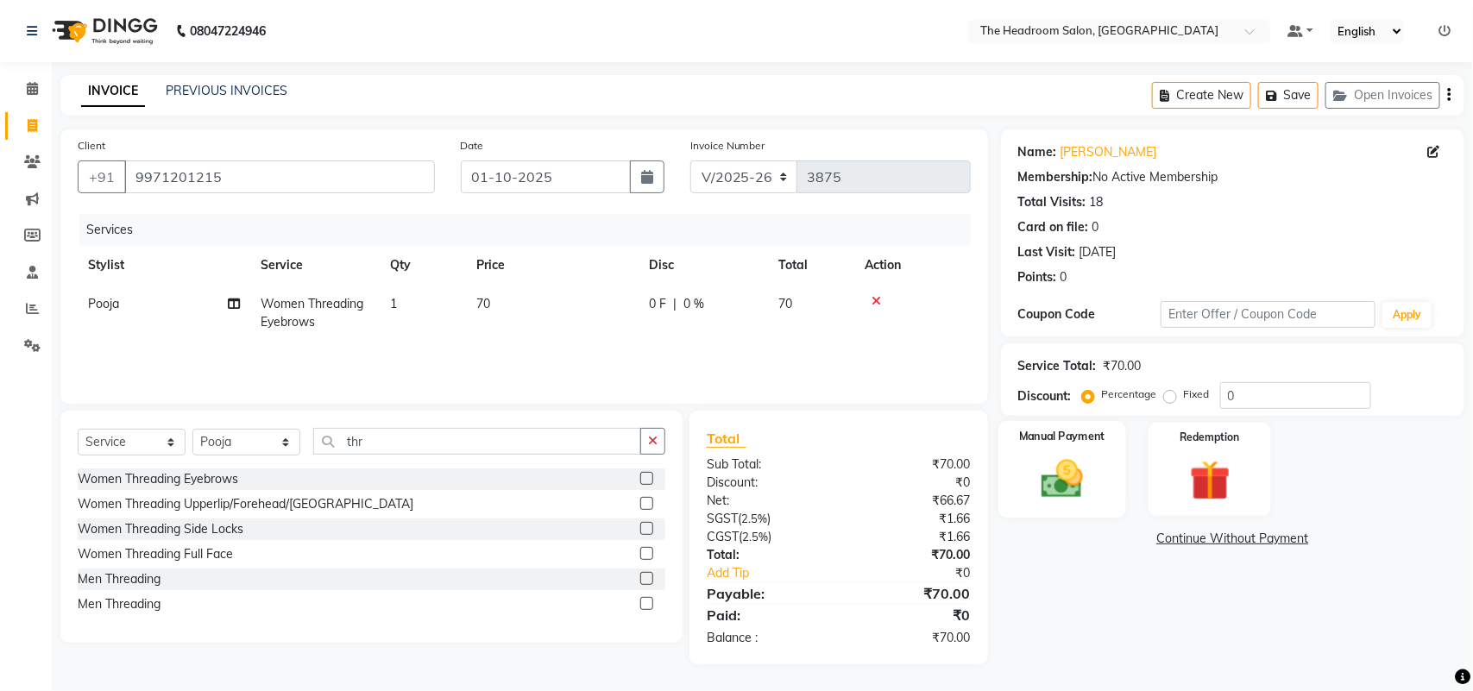
click at [1044, 490] on img at bounding box center [1062, 479] width 68 height 48
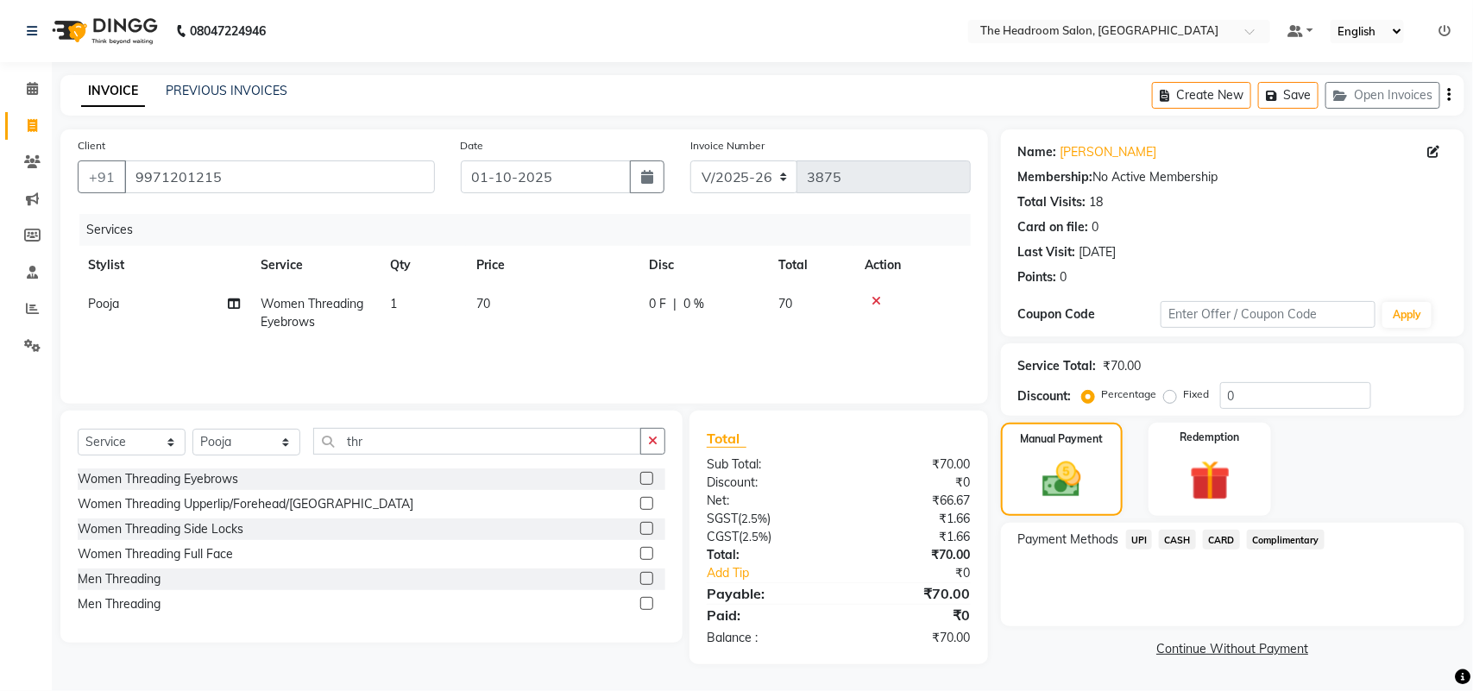
click at [1137, 544] on span "UPI" at bounding box center [1139, 540] width 27 height 20
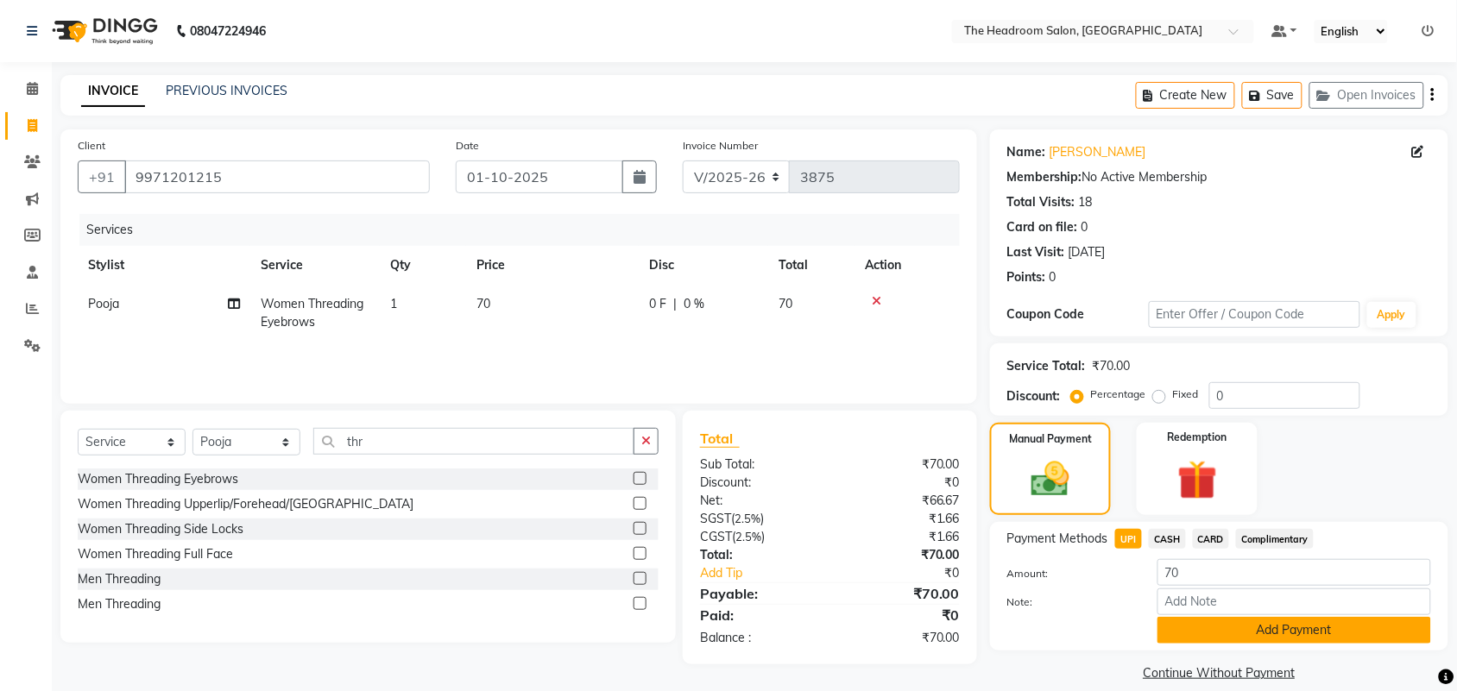
click at [1296, 632] on button "Add Payment" at bounding box center [1294, 630] width 274 height 27
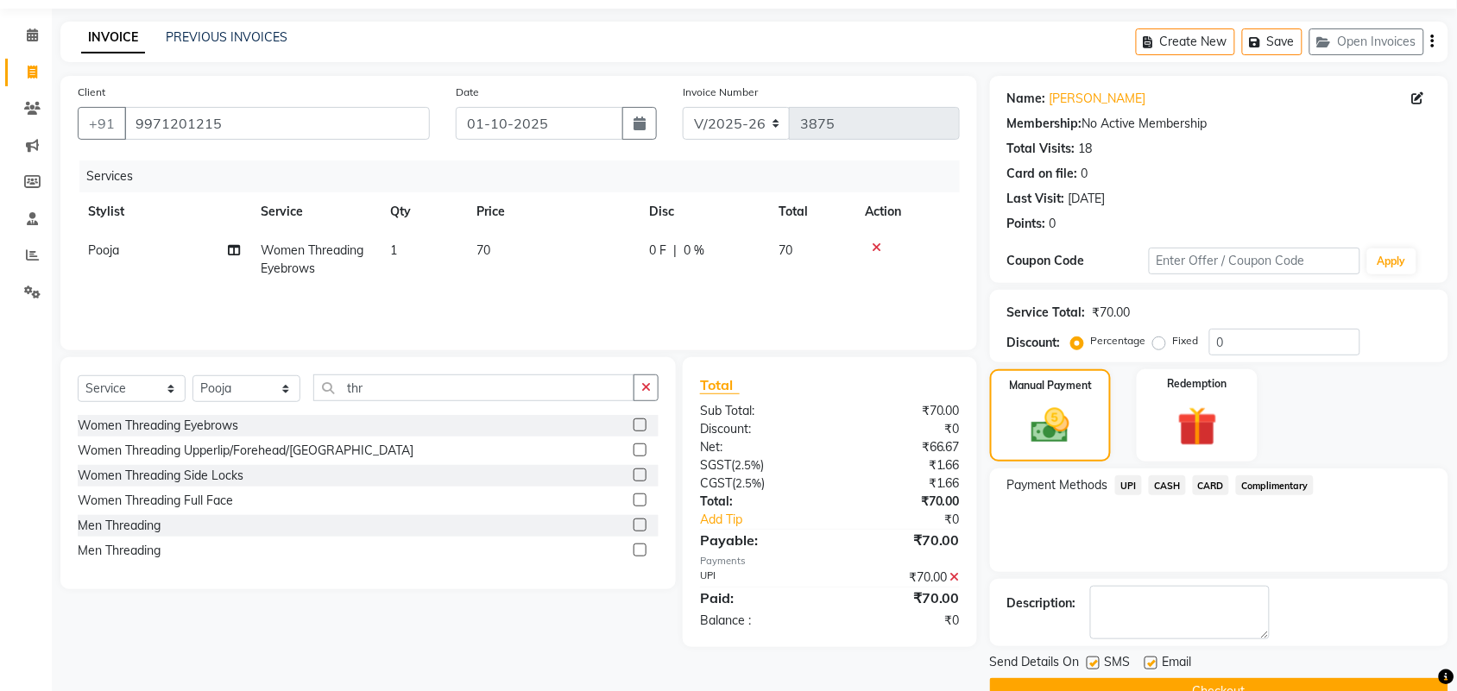
scroll to position [93, 0]
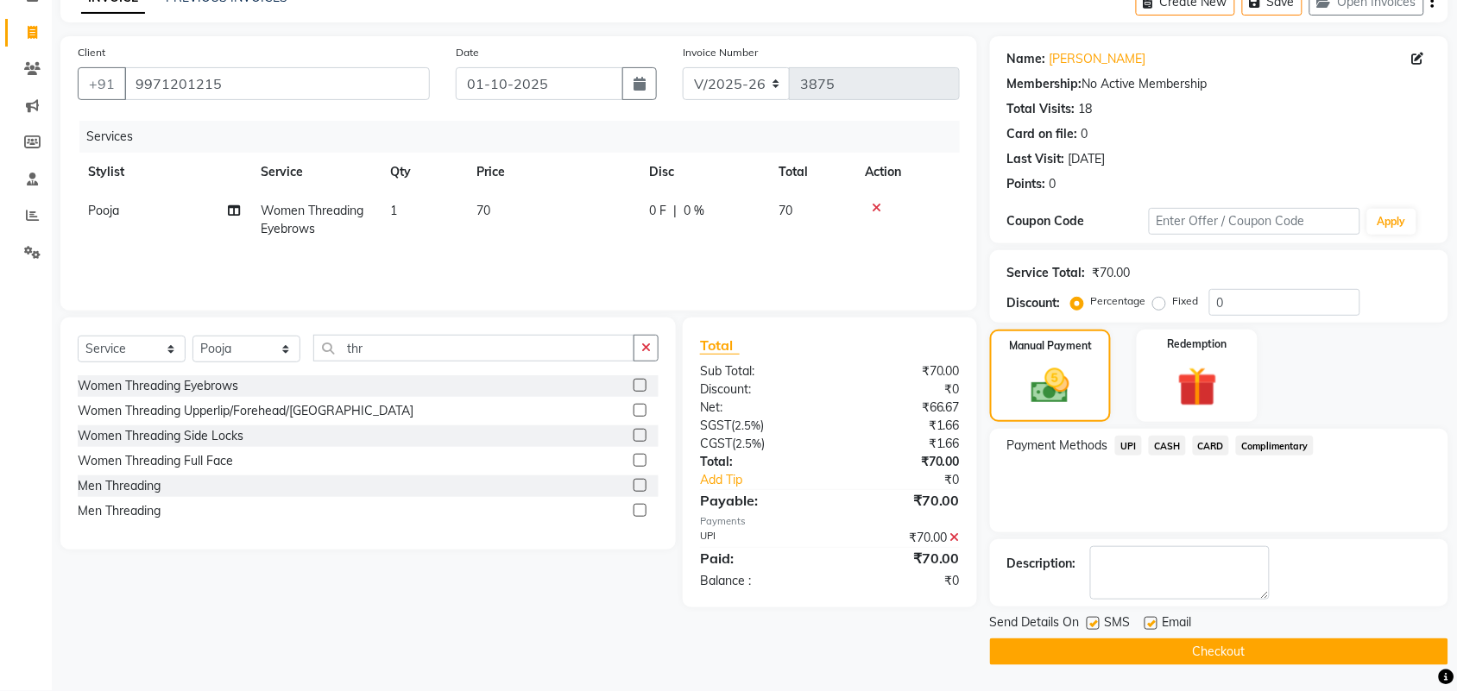
click at [1250, 648] on button "Checkout" at bounding box center [1219, 652] width 458 height 27
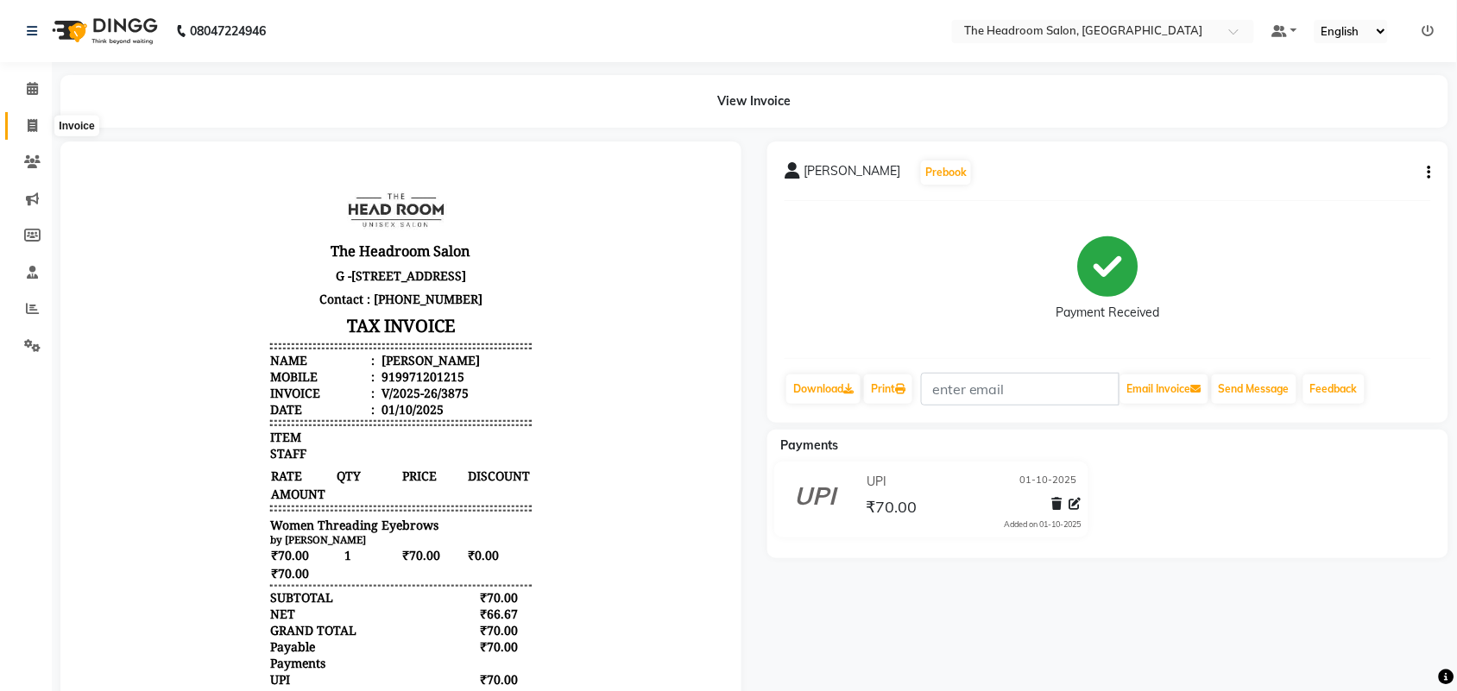
click at [35, 119] on icon at bounding box center [32, 125] width 9 height 13
select select "service"
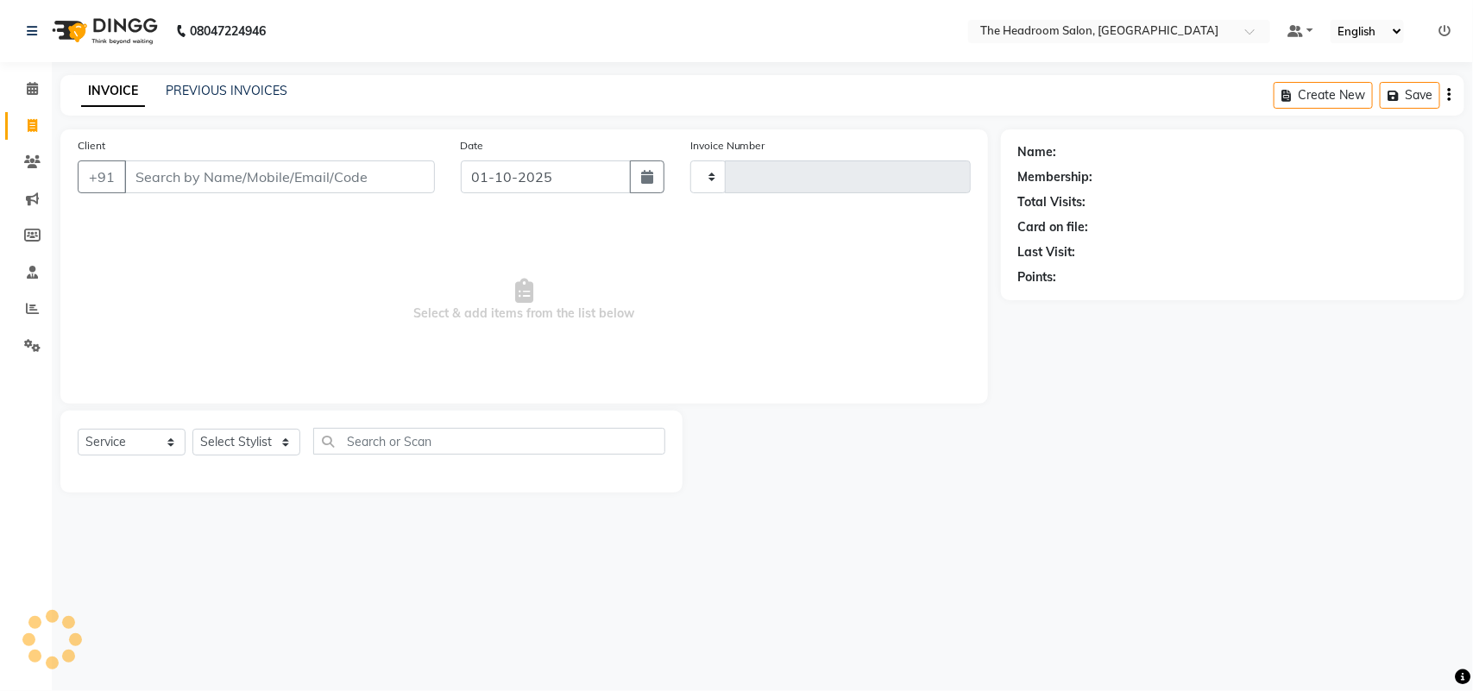
type input "3876"
select select "6933"
select select "58237"
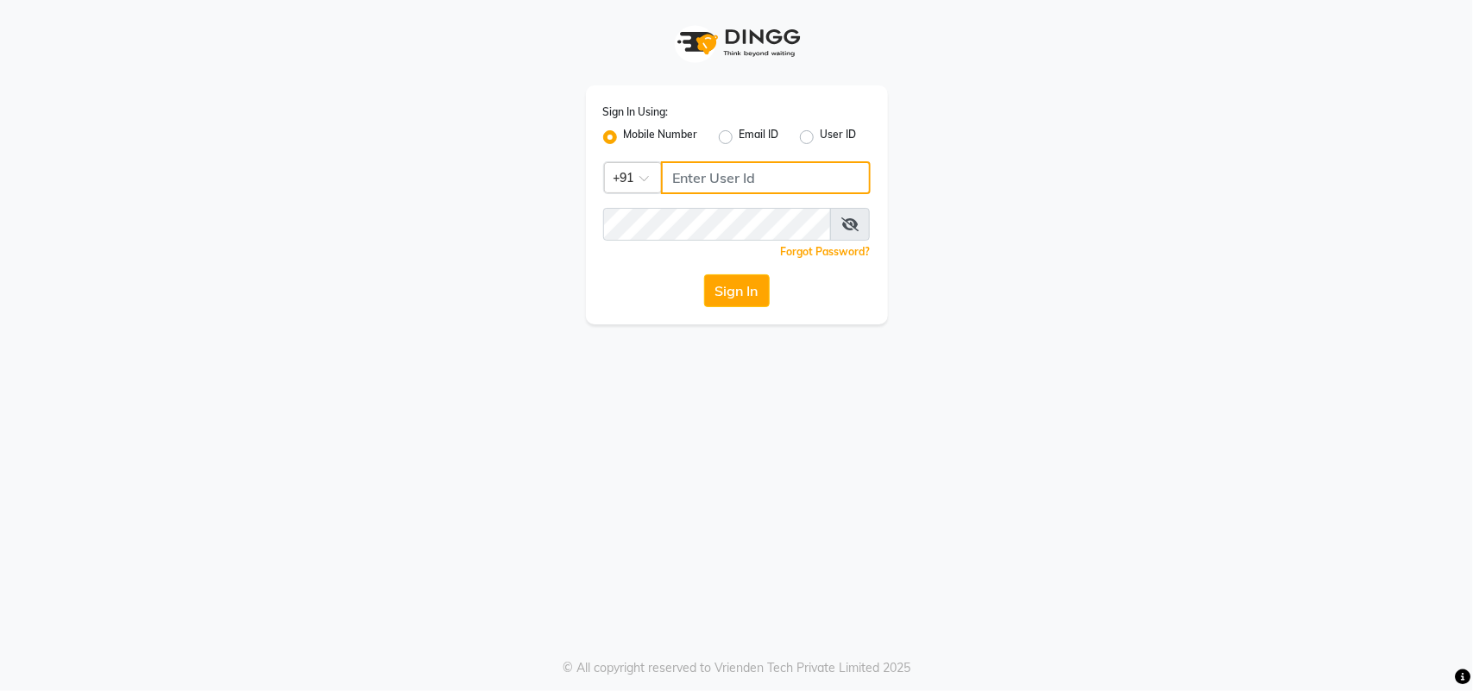
click at [669, 177] on input "Username" at bounding box center [766, 177] width 210 height 33
type input "123456000"
click at [722, 290] on button "Sign In" at bounding box center [737, 290] width 66 height 33
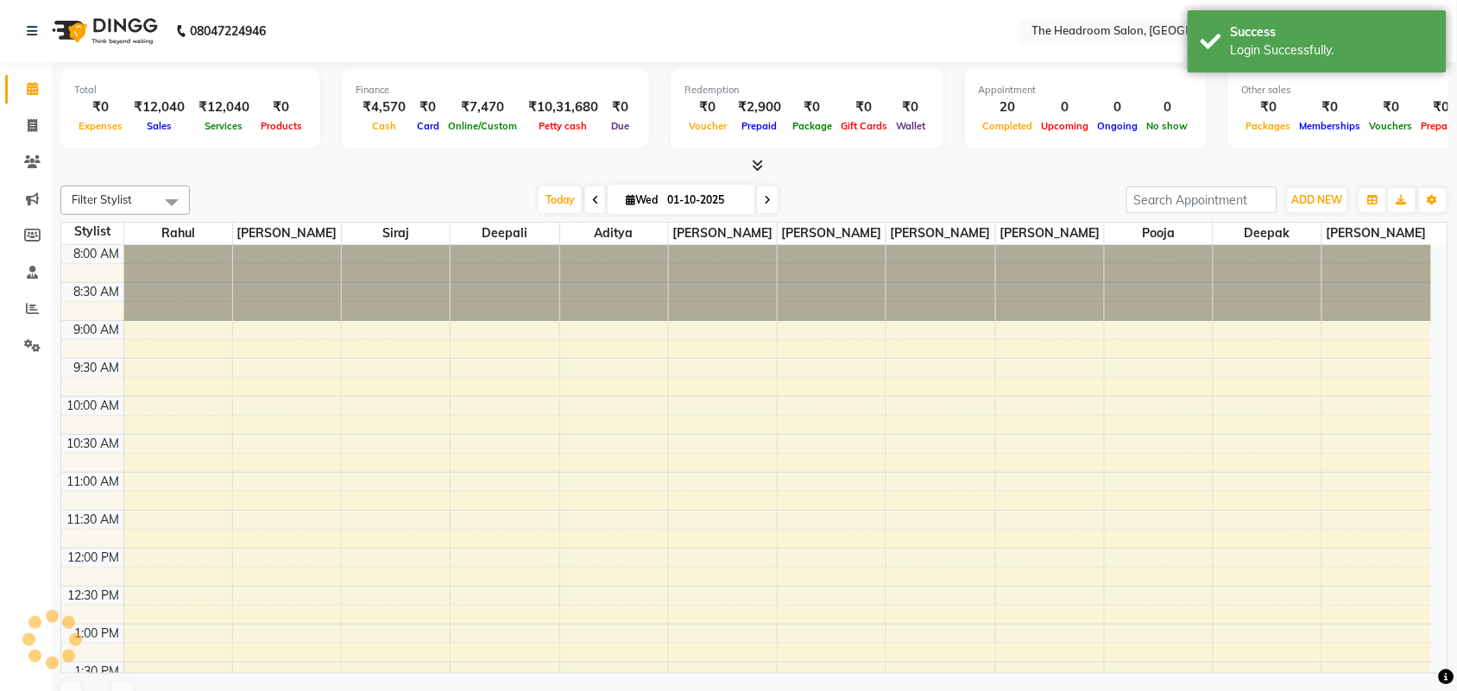
select select "en"
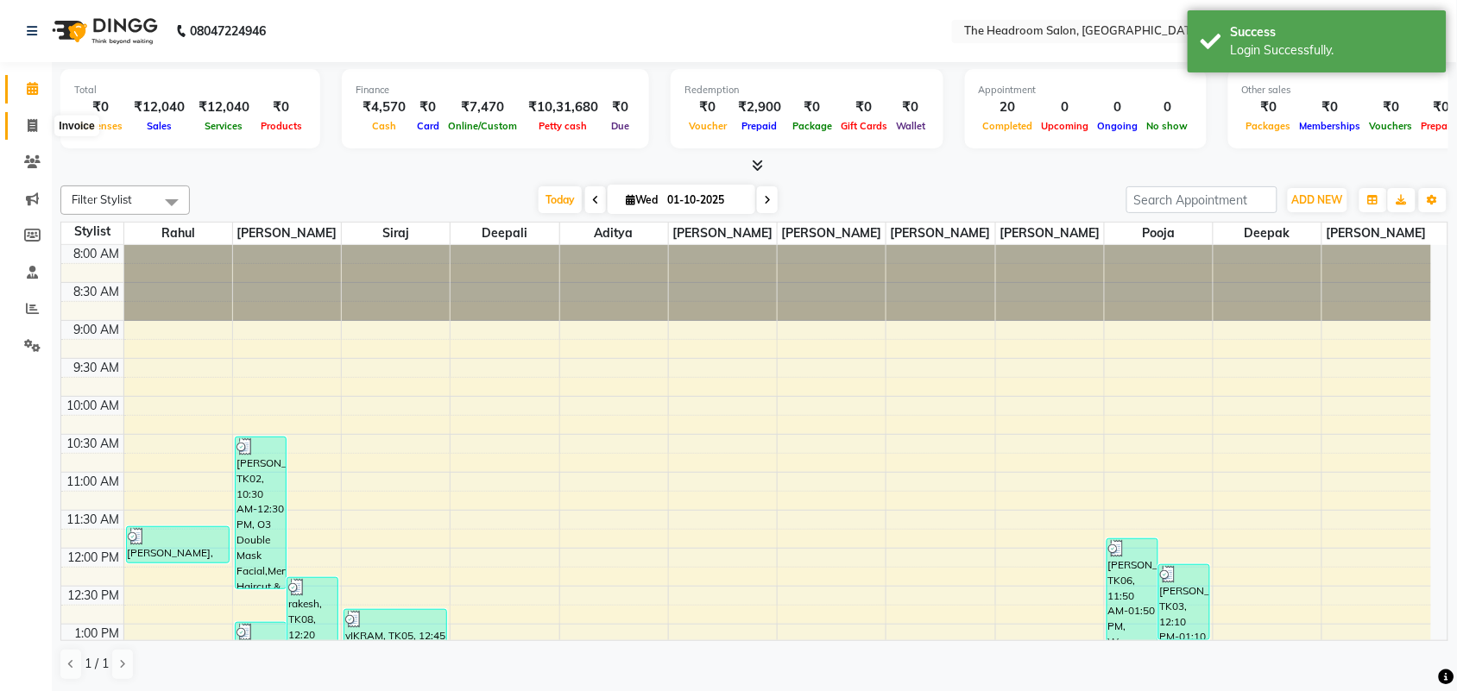
click at [35, 123] on icon at bounding box center [32, 125] width 9 height 13
select select "service"
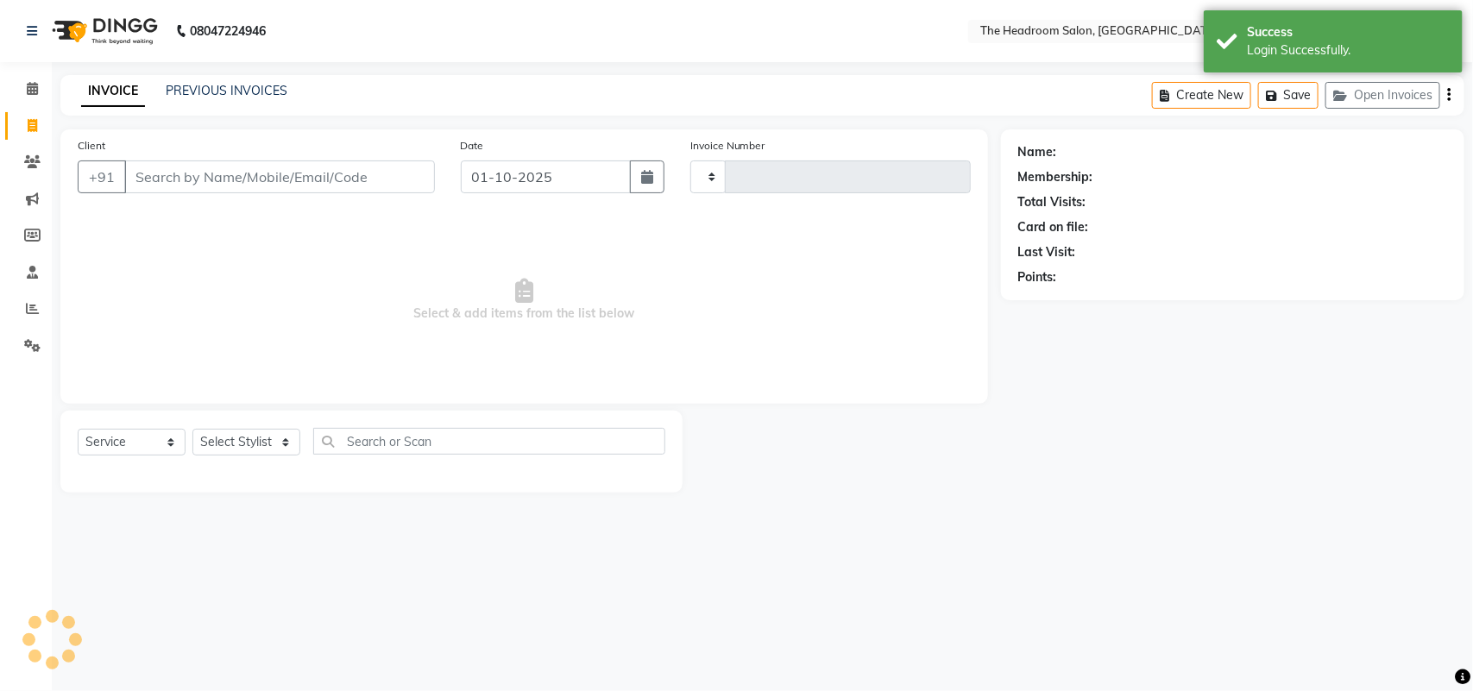
type input "3876"
select select "6933"
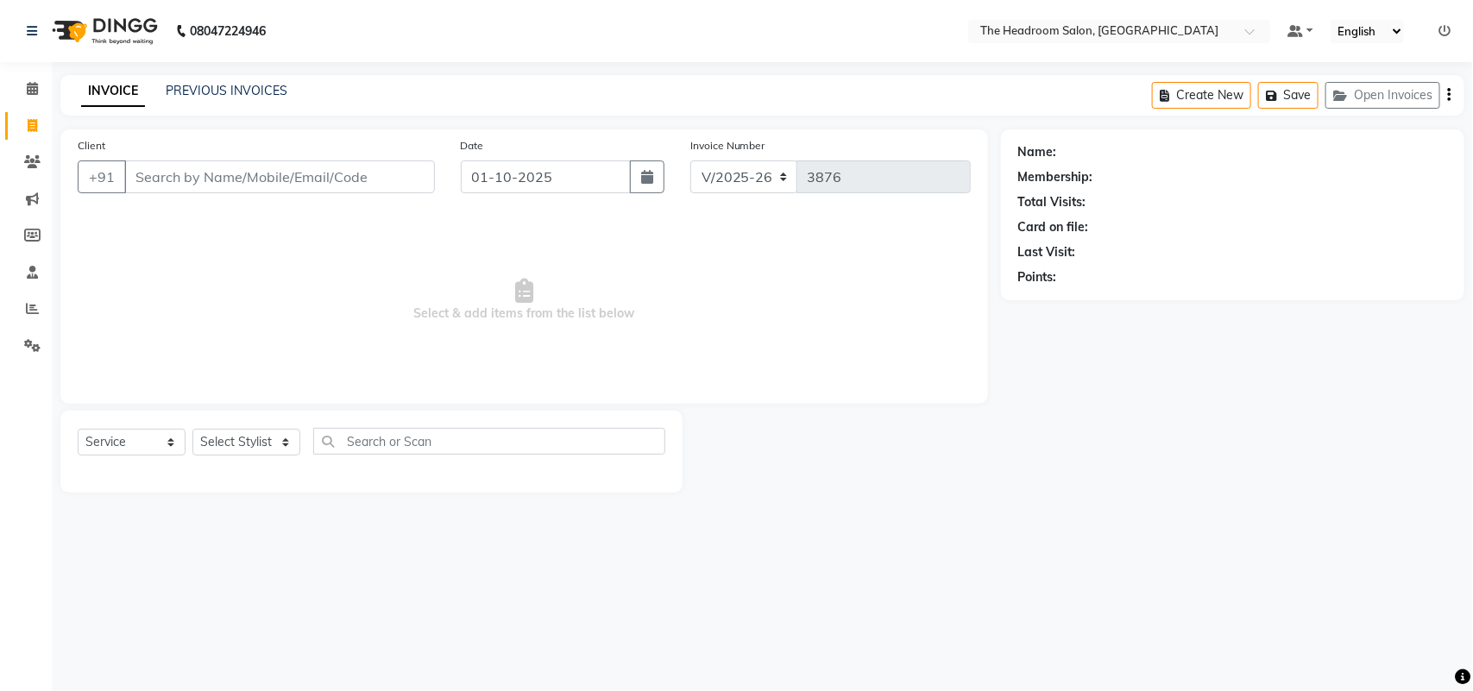
select select "58237"
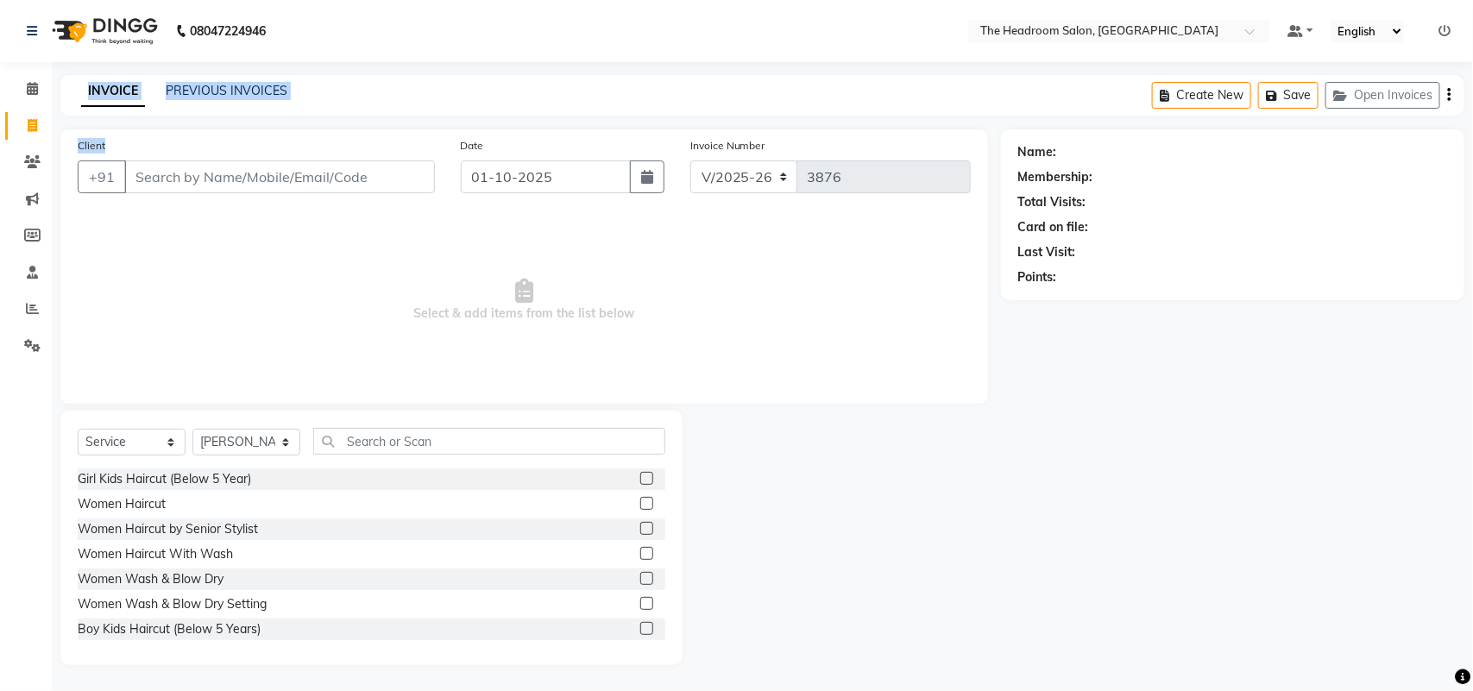
drag, startPoint x: 0, startPoint y: 86, endPoint x: 143, endPoint y: 181, distance: 171.9
click at [143, 181] on app-home "08047224946 Select Location × The Headroom Salon, Sector 93 Gurugram Default Pa…" at bounding box center [736, 345] width 1473 height 691
click at [132, 281] on span "Select & add items from the list below" at bounding box center [524, 300] width 893 height 173
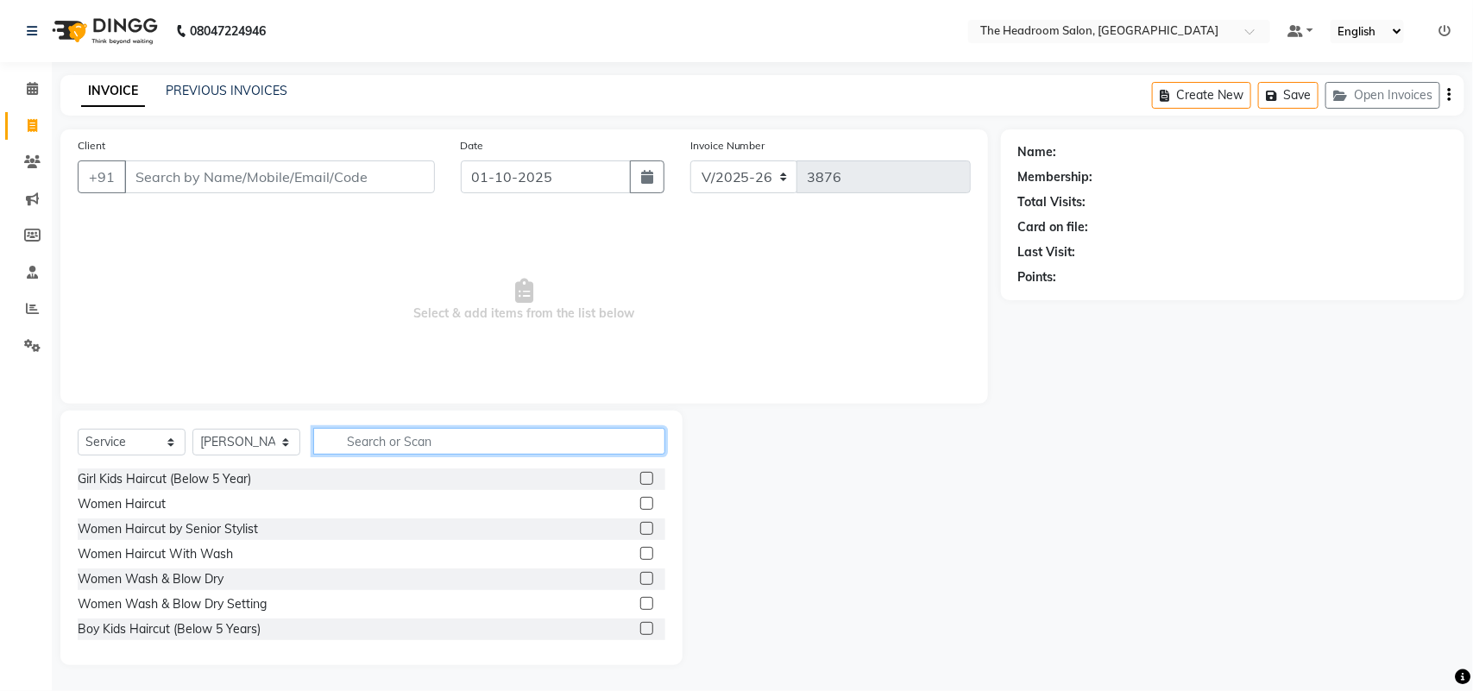
click at [348, 440] on input "text" at bounding box center [489, 441] width 352 height 27
type input "keune"
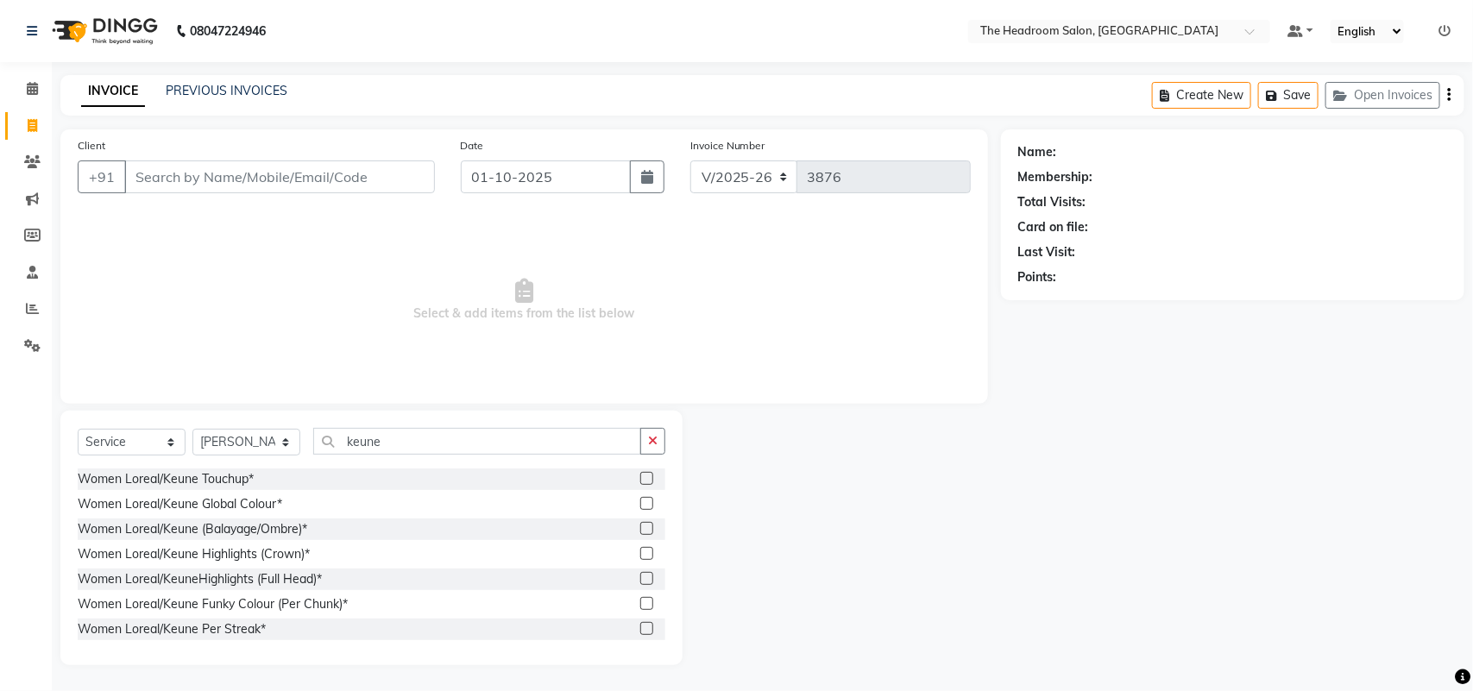
click at [640, 476] on label at bounding box center [646, 478] width 13 height 13
click at [640, 476] on input "checkbox" at bounding box center [645, 479] width 11 height 11
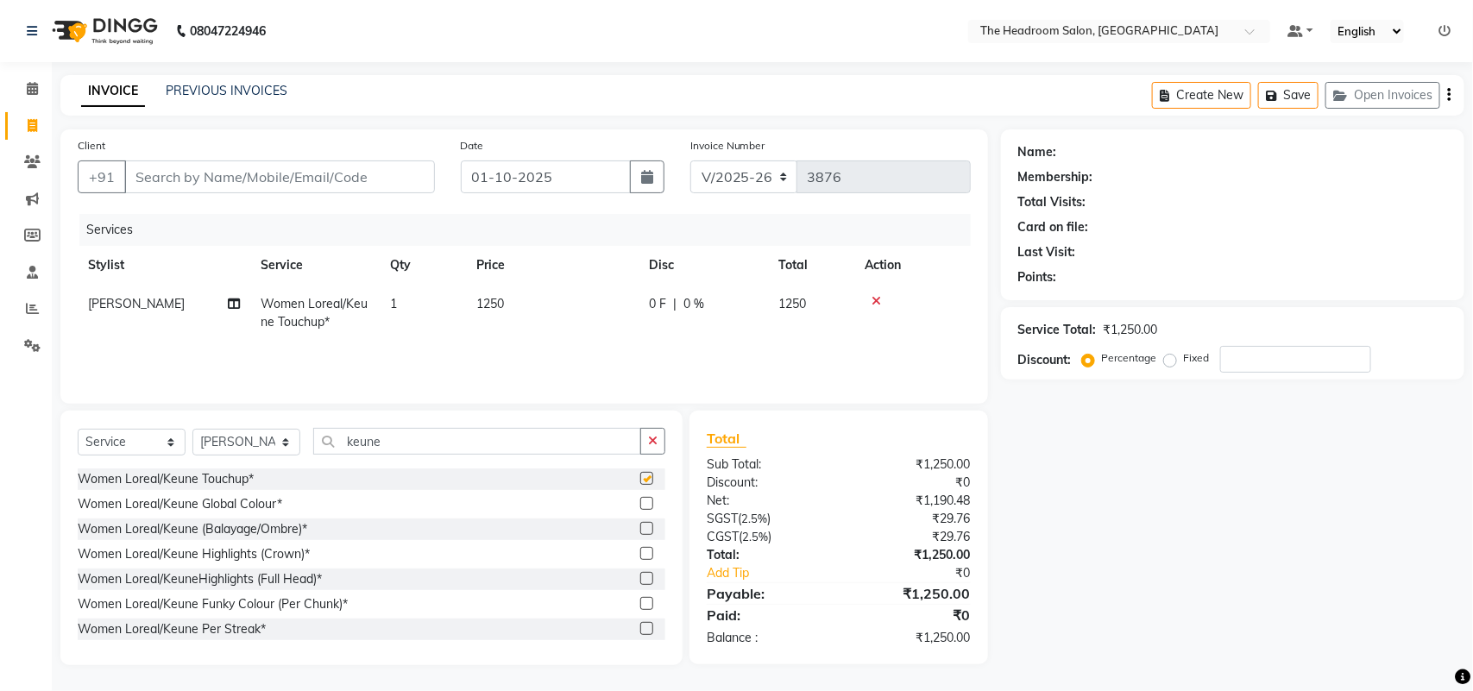
checkbox input "false"
click at [425, 436] on input "keune" at bounding box center [477, 441] width 328 height 27
type input "k"
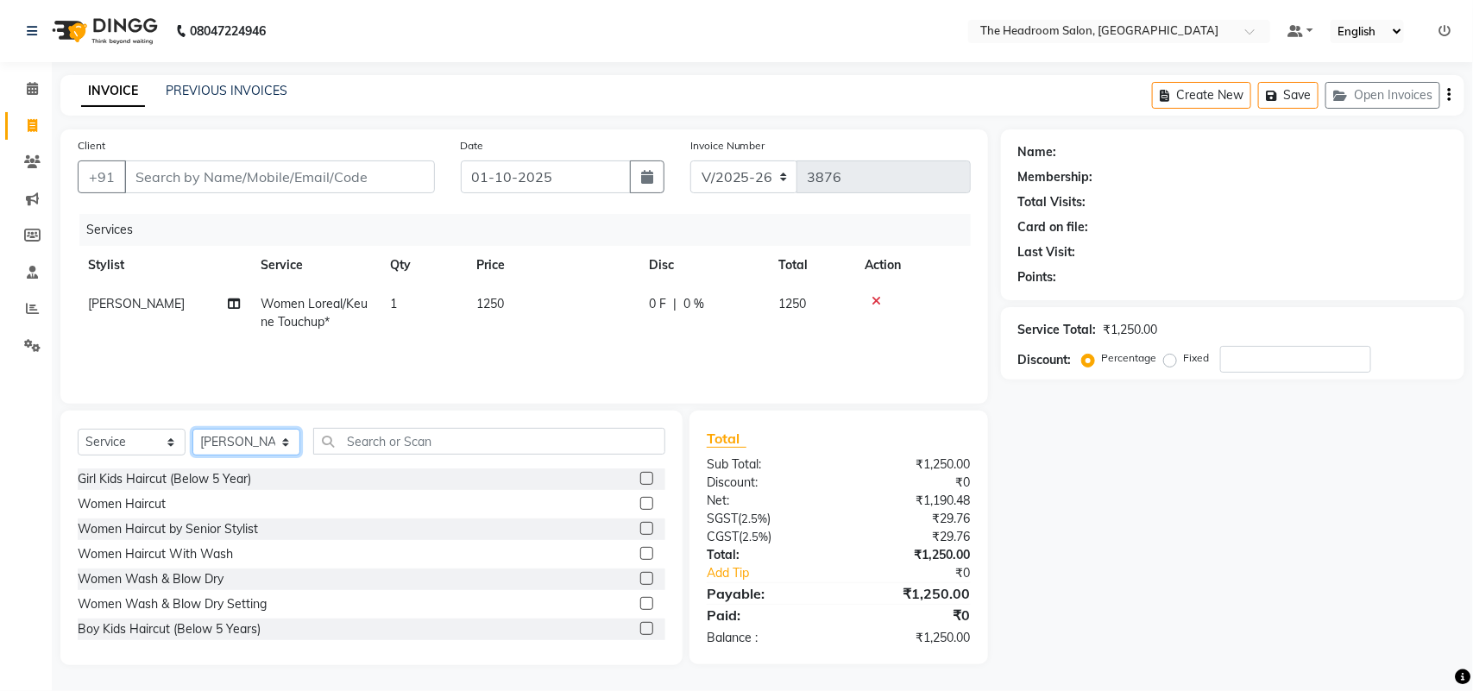
click at [230, 440] on select "Select Stylist [PERSON_NAME] Deepak [PERSON_NAME] [PERSON_NAME] Manager [PERSON…" at bounding box center [246, 442] width 108 height 27
select select "58240"
click at [192, 429] on select "Select Stylist [PERSON_NAME] Deepak [PERSON_NAME] [PERSON_NAME] Manager [PERSON…" at bounding box center [246, 442] width 108 height 27
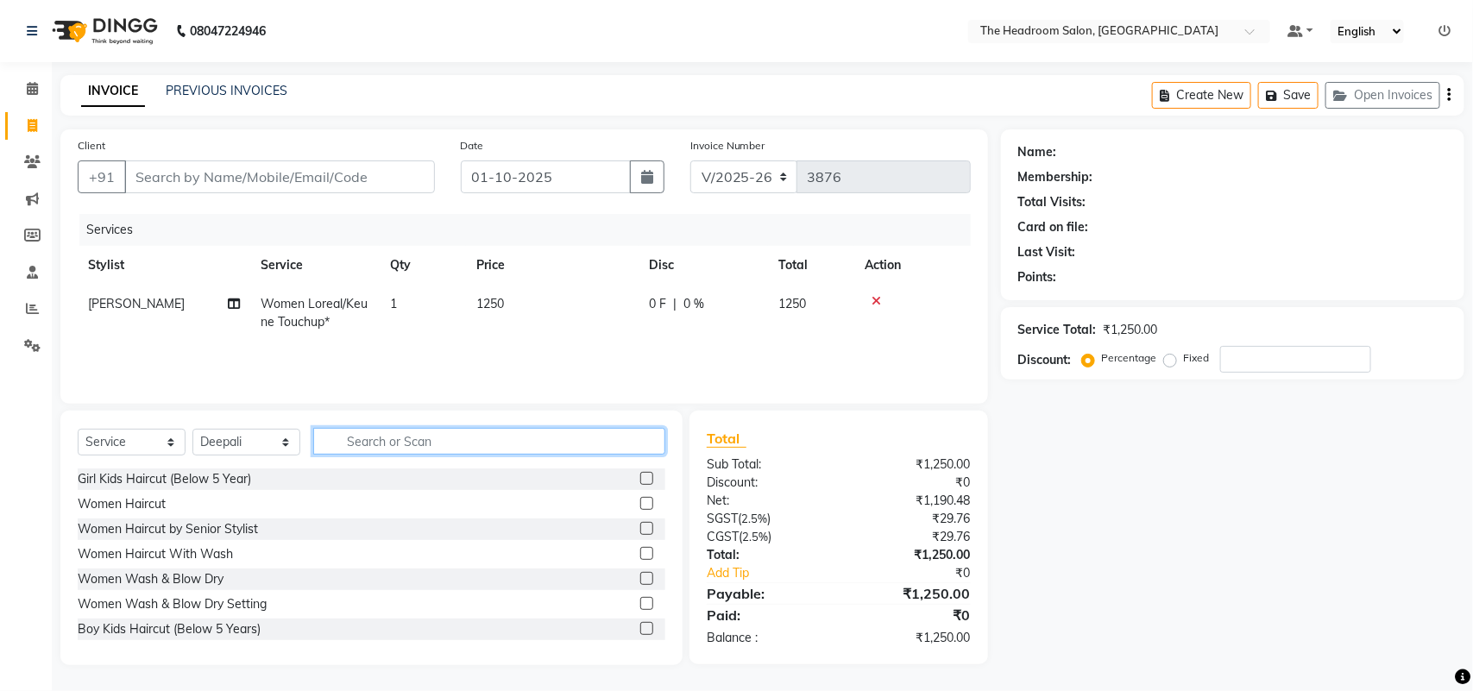
click at [342, 440] on input "text" at bounding box center [489, 441] width 352 height 27
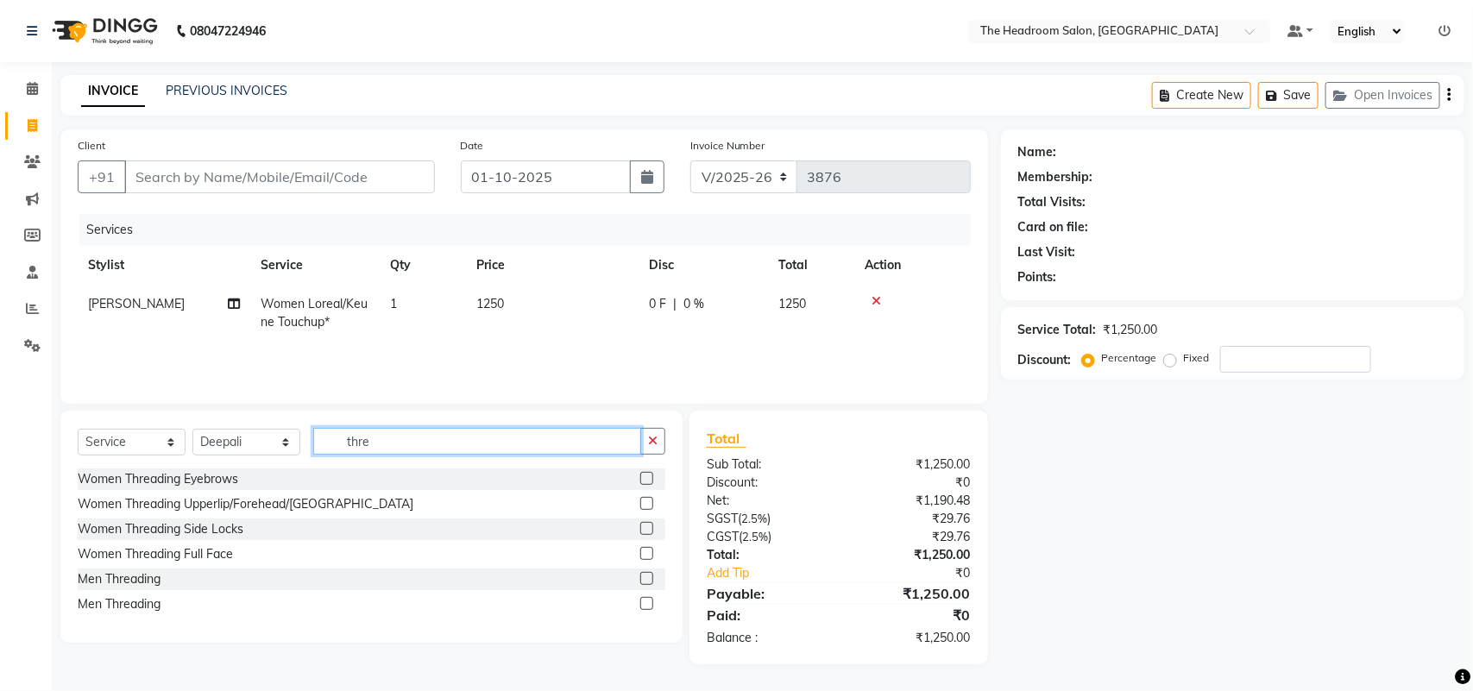
type input "thre"
click at [644, 477] on label at bounding box center [646, 478] width 13 height 13
click at [644, 477] on input "checkbox" at bounding box center [645, 479] width 11 height 11
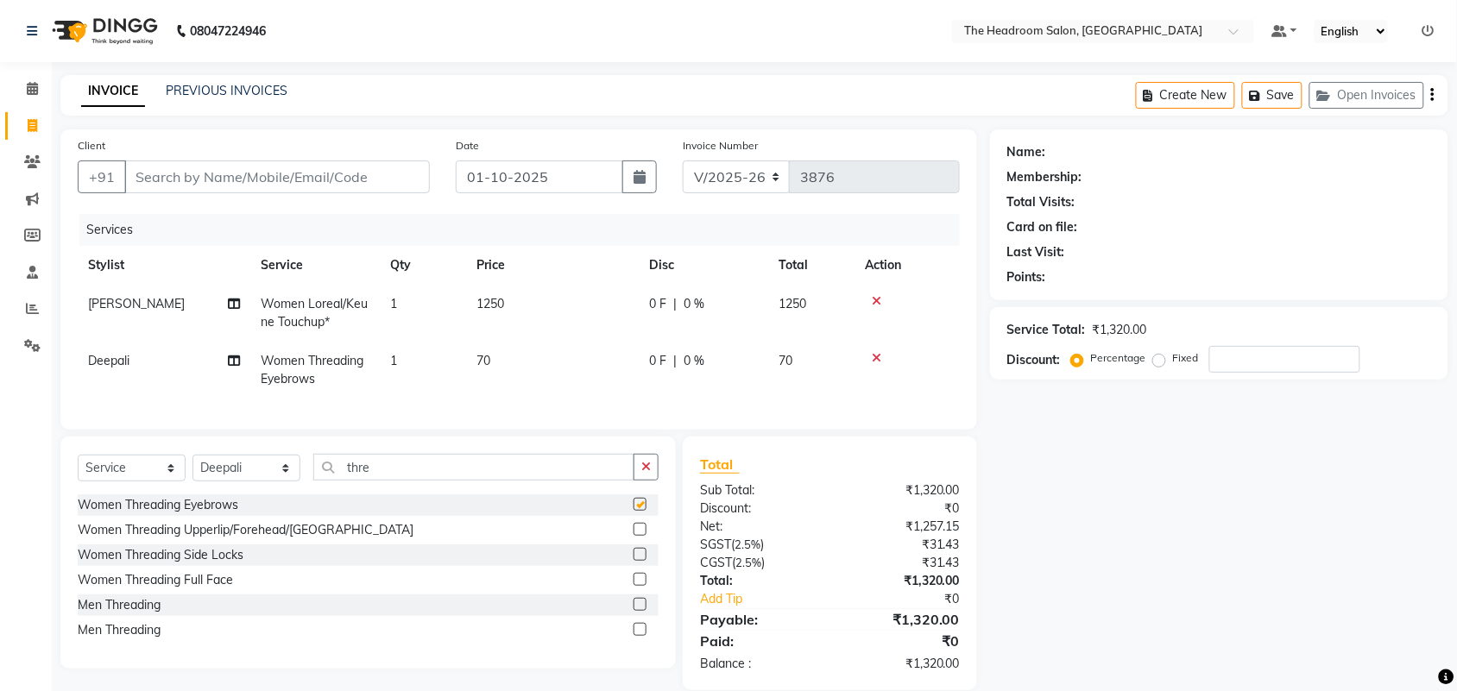
checkbox input "false"
click at [152, 174] on input "Client" at bounding box center [276, 177] width 305 height 33
type input "8"
type input "0"
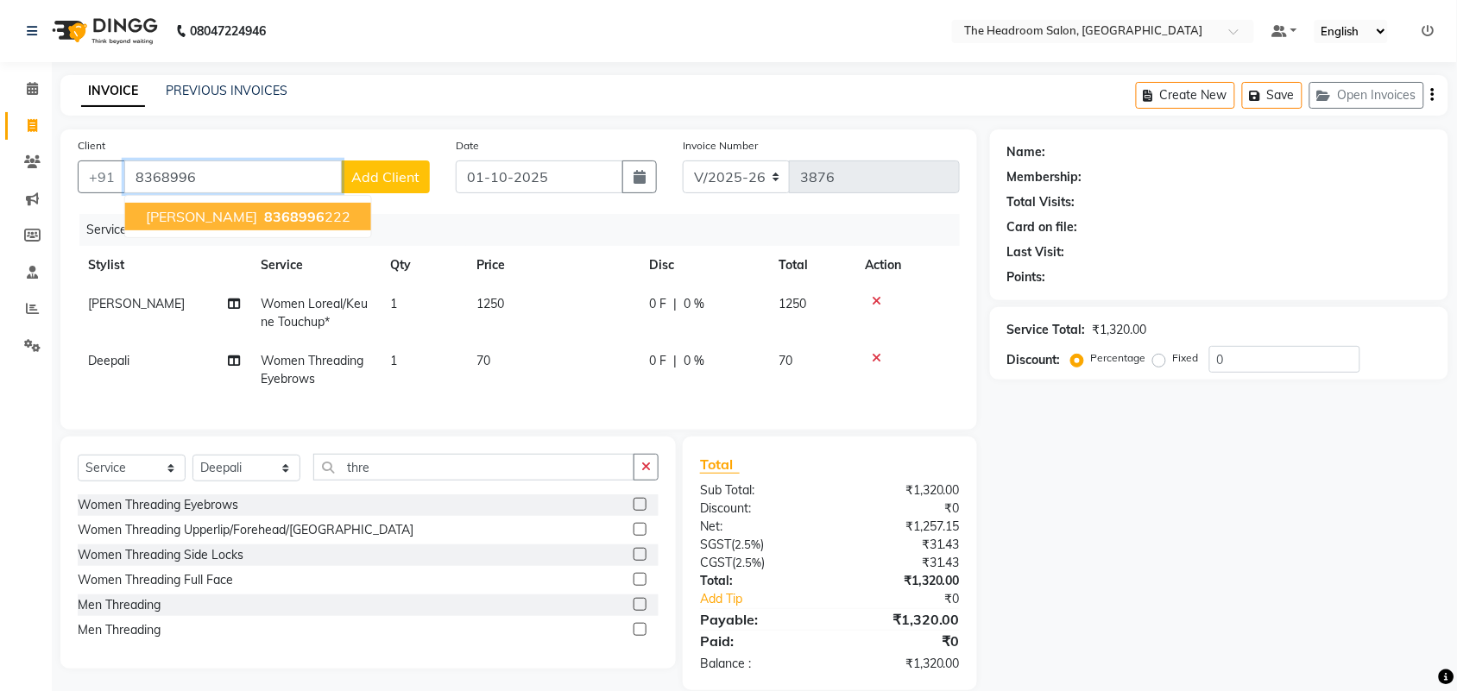
click at [166, 223] on span "renu choudhary" at bounding box center [201, 216] width 111 height 17
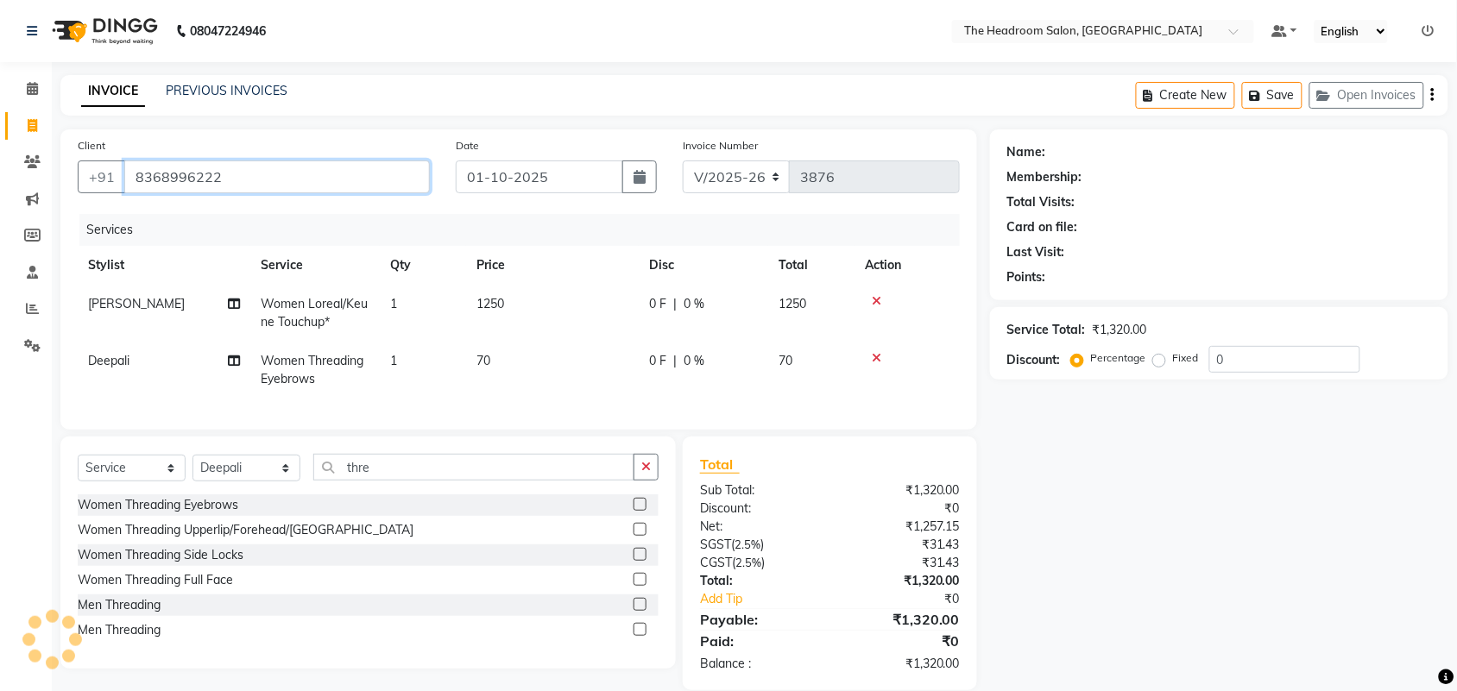
type input "8368996222"
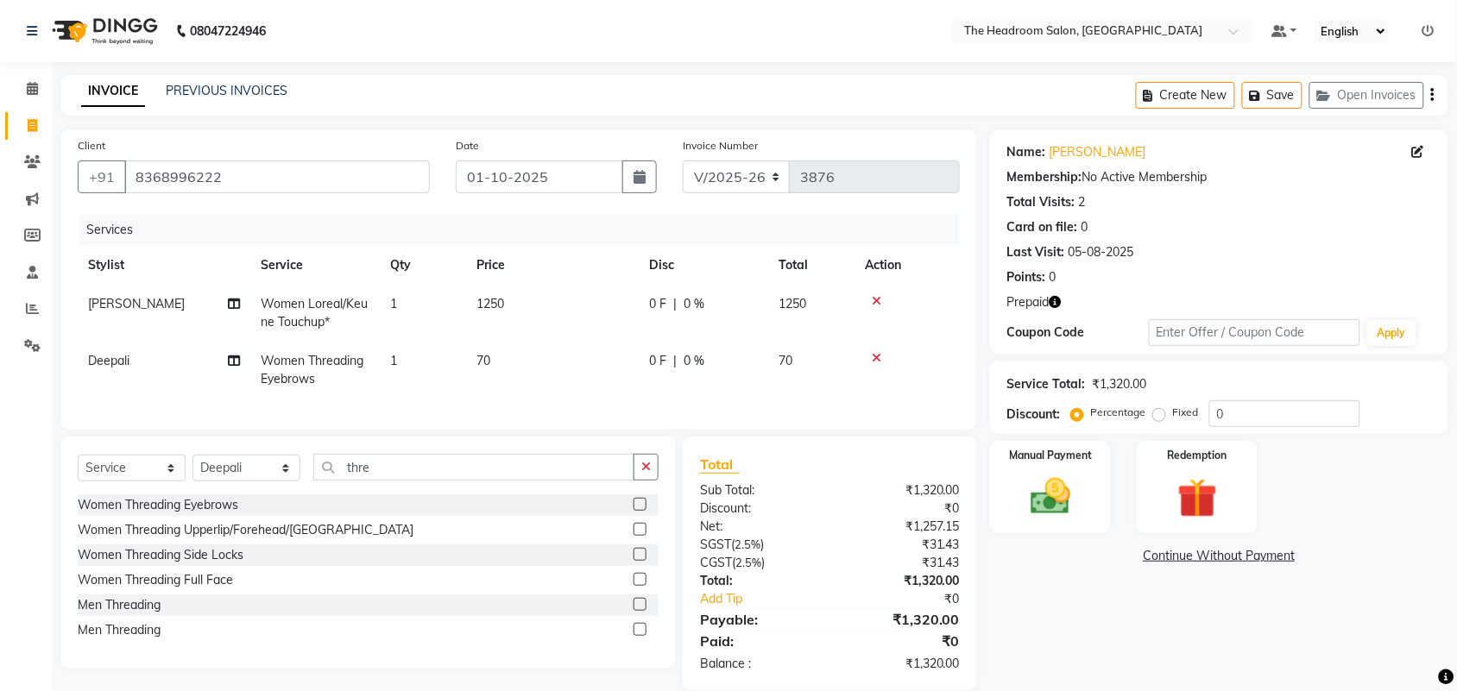
click at [1055, 300] on icon "button" at bounding box center [1055, 302] width 12 height 12
click at [1238, 512] on div "Redemption" at bounding box center [1197, 487] width 126 height 97
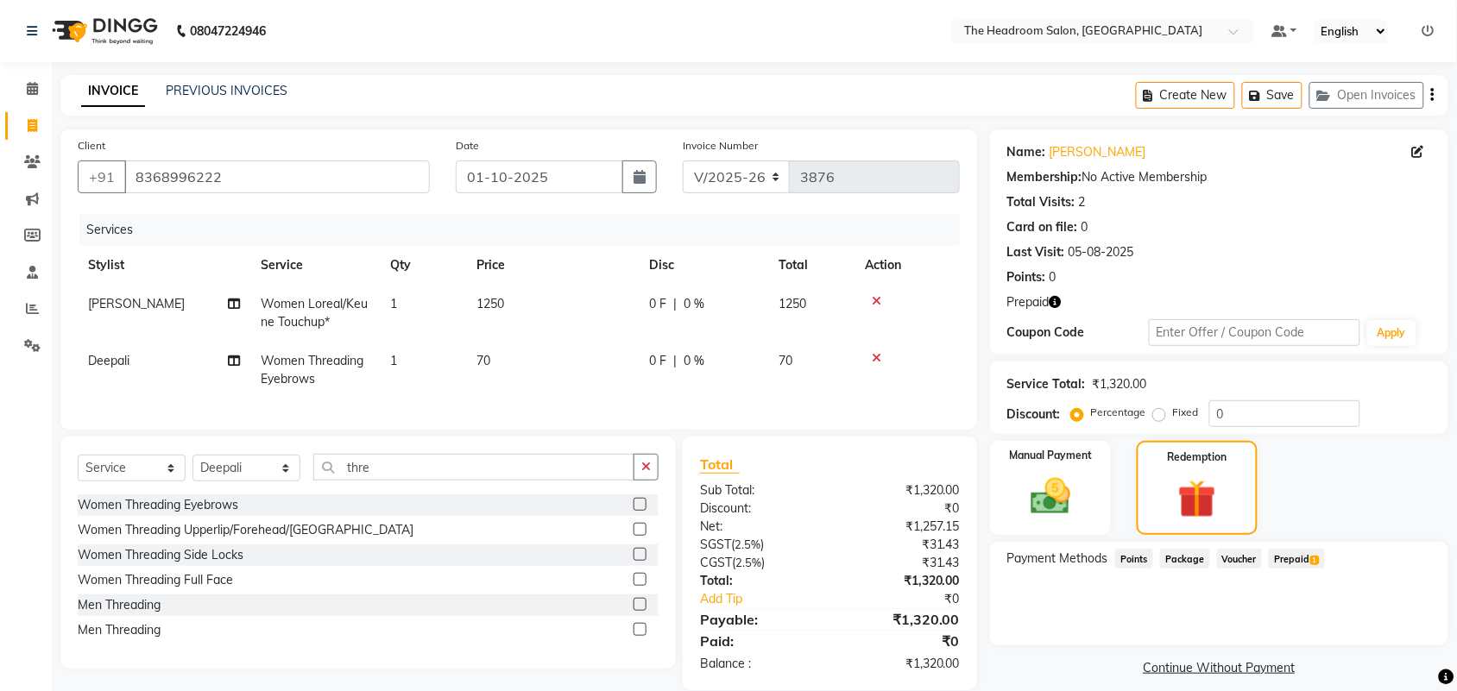
click at [1293, 557] on span "Prepaid 1" at bounding box center [1297, 559] width 56 height 20
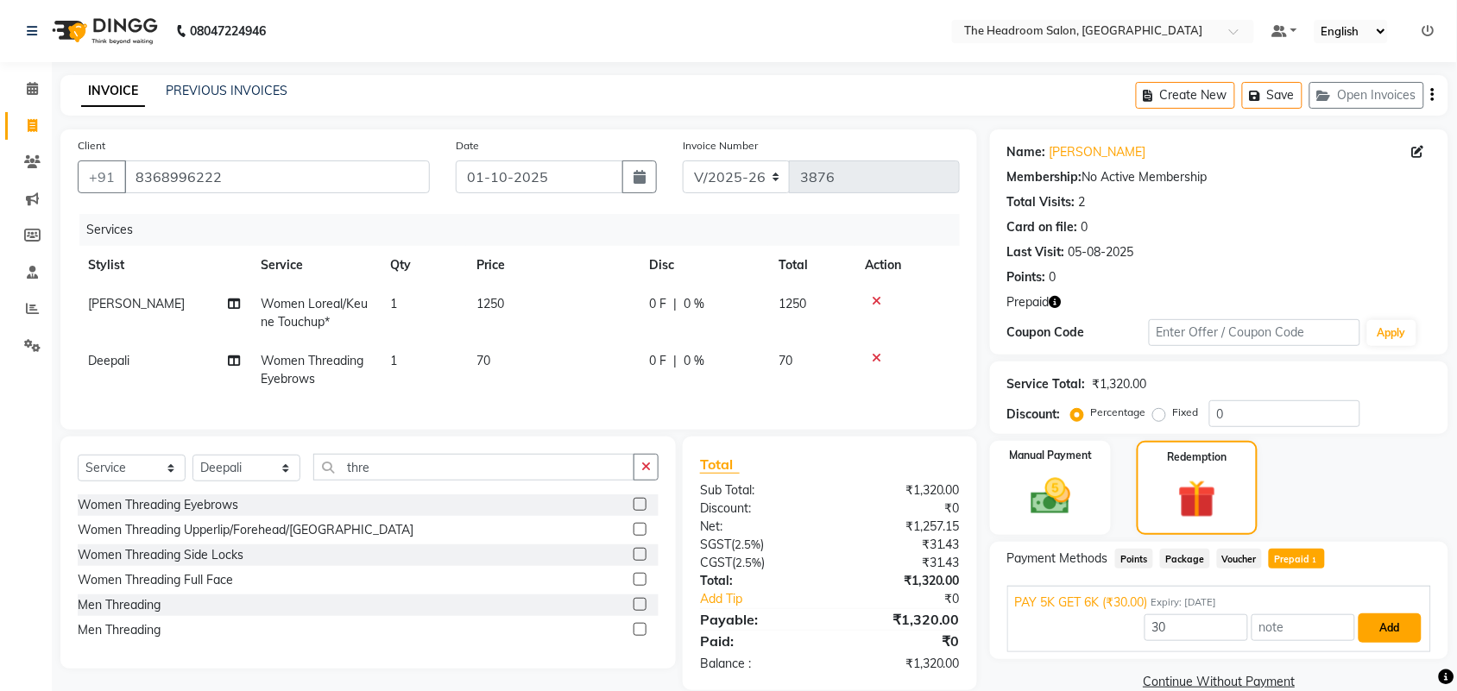
click at [1391, 622] on button "Add" at bounding box center [1389, 628] width 63 height 29
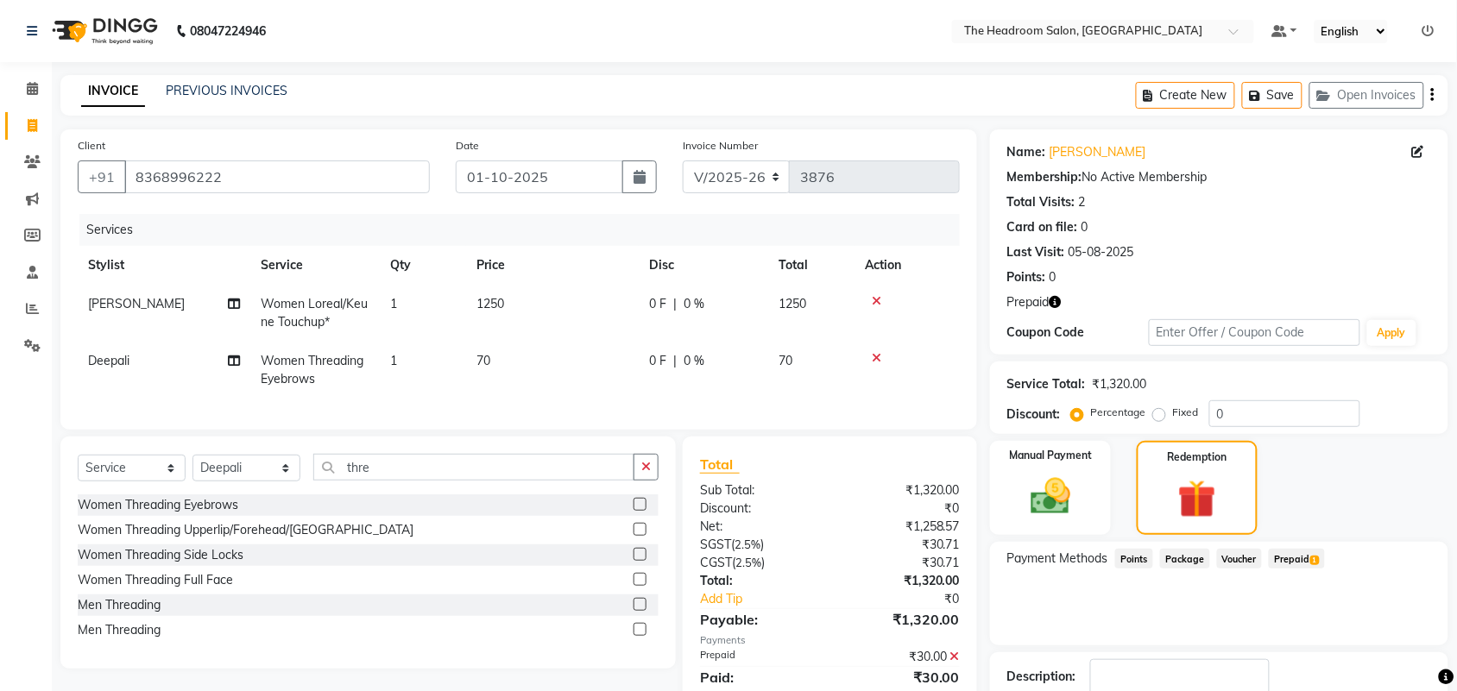
scroll to position [113, 0]
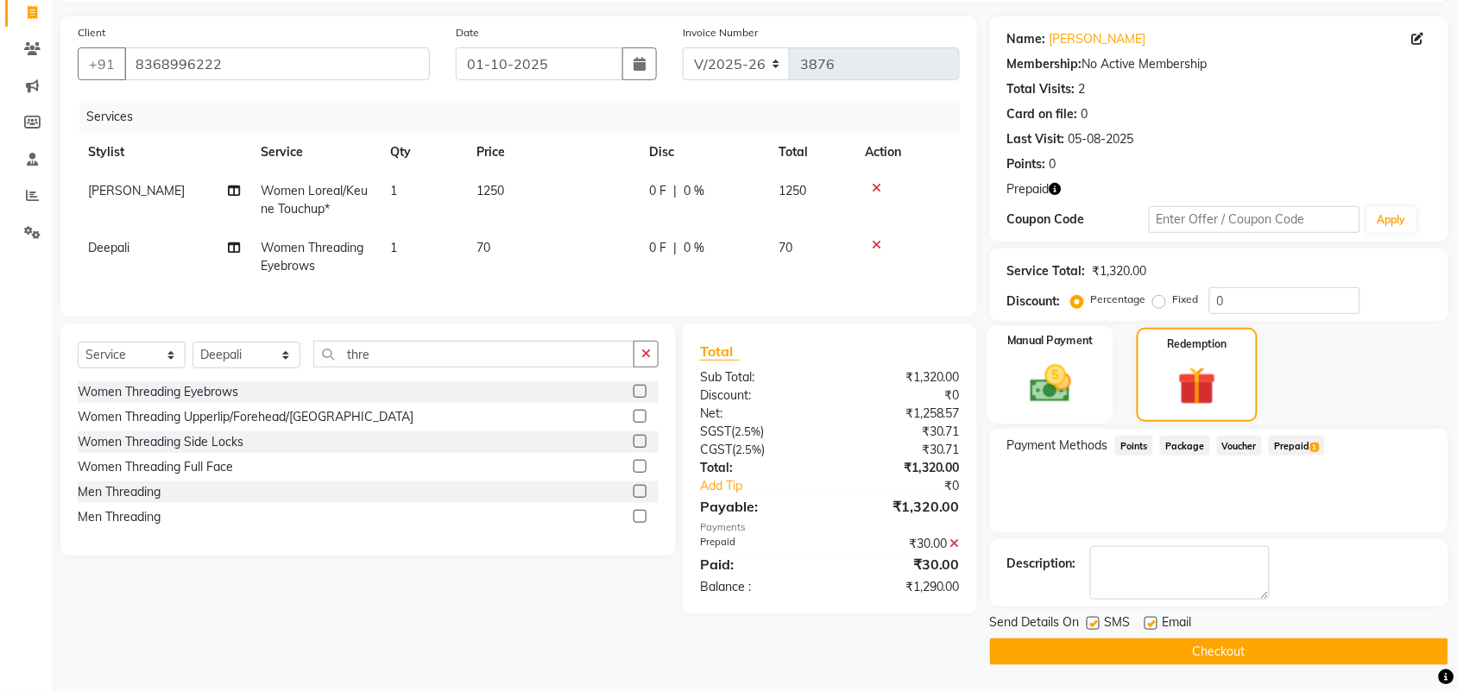
click at [997, 393] on div "Manual Payment" at bounding box center [1050, 375] width 126 height 98
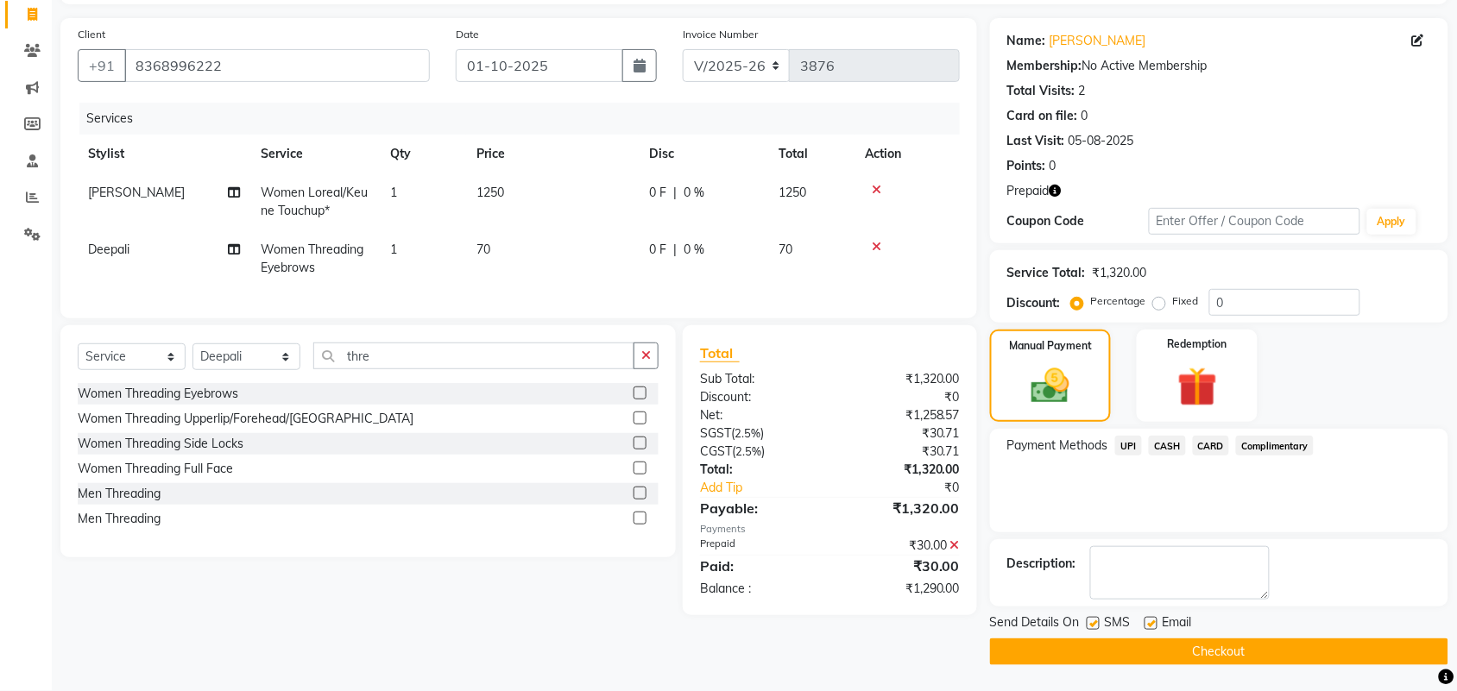
click at [1127, 444] on span "UPI" at bounding box center [1128, 446] width 27 height 20
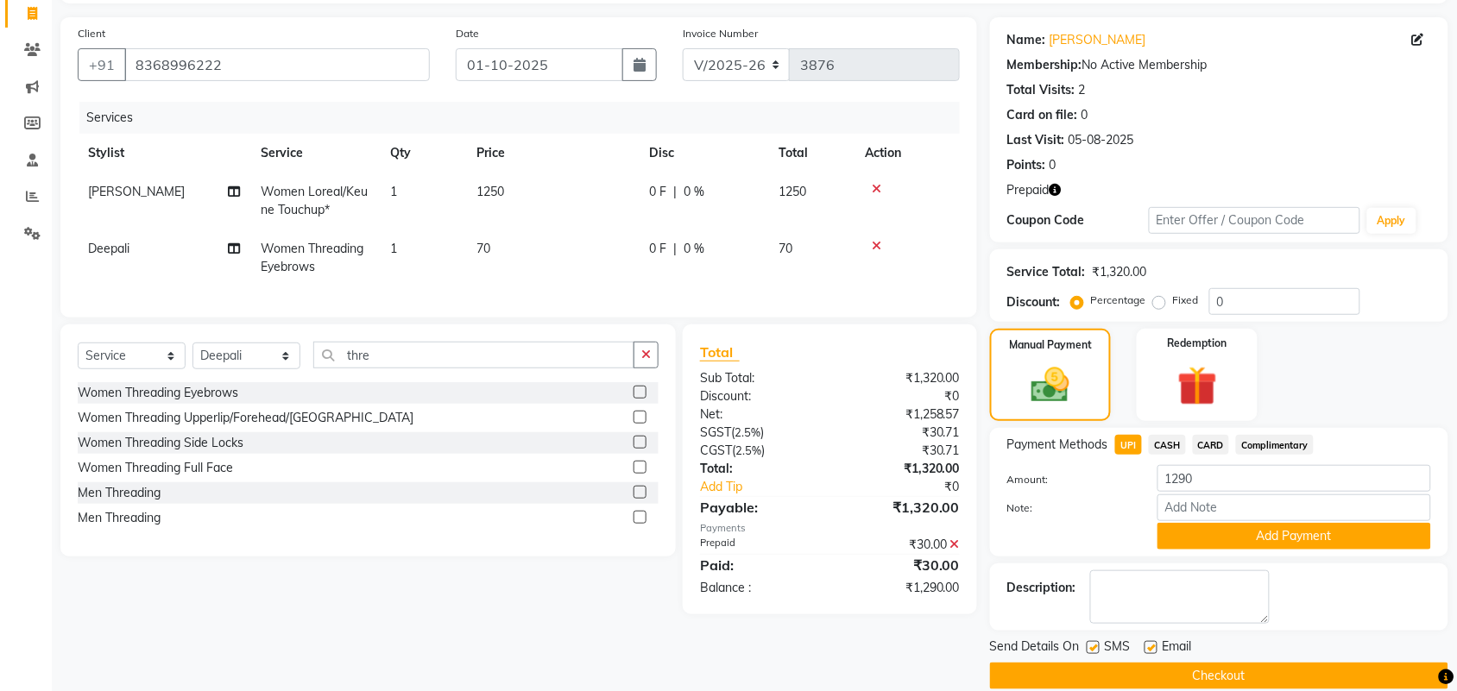
scroll to position [113, 0]
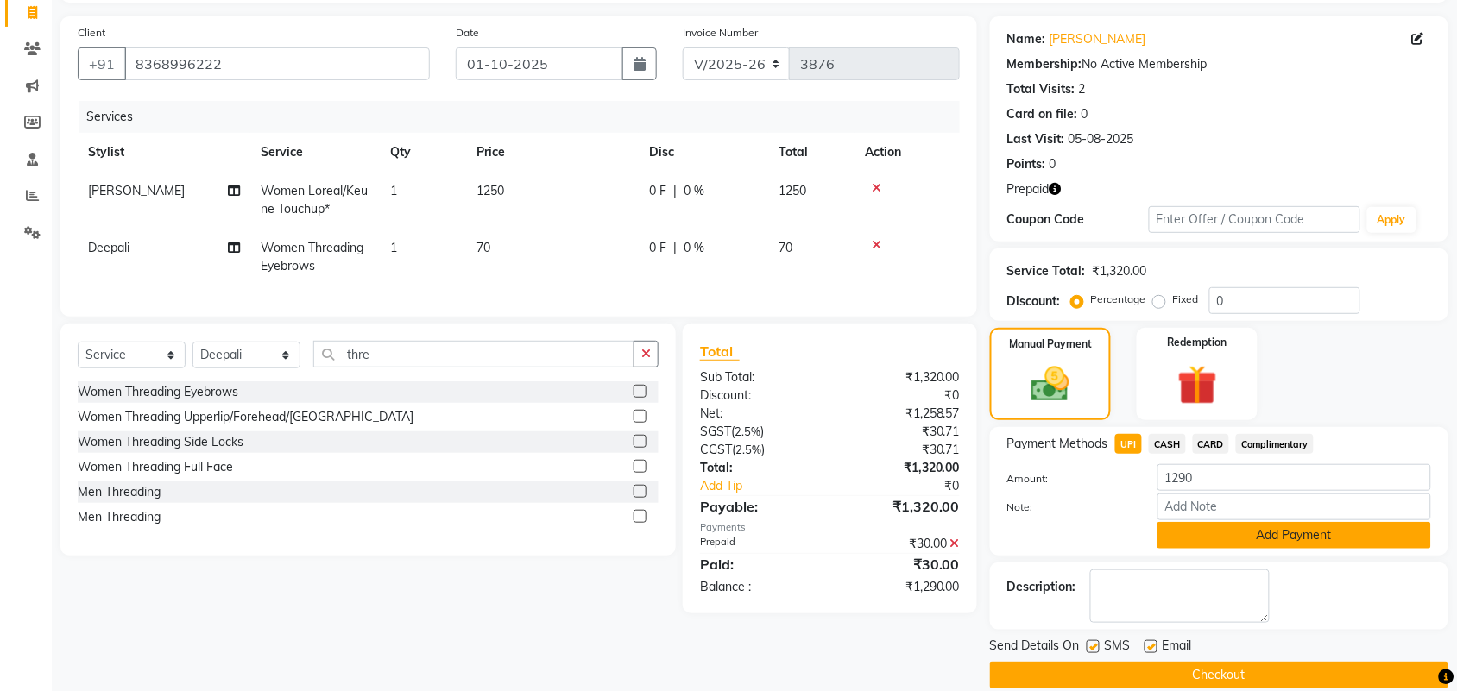
click at [1301, 528] on button "Add Payment" at bounding box center [1294, 535] width 274 height 27
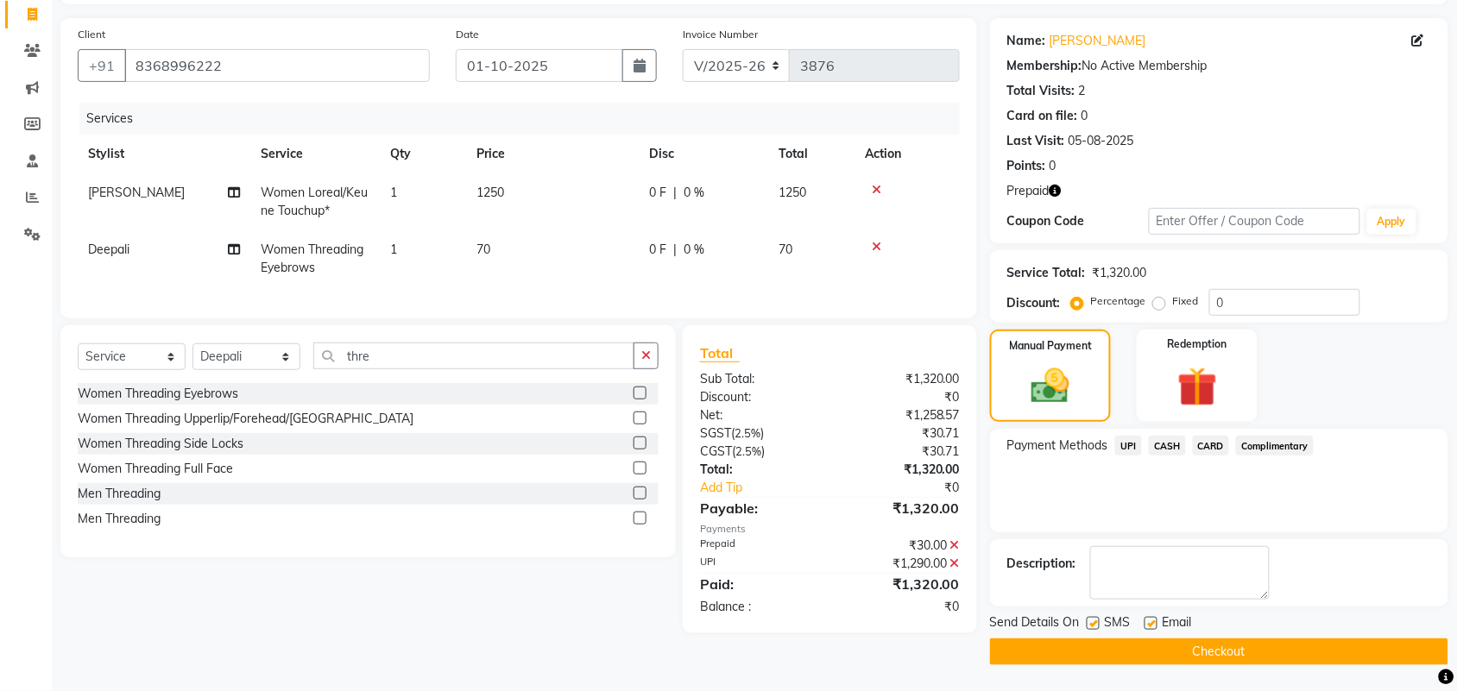
scroll to position [112, 0]
click at [702, 497] on link "Add Tip" at bounding box center [770, 488] width 167 height 18
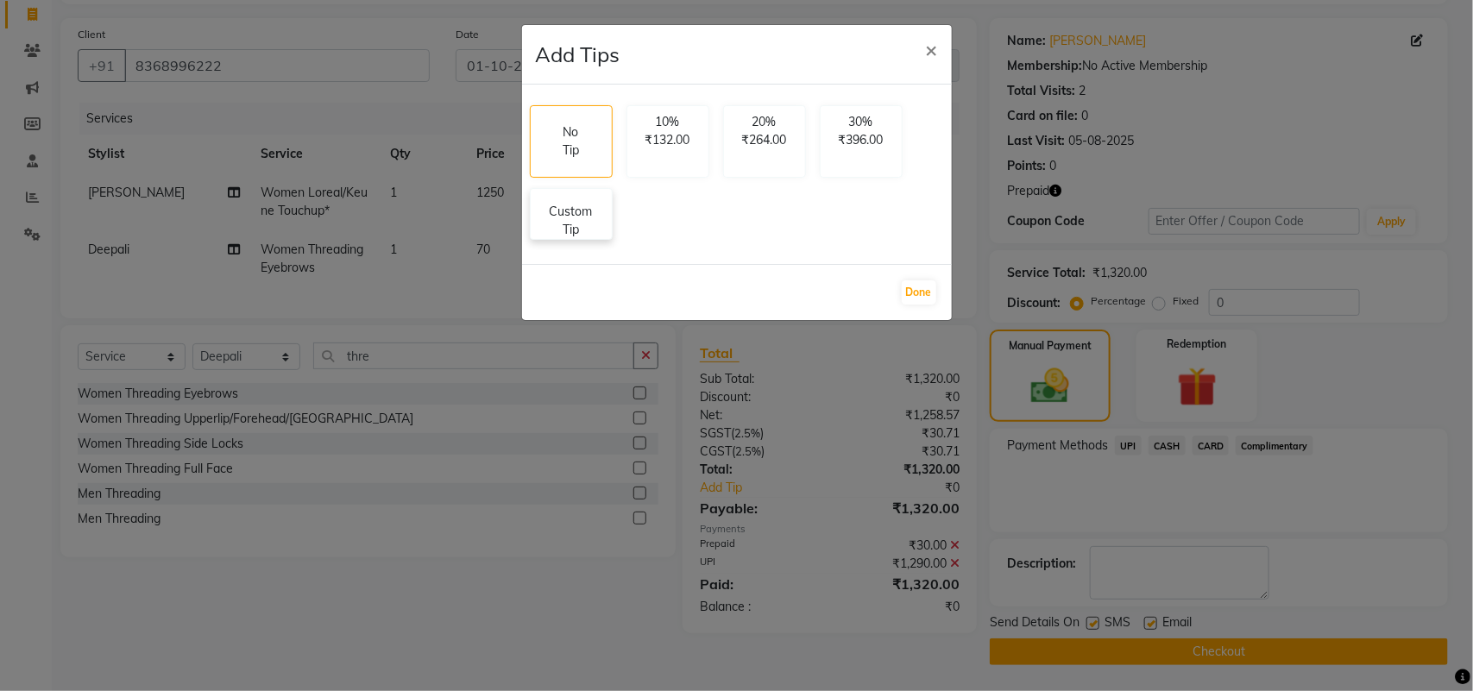
click at [570, 217] on p "Custom Tip" at bounding box center [571, 221] width 60 height 36
select select "58237"
select select "58240"
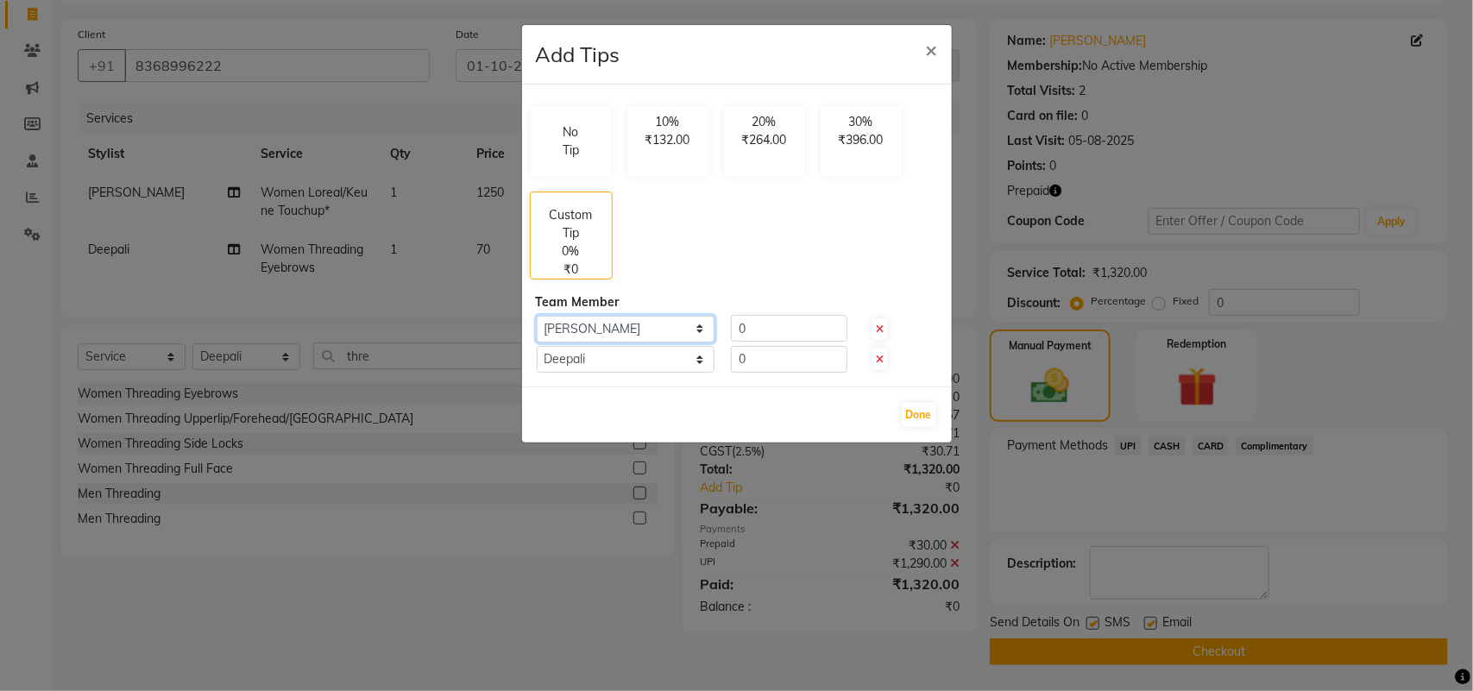
click at [699, 329] on select "Select Faizan Deepali" at bounding box center [626, 329] width 179 height 27
click at [769, 328] on input "0" at bounding box center [789, 328] width 117 height 27
type input "100"
click at [878, 358] on icon at bounding box center [880, 360] width 8 height 10
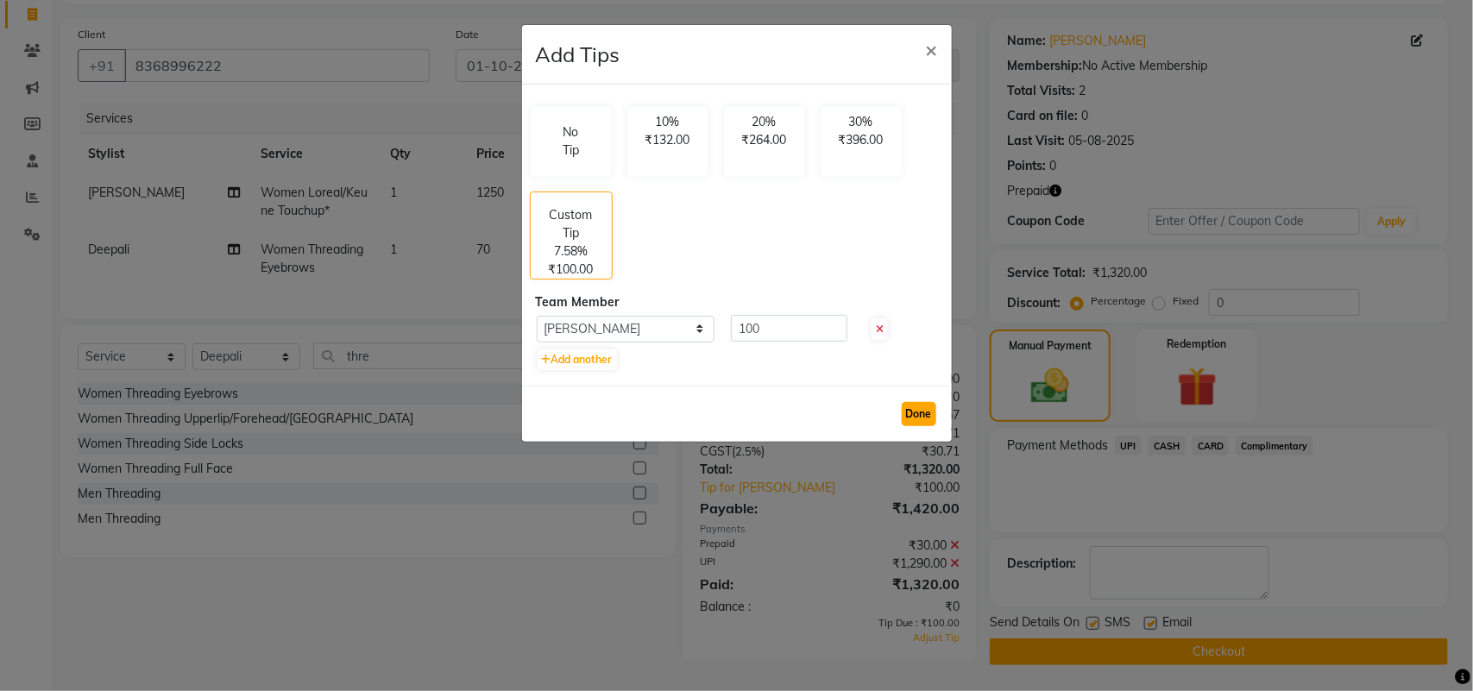
click at [907, 411] on button "Done" at bounding box center [919, 414] width 35 height 24
select select "58240"
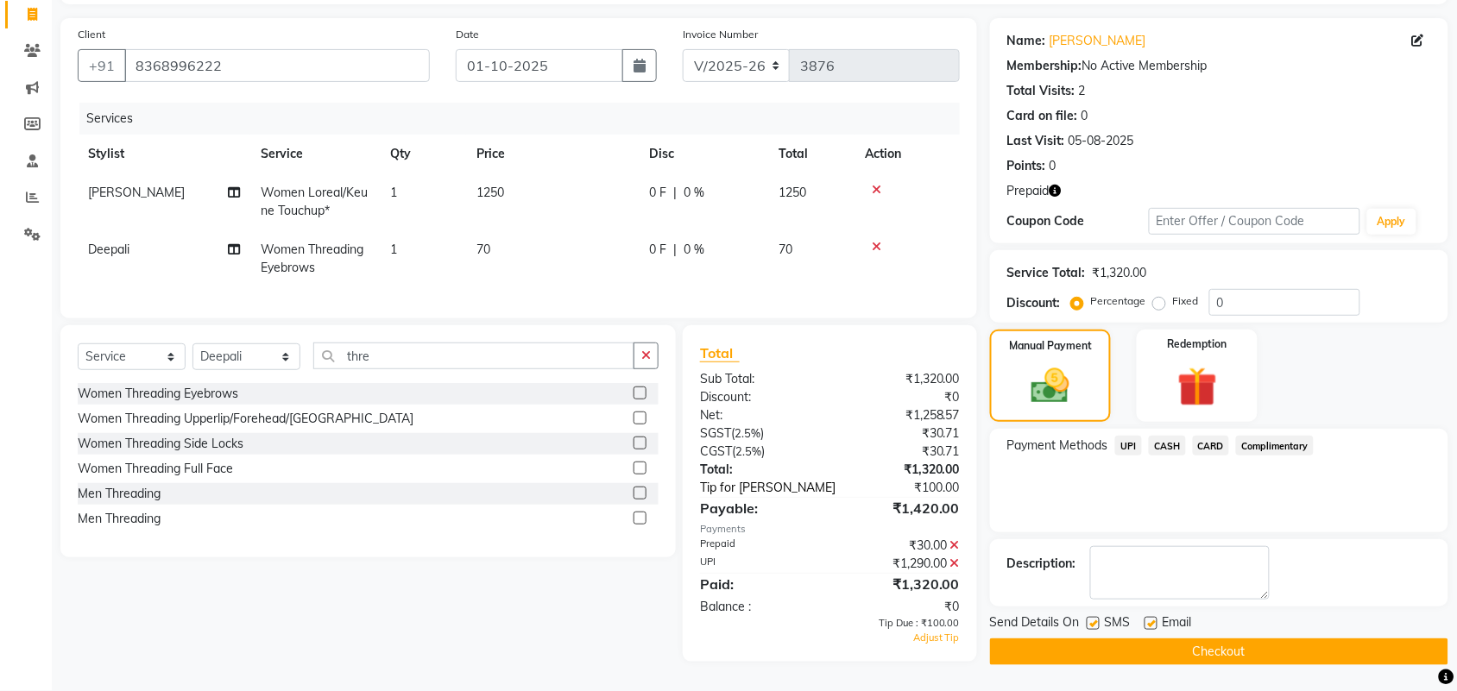
click at [769, 497] on link "Tip for Faizan" at bounding box center [770, 488] width 167 height 18
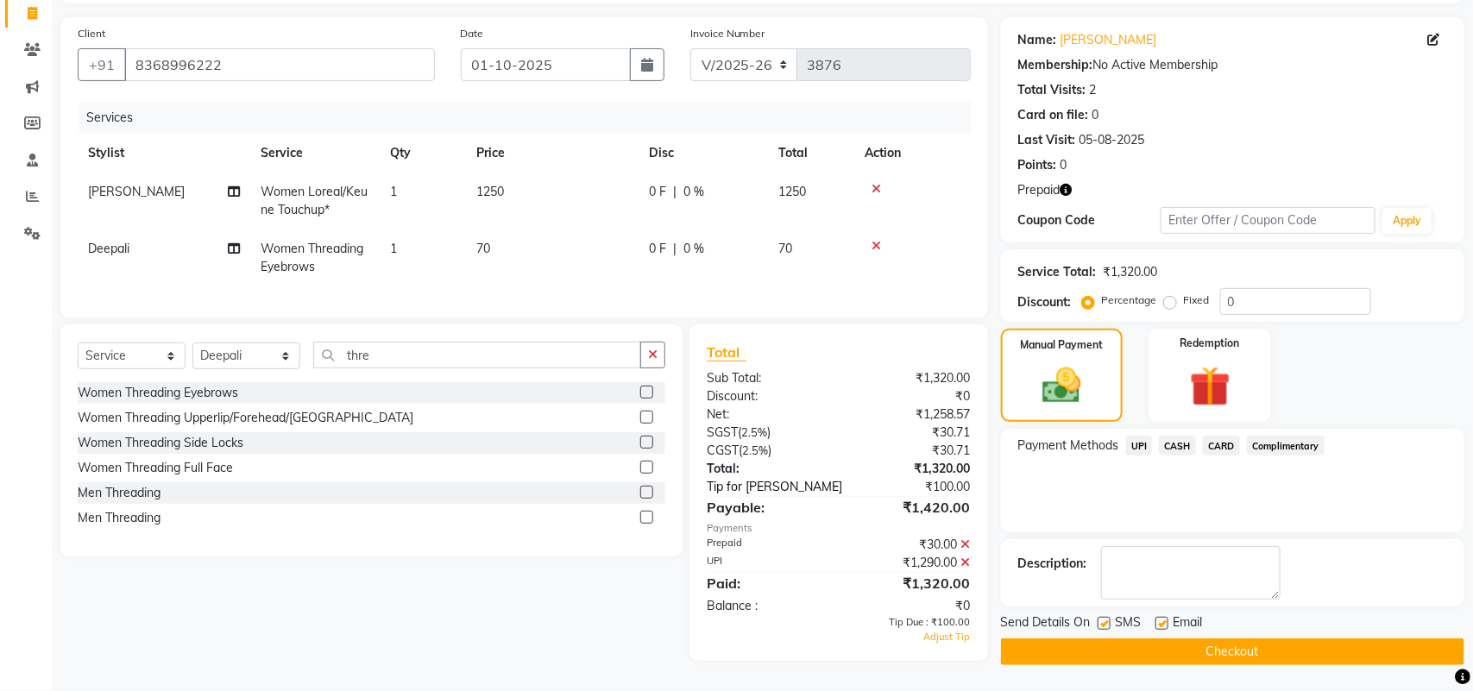
select select "58237"
select select "58240"
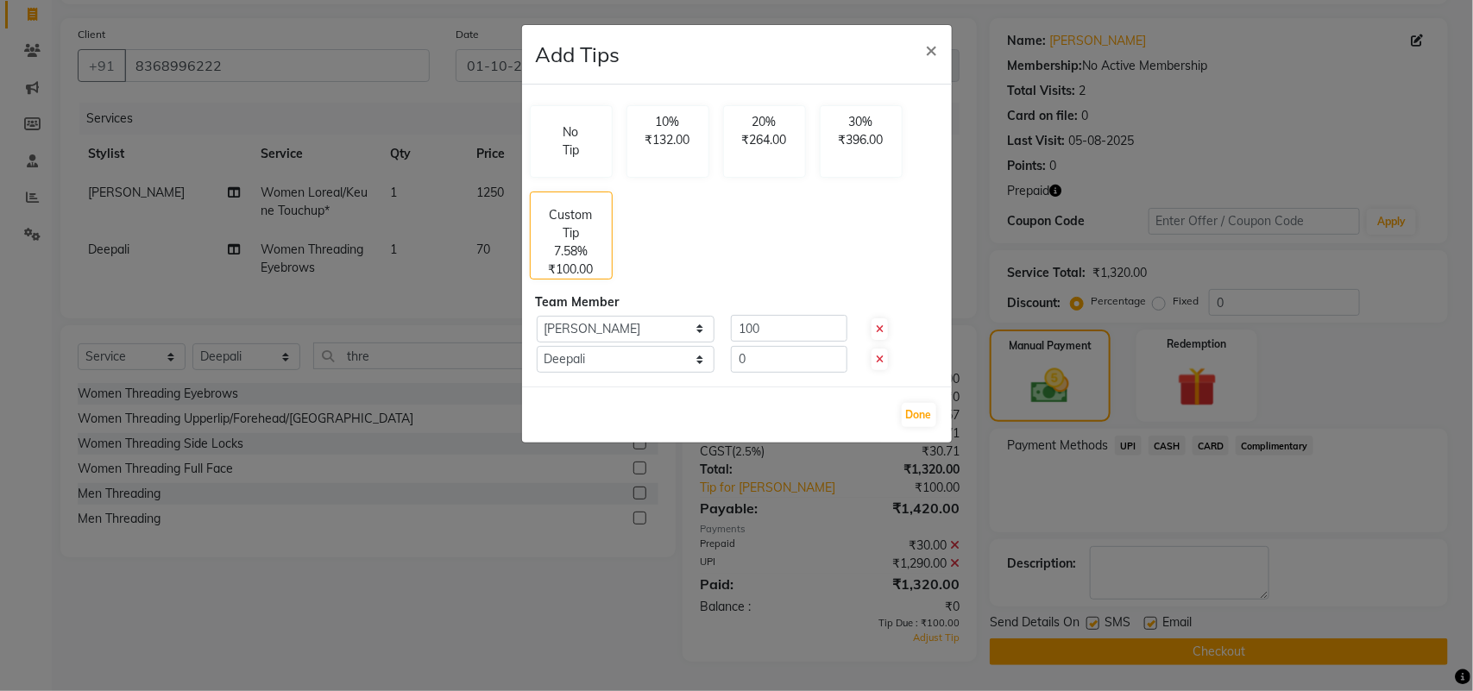
click at [883, 324] on icon at bounding box center [880, 329] width 8 height 10
type input "0"
click at [496, 627] on ngb-modal-window "Add Tips × No Tip 10% ₹132.00 20% ₹264.00 30% ₹396.00 Custom Tip 0% ₹0 Team Mem…" at bounding box center [736, 345] width 1473 height 691
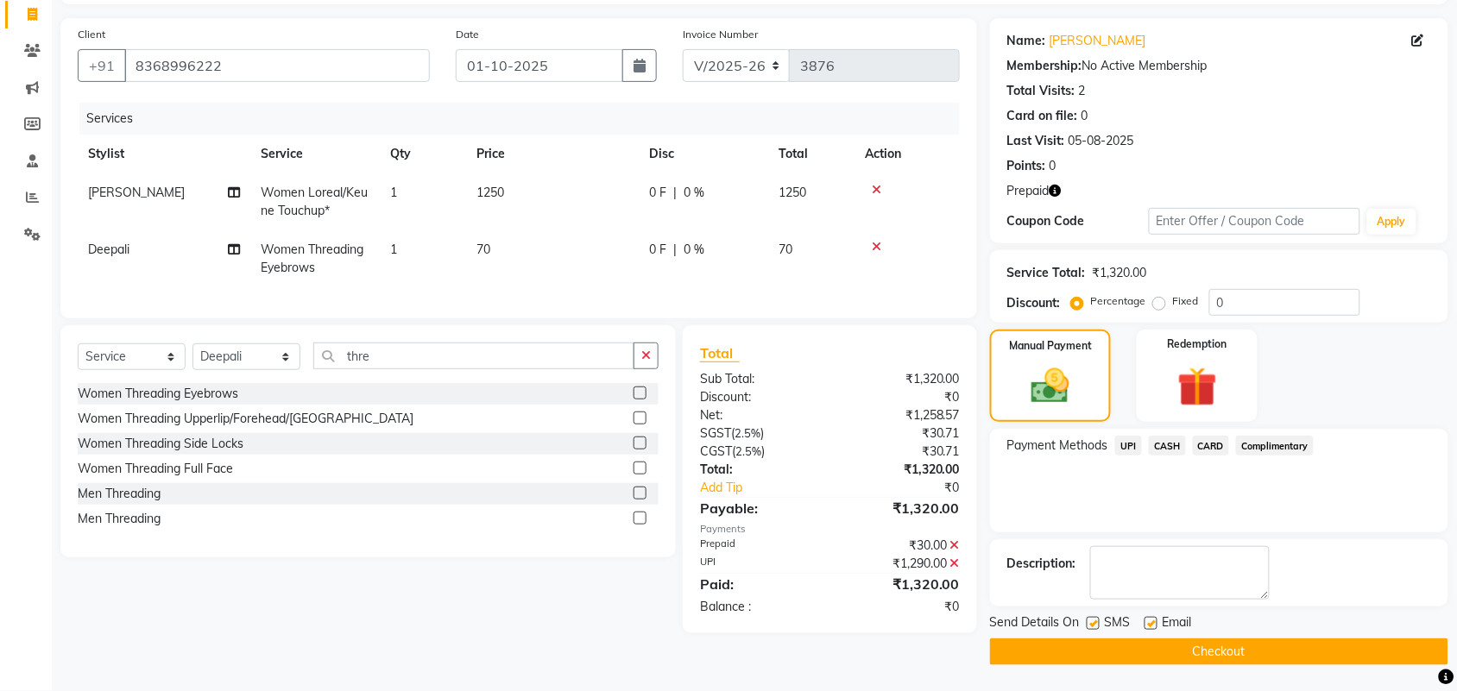
click at [1126, 656] on button "Checkout" at bounding box center [1219, 652] width 458 height 27
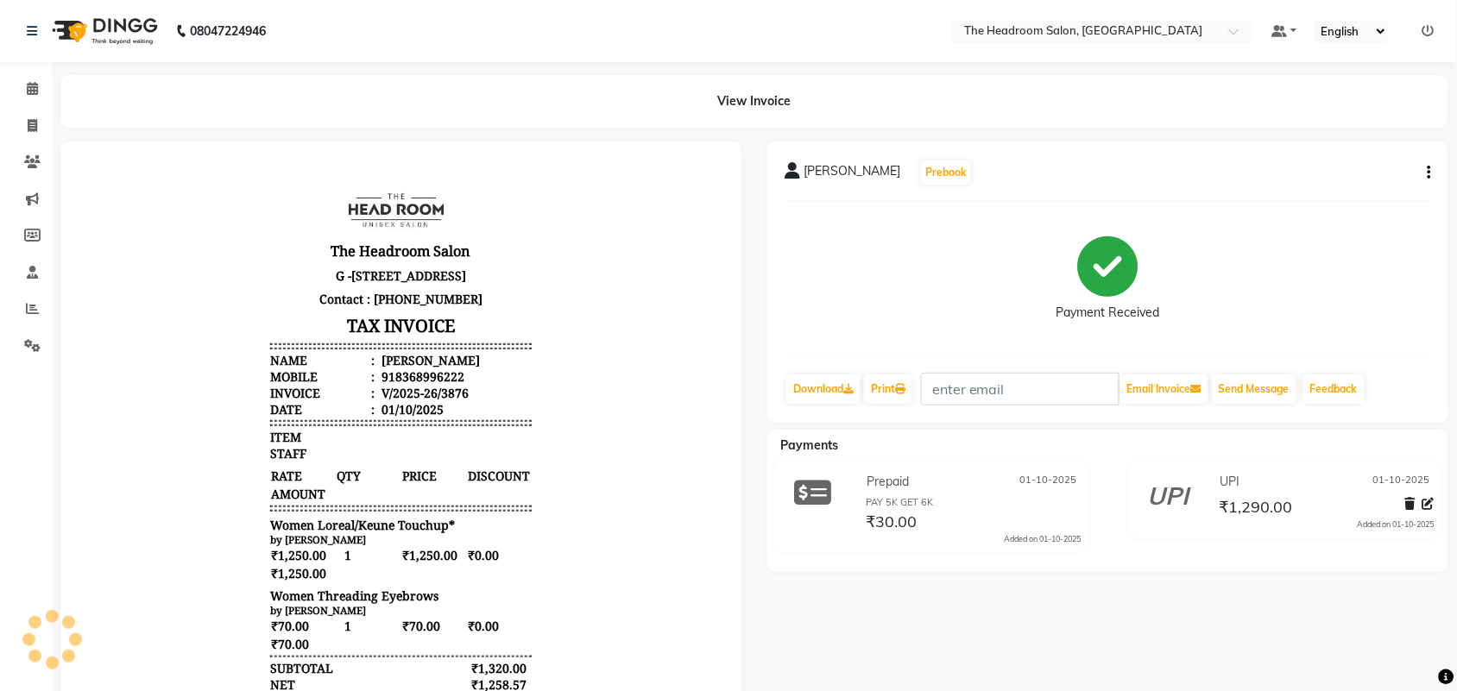
click at [922, 187] on div "renu choudhary Prebook Payment Received Download Print Email Invoice Send Messa…" at bounding box center [1107, 282] width 681 height 281
click at [28, 127] on icon at bounding box center [32, 125] width 9 height 13
select select "service"
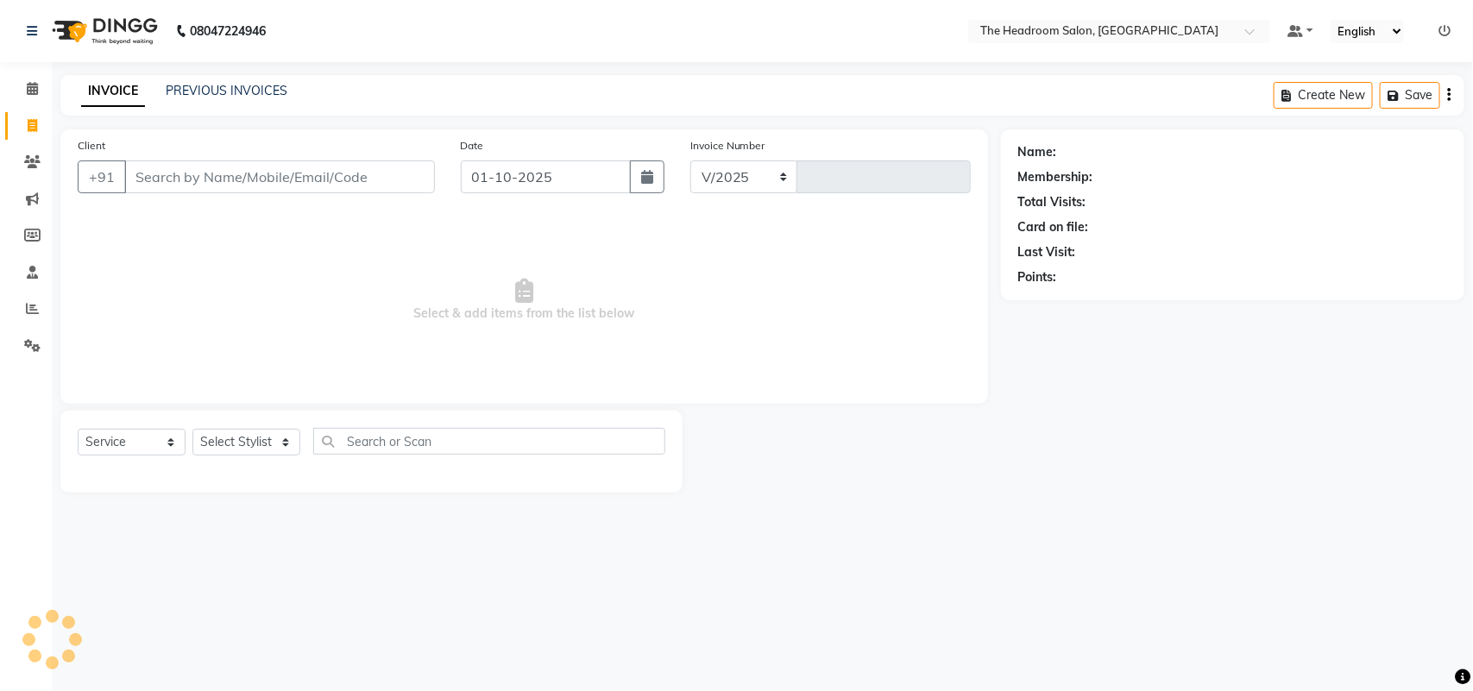
select select "6933"
type input "3877"
select select "58237"
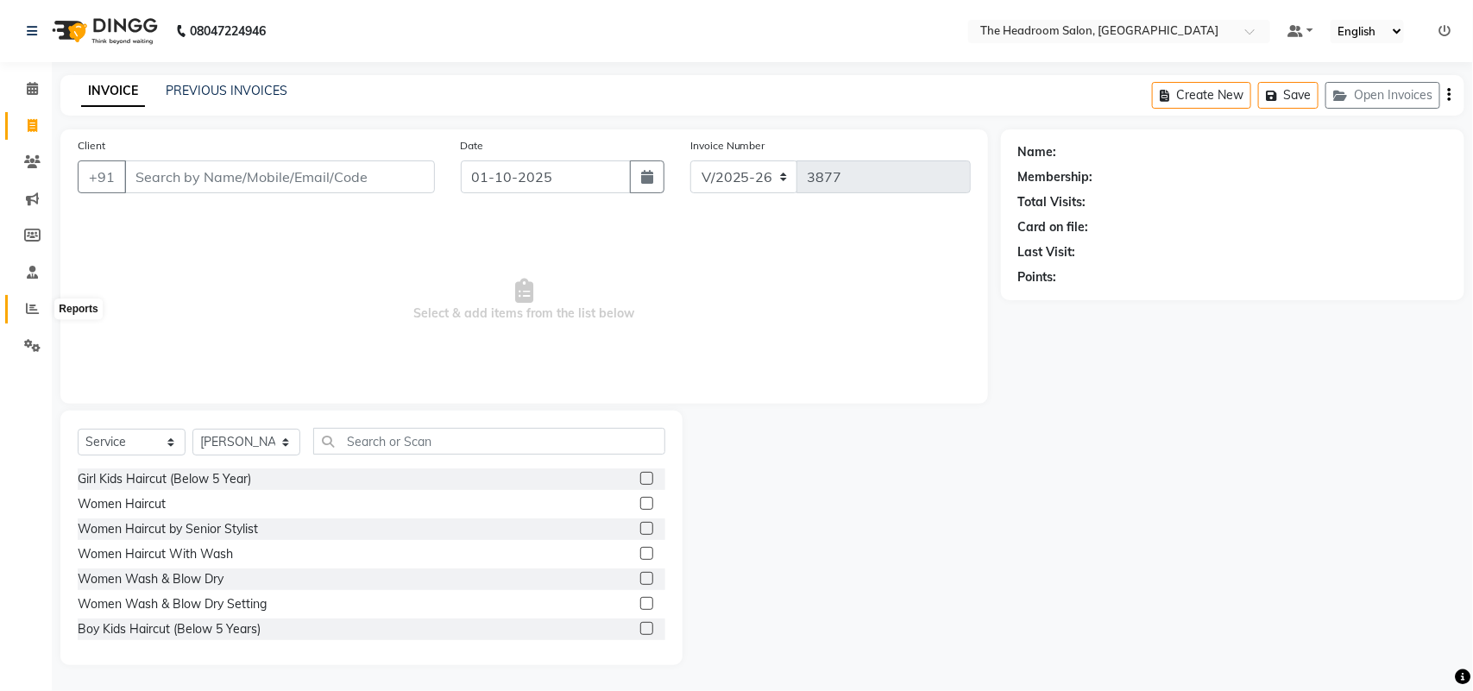
click at [35, 312] on icon at bounding box center [32, 308] width 13 height 13
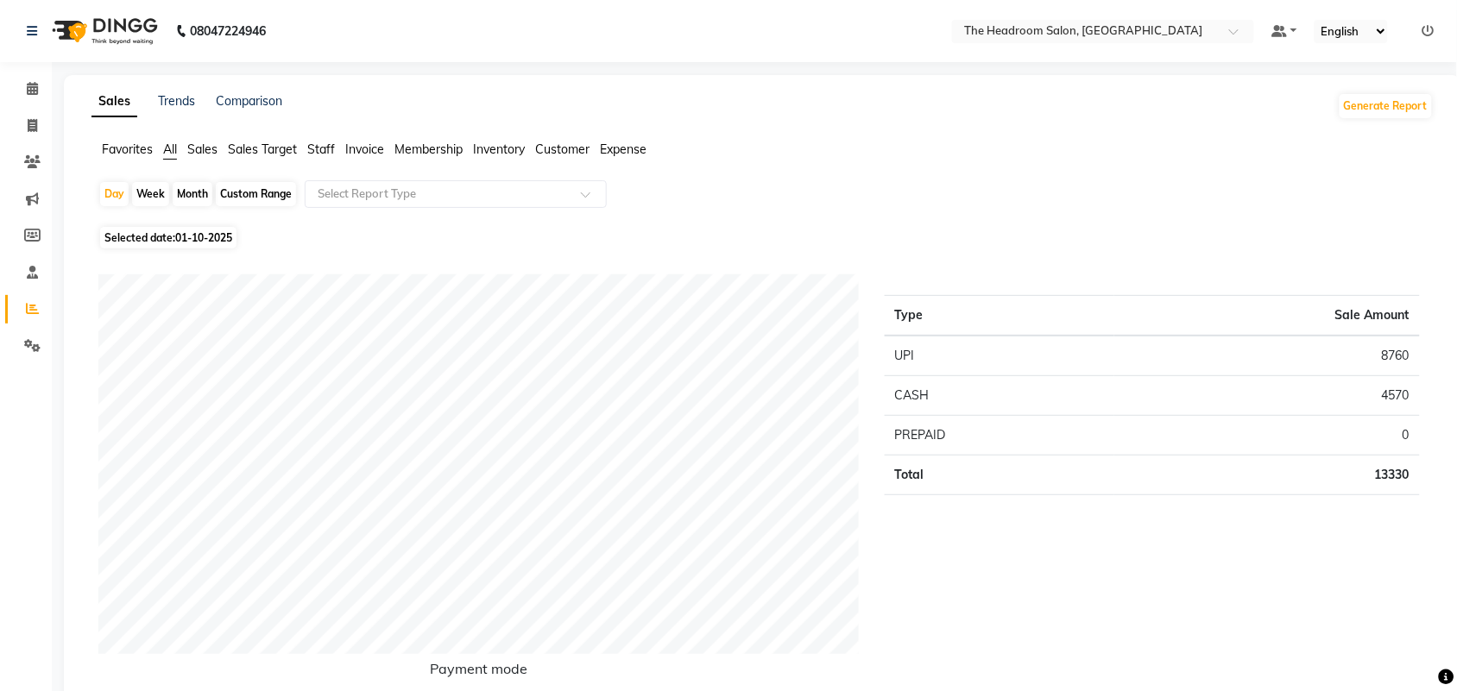
click at [198, 148] on span "Sales" at bounding box center [202, 150] width 30 height 16
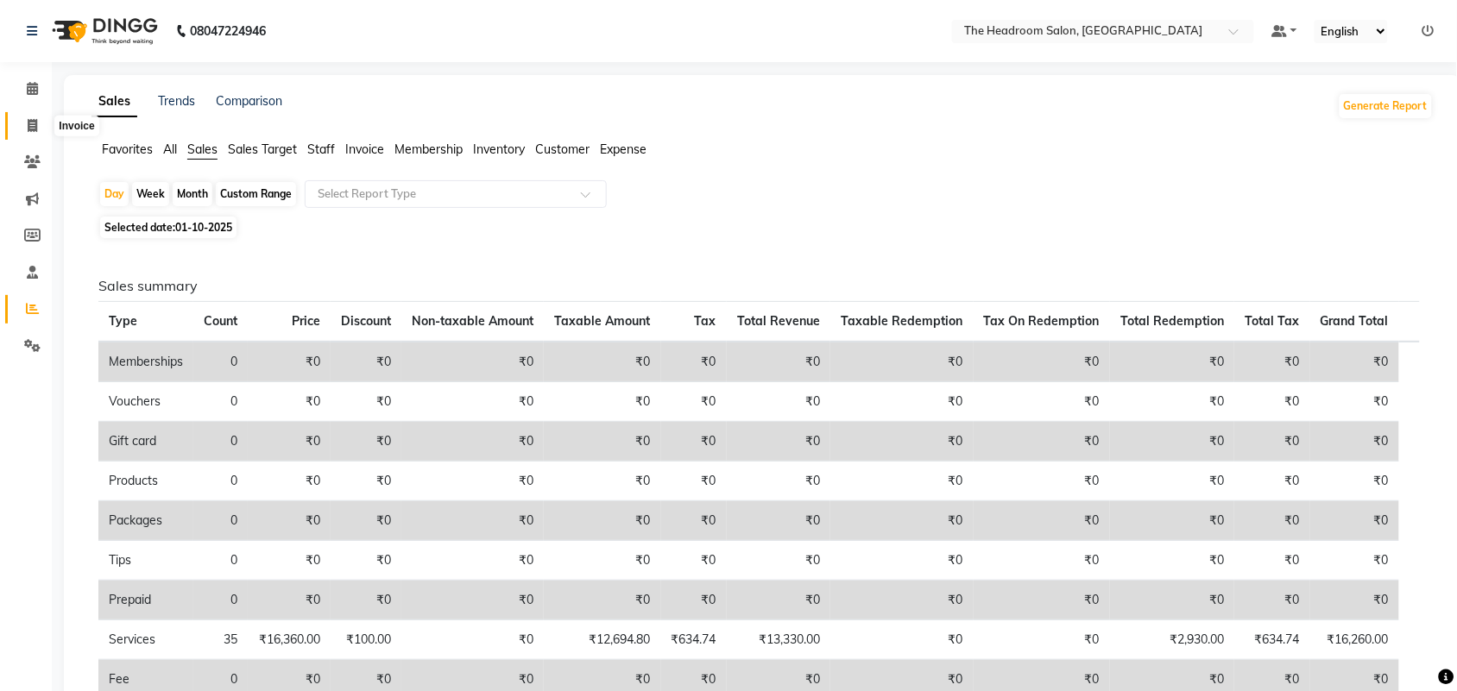
click at [28, 130] on icon at bounding box center [32, 125] width 9 height 13
select select "service"
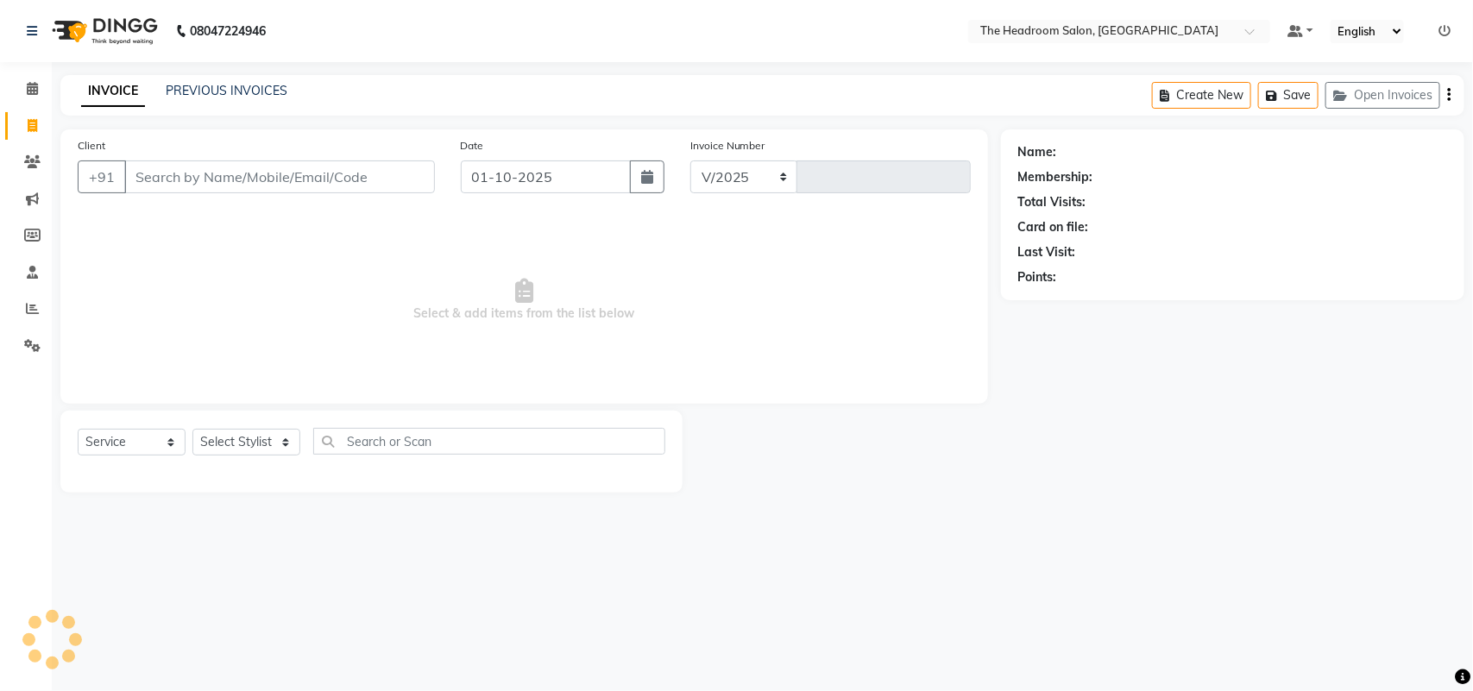
select select "6933"
type input "3877"
select select "58237"
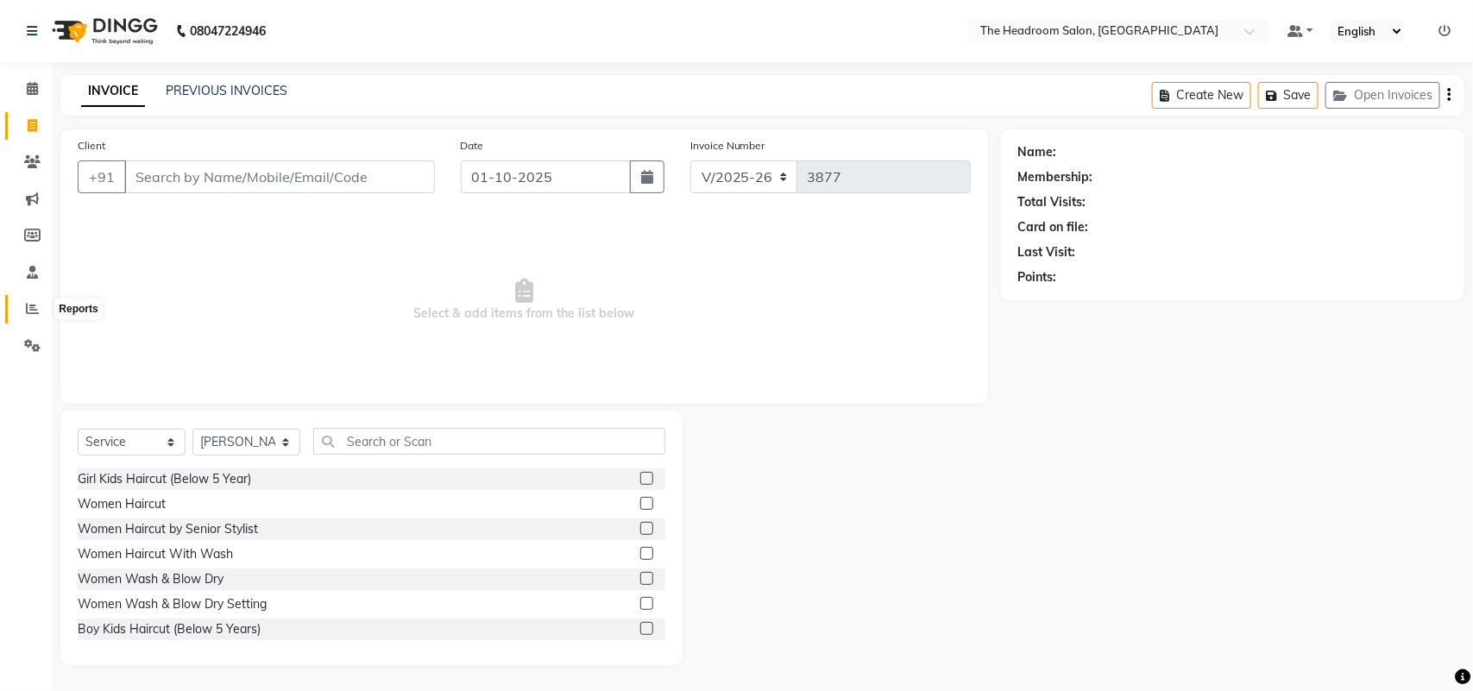
click at [35, 307] on icon at bounding box center [32, 308] width 13 height 13
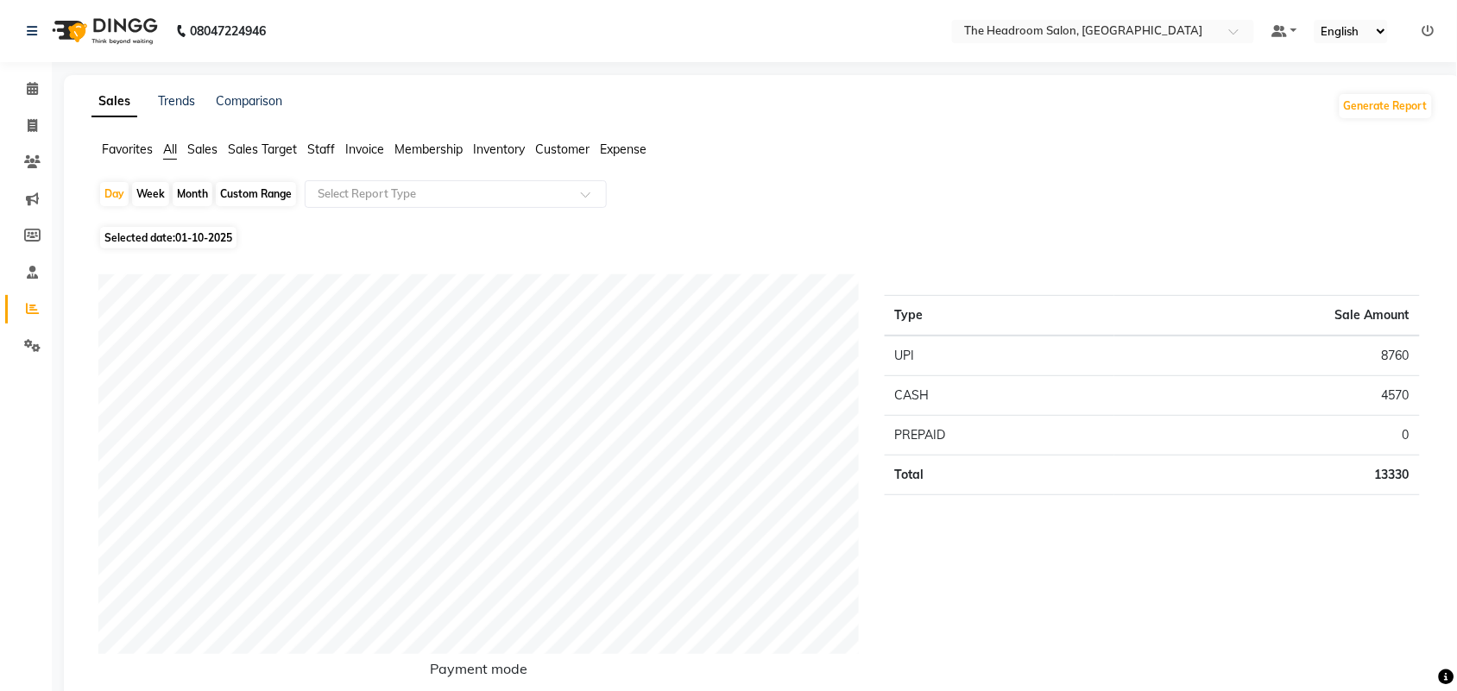
click at [198, 144] on span "Sales" at bounding box center [202, 150] width 30 height 16
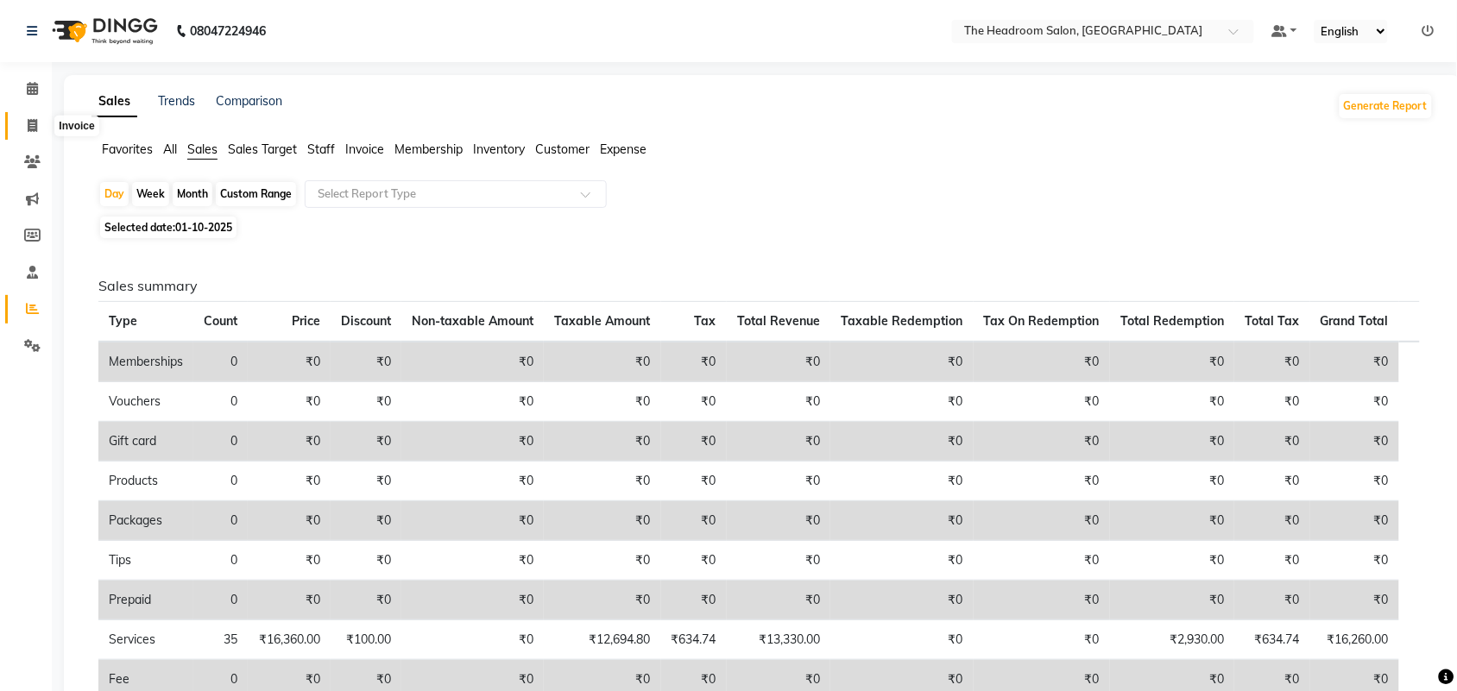
click at [30, 123] on icon at bounding box center [32, 125] width 9 height 13
select select "service"
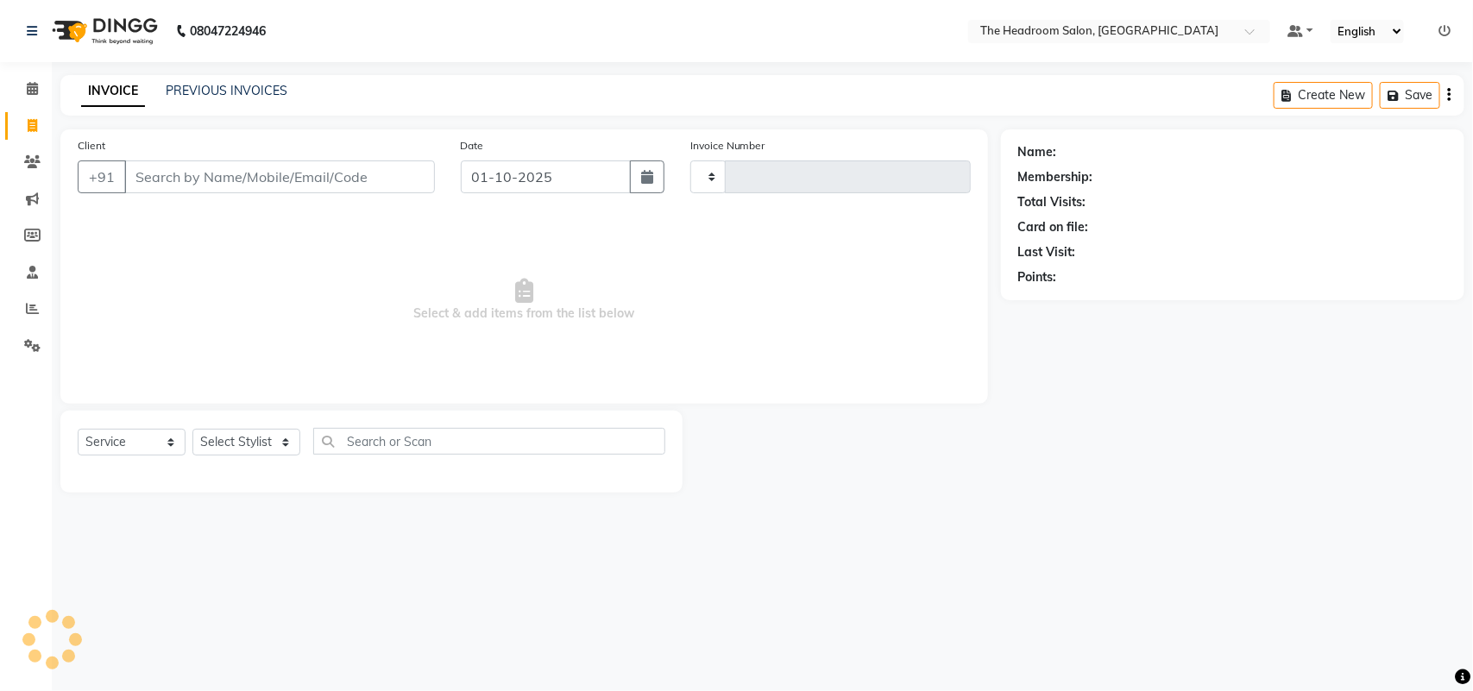
type input "3877"
select select "6933"
select select "58237"
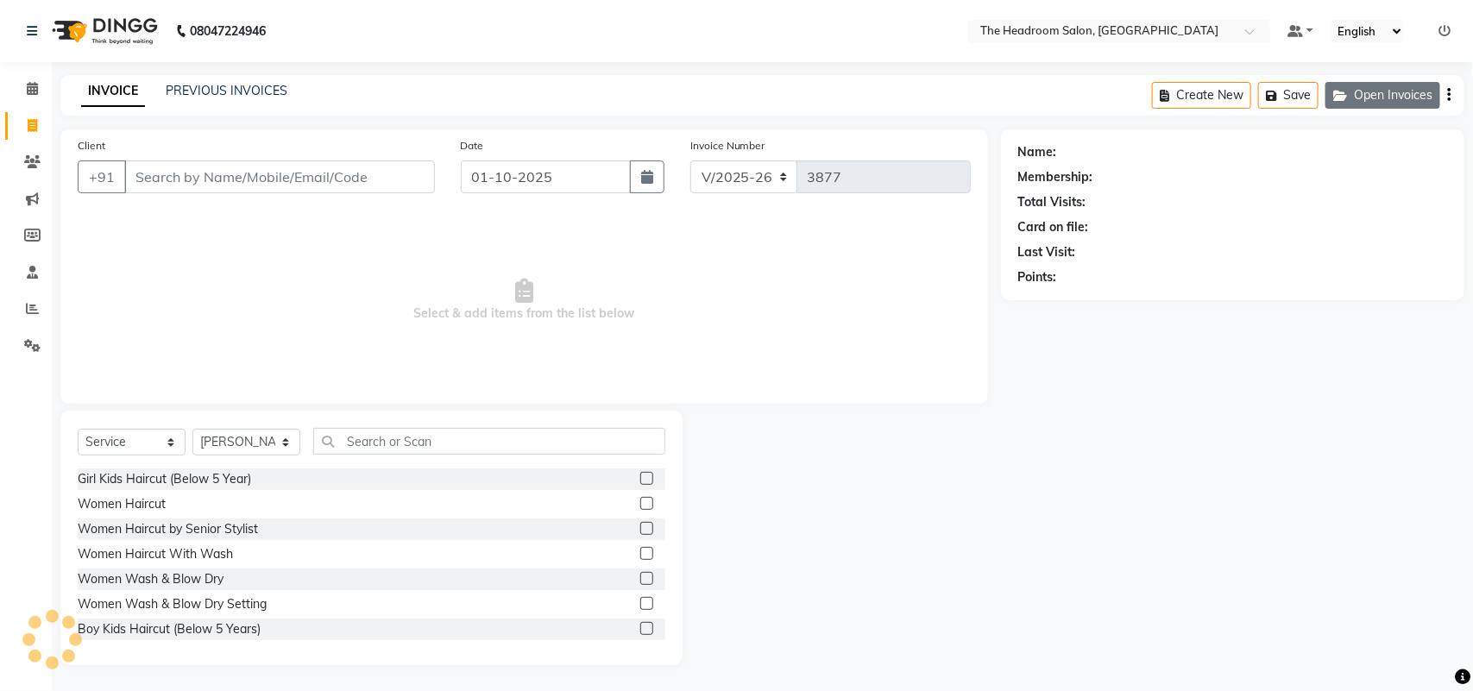
click at [1398, 99] on button "Open Invoices" at bounding box center [1383, 95] width 115 height 27
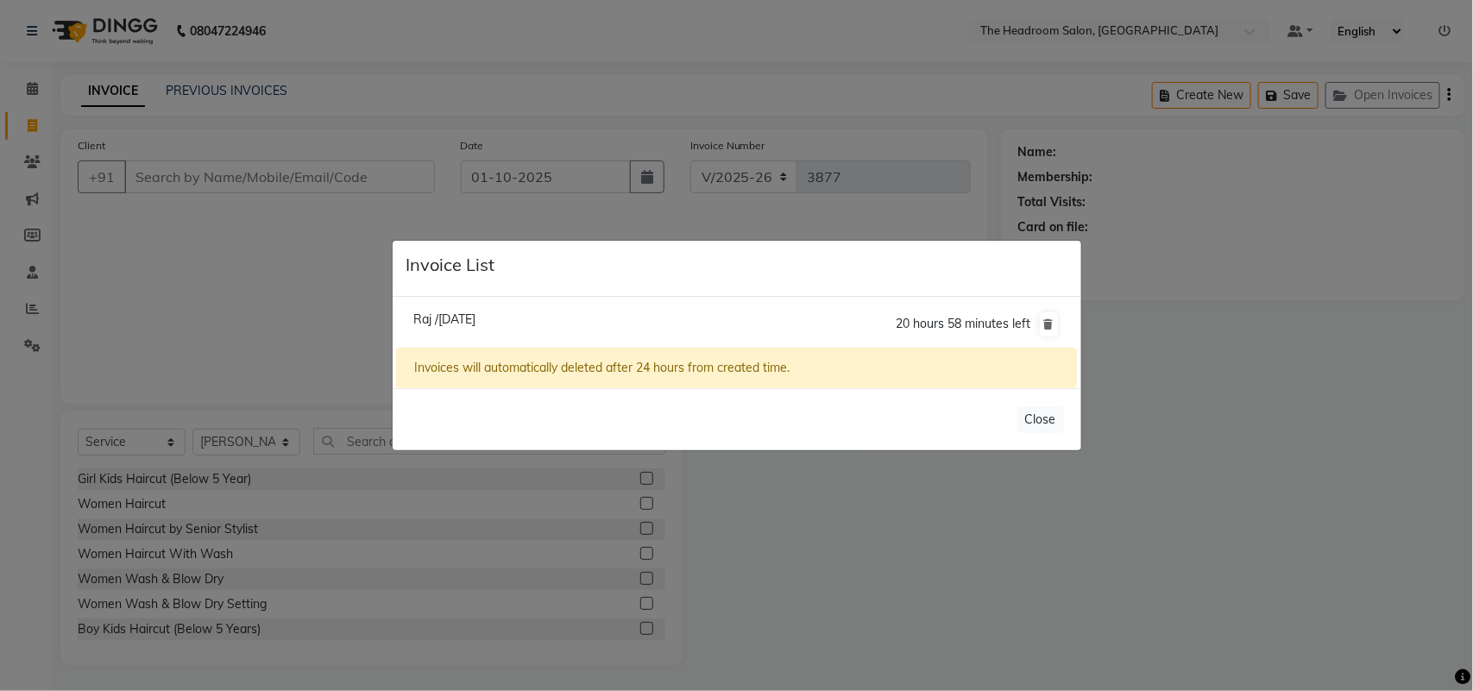
click at [475, 318] on span "Raj /01 October 2025" at bounding box center [444, 320] width 62 height 16
type input "9582211117"
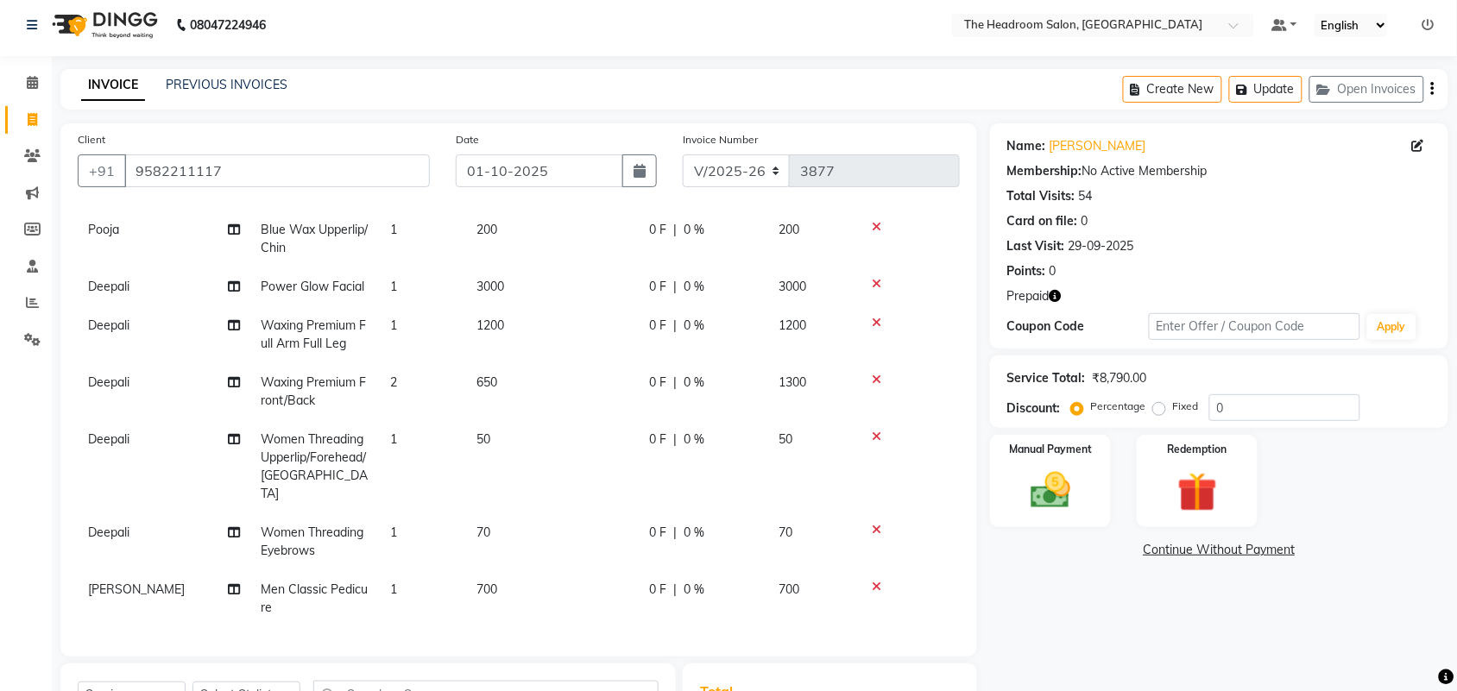
scroll to position [257, 0]
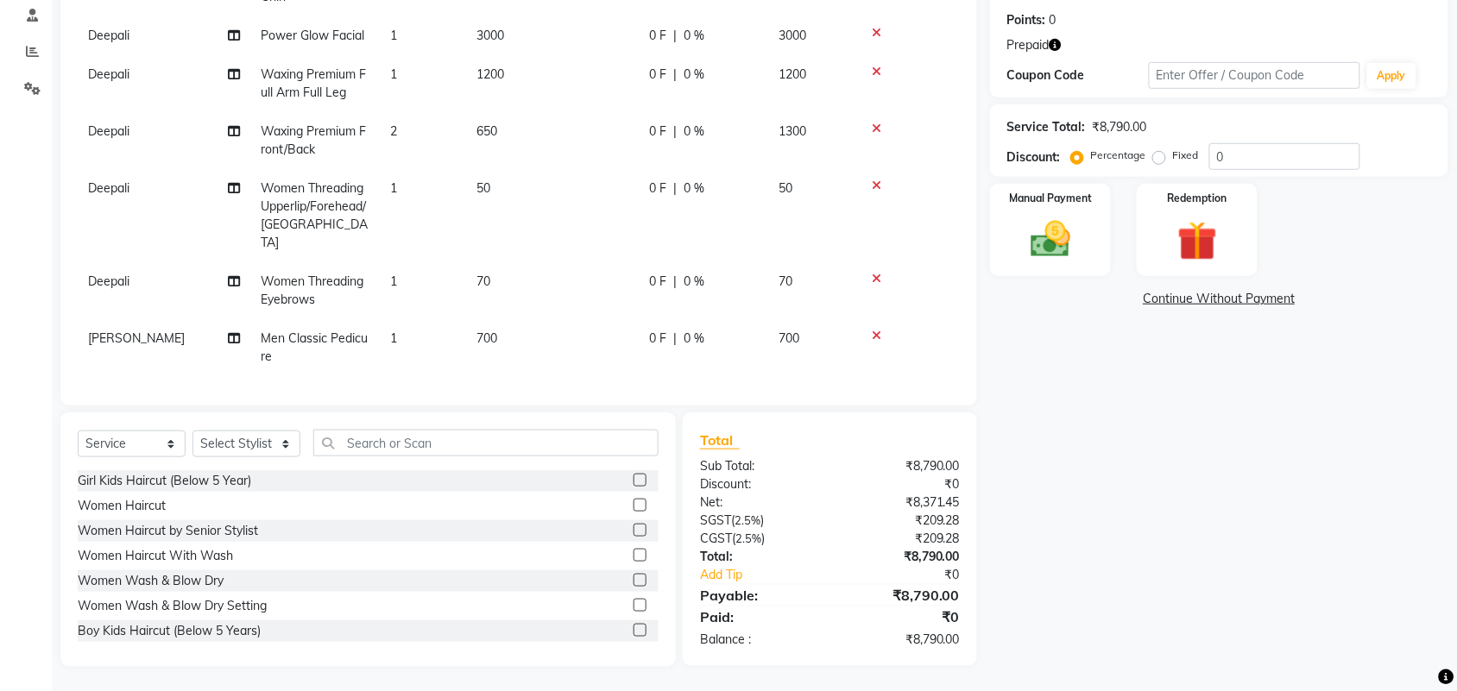
click at [714, 635] on div "Balance :" at bounding box center [758, 640] width 143 height 18
click at [201, 440] on select "Select Stylist [PERSON_NAME] Deepak [PERSON_NAME] [PERSON_NAME] Manager [PERSON…" at bounding box center [246, 444] width 108 height 27
select select "59608"
click at [192, 431] on select "Select Stylist [PERSON_NAME] Deepak [PERSON_NAME] [PERSON_NAME] Manager [PERSON…" at bounding box center [246, 444] width 108 height 27
click at [338, 438] on input "text" at bounding box center [485, 443] width 345 height 27
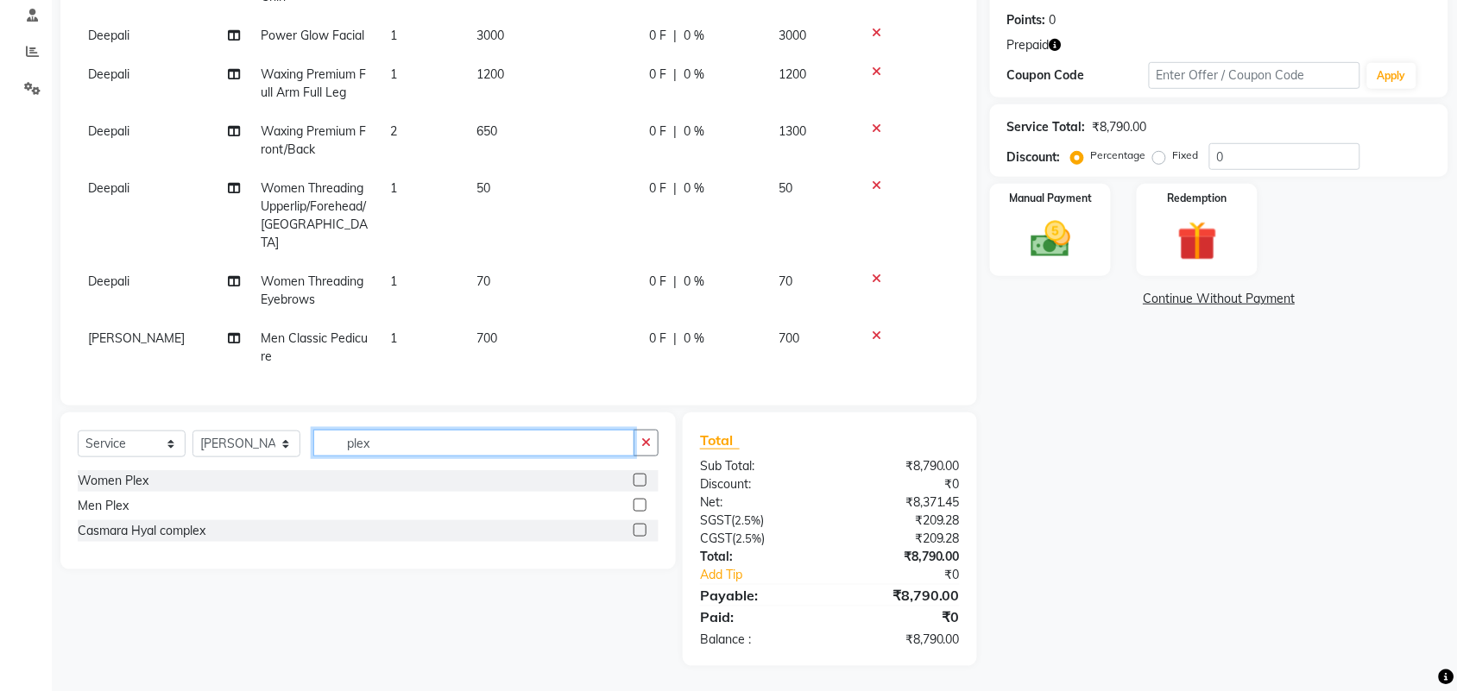
type input "plex"
click at [639, 477] on label at bounding box center [639, 480] width 13 height 13
click at [639, 477] on input "checkbox" at bounding box center [638, 480] width 11 height 11
checkbox input "false"
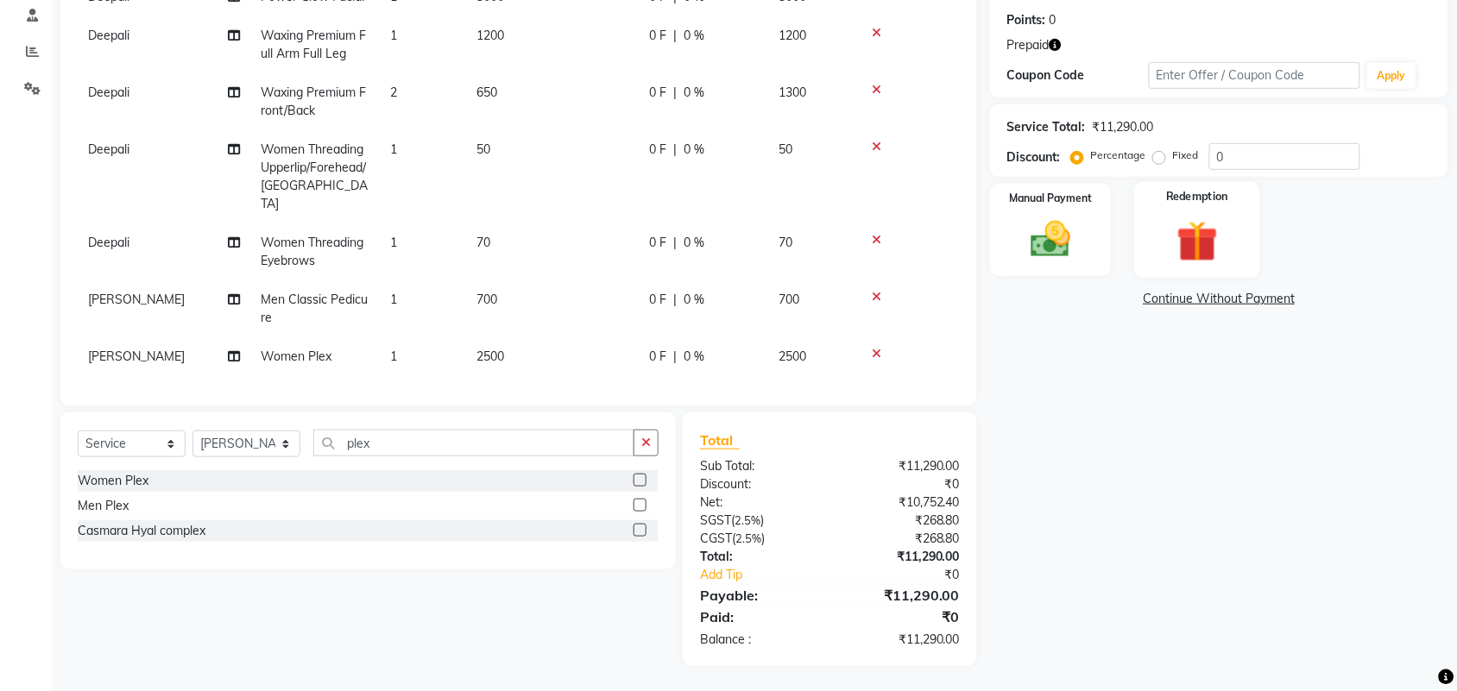
click at [1175, 231] on img at bounding box center [1196, 242] width 67 height 52
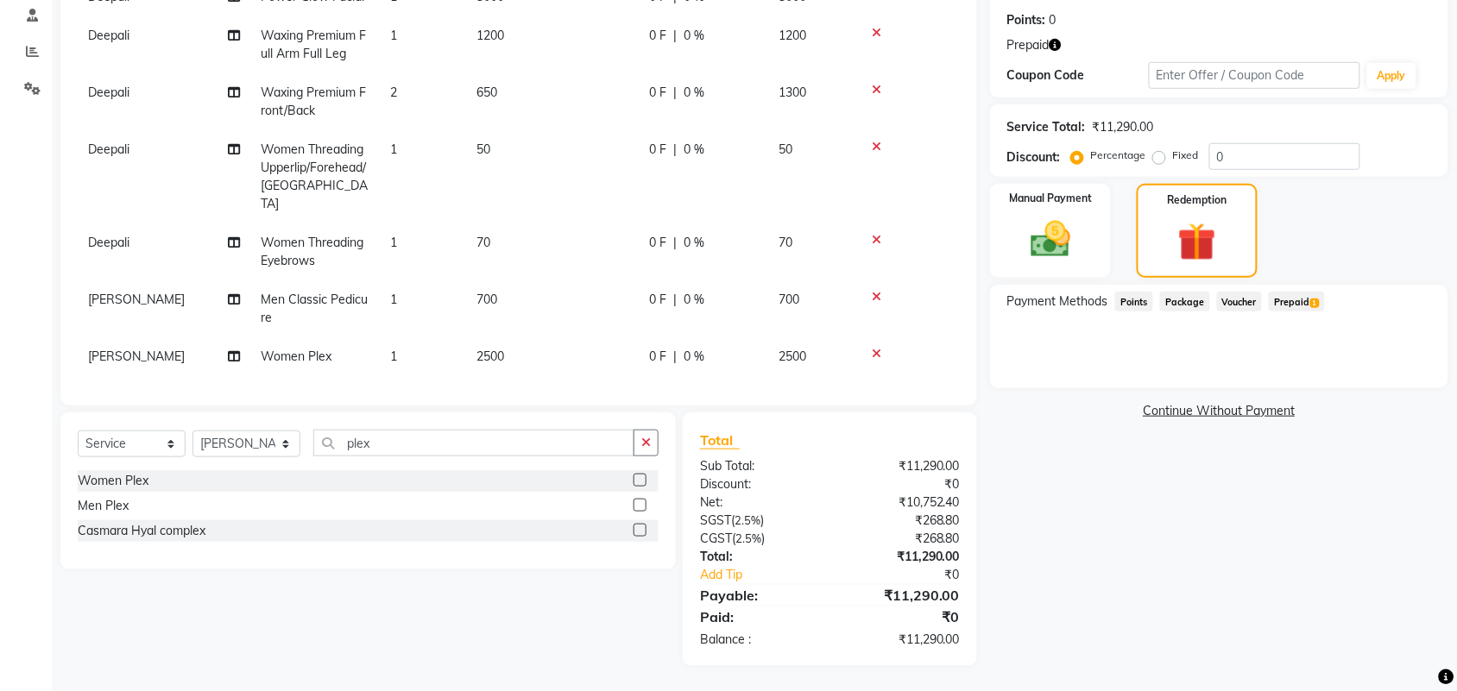
click at [1288, 300] on span "Prepaid 1" at bounding box center [1297, 302] width 56 height 20
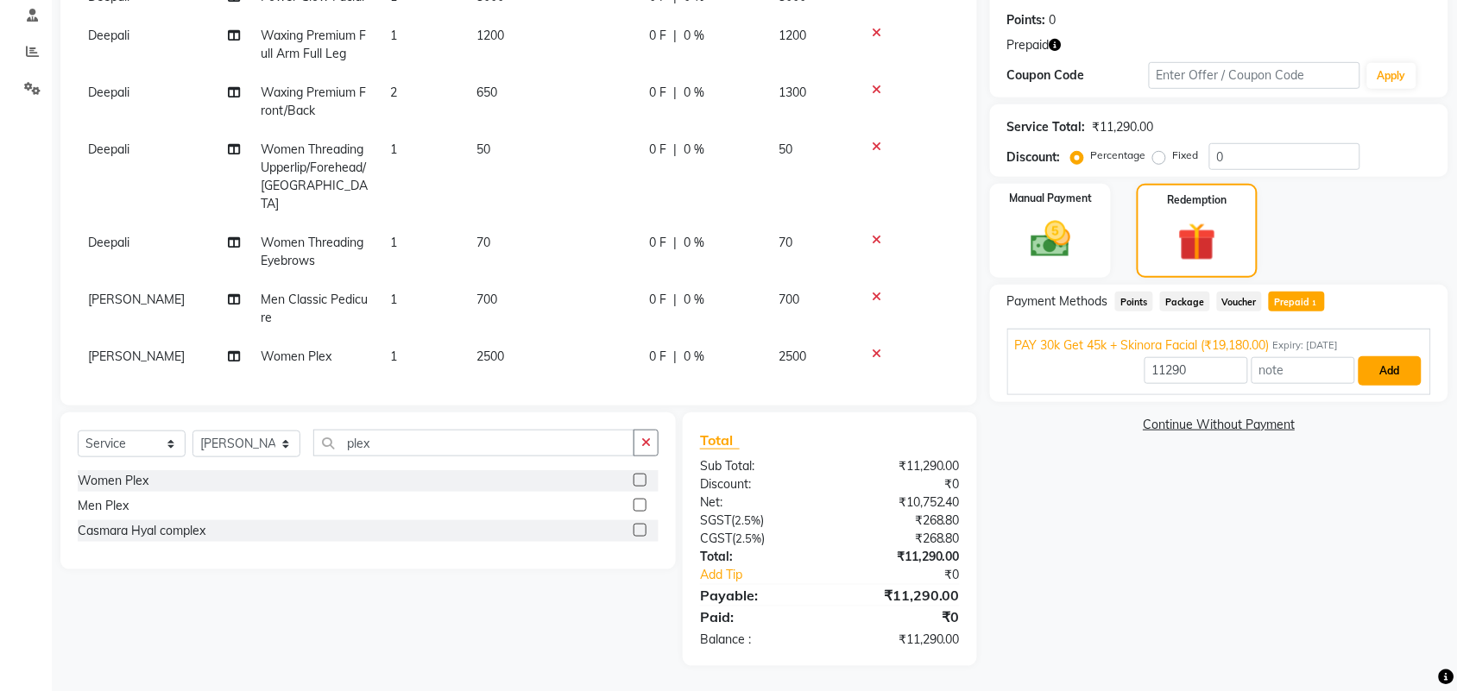
click at [1383, 369] on button "Add" at bounding box center [1389, 370] width 63 height 29
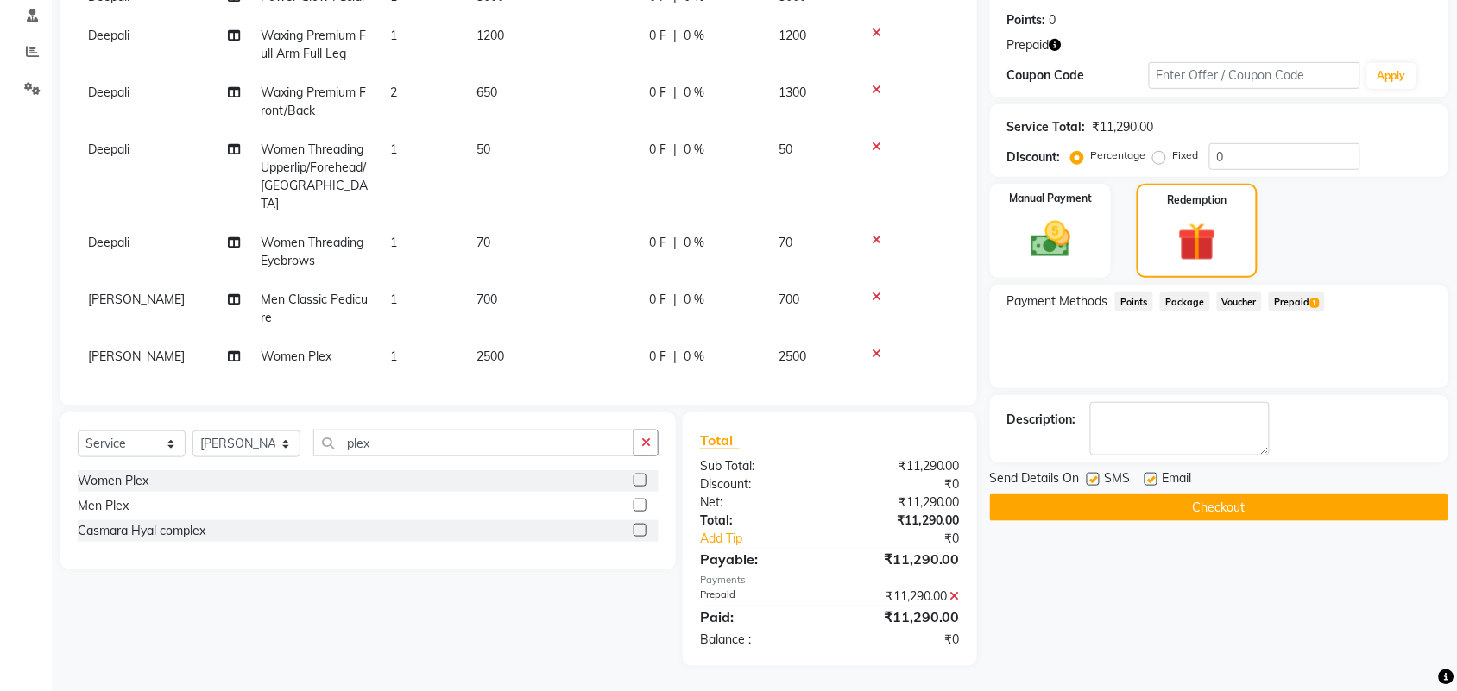
click at [1227, 505] on button "Checkout" at bounding box center [1219, 507] width 458 height 27
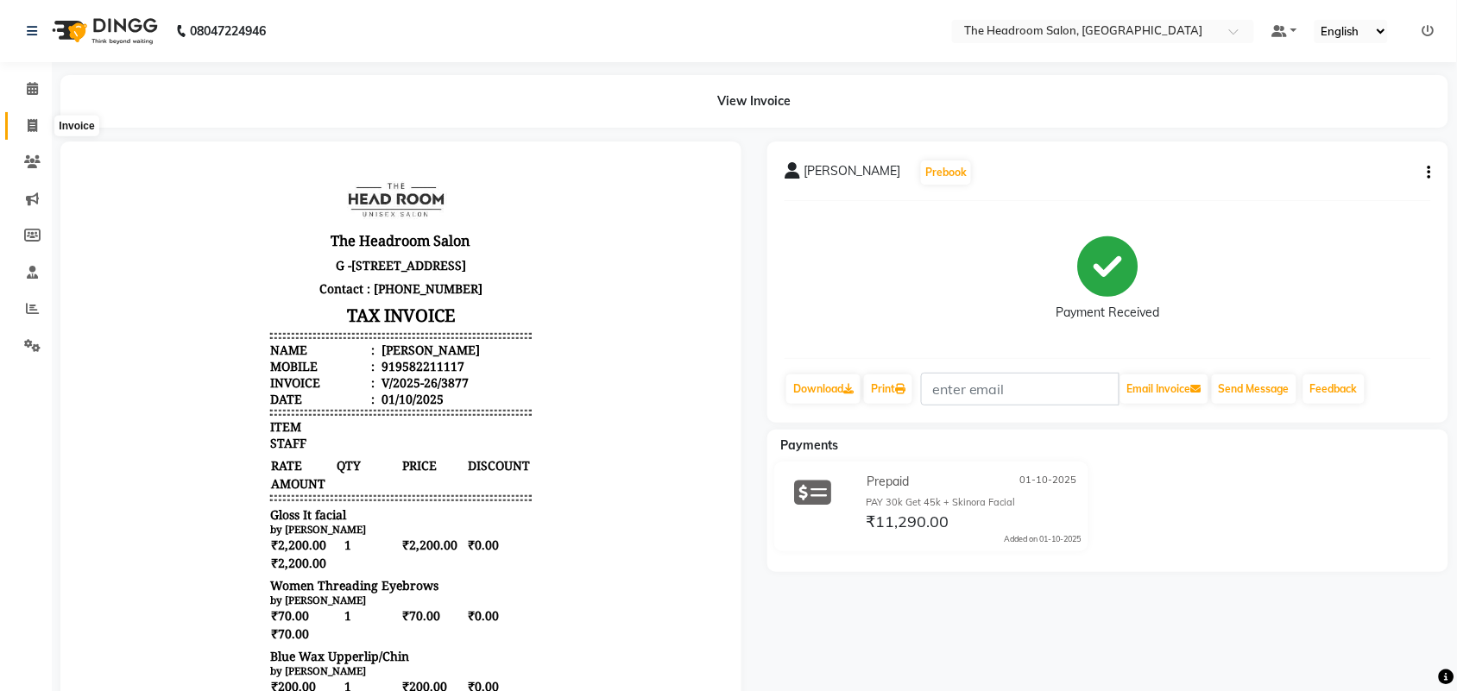
click at [30, 122] on icon at bounding box center [32, 125] width 9 height 13
select select "service"
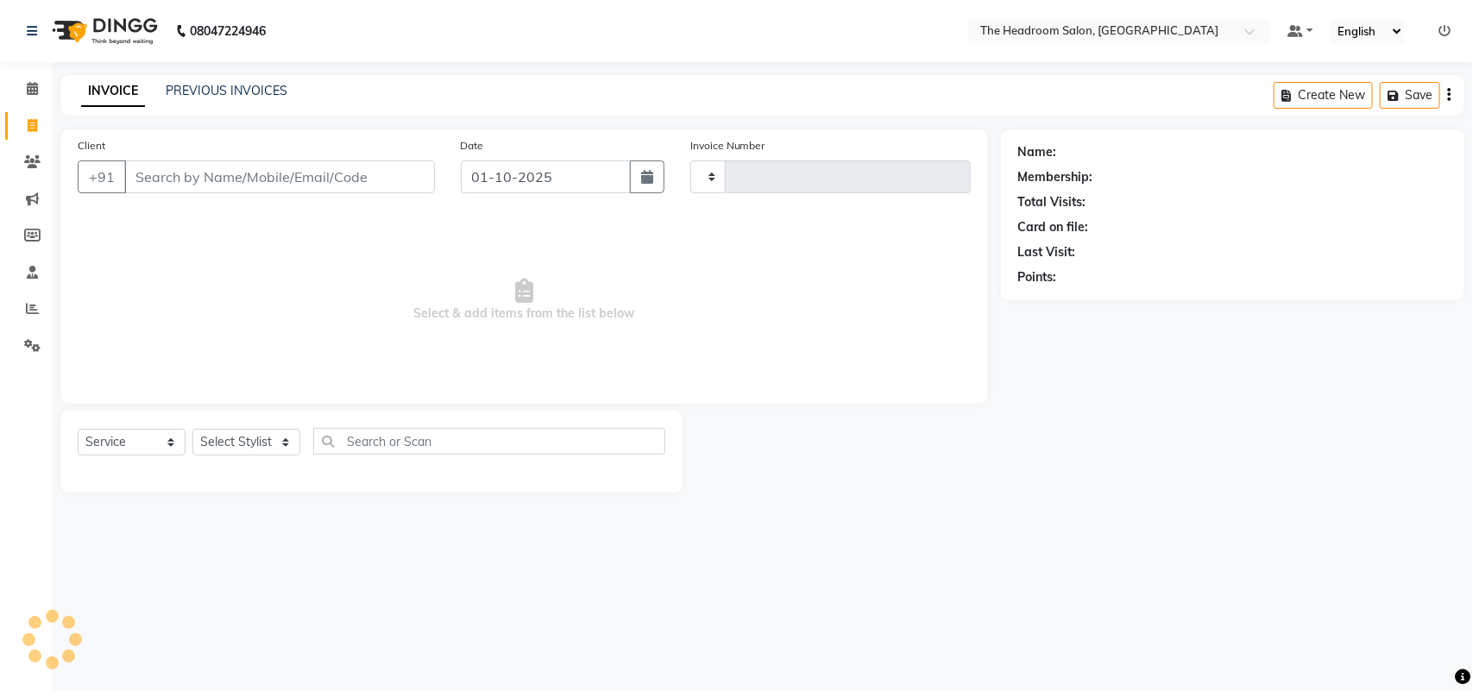
type input "3878"
select select "6933"
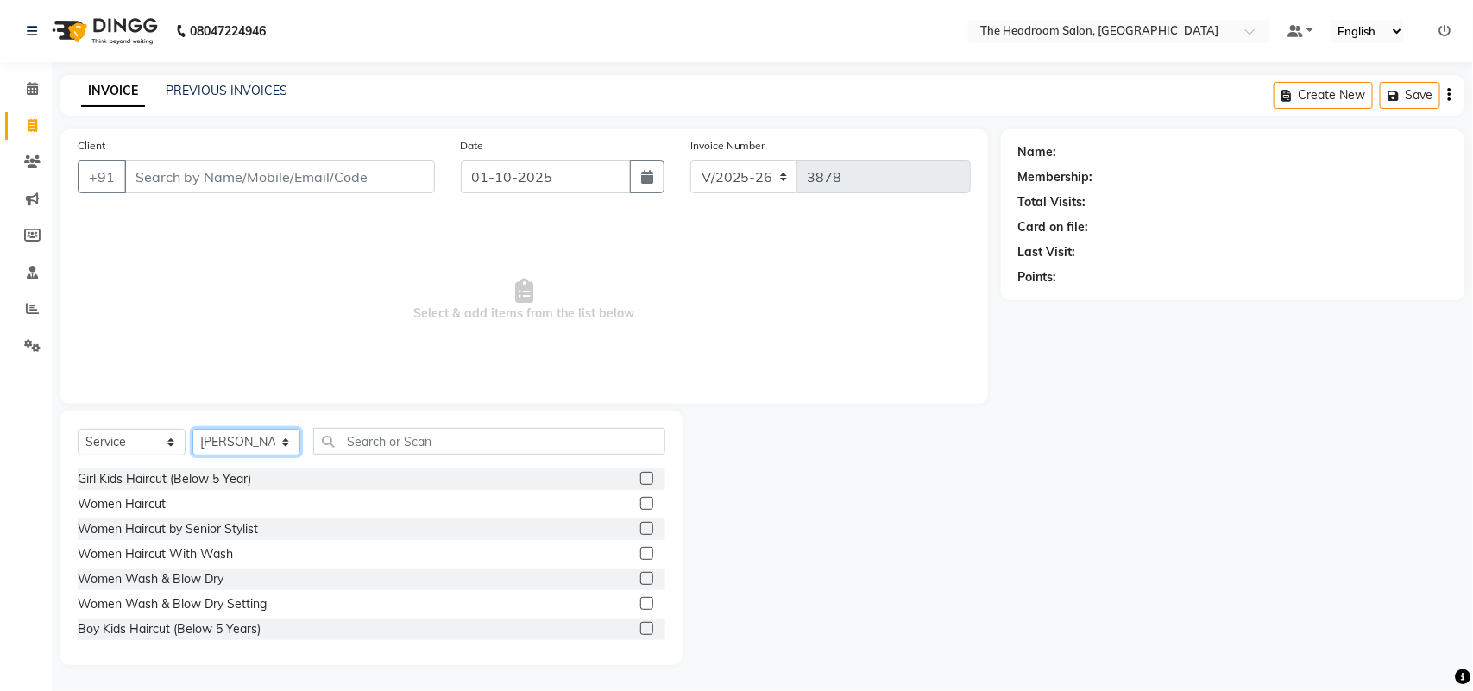
click at [220, 441] on select "Select Stylist [PERSON_NAME] Deepak [PERSON_NAME] [PERSON_NAME] Manager [PERSON…" at bounding box center [246, 442] width 108 height 27
select select "58238"
click at [192, 429] on select "Select Stylist [PERSON_NAME] Deepak [PERSON_NAME] [PERSON_NAME] Manager [PERSON…" at bounding box center [246, 442] width 108 height 27
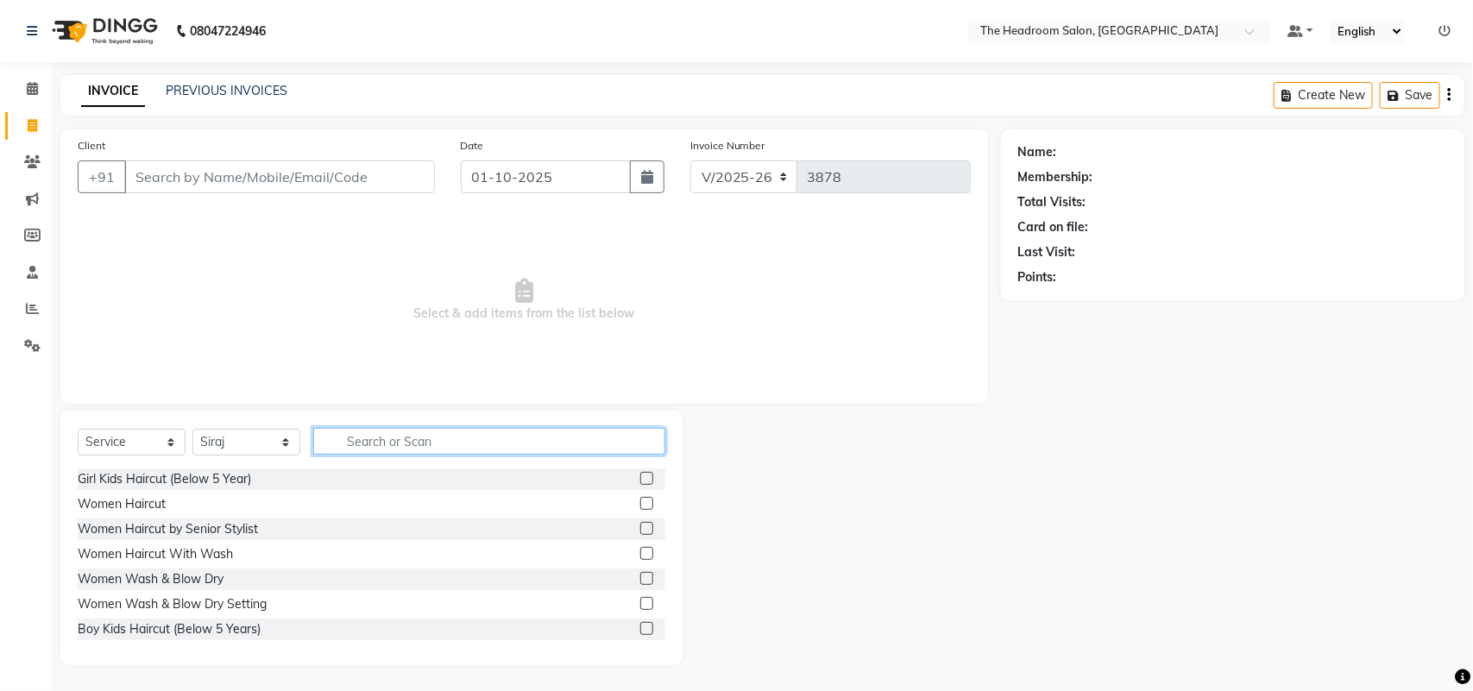
click at [387, 440] on input "text" at bounding box center [489, 441] width 352 height 27
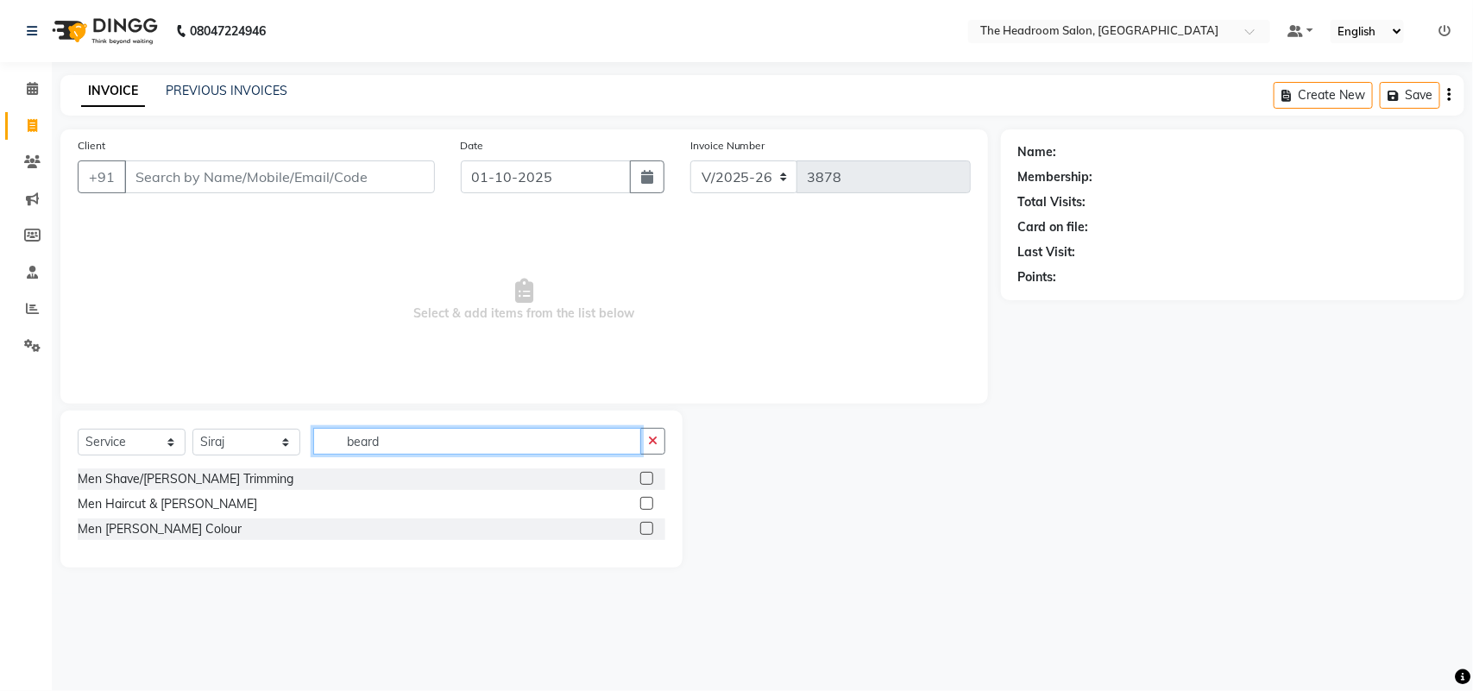
type input "beard"
click at [647, 501] on label at bounding box center [646, 503] width 13 height 13
click at [647, 501] on input "checkbox" at bounding box center [645, 504] width 11 height 11
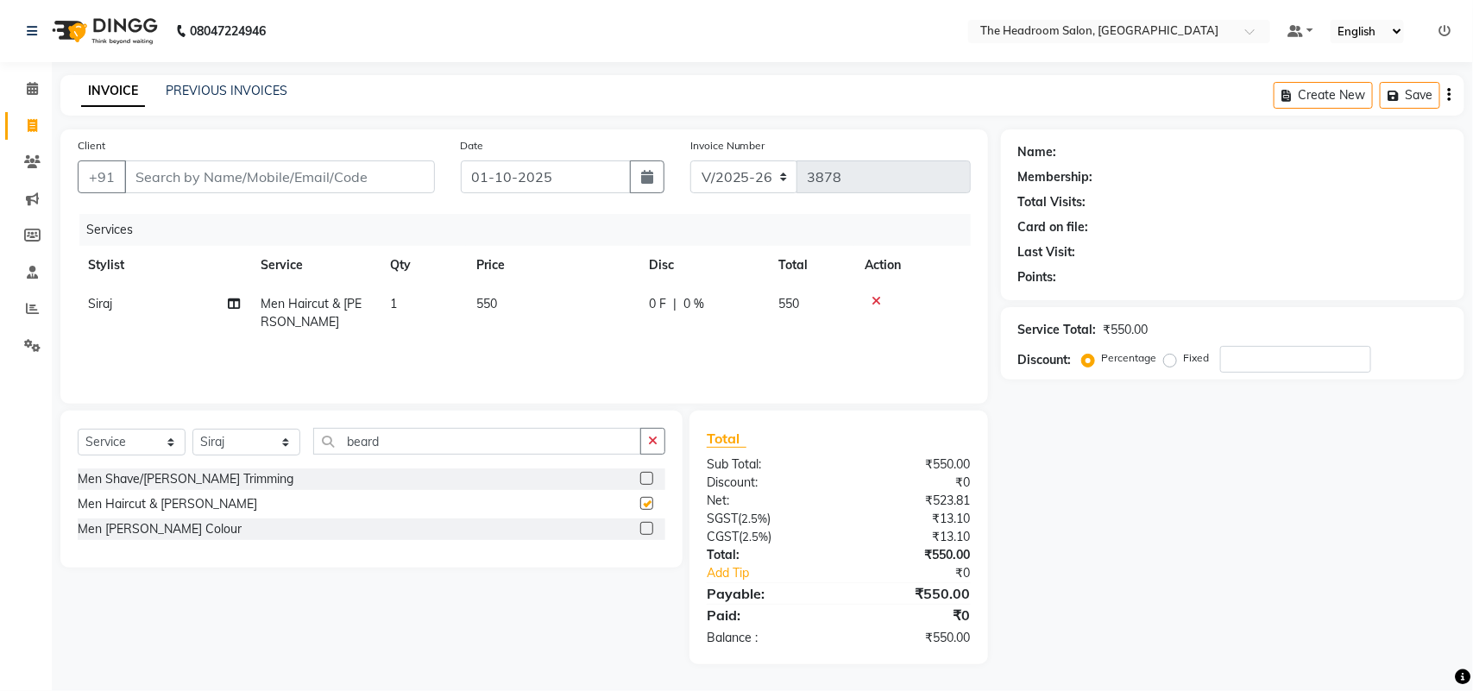
checkbox input "false"
click at [398, 438] on input "beard" at bounding box center [477, 441] width 328 height 27
type input "b"
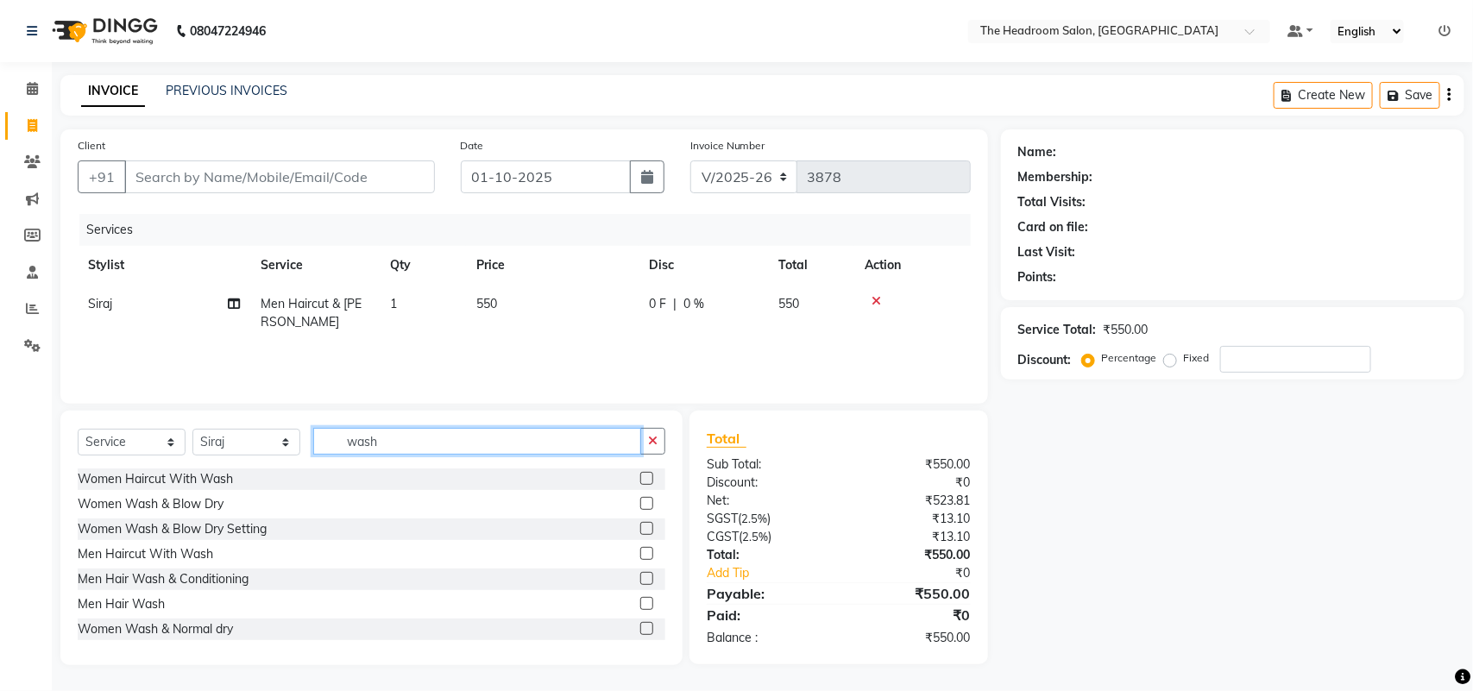
type input "wash"
click at [640, 605] on label at bounding box center [646, 603] width 13 height 13
click at [640, 605] on input "checkbox" at bounding box center [645, 604] width 11 height 11
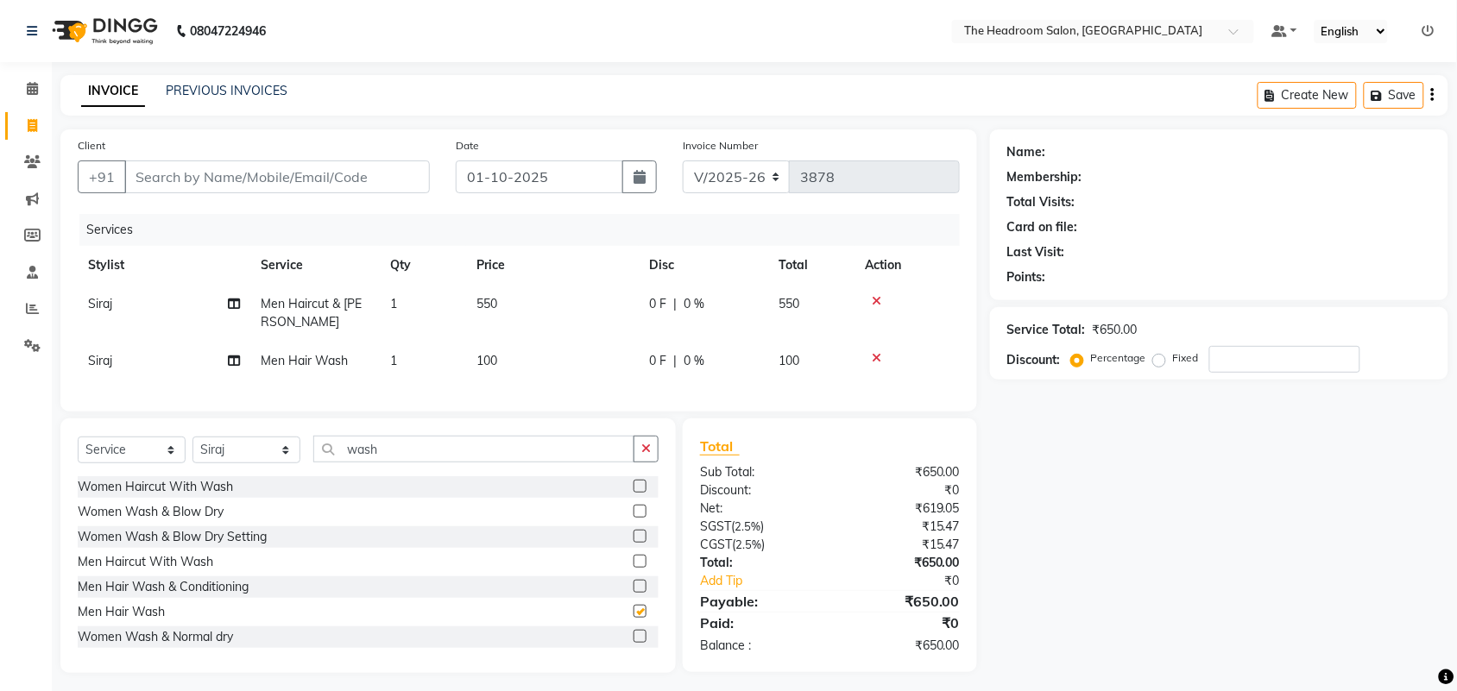
checkbox input "false"
click at [225, 463] on select "Select Stylist [PERSON_NAME] Deepak [PERSON_NAME] [PERSON_NAME] Manager [PERSON…" at bounding box center [246, 450] width 108 height 27
select select "92208"
click at [192, 452] on select "Select Stylist [PERSON_NAME] Deepak [PERSON_NAME] [PERSON_NAME] Manager [PERSON…" at bounding box center [246, 450] width 108 height 27
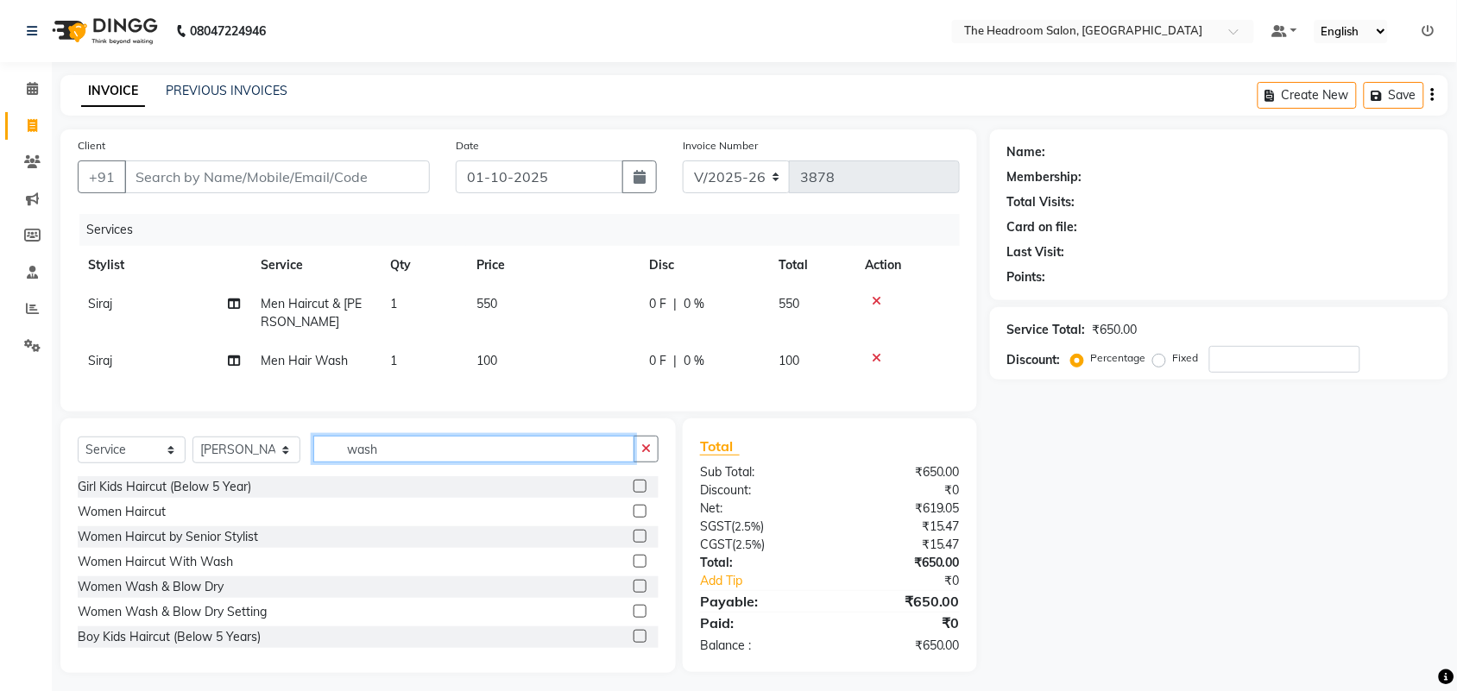
click at [394, 459] on input "wash" at bounding box center [473, 449] width 321 height 27
type input "w"
type input "oil"
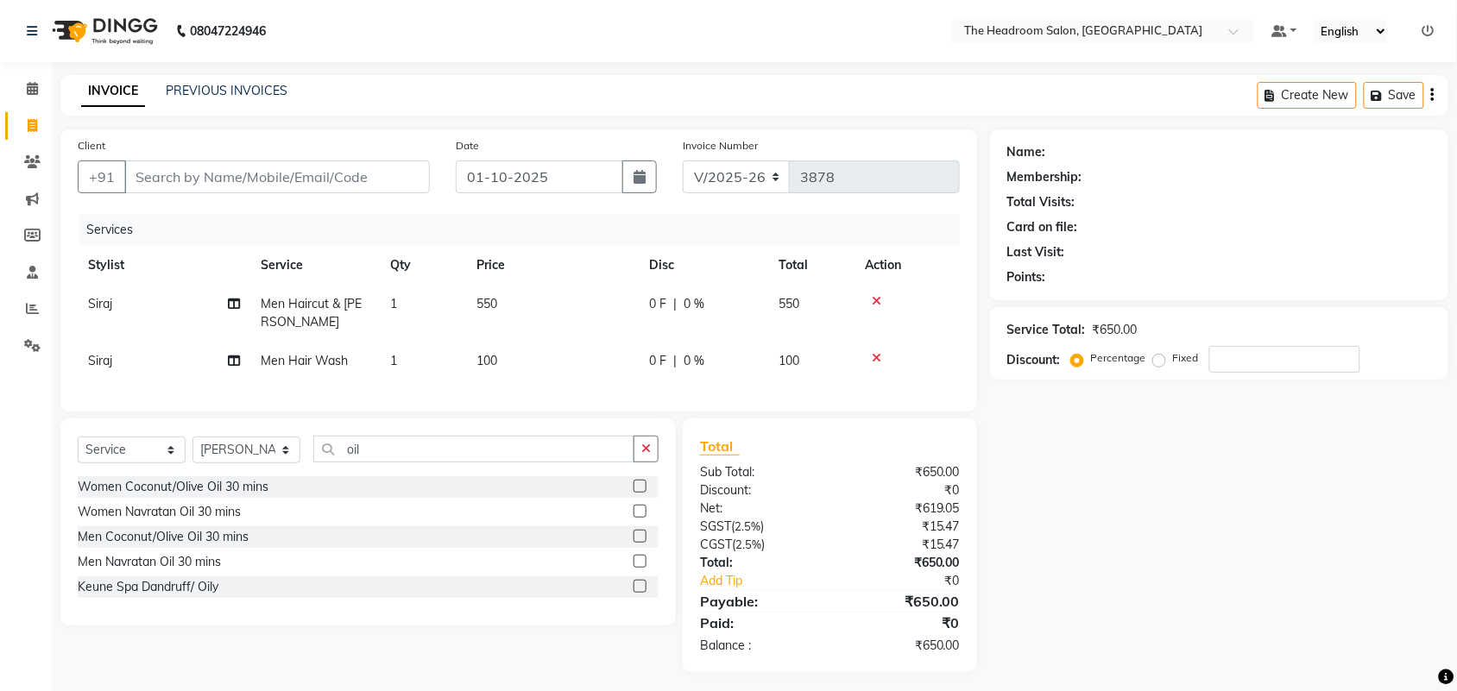
click at [639, 543] on label at bounding box center [639, 536] width 13 height 13
click at [639, 543] on input "checkbox" at bounding box center [638, 537] width 11 height 11
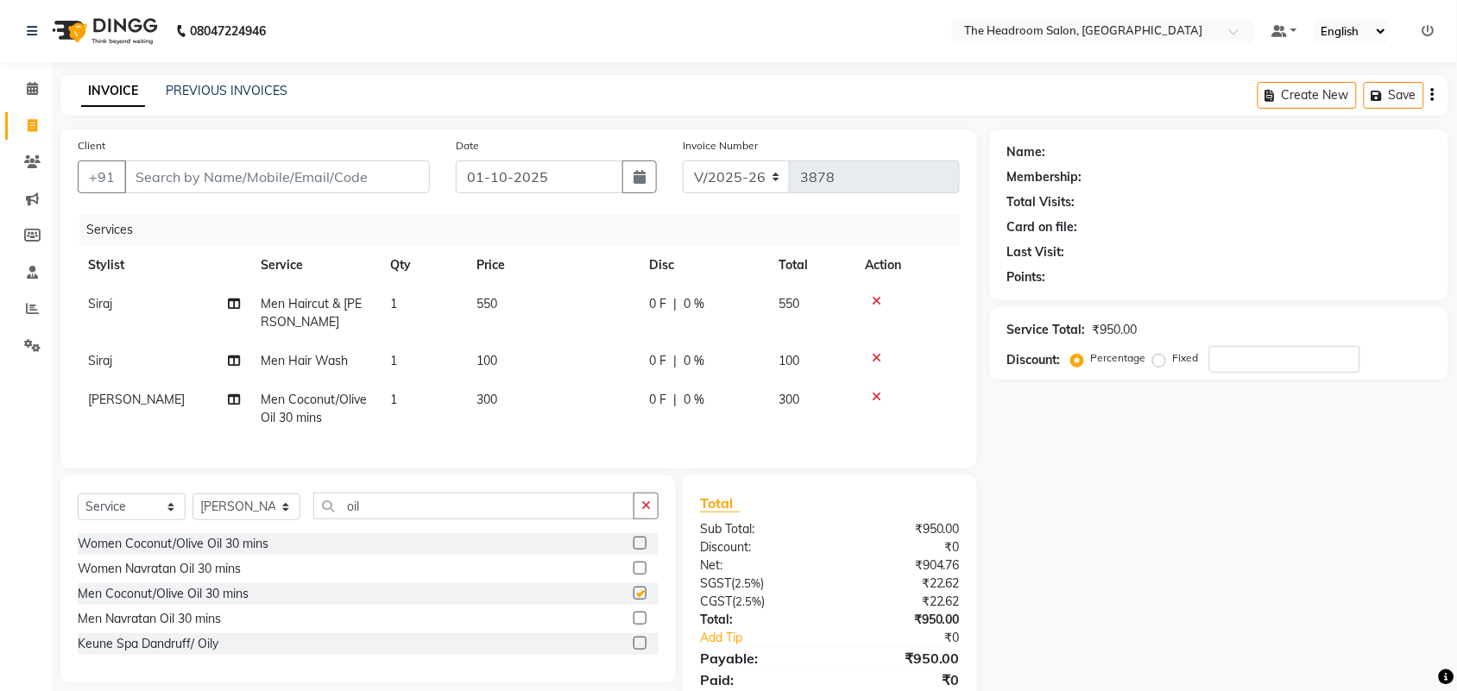
checkbox input "false"
click at [1133, 583] on div "Name: Membership: Total Visits: Card on file: Last Visit: Points: Service Total…" at bounding box center [1225, 429] width 471 height 600
click at [368, 520] on input "oil" at bounding box center [473, 506] width 321 height 27
type input "o"
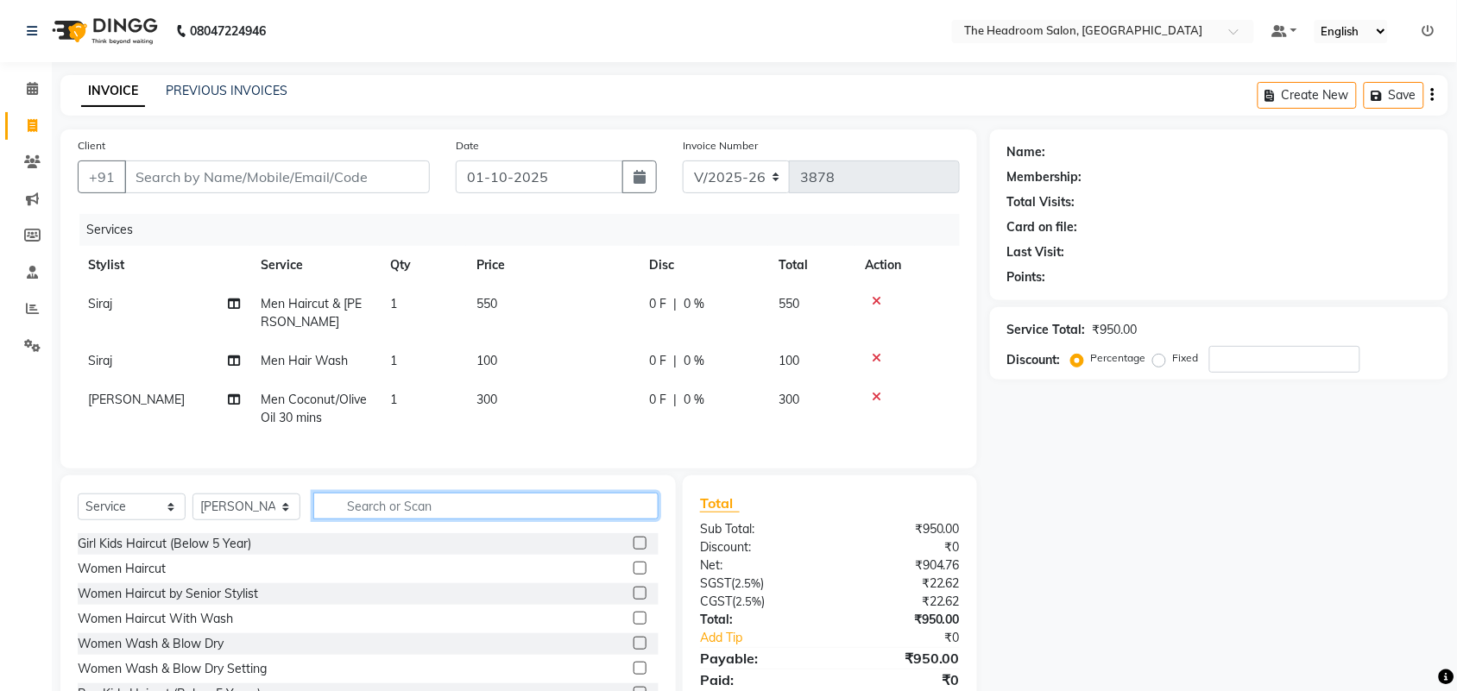
click at [368, 520] on input "text" at bounding box center [485, 506] width 345 height 27
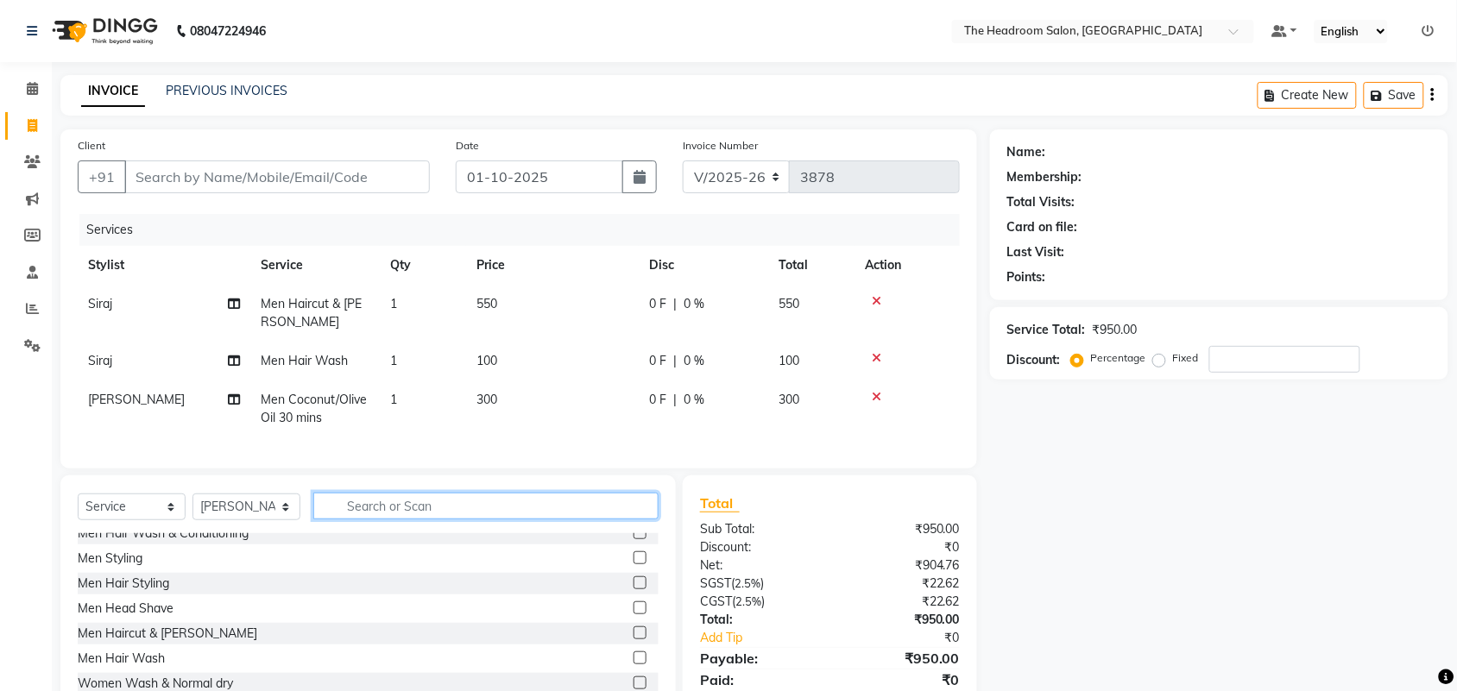
scroll to position [302, 0]
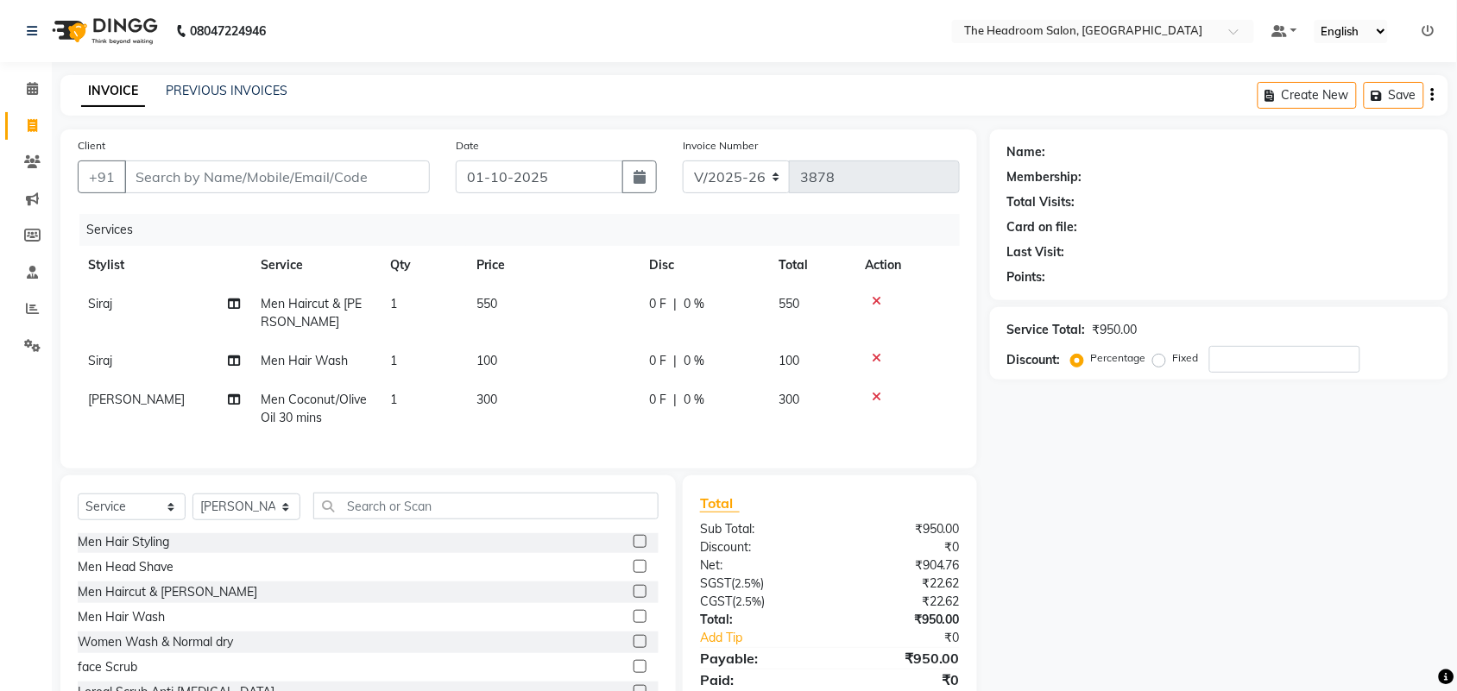
click at [633, 648] on label at bounding box center [639, 641] width 13 height 13
click at [633, 648] on input "checkbox" at bounding box center [638, 642] width 11 height 11
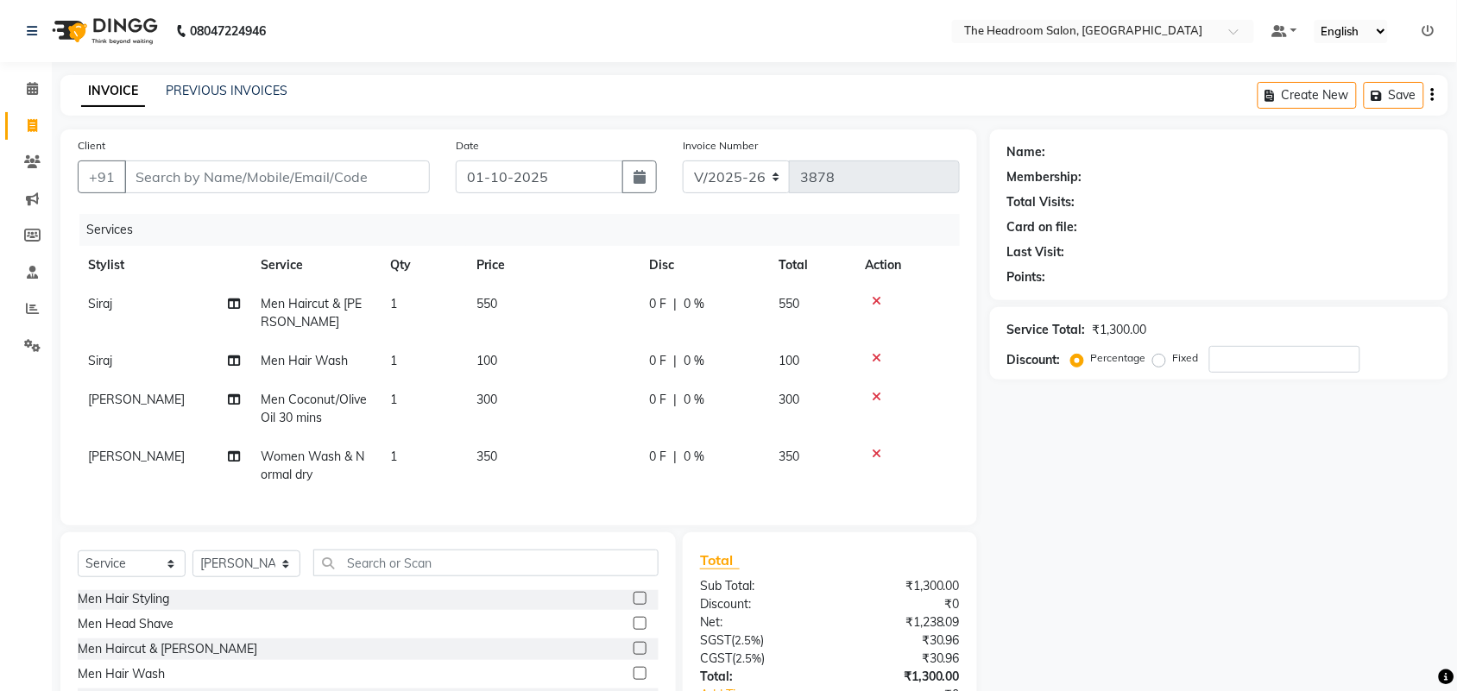
checkbox input "false"
click at [877, 398] on icon at bounding box center [876, 397] width 9 height 12
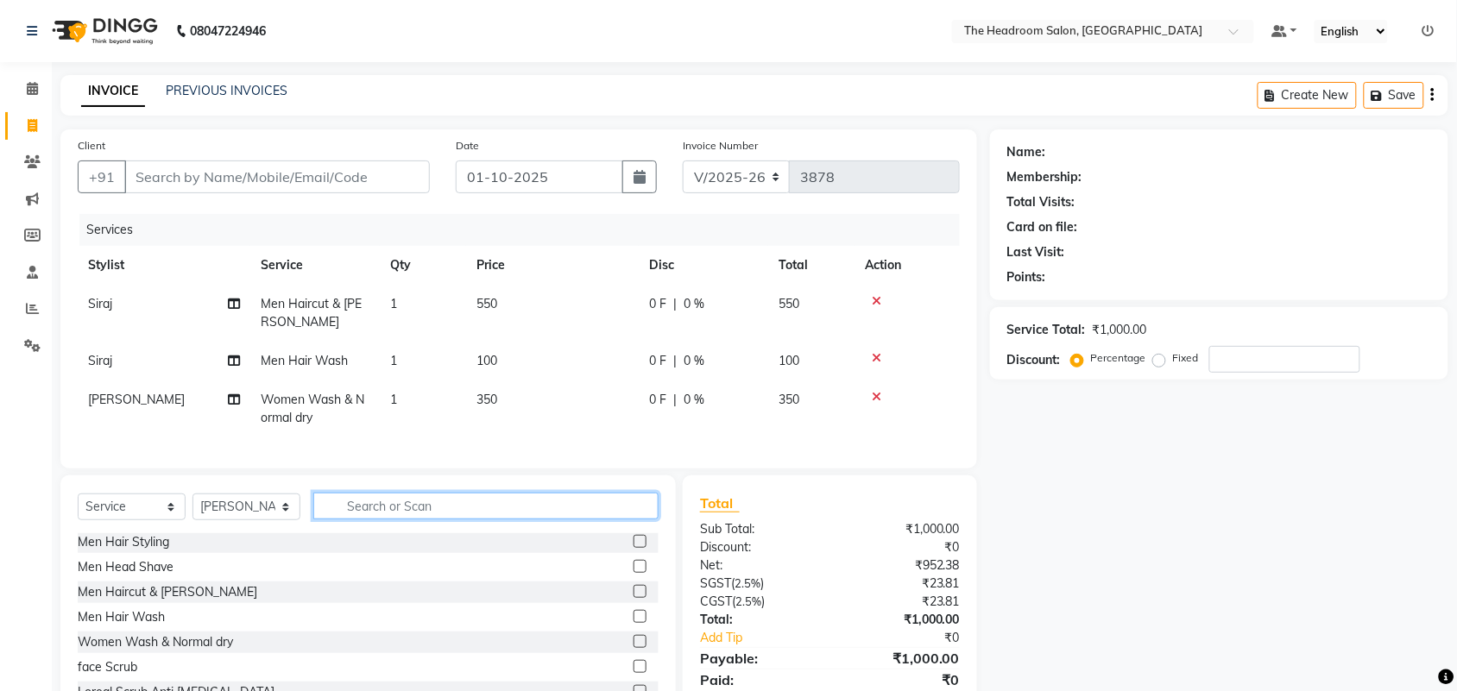
click at [450, 507] on input "text" at bounding box center [485, 506] width 345 height 27
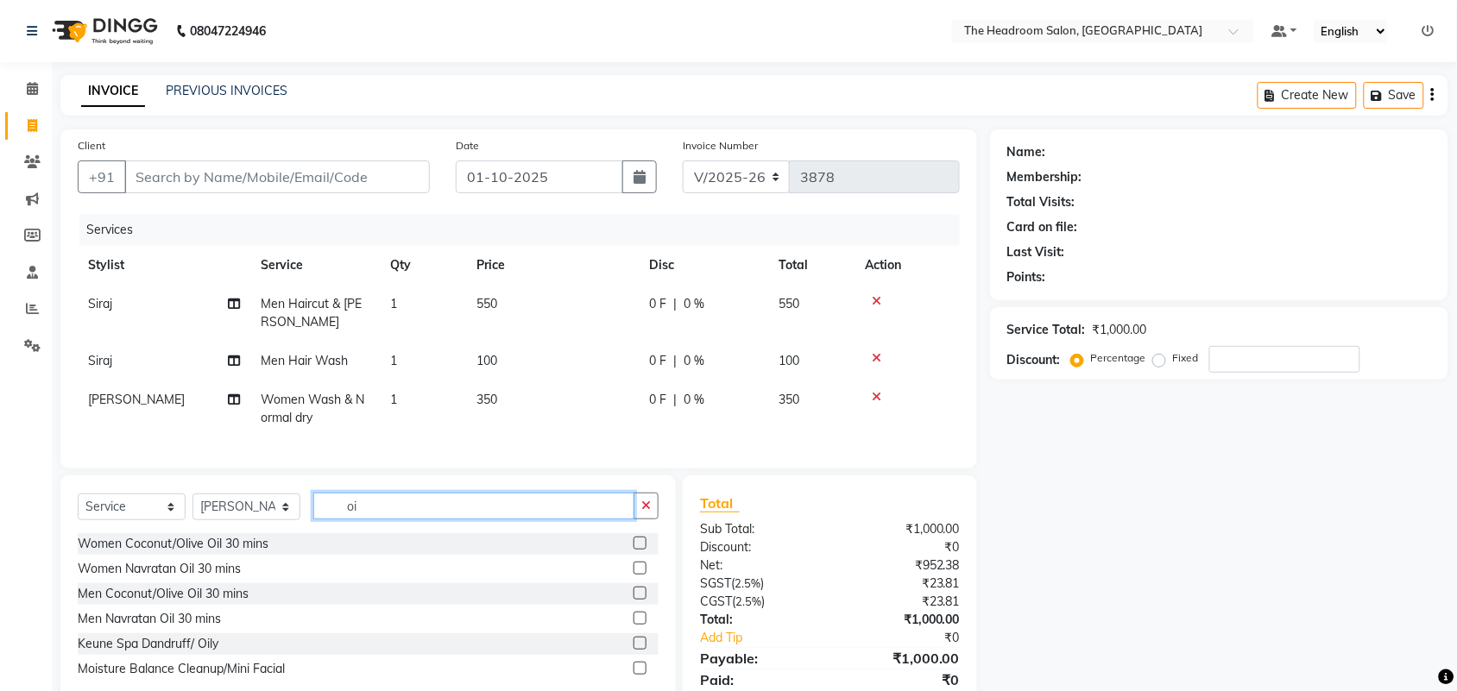
scroll to position [0, 0]
type input "oil"
click at [636, 550] on label at bounding box center [639, 543] width 13 height 13
click at [636, 550] on input "checkbox" at bounding box center [638, 543] width 11 height 11
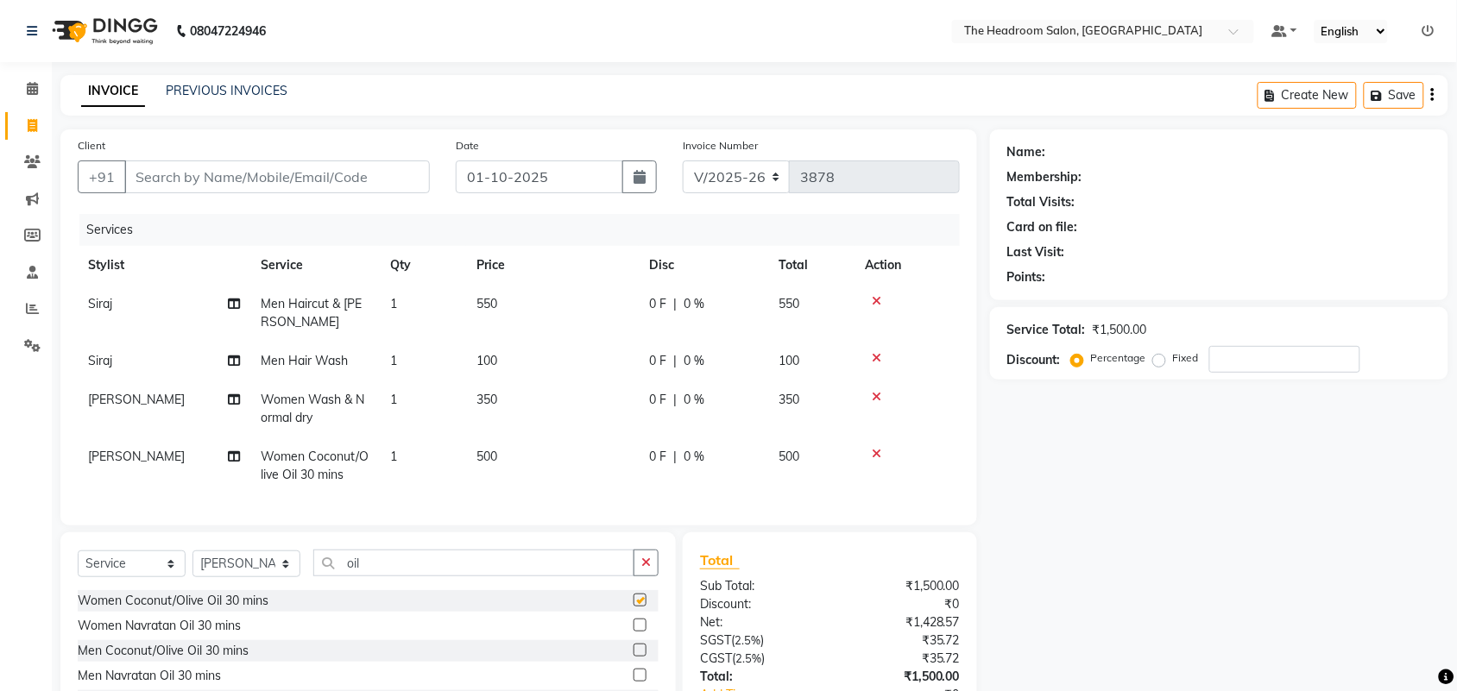
checkbox input "false"
click at [141, 183] on input "Client" at bounding box center [276, 177] width 305 height 33
type input "m"
type input "0"
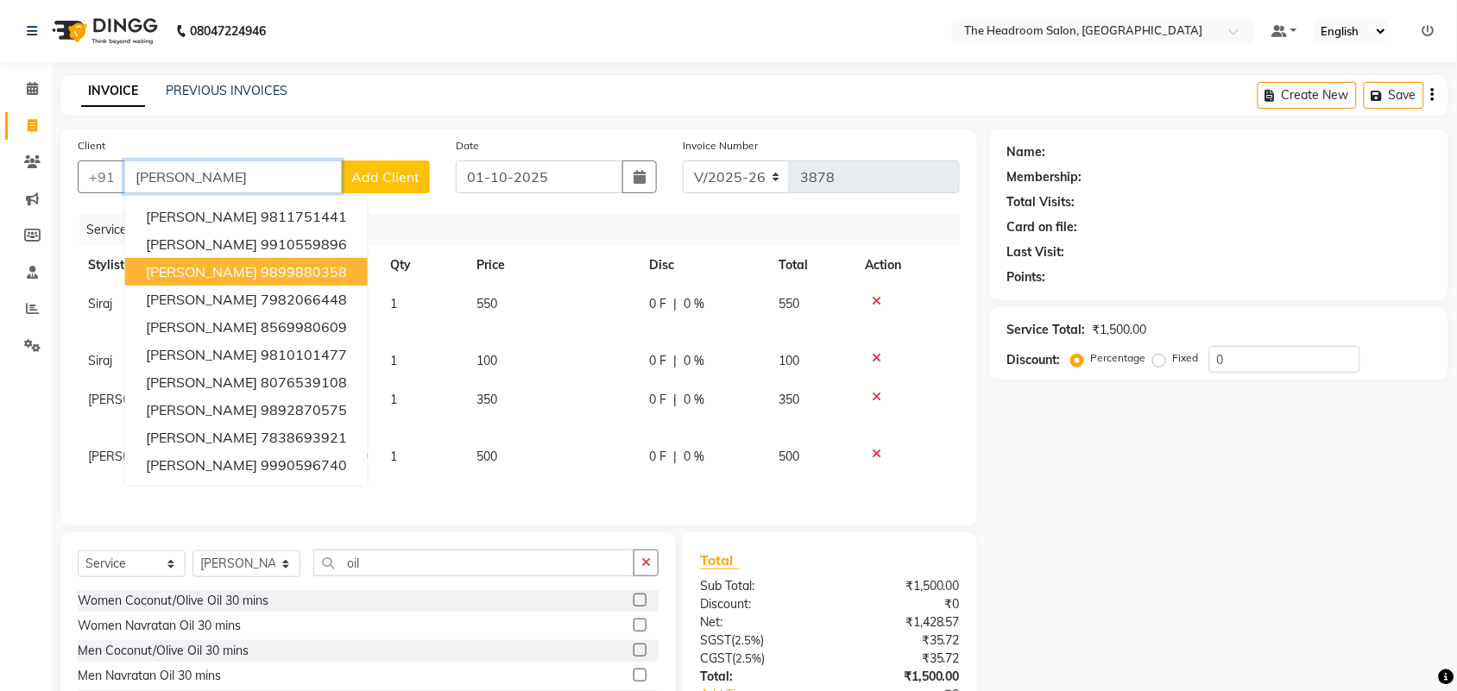
click at [345, 266] on button "Monika Shokeen 9899880358" at bounding box center [246, 272] width 242 height 28
type input "9899880358"
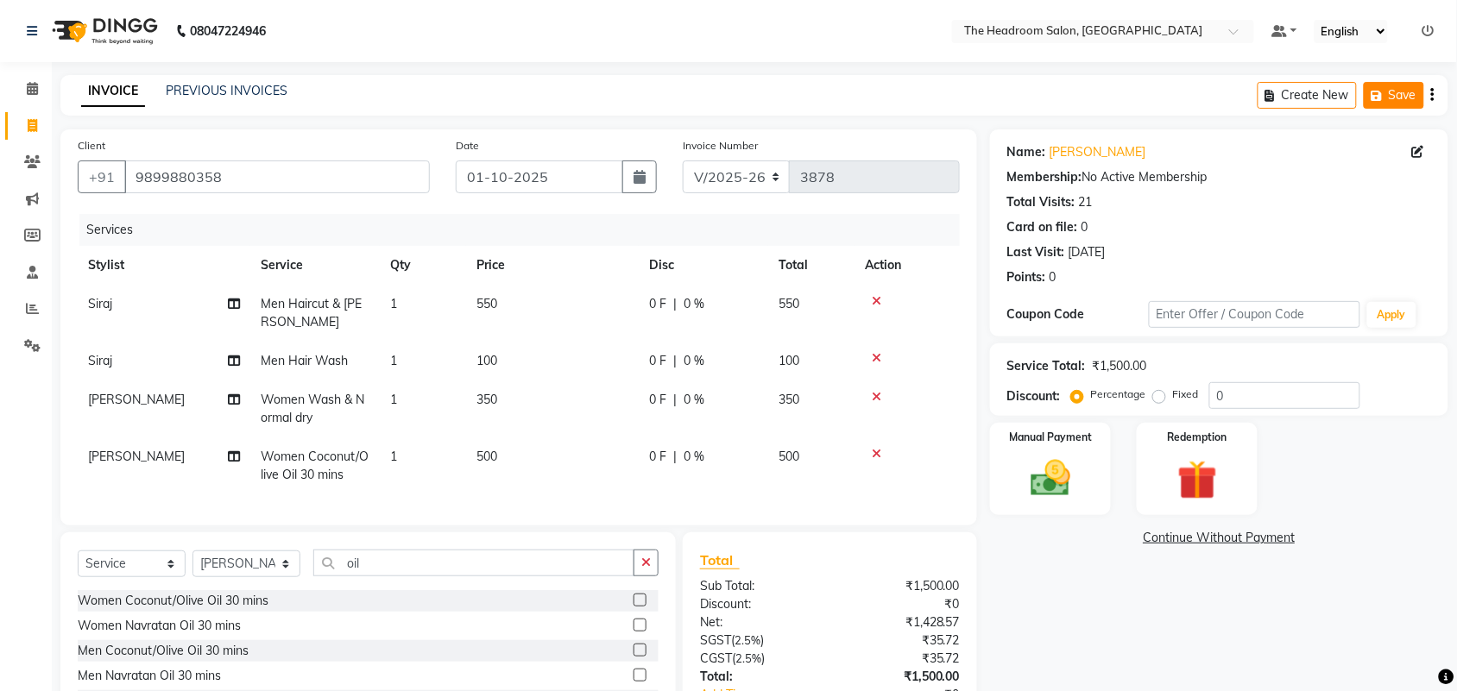
click at [1408, 91] on button "Save" at bounding box center [1393, 95] width 60 height 27
click at [1274, 83] on button "Save" at bounding box center [1272, 95] width 60 height 27
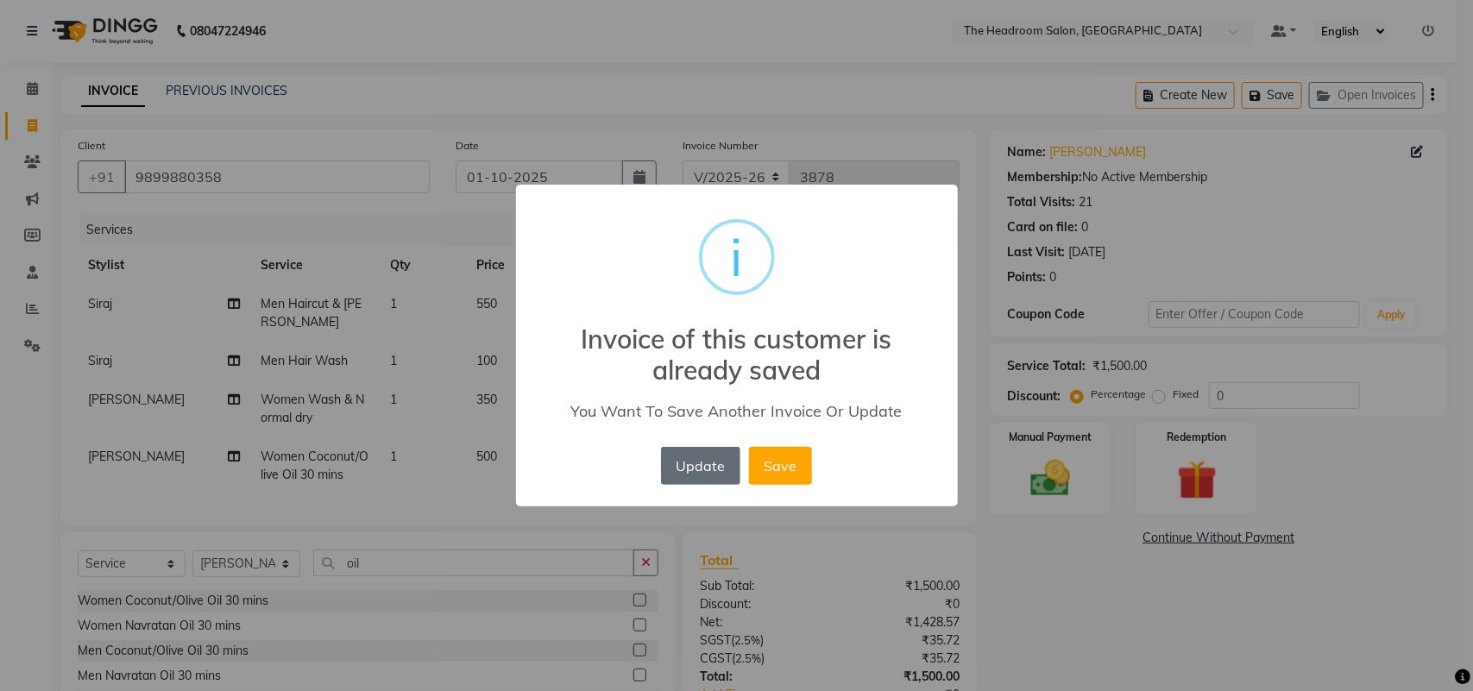
click at [686, 456] on button "Update" at bounding box center [700, 466] width 79 height 38
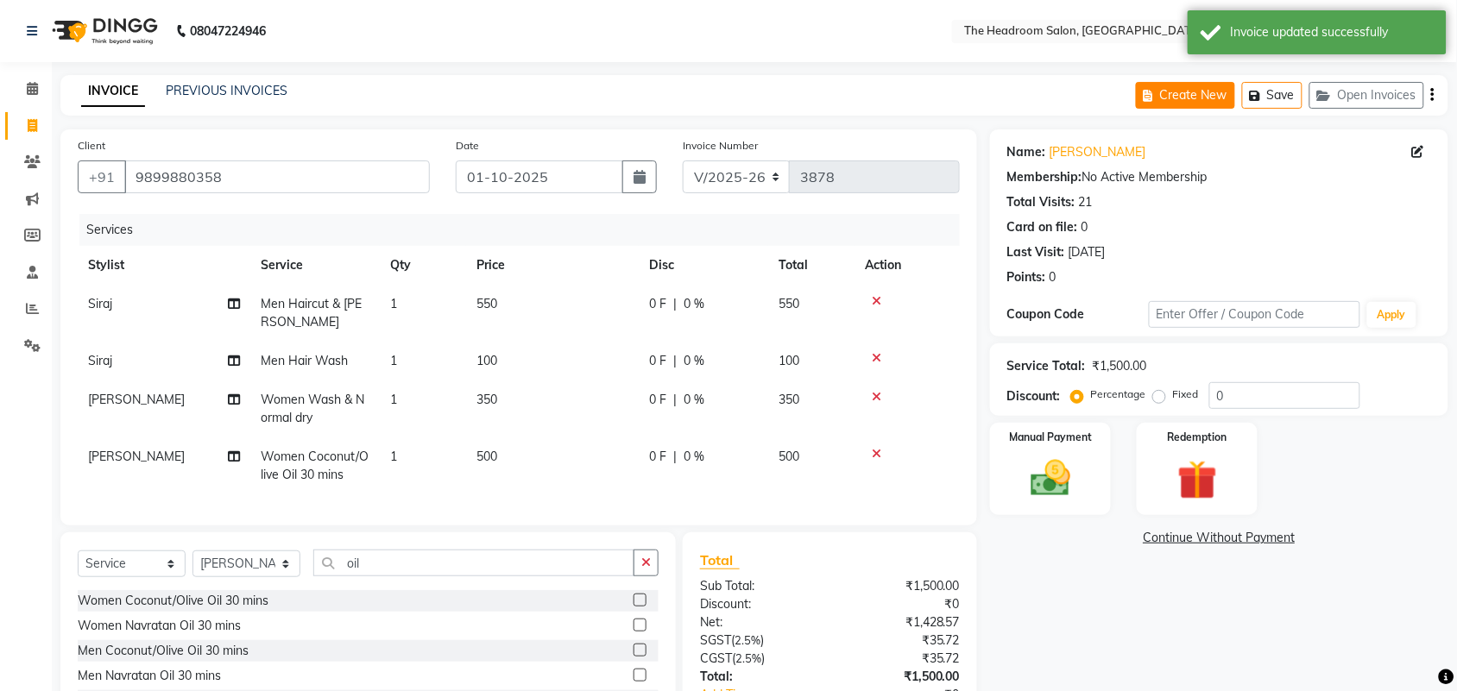
click at [1162, 99] on button "Create New" at bounding box center [1185, 95] width 99 height 27
select select "service"
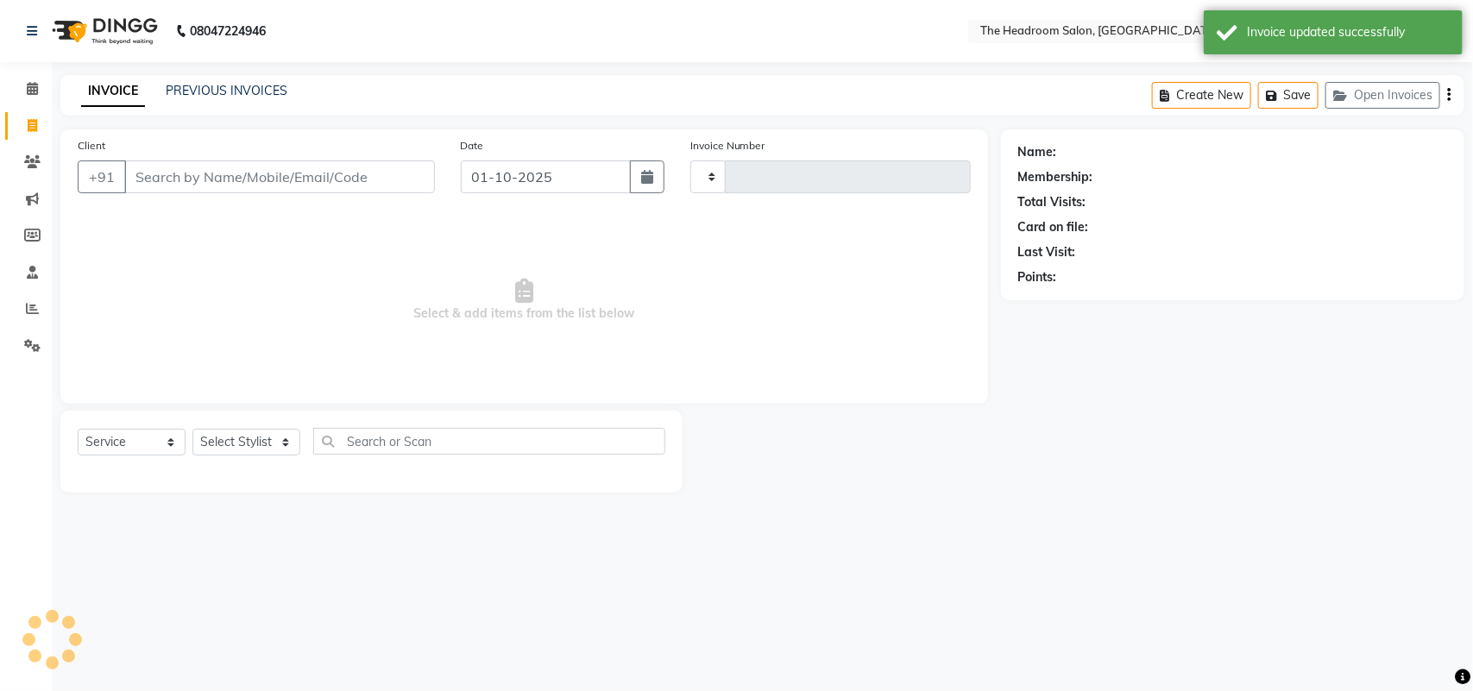
type input "3878"
select select "6933"
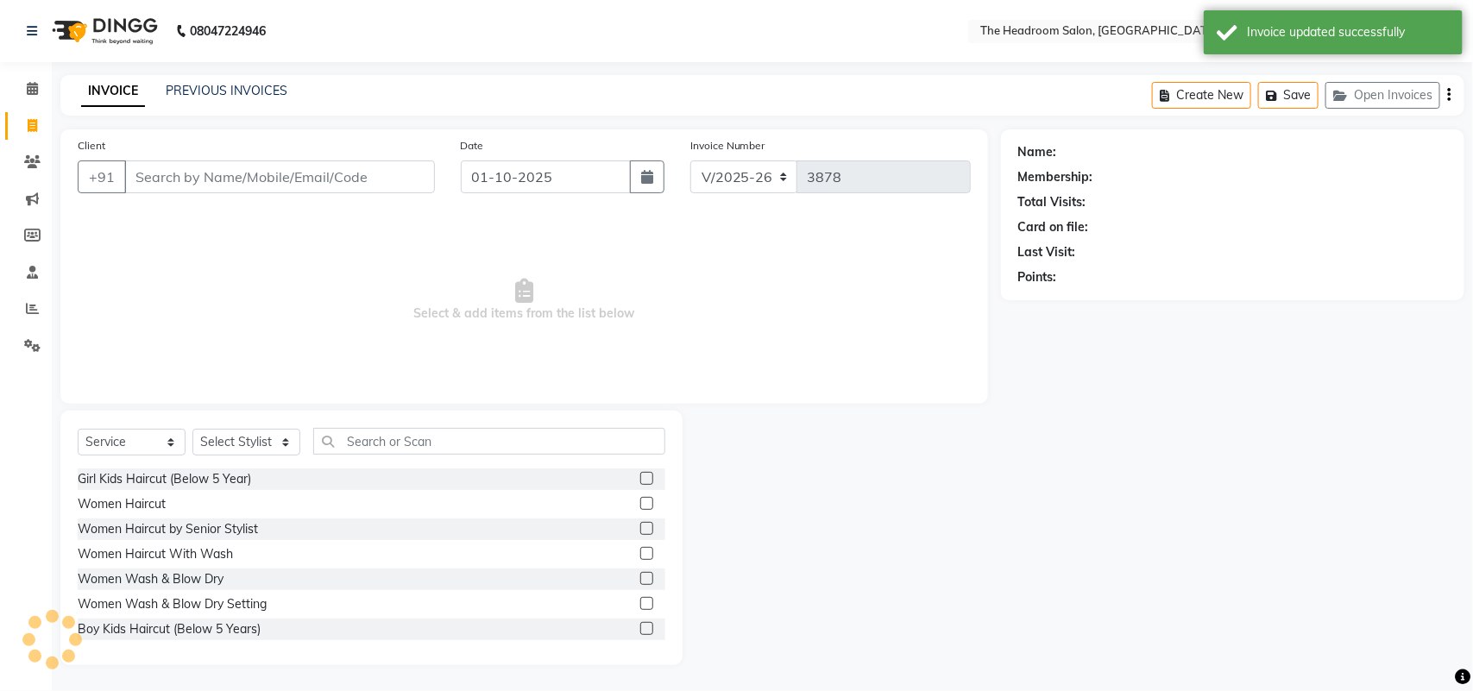
select select "58237"
click at [221, 450] on select "Select Stylist [PERSON_NAME] Deepak [PERSON_NAME] [PERSON_NAME] Manager [PERSON…" at bounding box center [246, 442] width 108 height 27
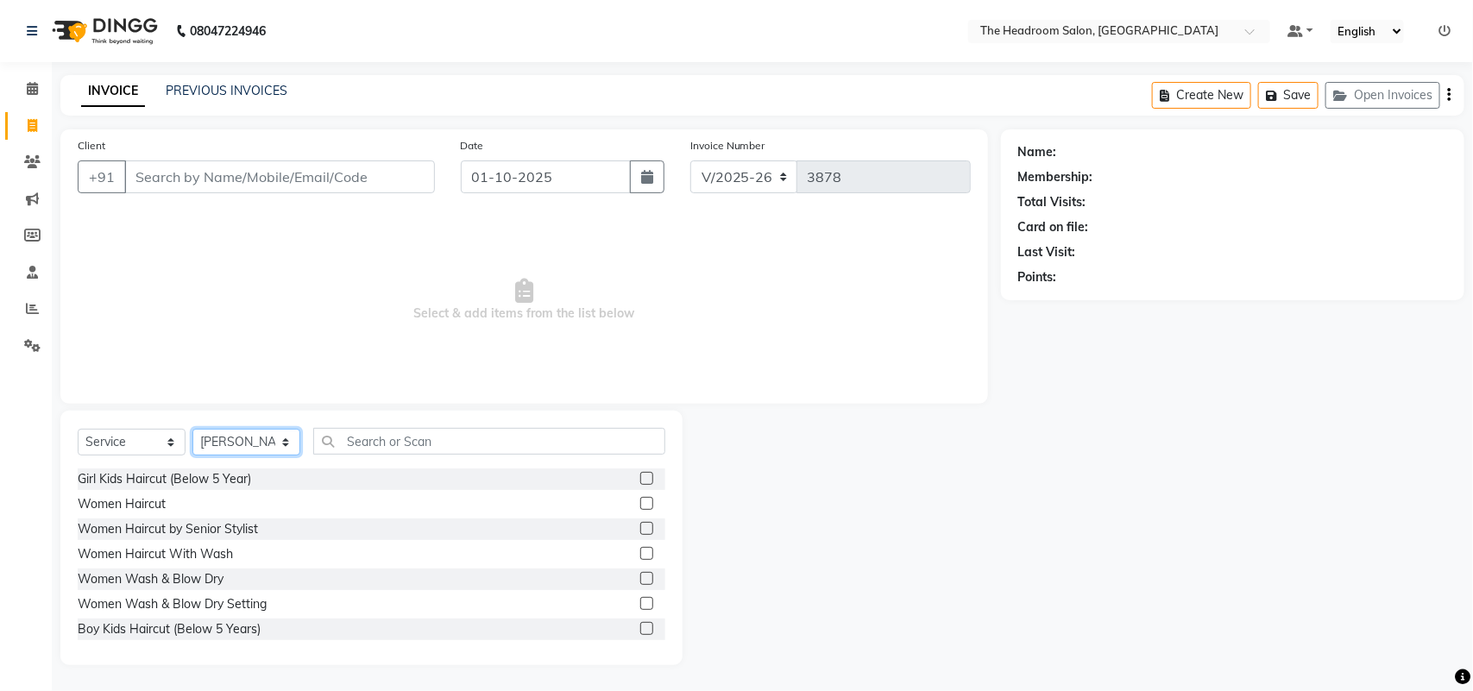
click at [192, 429] on select "Select Stylist [PERSON_NAME] Deepak [PERSON_NAME] [PERSON_NAME] Manager [PERSON…" at bounding box center [246, 442] width 108 height 27
click at [135, 177] on input "Client" at bounding box center [279, 177] width 311 height 33
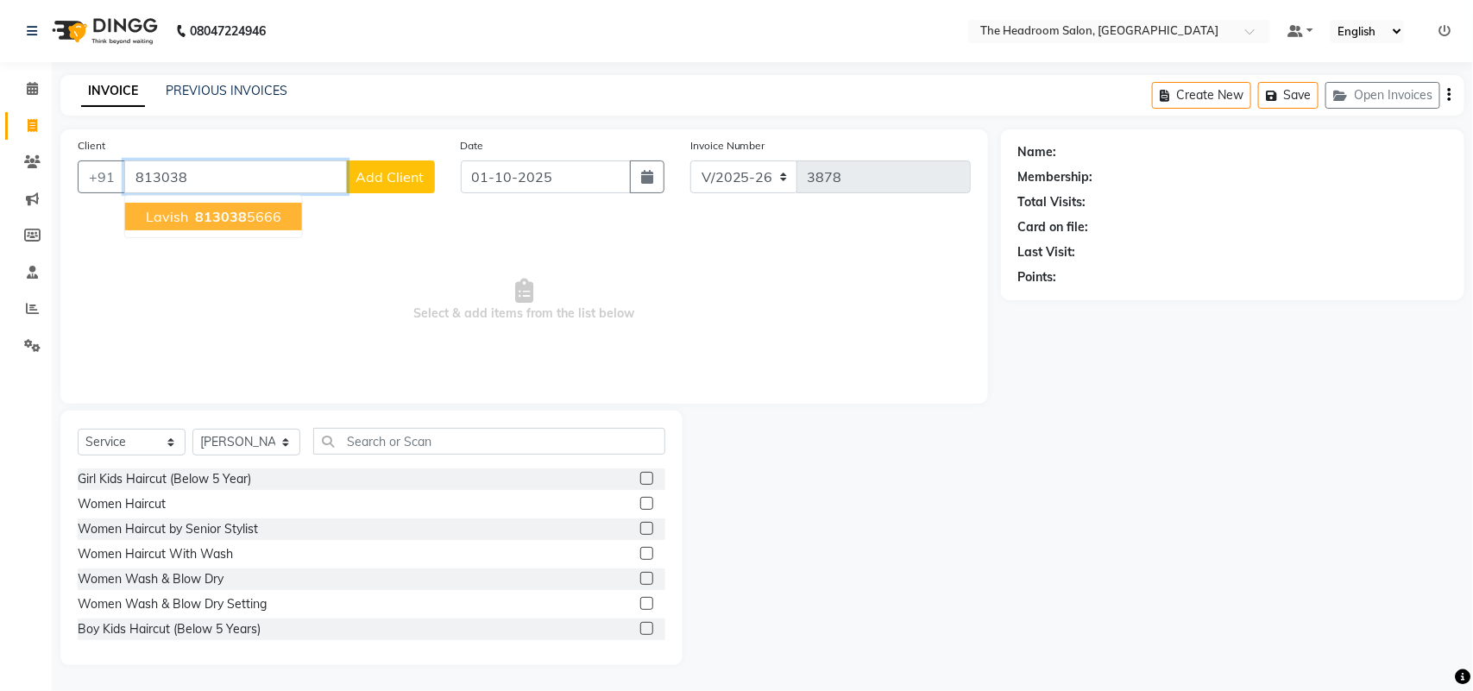
click at [165, 223] on span "Lavish" at bounding box center [167, 216] width 42 height 17
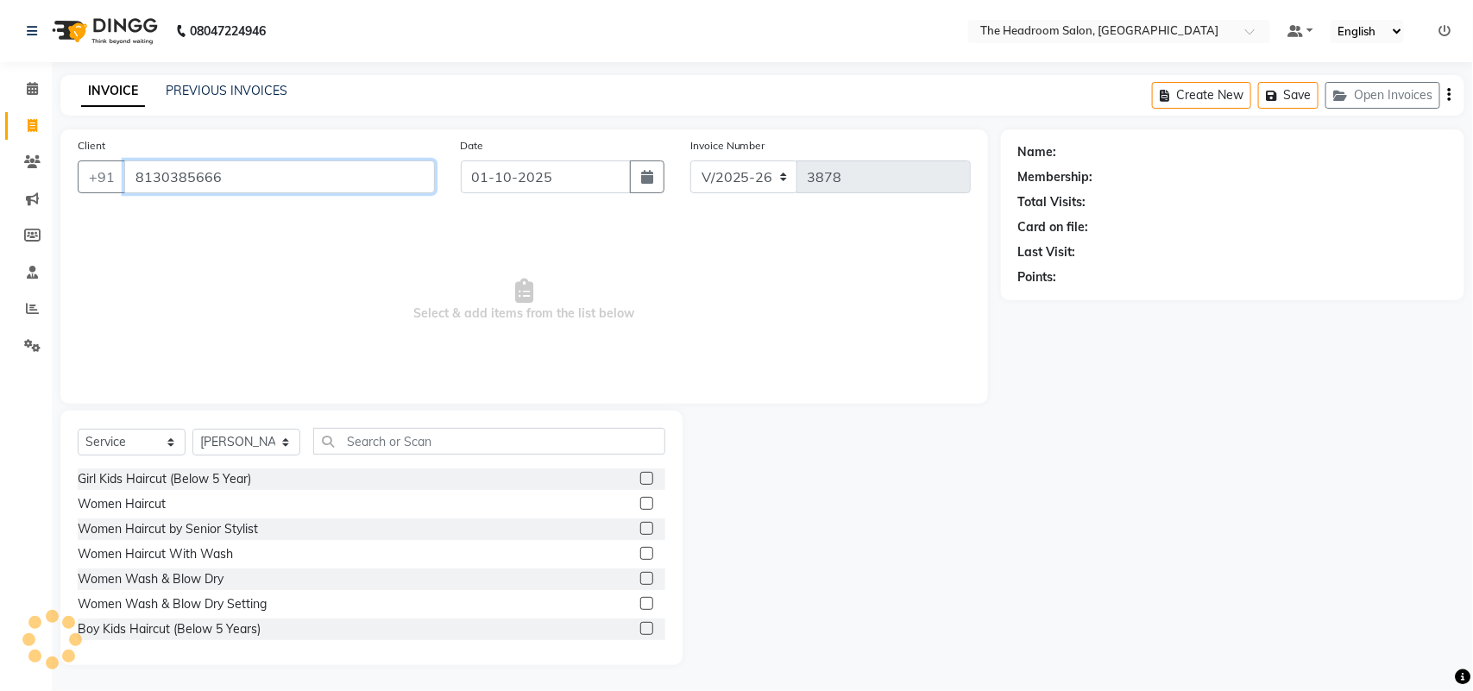
type input "8130385666"
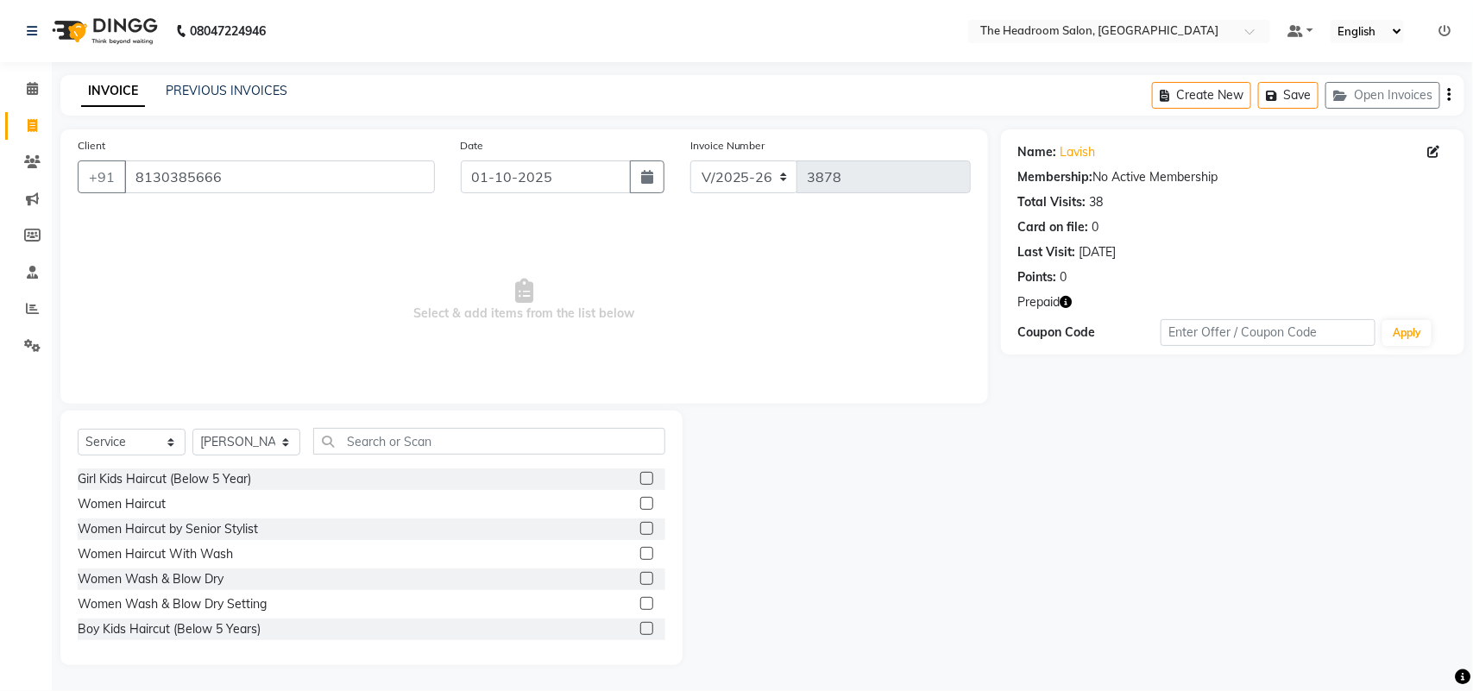
click at [1067, 304] on icon "button" at bounding box center [1067, 302] width 12 height 12
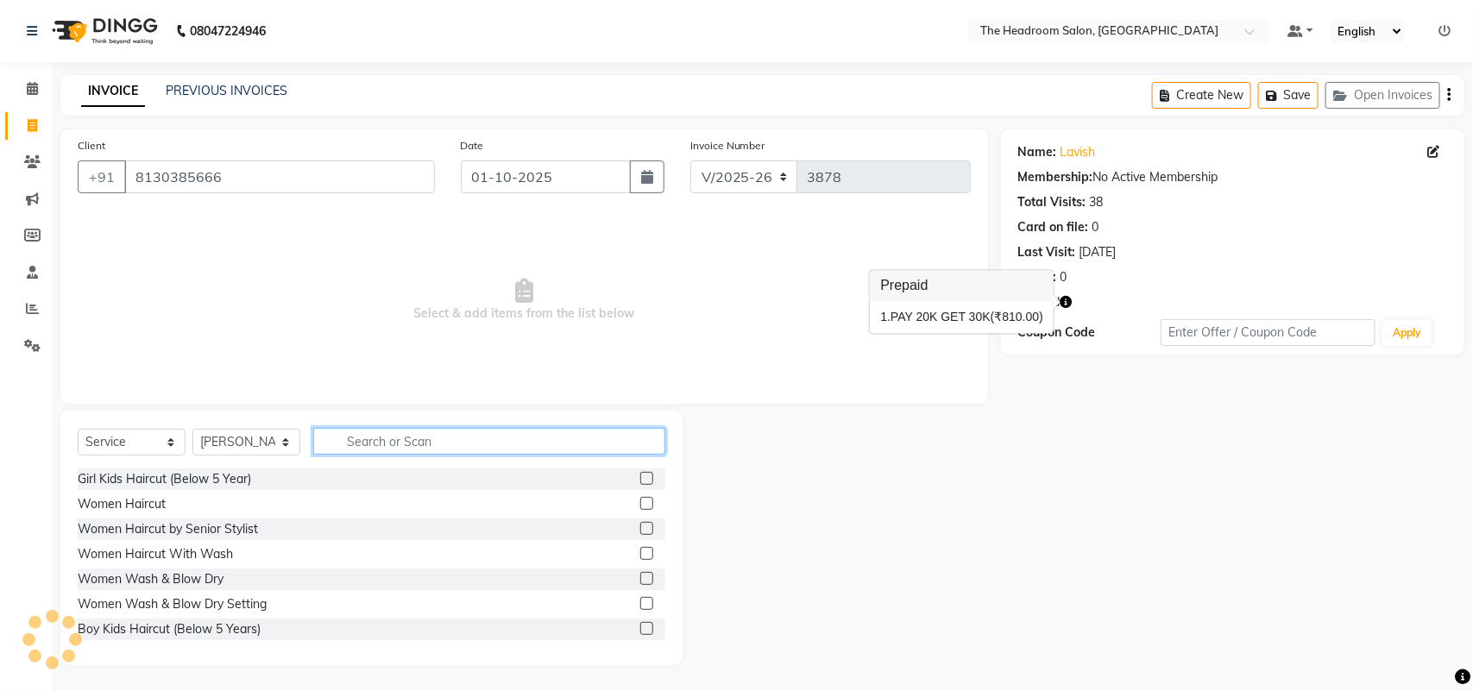
click at [363, 449] on input "text" at bounding box center [489, 441] width 352 height 27
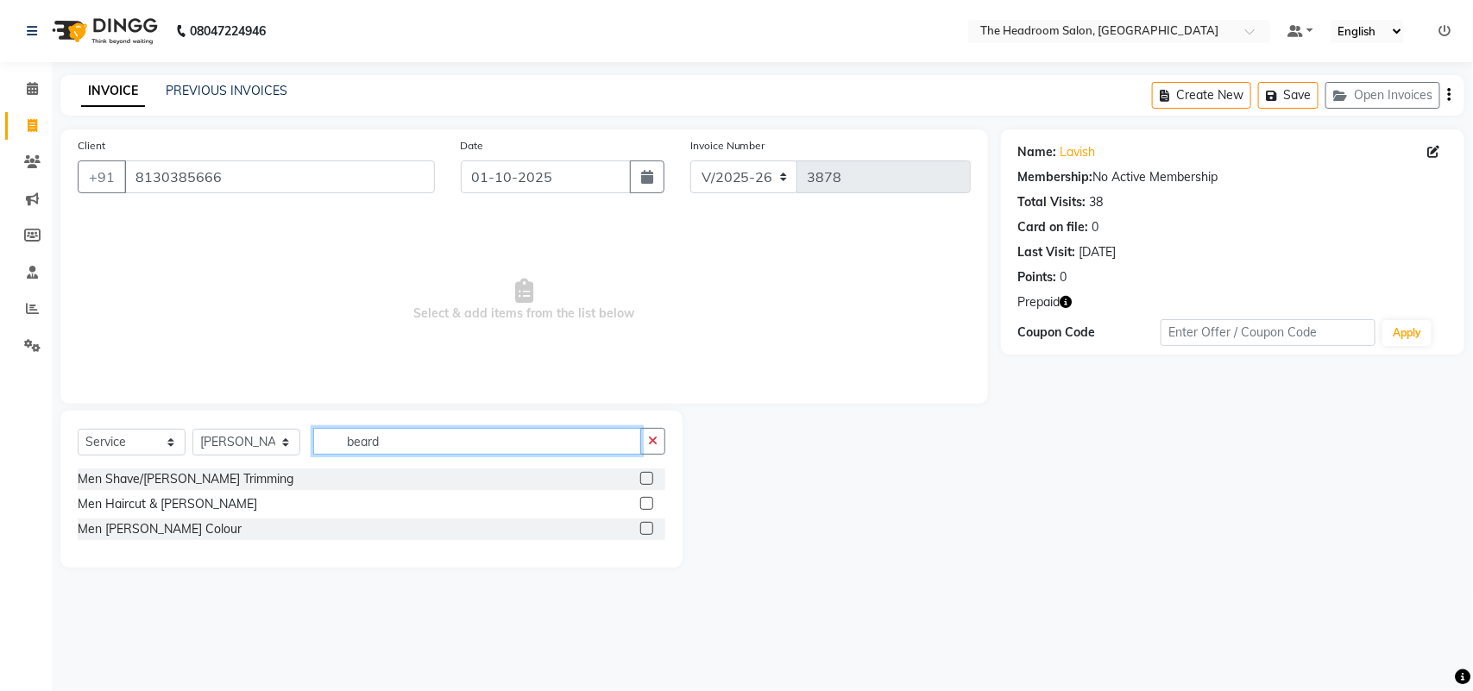
type input "beard"
click at [647, 477] on label at bounding box center [646, 478] width 13 height 13
click at [647, 477] on input "checkbox" at bounding box center [645, 479] width 11 height 11
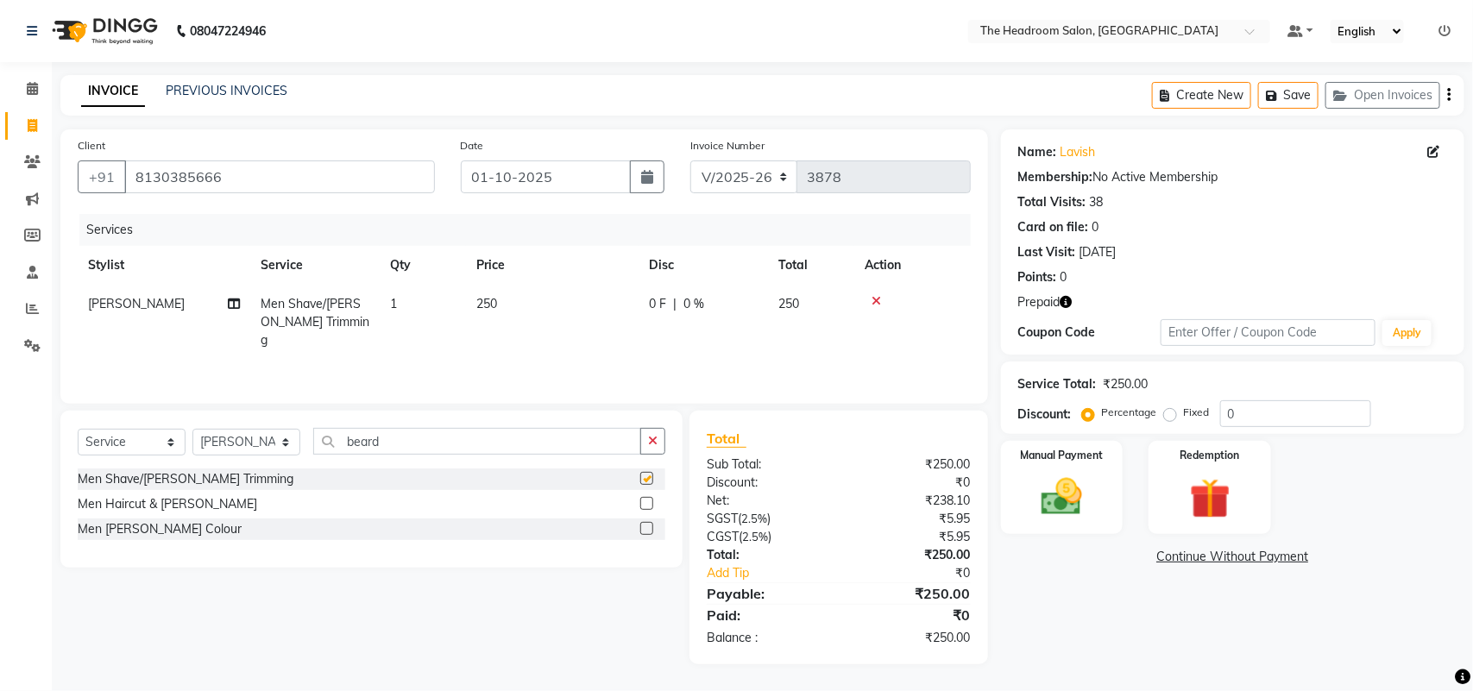
checkbox input "false"
click at [1097, 494] on div "Manual Payment" at bounding box center [1062, 488] width 128 height 98
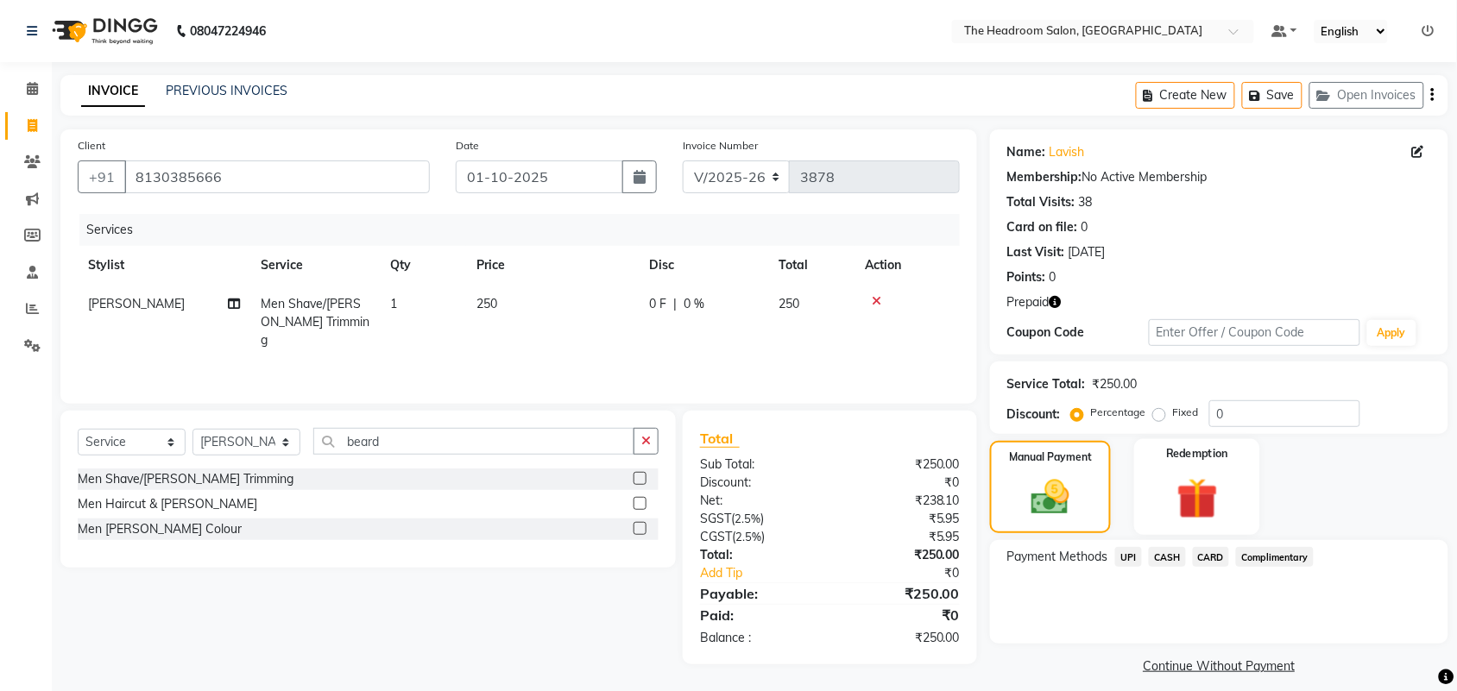
click at [1201, 477] on img at bounding box center [1196, 499] width 67 height 52
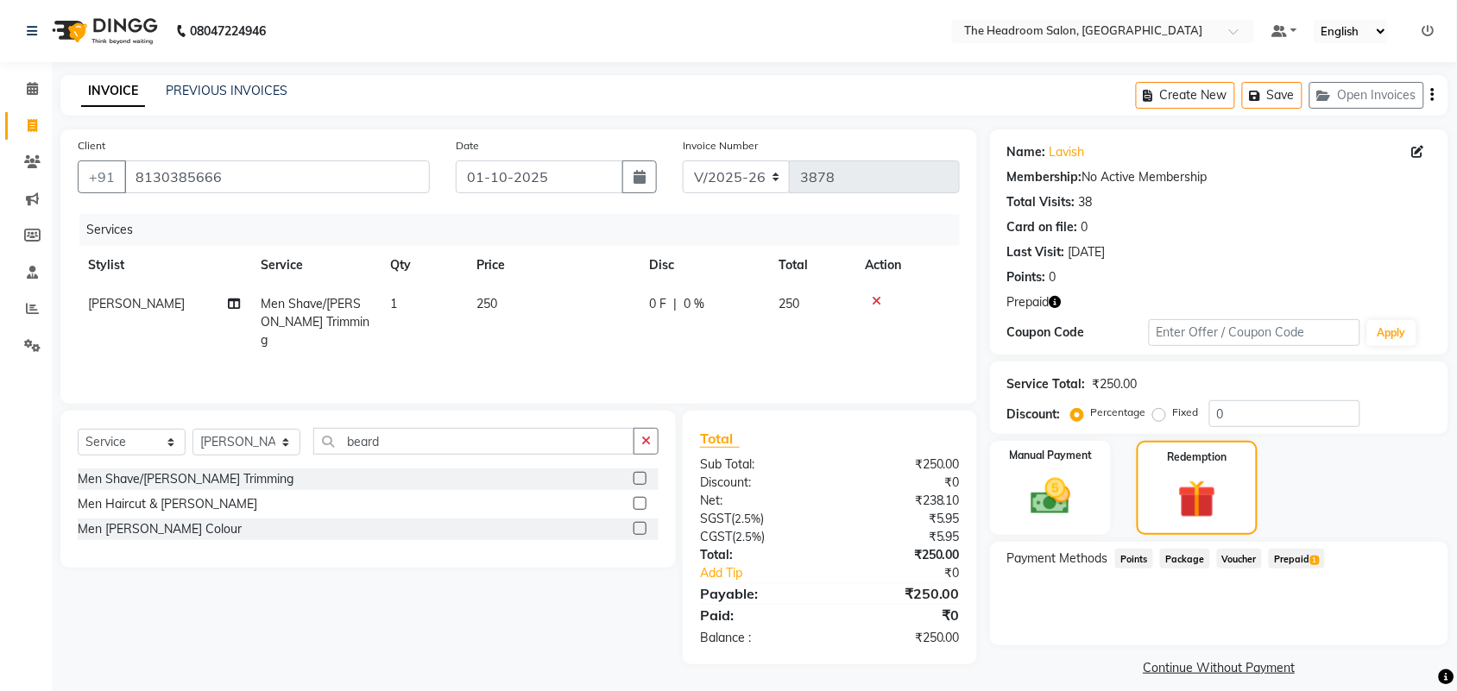
click at [1305, 559] on span "Prepaid 1" at bounding box center [1297, 559] width 56 height 20
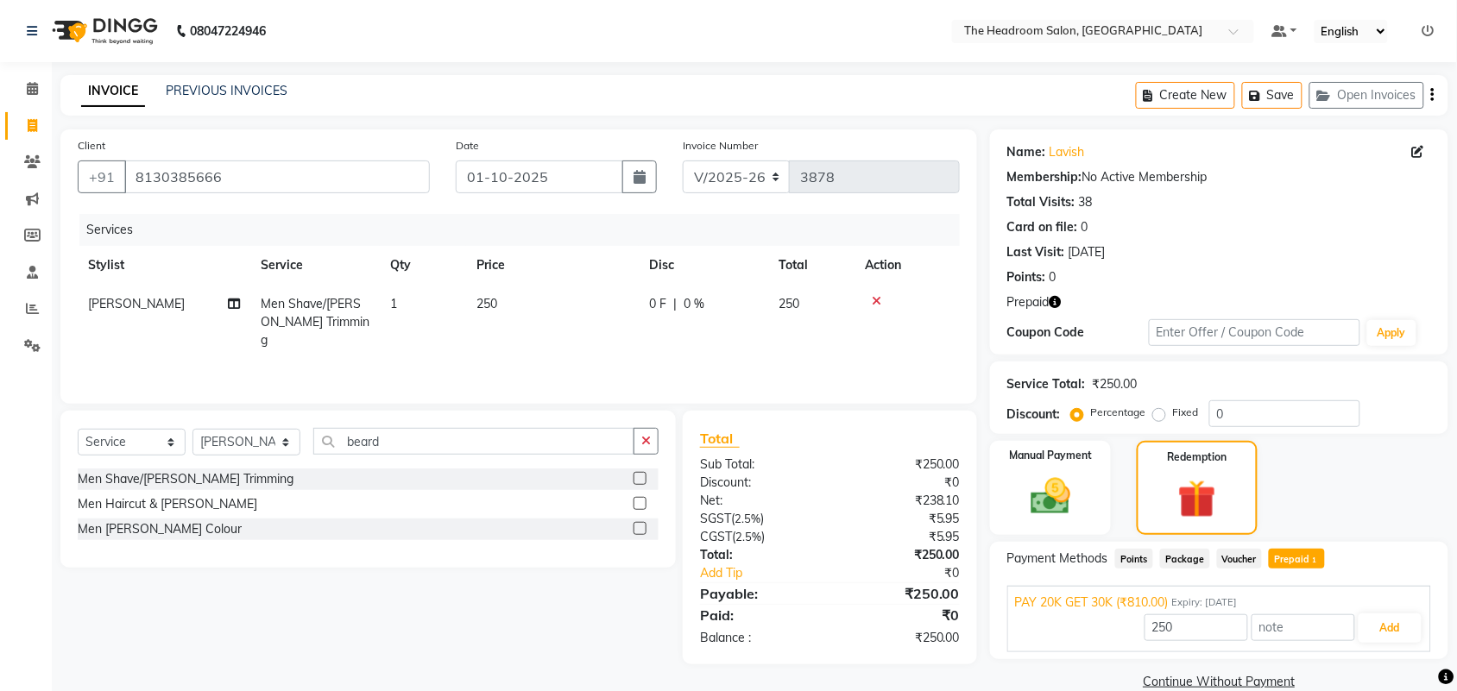
click at [1394, 647] on div "PAY 20K GET 30K (₹810.00) Expiry: 30-06-2026 250 Add" at bounding box center [1219, 619] width 424 height 66
click at [1395, 632] on button "Add" at bounding box center [1389, 628] width 63 height 29
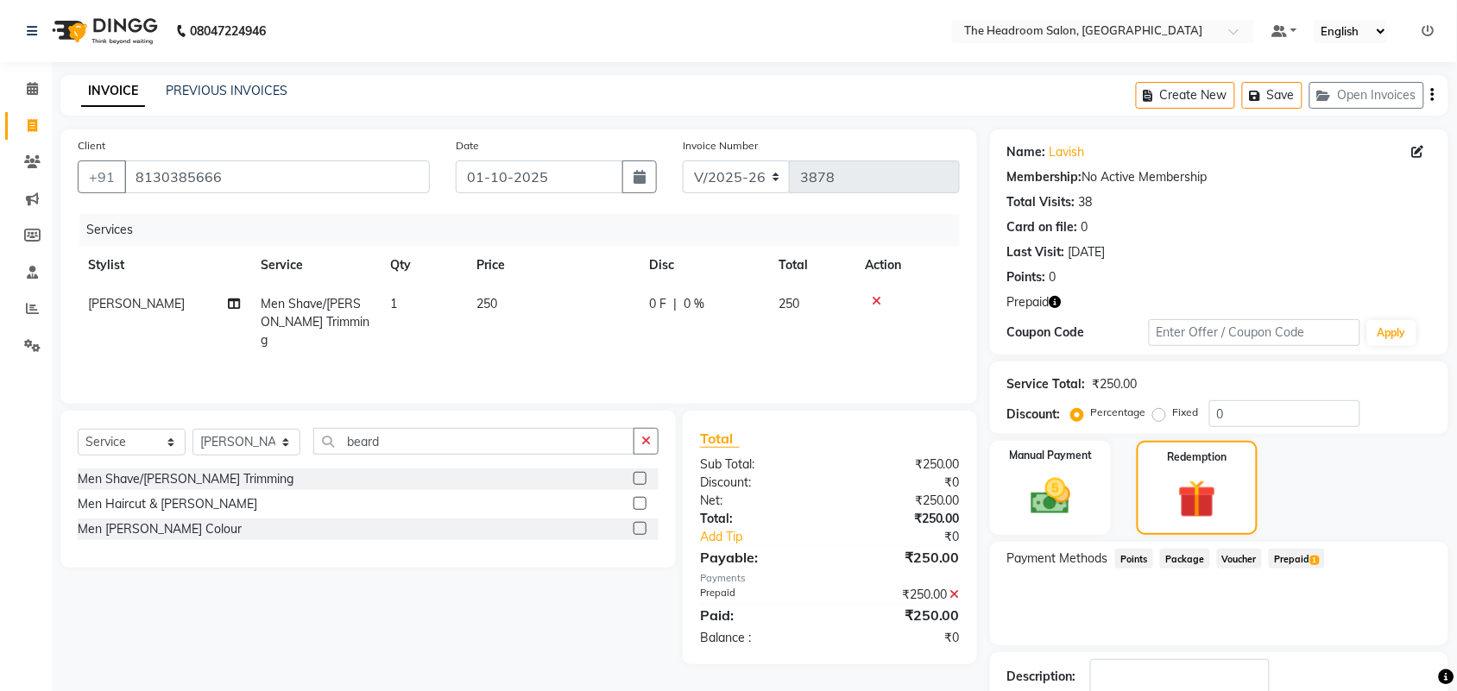
scroll to position [113, 0]
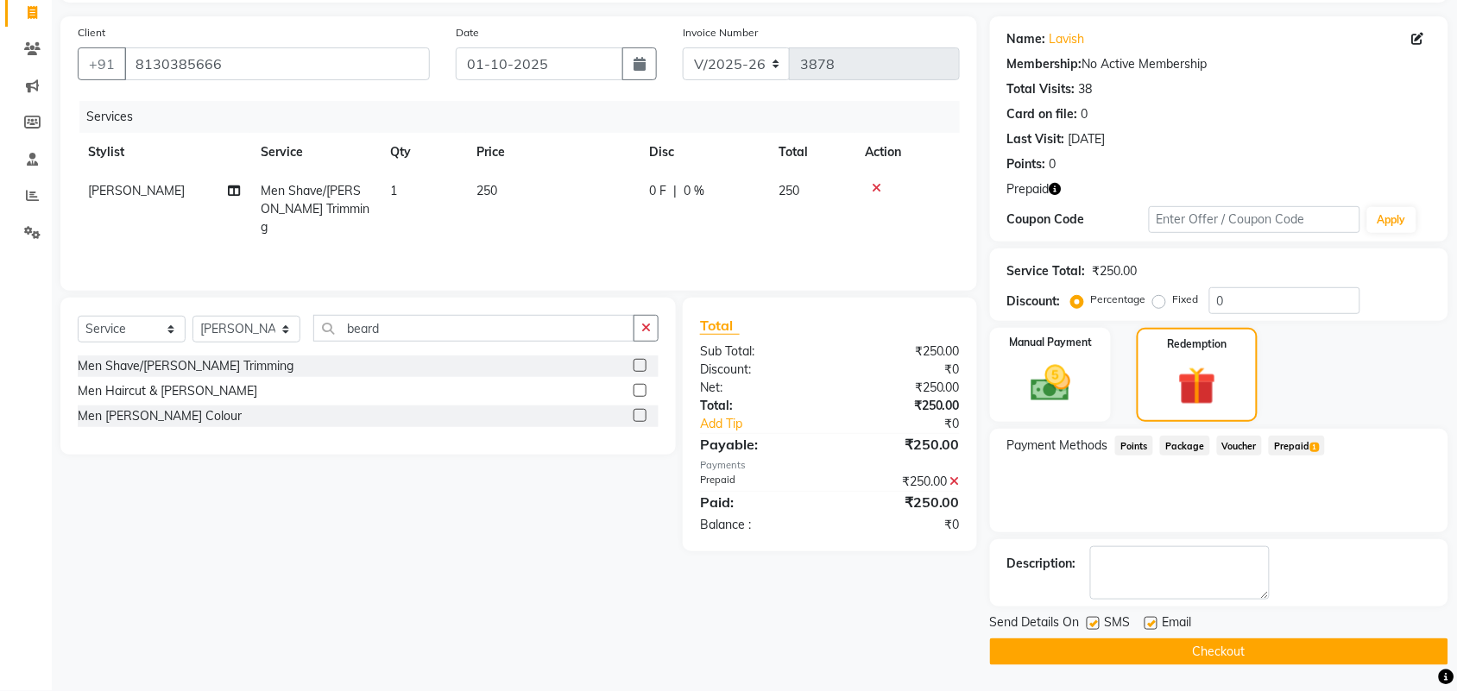
click at [1208, 652] on button "Checkout" at bounding box center [1219, 652] width 458 height 27
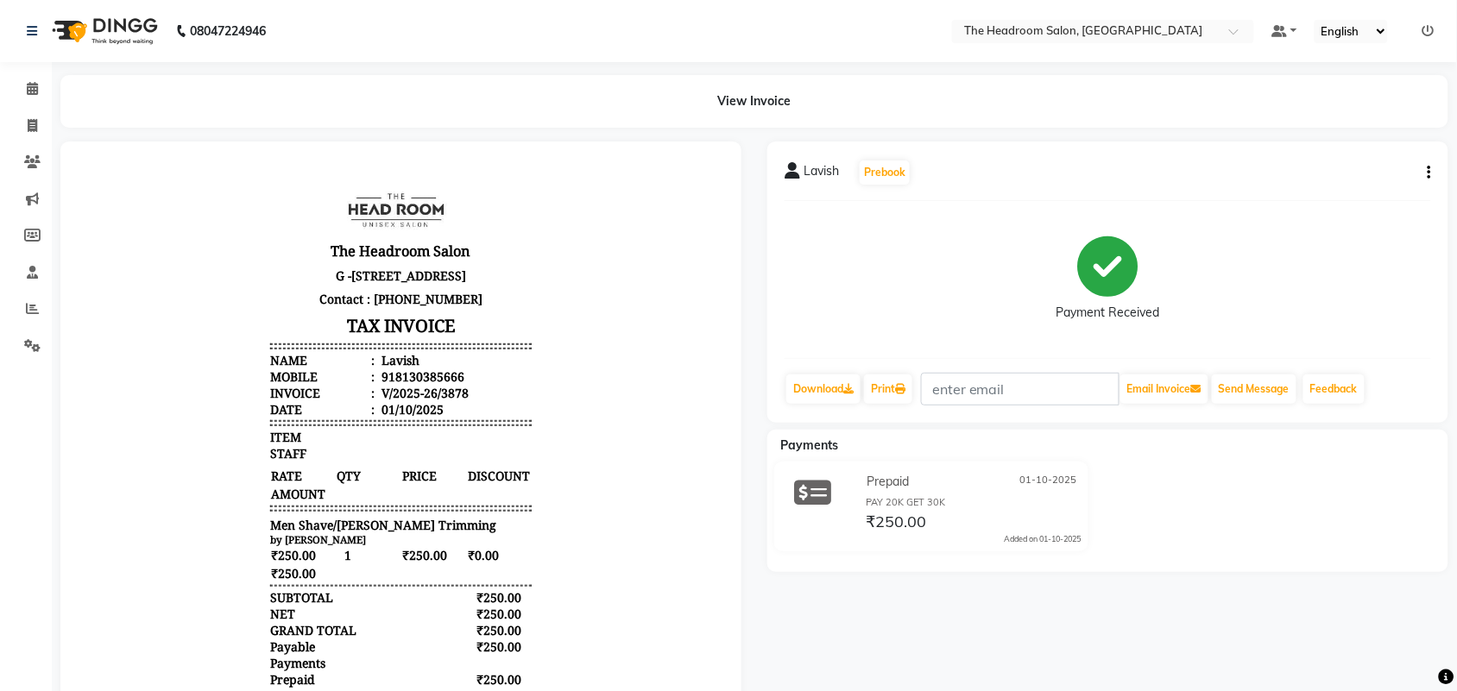
click at [946, 540] on div "Prepaid 01-10-2025 PAY 20K GET 30K ₹250.00 Added on 01-10-2025" at bounding box center [971, 507] width 244 height 76
click at [431, 340] on h3 "TAX INVOICE" at bounding box center [399, 325] width 261 height 30
click at [35, 123] on icon at bounding box center [32, 125] width 9 height 13
select select "service"
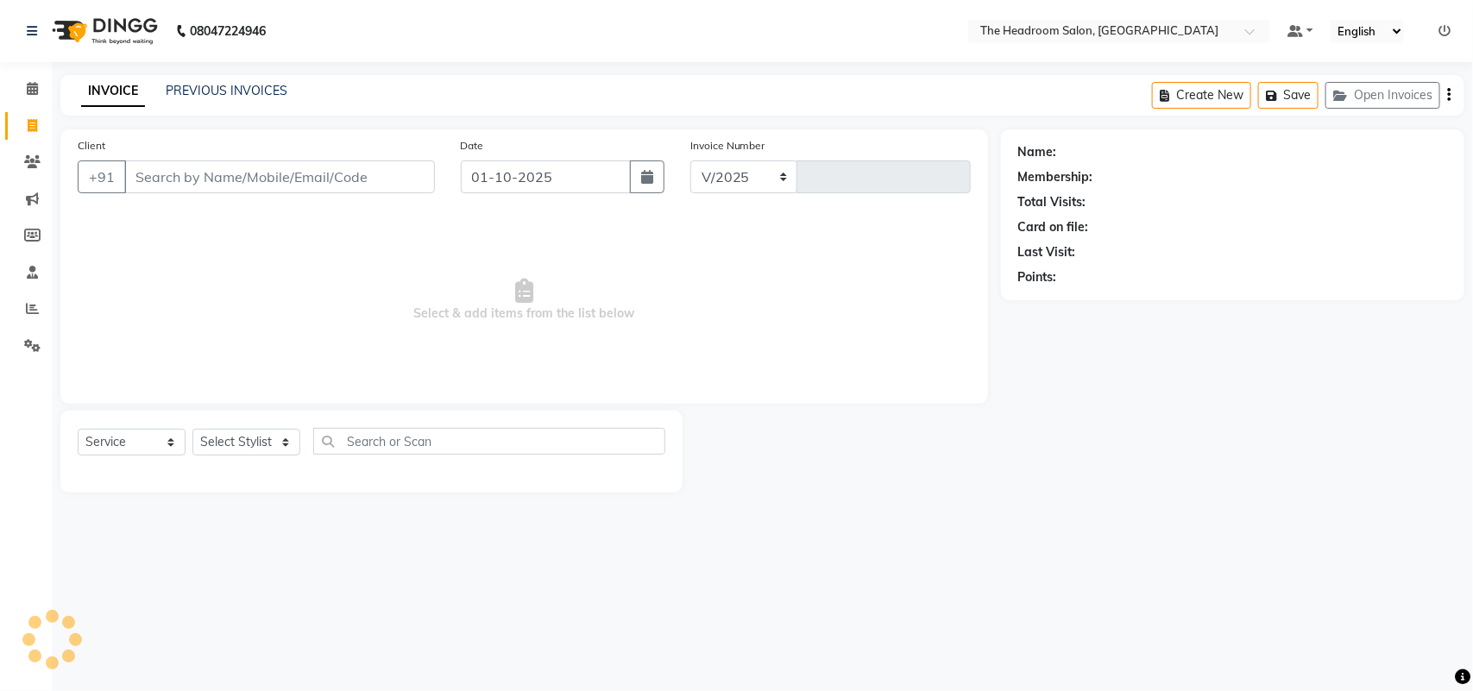
select select "6933"
type input "3879"
select select "58237"
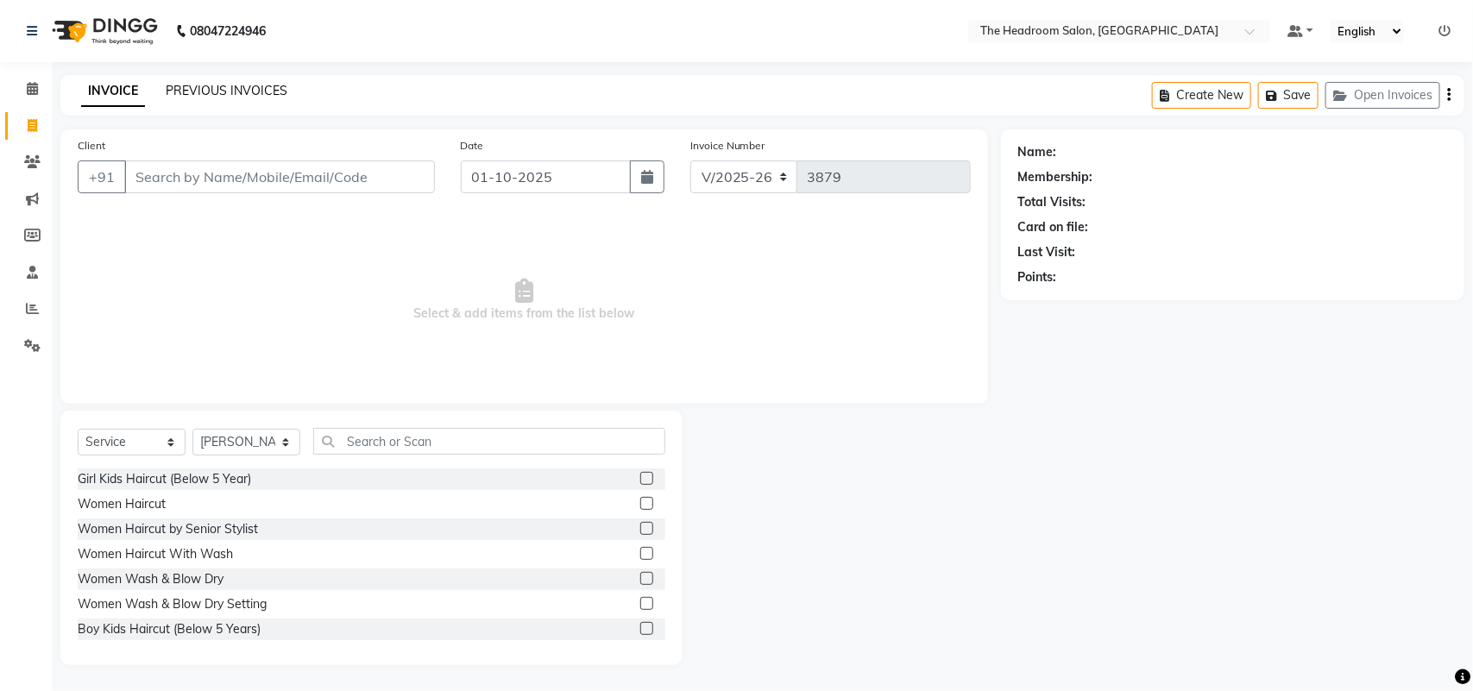
click at [182, 86] on link "PREVIOUS INVOICES" at bounding box center [227, 91] width 122 height 16
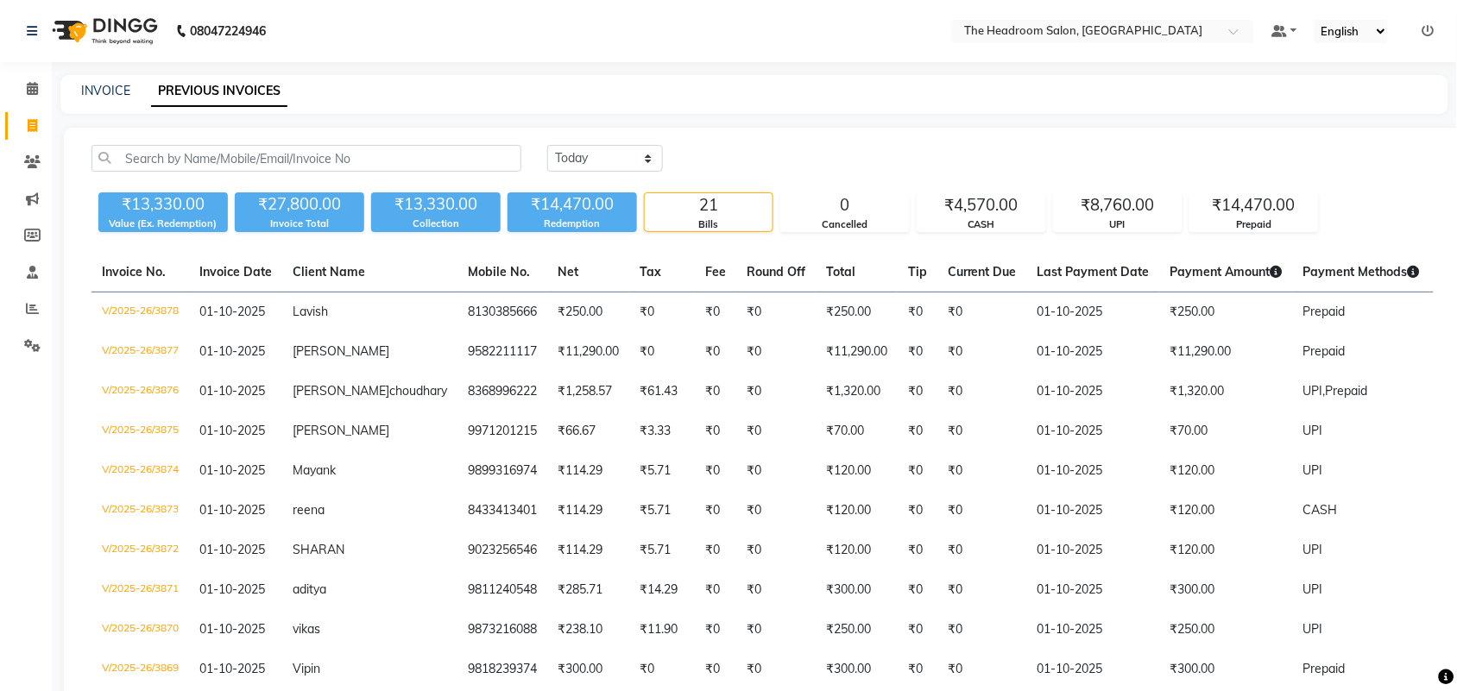
scroll to position [550, 0]
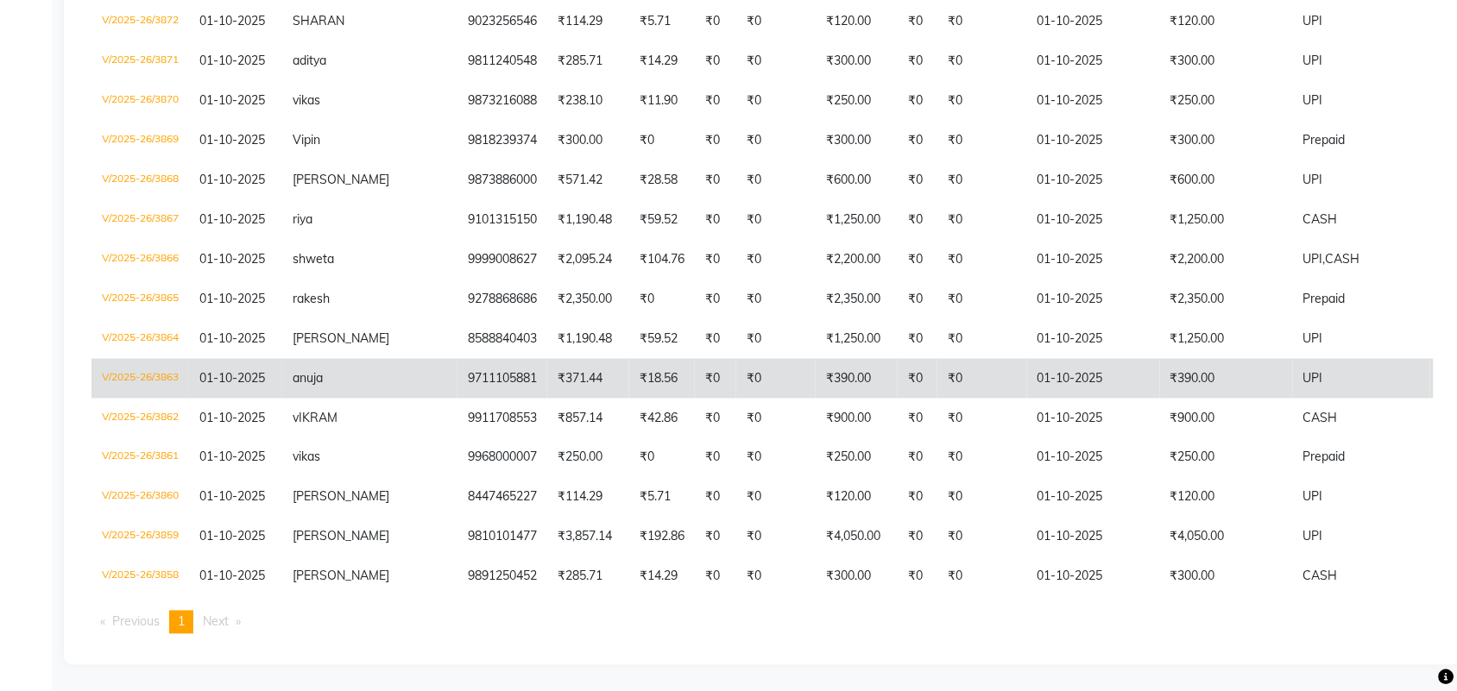
click at [457, 359] on td "9711105881" at bounding box center [502, 379] width 90 height 40
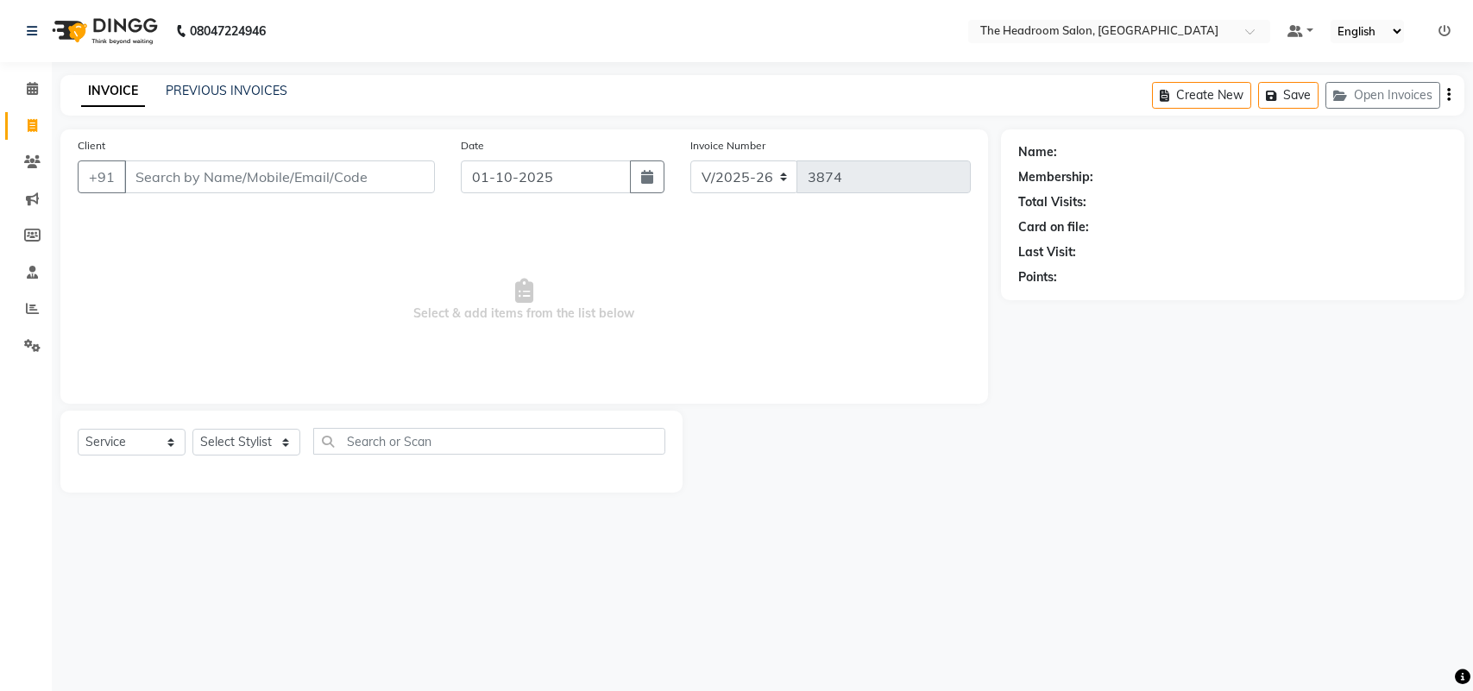
select select "6933"
select select "service"
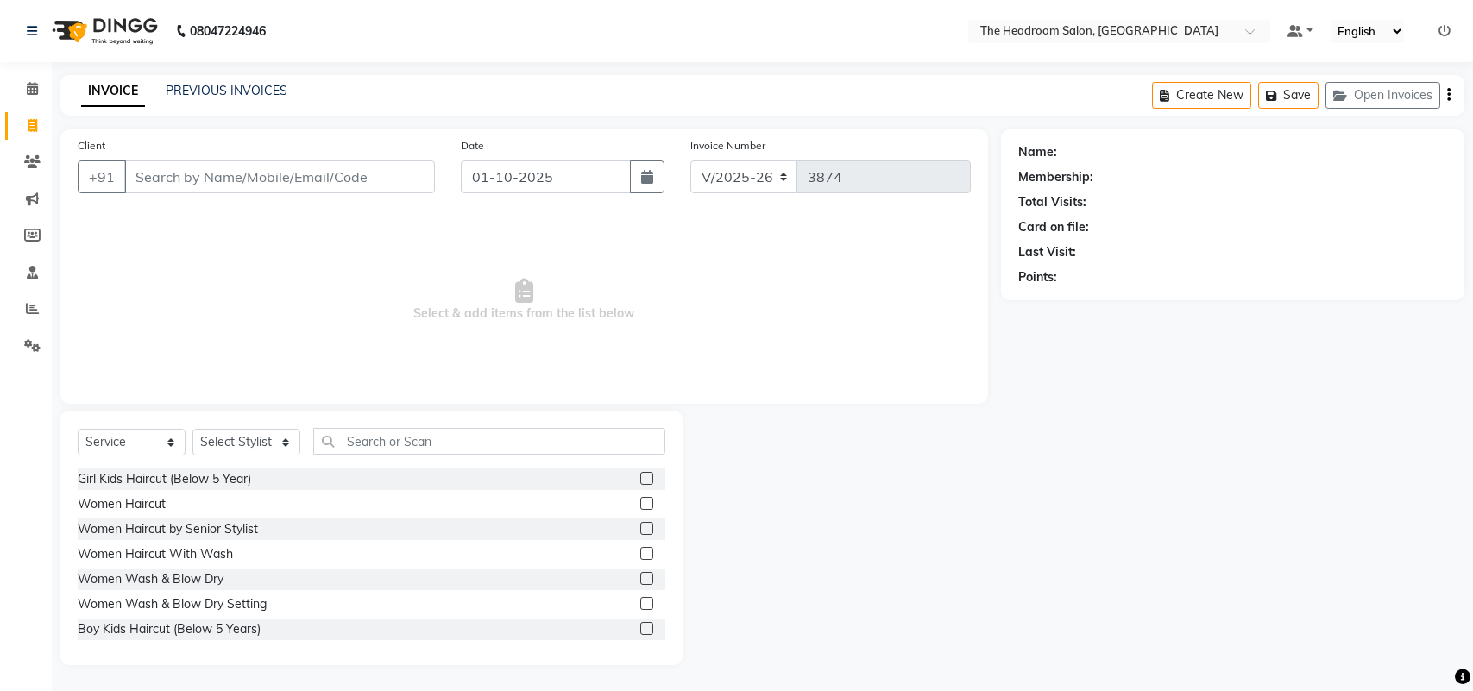
select select "58237"
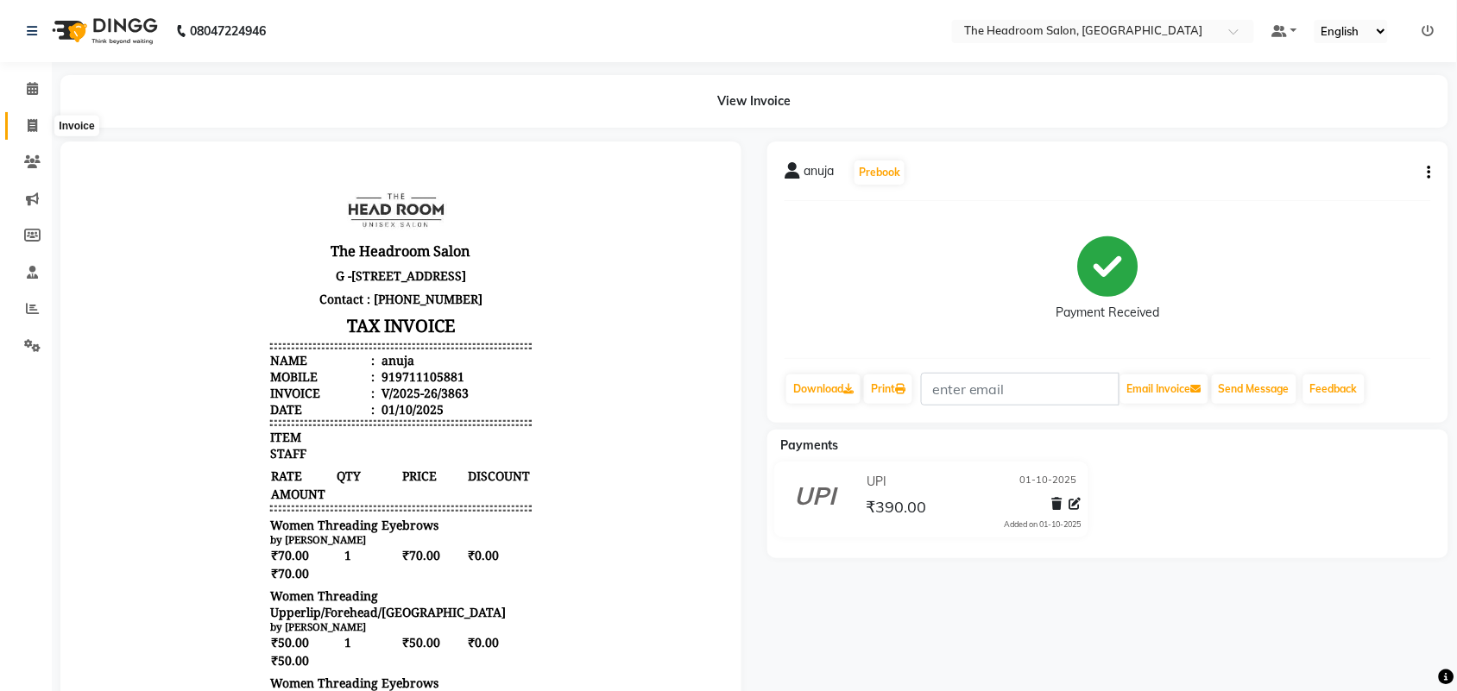
click at [28, 125] on icon at bounding box center [32, 125] width 9 height 13
select select "service"
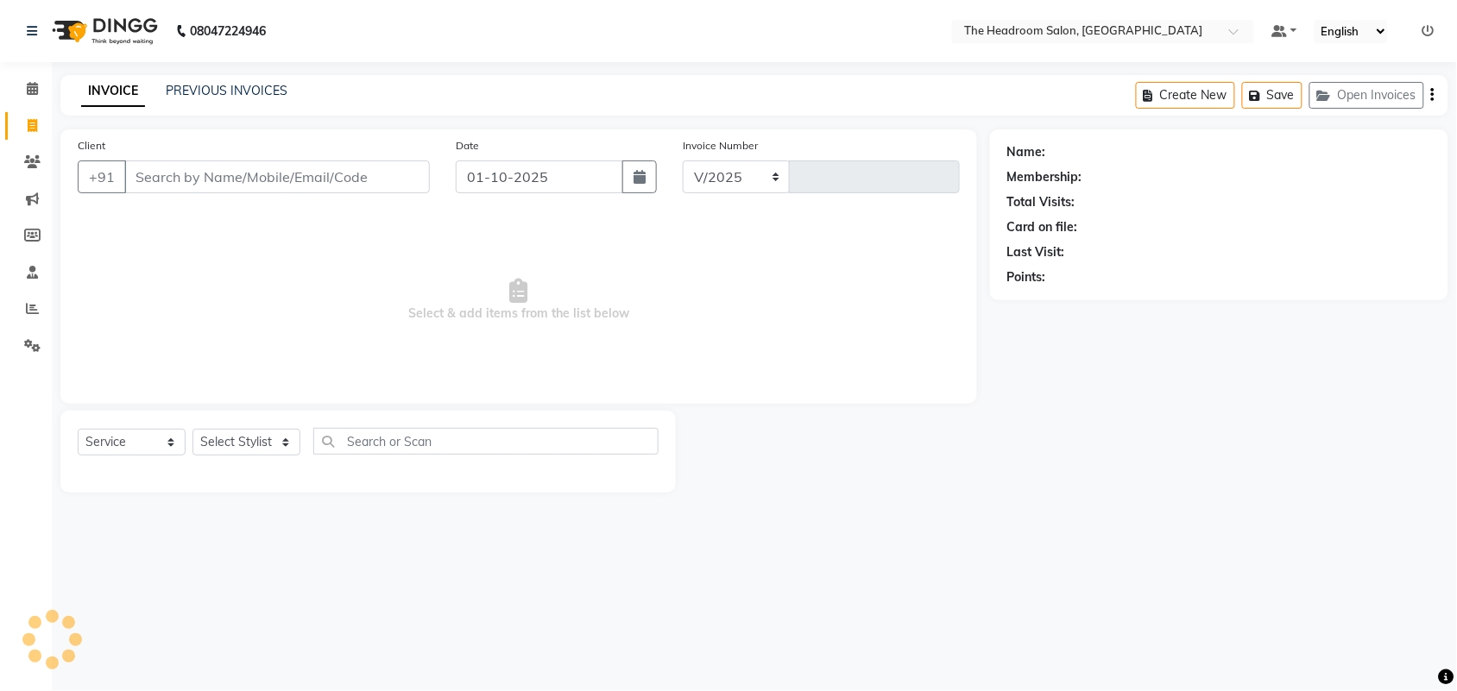
select select "6933"
type input "3879"
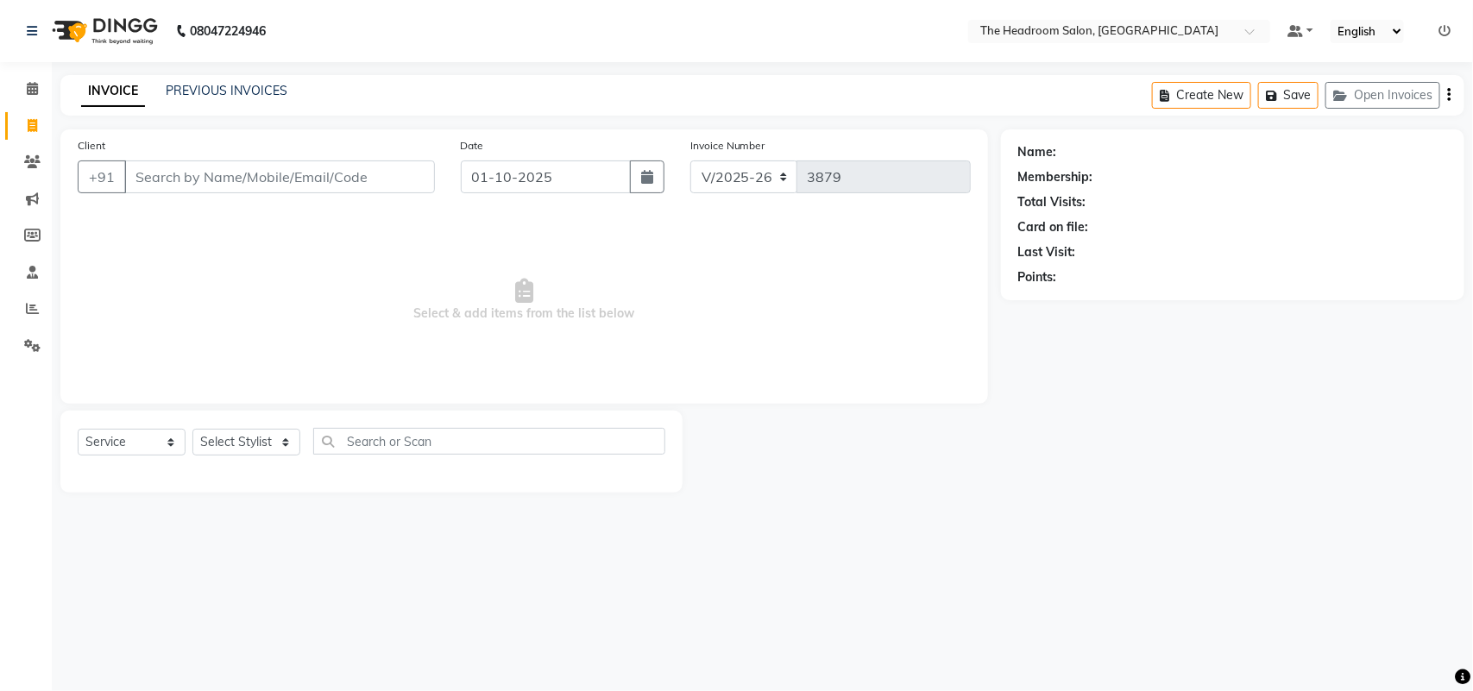
select select "58237"
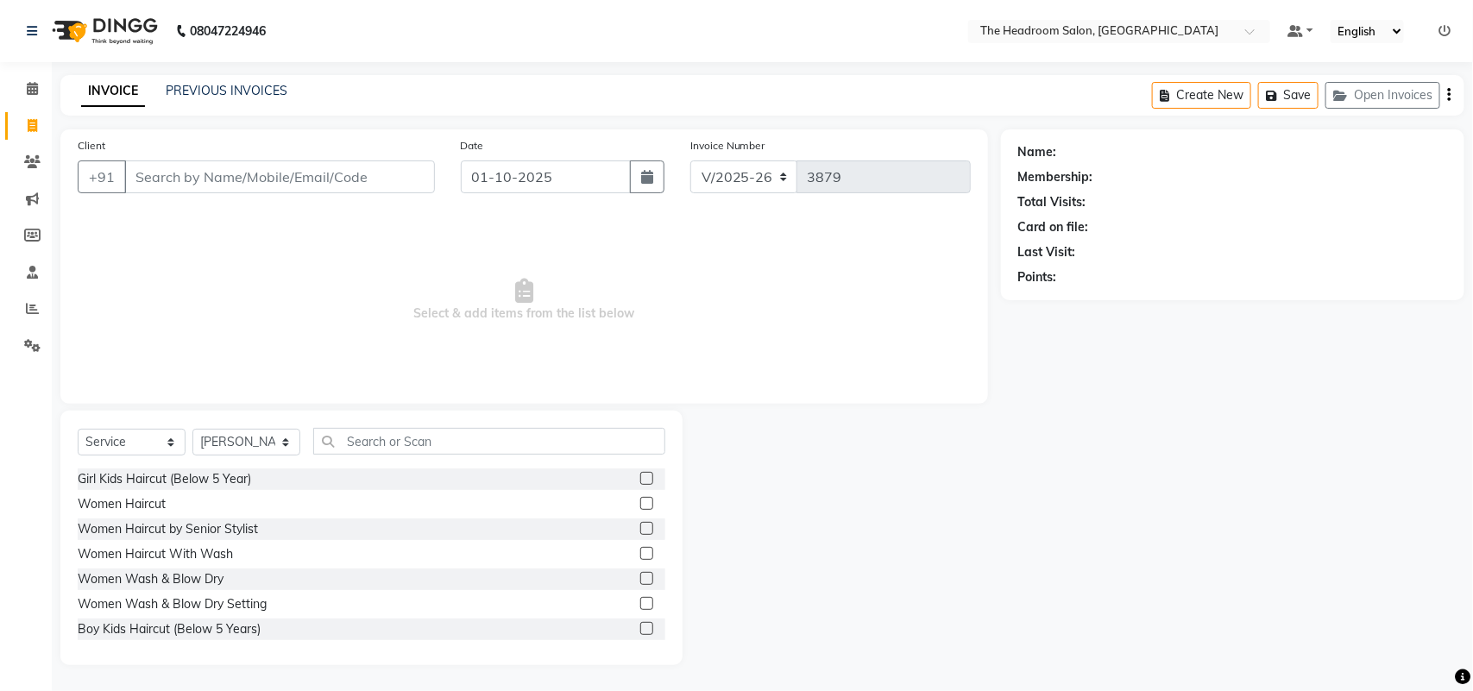
click at [28, 123] on icon at bounding box center [32, 125] width 9 height 13
select select "service"
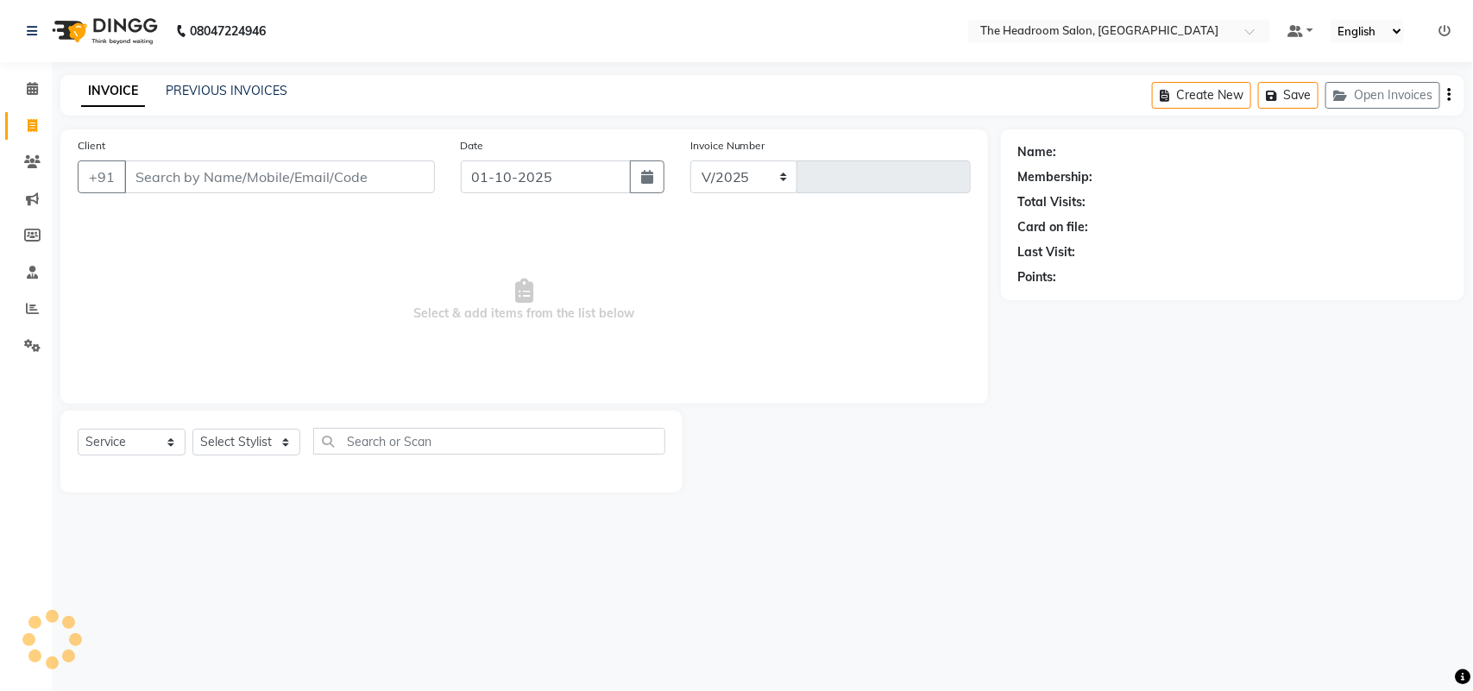
select select "6933"
type input "3879"
click at [1412, 92] on button "Open Invoices" at bounding box center [1383, 95] width 115 height 27
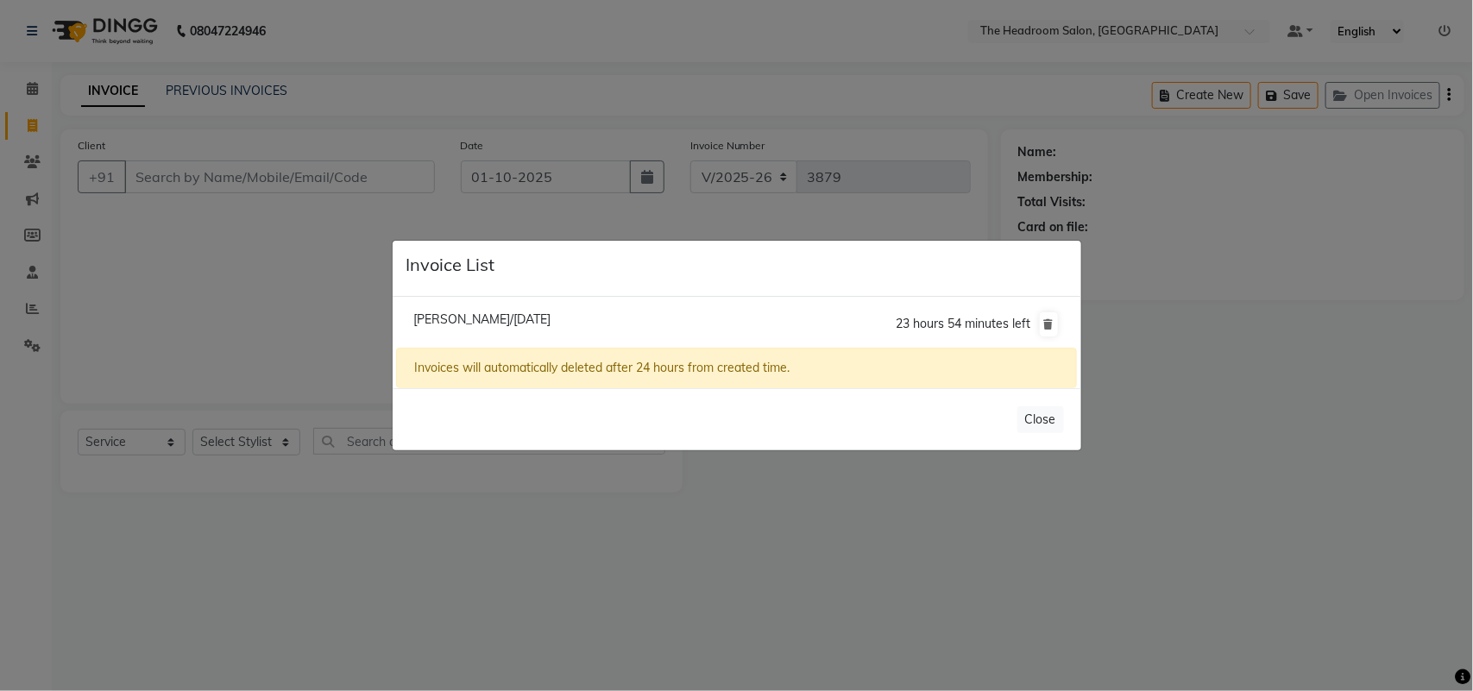
select select "58237"
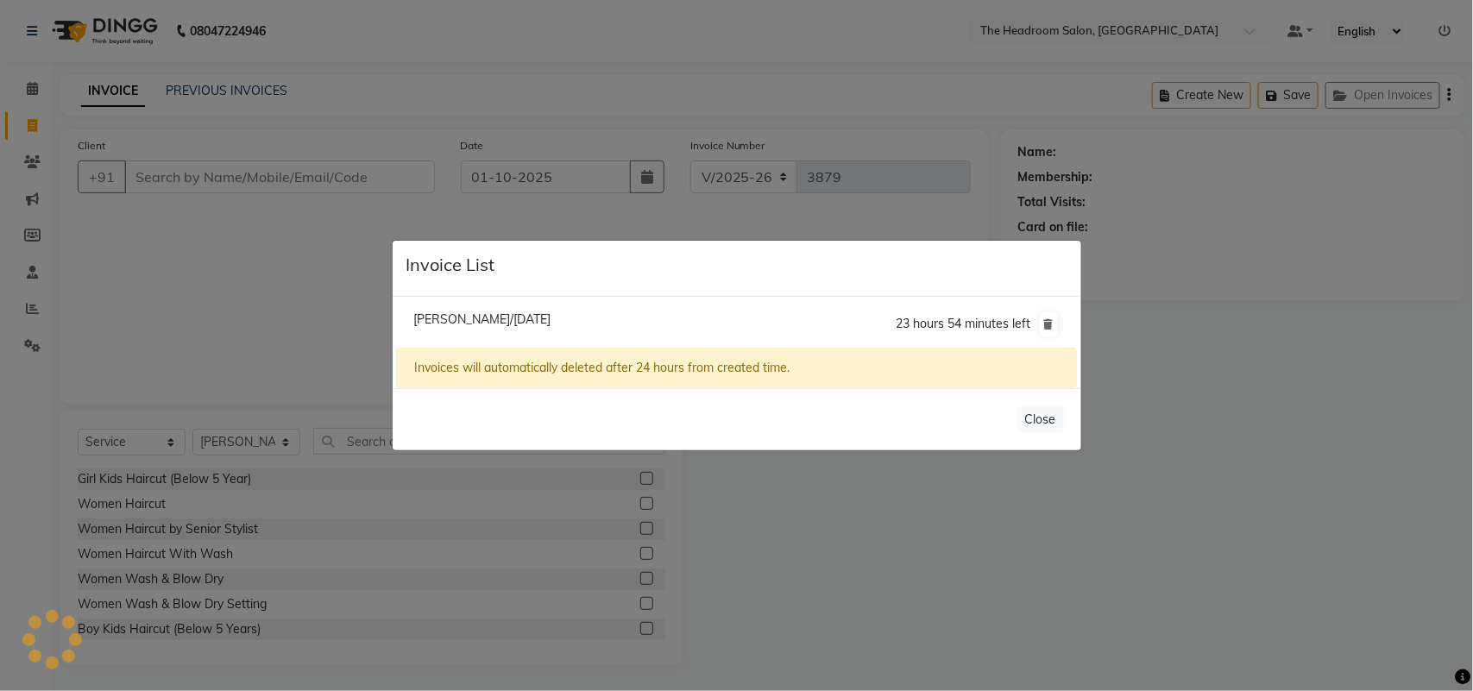
click at [451, 317] on span "[PERSON_NAME]/[DATE]" at bounding box center [481, 320] width 137 height 16
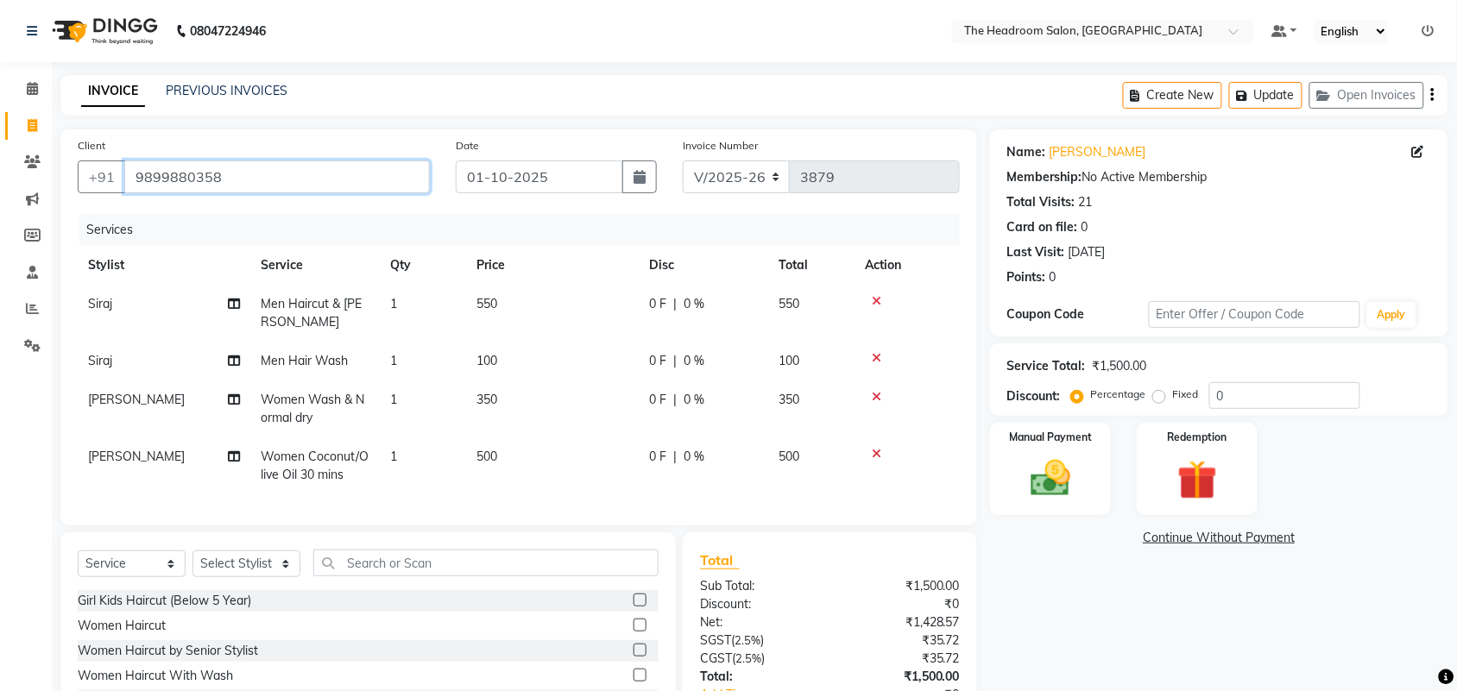
click at [247, 183] on input "9899880358" at bounding box center [276, 177] width 305 height 33
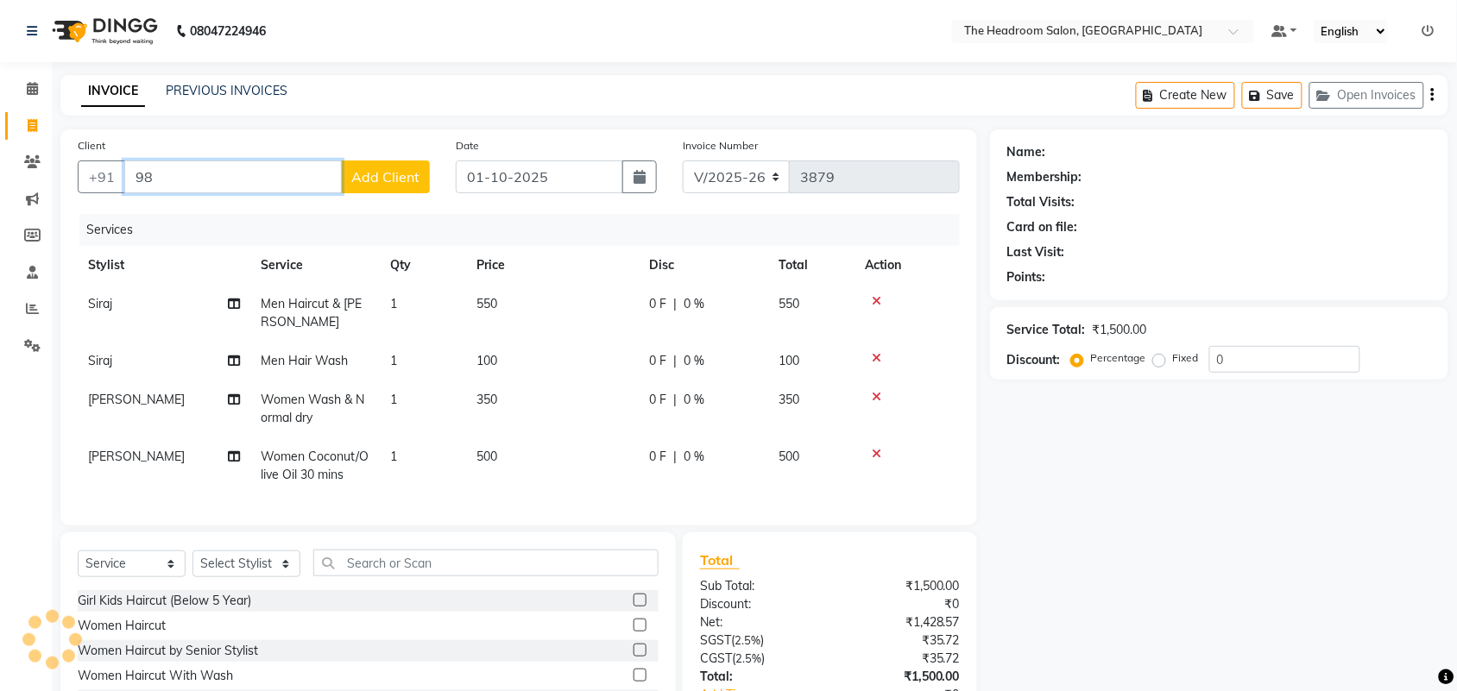
type input "9"
click at [243, 220] on ngb-highlight "756817 8525" at bounding box center [233, 216] width 90 height 17
type input "7568178525"
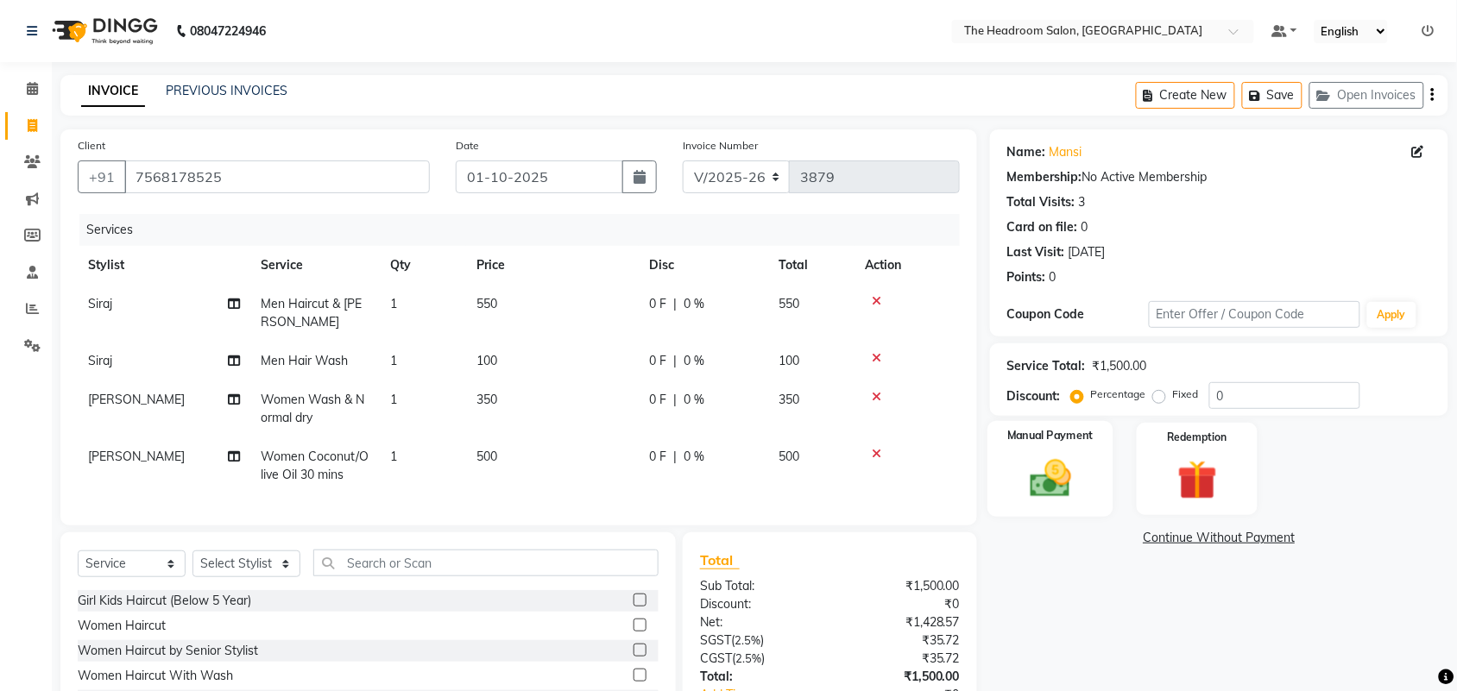
click at [1049, 493] on img at bounding box center [1050, 478] width 67 height 47
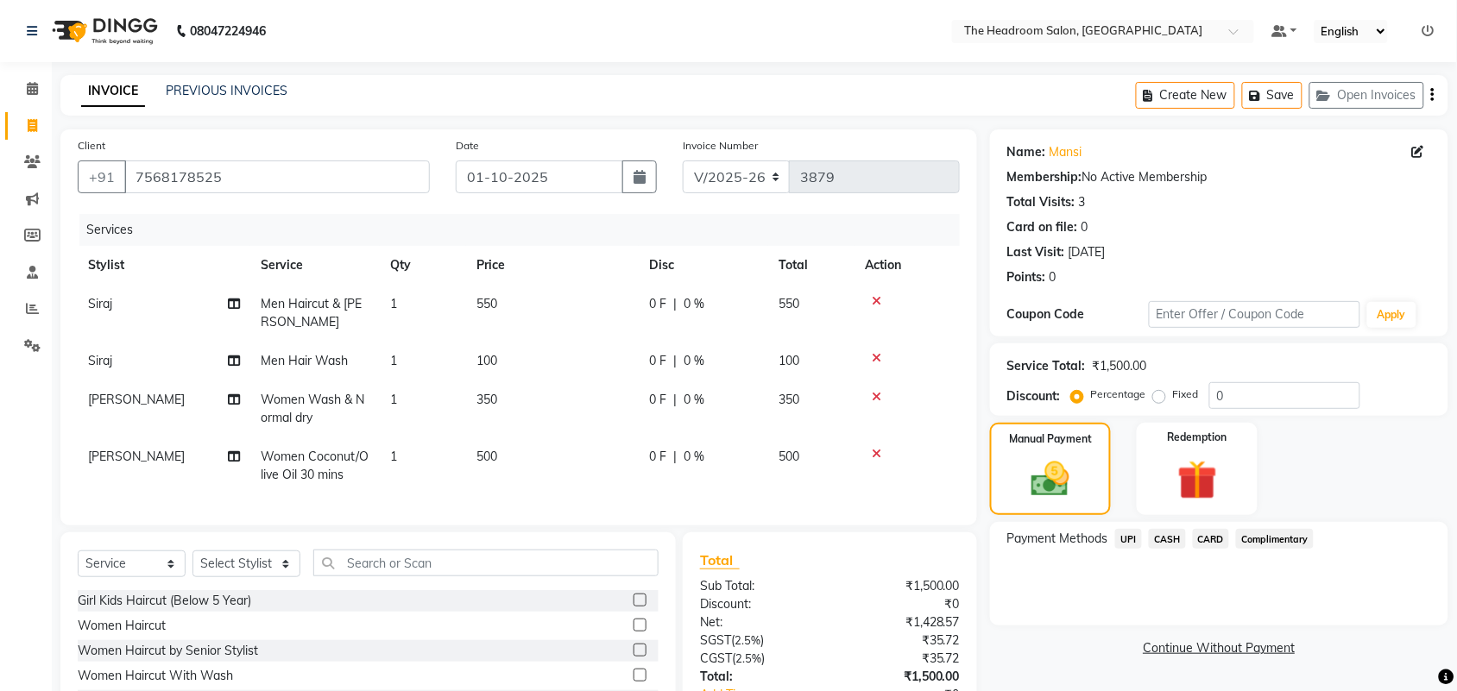
click at [1127, 542] on span "UPI" at bounding box center [1128, 539] width 27 height 20
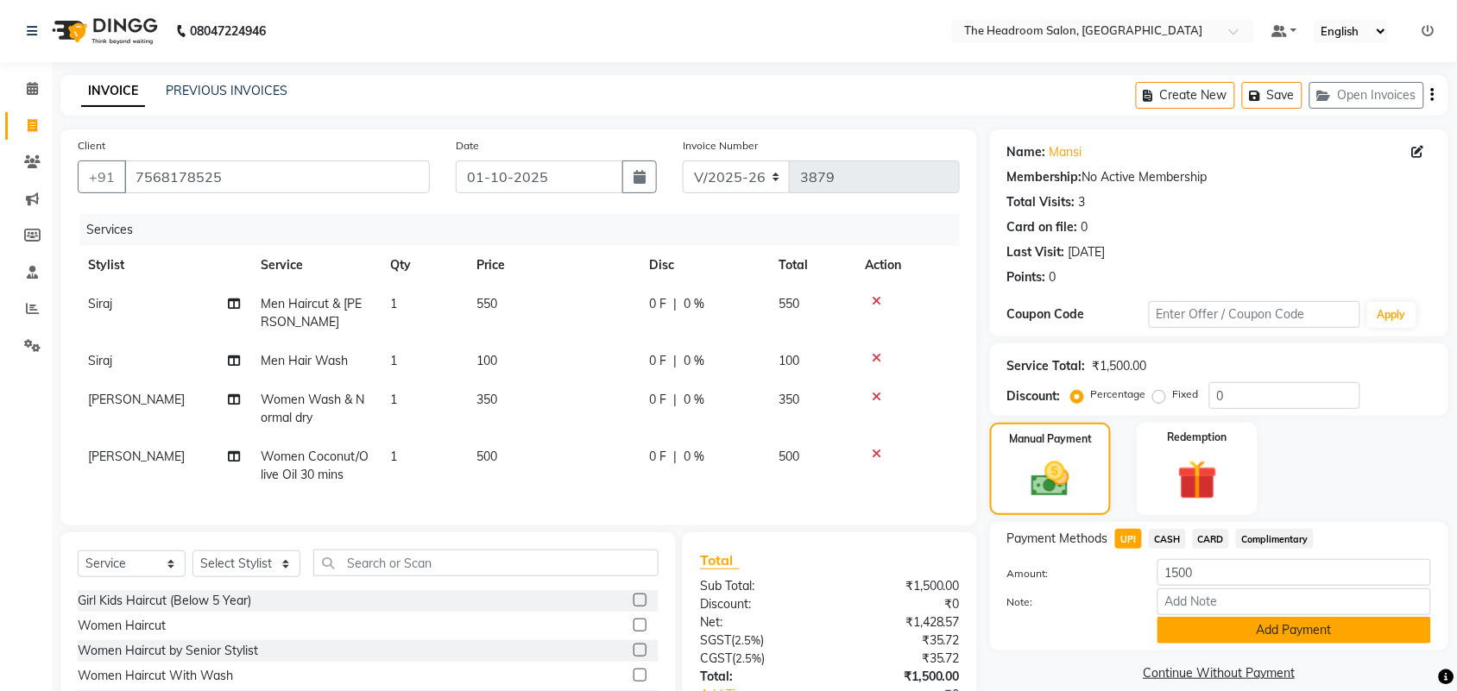
click at [1244, 632] on button "Add Payment" at bounding box center [1294, 630] width 274 height 27
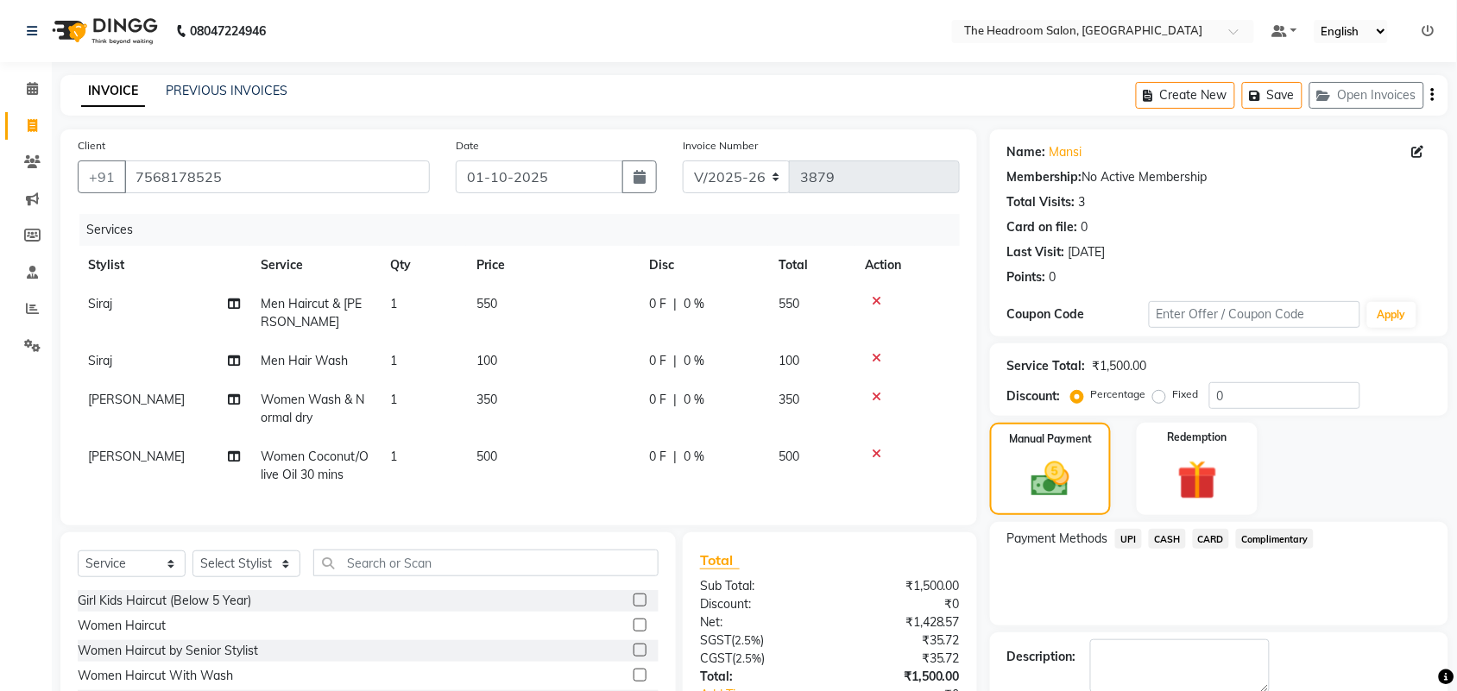
scroll to position [173, 0]
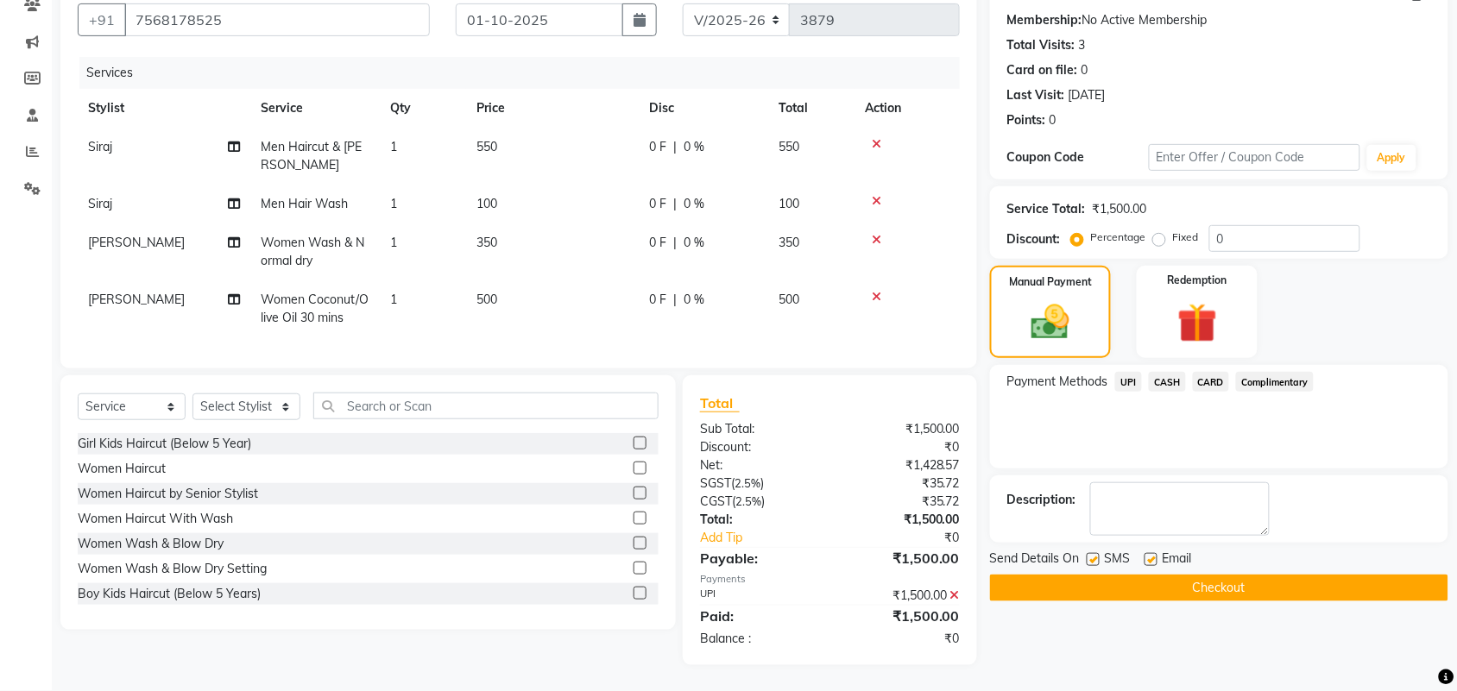
click at [1240, 575] on button "Checkout" at bounding box center [1219, 588] width 458 height 27
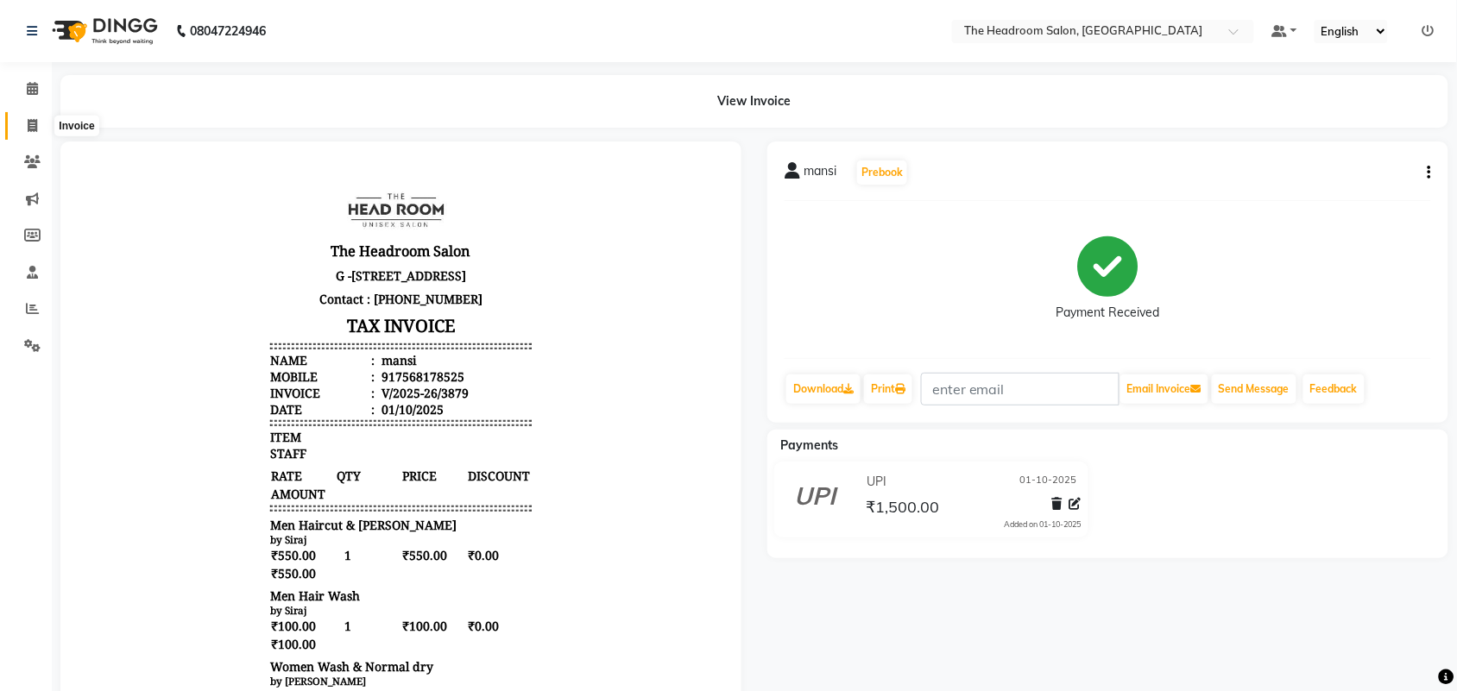
click at [32, 123] on icon at bounding box center [32, 125] width 9 height 13
select select "service"
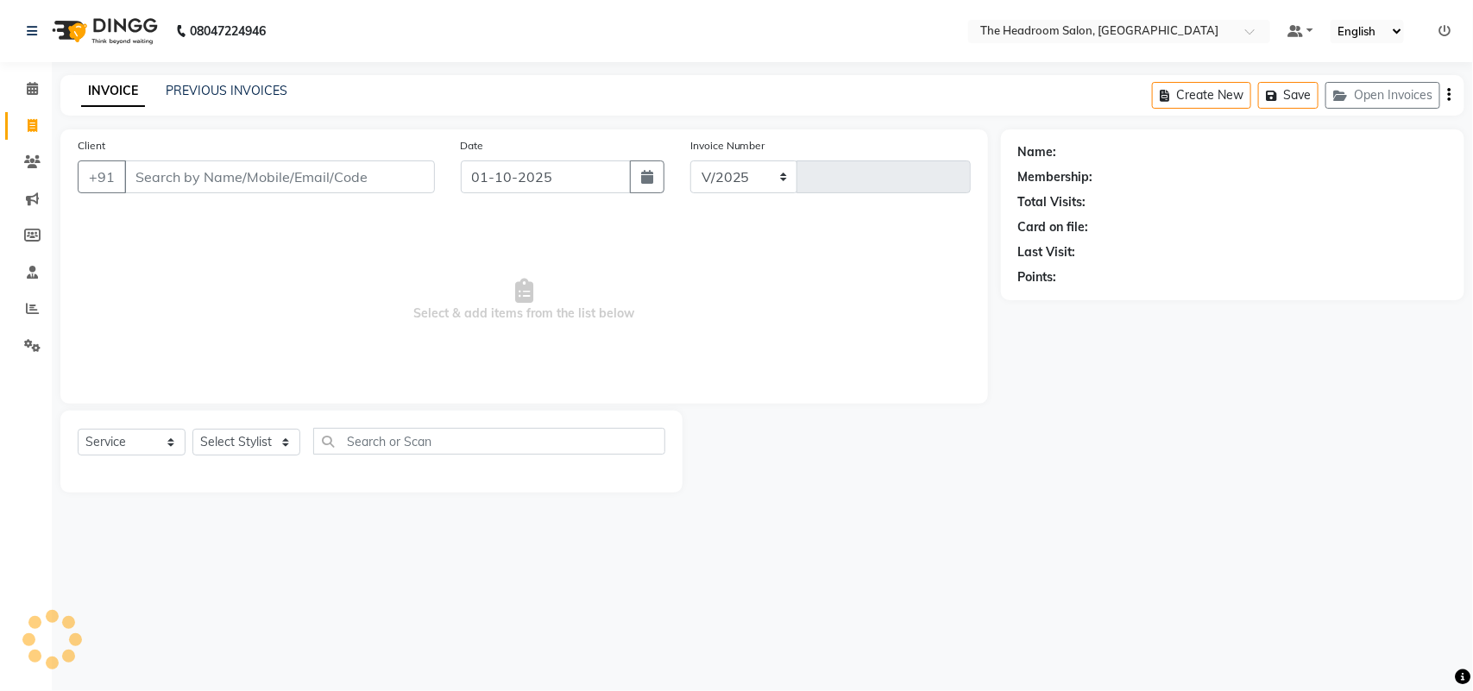
select select "6933"
type input "3880"
select select "58237"
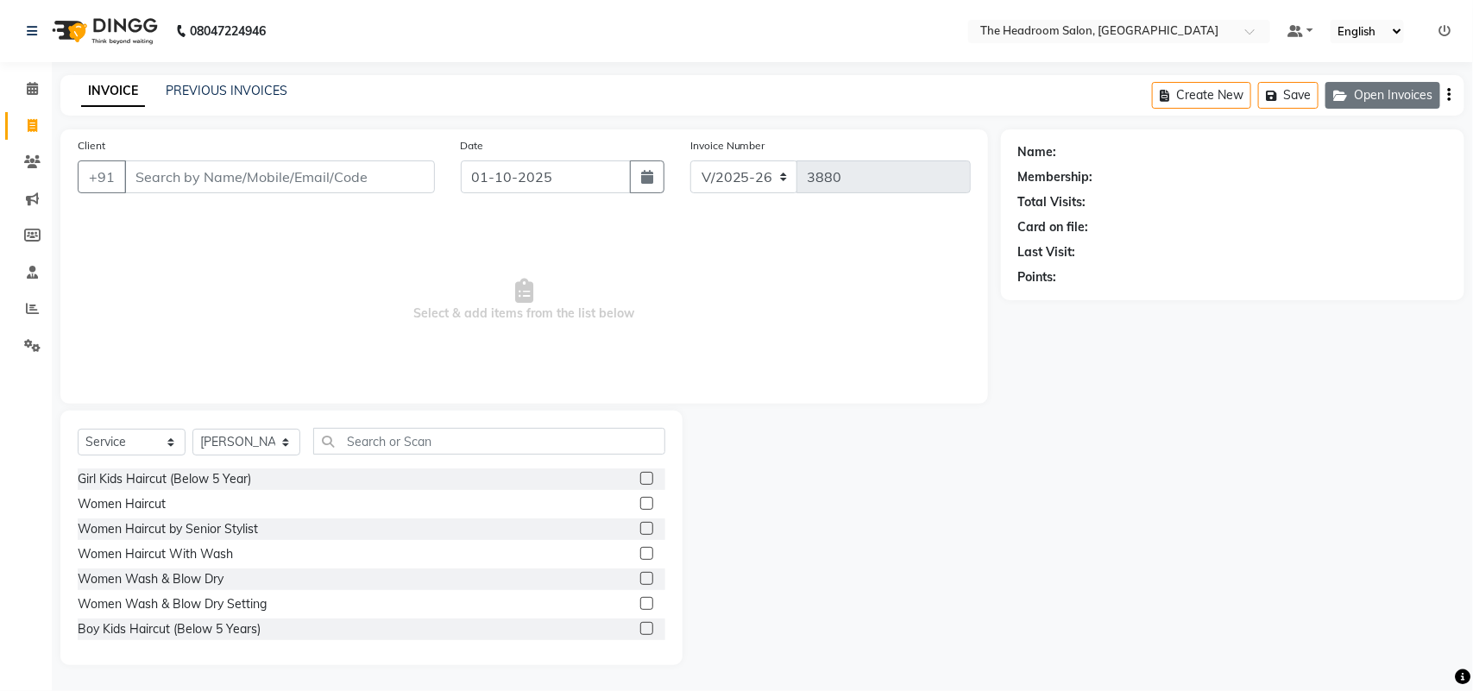
click at [1376, 92] on button "Open Invoices" at bounding box center [1383, 95] width 115 height 27
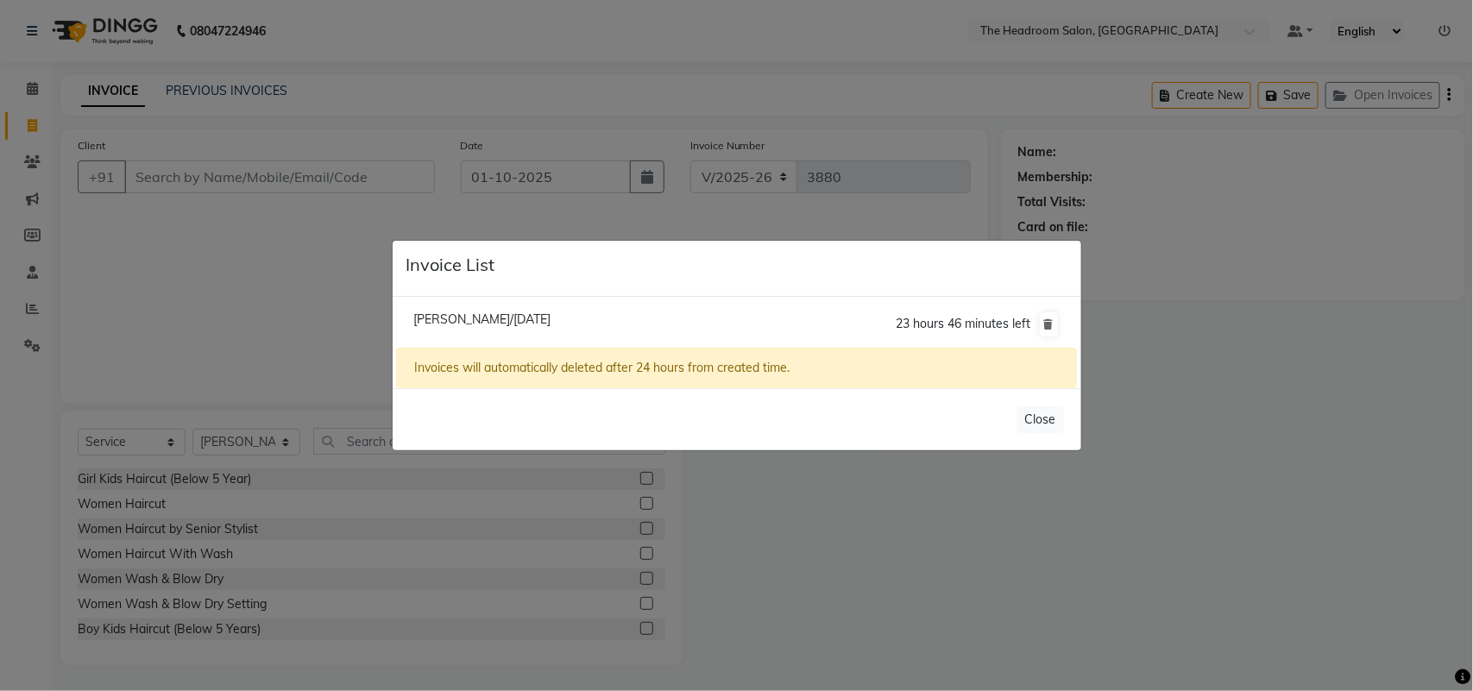
click at [551, 324] on span "[PERSON_NAME]/[DATE]" at bounding box center [481, 320] width 137 height 16
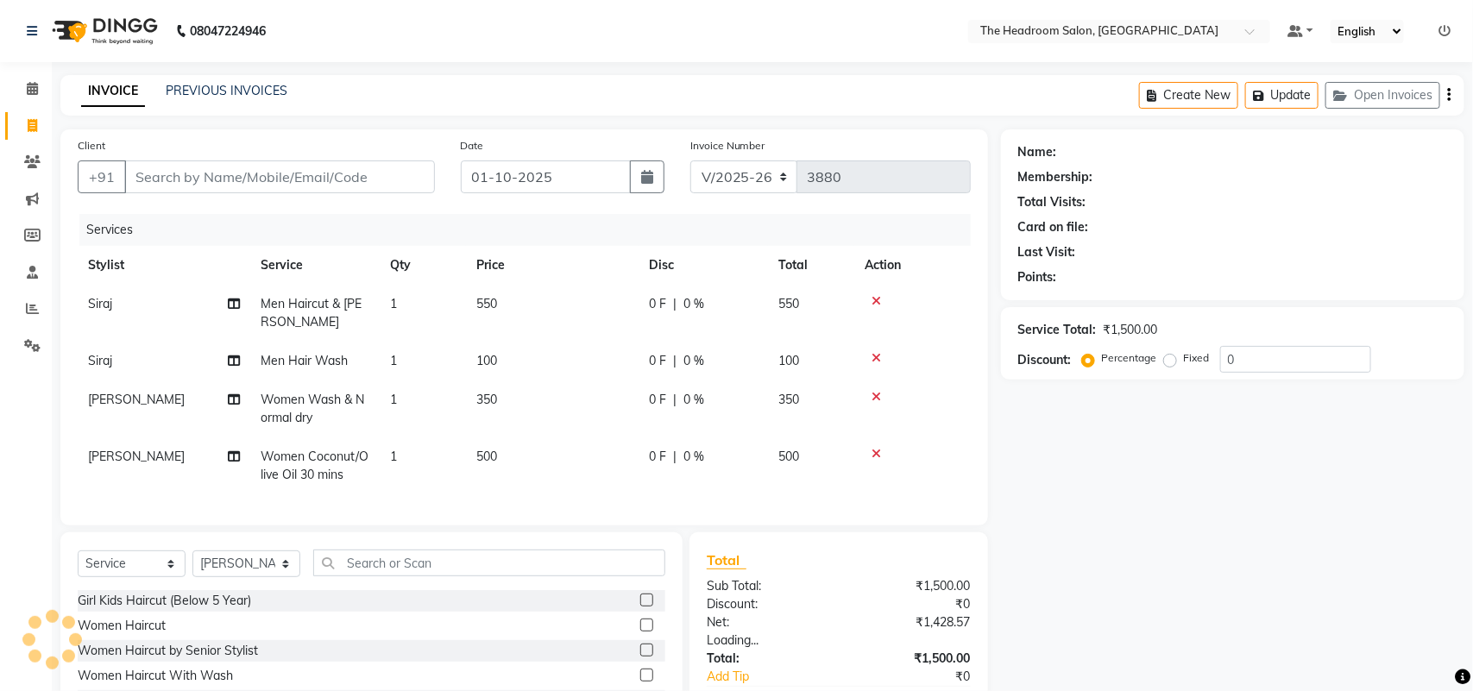
type input "9899880358"
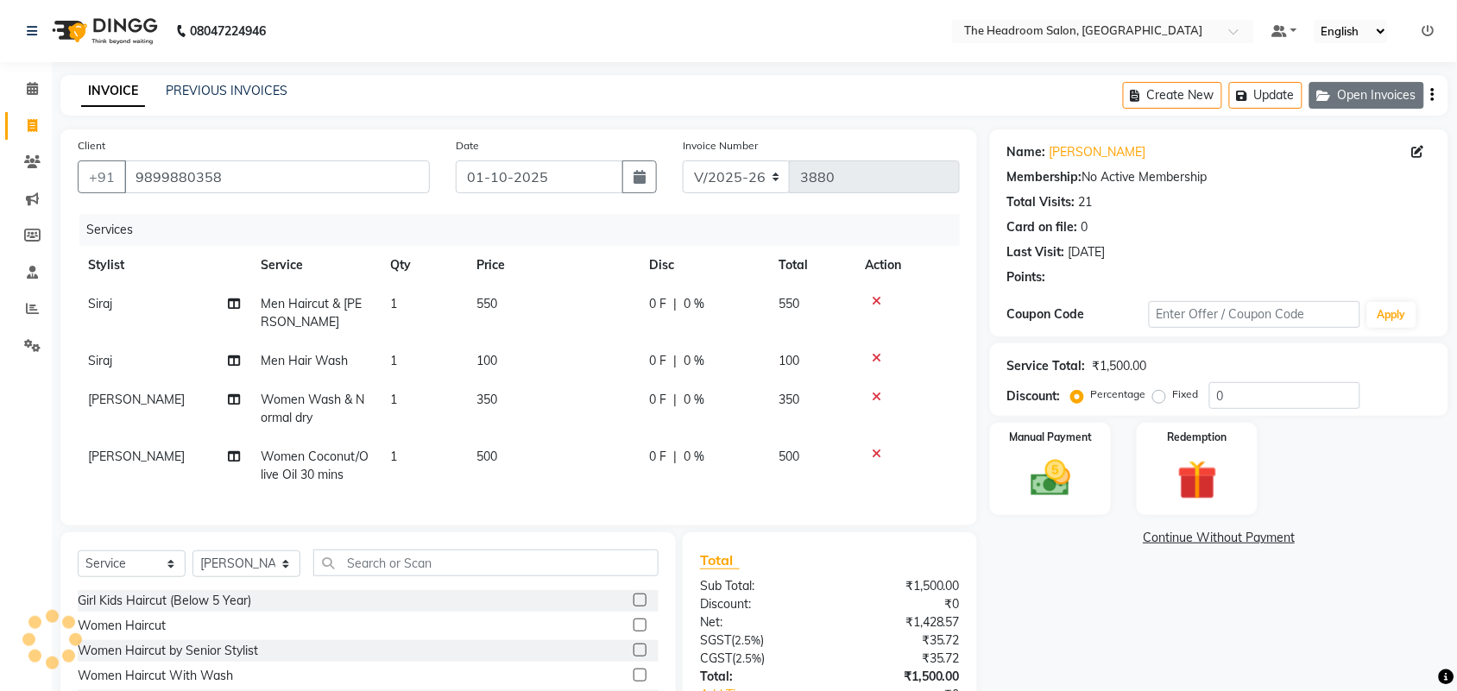
click at [1343, 97] on button "Open Invoices" at bounding box center [1366, 95] width 115 height 27
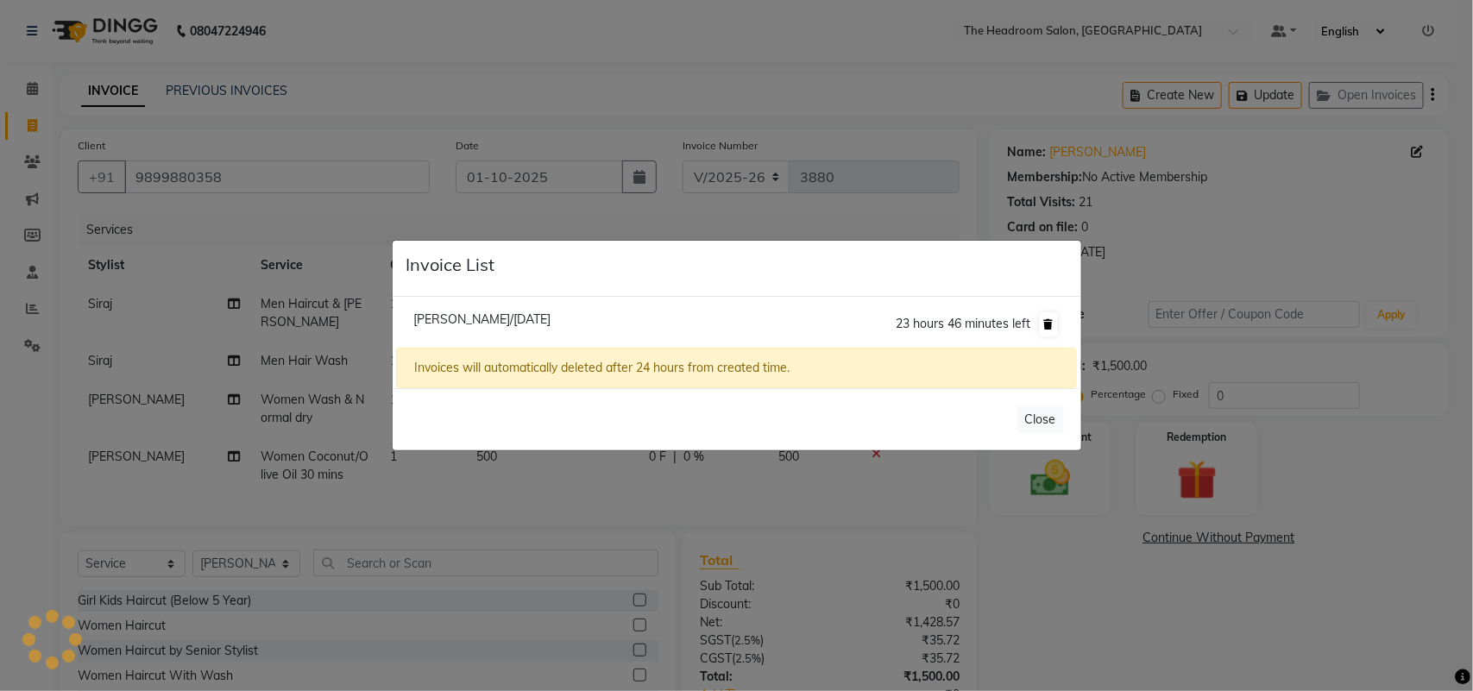
click at [1051, 324] on icon at bounding box center [1048, 324] width 9 height 10
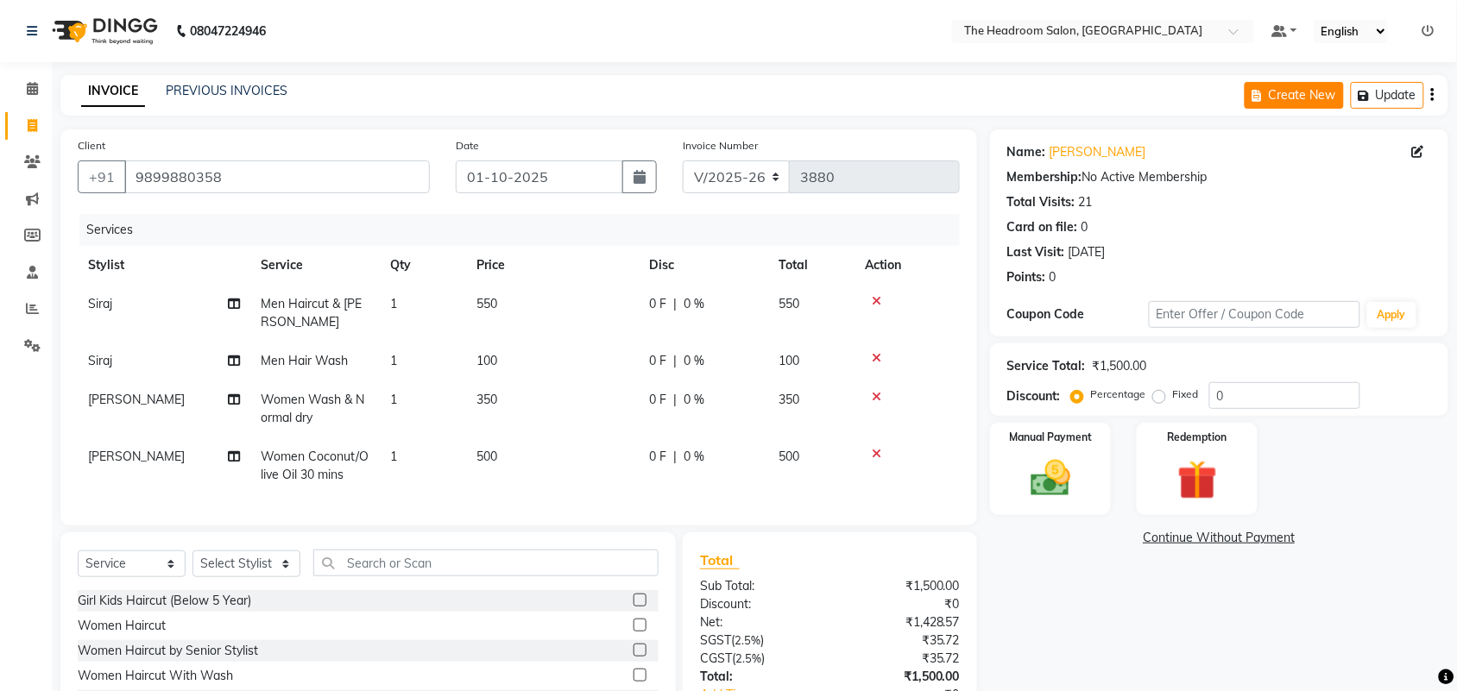
click at [1325, 91] on button "Create New" at bounding box center [1293, 95] width 99 height 27
select select "service"
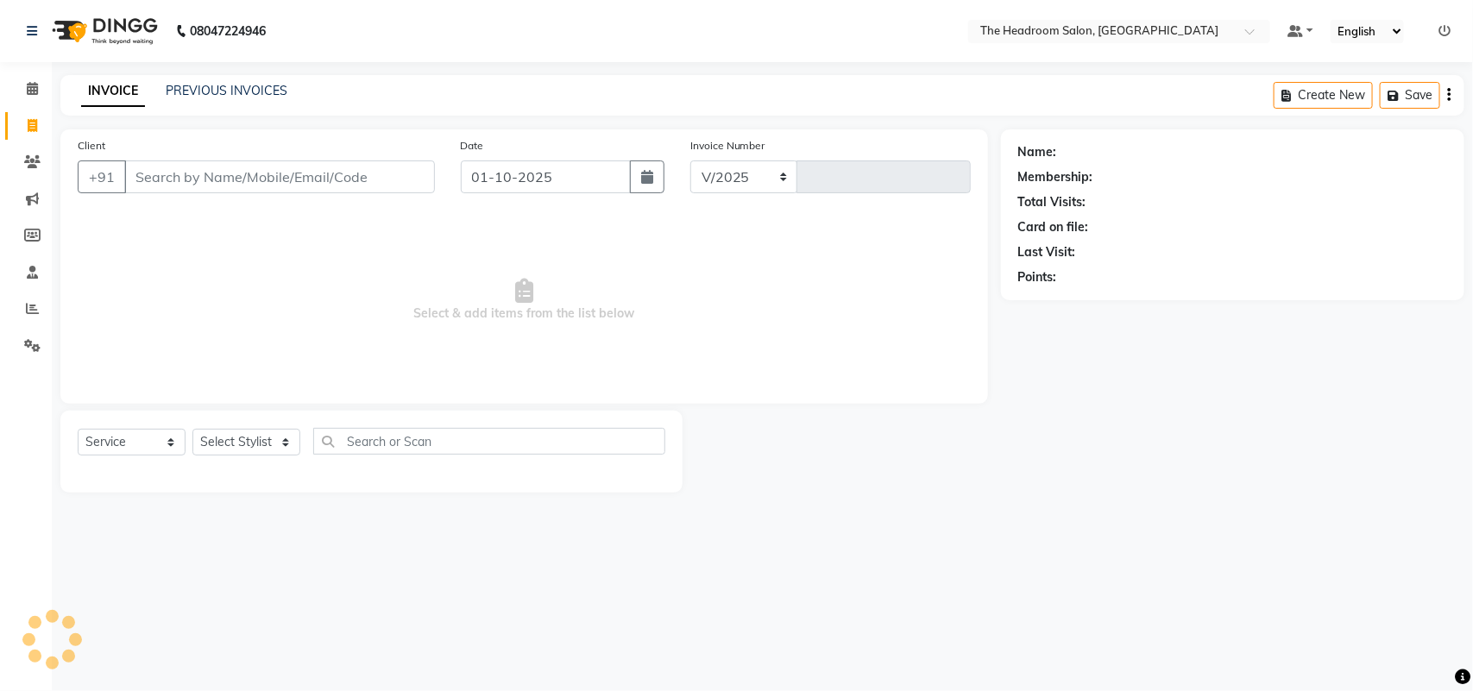
select select "6933"
type input "3880"
select select "58237"
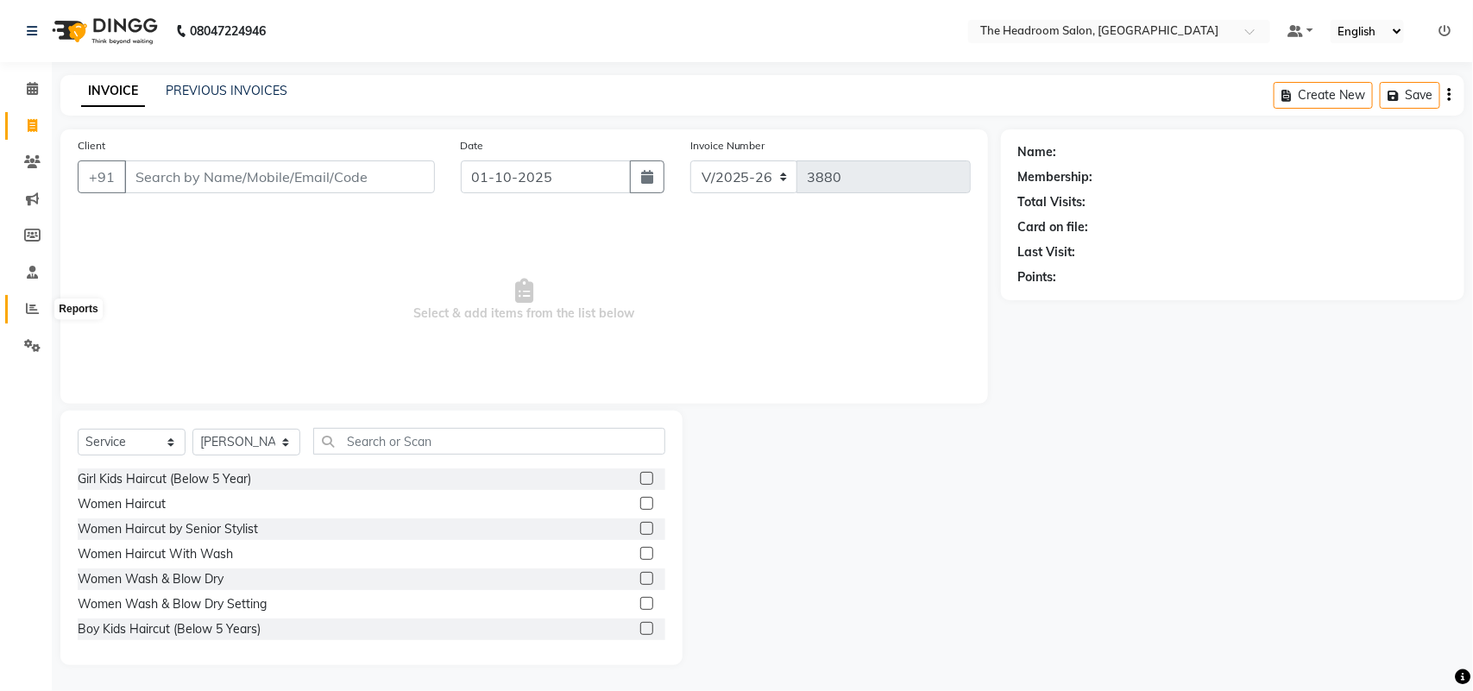
click at [32, 311] on icon at bounding box center [32, 308] width 13 height 13
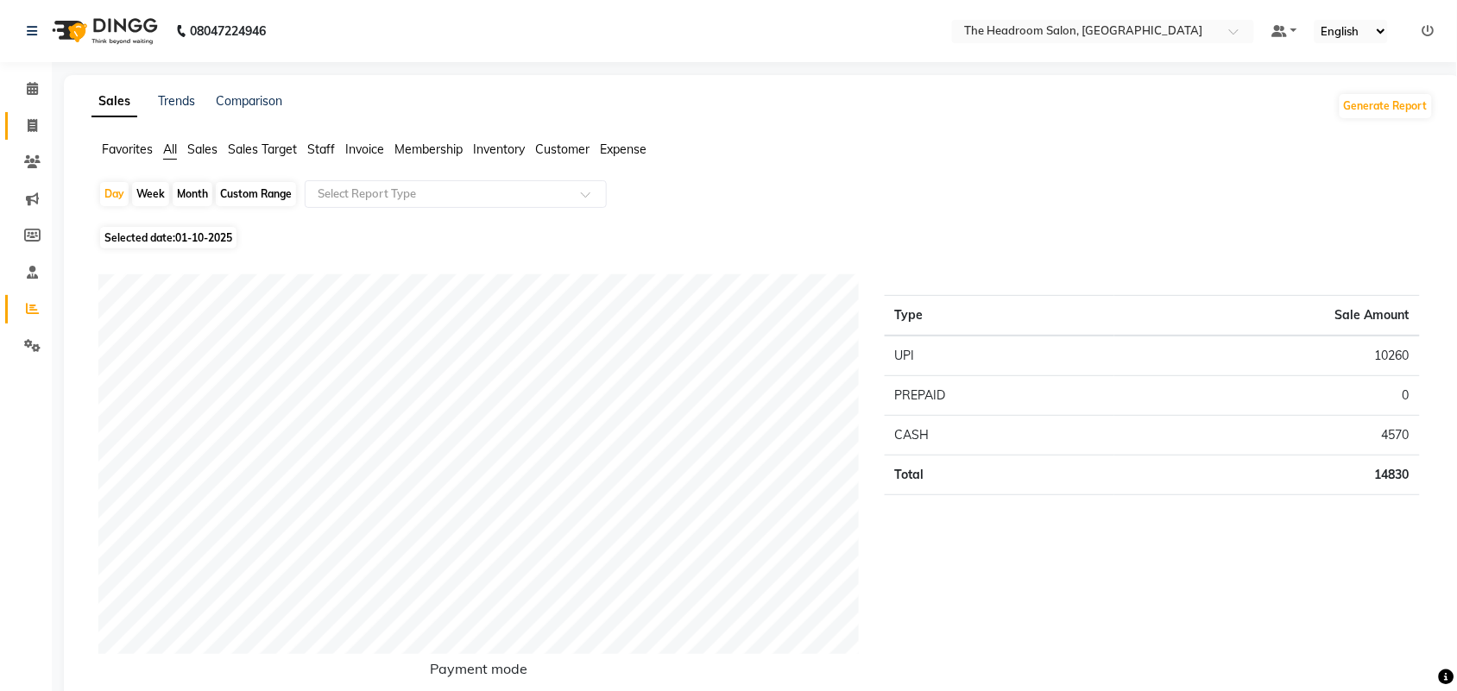
click at [35, 135] on link "Invoice" at bounding box center [25, 126] width 41 height 28
select select "service"
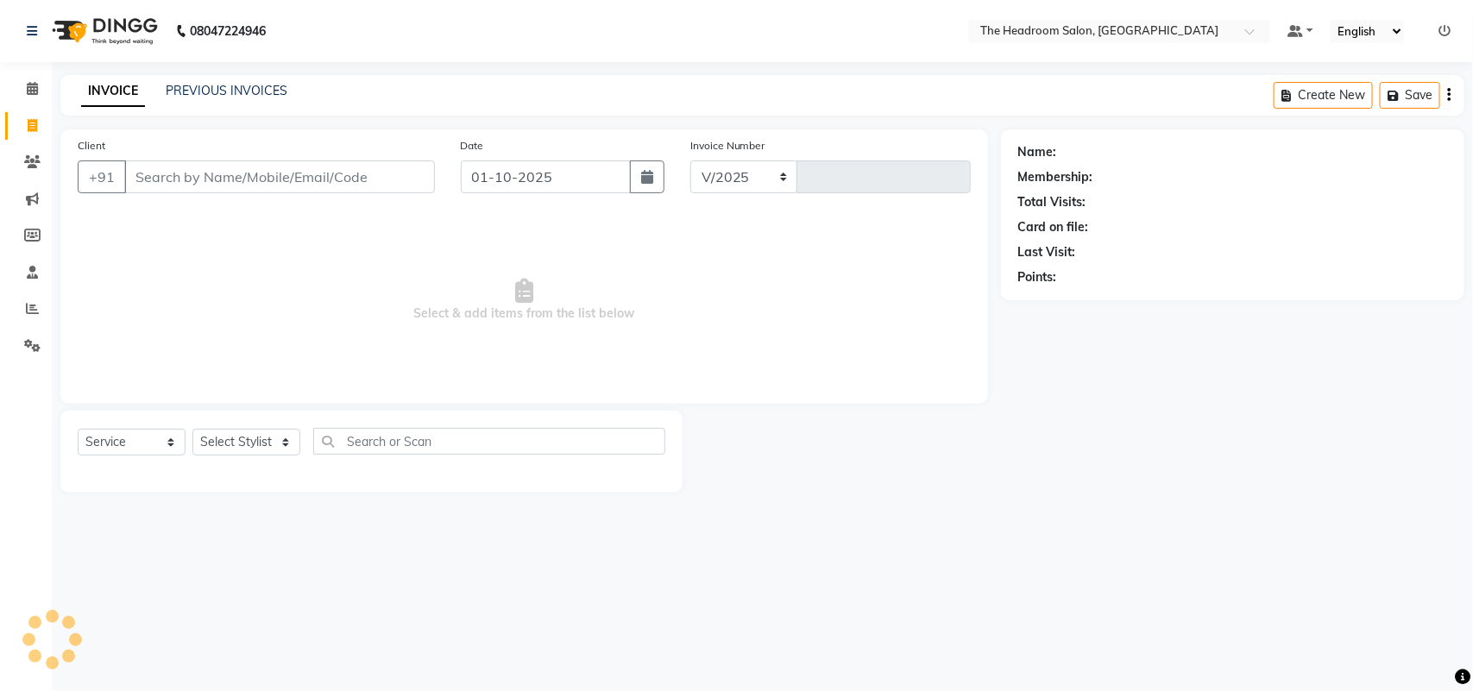
select select "6933"
type input "3880"
select select "58237"
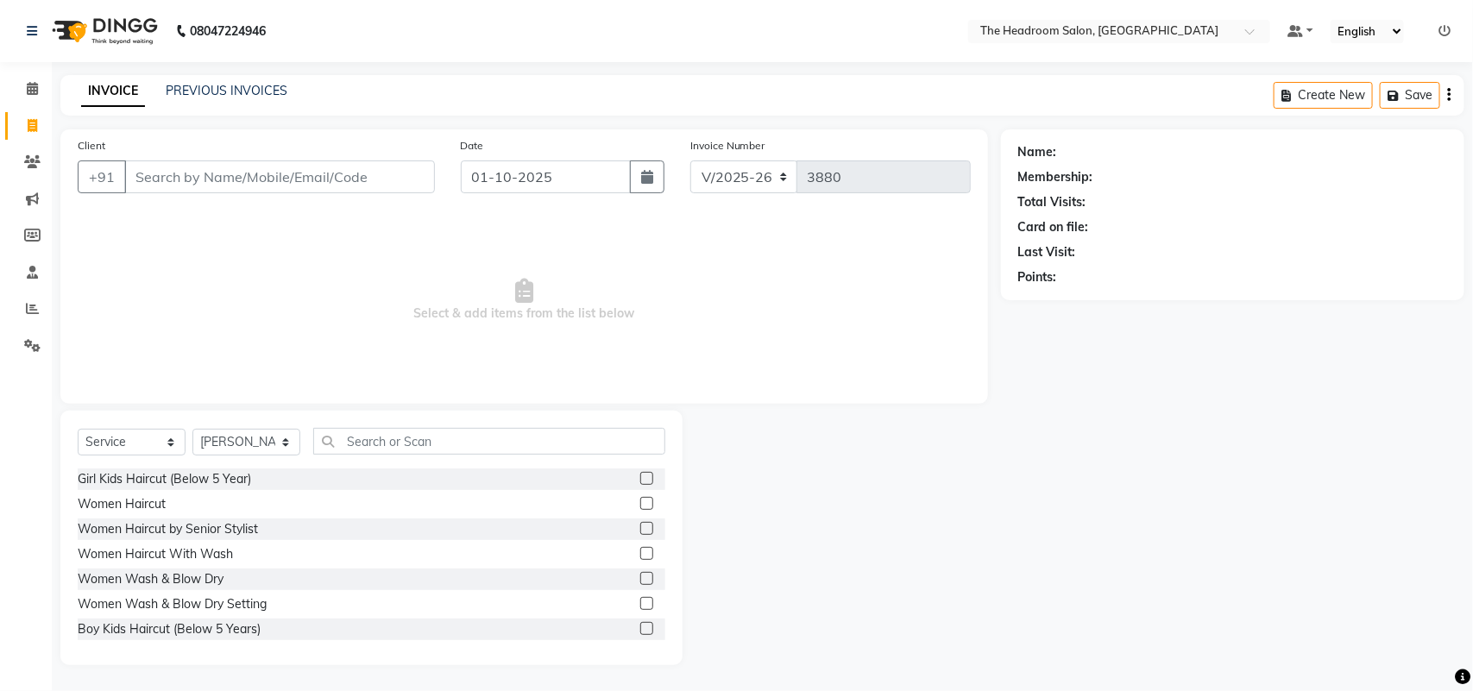
click at [325, 186] on input "Client" at bounding box center [279, 177] width 311 height 33
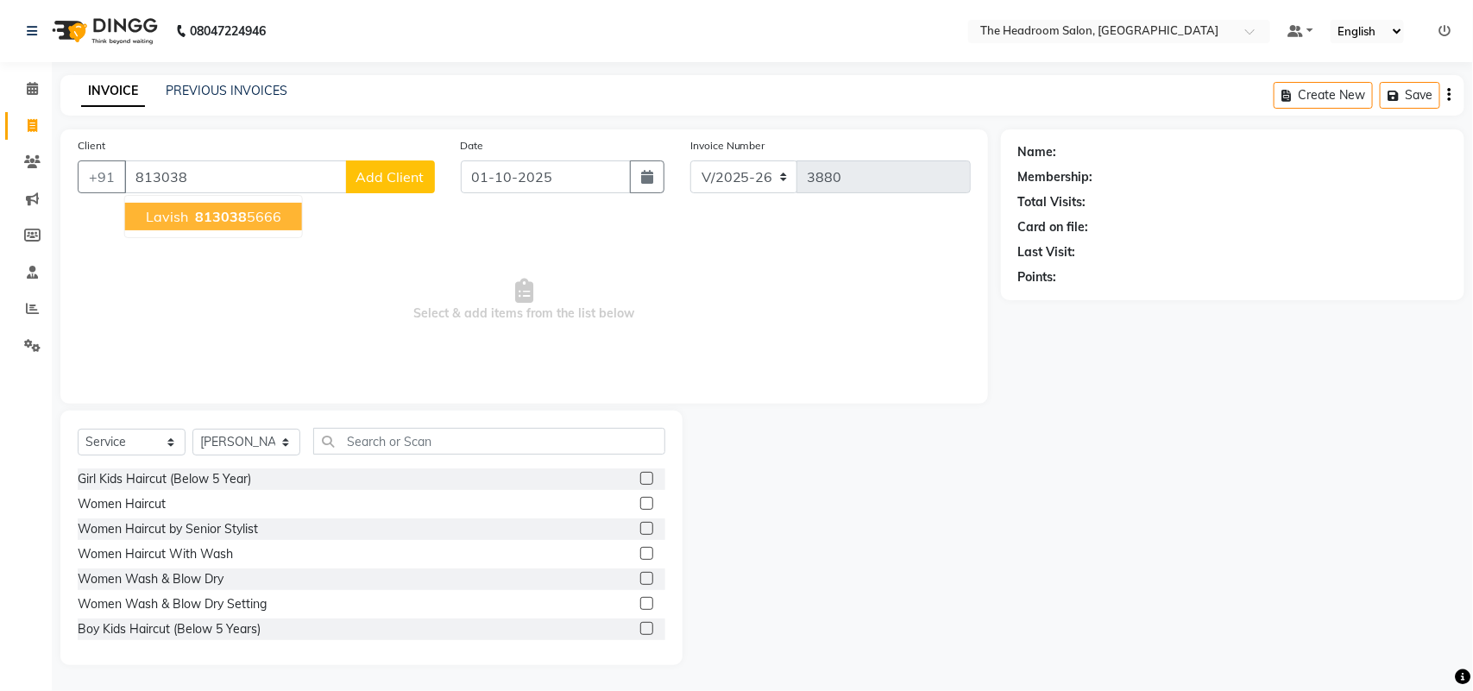
click at [239, 217] on span "813038" at bounding box center [221, 216] width 52 height 17
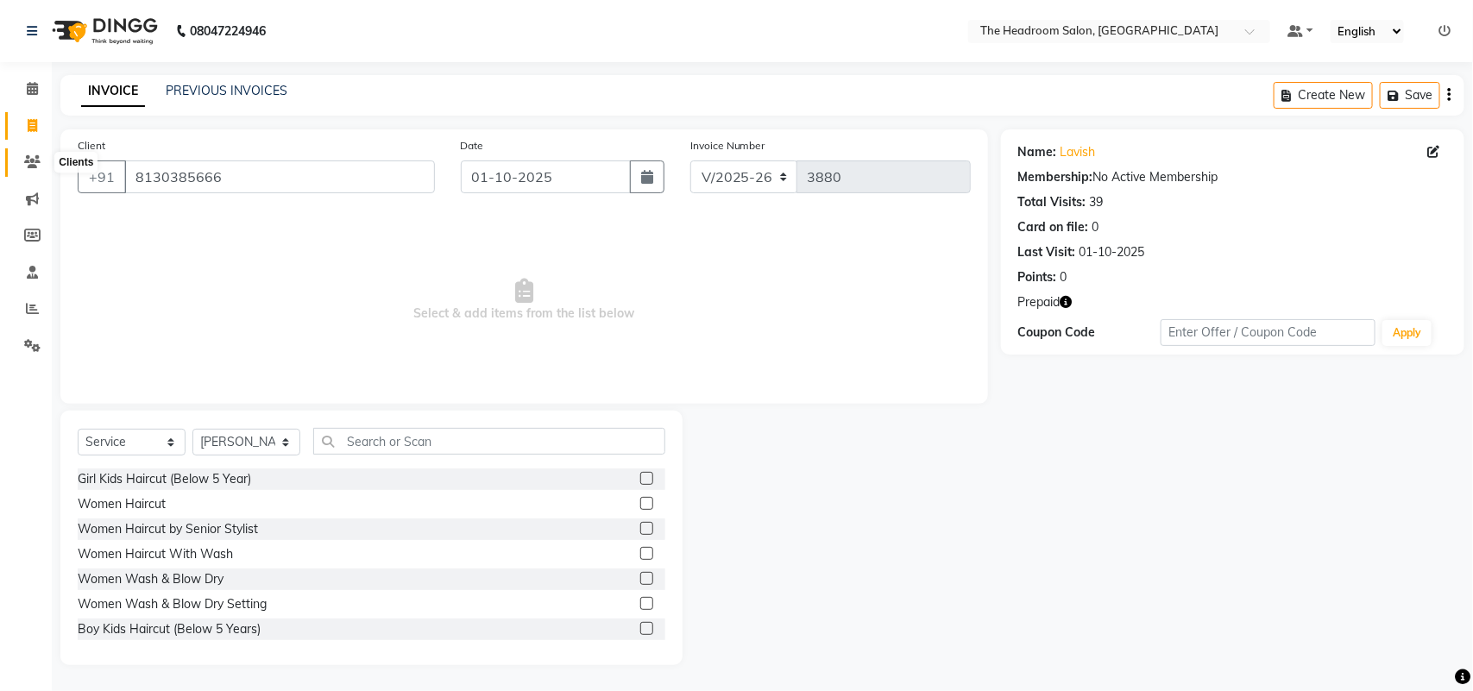
click at [26, 153] on span at bounding box center [32, 163] width 30 height 20
click at [385, 174] on input "8130385666" at bounding box center [279, 177] width 311 height 33
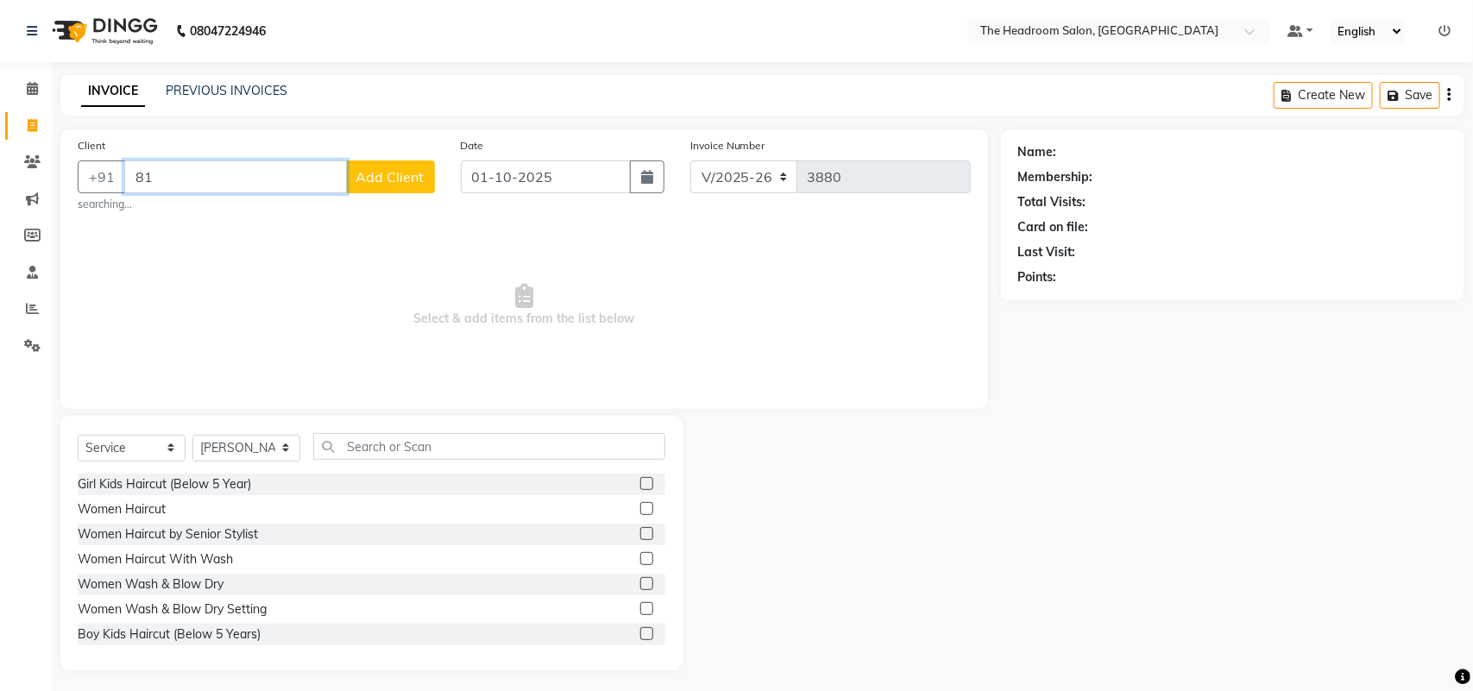
type input "8"
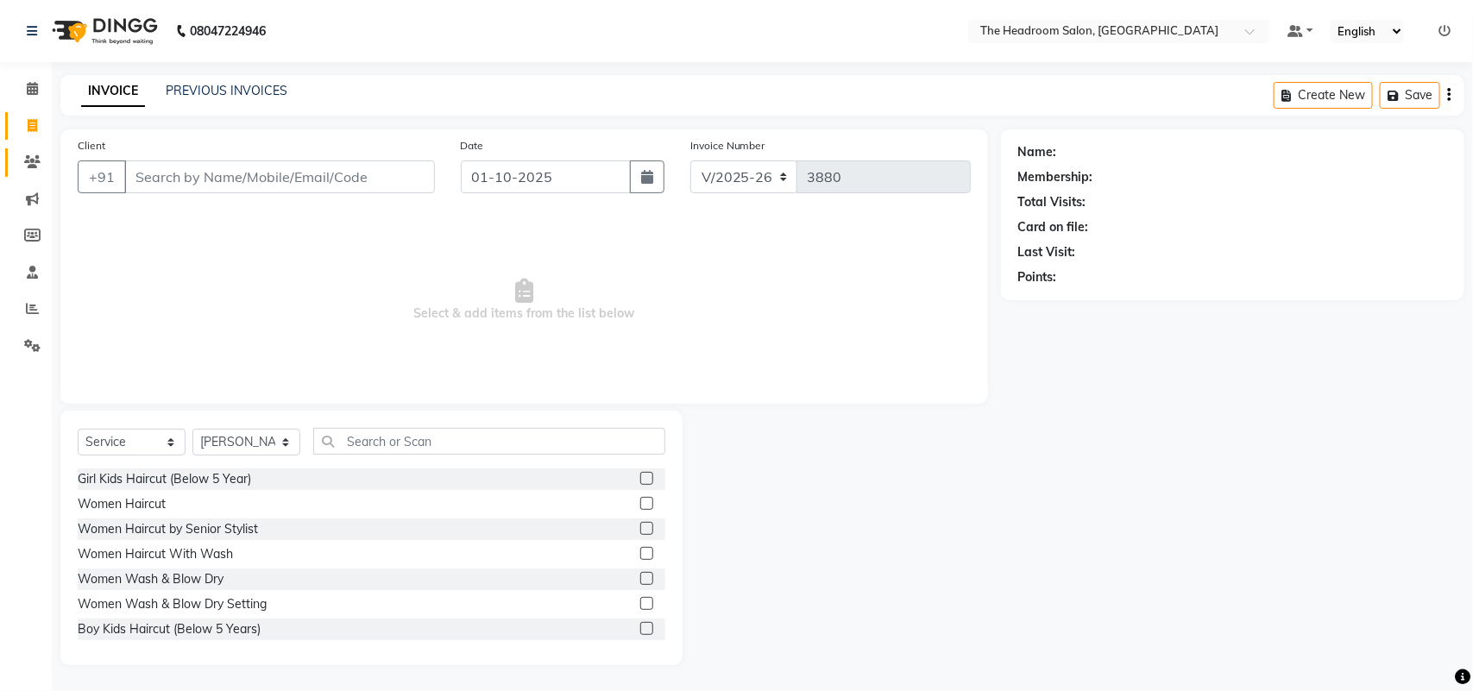
click at [31, 158] on icon at bounding box center [32, 161] width 16 height 13
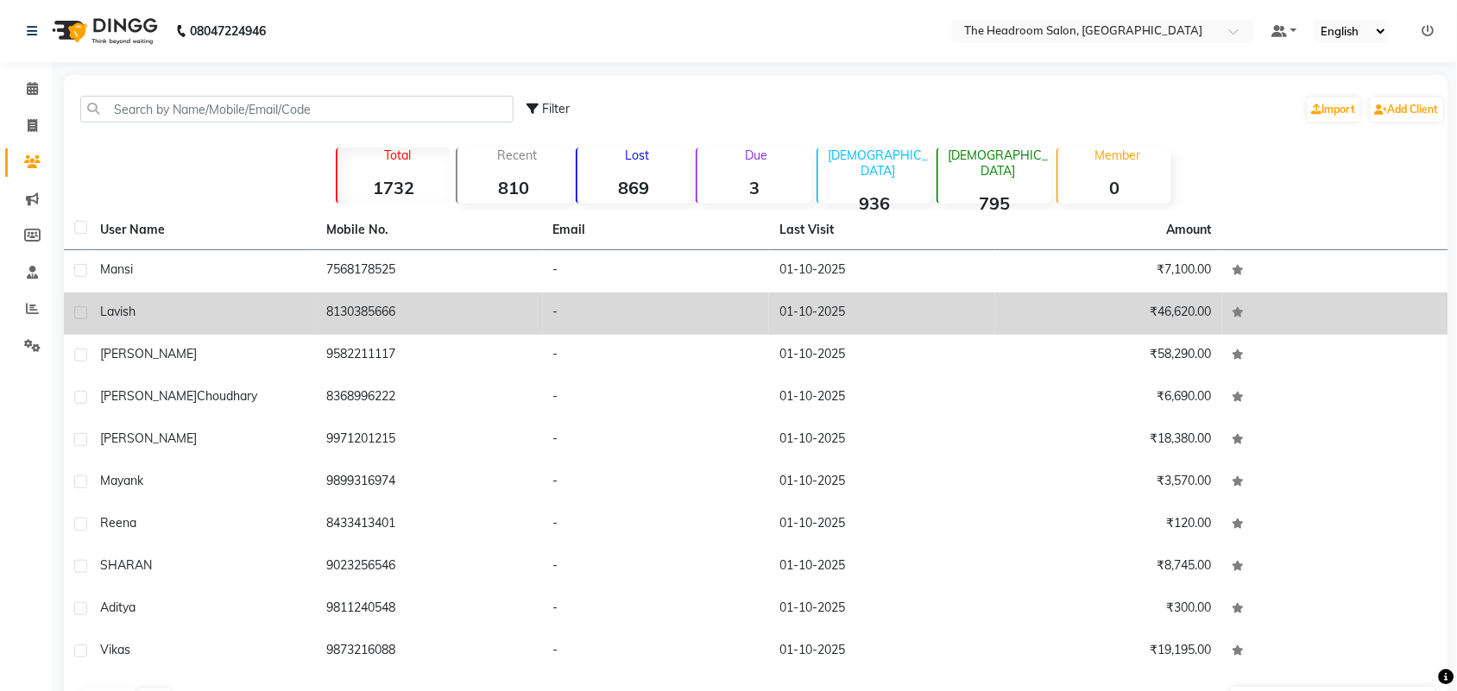
click at [376, 315] on td "8130385666" at bounding box center [429, 314] width 226 height 42
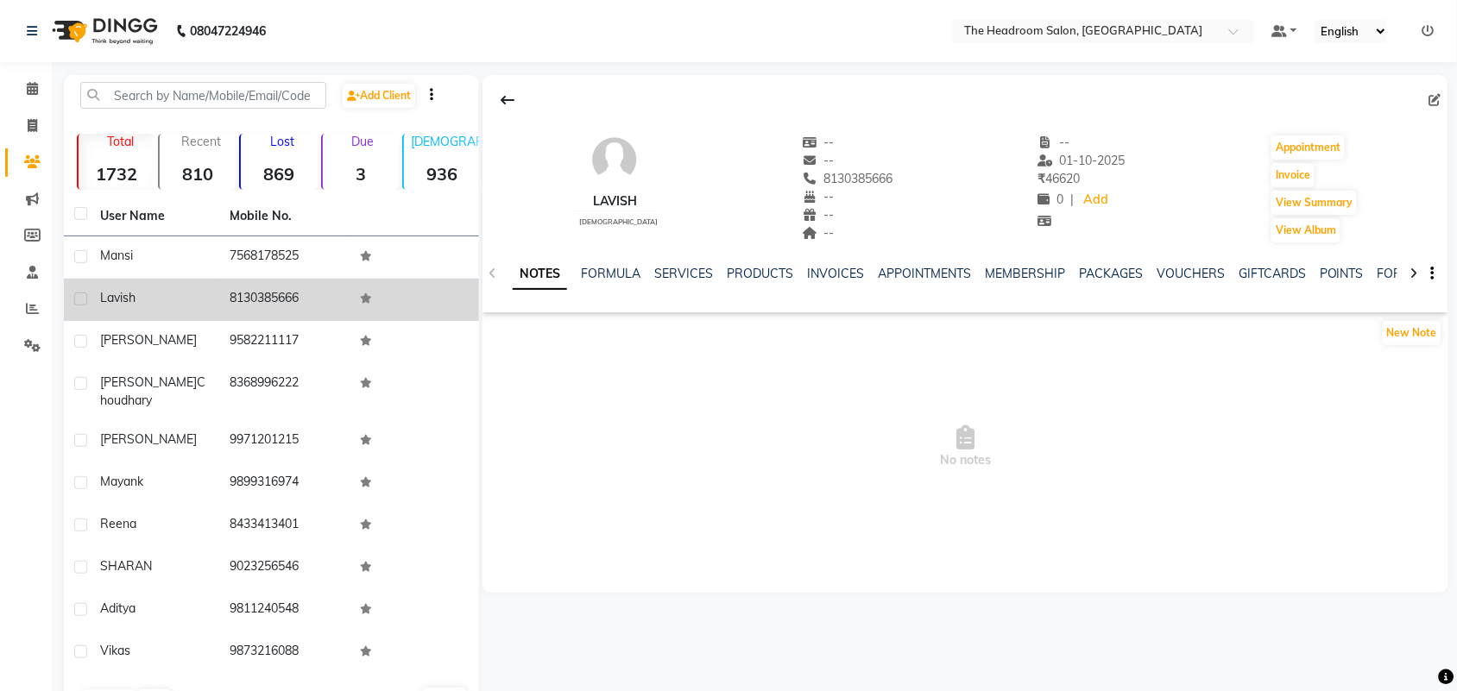
click at [376, 315] on td at bounding box center [414, 300] width 129 height 42
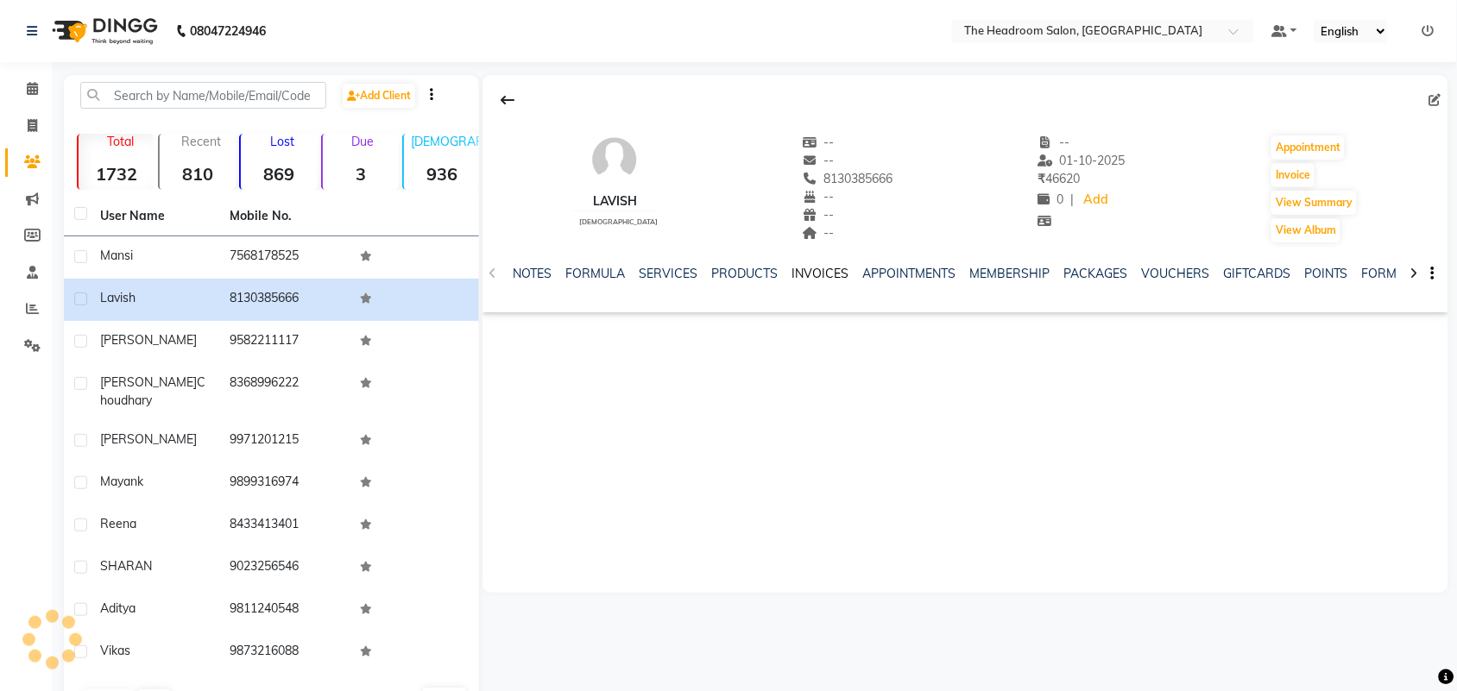
click at [812, 277] on link "INVOICES" at bounding box center [819, 274] width 57 height 16
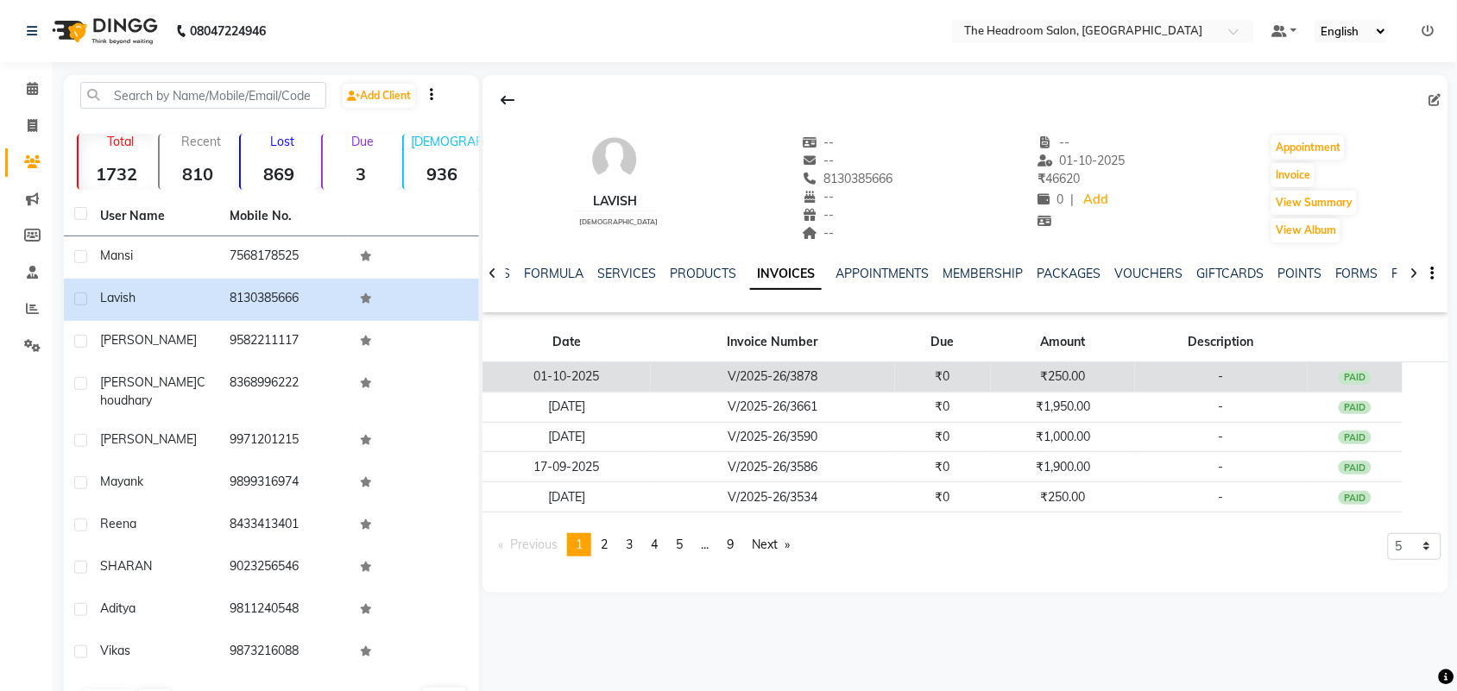
click at [1041, 381] on td "₹250.00" at bounding box center [1063, 377] width 144 height 30
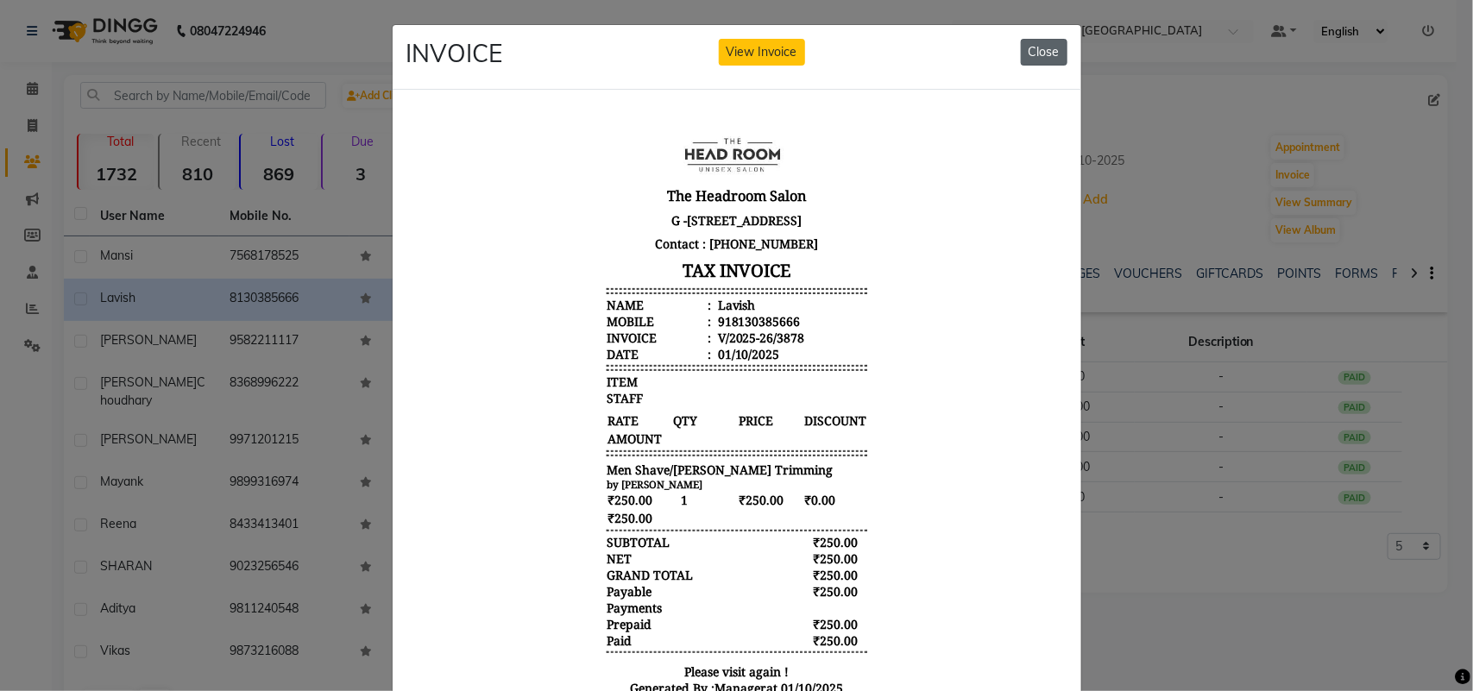
click at [1038, 41] on button "Close" at bounding box center [1044, 52] width 47 height 27
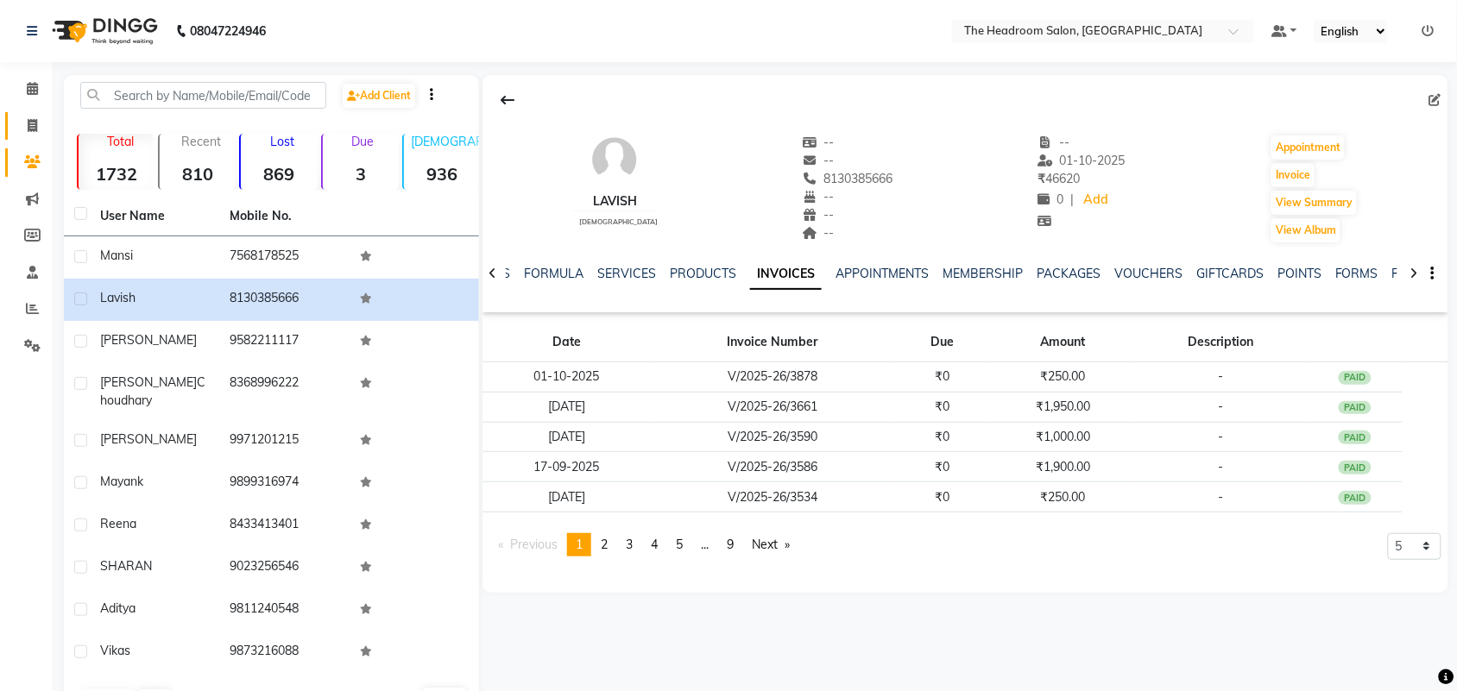
click at [27, 113] on link "Invoice" at bounding box center [25, 126] width 41 height 28
select select "service"
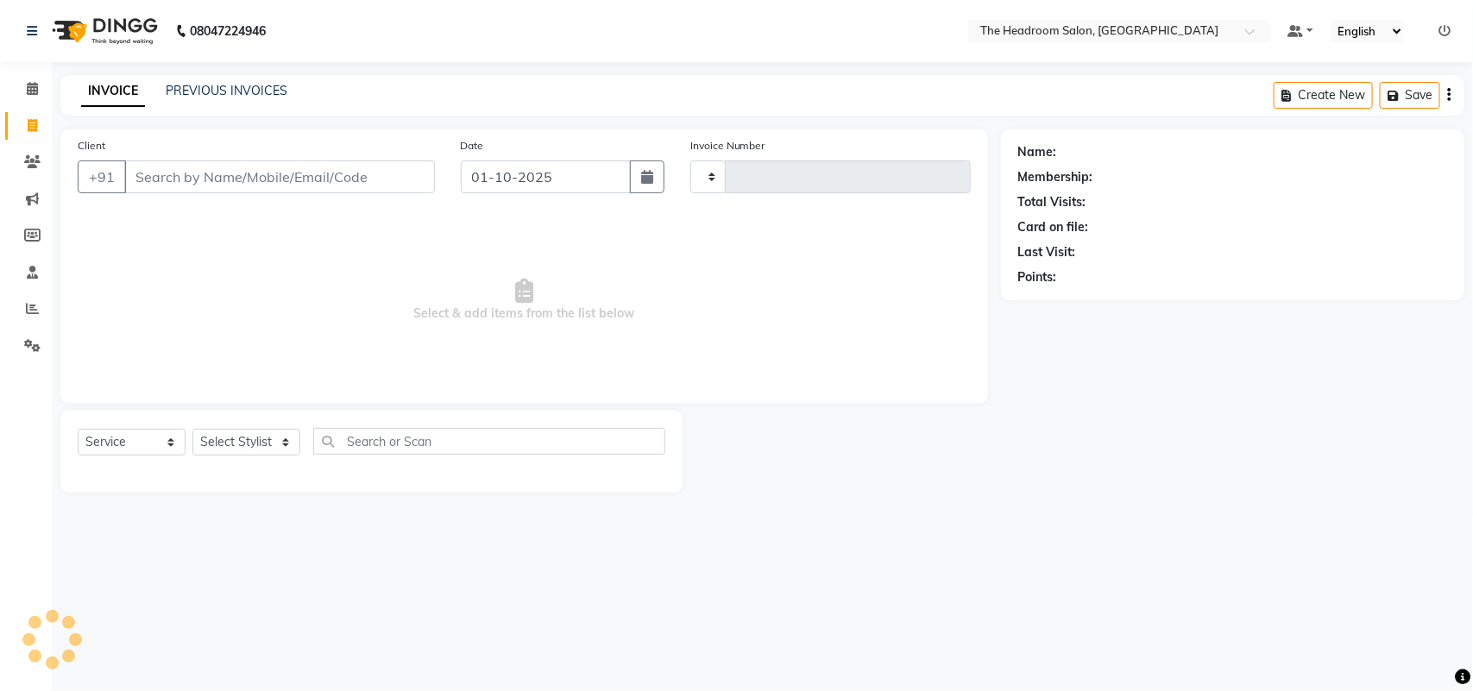
type input "3880"
select select "6933"
select select "58237"
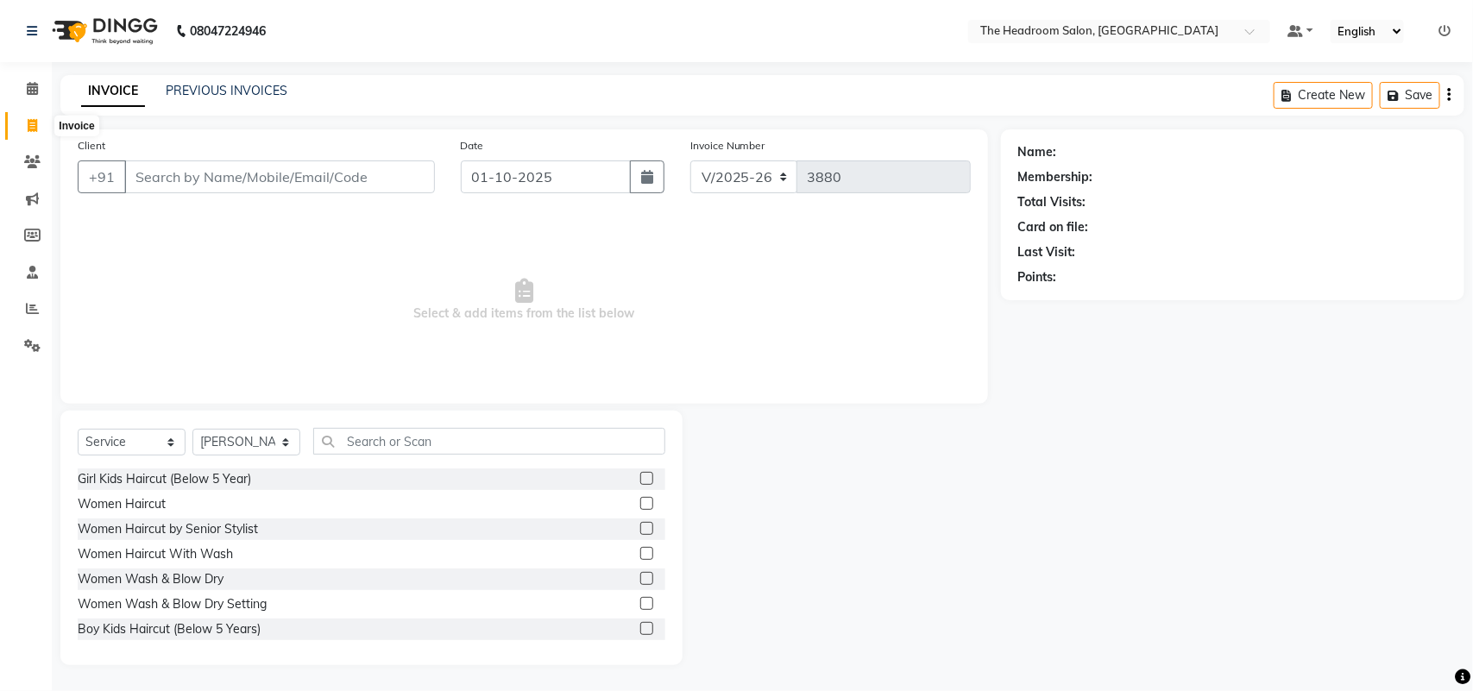
click at [32, 123] on icon at bounding box center [32, 125] width 9 height 13
select select "6933"
select select "service"
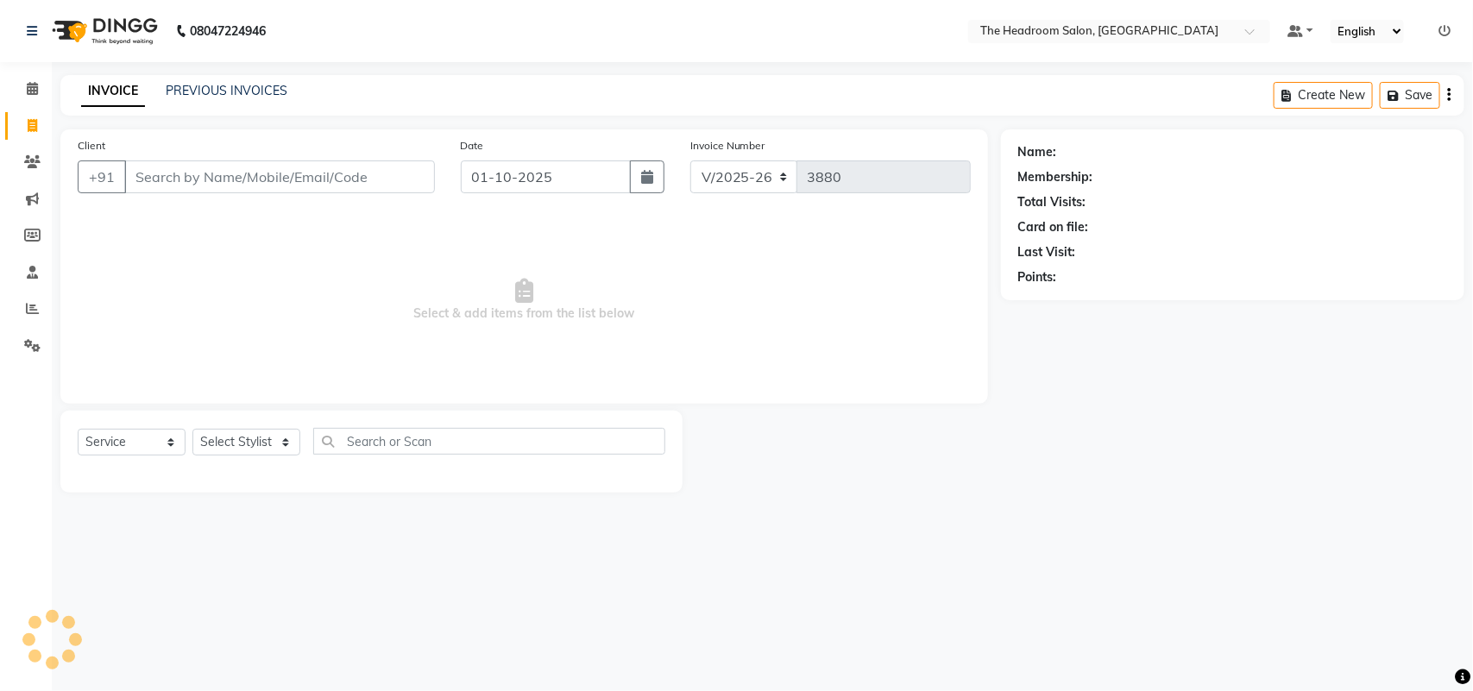
select select "58237"
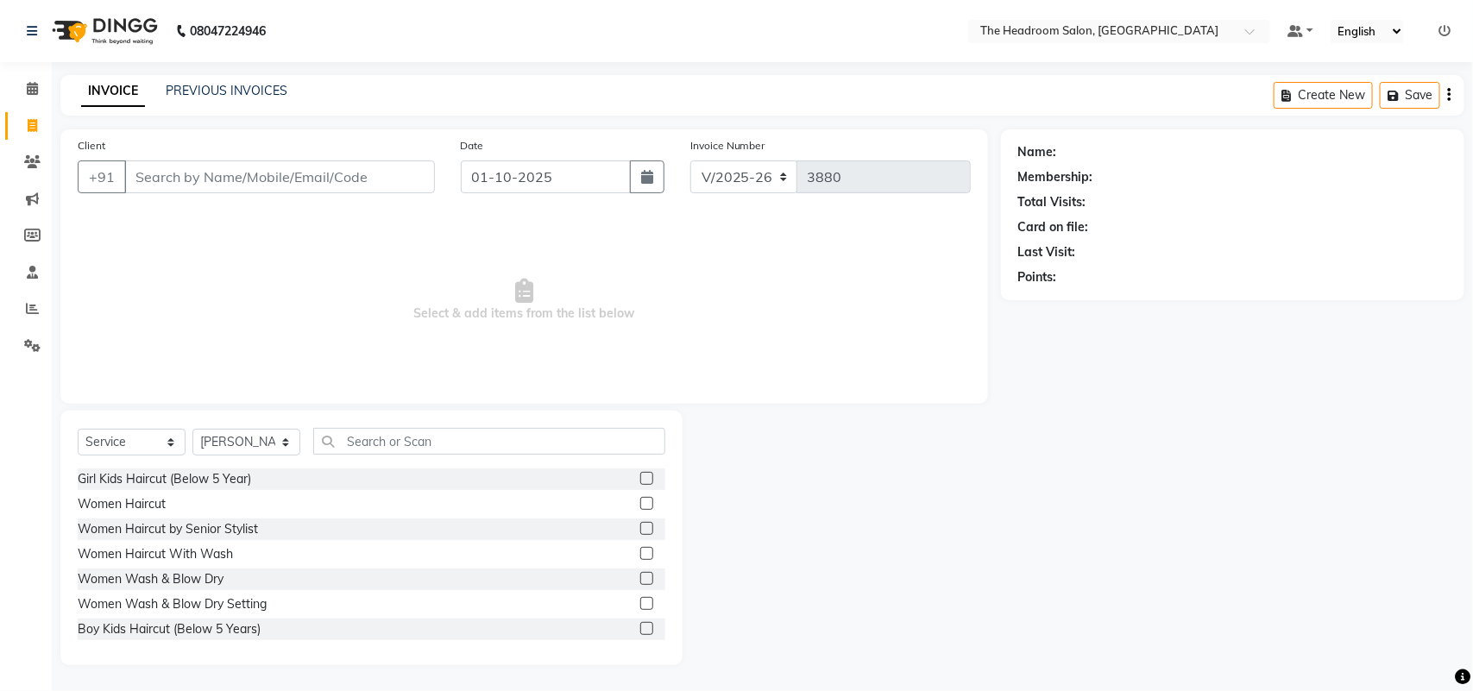
click at [32, 123] on icon at bounding box center [32, 125] width 9 height 13
select select "service"
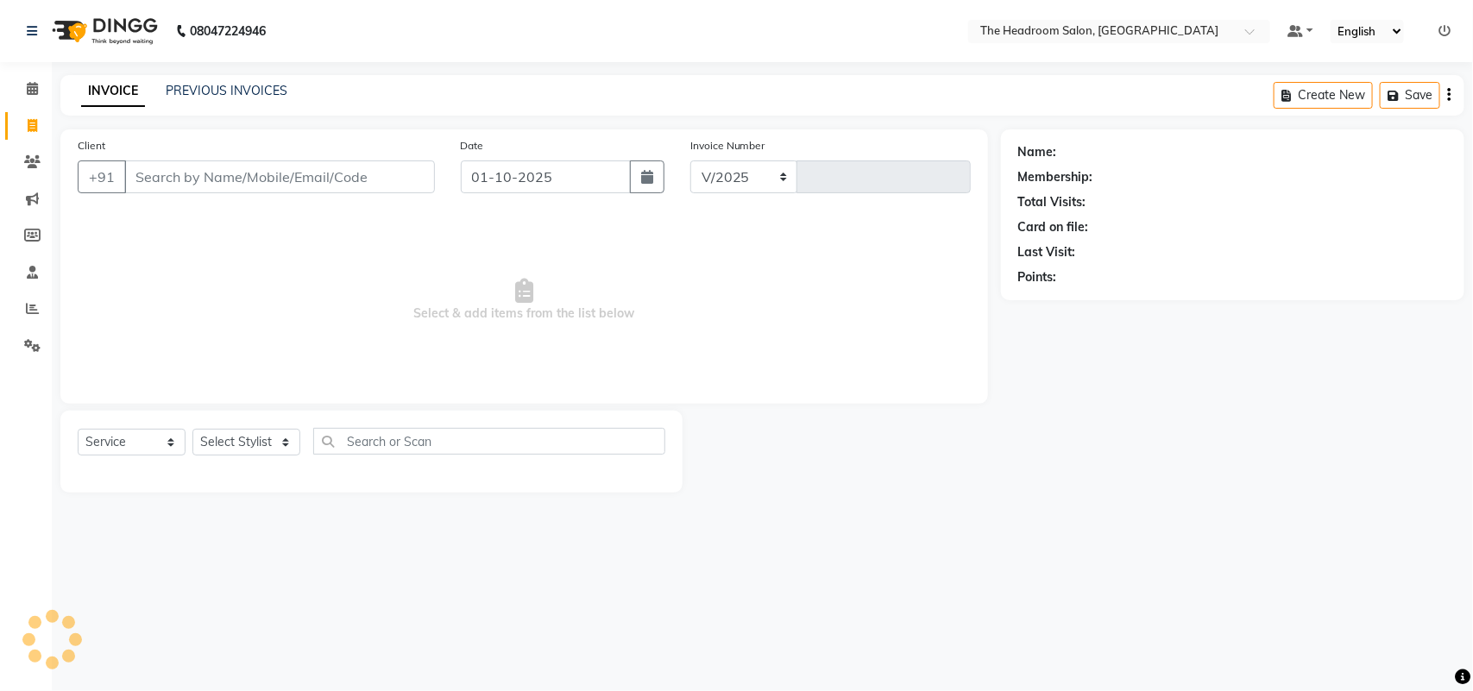
select select "6933"
type input "3880"
select select "58237"
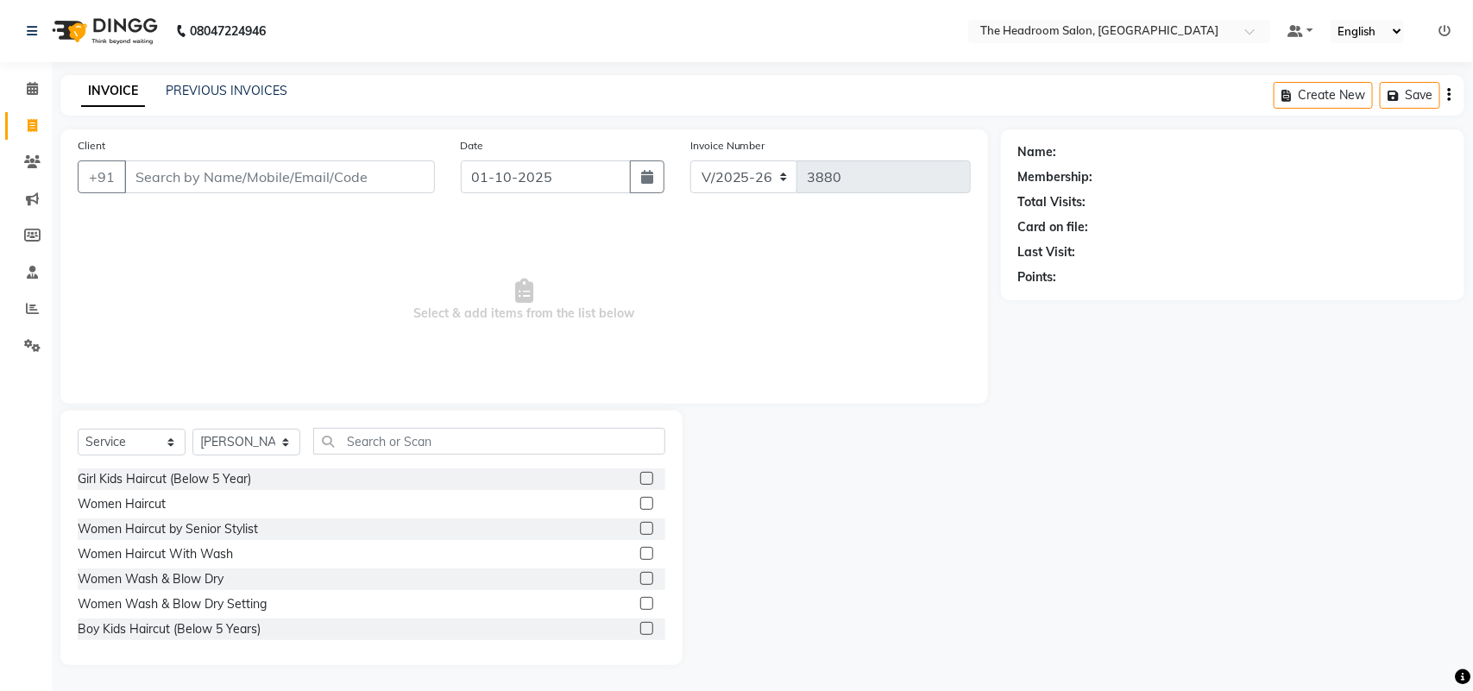
click at [171, 169] on input "Client" at bounding box center [279, 177] width 311 height 33
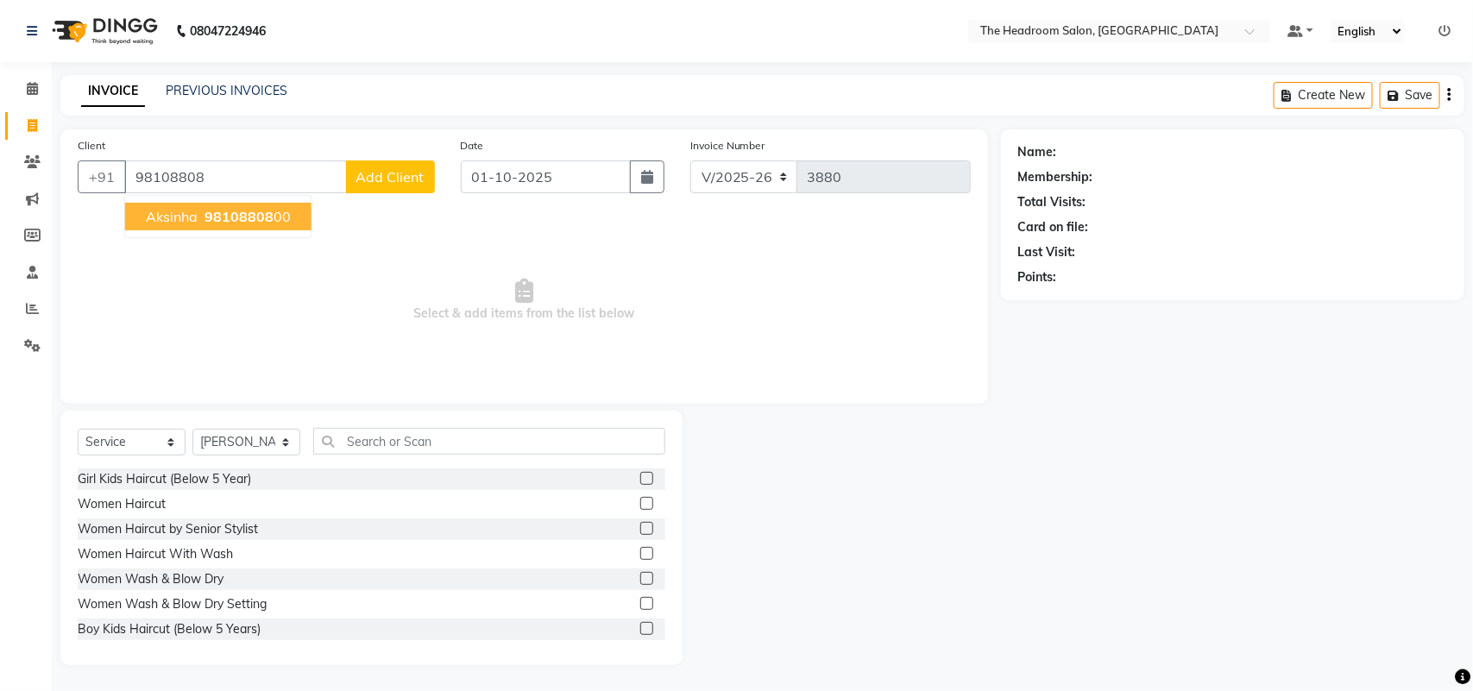
click at [161, 209] on span "Aksinha" at bounding box center [172, 216] width 52 height 17
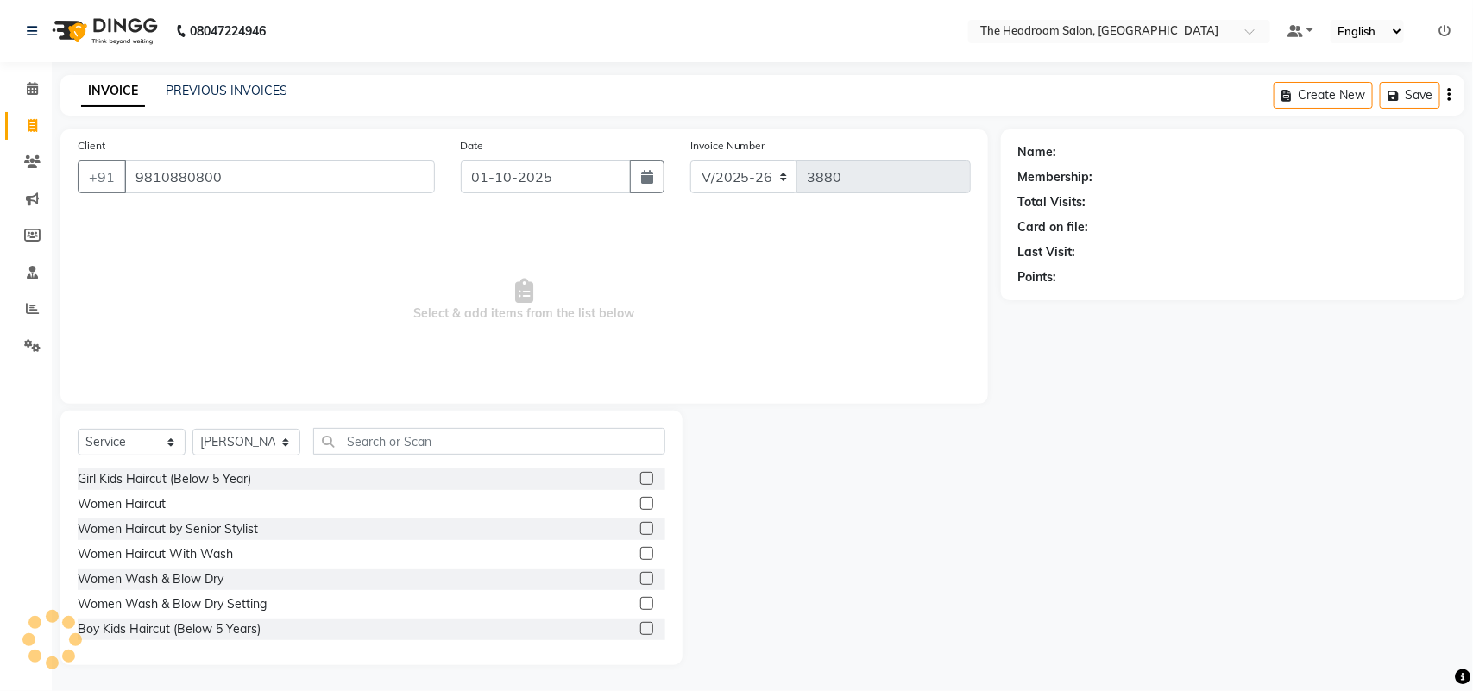
type input "9810880800"
click at [269, 437] on select "Select Stylist [PERSON_NAME] Deepak [PERSON_NAME] [PERSON_NAME] Manager [PERSON…" at bounding box center [246, 442] width 108 height 27
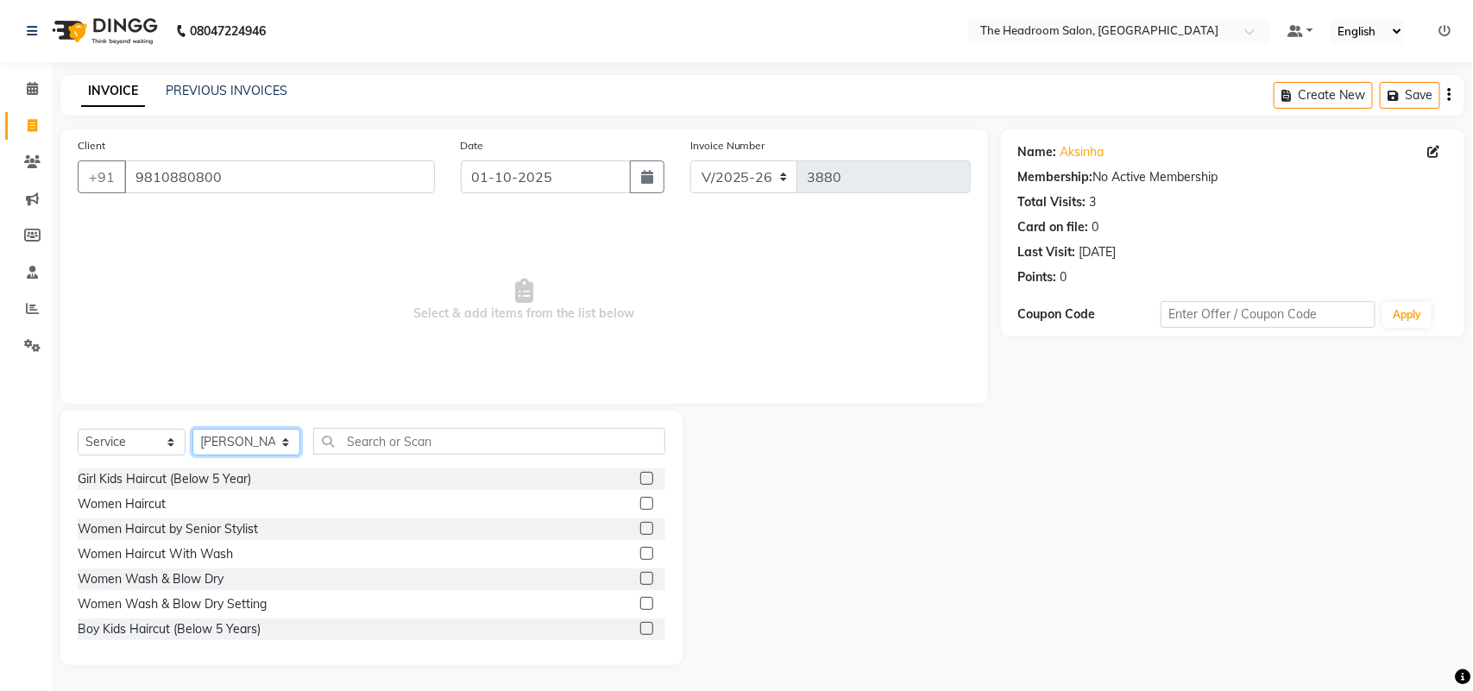
select select "58238"
click at [192, 429] on select "Select Stylist [PERSON_NAME] Deepak [PERSON_NAME] [PERSON_NAME] Manager [PERSON…" at bounding box center [246, 442] width 108 height 27
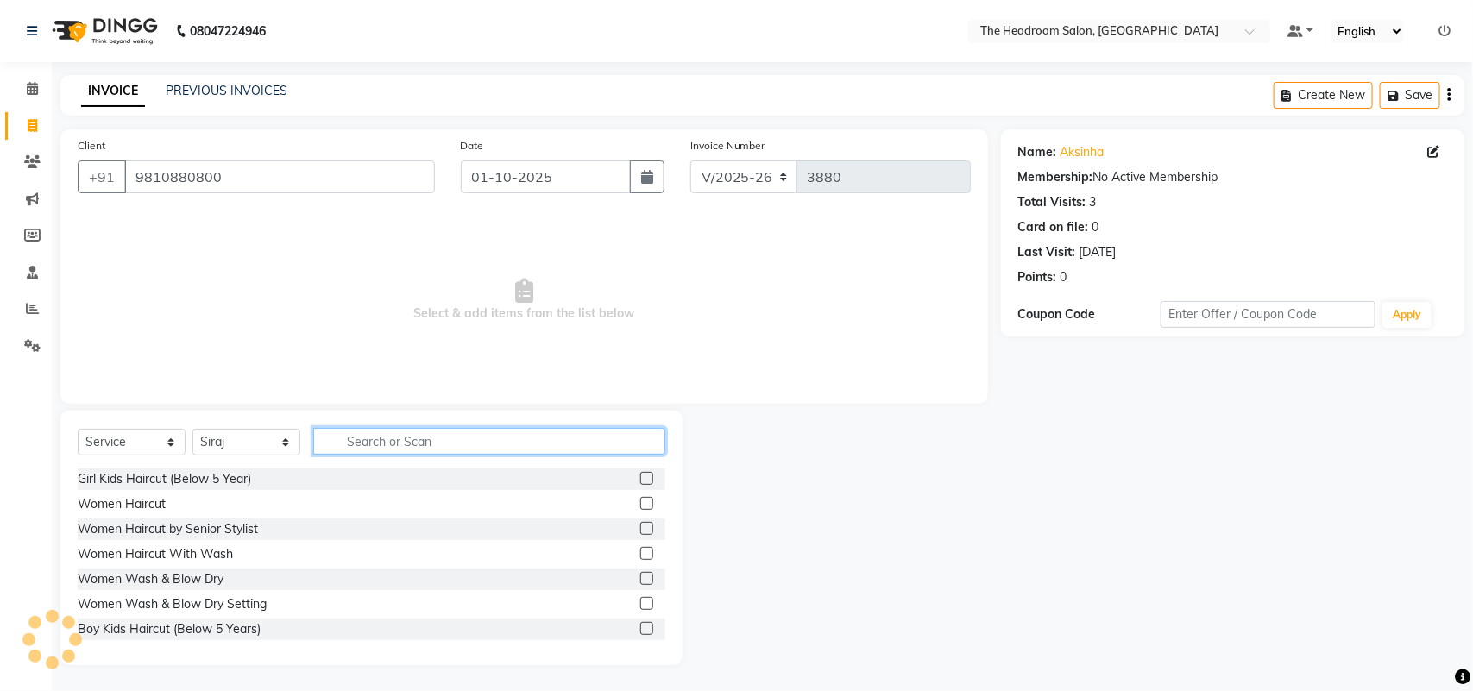
click at [368, 433] on input "text" at bounding box center [489, 441] width 352 height 27
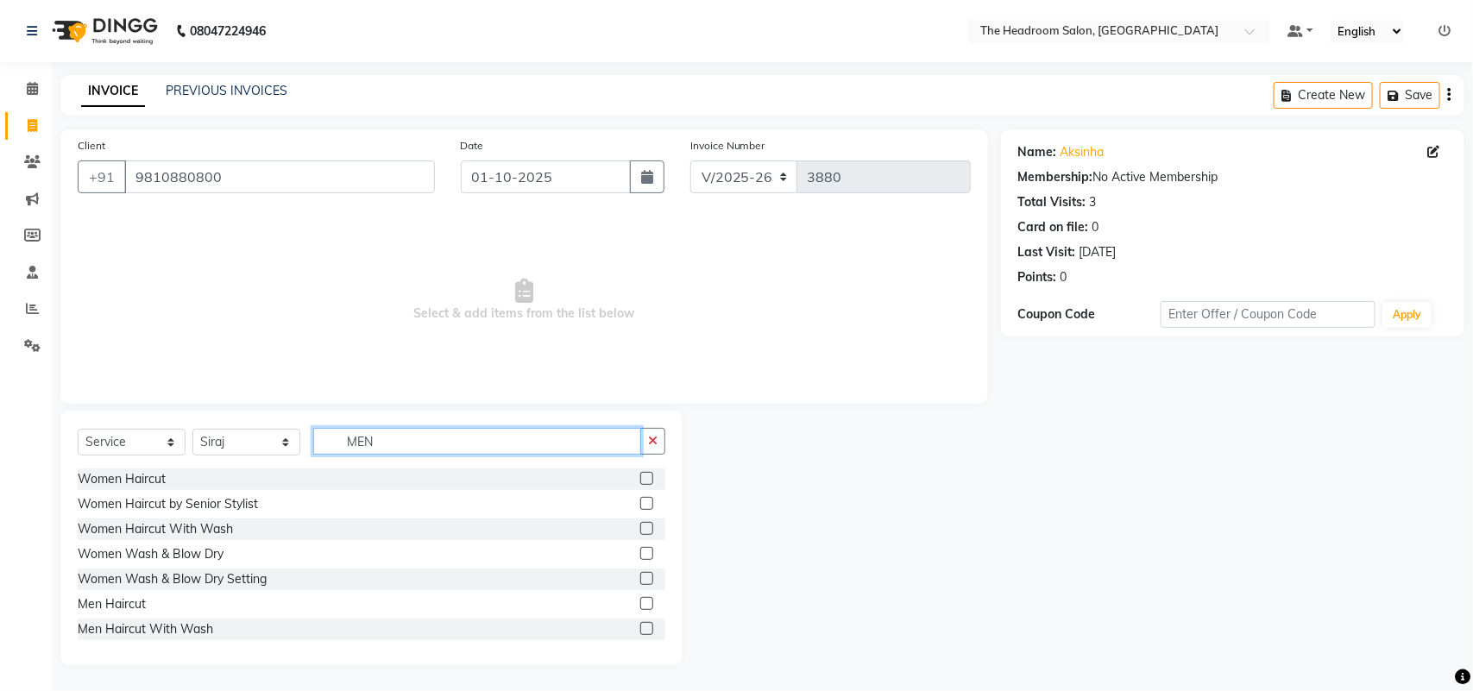
type input "MEN"
click at [640, 600] on label at bounding box center [646, 603] width 13 height 13
click at [640, 600] on input "checkbox" at bounding box center [645, 604] width 11 height 11
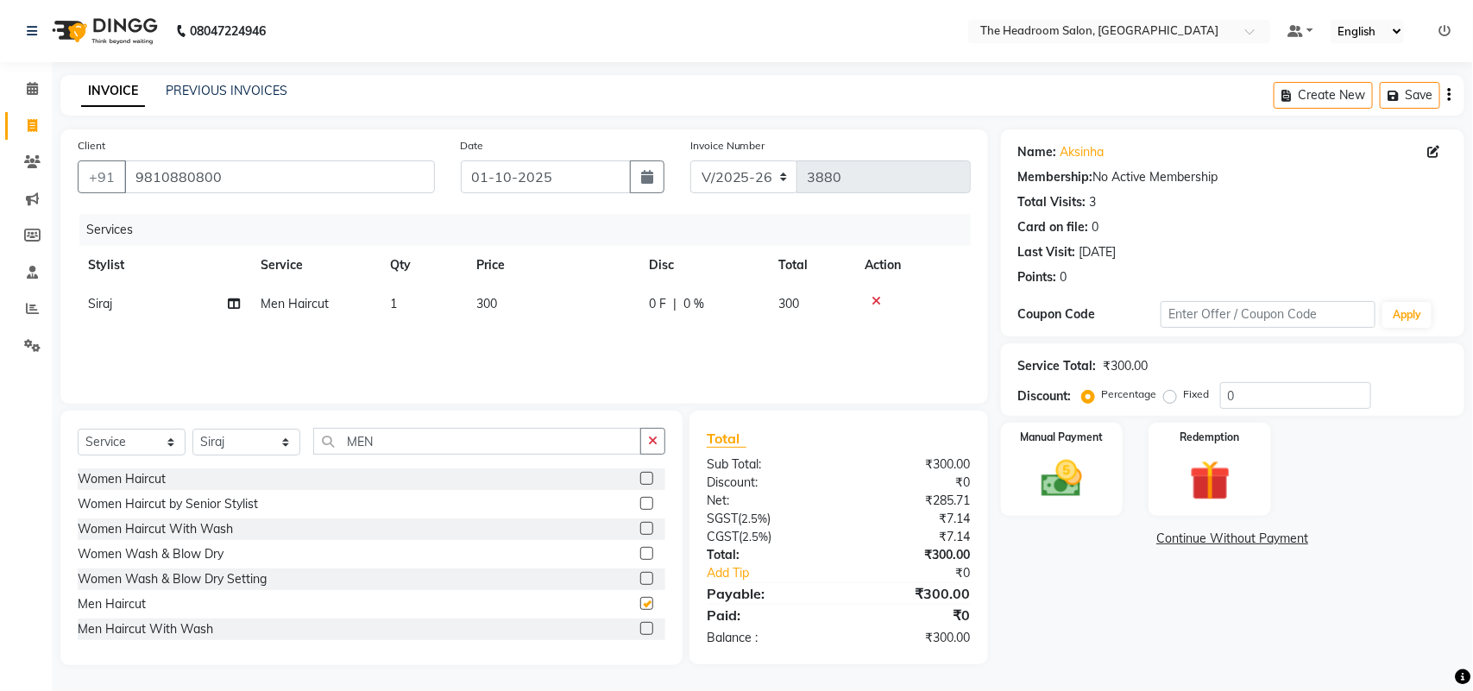
checkbox input "false"
click at [416, 303] on td "1" at bounding box center [423, 304] width 86 height 39
select select "58238"
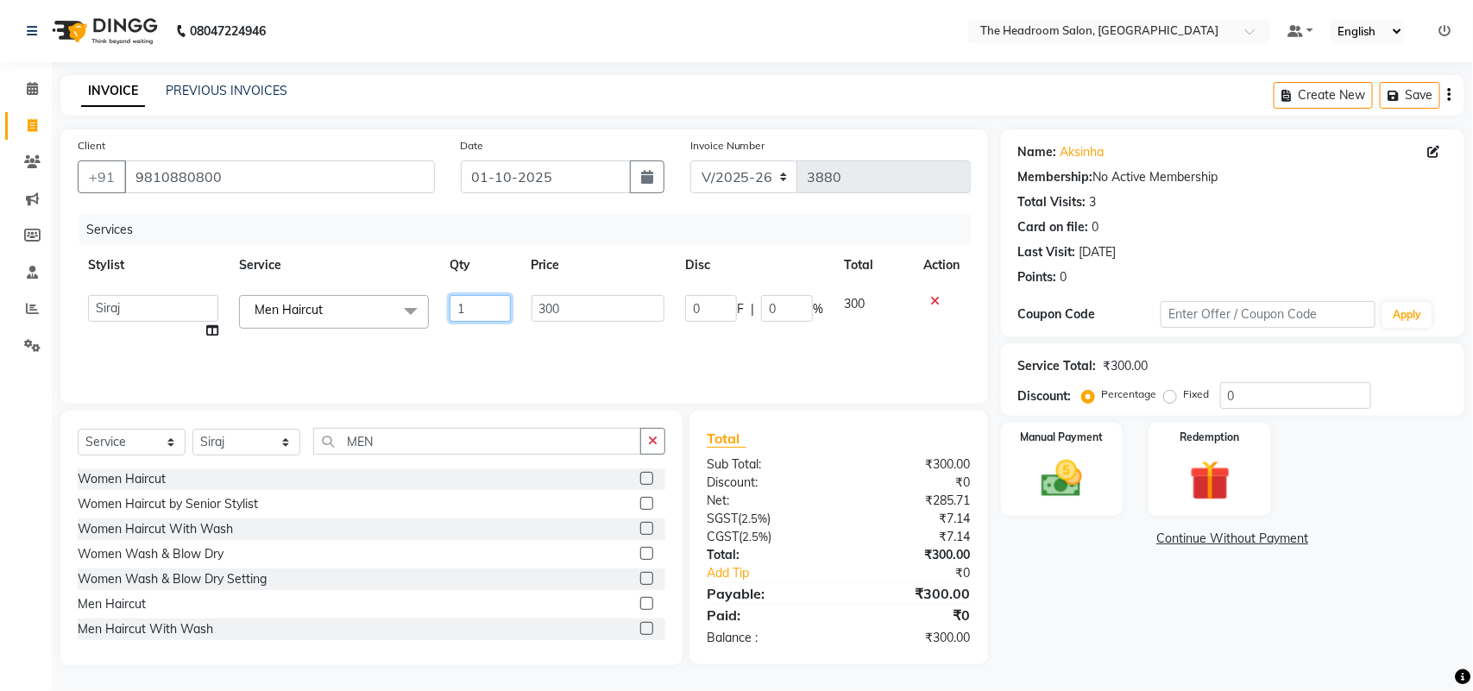
click at [485, 307] on input "1" at bounding box center [480, 308] width 60 height 27
type input "2"
click at [1050, 490] on img at bounding box center [1062, 479] width 68 height 48
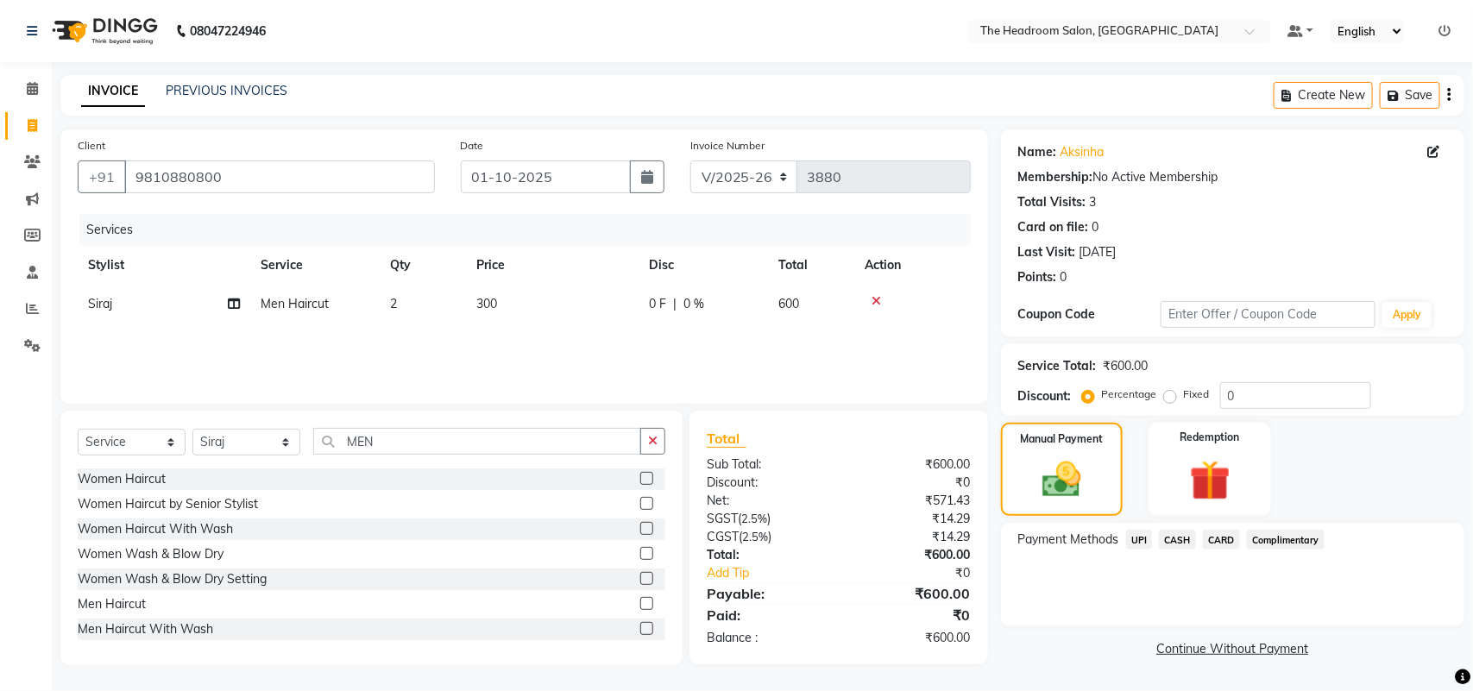
click at [1215, 540] on span "CARD" at bounding box center [1221, 540] width 37 height 20
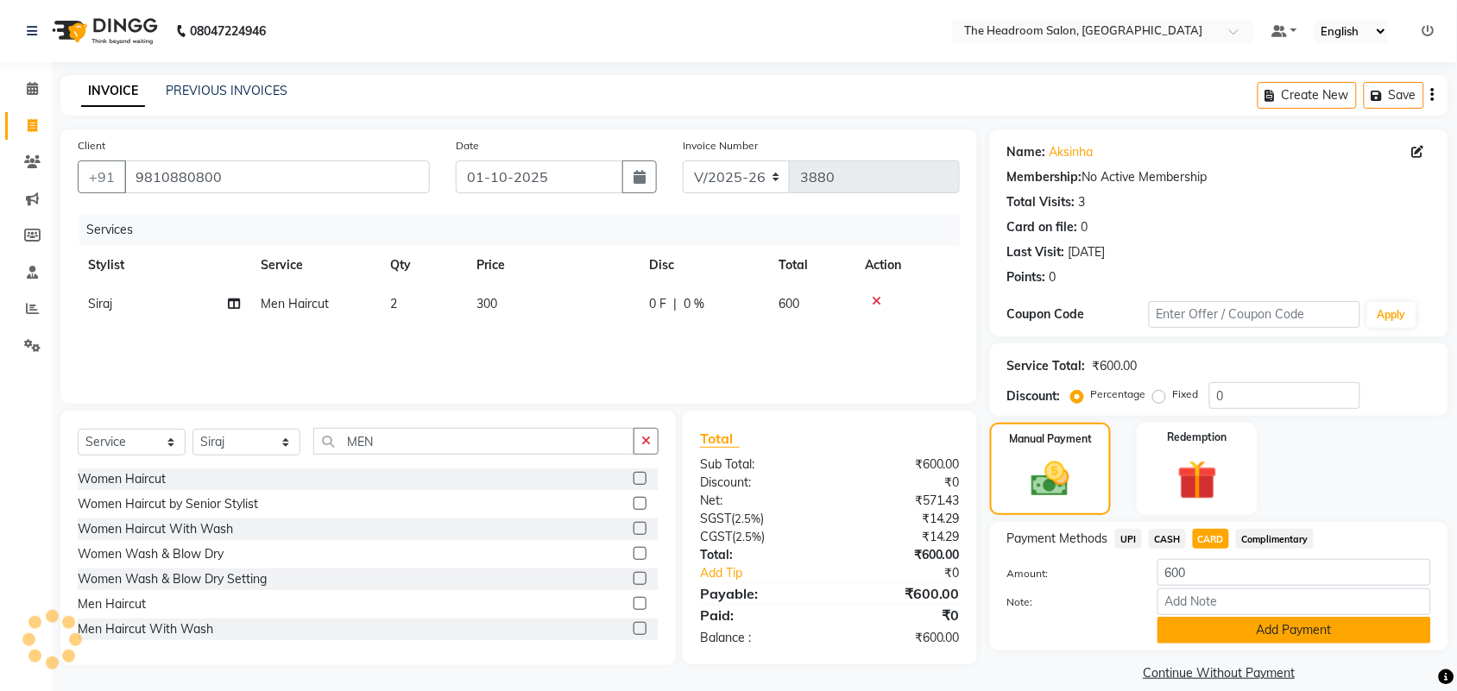
click at [1309, 630] on button "Add Payment" at bounding box center [1294, 630] width 274 height 27
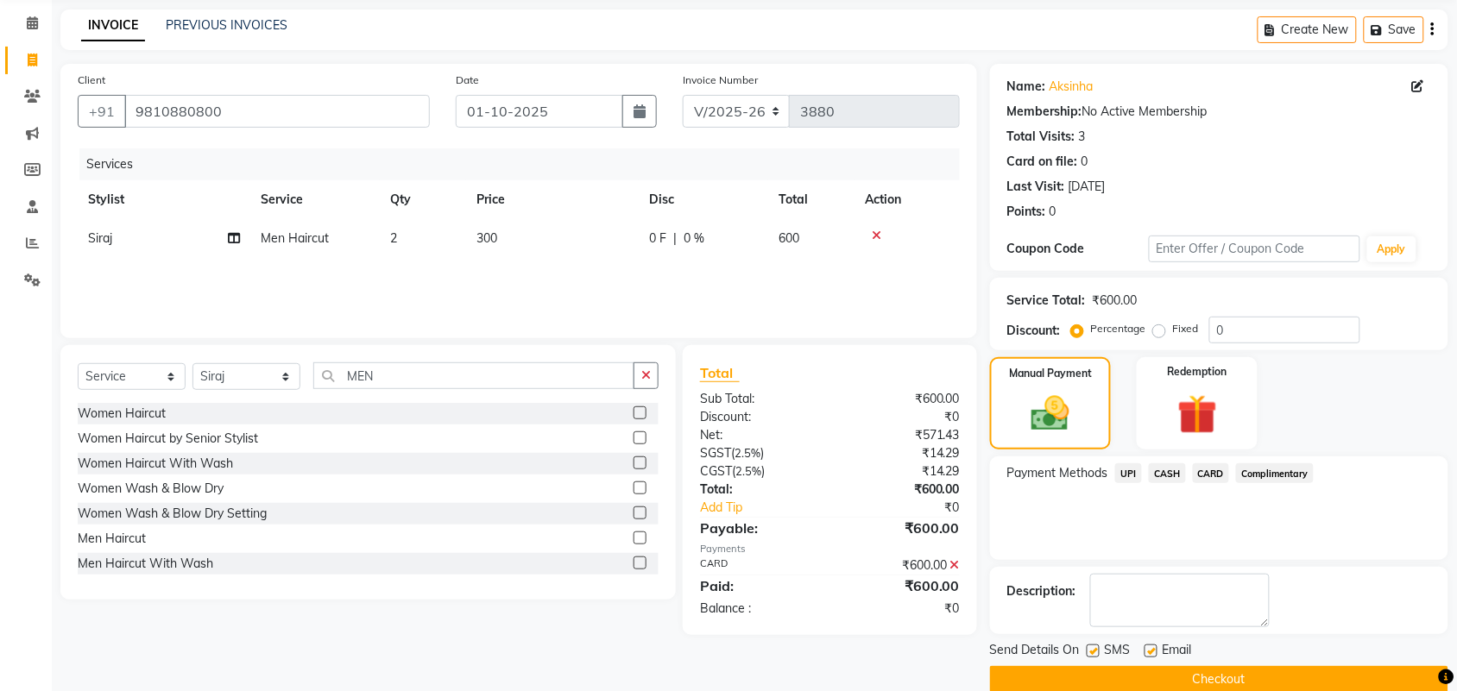
scroll to position [93, 0]
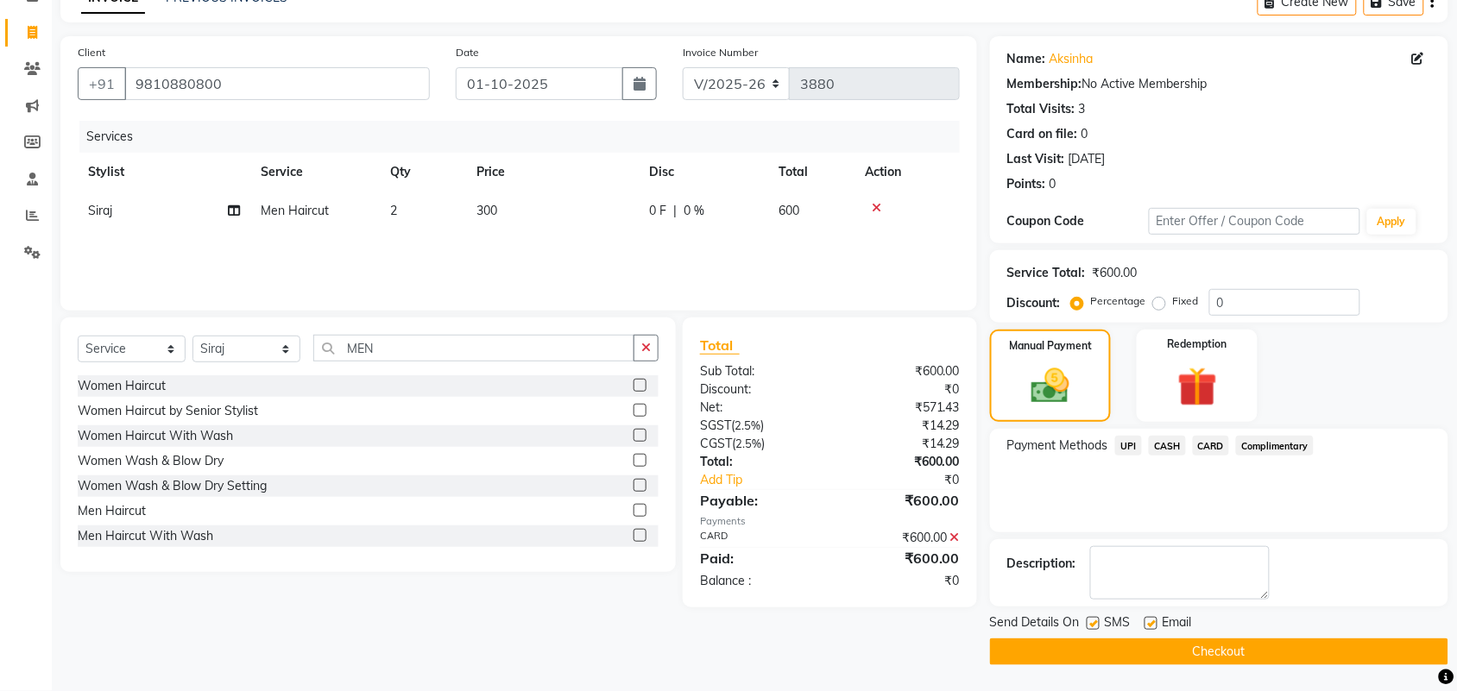
click at [1187, 652] on button "Checkout" at bounding box center [1219, 652] width 458 height 27
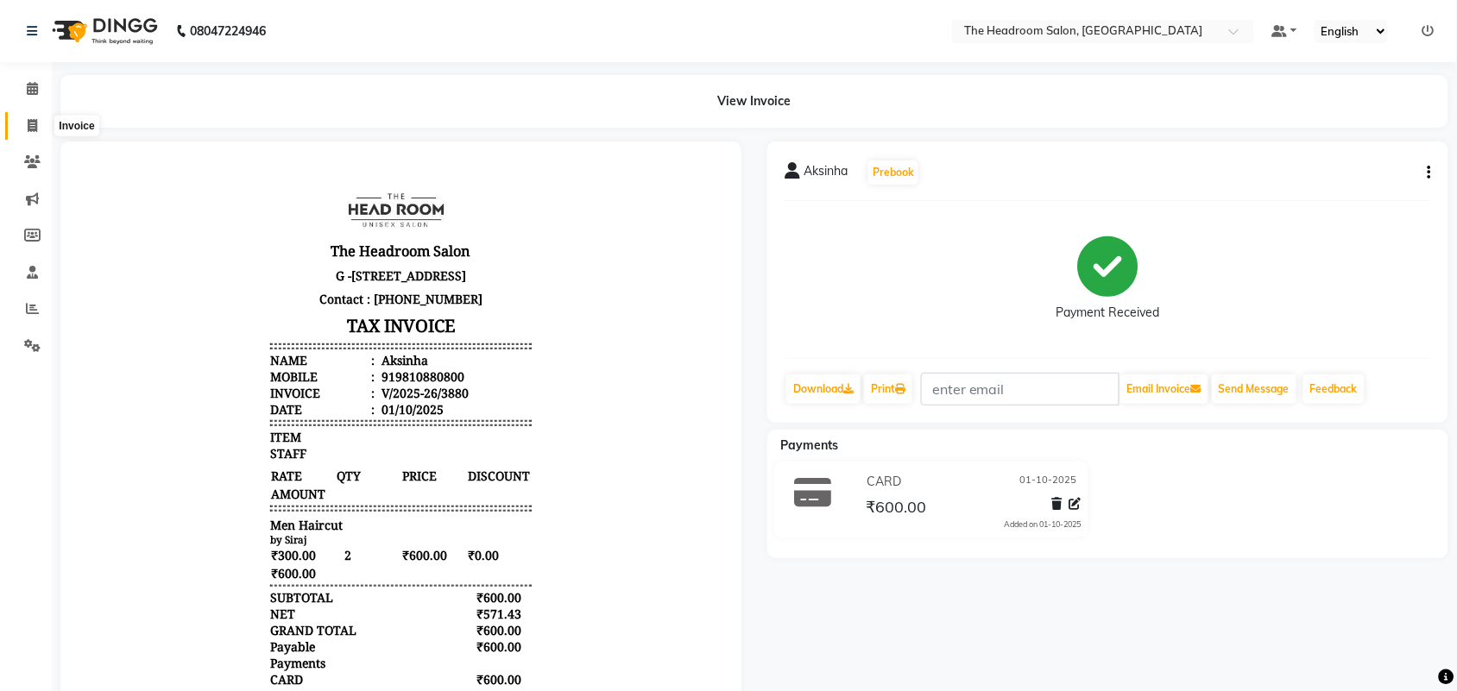
click at [30, 128] on icon at bounding box center [32, 125] width 9 height 13
select select "service"
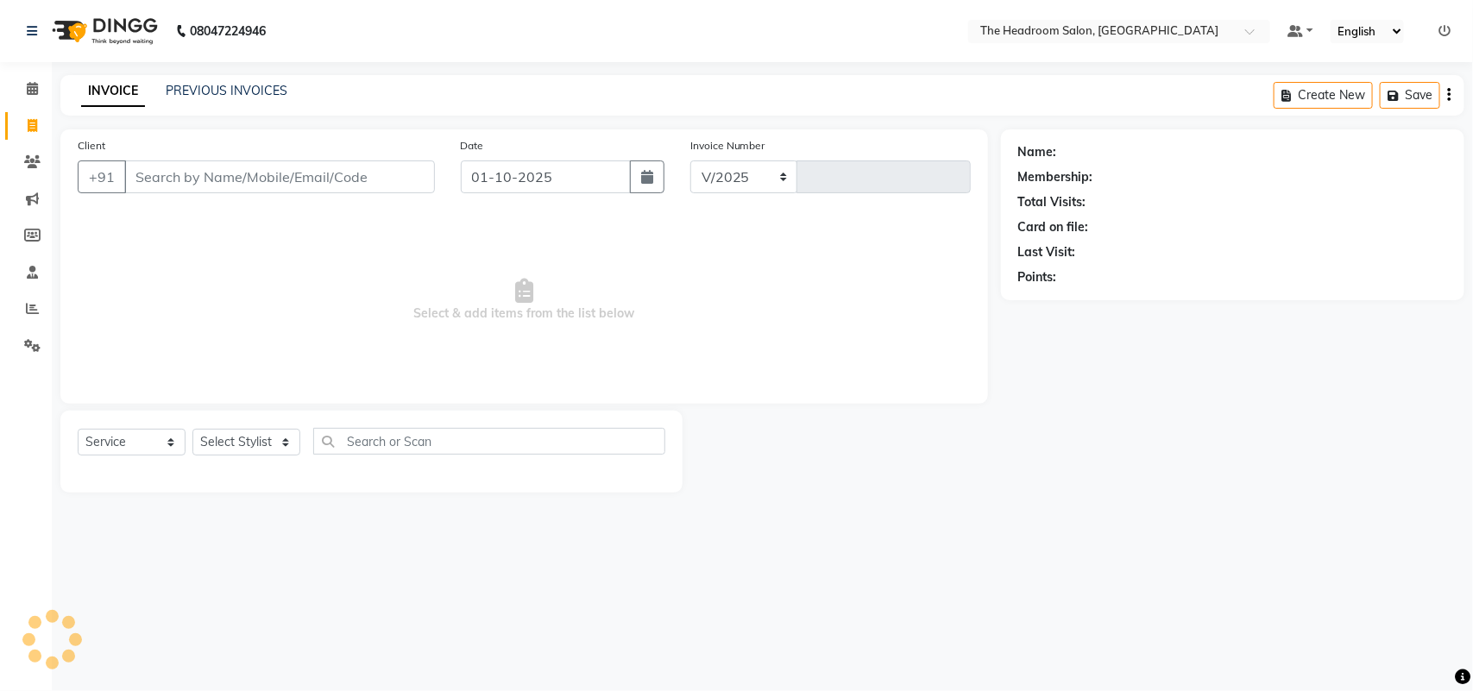
select select "6933"
type input "3881"
select select "58237"
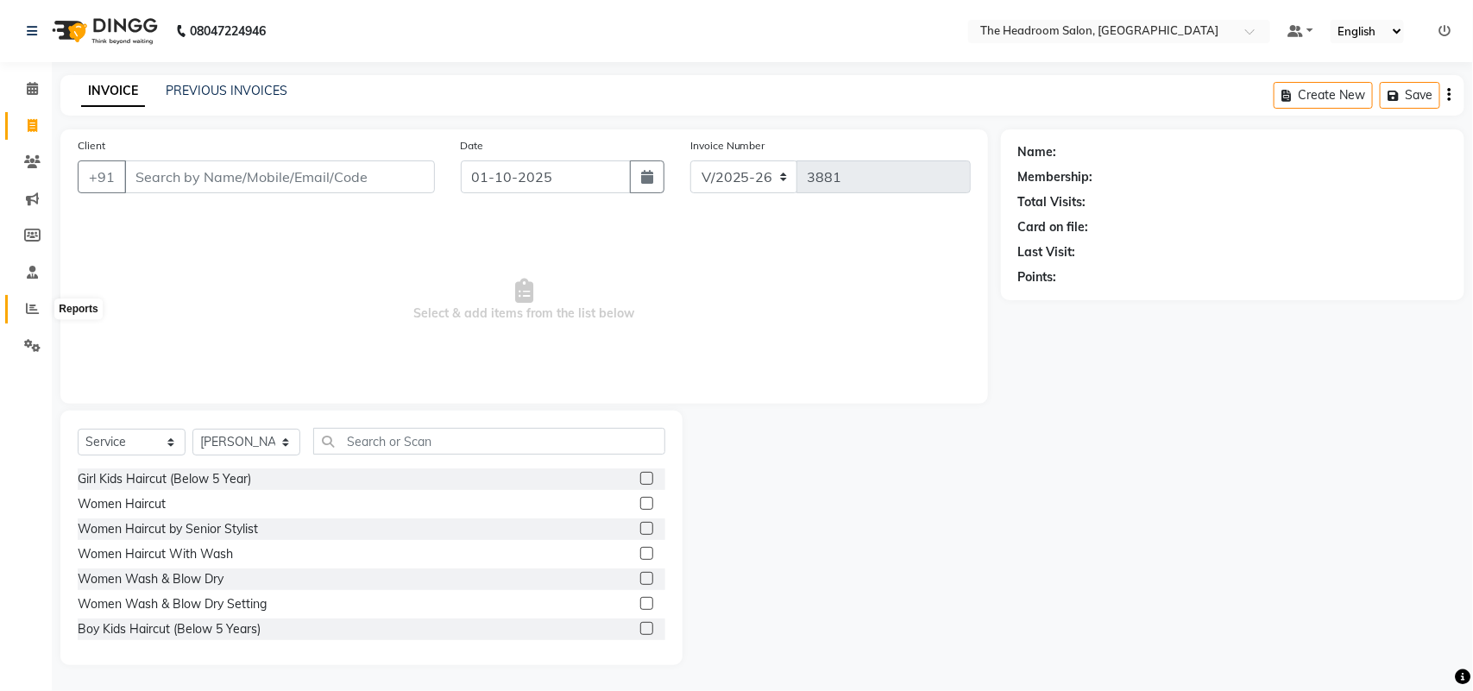
click at [39, 307] on span at bounding box center [32, 309] width 30 height 20
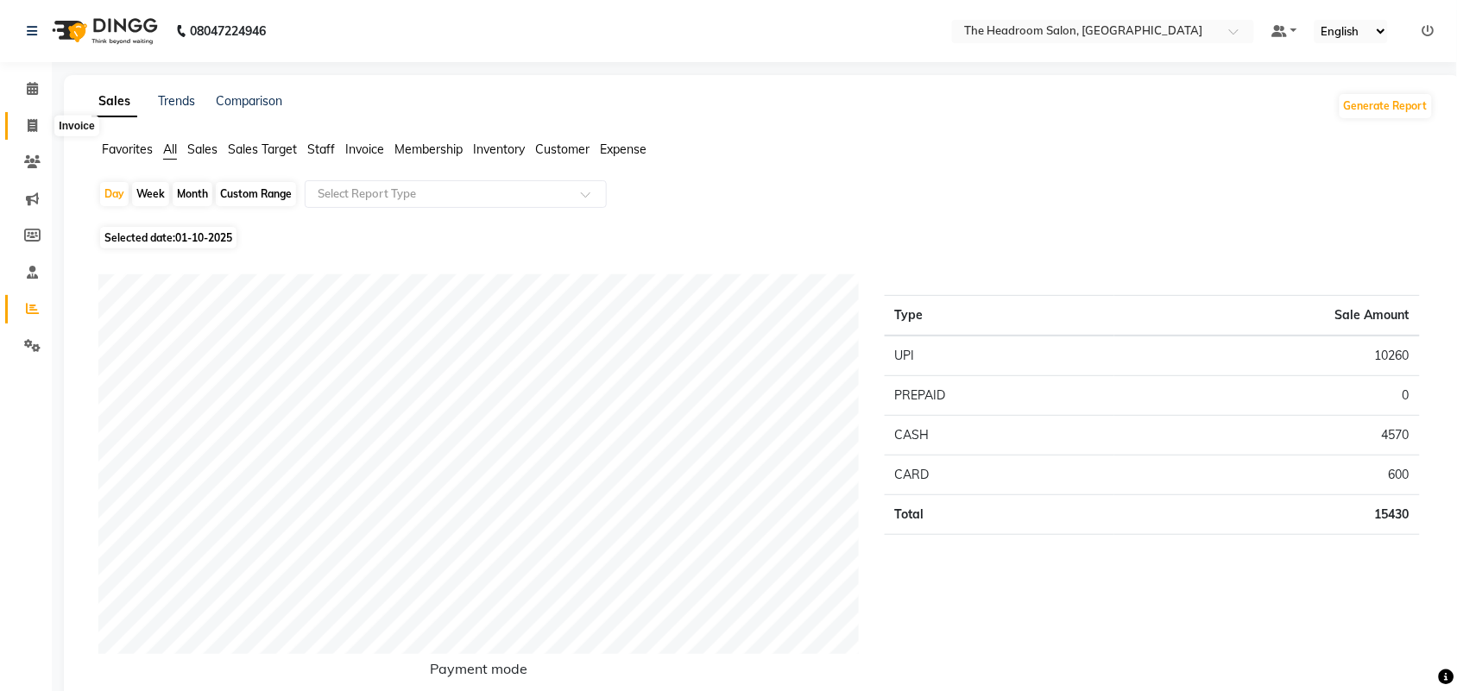
drag, startPoint x: 26, startPoint y: 114, endPoint x: 30, endPoint y: 123, distance: 10.4
click at [24, 114] on link "Invoice" at bounding box center [25, 126] width 41 height 28
select select "service"
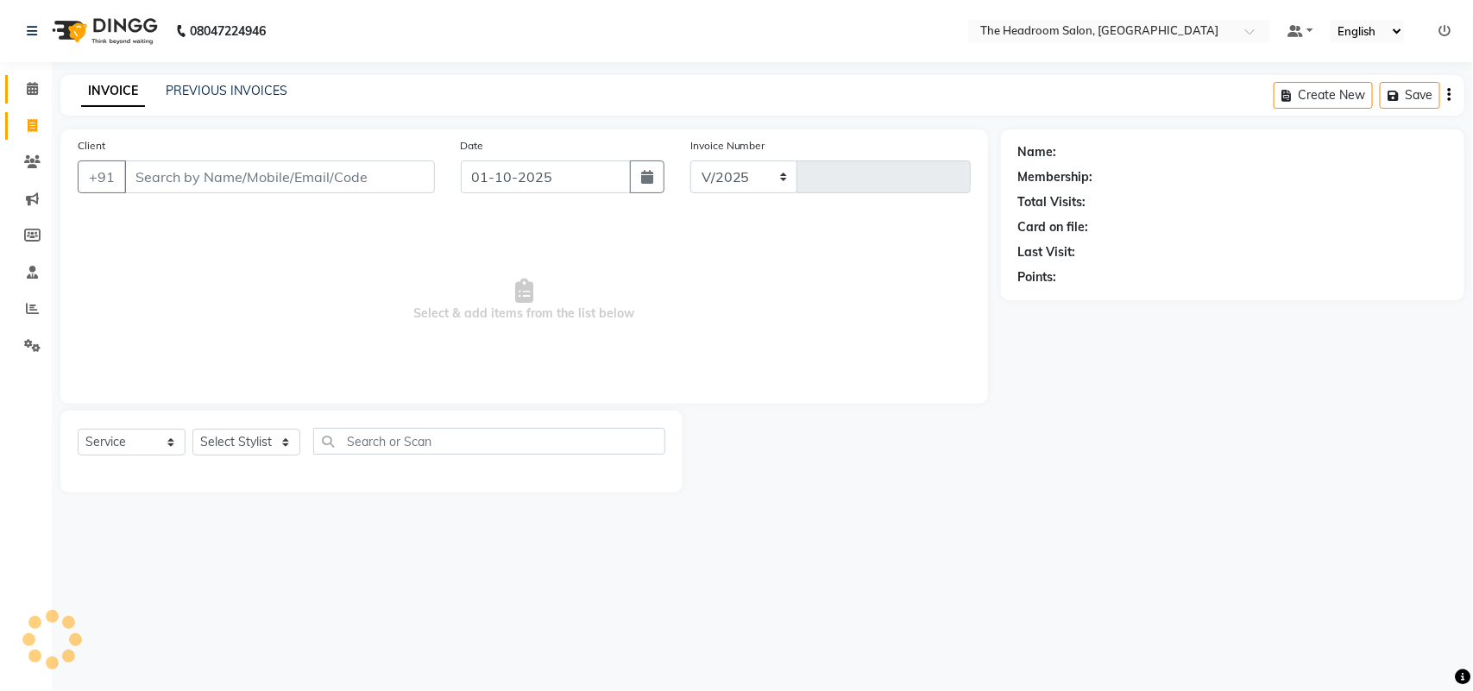
select select "6933"
type input "3881"
select select "58237"
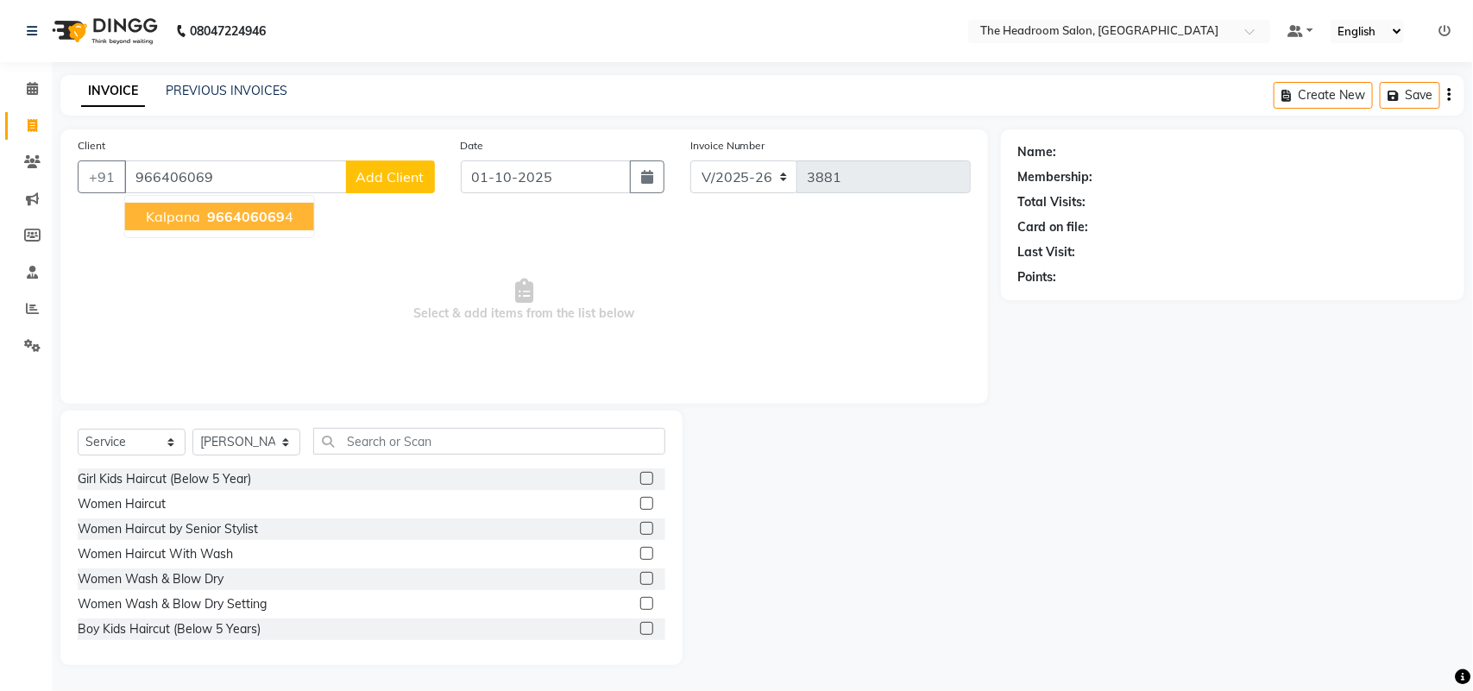
click at [244, 224] on span "966406069" at bounding box center [246, 216] width 78 height 17
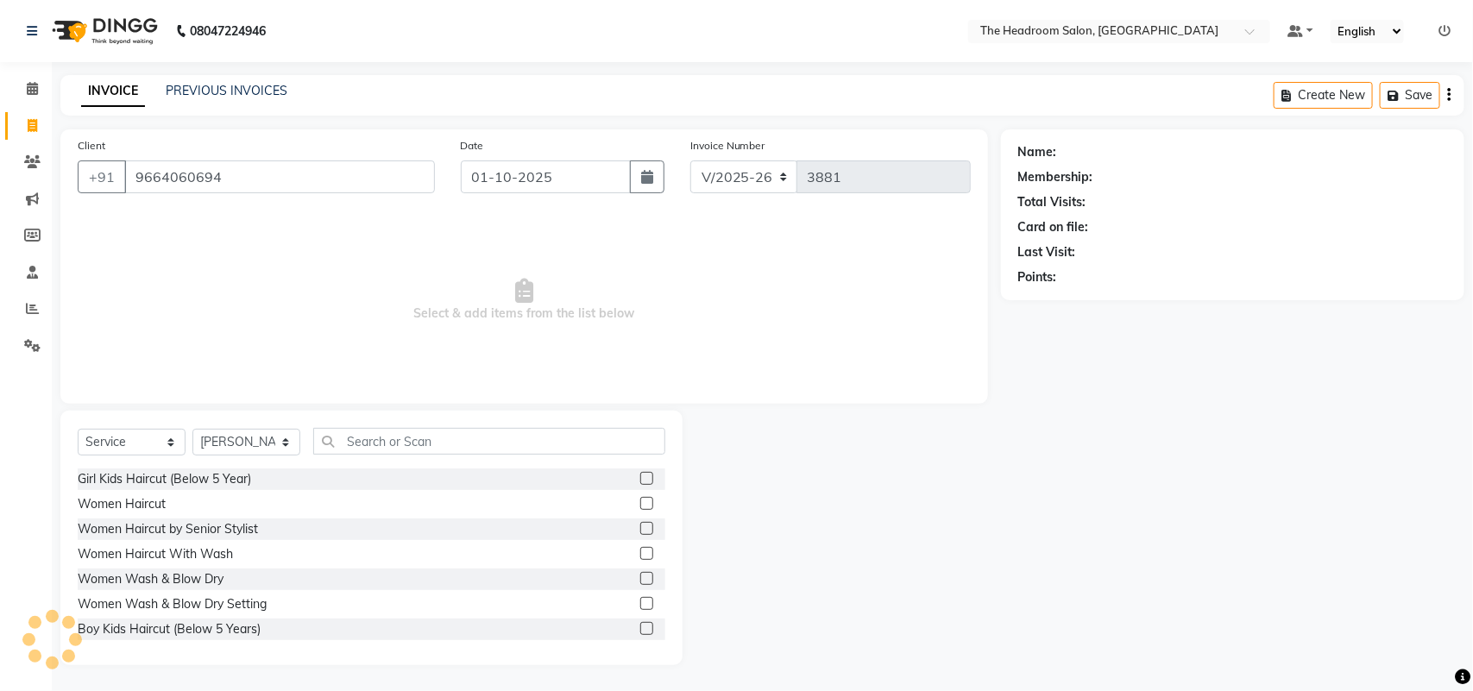
type input "9664060694"
click at [242, 438] on select "Select Stylist [PERSON_NAME] Deepak [PERSON_NAME] [PERSON_NAME] Manager [PERSON…" at bounding box center [246, 442] width 108 height 27
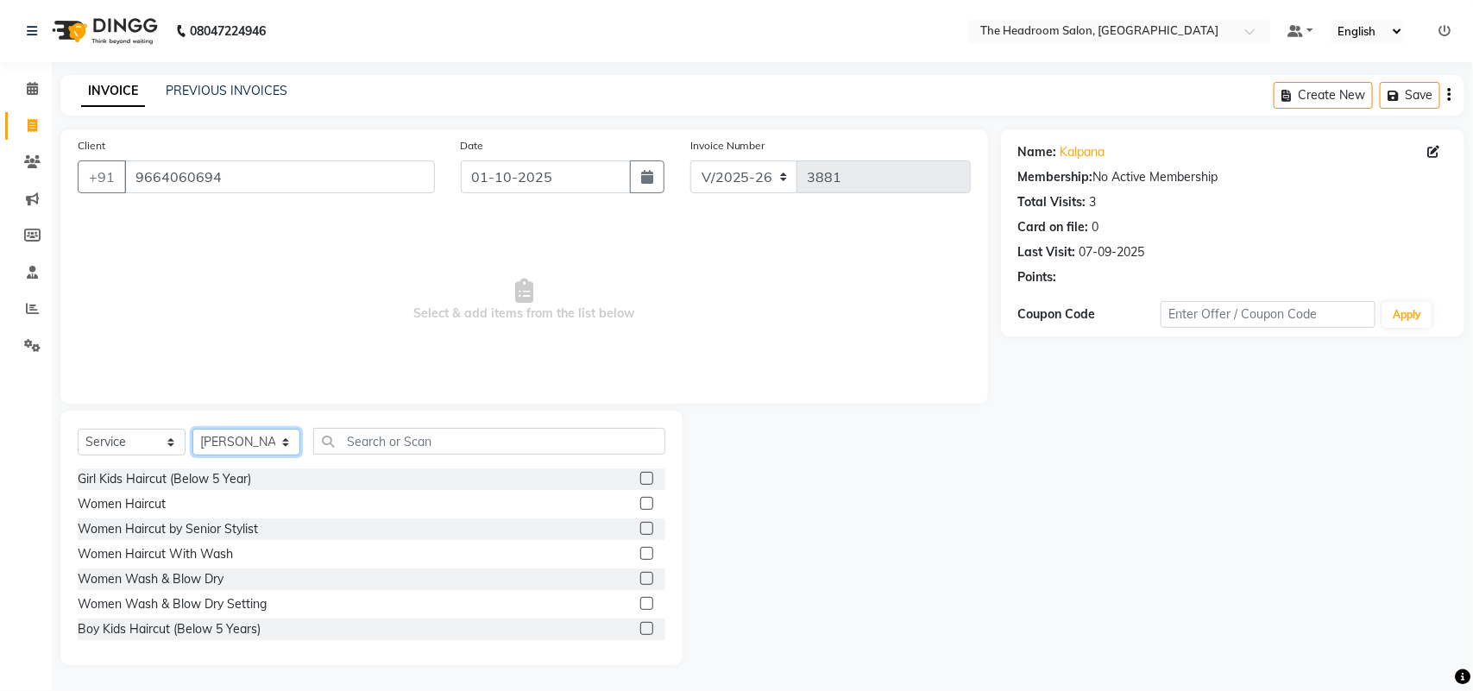
select select "58235"
click at [192, 429] on select "Select Stylist [PERSON_NAME] Deepak [PERSON_NAME] [PERSON_NAME] Manager [PERSON…" at bounding box center [246, 442] width 108 height 27
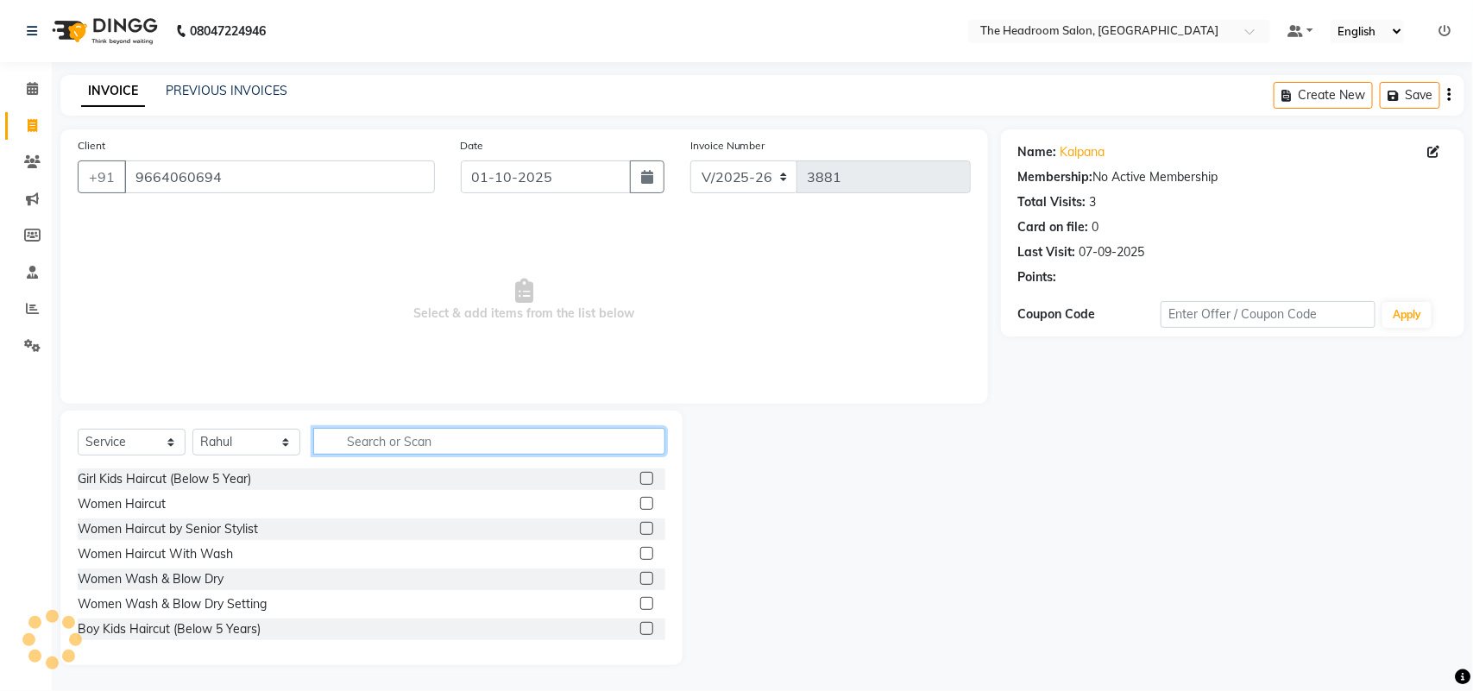
click at [420, 428] on input "text" at bounding box center [489, 441] width 352 height 27
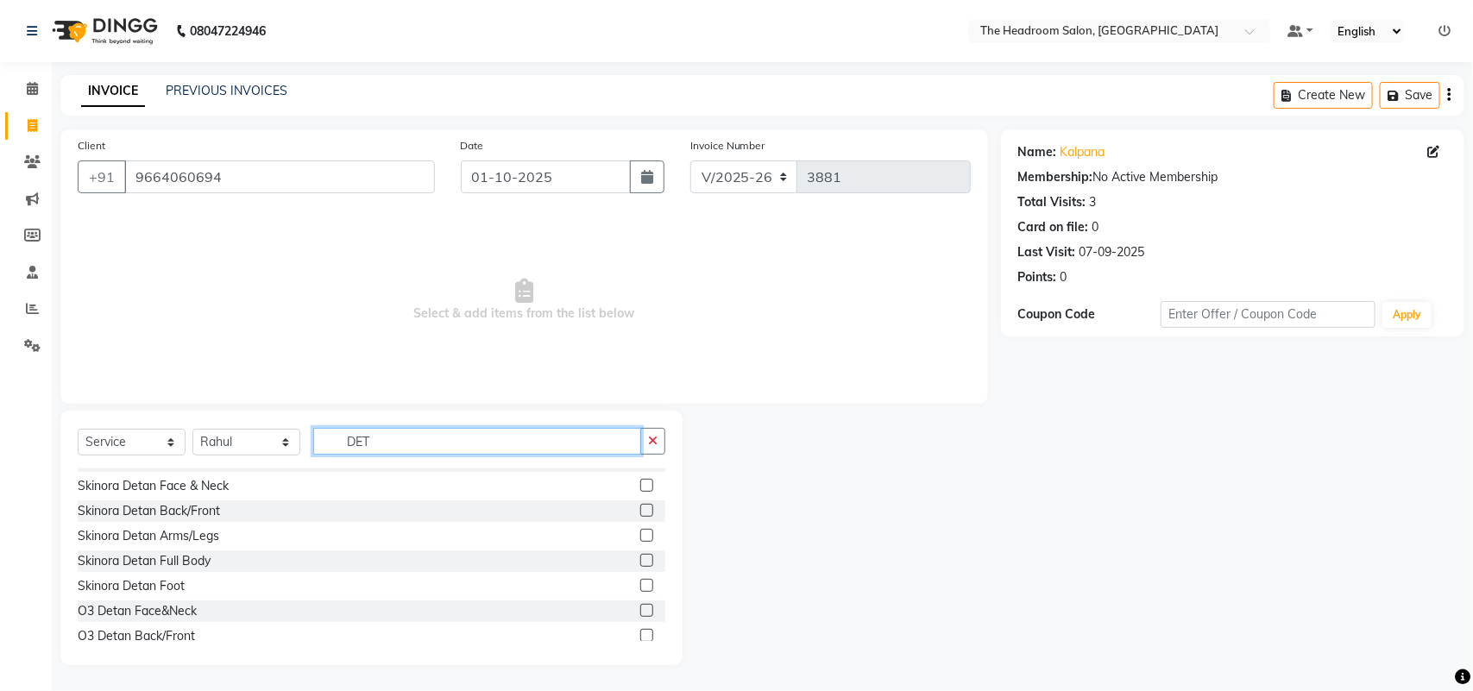
scroll to position [144, 0]
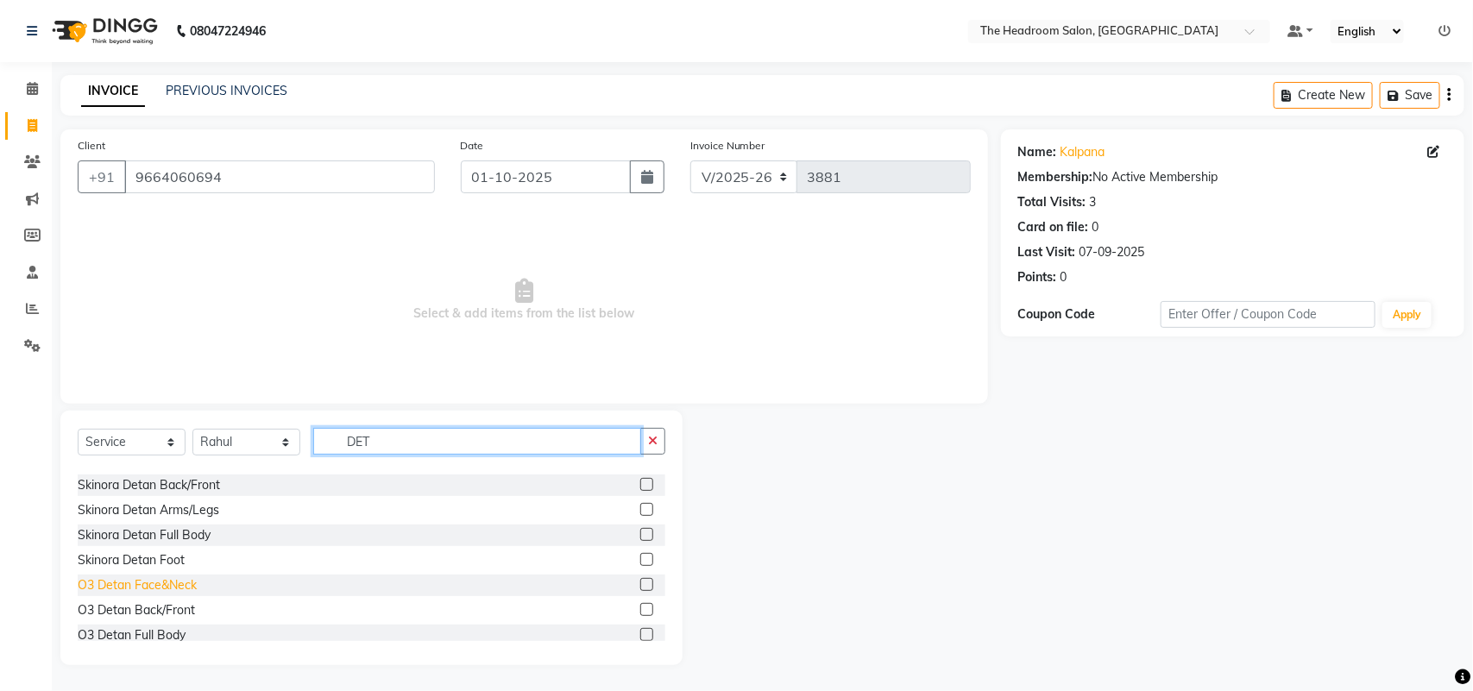
type input "DET"
click at [182, 583] on div "O3 Detan Face&Neck" at bounding box center [137, 585] width 119 height 18
checkbox input "false"
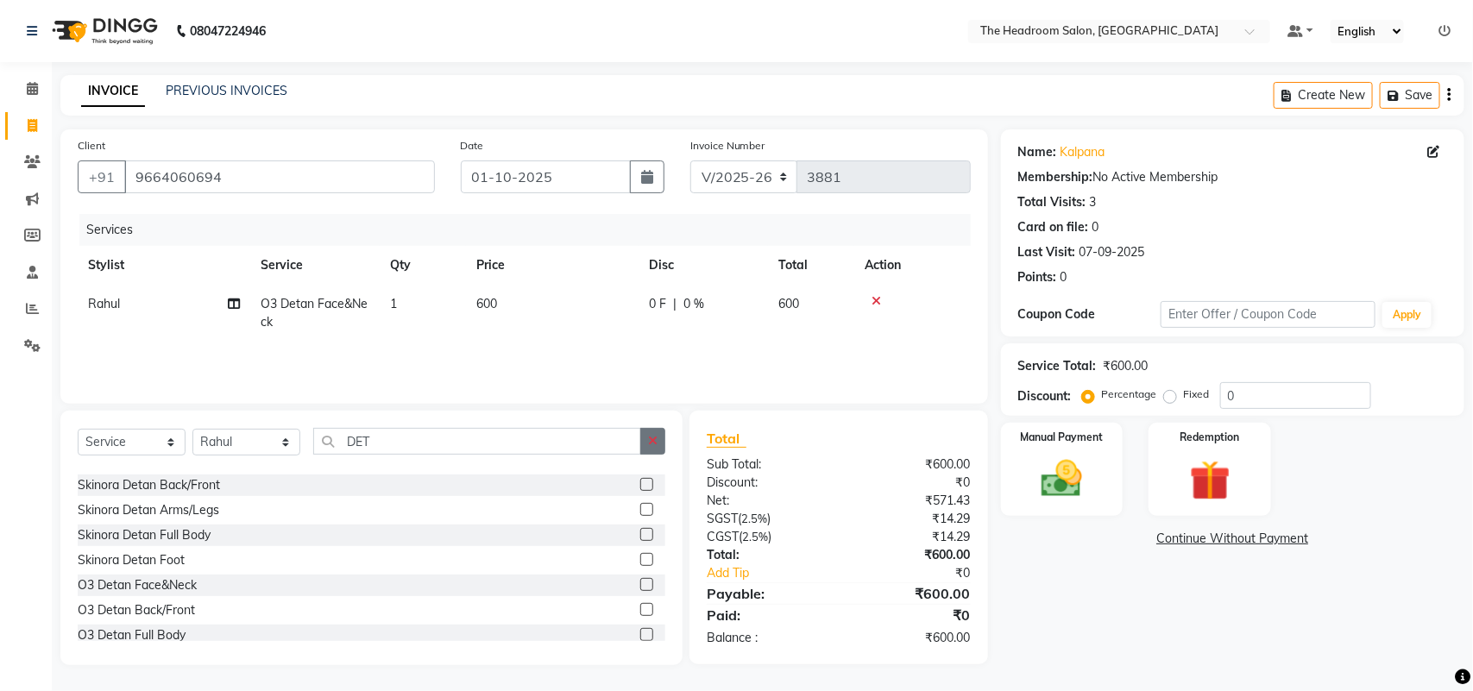
click at [654, 435] on icon "button" at bounding box center [652, 441] width 9 height 12
click at [283, 429] on select "Select Stylist [PERSON_NAME] Deepak [PERSON_NAME] [PERSON_NAME] Manager [PERSON…" at bounding box center [246, 442] width 108 height 27
select select "59608"
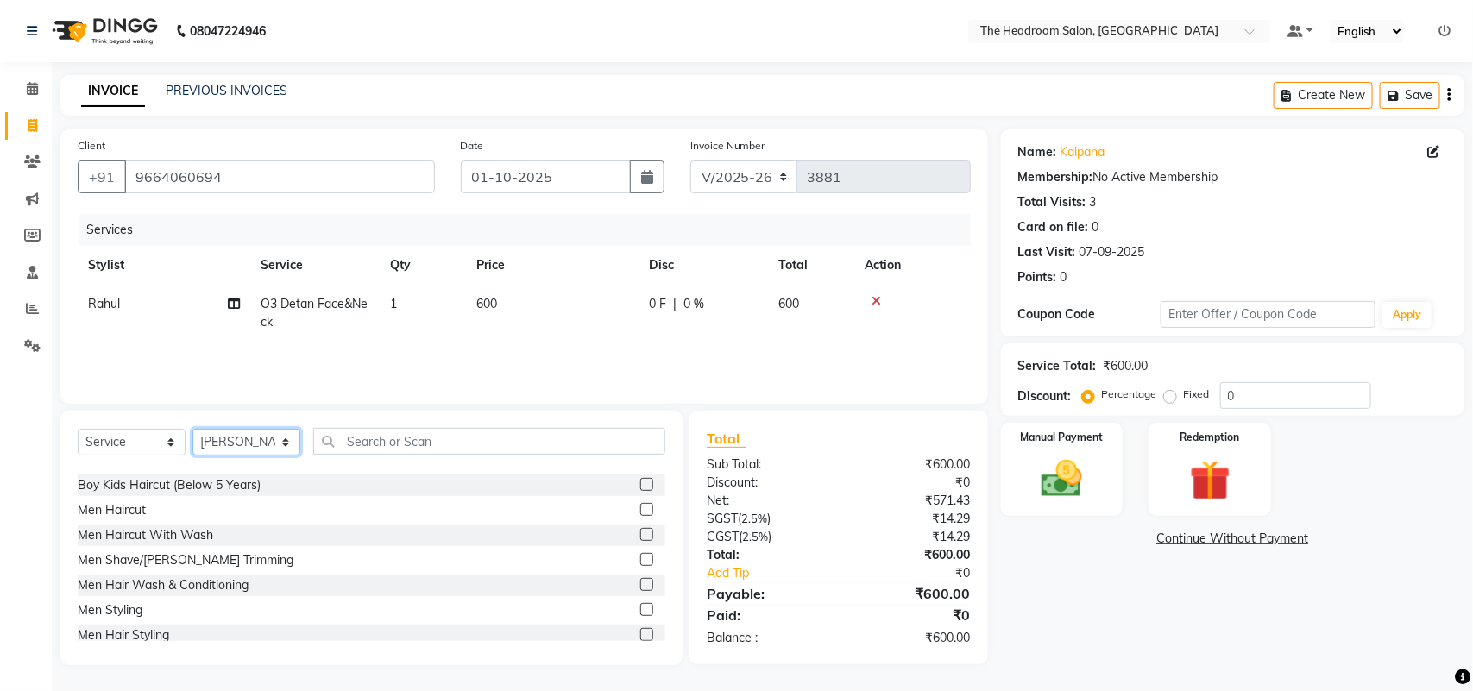
click at [192, 429] on select "Select Stylist [PERSON_NAME] Deepak [PERSON_NAME] [PERSON_NAME] Manager [PERSON…" at bounding box center [246, 442] width 108 height 27
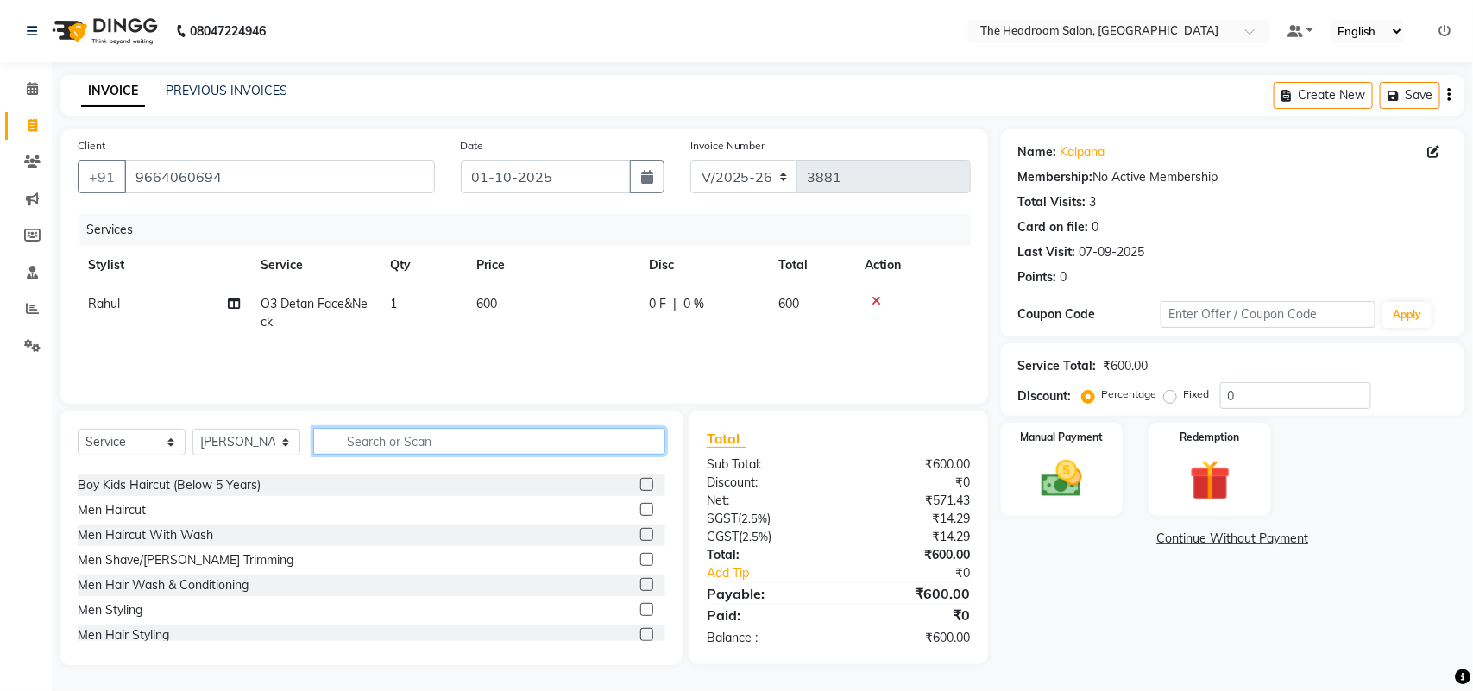
click at [429, 444] on input "text" at bounding box center [489, 441] width 352 height 27
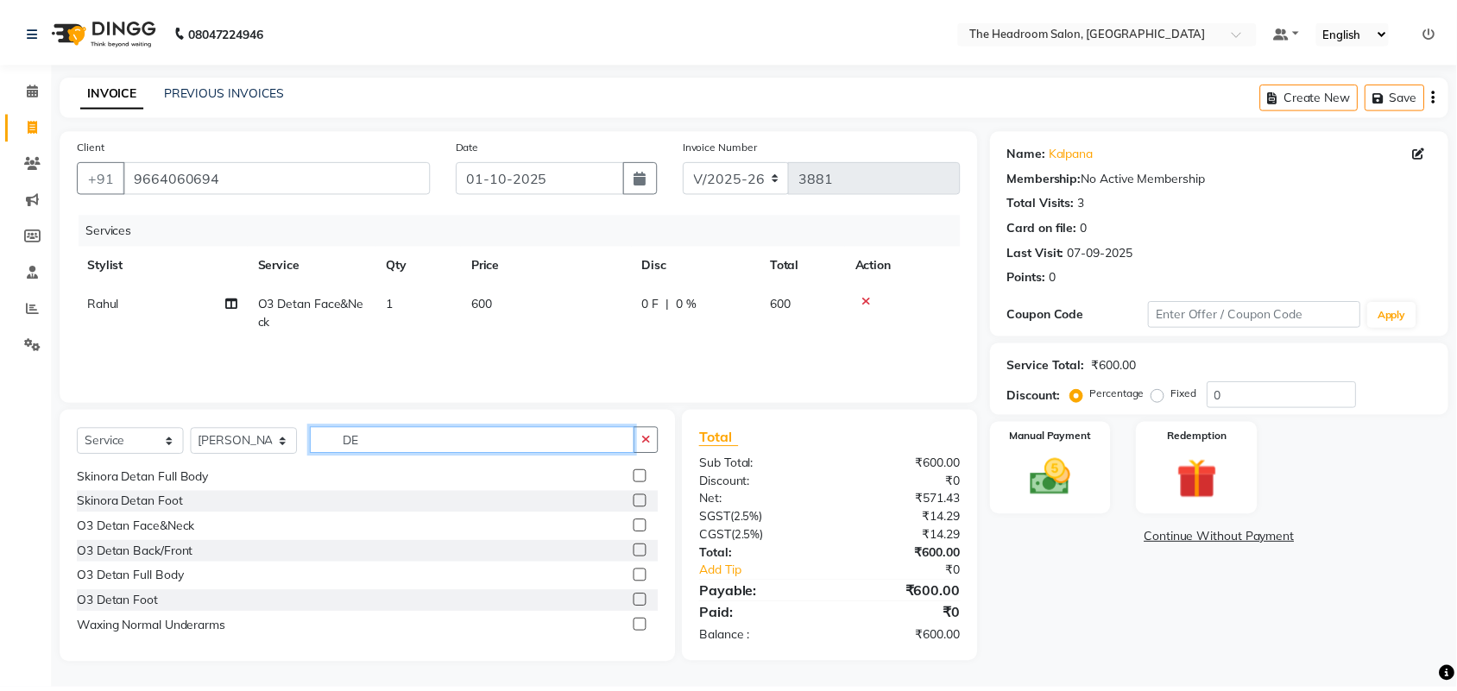
scroll to position [281, 0]
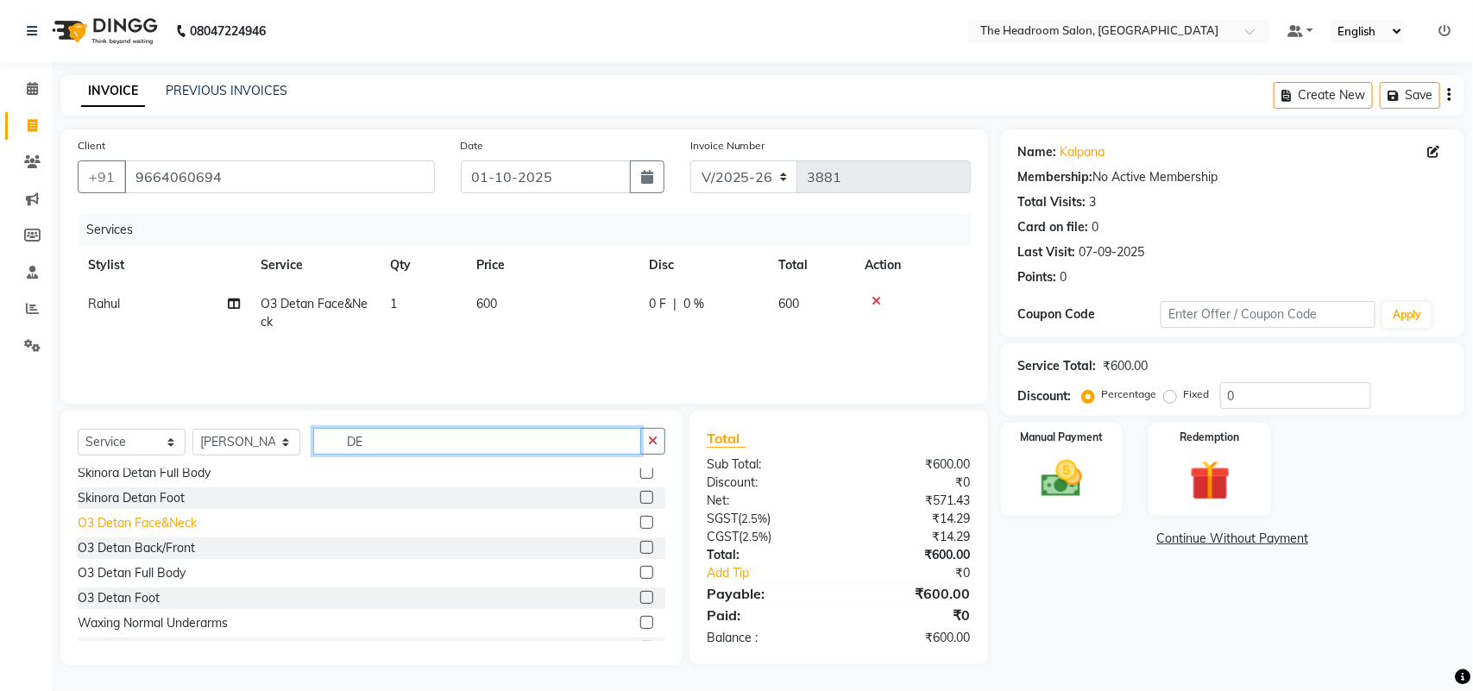
type input "DE"
click at [148, 518] on div "O3 Detan Face&Neck" at bounding box center [137, 523] width 119 height 18
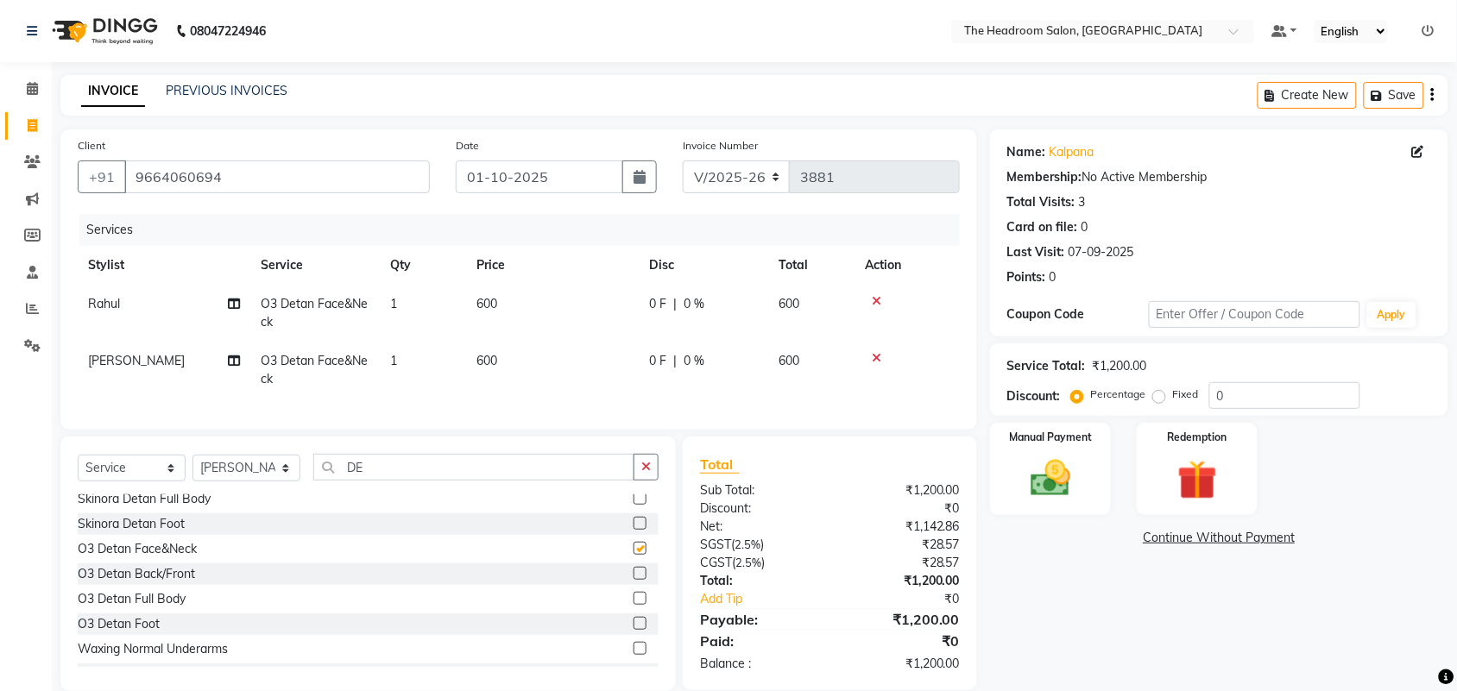
checkbox input "false"
drag, startPoint x: 640, startPoint y: 471, endPoint x: 548, endPoint y: 468, distance: 92.4
click at [639, 471] on button "button" at bounding box center [645, 467] width 25 height 27
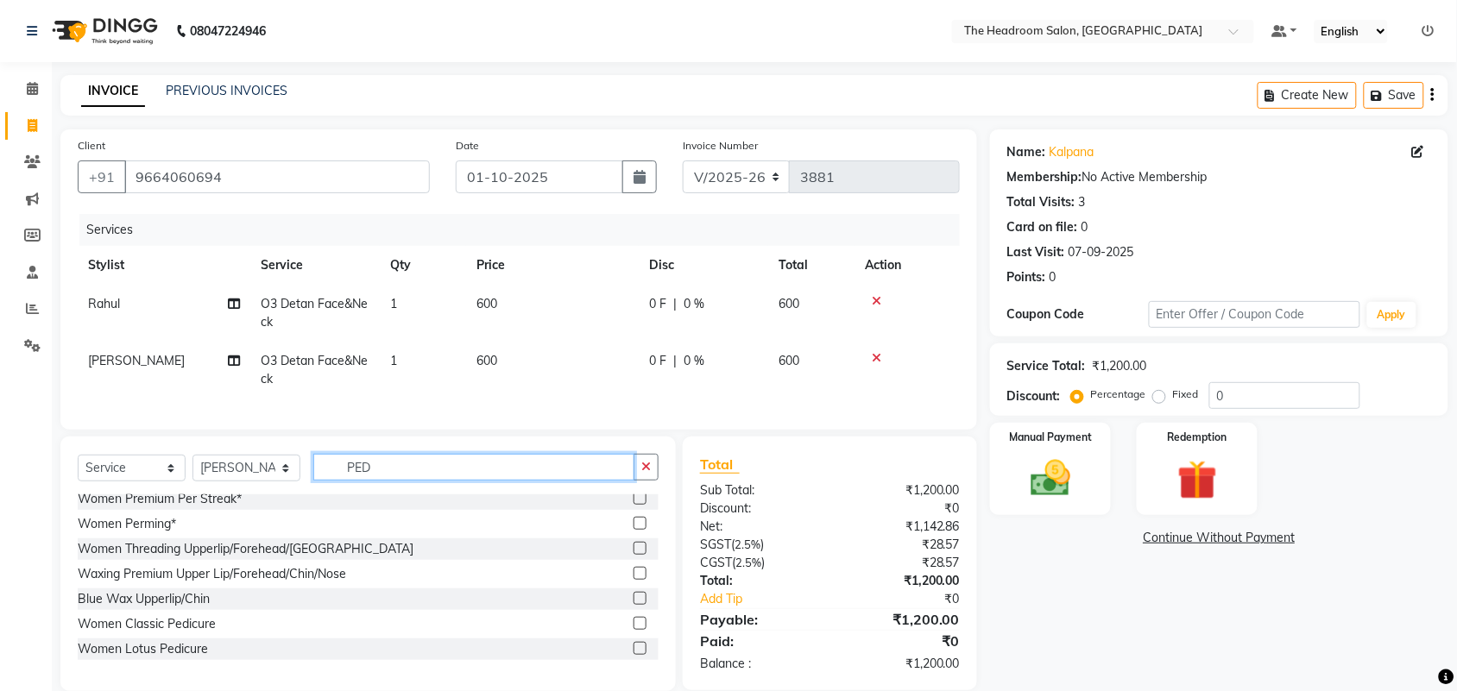
scroll to position [0, 0]
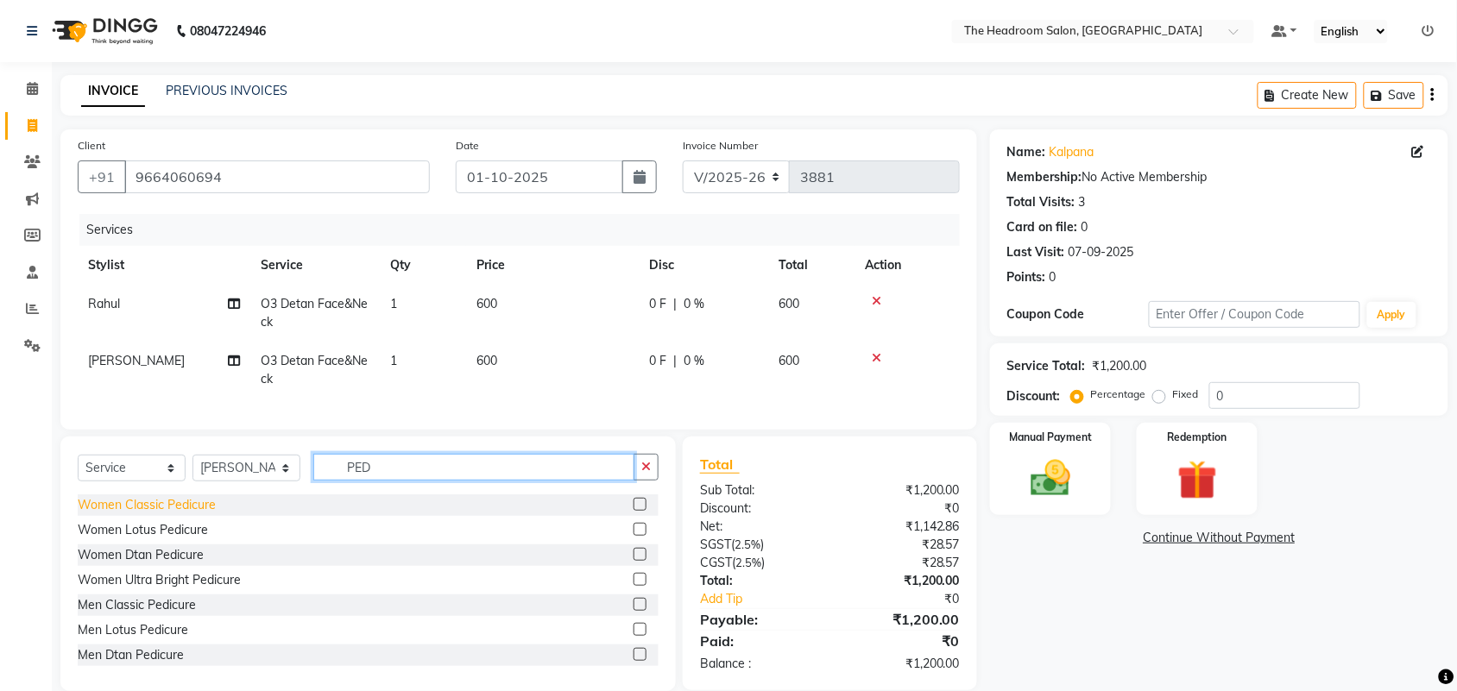
type input "PED"
click at [195, 514] on div "Women Classic Pedicure" at bounding box center [147, 505] width 138 height 18
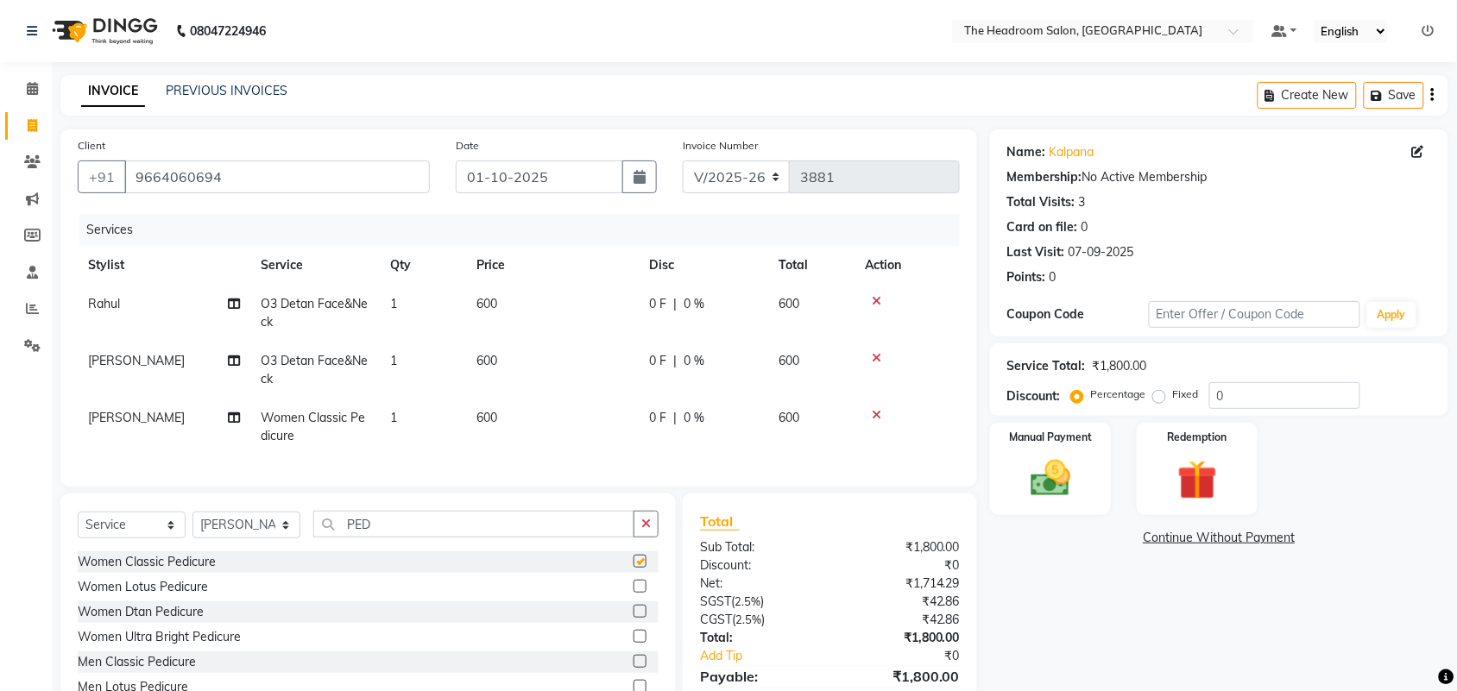
checkbox input "false"
click at [631, 529] on input "PED" at bounding box center [473, 524] width 321 height 27
click at [644, 530] on icon "button" at bounding box center [645, 524] width 9 height 12
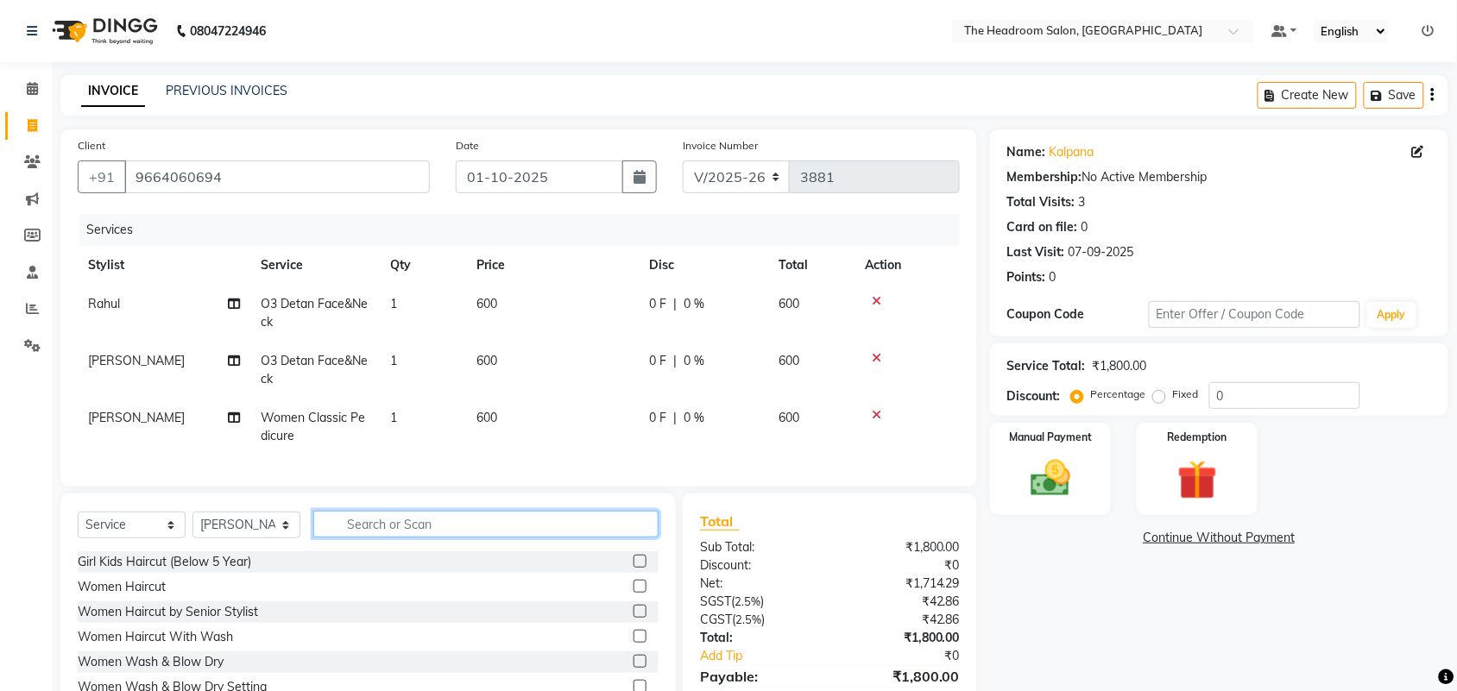
scroll to position [98, 0]
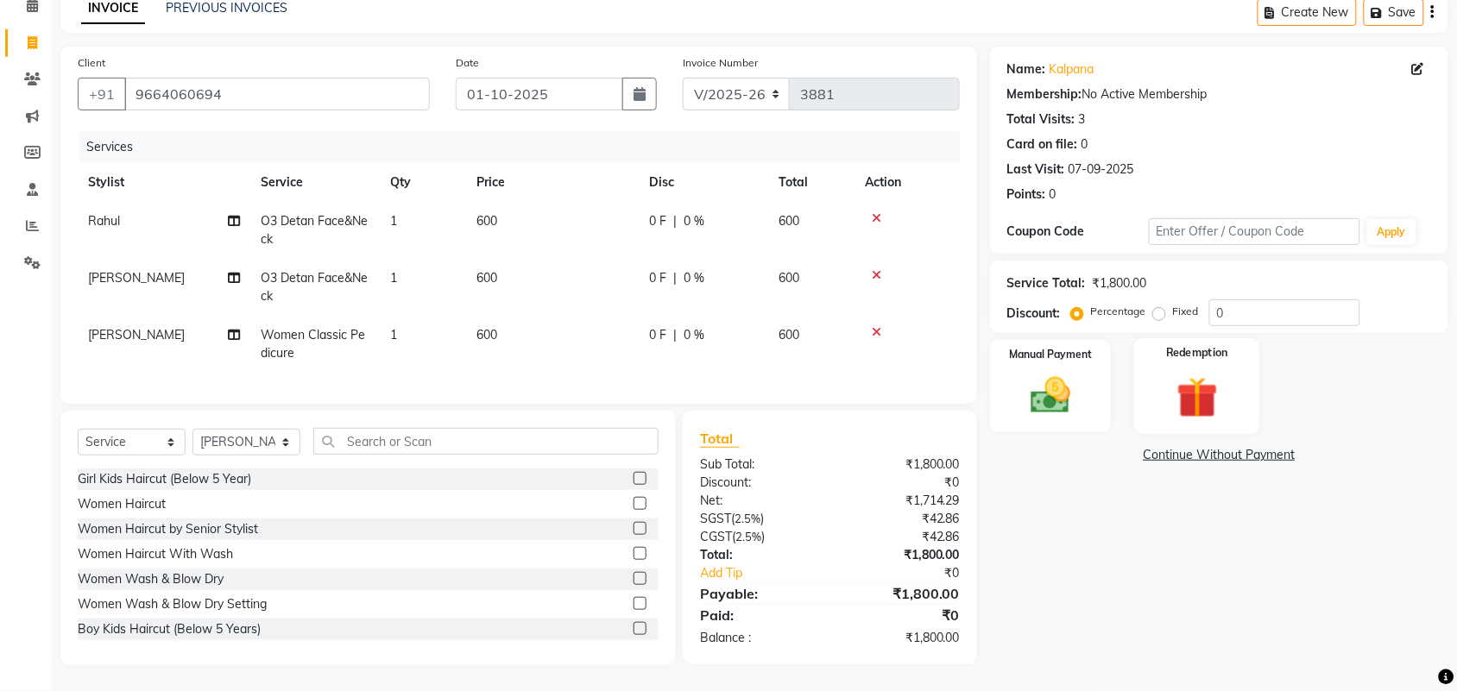
click at [1208, 355] on div "Redemption" at bounding box center [1197, 386] width 126 height 97
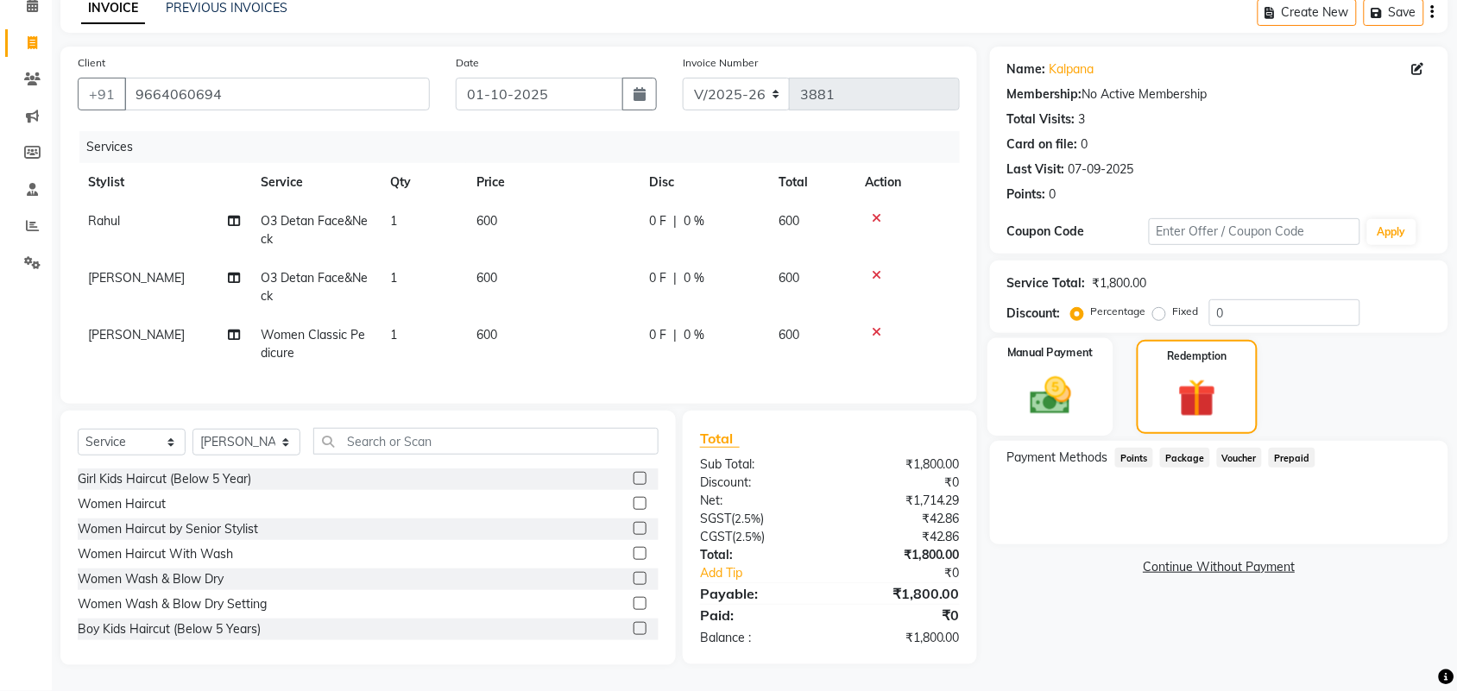
drag, startPoint x: 1086, startPoint y: 373, endPoint x: 1098, endPoint y: 382, distance: 15.4
click at [1085, 373] on div "Manual Payment" at bounding box center [1050, 387] width 126 height 98
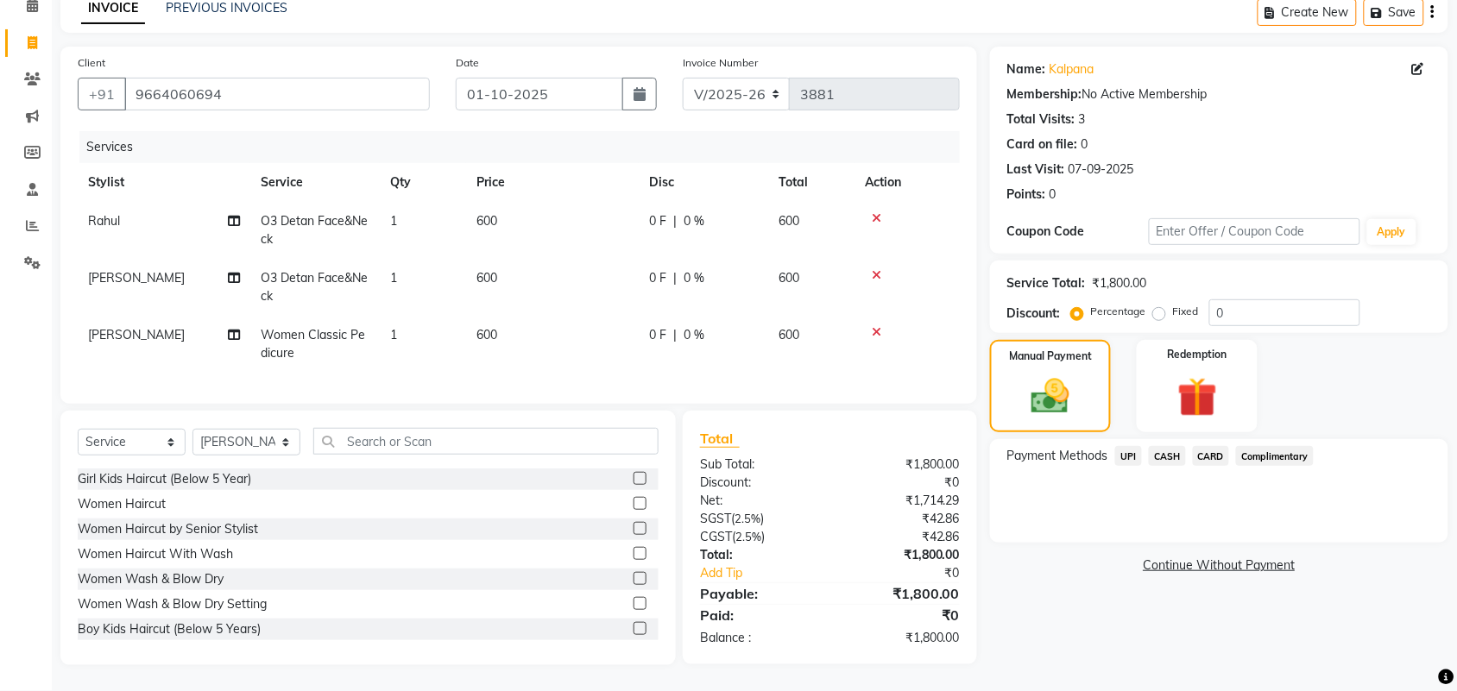
click at [1209, 446] on span "CARD" at bounding box center [1211, 456] width 37 height 20
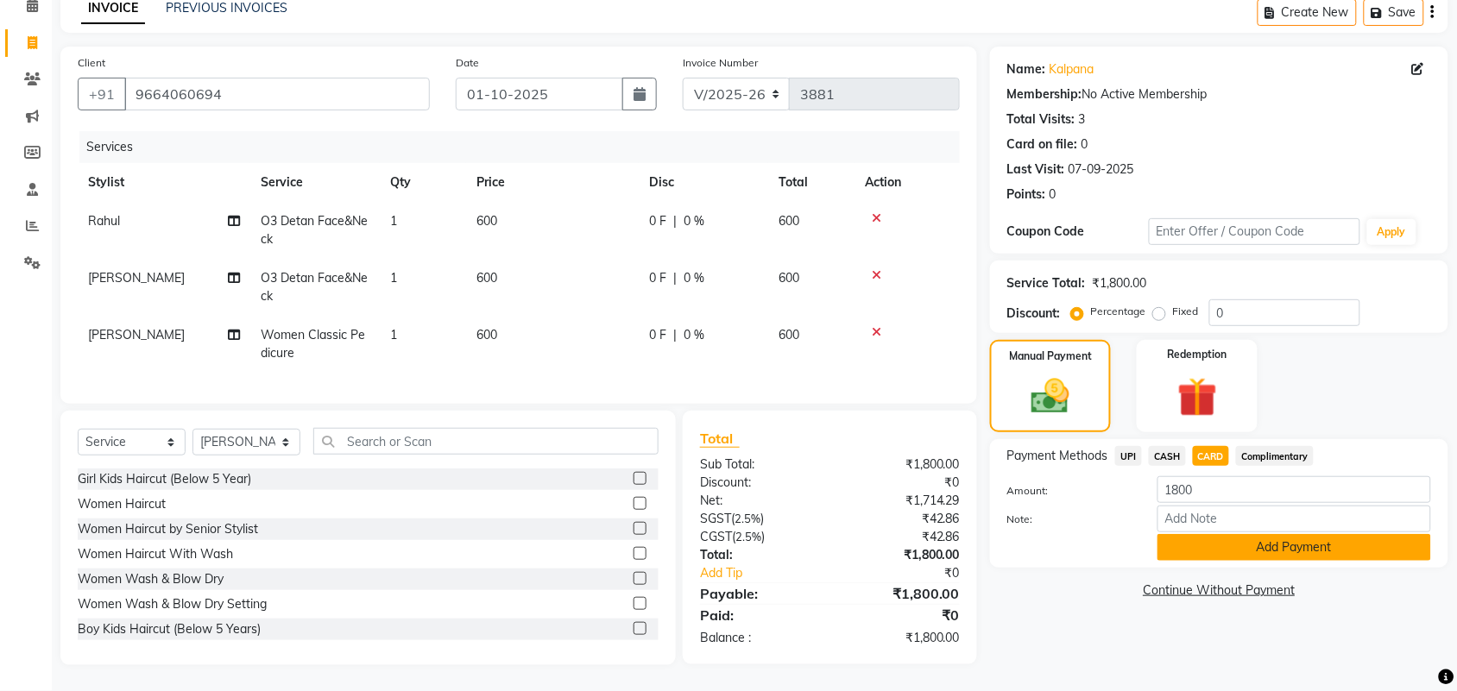
click at [1225, 534] on button "Add Payment" at bounding box center [1294, 547] width 274 height 27
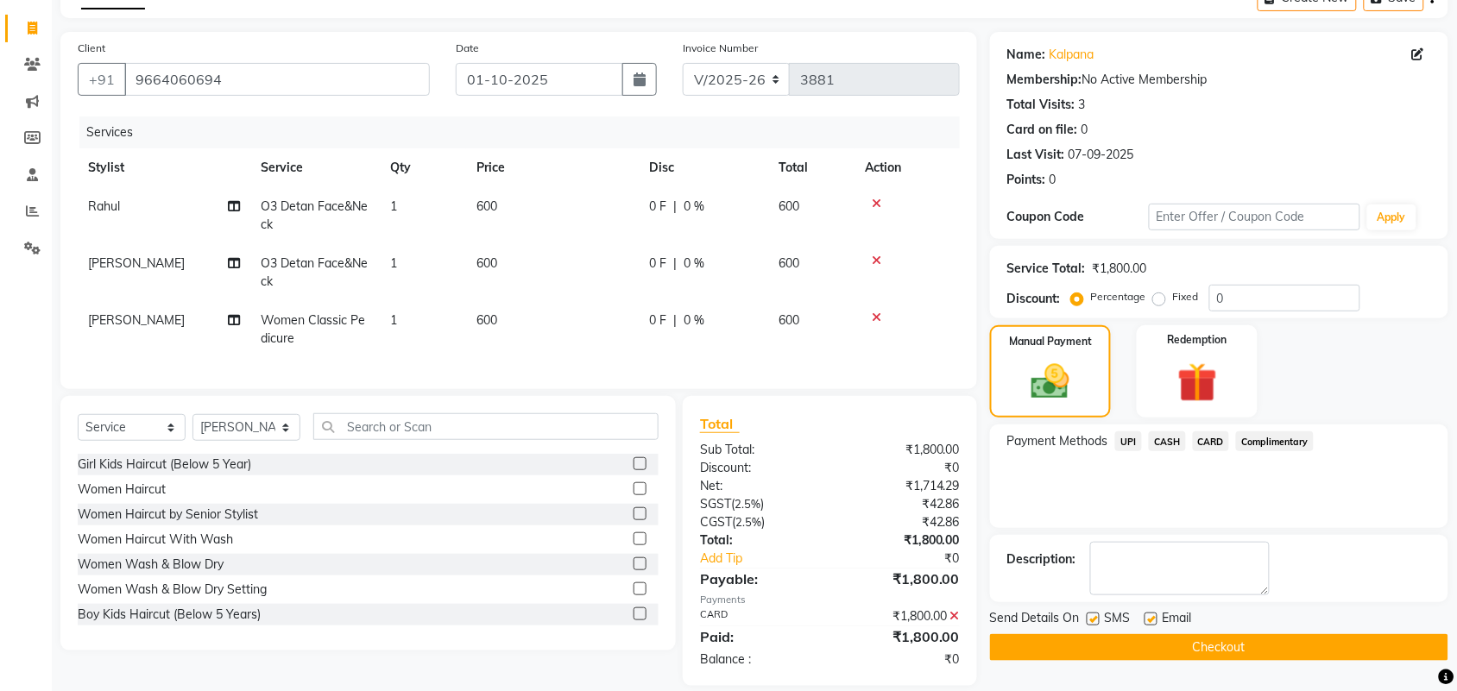
click at [1273, 645] on button "Checkout" at bounding box center [1219, 647] width 458 height 27
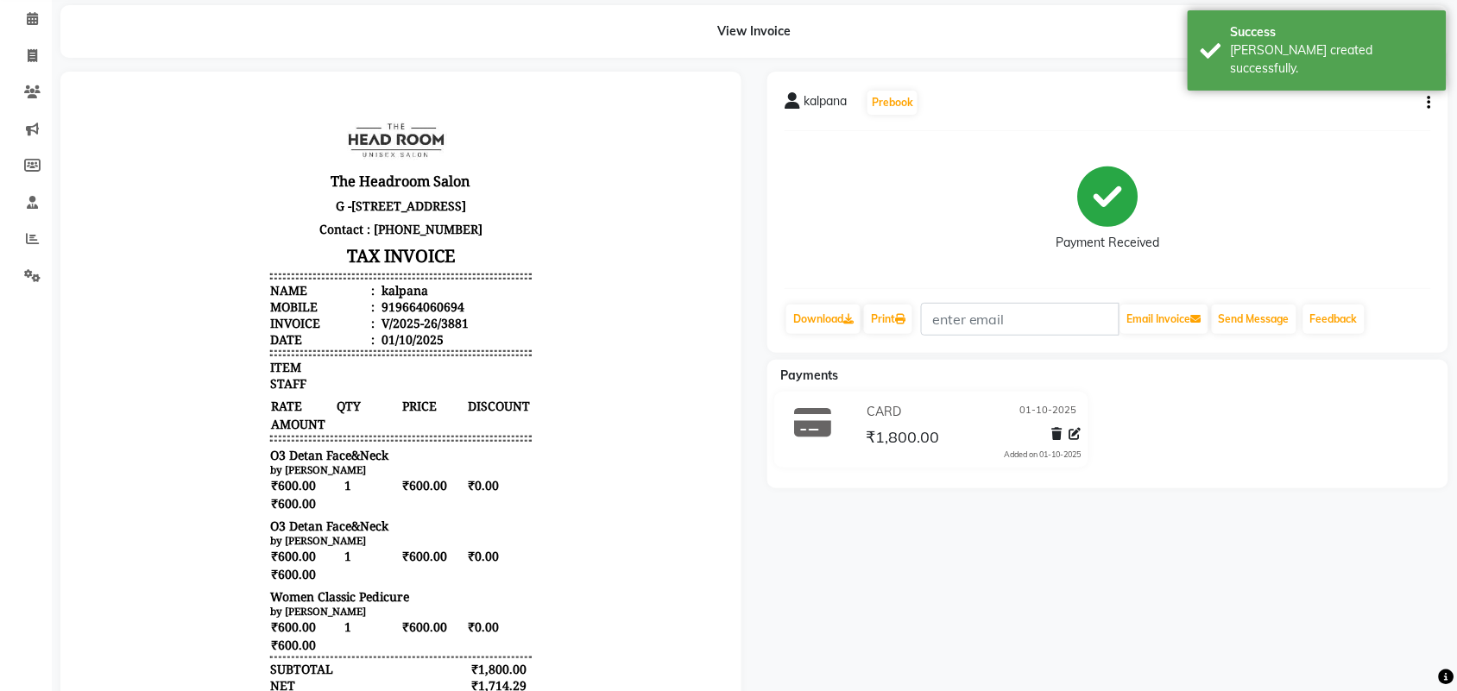
scroll to position [37, 0]
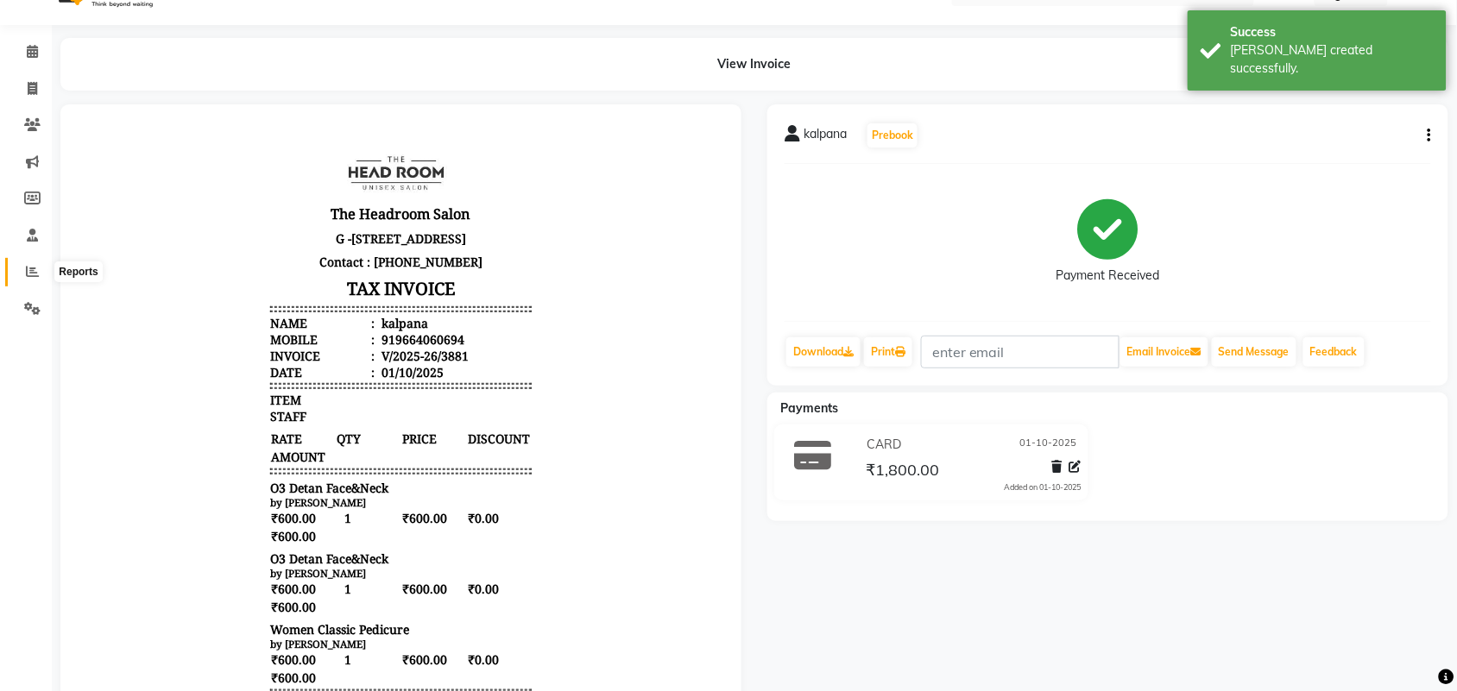
click at [17, 272] on span at bounding box center [32, 272] width 30 height 20
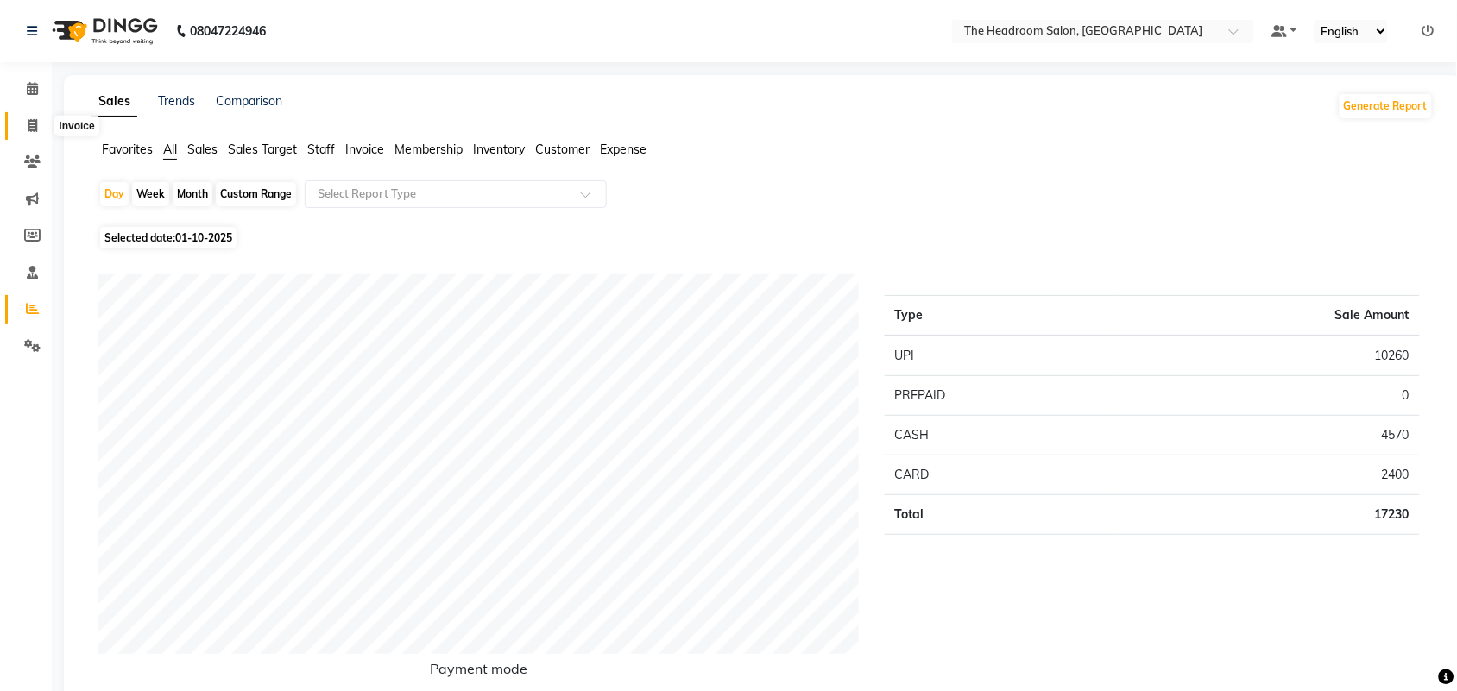
click at [20, 121] on span at bounding box center [32, 127] width 30 height 20
select select "service"
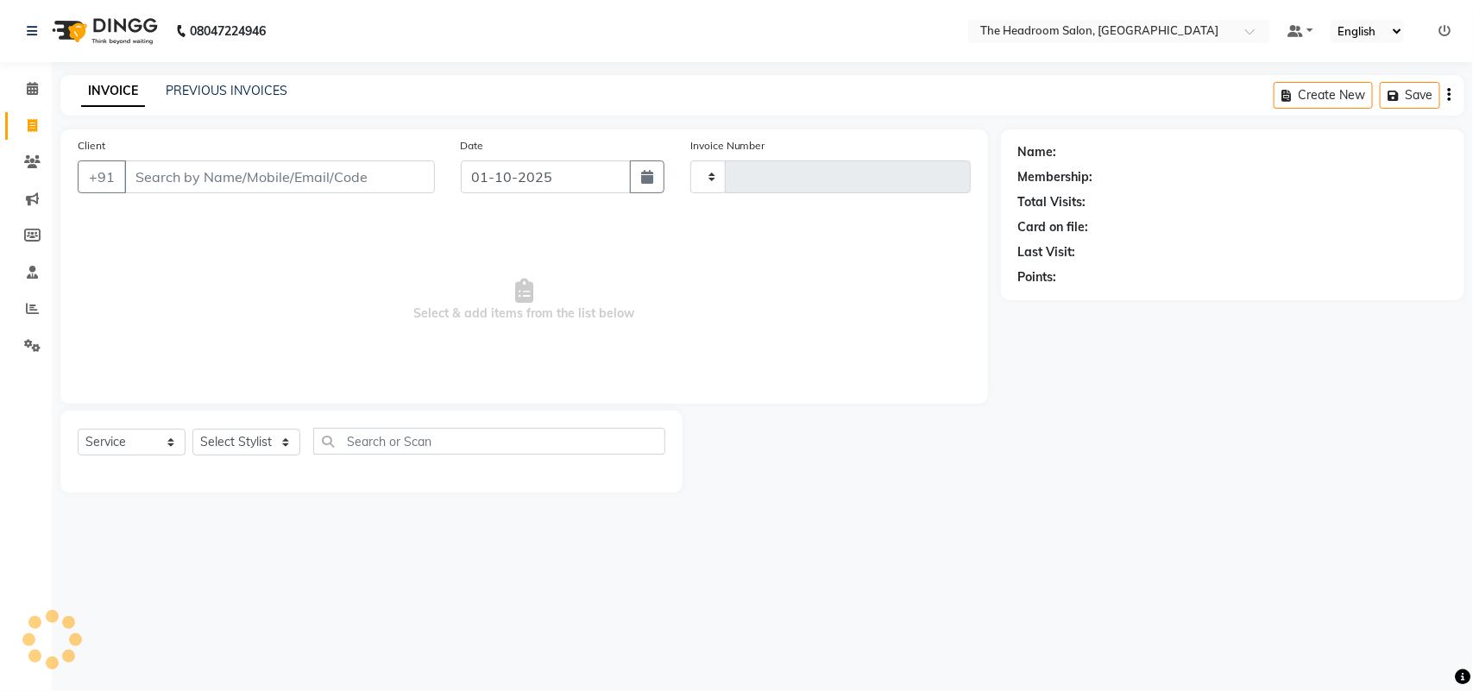
type input "3882"
select select "6933"
select select "58237"
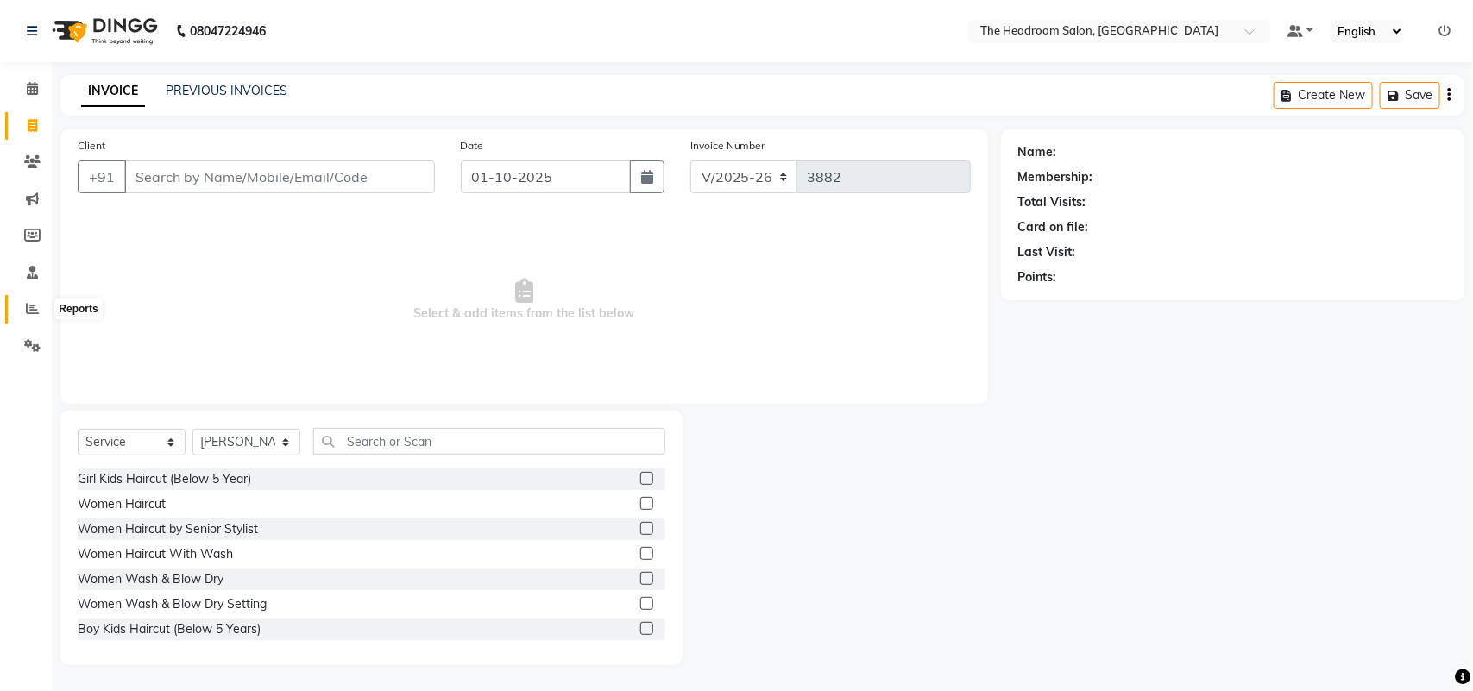
click at [31, 305] on icon at bounding box center [32, 308] width 13 height 13
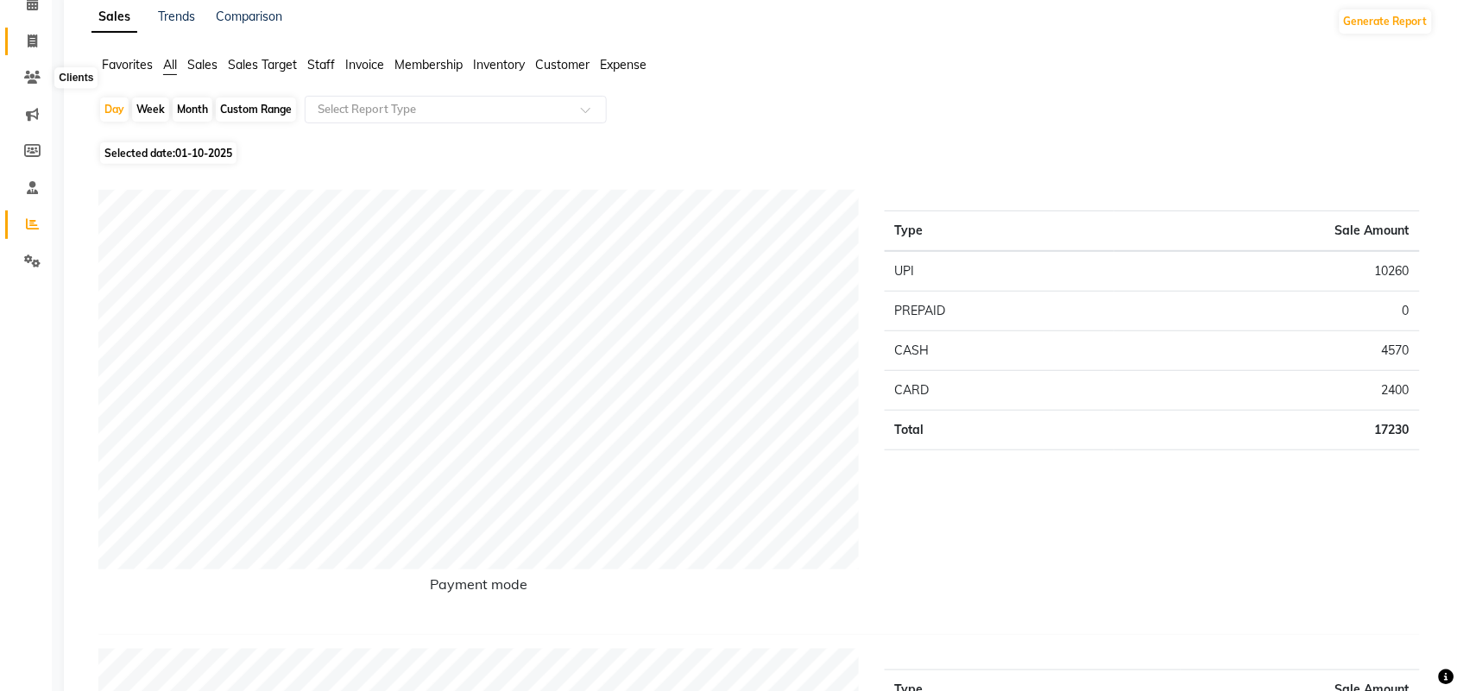
scroll to position [108, 0]
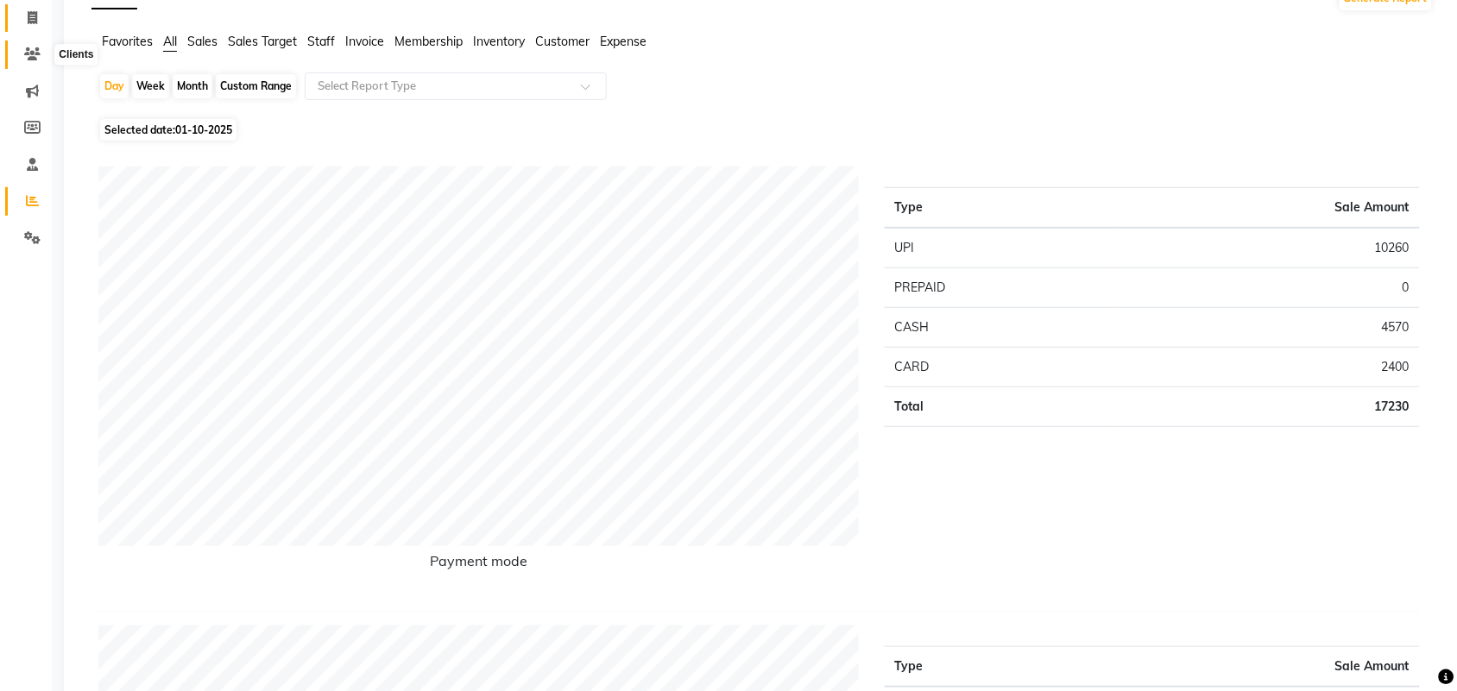
click at [30, 52] on icon at bounding box center [32, 53] width 16 height 13
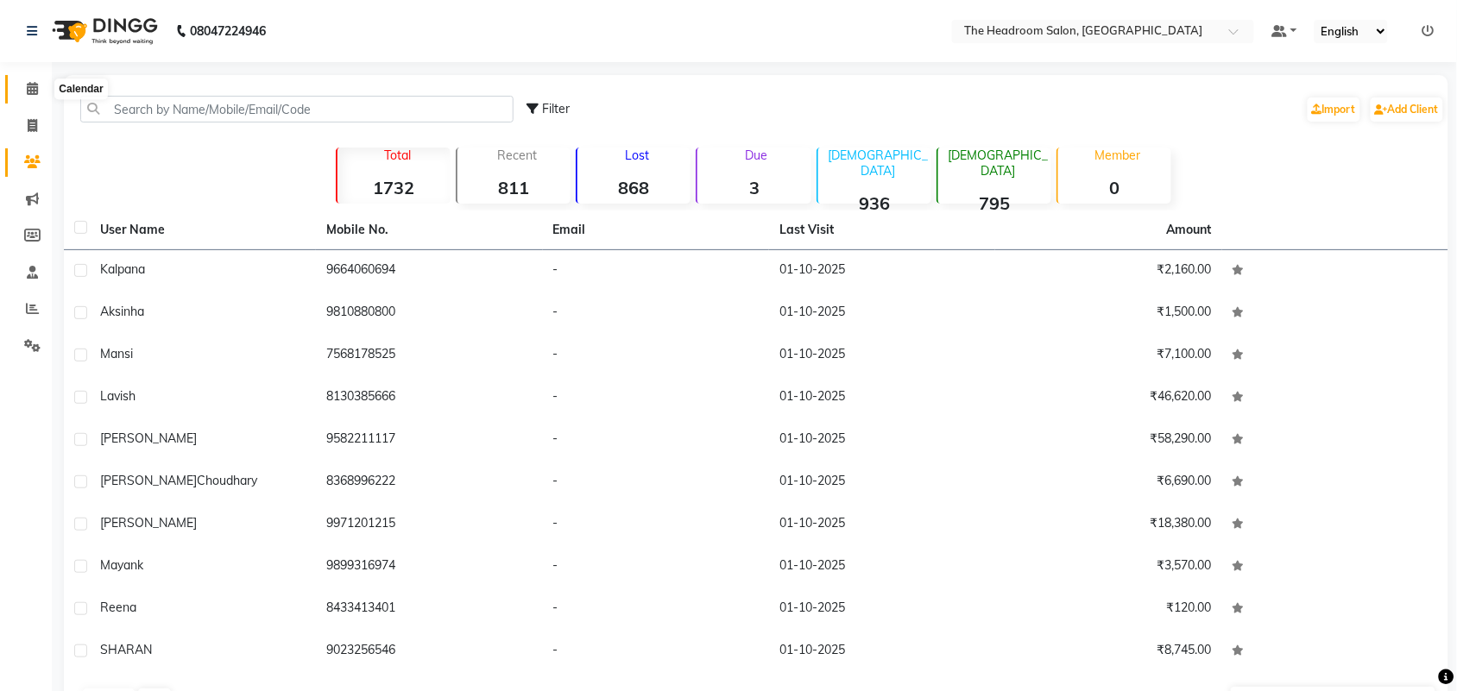
scroll to position [17, 0]
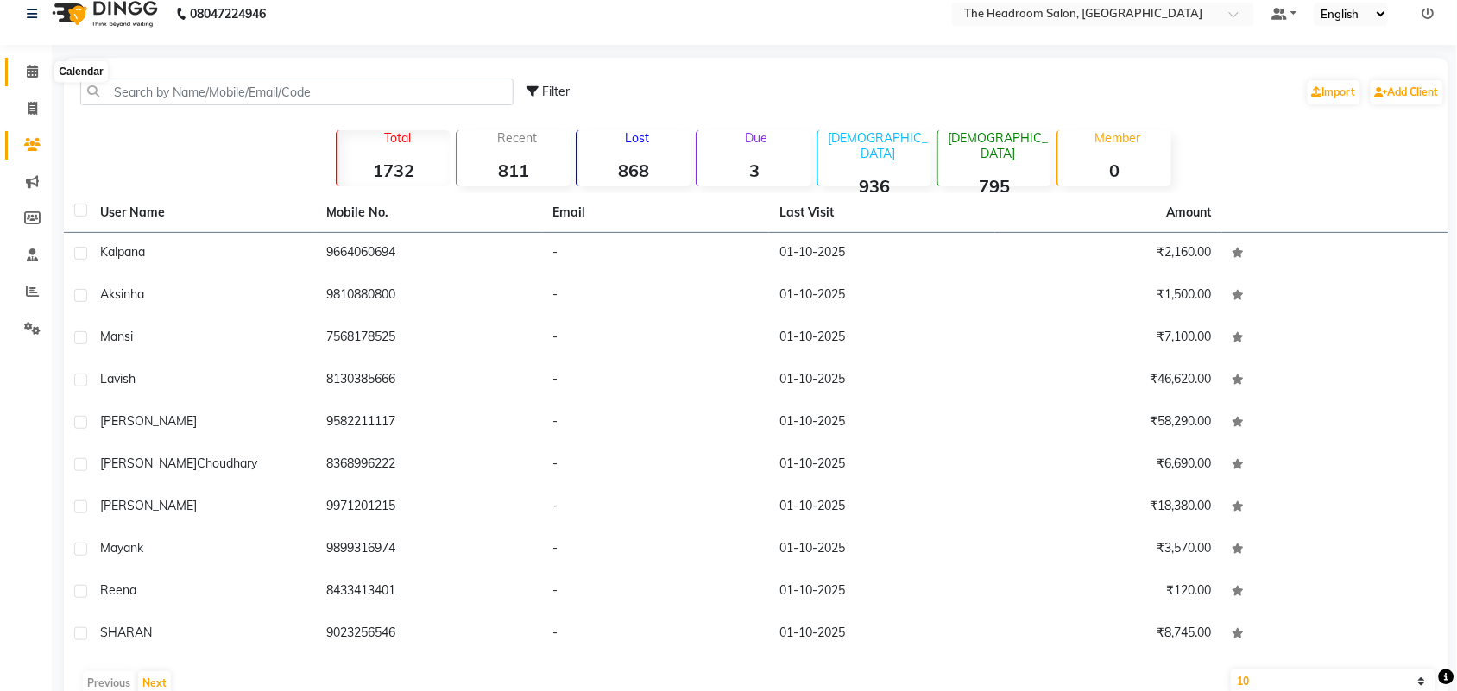
click at [30, 78] on icon at bounding box center [32, 71] width 11 height 13
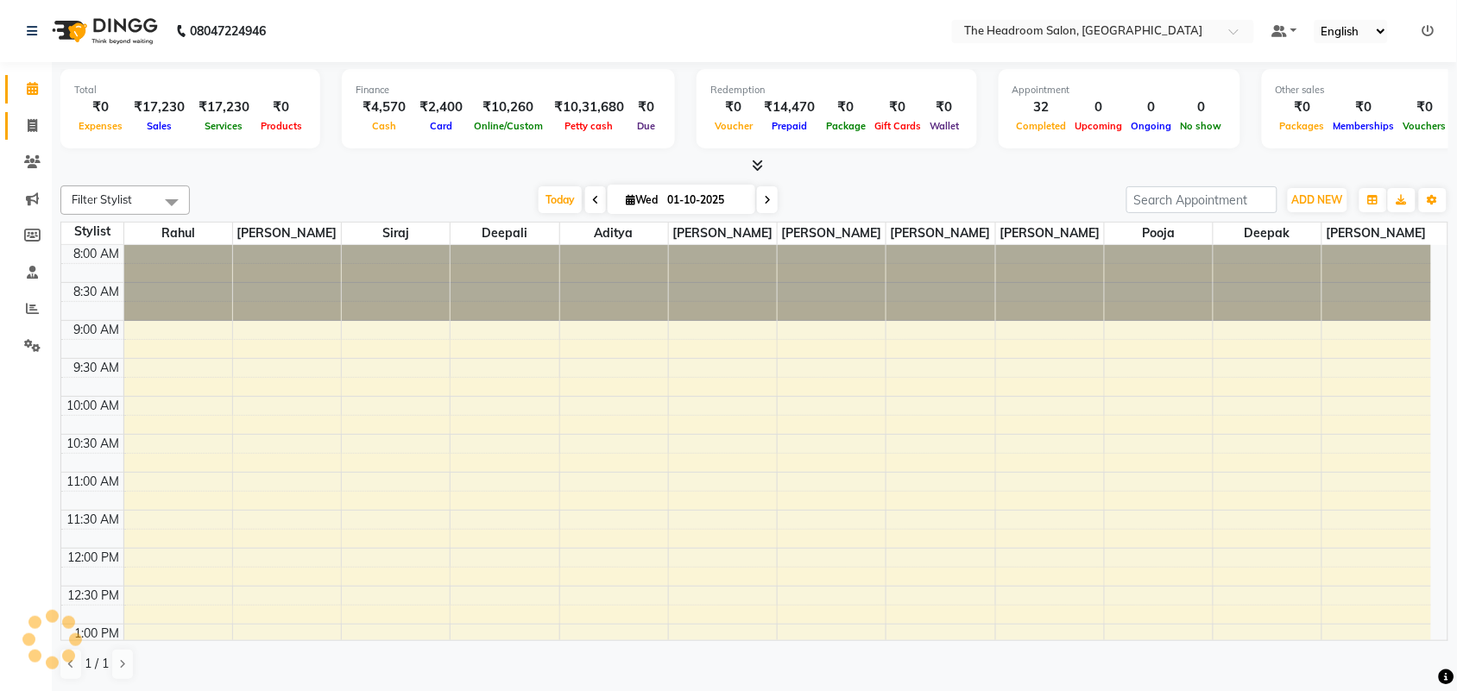
click at [31, 121] on icon at bounding box center [32, 125] width 9 height 13
select select "service"
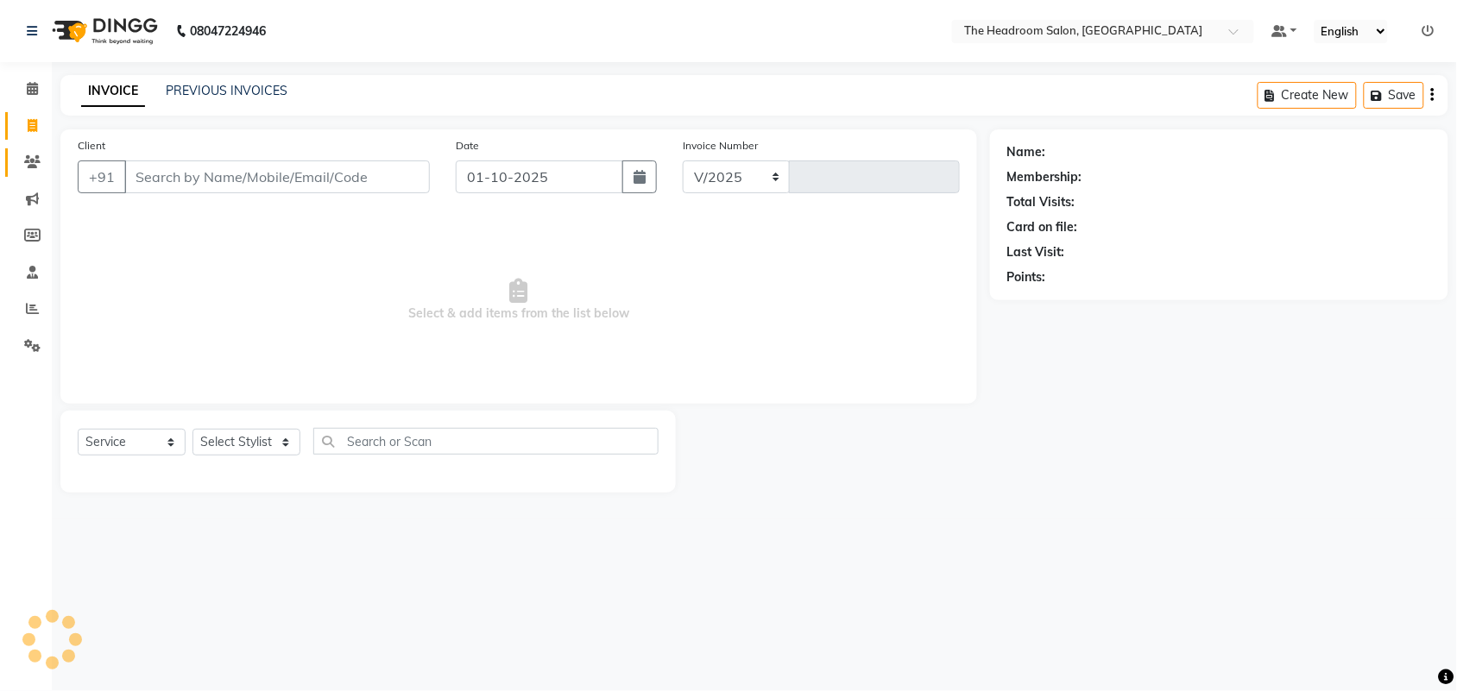
select select "6933"
type input "3882"
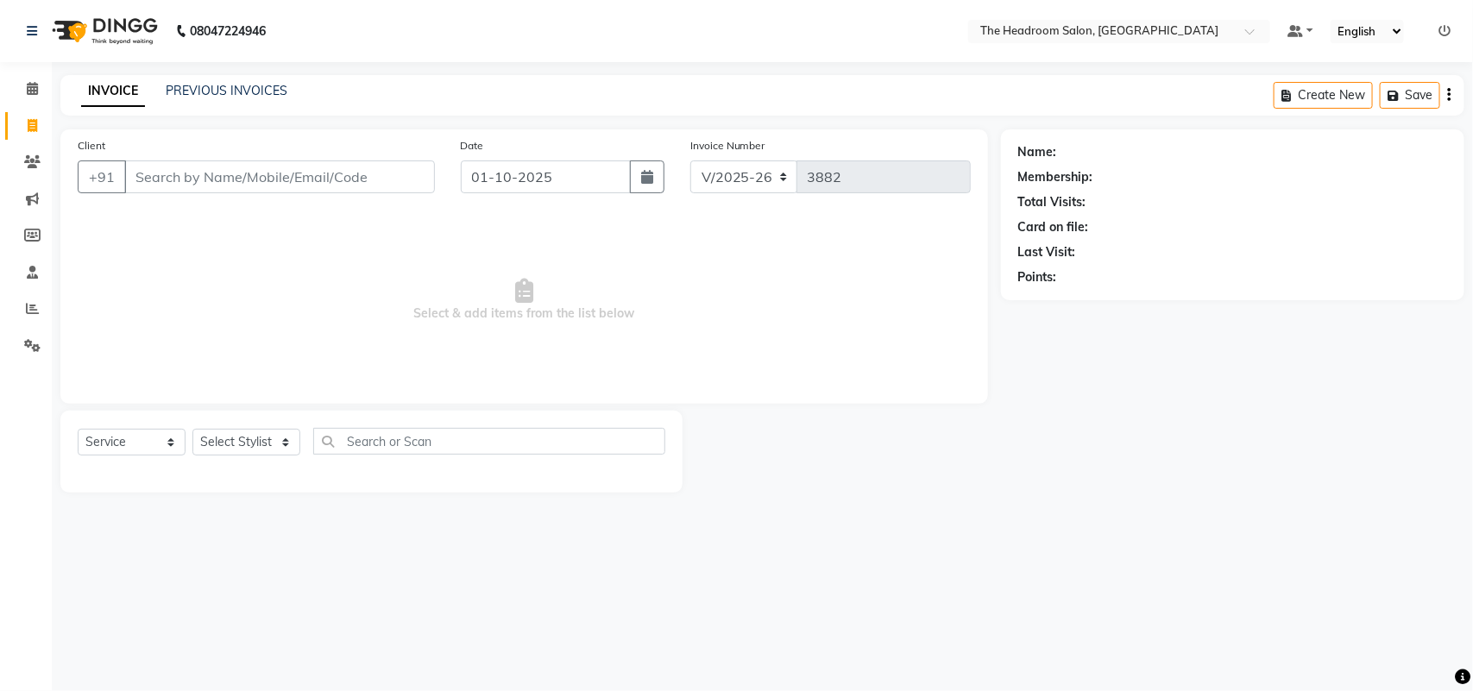
select select "58237"
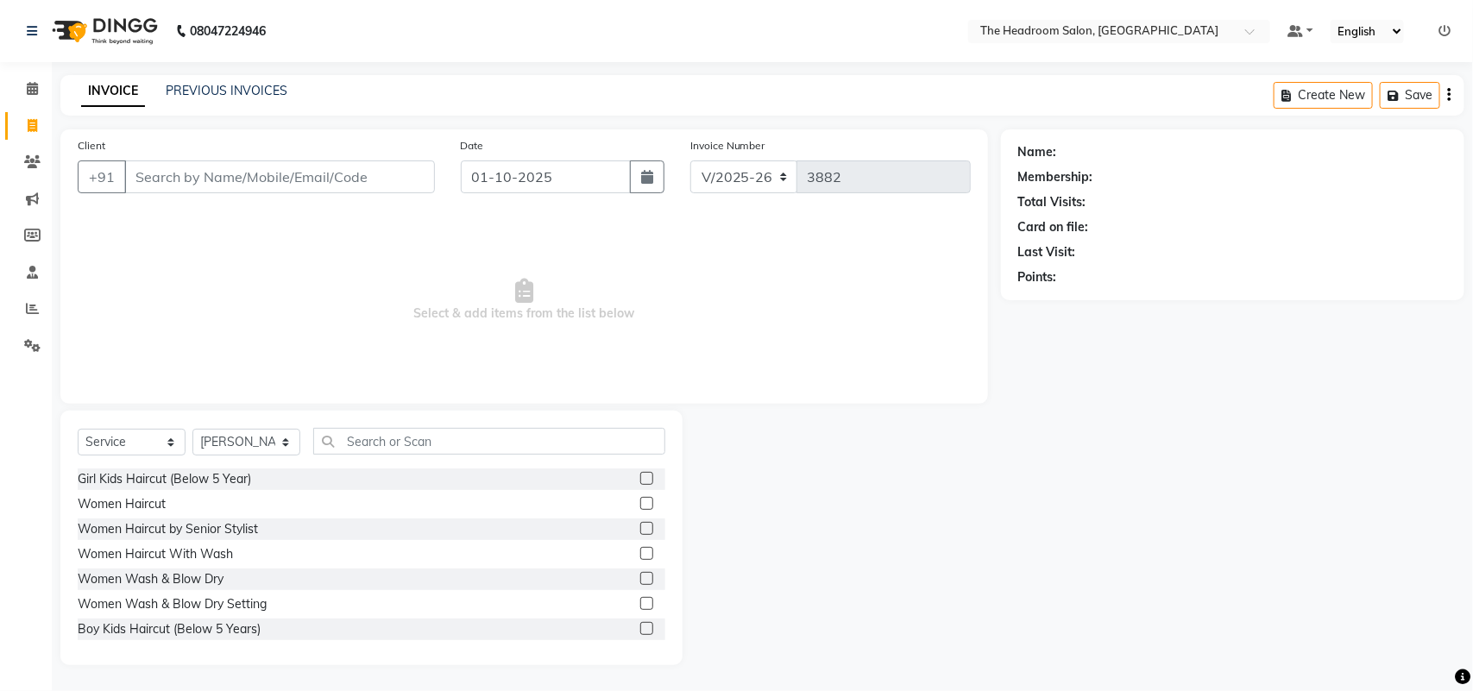
click at [168, 171] on input "Client" at bounding box center [279, 177] width 311 height 33
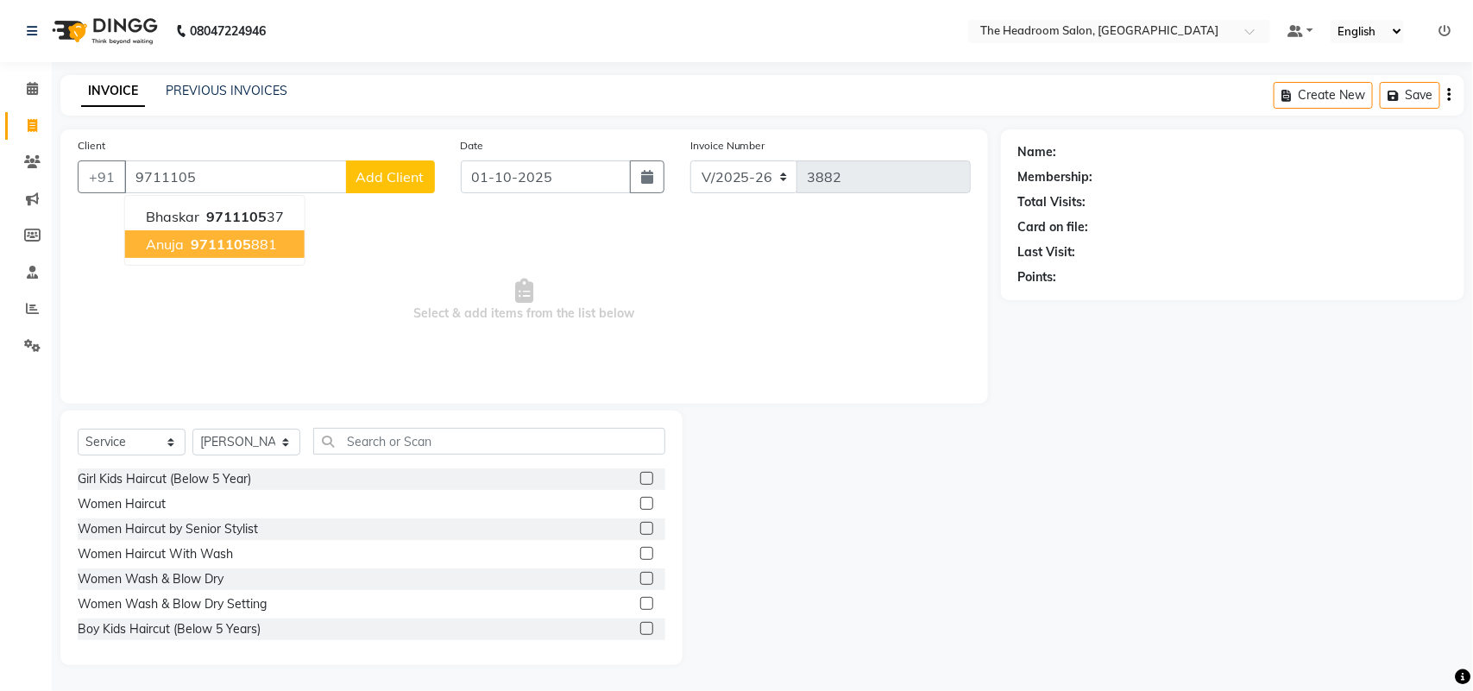
click at [161, 239] on span "anuja" at bounding box center [165, 244] width 38 height 17
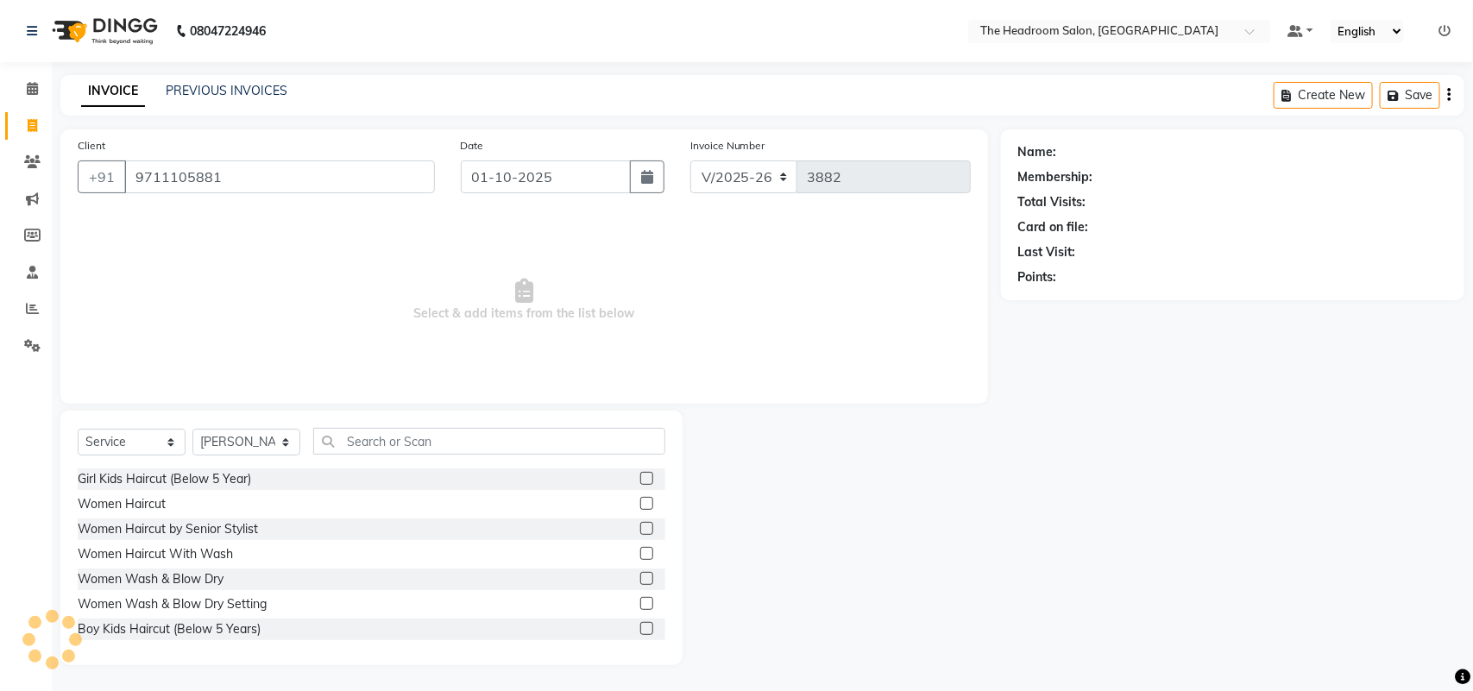
type input "9711105881"
click at [278, 432] on select "Select Stylist [PERSON_NAME] Deepak [PERSON_NAME] [PERSON_NAME] Manager [PERSON…" at bounding box center [246, 442] width 108 height 27
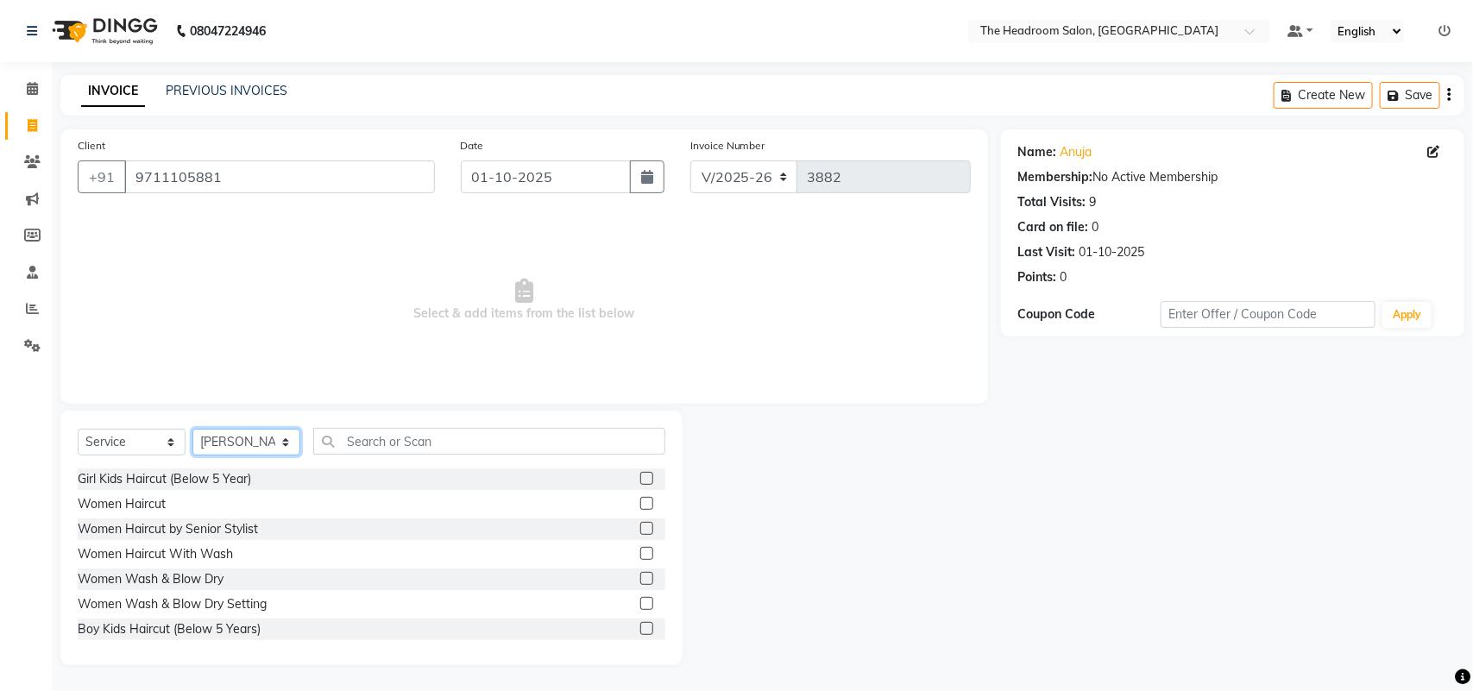
select select "58240"
click at [192, 429] on select "Select Stylist [PERSON_NAME] Deepak [PERSON_NAME] [PERSON_NAME] Manager [PERSON…" at bounding box center [246, 442] width 108 height 27
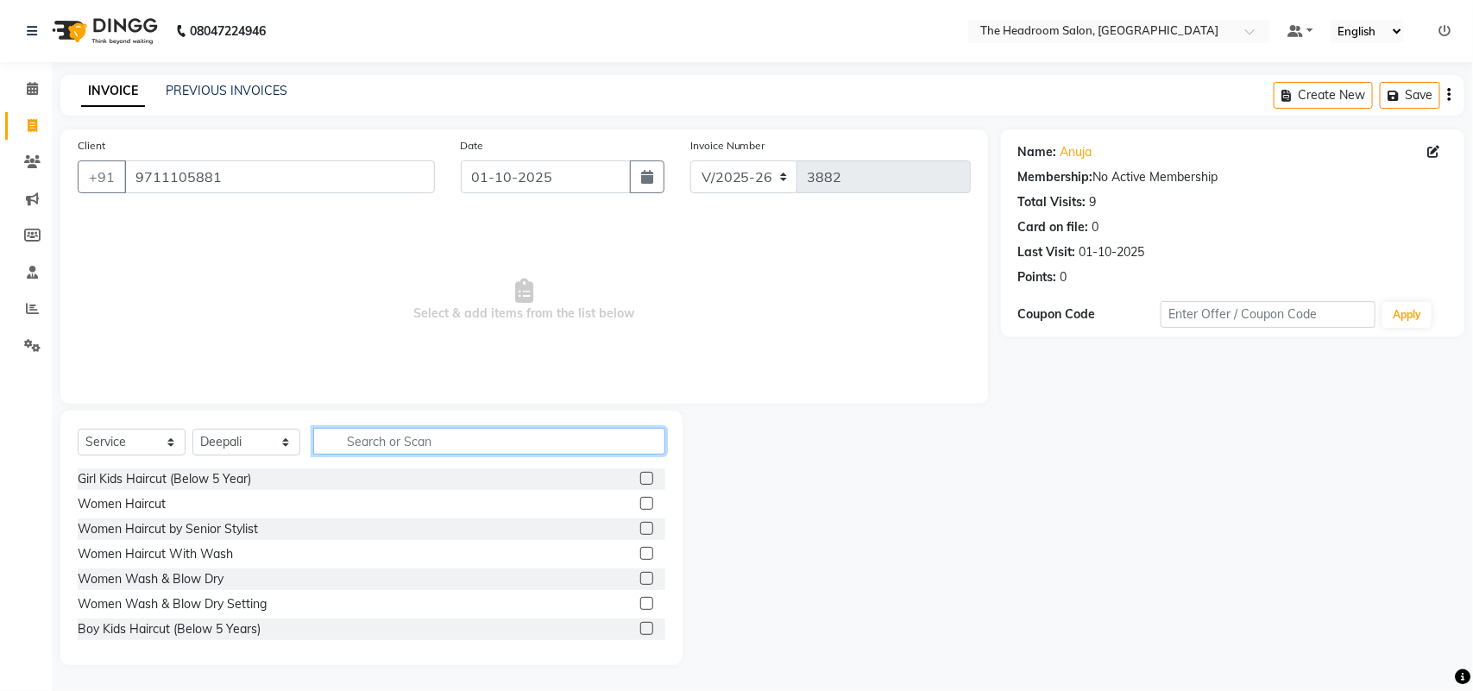
click at [382, 433] on input "text" at bounding box center [489, 441] width 352 height 27
type input "WAXIN"
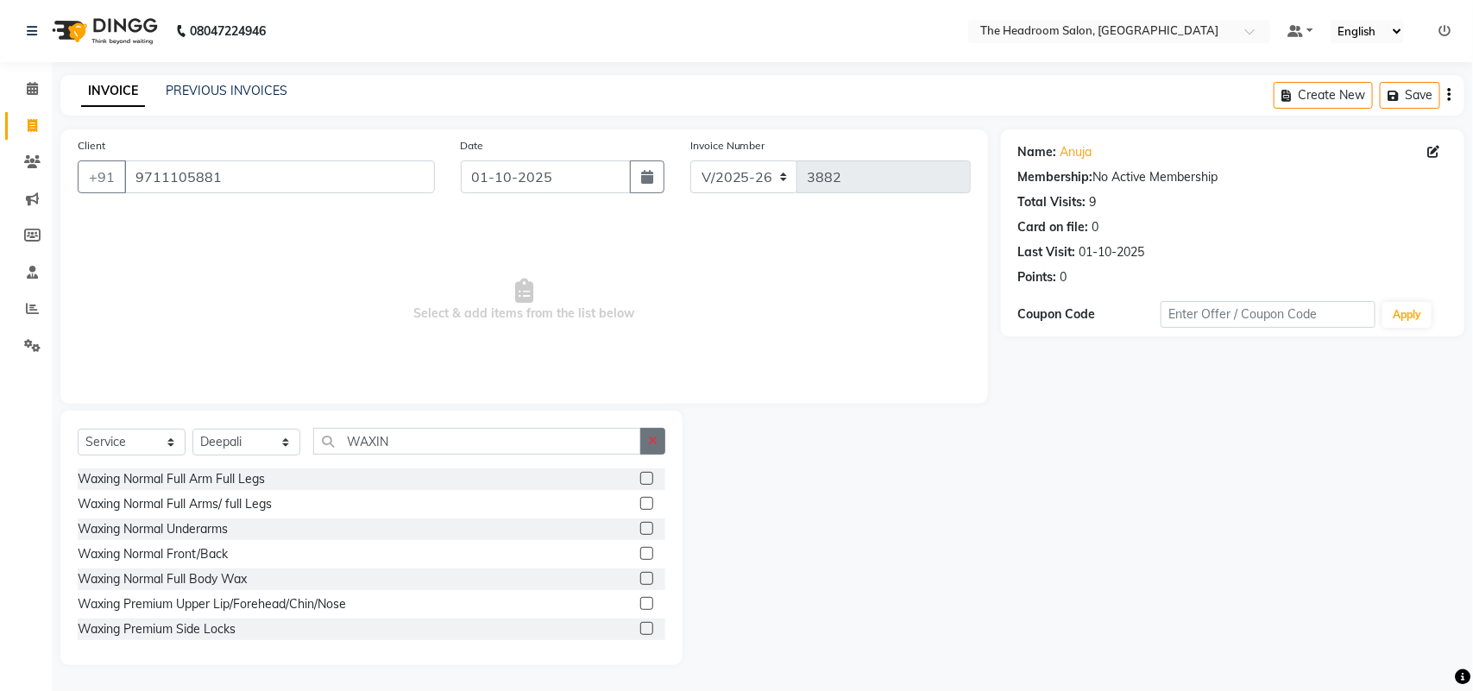
click at [658, 449] on button "button" at bounding box center [652, 441] width 25 height 27
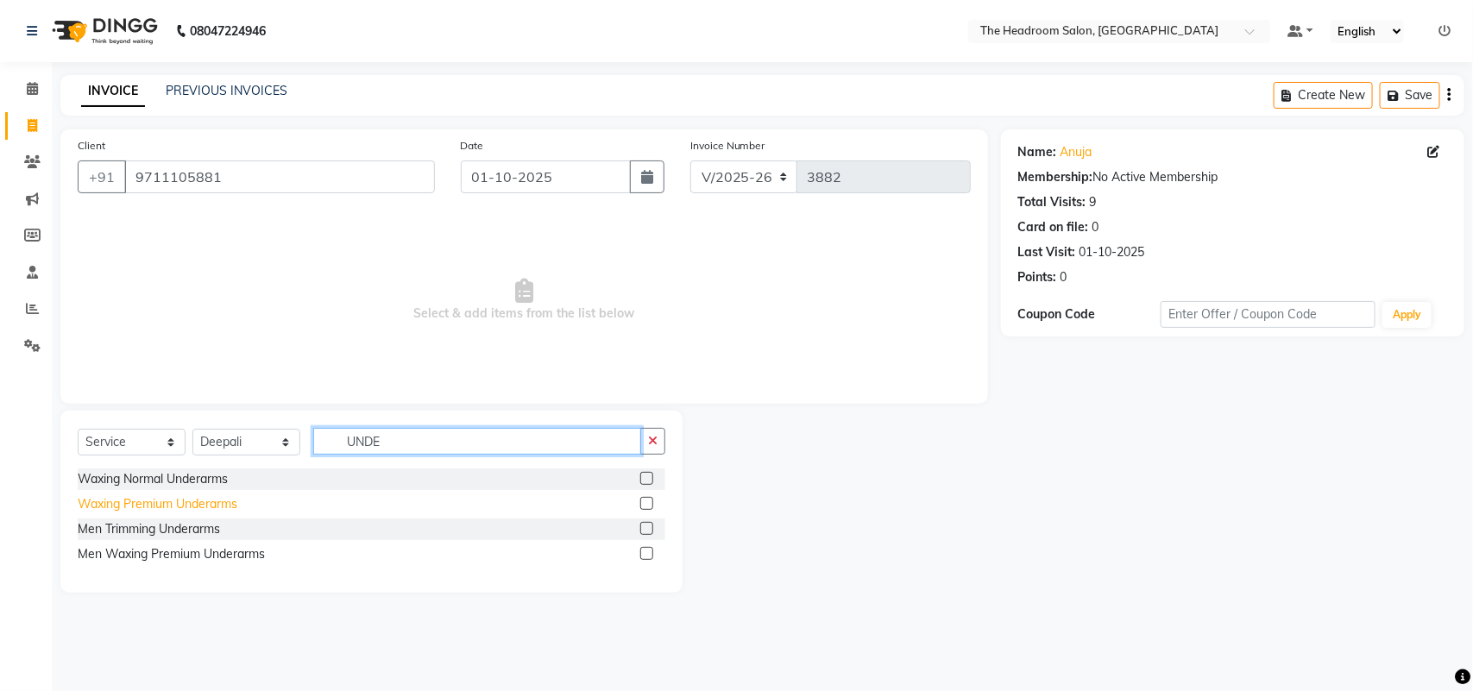
type input "UNDE"
click at [131, 496] on div "Waxing Premium Underarms" at bounding box center [158, 504] width 160 height 18
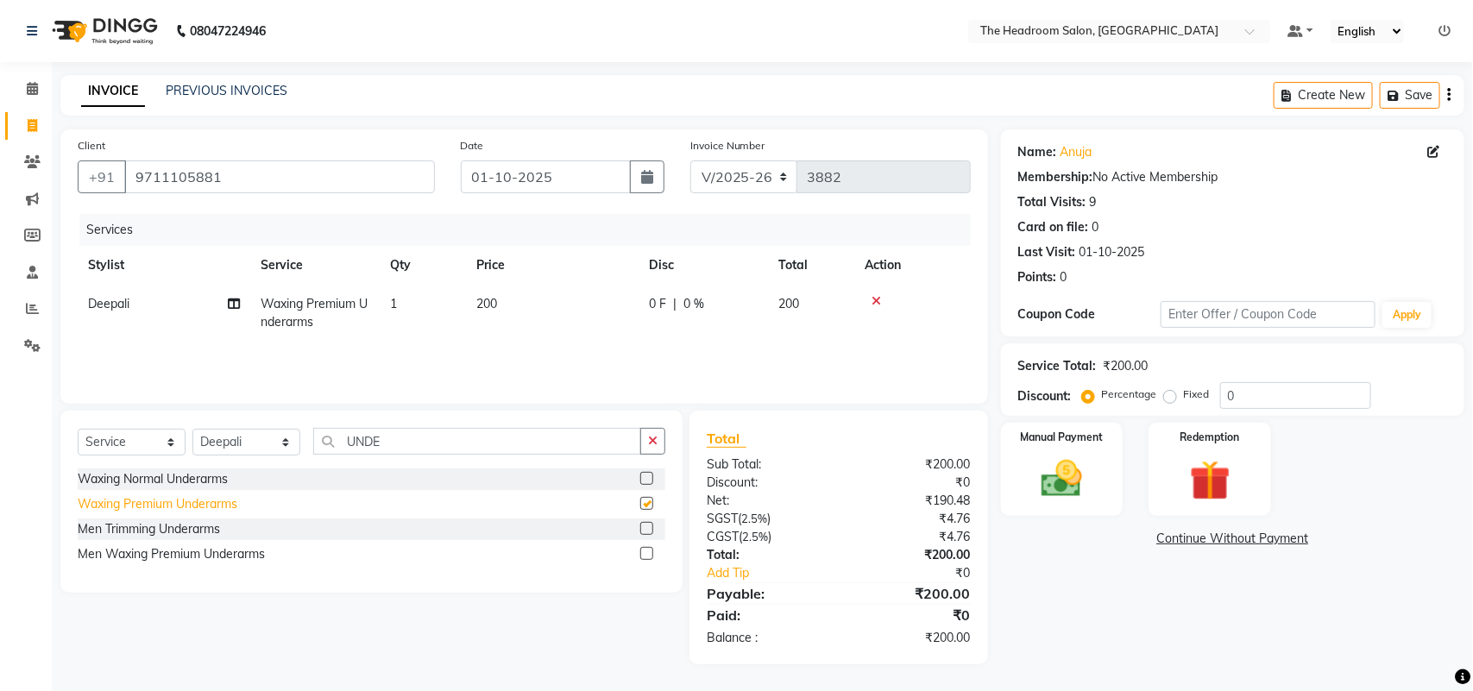
checkbox input "false"
click at [1066, 449] on div "Manual Payment" at bounding box center [1062, 470] width 128 height 98
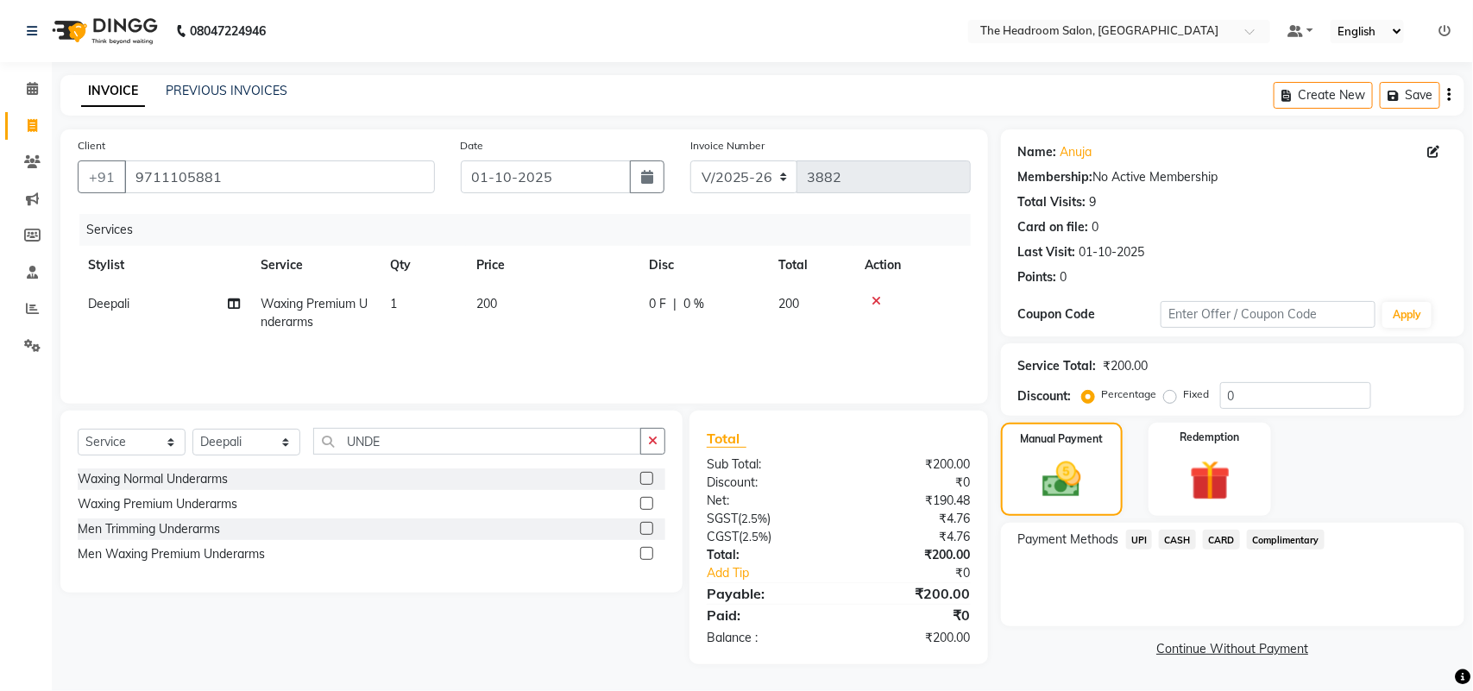
click at [1141, 536] on span "UPI" at bounding box center [1139, 540] width 27 height 20
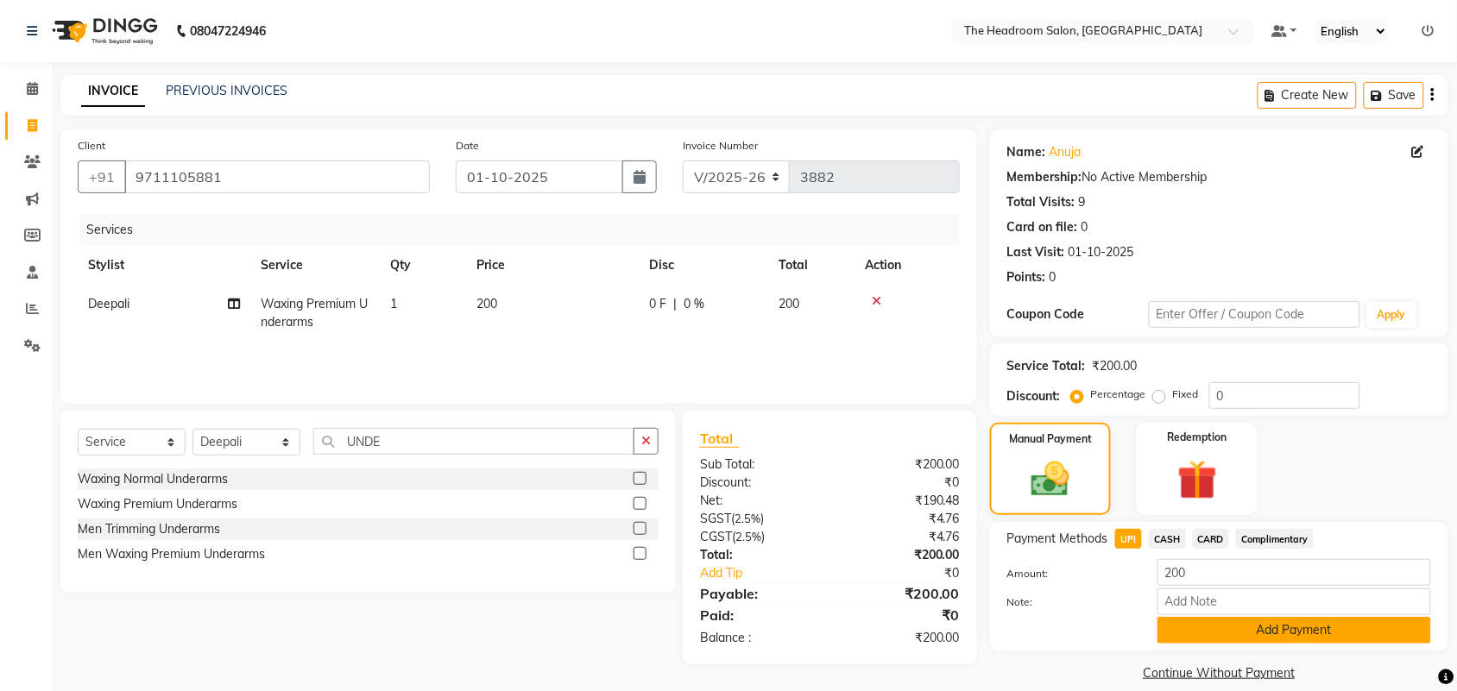
click at [1206, 634] on button "Add Payment" at bounding box center [1294, 630] width 274 height 27
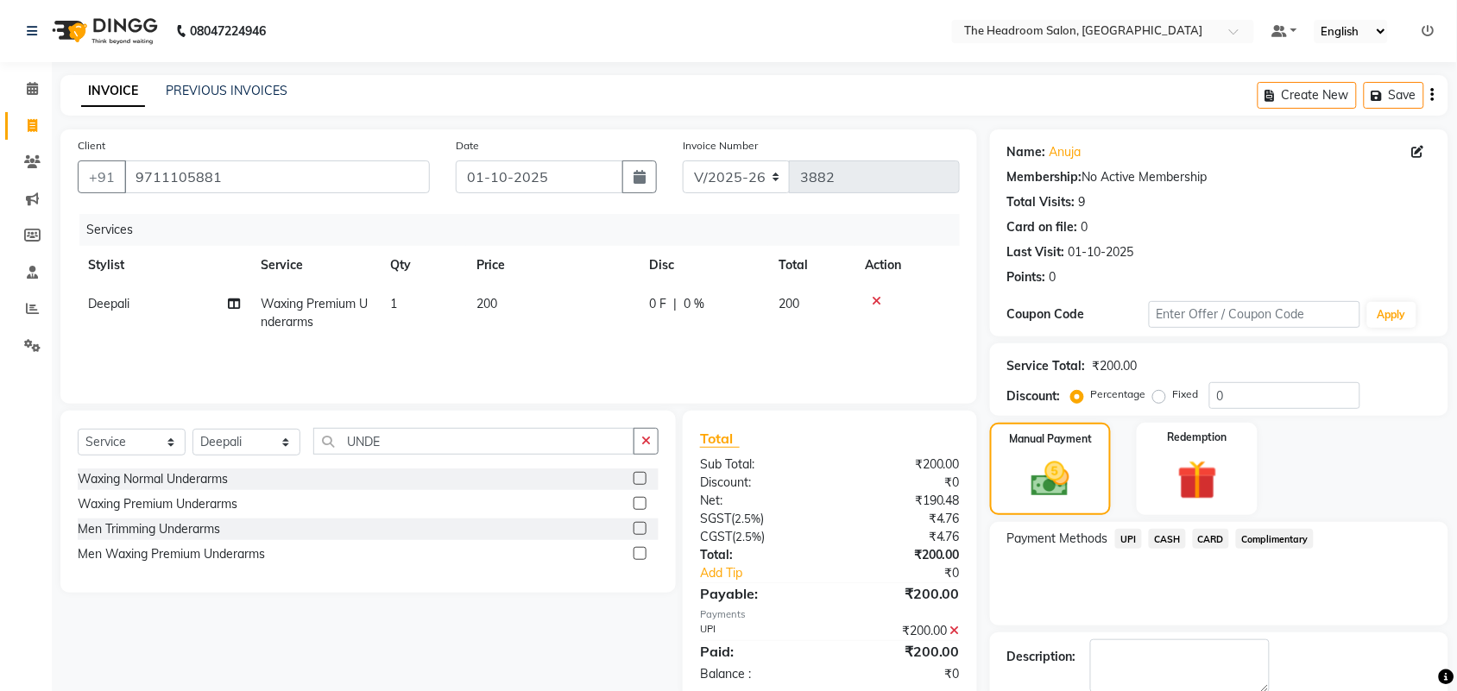
scroll to position [93, 0]
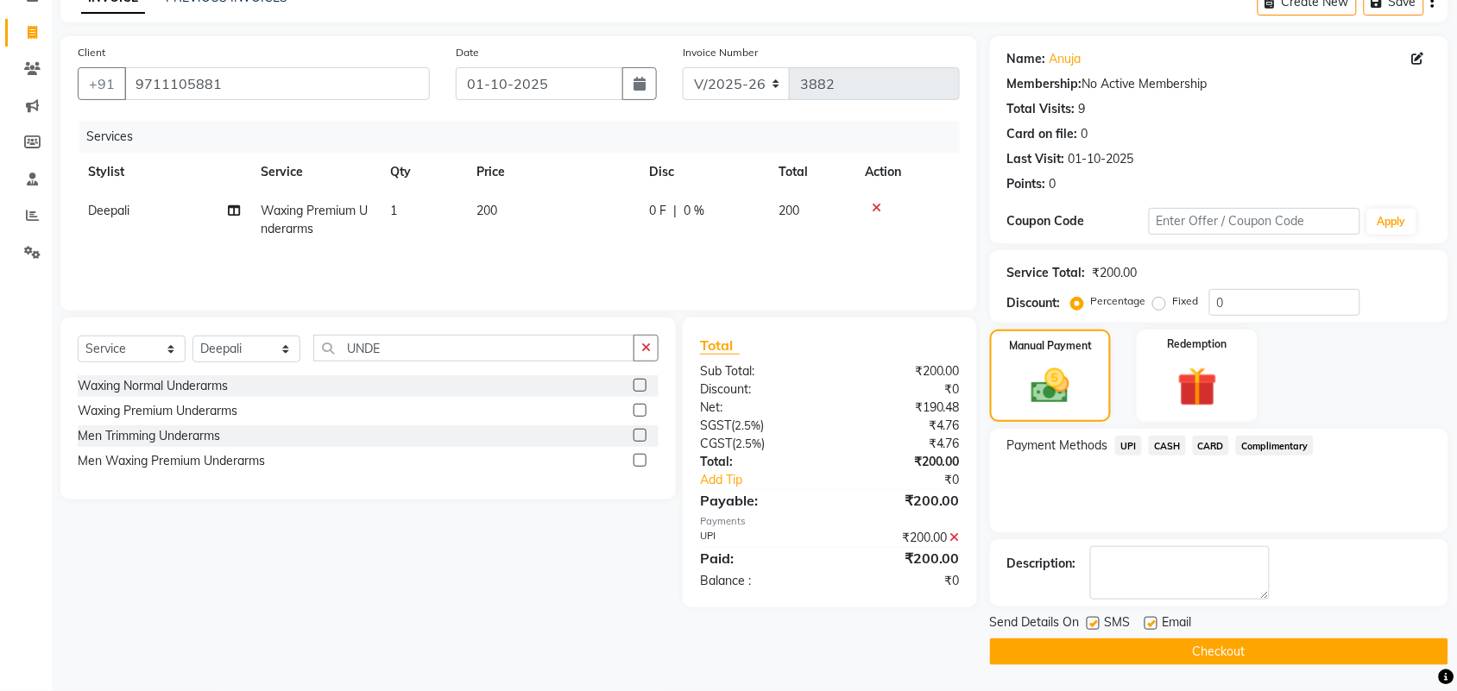
click at [1205, 639] on button "Checkout" at bounding box center [1219, 652] width 458 height 27
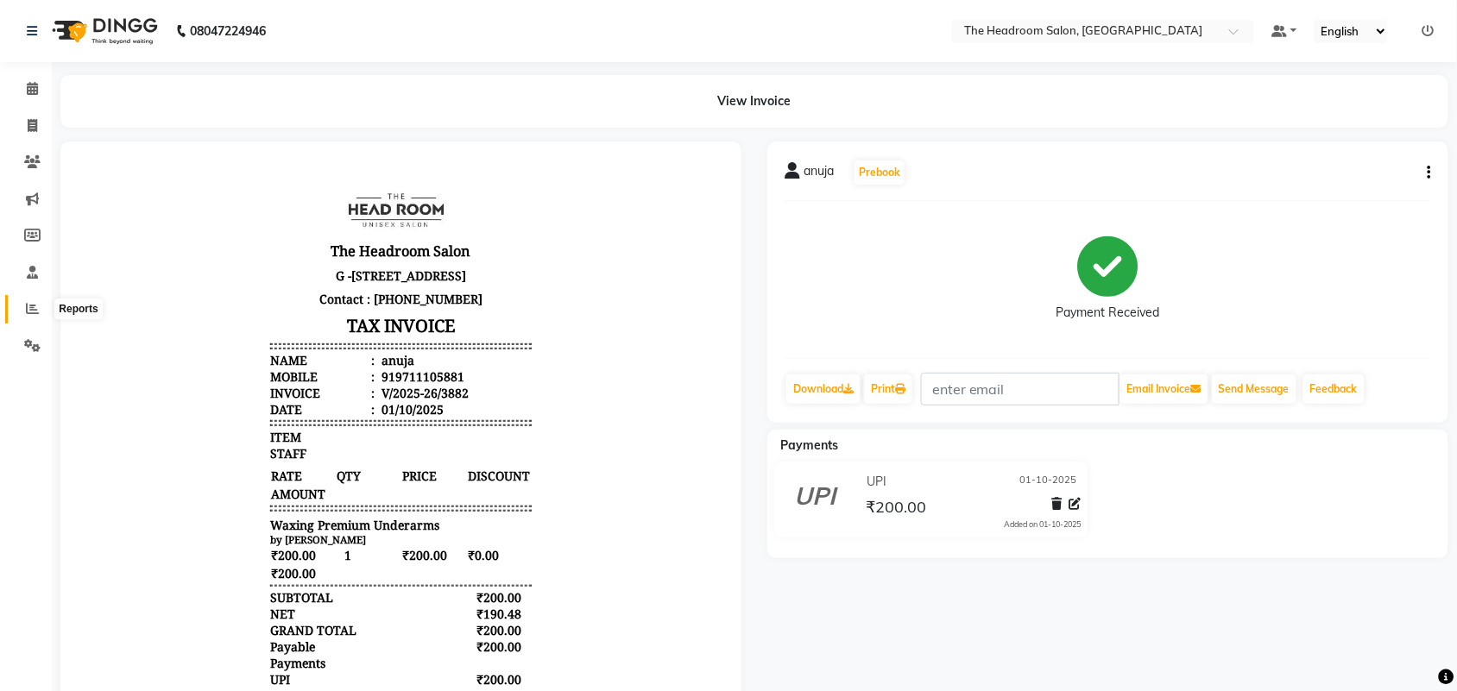
click at [30, 311] on icon at bounding box center [32, 308] width 13 height 13
